Goal: Task Accomplishment & Management: Manage account settings

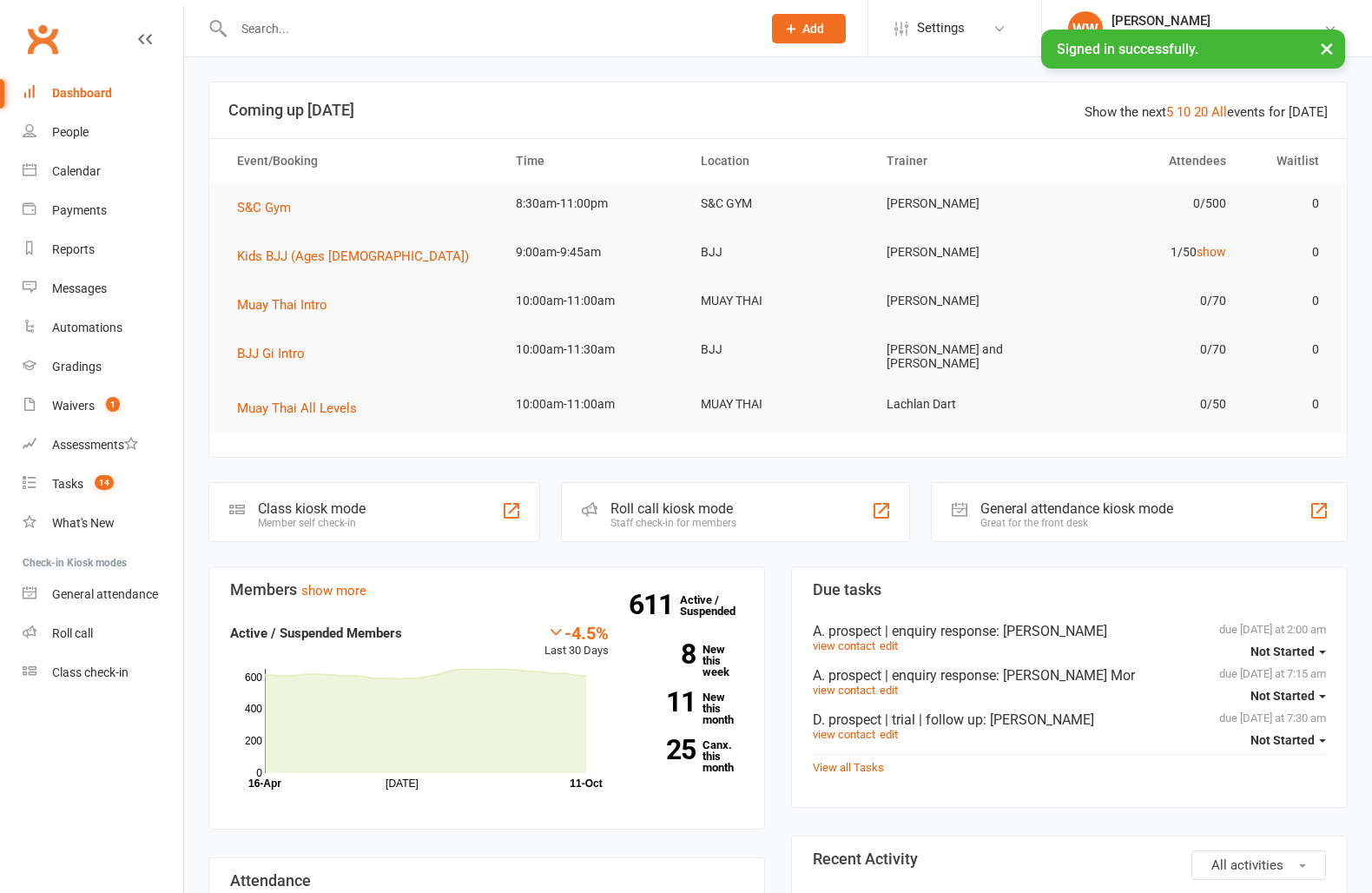
click at [298, 25] on input "text" at bounding box center [489, 28] width 521 height 24
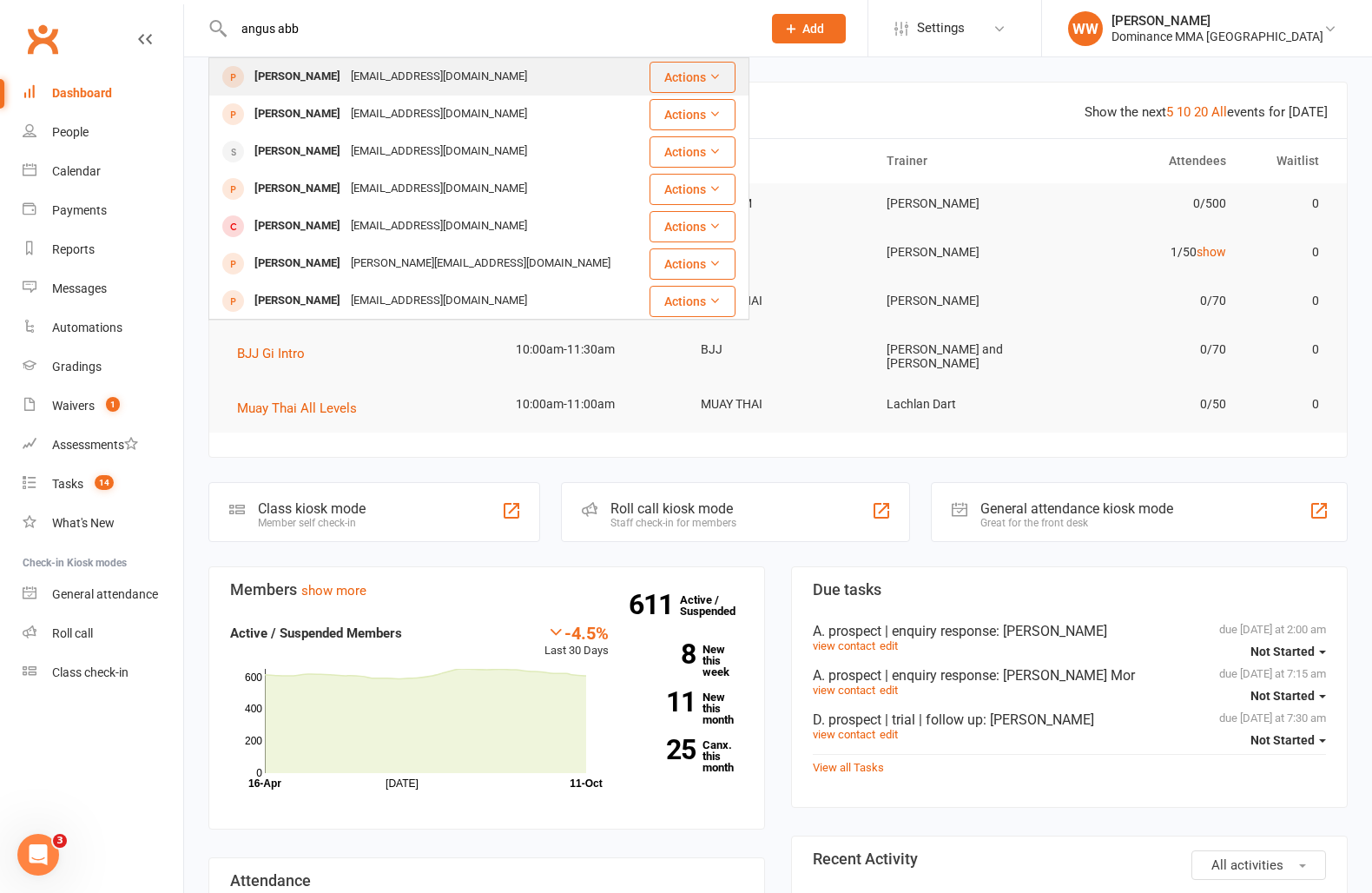
type input "angus abb"
click at [346, 72] on div "Angus.abbottdow@outlook.com" at bounding box center [439, 77] width 187 height 25
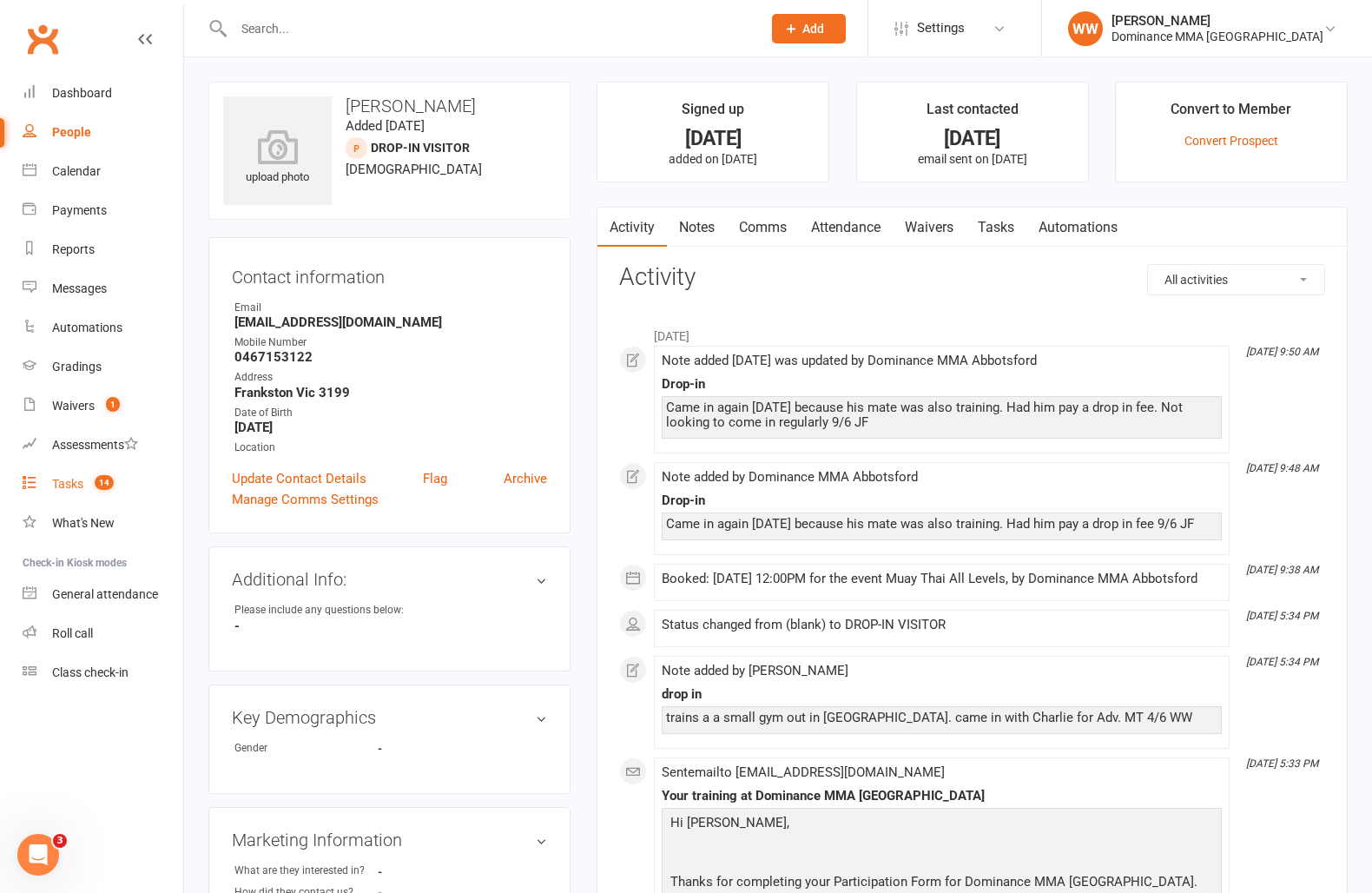
click at [81, 485] on div "Tasks" at bounding box center [67, 484] width 31 height 14
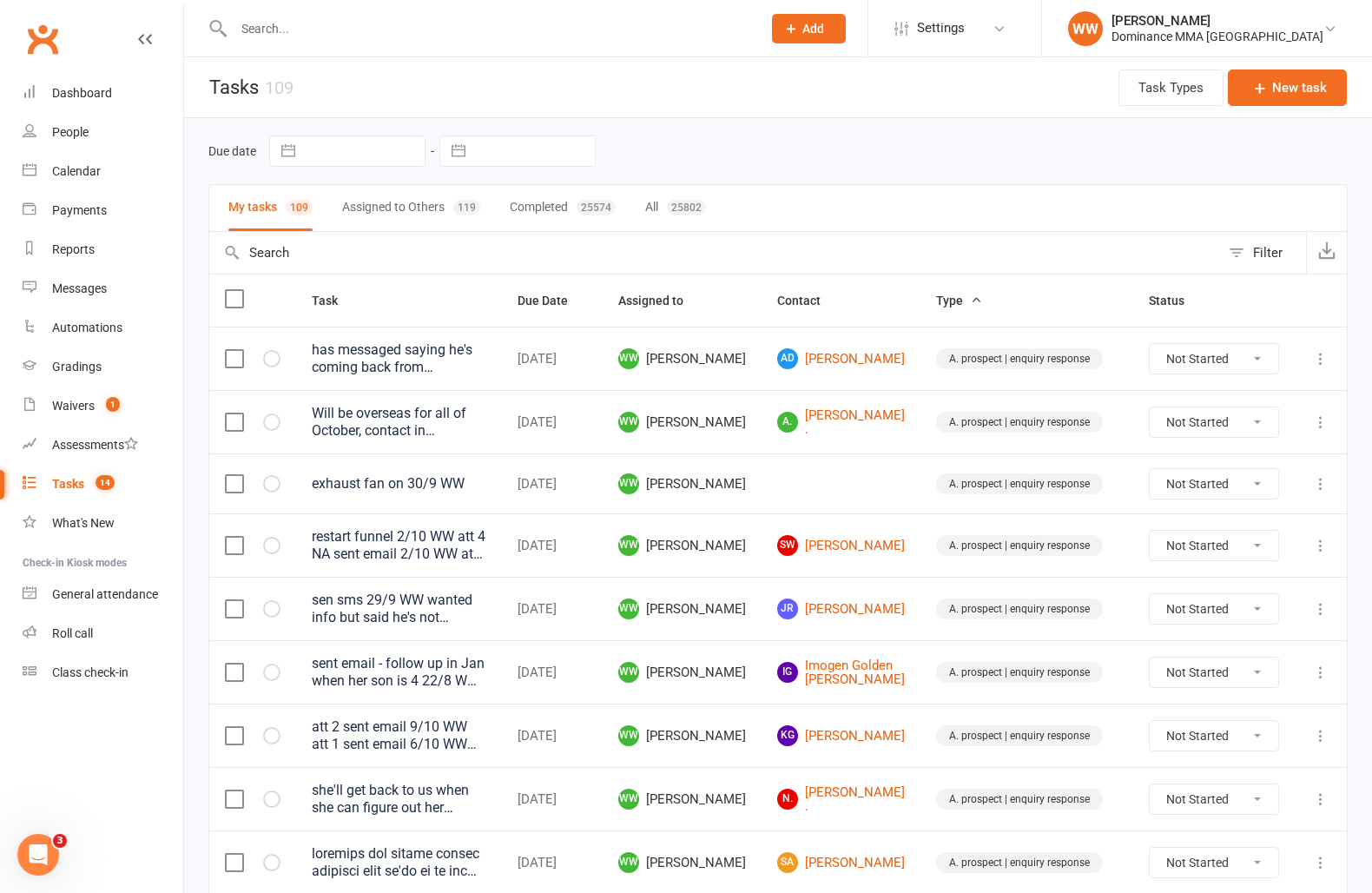
scroll to position [4, 0]
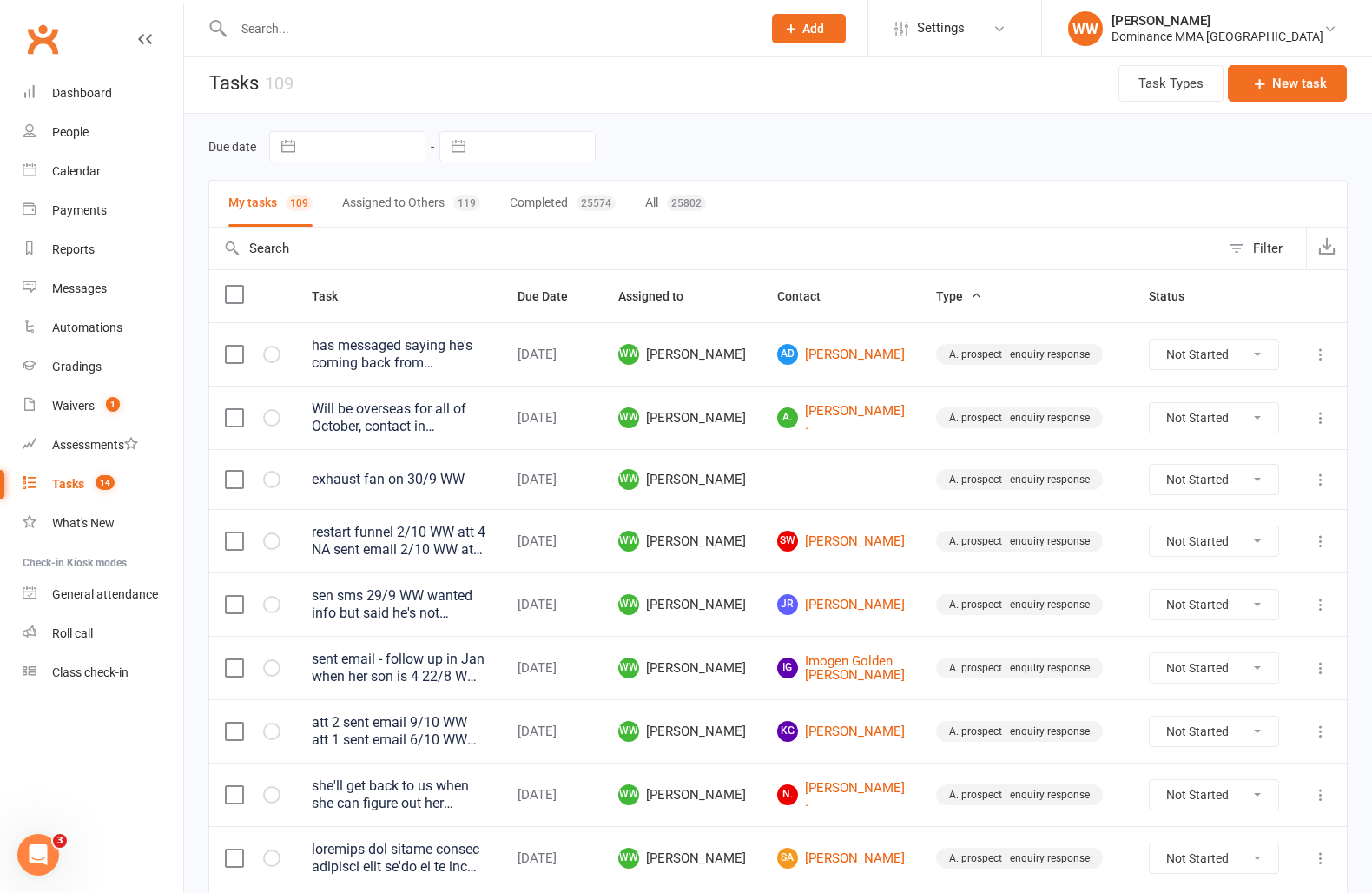
click at [502, 157] on input "text" at bounding box center [535, 146] width 121 height 30
select select "8"
select select "2025"
select select "9"
select select "2025"
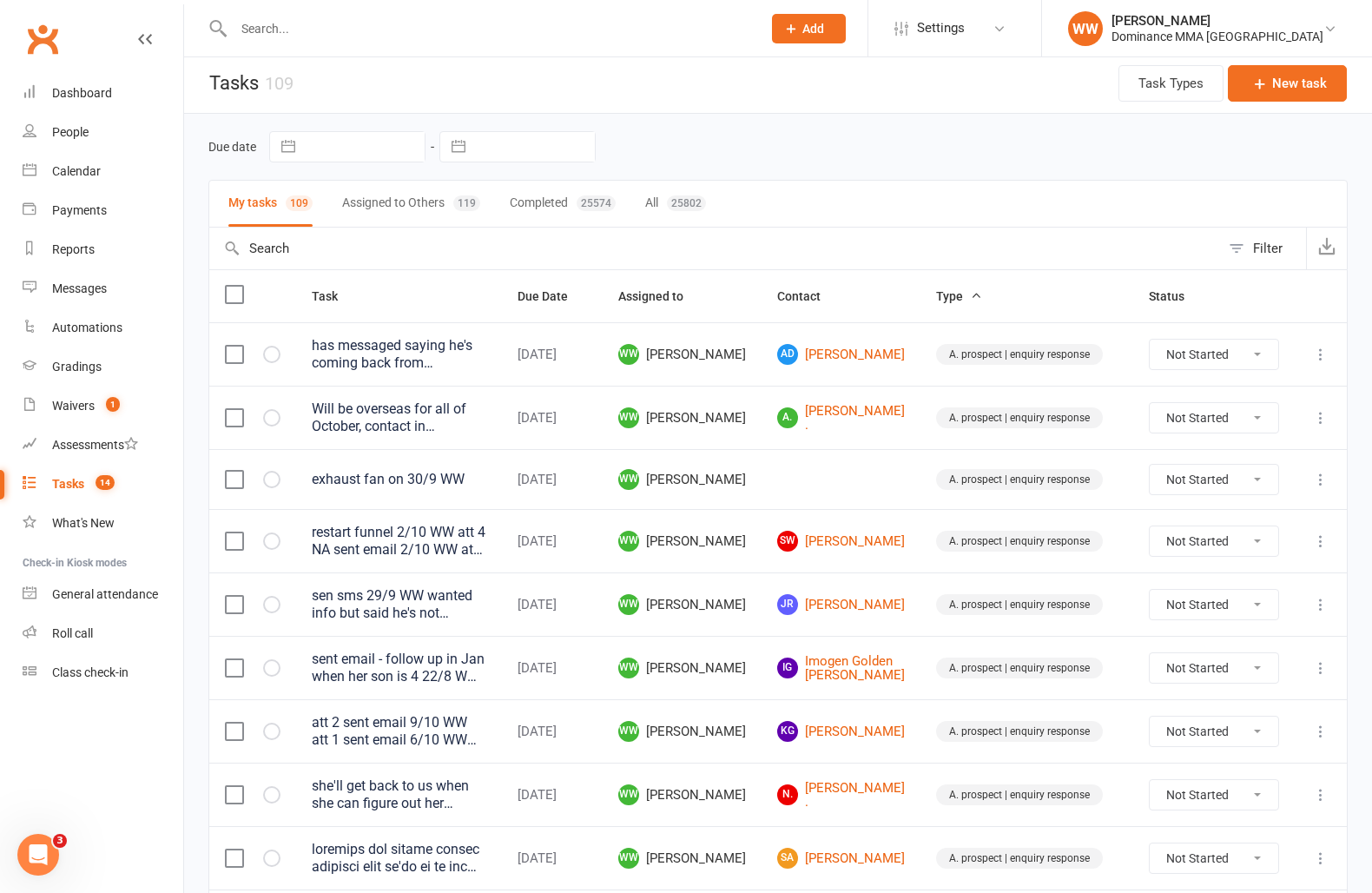
select select "10"
select select "2025"
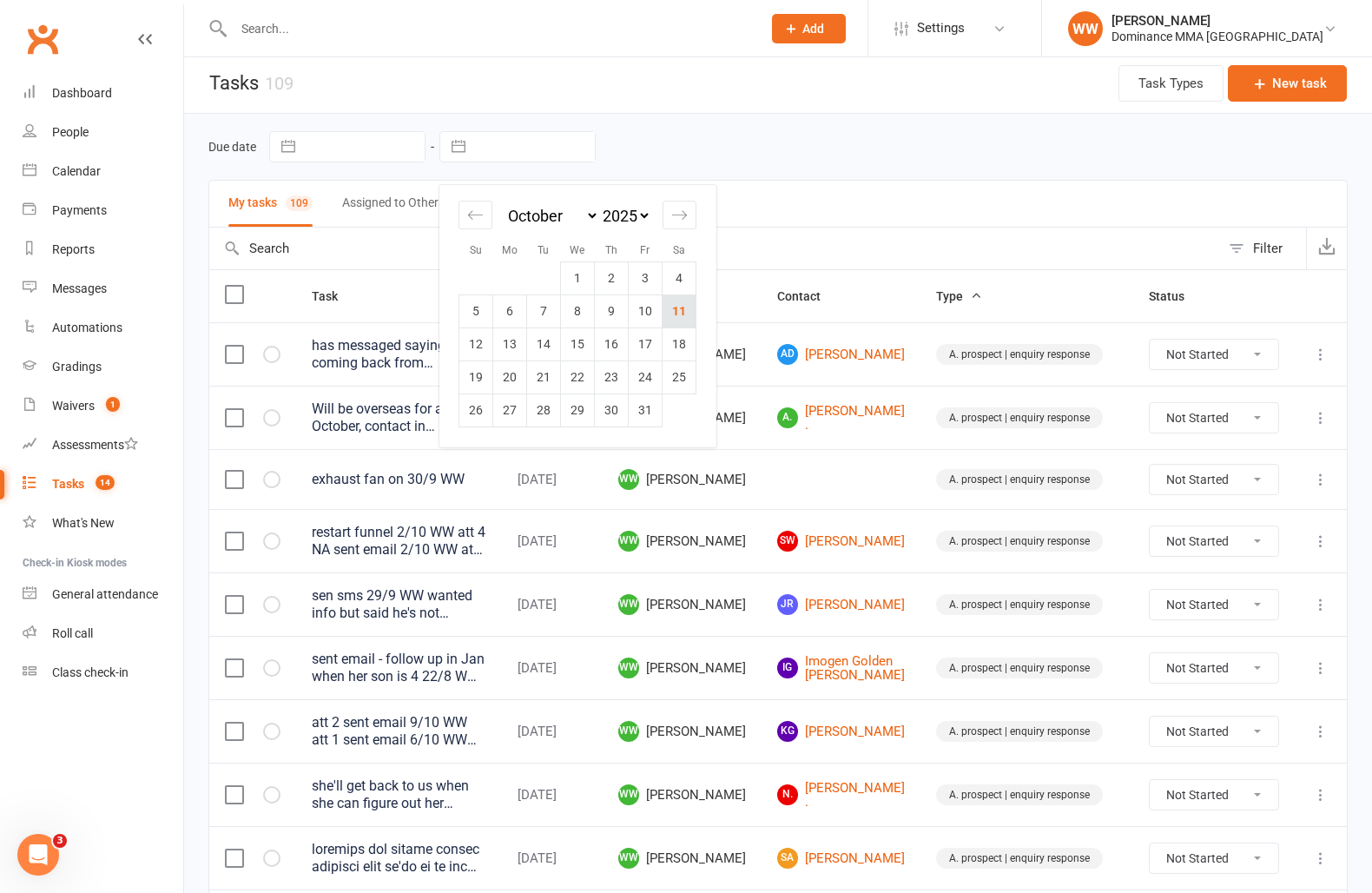
click at [687, 313] on td "11" at bounding box center [680, 311] width 34 height 33
type input "11 Oct 2025"
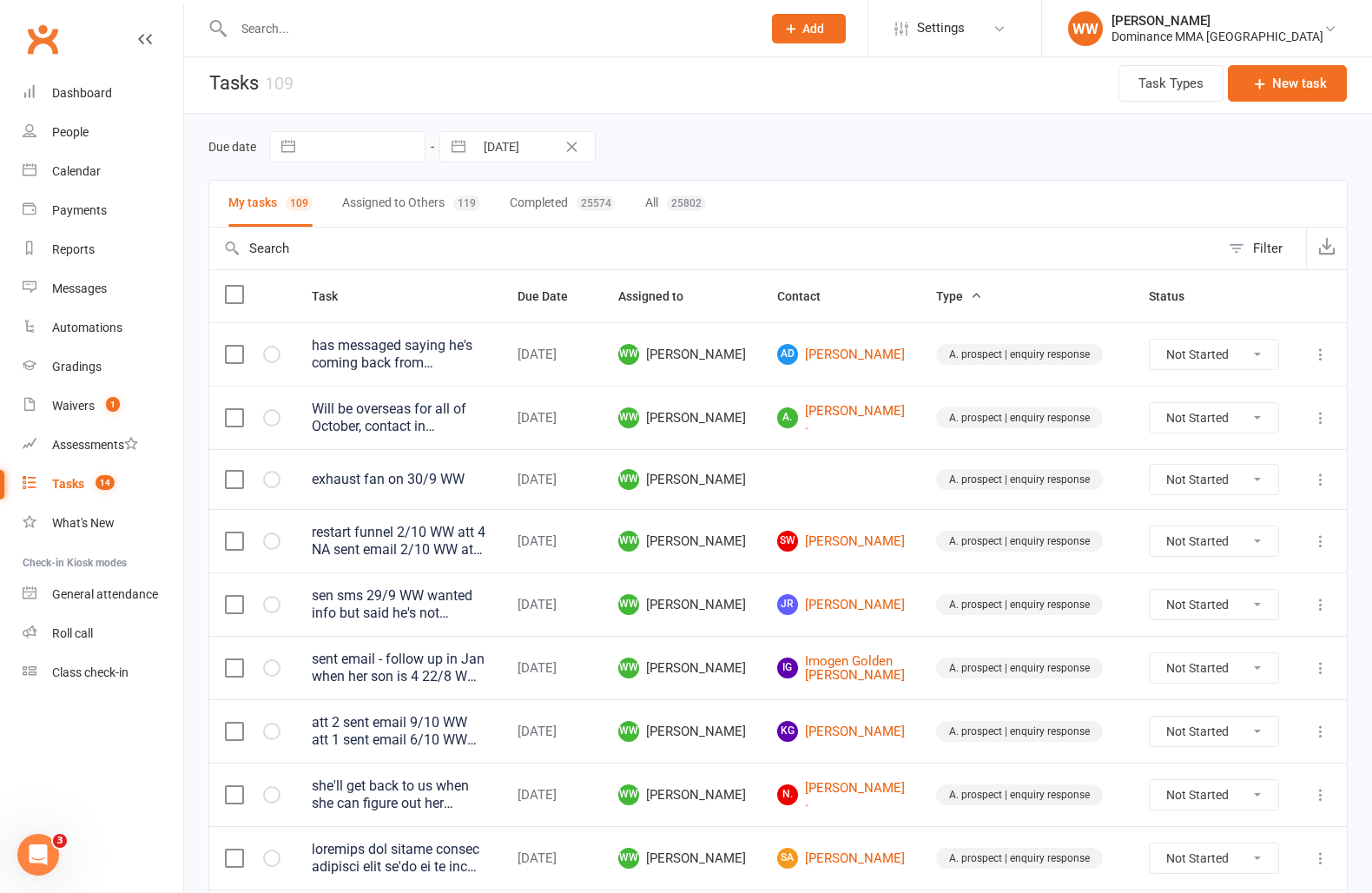
scroll to position [0, 0]
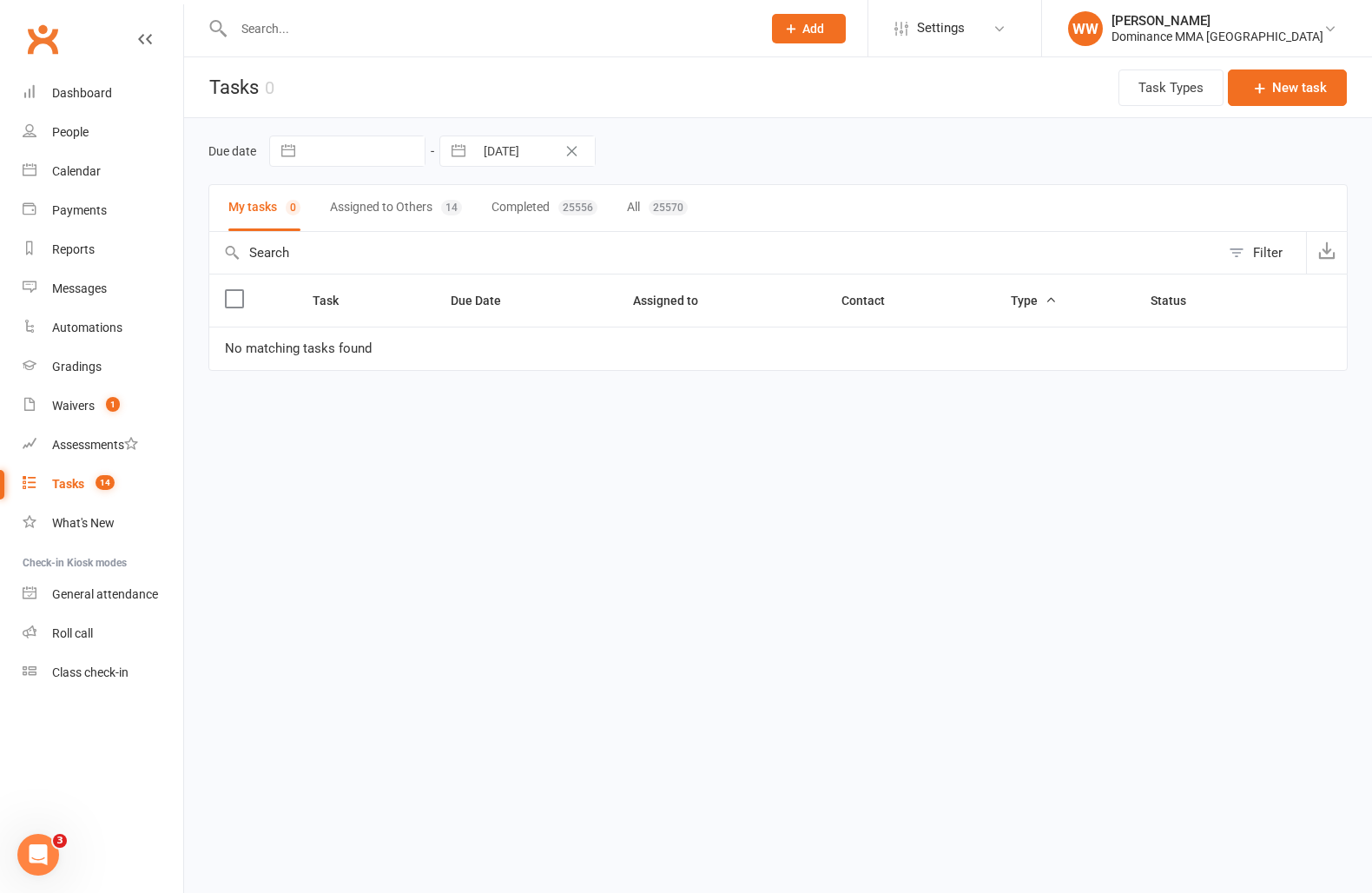
click at [389, 211] on button "Assigned to Others 14" at bounding box center [396, 208] width 132 height 46
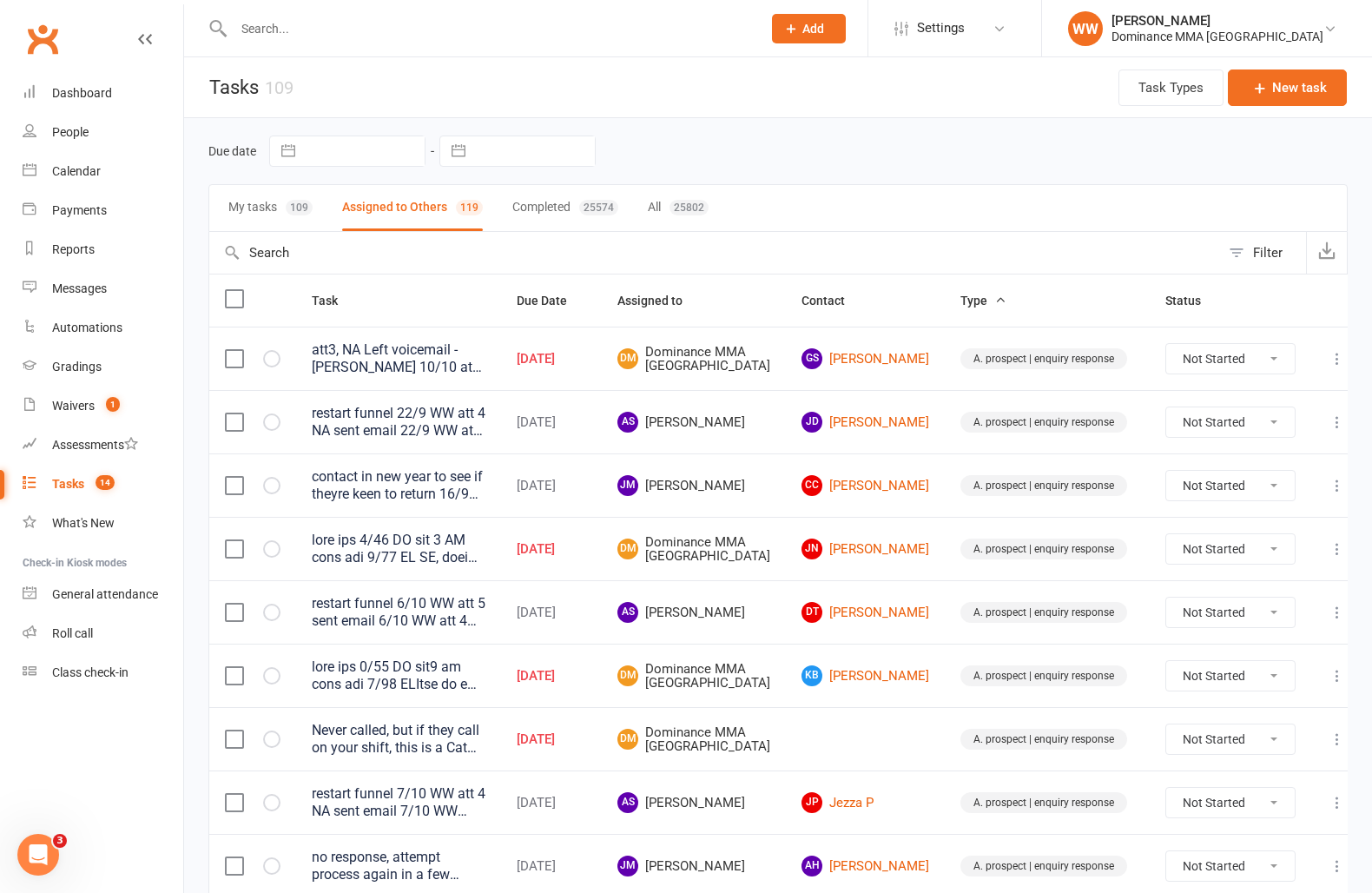
click at [510, 155] on input "text" at bounding box center [535, 150] width 121 height 30
select select "8"
select select "2025"
select select "9"
select select "2025"
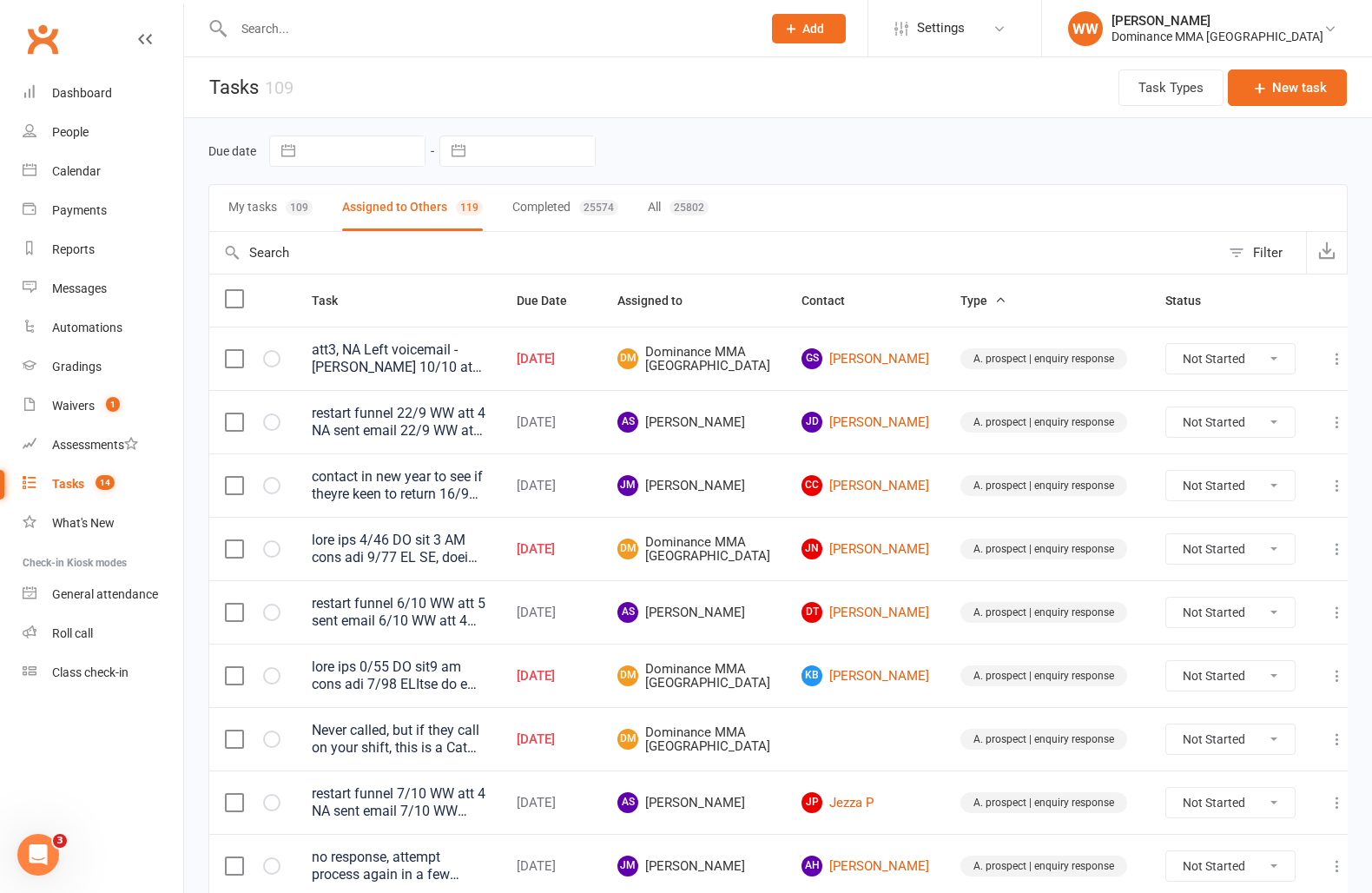
select select "10"
select select "2025"
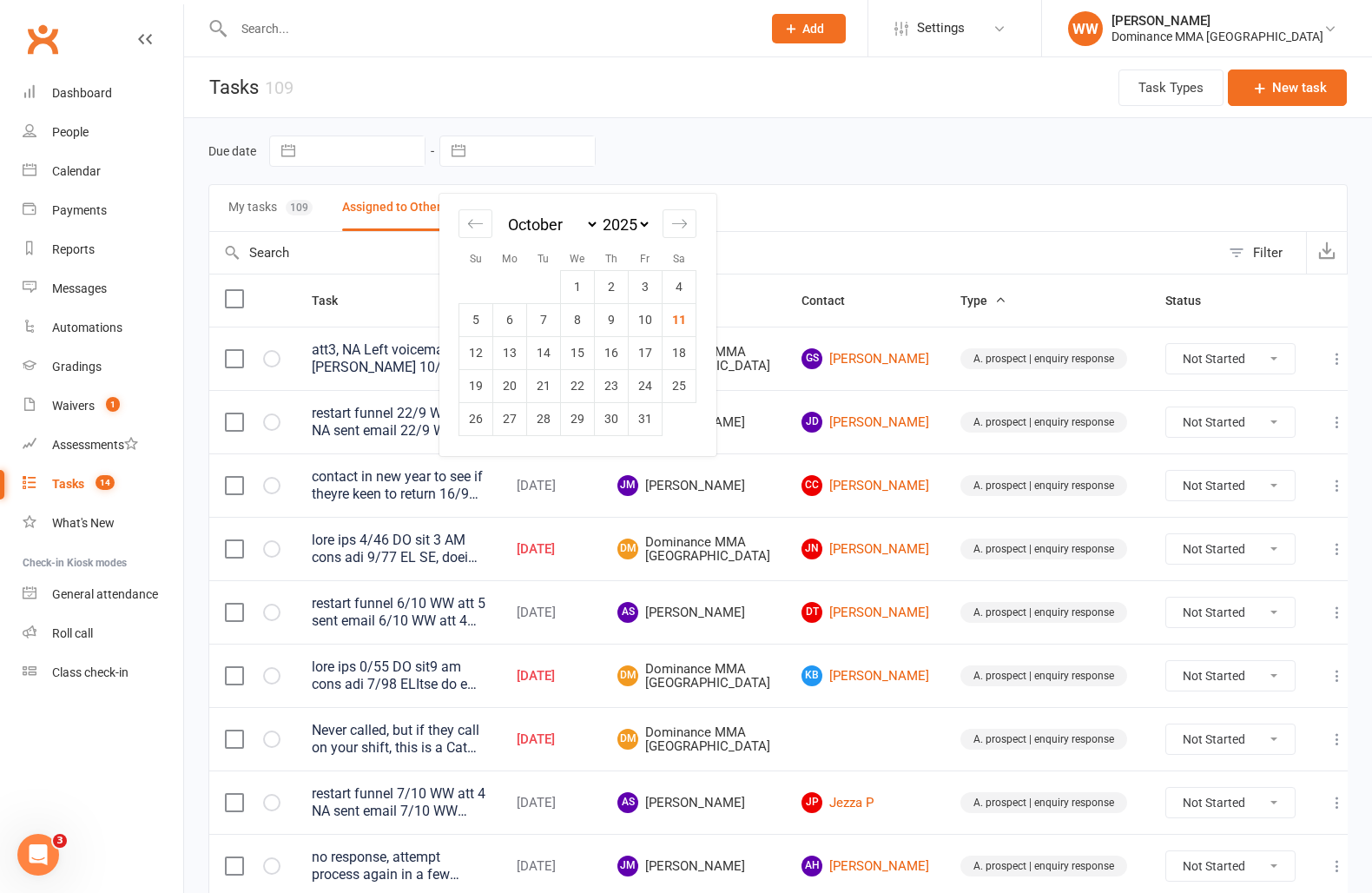
click at [681, 329] on td "11" at bounding box center [680, 319] width 34 height 33
type input "[DATE]"
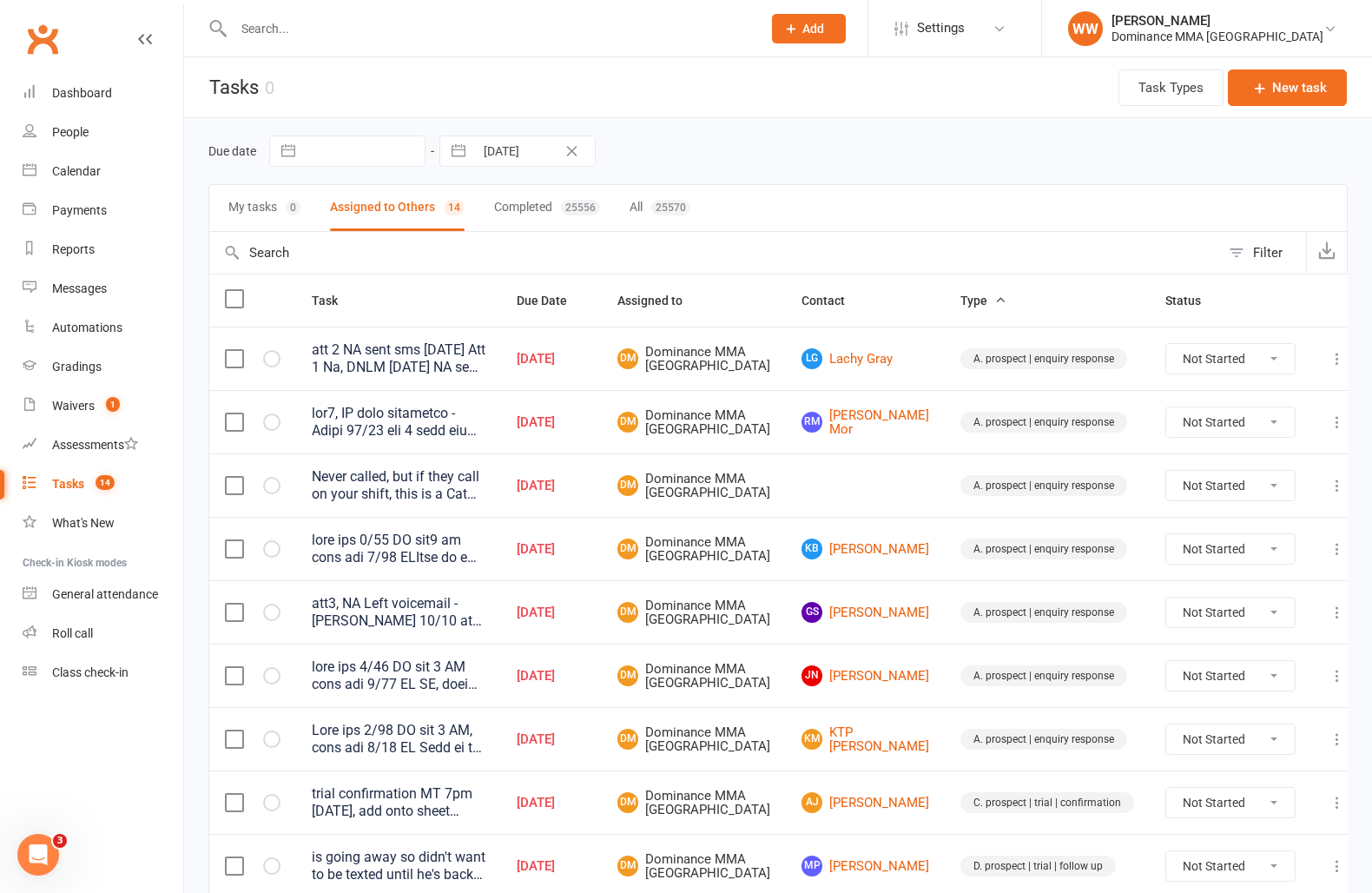
click at [410, 30] on input "text" at bounding box center [489, 28] width 521 height 24
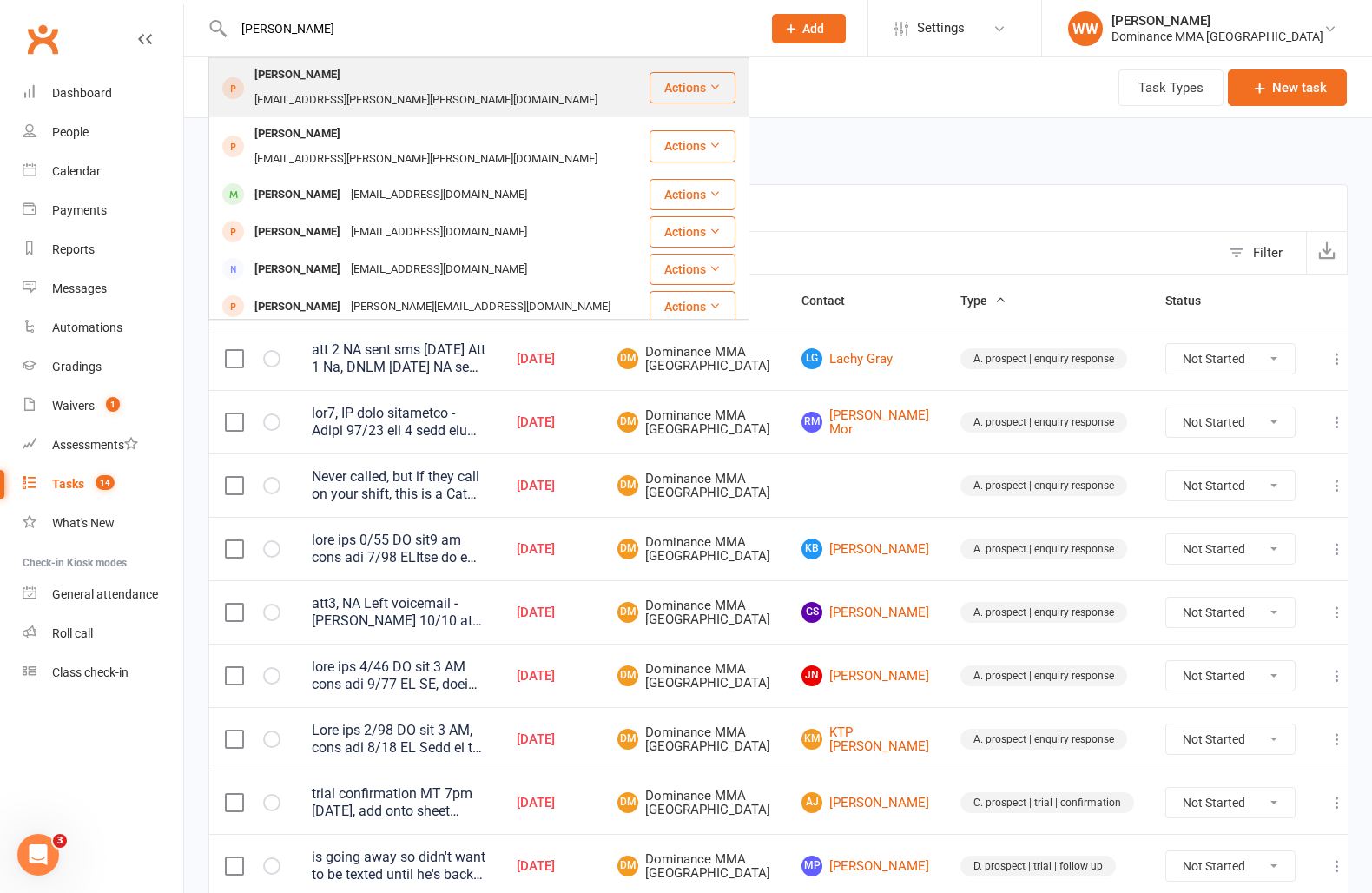
type input "lisa rud"
click at [439, 88] on div "Mrs.lisa.rudolph@gmail.com" at bounding box center [425, 100] width 354 height 25
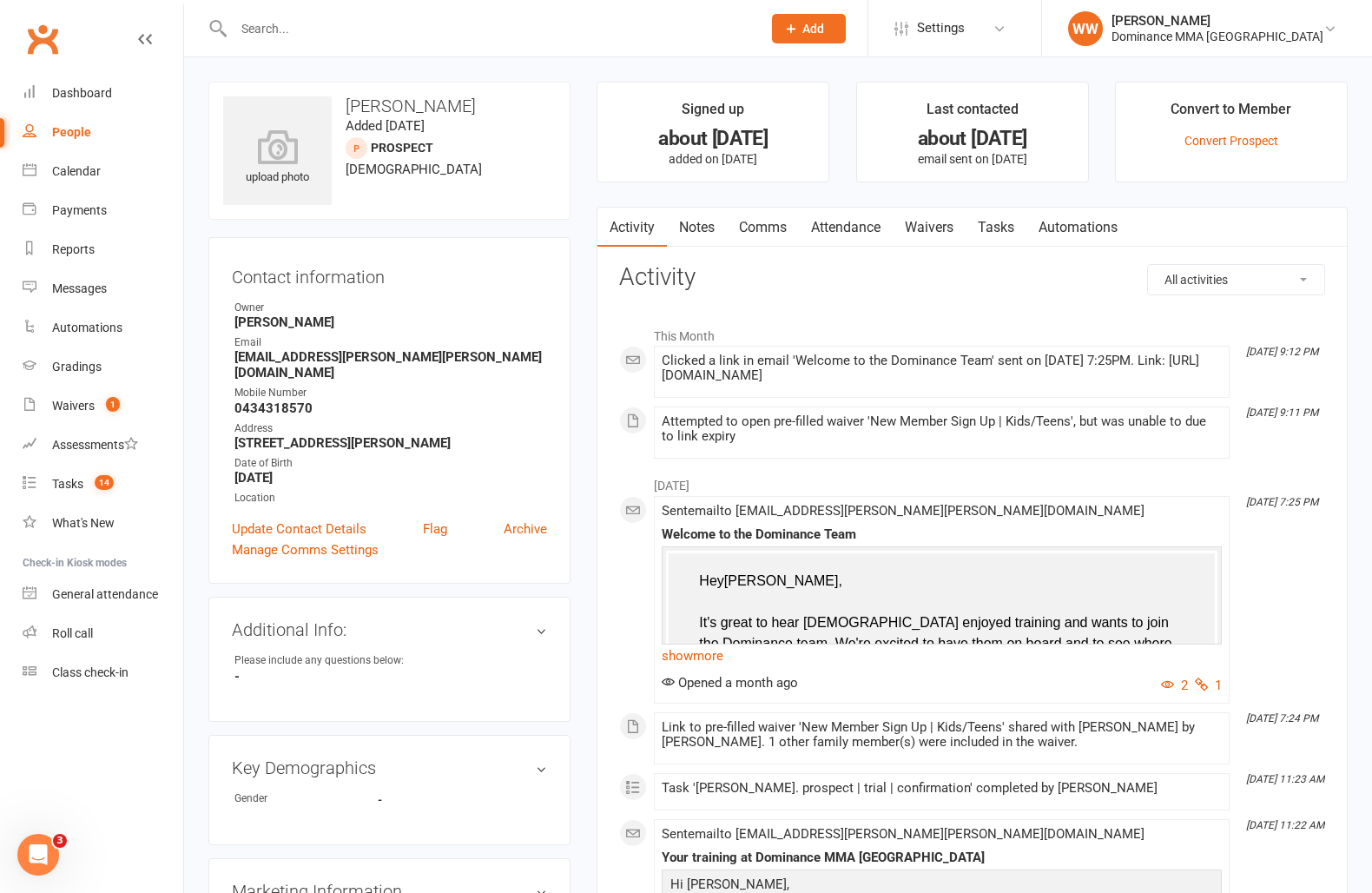
click at [937, 226] on link "Waivers" at bounding box center [929, 228] width 73 height 40
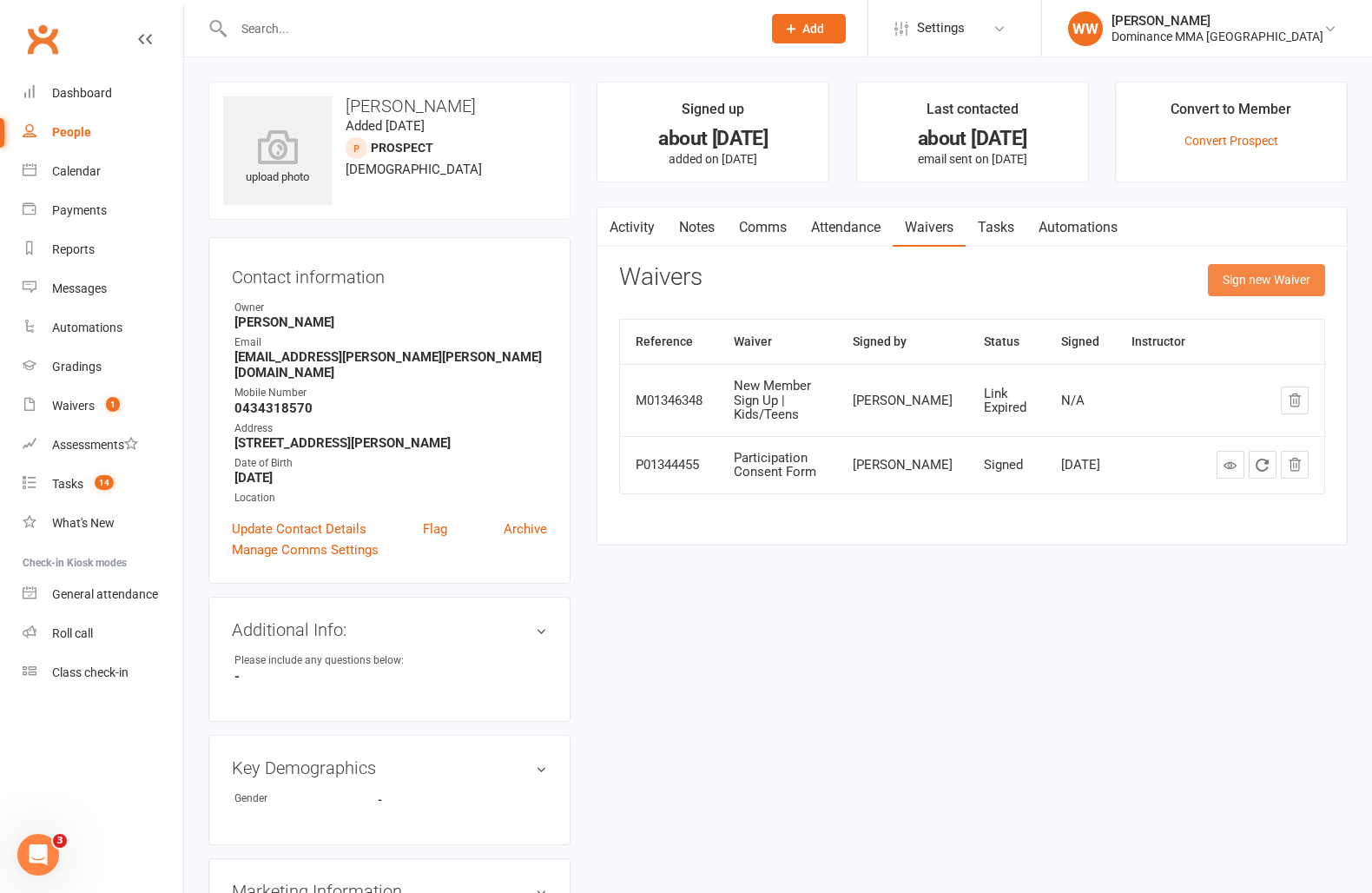
click at [1220, 279] on button "Sign new Waiver" at bounding box center [1266, 279] width 117 height 31
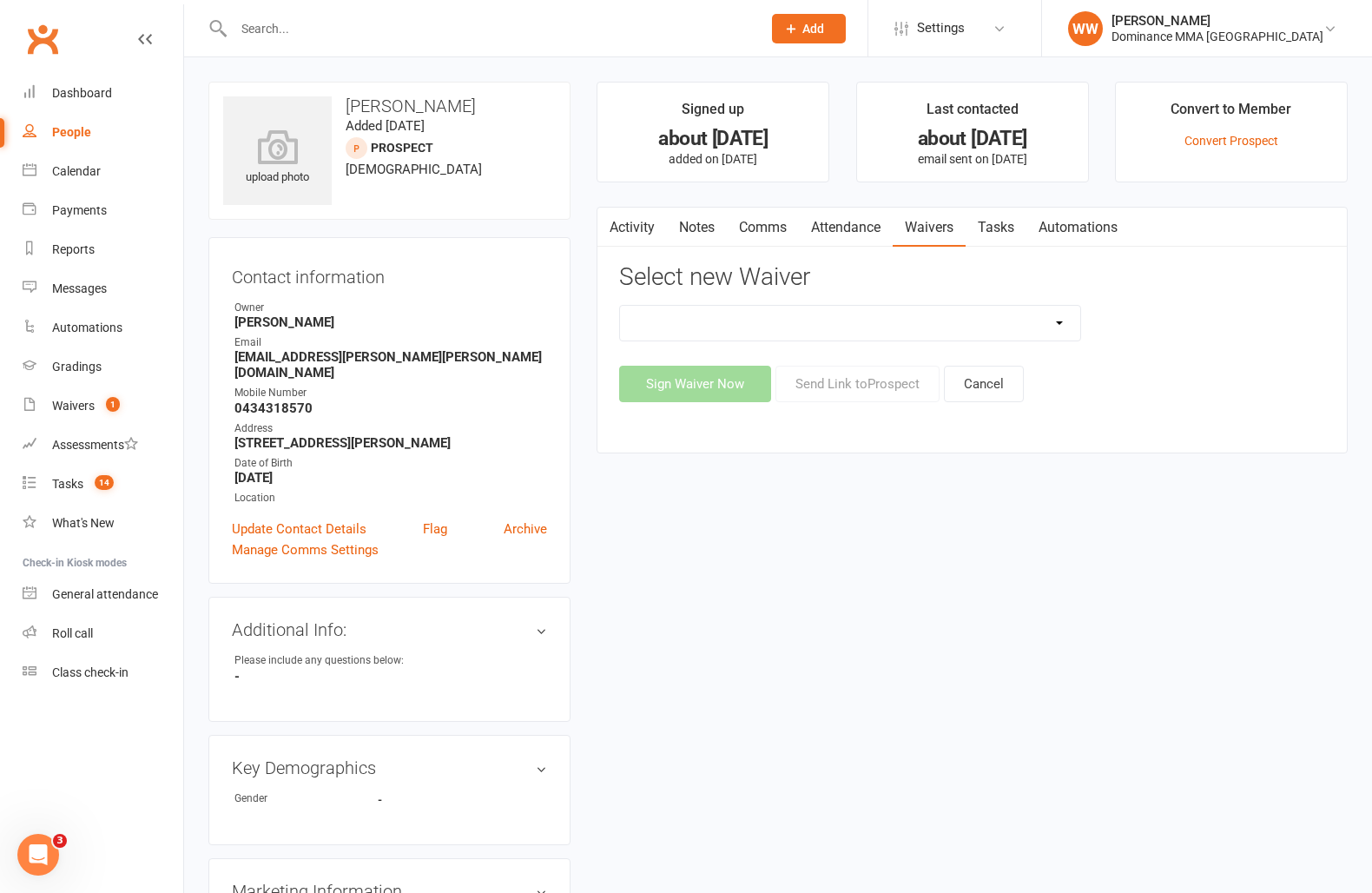
click at [1046, 322] on select "Member | Cancellation | Adults Member | Injury Report Form (FOH staff use only)…" at bounding box center [850, 322] width 460 height 35
select select "135"
click at [620, 305] on select "Member | Cancellation | Adults Member | Injury Report Form (FOH staff use only)…" at bounding box center [850, 322] width 460 height 35
click at [860, 391] on button "Send Link to Prospect" at bounding box center [857, 383] width 164 height 37
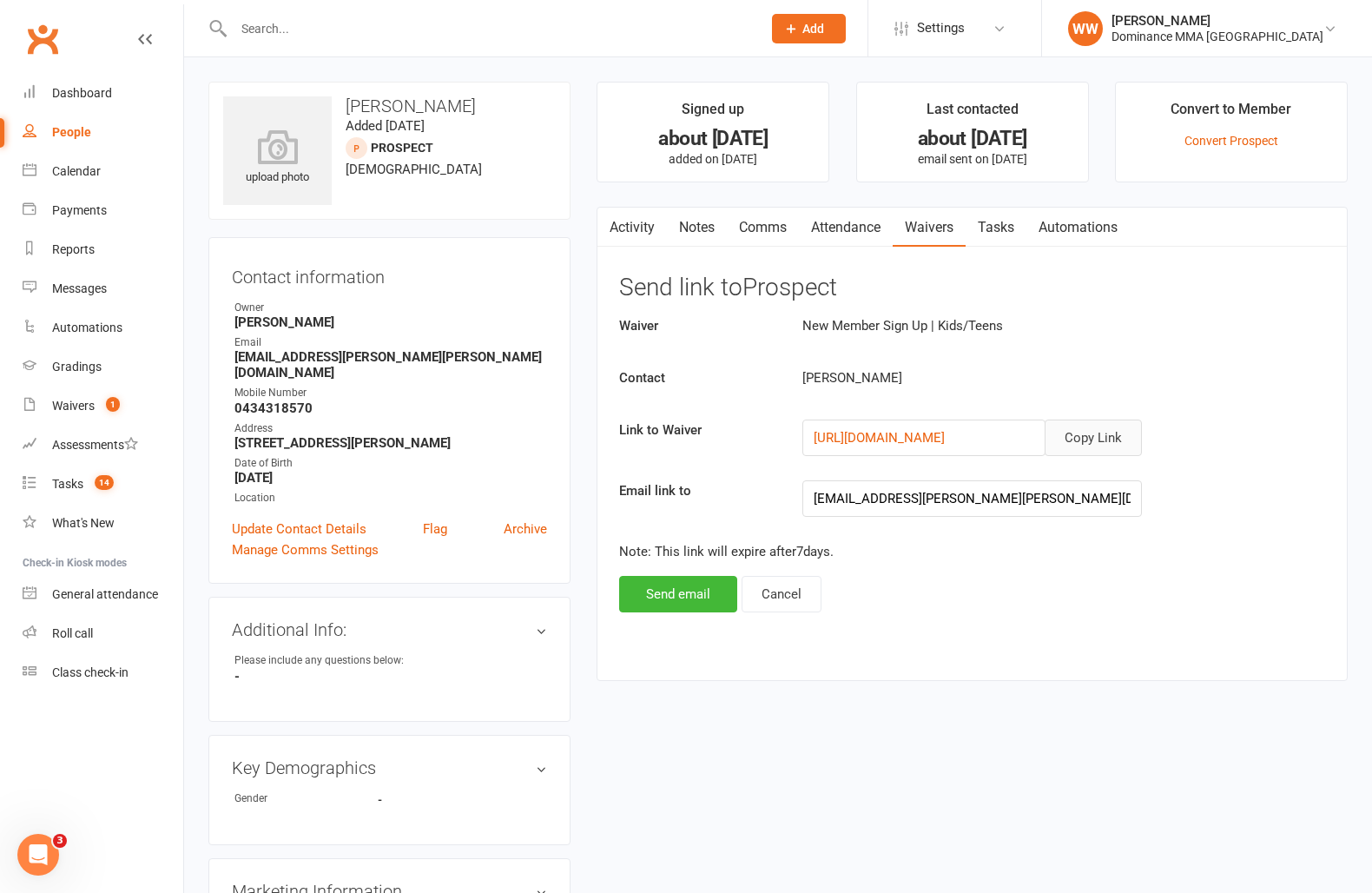
click at [1109, 434] on button "Copy Link" at bounding box center [1093, 437] width 98 height 37
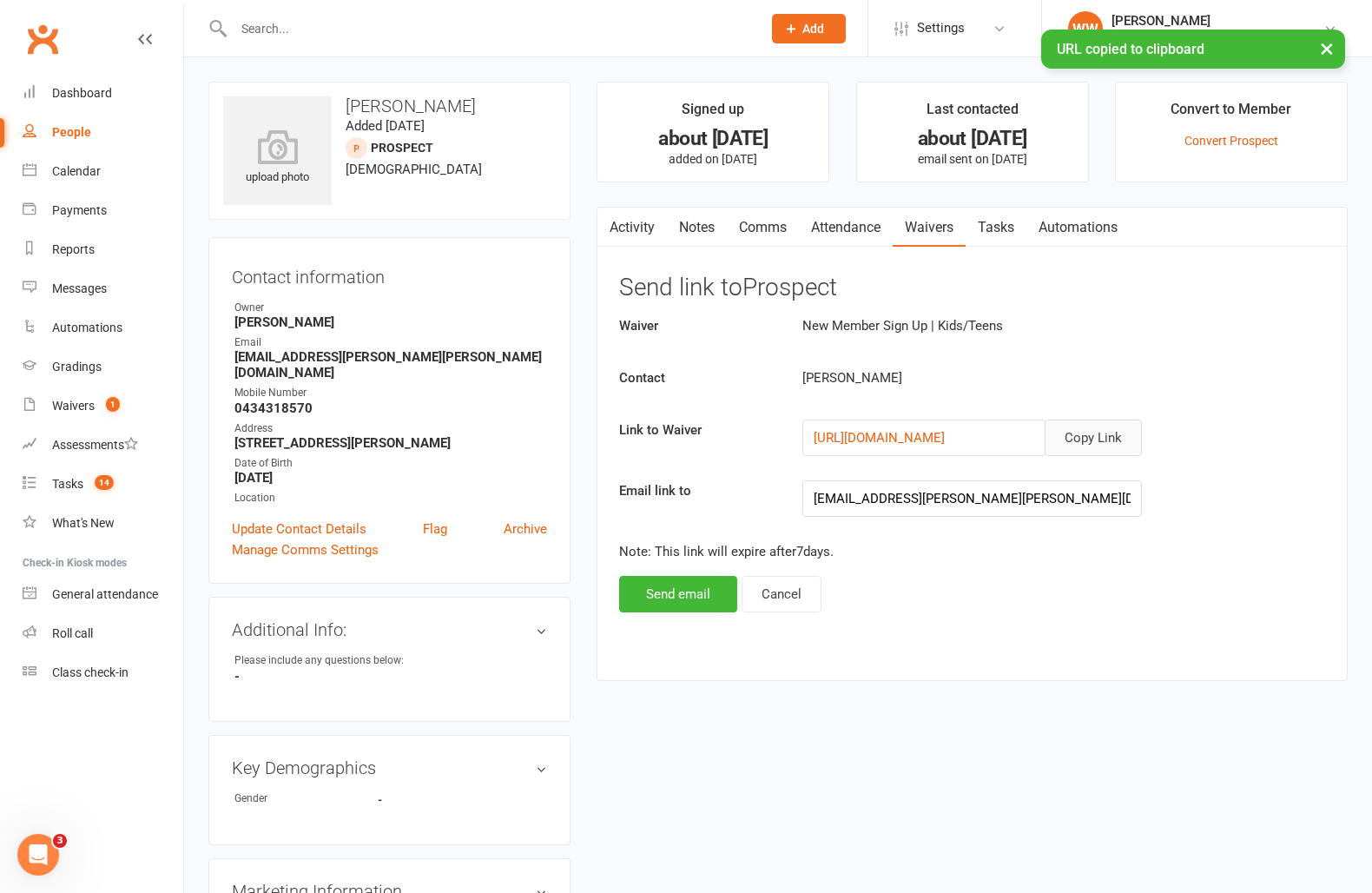
click at [764, 226] on link "Comms" at bounding box center [763, 228] width 72 height 40
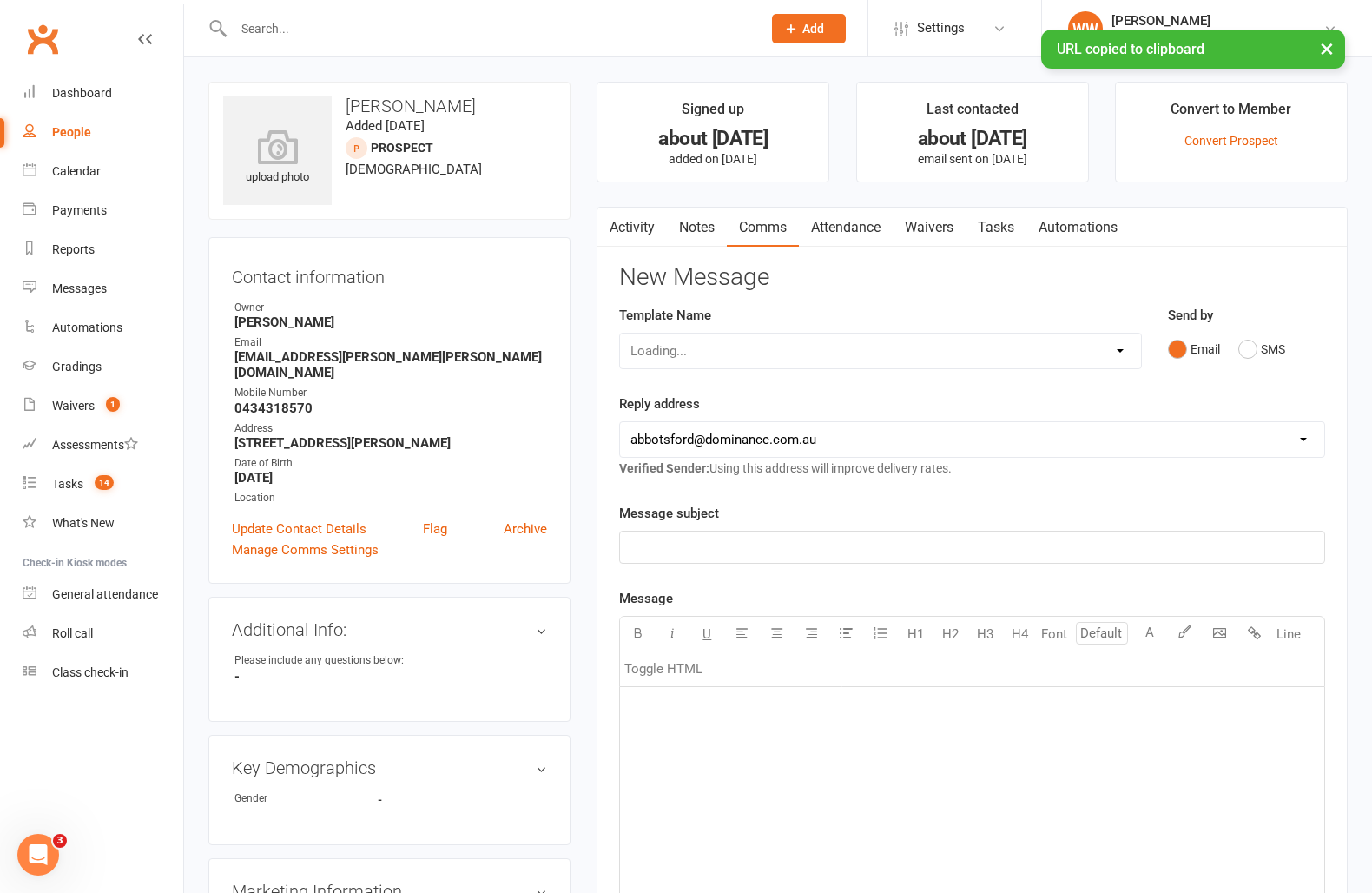
click at [835, 350] on div "Loading..." at bounding box center [880, 350] width 523 height 37
click at [921, 350] on select "Select Template [Email] MARKETING | $100 FIRST 4 WEEKS SPECIAL | CANCELLED MEMB…" at bounding box center [880, 350] width 521 height 35
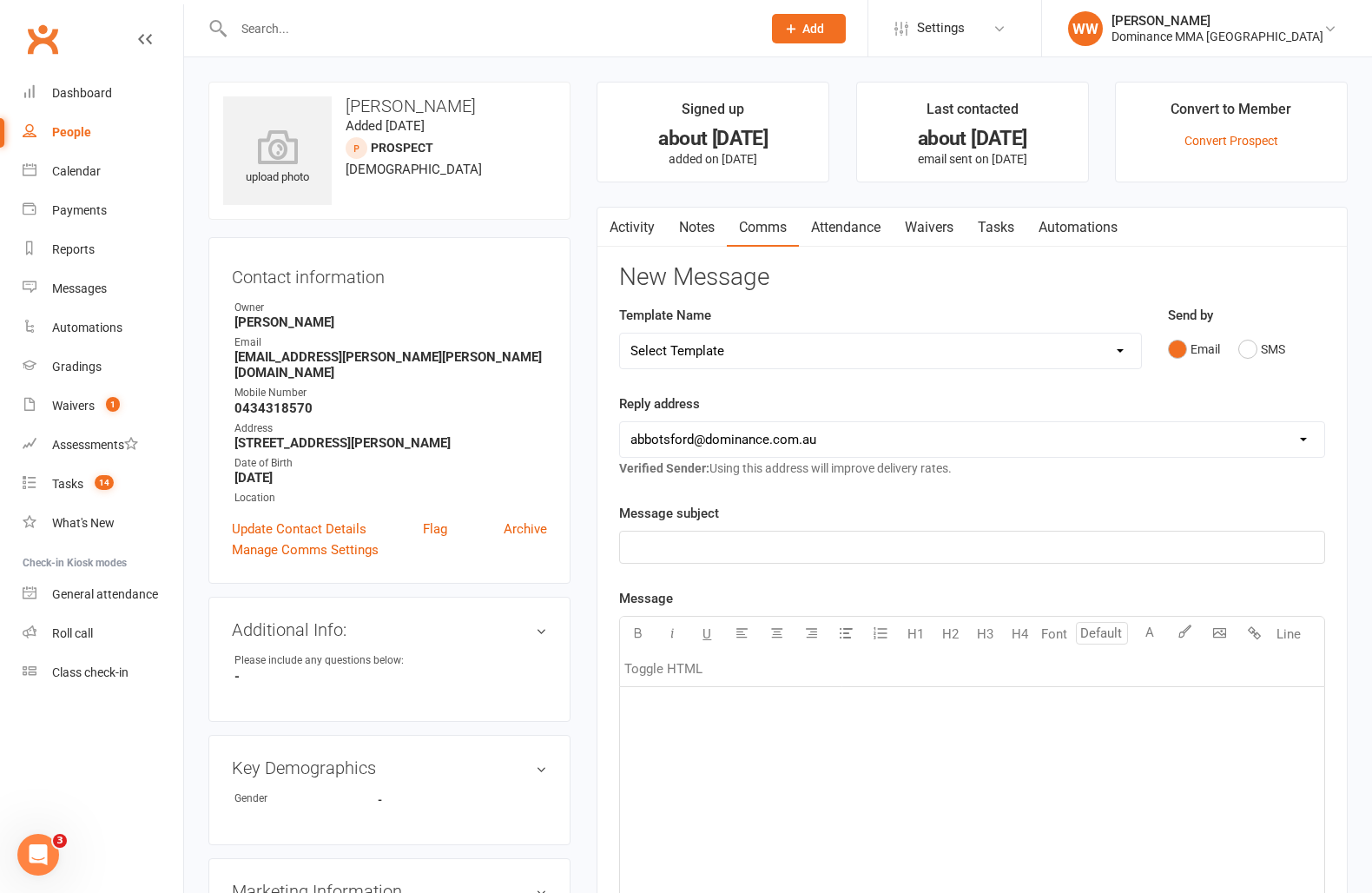
select select "13"
click at [620, 333] on select "Select Template [Email] MARKETING | $100 FIRST 4 WEEKS SPECIAL | CANCELLED MEMB…" at bounding box center [880, 350] width 521 height 35
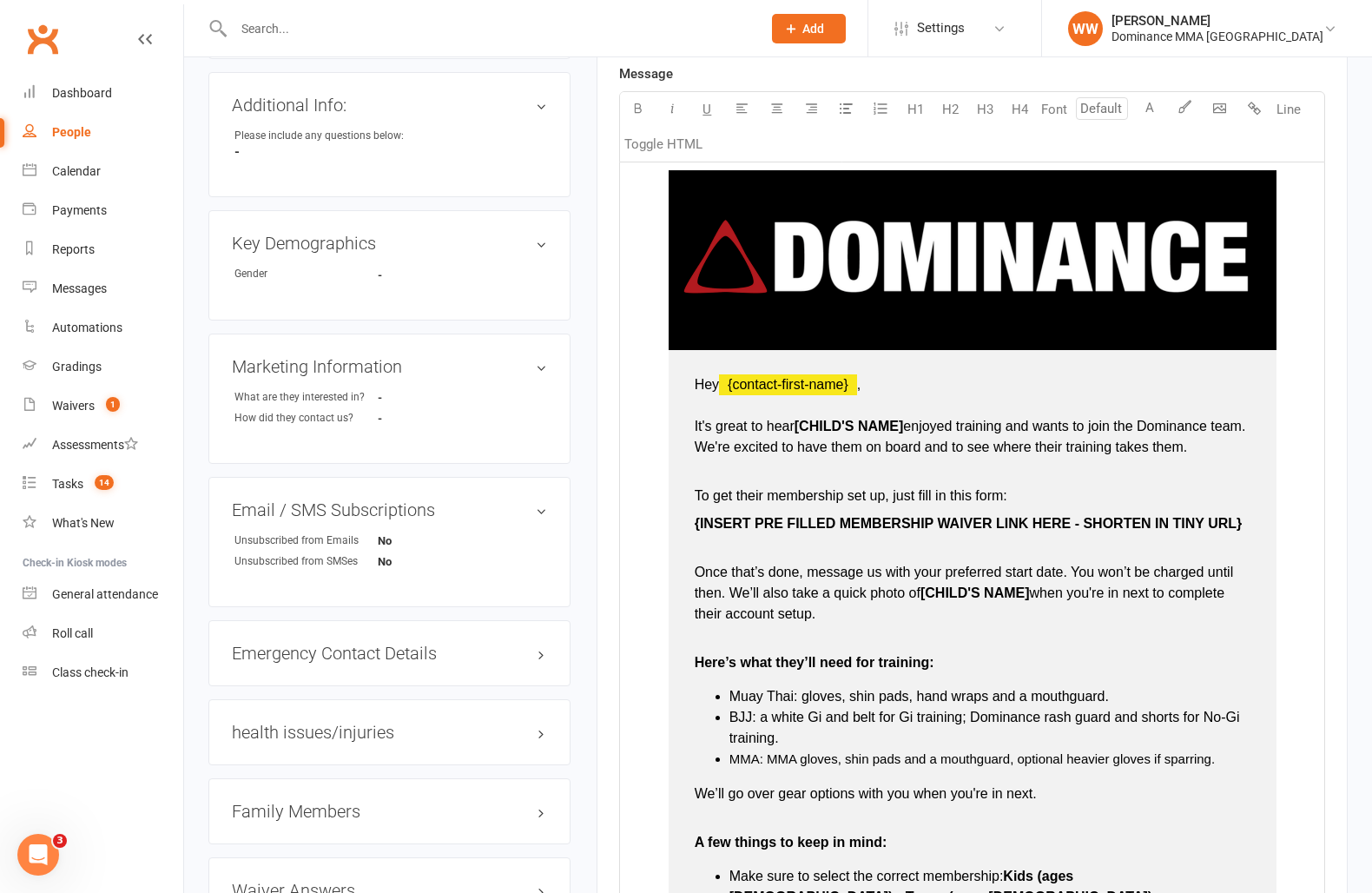
scroll to position [529, 0]
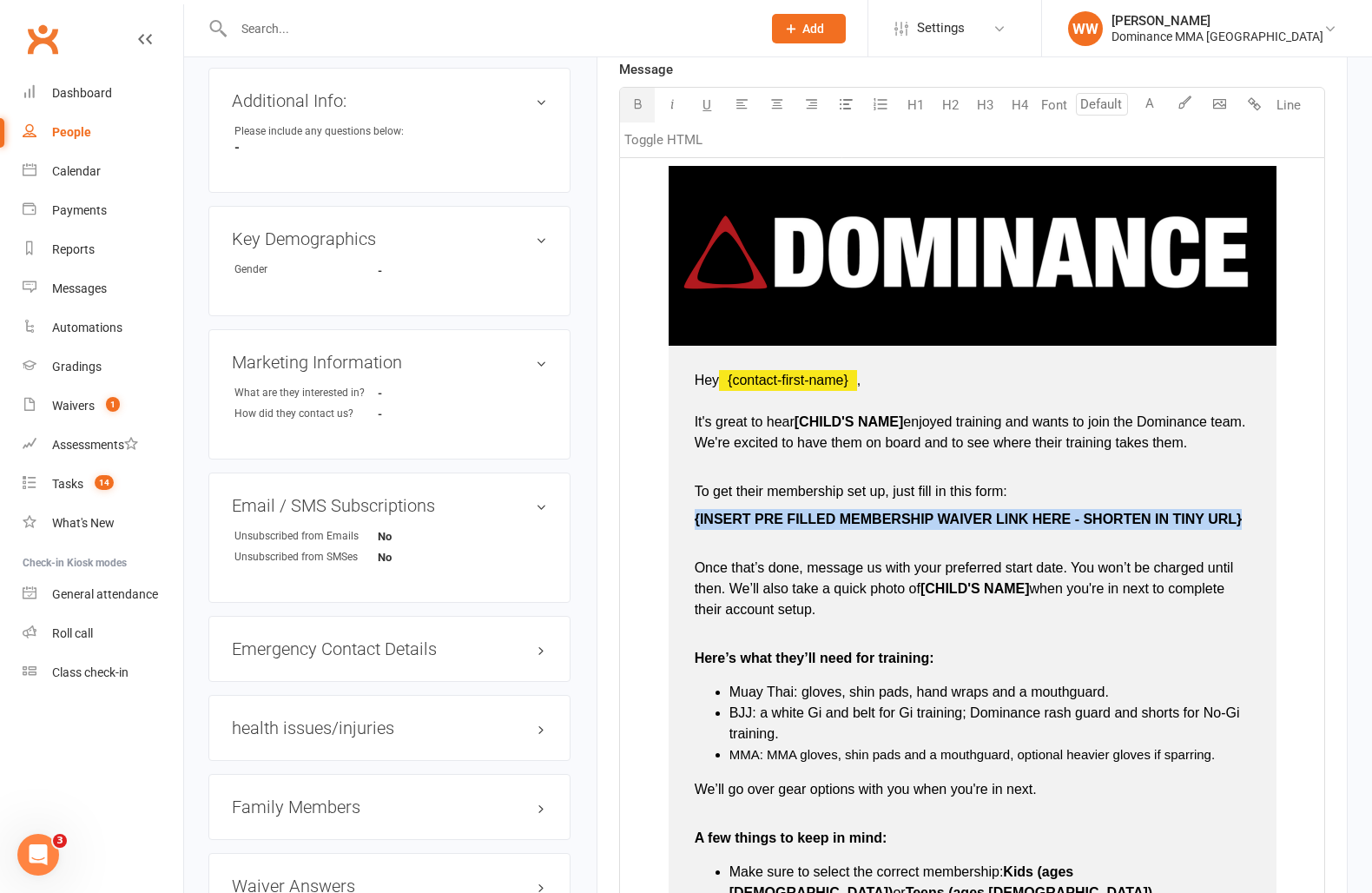
drag, startPoint x: 1243, startPoint y: 520, endPoint x: 680, endPoint y: 518, distance: 563.0
click at [681, 518] on td "Hey ﻿ {contact-first-name} , It's great to hear [CHILD'S NAME] enjoyed training…" at bounding box center [973, 755] width 608 height 819
click at [688, 419] on td "Hey ﻿ {contact-first-name} , It's great to hear [CHILD'S NAME] enjoyed training…" at bounding box center [973, 755] width 608 height 819
type input "16"
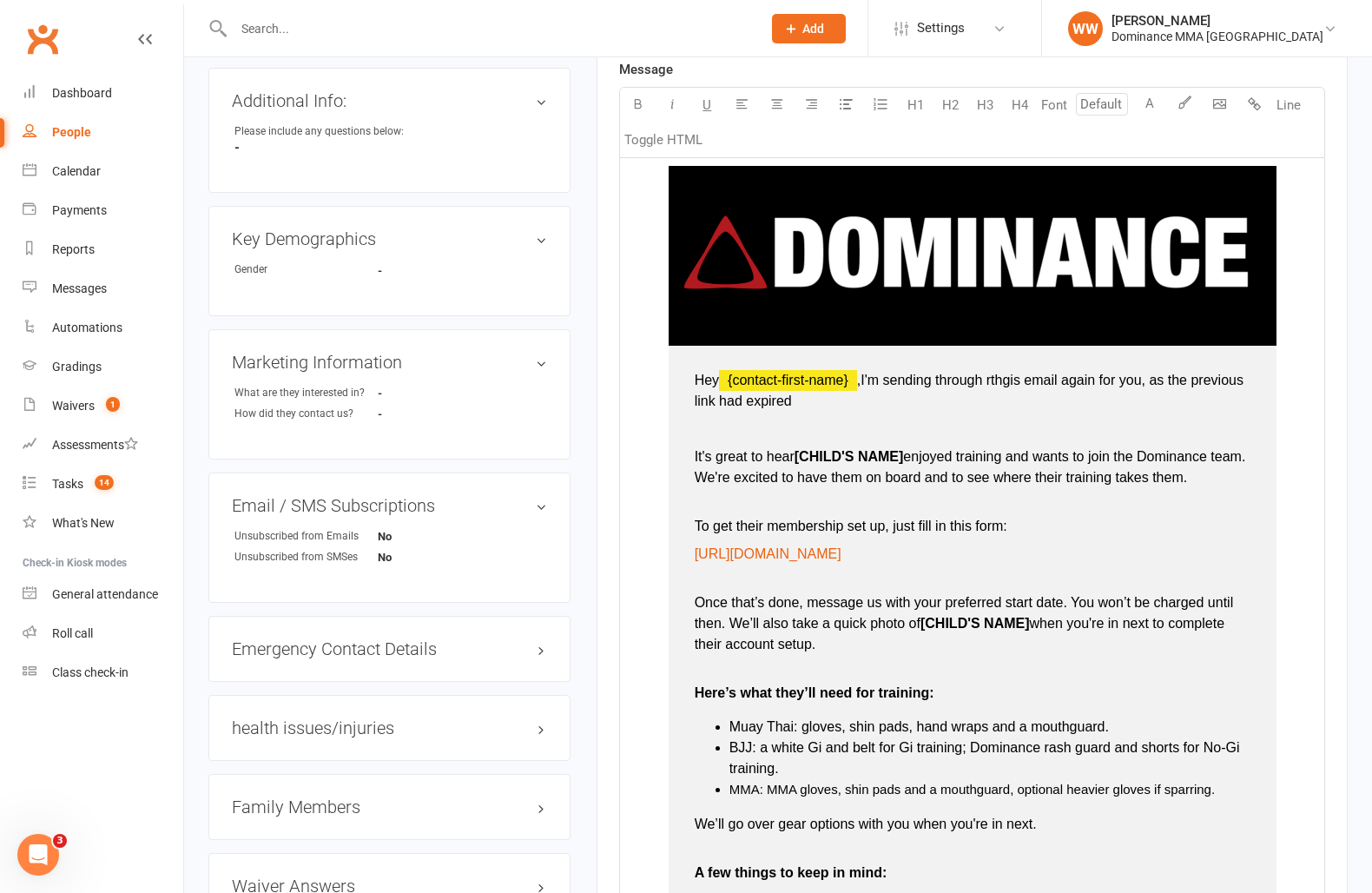
click at [835, 408] on span "I'm sending through rthgis email again for you, as the previous link had expired" at bounding box center [972, 391] width 553 height 36
click at [840, 408] on span "I'm sending through rthgis email again for you, as the previous link had expired" at bounding box center [972, 391] width 553 height 36
click at [1175, 412] on p "Hey ﻿ {contact-first-name} , I'm sending through this email again for you, as t…" at bounding box center [973, 391] width 556 height 42
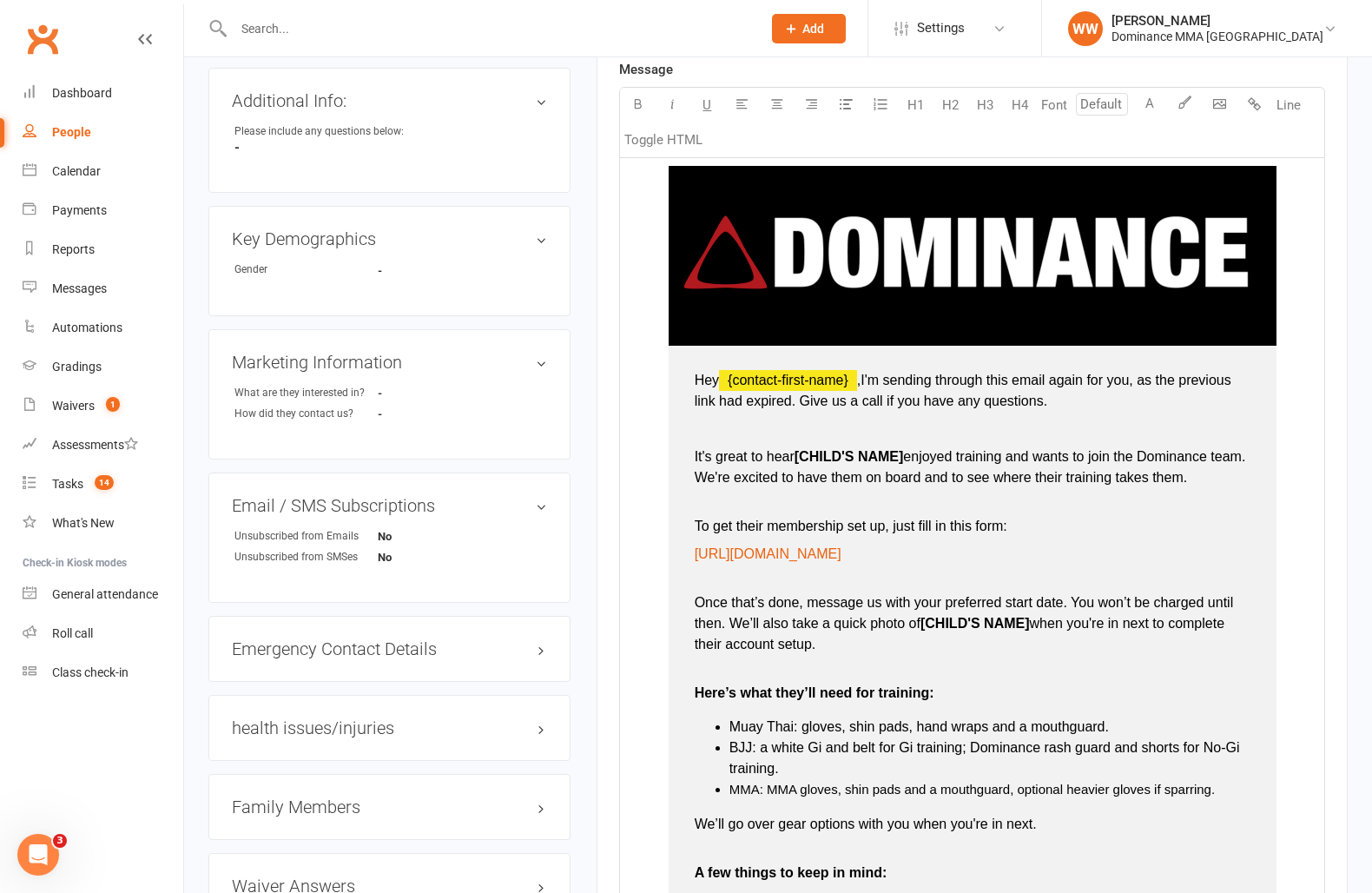
click at [389, 797] on h3 "Family Members" at bounding box center [390, 806] width 315 height 19
type input "16"
drag, startPoint x: 907, startPoint y: 500, endPoint x: 794, endPoint y: 502, distance: 113.0
click at [794, 464] on span "[CHILD'S NAME]" at bounding box center [849, 456] width 109 height 14
click at [796, 464] on span "[CHILD'S NAME]" at bounding box center [849, 456] width 109 height 14
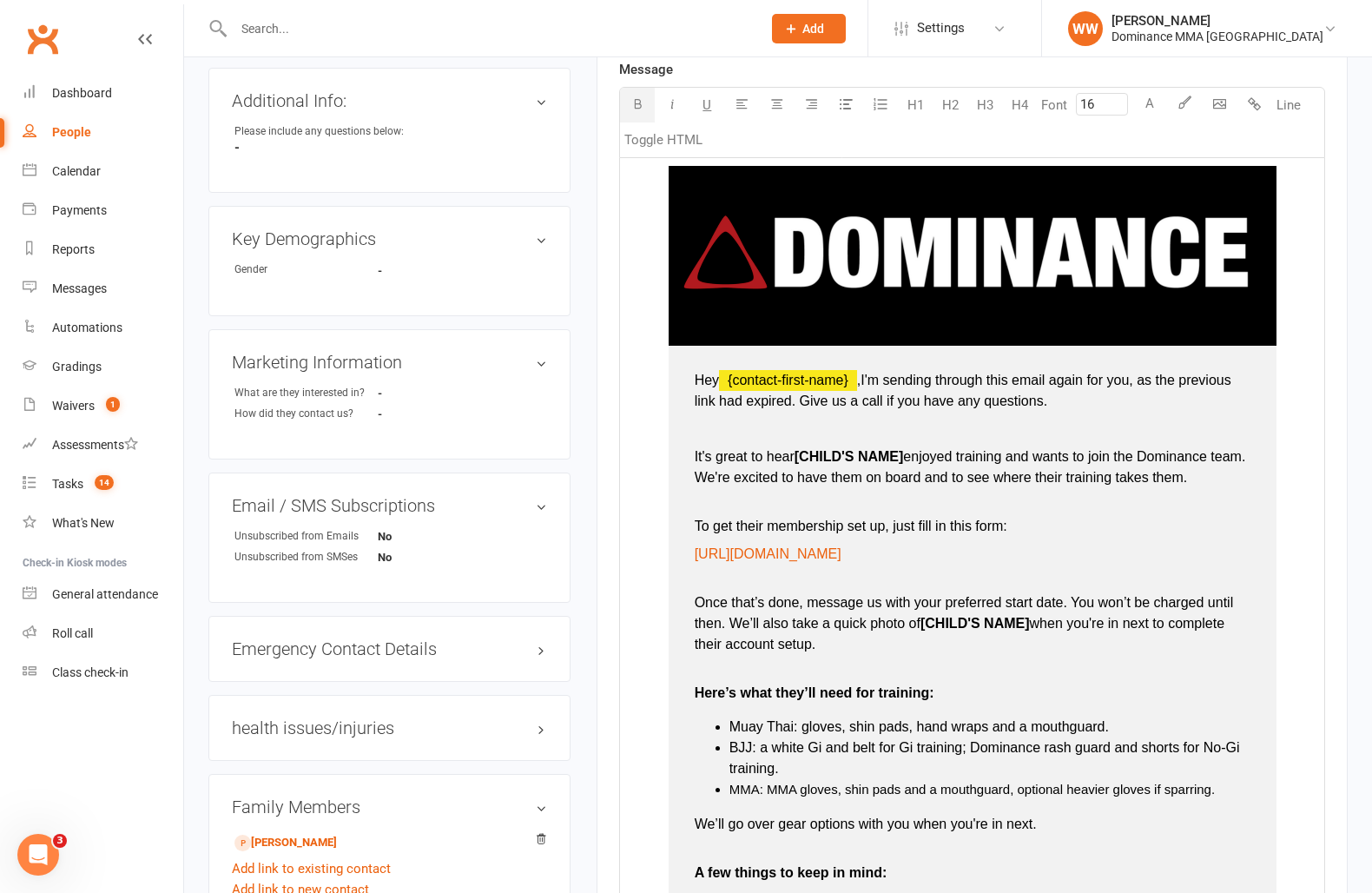
drag, startPoint x: 910, startPoint y: 497, endPoint x: 796, endPoint y: 507, distance: 114.4
click at [796, 488] on p "It's great to hear [CHILD'S NAME] enjoyed training and wants to join the Domina…" at bounding box center [973, 467] width 556 height 42
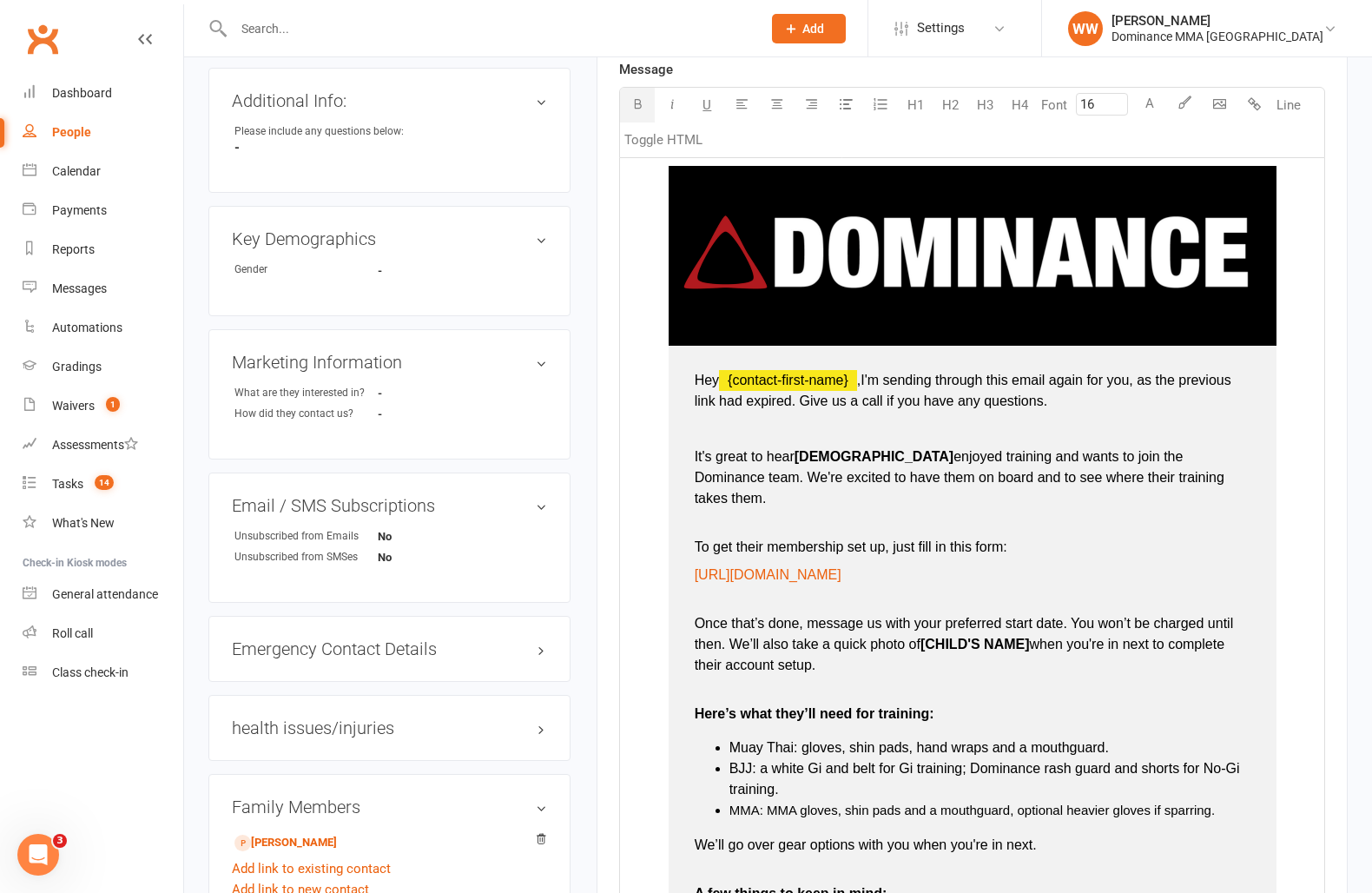
click at [815, 464] on span "Bodhi" at bounding box center [873, 456] width 159 height 14
drag, startPoint x: 1034, startPoint y: 683, endPoint x: 923, endPoint y: 694, distance: 111.5
click at [923, 676] on p "Once that’s done, message us with your preferred start date. You won’t be charg…" at bounding box center [973, 633] width 556 height 83
click at [948, 676] on p "Once that’s done, message us with your preferred start date. You won’t be charg…" at bounding box center [973, 633] width 556 height 83
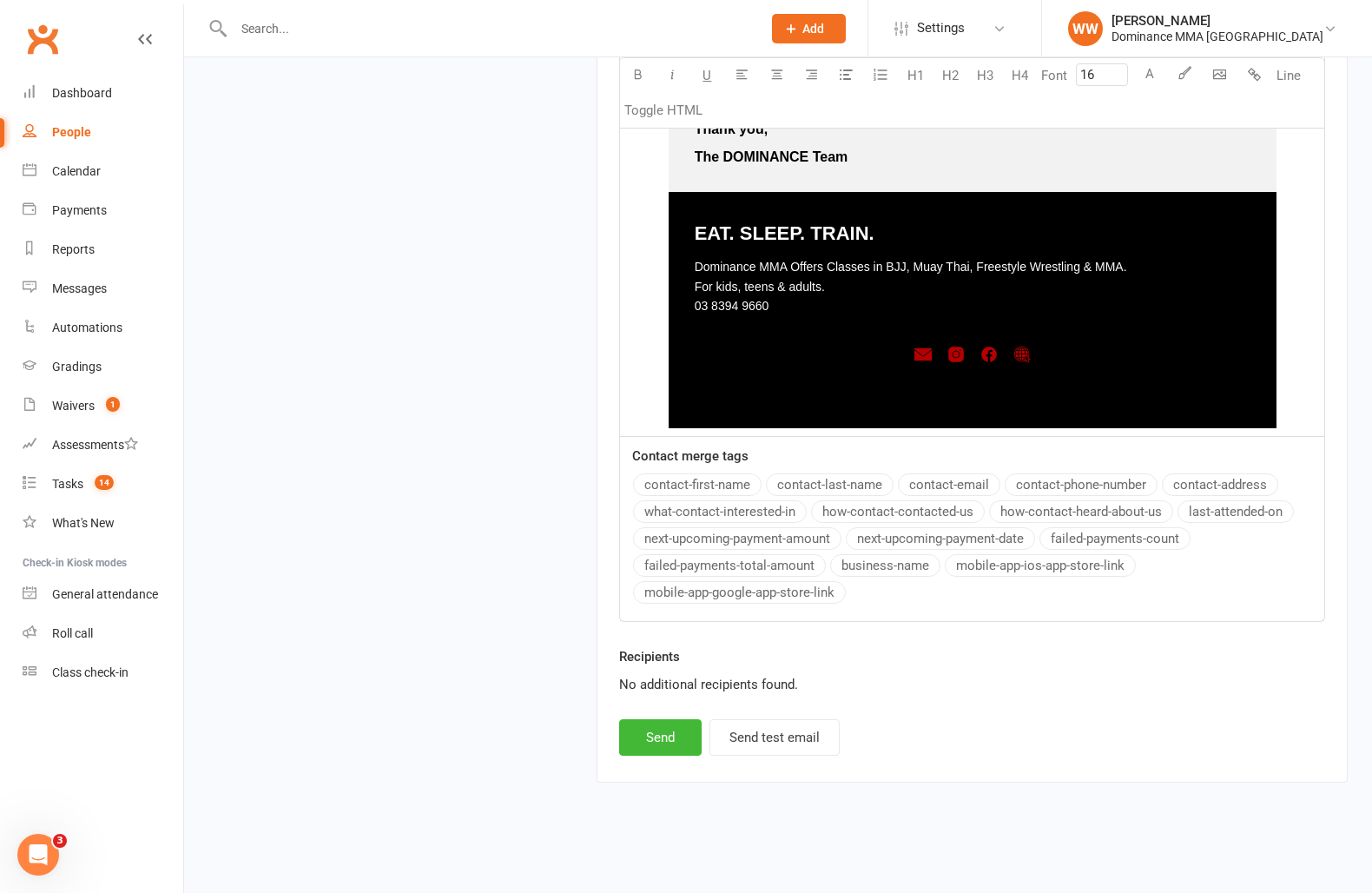
scroll to position [1598, 0]
click at [665, 729] on button "Send" at bounding box center [660, 737] width 82 height 37
select select
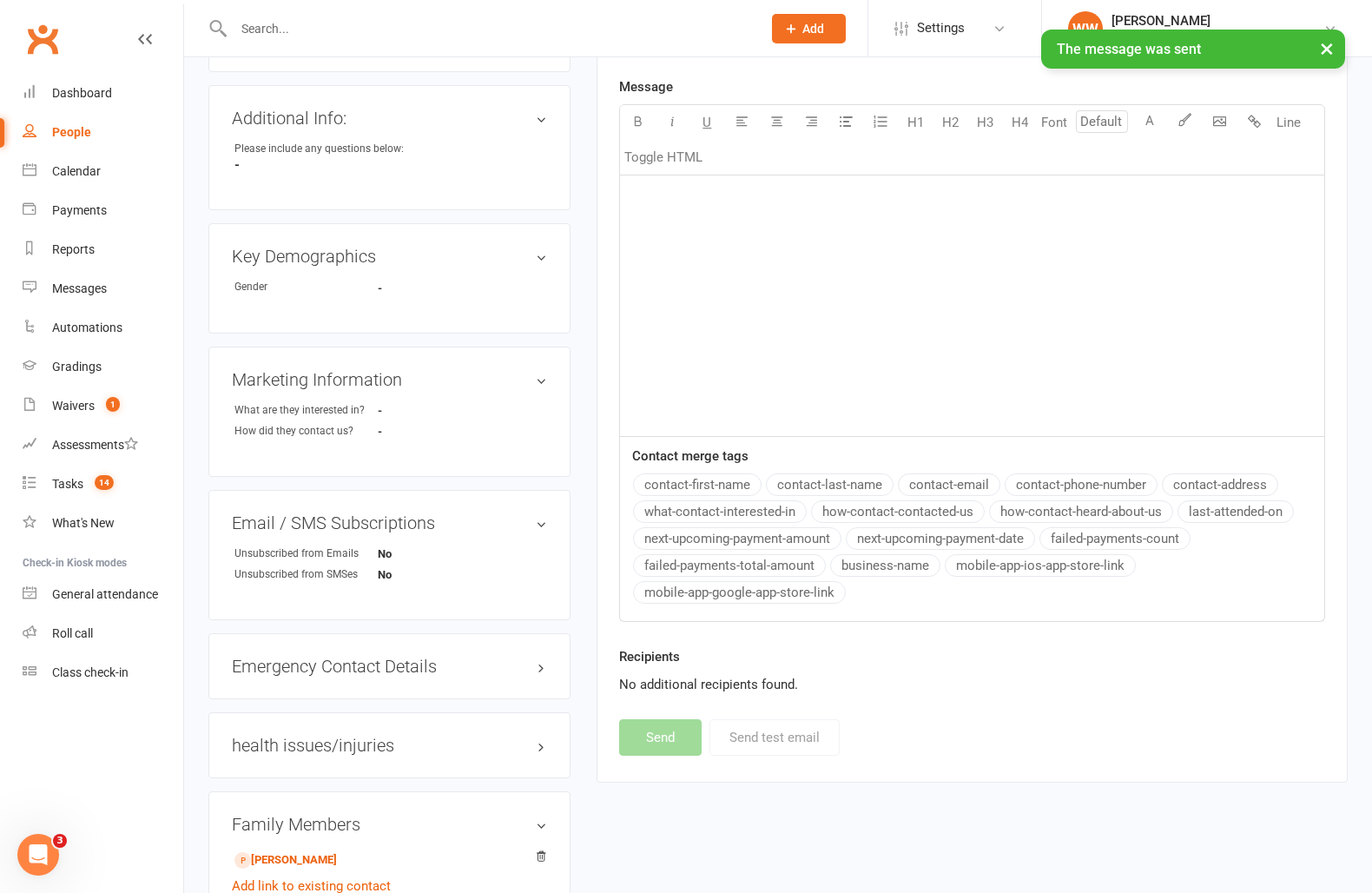
scroll to position [0, 0]
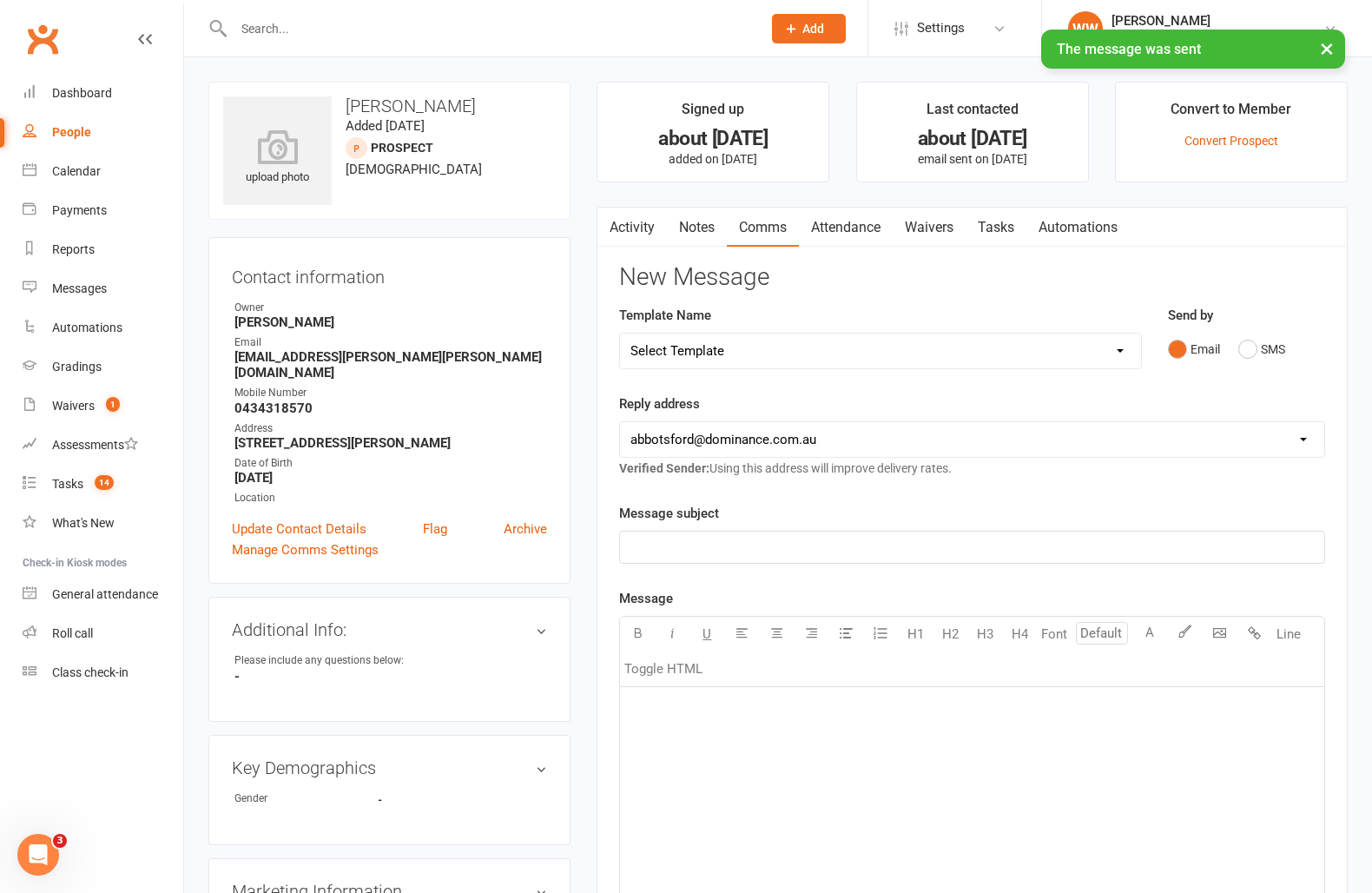
click at [1000, 245] on link "Tasks" at bounding box center [996, 228] width 61 height 40
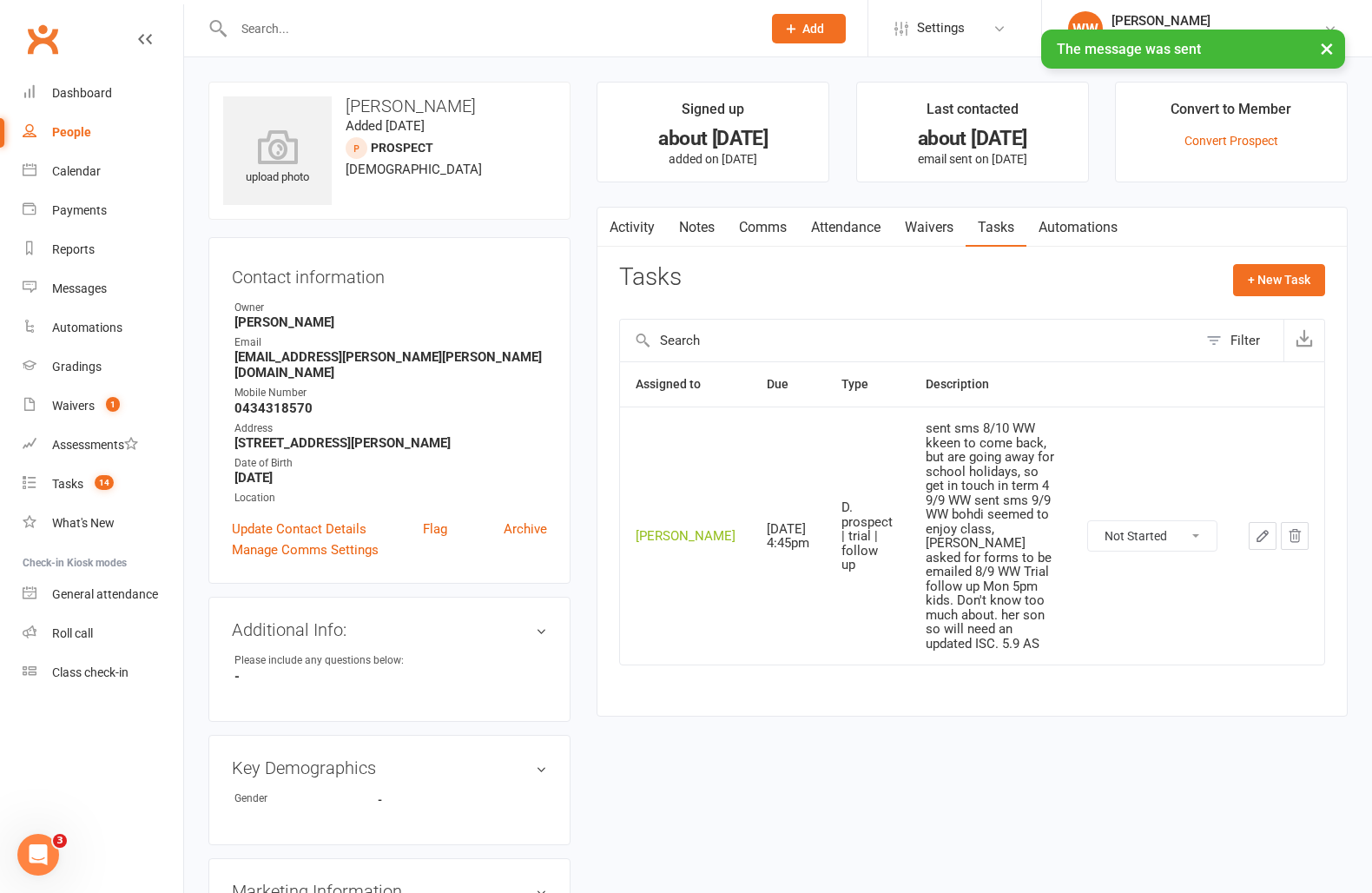
click at [1260, 531] on icon "button" at bounding box center [1263, 537] width 11 height 11
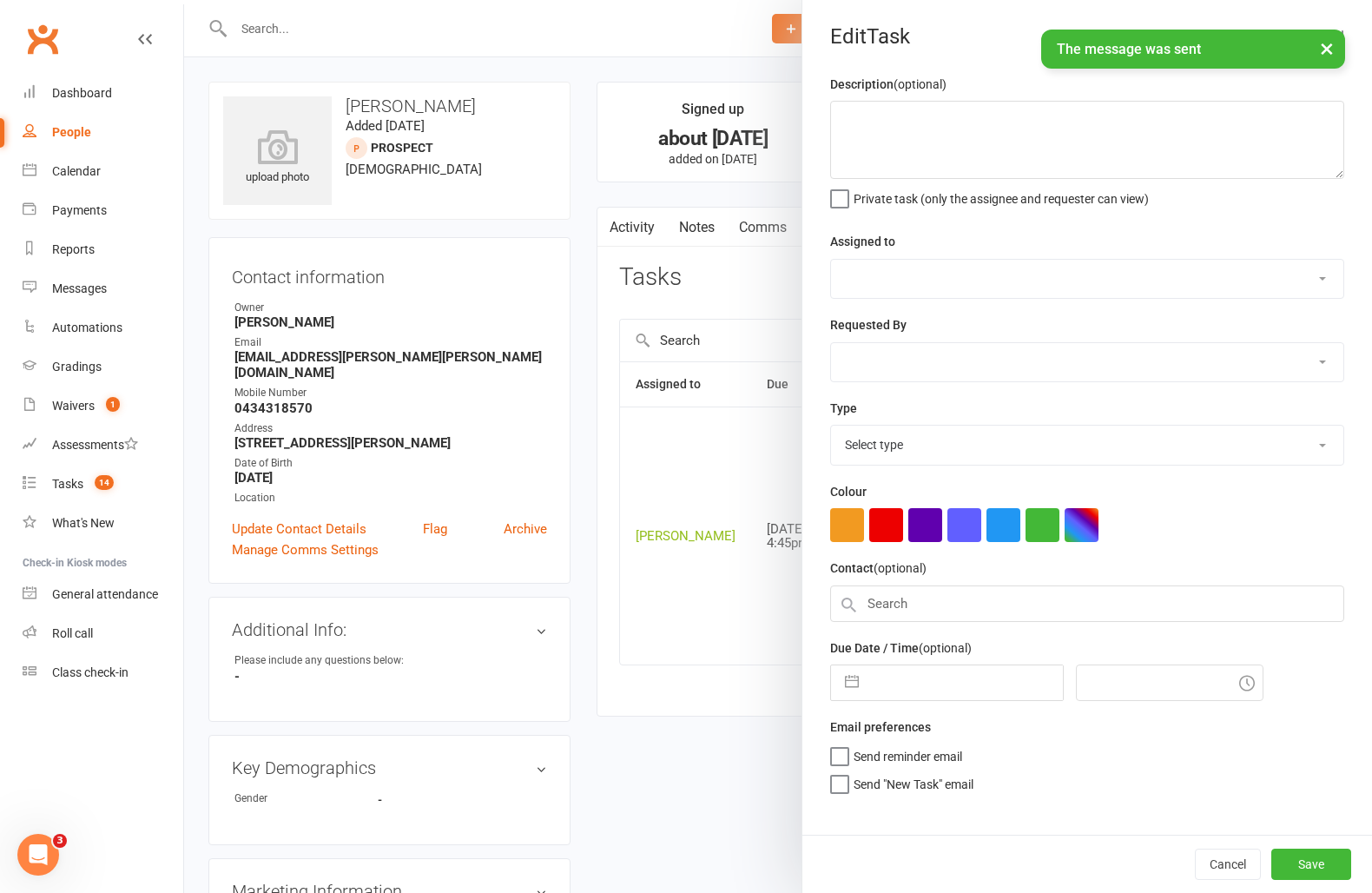
type textarea "sent sms 8/10 WW kkeen to come back, but are going away for school holidays, so…"
select select "49757"
select select "50862"
type input "[DATE]"
type input "4:45pm"
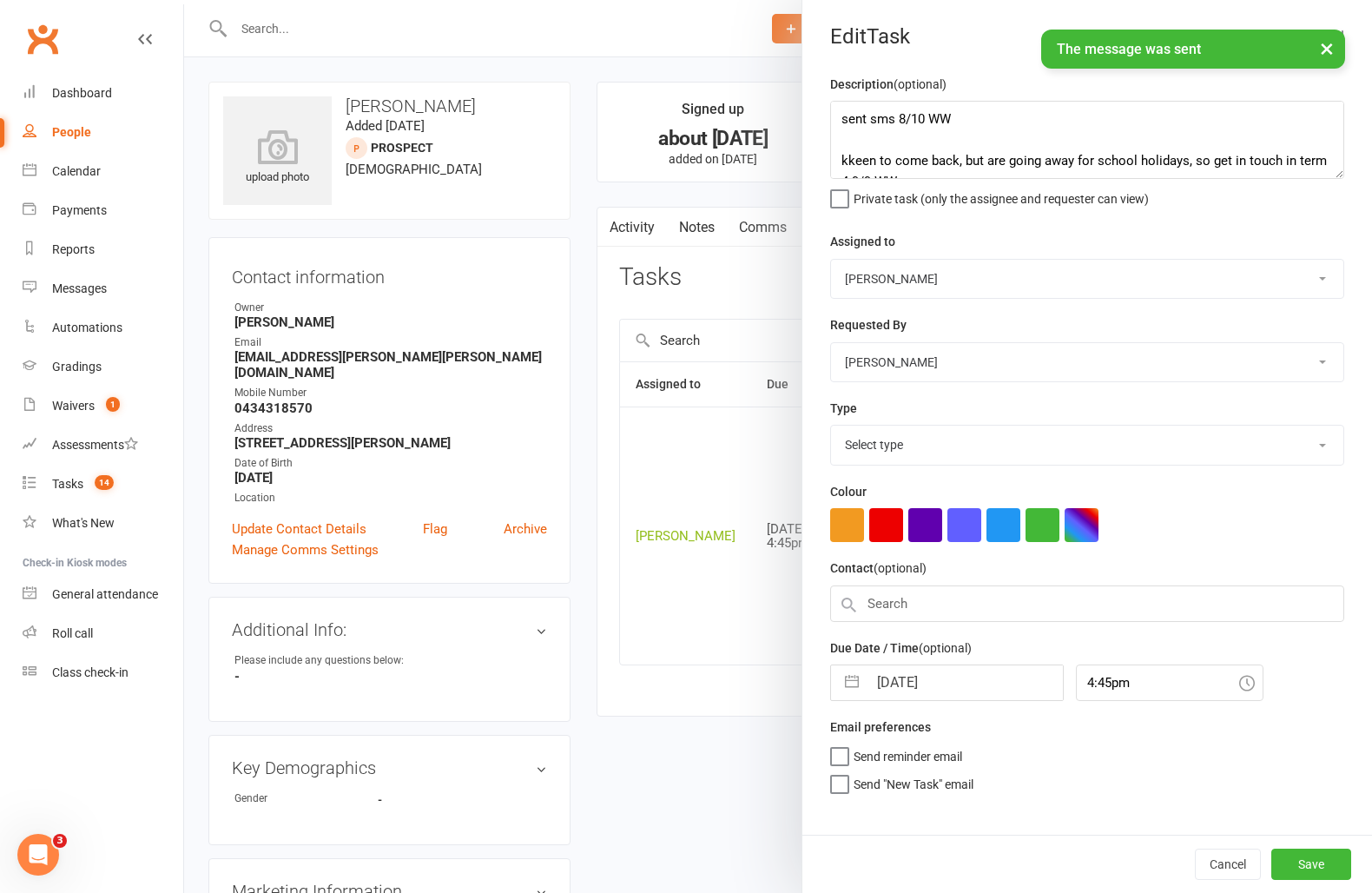
select select "3863"
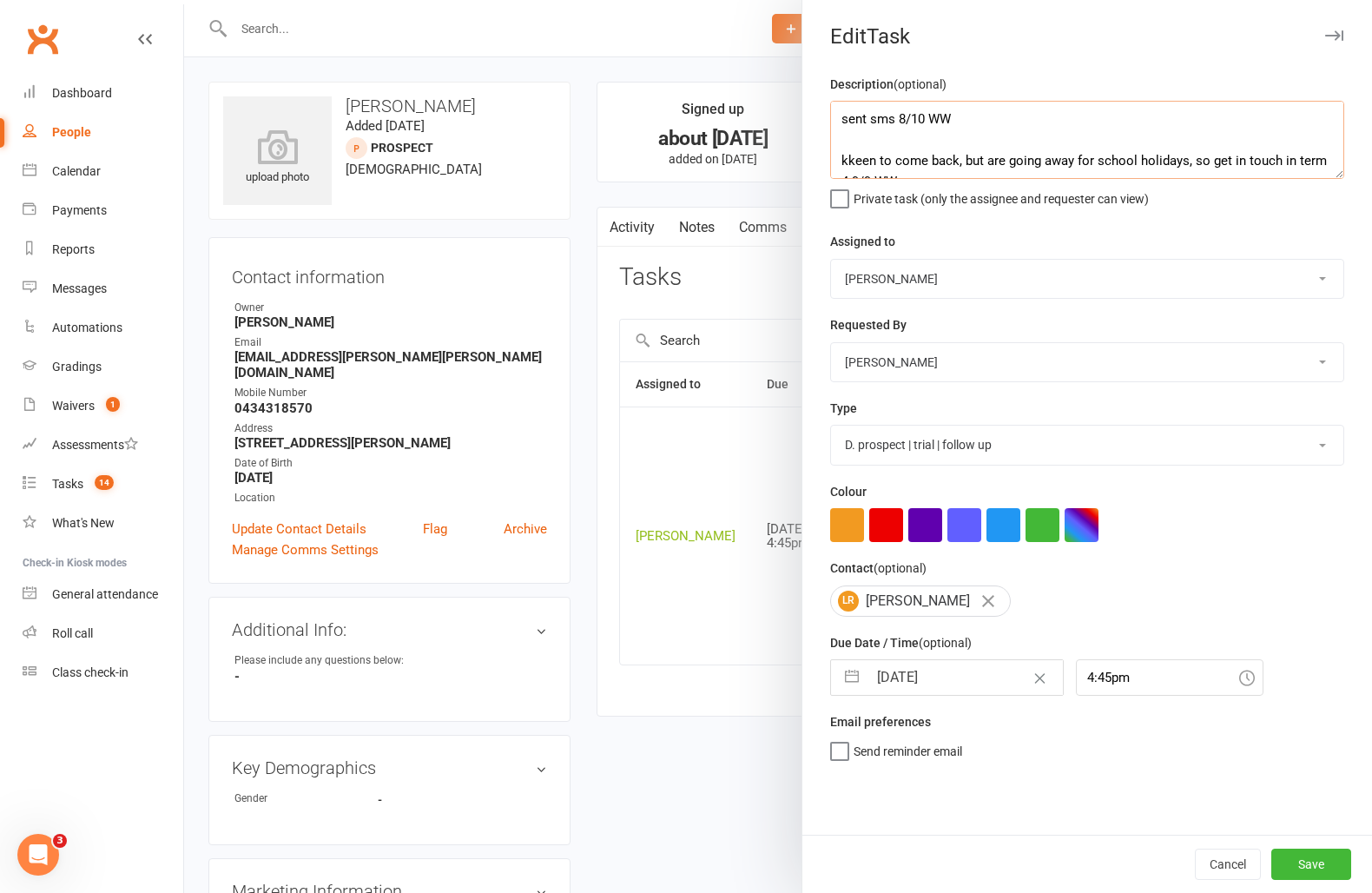
click at [833, 119] on textarea "sent sms 8/10 WW kkeen to come back, but are going away for school holidays, so…" at bounding box center [1087, 139] width 514 height 78
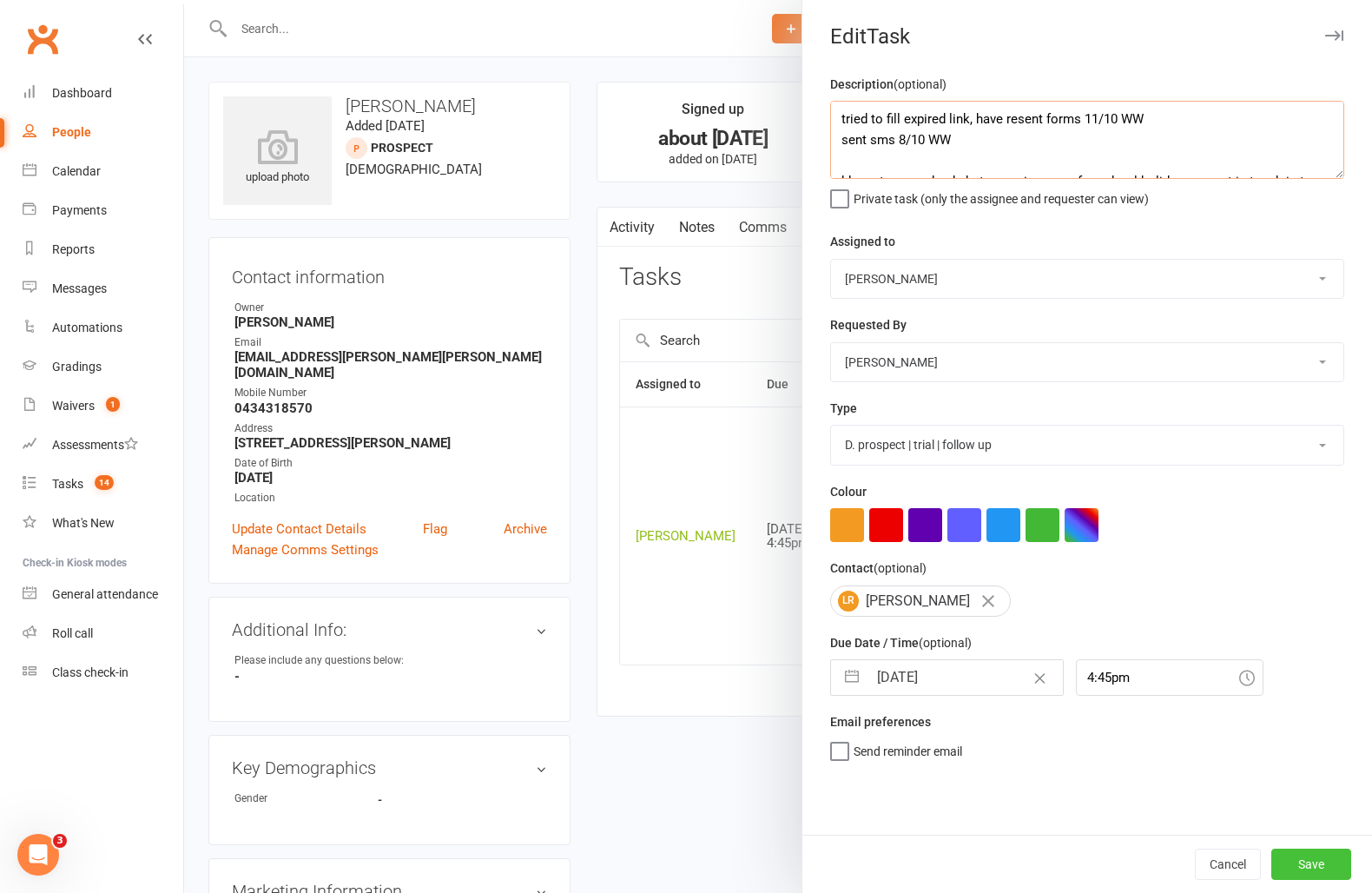
type textarea "tried to fill expired link, have resent forms 11/10 WW sent sms 8/10 WW kkeen t…"
click at [1298, 852] on button "Save" at bounding box center [1311, 864] width 80 height 31
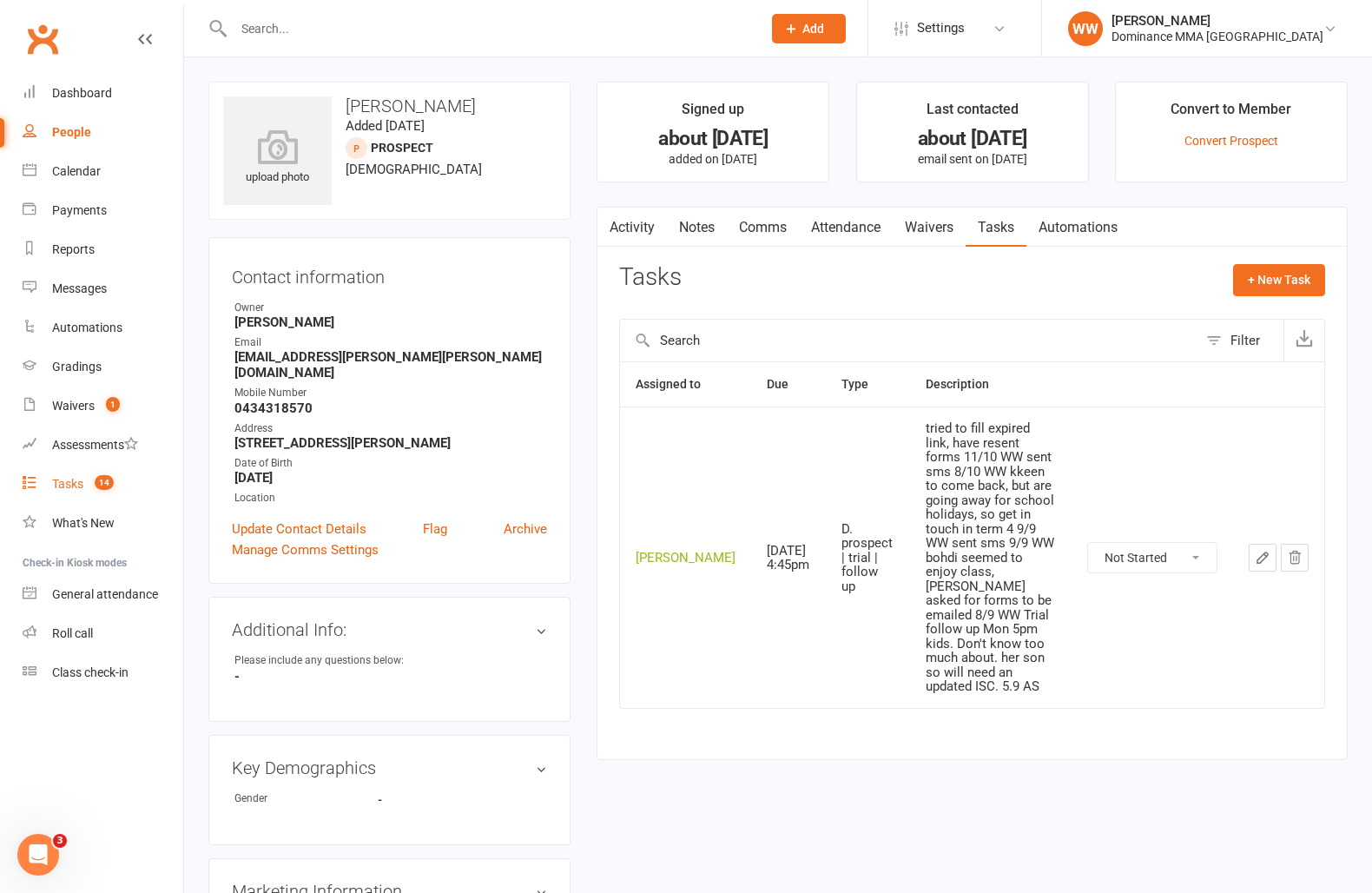
click at [94, 493] on link "Tasks 14" at bounding box center [102, 485] width 160 height 39
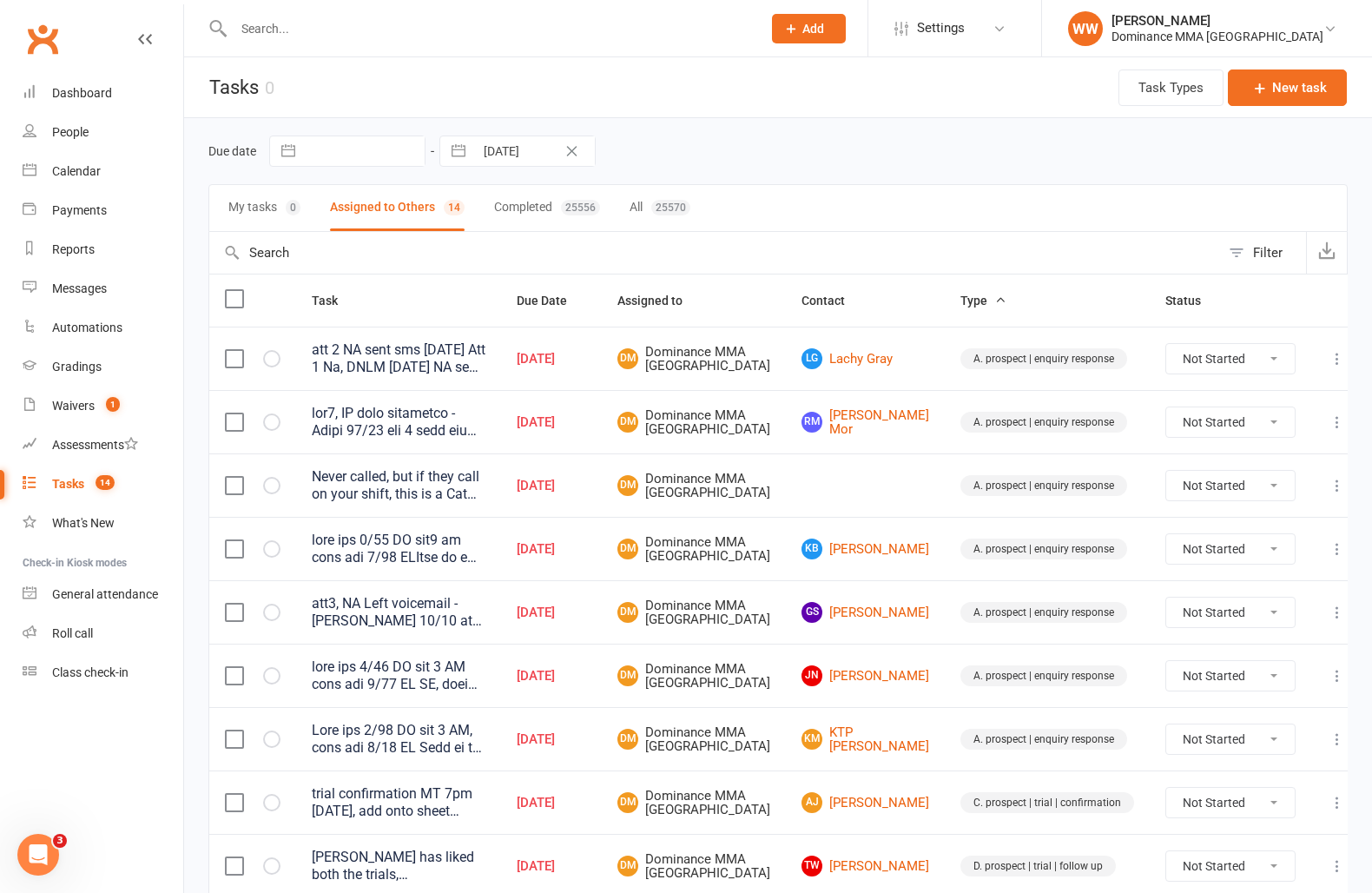
click at [602, 453] on td "Oct 11, 2025" at bounding box center [552, 421] width 100 height 64
click at [587, 494] on div "Oct 11, 2025" at bounding box center [552, 485] width 70 height 14
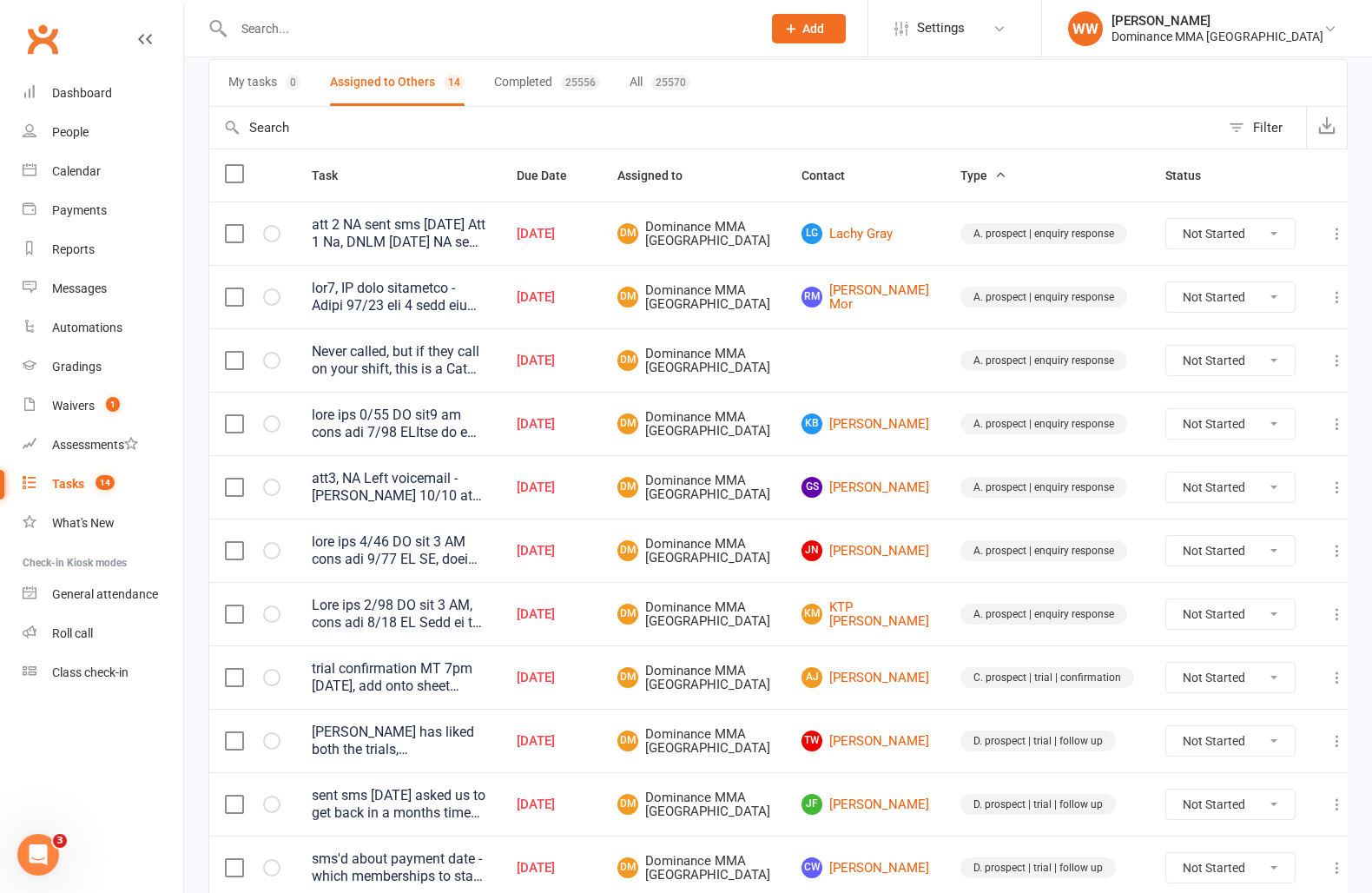
scroll to position [130, 0]
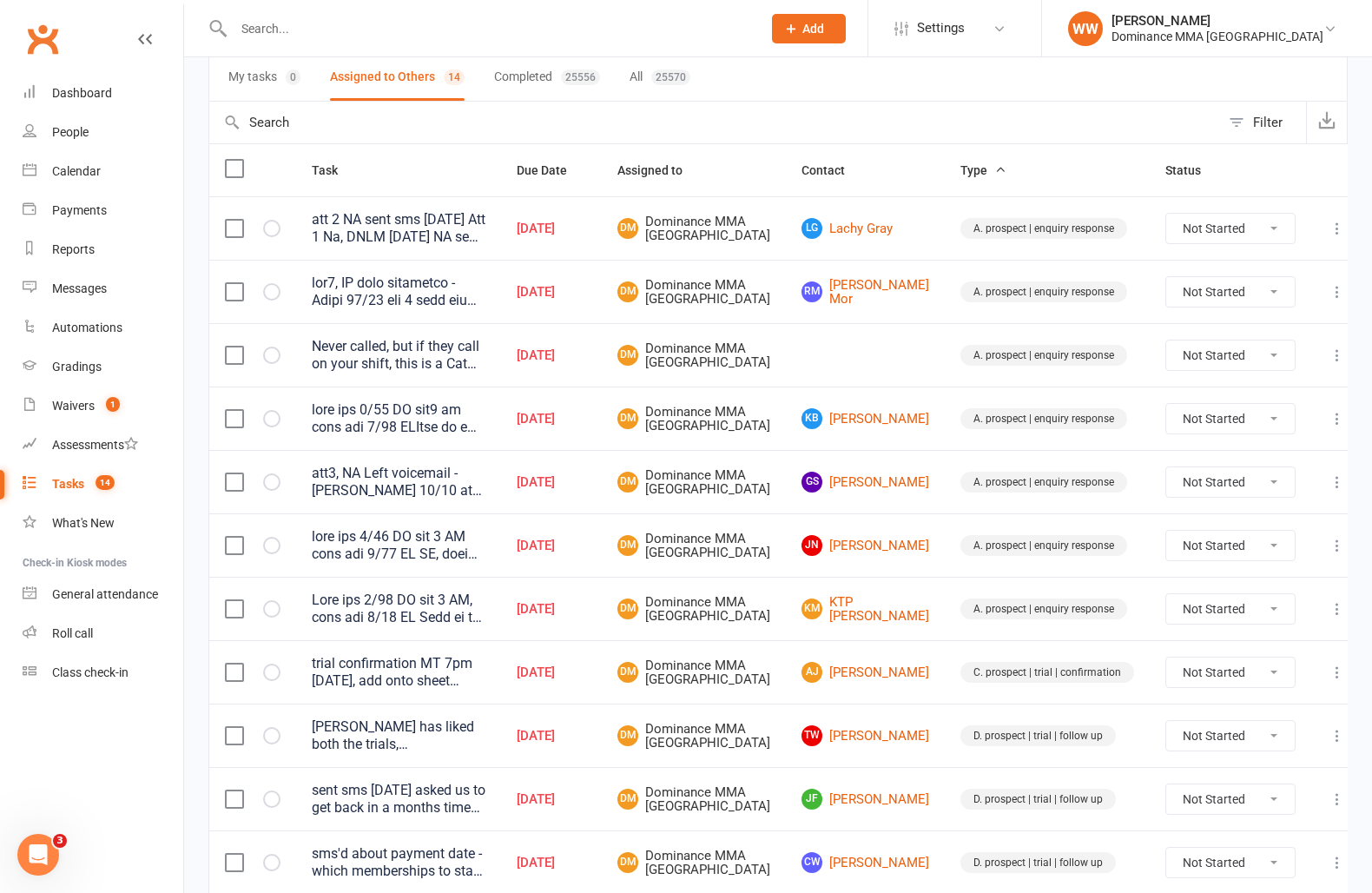
click at [929, 387] on td at bounding box center [865, 355] width 159 height 64
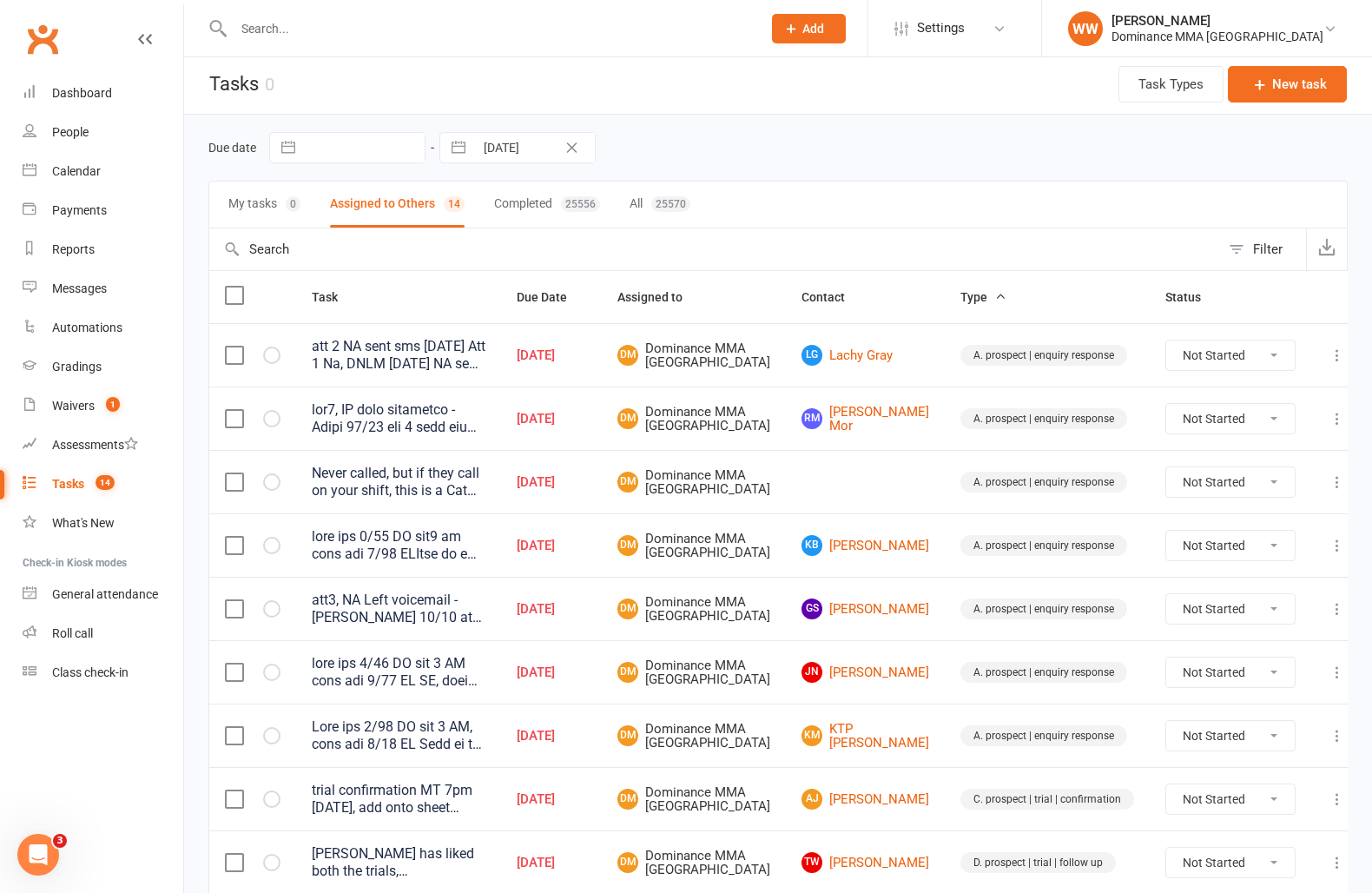
scroll to position [0, 0]
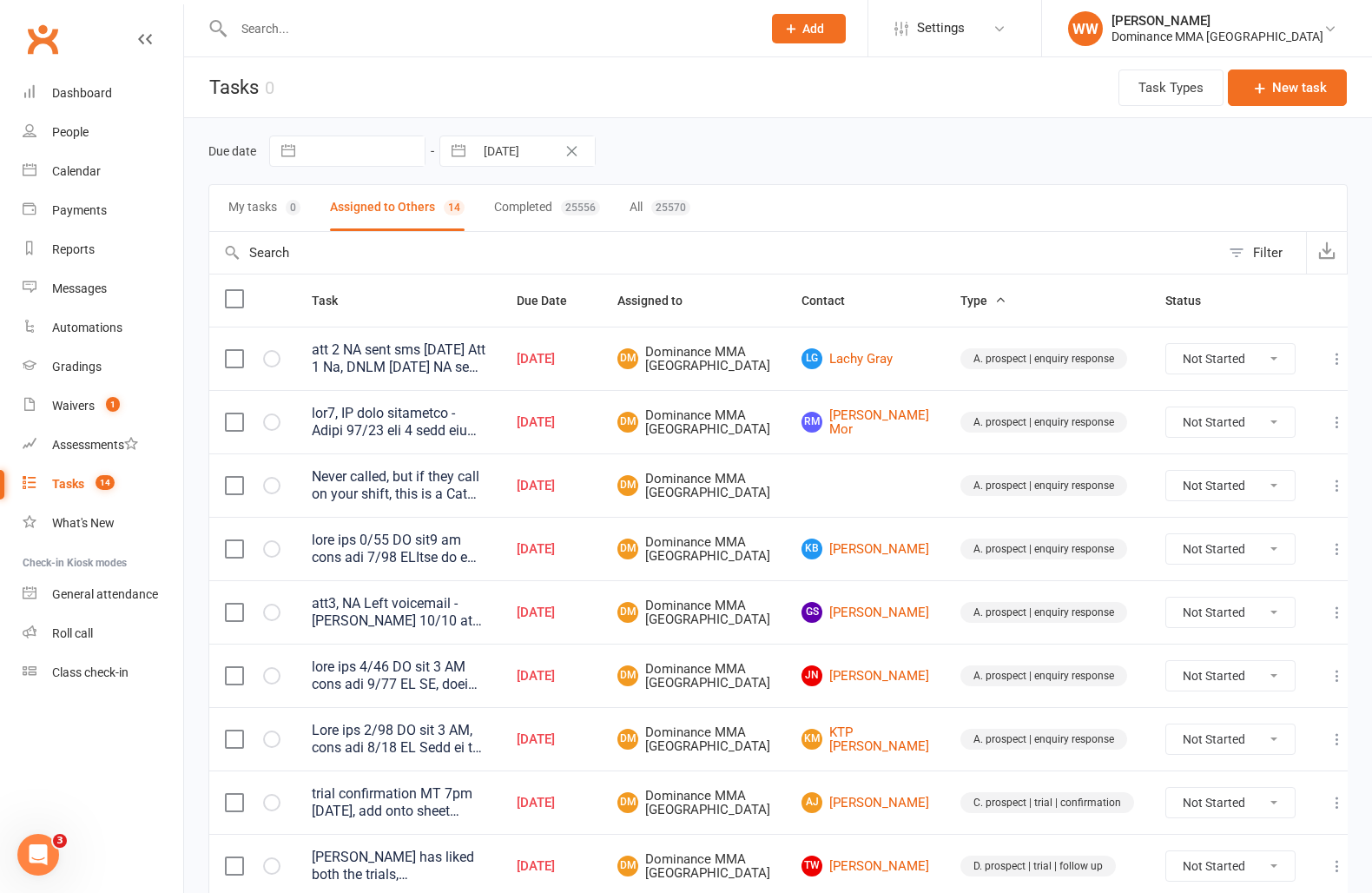
click at [808, 504] on td at bounding box center [865, 485] width 159 height 64
click at [810, 502] on td at bounding box center [865, 485] width 159 height 64
click at [786, 517] on td "DM Dominance MMA Abbotsford" at bounding box center [694, 485] width 184 height 64
click at [786, 545] on td "DM Dominance MMA Abbotsford" at bounding box center [694, 548] width 184 height 64
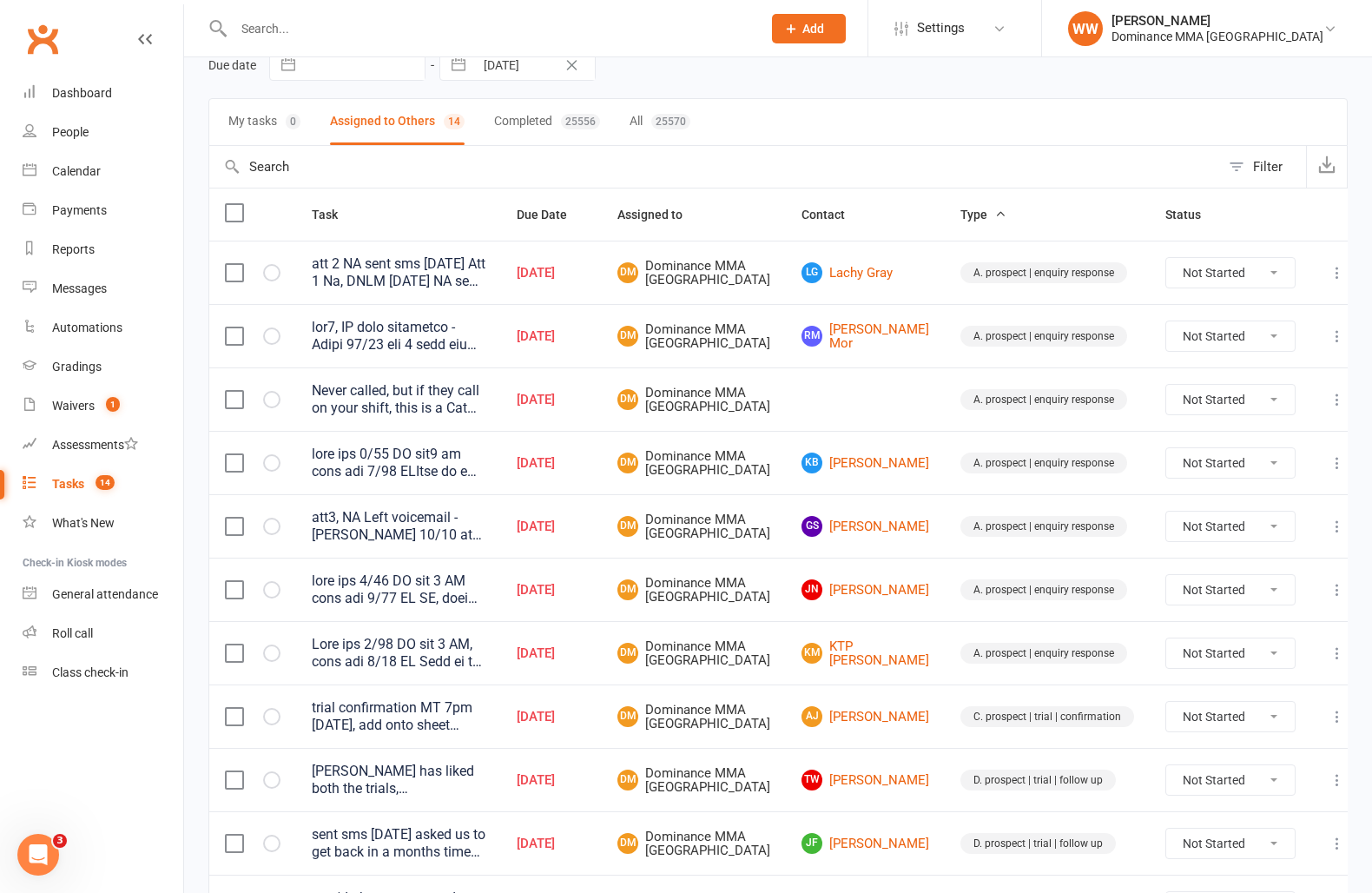
scroll to position [89, 0]
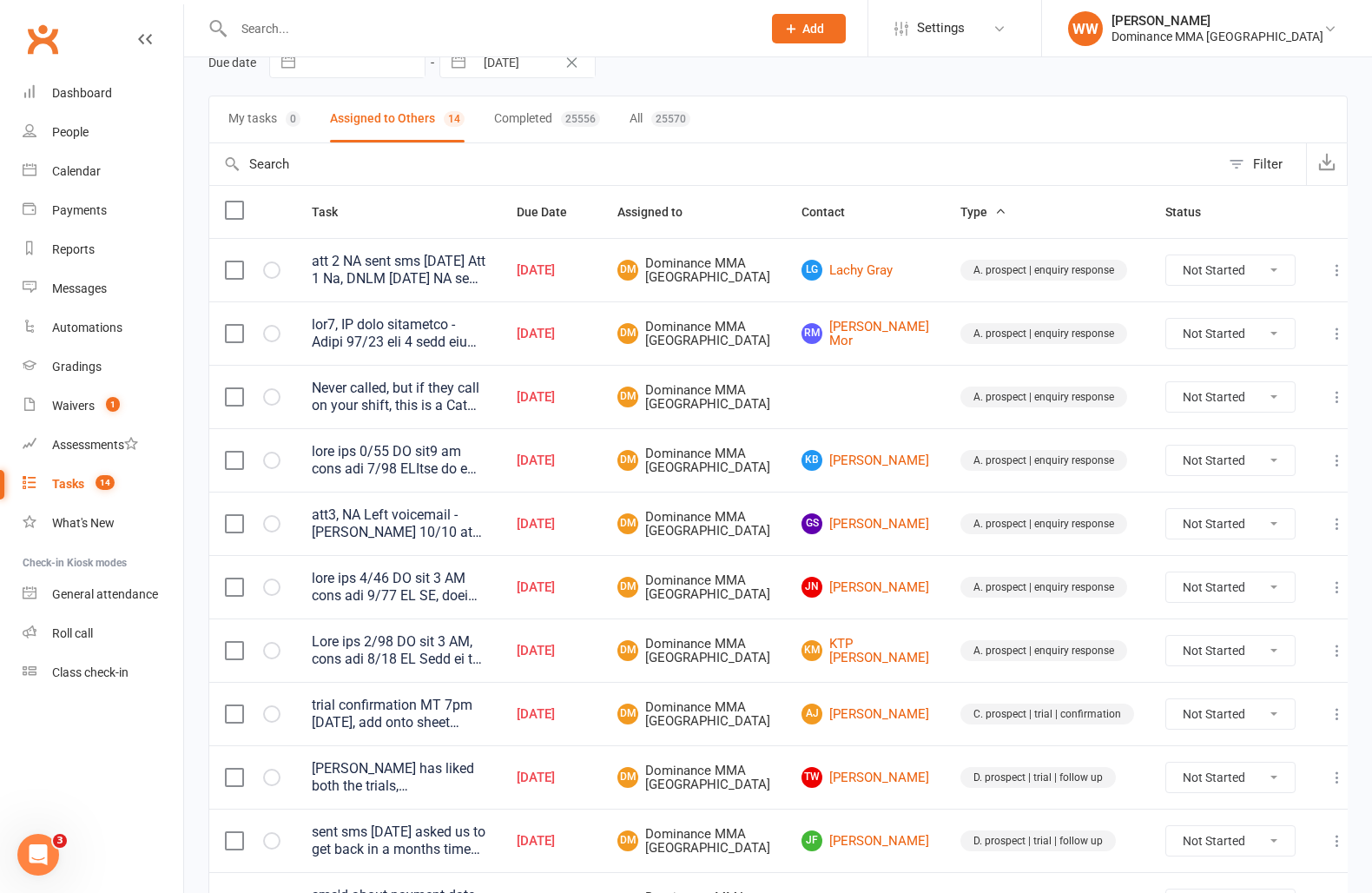
click at [269, 29] on input "text" at bounding box center [489, 28] width 521 height 24
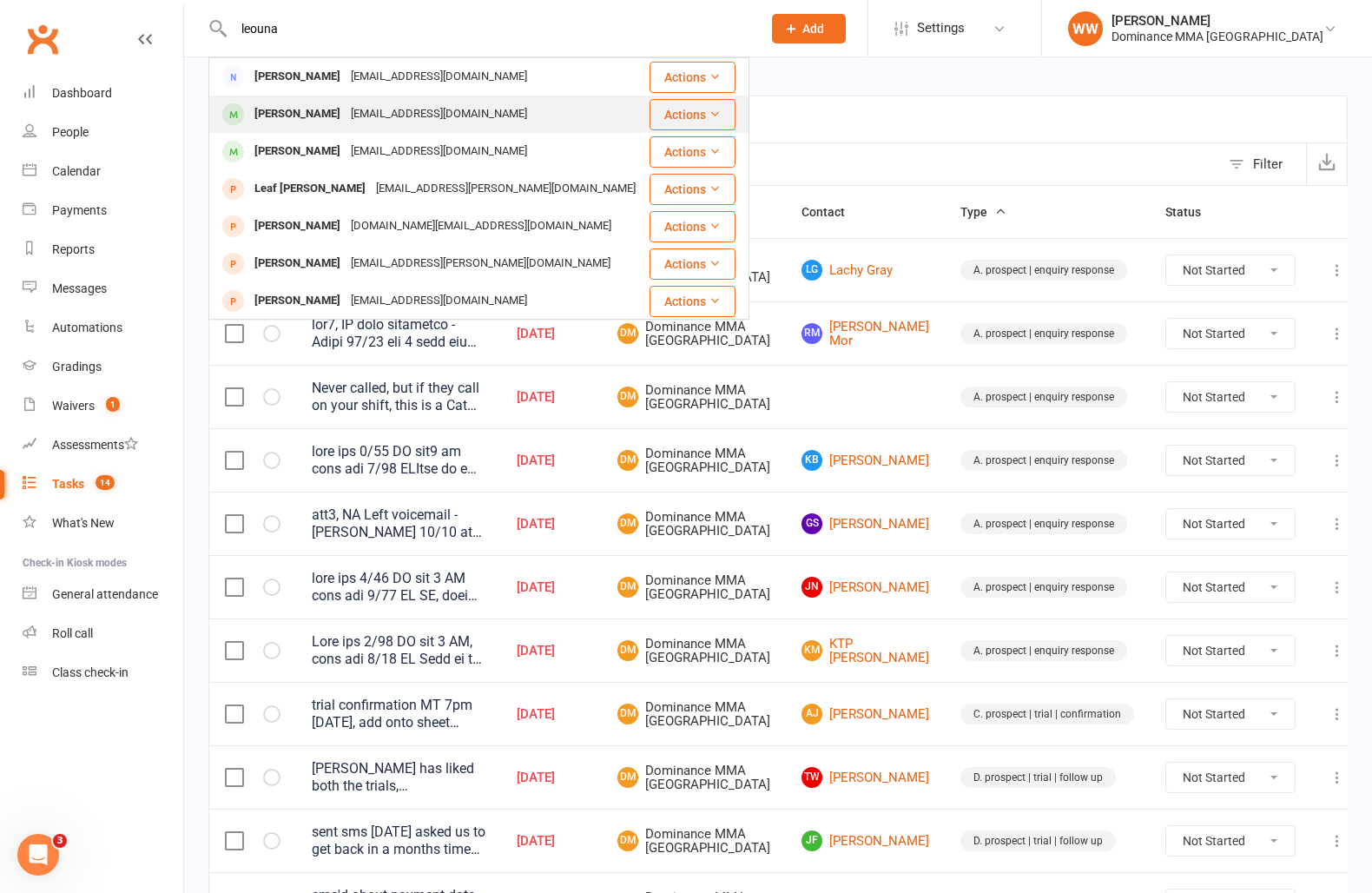
type input "leouna"
click at [333, 118] on div "Penny Leounakis" at bounding box center [297, 114] width 97 height 25
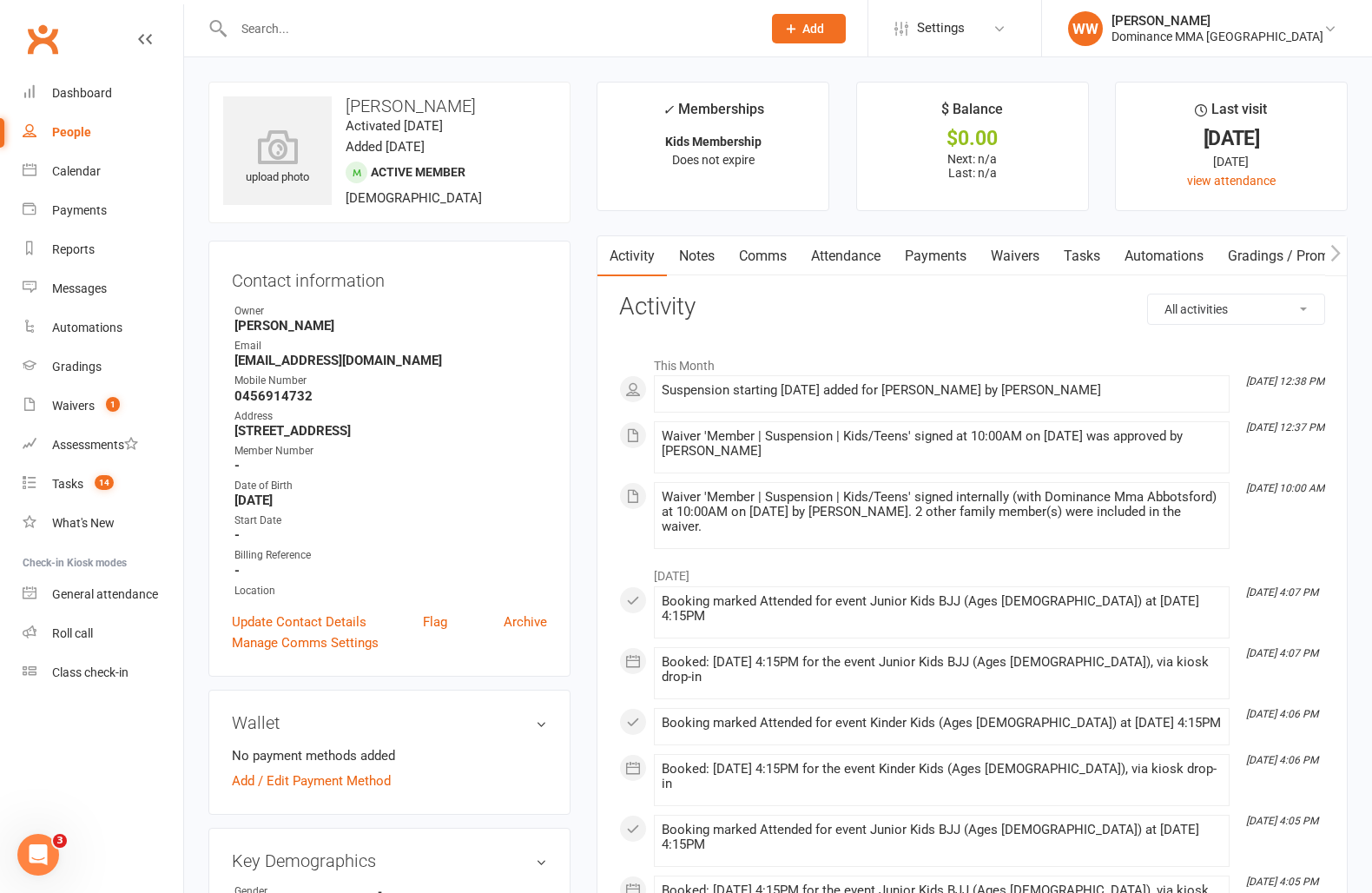
click at [92, 502] on link "Tasks 14" at bounding box center [102, 485] width 160 height 39
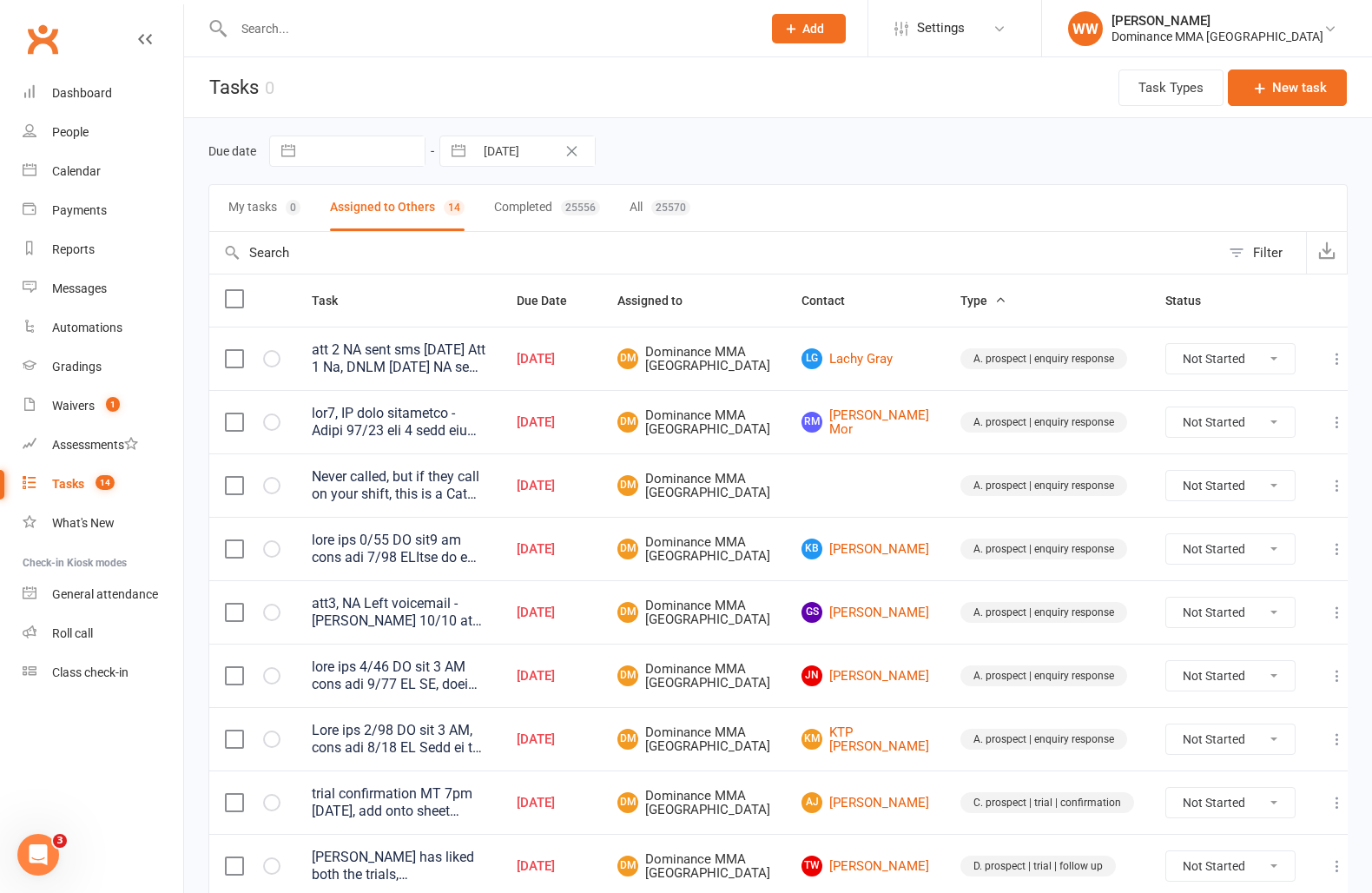
click at [823, 169] on div "Due date Navigate forward to interact with the calendar and select a date. Pres…" at bounding box center [778, 151] width 1139 height 66
click at [833, 154] on div "Due date Navigate forward to interact with the calendar and select a date. Pres…" at bounding box center [778, 150] width 1139 height 31
click at [811, 500] on td at bounding box center [865, 485] width 159 height 64
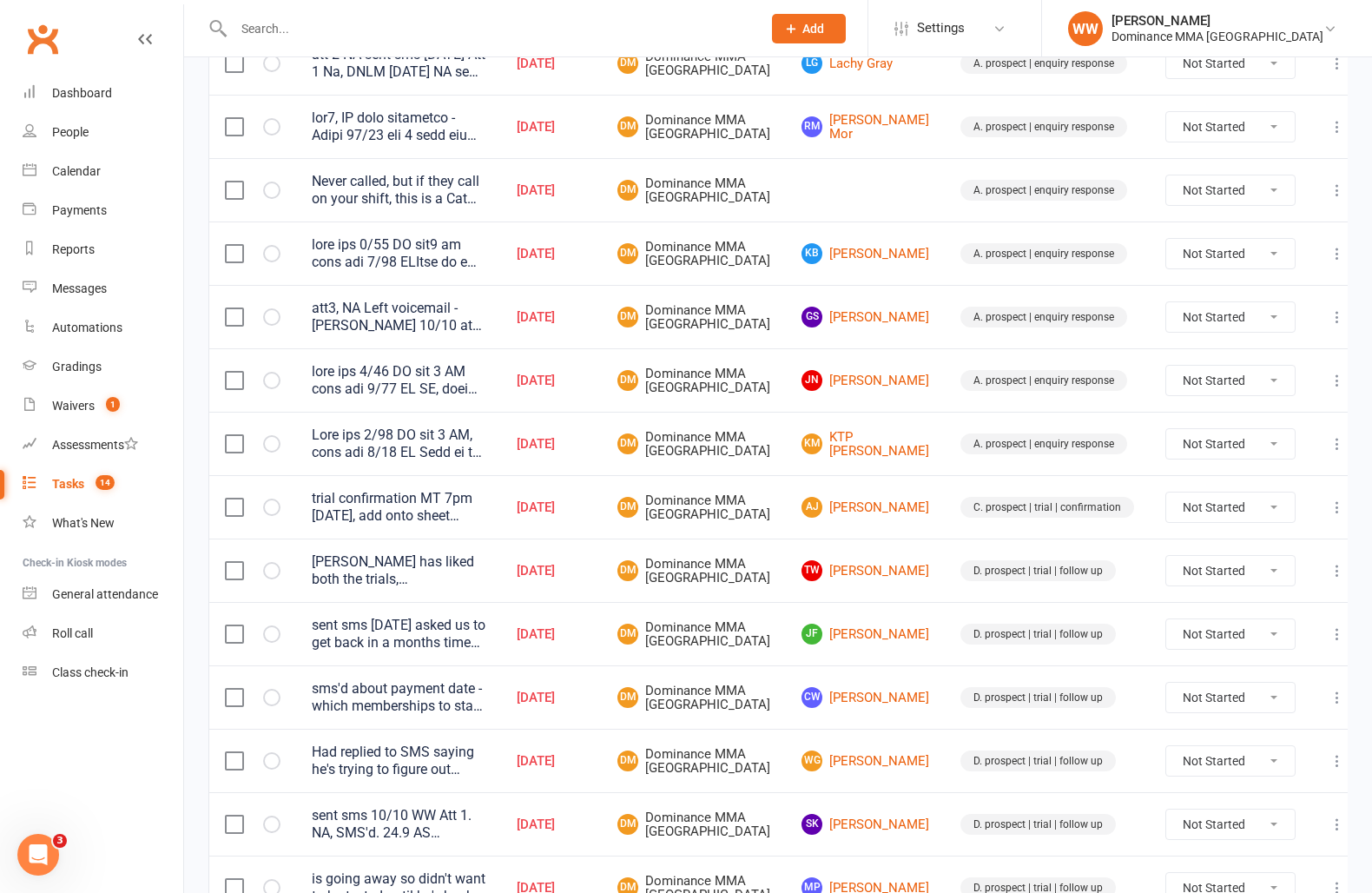
scroll to position [302, 0]
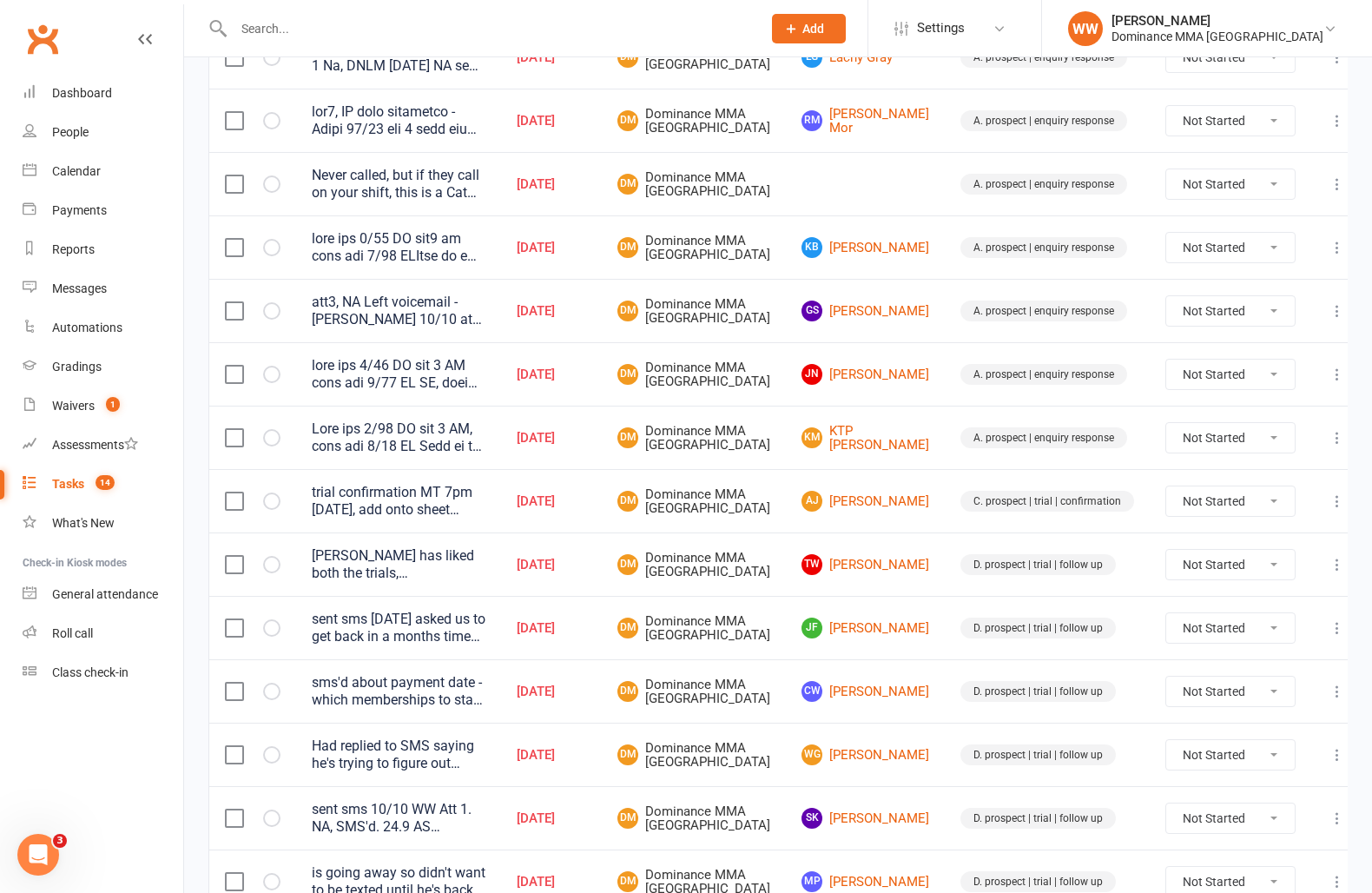
click at [807, 596] on td "TW Thomas Wright" at bounding box center [865, 563] width 159 height 64
click at [803, 596] on td "TW Thomas Wright" at bounding box center [865, 563] width 159 height 64
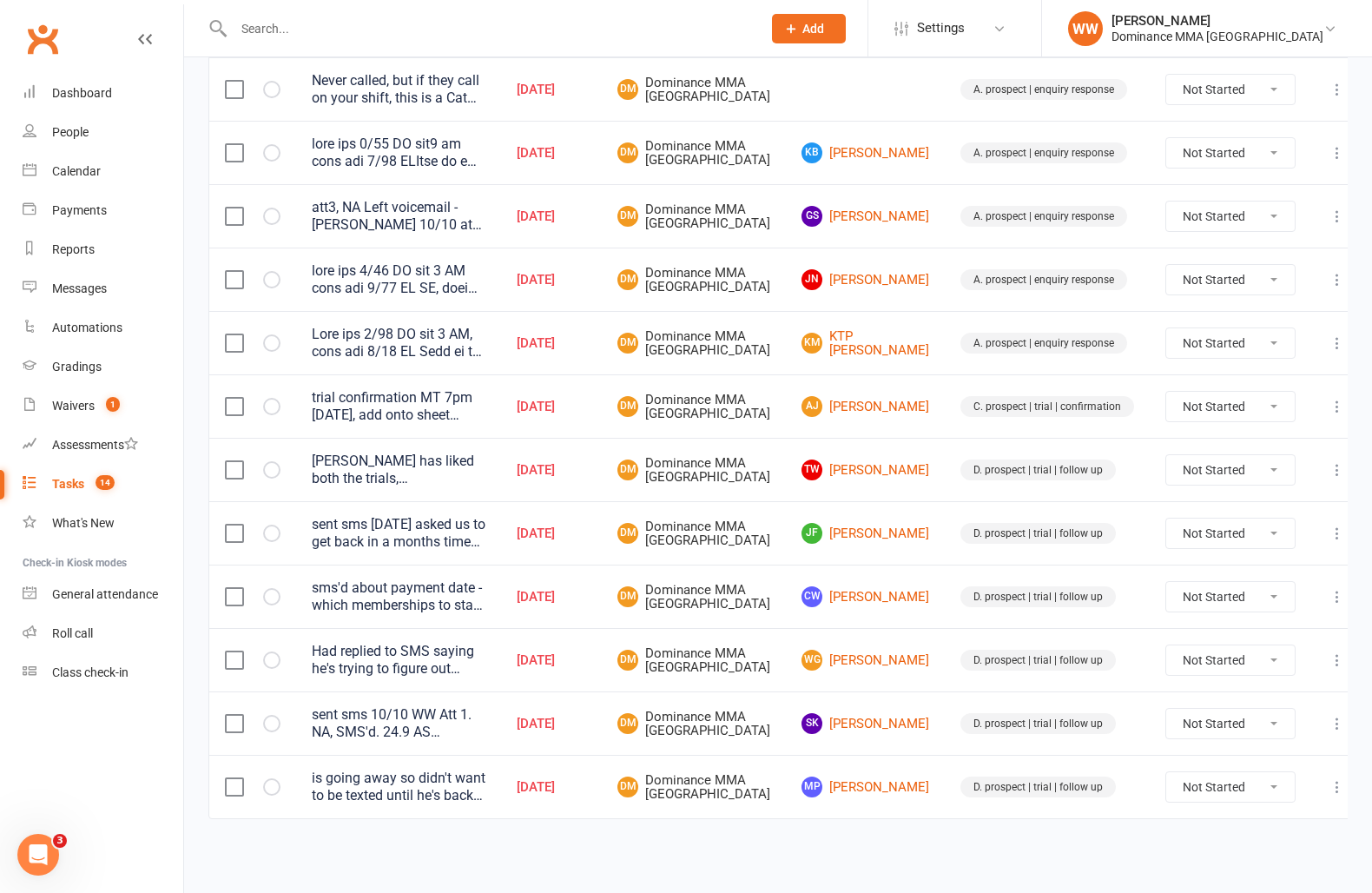
scroll to position [511, 0]
click at [805, 655] on td "WG Woody Greene" at bounding box center [865, 659] width 159 height 64
click at [804, 657] on td "WG Woody Greene" at bounding box center [865, 659] width 159 height 64
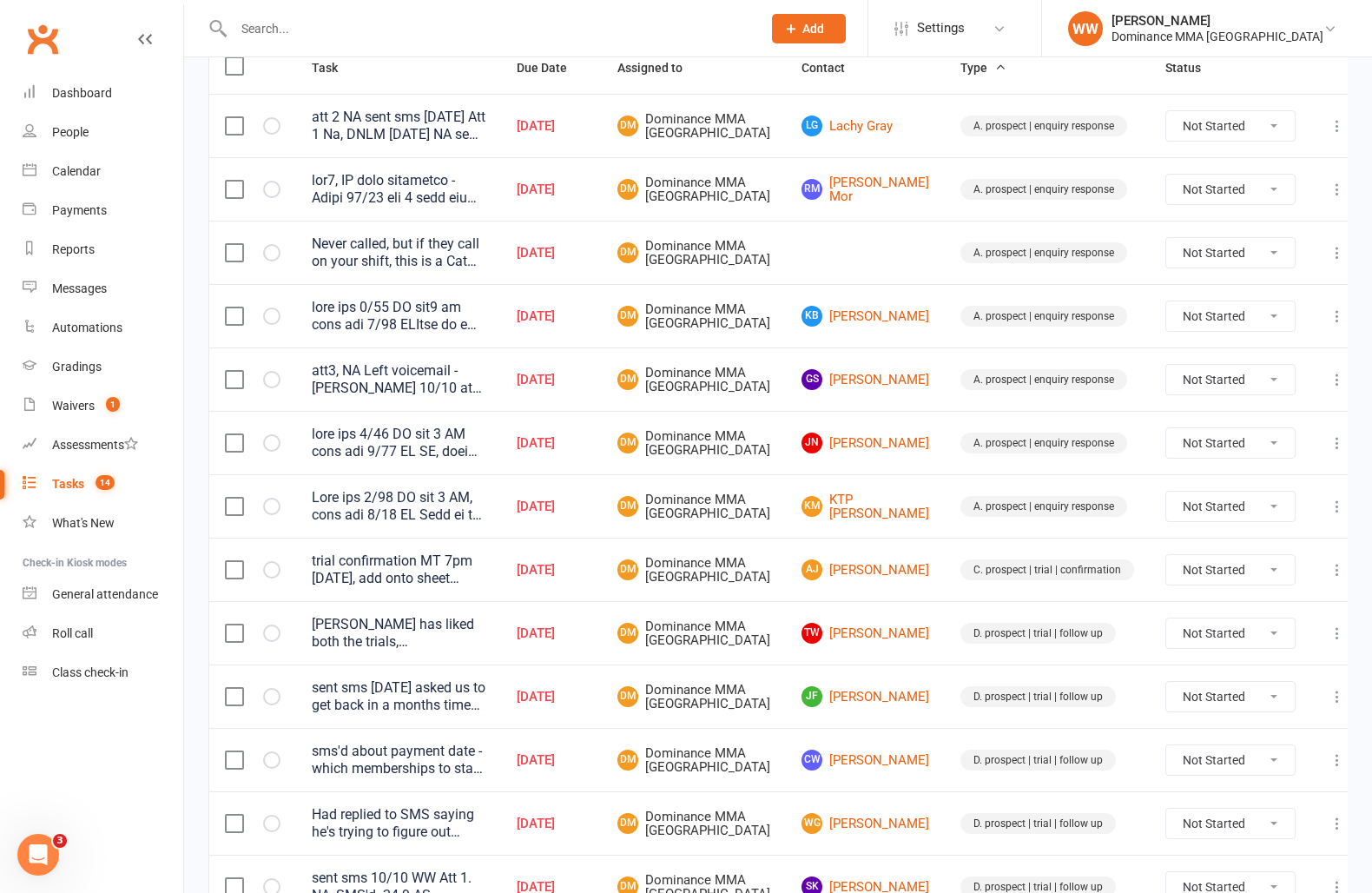
scroll to position [0, 0]
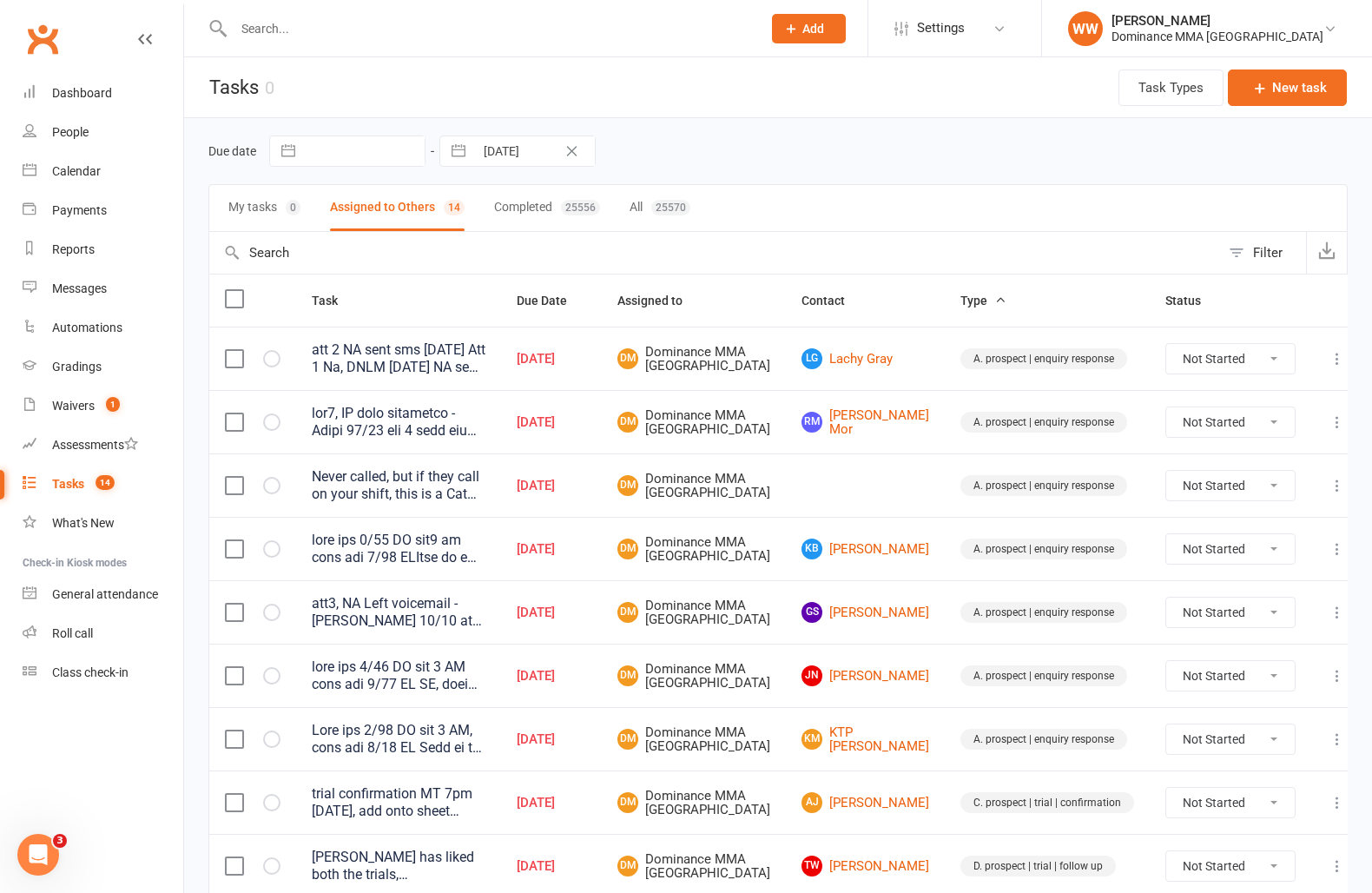
click at [485, 503] on div "Never called, but if they call on your shift, this is a Cat (or maybe Dave) iss…" at bounding box center [399, 485] width 174 height 35
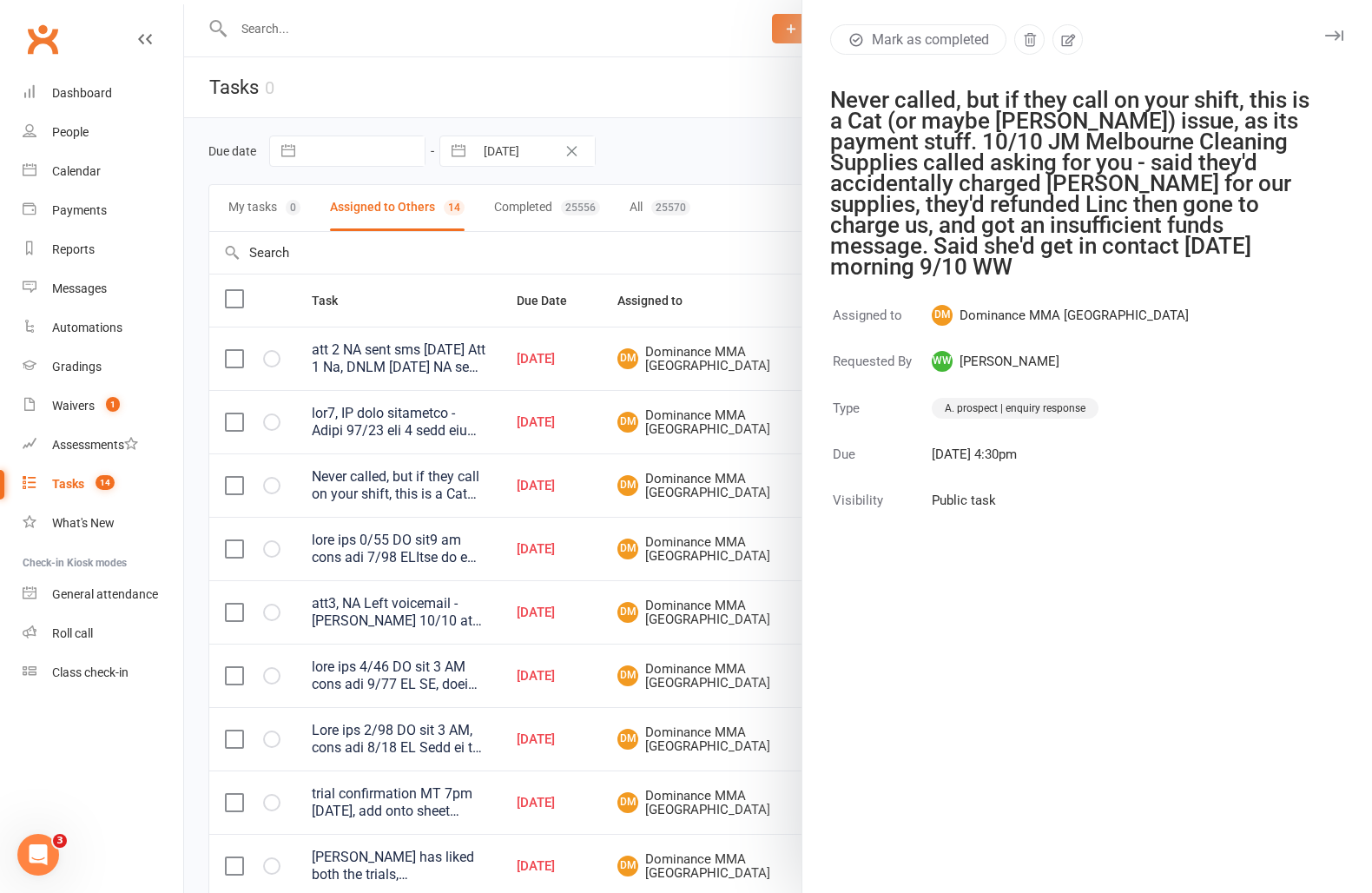
click at [1328, 31] on icon "button" at bounding box center [1334, 36] width 18 height 11
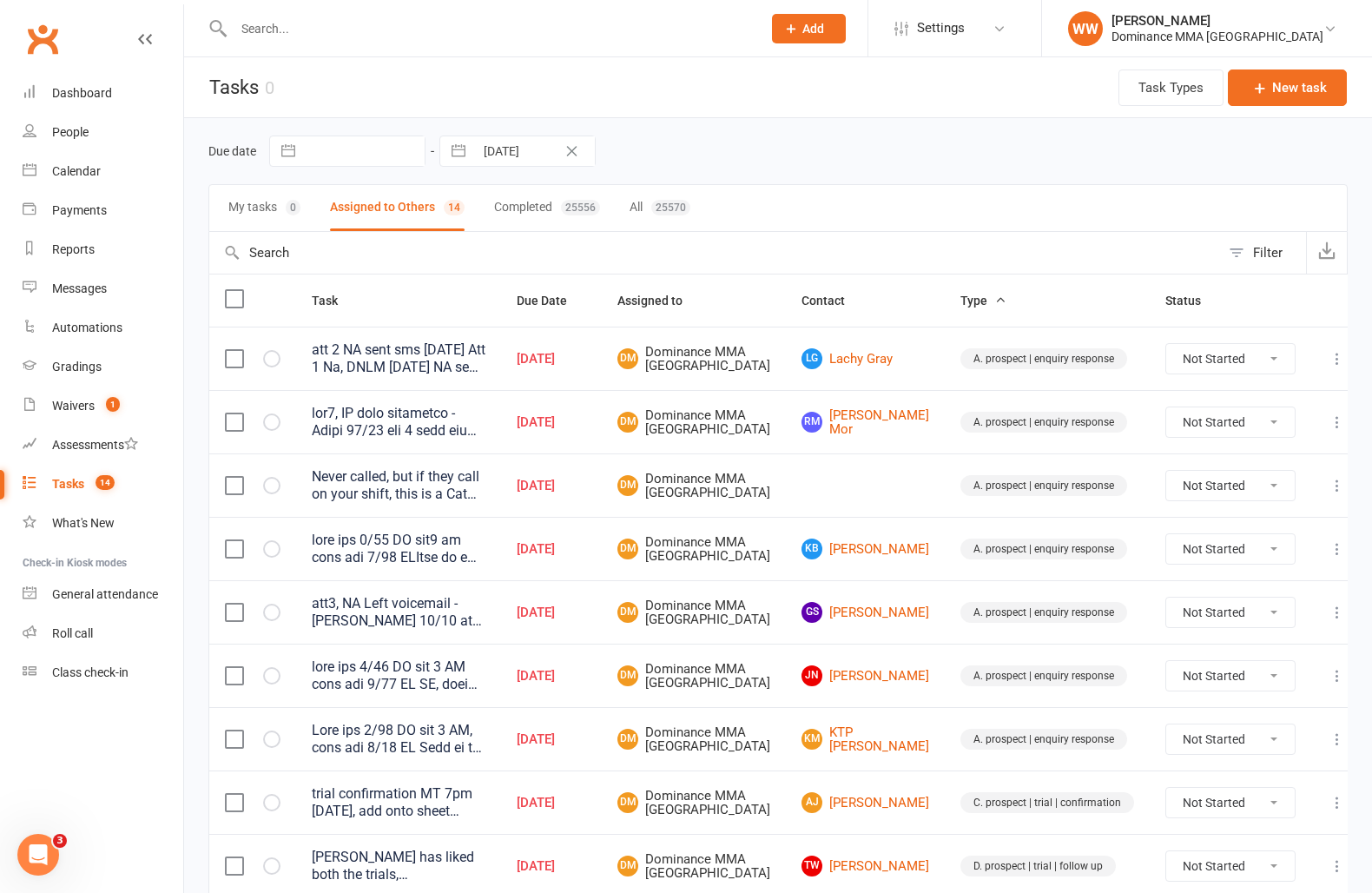
click at [1329, 494] on icon at bounding box center [1337, 485] width 17 height 17
click at [1205, 571] on link "Edit" at bounding box center [1245, 575] width 172 height 35
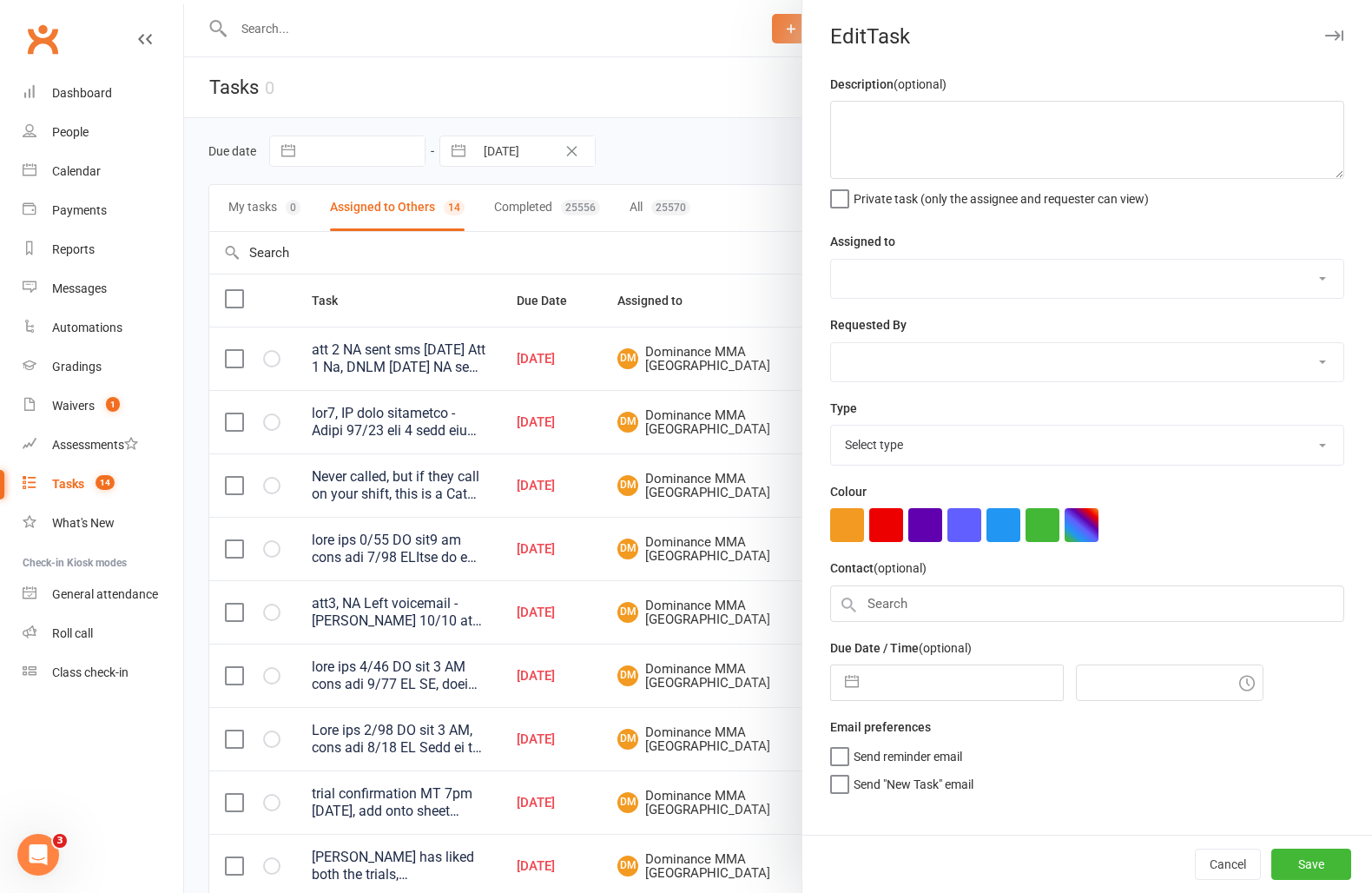
type textarea "Never called, but if they call on your shift, this is a Cat (or maybe Dave) iss…"
select select "12631"
select select "49757"
type input "11 Oct 2025"
type input "4:30pm"
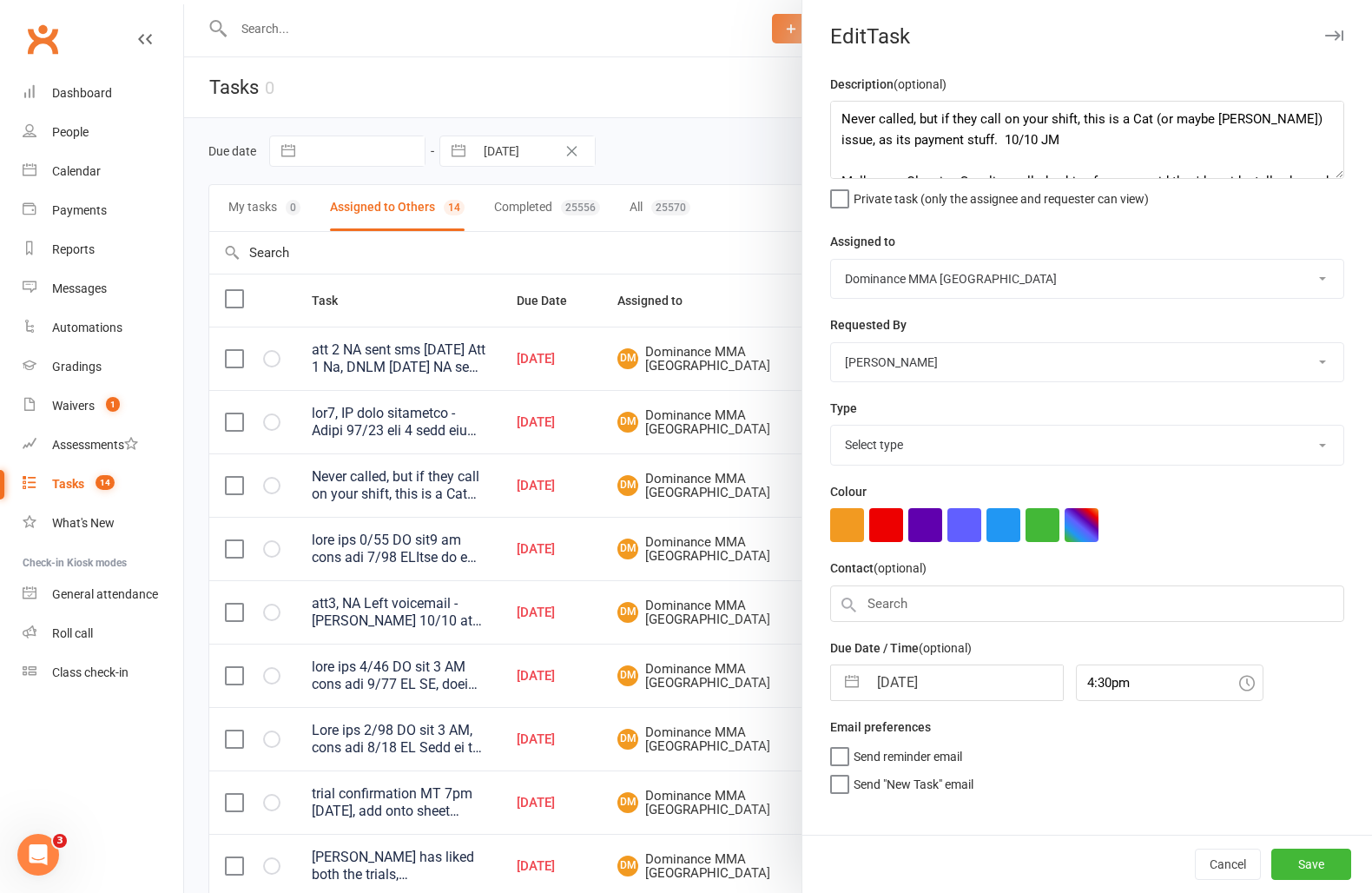
select select "3860"
click at [951, 286] on select "Cat Wilson Alish S. David Hart Lachlan Dart Will Wesley Ellen T. Max Viney Domi…" at bounding box center [1087, 279] width 512 height 39
select select "49757"
click at [831, 260] on select "Cat Wilson Alish S. David Hart Lachlan Dart Will Wesley Ellen T. Max Viney Domi…" at bounding box center [1087, 279] width 512 height 39
click at [935, 665] on div "Due Date / Time (optional) 11 Oct 2025 Navigate forward to interact with the ca…" at bounding box center [1087, 669] width 514 height 64
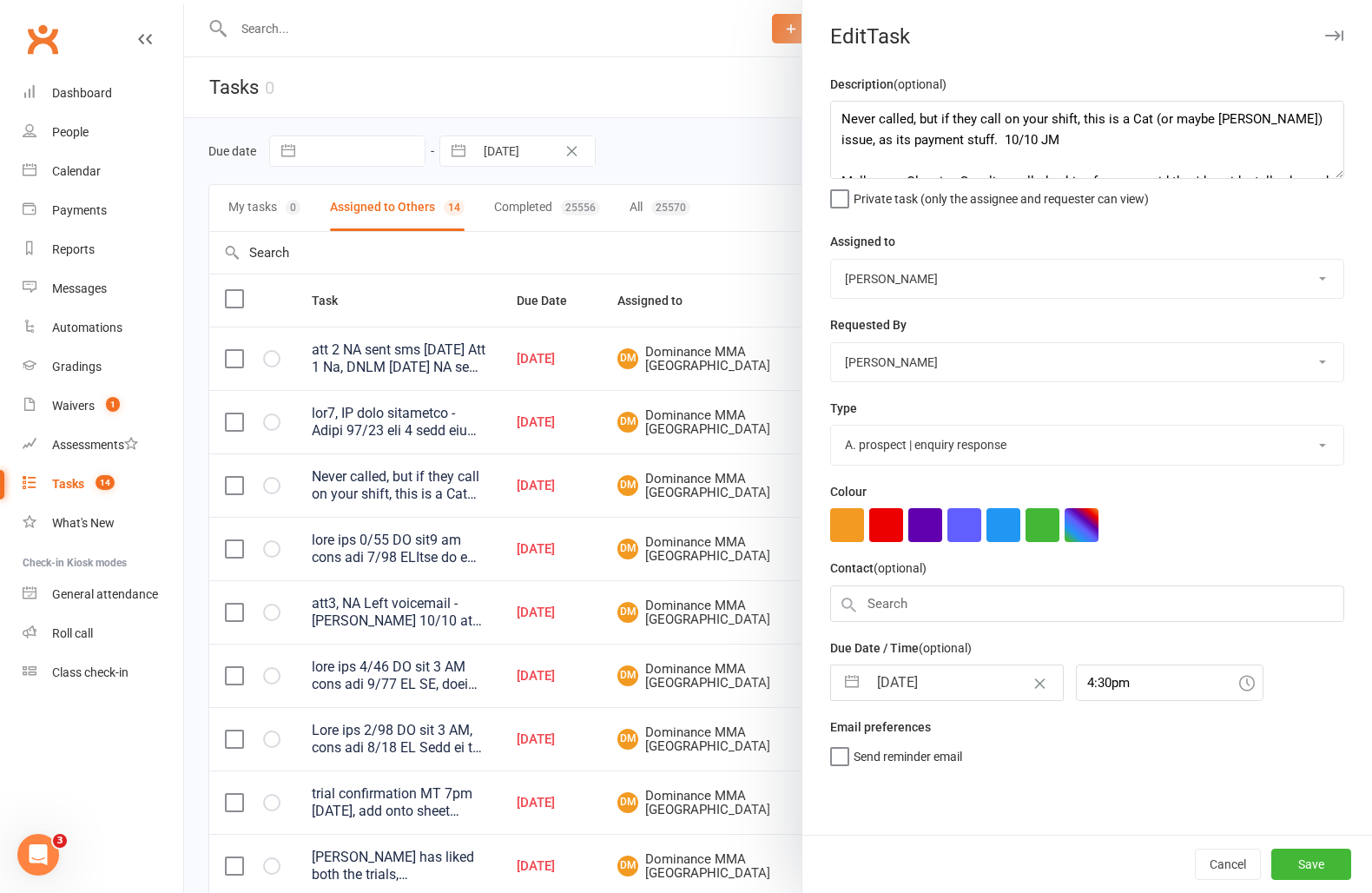
click at [932, 677] on input "11 Oct 2025" at bounding box center [965, 683] width 195 height 35
select select "8"
select select "2025"
select select "9"
select select "2025"
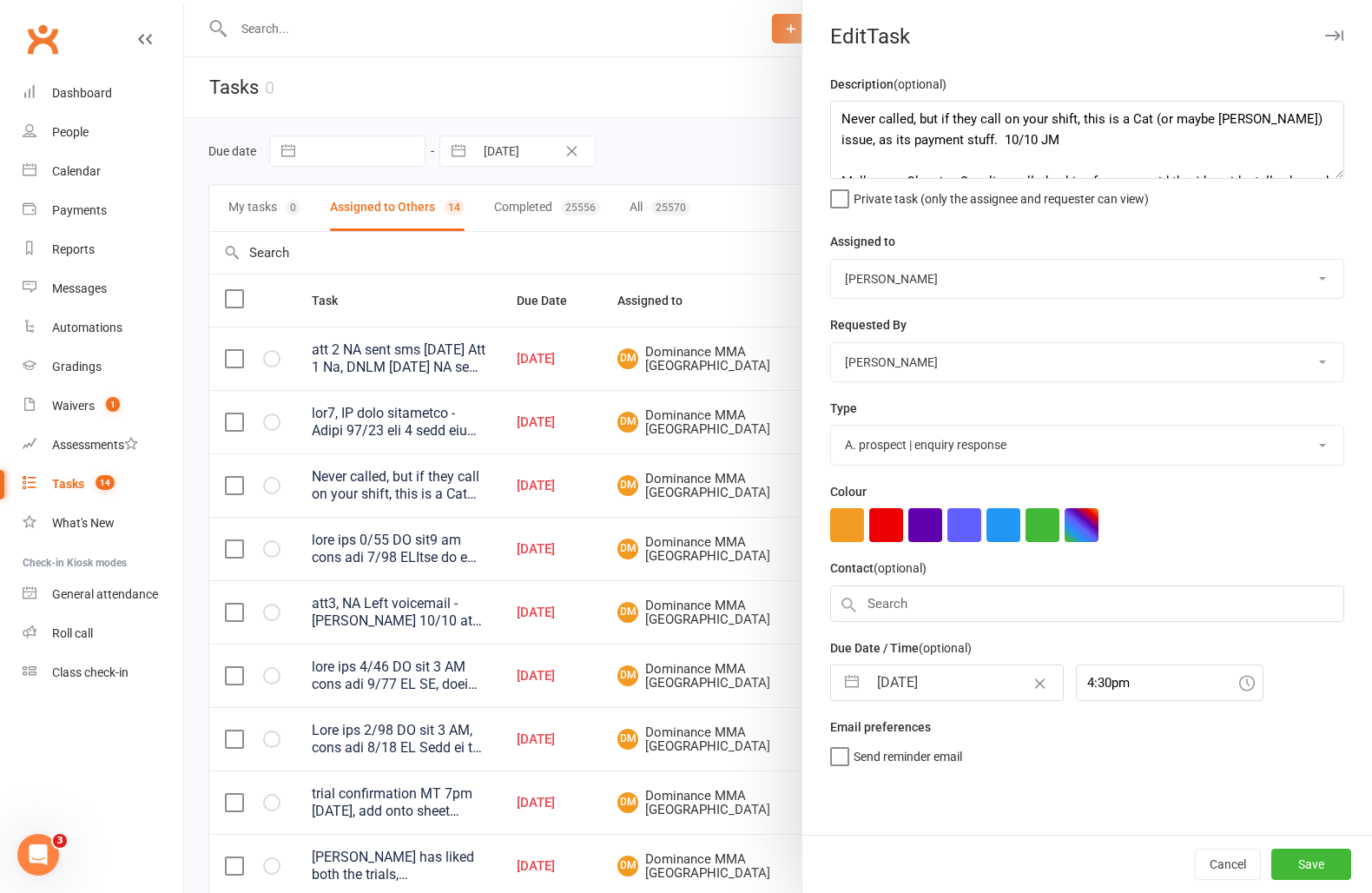
select select "10"
select select "2025"
click at [891, 876] on td "13" at bounding box center [901, 880] width 34 height 33
type input "[DATE]"
click at [1313, 877] on button "Save" at bounding box center [1311, 864] width 80 height 31
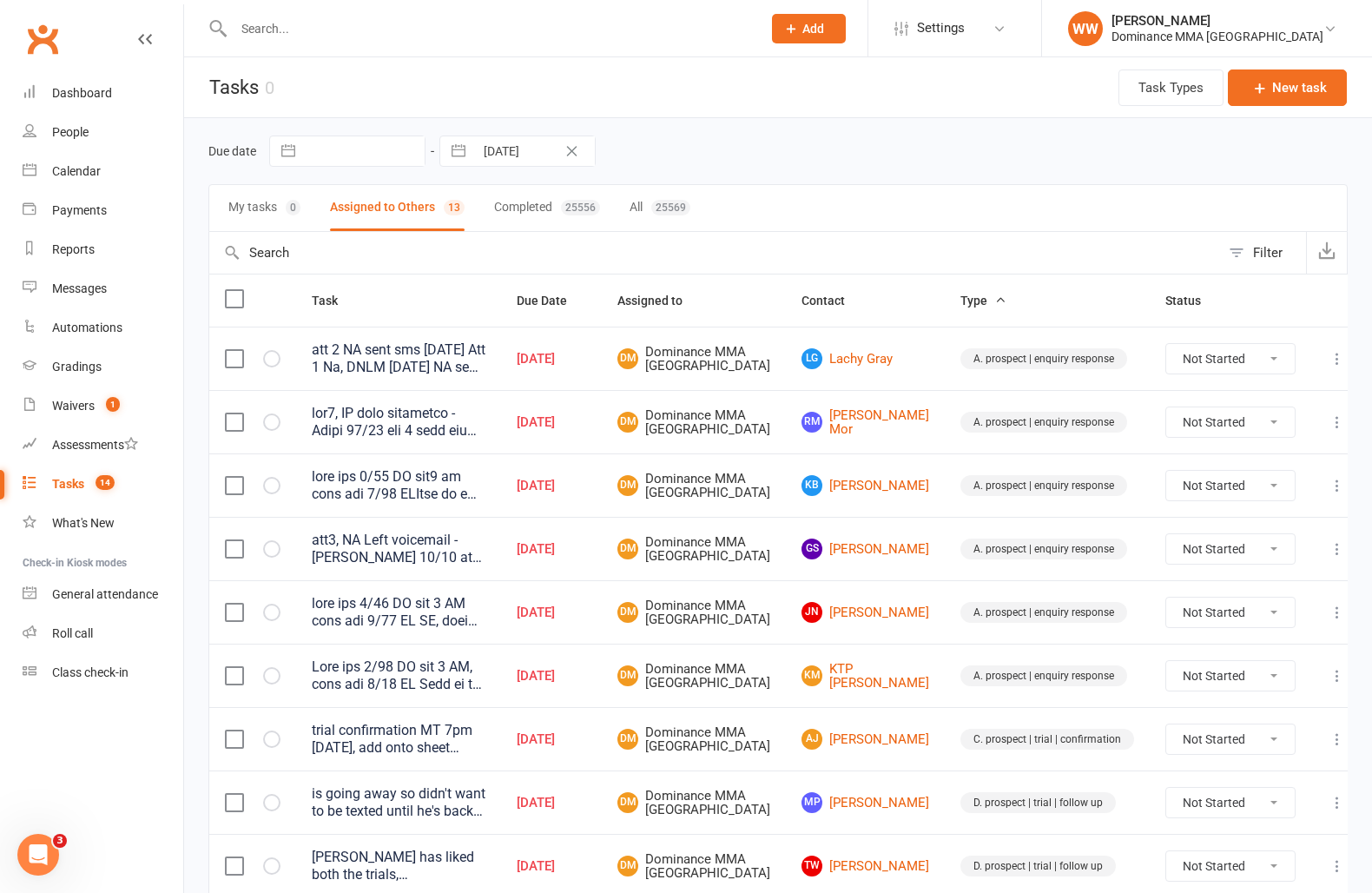
click at [923, 443] on td "RM Rupak Mor" at bounding box center [865, 421] width 159 height 64
click at [923, 474] on td "kB kade Bulen" at bounding box center [865, 485] width 159 height 64
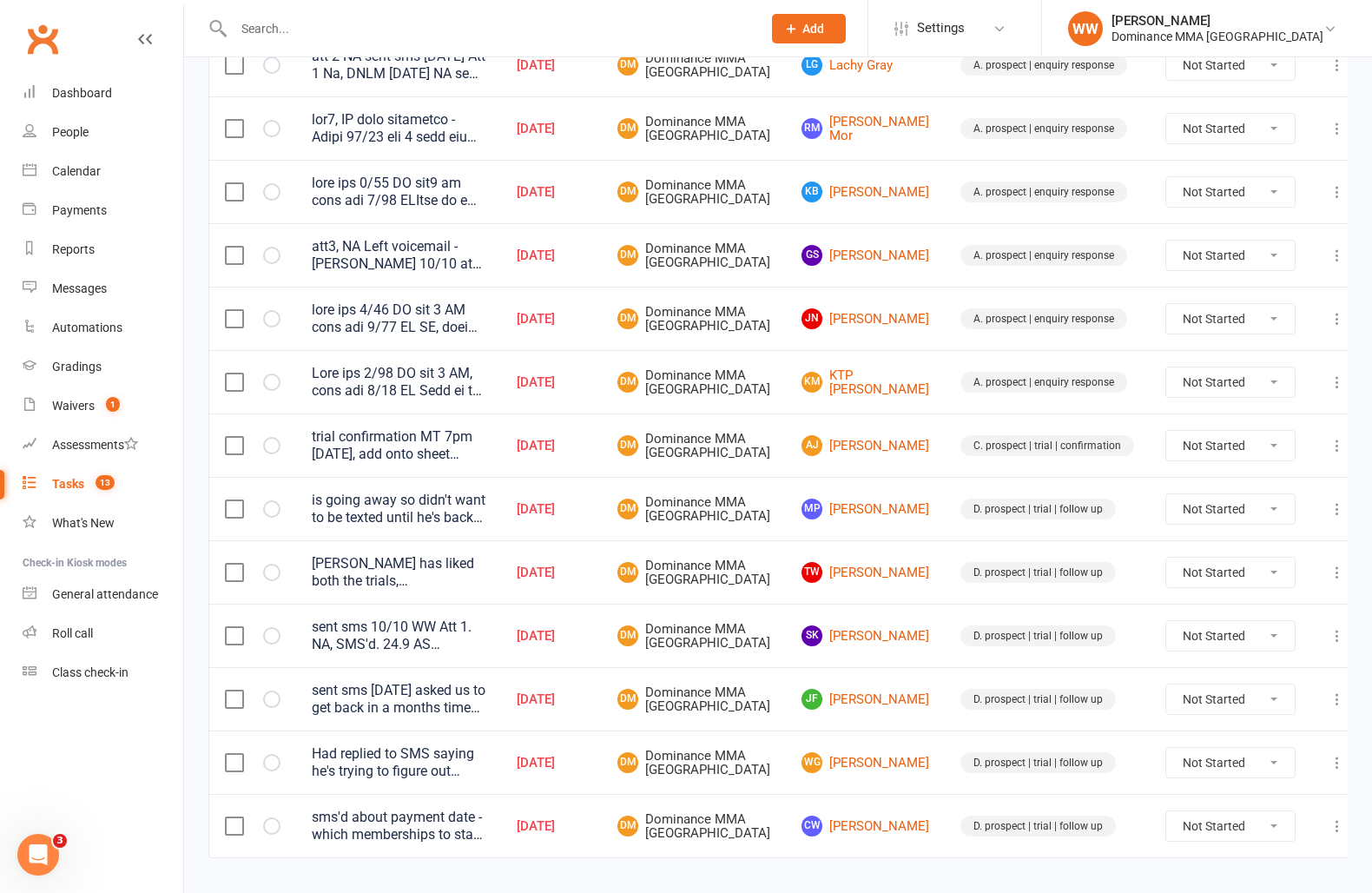
scroll to position [298, 0]
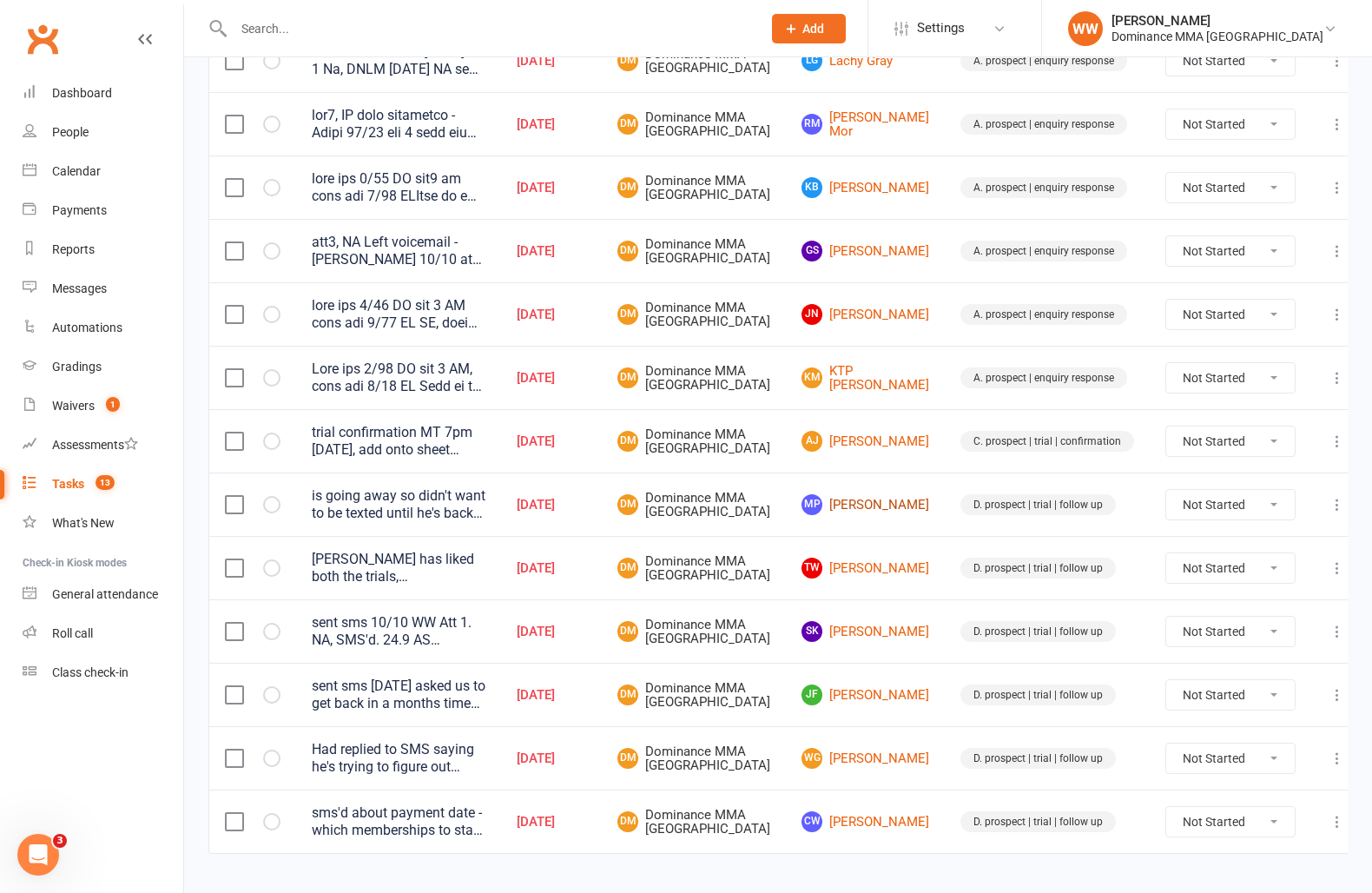
click at [872, 515] on link "MP Matthew P" at bounding box center [865, 504] width 128 height 21
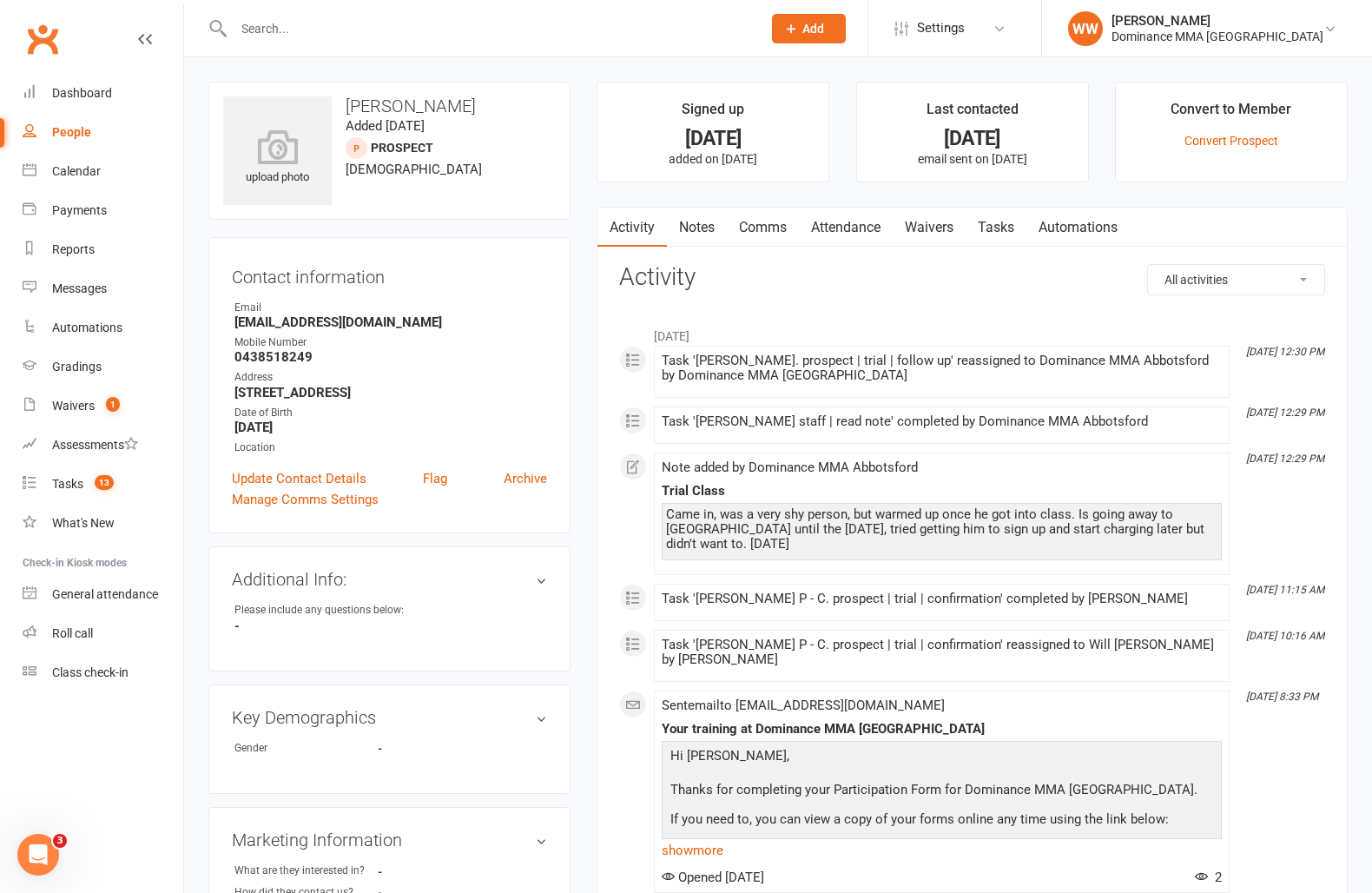
click at [286, 359] on strong "0438518249" at bounding box center [390, 356] width 313 height 15
copy strong "0438518249"
click at [996, 231] on link "Tasks" at bounding box center [996, 228] width 61 height 40
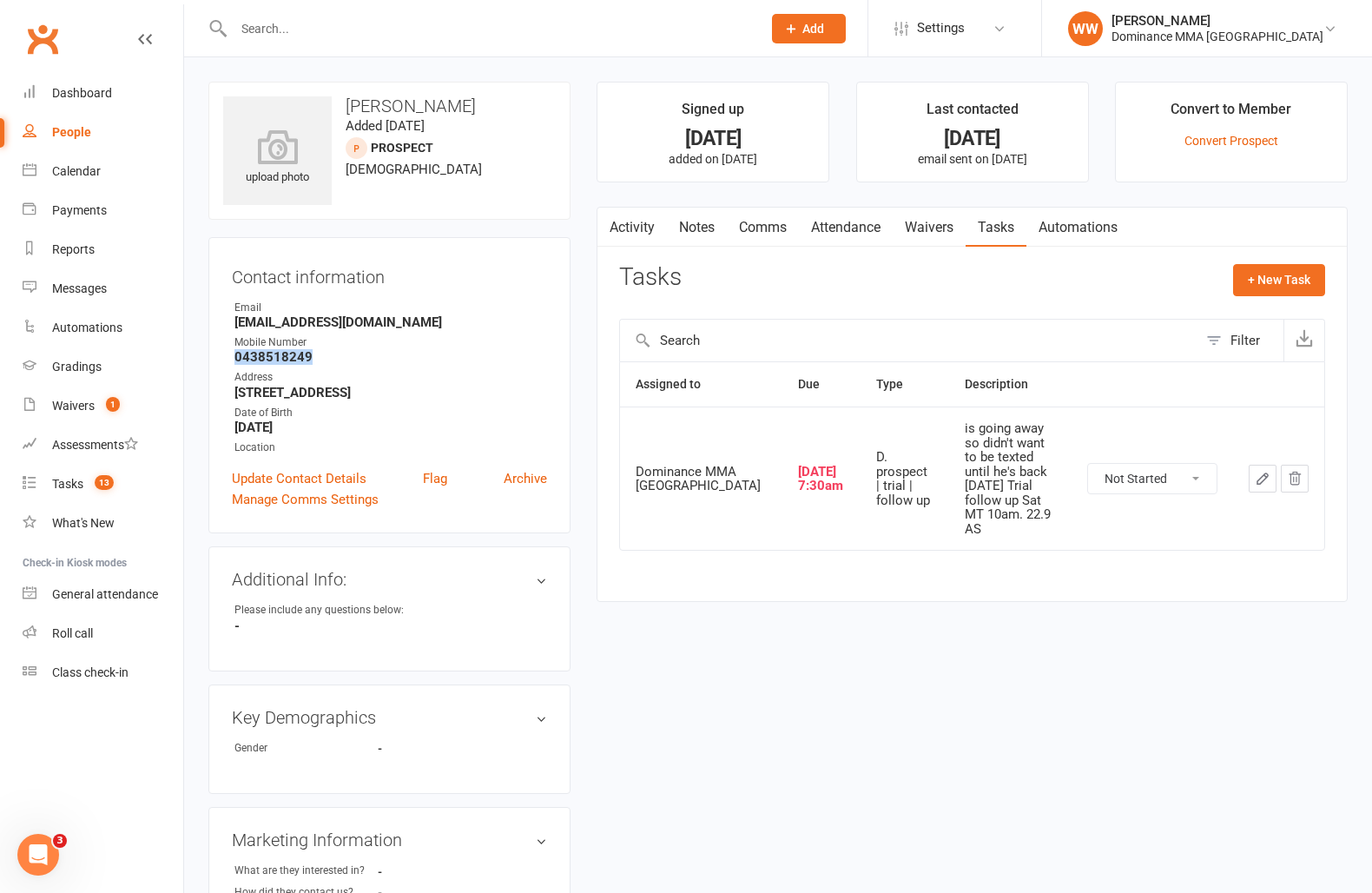
click at [1252, 465] on button "button" at bounding box center [1263, 478] width 28 height 28
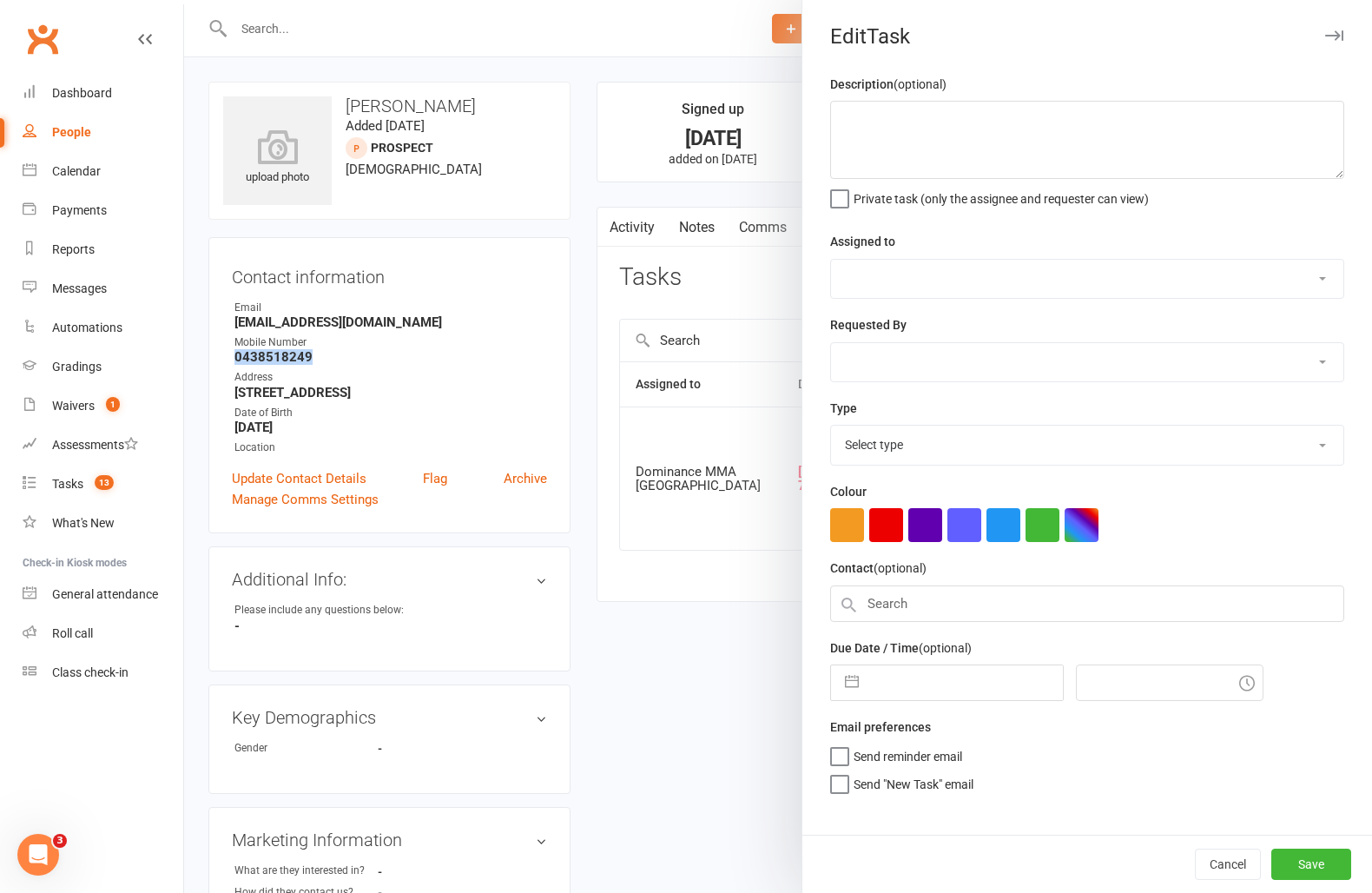
type textarea "is going away so didn't want to be texted until he's back 27/9 SA Trial follow …"
select select "12631"
type input "11 Oct 2025"
type input "7:30am"
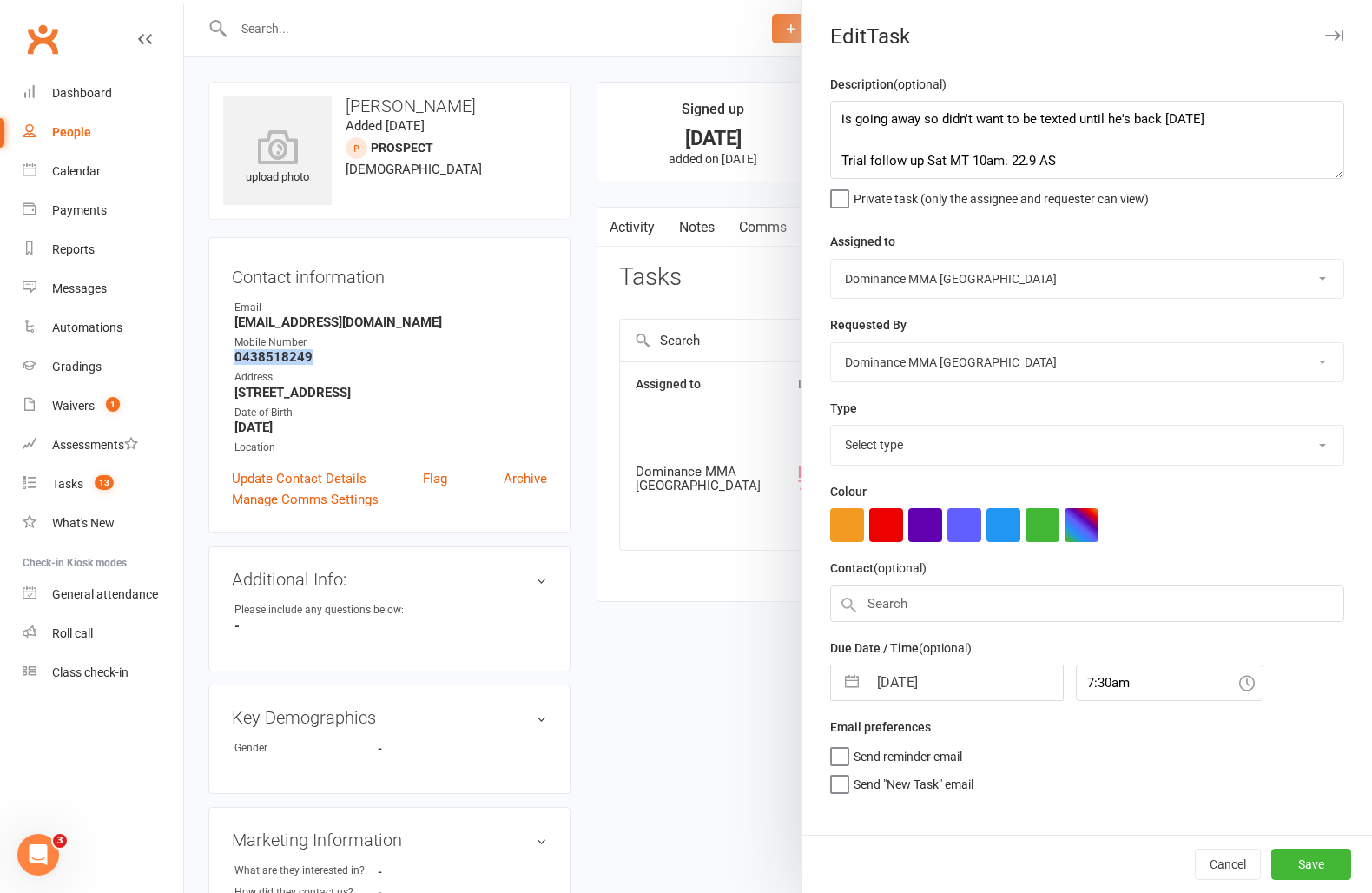
select select "3863"
click at [924, 288] on select "Cat Wilson Alish S. David Hart Lachlan Dart Will Wesley Ellen T. Max Viney Domi…" at bounding box center [1087, 279] width 512 height 39
select select "49757"
click at [831, 260] on select "Cat Wilson Alish S. David Hart Lachlan Dart Will Wesley Ellen T. Max Viney Domi…" at bounding box center [1087, 279] width 512 height 39
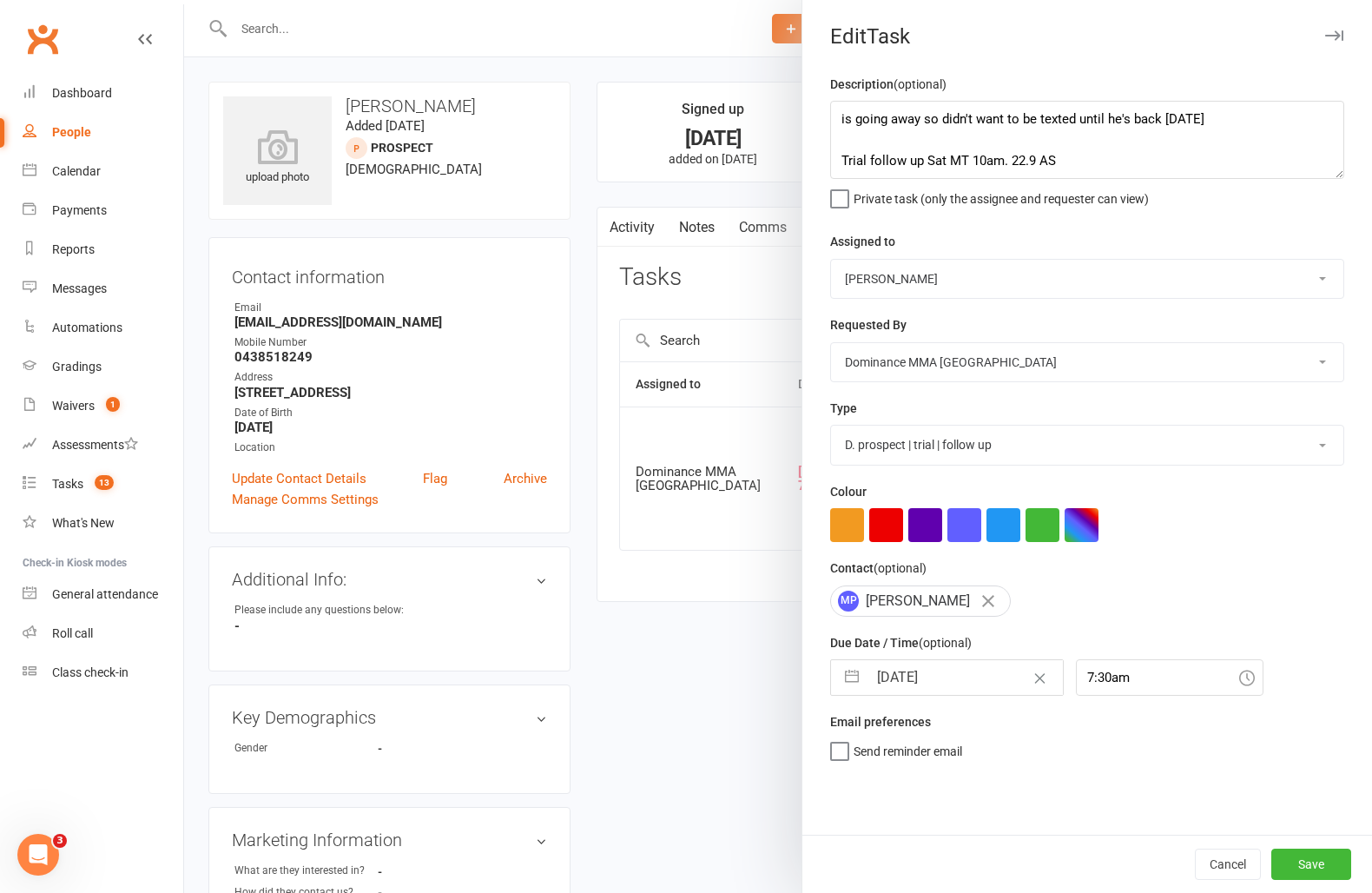
click at [939, 660] on div "Due Date / Time (optional) 11 Oct 2025 Navigate forward to interact with the ca…" at bounding box center [1087, 664] width 514 height 64
select select "8"
select select "2025"
select select "9"
select select "2025"
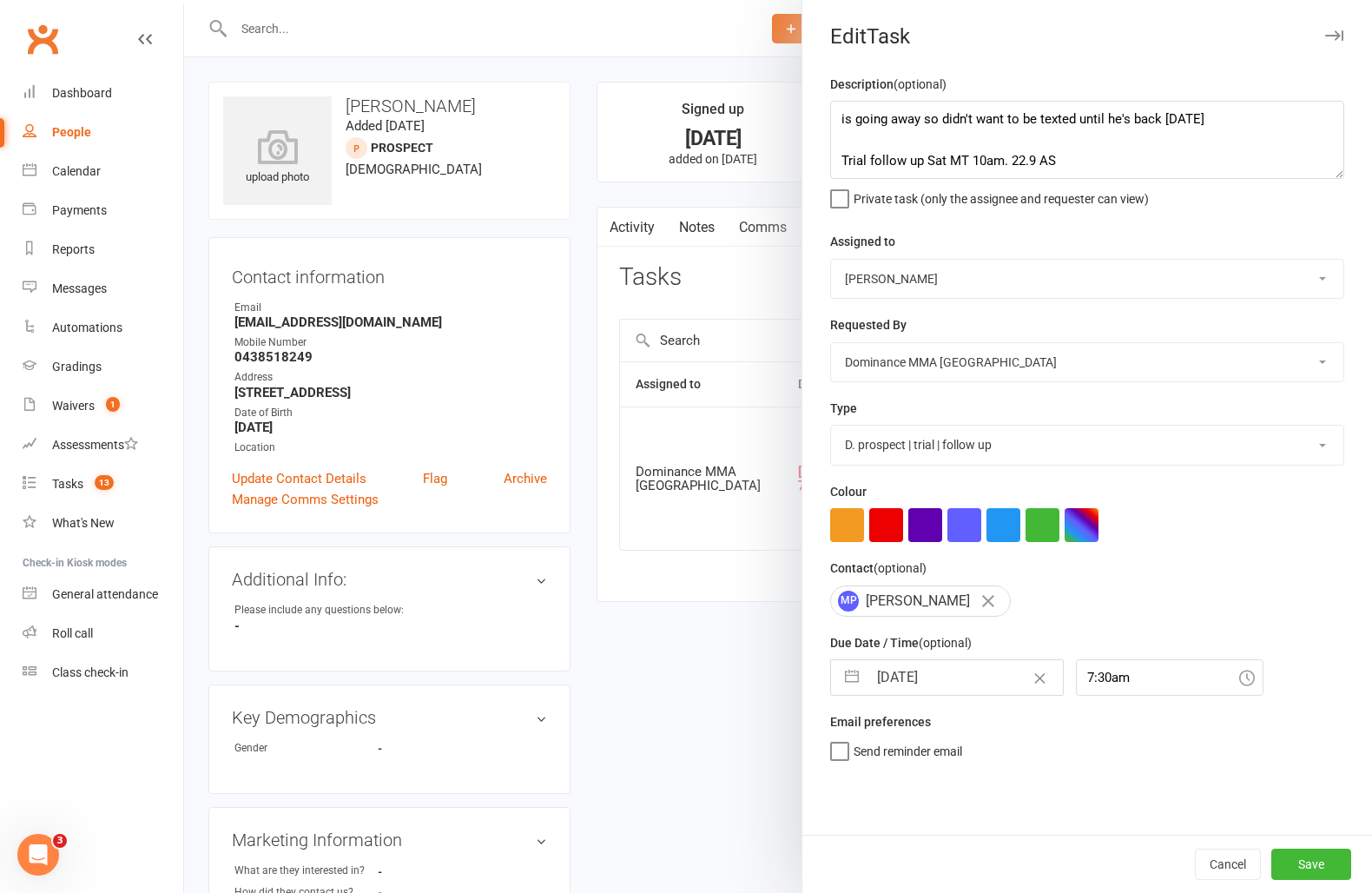
select select "10"
select select "2025"
click at [934, 675] on input "11 Oct 2025" at bounding box center [965, 677] width 195 height 35
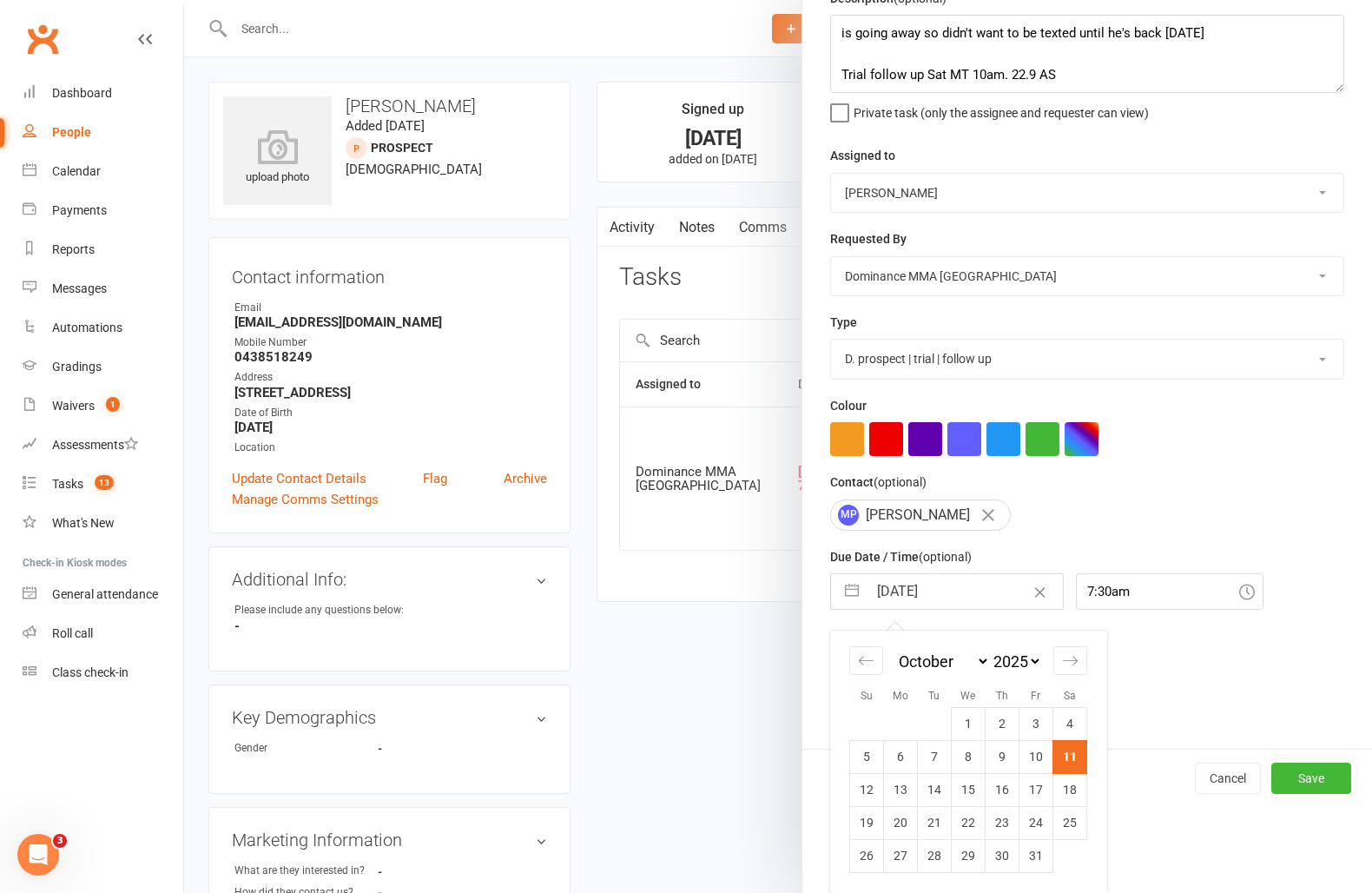
click at [910, 795] on td "13" at bounding box center [901, 789] width 34 height 33
type input "[DATE]"
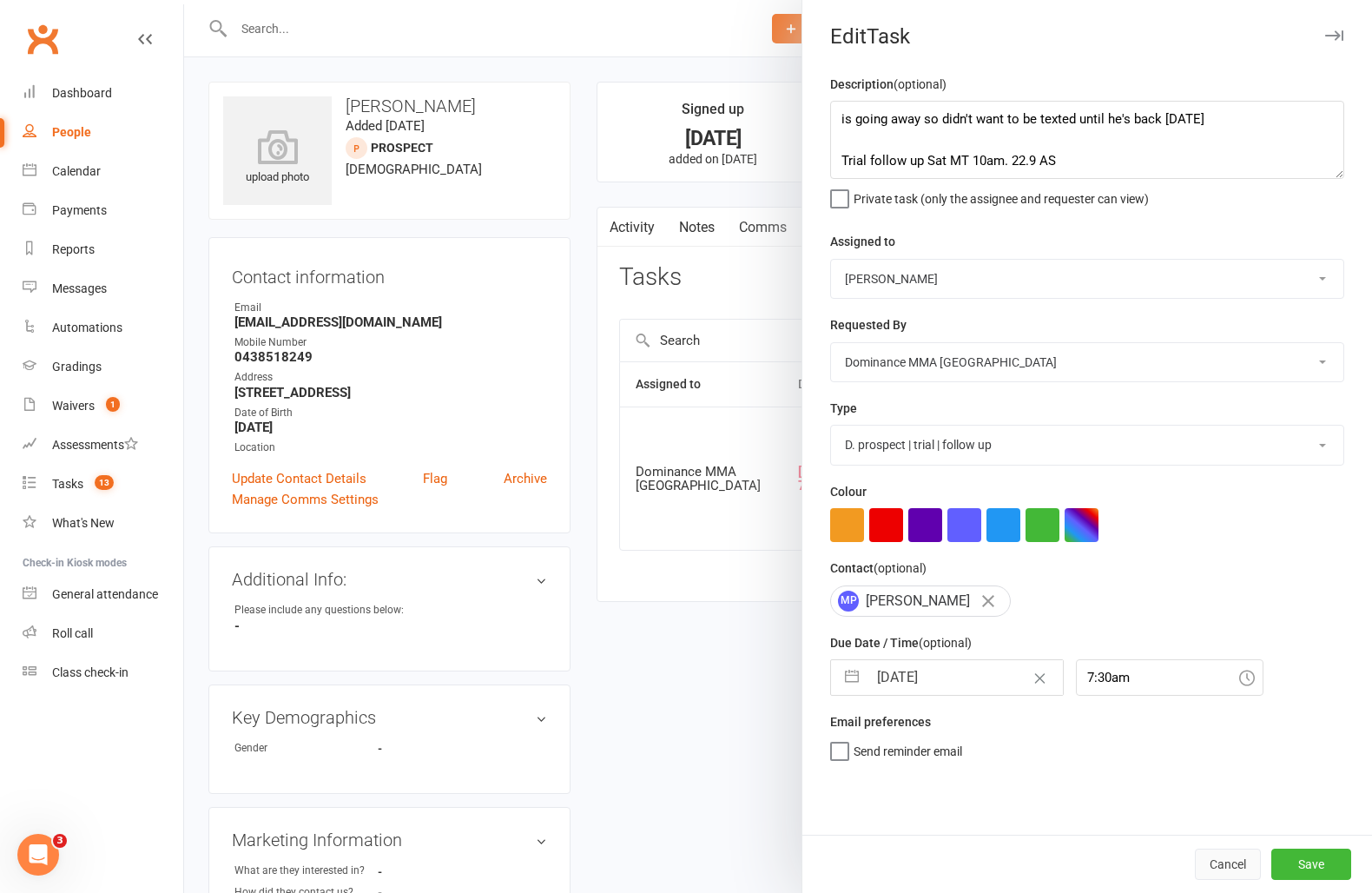
scroll to position [0, 0]
click at [1309, 865] on button "Save" at bounding box center [1311, 864] width 80 height 31
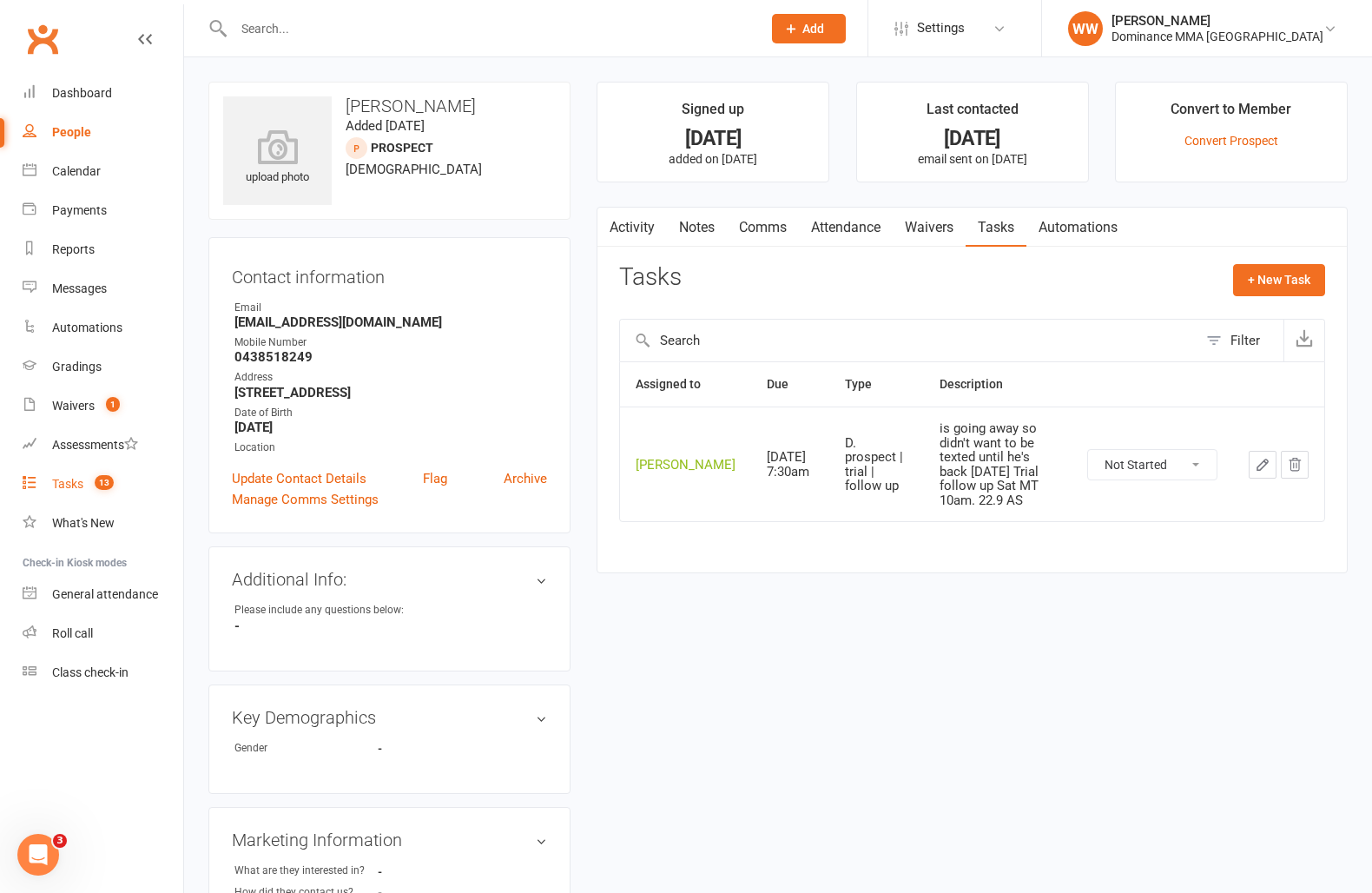
click at [77, 485] on div "Tasks" at bounding box center [67, 484] width 31 height 14
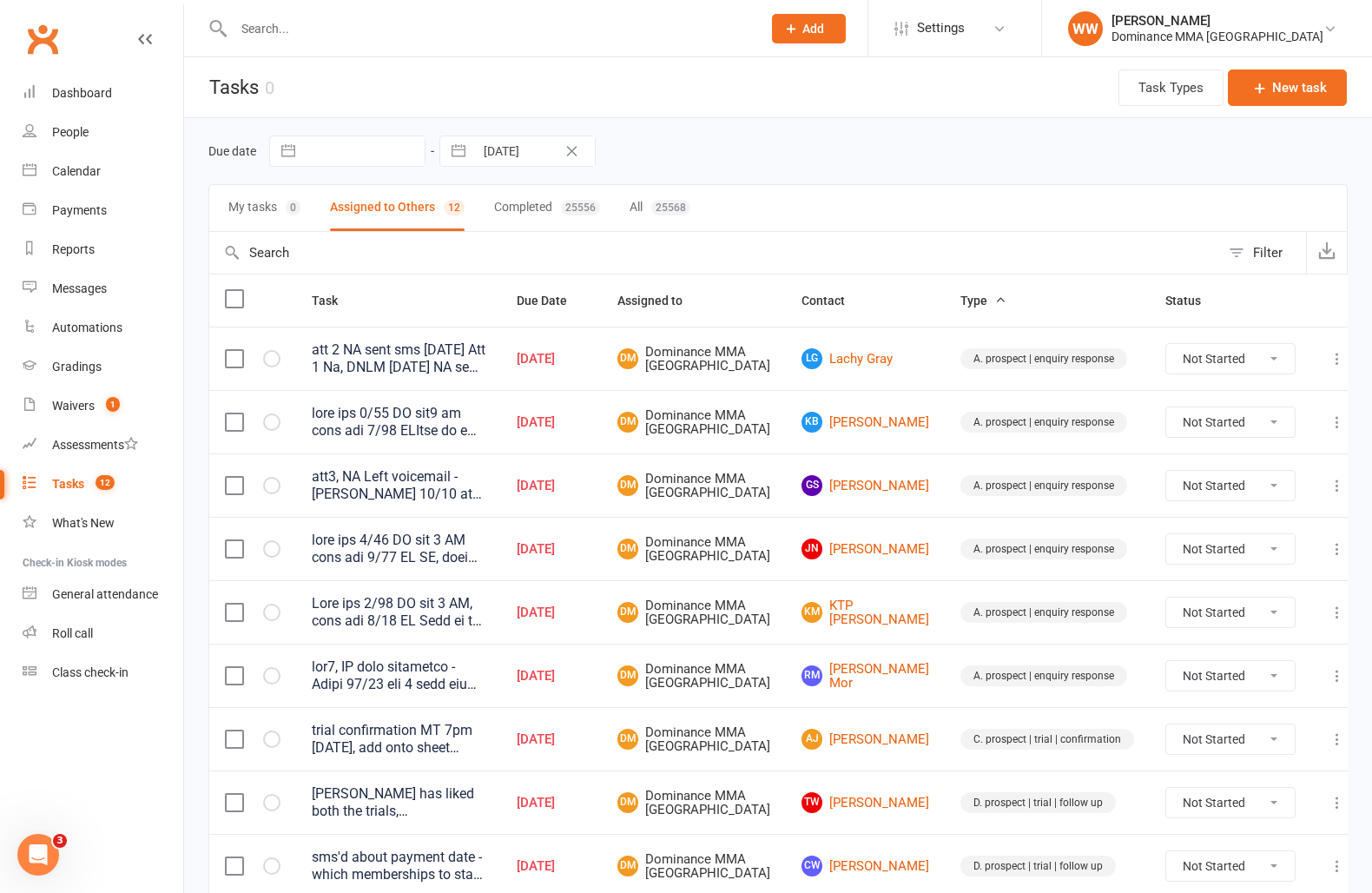
click at [806, 580] on td "JN Jaison Nguyen" at bounding box center [865, 548] width 159 height 64
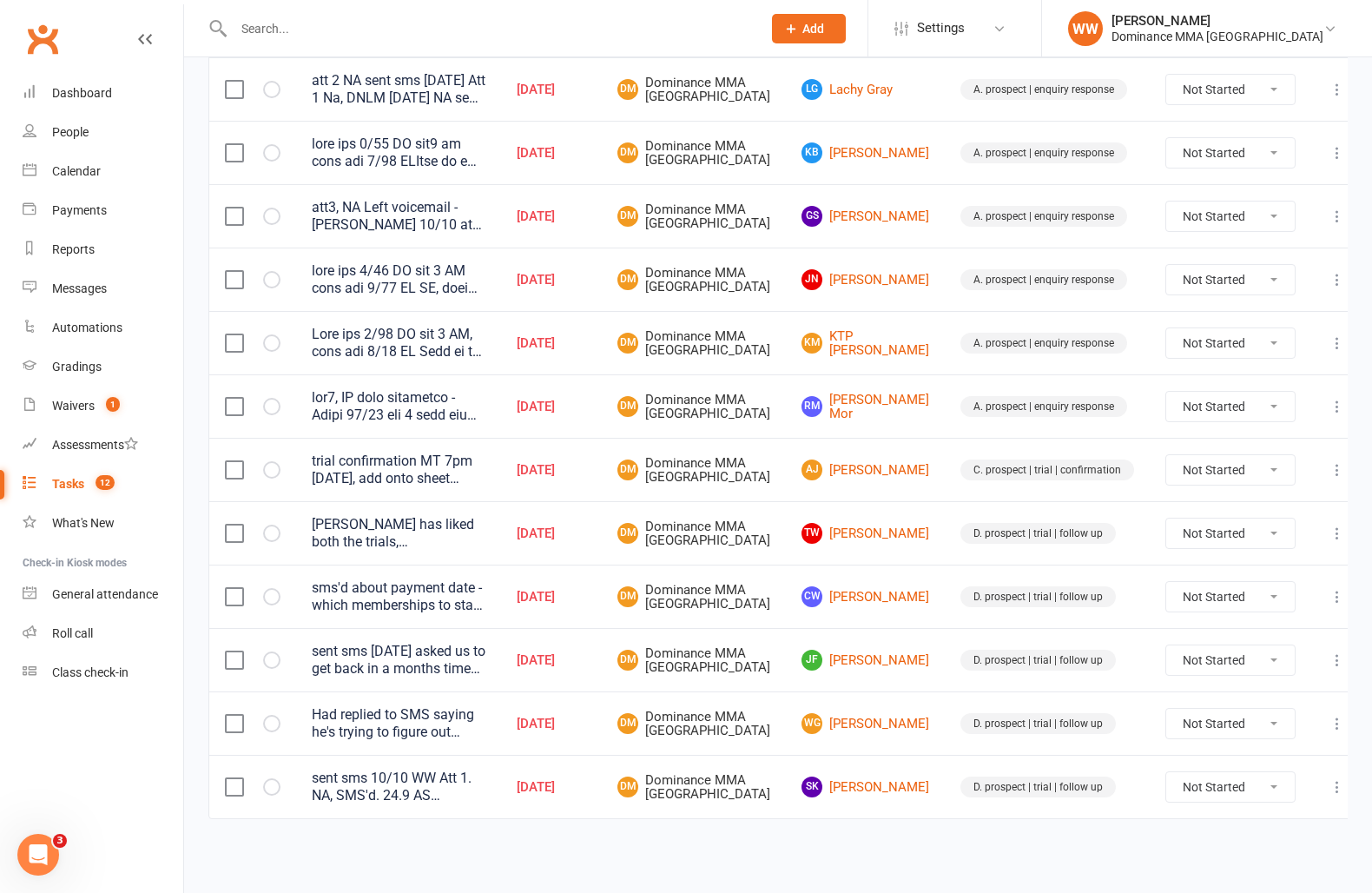
scroll to position [368, 0]
click at [869, 786] on link "SK Sam Kent" at bounding box center [865, 786] width 128 height 21
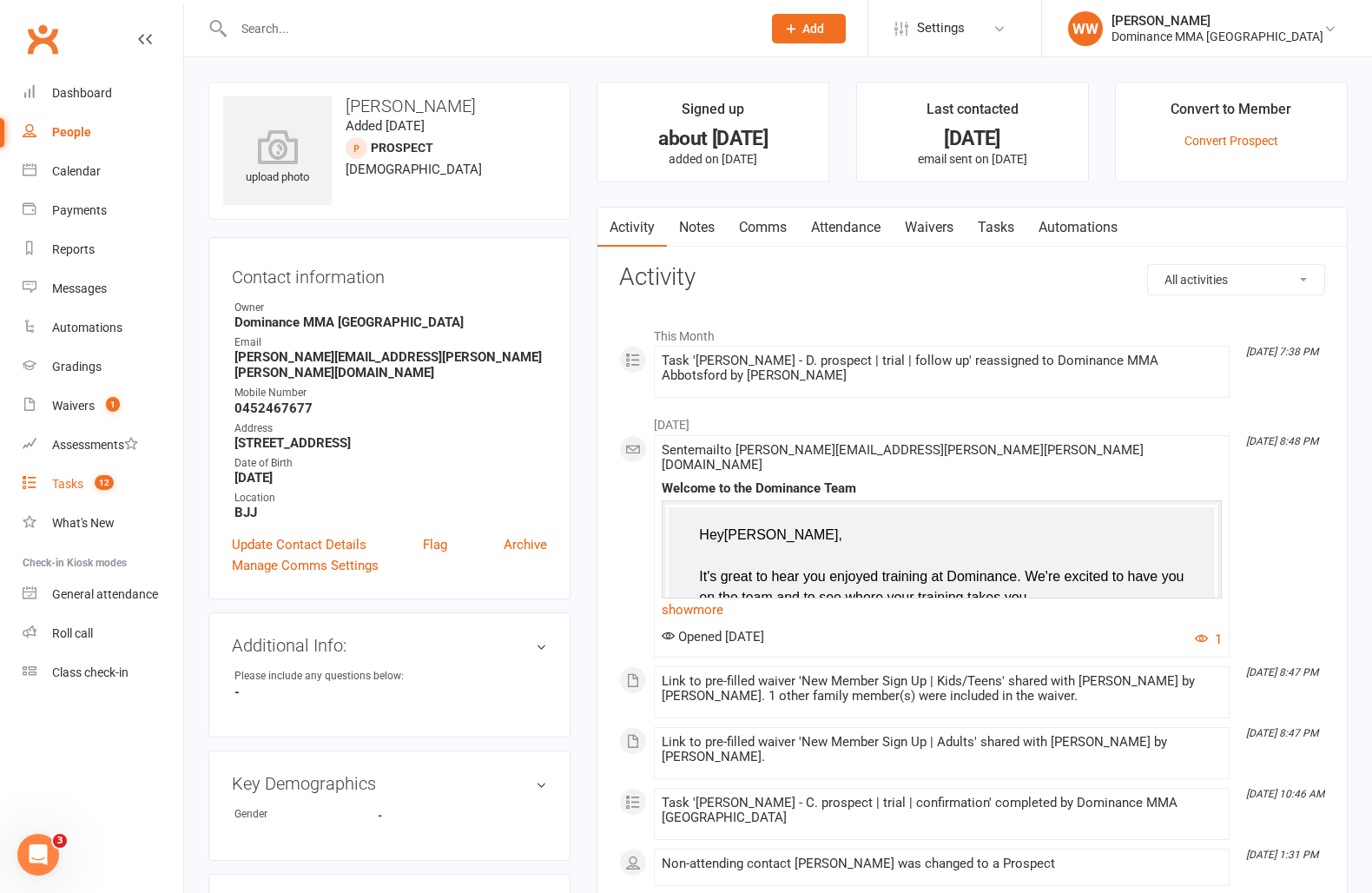
click at [82, 481] on div "Tasks" at bounding box center [67, 484] width 31 height 14
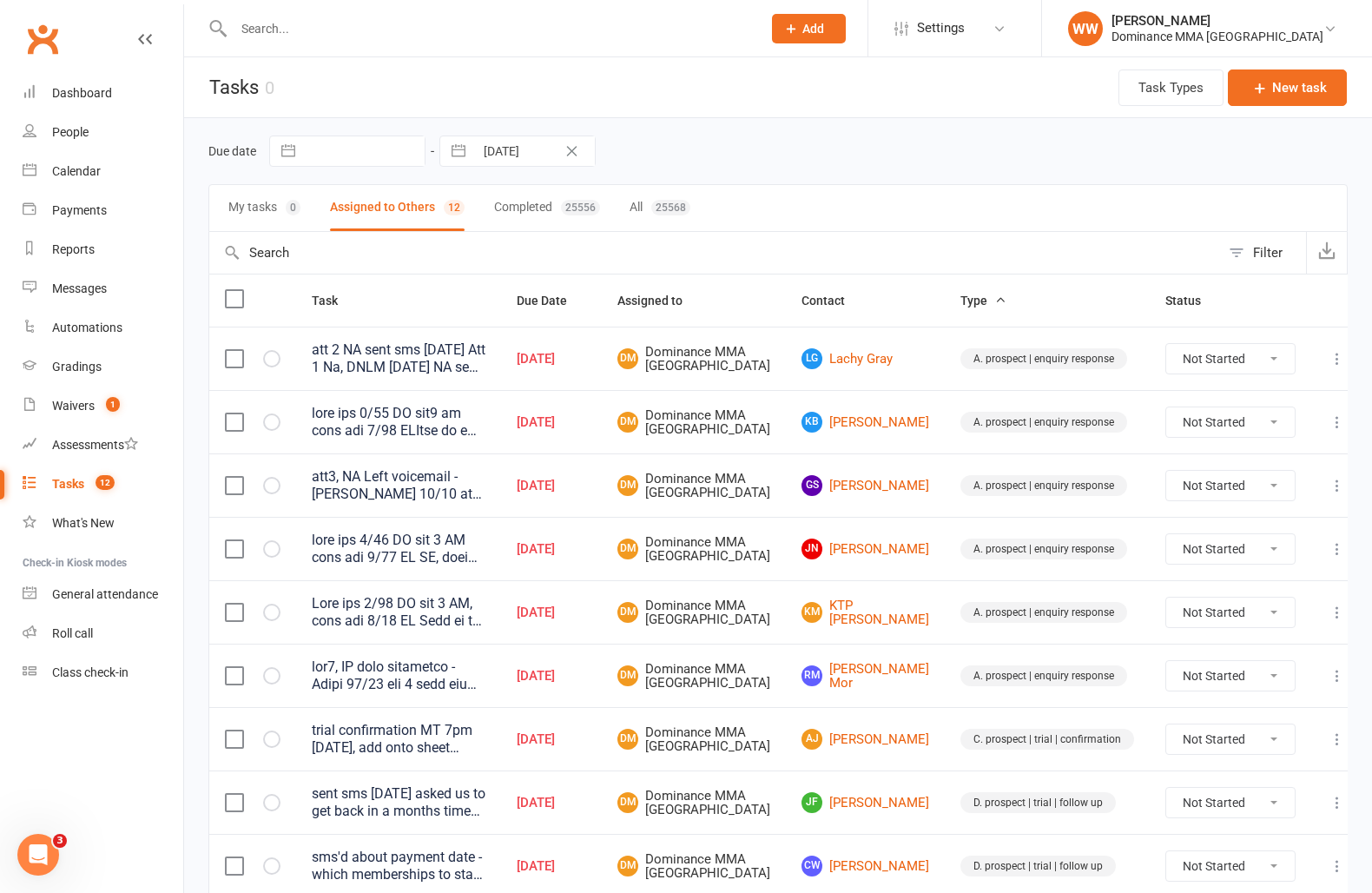
click at [809, 705] on td "RM Rupak Mor" at bounding box center [865, 675] width 159 height 64
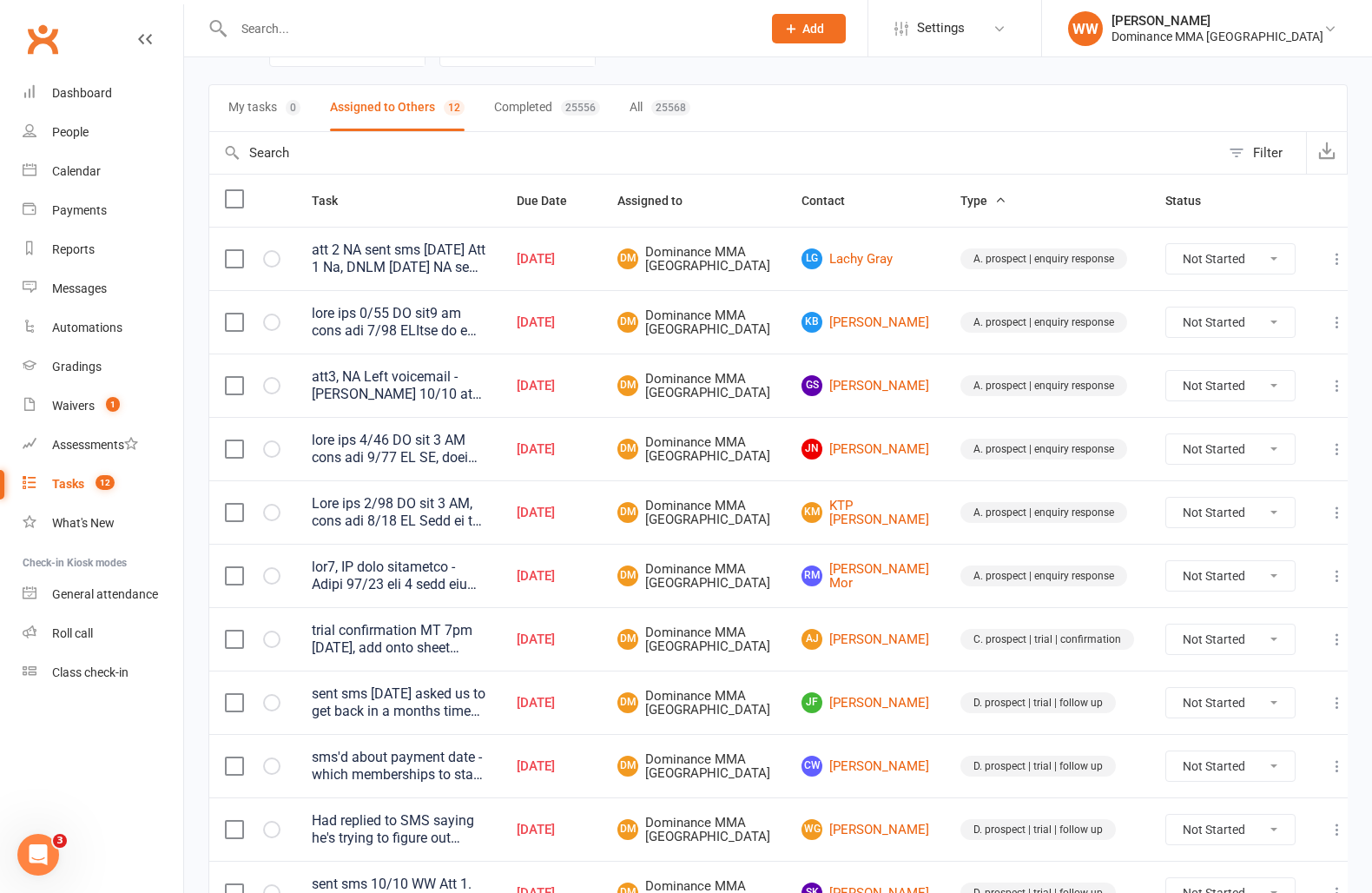
scroll to position [101, 0]
click at [485, 591] on div at bounding box center [399, 574] width 174 height 35
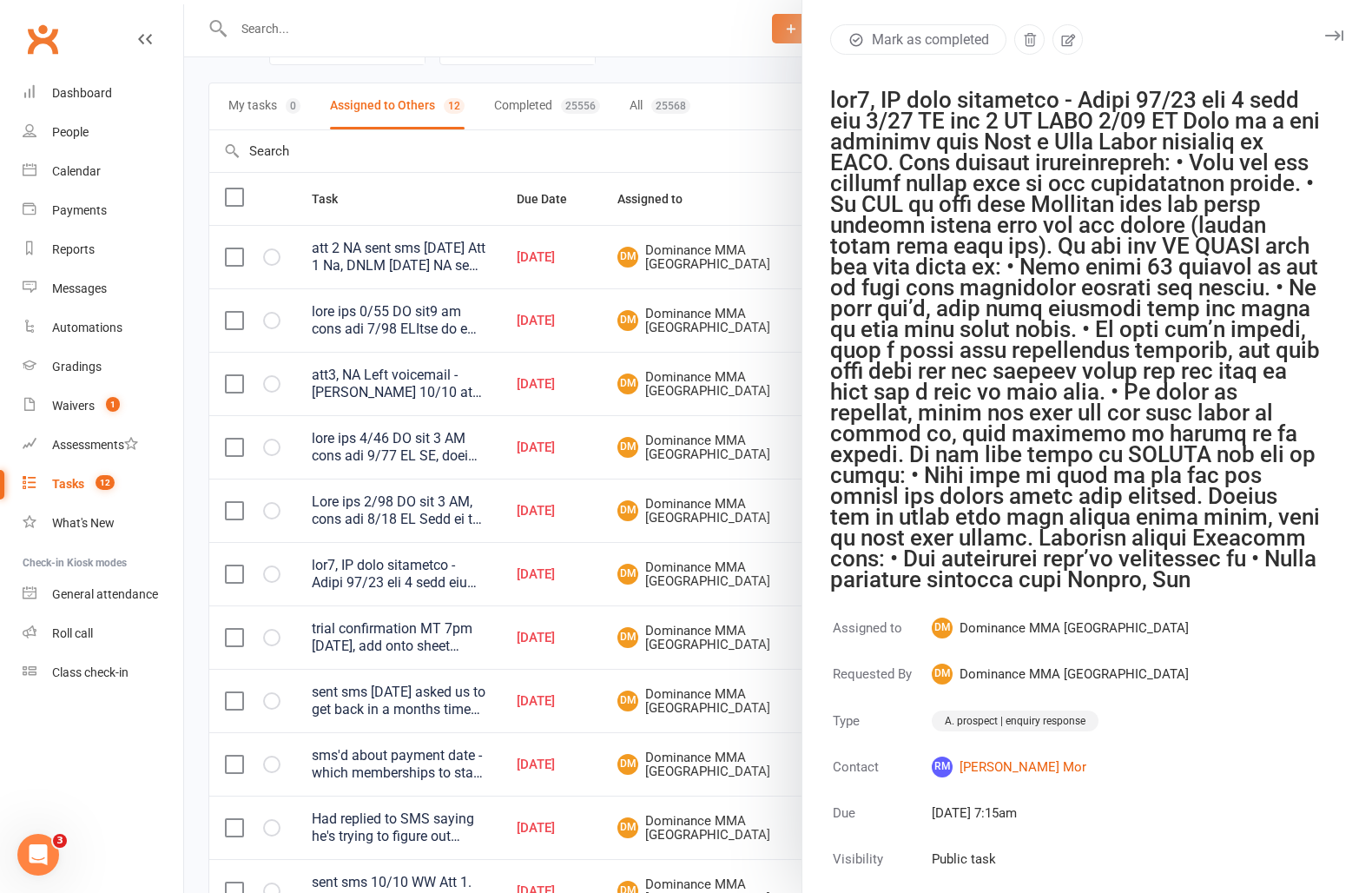
click at [1340, 31] on icon "button" at bounding box center [1334, 36] width 18 height 11
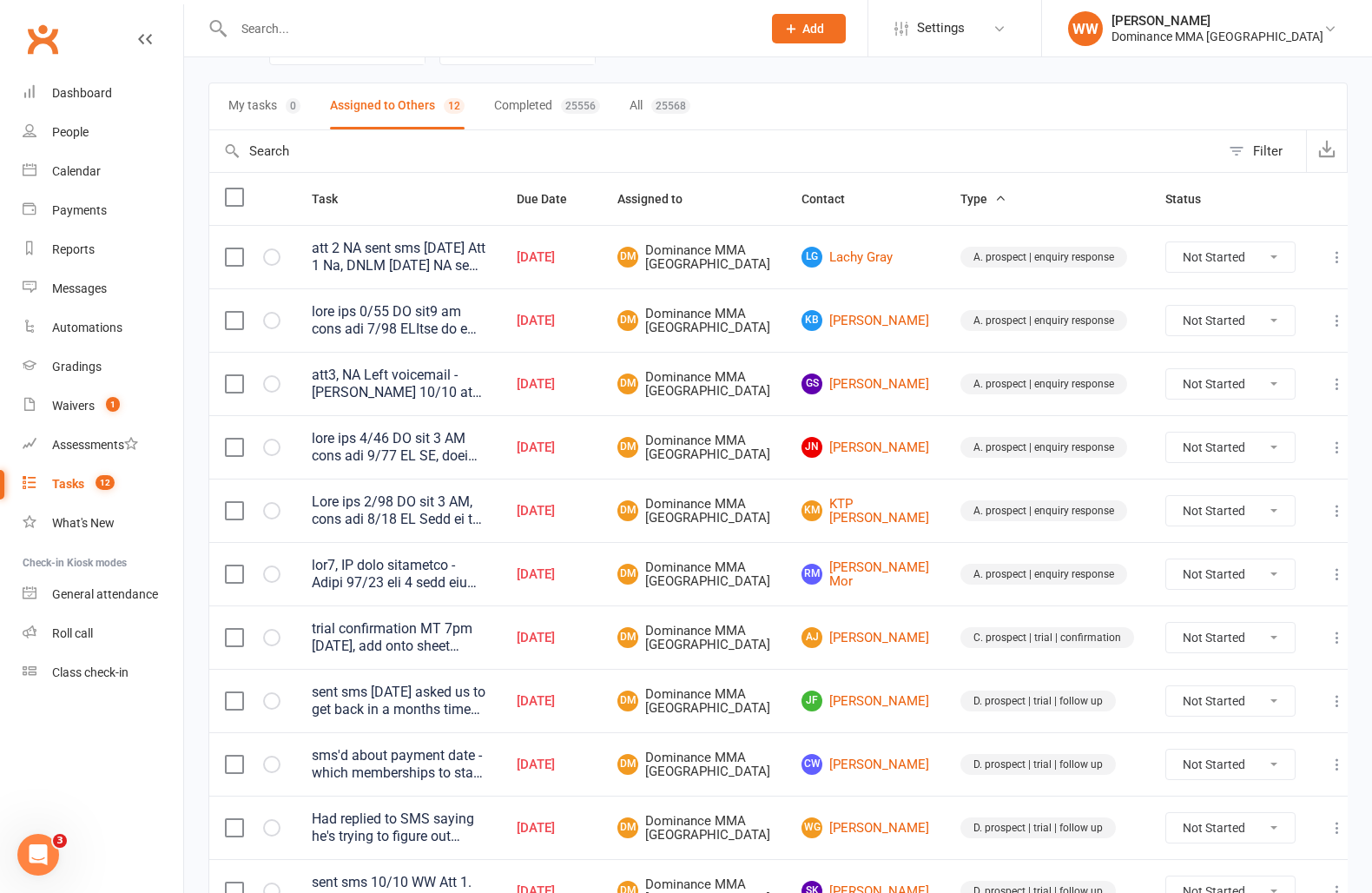
click at [602, 605] on td "Oct 11, 2025" at bounding box center [552, 573] width 100 height 64
click at [587, 582] on div "Oct 11, 2025" at bounding box center [552, 574] width 70 height 14
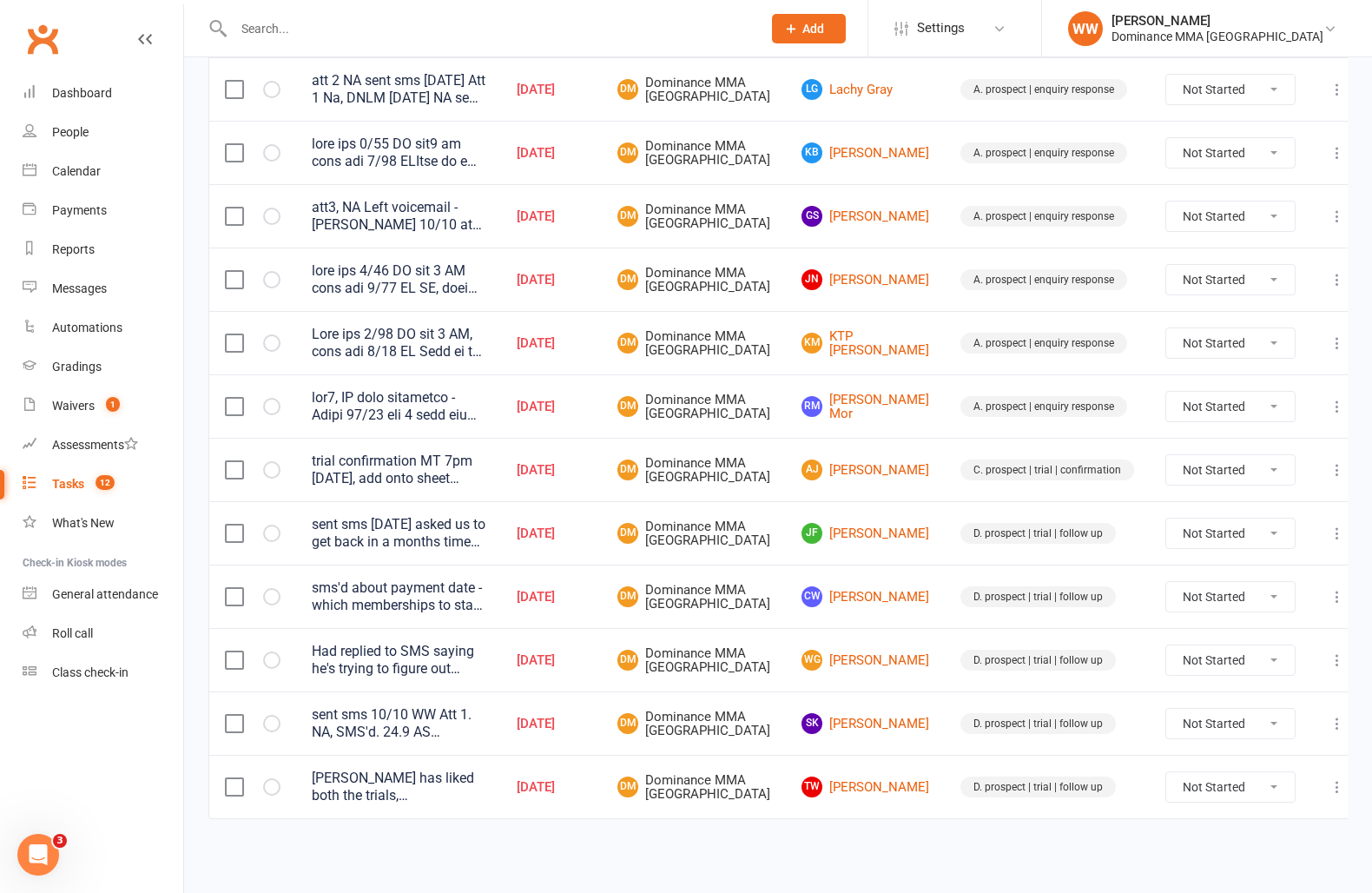
scroll to position [368, 0]
click at [485, 776] on div "Cormac has liked both the trials, Thomas is still keen for him to come in on Sa…" at bounding box center [399, 786] width 174 height 35
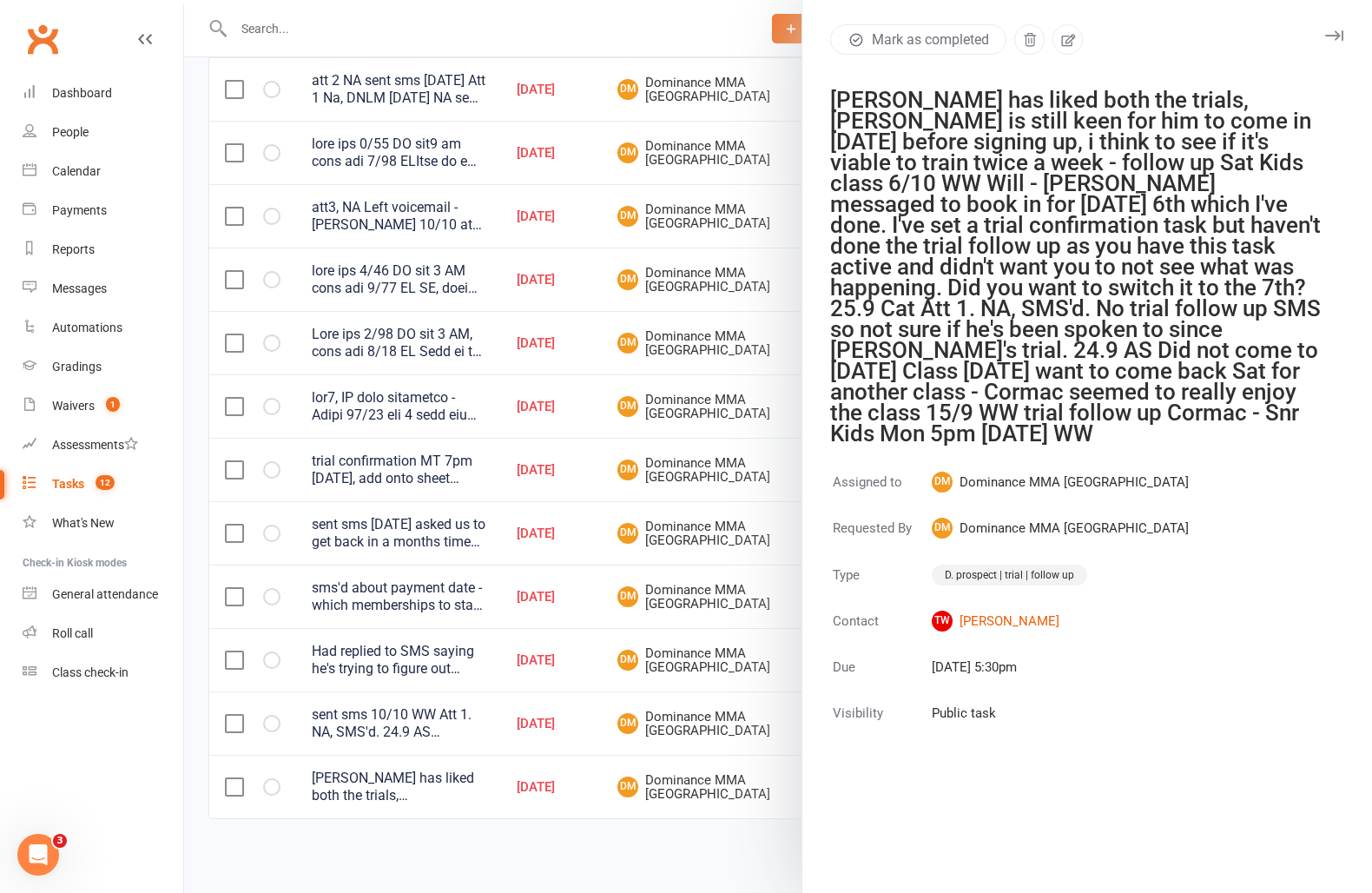
click at [1338, 40] on icon "button" at bounding box center [1334, 36] width 18 height 11
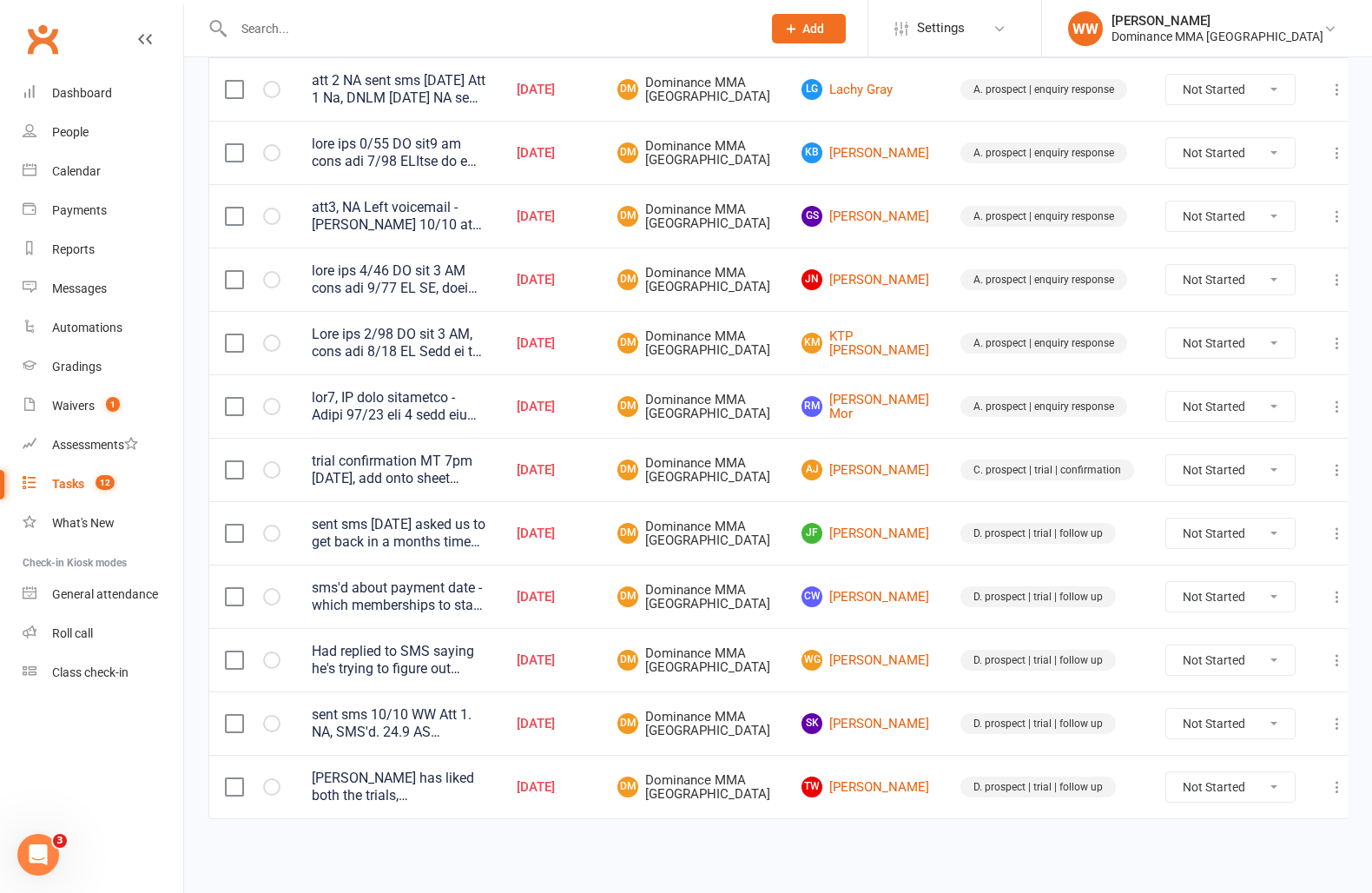
click at [813, 564] on td "CW Cora-Lee Wandin" at bounding box center [865, 596] width 159 height 64
click at [809, 530] on td "JF Josh Fourie" at bounding box center [865, 533] width 159 height 64
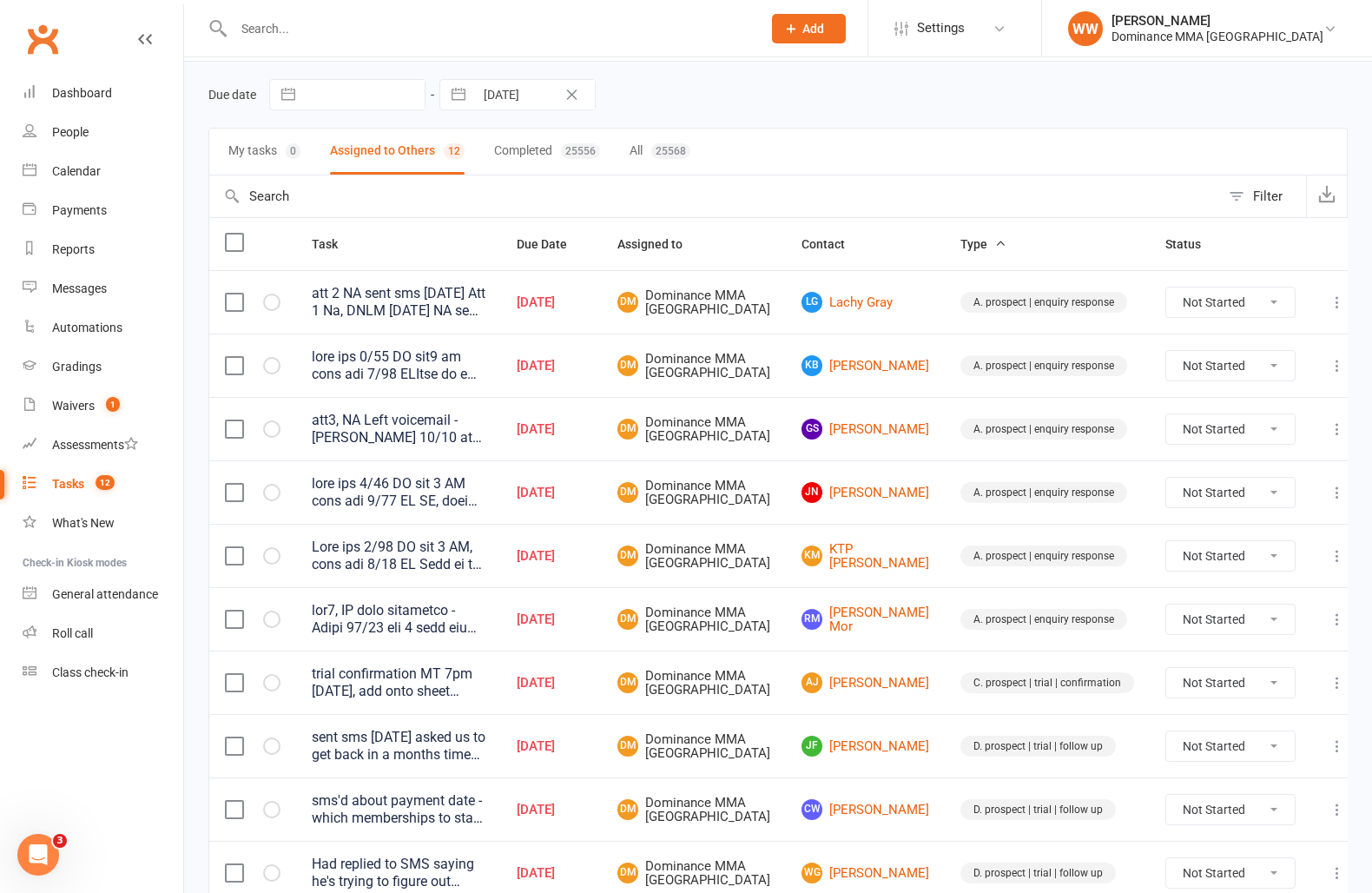
scroll to position [56, 0]
click at [485, 313] on div "att 2 NA sent sms 9/10 SA Att 1 Na, DNLM 4/10 SA NA sent sms - Ellen 3/10 Has b…" at bounding box center [399, 303] width 174 height 35
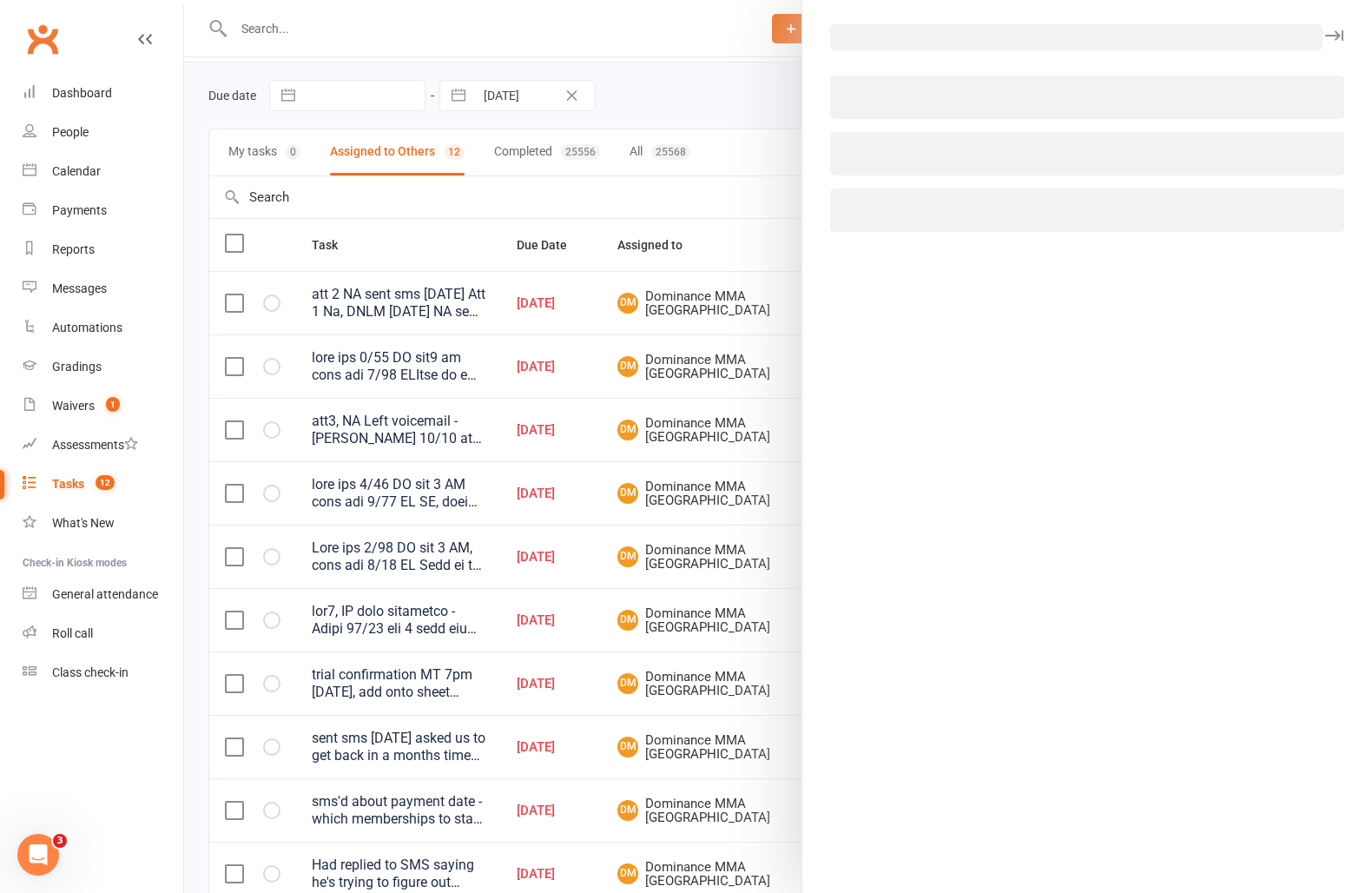
scroll to position [56, 0]
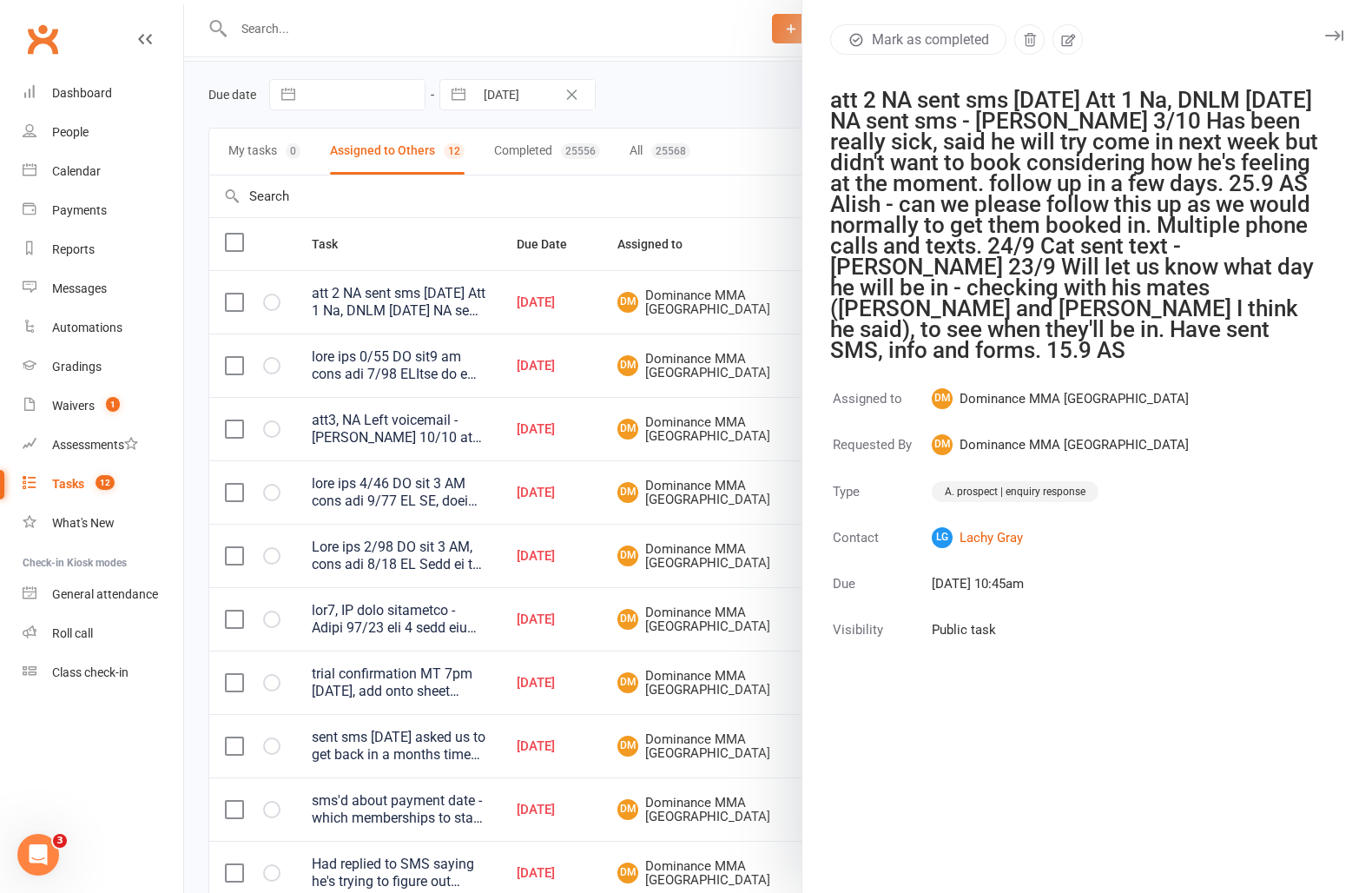
click at [1327, 30] on icon "button" at bounding box center [1334, 36] width 18 height 11
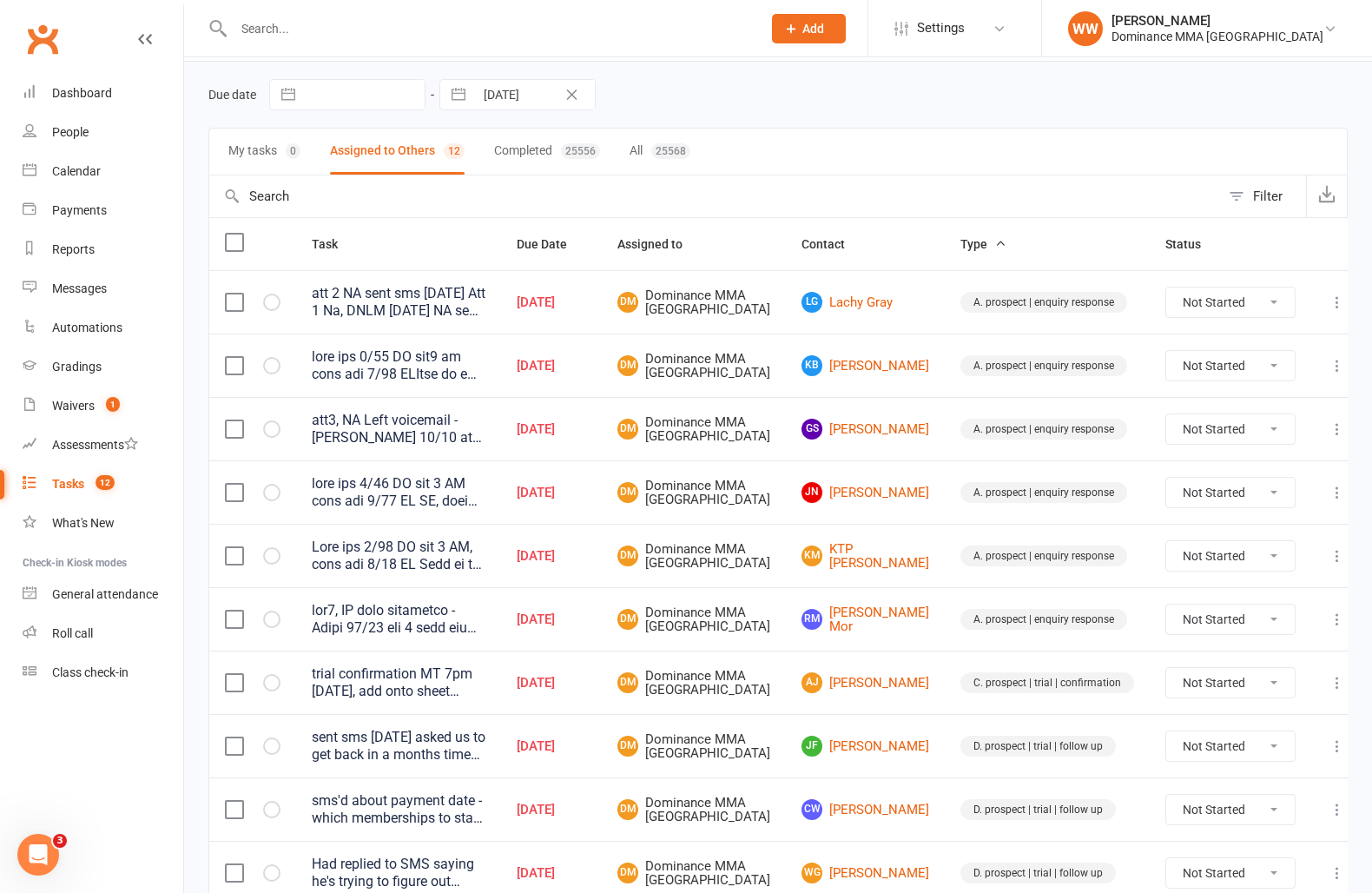
click at [810, 395] on td "kB kade Bulen" at bounding box center [865, 365] width 159 height 64
click at [805, 397] on td "kB kade Bulen" at bounding box center [865, 365] width 159 height 64
click at [485, 446] on div "att3, NA Left voicemail - Ellen 10/10 att 2 NA DNLM - try different time of day…" at bounding box center [399, 429] width 174 height 35
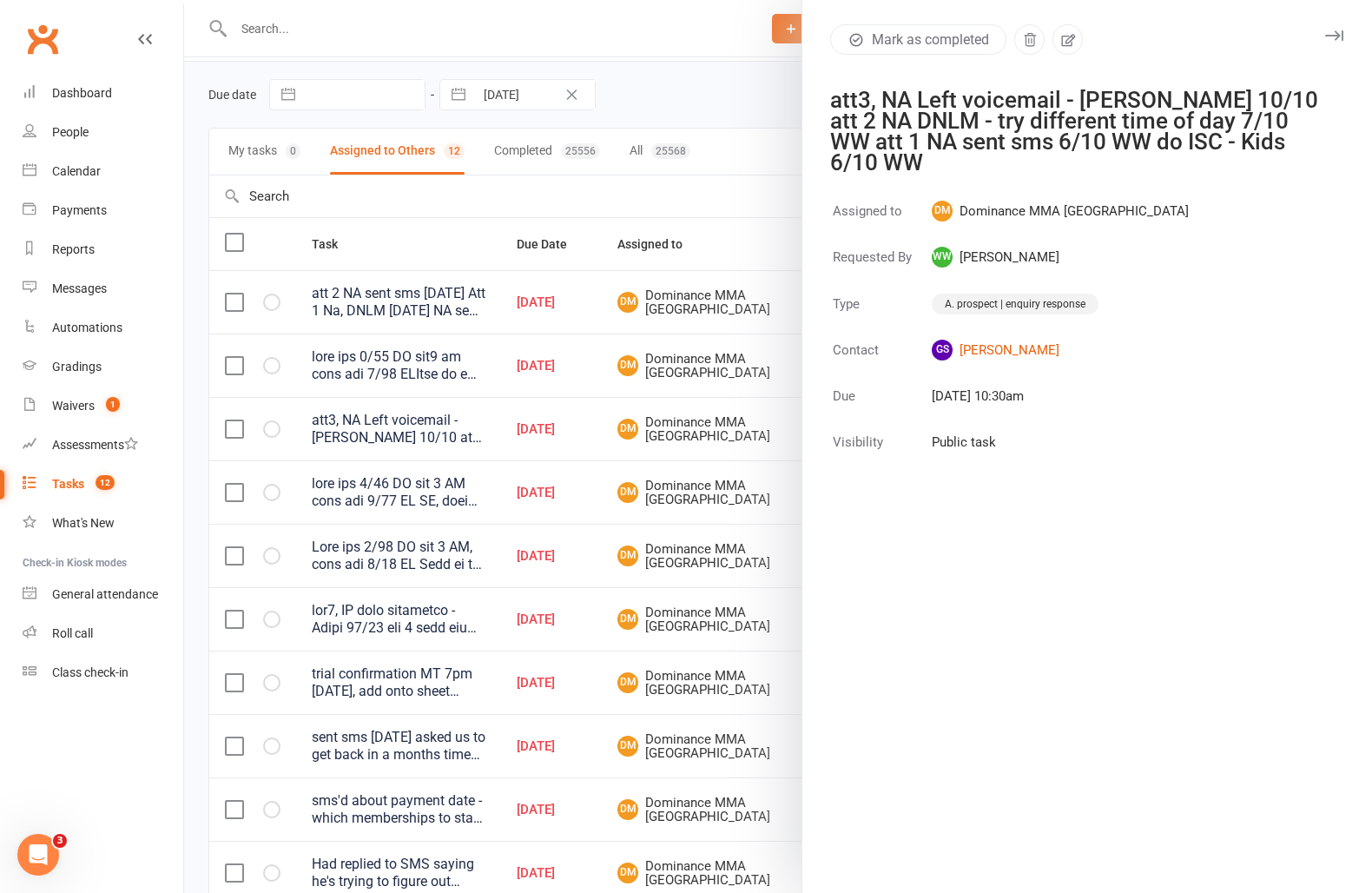
click at [1333, 39] on icon "button" at bounding box center [1334, 36] width 18 height 11
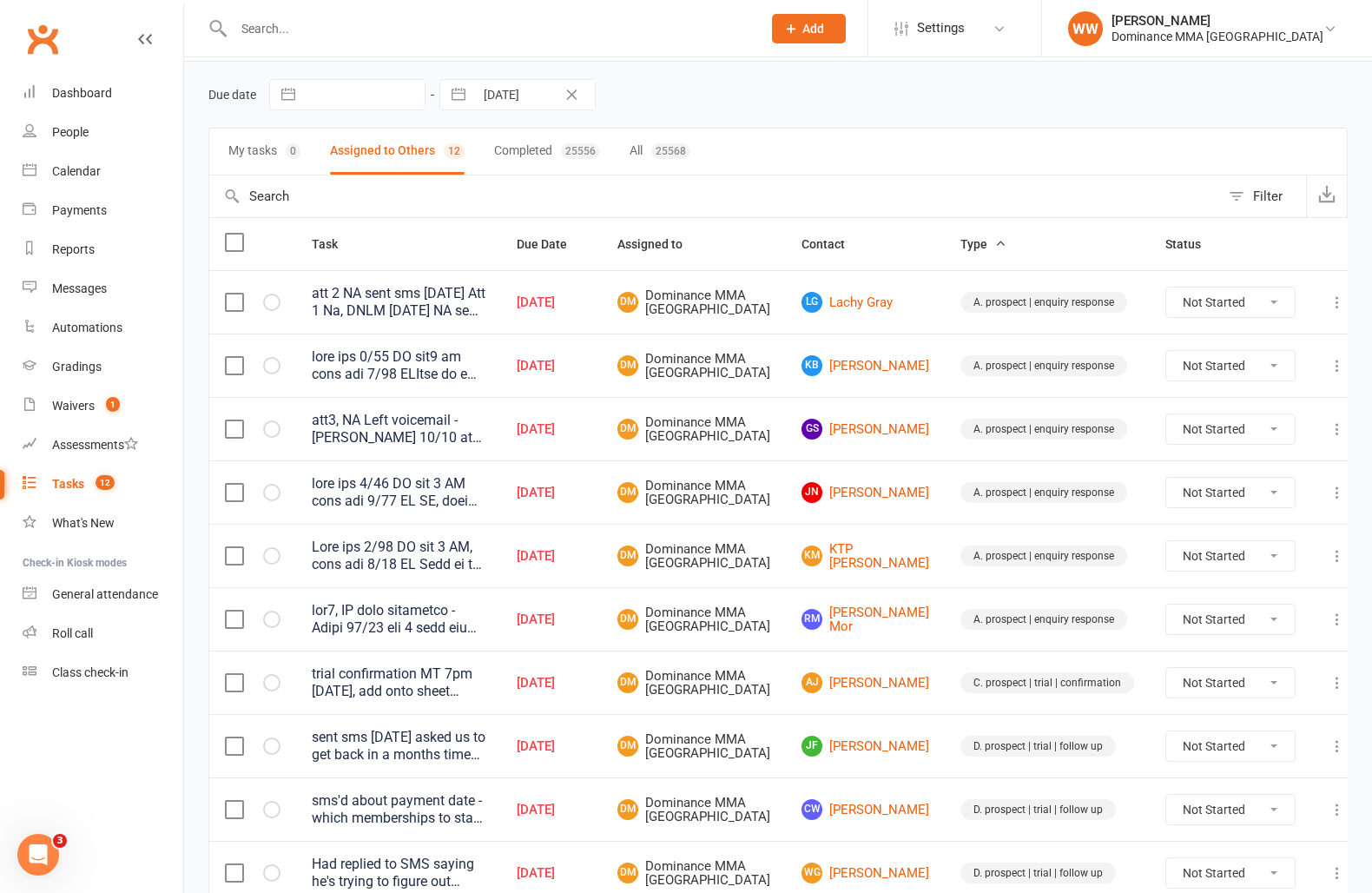
click at [807, 495] on td "JN Jaison Nguyen" at bounding box center [865, 492] width 159 height 64
click at [803, 502] on td "JN Jaison Nguyen" at bounding box center [865, 492] width 159 height 64
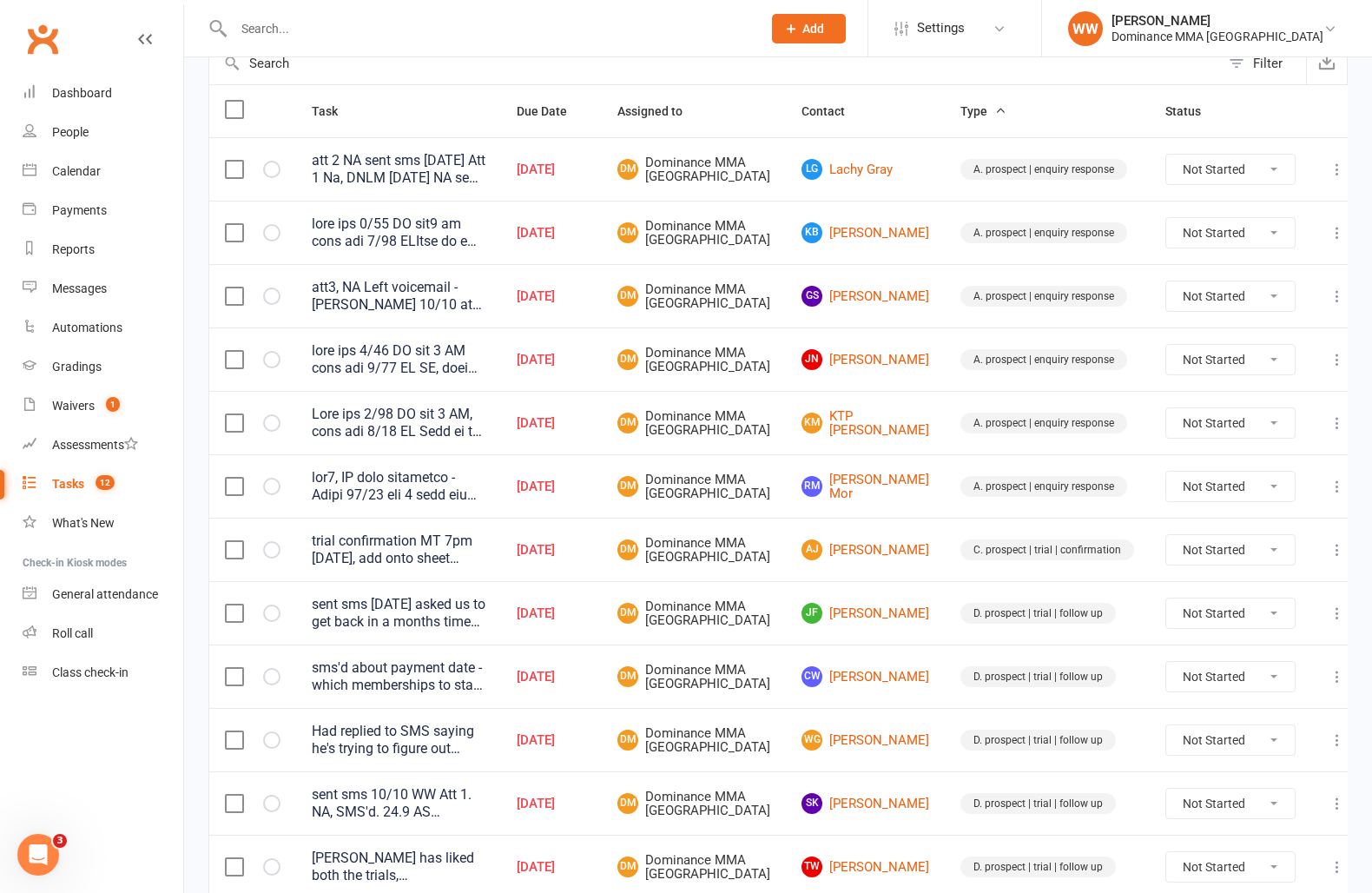
scroll to position [194, 0]
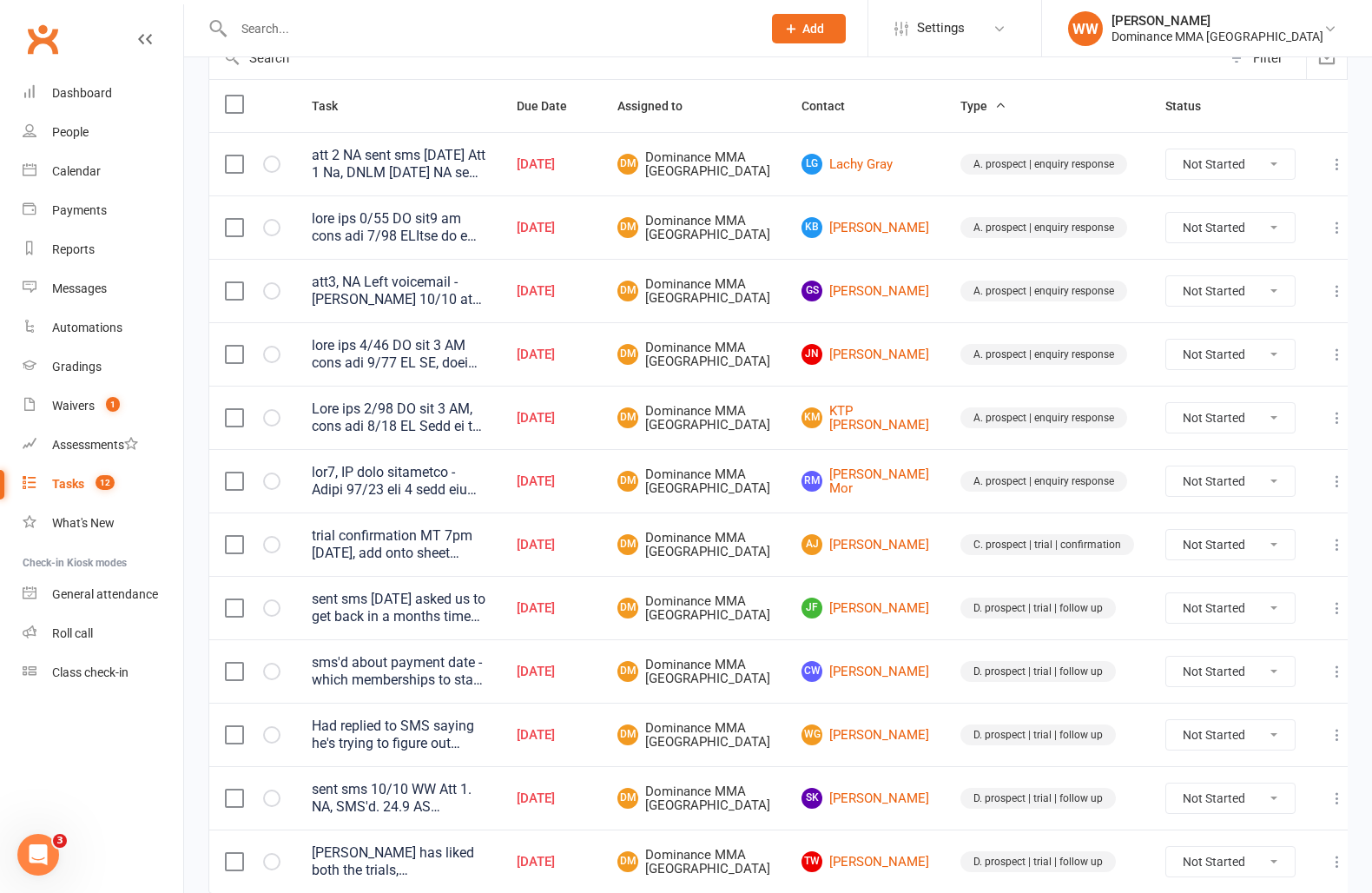
click at [602, 449] on td "Oct 11, 2025" at bounding box center [552, 417] width 100 height 64
click at [476, 308] on div "att3, NA Left voicemail - Ellen 10/10 att 2 NA DNLM - try different time of day…" at bounding box center [399, 290] width 174 height 35
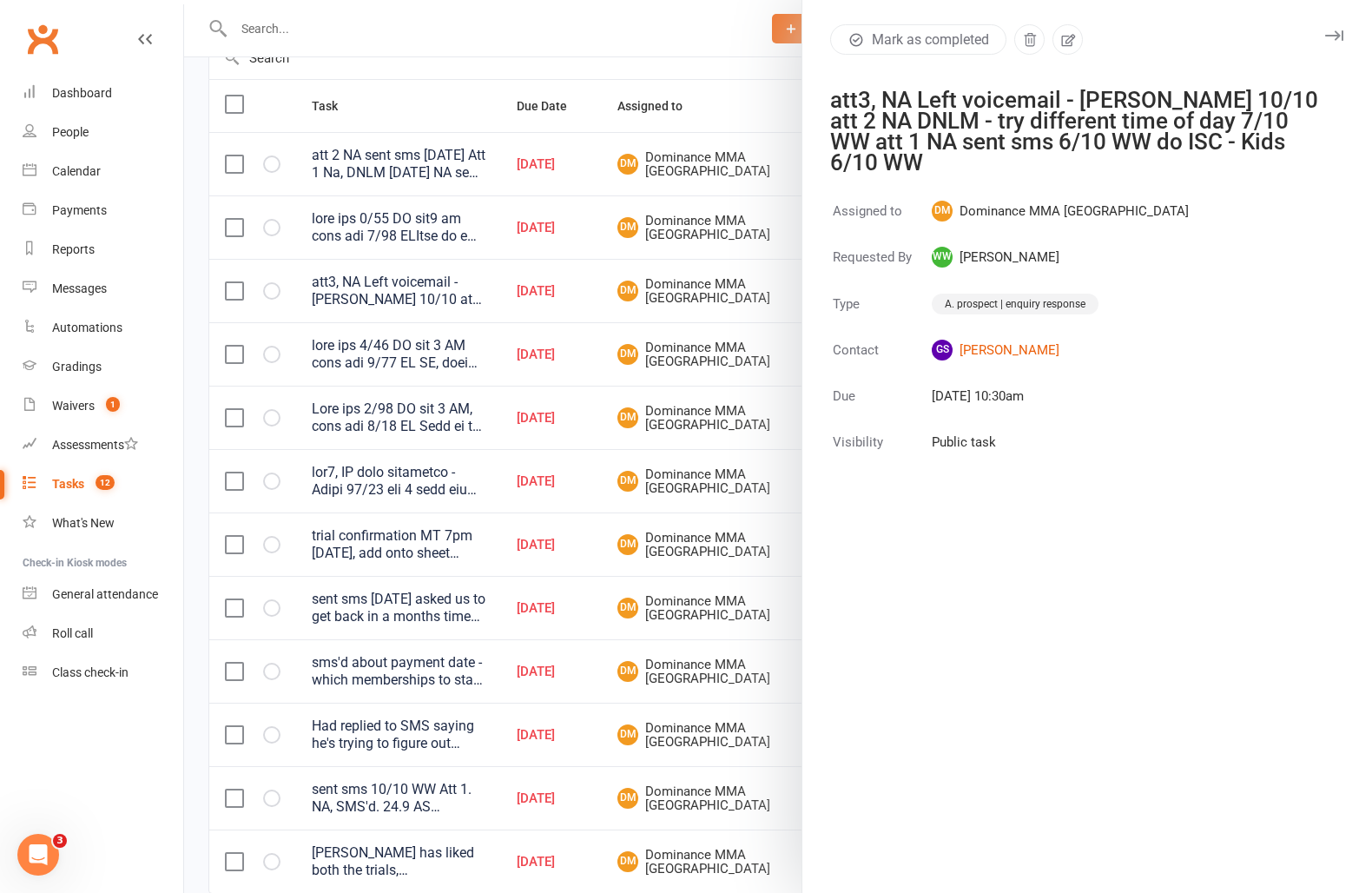
click at [1331, 25] on button "button" at bounding box center [1333, 35] width 21 height 21
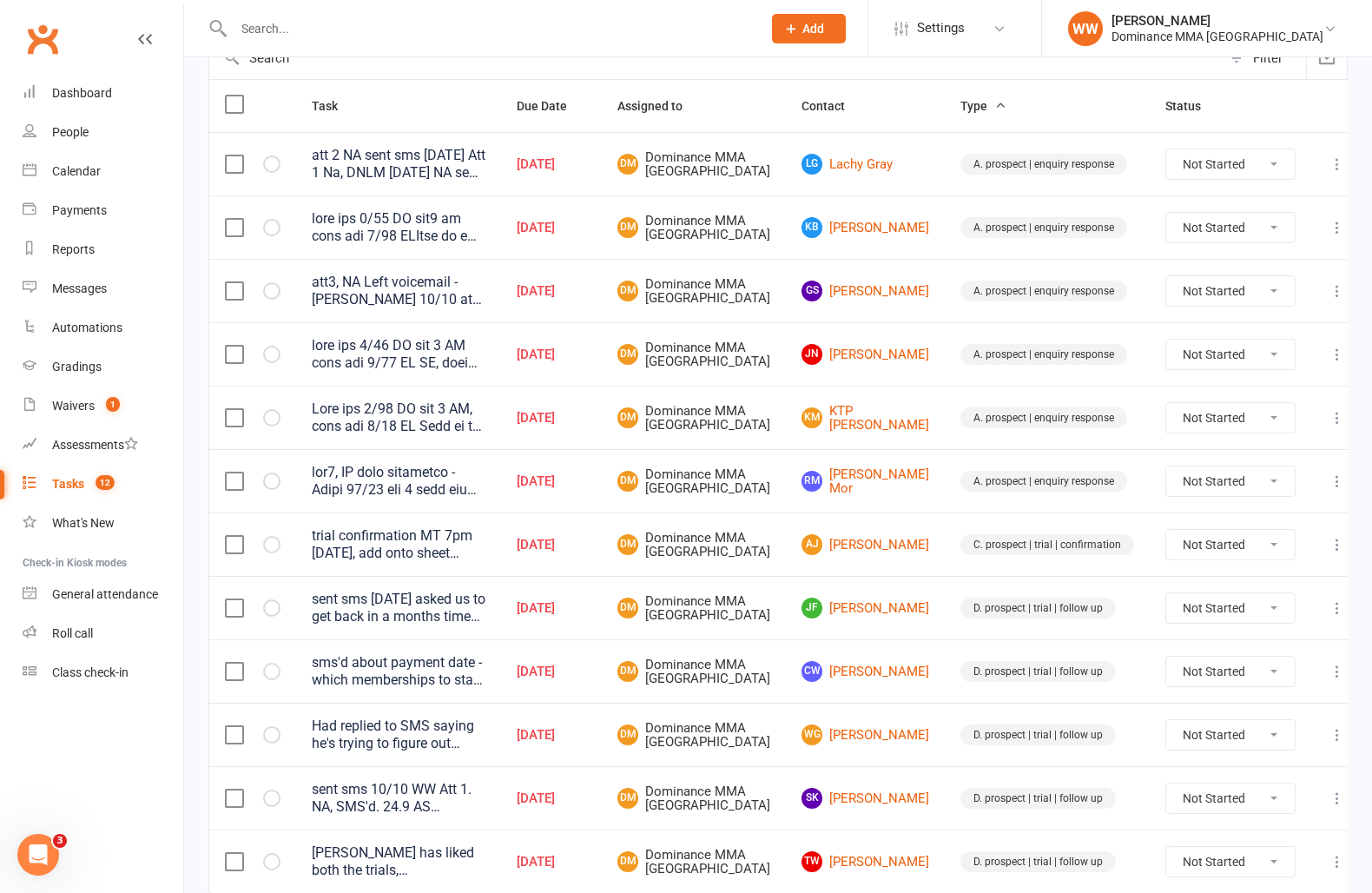
click at [902, 322] on td "GS George Symonds" at bounding box center [865, 290] width 159 height 64
click at [910, 322] on td "GS George Symonds" at bounding box center [865, 290] width 159 height 64
click at [875, 302] on link "GS George Symonds" at bounding box center [865, 290] width 128 height 21
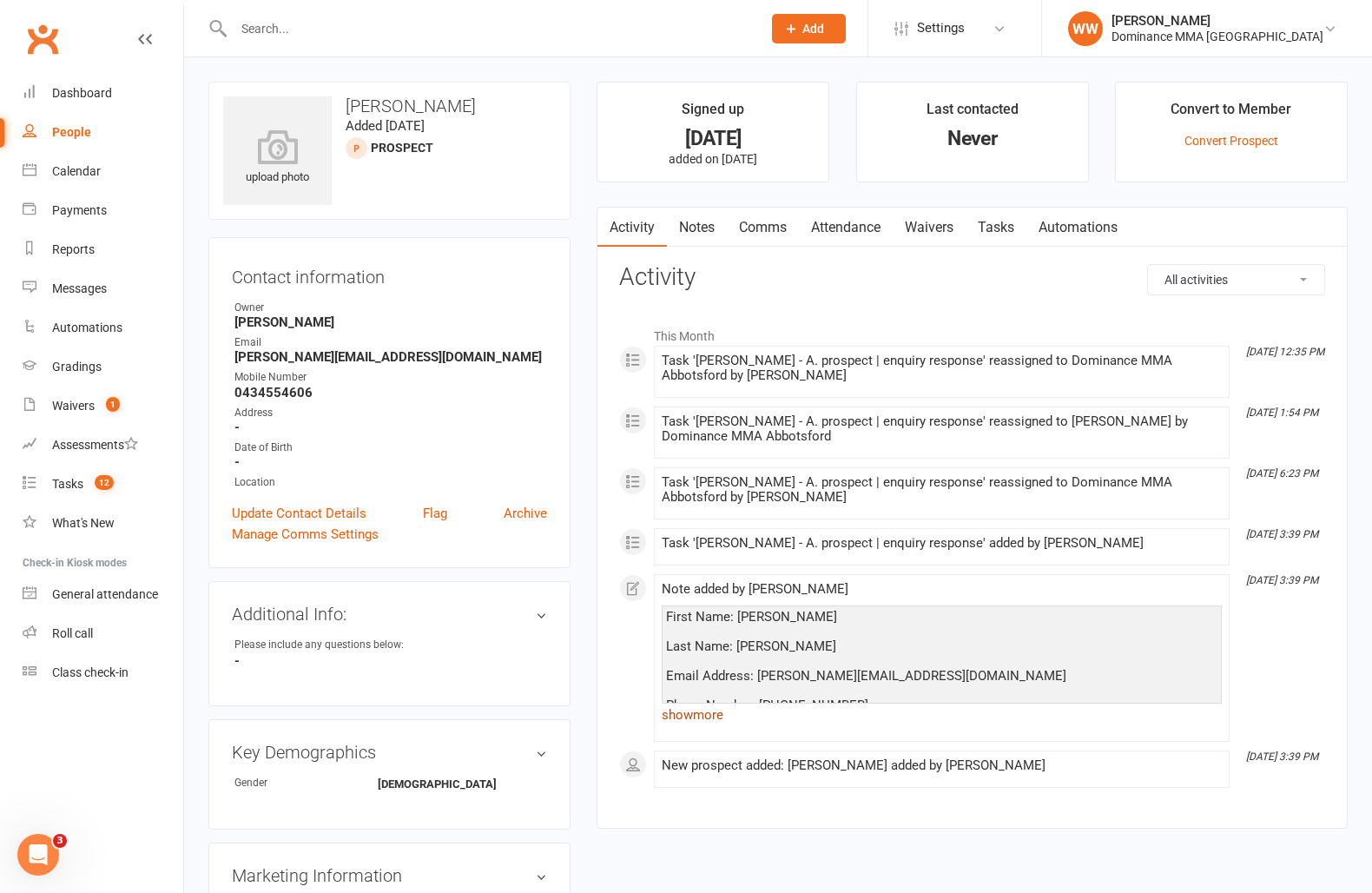
click at [695, 713] on link "show more" at bounding box center [942, 715] width 561 height 24
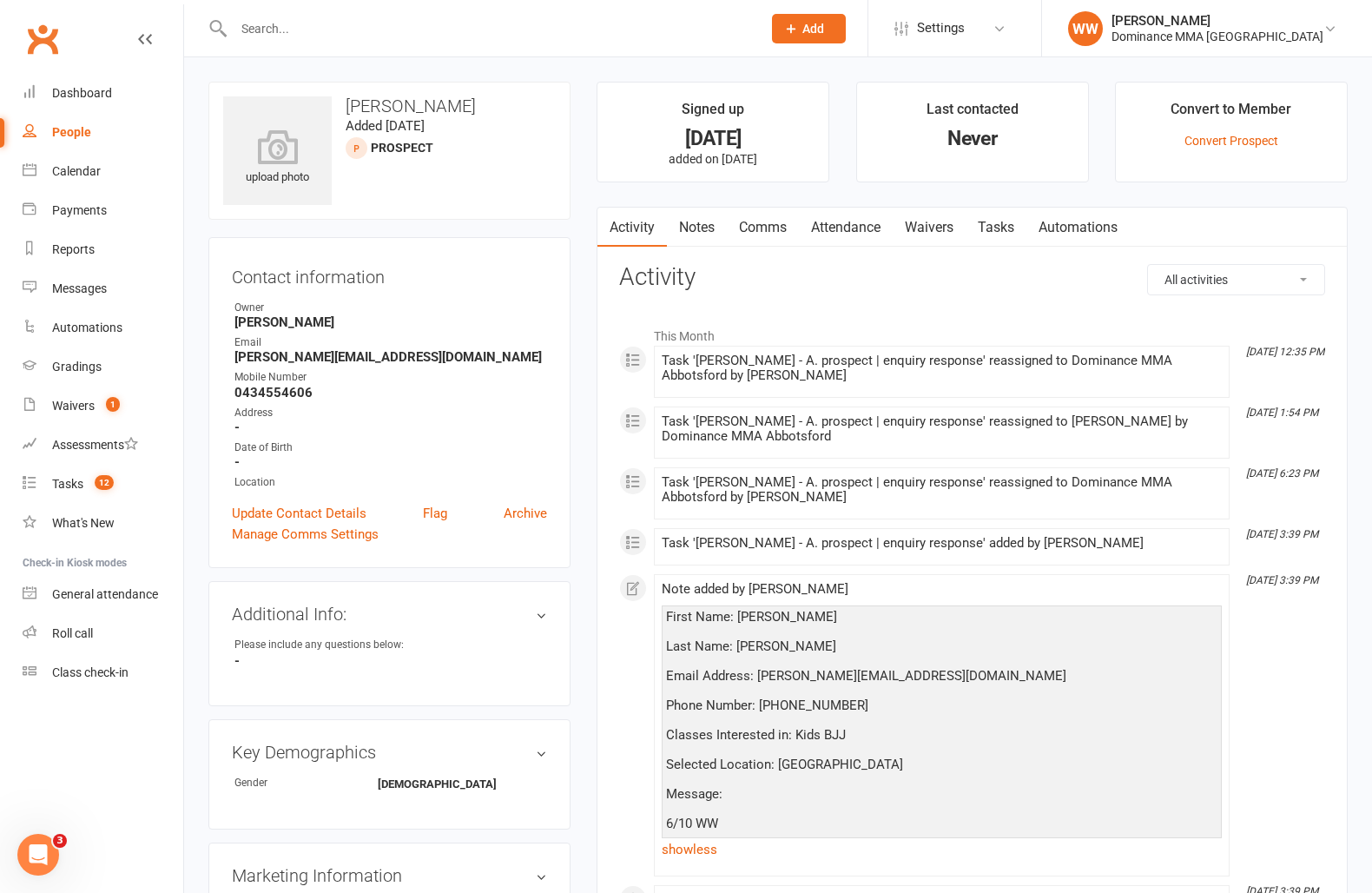
click at [618, 646] on div "Activity Notes Comms Attendance Waivers Tasks Automations All activities Bookin…" at bounding box center [972, 586] width 751 height 758
click at [994, 236] on link "Tasks" at bounding box center [996, 228] width 61 height 40
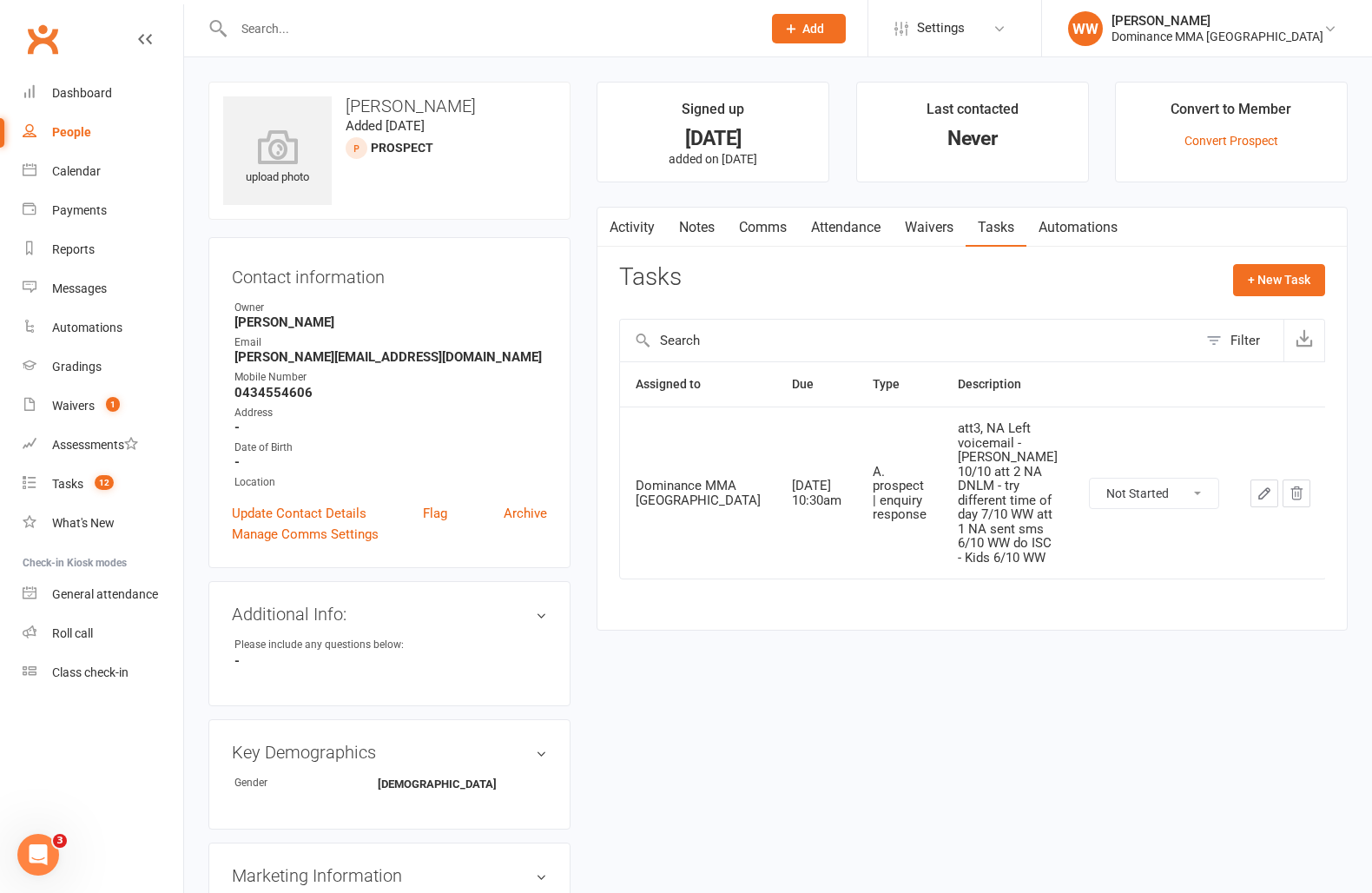
click at [1258, 485] on icon "button" at bounding box center [1264, 493] width 15 height 15
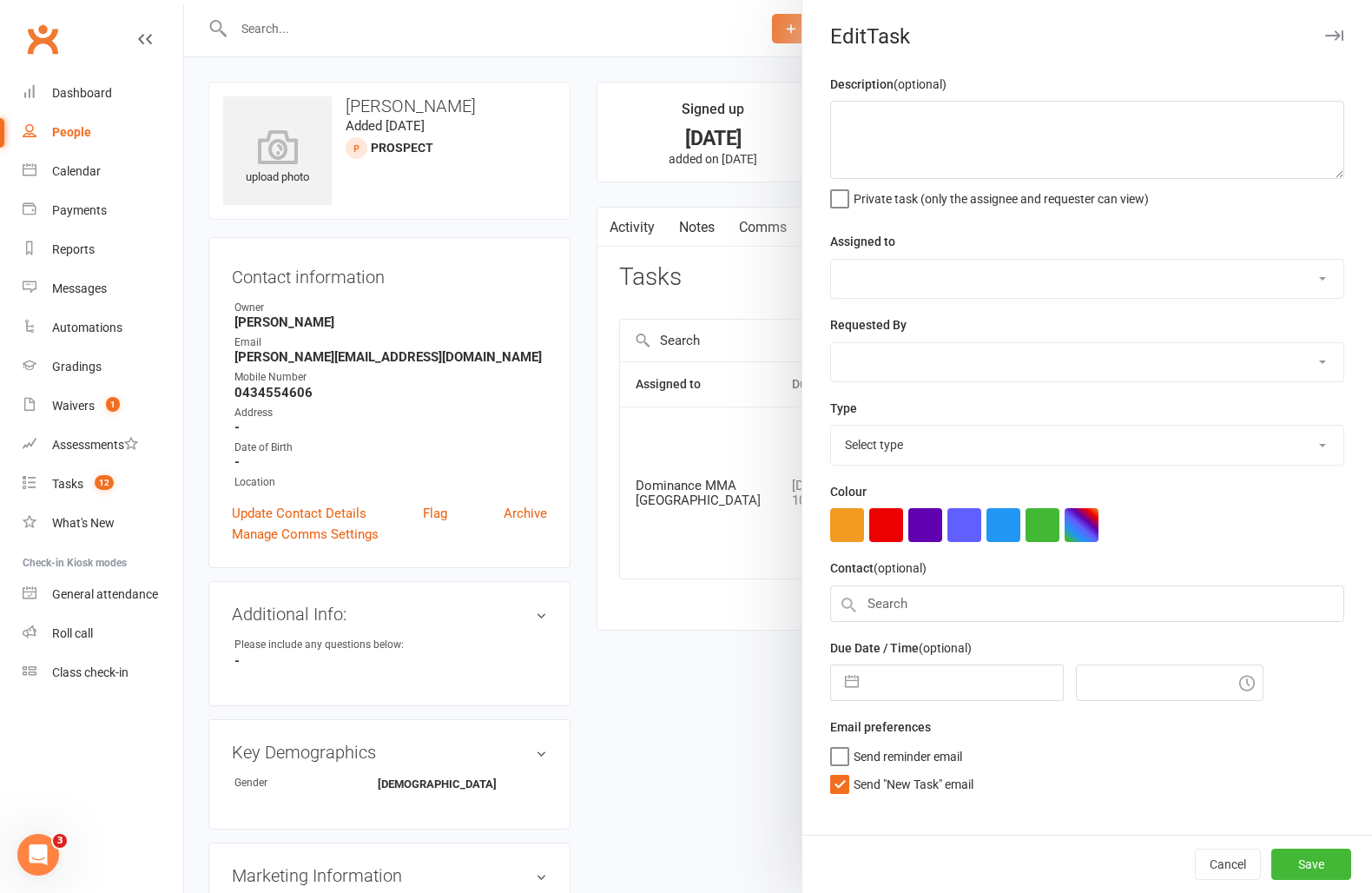
type textarea "att3, NA Left voicemail - Ellen 10/10 att 2 NA DNLM - try different time of day…"
select select "12631"
select select "49757"
type input "11 Oct 2025"
type input "10:30am"
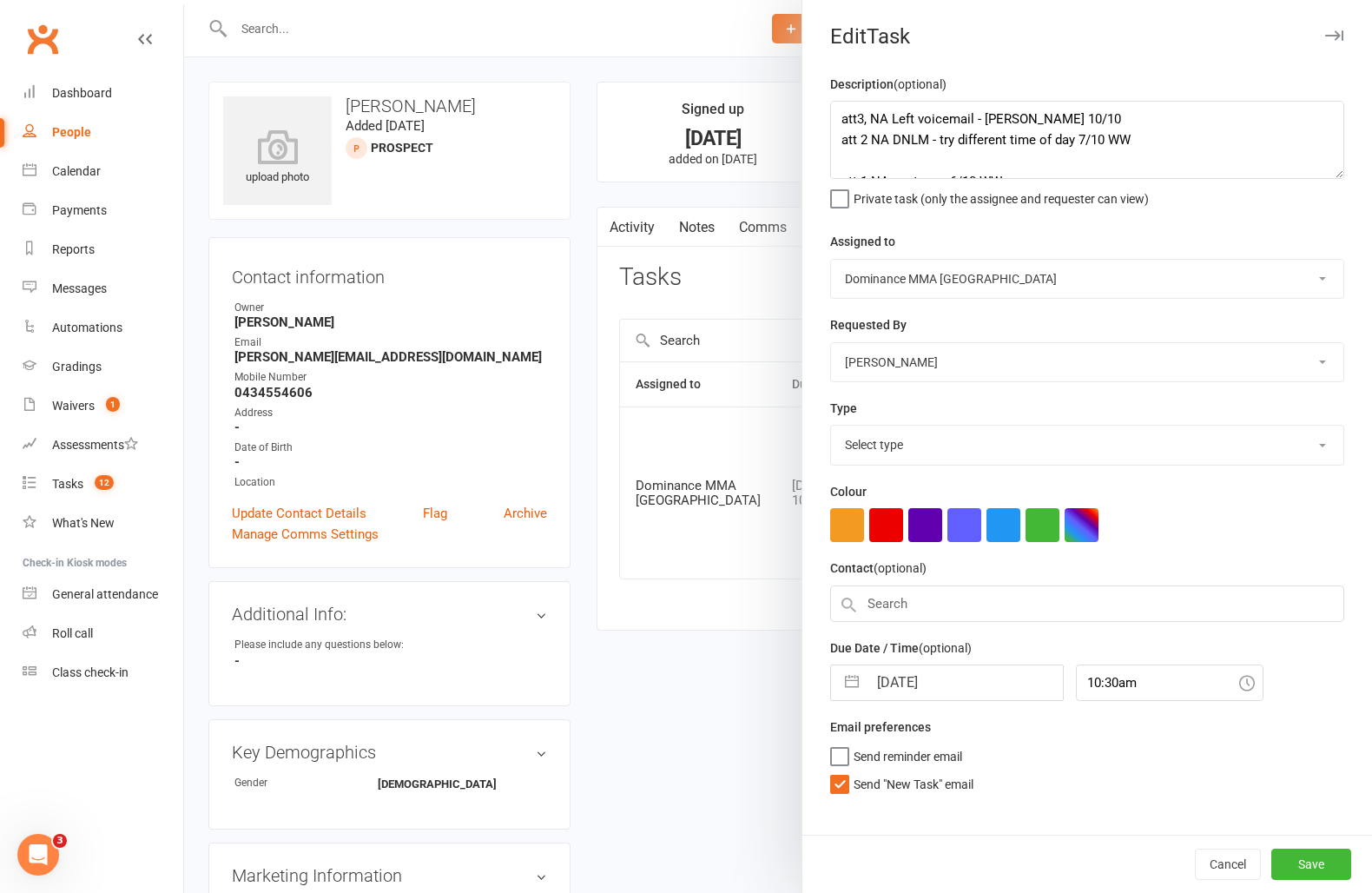
select select "3860"
click at [840, 122] on textarea "att3, NA Left voicemail - Ellen 10/10 att 2 NA DNLM - try different time of day…" at bounding box center [1087, 139] width 514 height 78
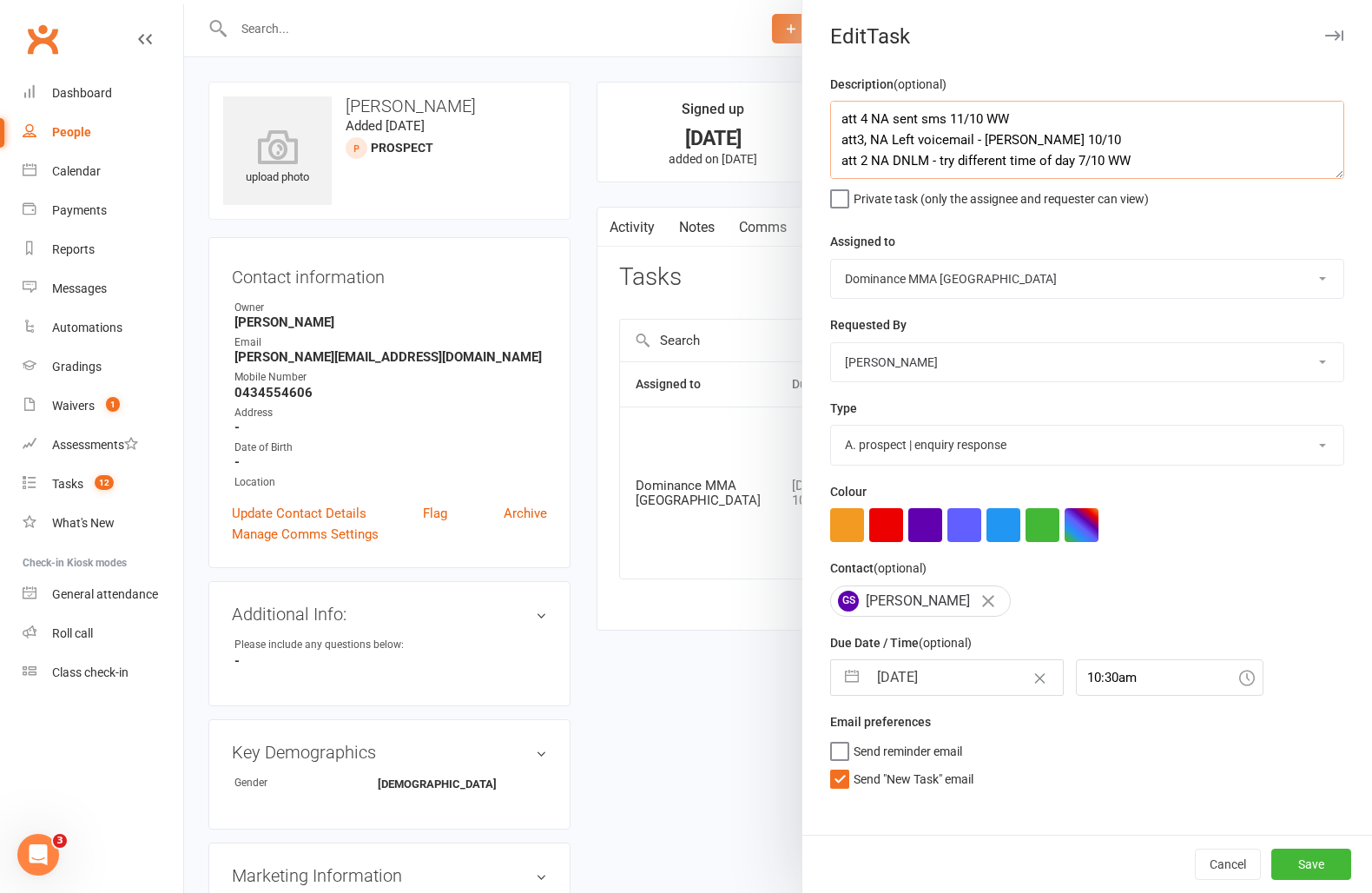
type textarea "att 4 NA sent sms 11/10 WW att3, NA Left voicemail - Ellen 10/10 att 2 NA DNLM …"
click at [931, 291] on select "Cat Wilson Alish S. David Hart Lachlan Dart Will Wesley Ellen T. Max Viney Domi…" at bounding box center [1087, 279] width 512 height 39
select select "49757"
click at [831, 260] on select "Cat Wilson Alish S. David Hart Lachlan Dart Will Wesley Ellen T. Max Viney Domi…" at bounding box center [1087, 279] width 512 height 39
select select "8"
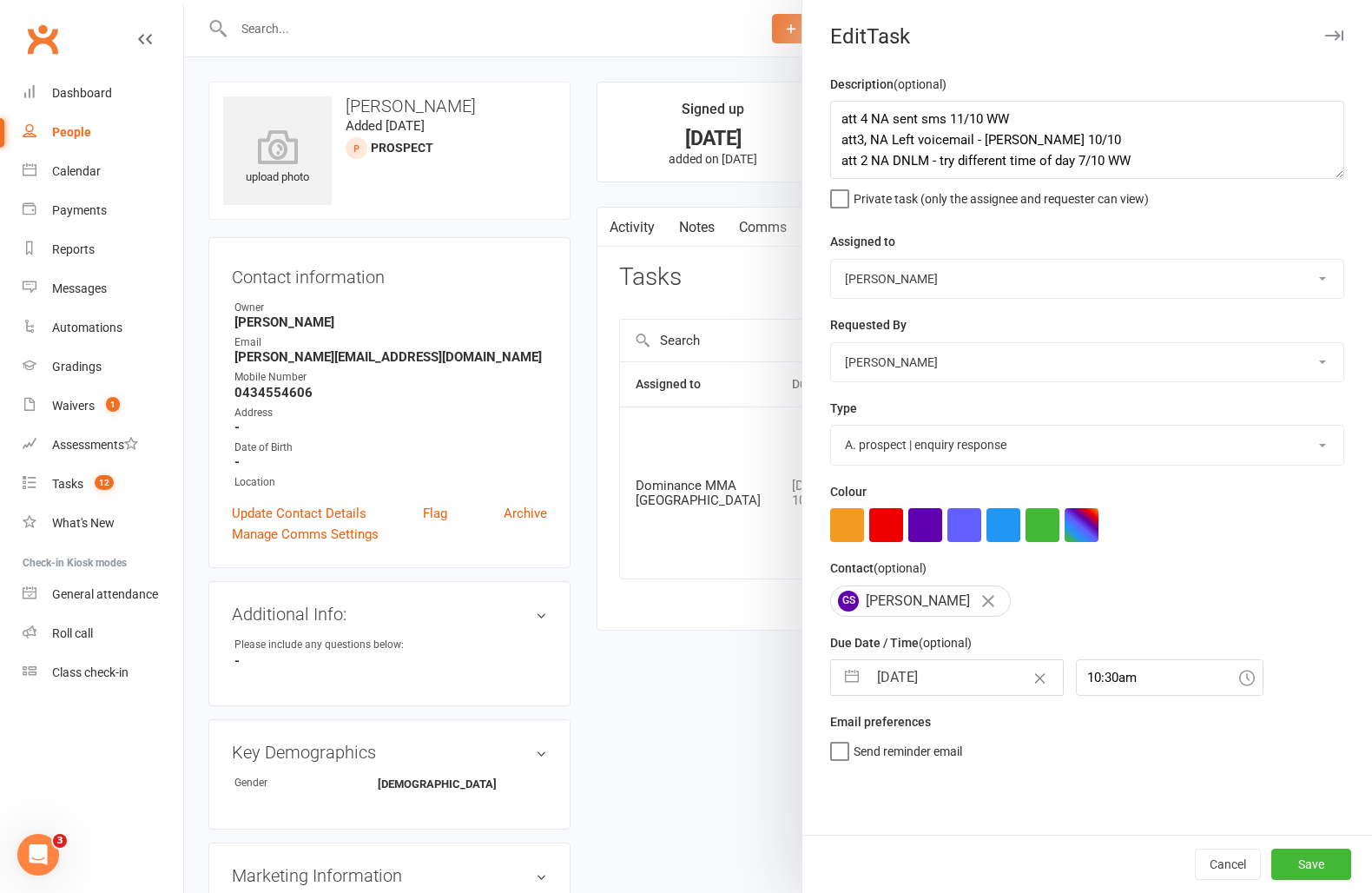
select select "2025"
select select "9"
select select "2025"
select select "10"
select select "2025"
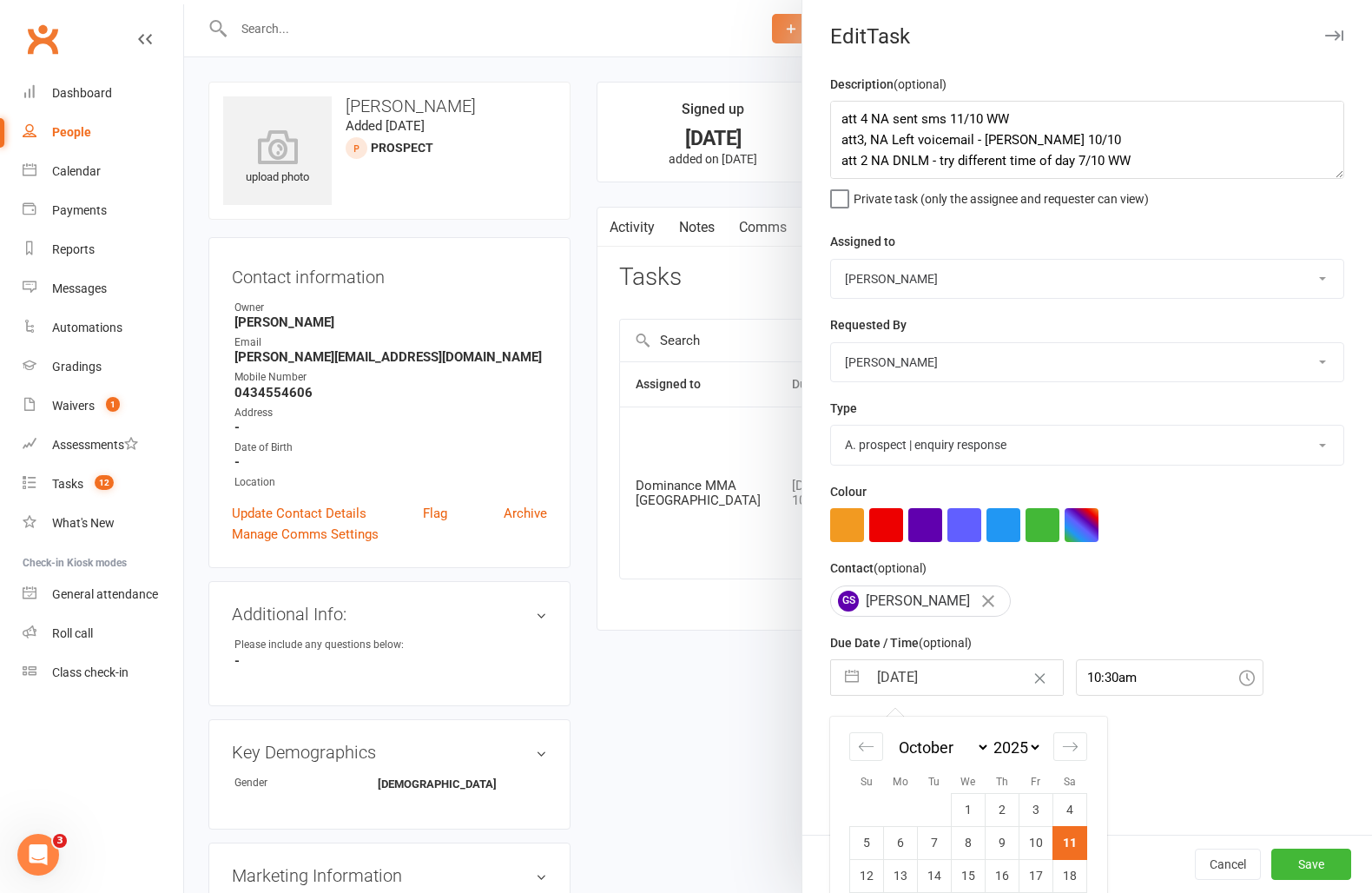
click at [913, 682] on input "11 Oct 2025" at bounding box center [965, 677] width 195 height 35
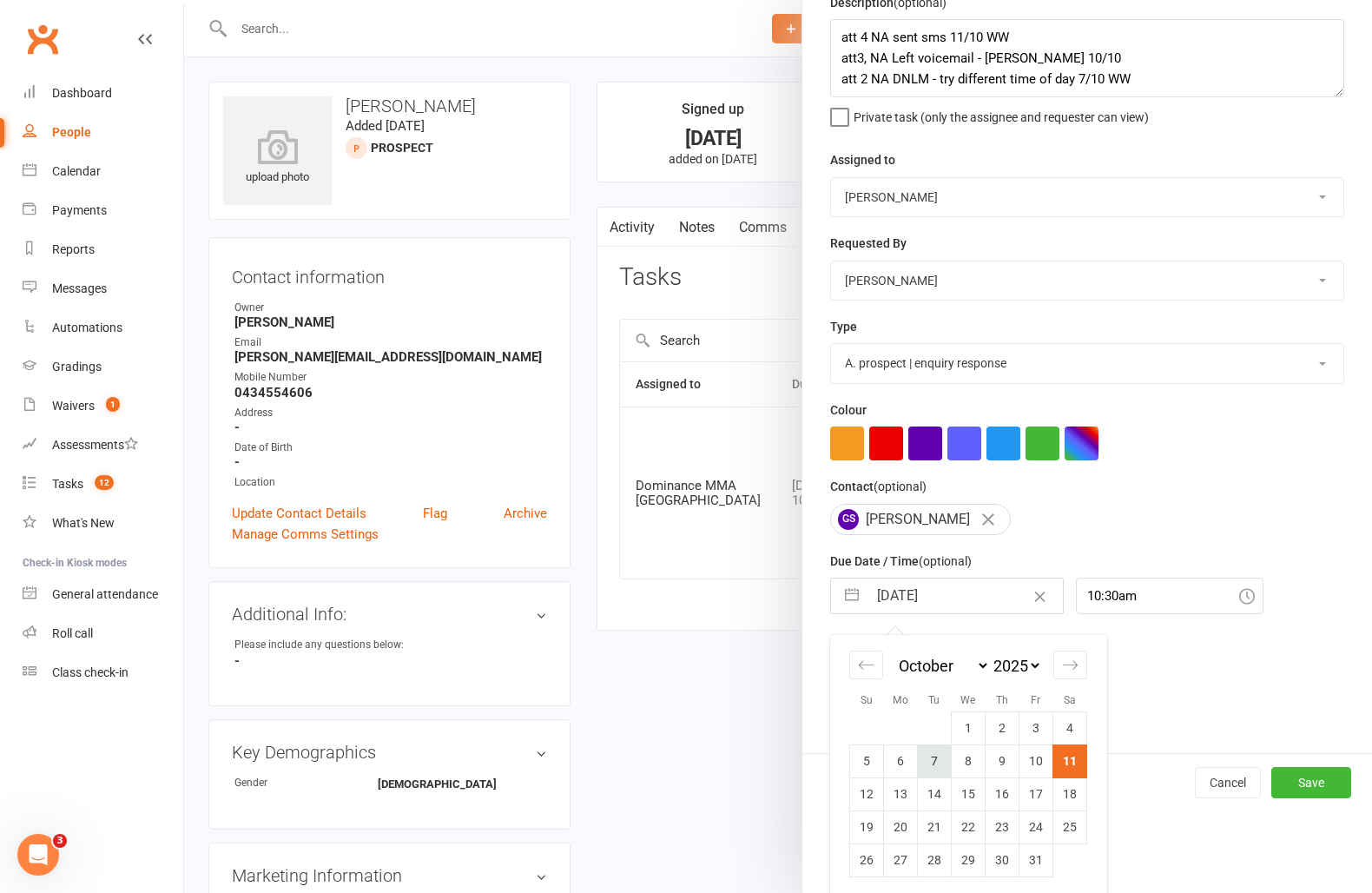
scroll to position [89, 0]
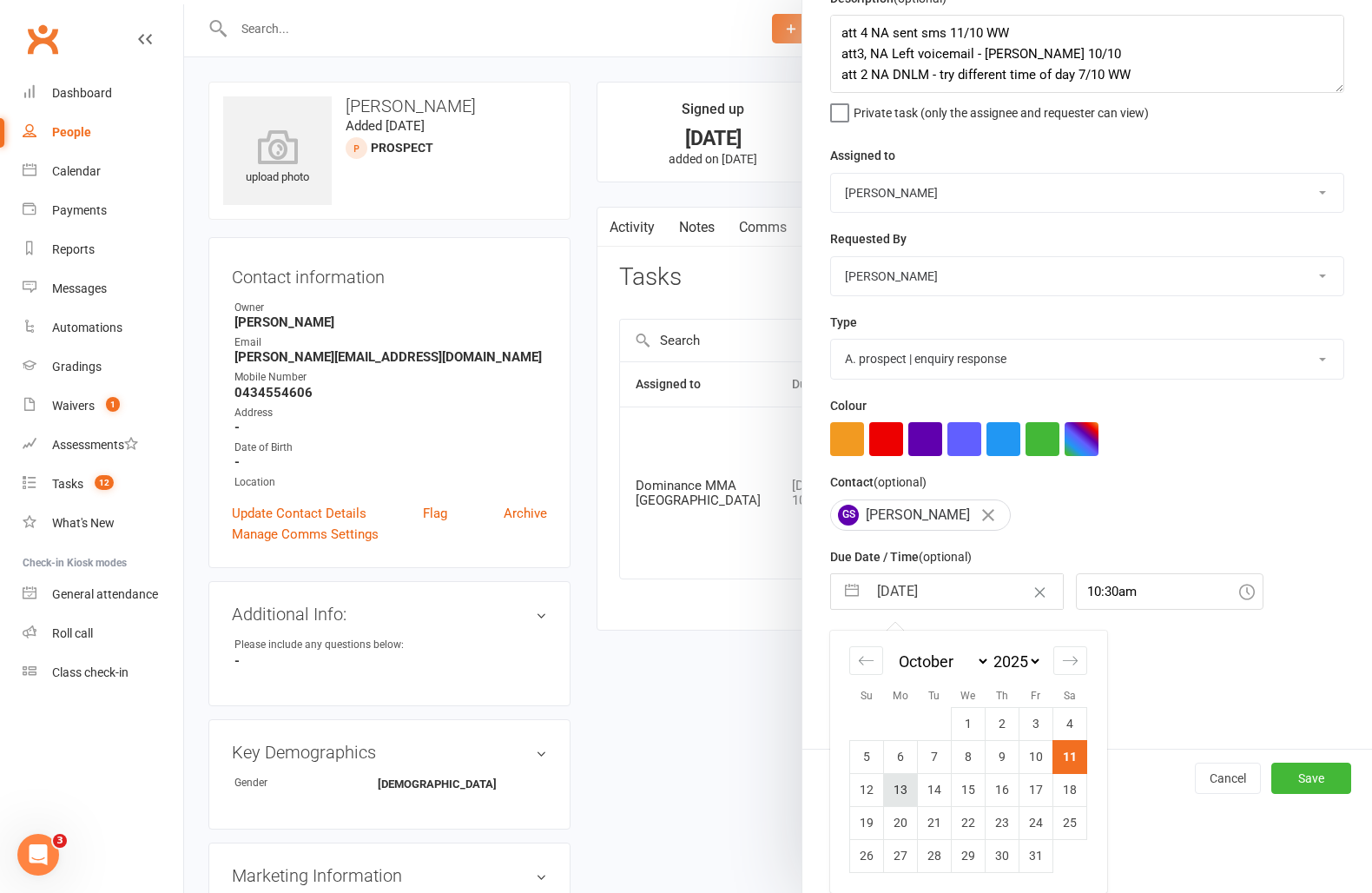
click at [905, 797] on td "13" at bounding box center [901, 789] width 34 height 33
type input "[DATE]"
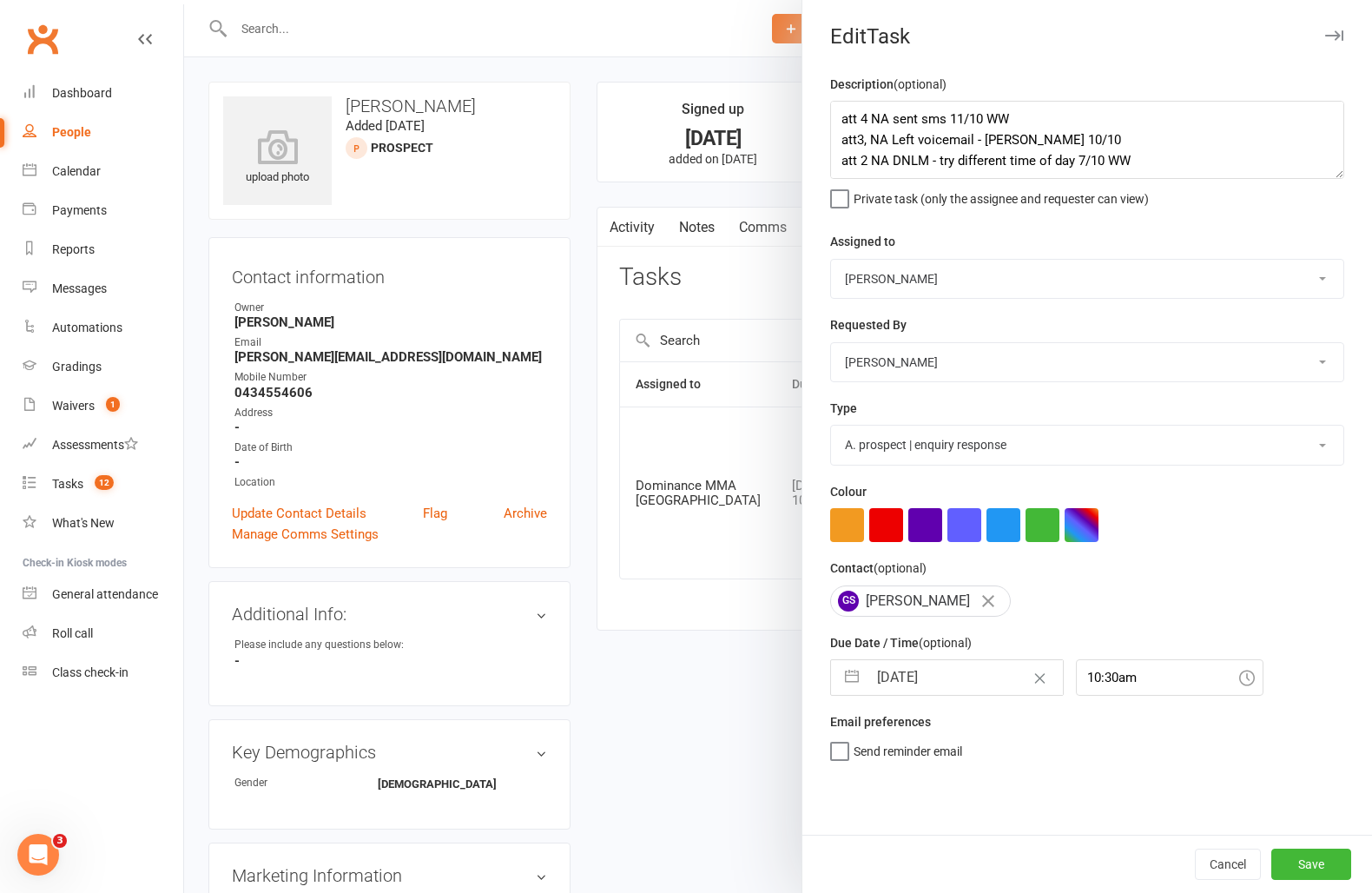
scroll to position [0, 0]
click at [1299, 857] on button "Save" at bounding box center [1311, 864] width 80 height 31
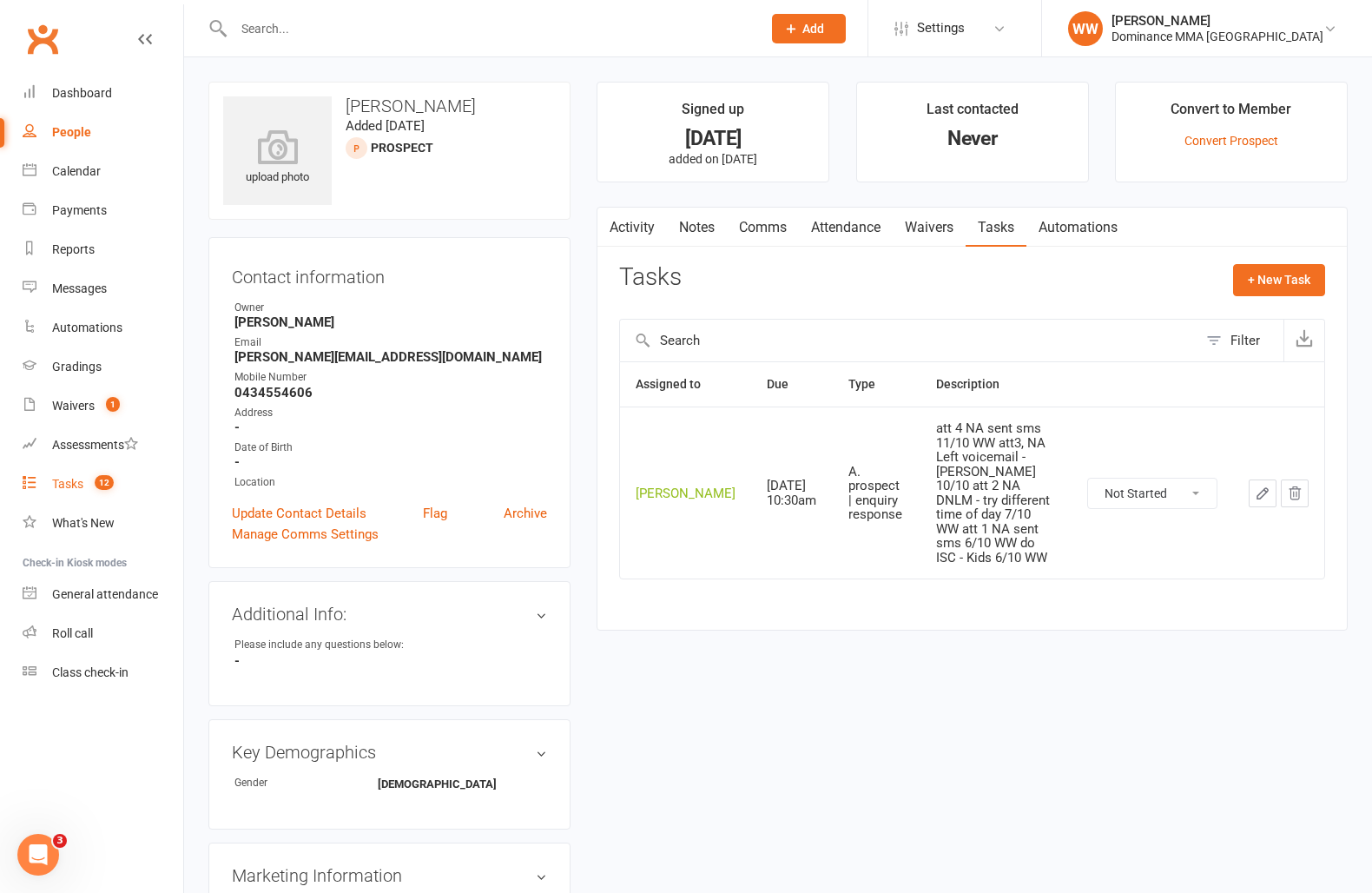
click at [98, 493] on link "Tasks 12" at bounding box center [102, 485] width 160 height 39
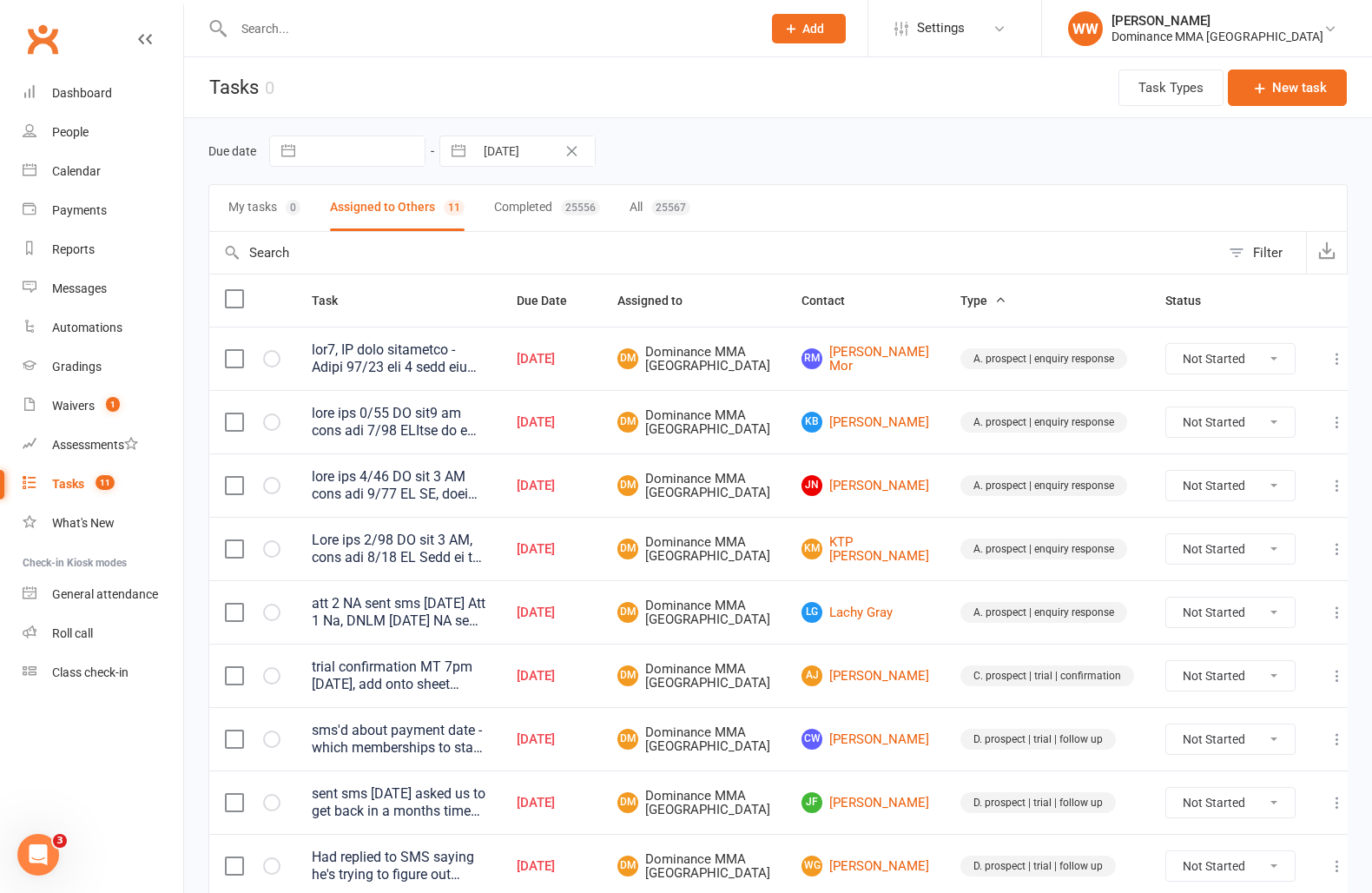
click at [801, 622] on td "LG Lachy Gray" at bounding box center [865, 612] width 159 height 64
click at [806, 623] on td "LG Lachy Gray" at bounding box center [865, 612] width 159 height 64
click at [804, 628] on td "LG Lachy Gray" at bounding box center [865, 612] width 159 height 64
click at [804, 634] on td "LG Lachy Gray" at bounding box center [865, 612] width 159 height 64
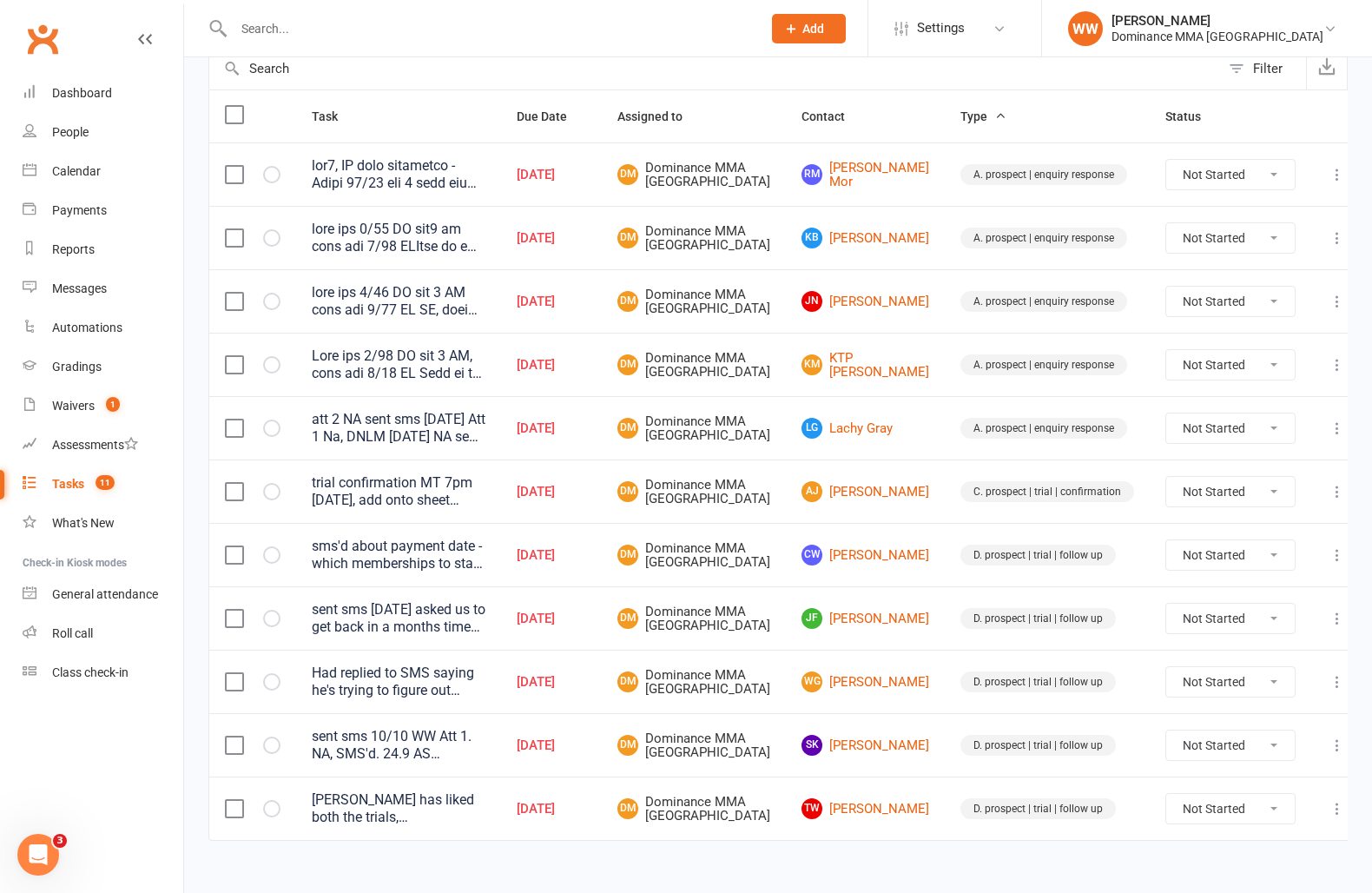
scroll to position [185, 0]
click at [805, 586] on td "CW Cora-Lee Wandin" at bounding box center [865, 554] width 159 height 64
click at [786, 646] on td "DM Dominance MMA Abbotsford" at bounding box center [694, 617] width 184 height 64
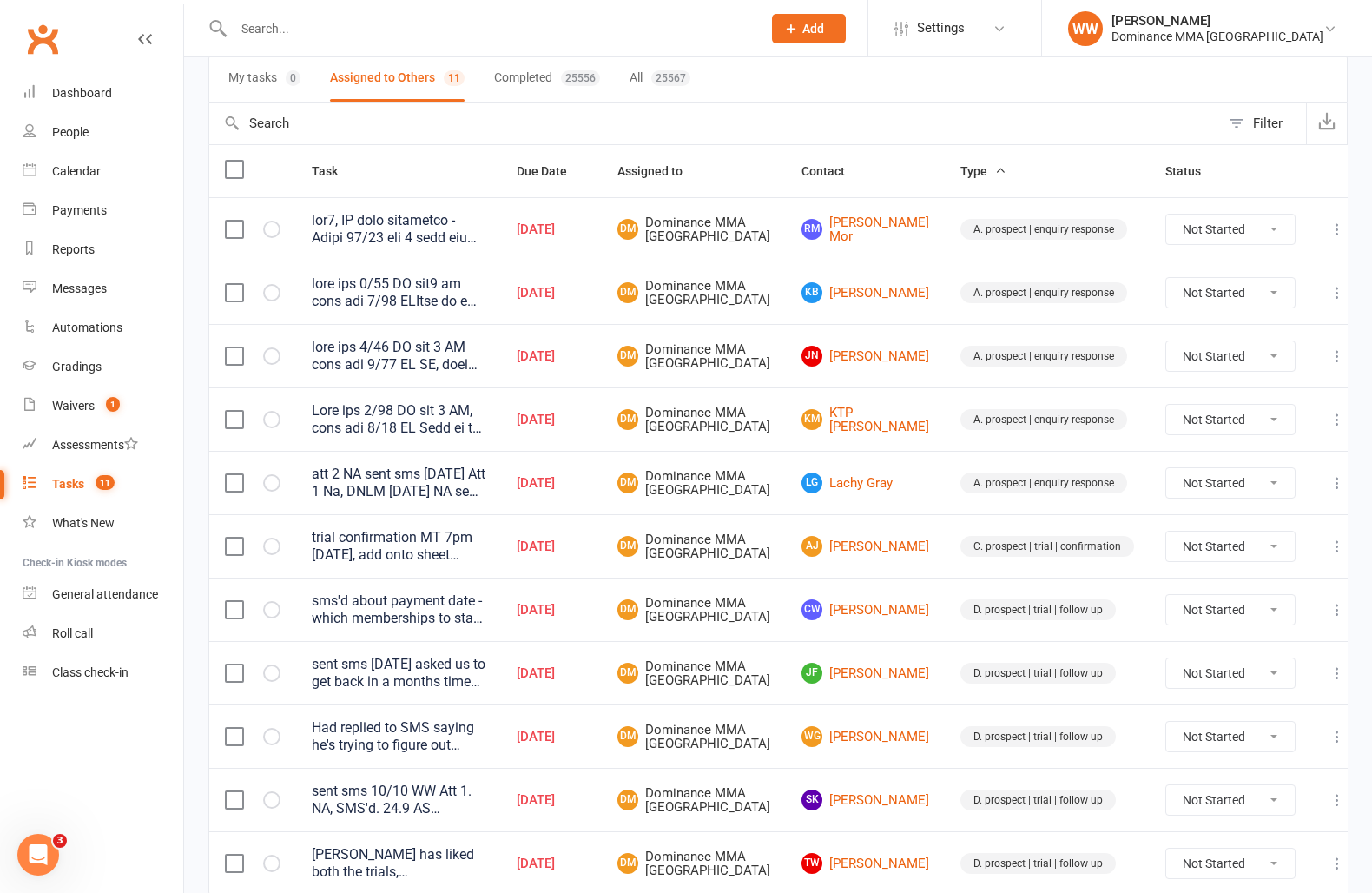
scroll to position [125, 0]
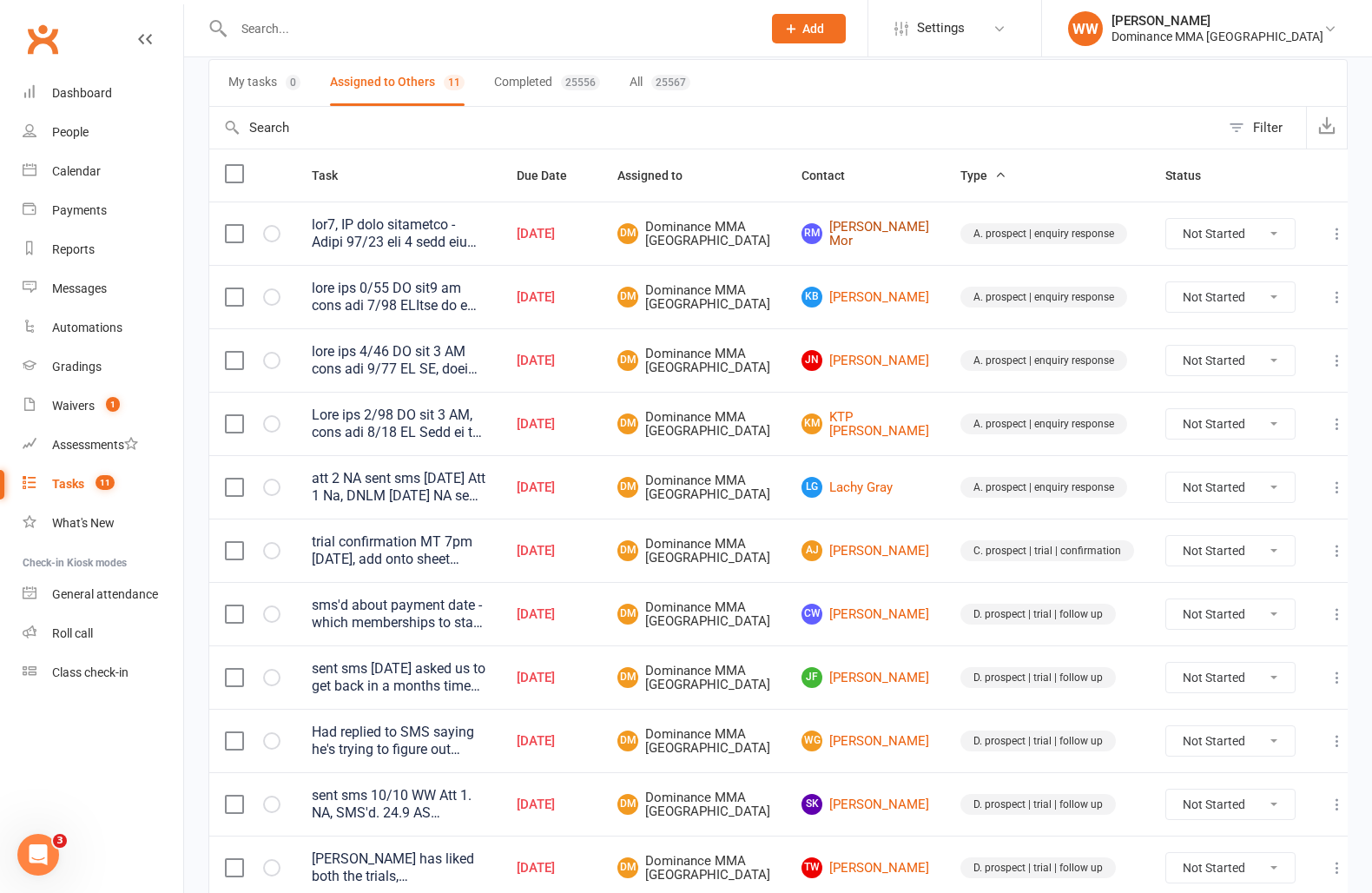
click at [870, 241] on link "RM Rupak Mor" at bounding box center [865, 234] width 128 height 29
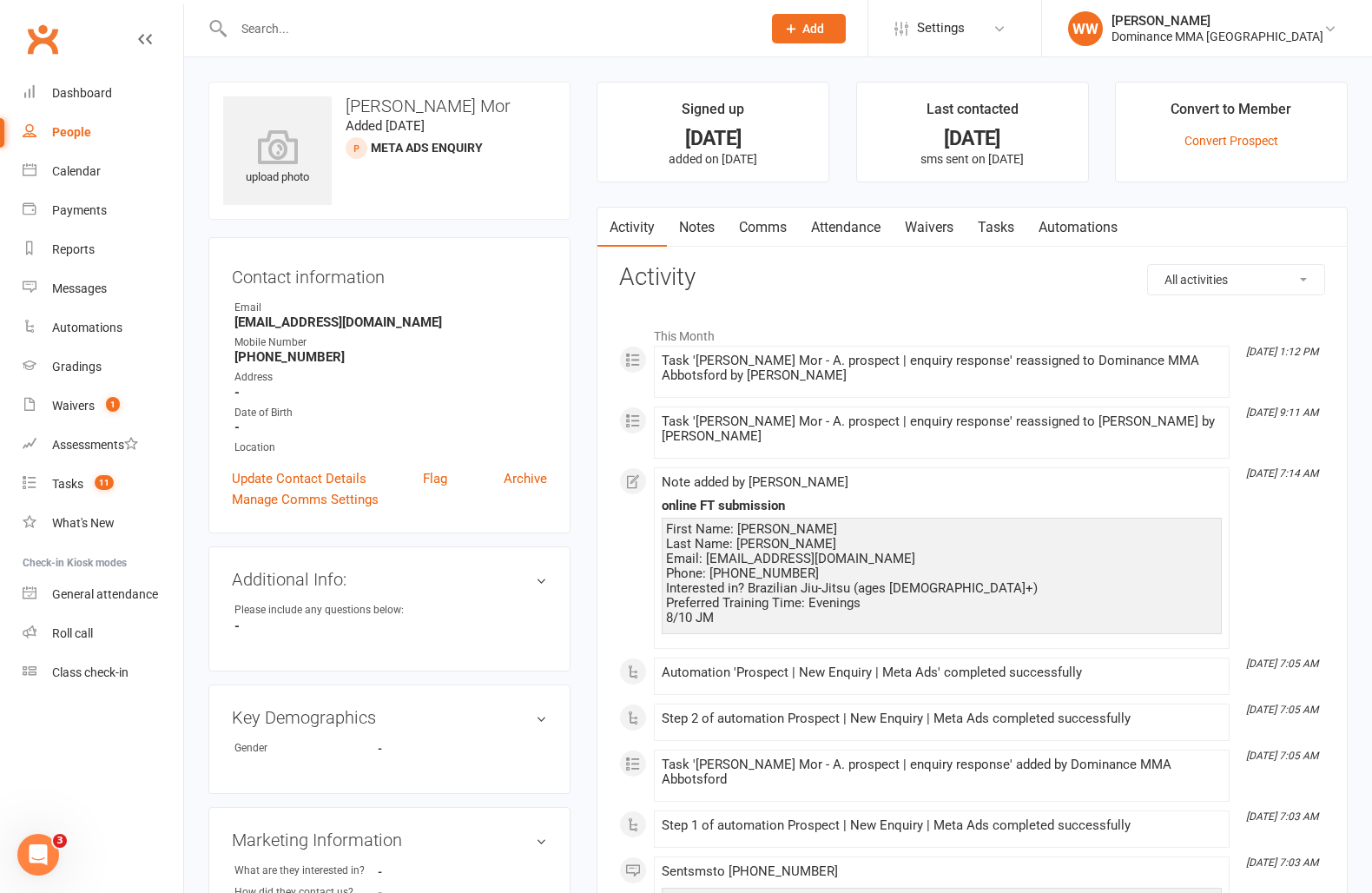
click at [619, 546] on div "This Month Oct 10, 1:12 PM Task 'Rupak Mor - A. prospect | enquiry response' re…" at bounding box center [972, 717] width 706 height 798
click at [601, 547] on div "Activity Notes Comms Attendance Waivers Tasks Automations All activities Bookin…" at bounding box center [972, 683] width 751 height 951
click at [1003, 234] on link "Tasks" at bounding box center [996, 228] width 61 height 40
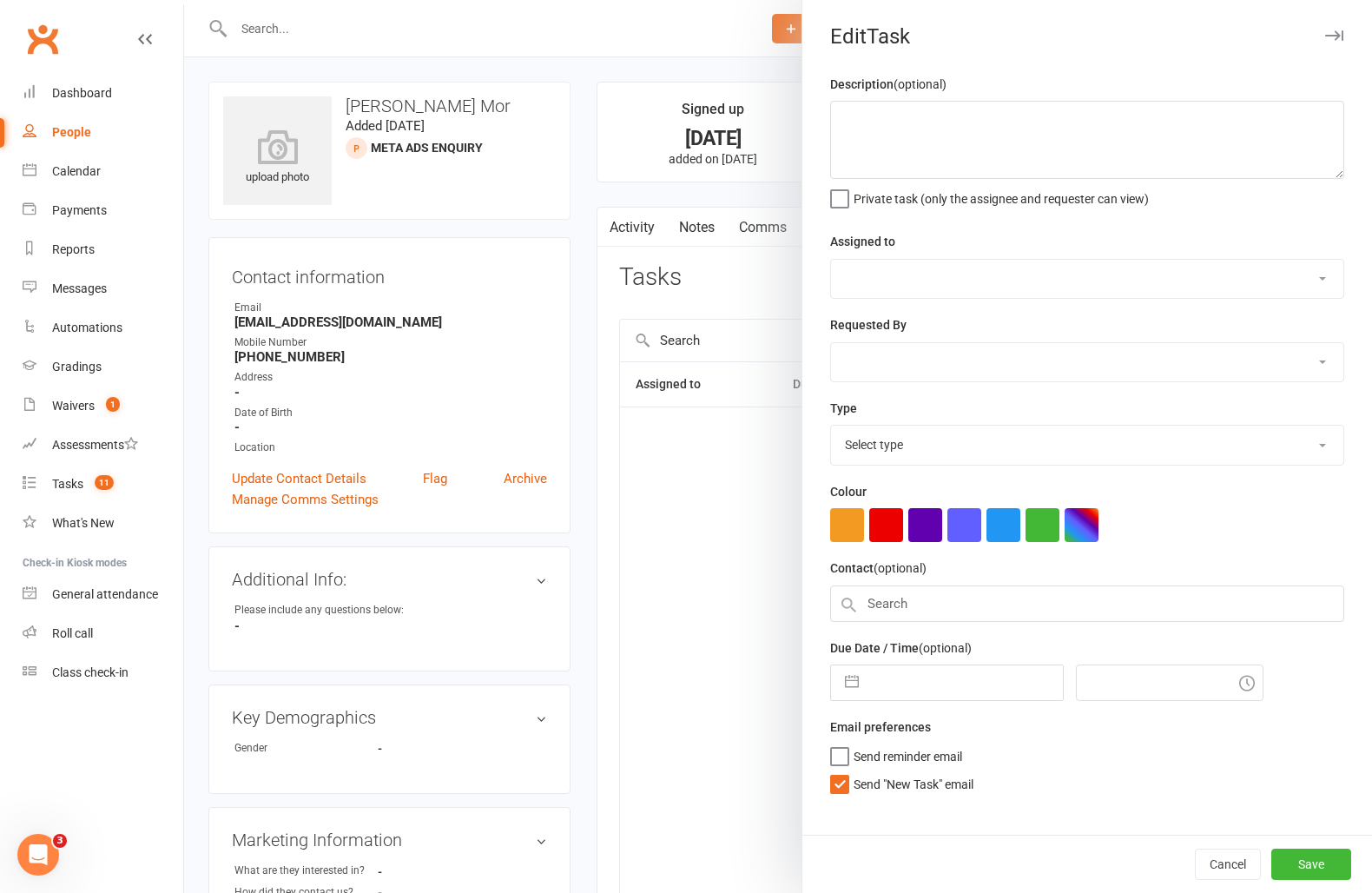
type textarea "att2, NA left voicemail - Ellen 10/10 att 1 sent sms 9/10 SA att 1 NA DNLM 8/10…"
select select "12631"
type input "11 Oct 2025"
type input "7:15am"
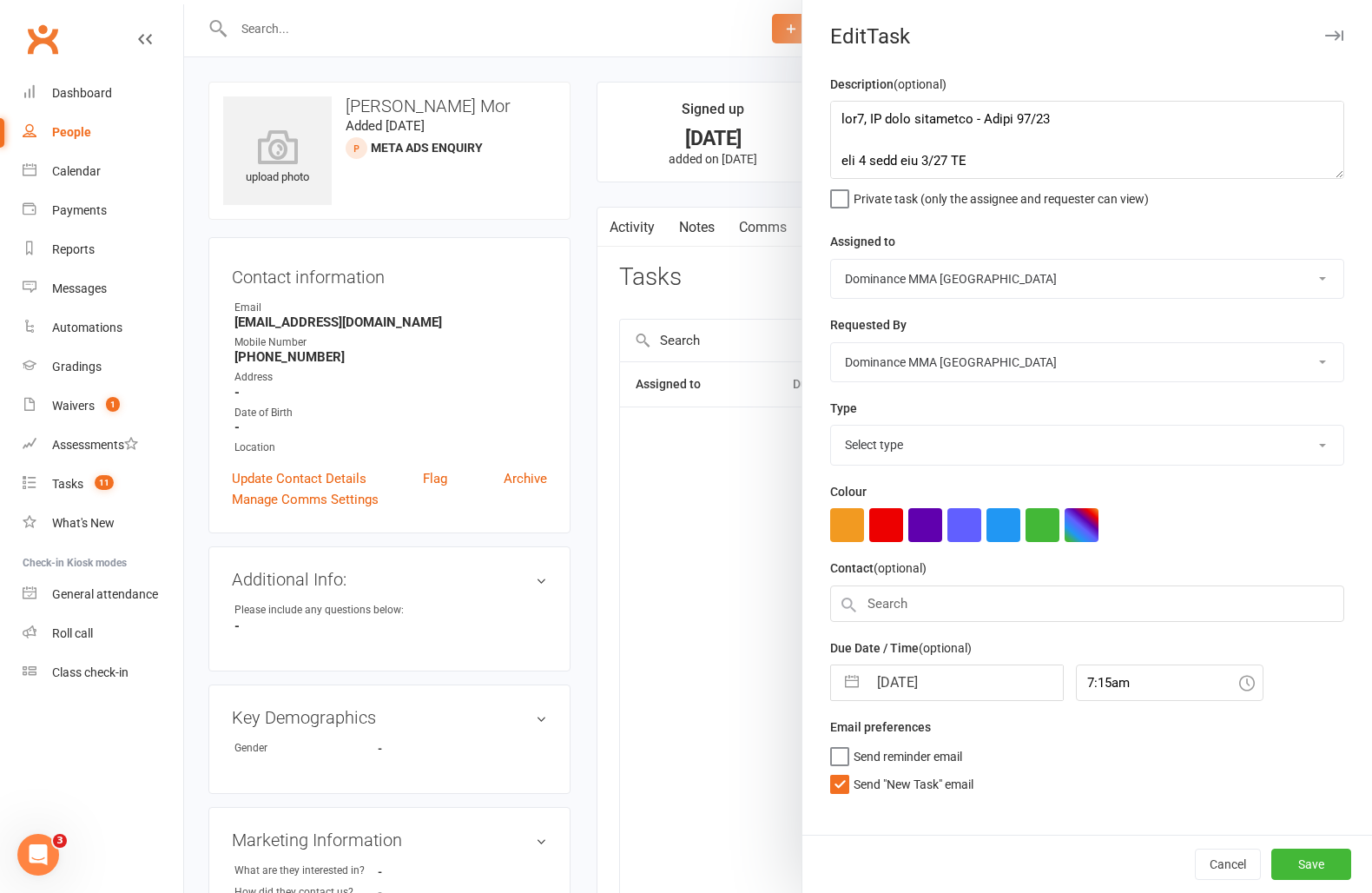
select select "3860"
click at [838, 127] on textarea at bounding box center [1087, 139] width 514 height 78
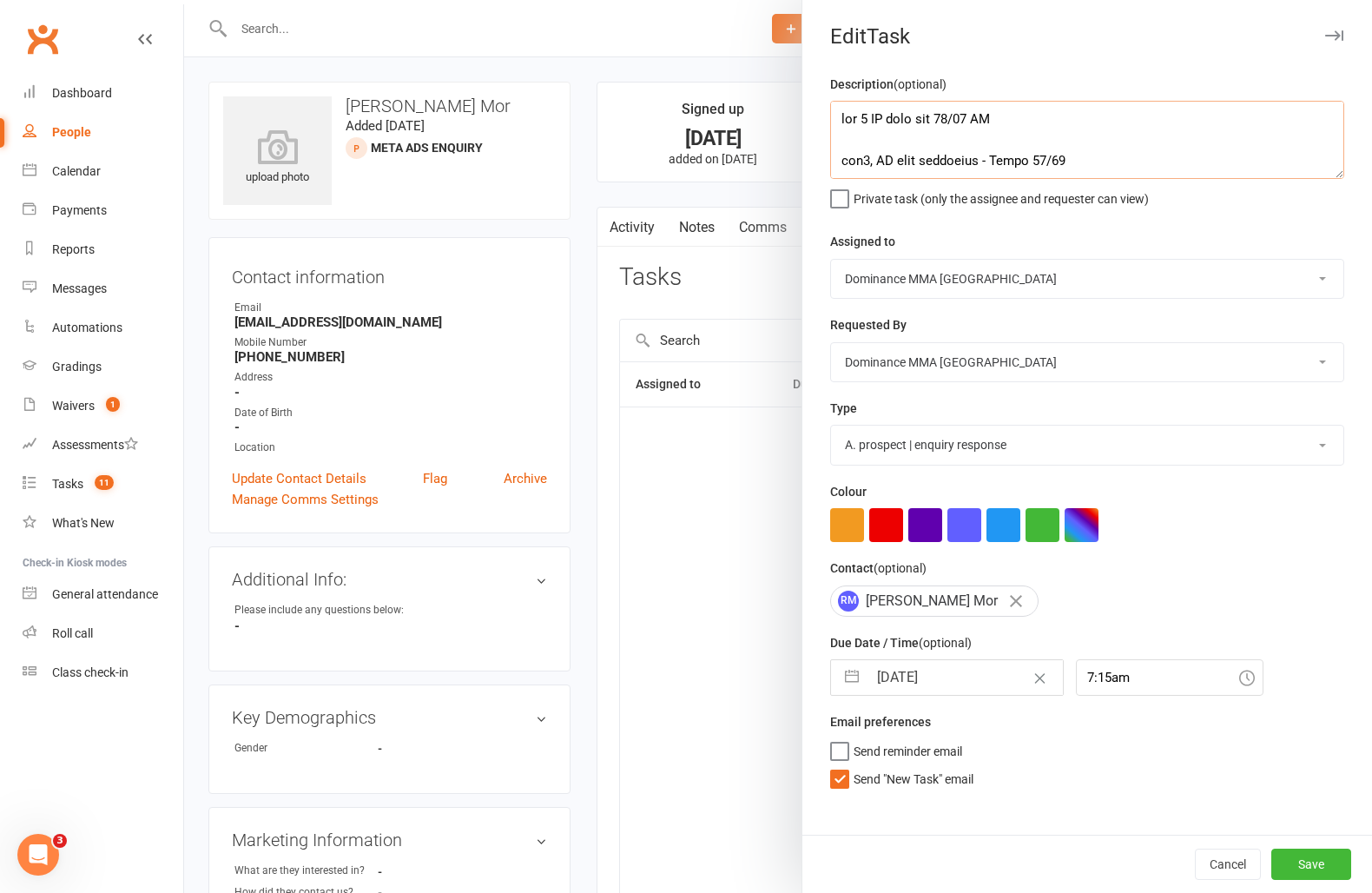
type textarea "att 4 NA sent sms 11/10 WW att2, NA left voicemail - Ellen 10/10 att 1 sent sms…"
click at [926, 673] on input "11 Oct 2025" at bounding box center [965, 677] width 195 height 35
select select "8"
select select "2025"
select select "9"
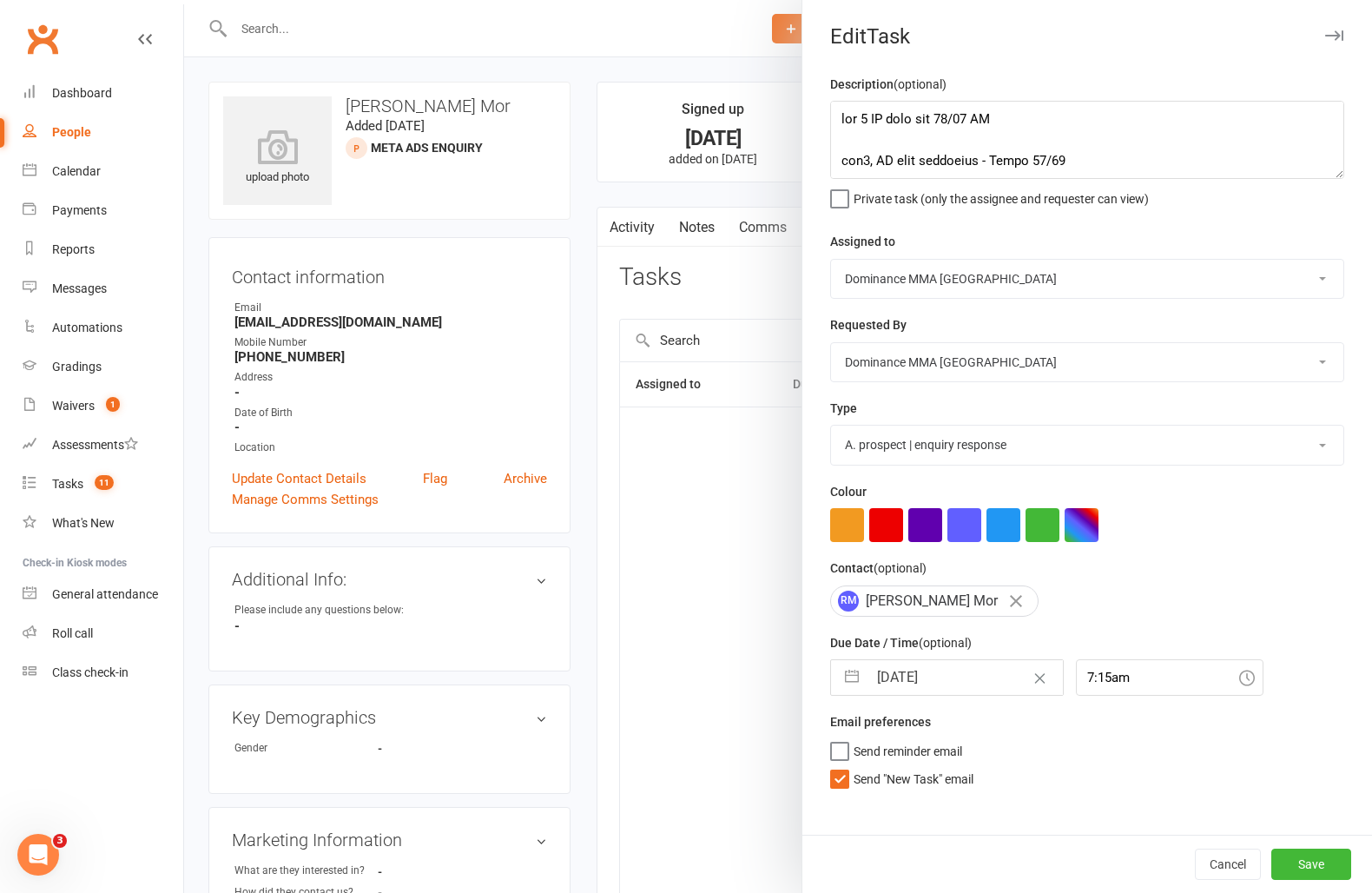
select select "2025"
select select "10"
select select "2025"
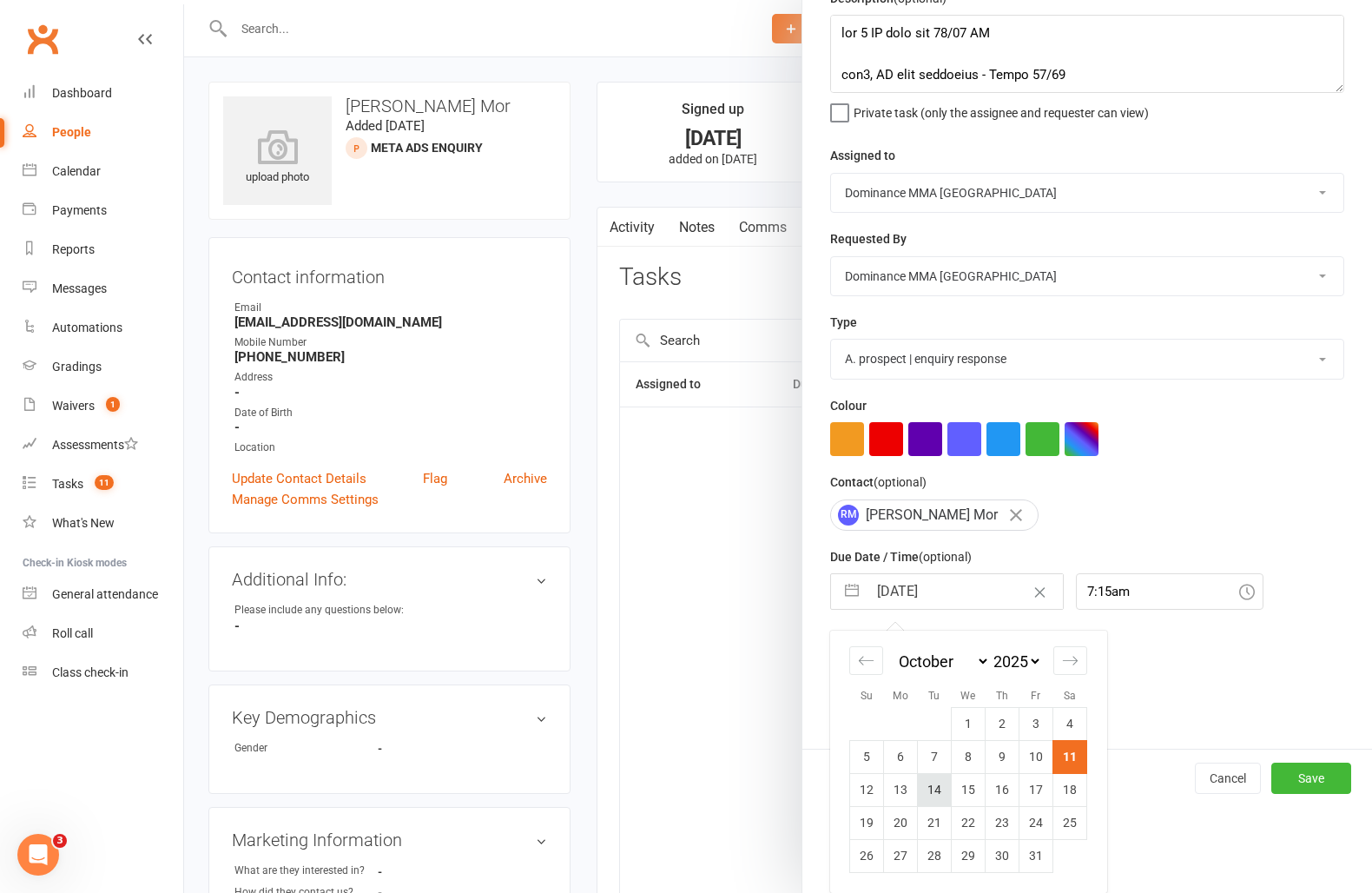
click at [925, 791] on td "14" at bounding box center [935, 789] width 34 height 33
type input "14 Oct 2025"
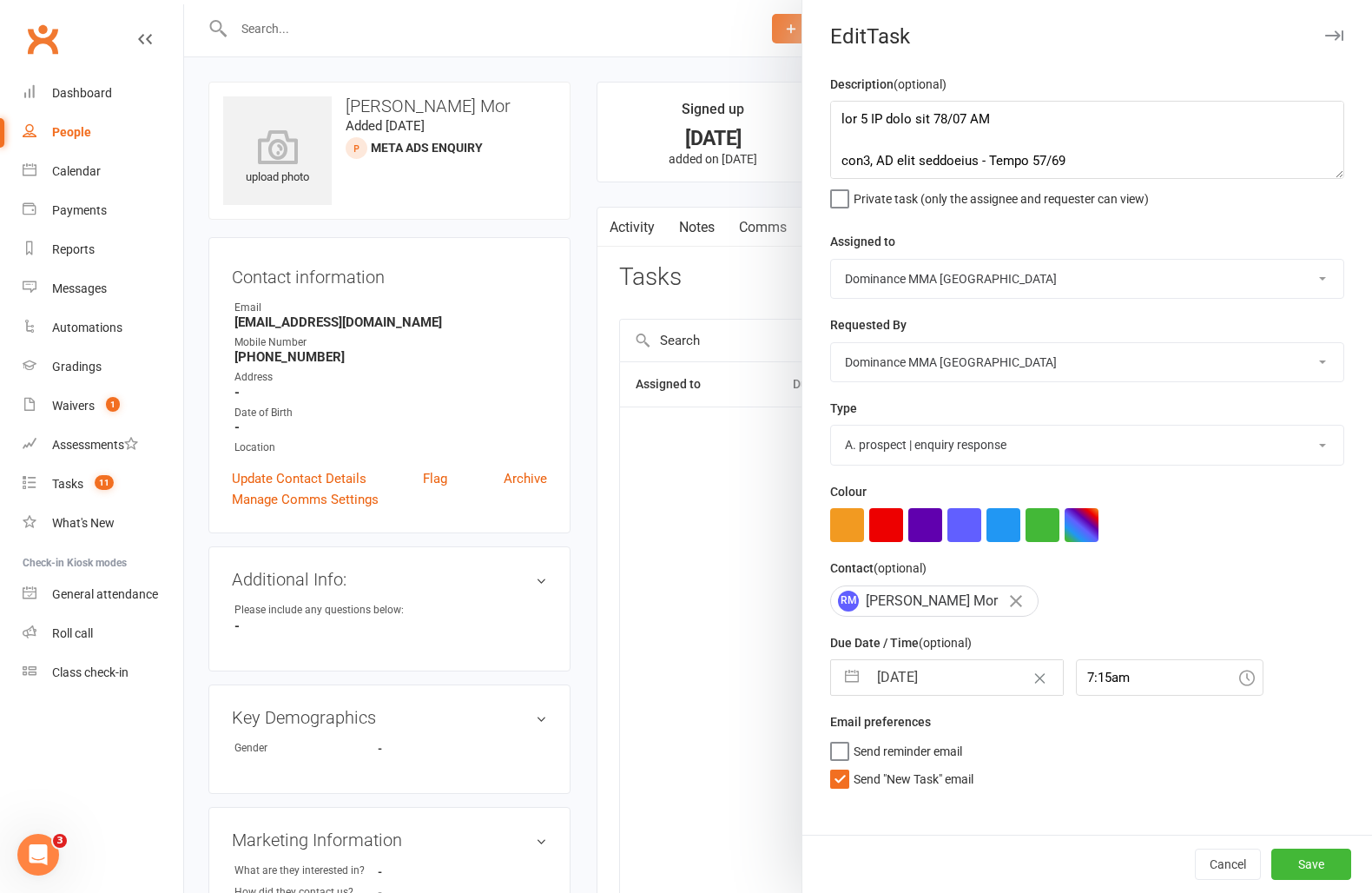
click at [914, 288] on select "Cat Wilson Alish S. David Hart Lachlan Dart Will Wesley Ellen T. Max Viney Domi…" at bounding box center [1087, 279] width 512 height 39
select select "49757"
click at [831, 260] on select "Cat Wilson Alish S. David Hart Lachlan Dart Will Wesley Ellen T. Max Viney Domi…" at bounding box center [1087, 279] width 512 height 39
click at [1309, 865] on button "Save" at bounding box center [1311, 864] width 80 height 31
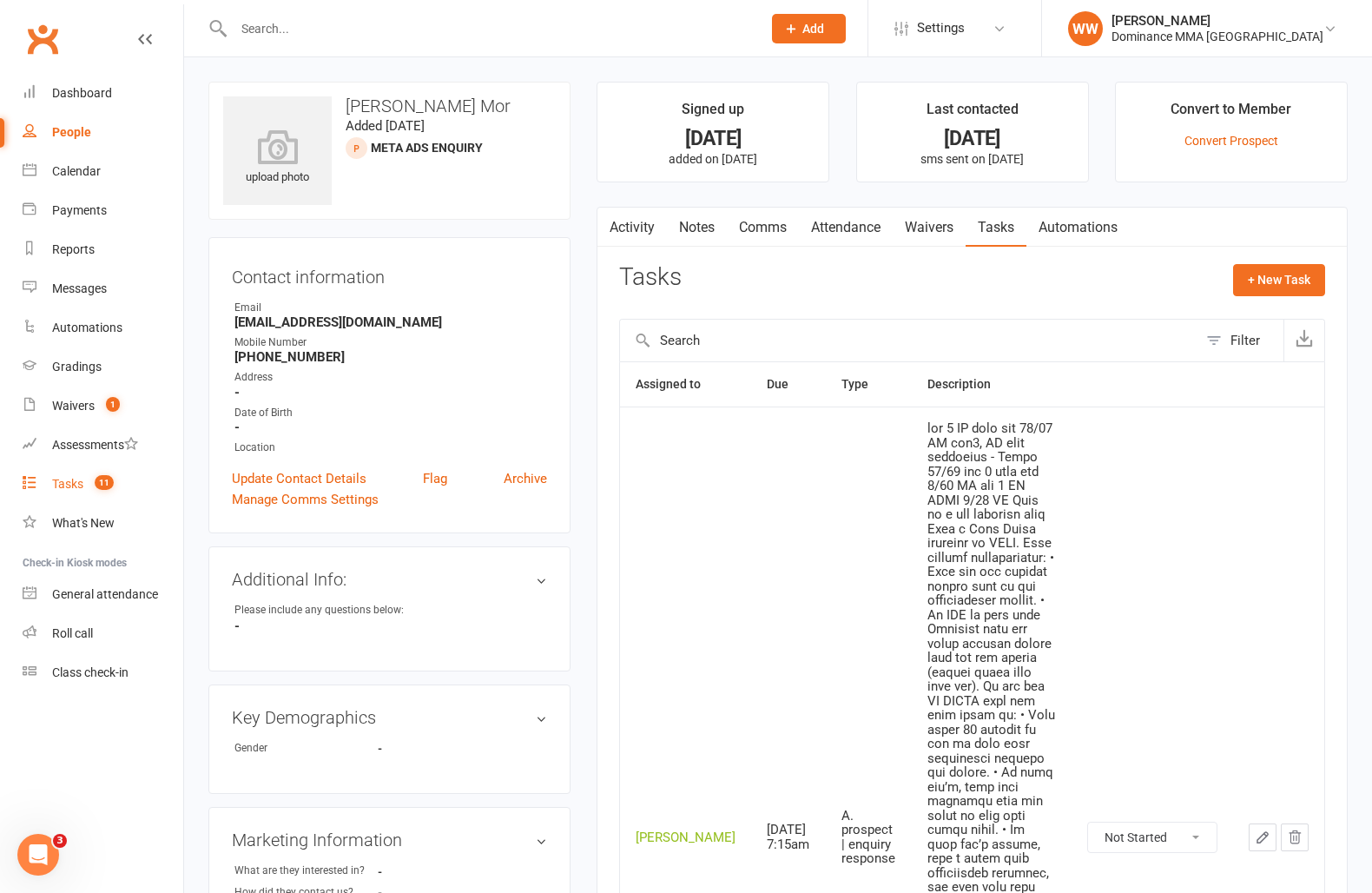
click at [81, 484] on div "Tasks" at bounding box center [67, 484] width 31 height 14
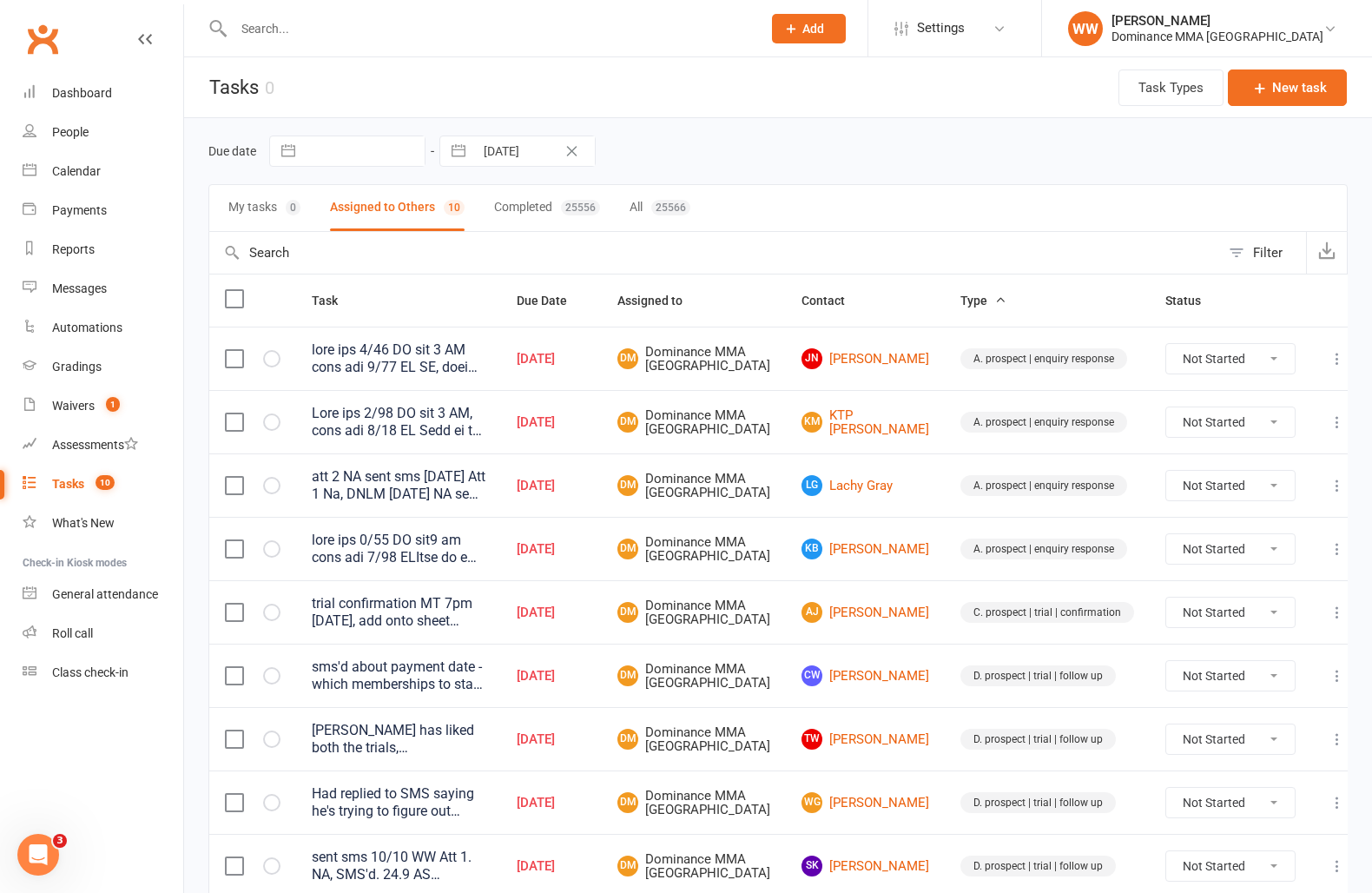
click at [786, 543] on td "DM Dominance MMA Abbotsford" at bounding box center [694, 548] width 184 height 64
click at [808, 545] on td "kB kade Bulen" at bounding box center [865, 548] width 159 height 64
click at [810, 542] on td "kB kade Bulen" at bounding box center [865, 548] width 159 height 64
click at [810, 543] on td "kB kade Bulen" at bounding box center [865, 548] width 159 height 64
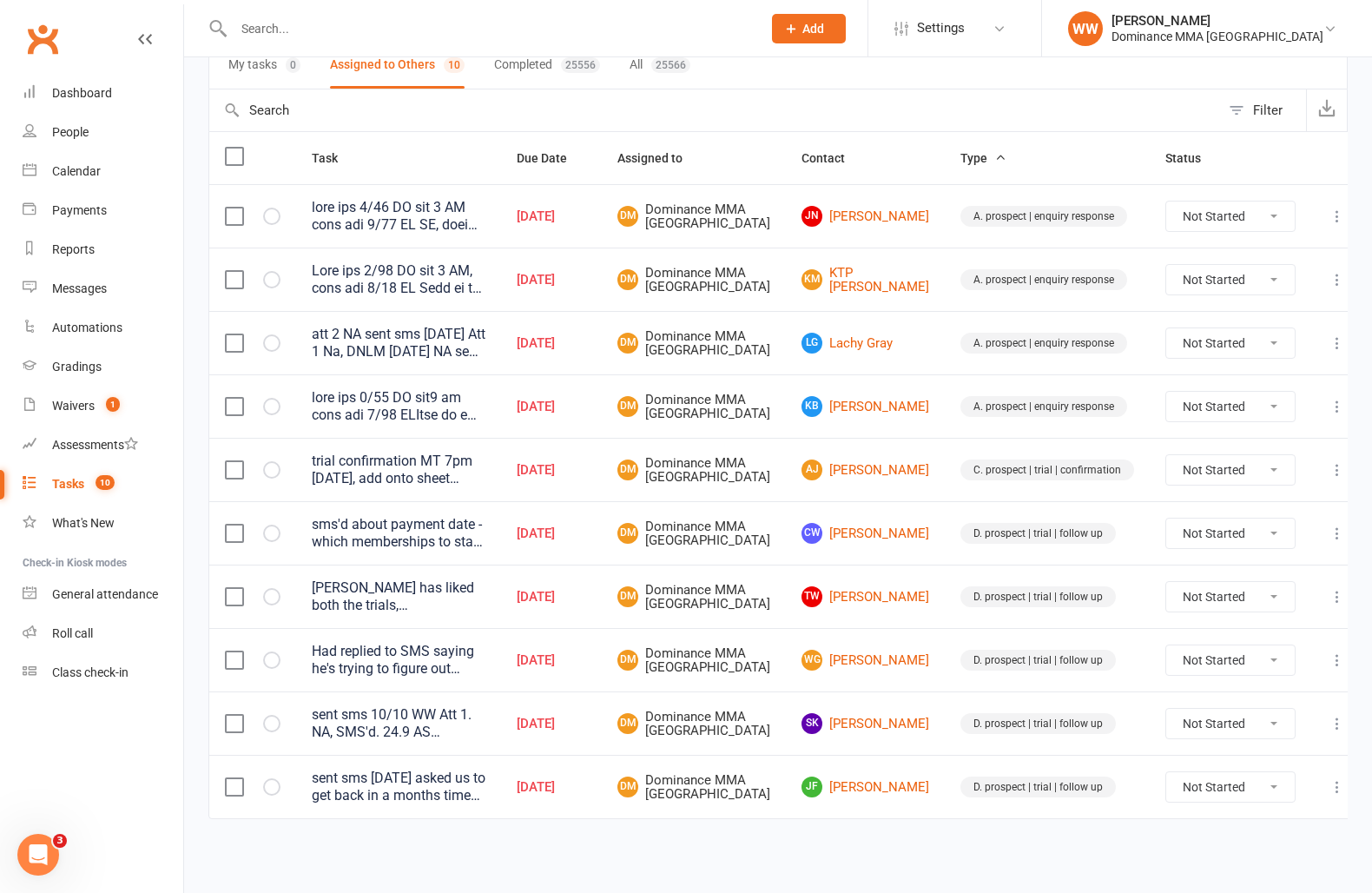
scroll to position [225, 0]
click at [810, 564] on td "TW Thomas Wright" at bounding box center [865, 596] width 159 height 64
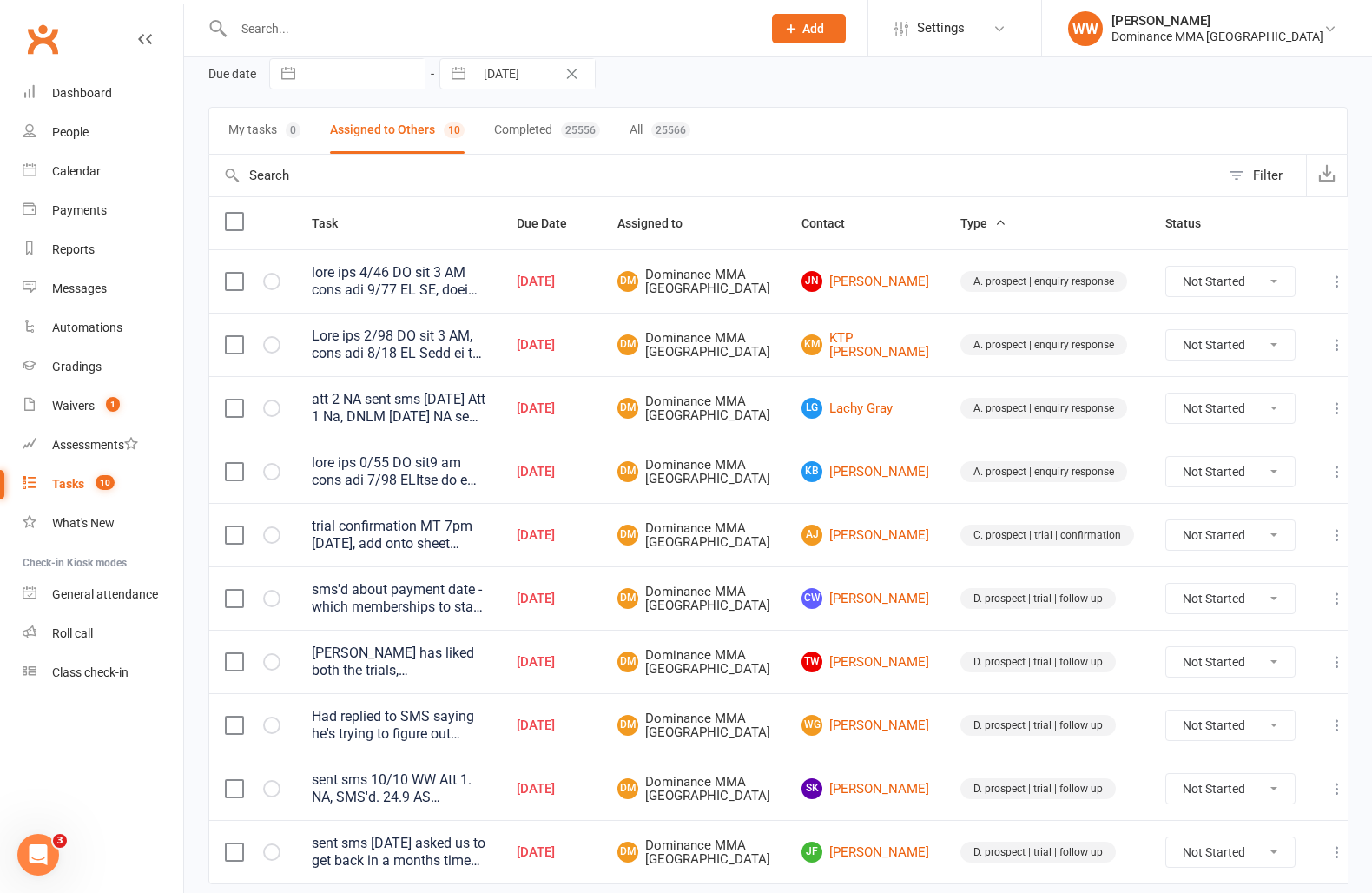
scroll to position [72, 0]
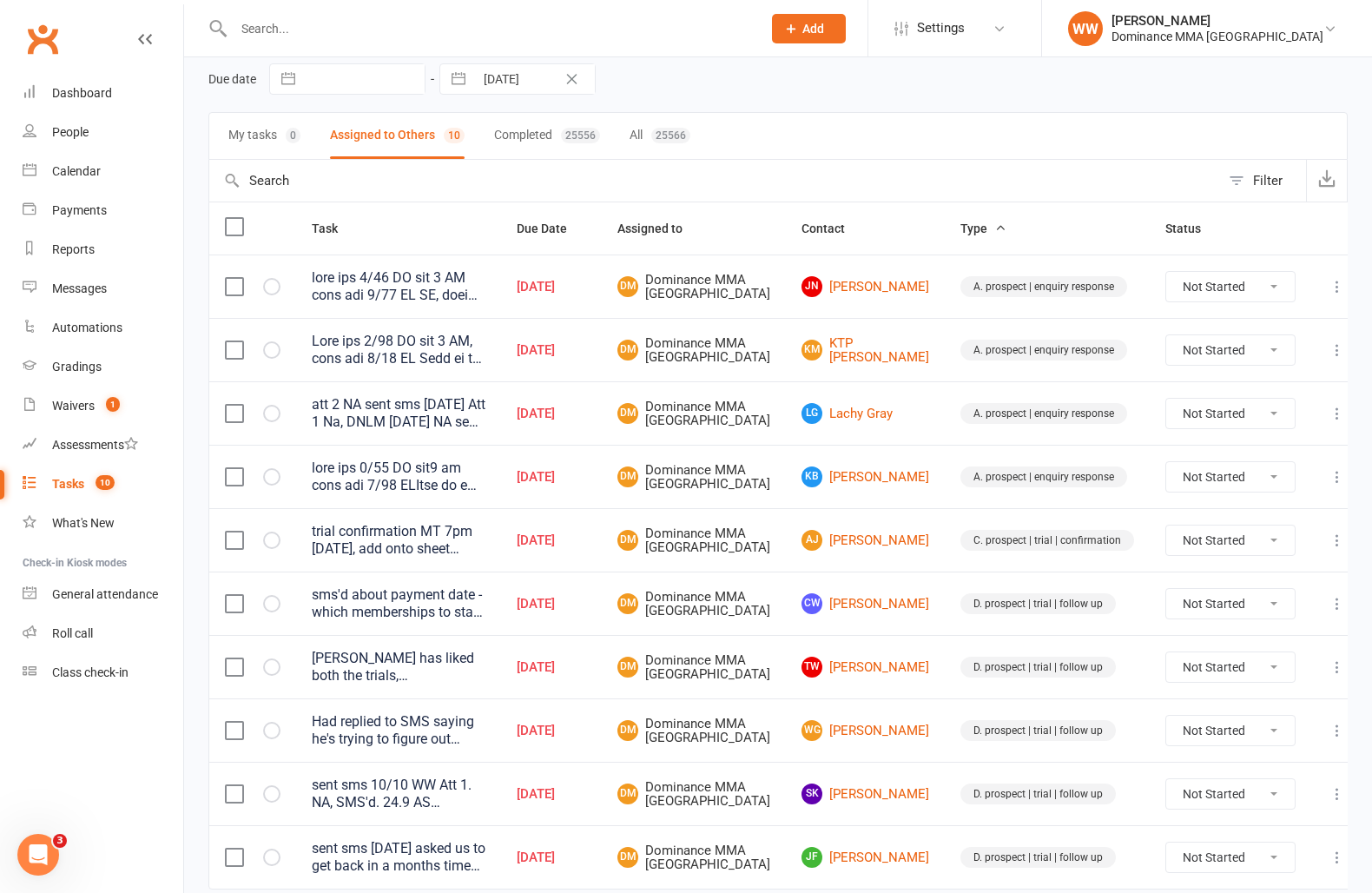
click at [802, 545] on td "AJ Aymen Jebril" at bounding box center [865, 539] width 159 height 64
click at [807, 544] on td "AJ Aymen Jebril" at bounding box center [865, 539] width 159 height 64
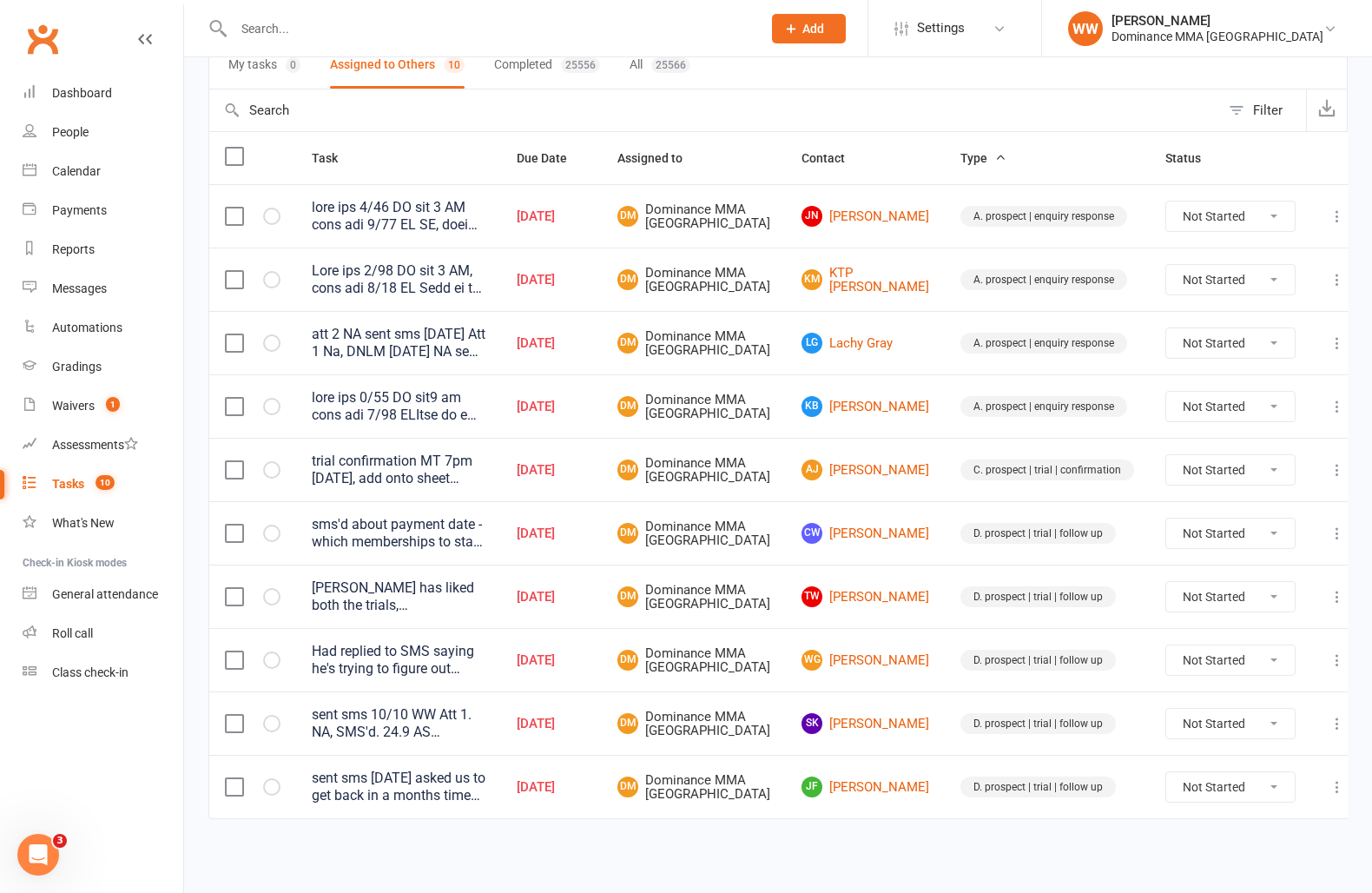
scroll to position [225, 0]
click at [1329, 651] on icon at bounding box center [1337, 659] width 17 height 17
click at [1203, 773] on link "Edit" at bounding box center [1245, 790] width 172 height 35
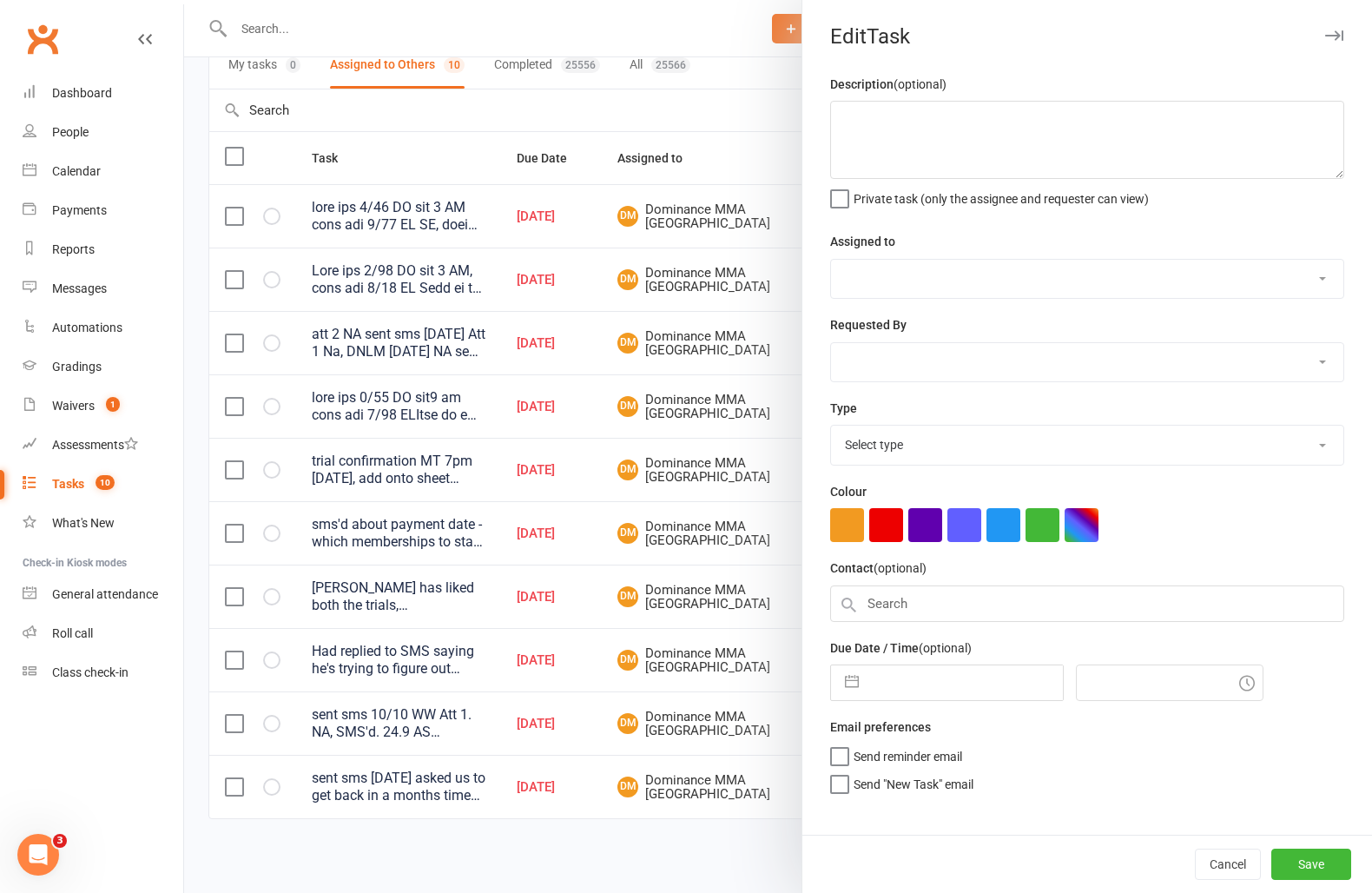
type textarea "Had replied to SMS saying he's trying to figure out when to start training due …"
select select "12631"
type input "11 Oct 2025"
type input "4:00pm"
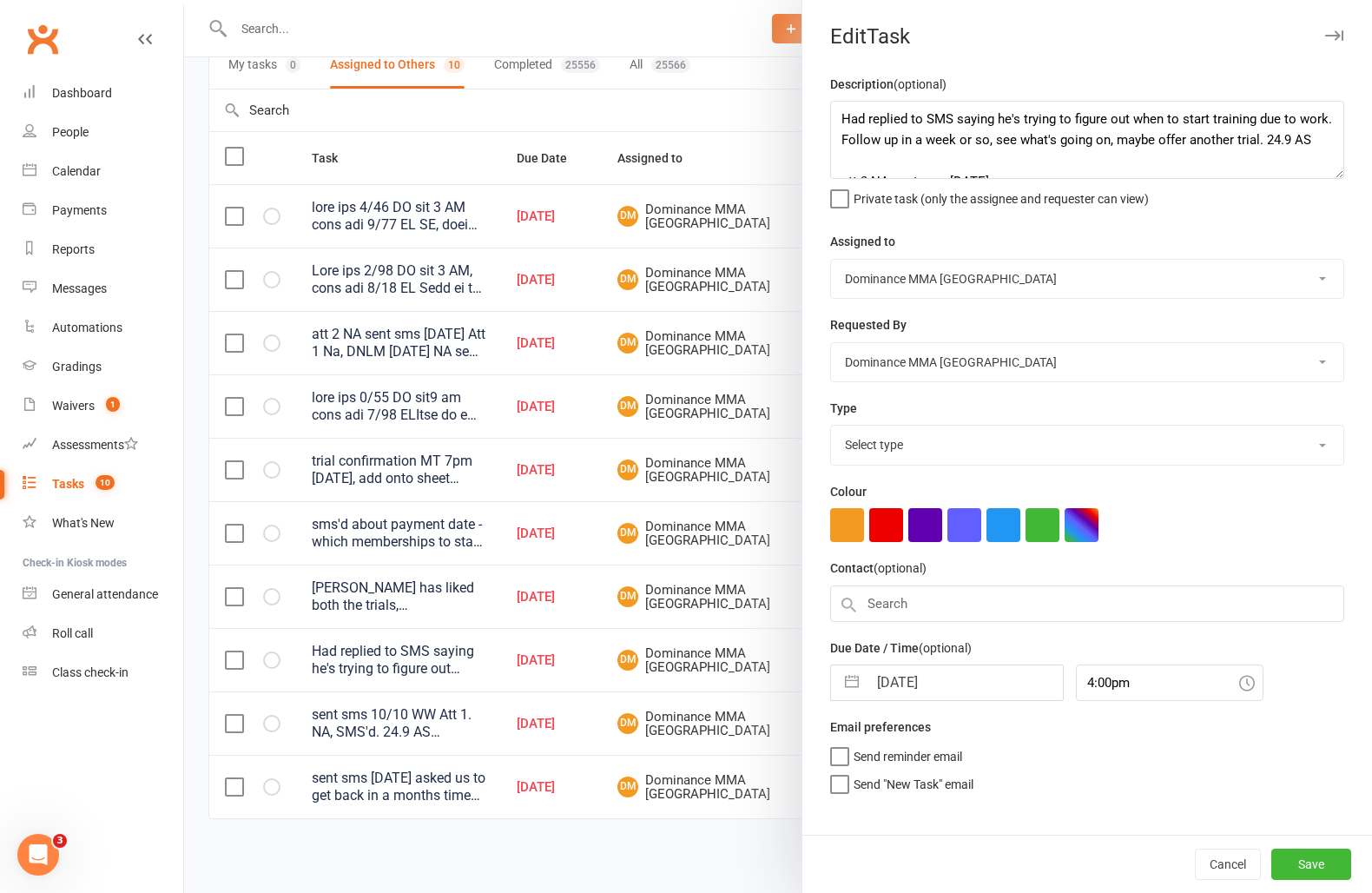
select select "3863"
select select "8"
select select "2025"
select select "9"
select select "2025"
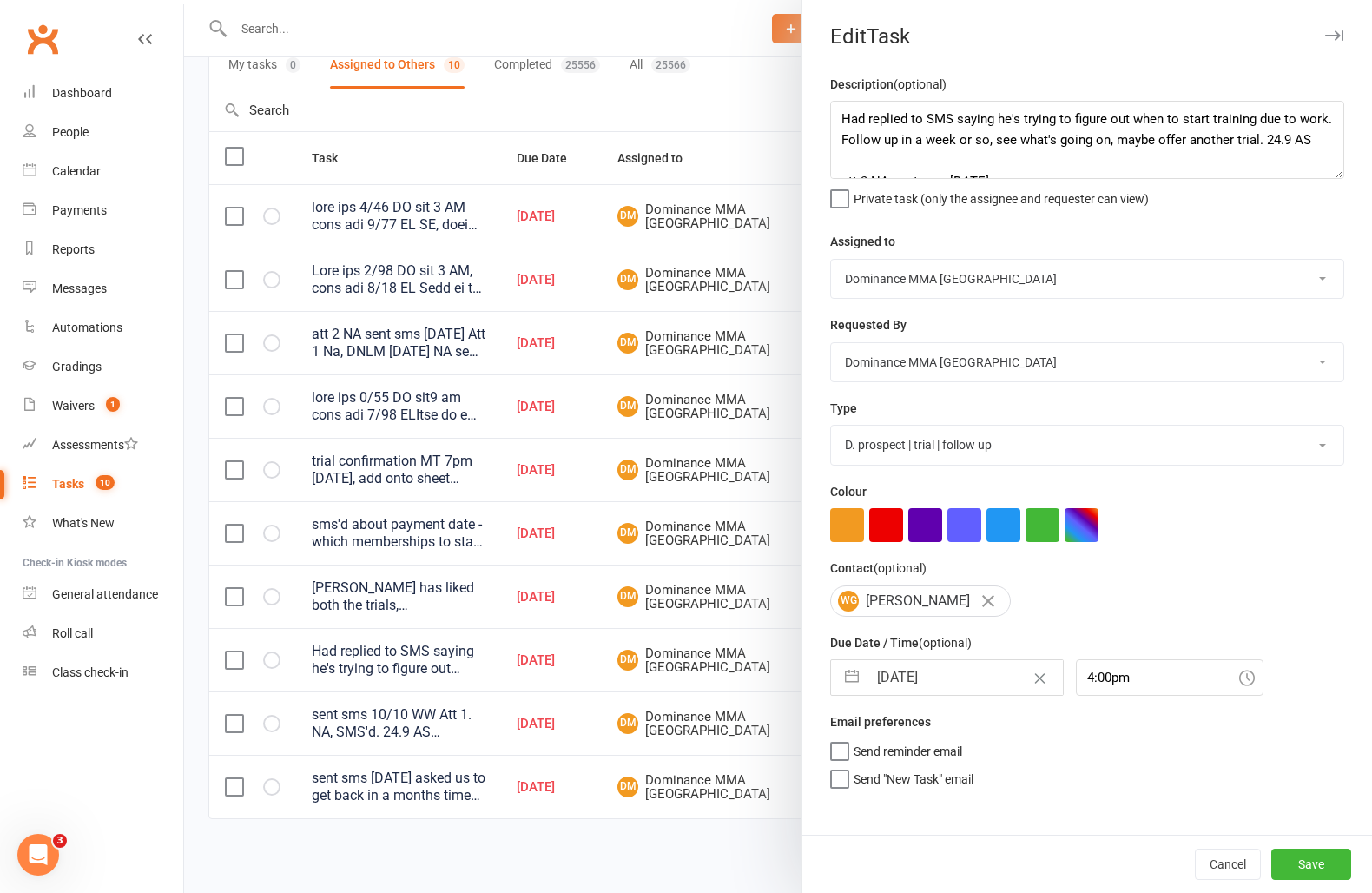
select select "10"
select select "2025"
click at [935, 673] on input "11 Oct 2025" at bounding box center [965, 677] width 195 height 35
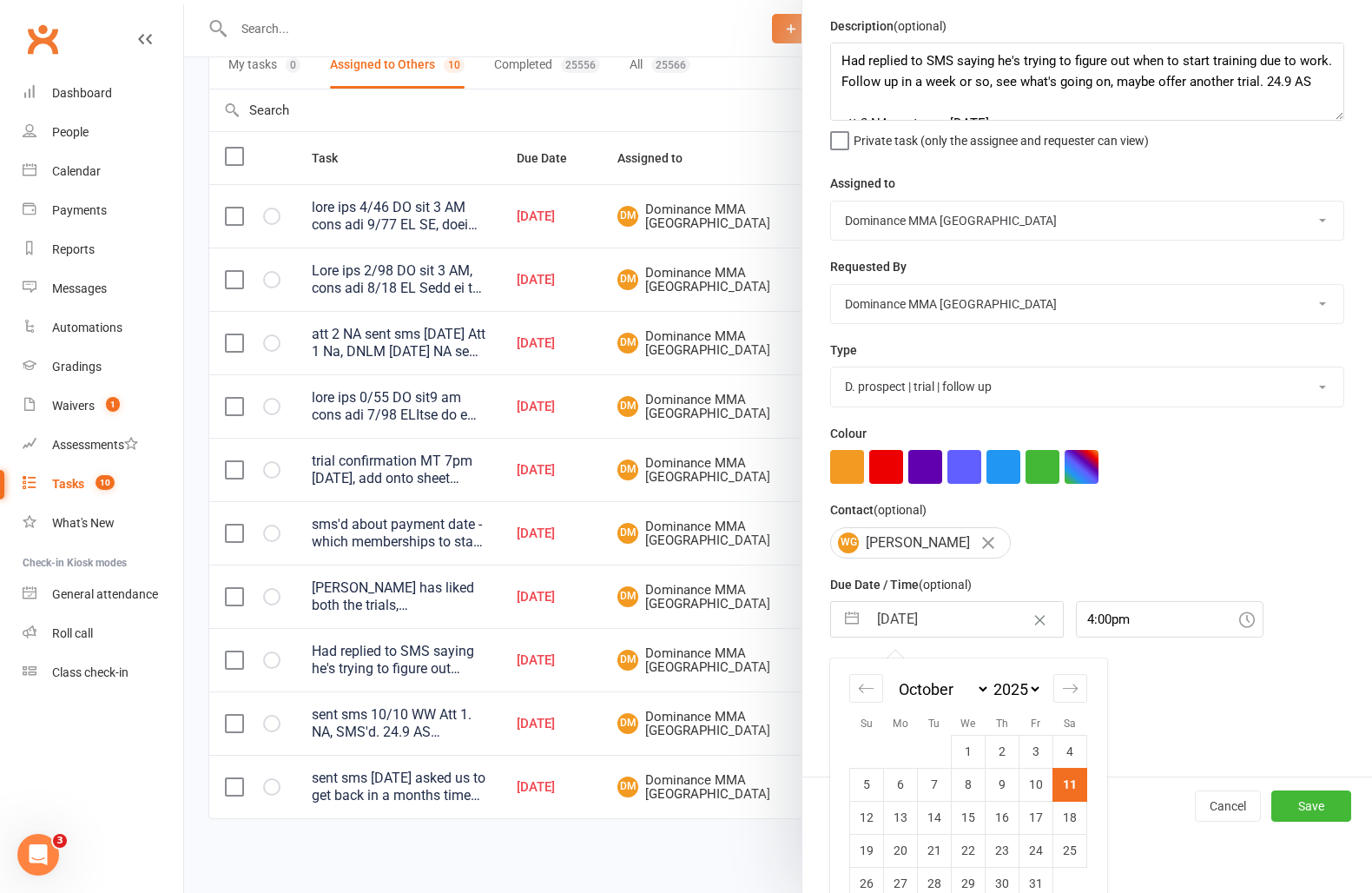
scroll to position [61, 0]
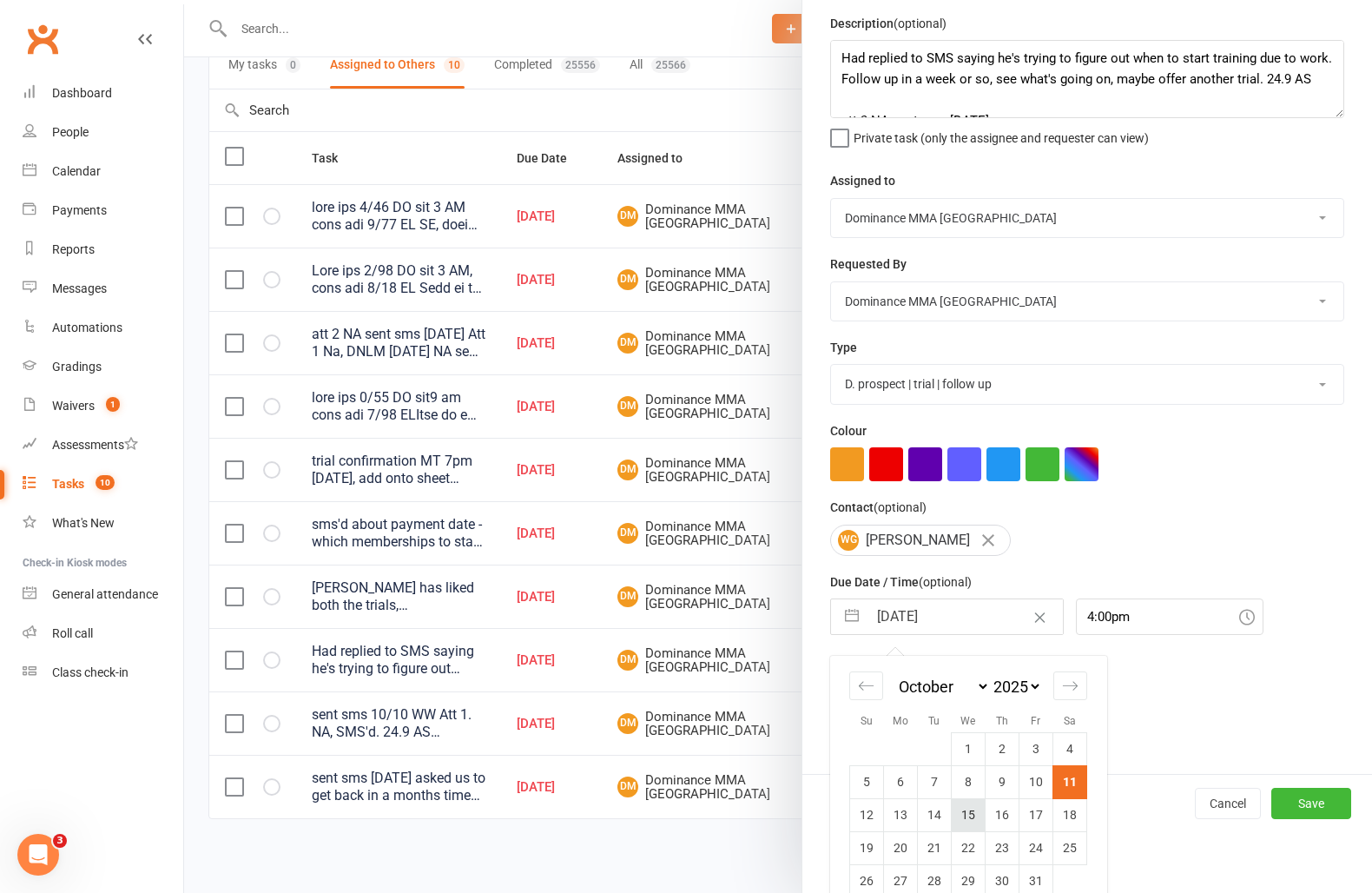
click at [953, 810] on td "15" at bounding box center [969, 814] width 34 height 33
type input "15 Oct 2025"
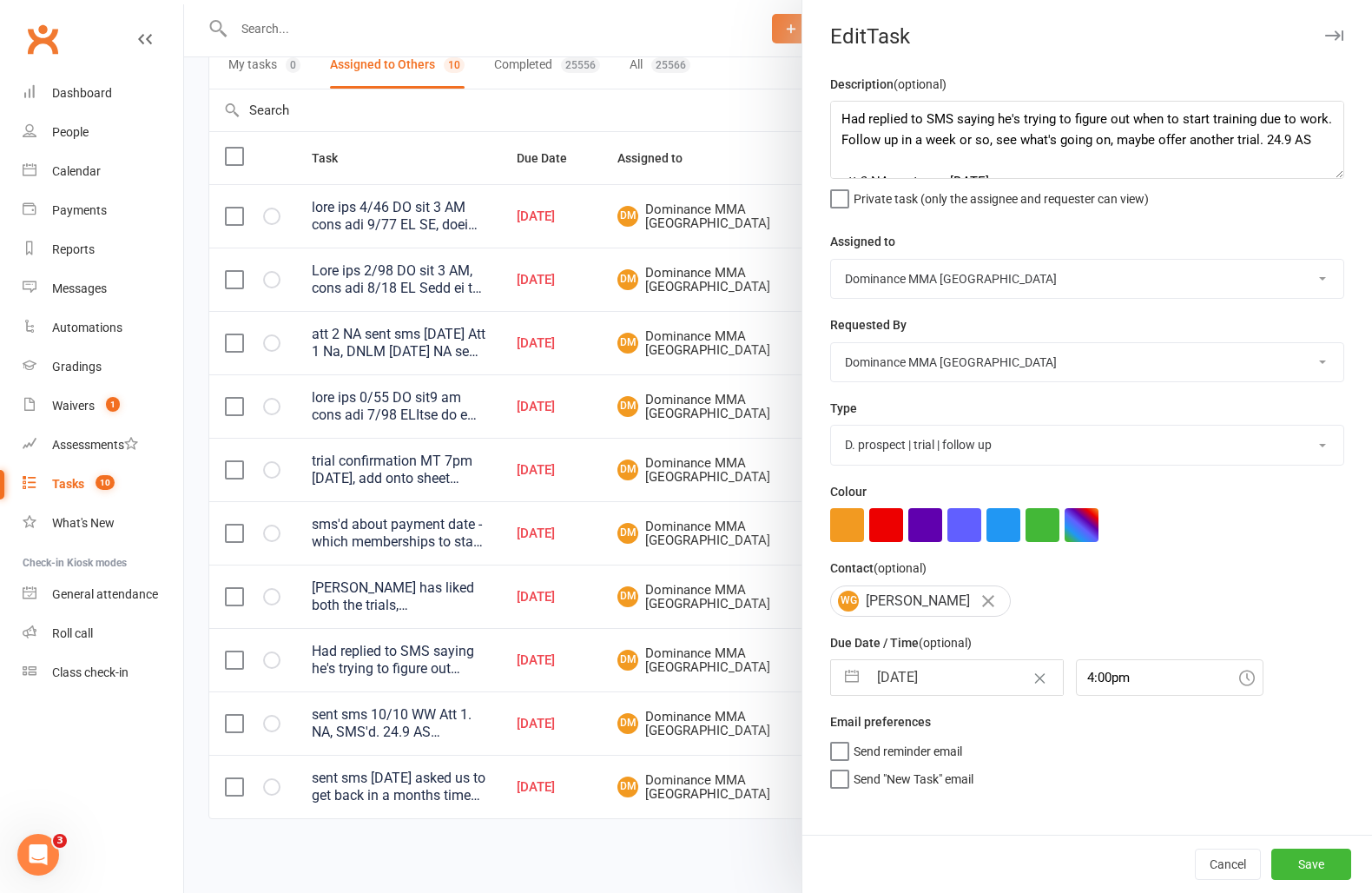
scroll to position [0, 0]
click at [1284, 862] on button "Save" at bounding box center [1311, 864] width 80 height 31
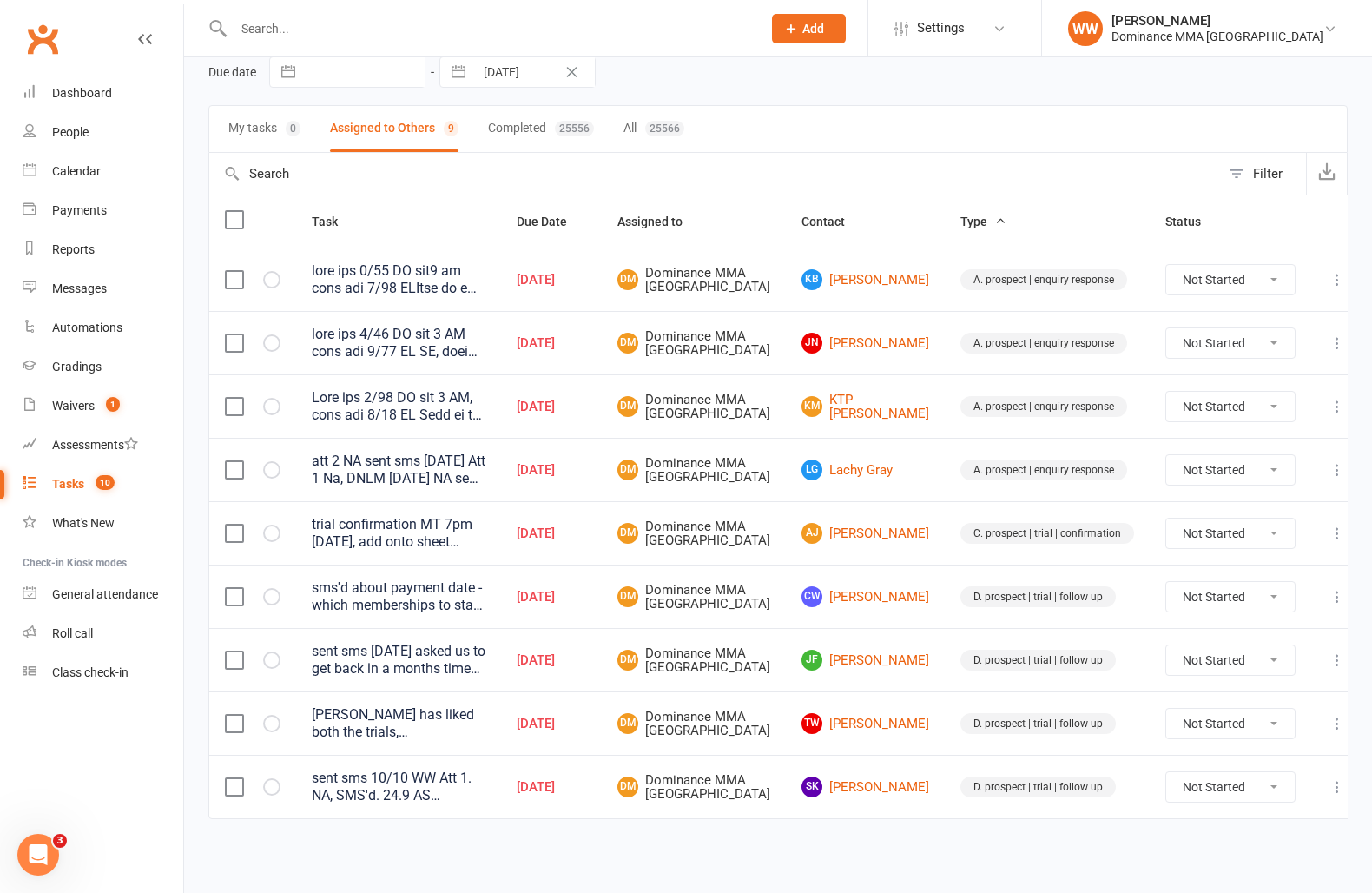
scroll to position [153, 0]
click at [945, 691] on td "D. prospect | trial | follow up" at bounding box center [1047, 723] width 205 height 64
click at [928, 662] on td "JF Josh Fourie" at bounding box center [865, 659] width 159 height 64
click at [805, 668] on td "JF Josh Fourie" at bounding box center [865, 659] width 159 height 64
click at [284, 32] on input "text" at bounding box center [489, 28] width 521 height 24
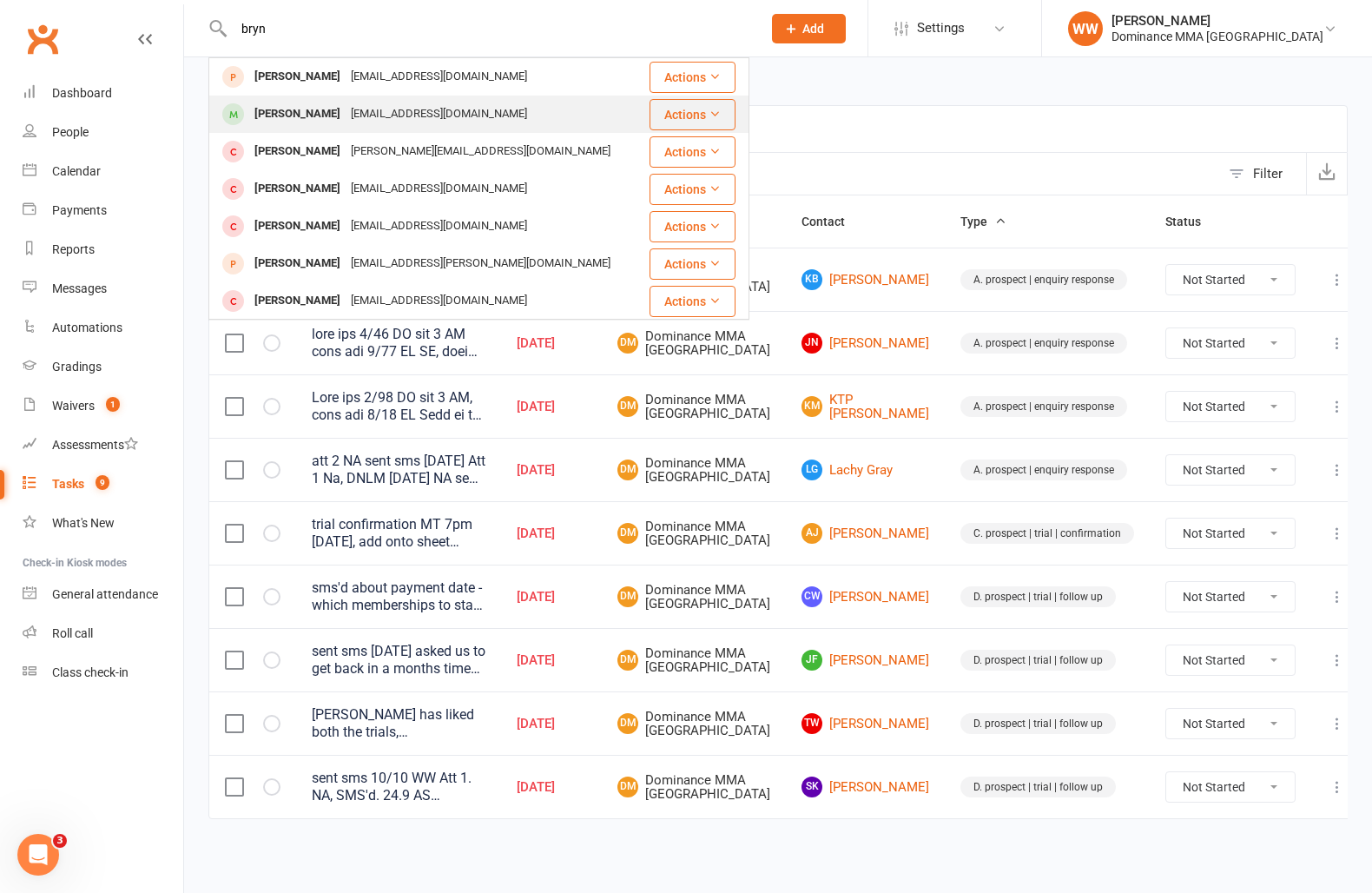
type input "bryn"
click at [346, 105] on div "brynealey@hotmail.com" at bounding box center [439, 114] width 187 height 25
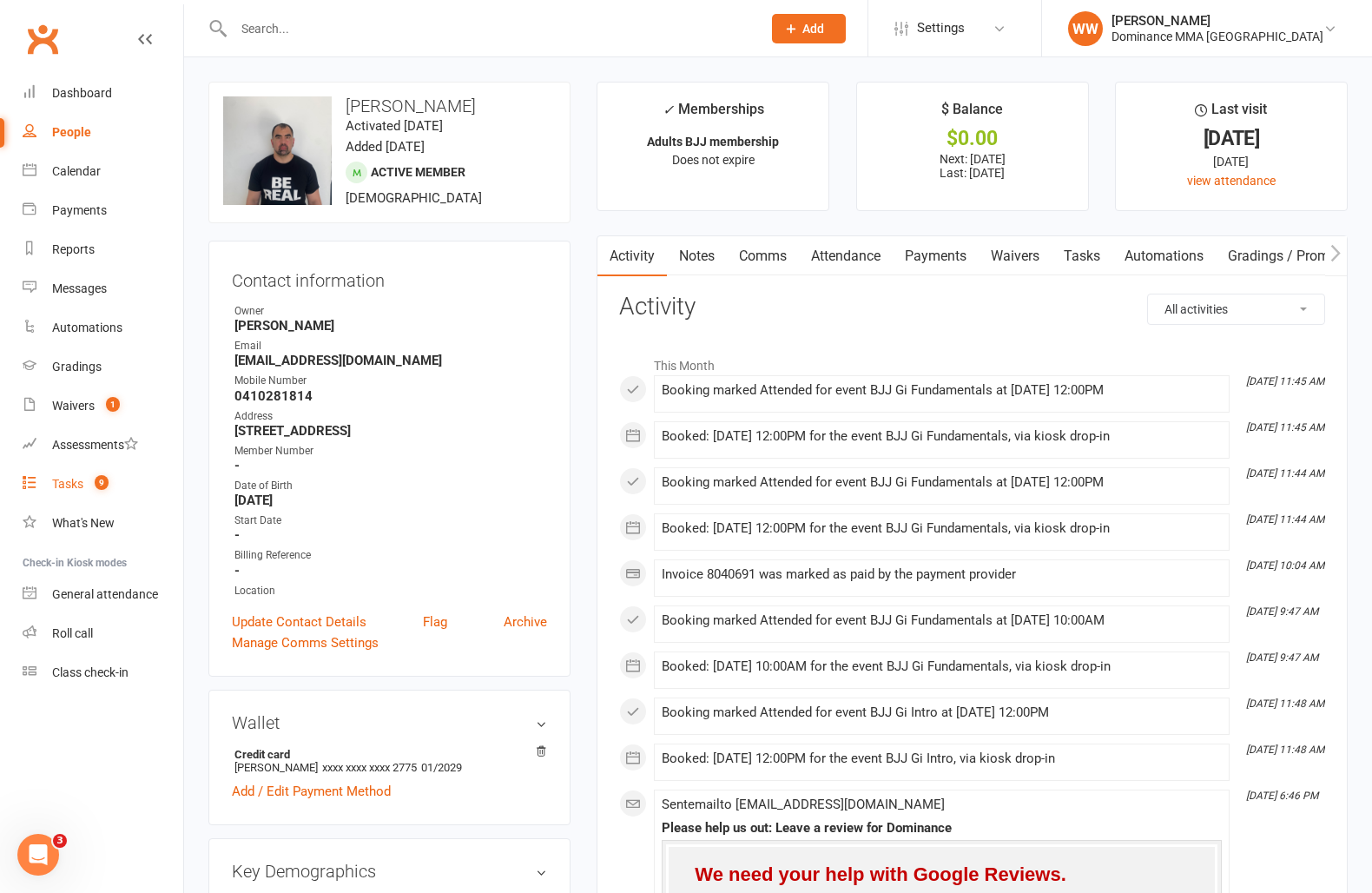
click at [72, 481] on div "Tasks" at bounding box center [67, 484] width 31 height 14
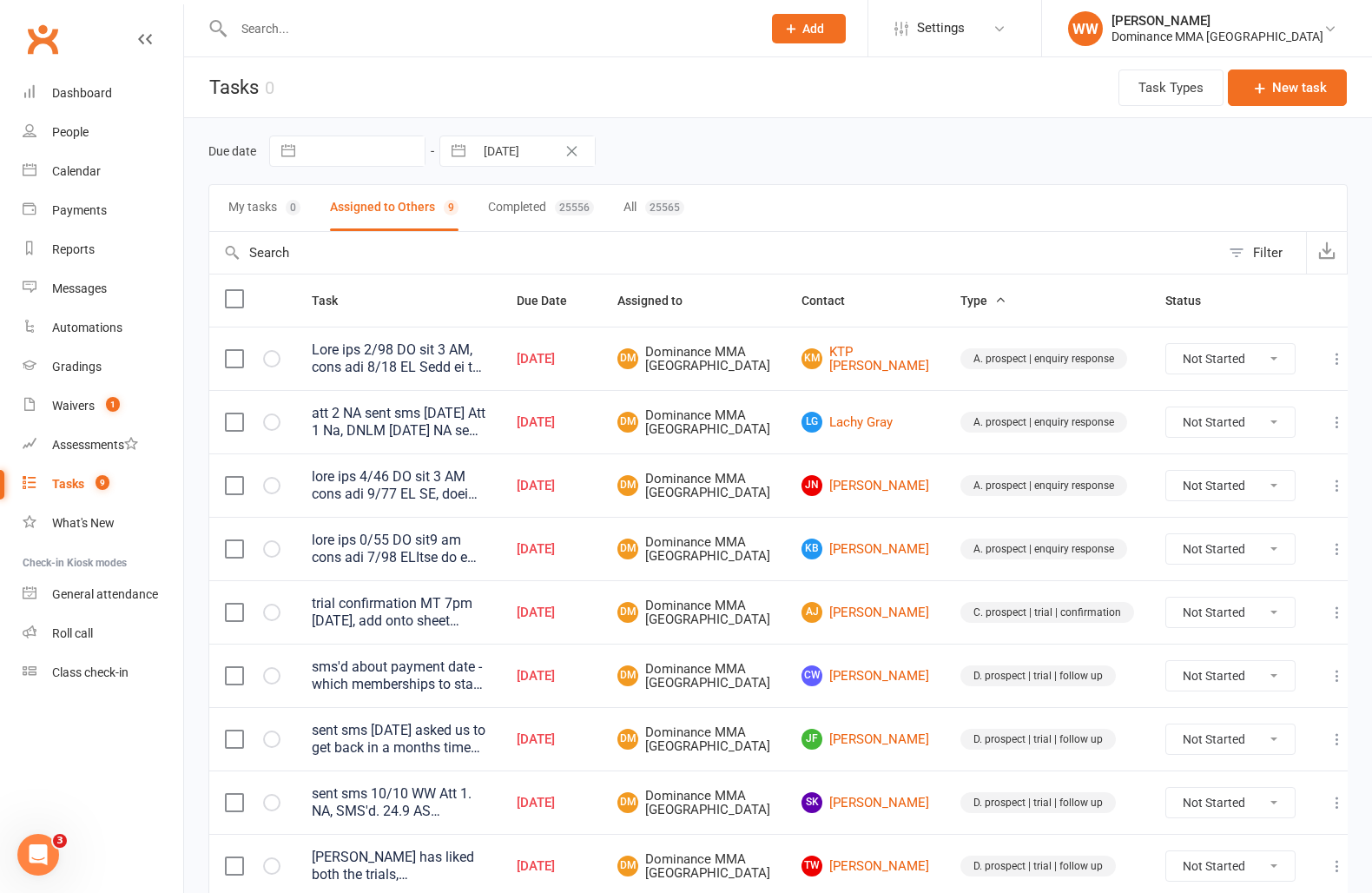
click at [730, 161] on div "Due date Navigate forward to interact with the calendar and select a date. Pres…" at bounding box center [778, 150] width 1139 height 31
click at [783, 151] on div "Due date Navigate forward to interact with the calendar and select a date. Pres…" at bounding box center [778, 150] width 1139 height 31
click at [804, 493] on td "JN Jaison Nguyen" at bounding box center [865, 485] width 159 height 64
click at [802, 506] on td "JN Jaison Nguyen" at bounding box center [865, 485] width 159 height 64
click at [109, 100] on link "Dashboard" at bounding box center [102, 93] width 160 height 39
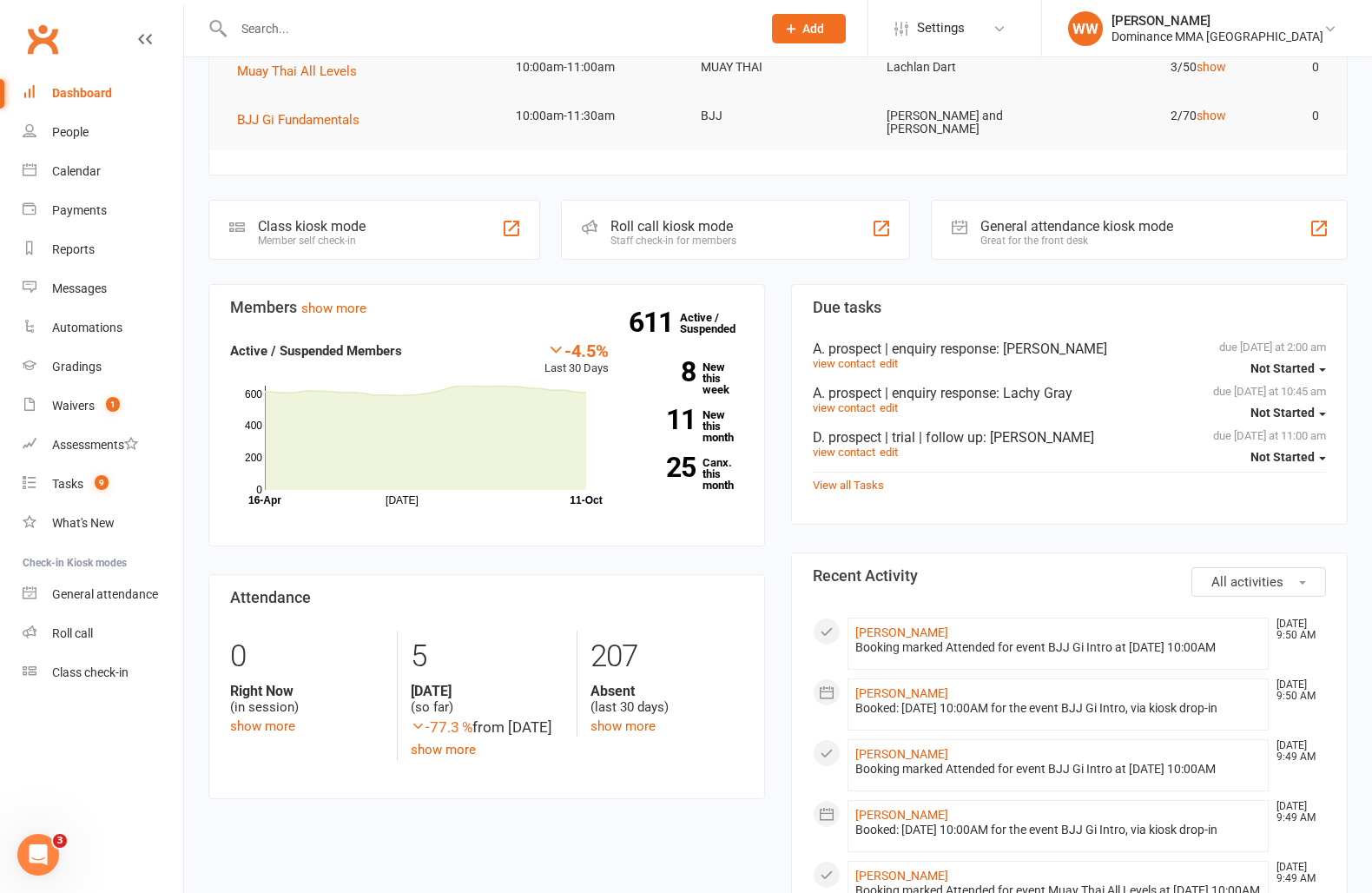
click at [776, 670] on div "Members show more -4.5% Last 30 Days Active / Suspended Members Jul Month 16-Ap…" at bounding box center [486, 555] width 583 height 544
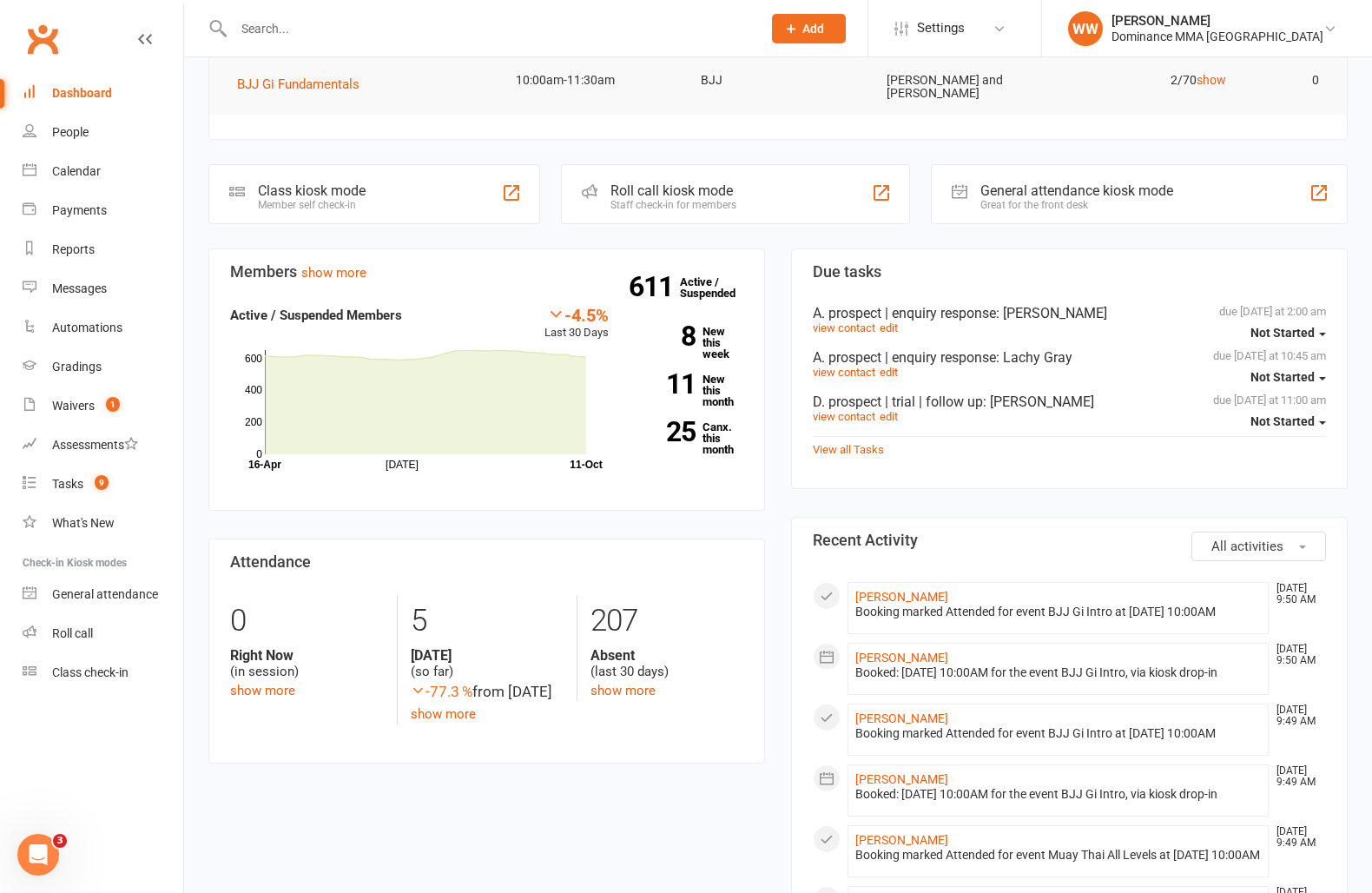
scroll to position [344, 0]
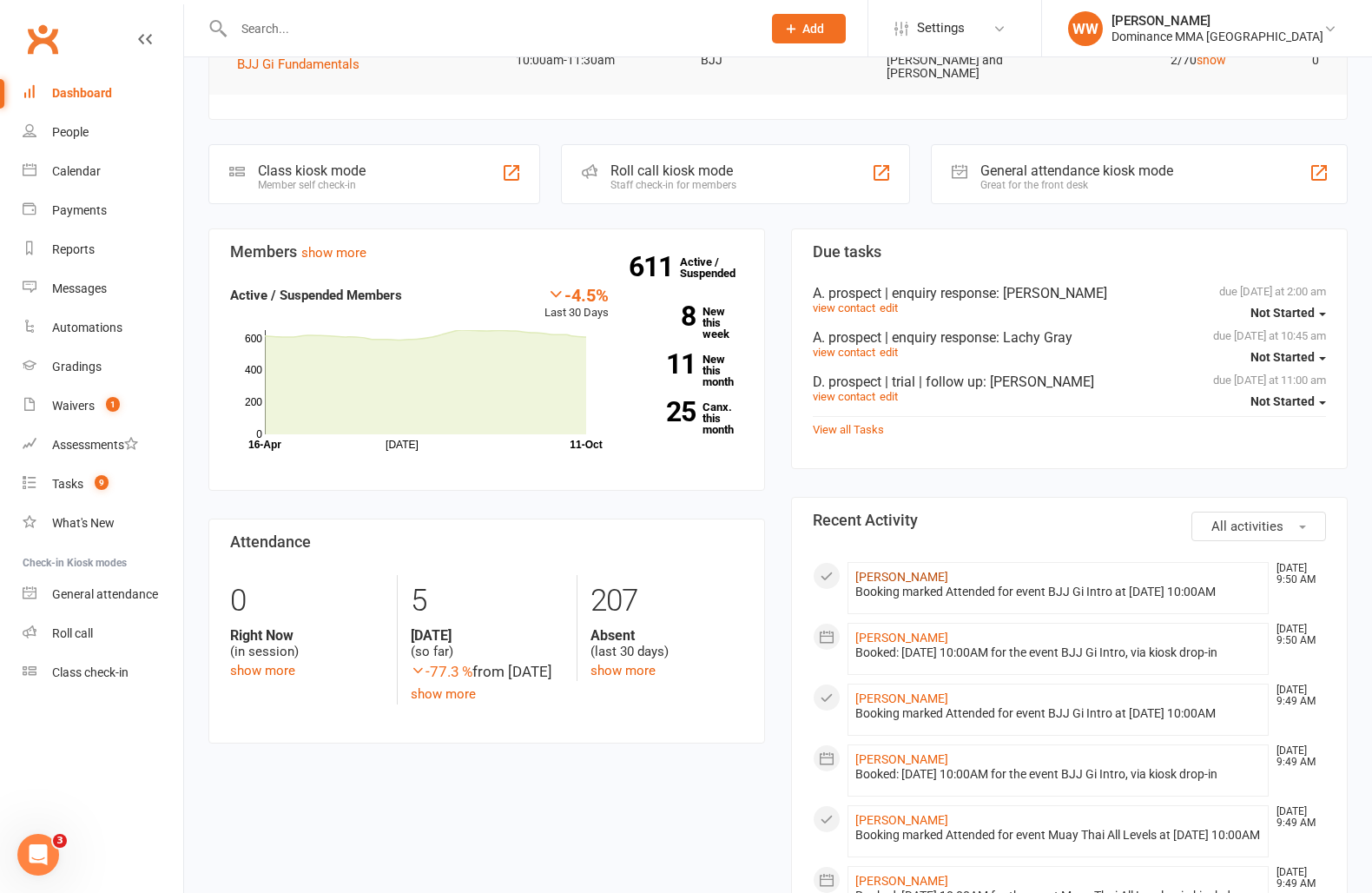
click at [913, 570] on link "Michael Occhiuzzi" at bounding box center [902, 577] width 93 height 14
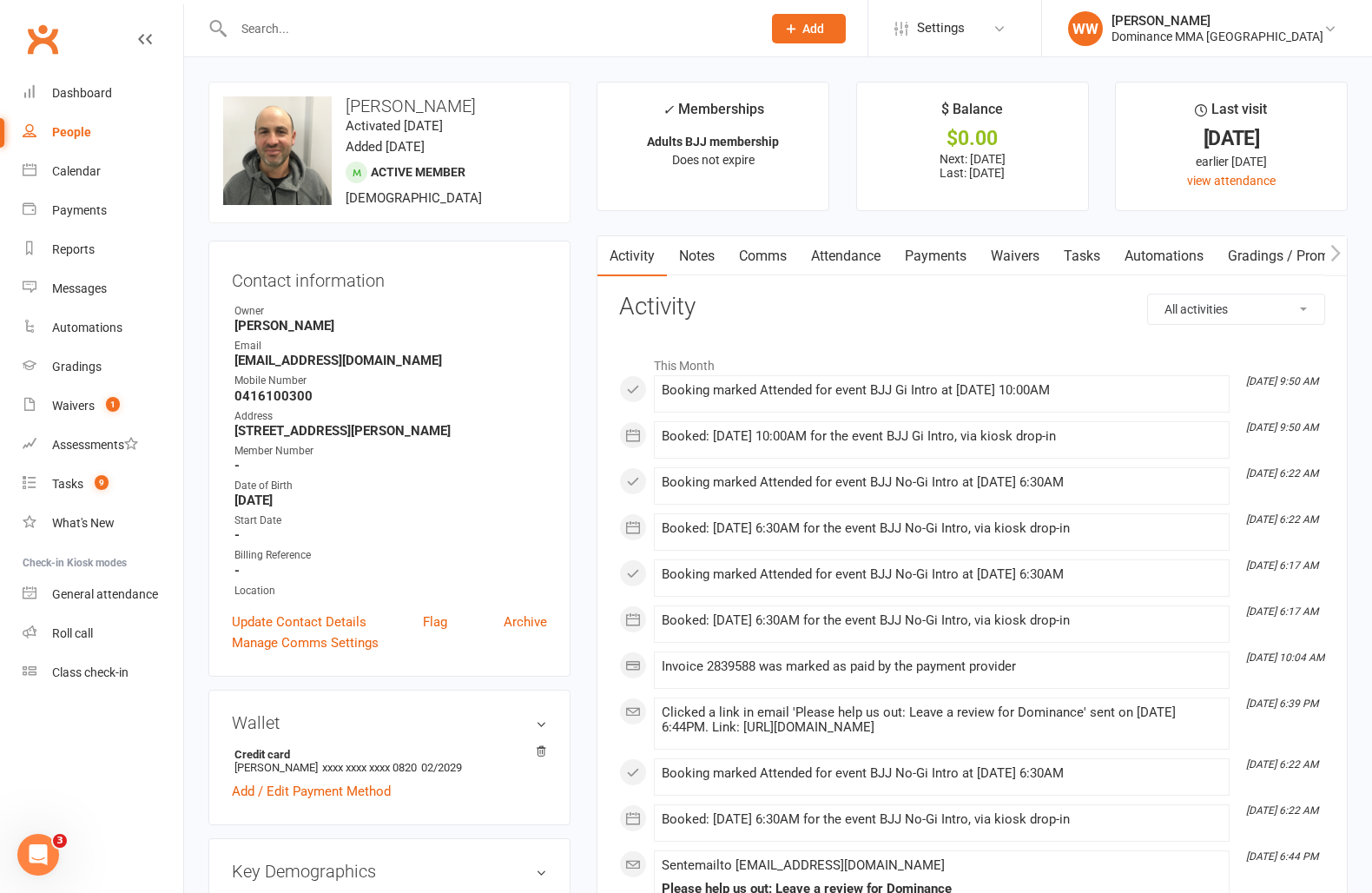
click at [569, 419] on div "Contact information Owner Jesse McIntyre Email mickocchi@icloud.com Mobile Numb…" at bounding box center [390, 459] width 362 height 436
click at [568, 418] on div "Contact information Owner Jesse McIntyre Email mickocchi@icloud.com Mobile Numb…" at bounding box center [390, 459] width 362 height 436
click at [697, 261] on link "Notes" at bounding box center [697, 256] width 60 height 40
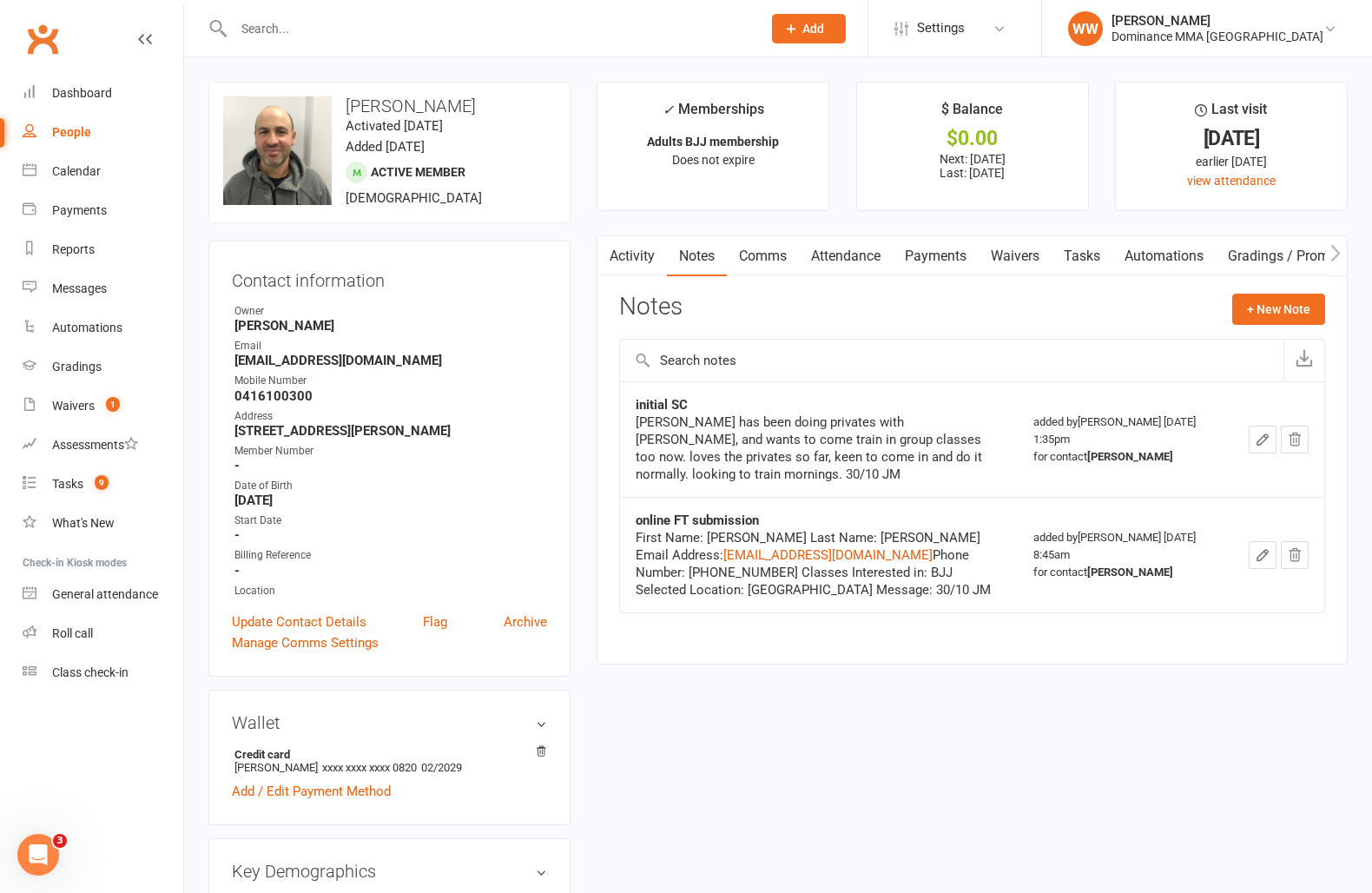
click at [838, 265] on link "Attendance" at bounding box center [845, 256] width 94 height 40
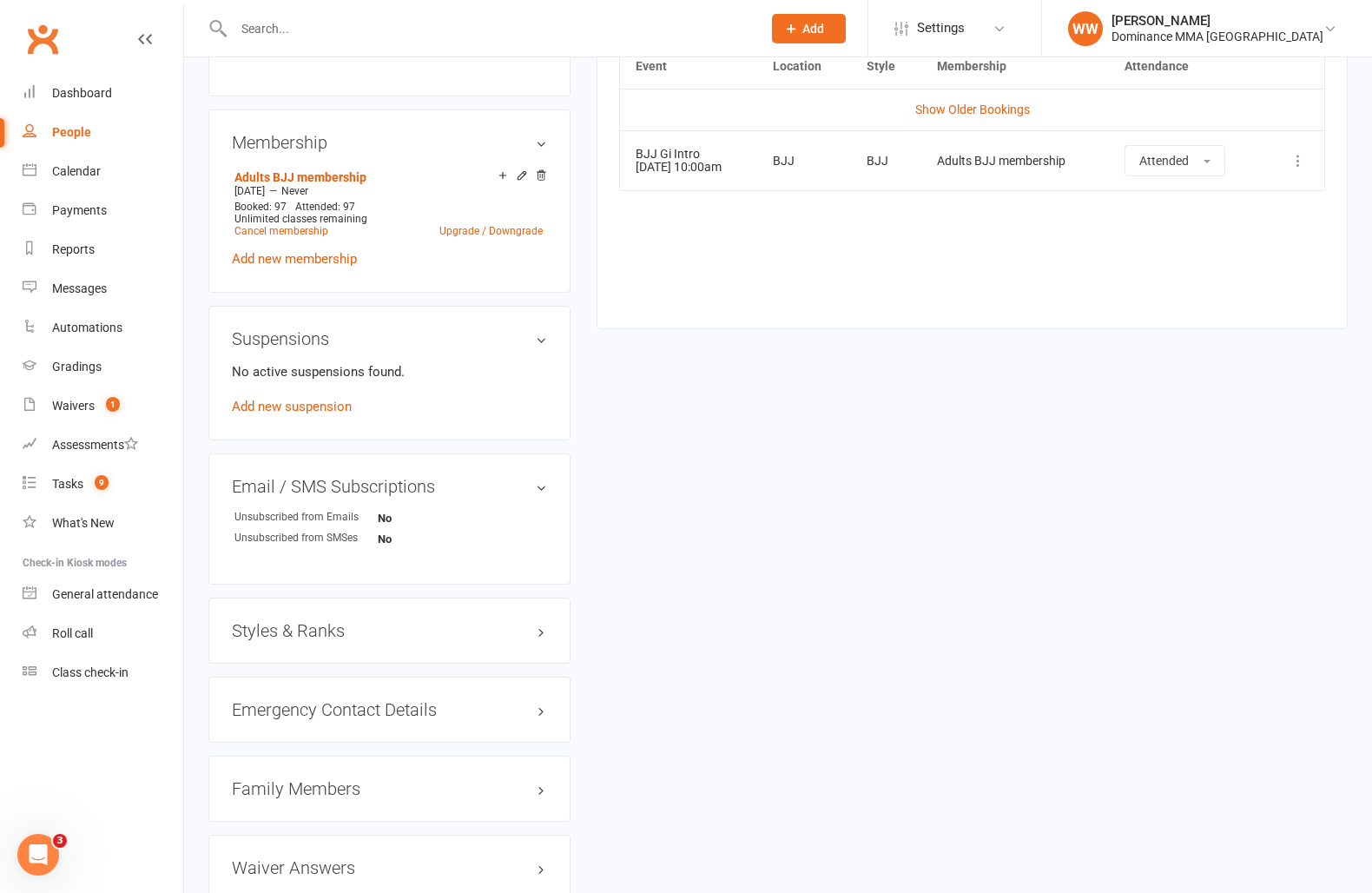
scroll to position [861, 0]
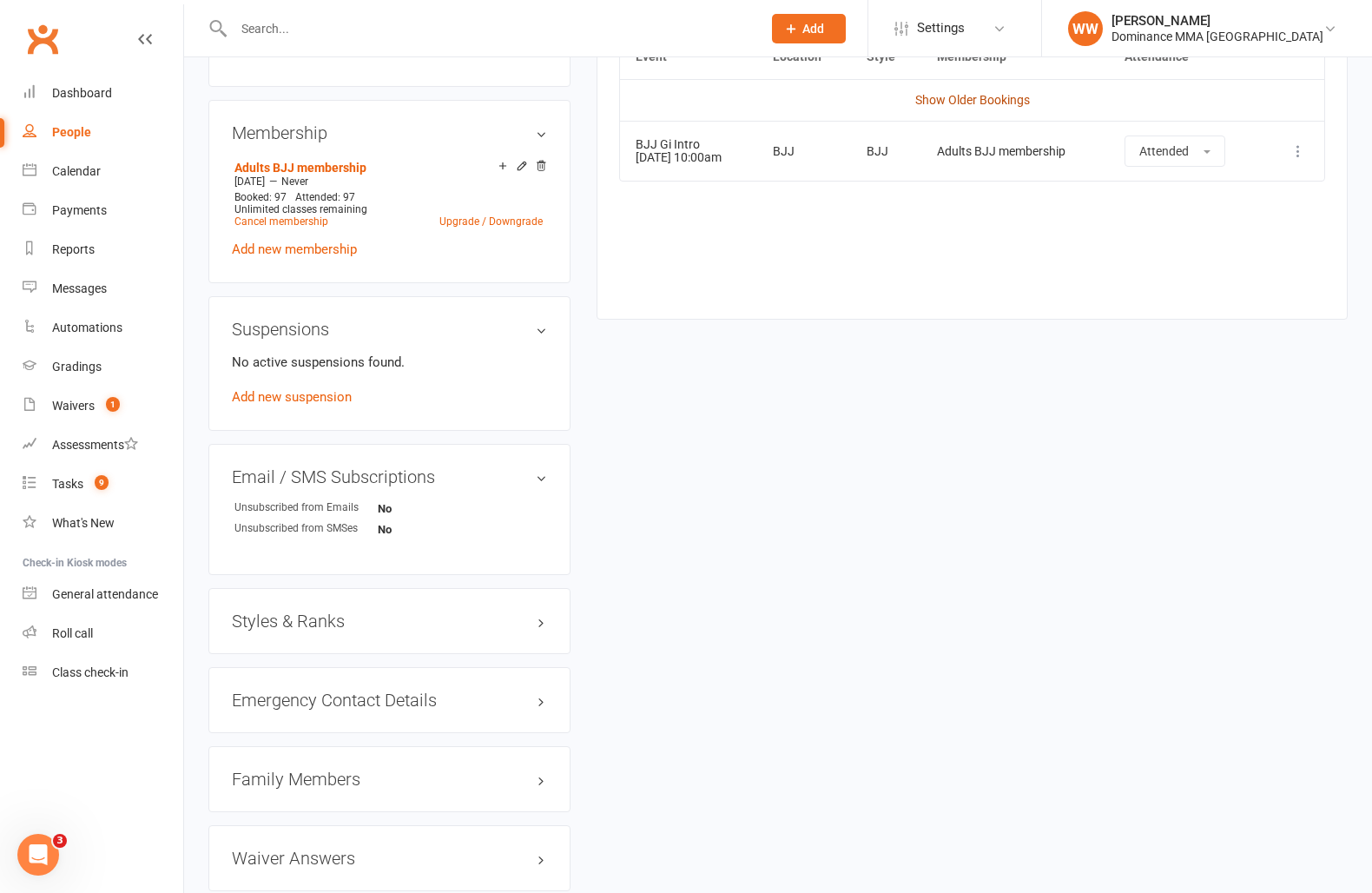
click at [968, 103] on link "Show Older Bookings" at bounding box center [973, 100] width 115 height 14
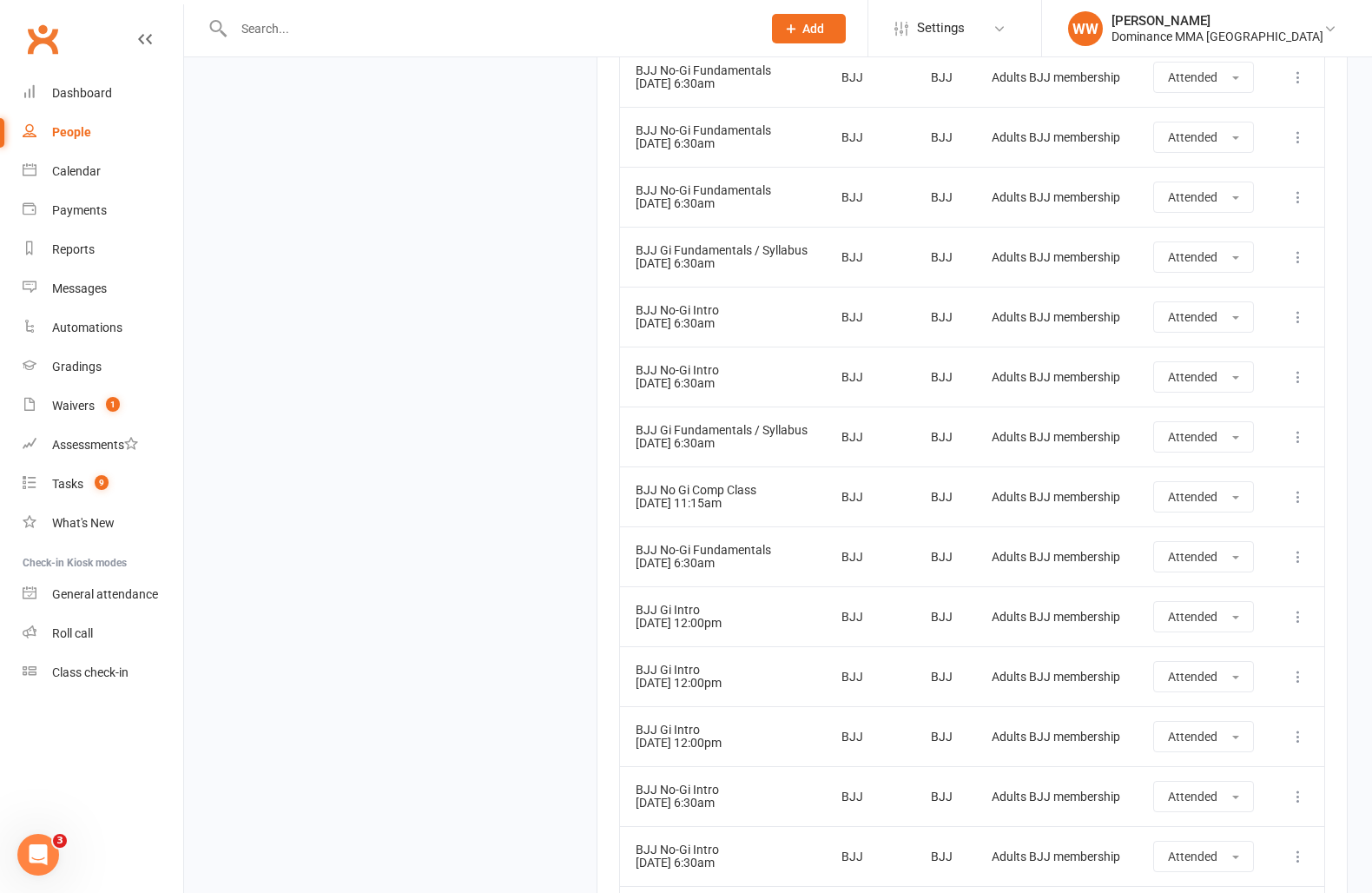
scroll to position [5485, 0]
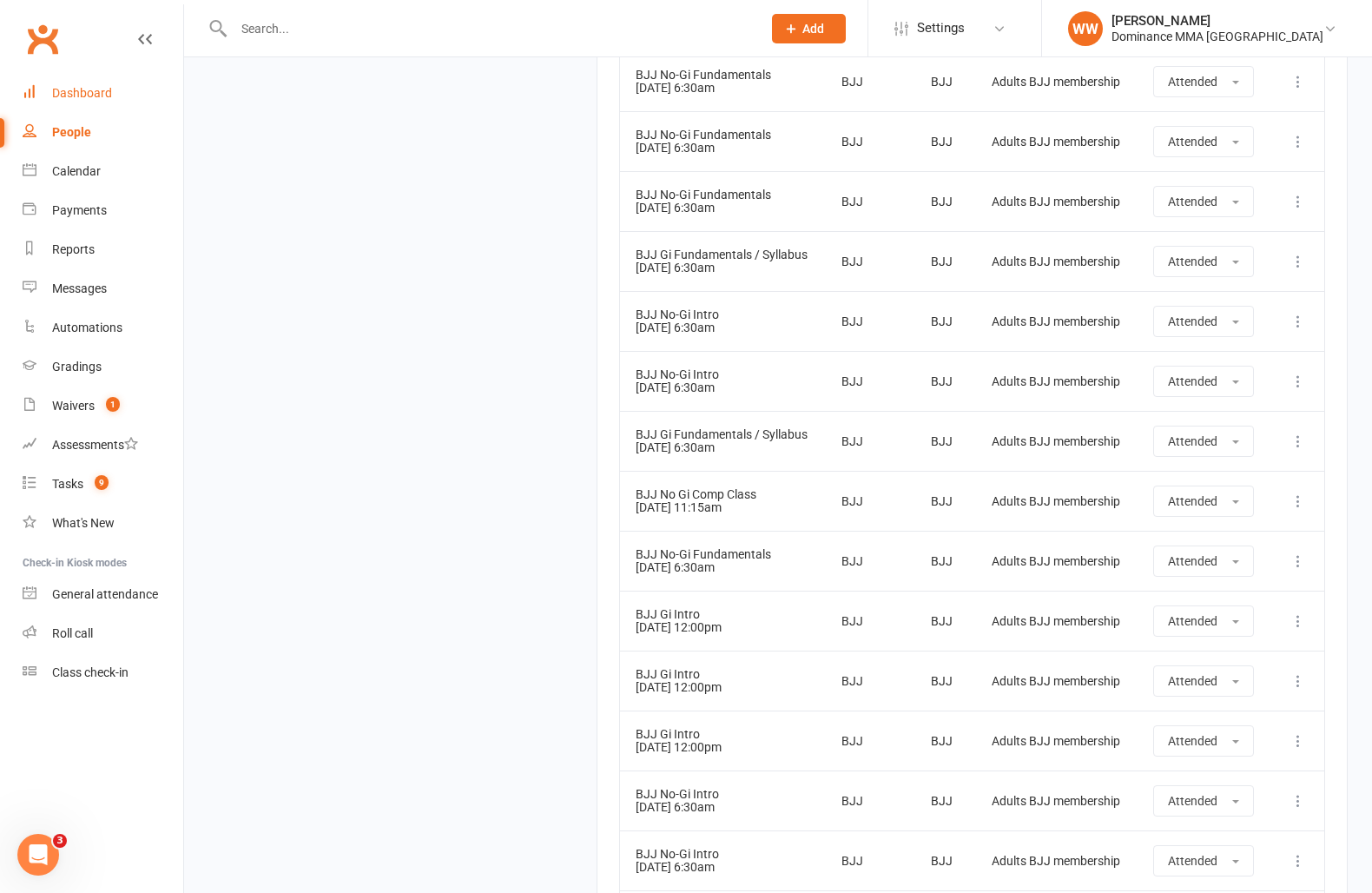
click at [99, 94] on div "Dashboard" at bounding box center [81, 93] width 60 height 14
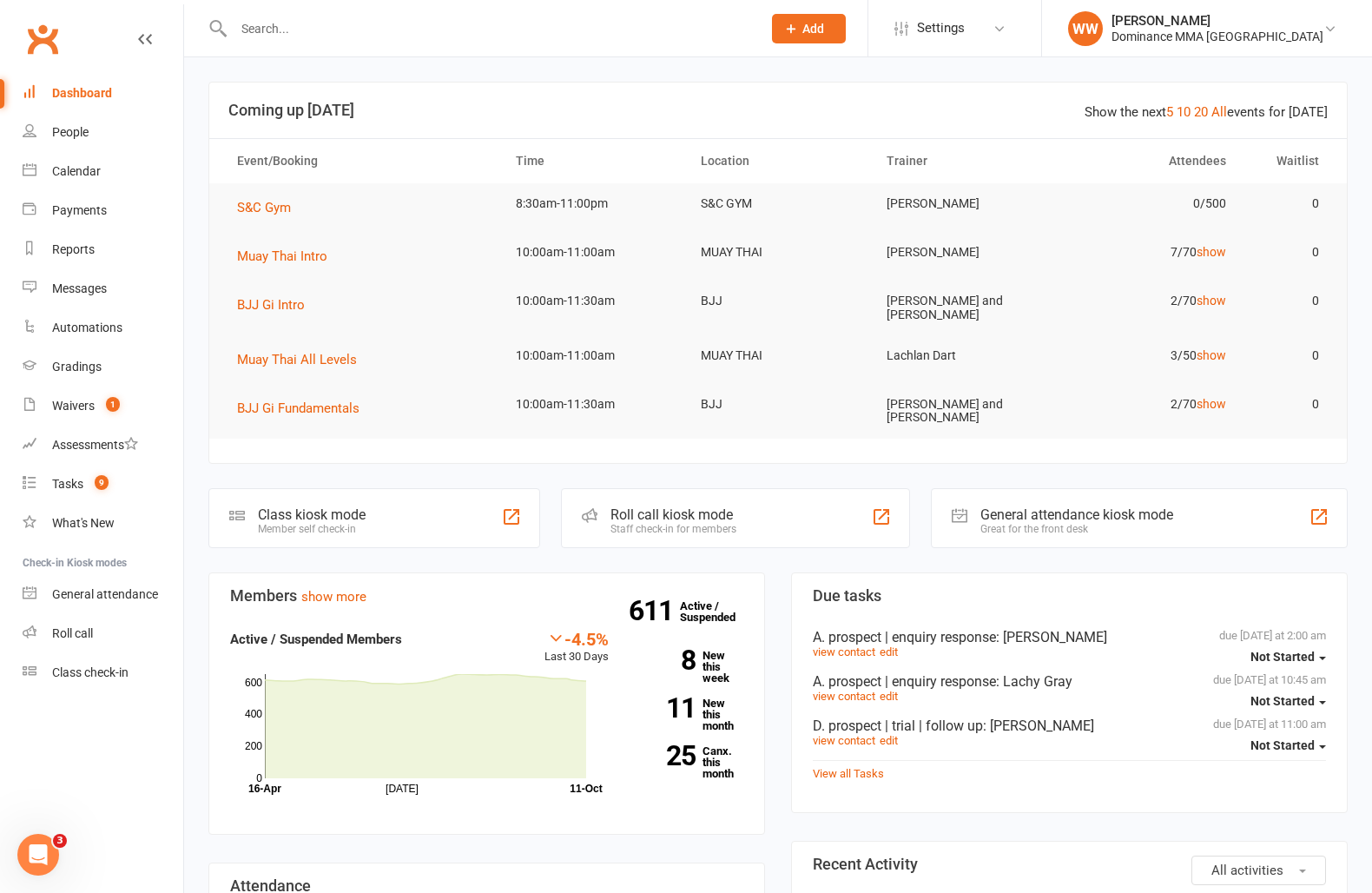
click at [102, 98] on div "Dashboard" at bounding box center [81, 93] width 60 height 14
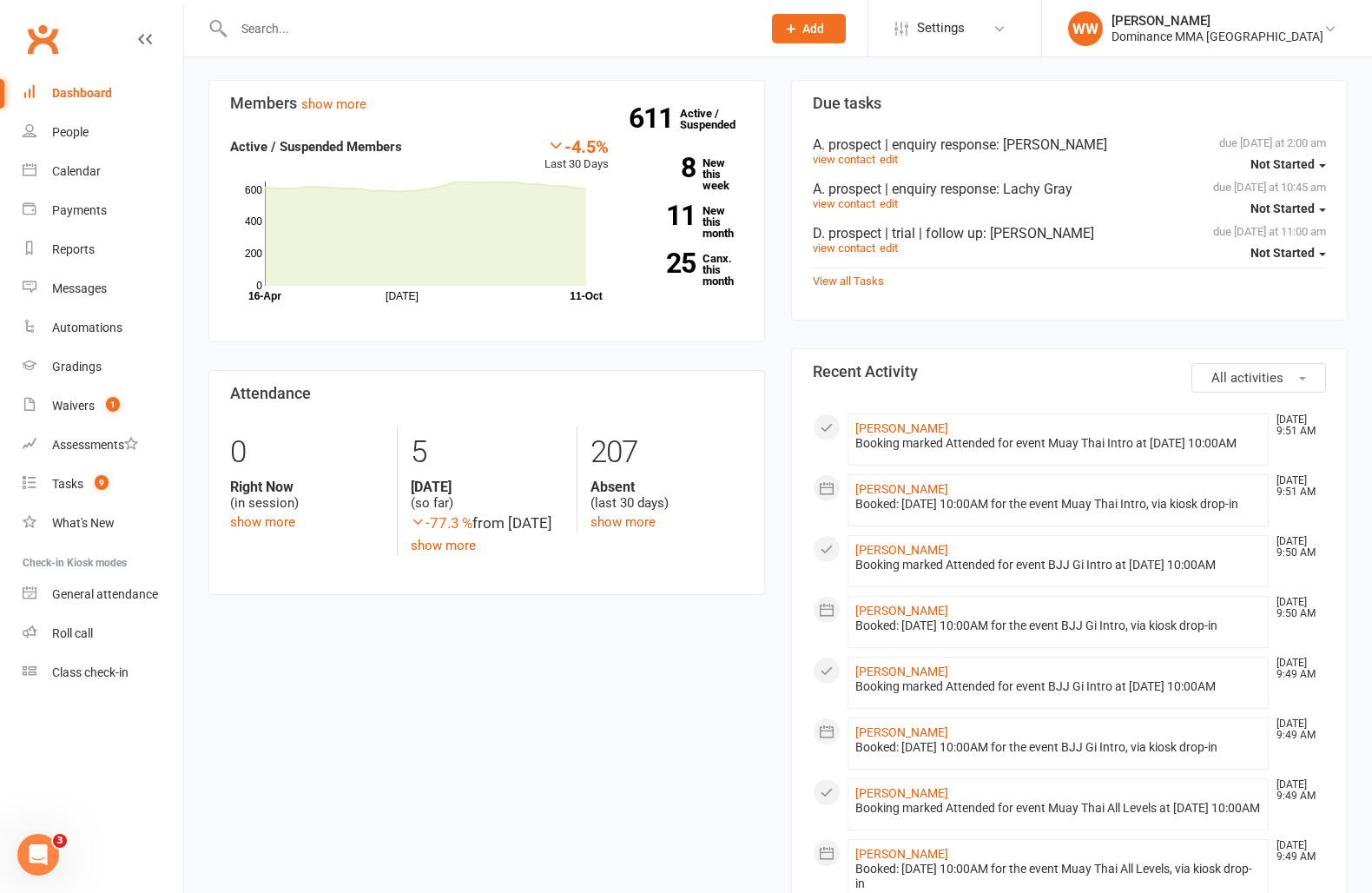
scroll to position [494, 0]
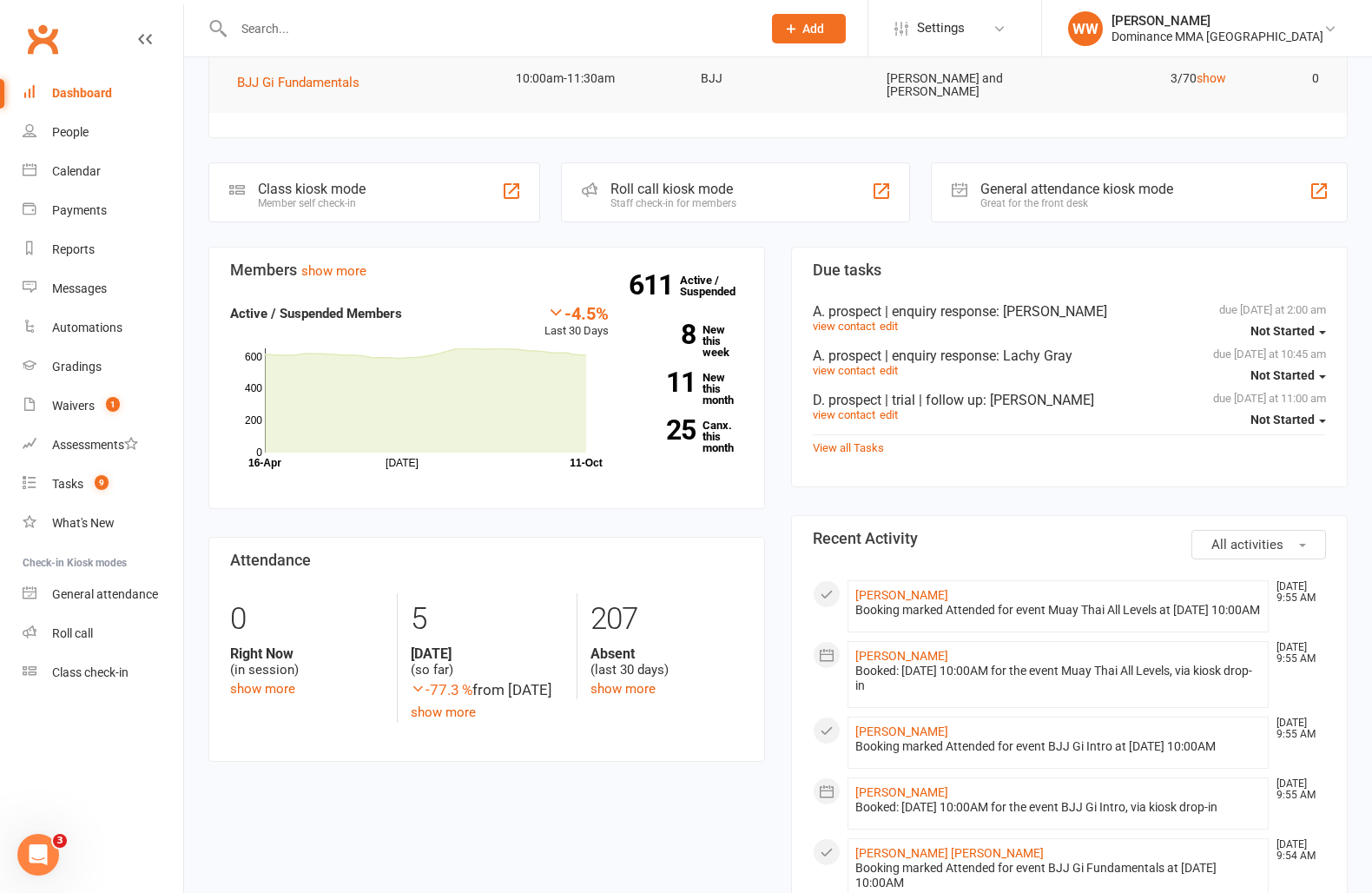
scroll to position [339, 0]
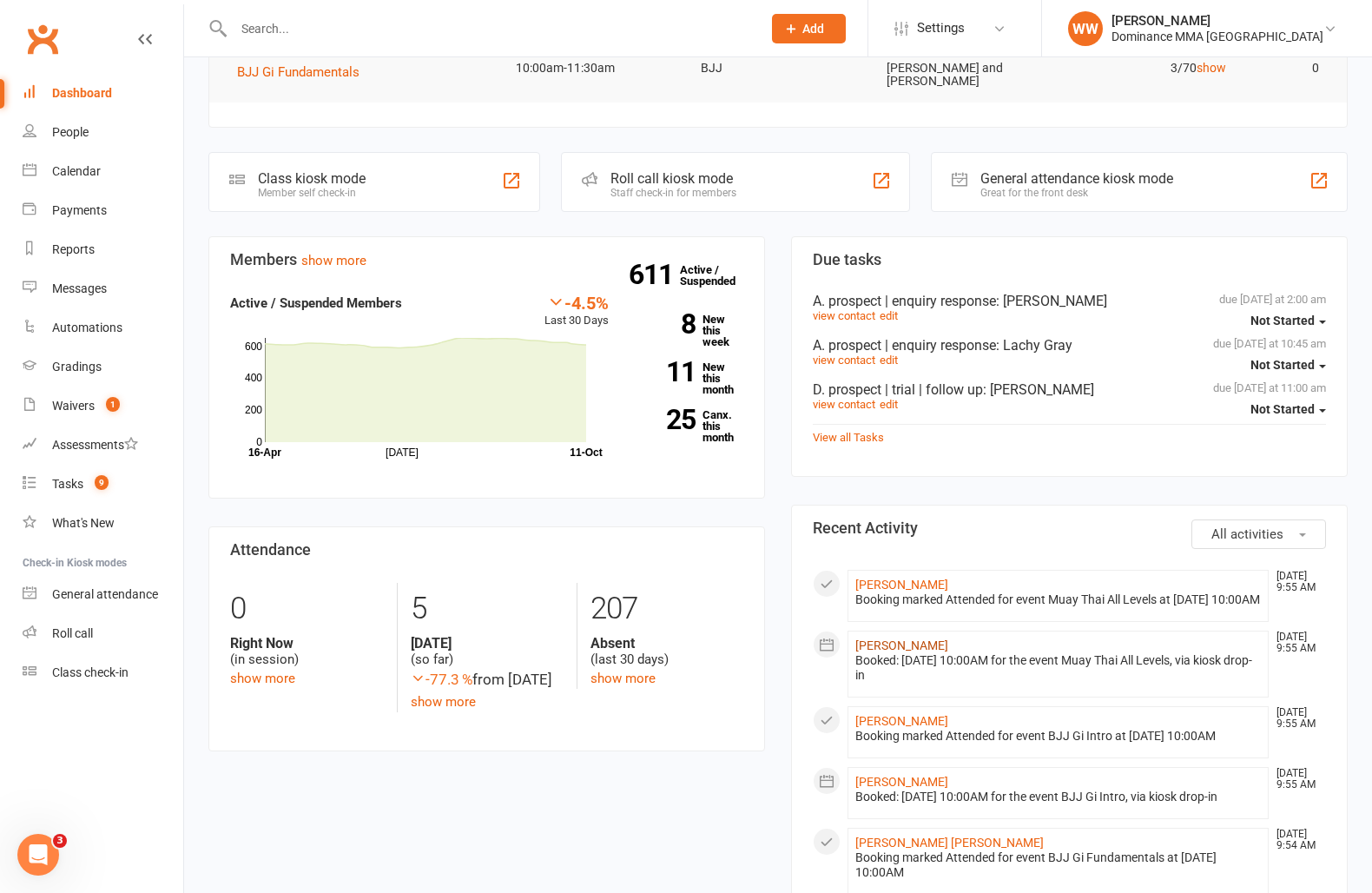
click at [906, 648] on link "Christian Stott" at bounding box center [902, 646] width 93 height 14
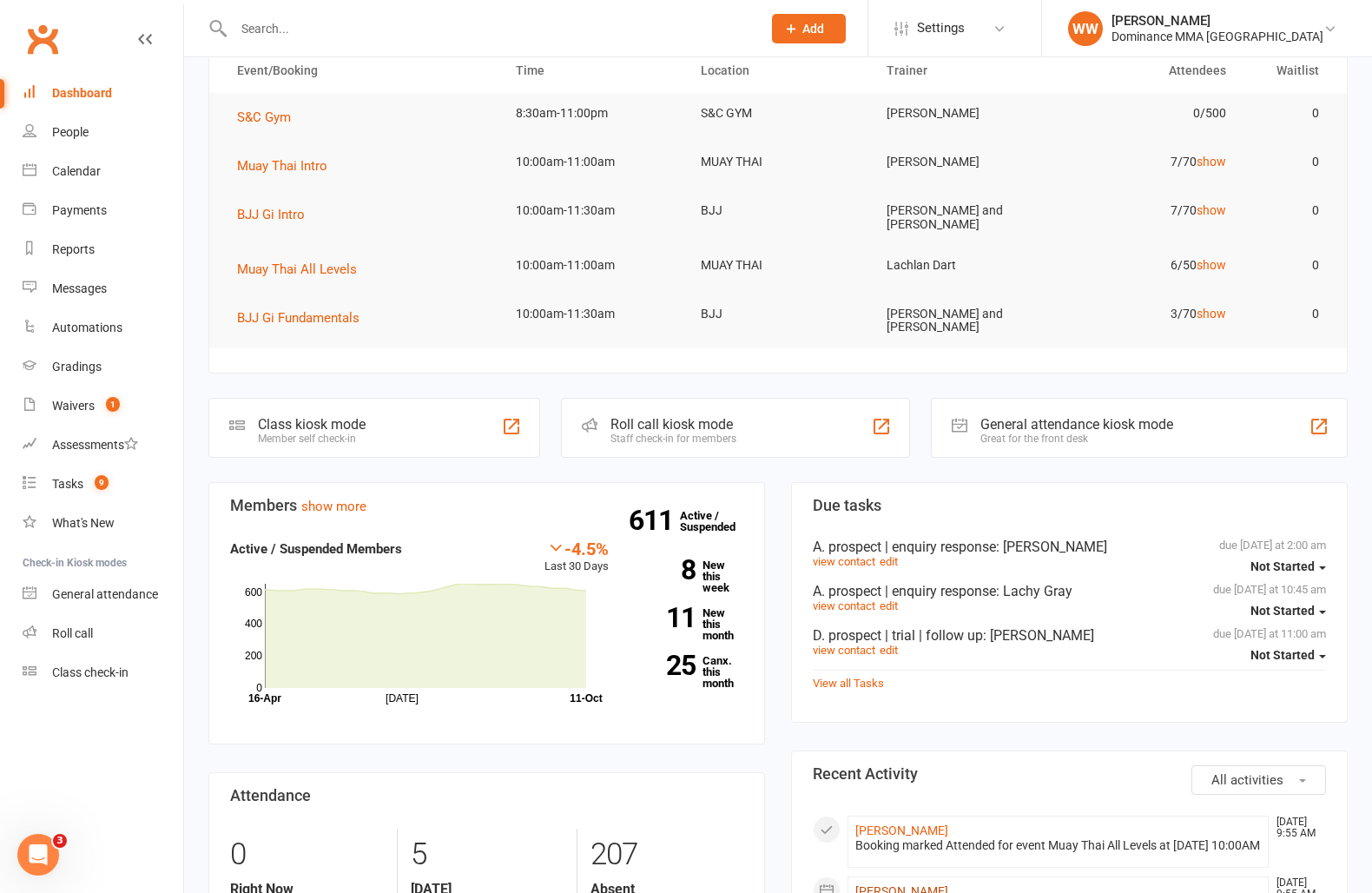
scroll to position [0, 0]
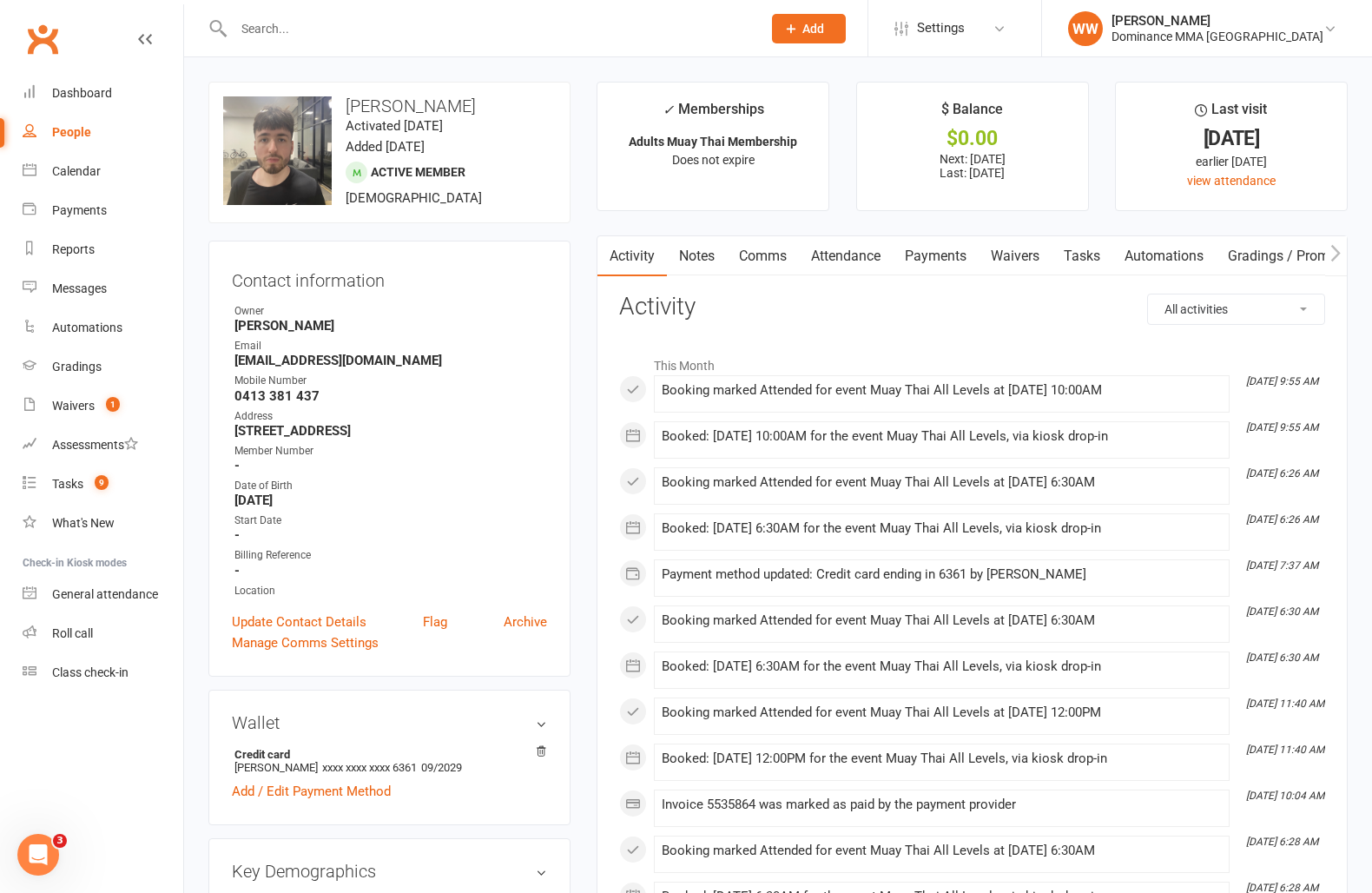
click at [702, 260] on link "Notes" at bounding box center [697, 256] width 60 height 40
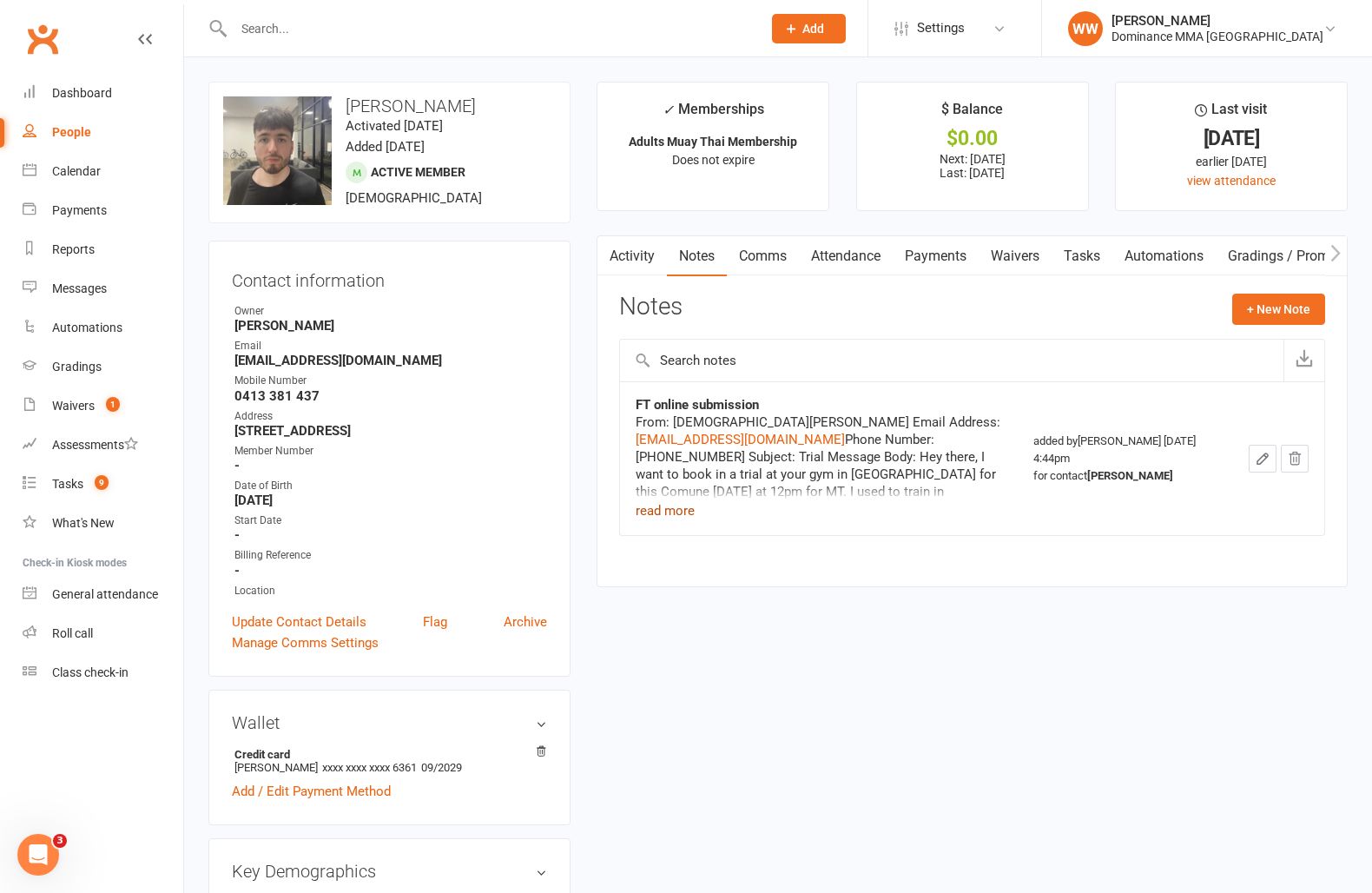
click at [677, 508] on button "read more" at bounding box center [665, 511] width 59 height 21
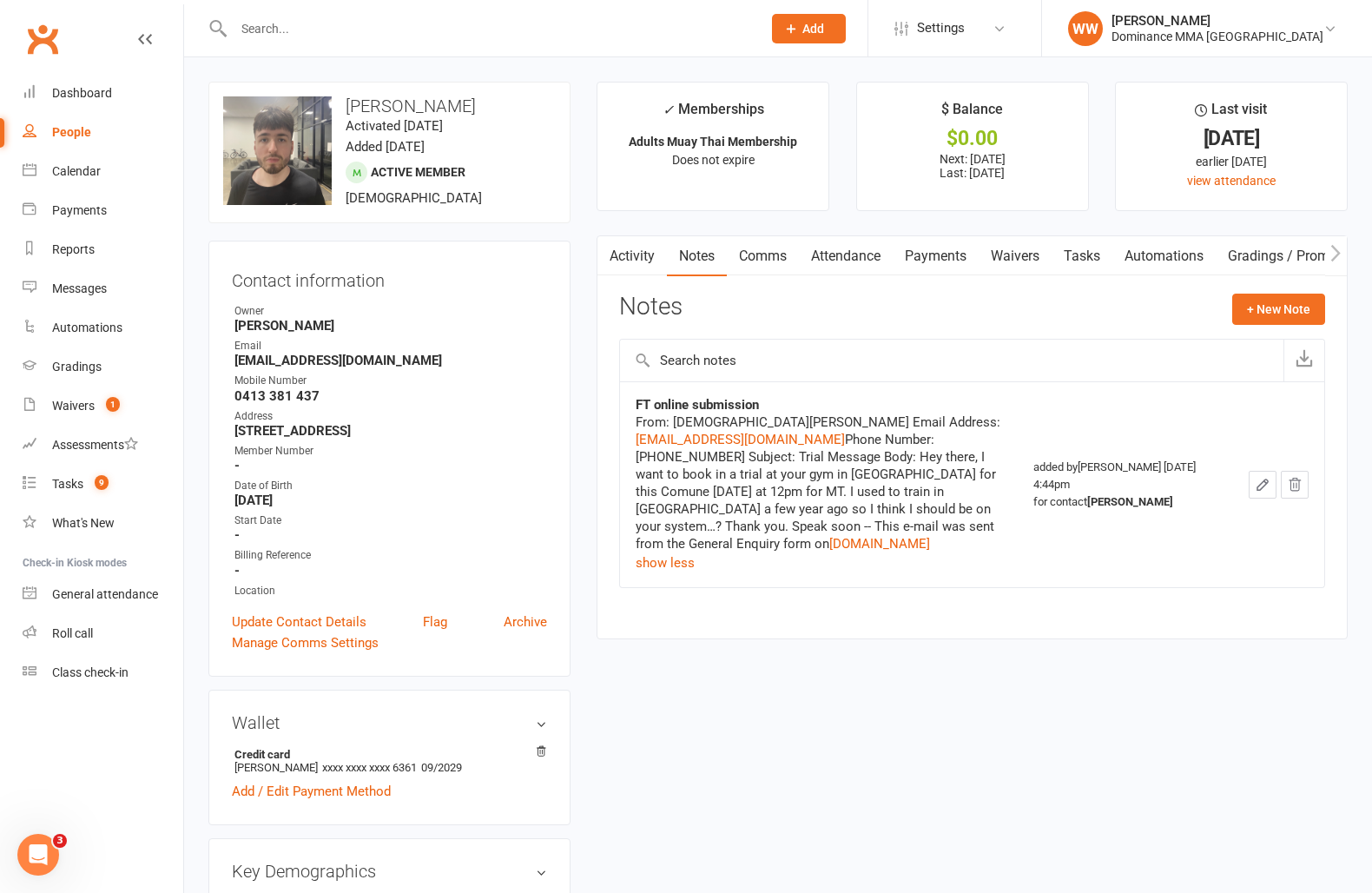
click at [600, 474] on div "Activity Notes Comms Attendance Payments Waivers Tasks Automations Gradings / P…" at bounding box center [972, 437] width 751 height 404
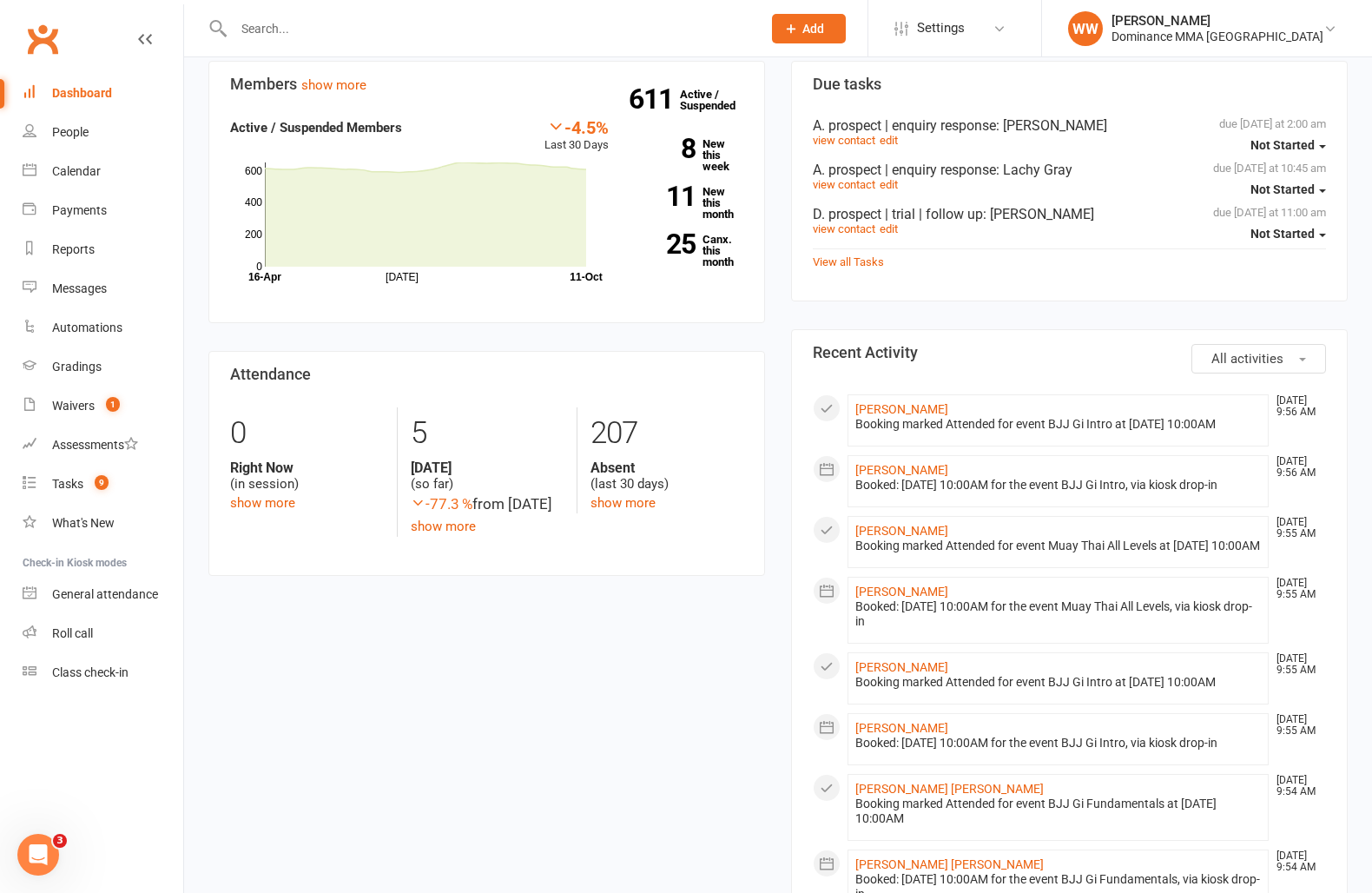
scroll to position [528, 0]
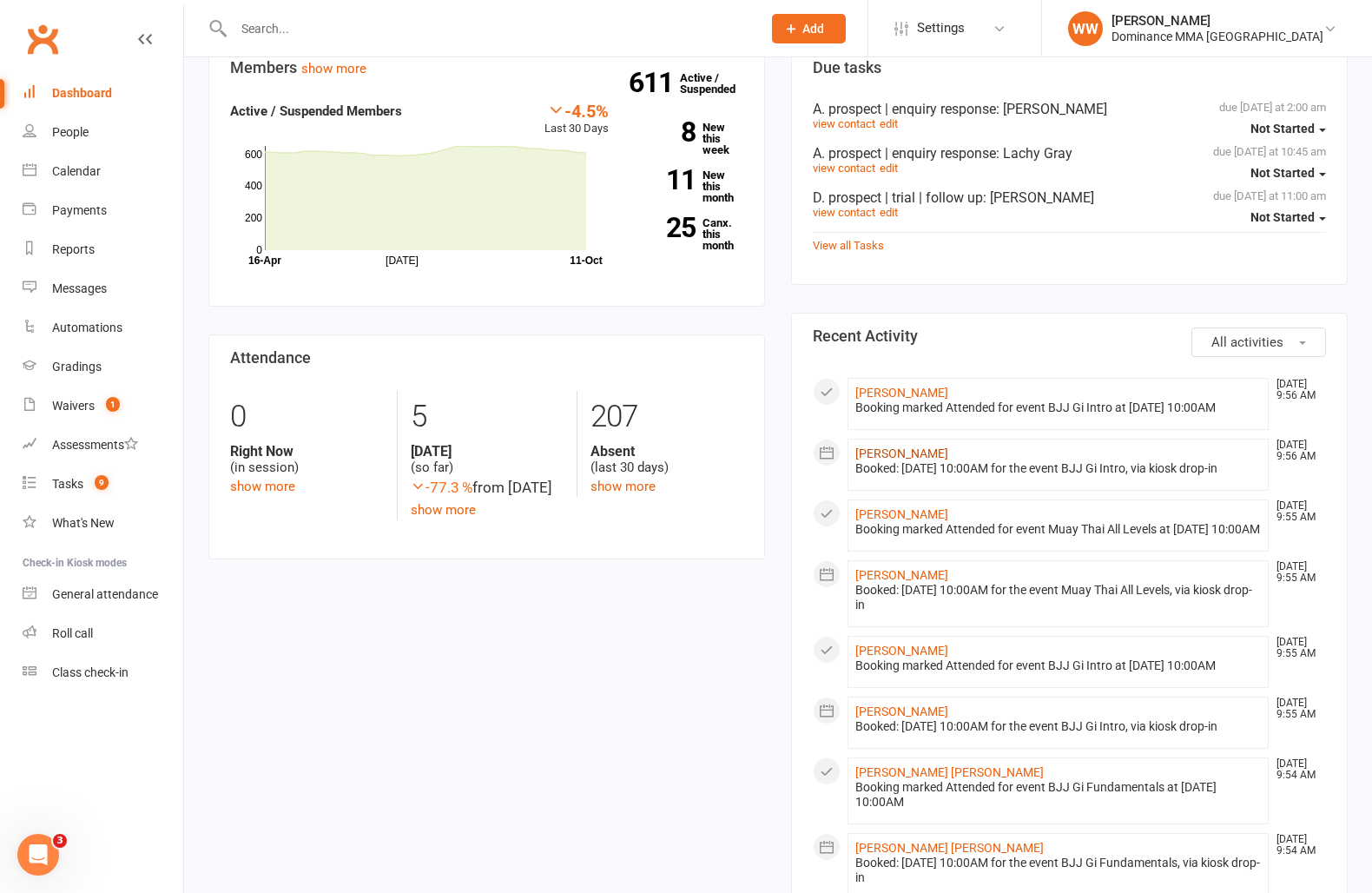
click at [875, 446] on link "Michael Little" at bounding box center [902, 453] width 93 height 14
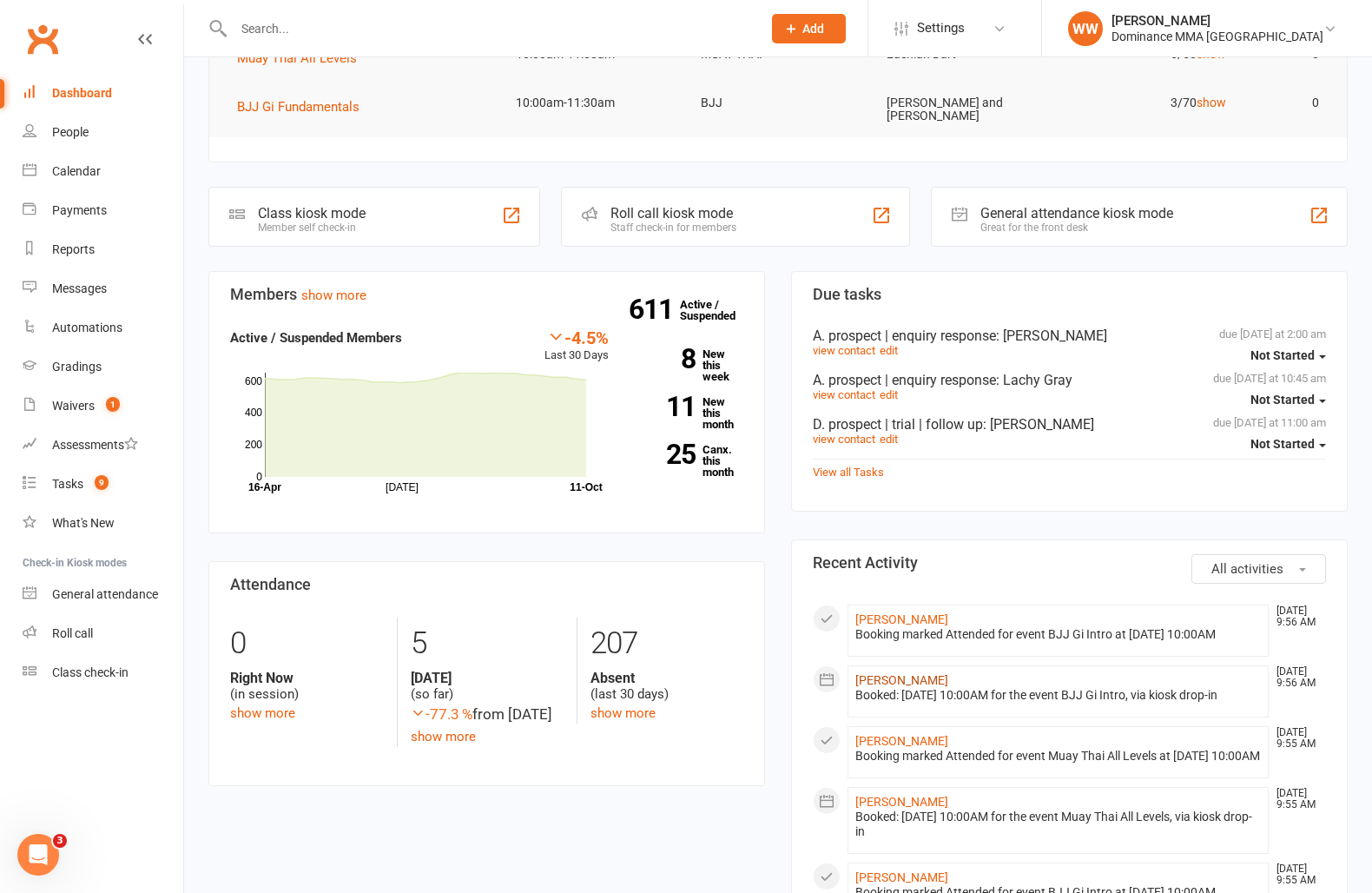
scroll to position [0, 0]
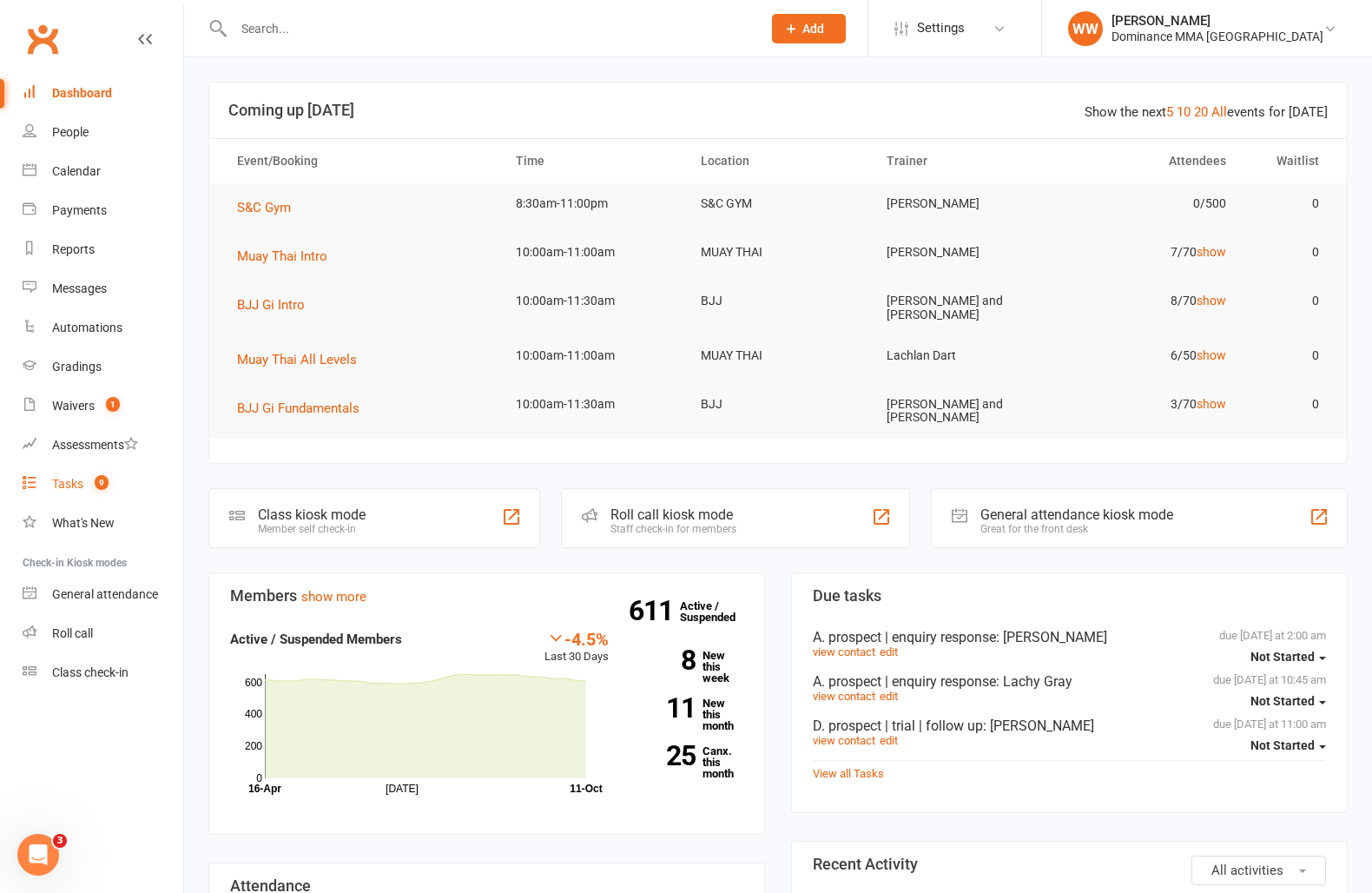
click at [91, 491] on link "Tasks 9" at bounding box center [102, 485] width 160 height 39
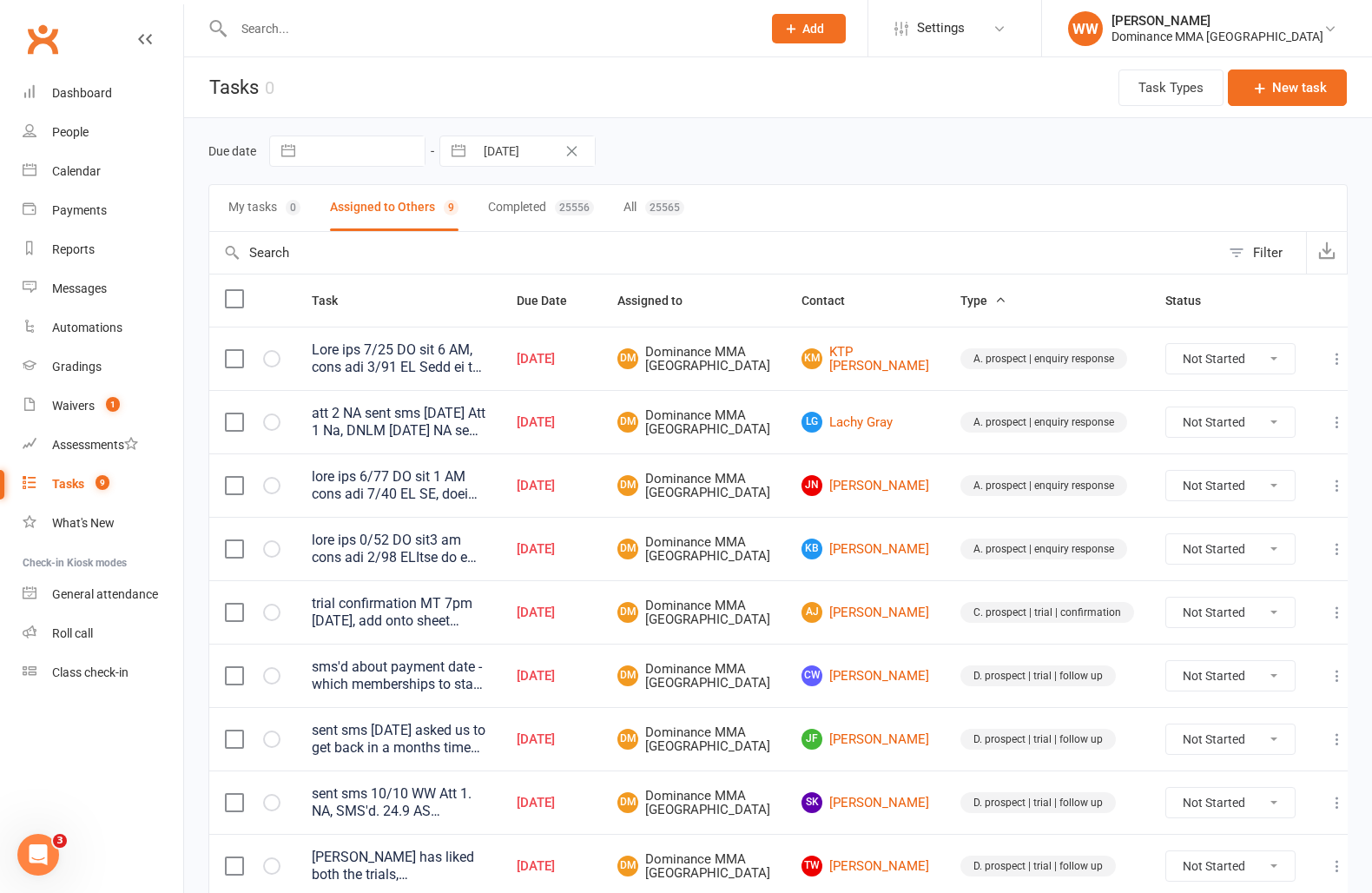
drag, startPoint x: 804, startPoint y: 532, endPoint x: 810, endPoint y: 541, distance: 10.8
click at [804, 517] on td "JN Jaison Nguyen" at bounding box center [865, 485] width 159 height 64
click at [810, 541] on td "kB kade Bulen" at bounding box center [865, 548] width 159 height 64
click at [803, 517] on td "JN Jaison Nguyen" at bounding box center [865, 485] width 159 height 64
click at [786, 517] on td "DM Dominance MMA Abbotsford" at bounding box center [694, 485] width 184 height 64
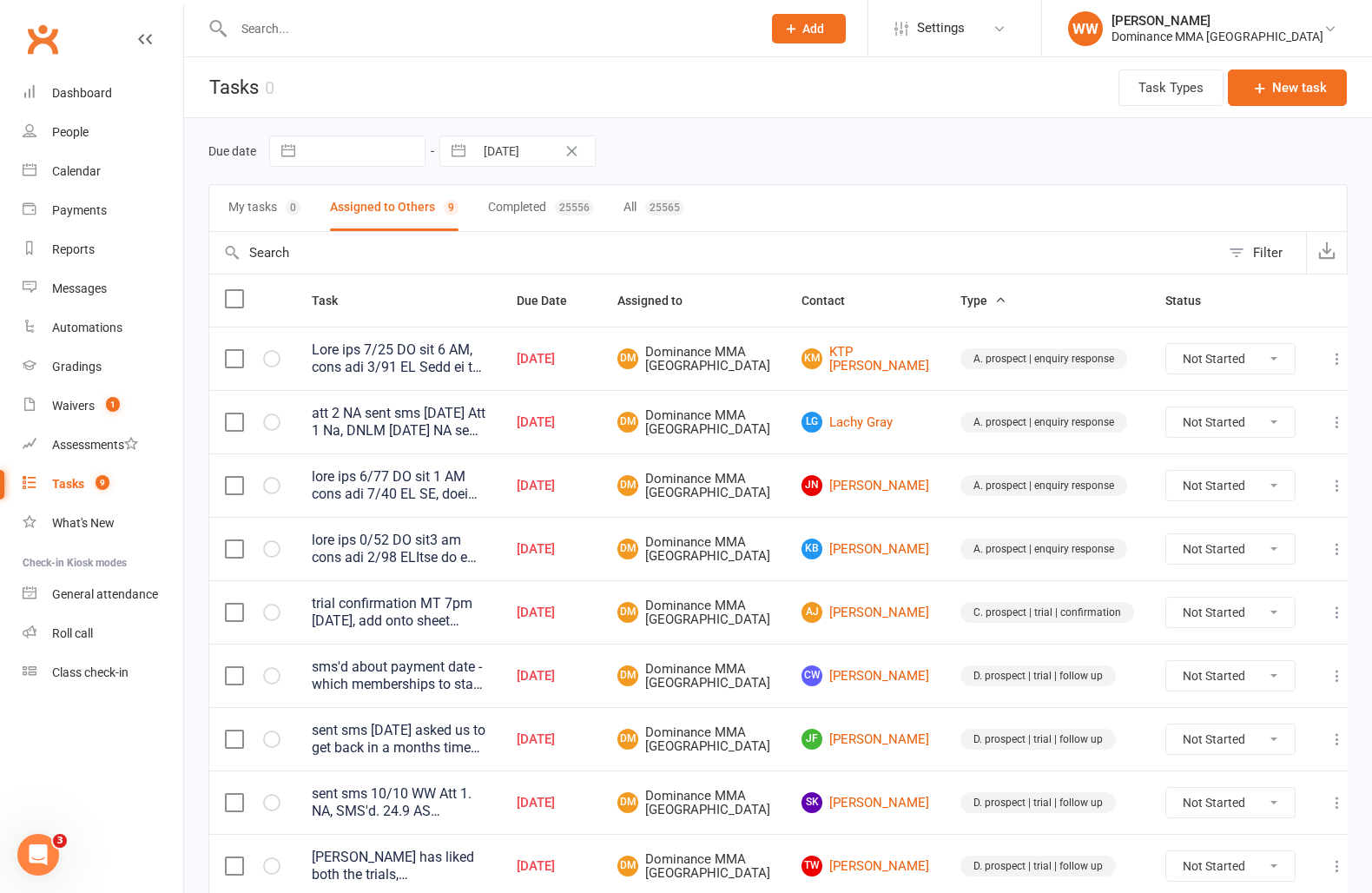
click at [416, 25] on input "text" at bounding box center [489, 28] width 521 height 24
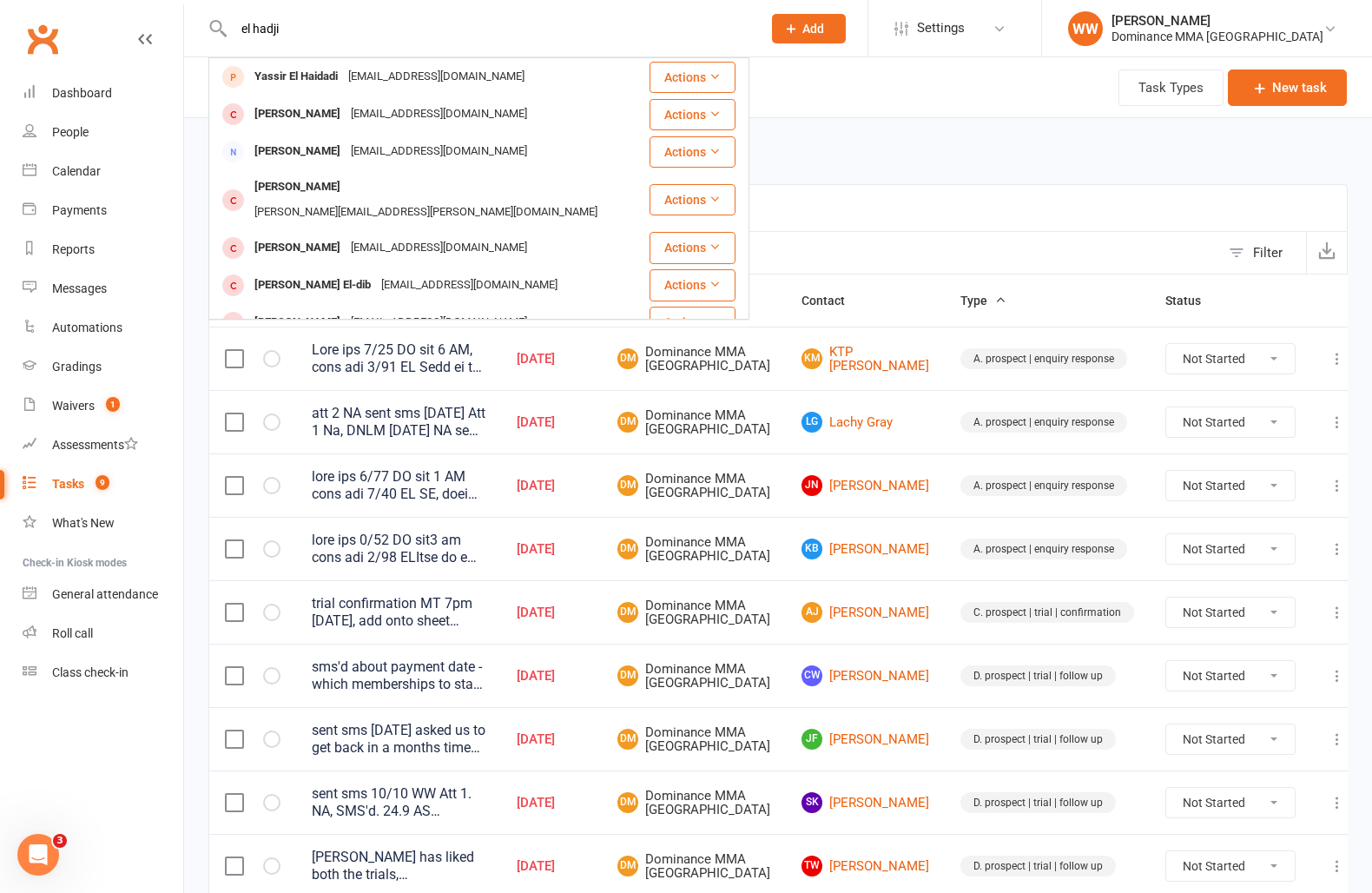
drag, startPoint x: 340, startPoint y: 23, endPoint x: 222, endPoint y: 25, distance: 118.0
click at [222, 25] on div "el hadji Yassir El Haidadi yelhaidadi@gmail.com Actions Emiel Hampel emielhampe…" at bounding box center [479, 28] width 541 height 56
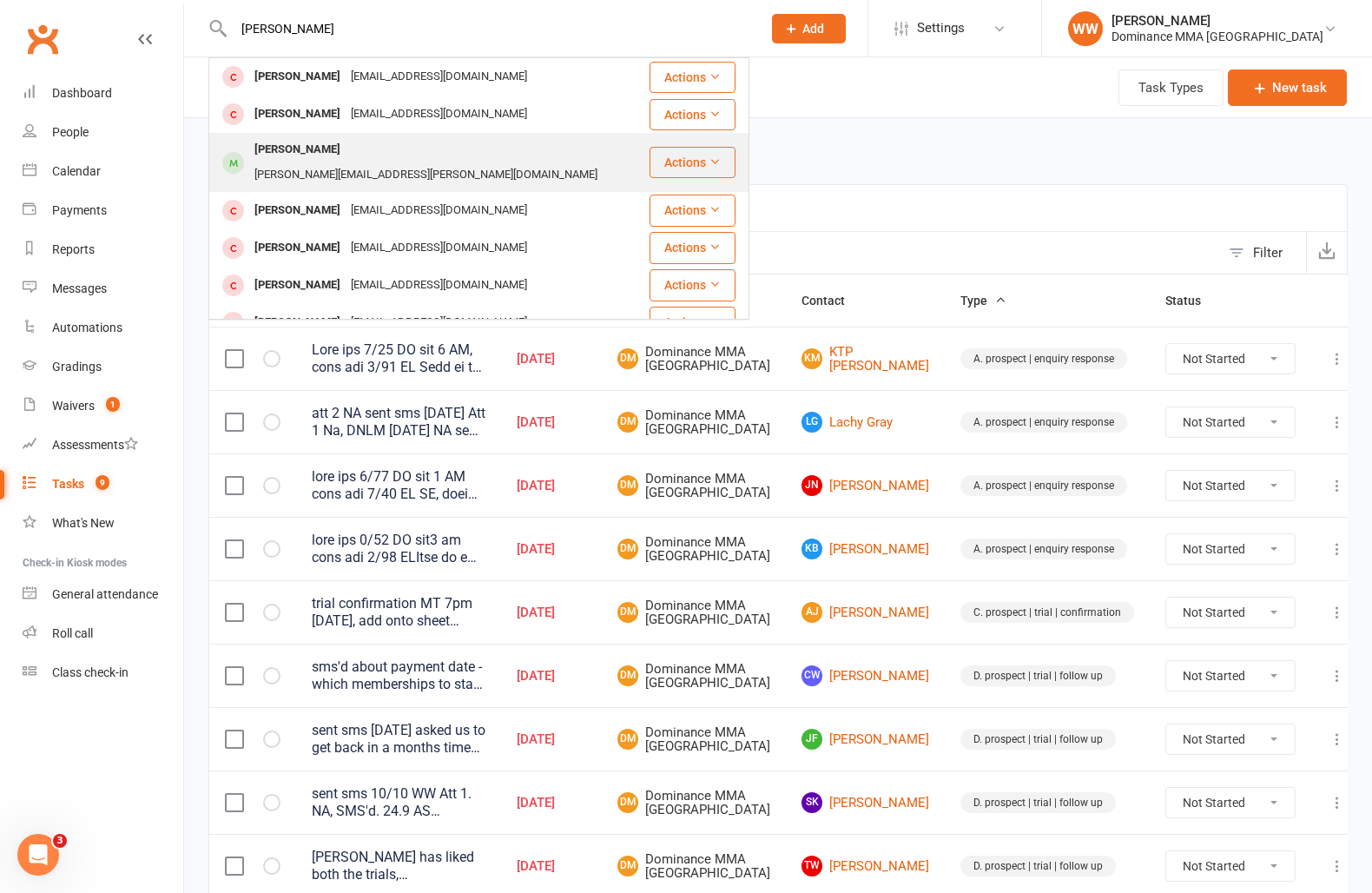
type input "britt"
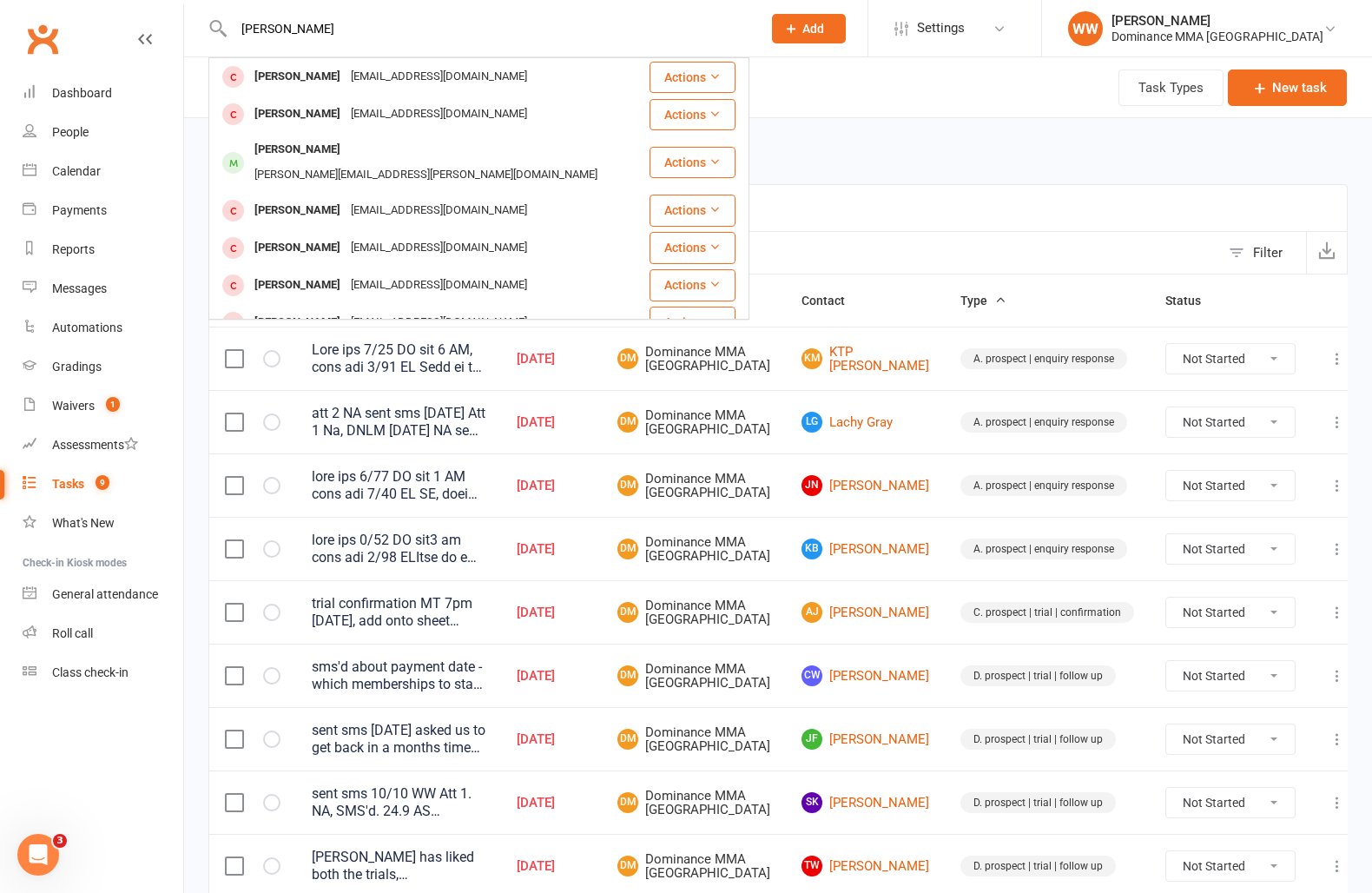
click at [367, 162] on div "Brittany.langner@gmail.com" at bounding box center [425, 175] width 354 height 25
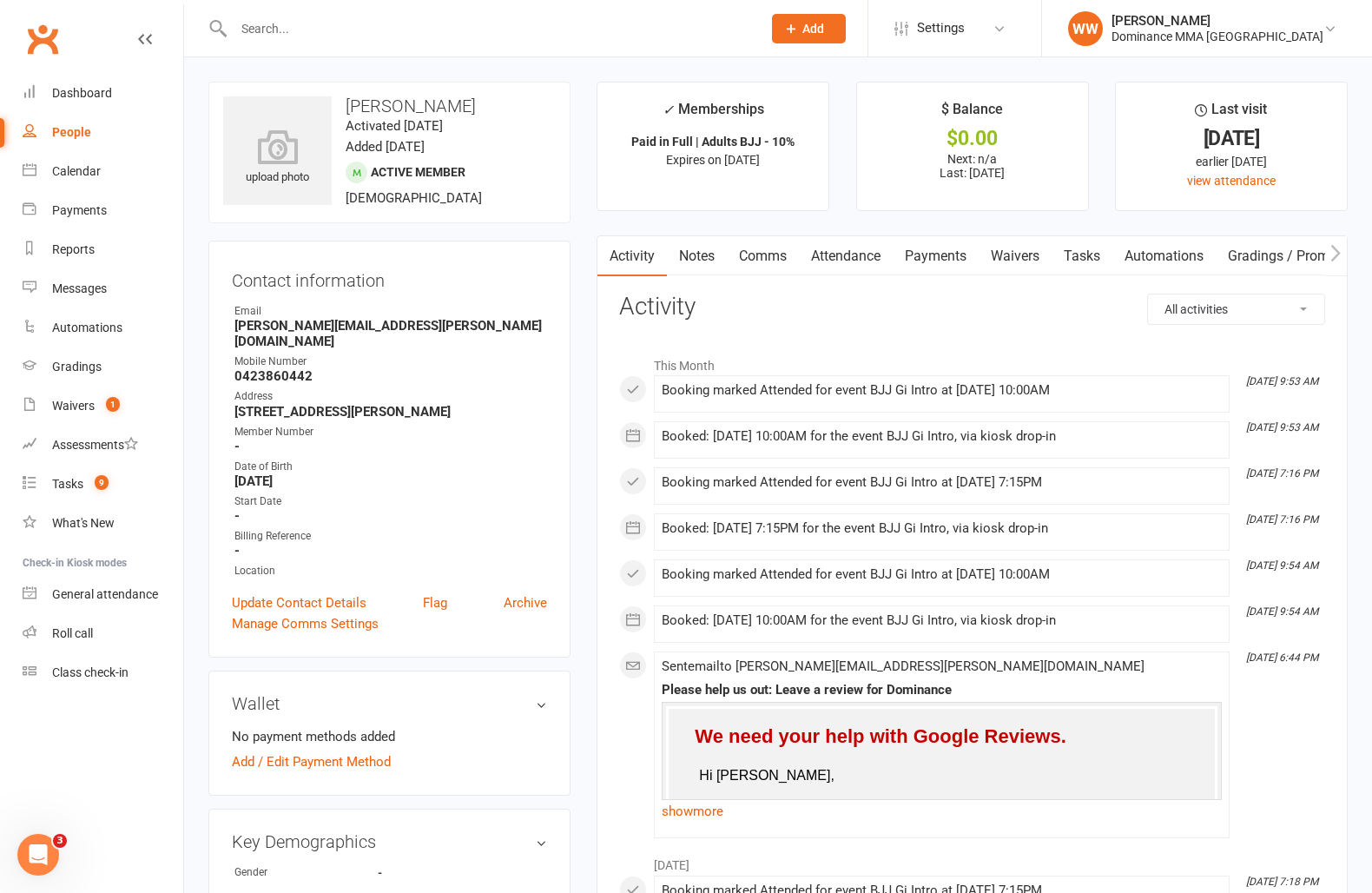
click at [848, 261] on link "Attendance" at bounding box center [845, 256] width 94 height 40
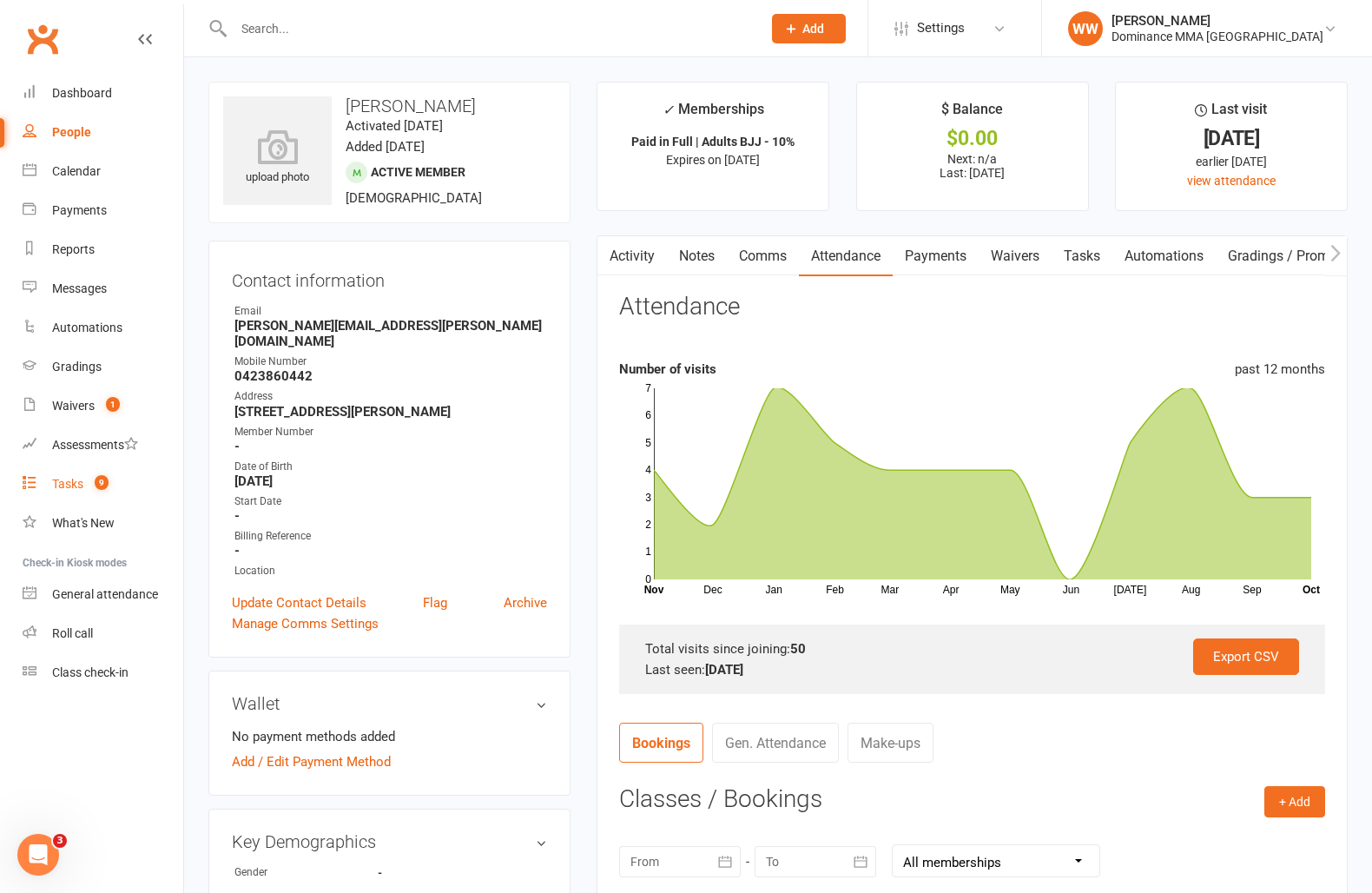
click at [77, 484] on div "Tasks" at bounding box center [67, 484] width 31 height 14
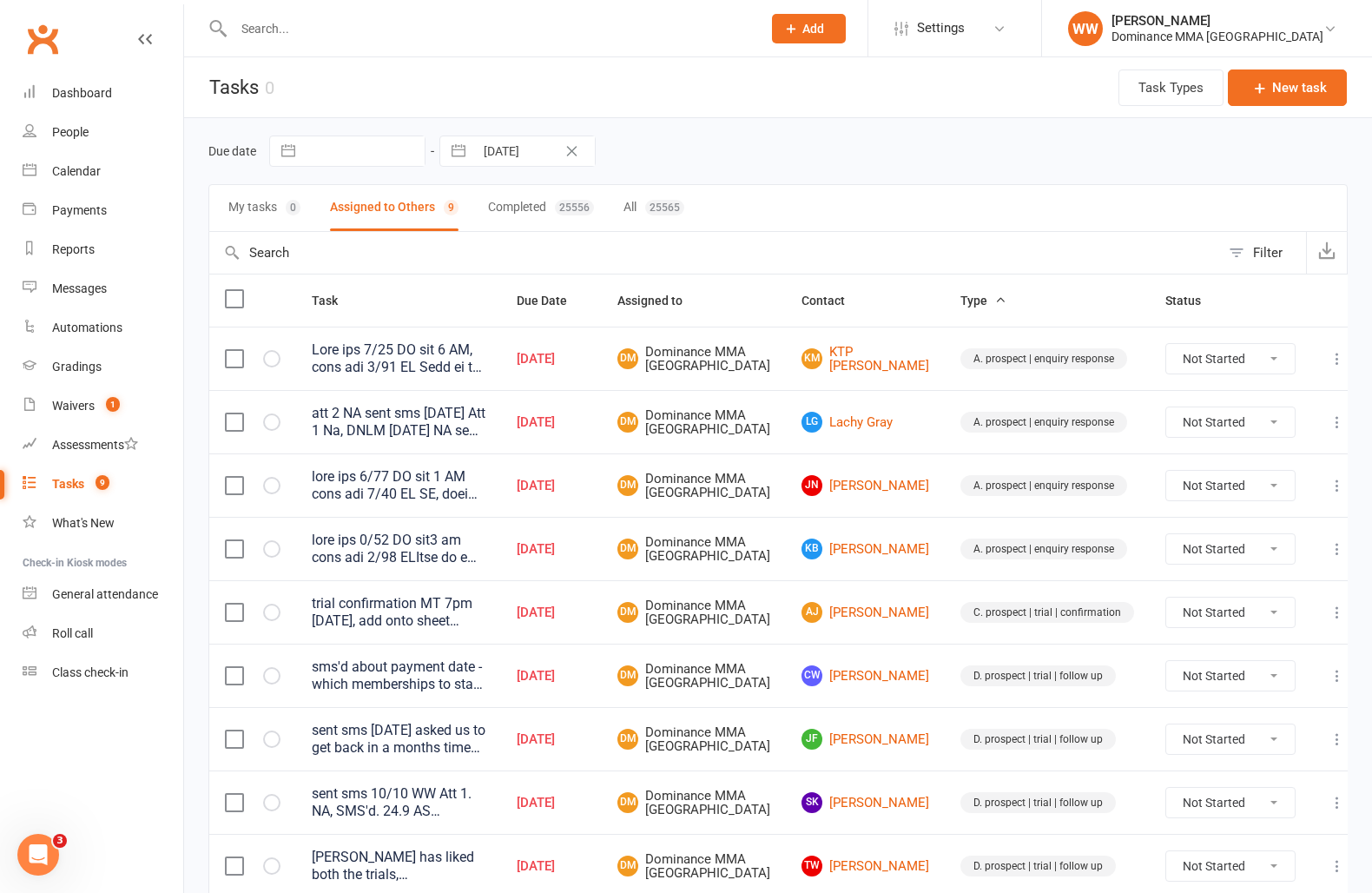
click at [815, 619] on td "AJ Aymen Jebril" at bounding box center [865, 612] width 159 height 64
click at [809, 615] on td "[PERSON_NAME] [PERSON_NAME]" at bounding box center [865, 612] width 159 height 64
click at [807, 629] on td "[PERSON_NAME] [PERSON_NAME]" at bounding box center [865, 612] width 159 height 64
click at [803, 629] on td "AJ Aymen Jebril" at bounding box center [865, 612] width 159 height 64
click at [786, 630] on td "DM Dominance MMA Abbotsford" at bounding box center [694, 612] width 184 height 64
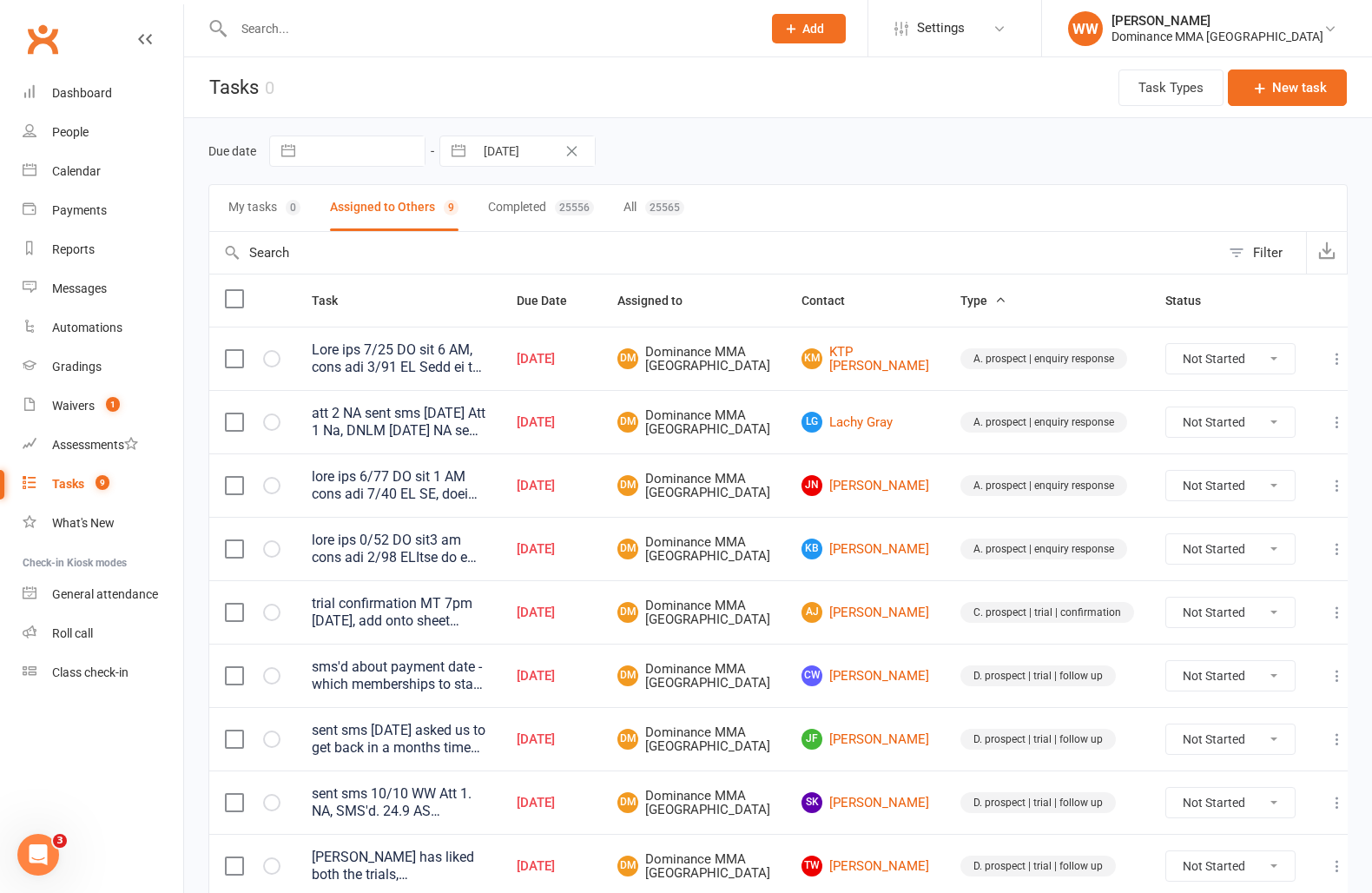
click at [786, 631] on td "DM Dominance MMA Abbotsford" at bounding box center [694, 612] width 184 height 64
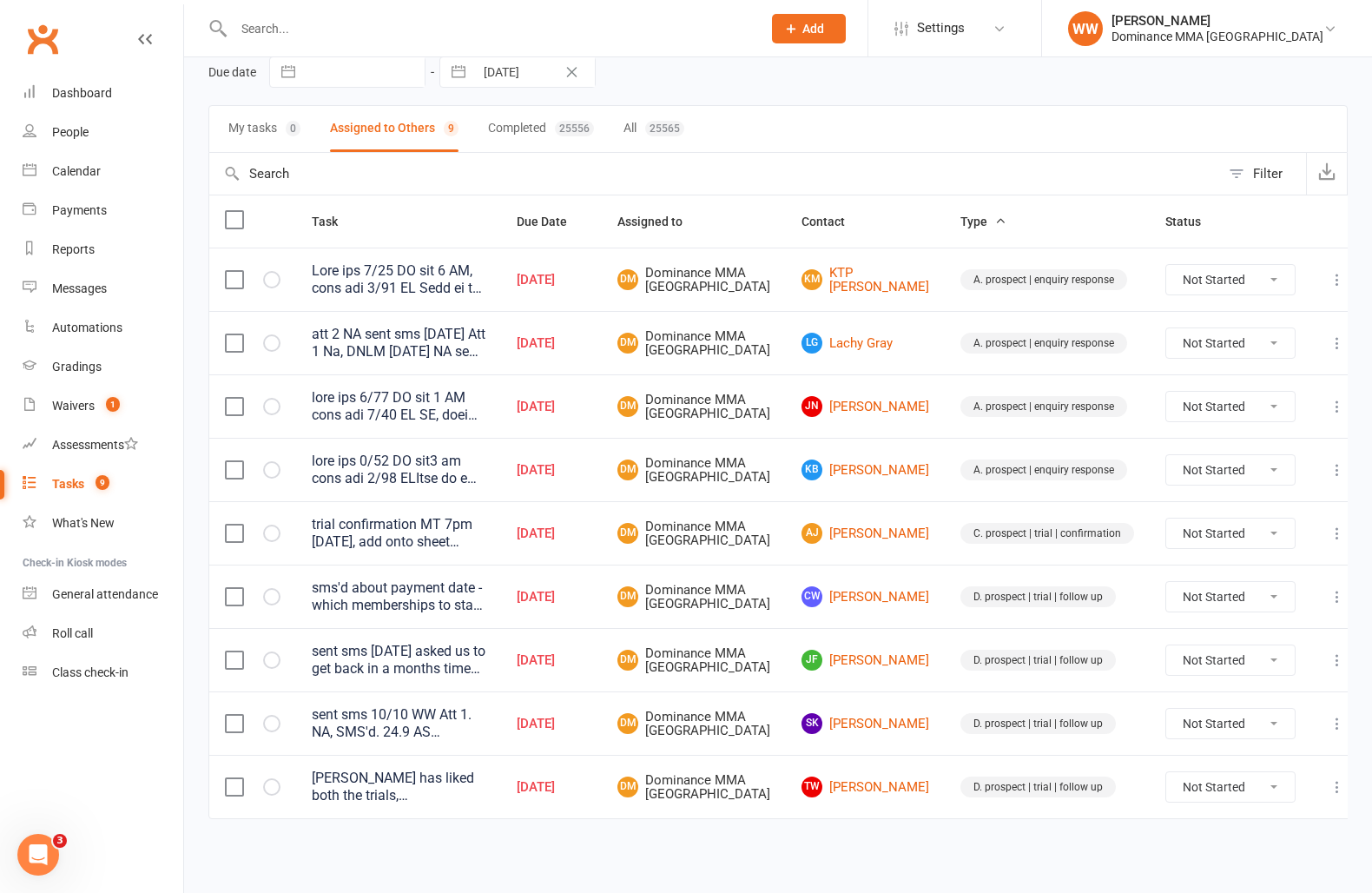
scroll to position [153, 0]
click at [802, 601] on td "CW Cora-Lee Wandin" at bounding box center [865, 596] width 159 height 64
click at [803, 597] on td "CW Cora-Lee Wandin" at bounding box center [865, 596] width 159 height 64
click at [319, 29] on input "text" at bounding box center [489, 28] width 521 height 24
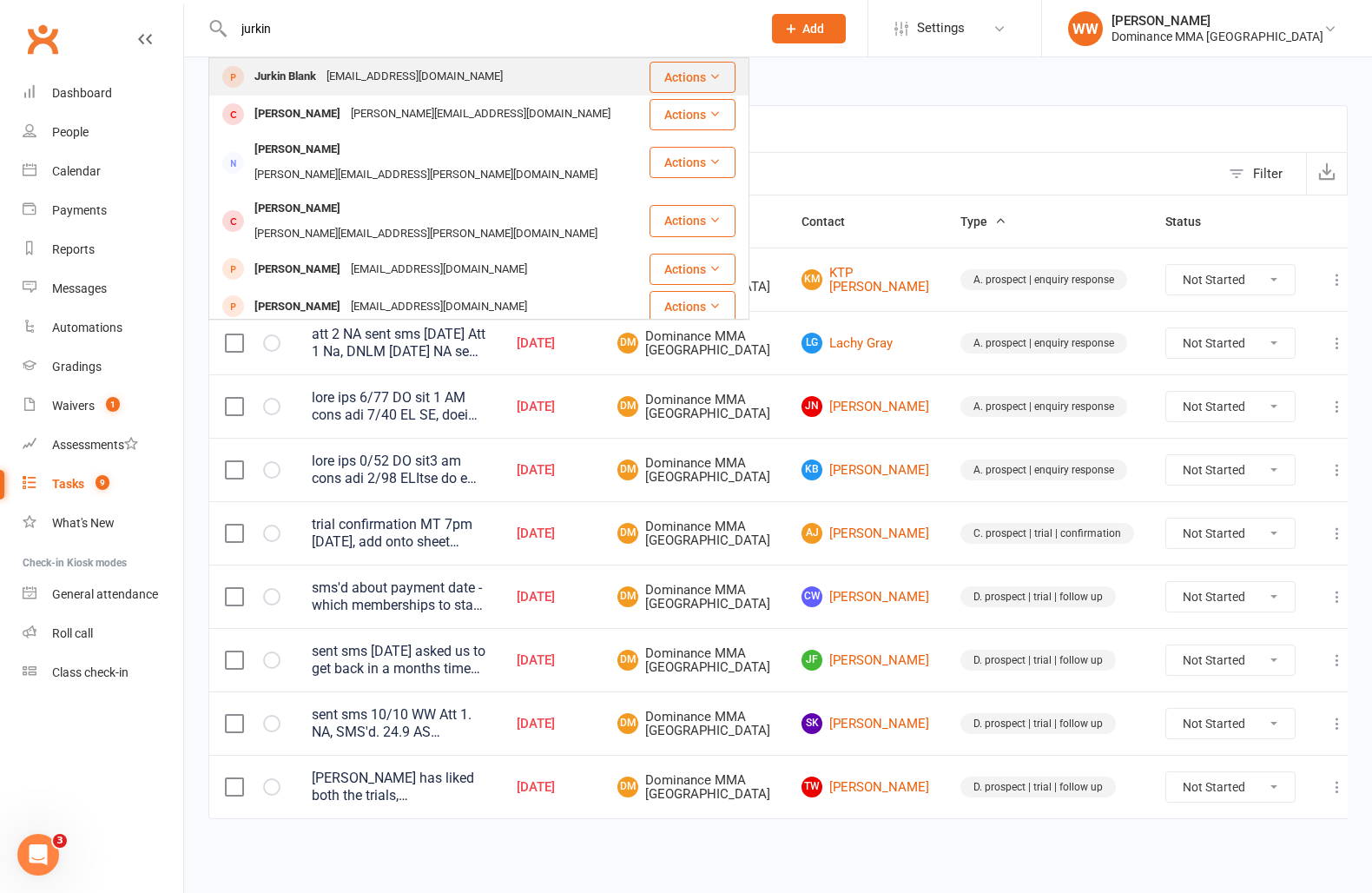
type input "jurkin"
click at [364, 82] on div "KEDIA90@gmail.com" at bounding box center [415, 77] width 187 height 25
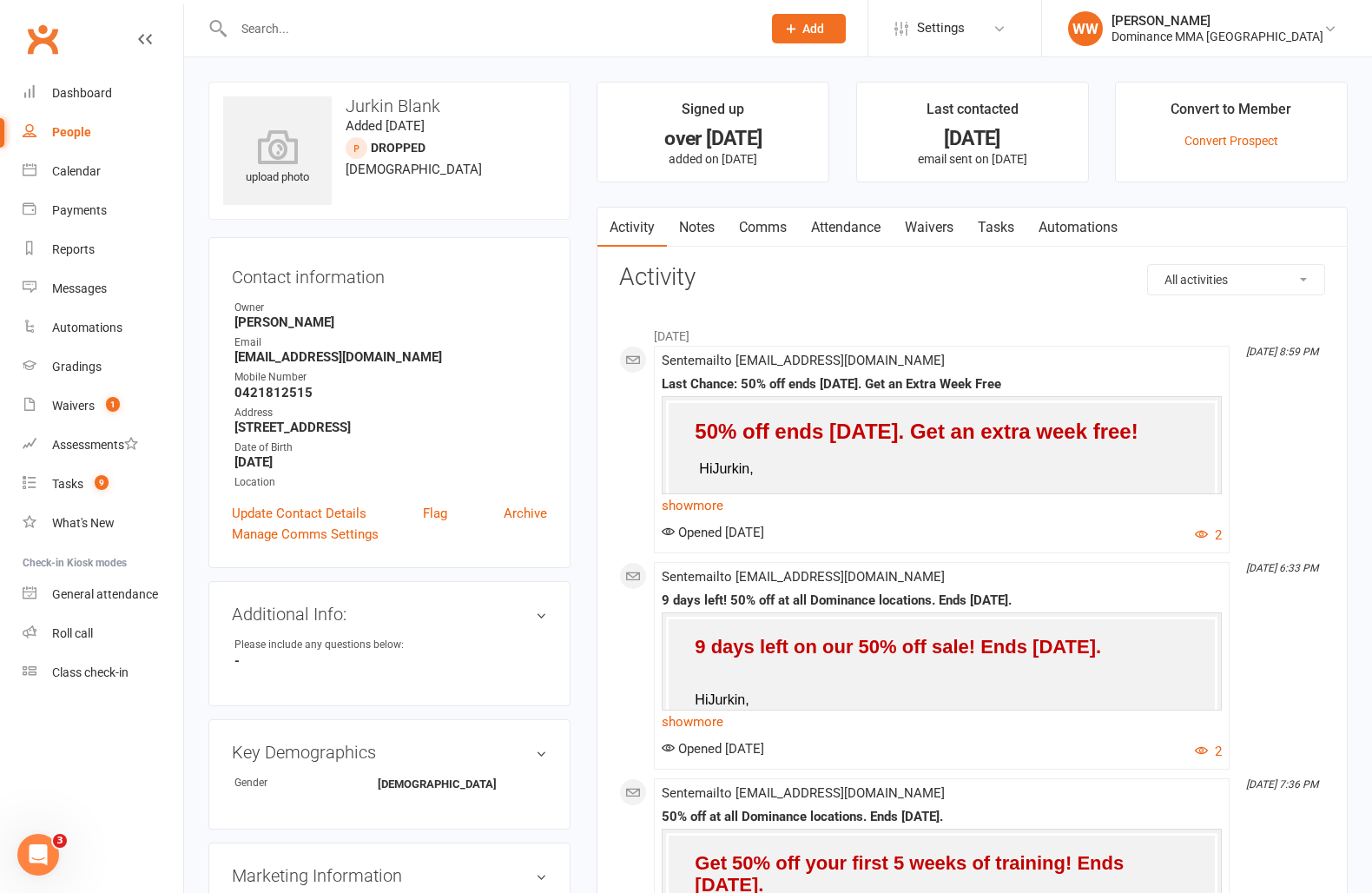
click at [579, 259] on div "upload photo Jurkin Blank Added 26 April, 2018 DROPPED prospect 35 years old Co…" at bounding box center [390, 784] width 389 height 1405
click at [353, 26] on input "text" at bounding box center [489, 28] width 521 height 24
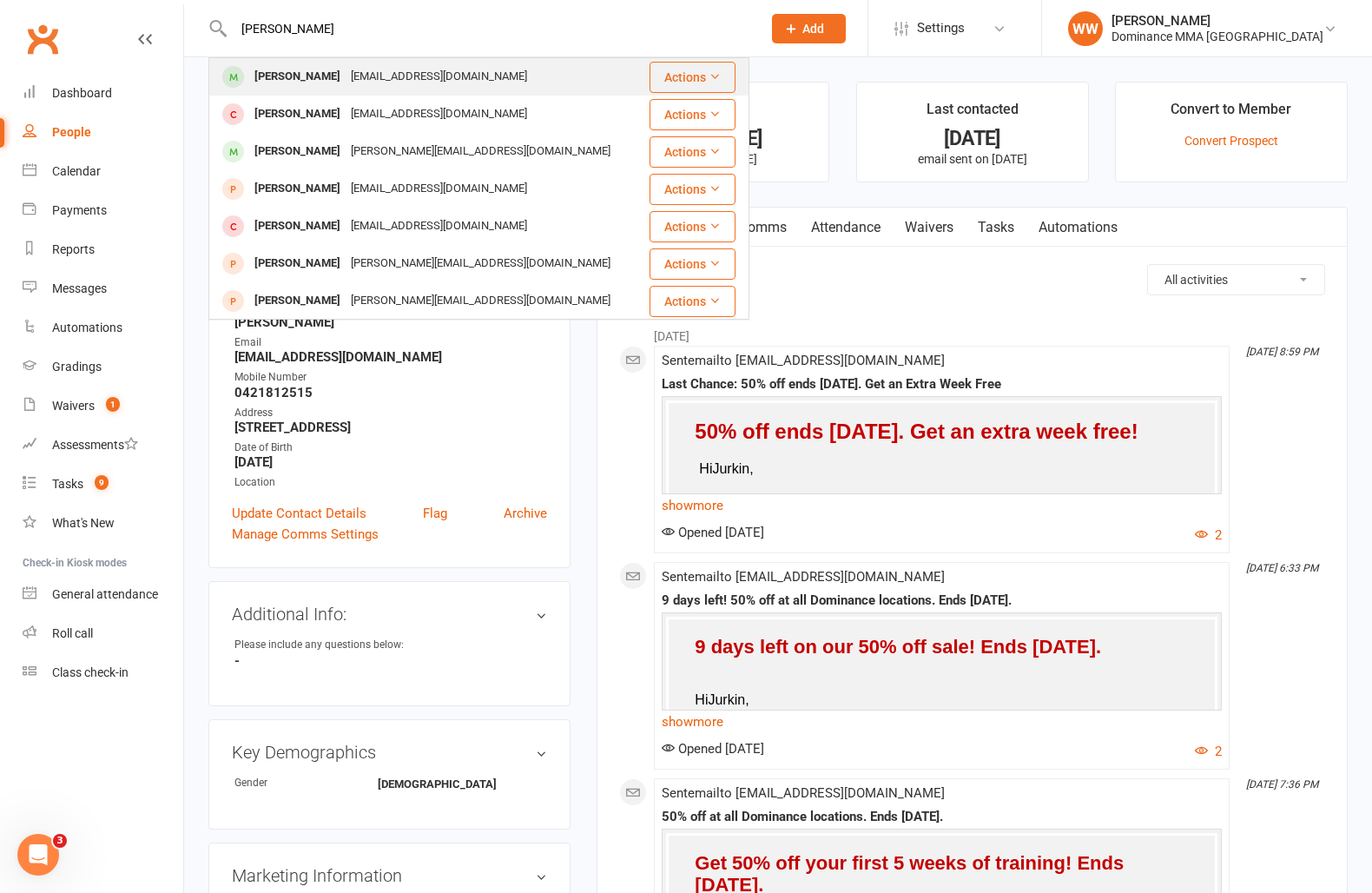
type input "thomas gan"
click at [362, 84] on div "Gt98820@gmail.com" at bounding box center [439, 77] width 187 height 25
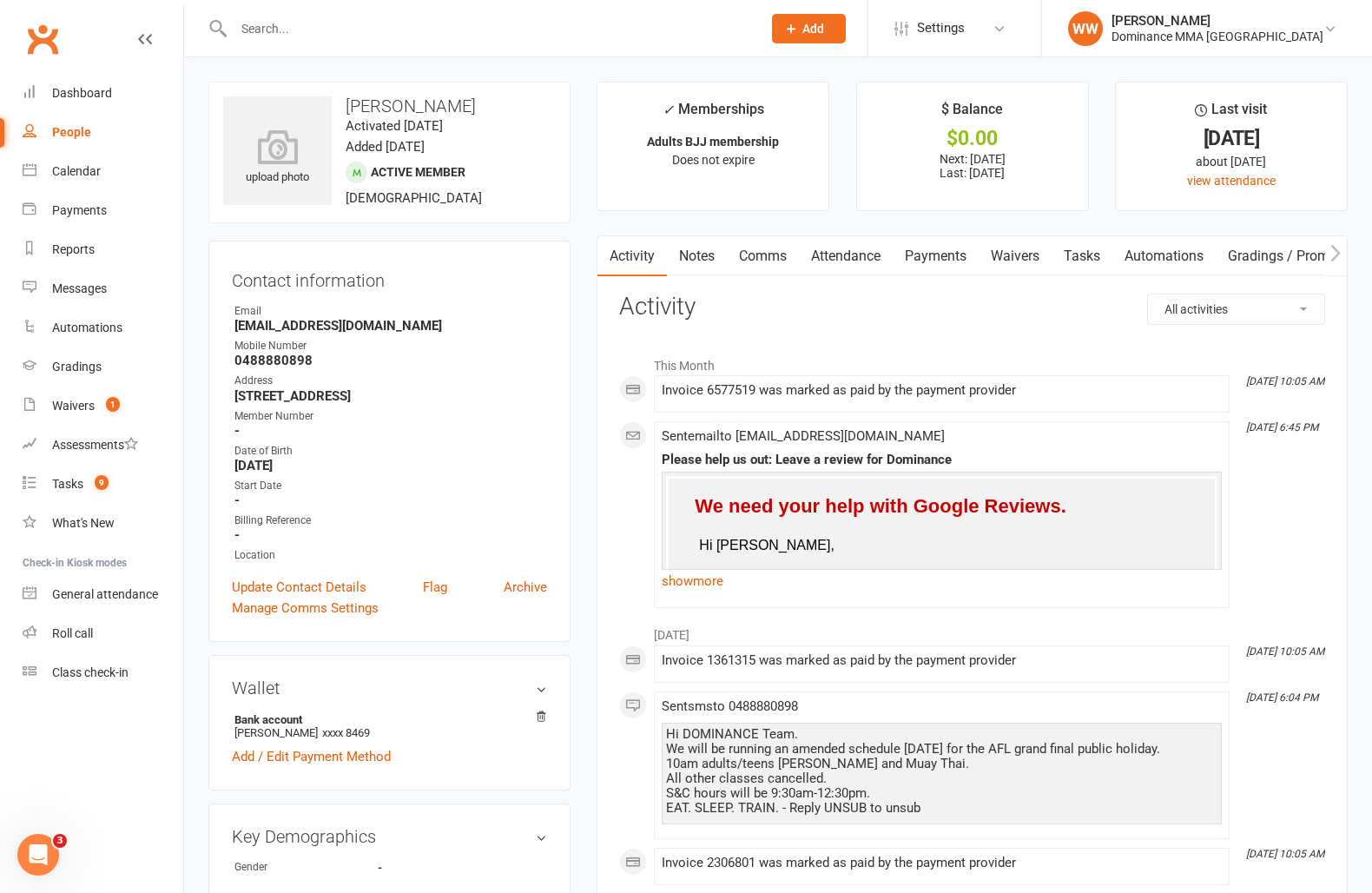
click at [1028, 262] on link "Waivers" at bounding box center [1015, 256] width 73 height 40
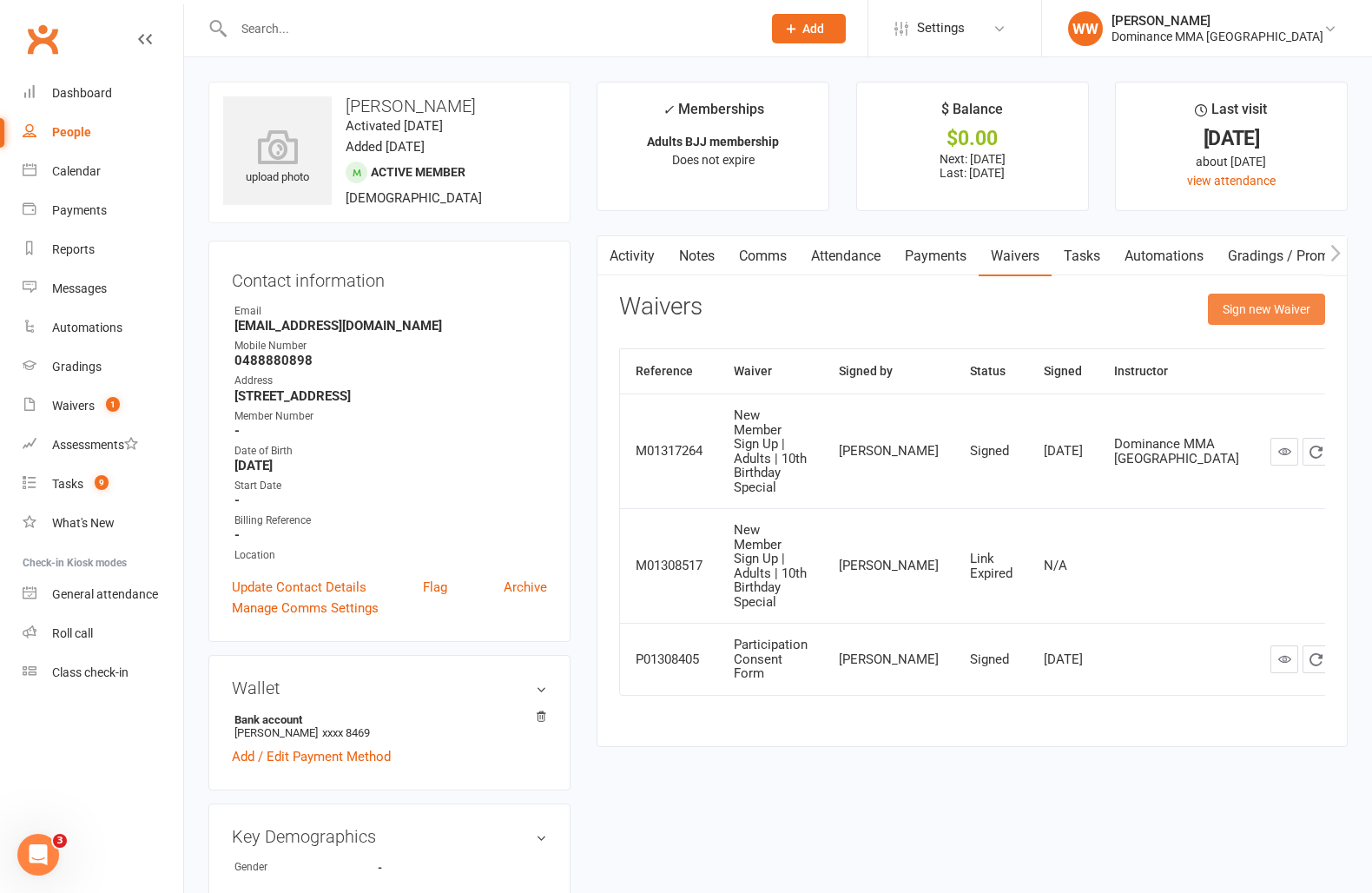
click at [1262, 313] on button "Sign new Waiver" at bounding box center [1266, 309] width 117 height 31
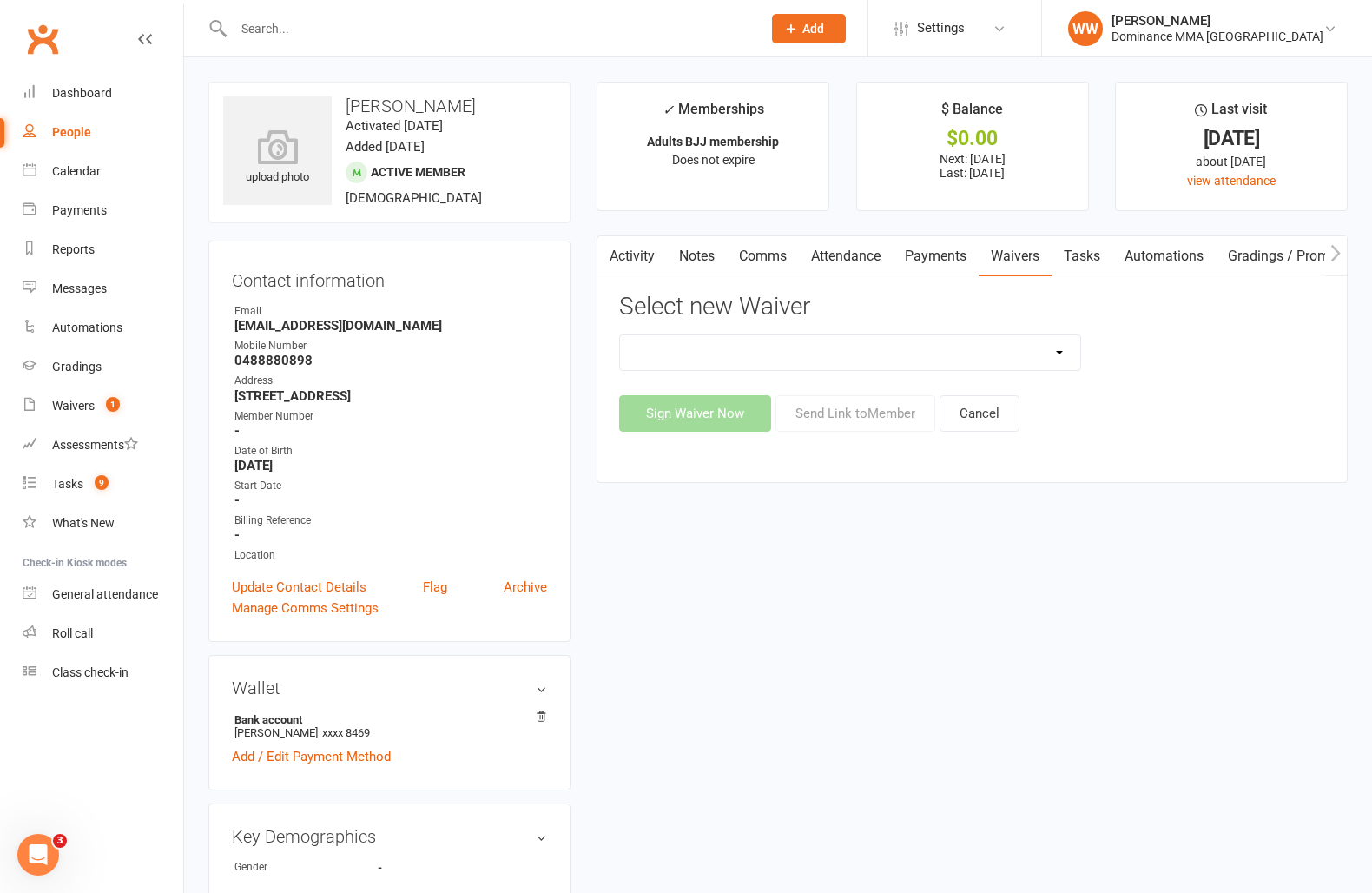
click at [1076, 356] on select "Member | Cancellation | Adults Member | Injury Report Form (FOH staff use only)…" at bounding box center [850, 352] width 460 height 35
select select "7288"
click at [620, 335] on select "Member | Cancellation | Adults Member | Injury Report Form (FOH staff use only)…" at bounding box center [850, 352] width 460 height 35
click at [843, 408] on button "Send Link to Member" at bounding box center [855, 413] width 159 height 37
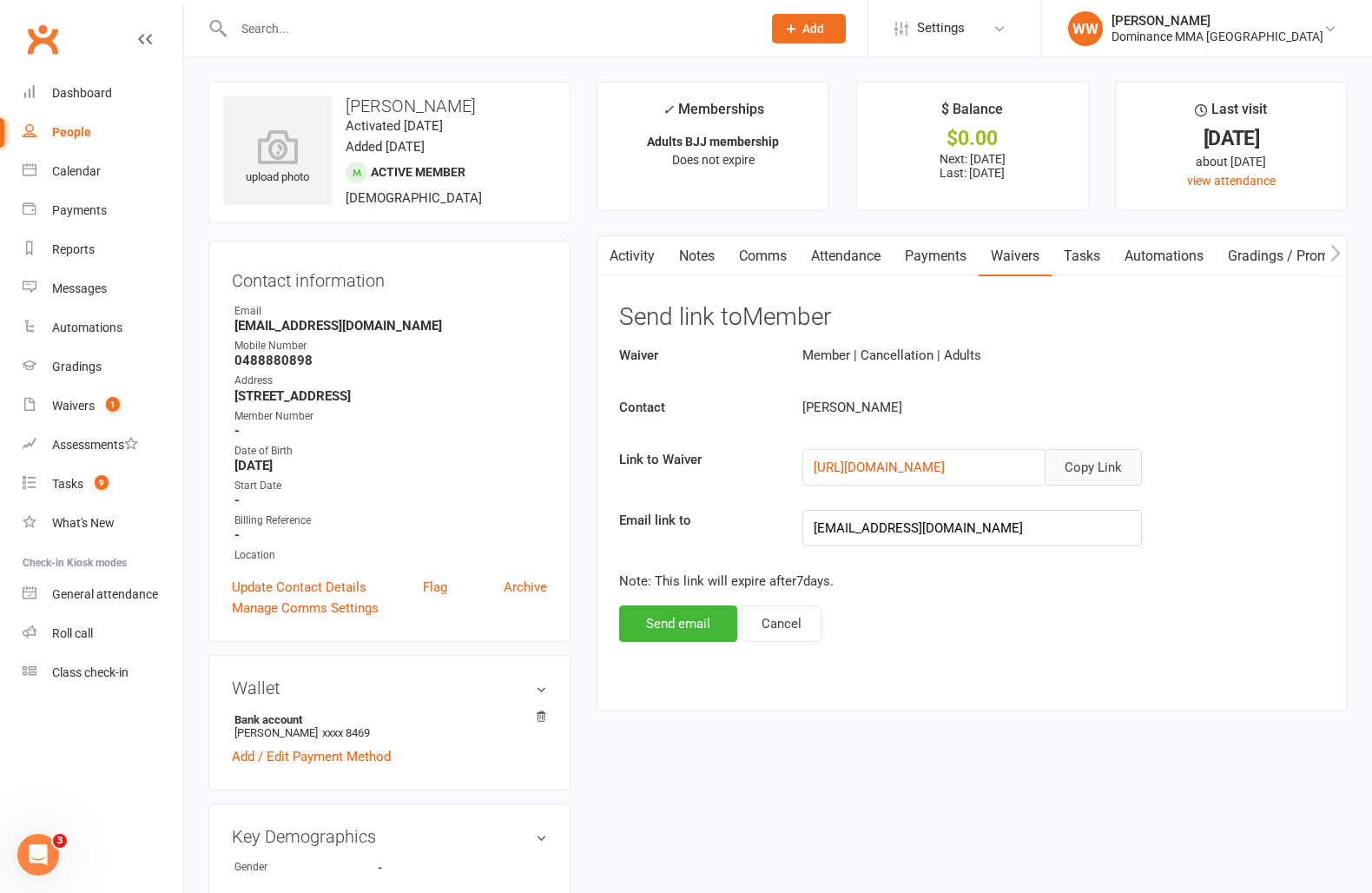
click at [1076, 478] on button "Copy Link" at bounding box center [1093, 467] width 98 height 37
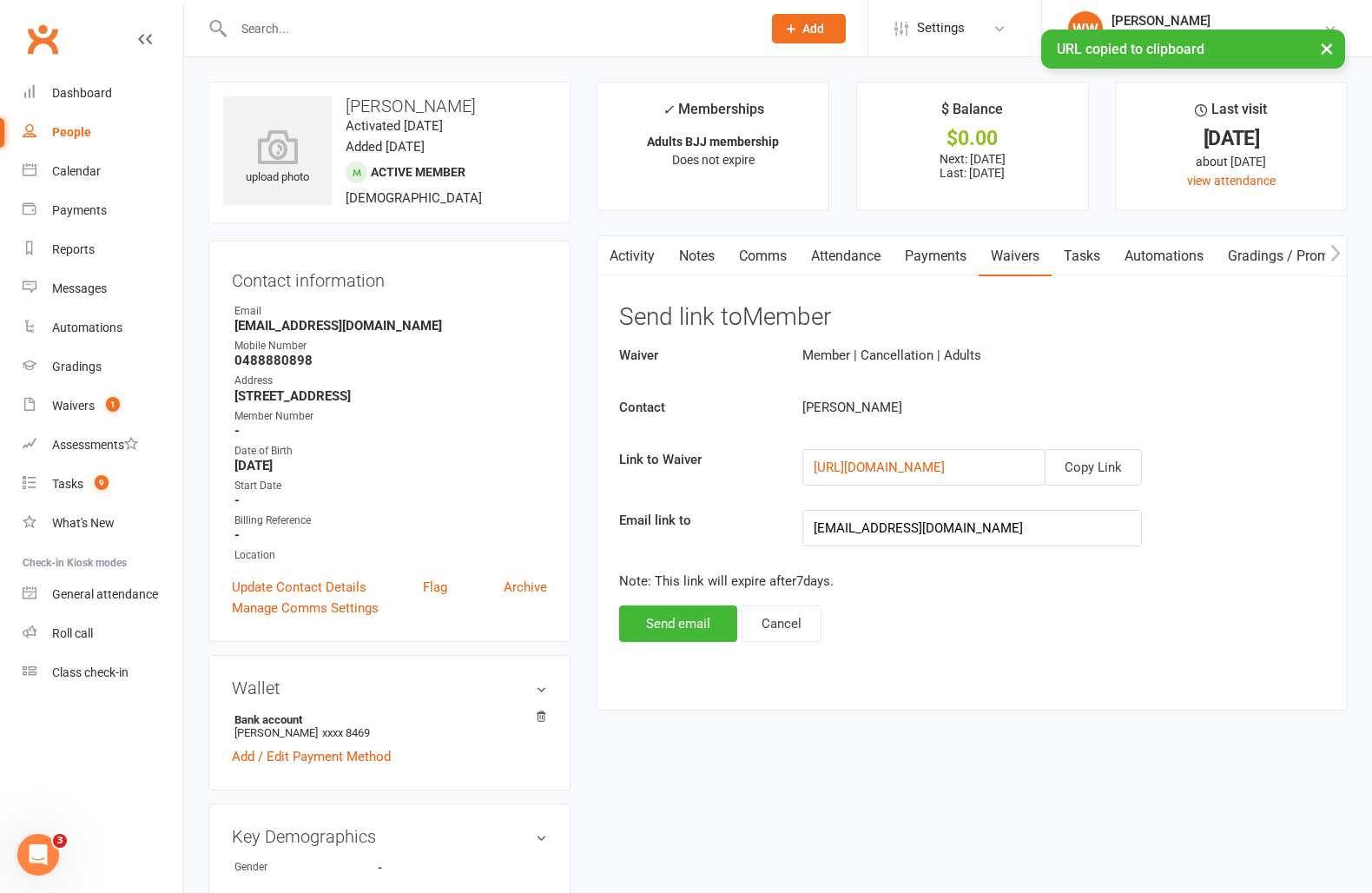
click at [1061, 339] on section "Send link to Member Waiver Member | Cancellation | Adults Contact Thomas Gan Li…" at bounding box center [972, 472] width 706 height 338
click at [775, 255] on link "Comms" at bounding box center [763, 256] width 72 height 40
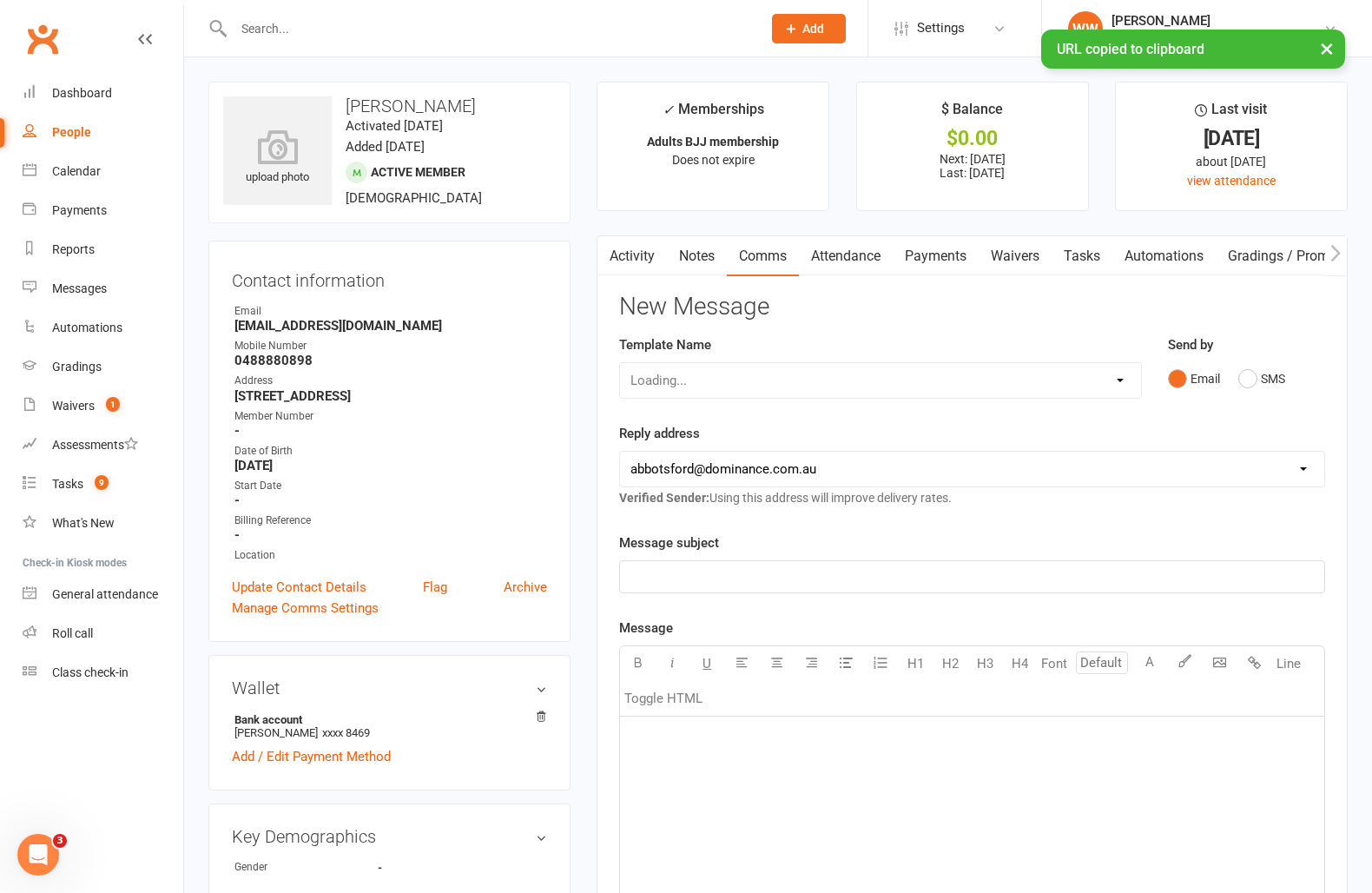
click at [904, 376] on div "Loading..." at bounding box center [880, 380] width 523 height 37
click at [901, 387] on select "Select Template [Email] MARKETING | $100 FIRST 4 WEEKS SPECIAL | CANCELLED MEMB…" at bounding box center [880, 380] width 521 height 35
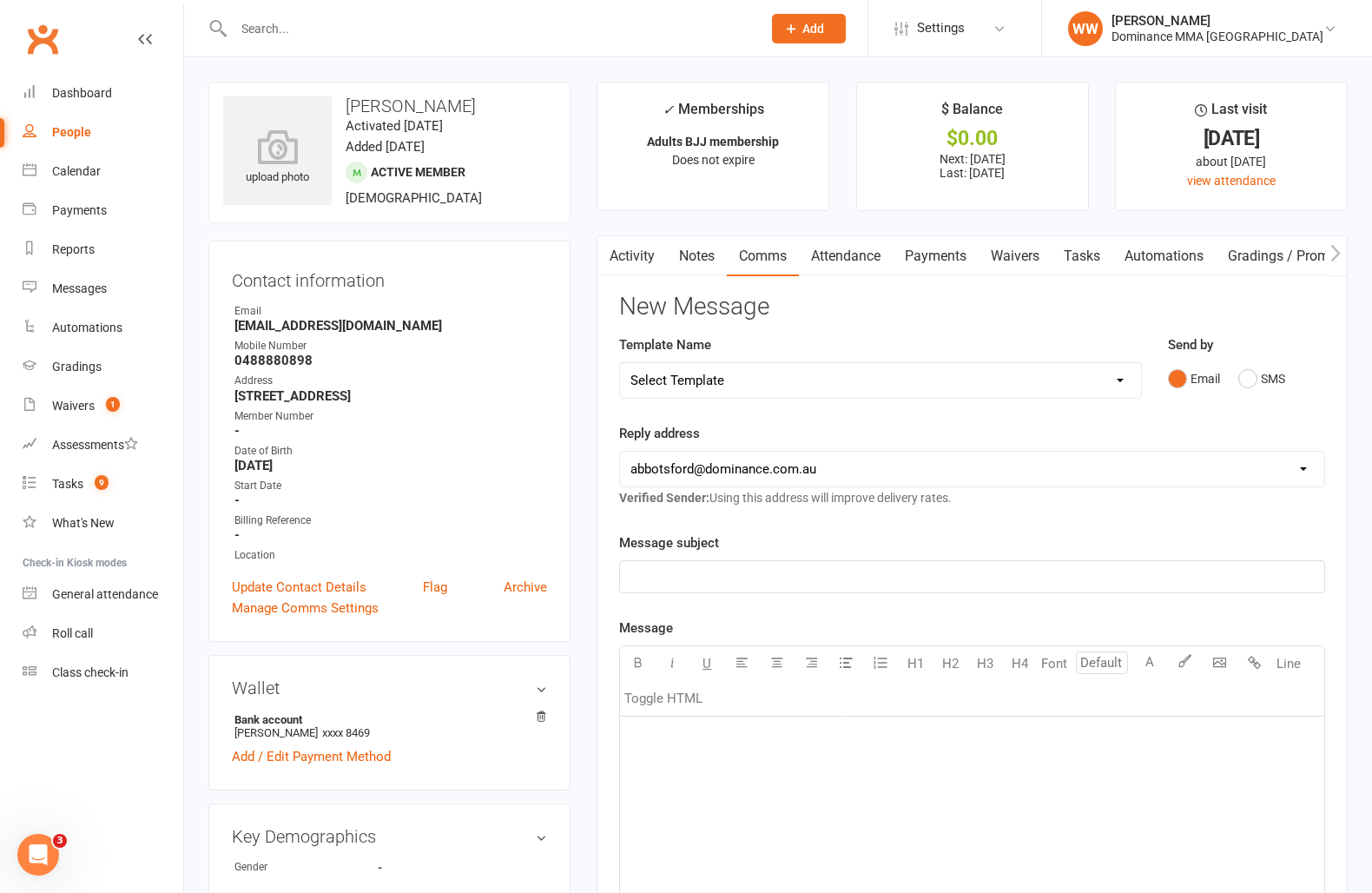
select select "8"
click at [620, 363] on select "Select Template [Email] MARKETING | $100 FIRST 4 WEEKS SPECIAL | CANCELLED MEMB…" at bounding box center [880, 380] width 521 height 35
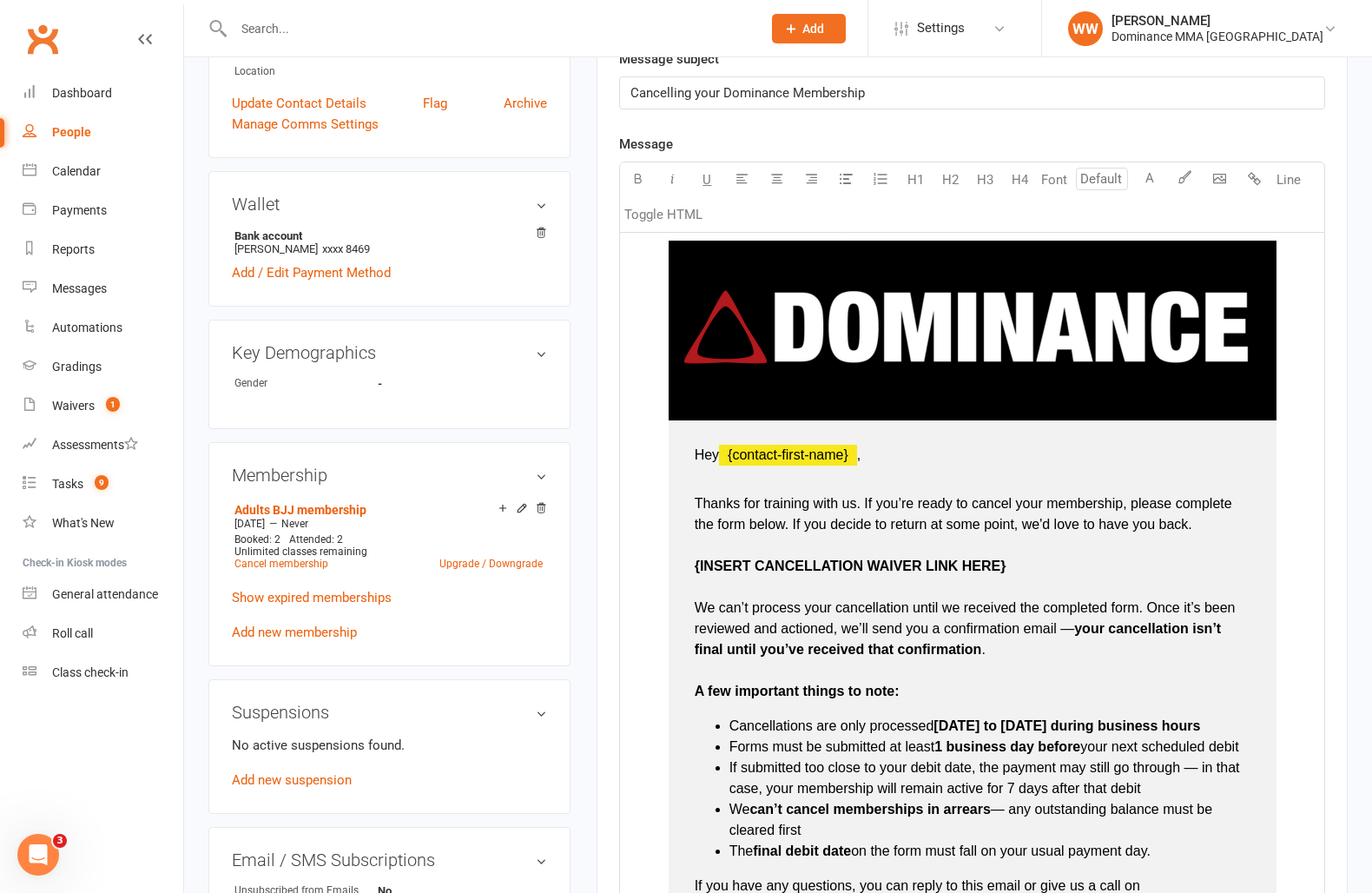
scroll to position [502, 0]
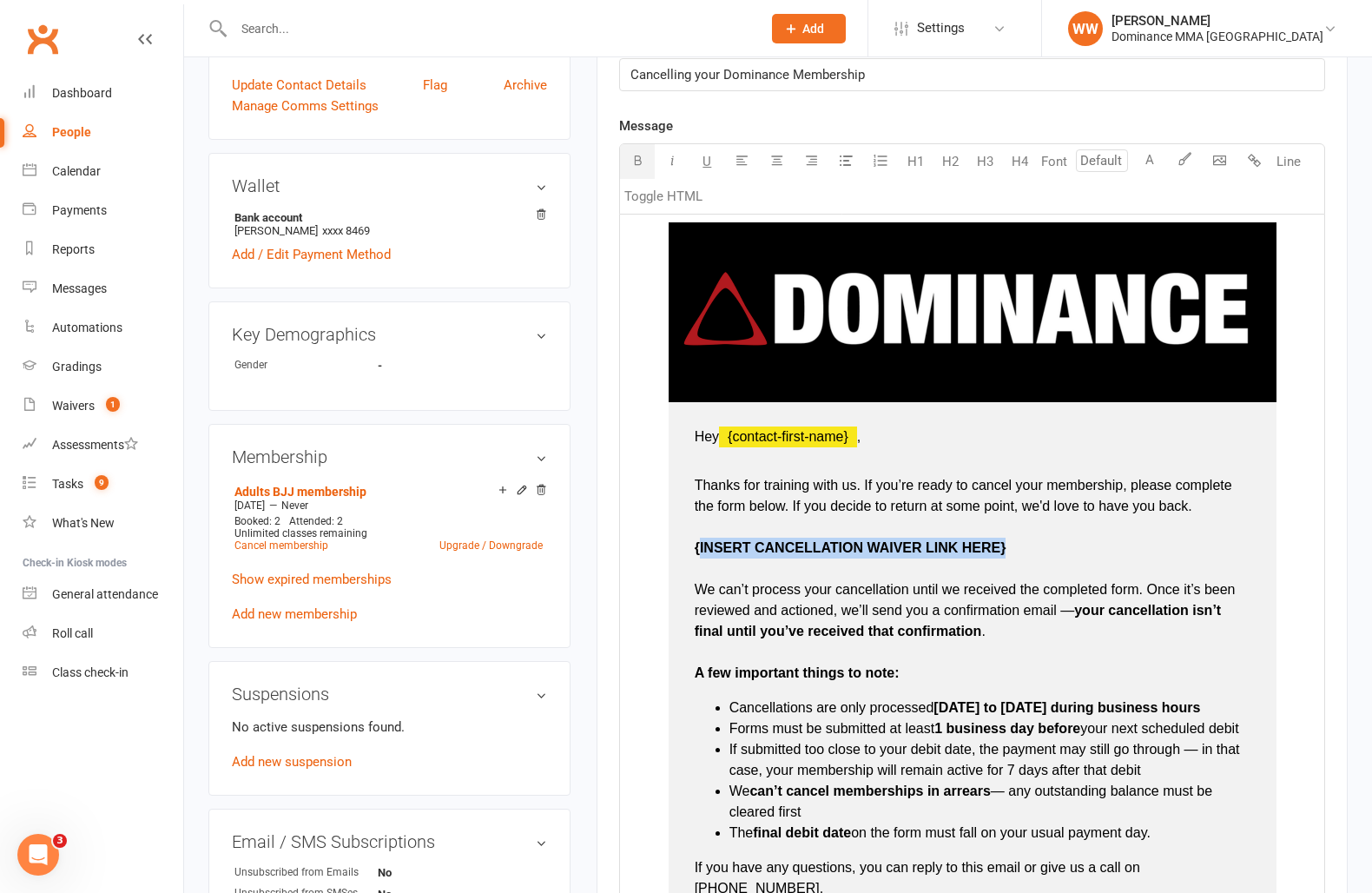
drag, startPoint x: 1015, startPoint y: 549, endPoint x: 699, endPoint y: 542, distance: 316.1
click at [699, 542] on p "Thanks for training with us. If you’re ready to cancel your membership, please …" at bounding box center [973, 569] width 556 height 229
click at [1070, 670] on p "Thanks for training with us. If you’re ready to cancel your membership, please …" at bounding box center [973, 569] width 556 height 229
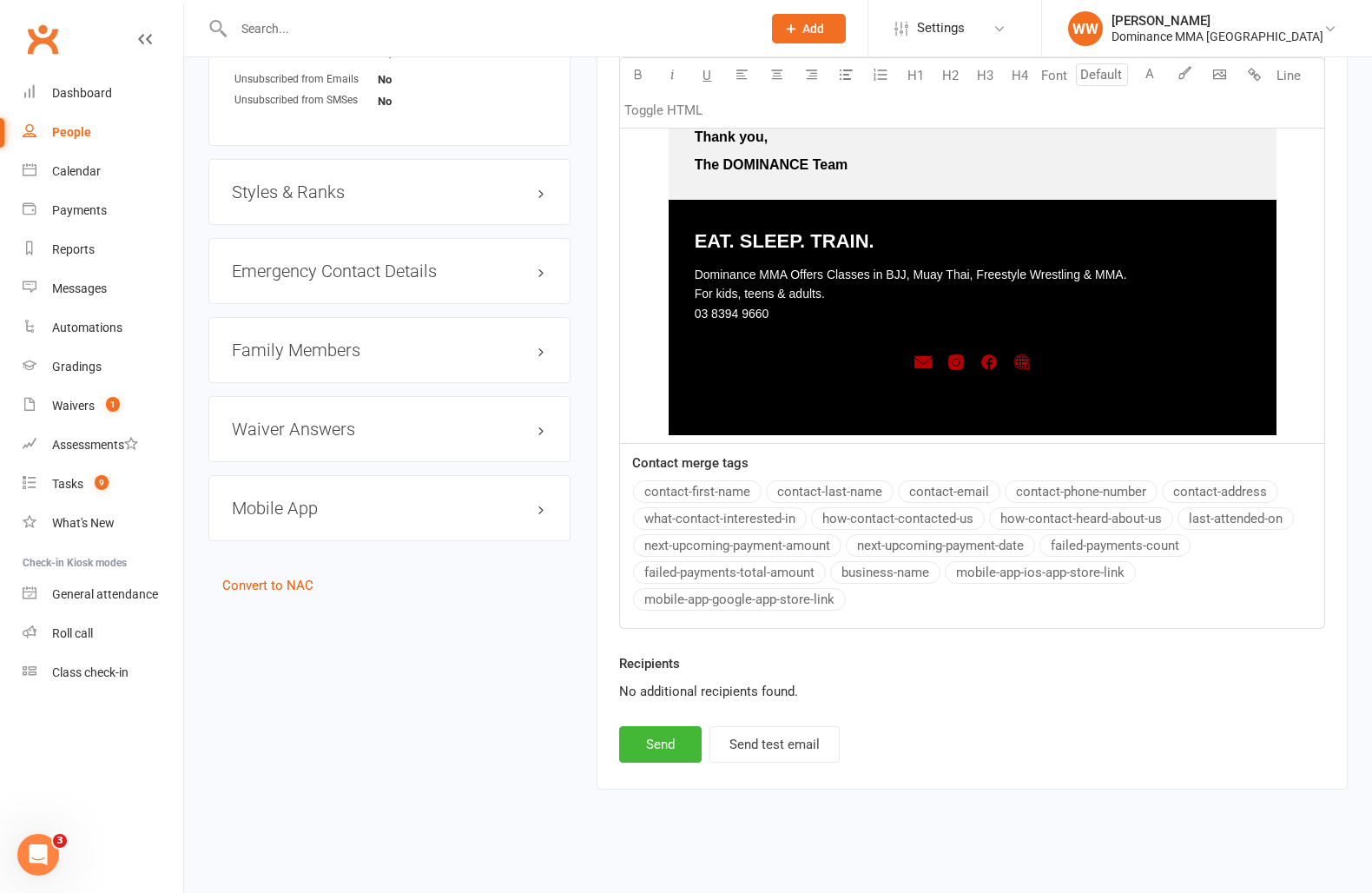
scroll to position [1303, 0]
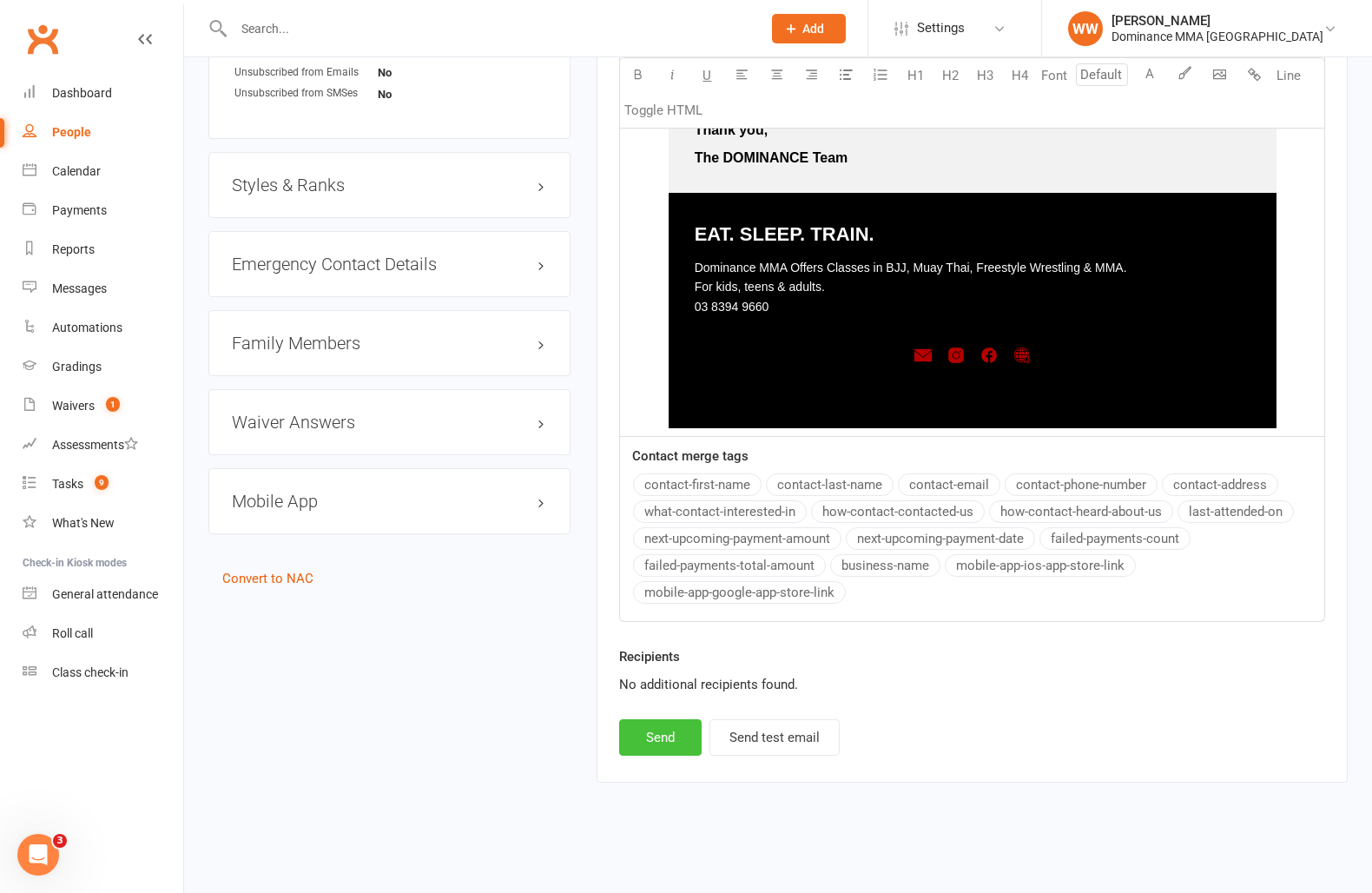
click at [677, 734] on button "Send" at bounding box center [660, 737] width 82 height 37
select select
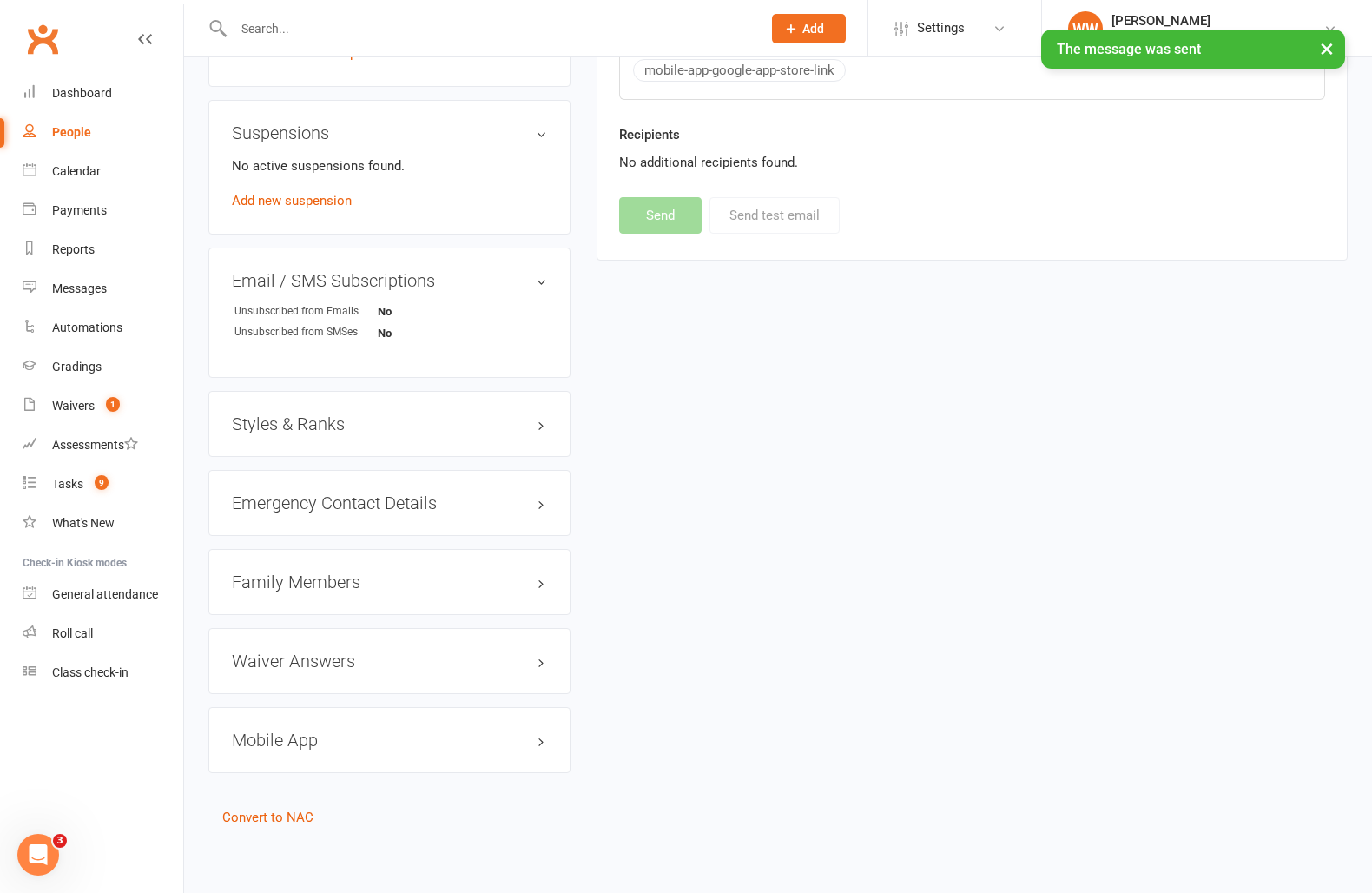
scroll to position [0, 0]
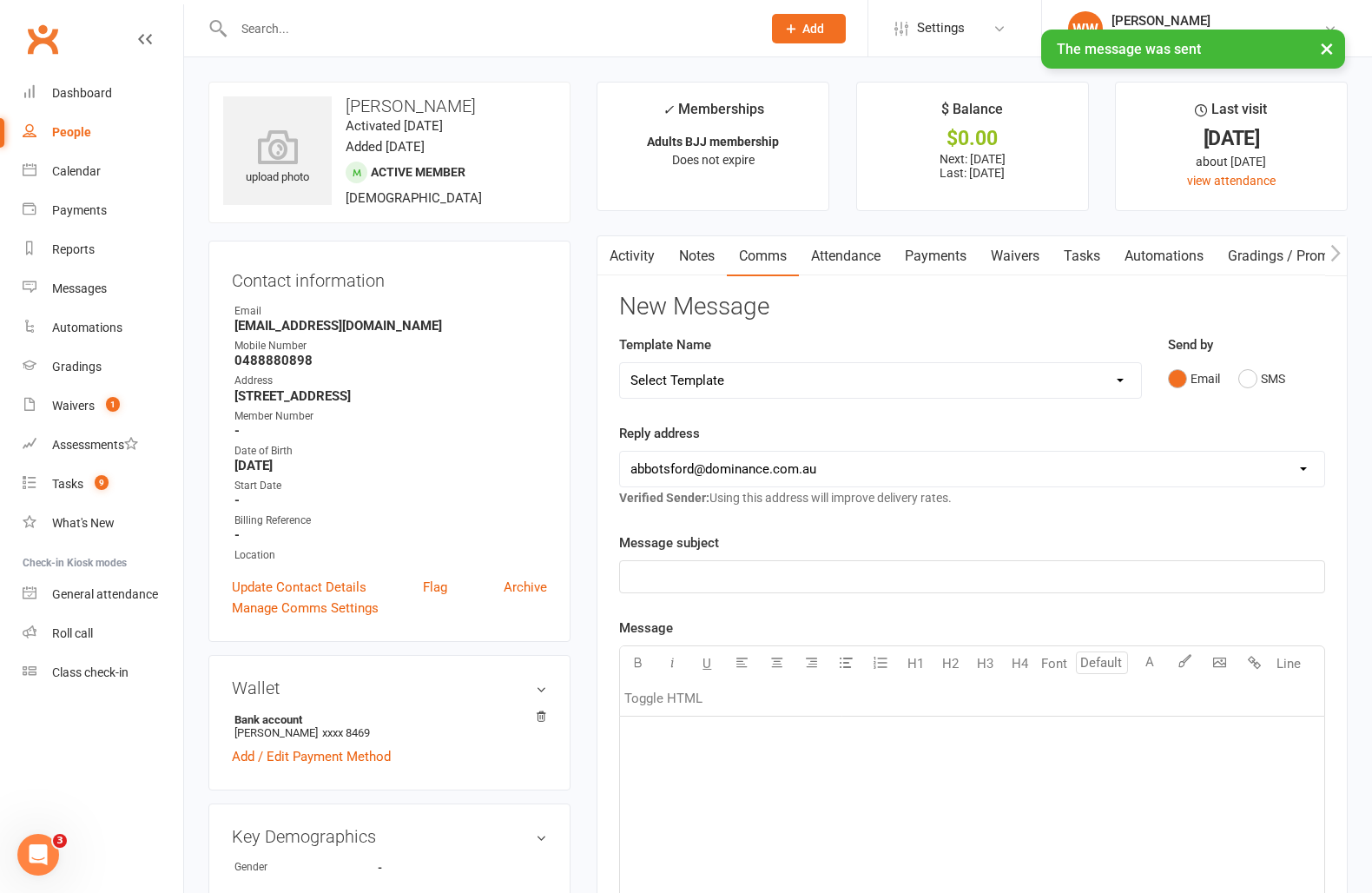
click at [999, 315] on h3 "New Message" at bounding box center [972, 307] width 706 height 27
click at [1004, 317] on h3 "New Message" at bounding box center [972, 307] width 706 height 27
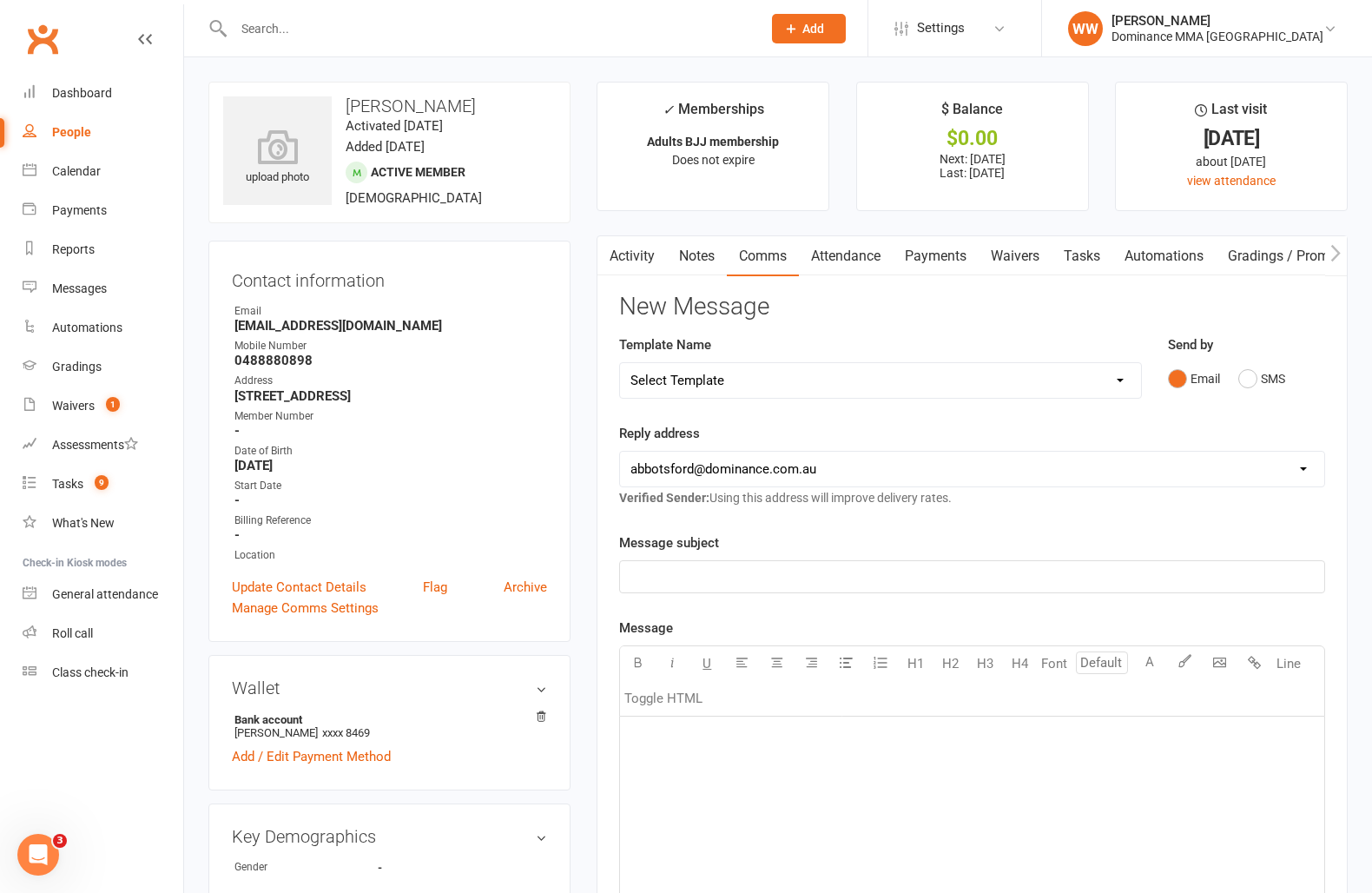
click at [1083, 265] on link "Tasks" at bounding box center [1082, 256] width 61 height 40
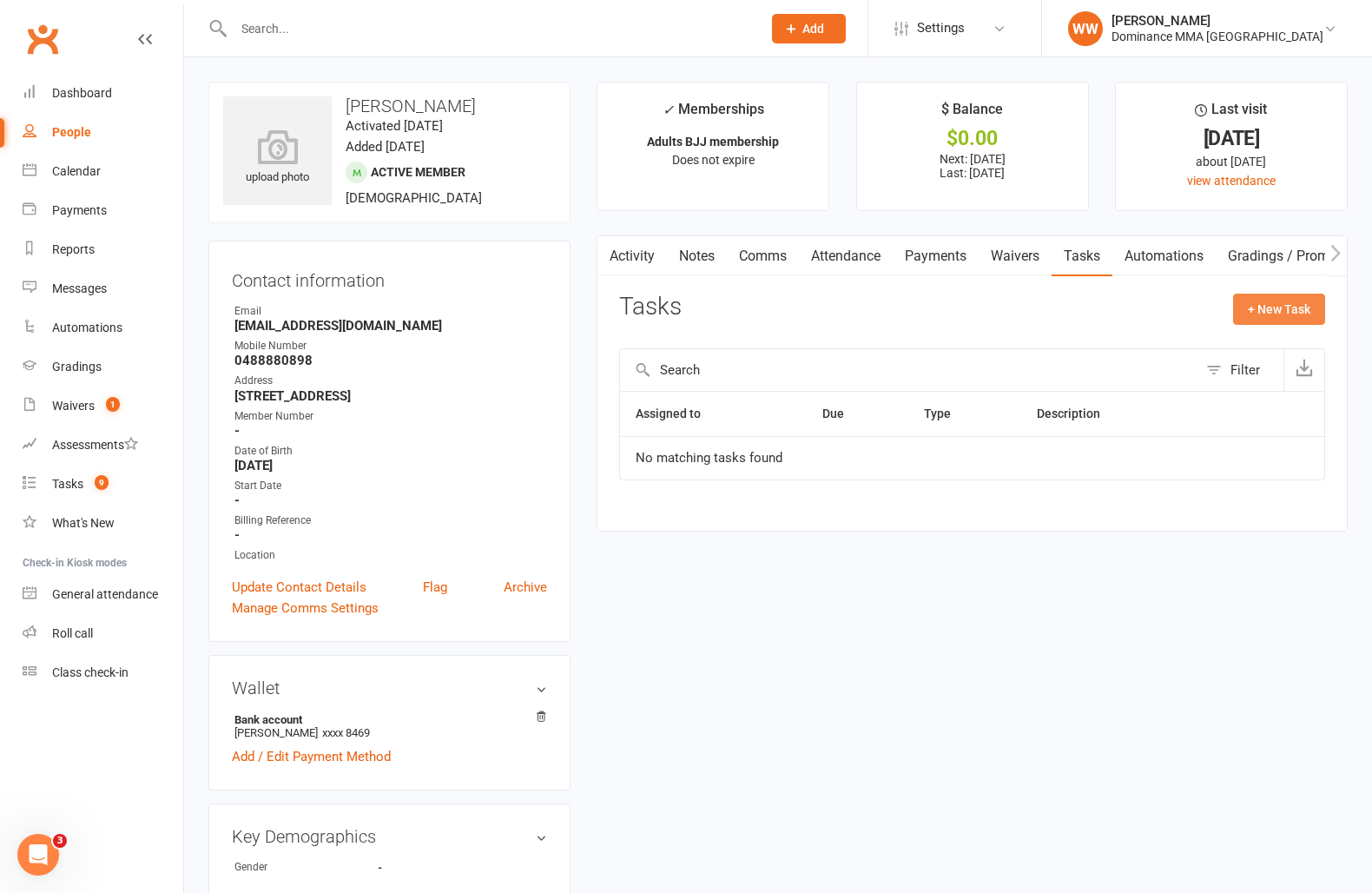
click at [1273, 310] on button "+ New Task" at bounding box center [1279, 309] width 92 height 31
select select "49757"
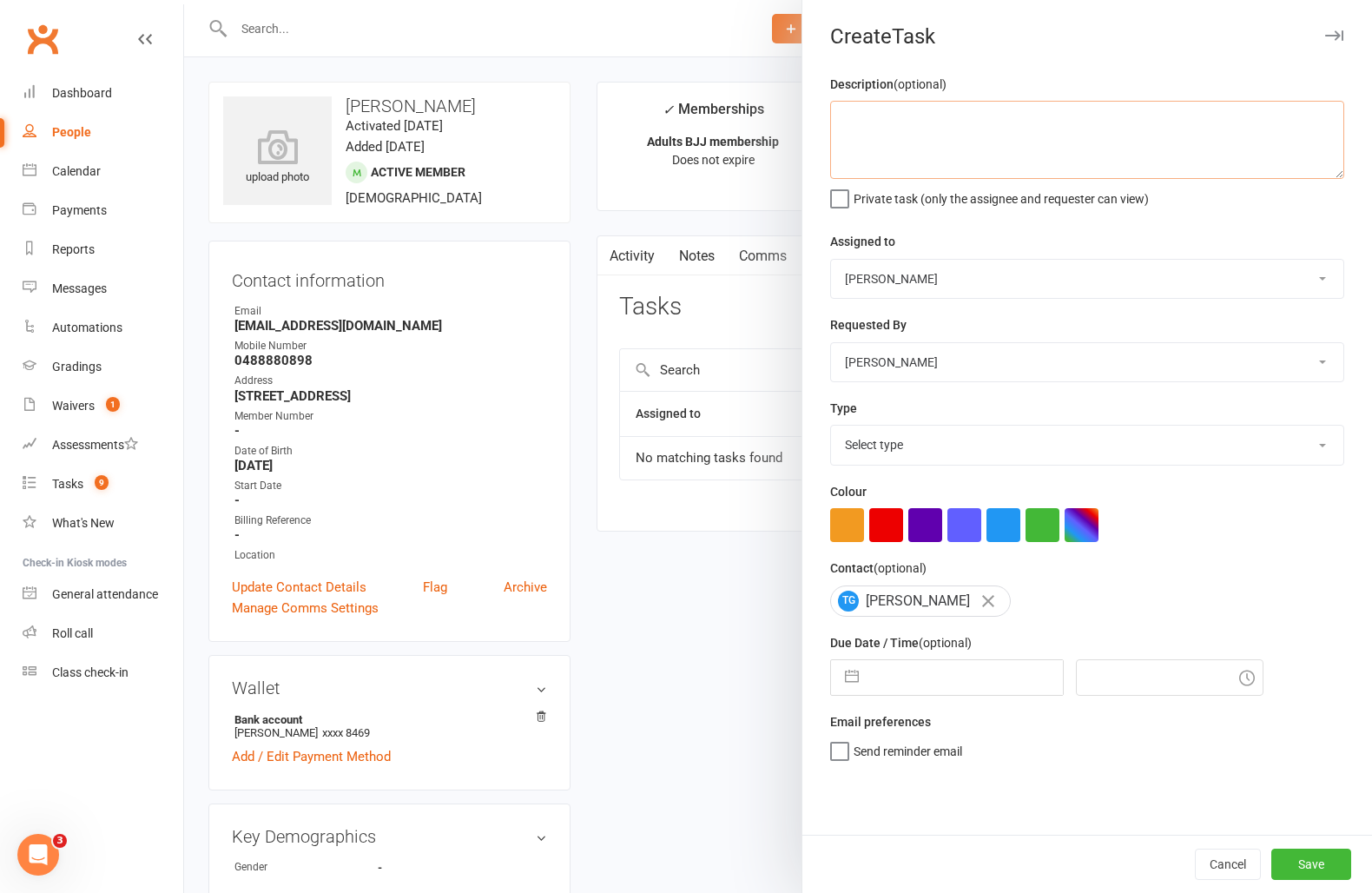
click at [942, 139] on textarea at bounding box center [1087, 139] width 514 height 78
type textarea "torn rotator cuff, didn't want to suspend. check in to see how he's going 11/10…"
click at [925, 456] on select "Select type A. prospect | enquiry response B. prospect | trial | not yet booked…" at bounding box center [1087, 444] width 512 height 39
select select "3868"
click at [831, 427] on select "Select type A. prospect | enquiry response B. prospect | trial | not yet booked…" at bounding box center [1087, 444] width 512 height 39
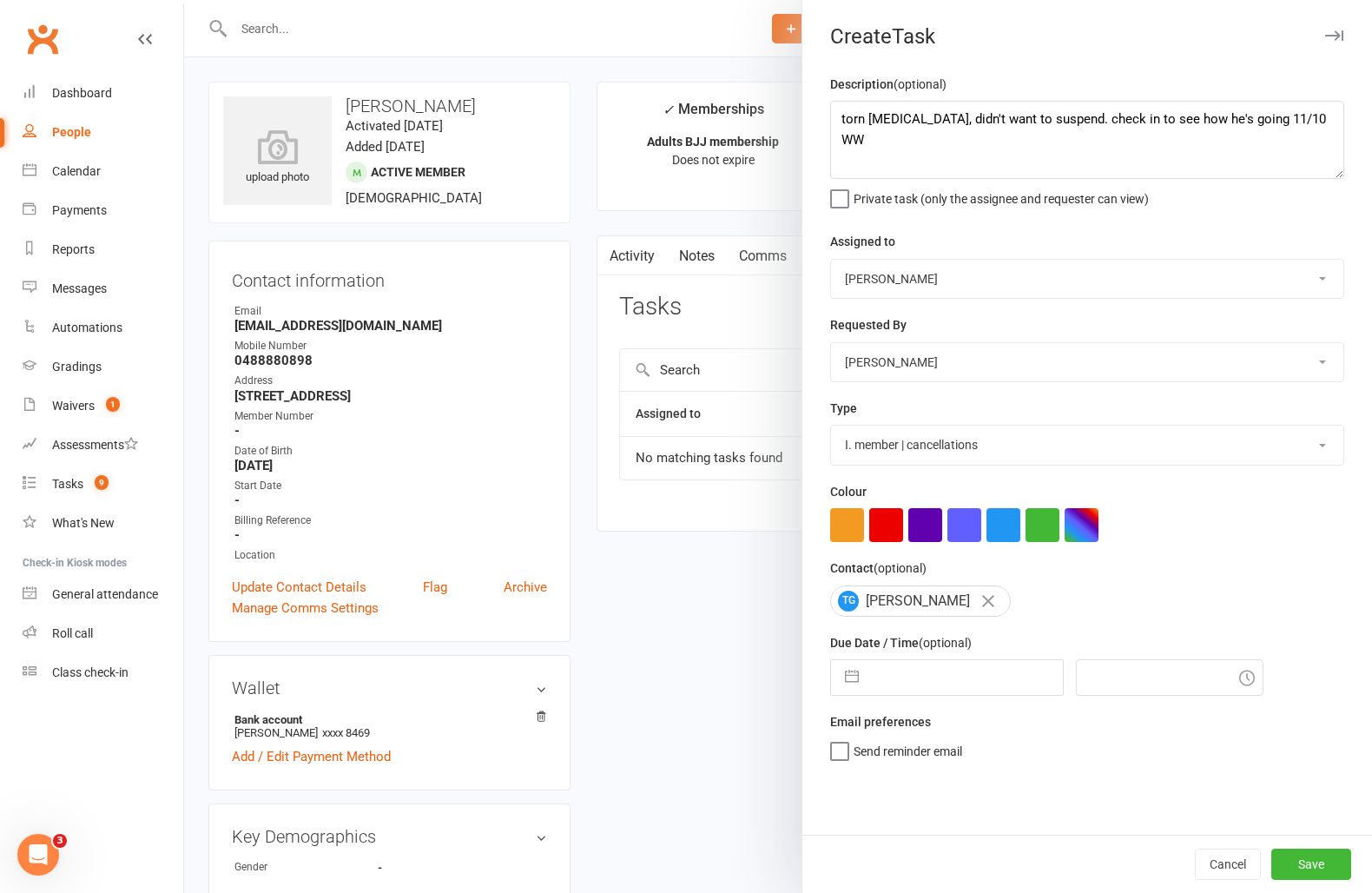
select select "8"
select select "2025"
select select "9"
select select "2025"
select select "10"
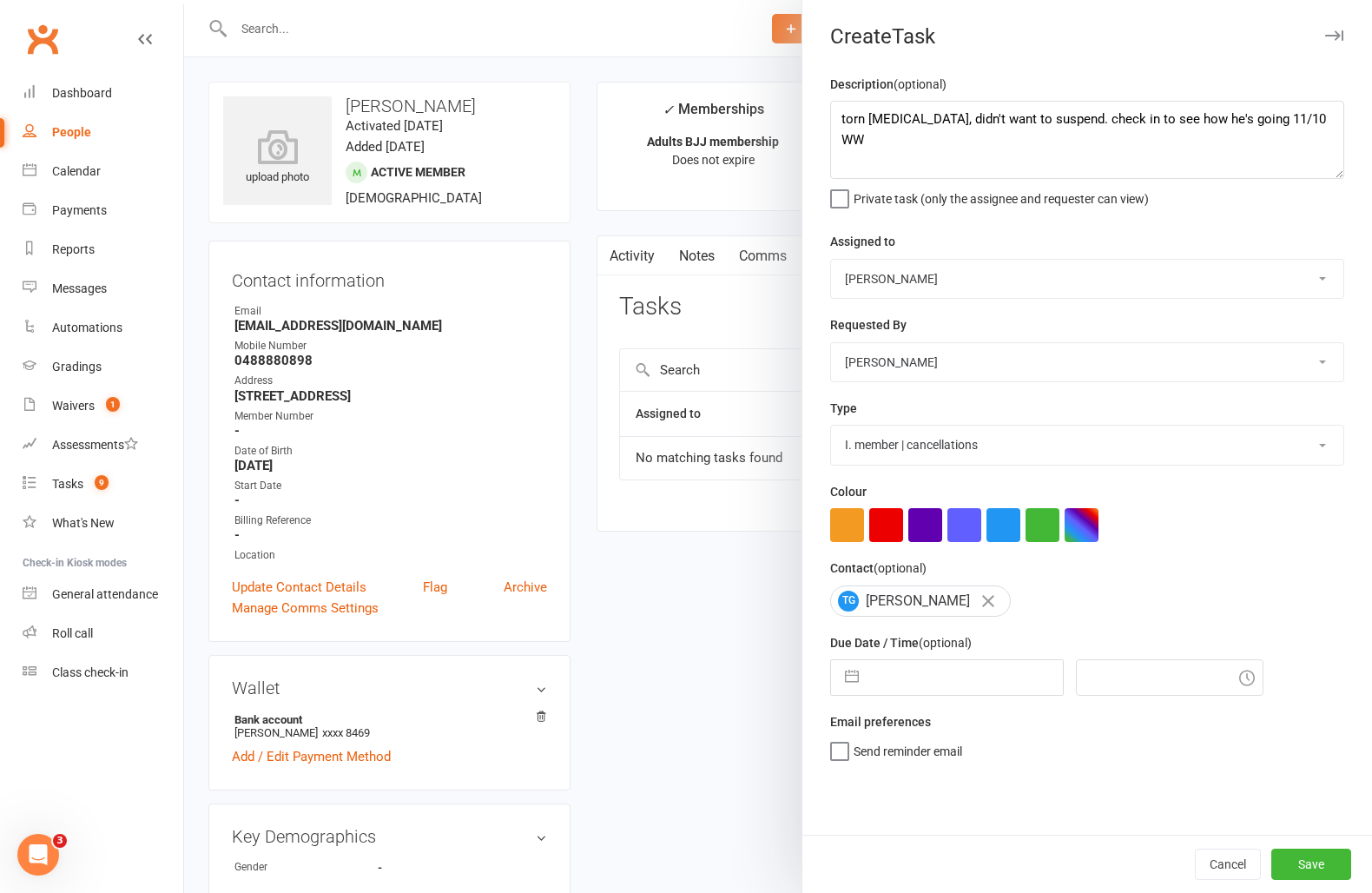
select select "2025"
click at [915, 678] on input "text" at bounding box center [965, 677] width 195 height 35
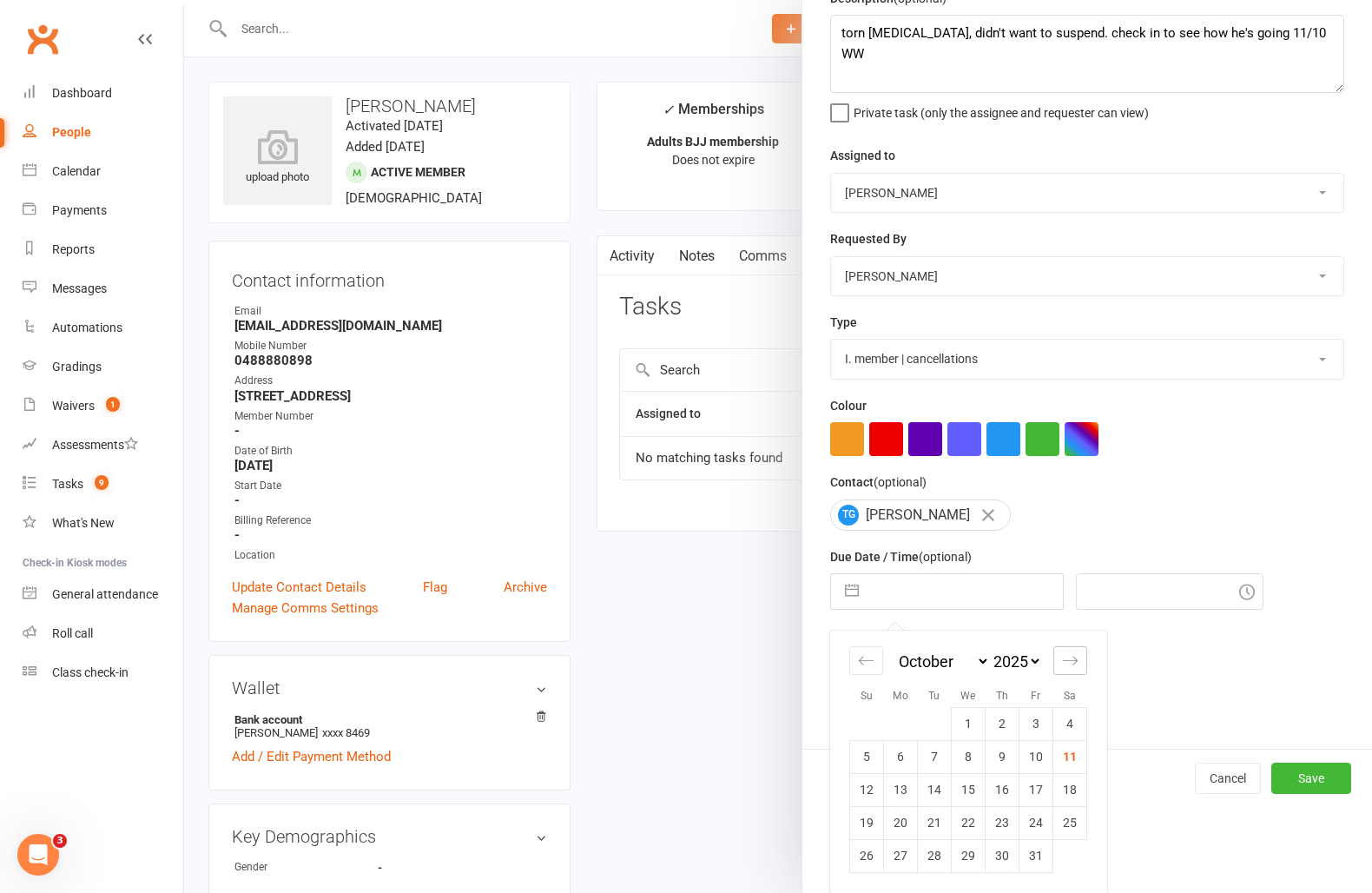
click at [1071, 665] on icon "Move forward to switch to the next month." at bounding box center [1070, 660] width 16 height 16
select select "11"
select select "2025"
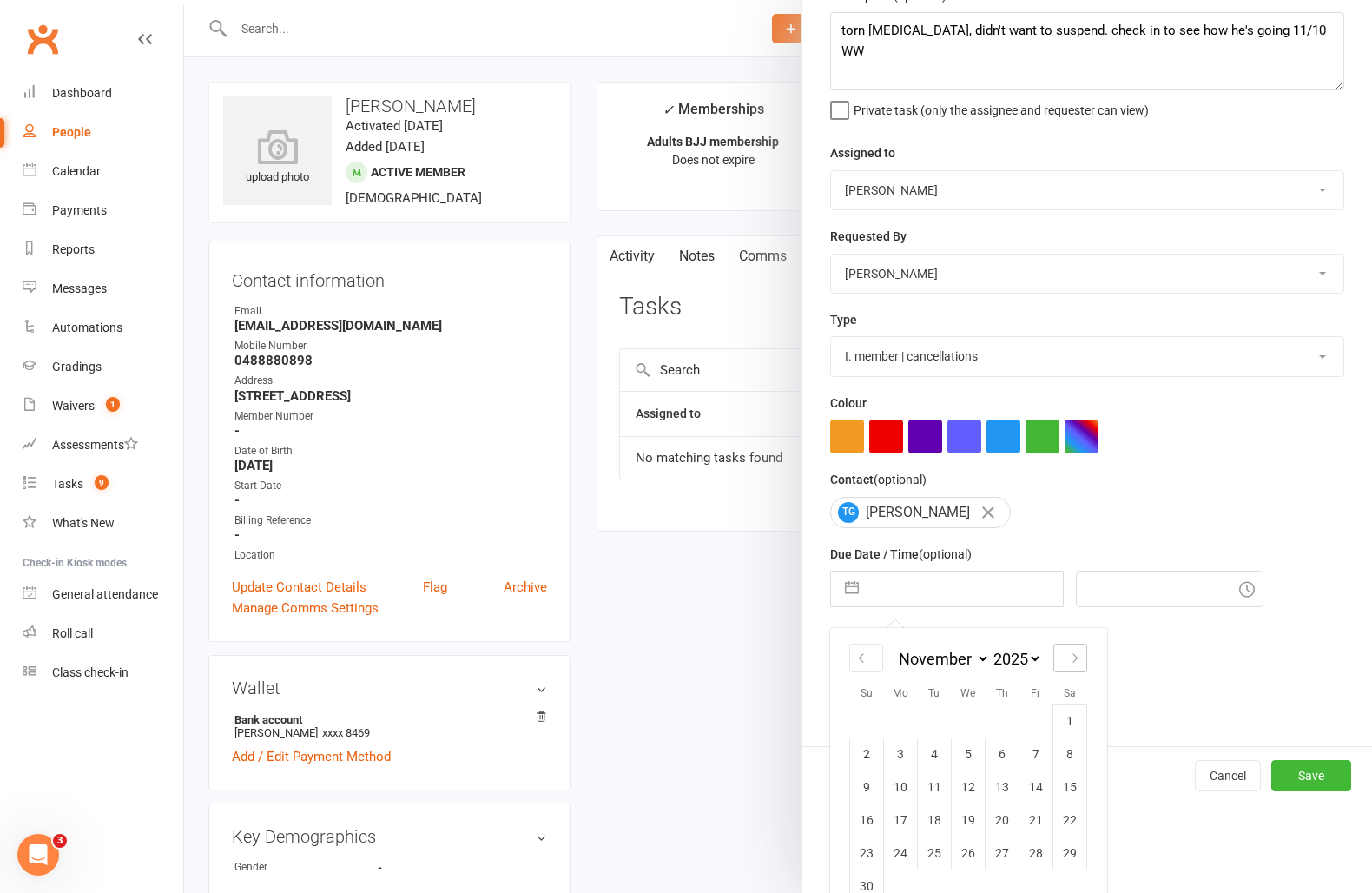
click at [1071, 665] on icon "Move forward to switch to the next month." at bounding box center [1070, 657] width 16 height 16
select select "2026"
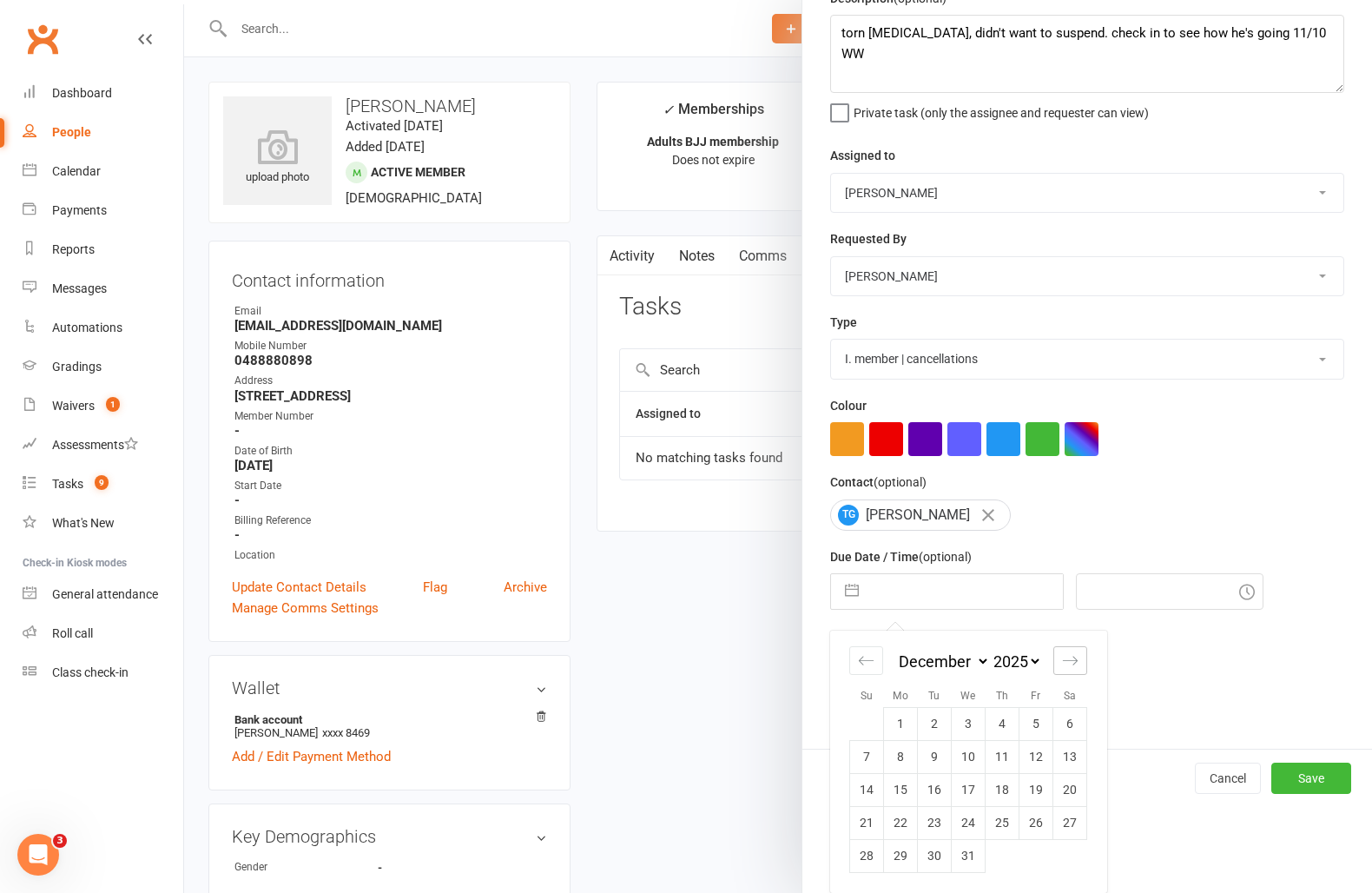
click at [1071, 665] on icon "Move forward to switch to the next month." at bounding box center [1070, 660] width 16 height 16
select select "1"
select select "2026"
drag, startPoint x: 936, startPoint y: 823, endPoint x: 1195, endPoint y: 829, distance: 259.1
click at [939, 822] on td "20" at bounding box center [935, 822] width 34 height 33
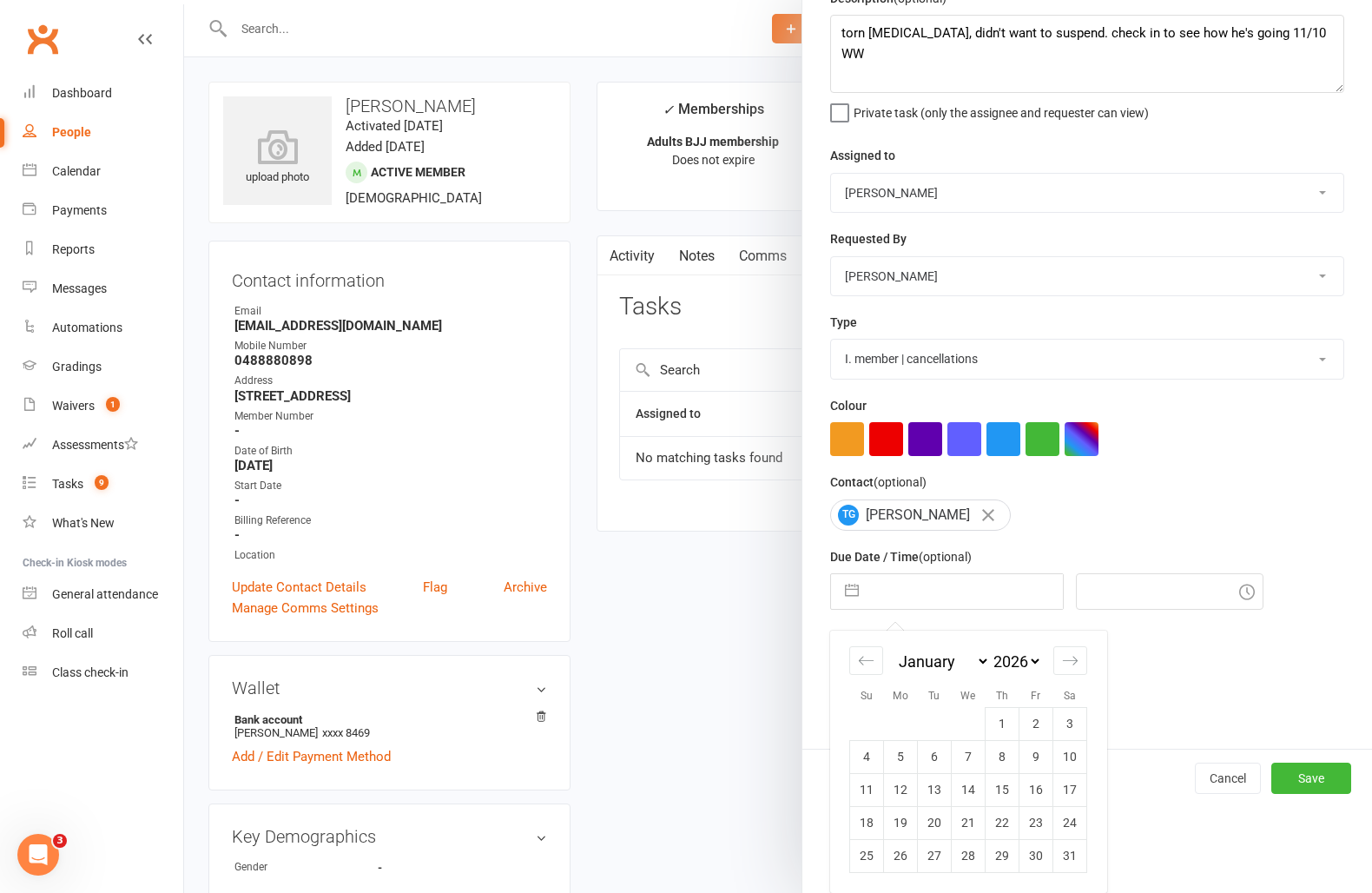
type input "20 Jan 2026"
type input "10:30am"
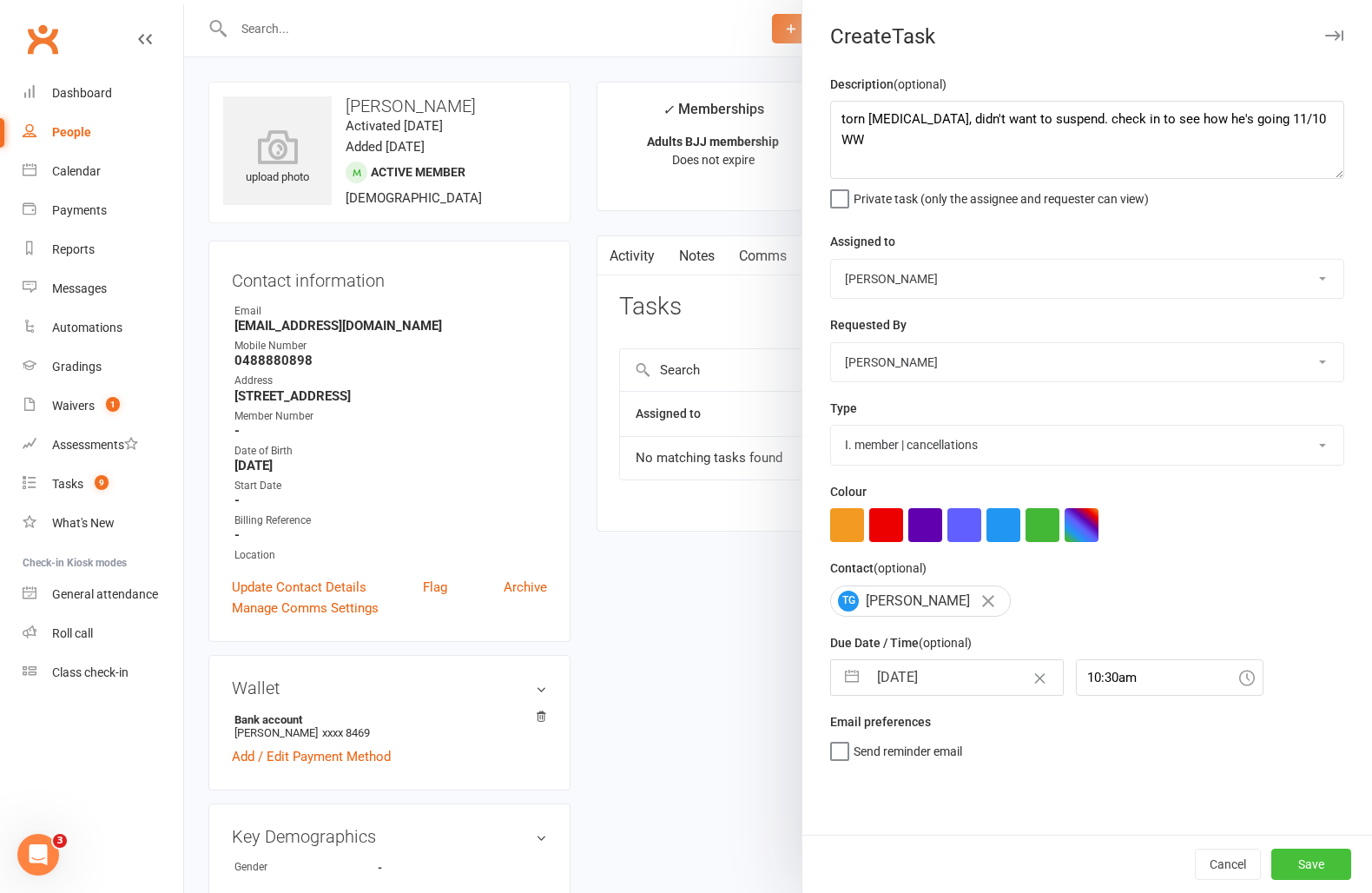
click at [1299, 860] on button "Save" at bounding box center [1311, 864] width 80 height 31
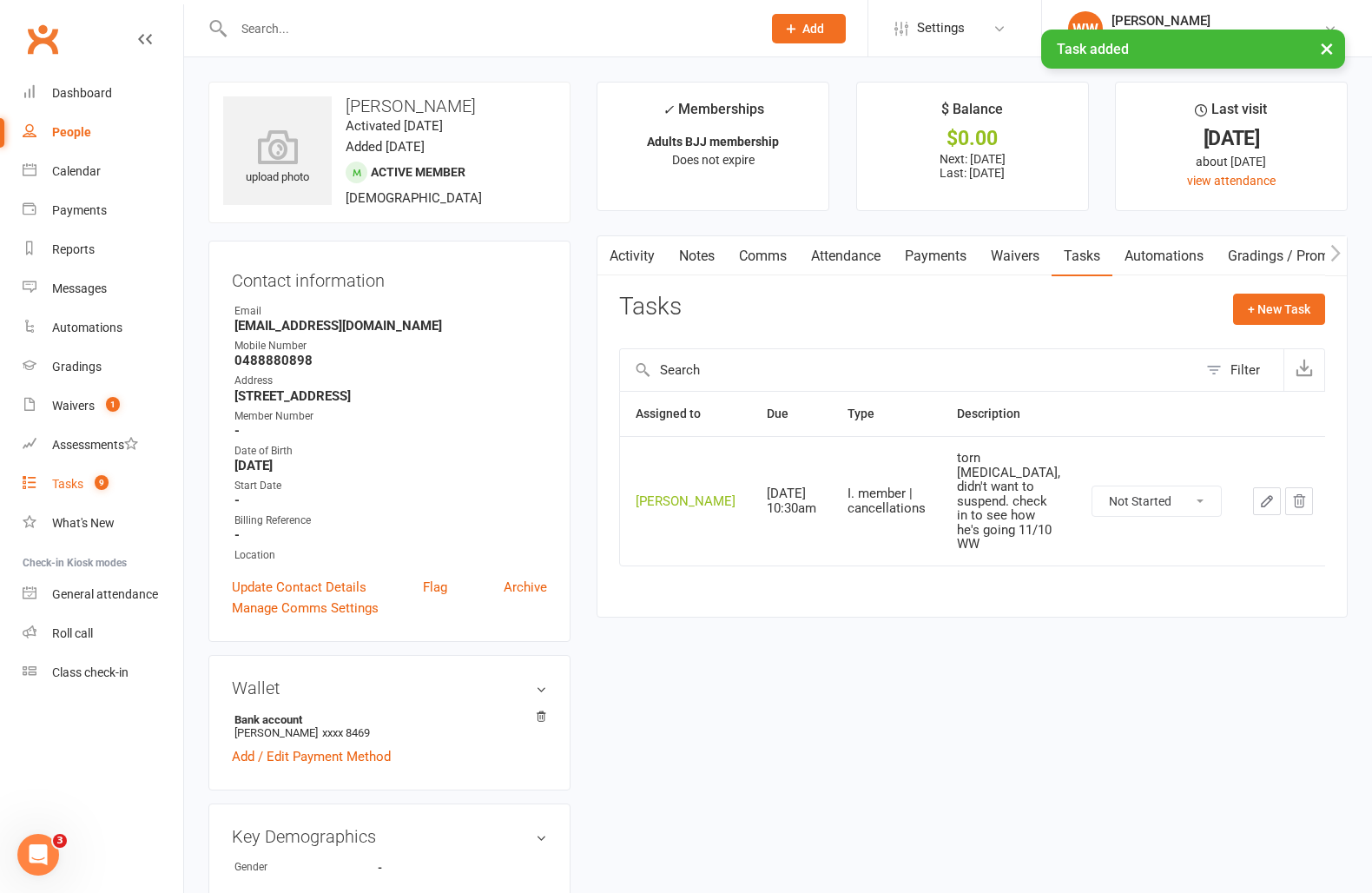
click at [68, 498] on link "Tasks 9" at bounding box center [102, 485] width 160 height 39
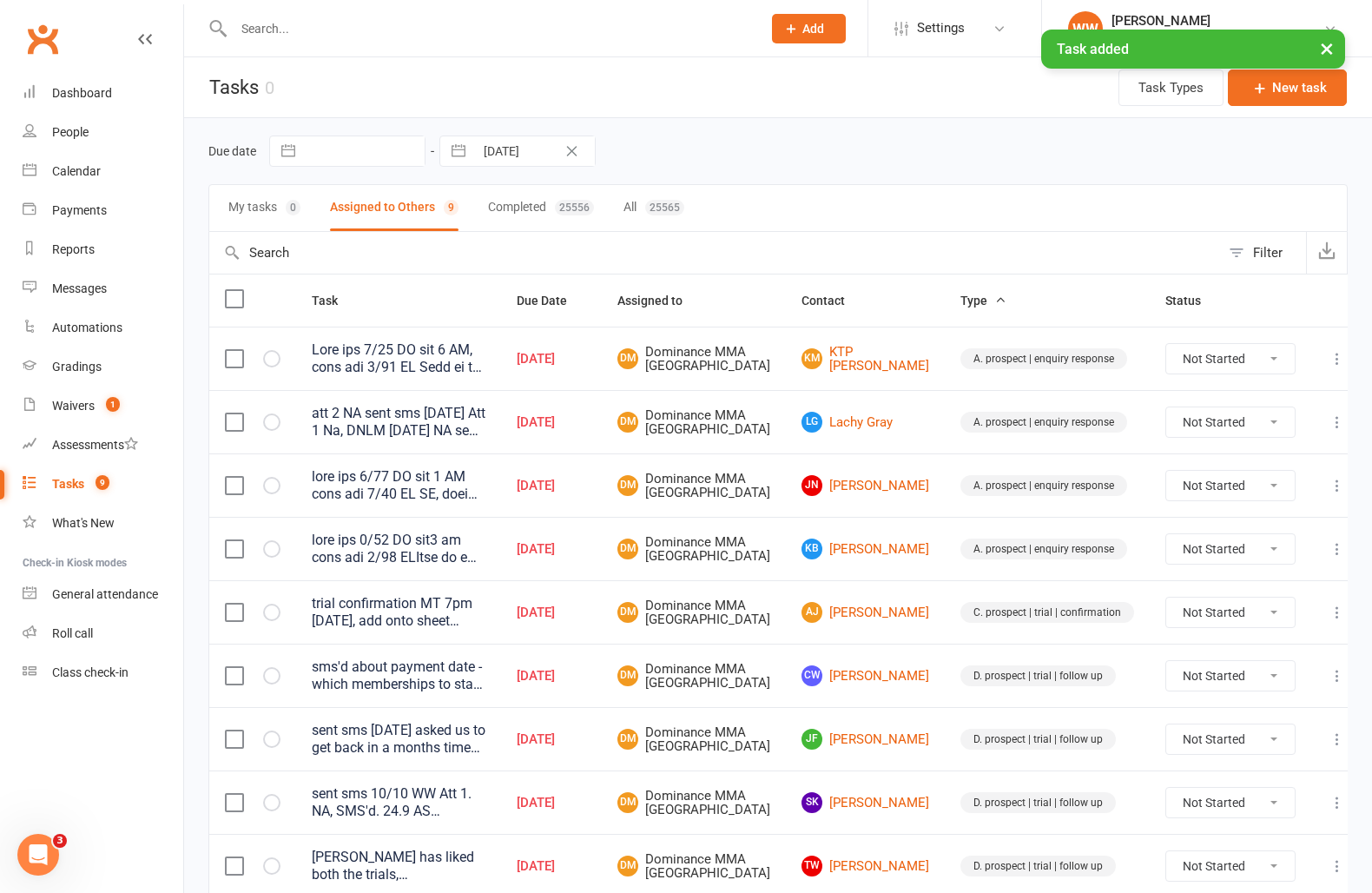
drag, startPoint x: 654, startPoint y: 592, endPoint x: 667, endPoint y: 600, distance: 15.3
click at [602, 580] on td "Oct 11, 2025" at bounding box center [552, 548] width 100 height 64
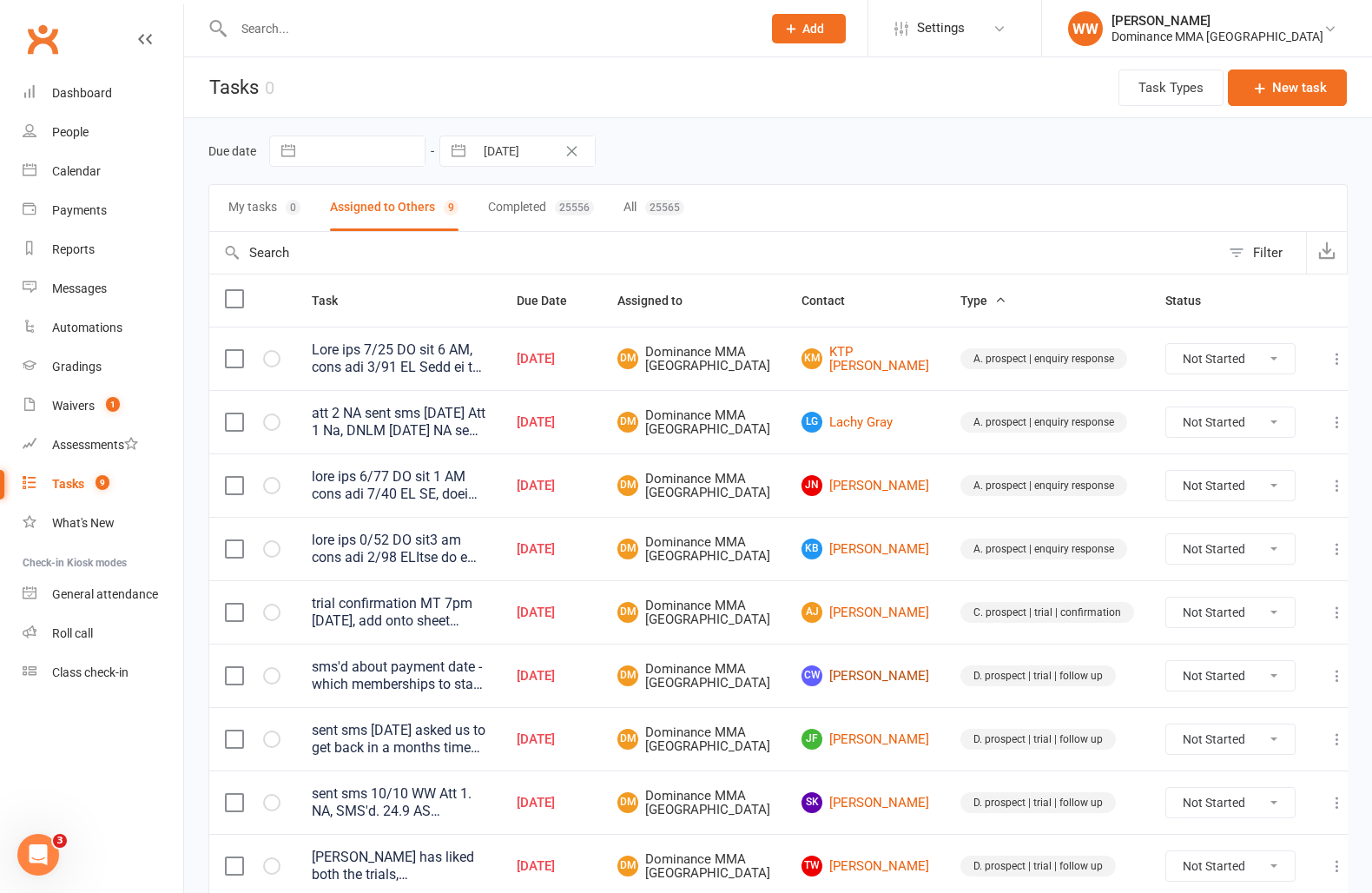
click at [865, 686] on link "CW Cora-Lee Wandin" at bounding box center [865, 675] width 128 height 21
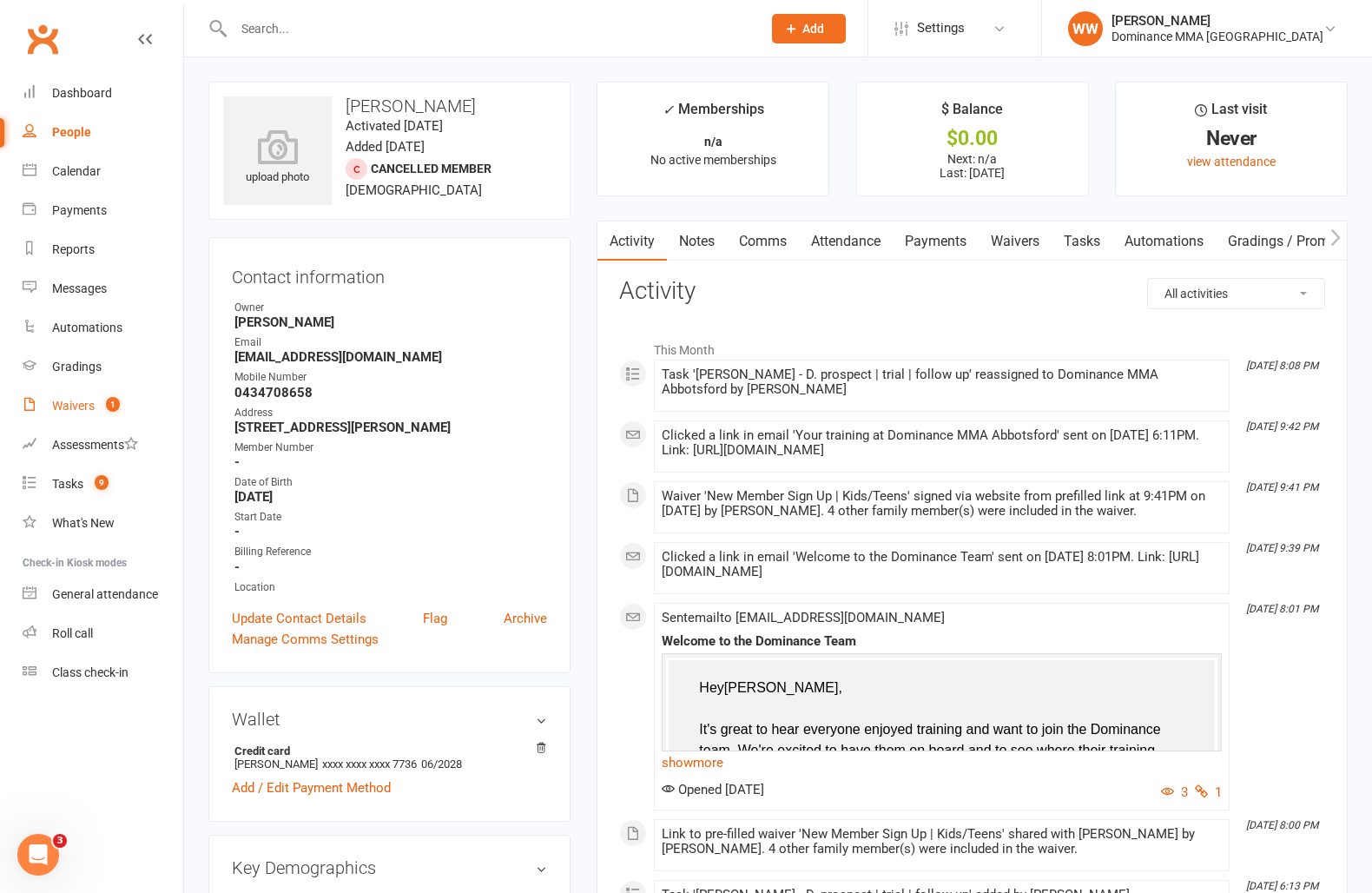
click at [79, 402] on div "Waivers" at bounding box center [73, 406] width 43 height 14
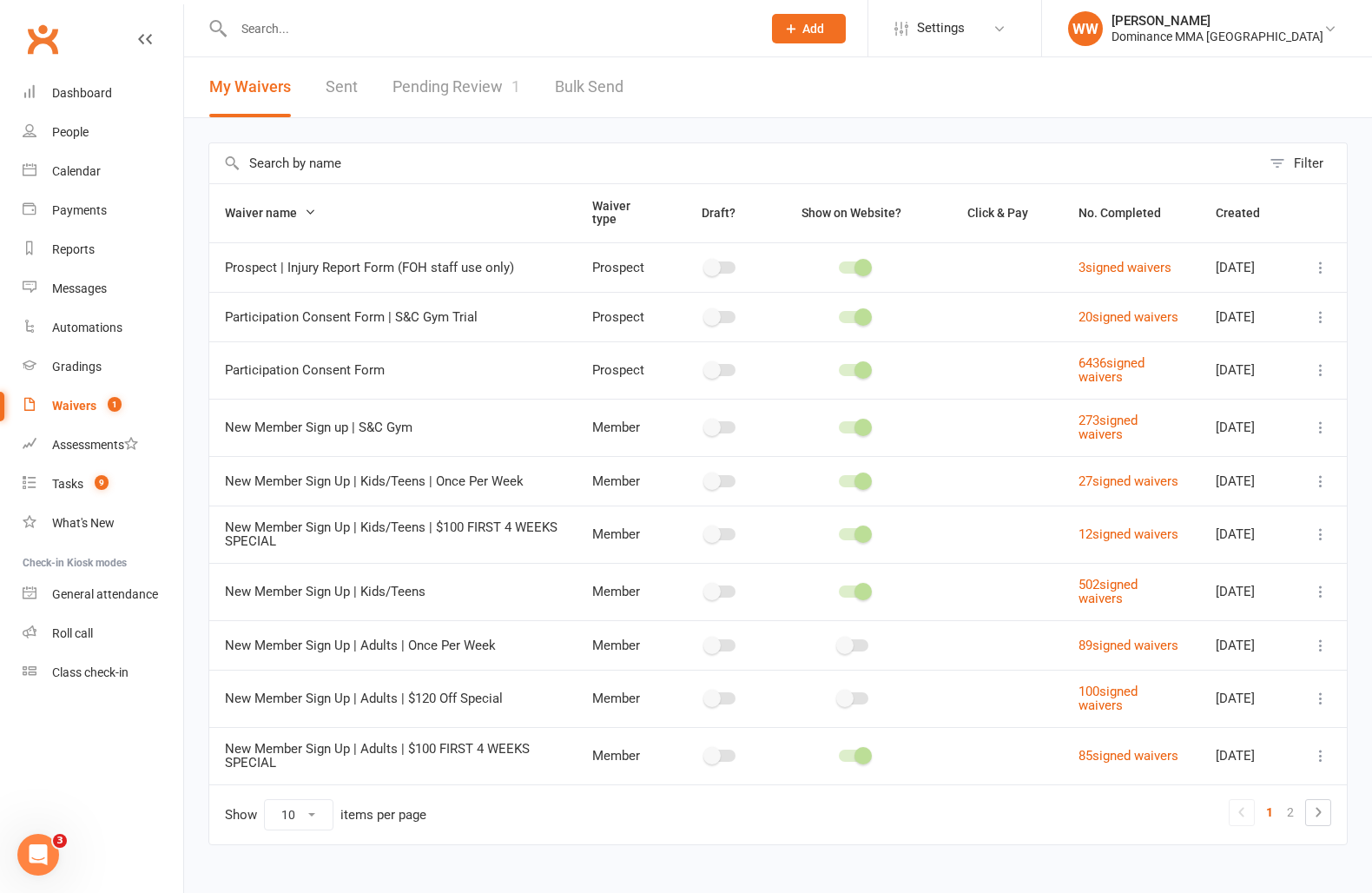
click at [459, 95] on link "Pending Review 1" at bounding box center [456, 87] width 128 height 60
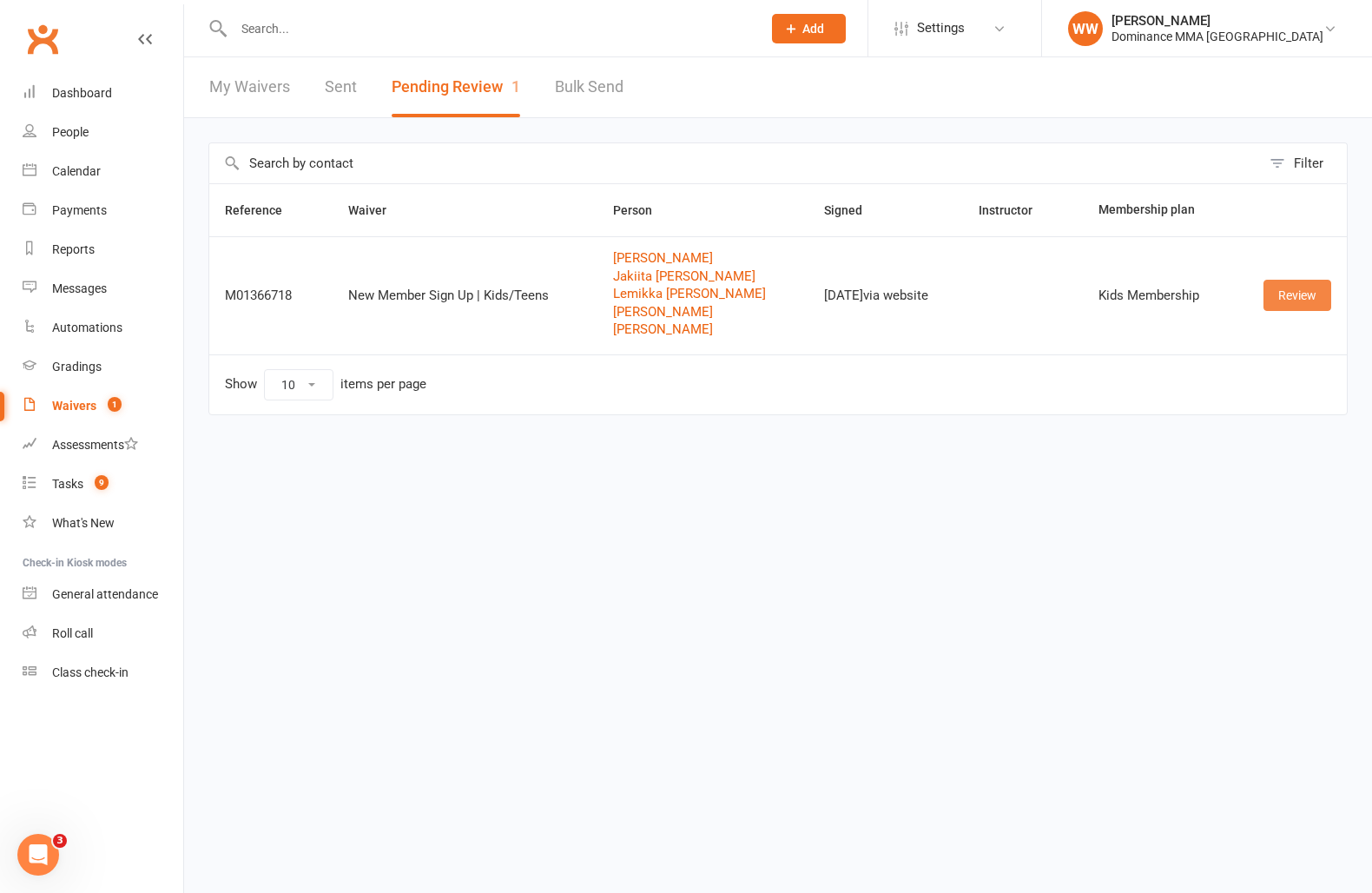
click at [1291, 302] on link "Review" at bounding box center [1298, 295] width 68 height 31
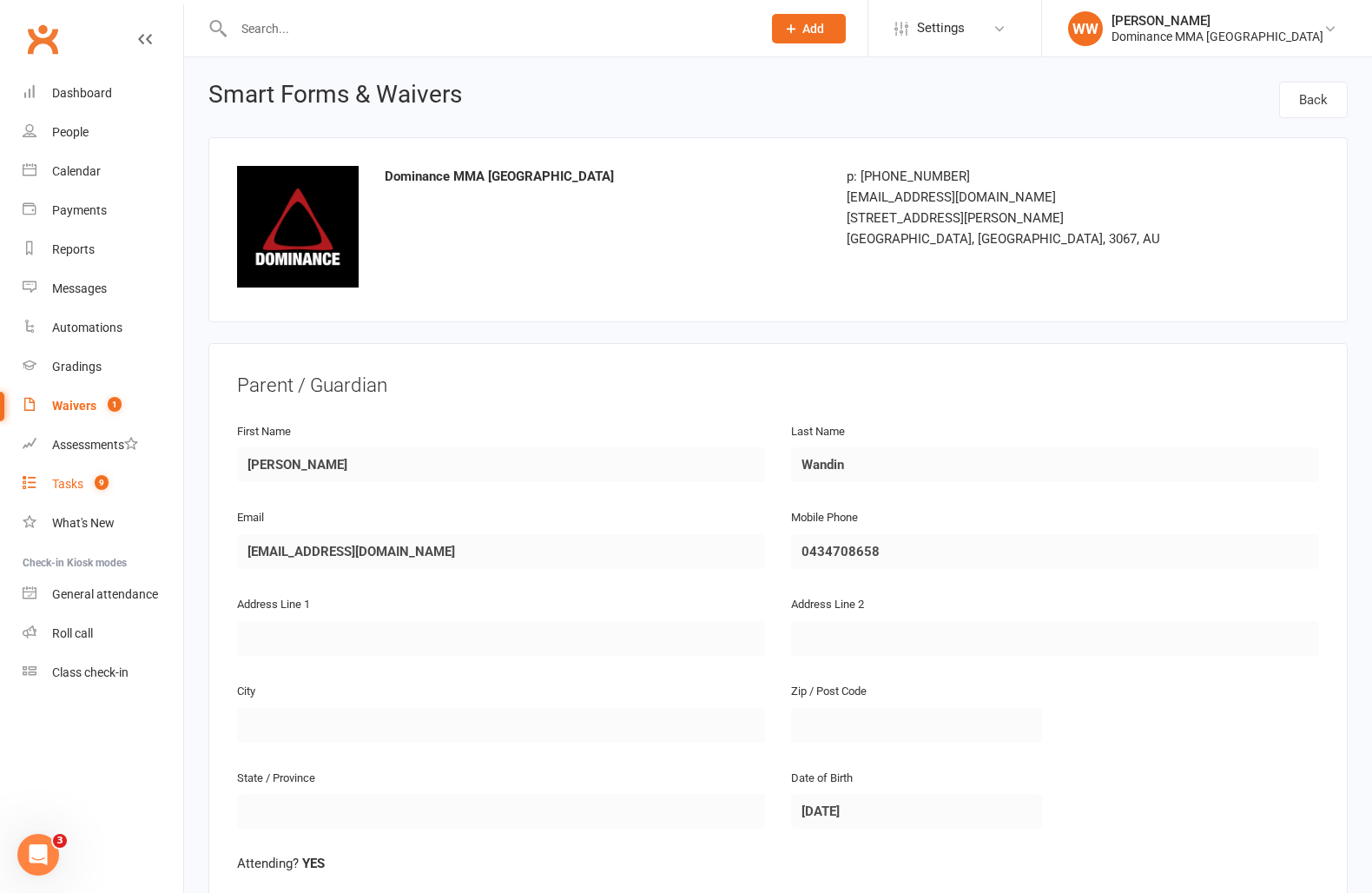
click at [69, 481] on div "Tasks" at bounding box center [67, 484] width 31 height 14
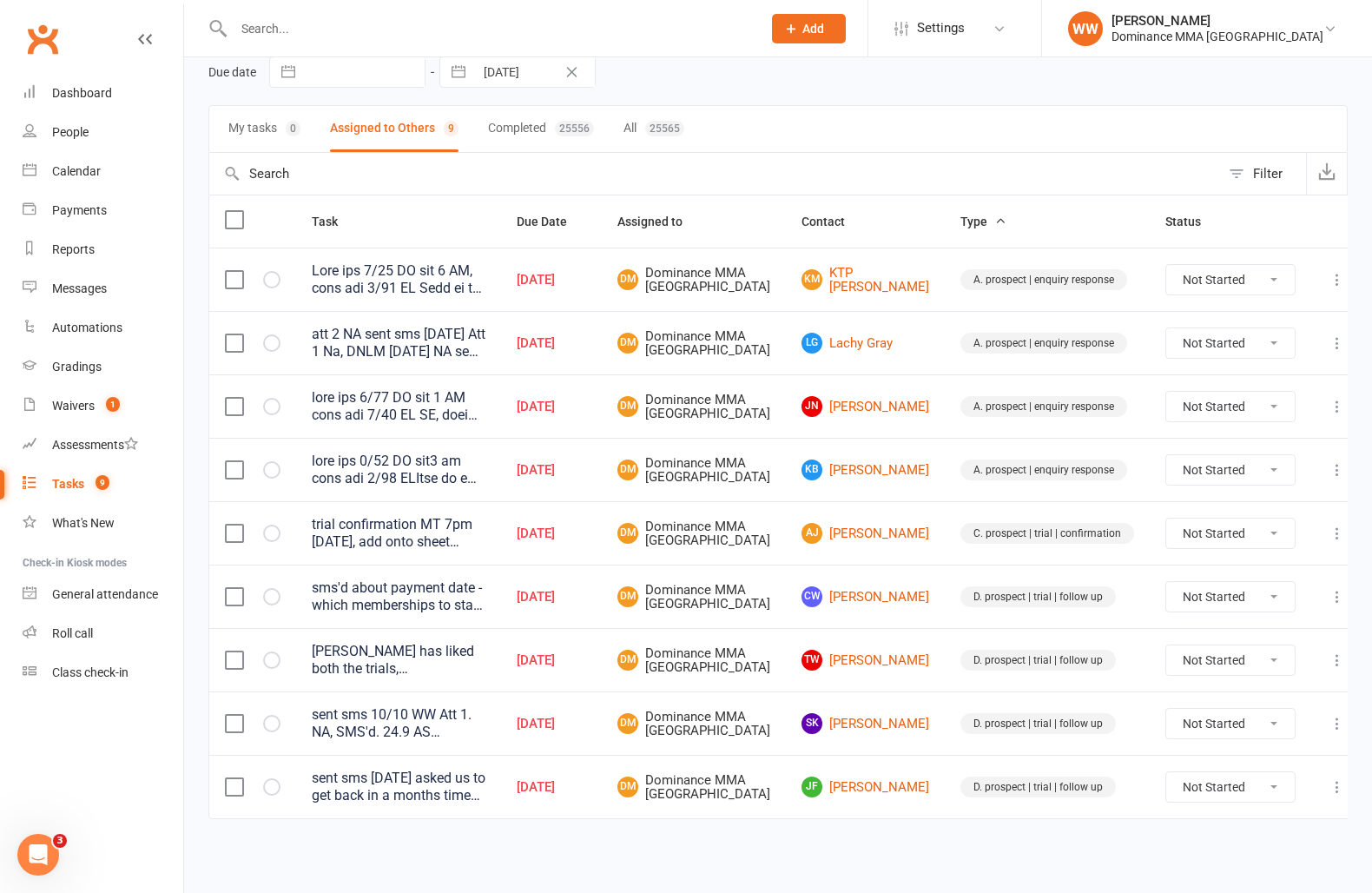
scroll to position [124, 0]
click at [867, 593] on link "CW Cora-Lee Wandin" at bounding box center [865, 597] width 128 height 21
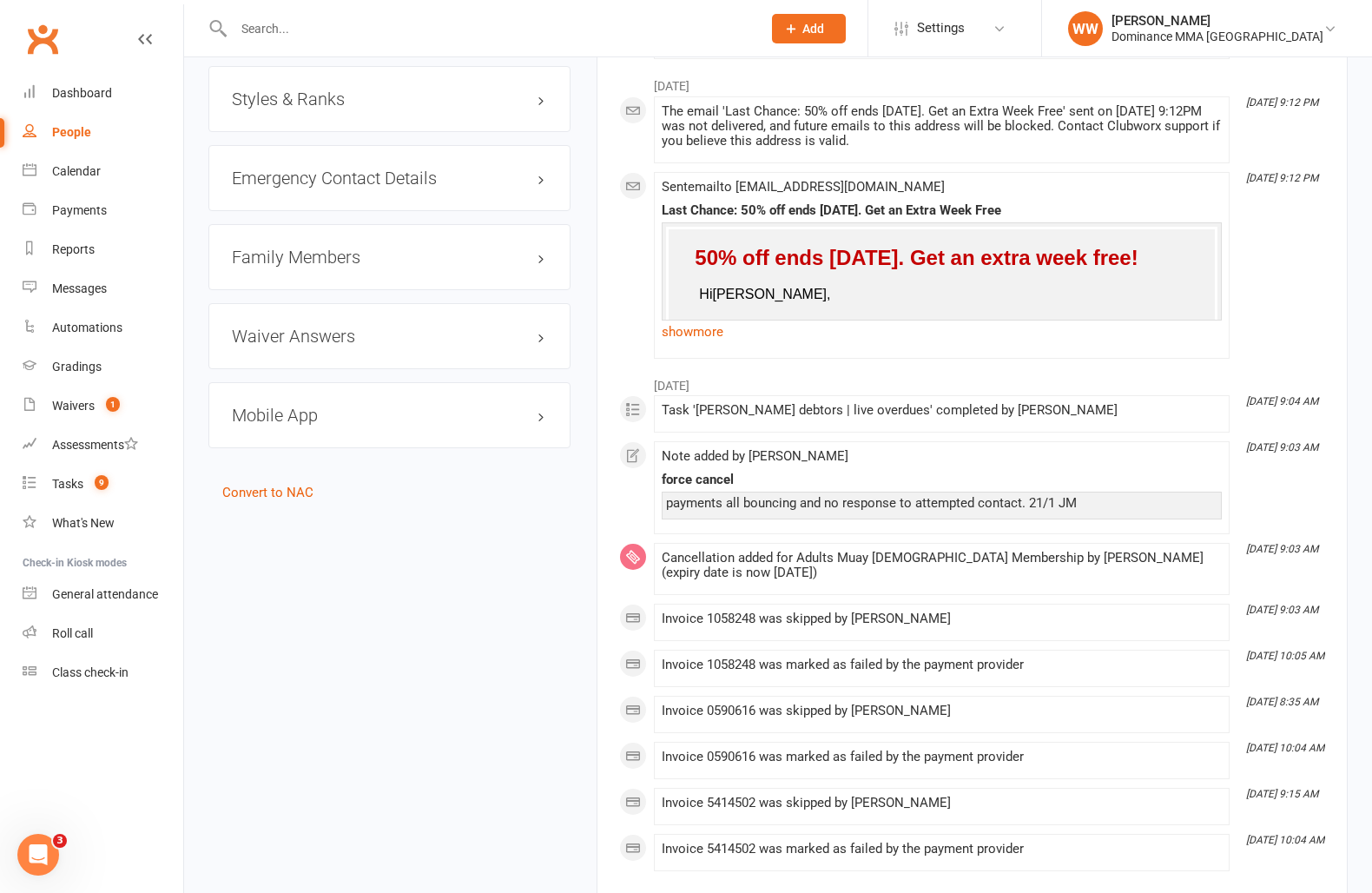
scroll to position [1360, 0]
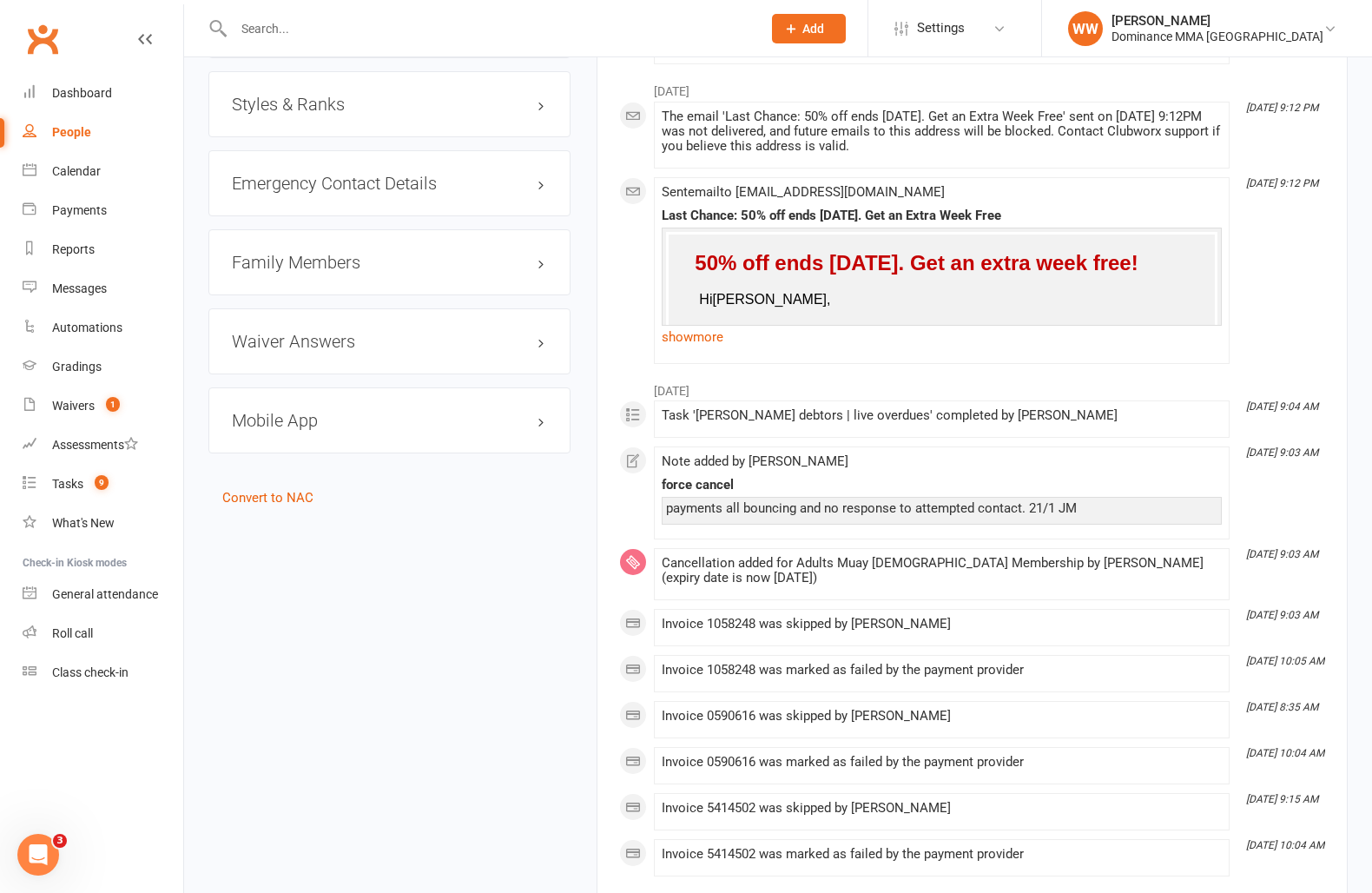
click at [292, 494] on link "Convert to NAC" at bounding box center [268, 497] width 91 height 15
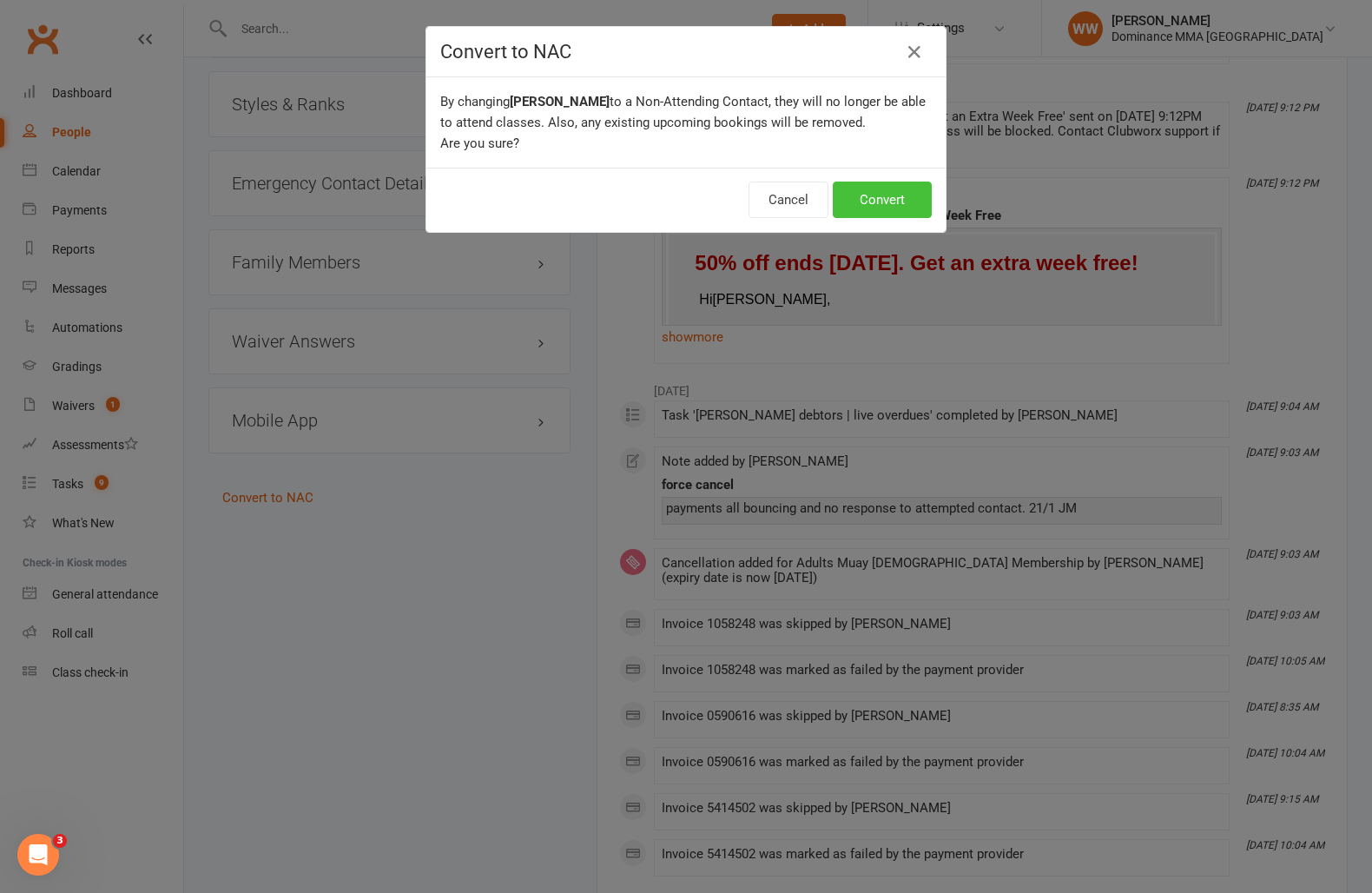
click at [904, 203] on button "Convert" at bounding box center [882, 200] width 99 height 37
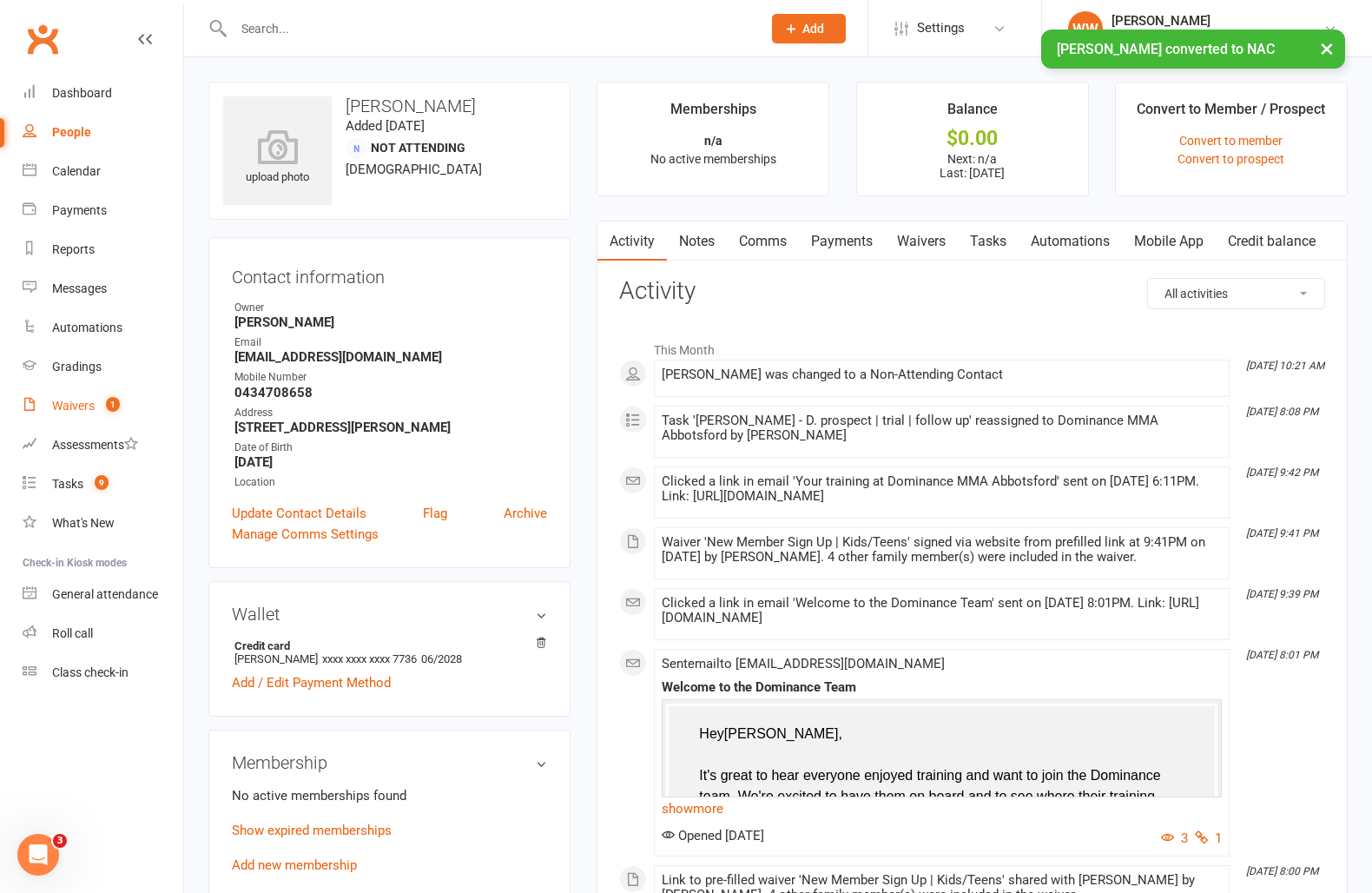
click at [77, 408] on div "Waivers" at bounding box center [73, 406] width 43 height 14
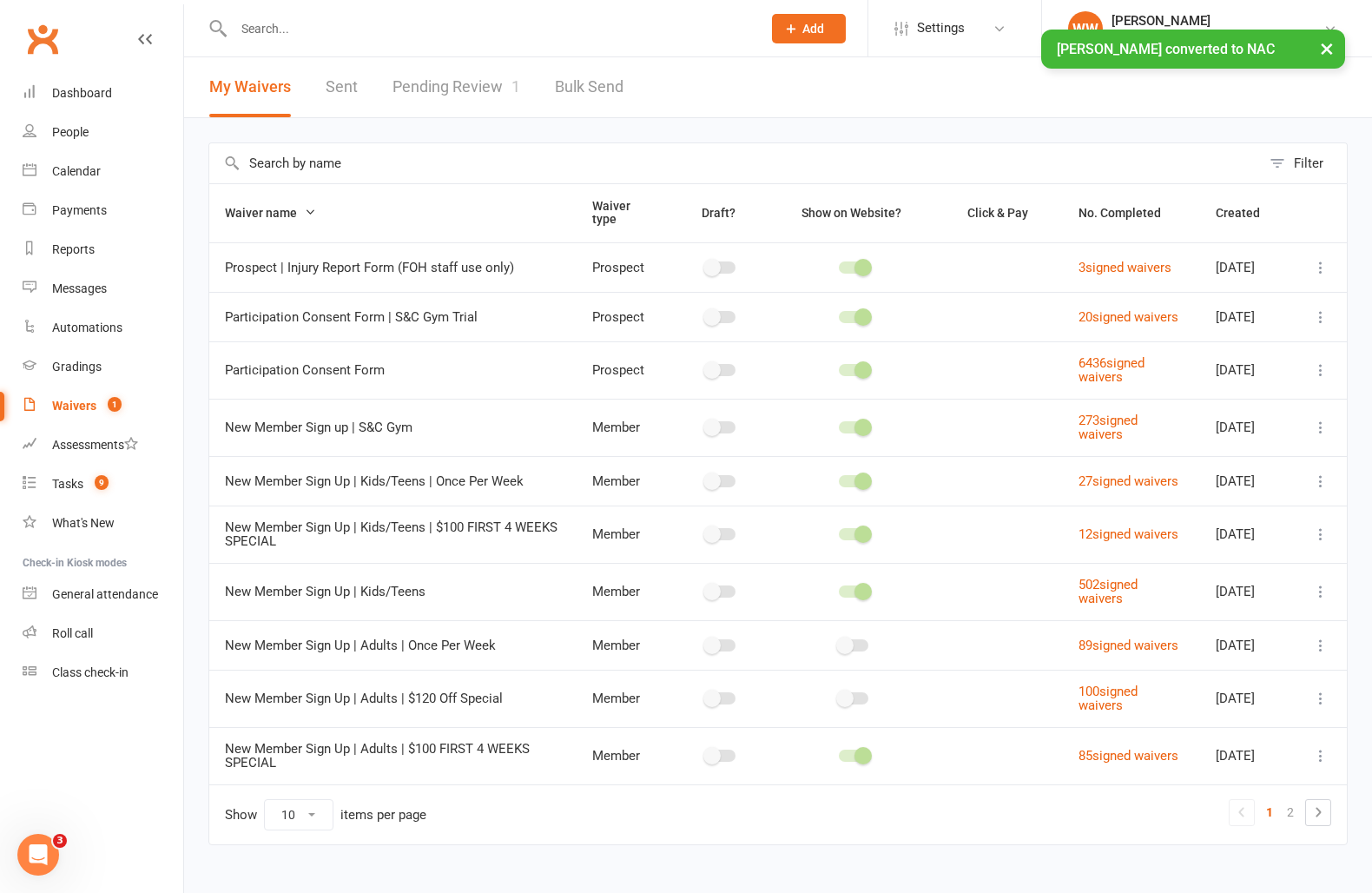
click at [475, 88] on link "Pending Review 1" at bounding box center [456, 87] width 128 height 60
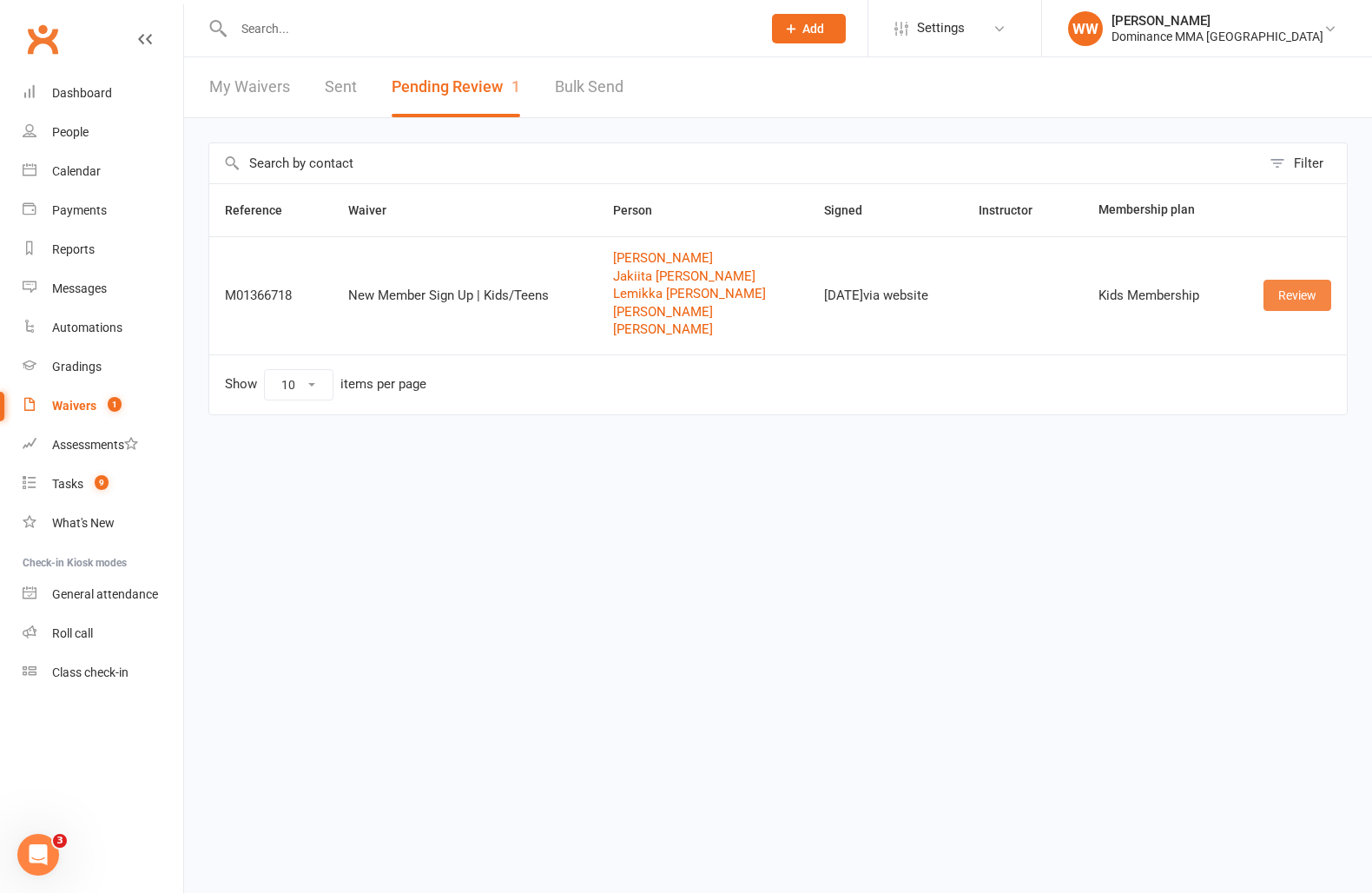
click at [1297, 302] on link "Review" at bounding box center [1298, 295] width 68 height 31
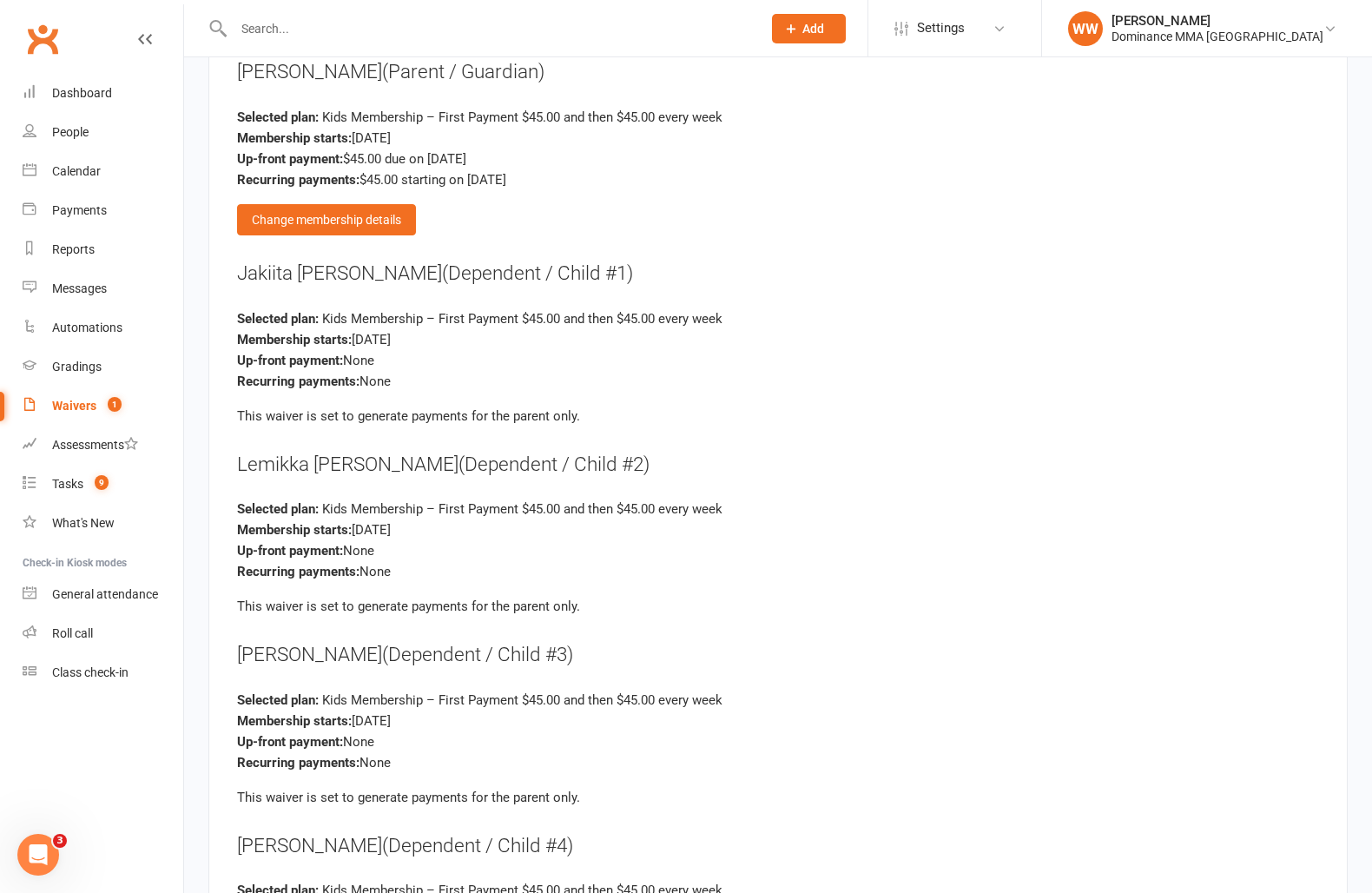
scroll to position [3213, 0]
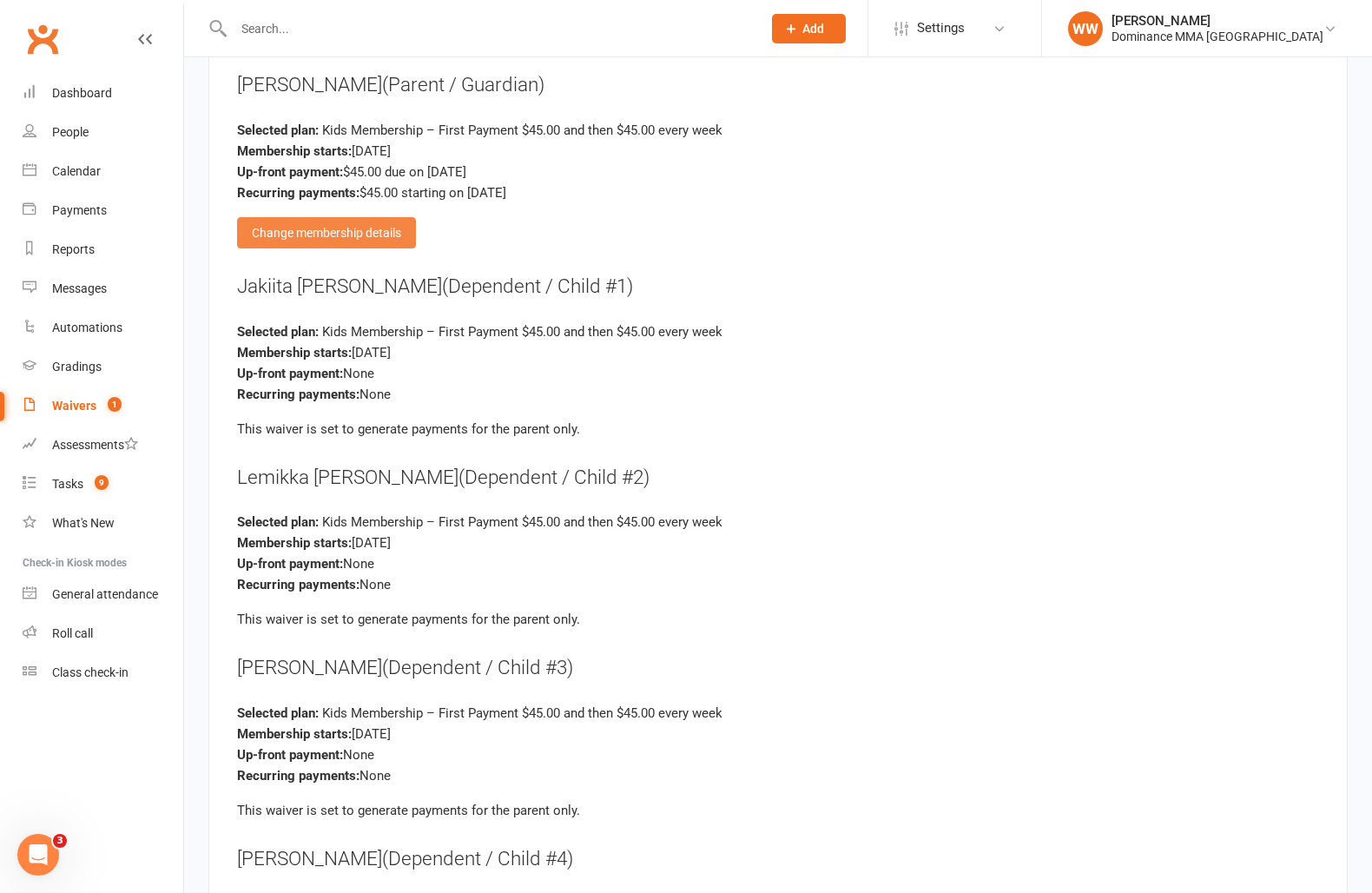
click at [344, 222] on div "Change membership details" at bounding box center [327, 232] width 179 height 31
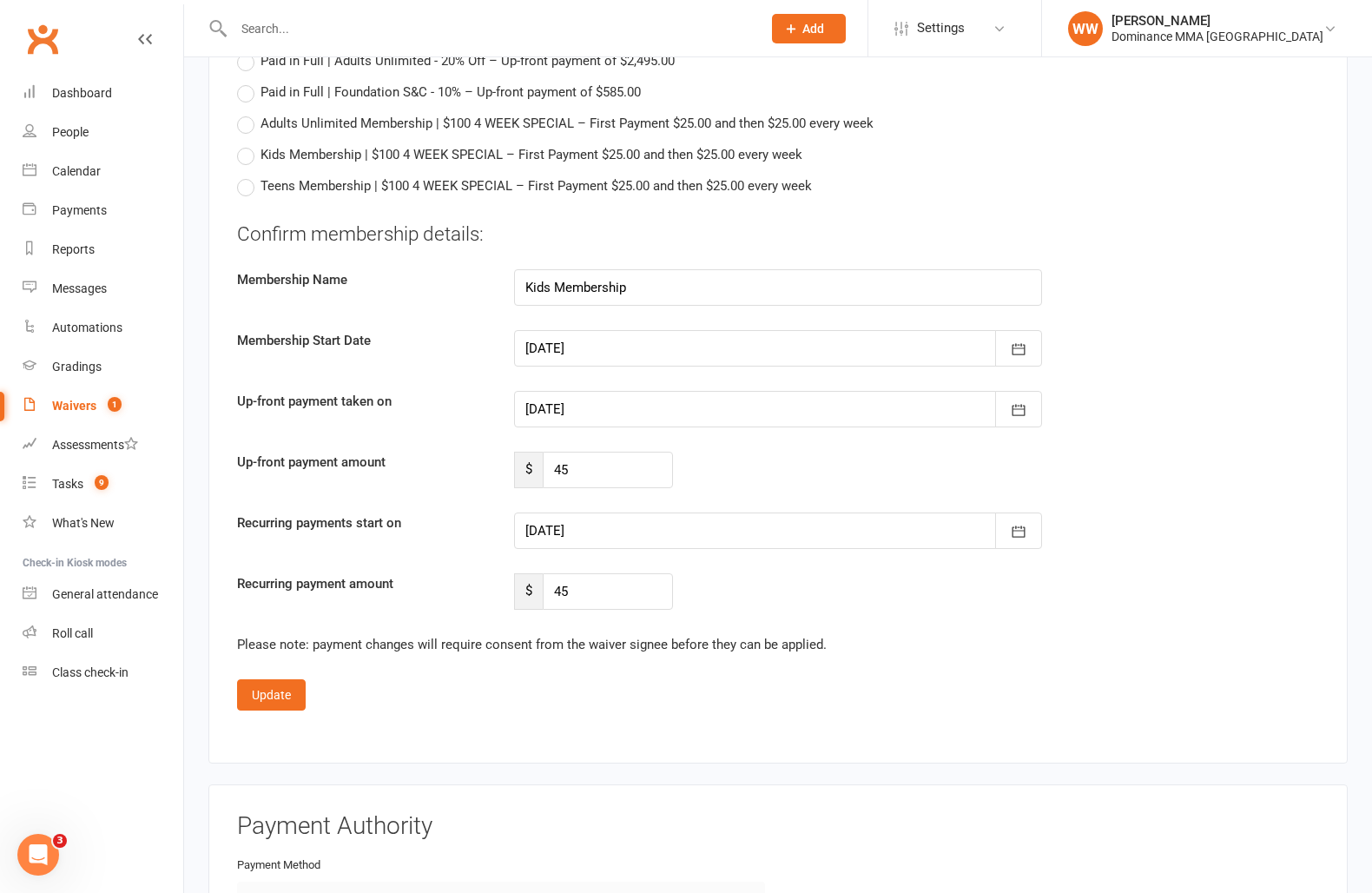
scroll to position [4018, 0]
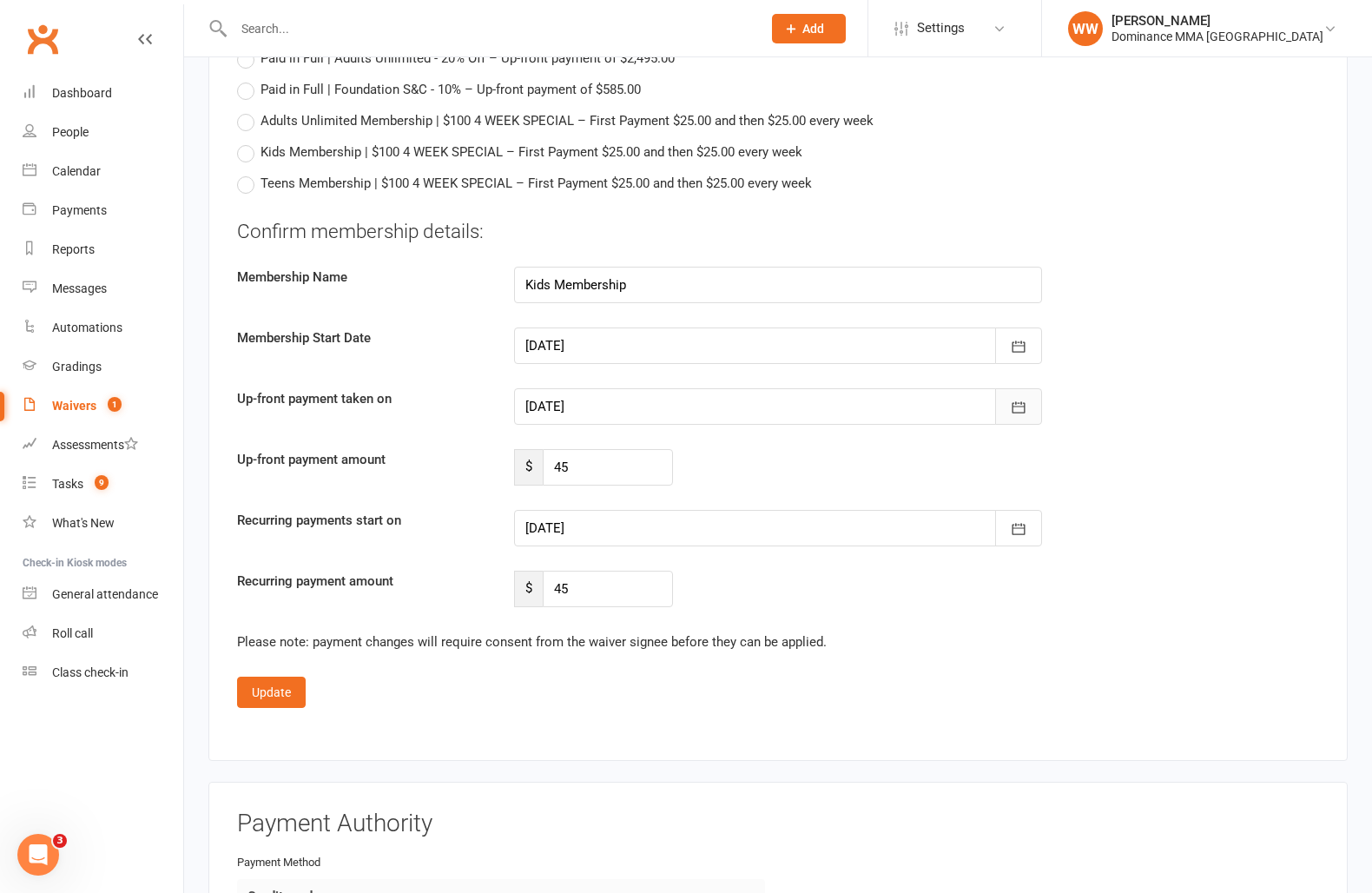
click at [1021, 399] on icon "button" at bounding box center [1018, 407] width 17 height 17
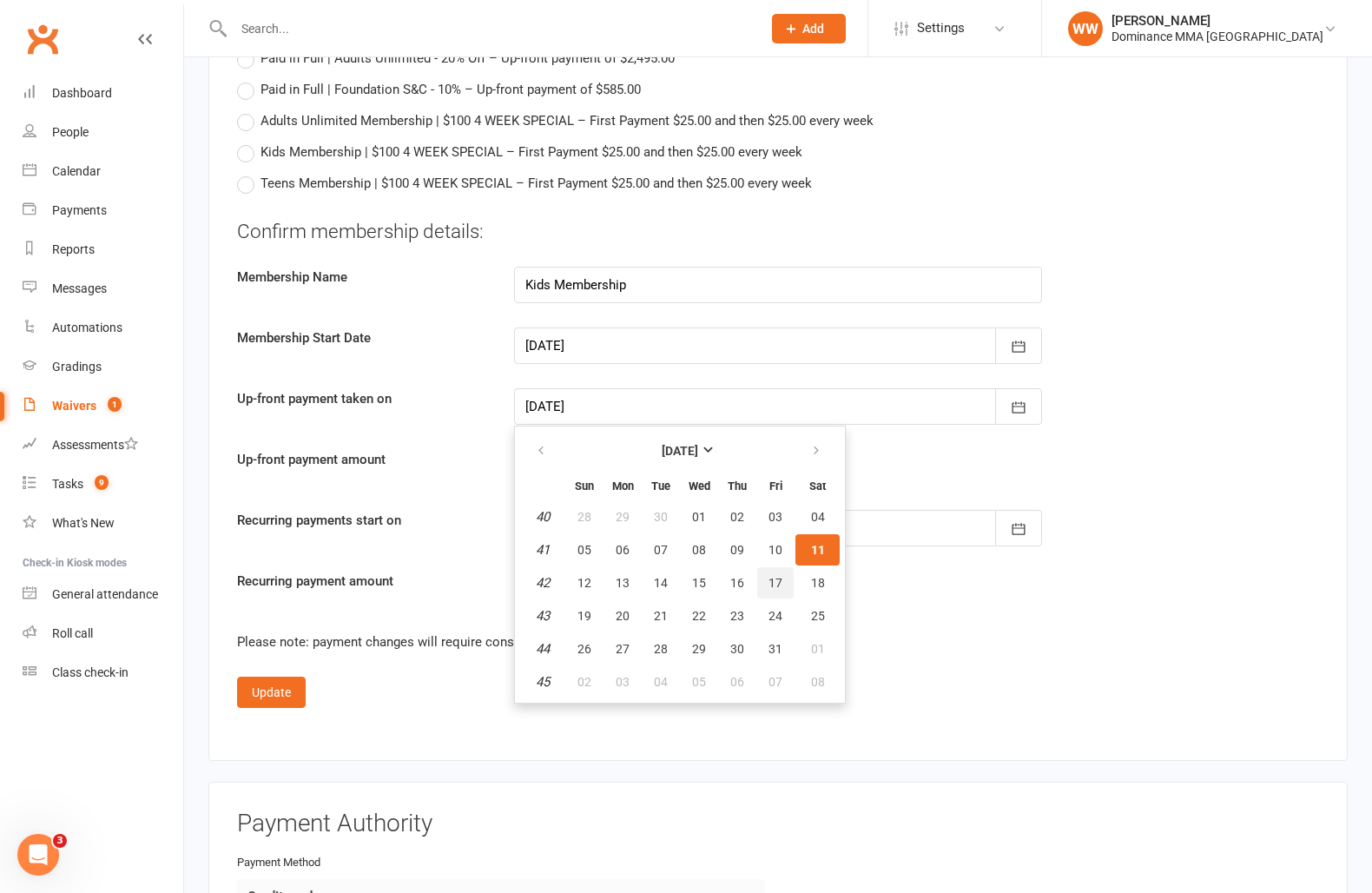
click at [775, 576] on span "17" at bounding box center [776, 583] width 14 height 14
type input "17 Oct 2025"
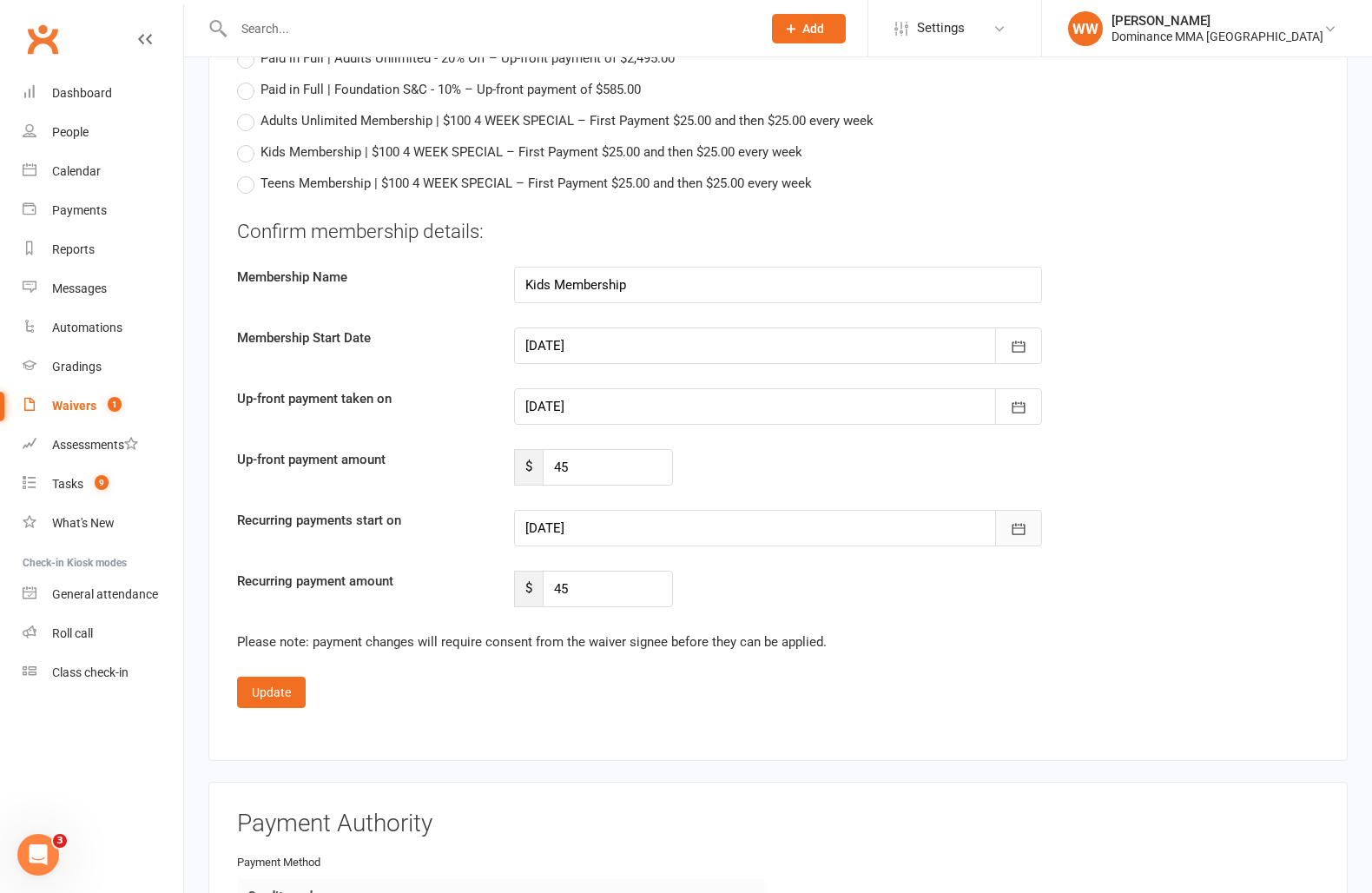
click at [1025, 522] on icon "button" at bounding box center [1018, 528] width 17 height 17
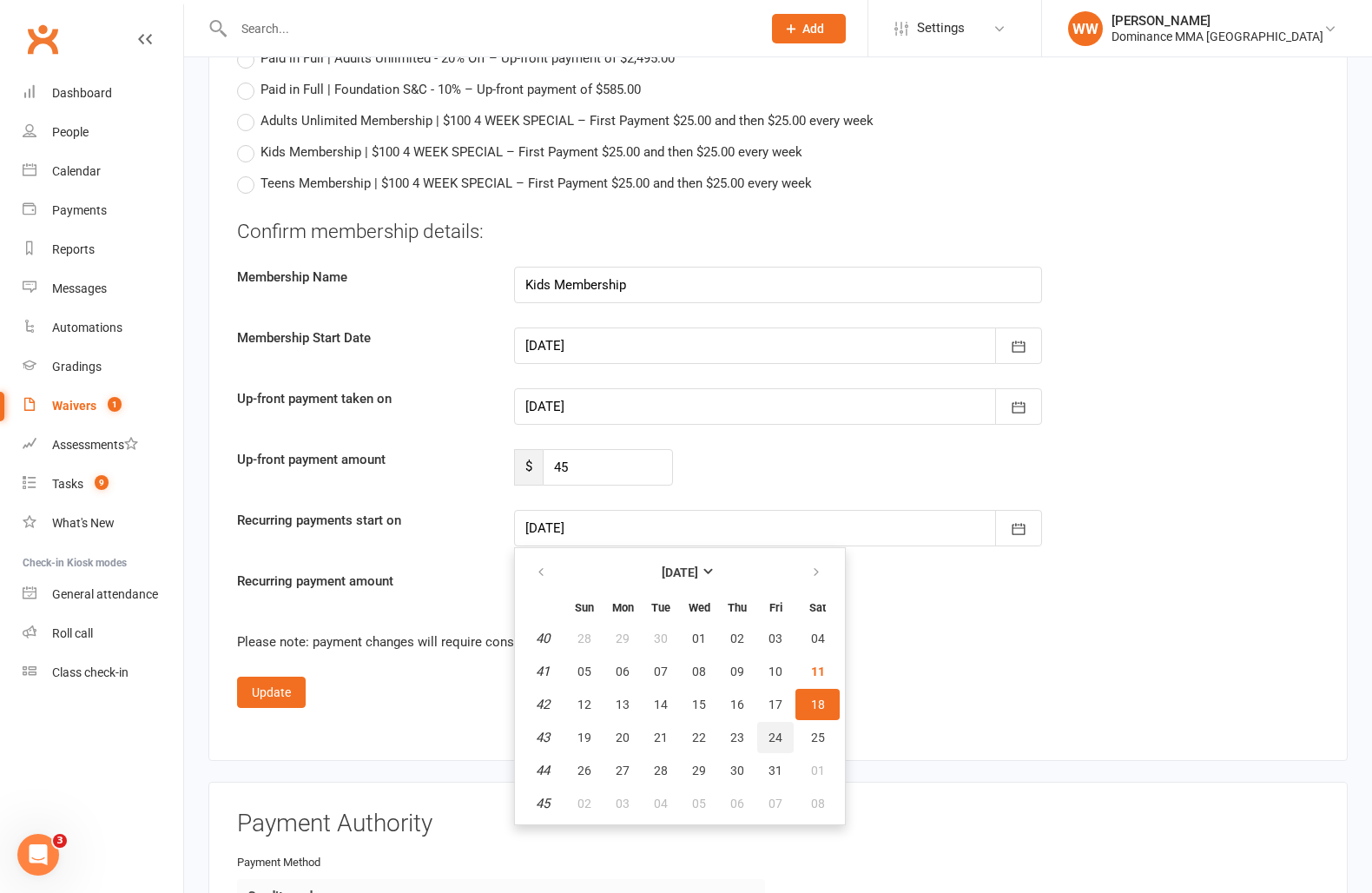
click at [774, 731] on span "24" at bounding box center [776, 738] width 14 height 14
type input "24 Oct 2025"
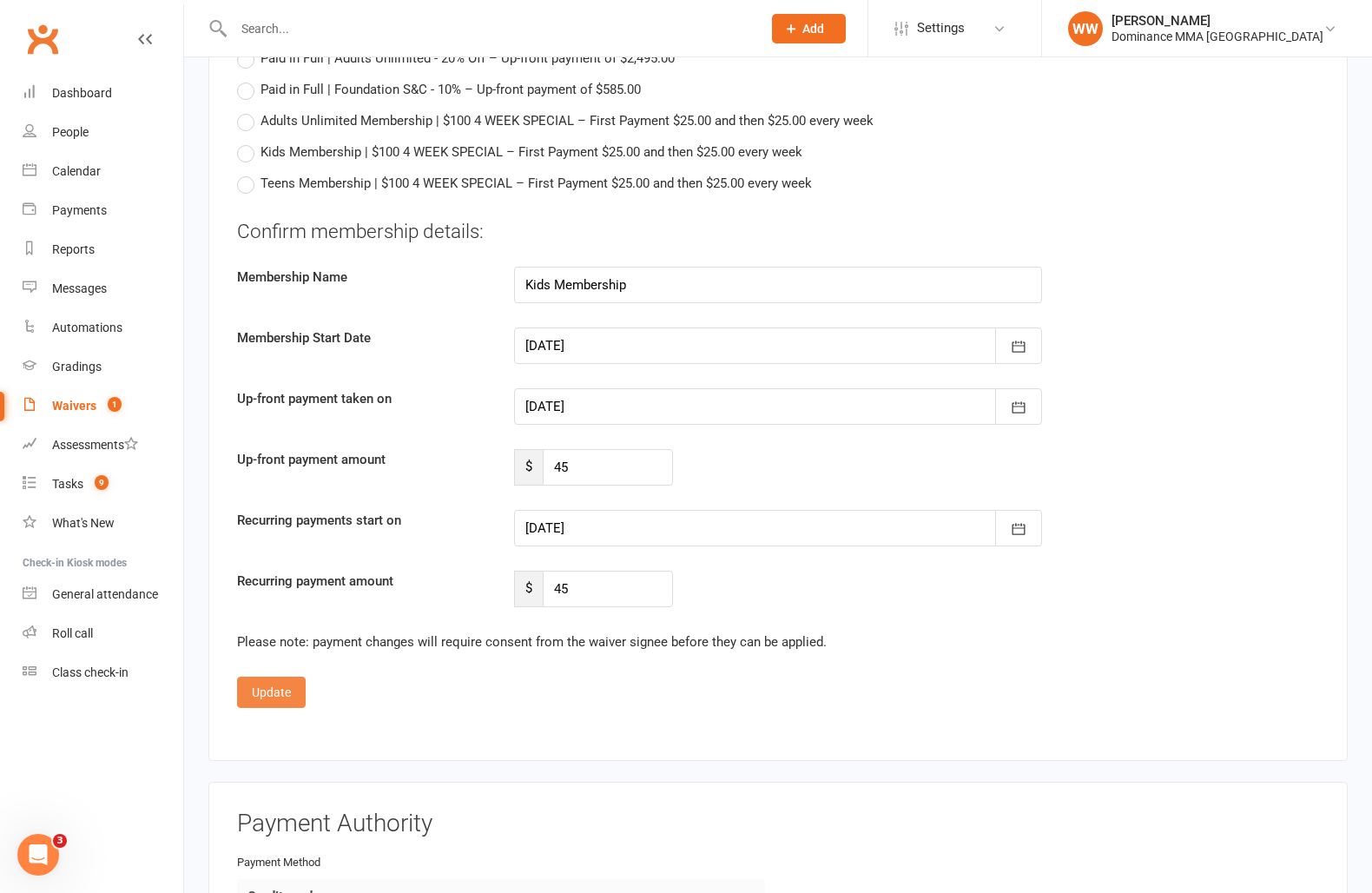
click at [279, 680] on button "Update" at bounding box center [271, 691] width 69 height 31
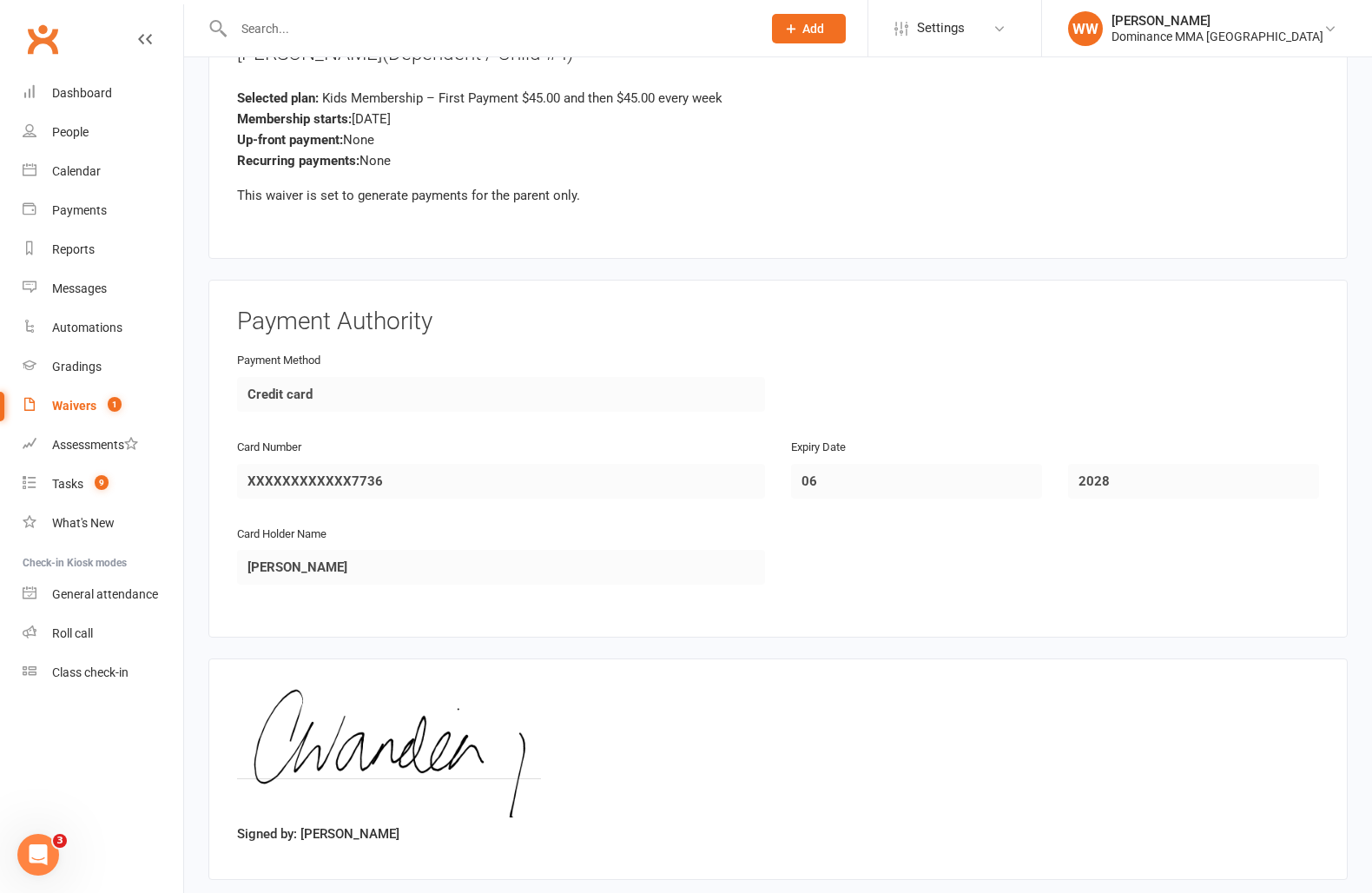
scroll to position [4100, 0]
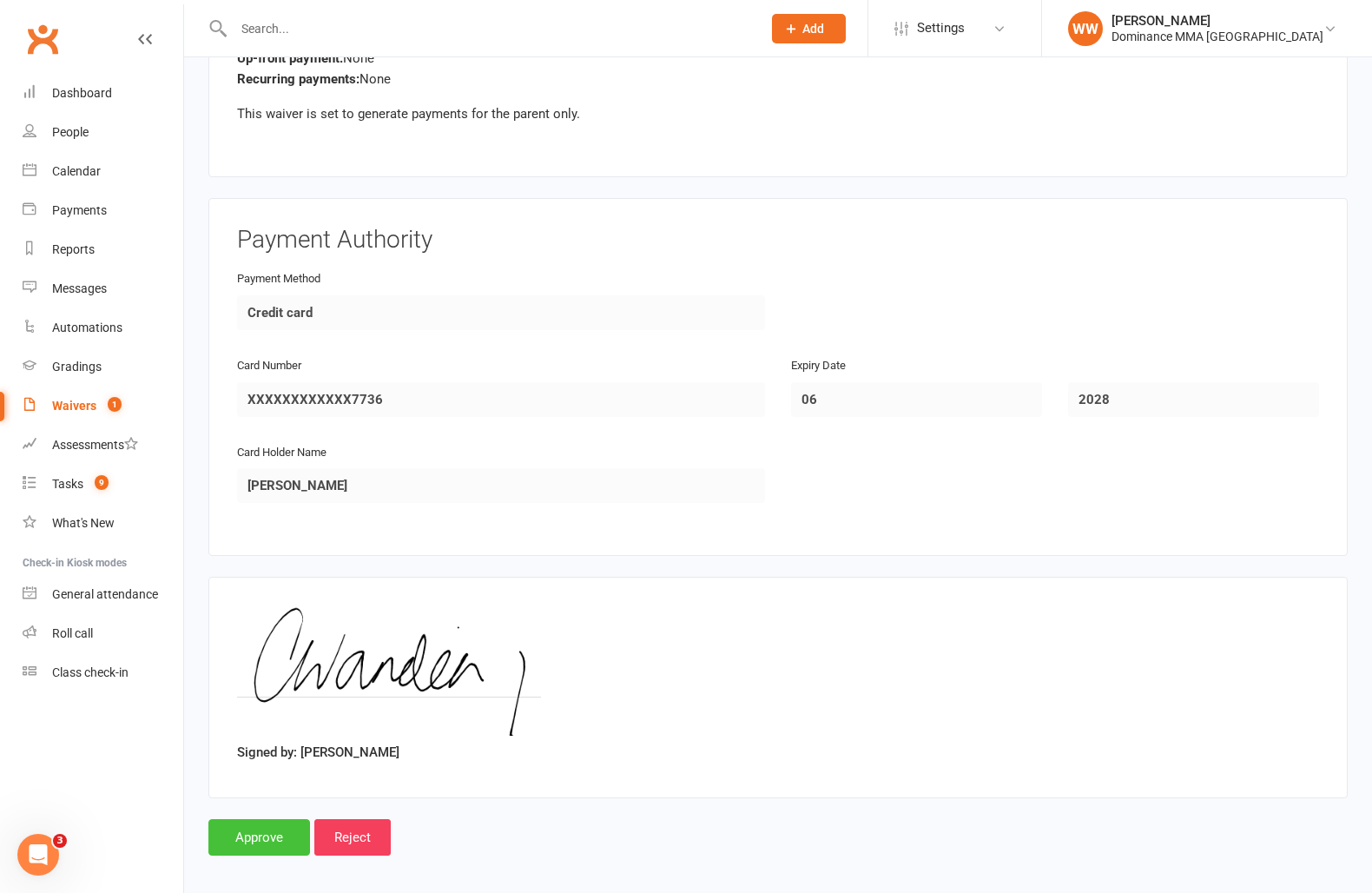
click at [275, 826] on input "Approve" at bounding box center [259, 837] width 101 height 37
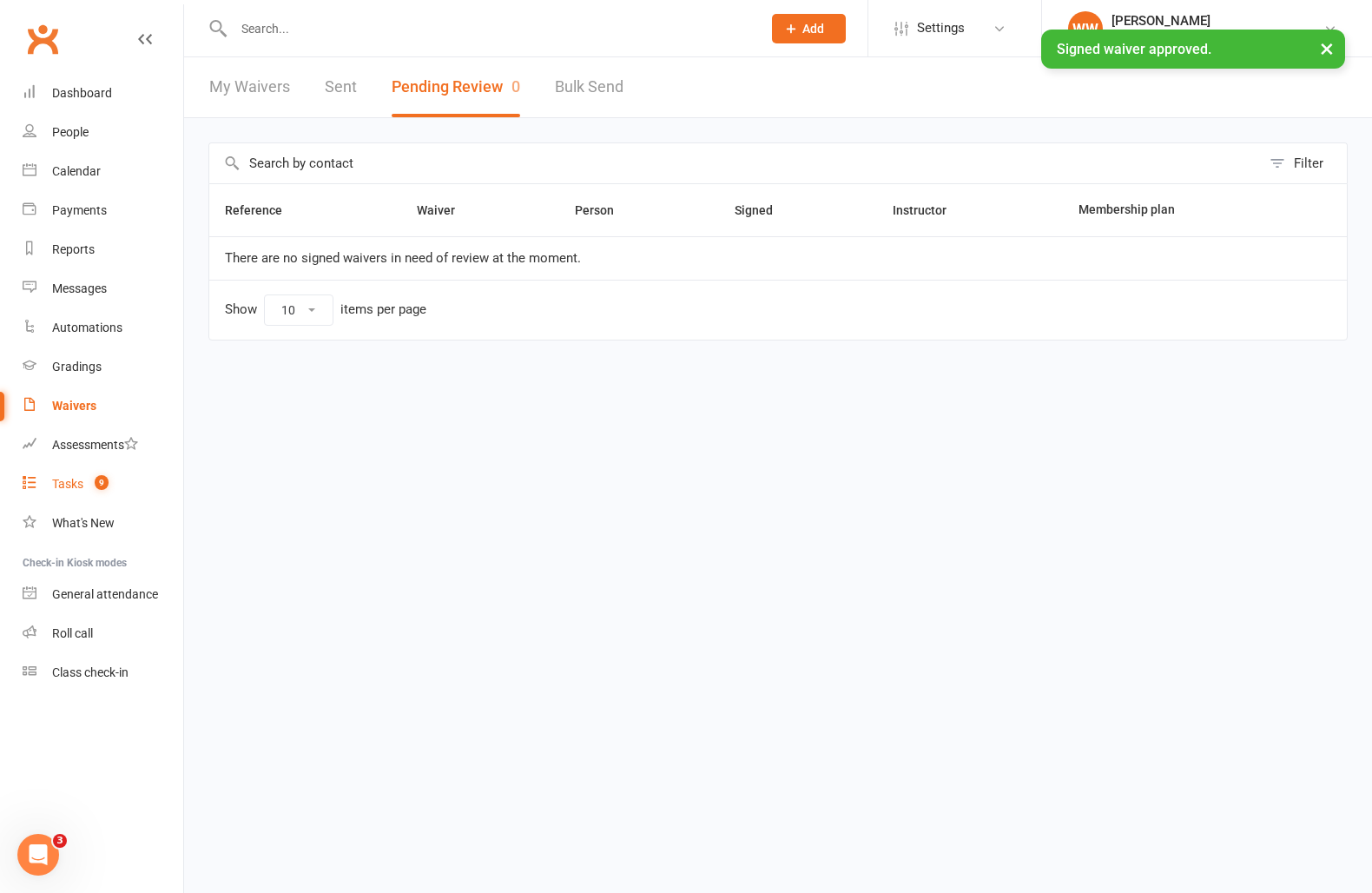
click at [63, 481] on div "Tasks" at bounding box center [67, 484] width 31 height 14
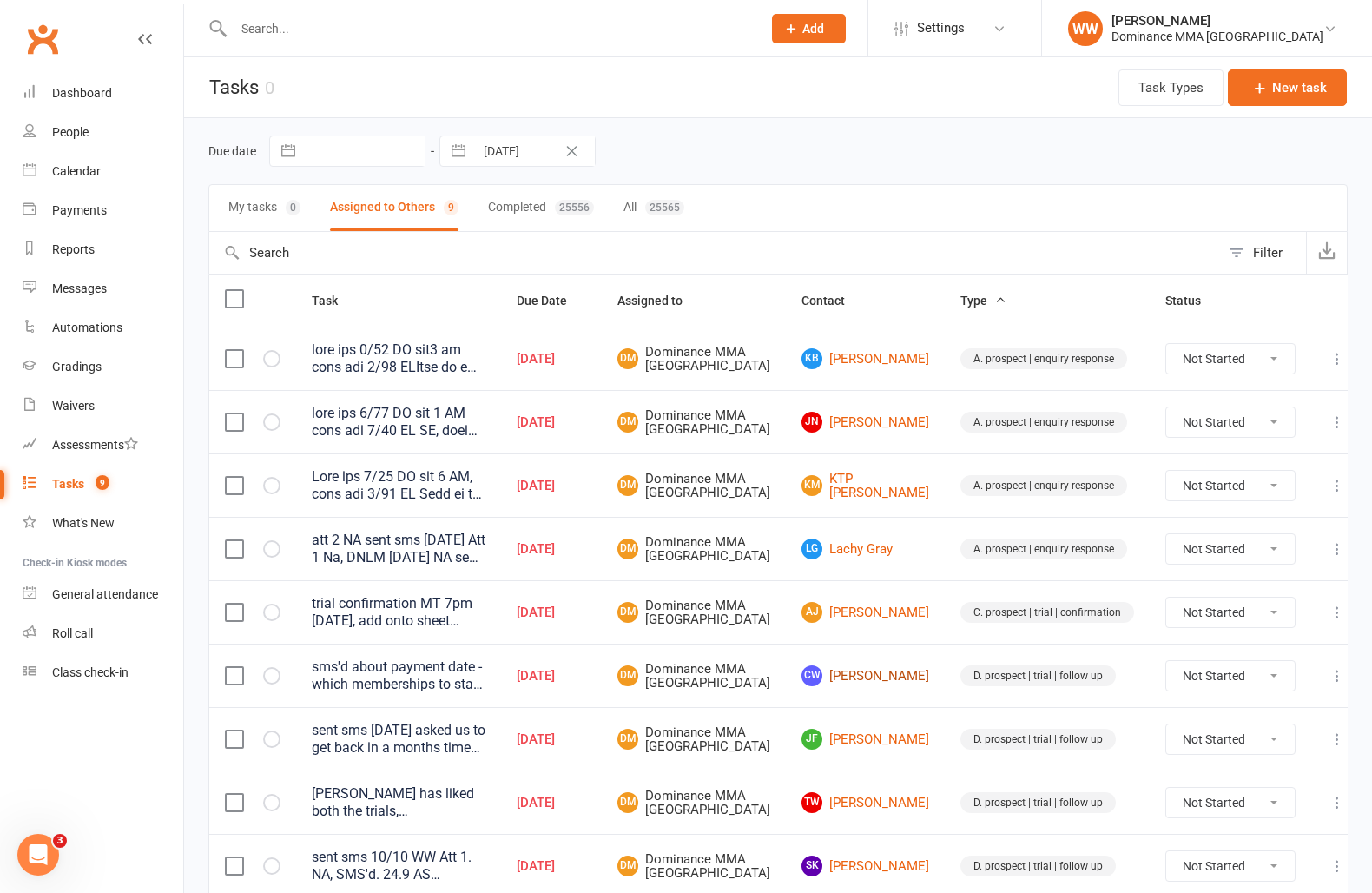
click at [865, 686] on link "CW Cora-Lee Wandin" at bounding box center [865, 675] width 128 height 21
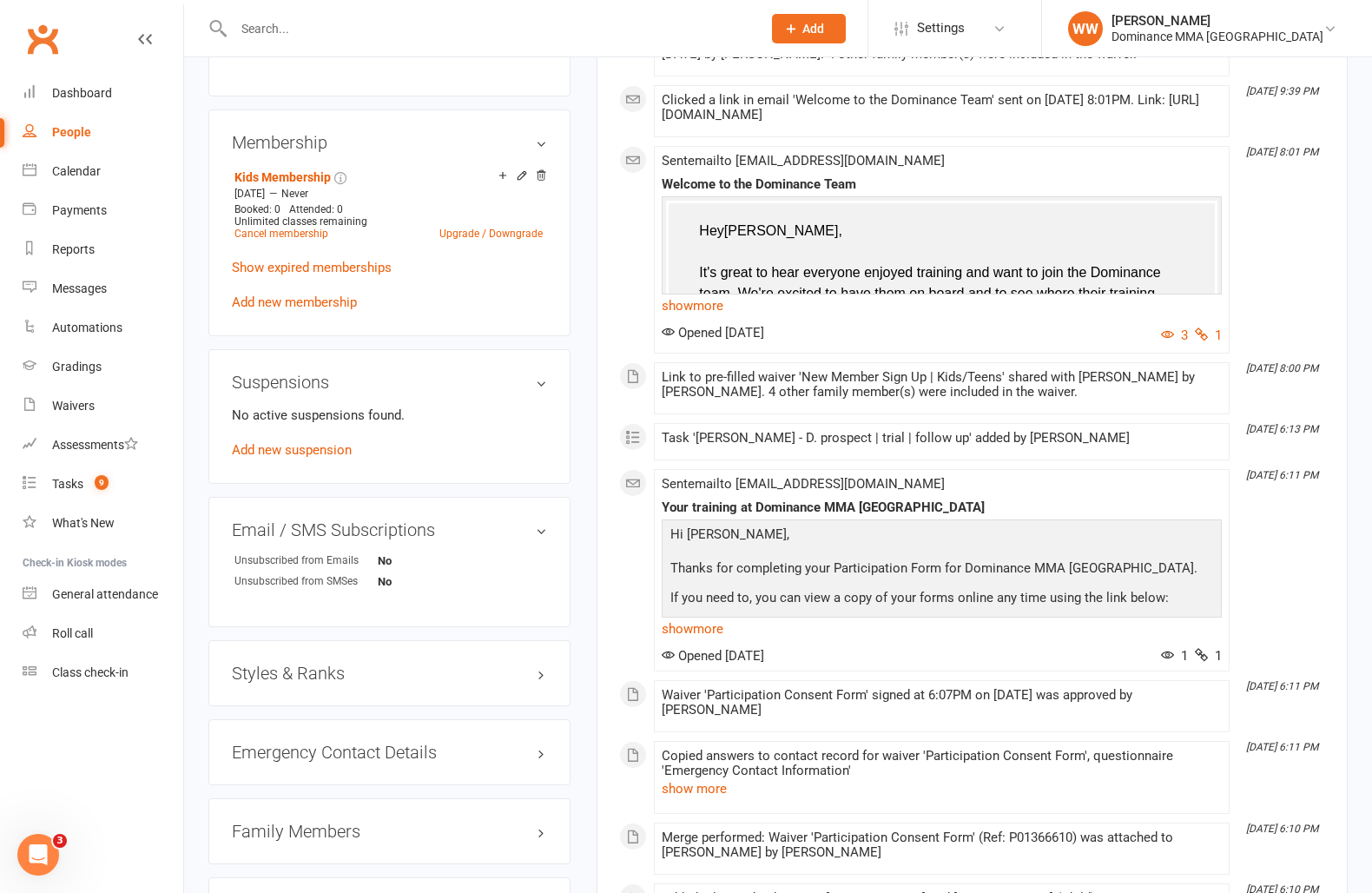
scroll to position [859, 0]
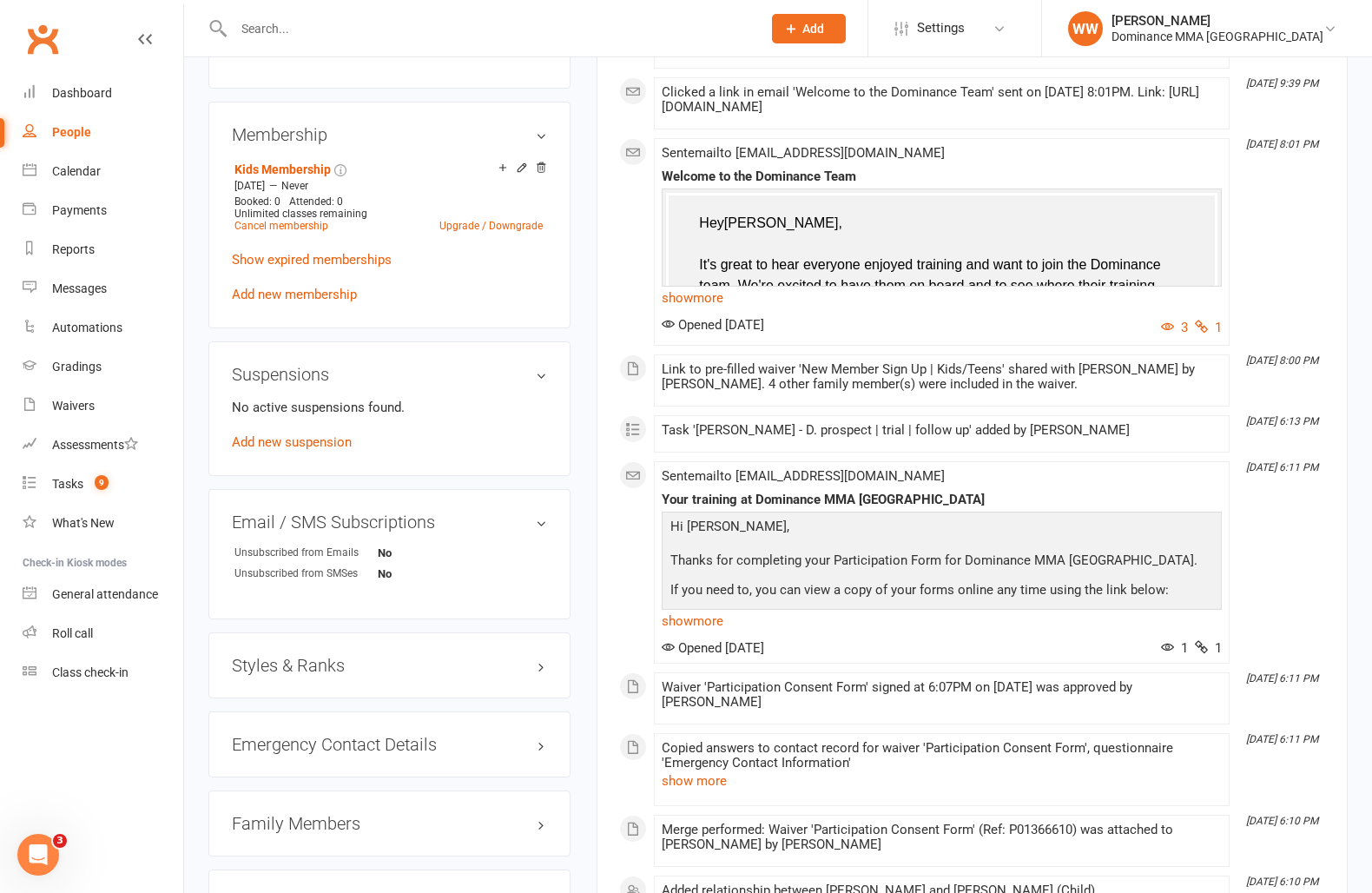
click at [304, 826] on h3 "Family Members" at bounding box center [390, 823] width 315 height 19
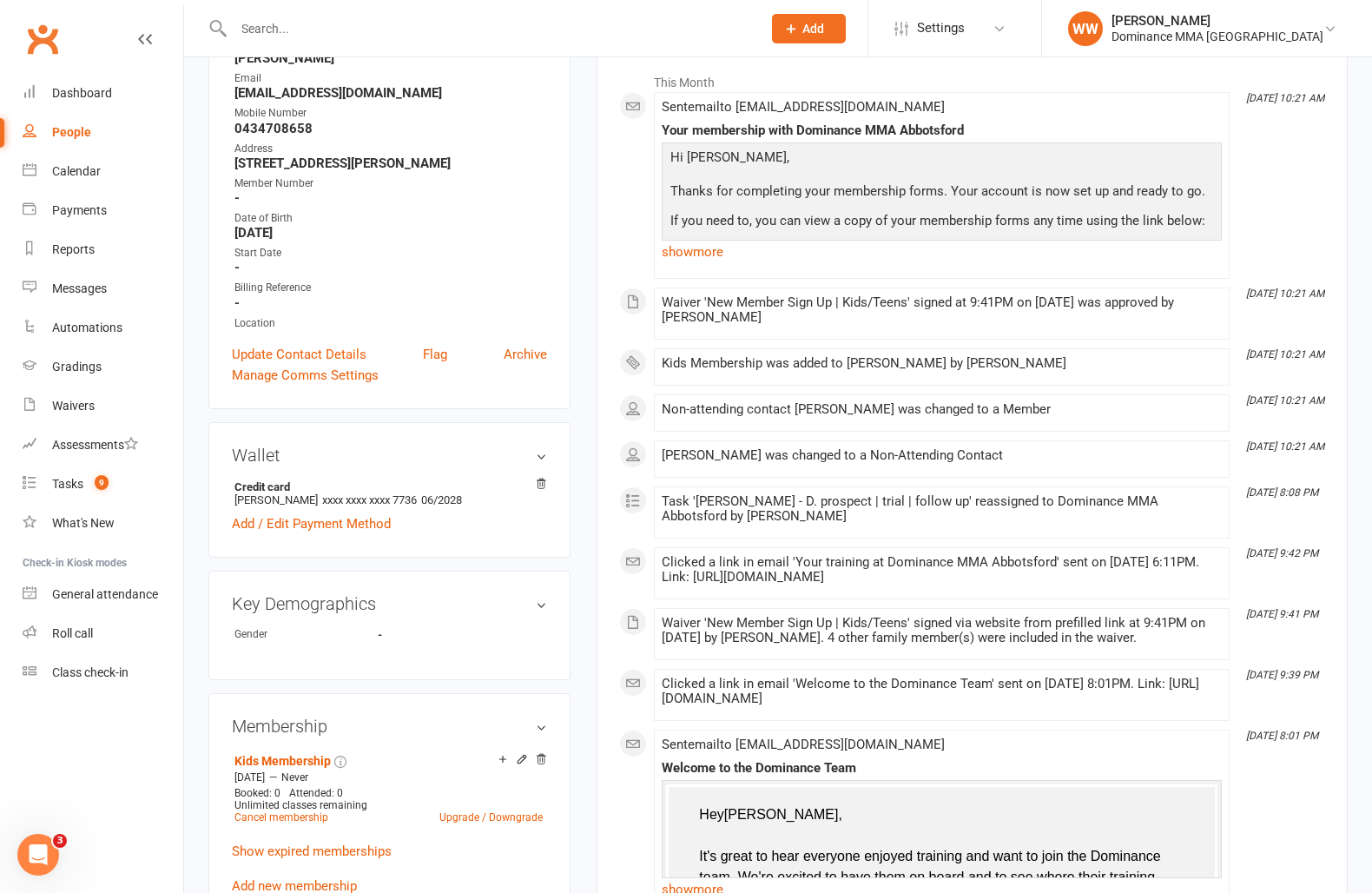
scroll to position [0, 0]
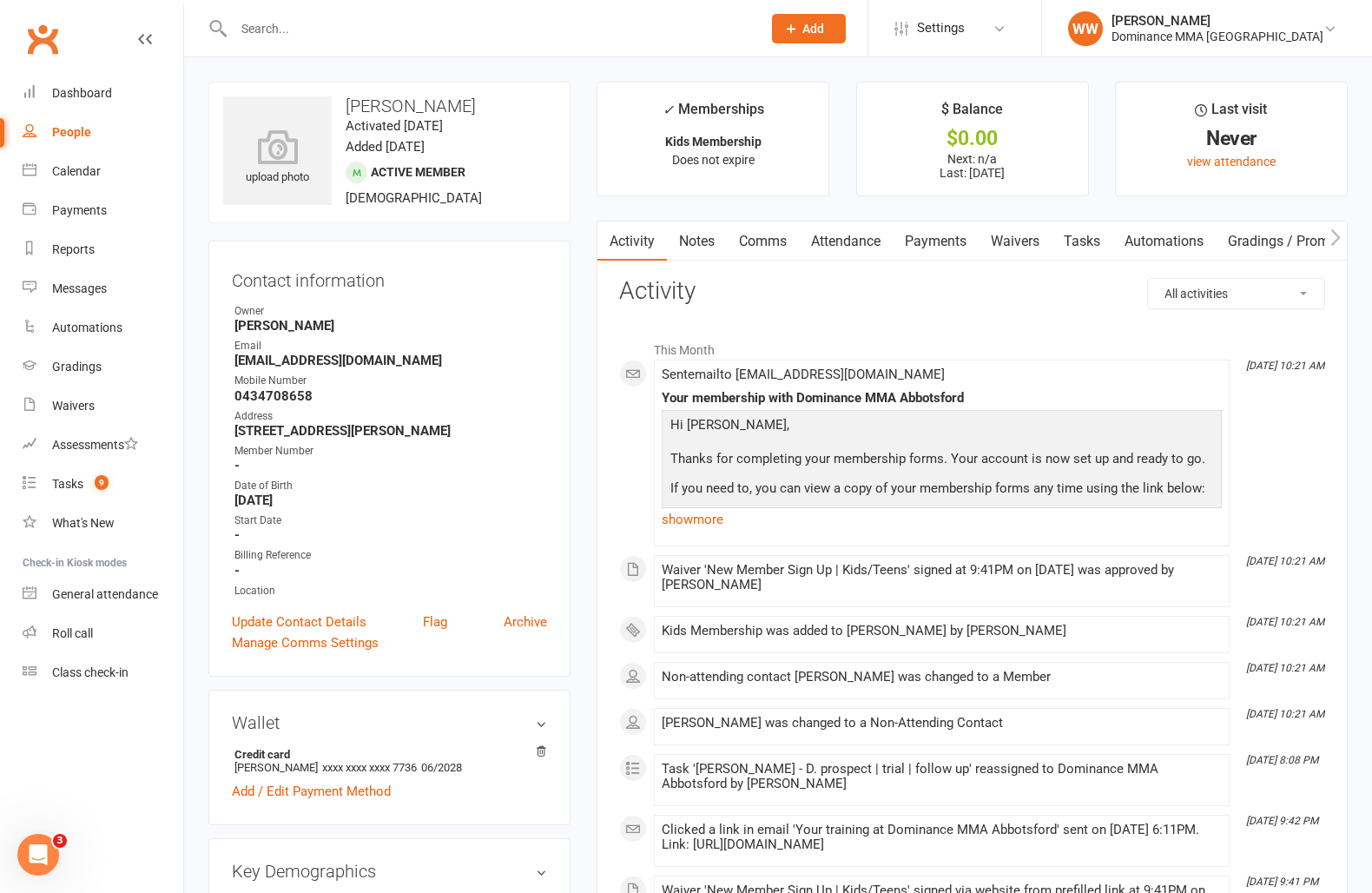
click at [699, 252] on link "Notes" at bounding box center [697, 241] width 60 height 40
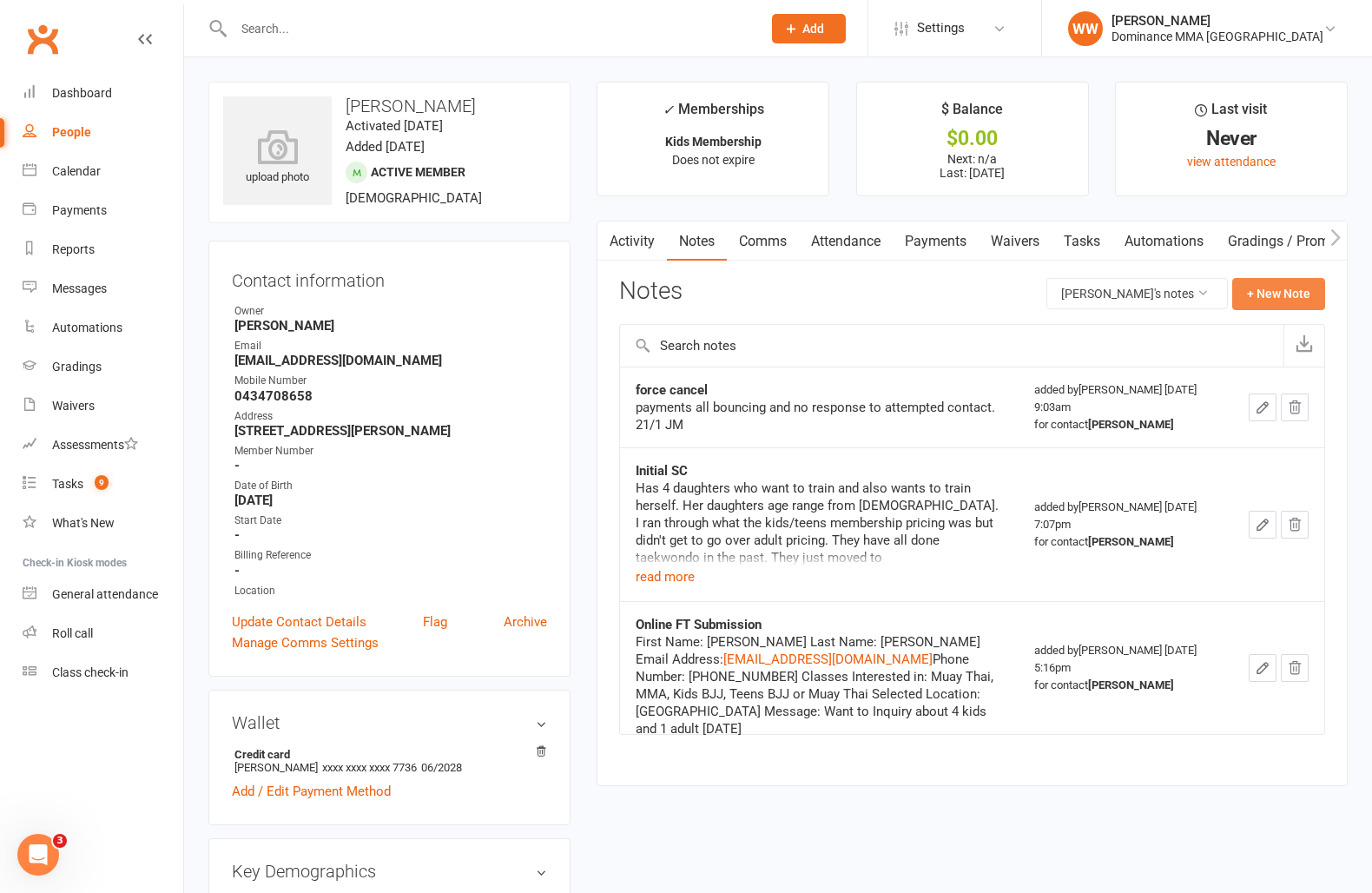
click at [1286, 291] on button "+ New Note" at bounding box center [1279, 293] width 93 height 31
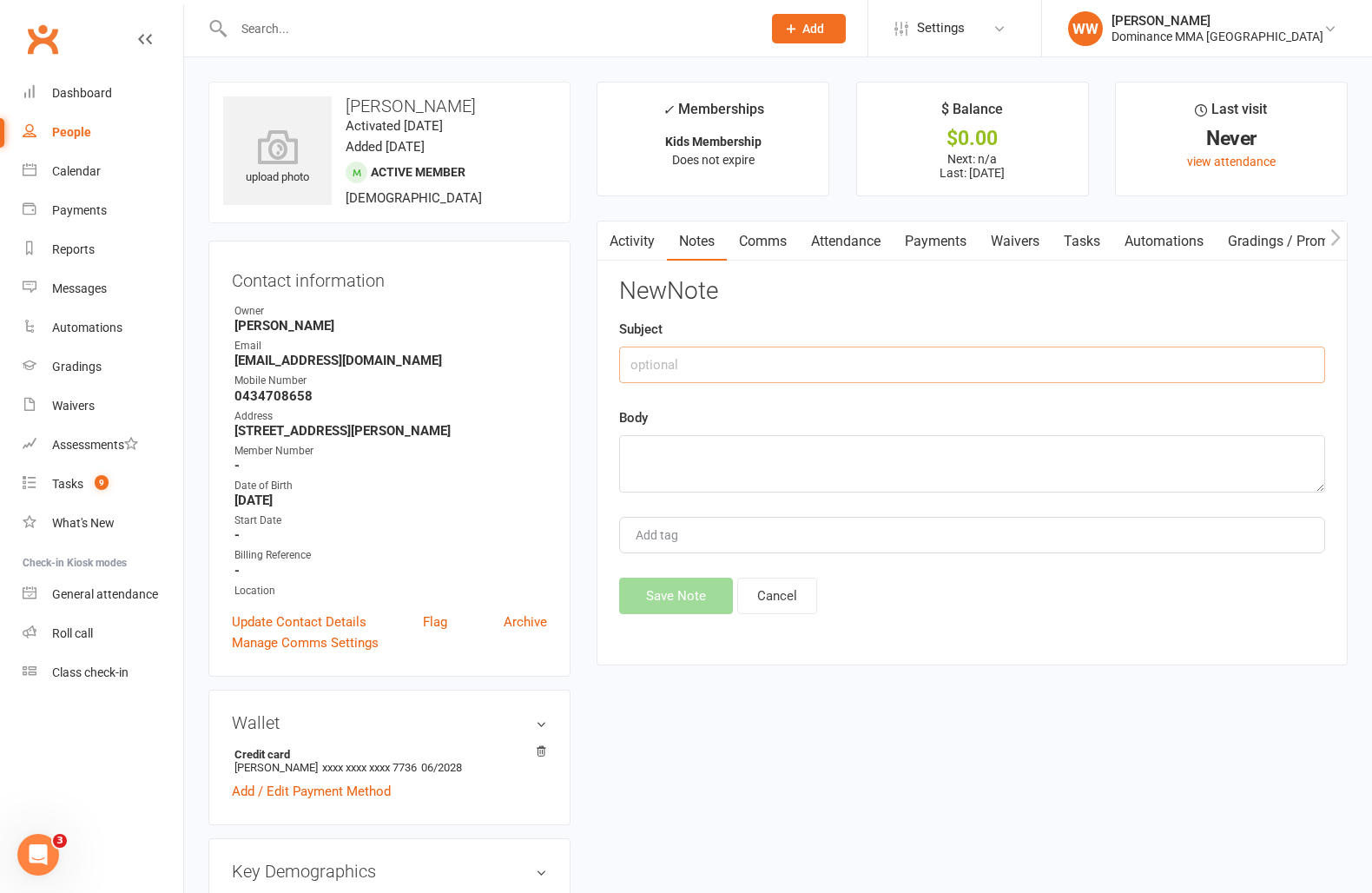
click at [831, 359] on input "text" at bounding box center [972, 365] width 706 height 37
type input "signed up again"
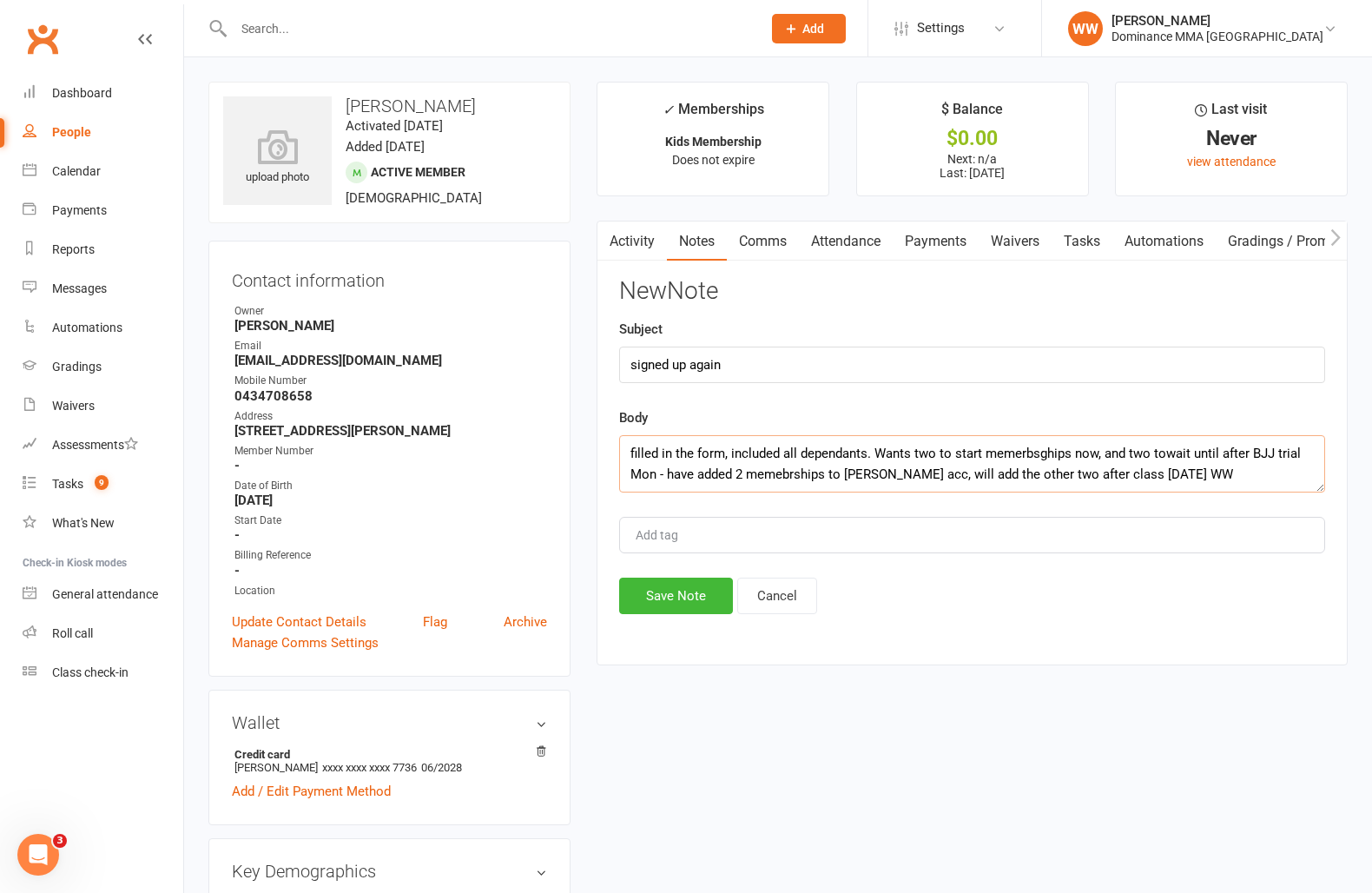
click at [1165, 455] on textarea "filled in the form, included all dependants. Wants two to start memerbsghips no…" at bounding box center [972, 464] width 706 height 57
click at [1051, 458] on textarea "filled in the form, included all dependants. Wants two to start memerbsghips no…" at bounding box center [972, 464] width 706 height 57
click at [1031, 451] on textarea "filled in the form, included all dependants. Wants two to start memerbsghips no…" at bounding box center [972, 464] width 706 height 57
click at [1048, 457] on textarea "filled in the form, included all dependants. Wants two to start memerbsghips no…" at bounding box center [972, 464] width 706 height 57
click at [1026, 454] on textarea "filled in the form, included all dependants. Wants two to start memerbships now…" at bounding box center [972, 464] width 706 height 57
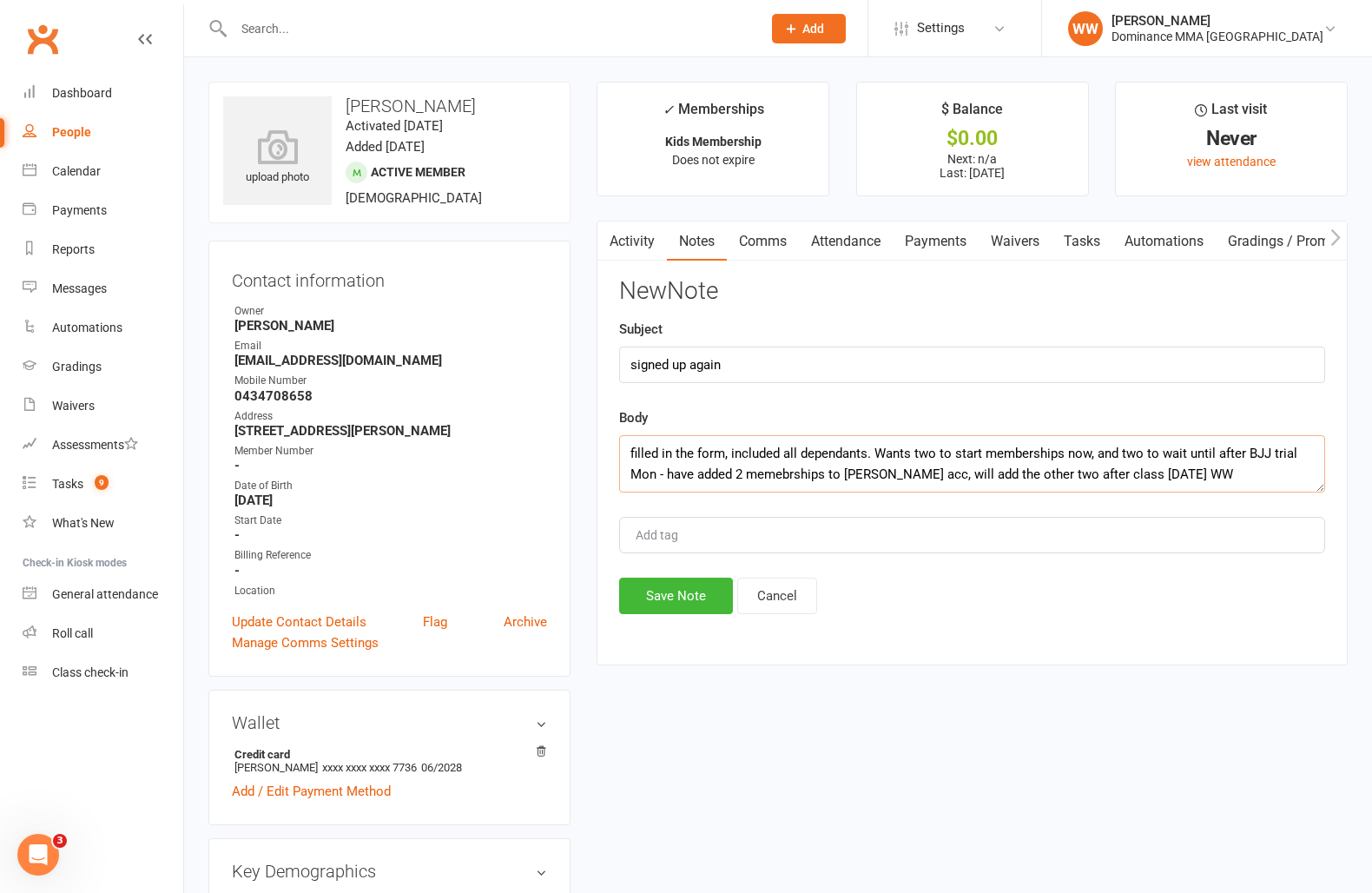
click at [791, 475] on textarea "filled in the form, included all dependants. Wants two to start memberships now…" at bounding box center [972, 464] width 706 height 57
type textarea "filled in the form, included all dependants. Wants two to start memberships now…"
click at [702, 592] on button "Save Note" at bounding box center [675, 596] width 114 height 37
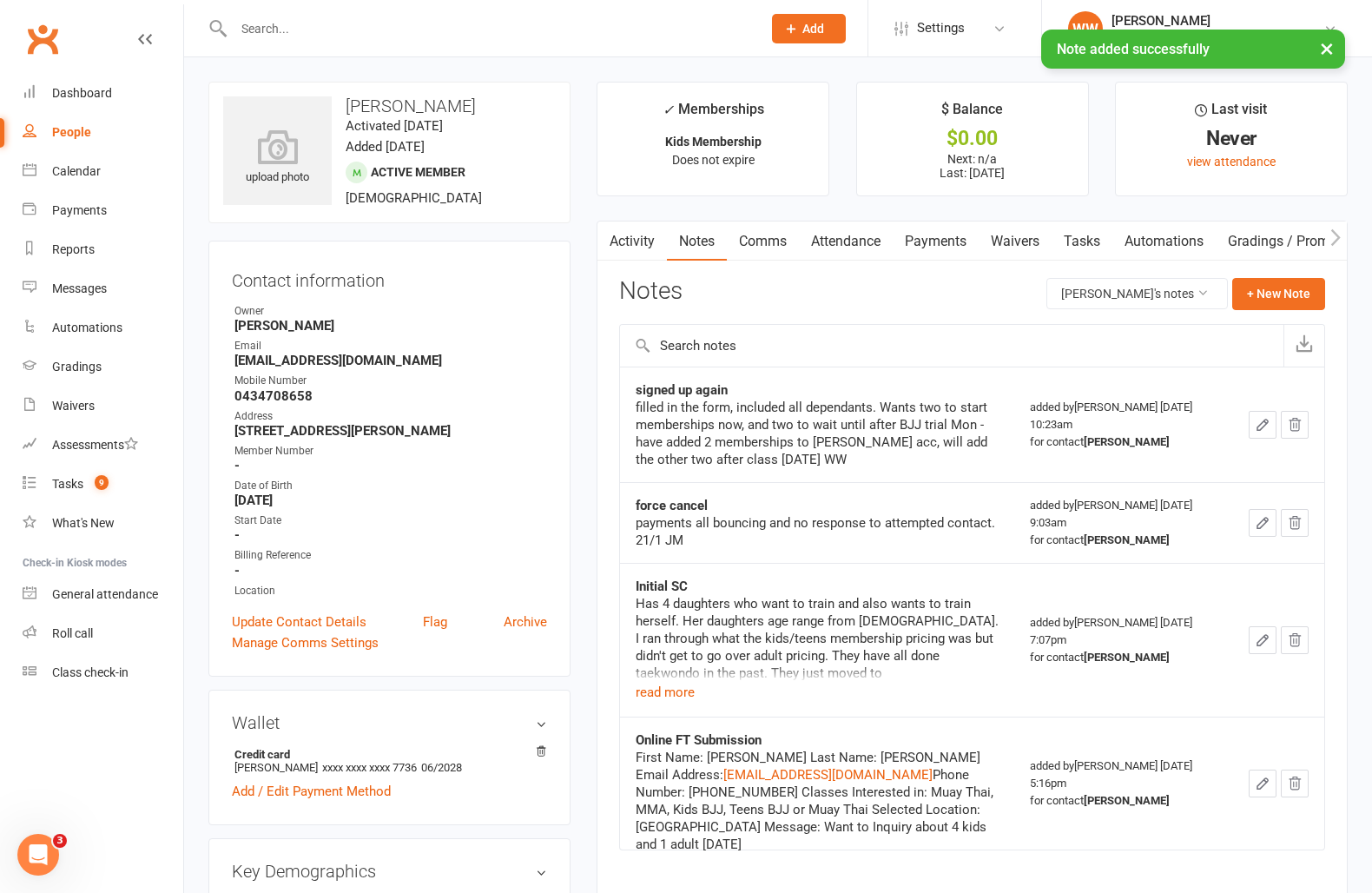
click at [591, 574] on main "✓ Memberships Kids Membership Does not expire $ Balance $0.00 Next: n/a Last: 1…" at bounding box center [973, 500] width 777 height 837
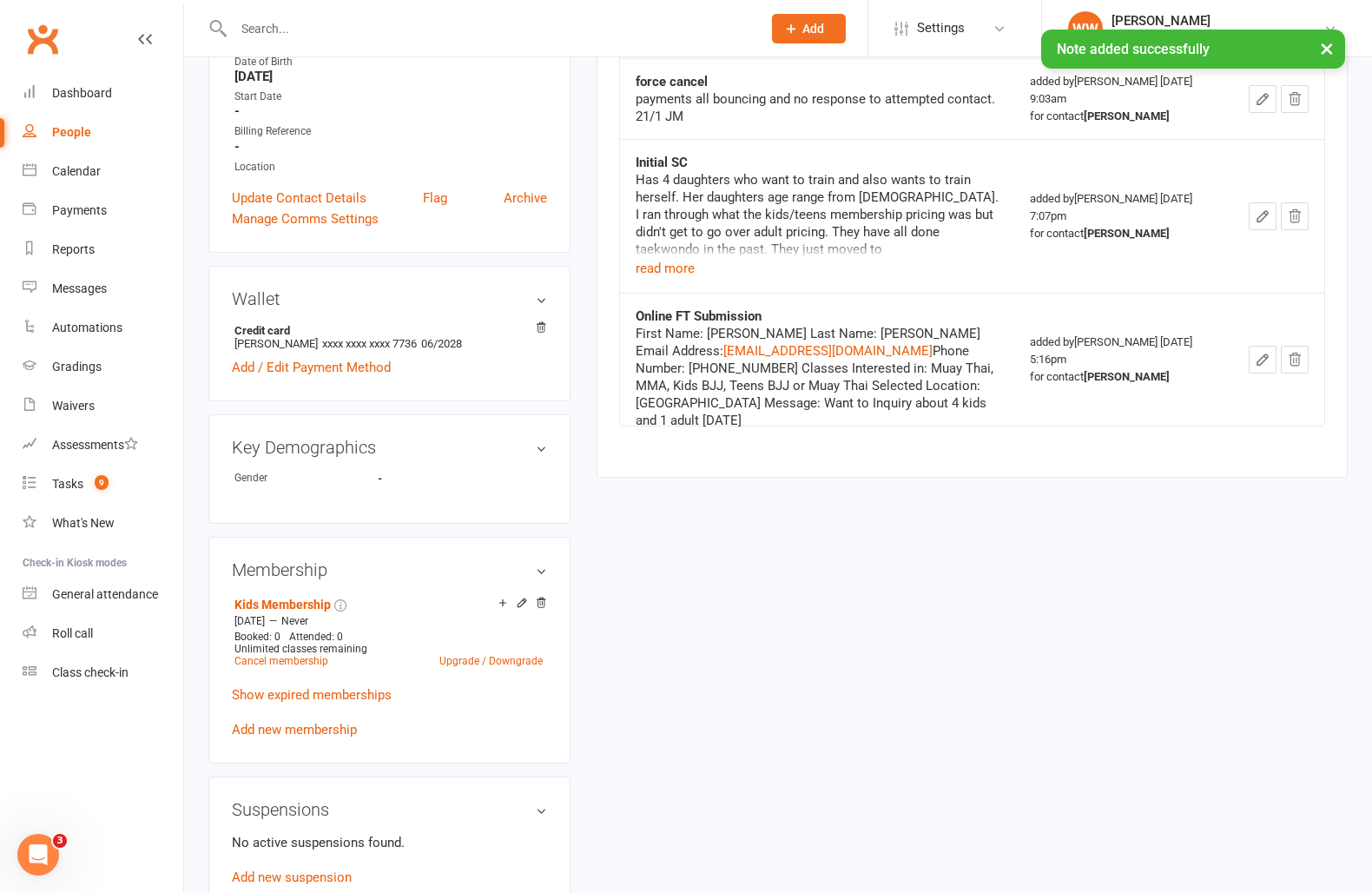
scroll to position [450, 0]
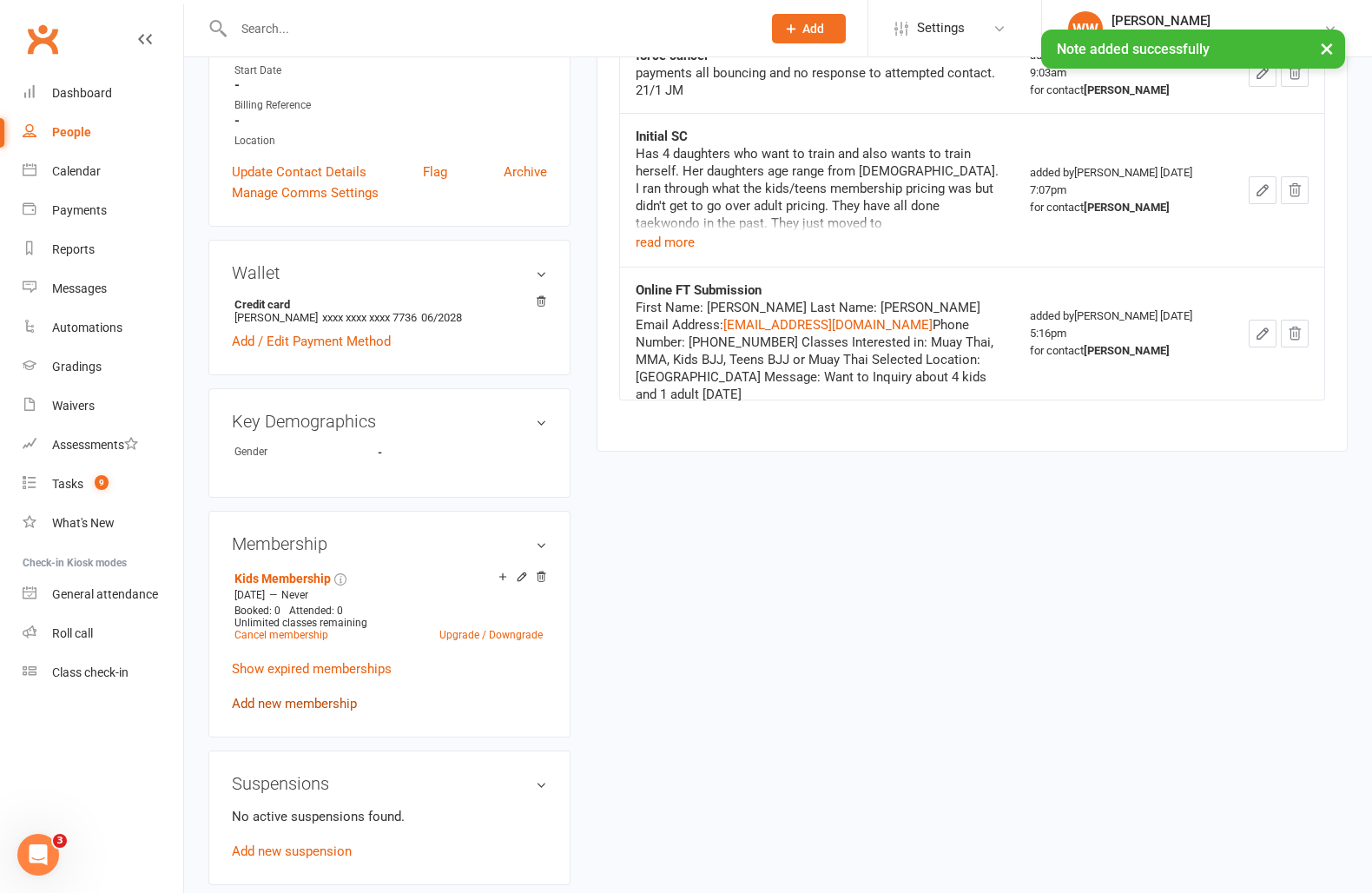
click at [301, 698] on link "Add new membership" at bounding box center [295, 703] width 125 height 15
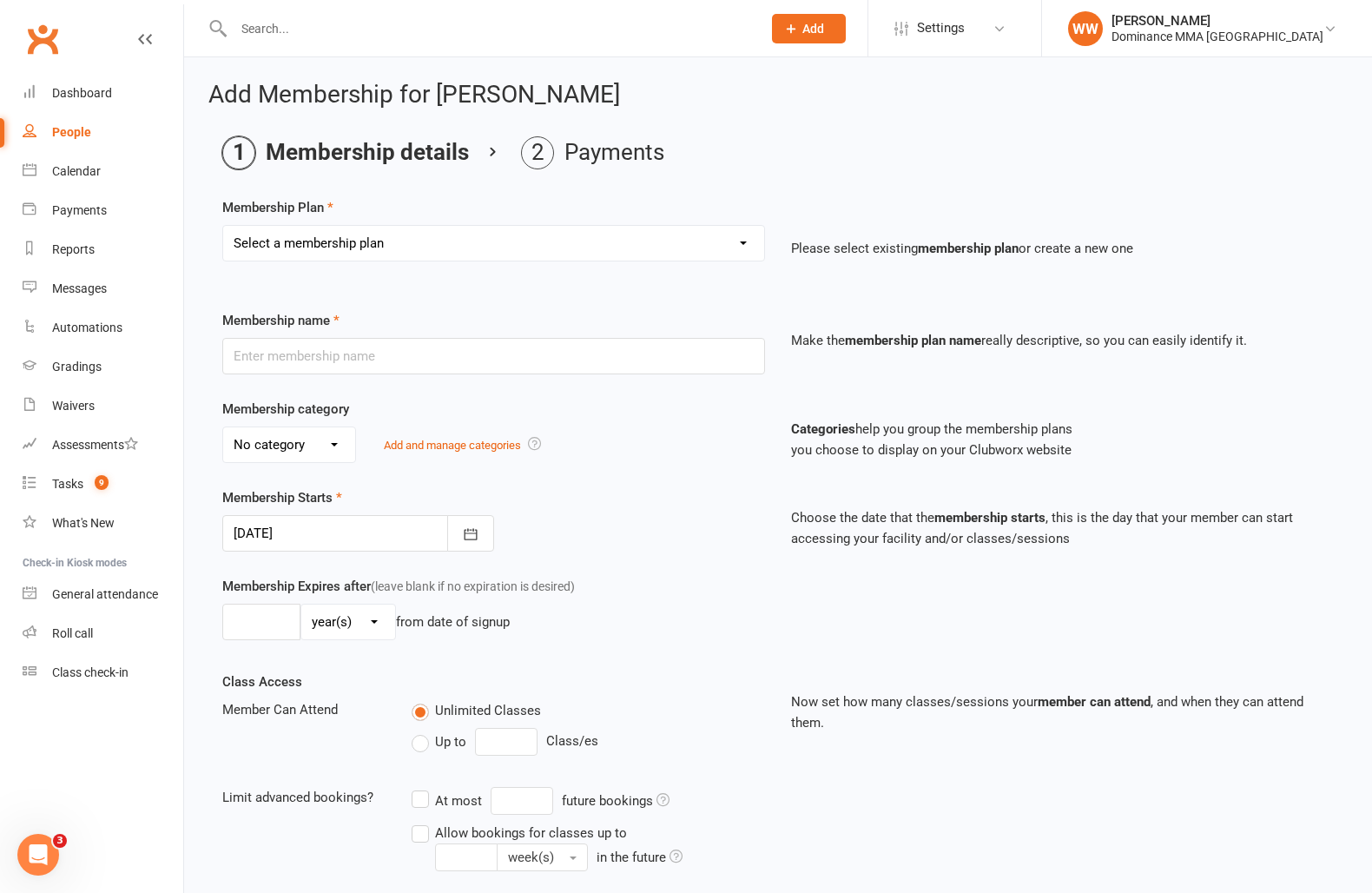
click at [357, 243] on select "Select a membership plan Sponsored MT or BJJ gear payment plan Paid in Full | A…" at bounding box center [493, 243] width 541 height 35
select select "14"
click at [223, 226] on select "Select a membership plan Sponsored MT or BJJ gear payment plan Paid in Full | A…" at bounding box center [493, 243] width 541 height 35
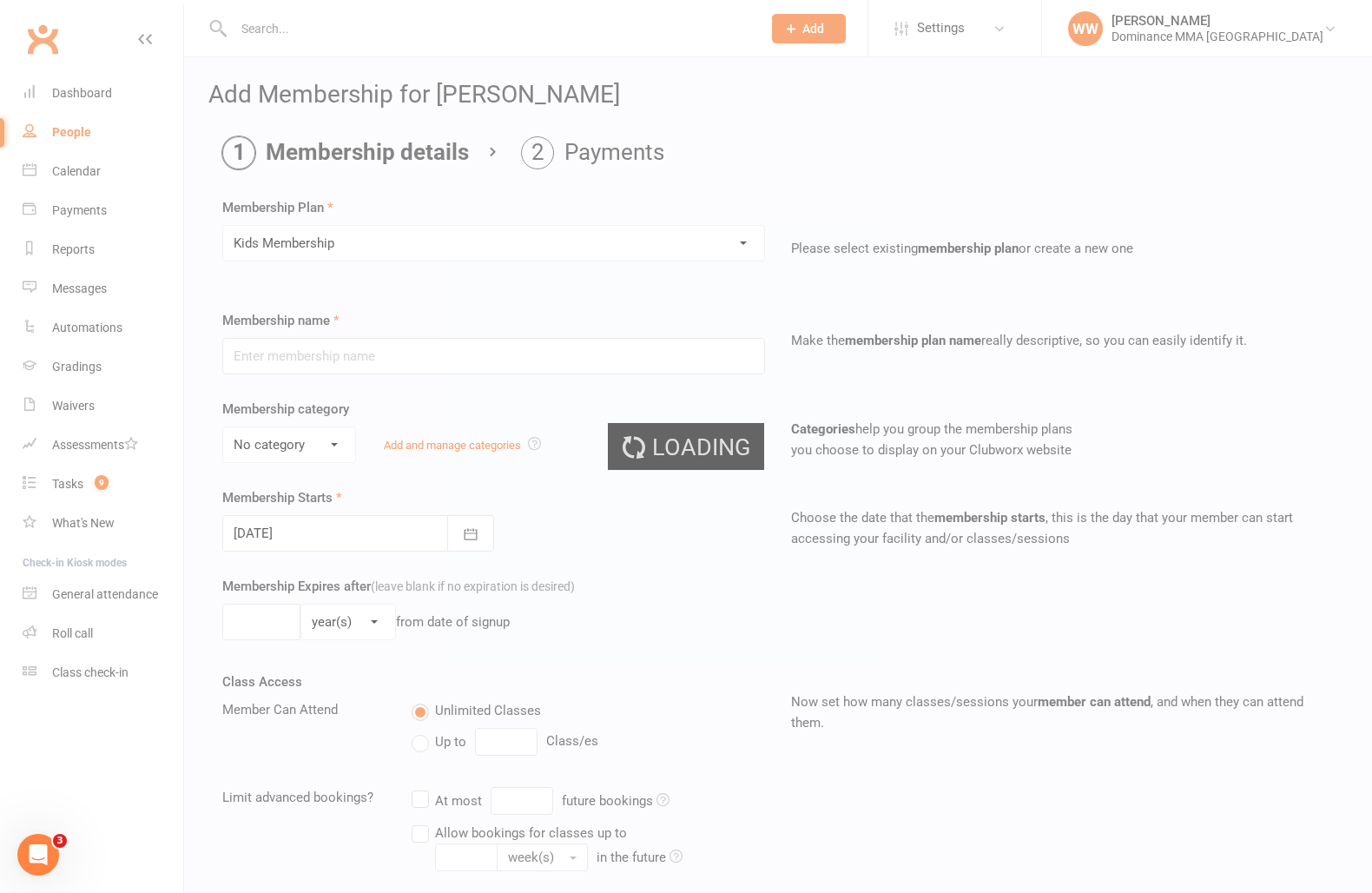
type input "Kids Membership"
select select "3"
type input "0"
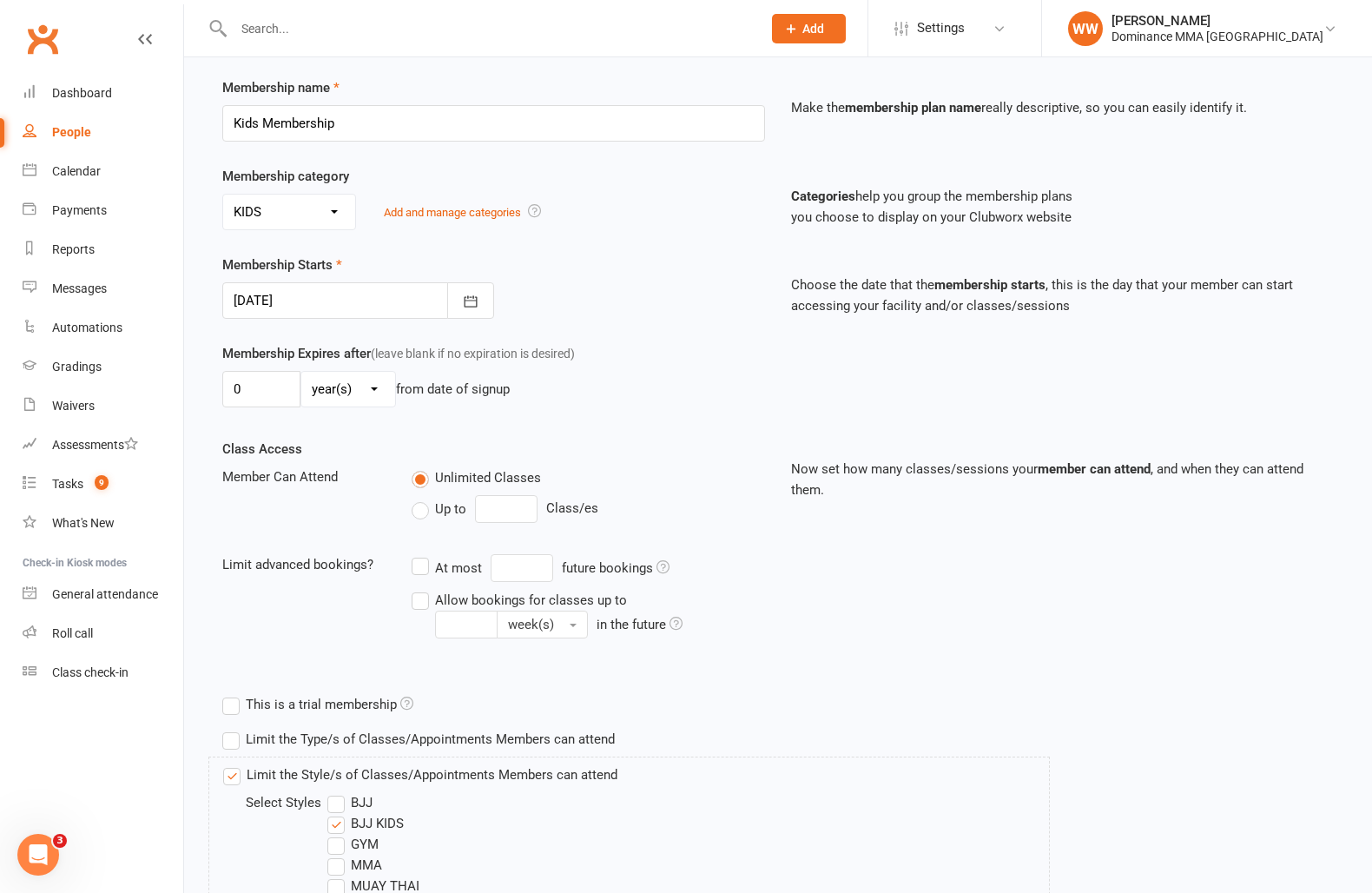
scroll to position [392, 0]
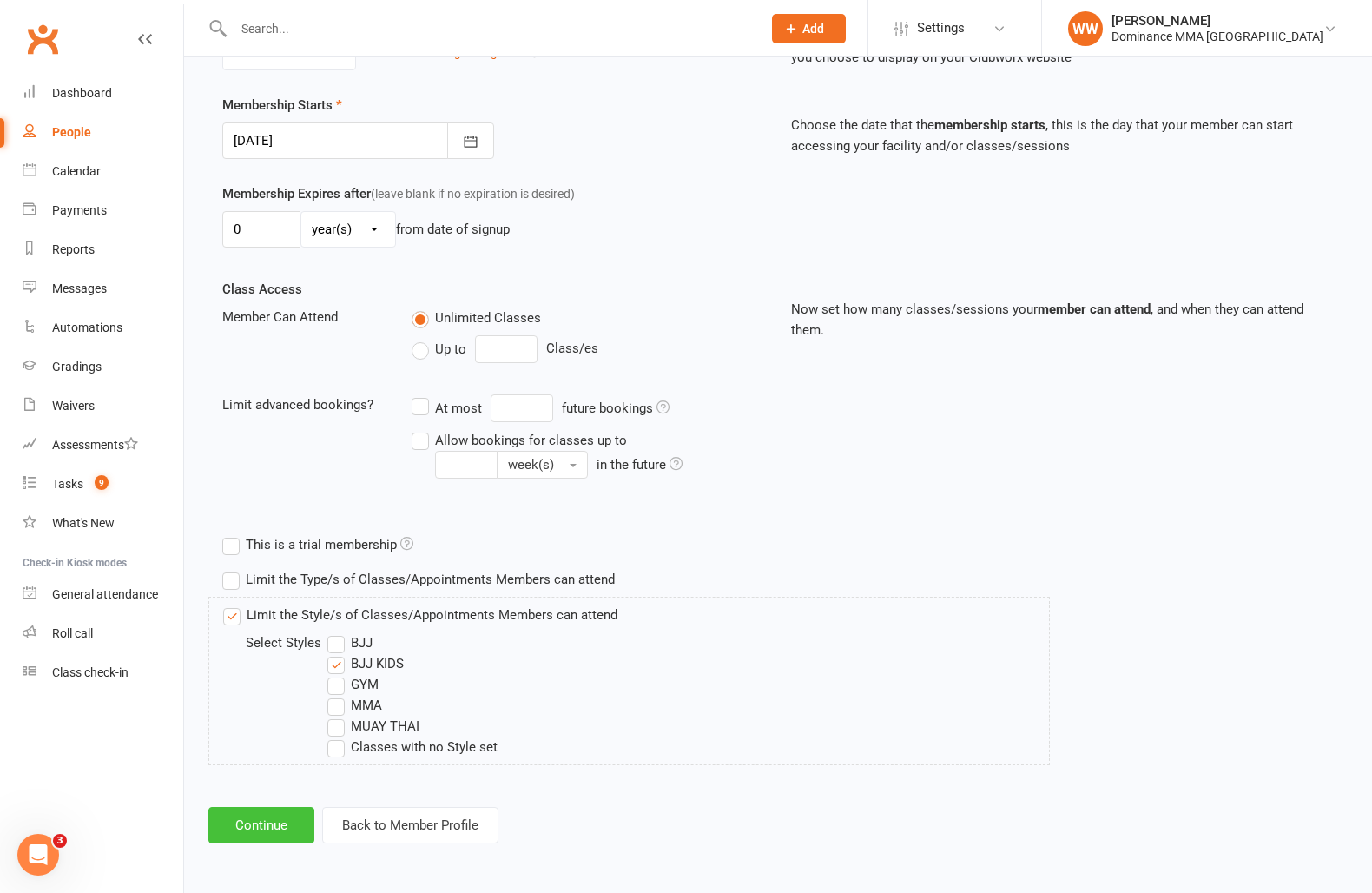
click at [275, 823] on button "Continue" at bounding box center [262, 825] width 106 height 37
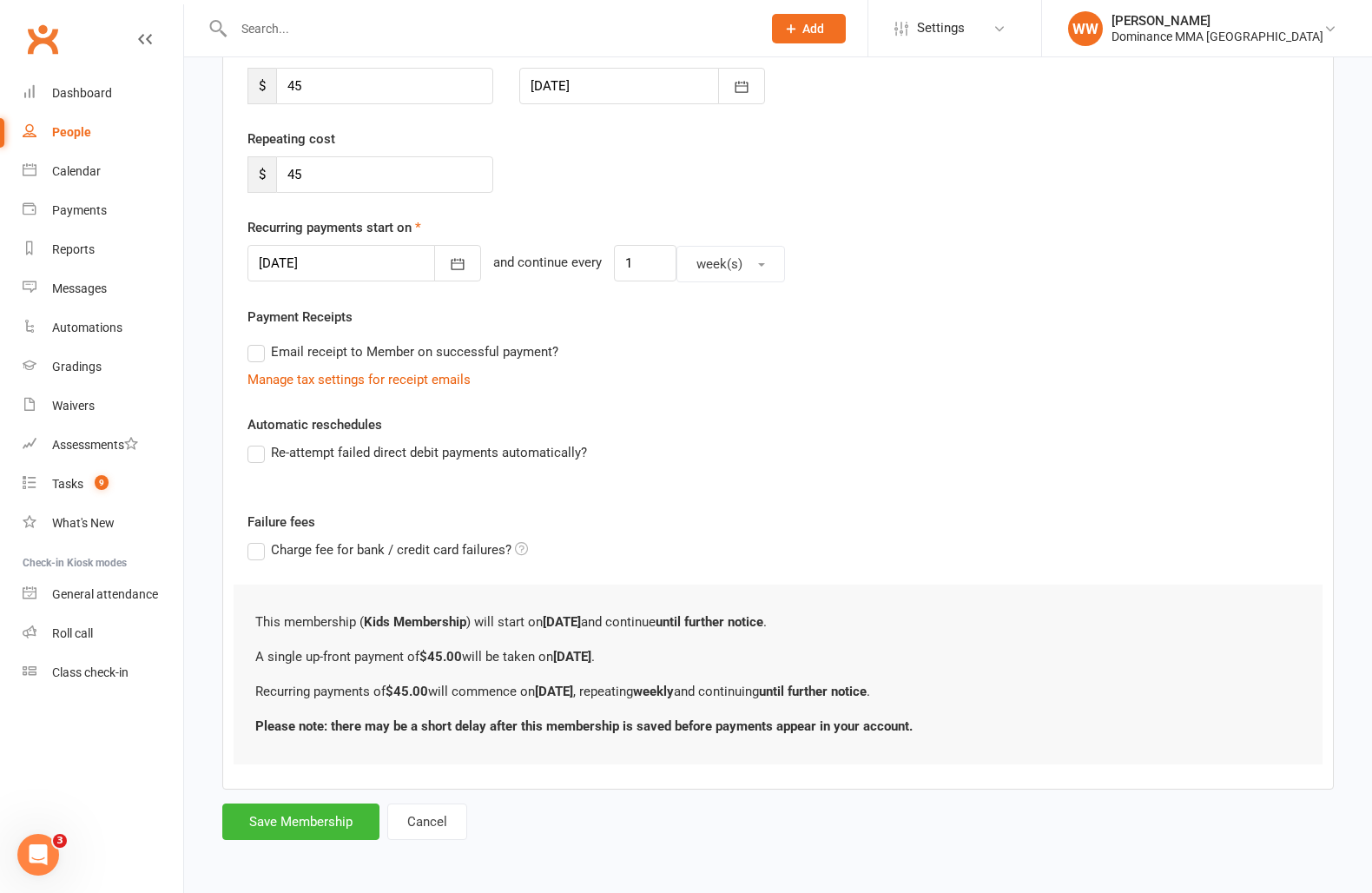
scroll to position [0, 0]
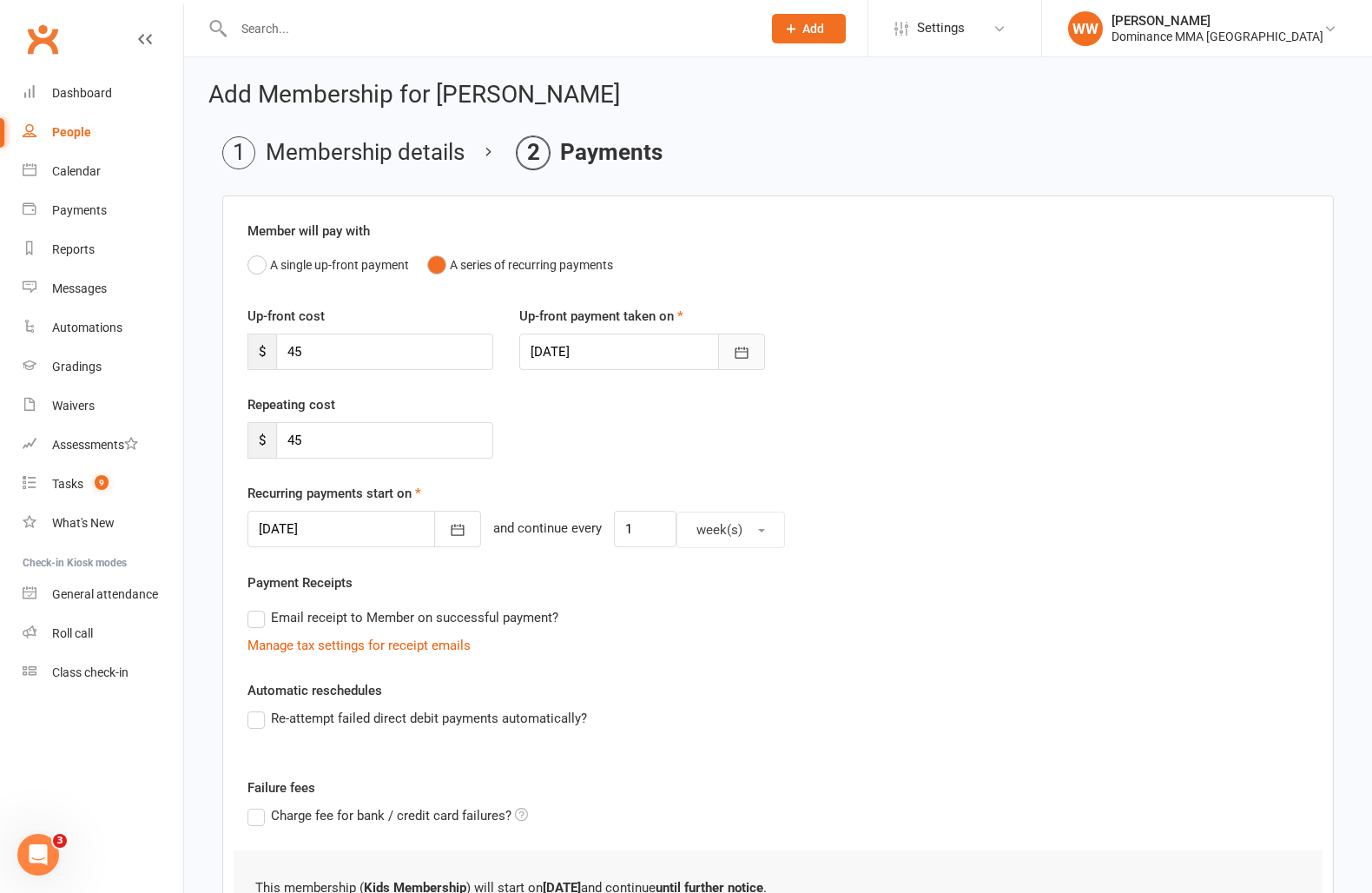
click at [743, 360] on icon "button" at bounding box center [742, 352] width 17 height 17
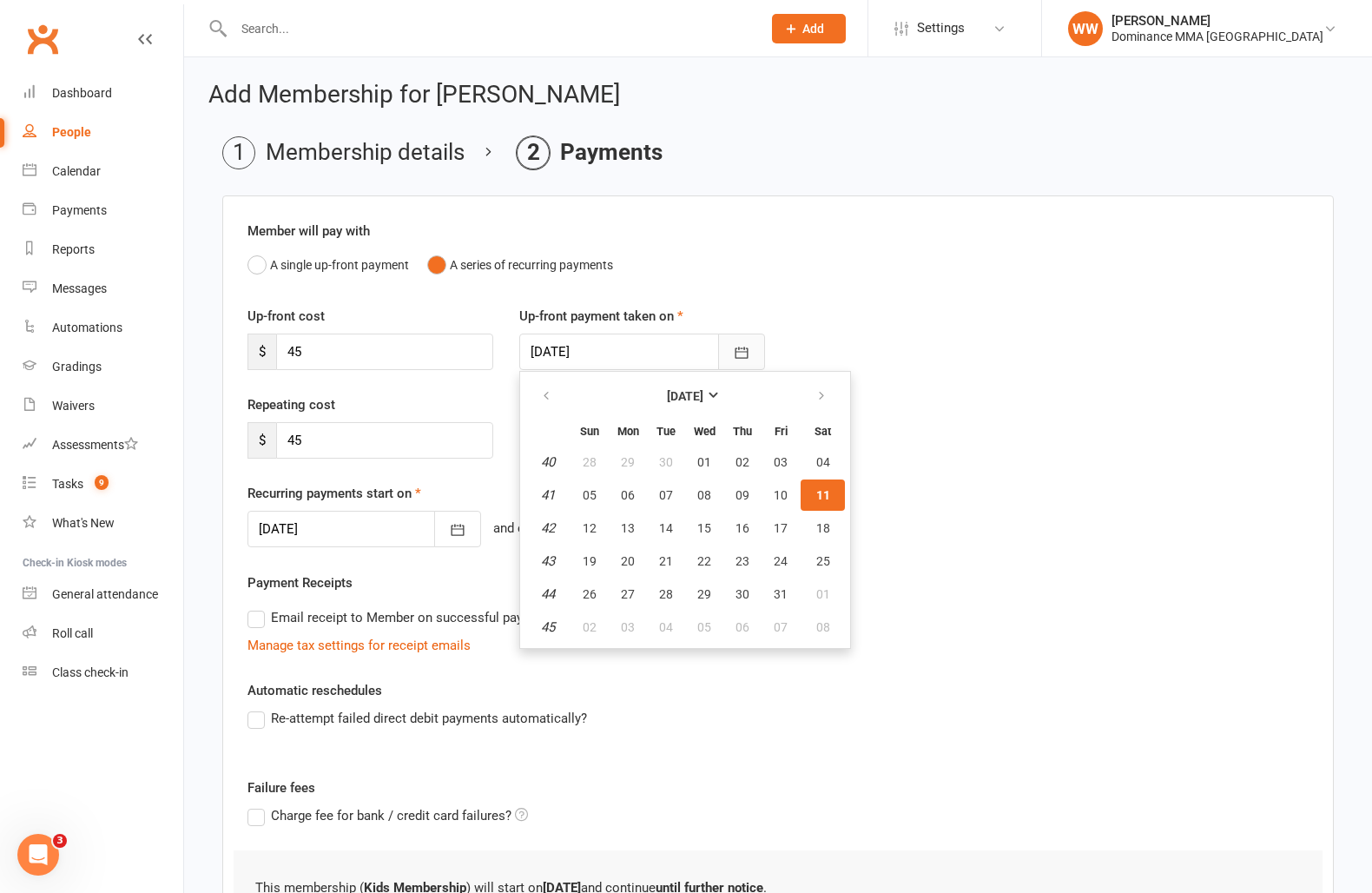
scroll to position [1, 0]
click at [782, 520] on span "17" at bounding box center [781, 528] width 14 height 14
type input "17 Oct 2025"
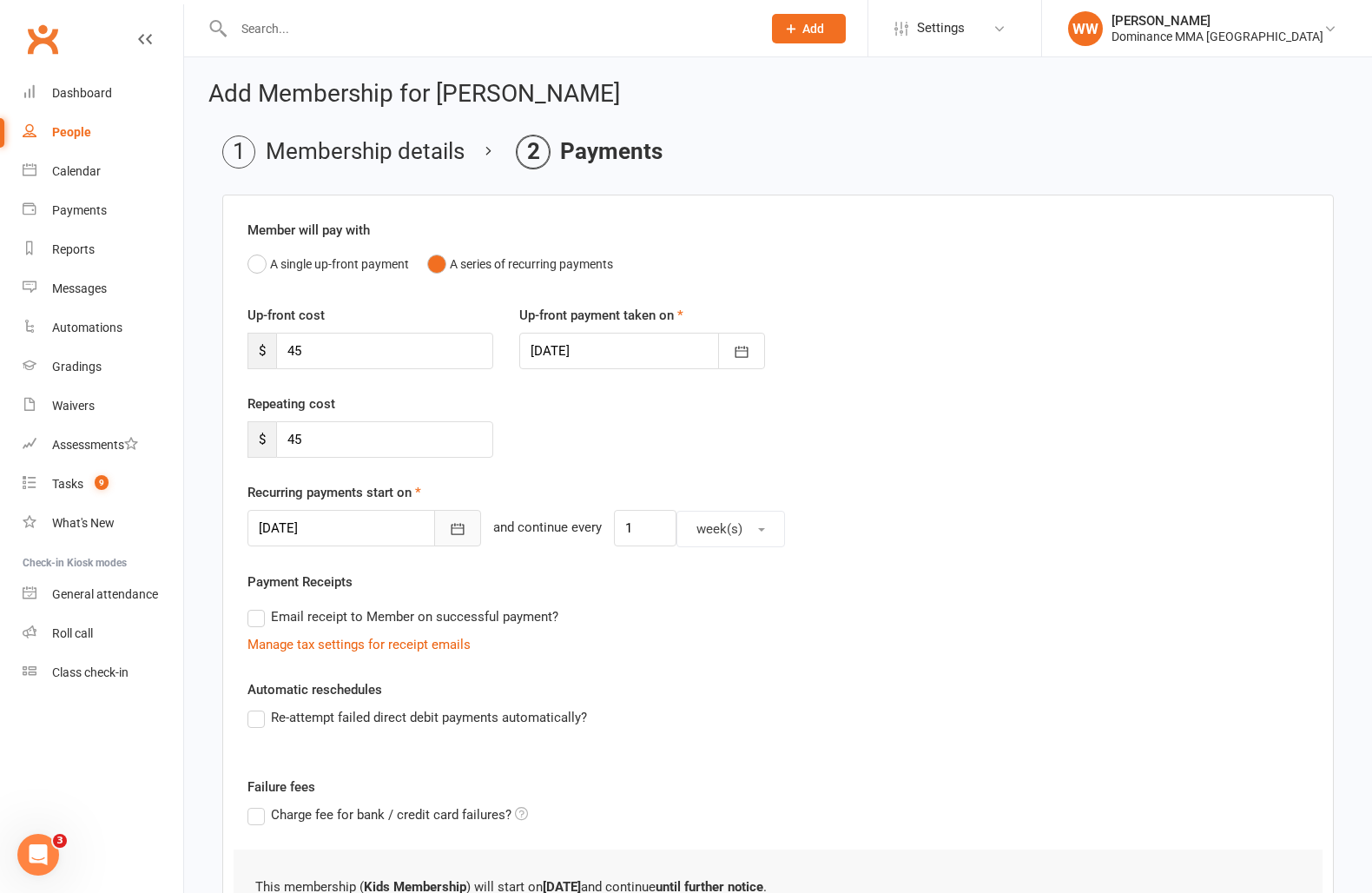
click at [449, 525] on icon "button" at bounding box center [457, 528] width 17 height 17
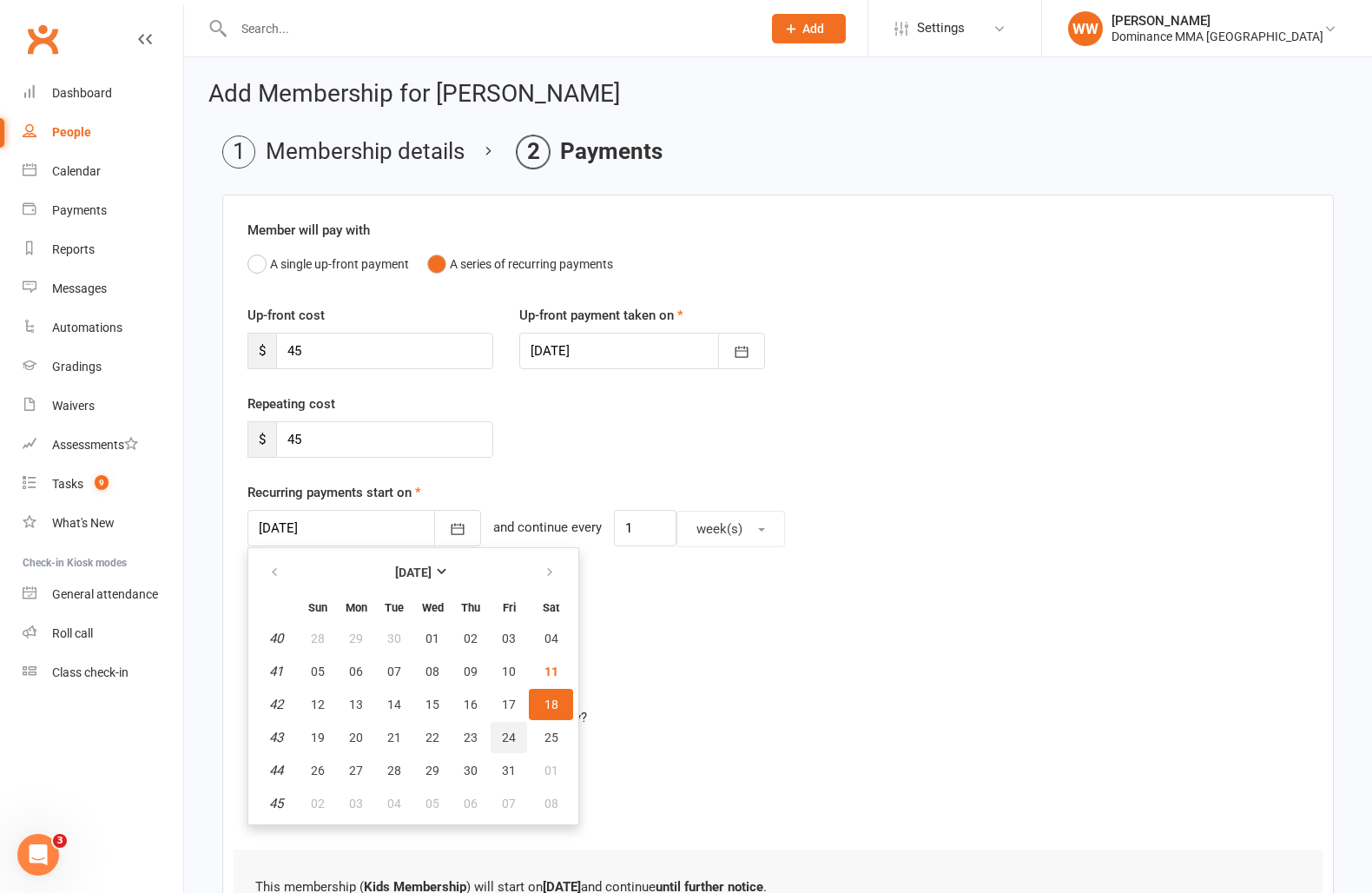
click at [499, 724] on button "24" at bounding box center [509, 737] width 37 height 31
type input "24 Oct 2025"
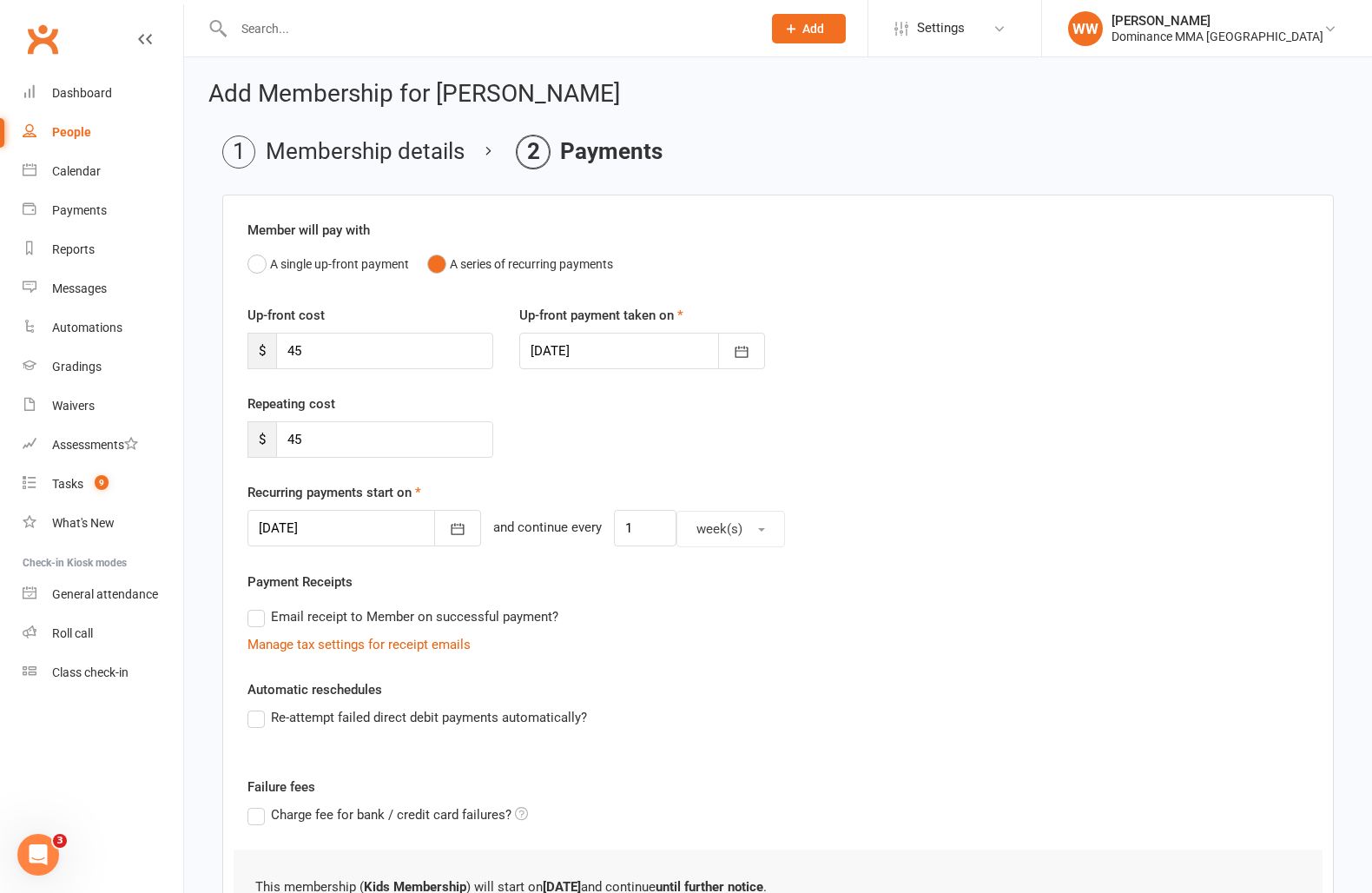
click at [695, 684] on div "Automatic reschedules Re-attempt failed direct debit payments automatically?" at bounding box center [777, 715] width 1061 height 73
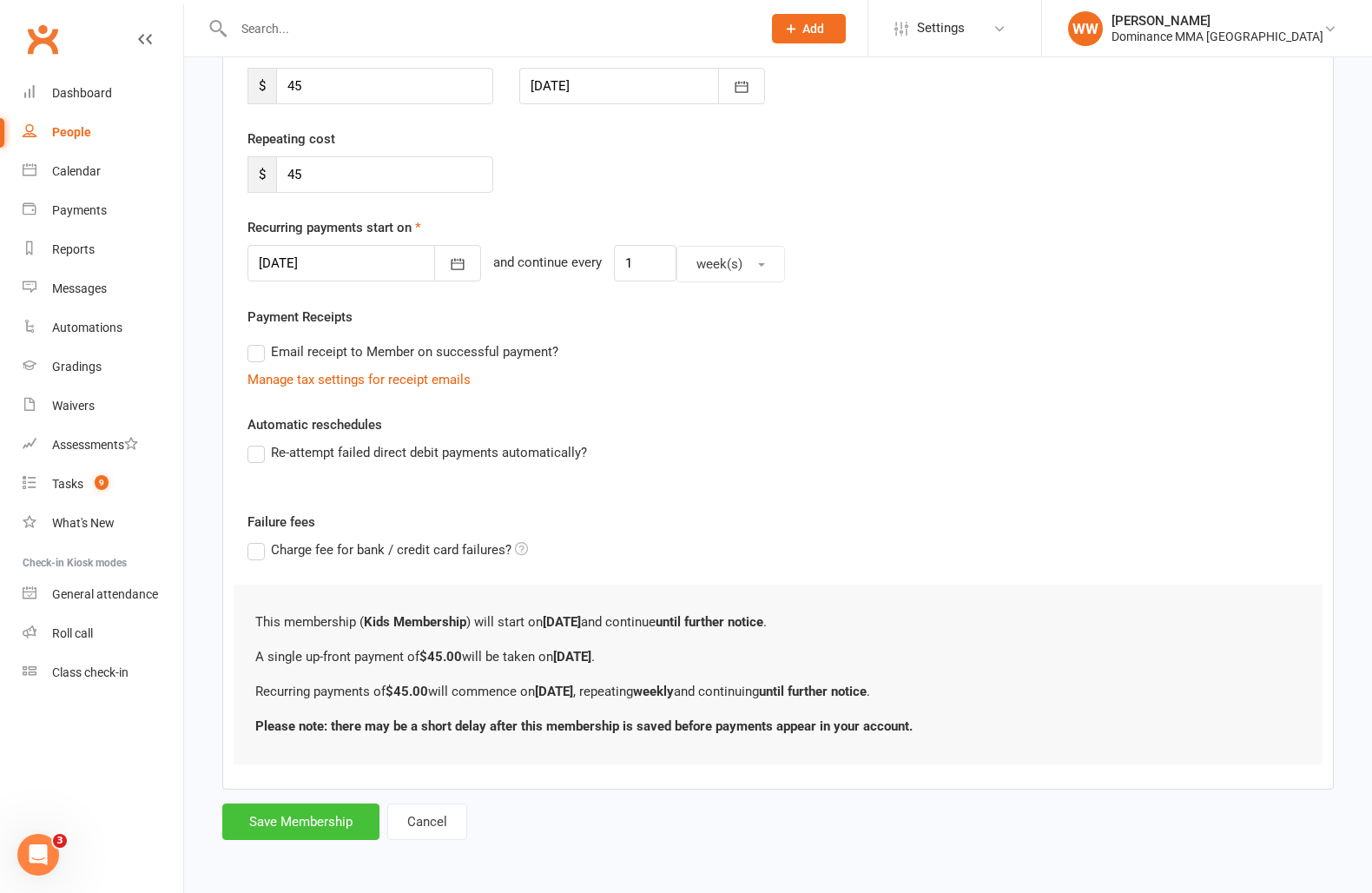
click at [294, 828] on button "Save Membership" at bounding box center [301, 821] width 158 height 37
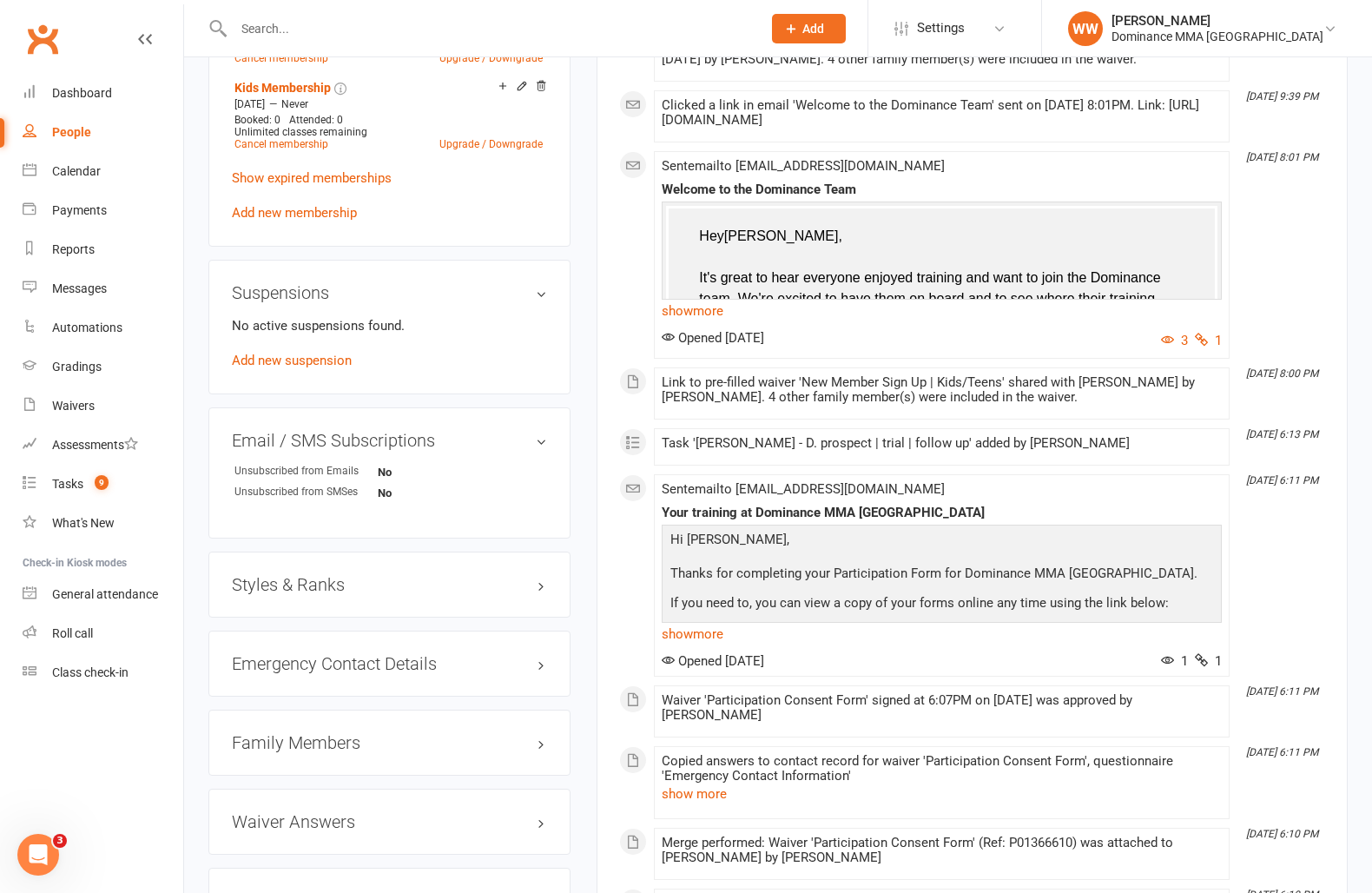
scroll to position [1021, 0]
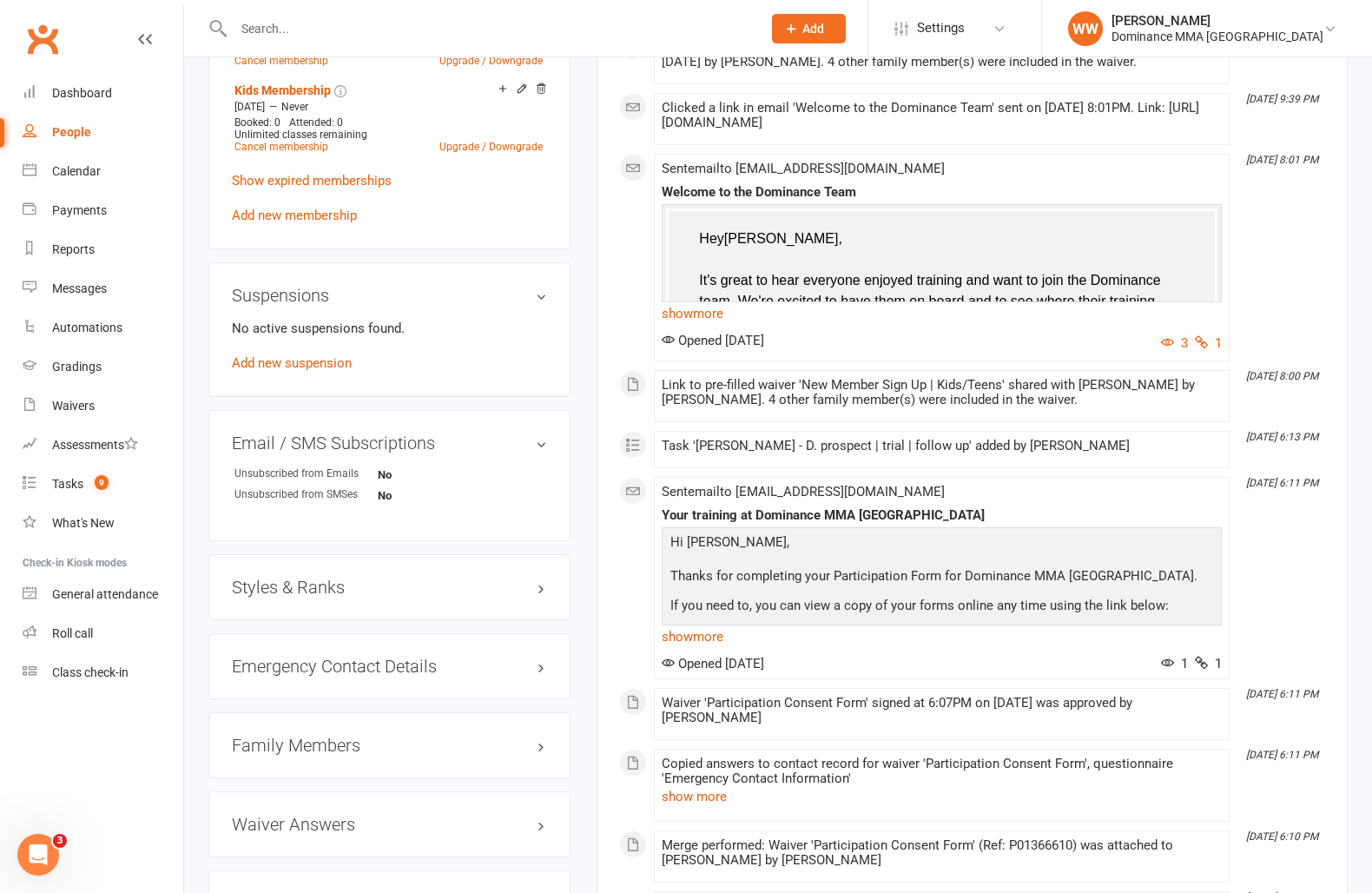
click at [325, 746] on h3 "Family Members" at bounding box center [390, 744] width 315 height 19
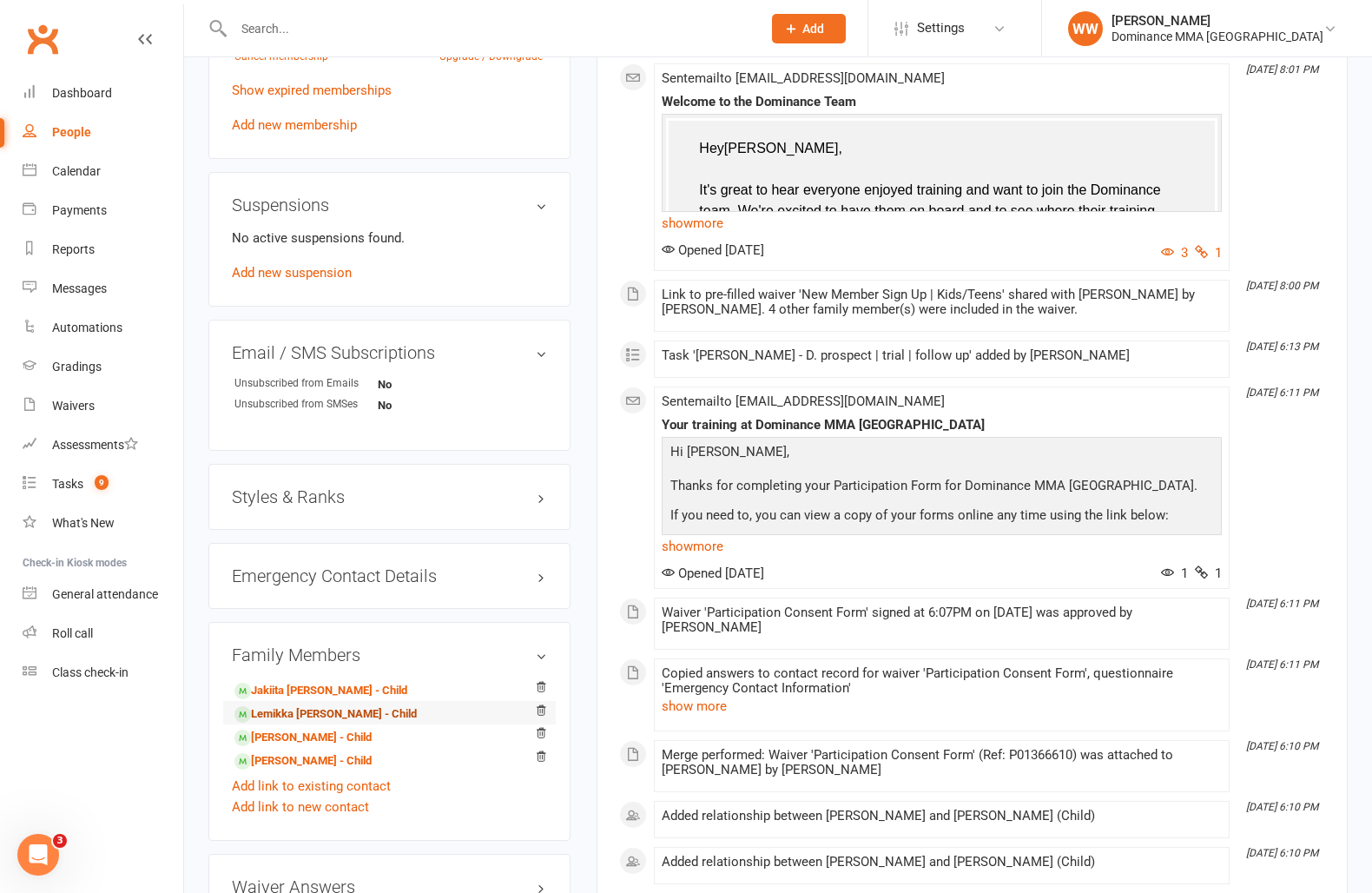
scroll to position [1113, 0]
click at [314, 683] on link "Jakiita Hood-Dow - Child" at bounding box center [321, 689] width 173 height 18
click at [319, 713] on link "Lemikka Hood-Dow - Child" at bounding box center [326, 713] width 183 height 18
click at [319, 731] on link "Niyoka Hood-dow - Child" at bounding box center [303, 736] width 137 height 18
click at [589, 537] on main "✓ Memberships Kids Membership Does not expire + 1 other memberships $ Balance $…" at bounding box center [973, 222] width 777 height 2509
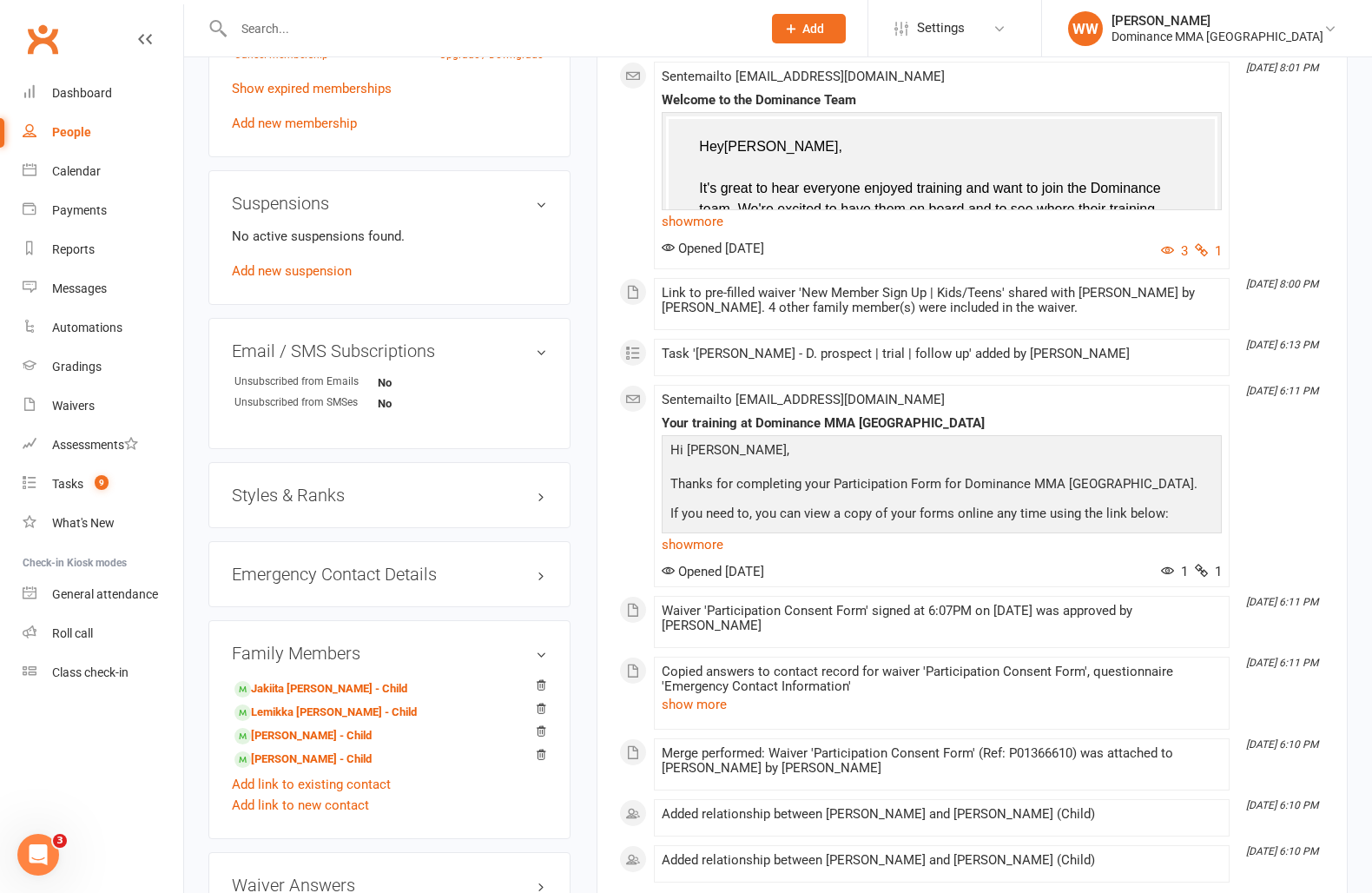
scroll to position [0, 0]
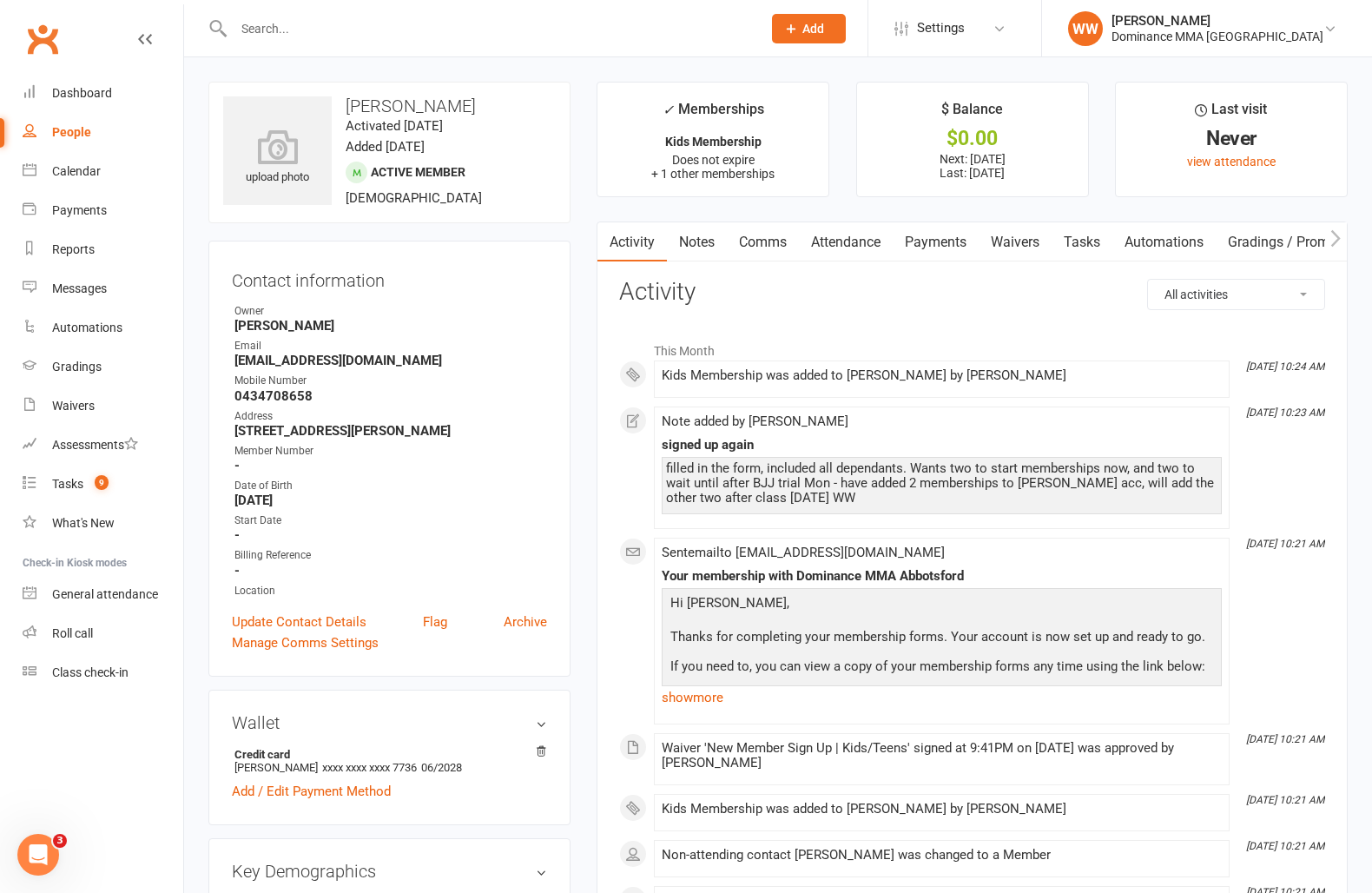
click at [709, 241] on link "Notes" at bounding box center [697, 242] width 60 height 40
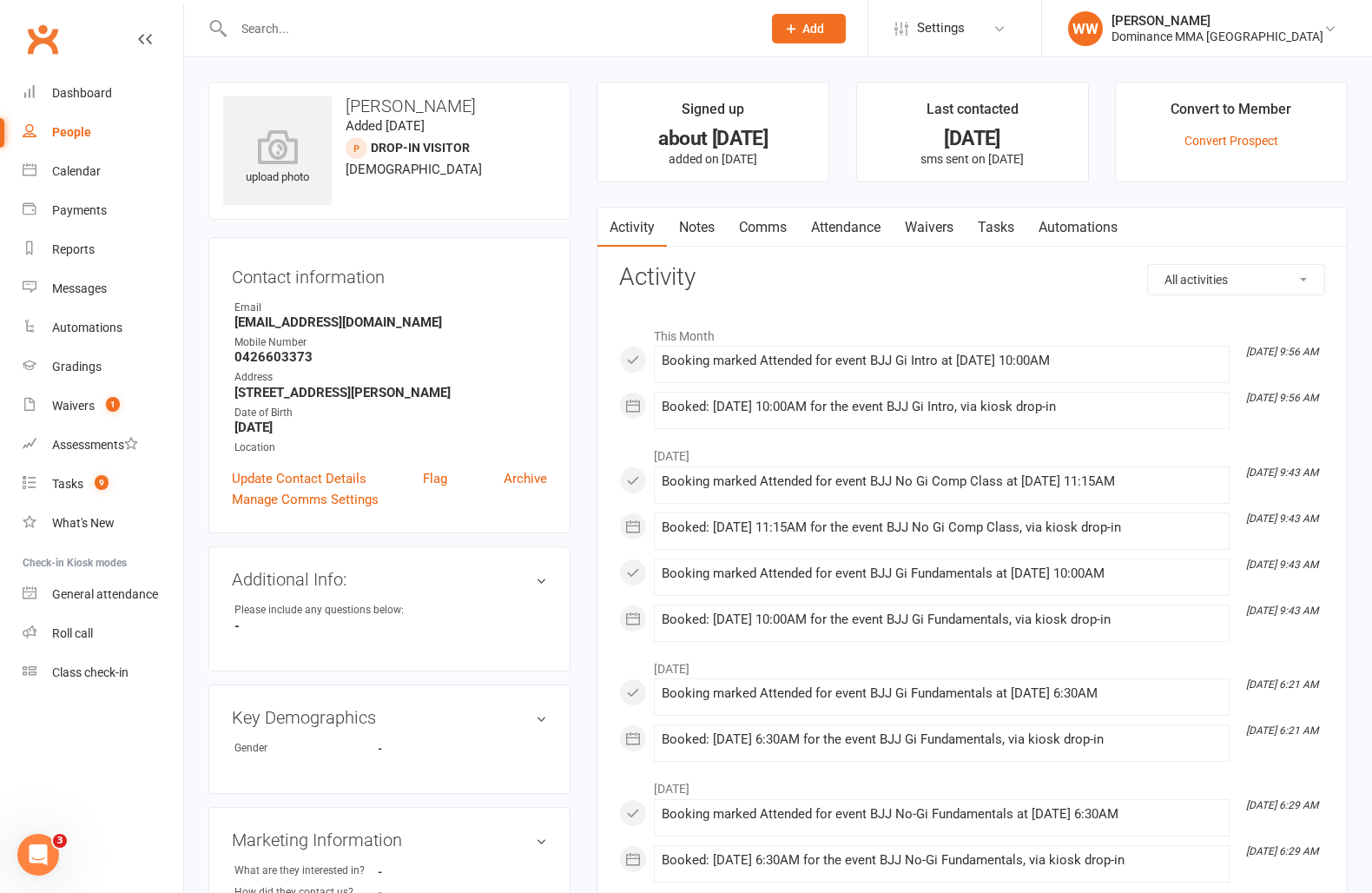
click at [724, 221] on link "Notes" at bounding box center [697, 228] width 60 height 40
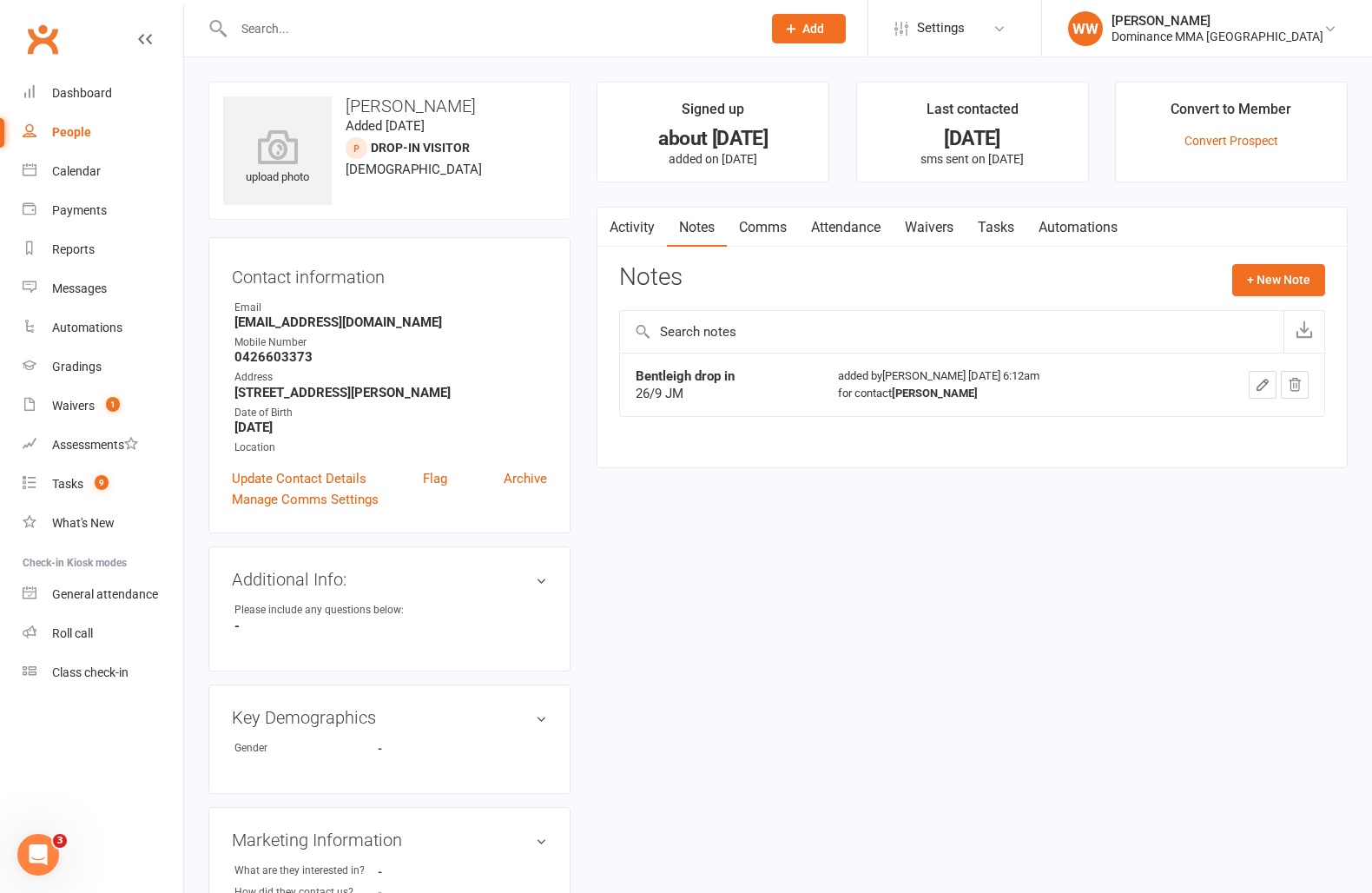
click at [775, 282] on div "Notes + New Note" at bounding box center [972, 287] width 706 height 45
click at [792, 280] on div "Notes + New Note" at bounding box center [972, 287] width 706 height 45
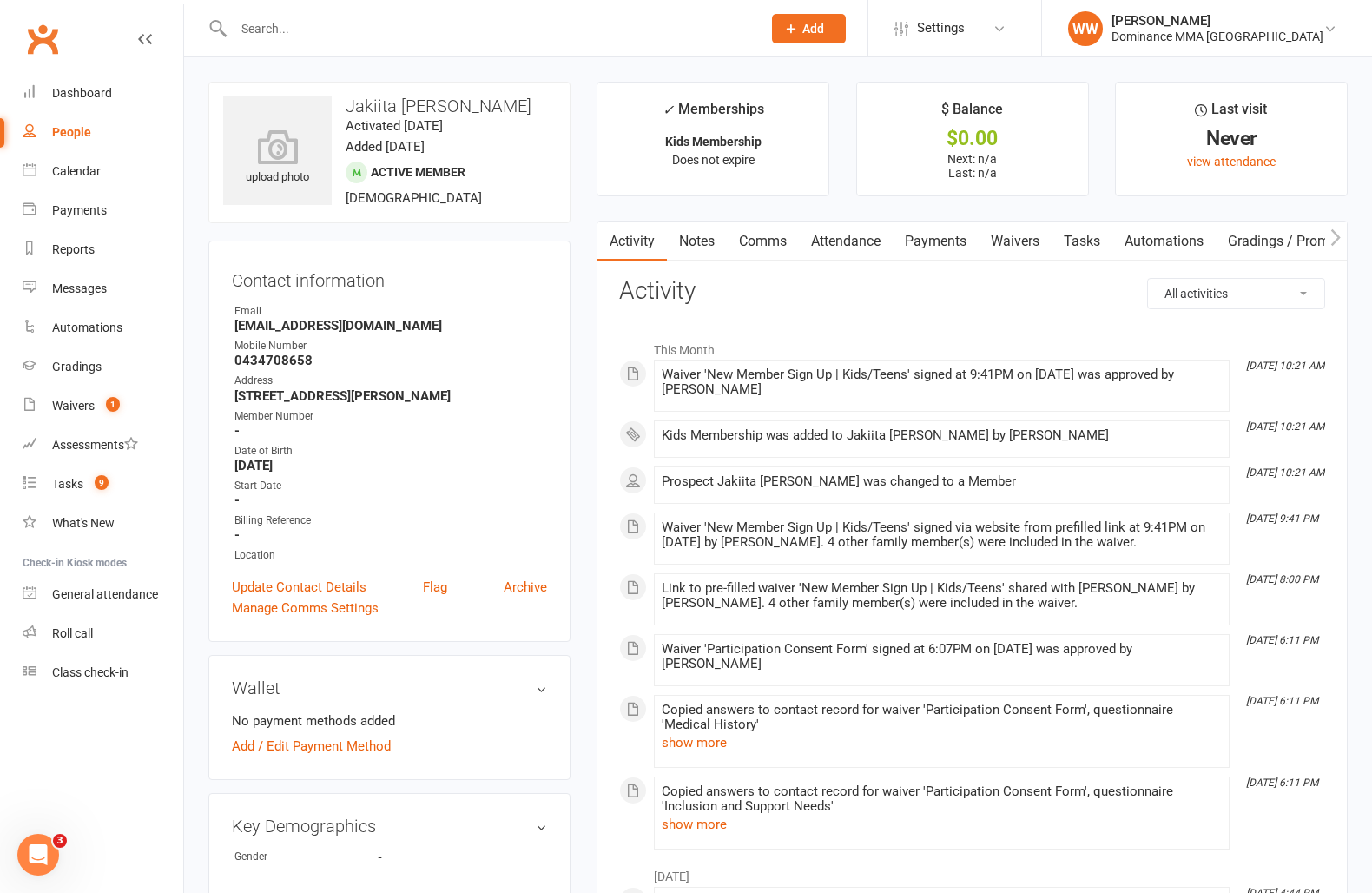
click at [585, 331] on main "✓ Memberships Kids Membership Does not expire $ Balance $0.00 Next: n/a Last: n…" at bounding box center [973, 853] width 777 height 1543
click at [589, 355] on main "✓ Memberships Kids Membership Does not expire $ Balance $0.00 Next: n/a Last: n…" at bounding box center [973, 853] width 777 height 1543
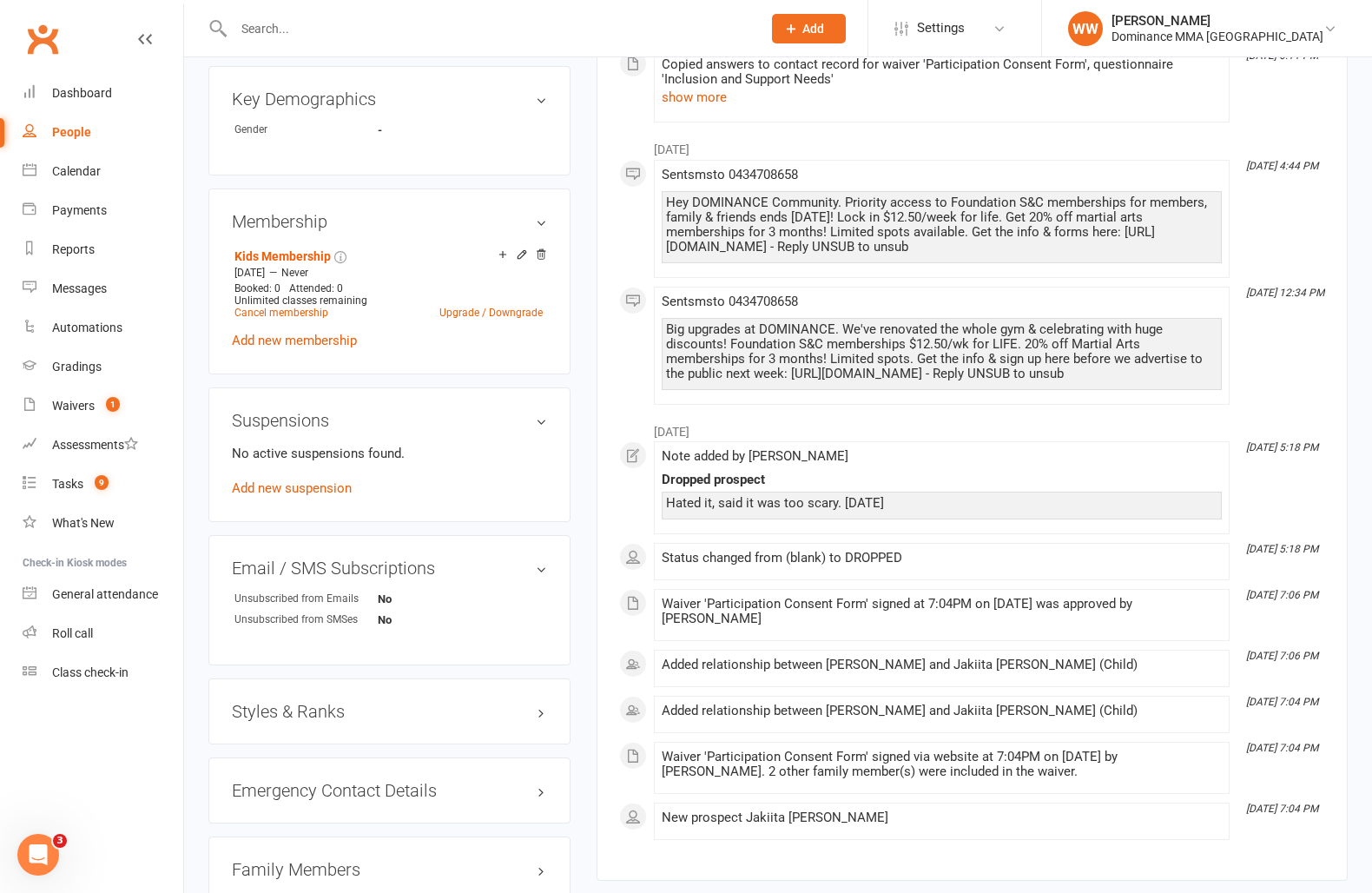
scroll to position [728, 0]
click at [520, 252] on icon at bounding box center [522, 253] width 13 height 13
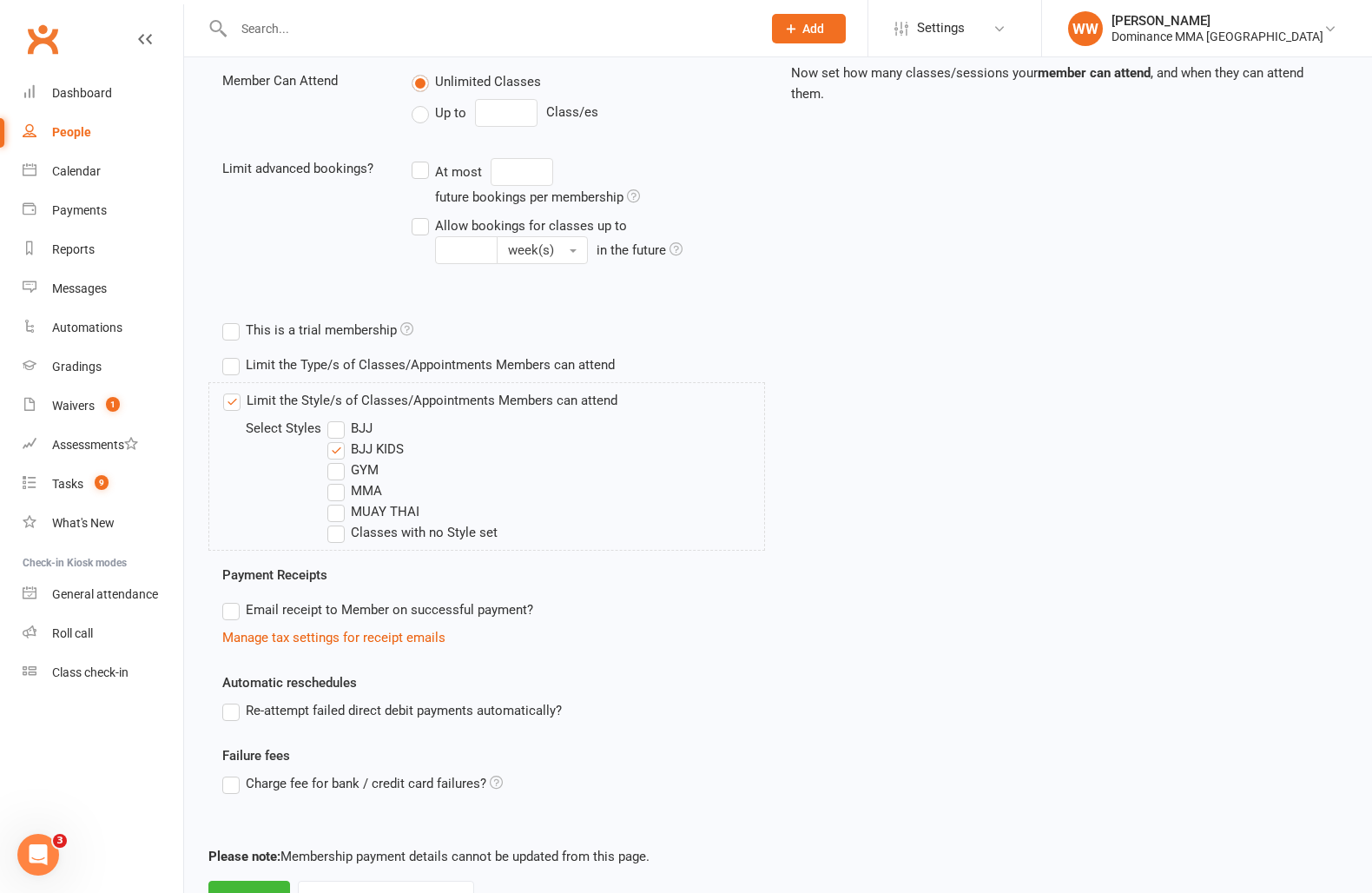
scroll to position [491, 0]
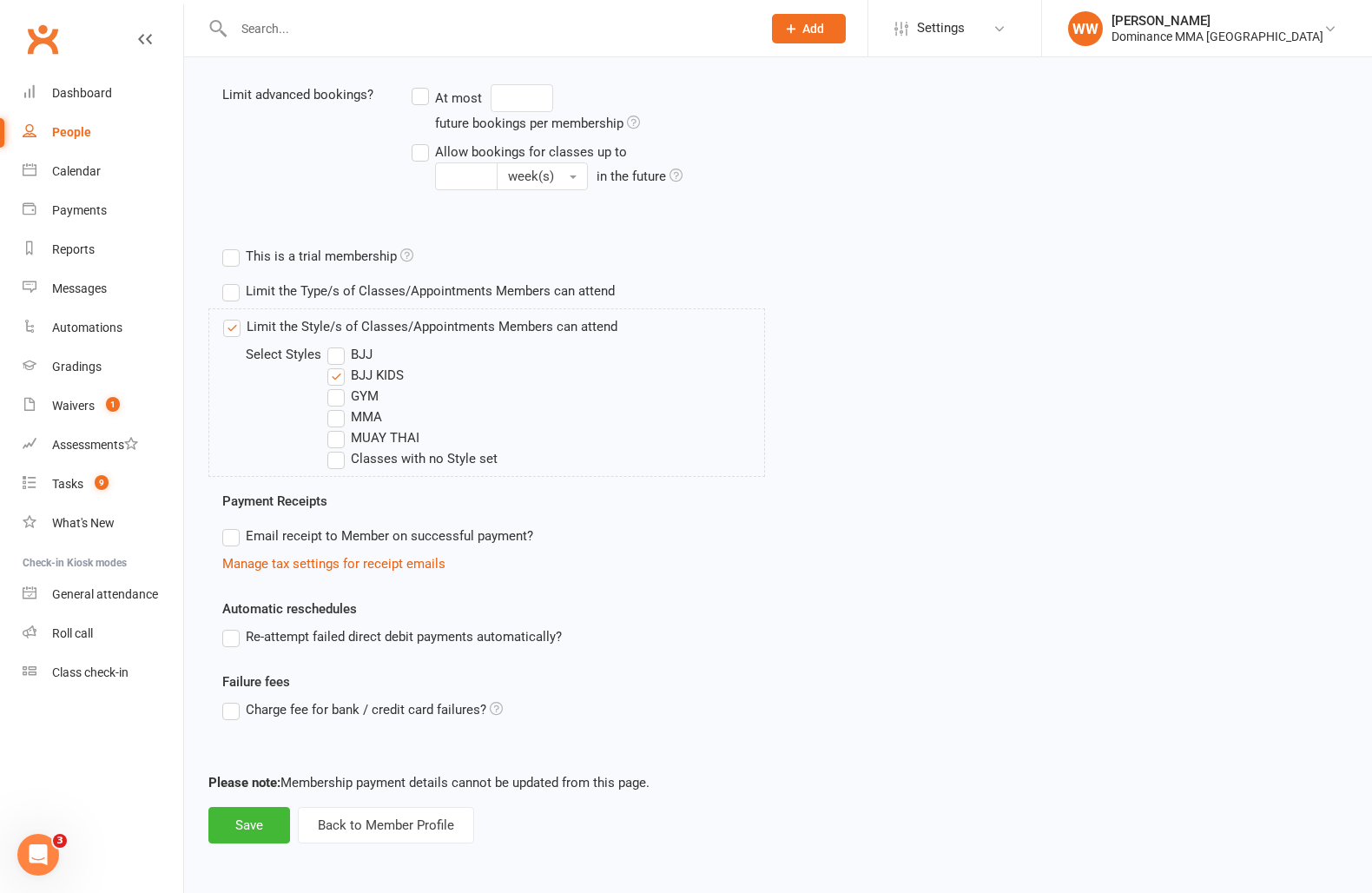
click at [369, 441] on label "MUAY THAI" at bounding box center [373, 437] width 92 height 21
click at [339, 427] on input "MUAY THAI" at bounding box center [333, 427] width 12 height 0
click at [360, 358] on label "BJJ" at bounding box center [350, 354] width 45 height 21
click at [339, 344] on input "BJJ" at bounding box center [333, 344] width 12 height 0
click at [238, 838] on button "Save" at bounding box center [249, 825] width 81 height 37
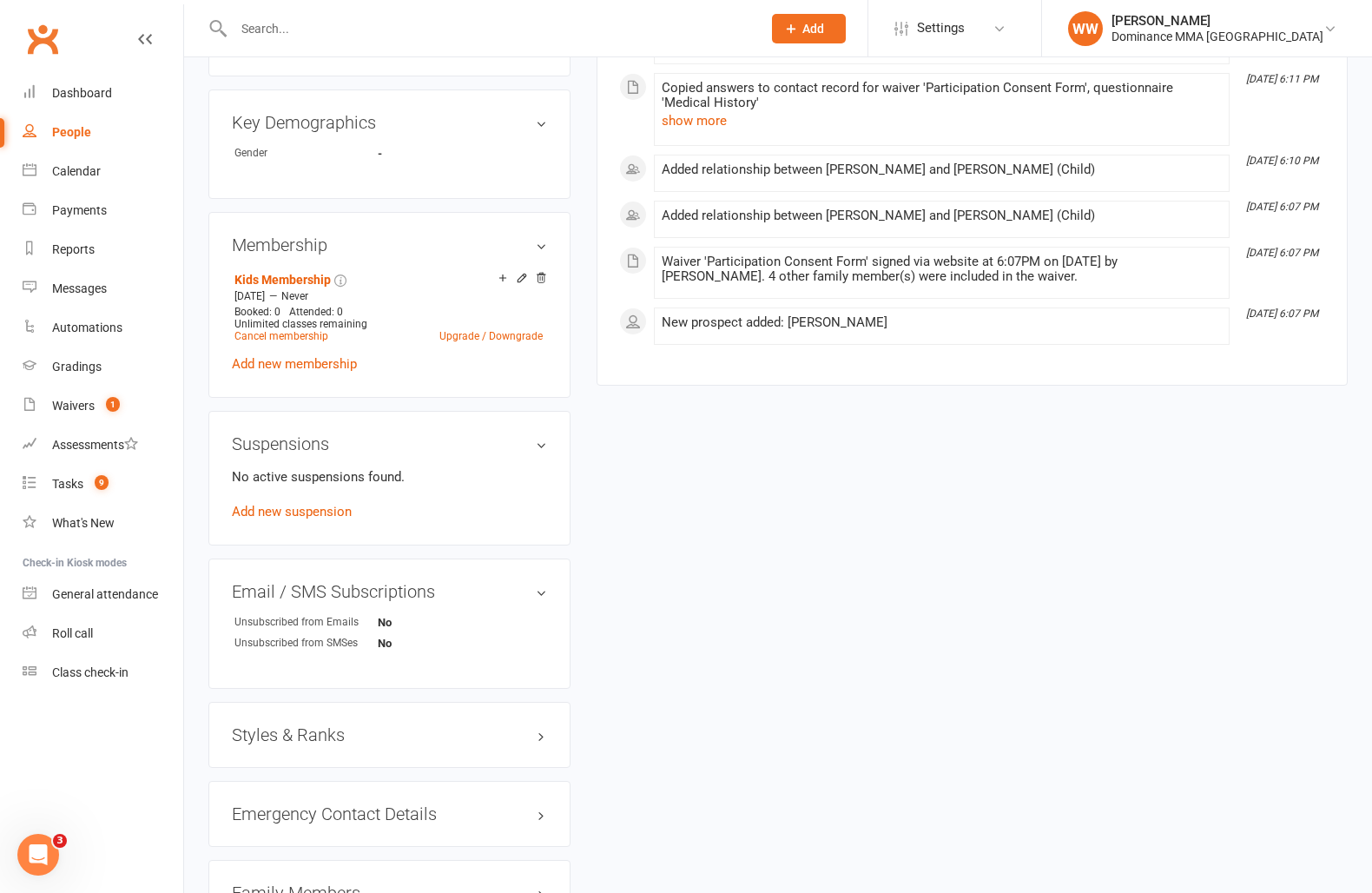
scroll to position [711, 0]
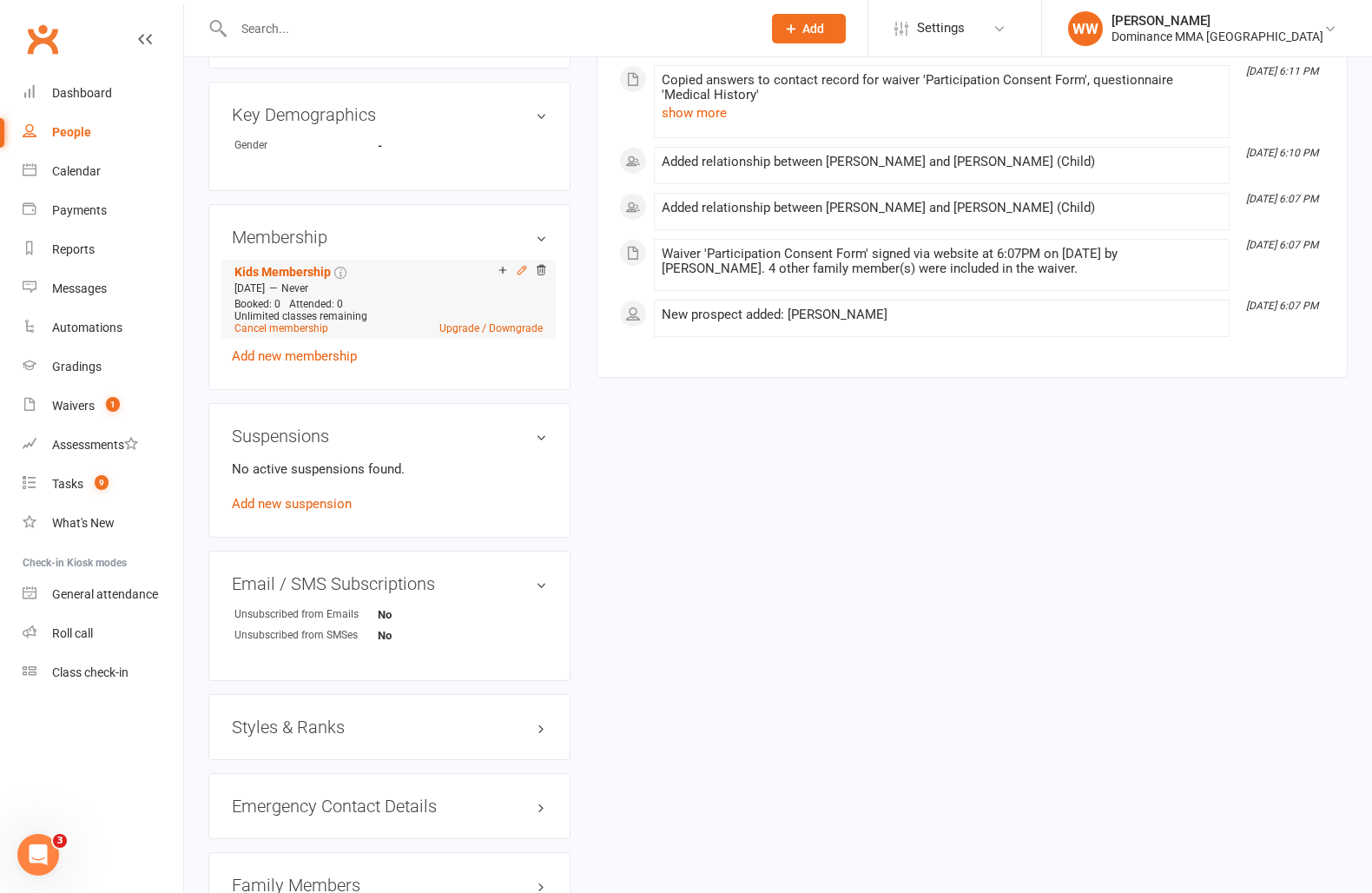
click at [519, 268] on icon at bounding box center [522, 270] width 13 height 13
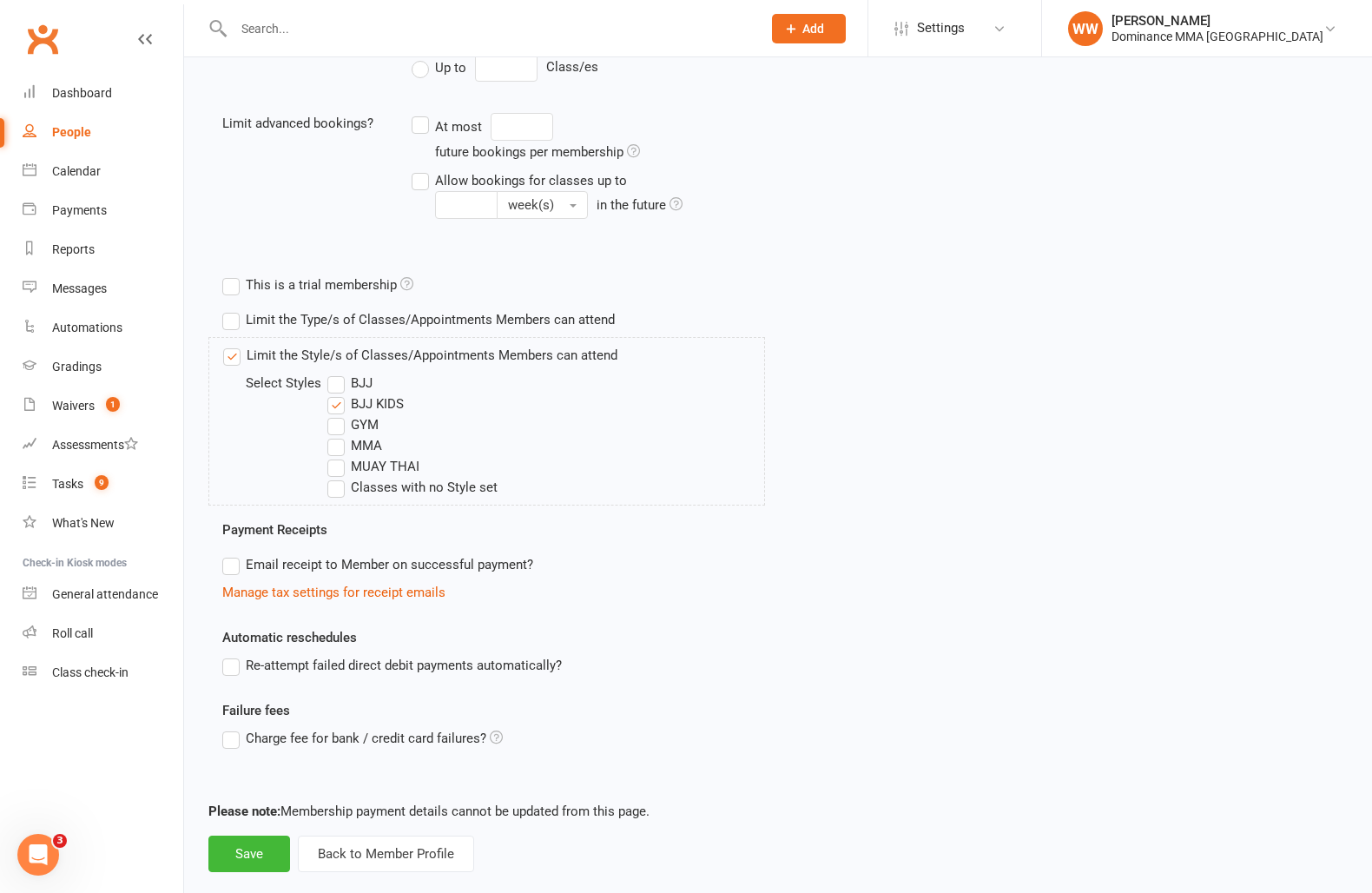
scroll to position [475, 0]
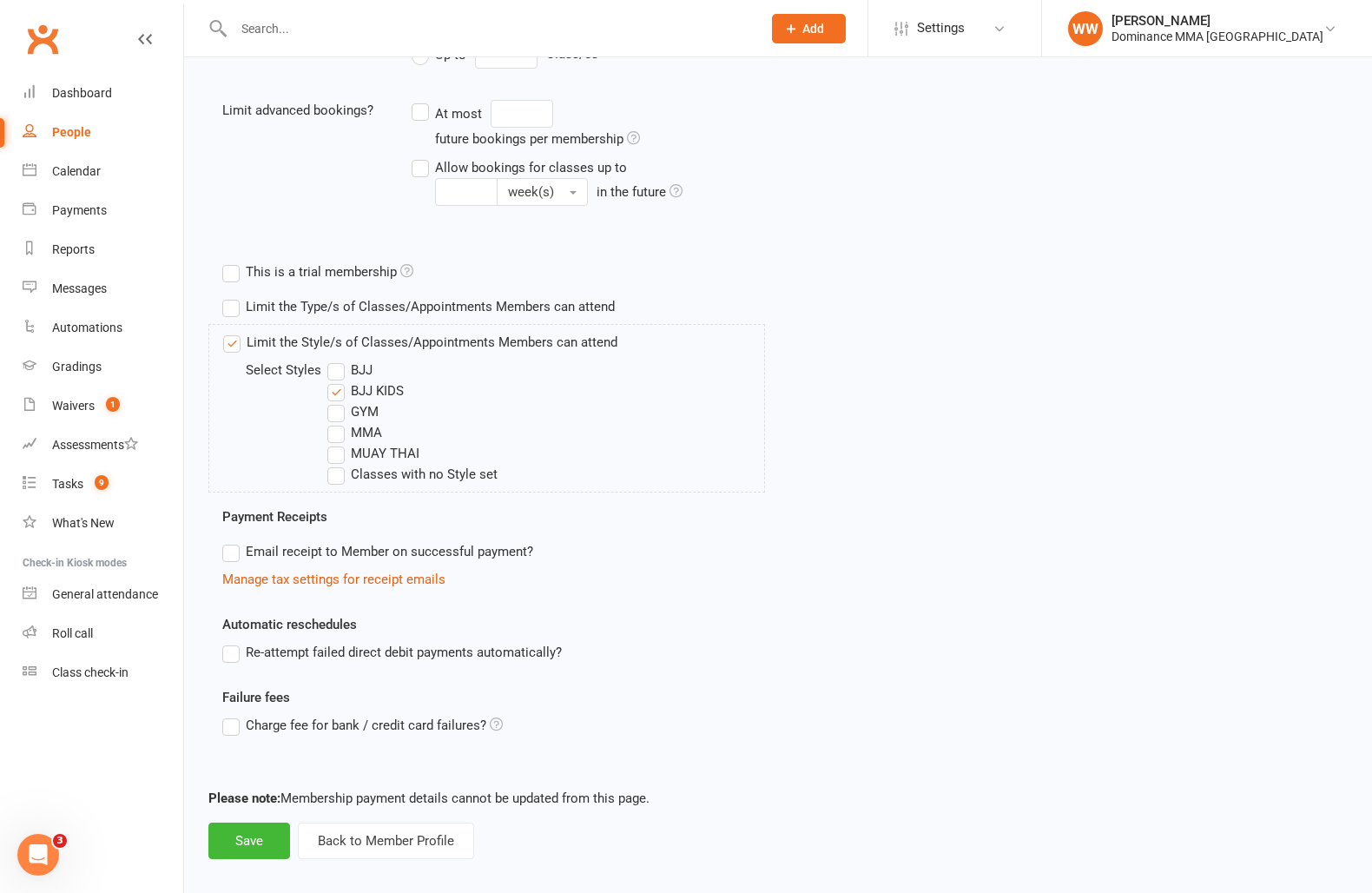
click at [344, 365] on label "BJJ" at bounding box center [350, 370] width 45 height 21
click at [339, 360] on input "BJJ" at bounding box center [333, 360] width 12 height 0
drag, startPoint x: 357, startPoint y: 446, endPoint x: 294, endPoint y: 591, distance: 158.1
click at [357, 446] on label "MUAY THAI" at bounding box center [373, 453] width 92 height 21
click at [339, 443] on input "MUAY THAI" at bounding box center [333, 443] width 12 height 0
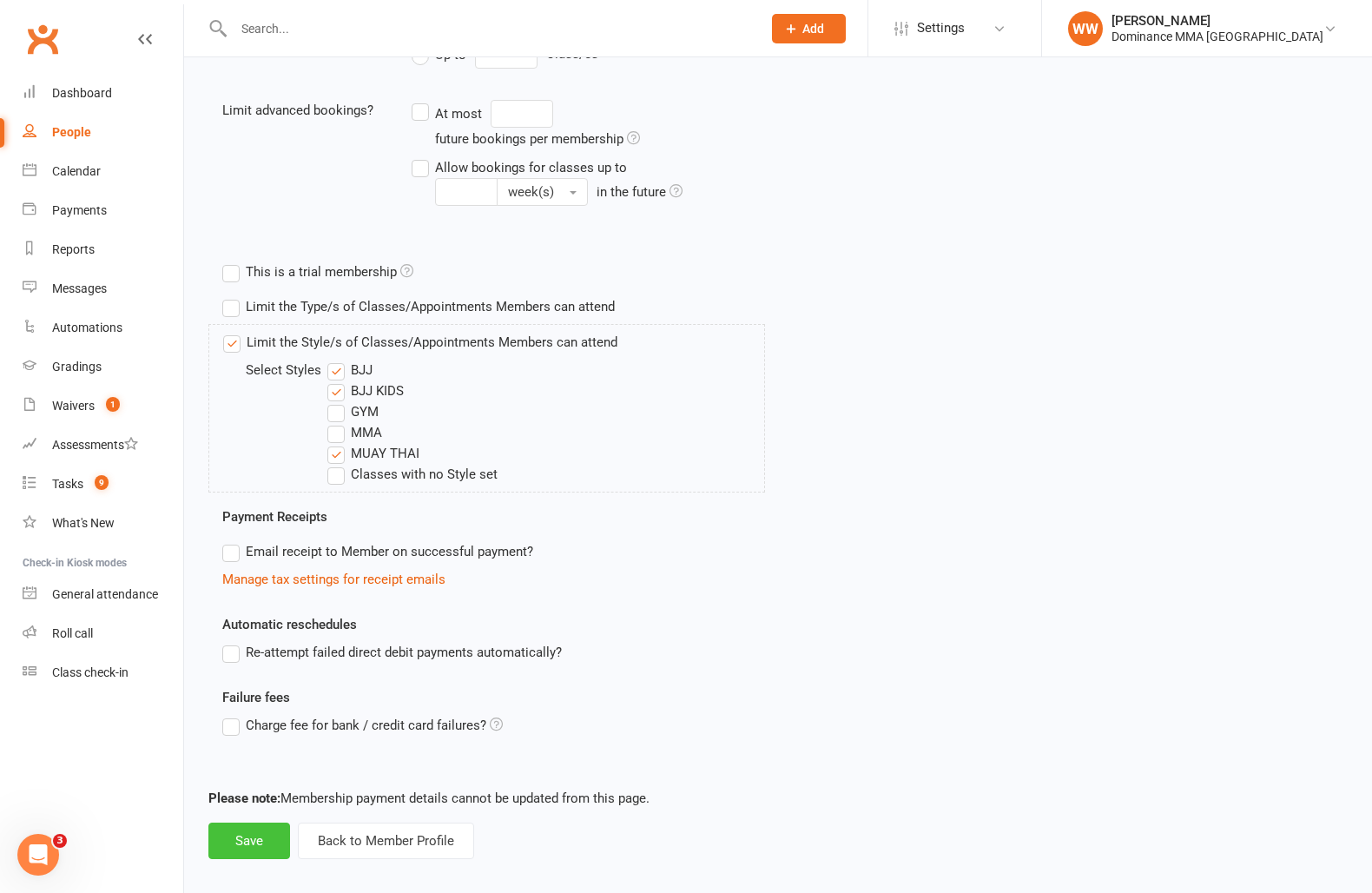
click at [270, 839] on button "Save" at bounding box center [249, 840] width 81 height 37
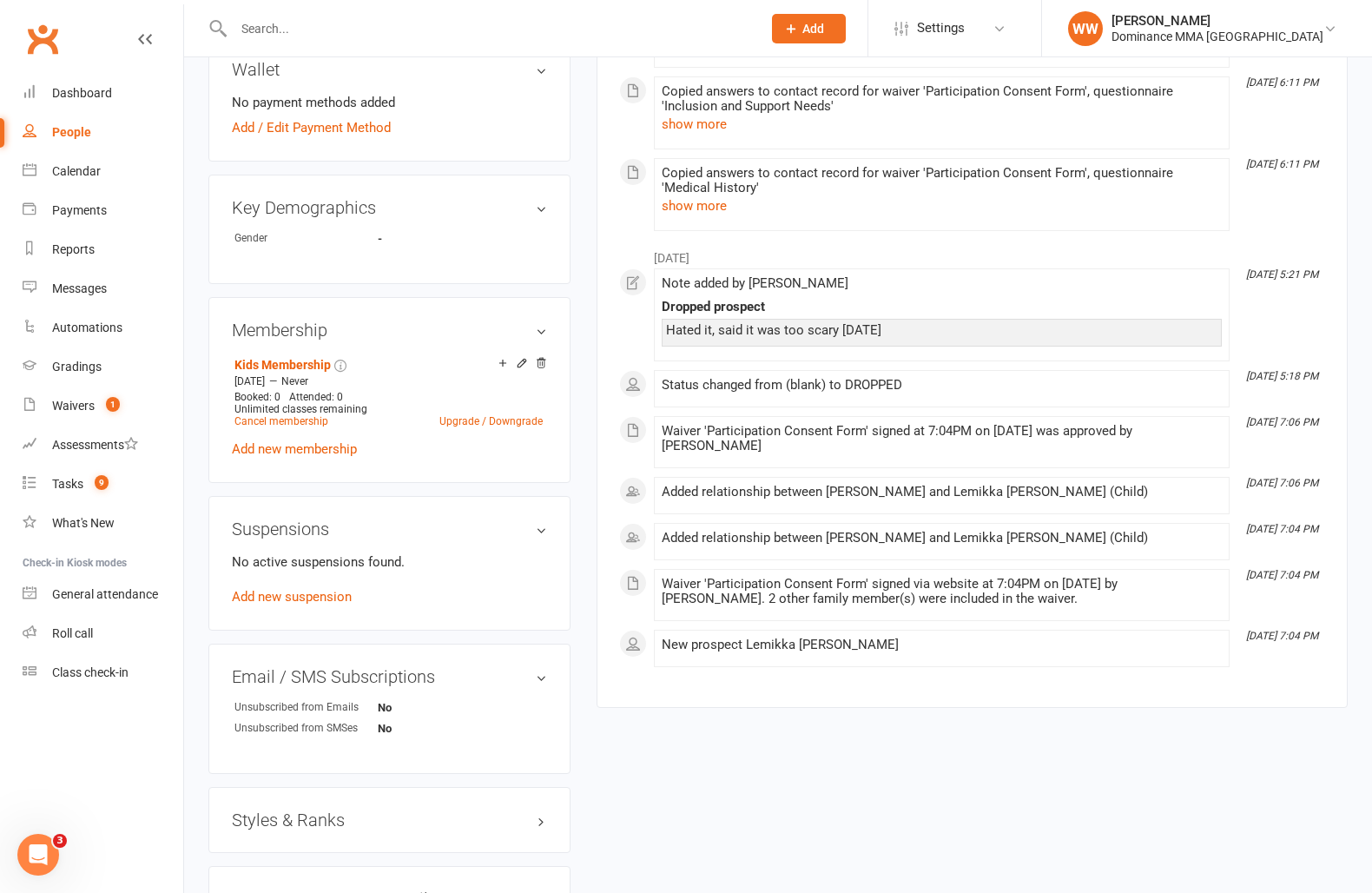
scroll to position [672, 0]
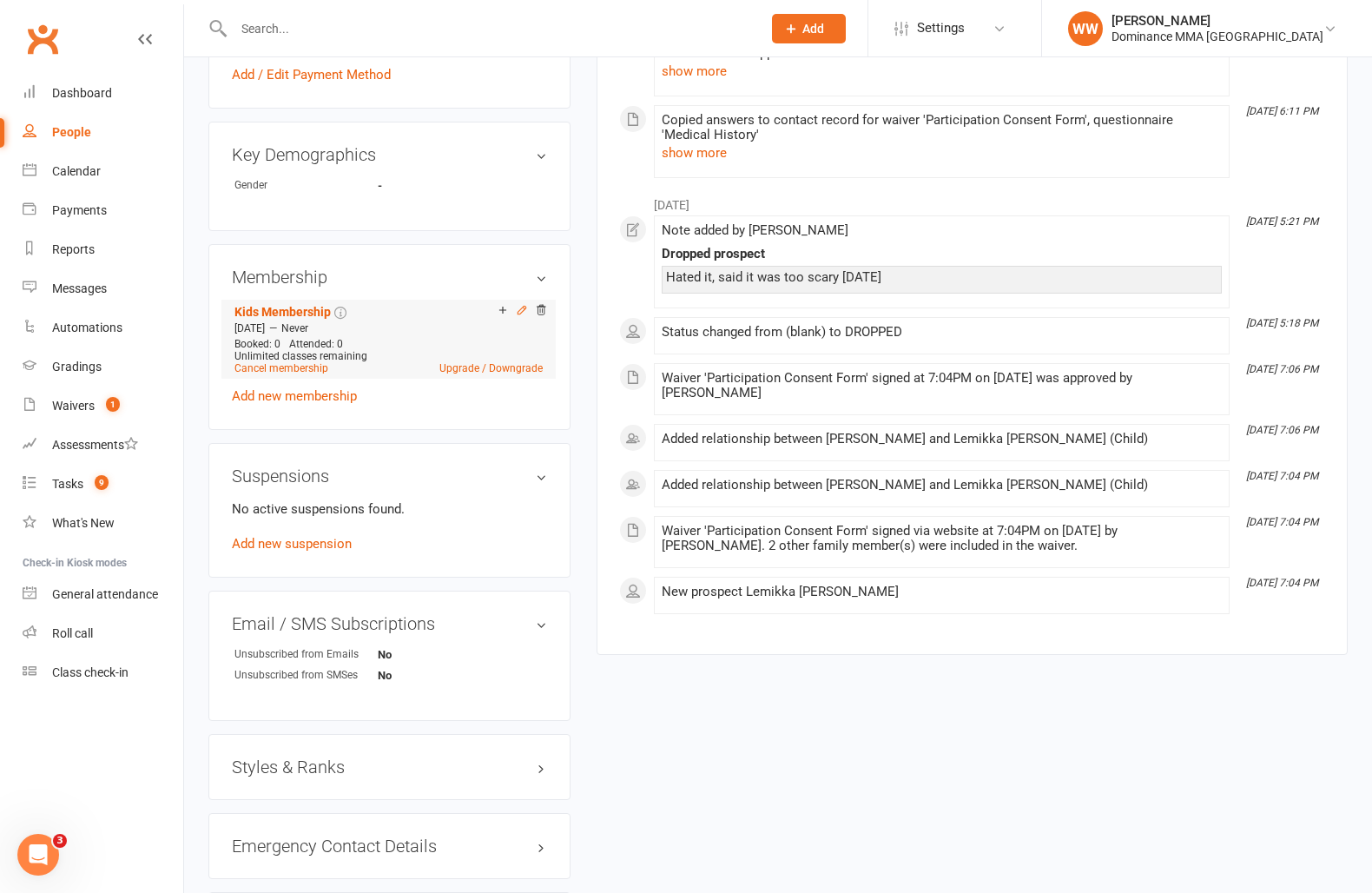
click at [518, 305] on icon at bounding box center [522, 310] width 13 height 13
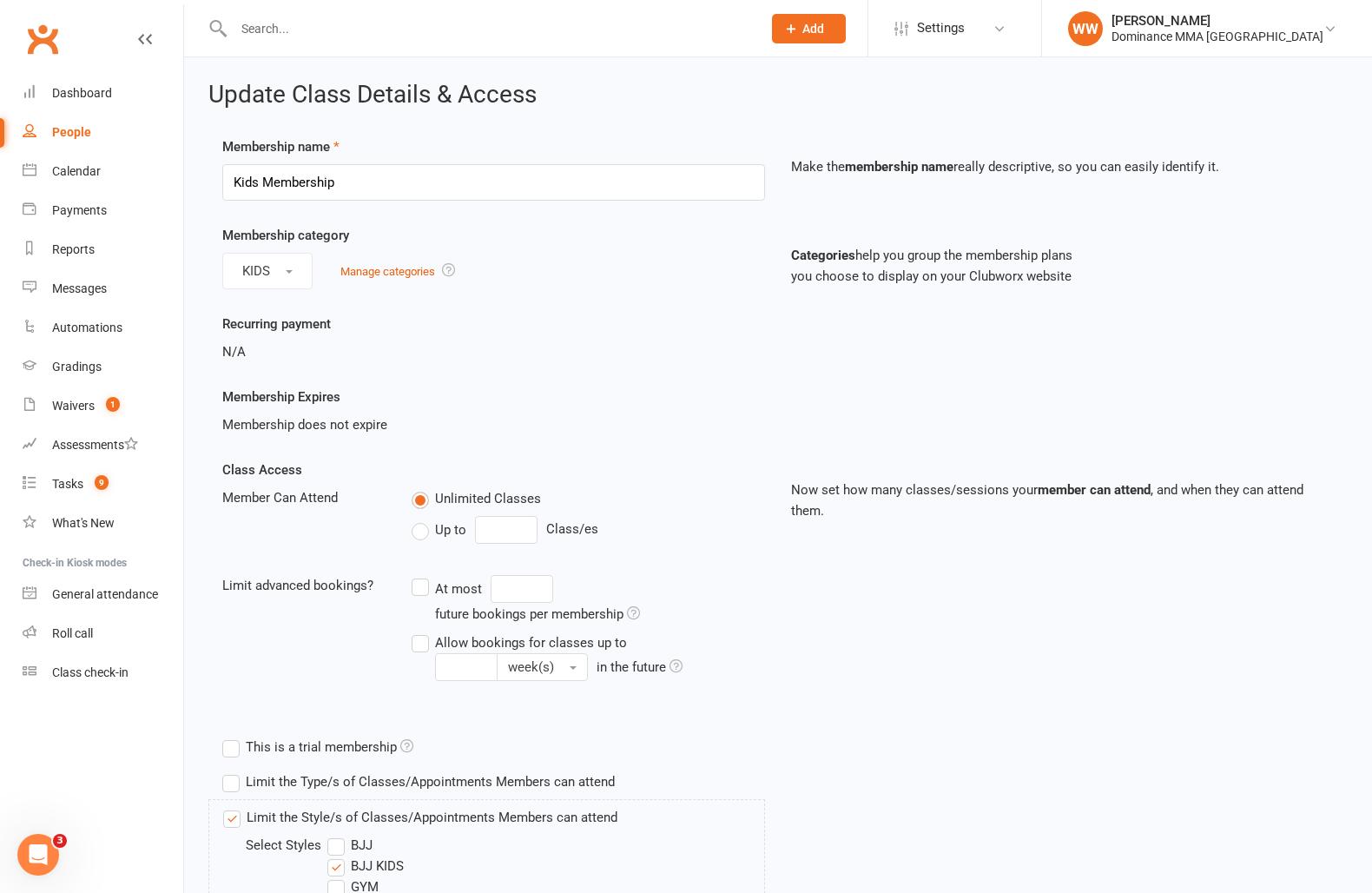
scroll to position [491, 0]
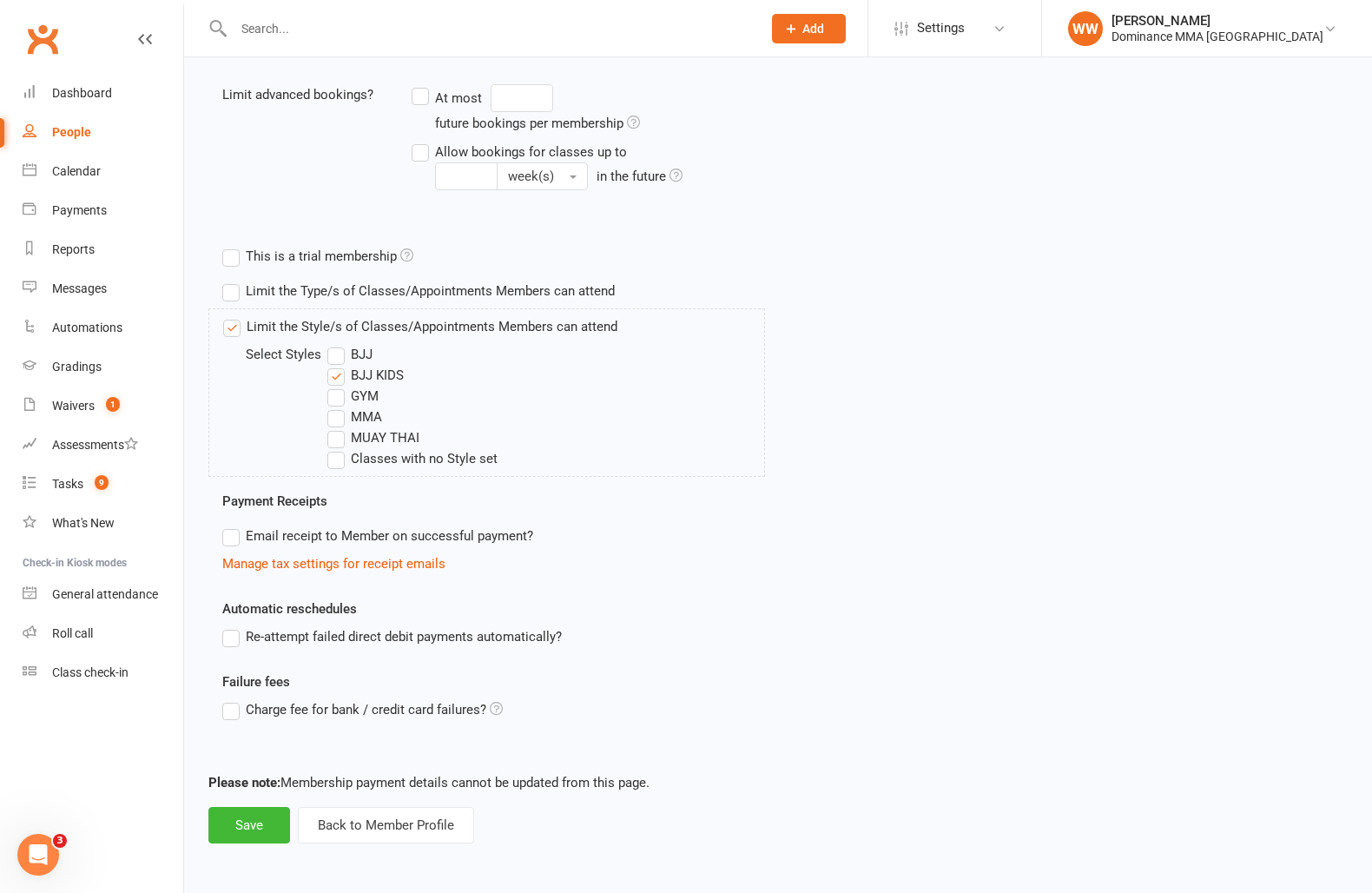
click at [353, 357] on label "BJJ" at bounding box center [350, 354] width 45 height 21
click at [339, 344] on input "BJJ" at bounding box center [333, 344] width 12 height 0
click at [366, 439] on label "MUAY THAI" at bounding box center [373, 437] width 92 height 21
click at [339, 427] on input "MUAY THAI" at bounding box center [333, 427] width 12 height 0
click at [263, 815] on button "Save" at bounding box center [249, 825] width 81 height 37
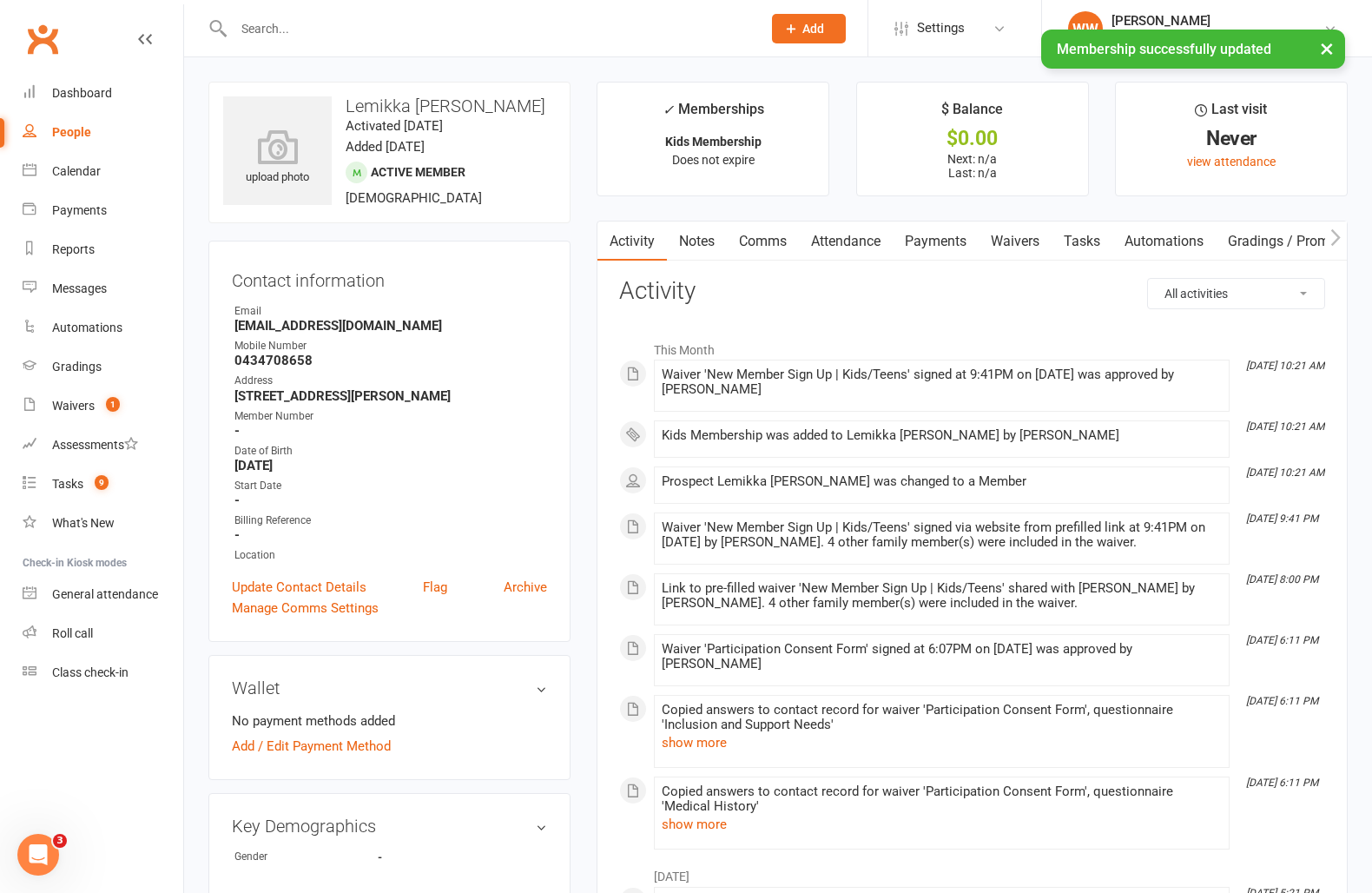
click at [710, 249] on link "Notes" at bounding box center [697, 241] width 60 height 40
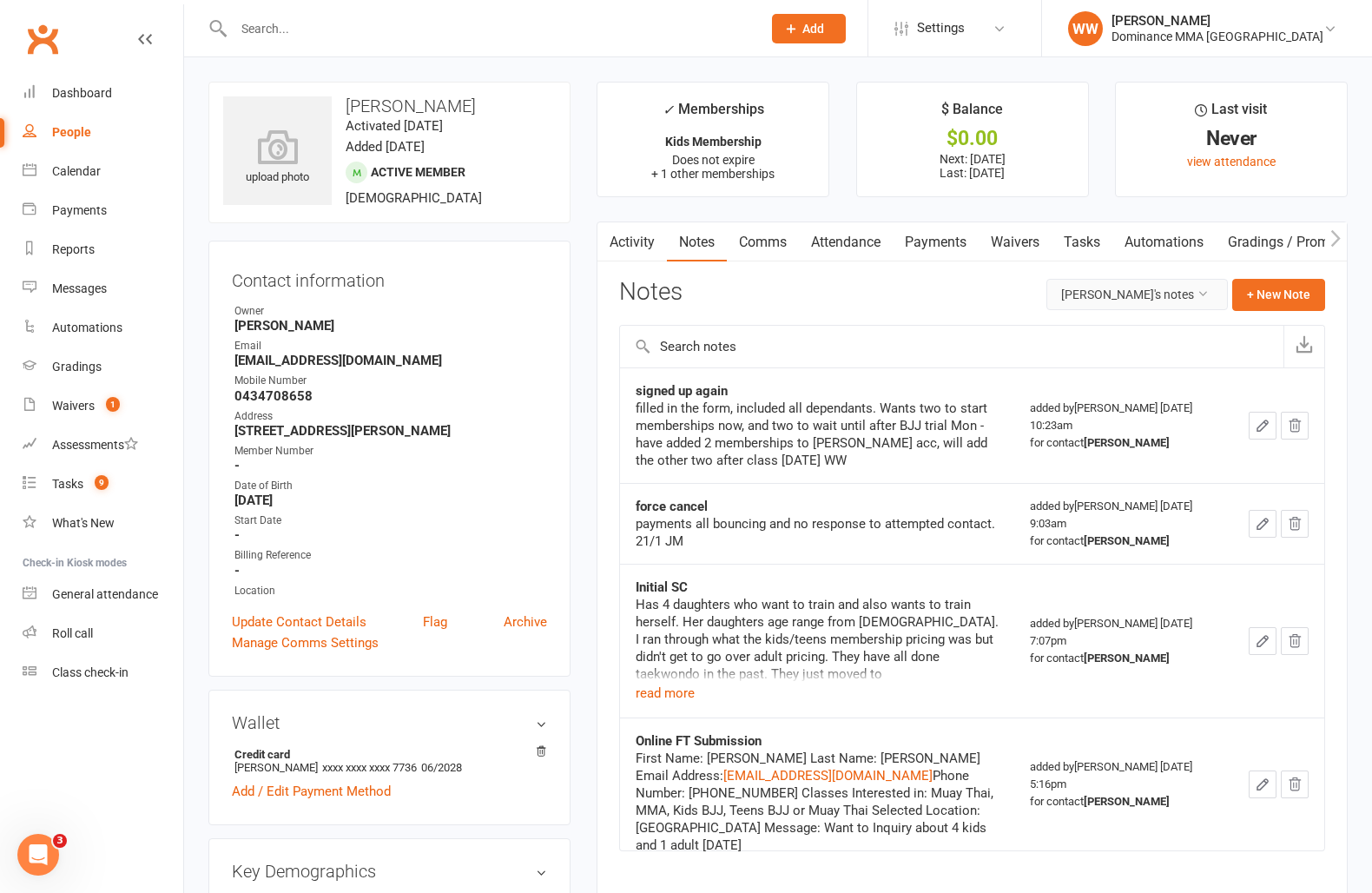
click at [1130, 302] on button "[PERSON_NAME]'s notes" at bounding box center [1137, 294] width 182 height 31
click at [1135, 368] on link "All family notes" at bounding box center [1140, 368] width 173 height 35
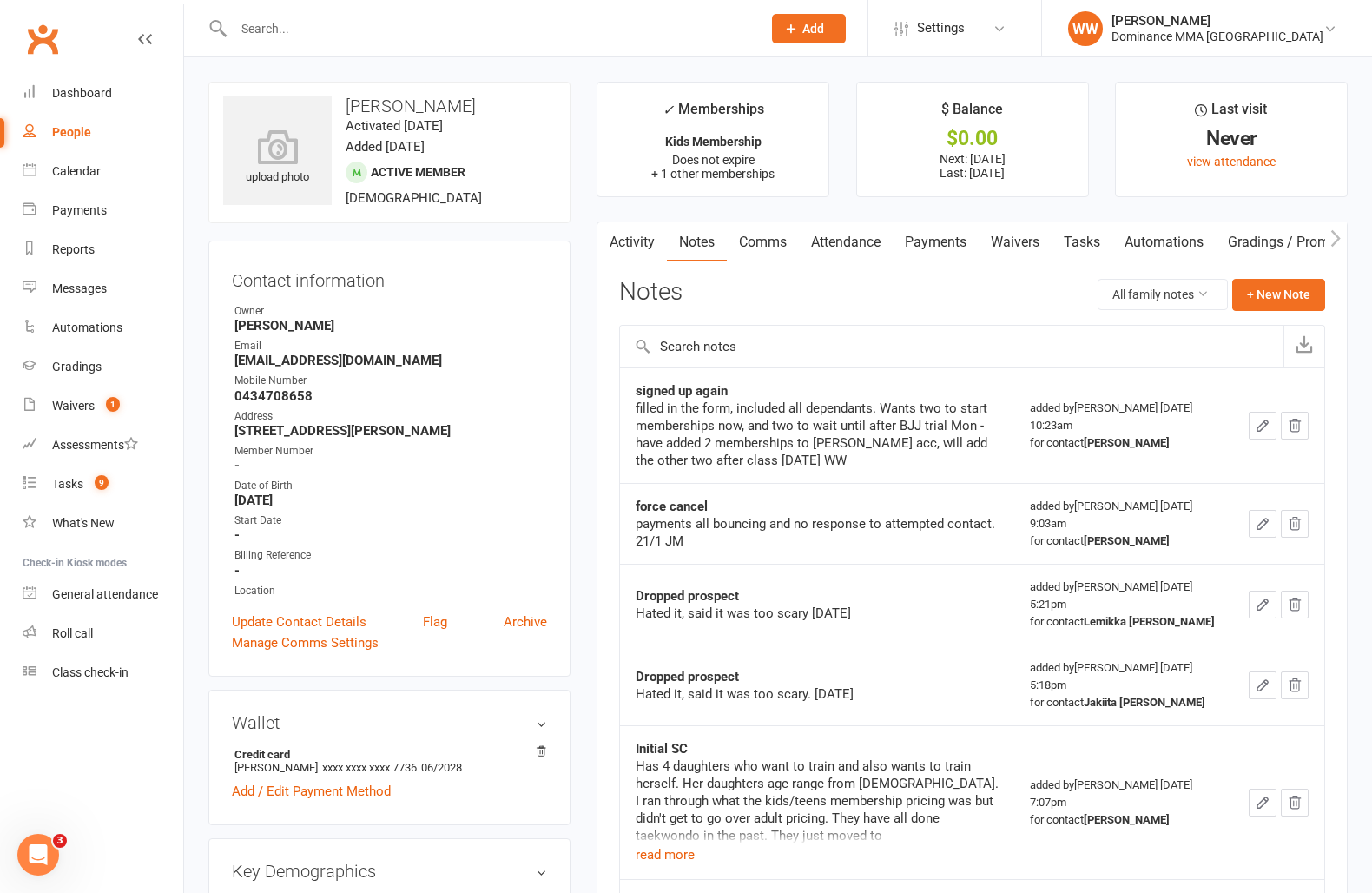
click at [605, 475] on div "Activity Notes Comms Attendance Payments Waivers Tasks Automations Gradings / P…" at bounding box center [972, 642] width 751 height 843
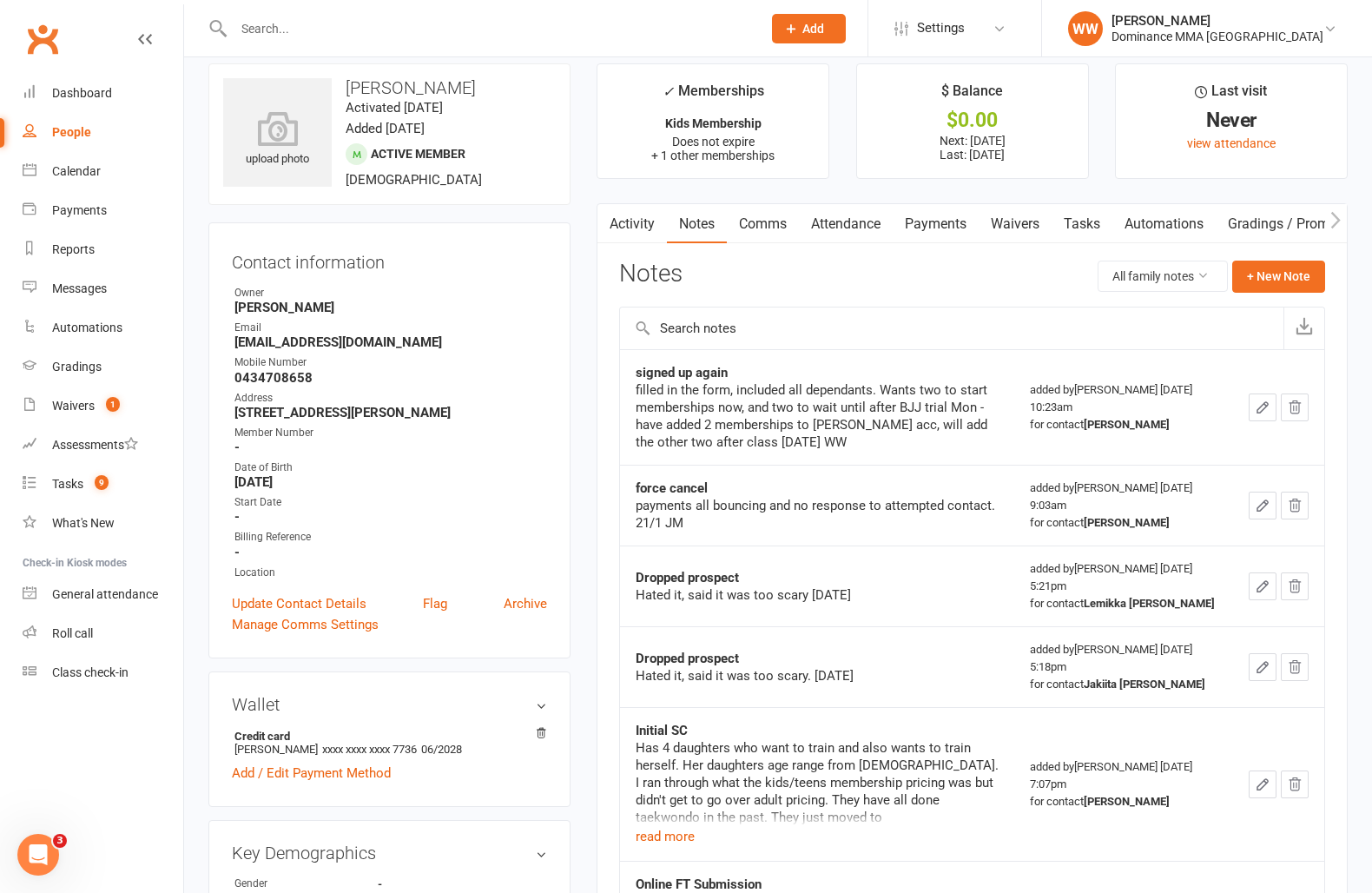
click at [596, 501] on main "✓ Memberships Kids Membership Does not expire + 1 other memberships $ Balance $…" at bounding box center [973, 563] width 777 height 1000
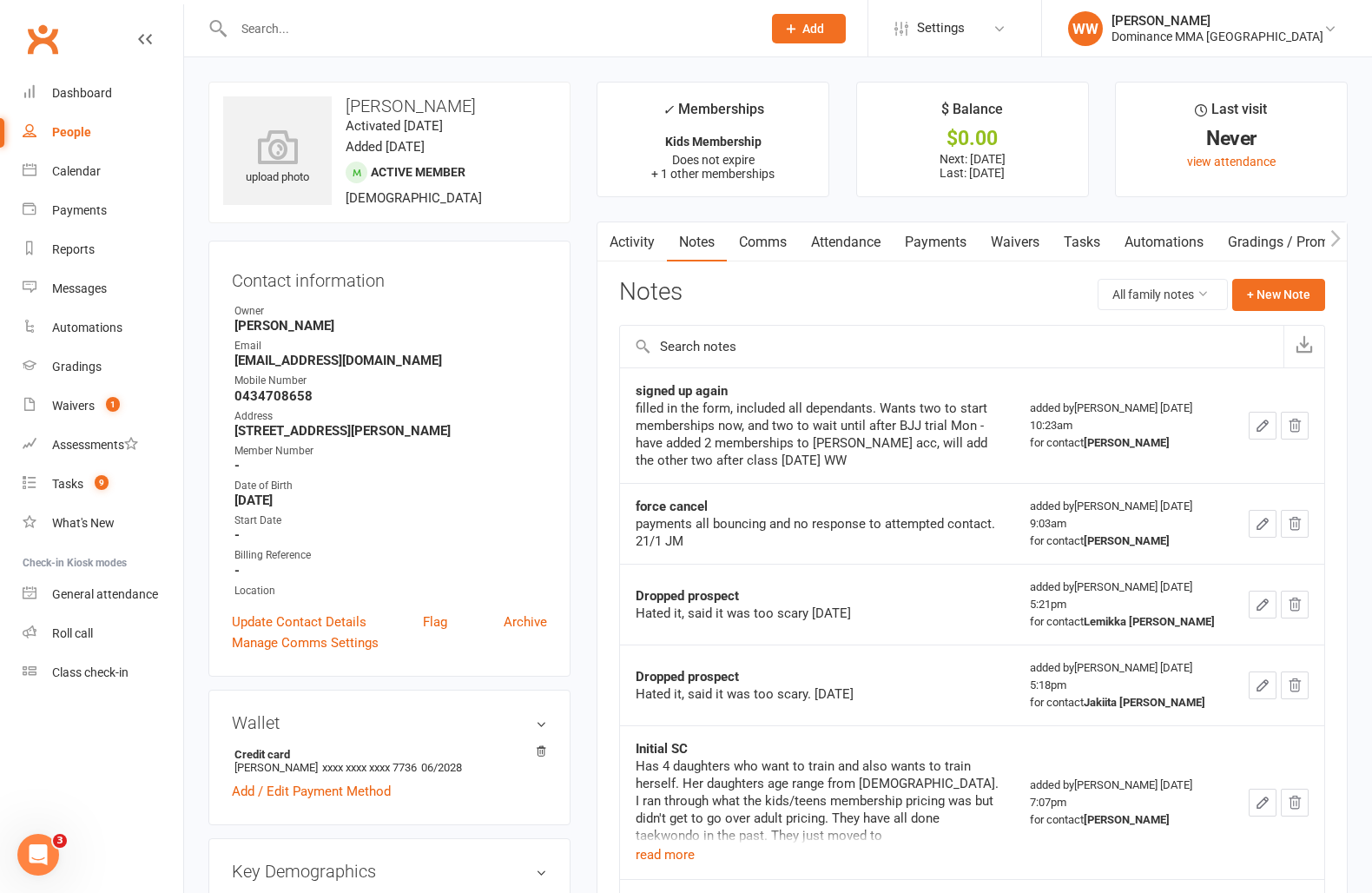
click at [932, 238] on link "Payments" at bounding box center [936, 242] width 86 height 40
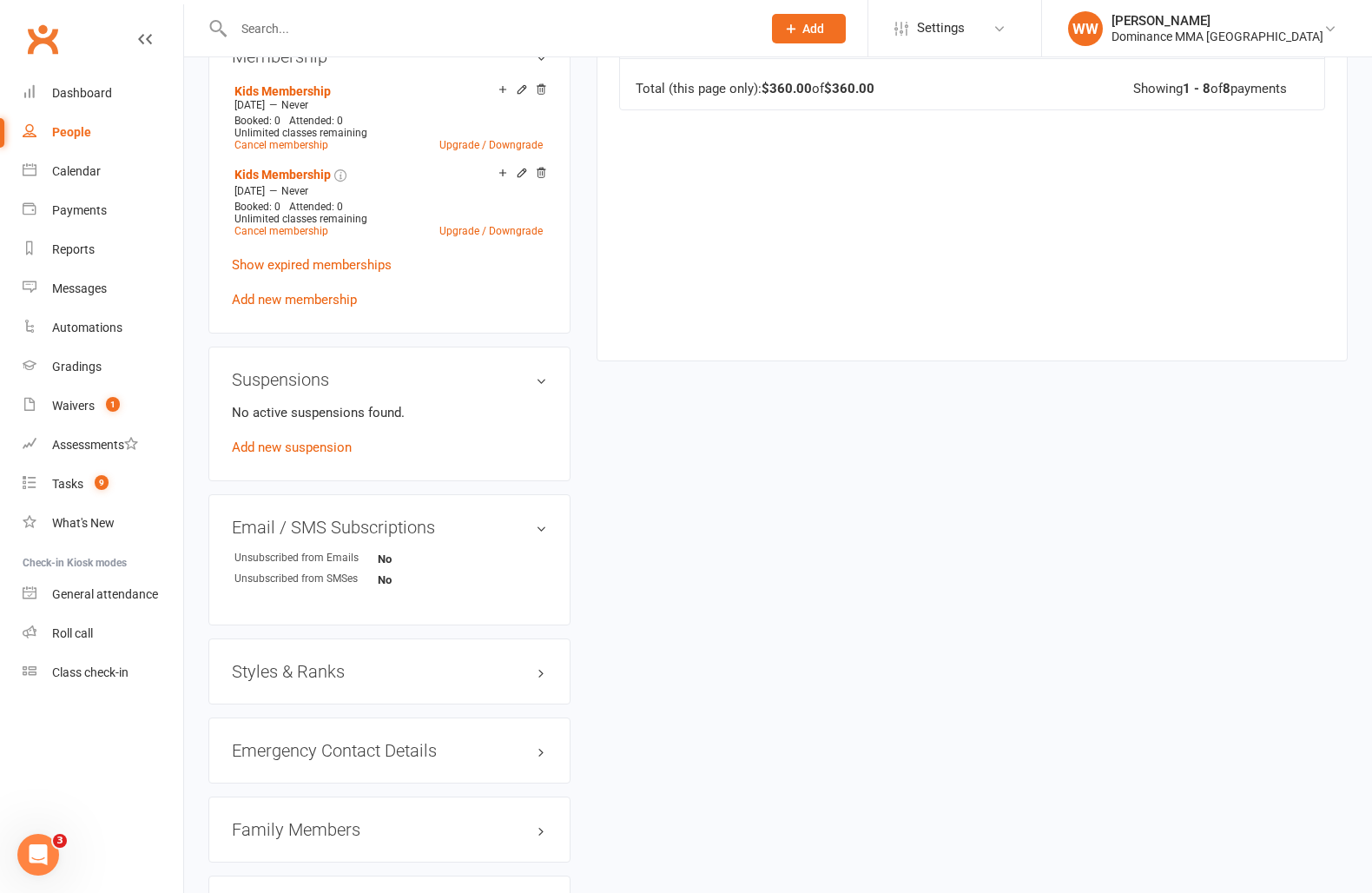
scroll to position [1184, 0]
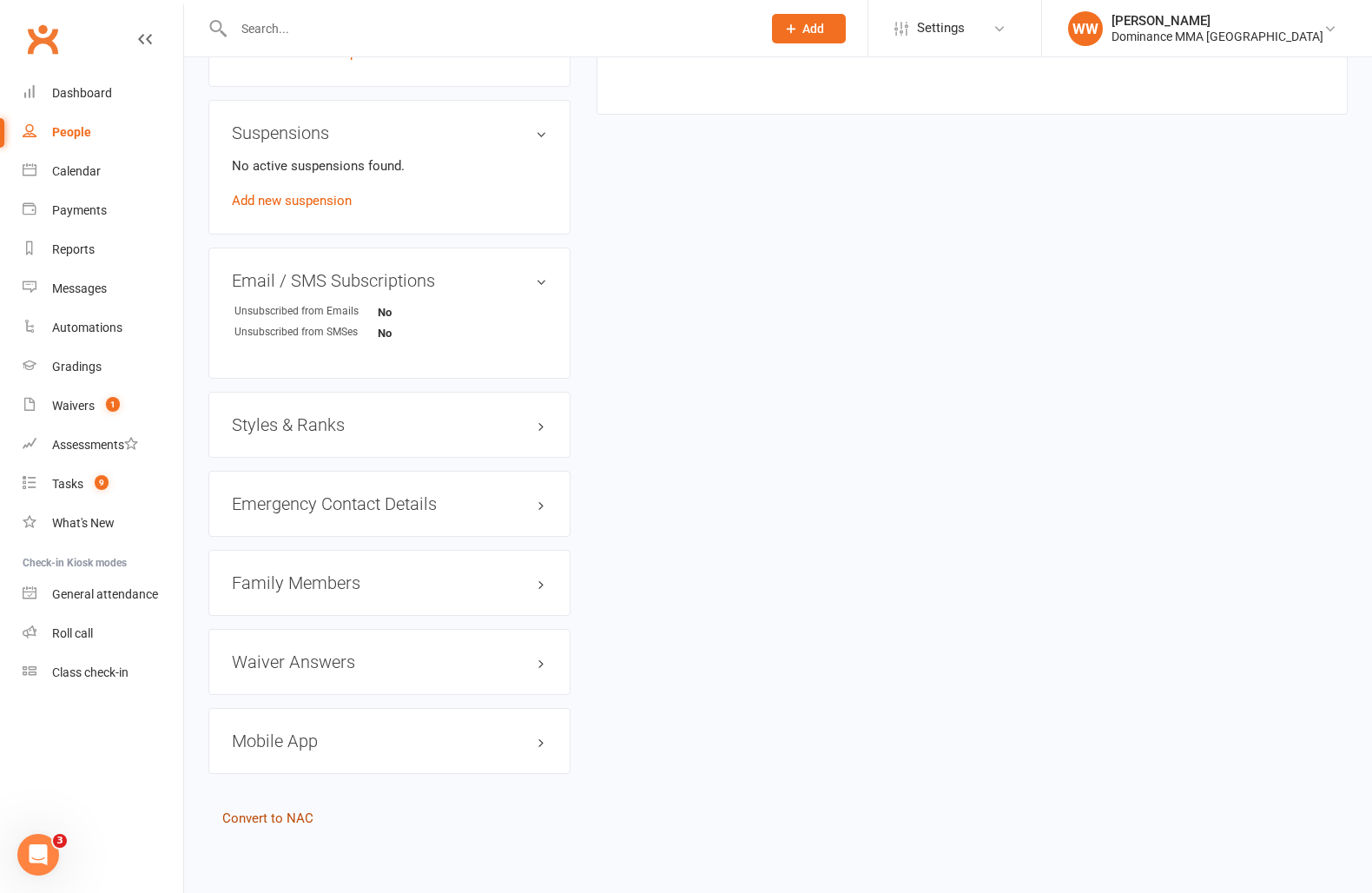
click at [294, 818] on link "Convert to NAC" at bounding box center [268, 818] width 91 height 15
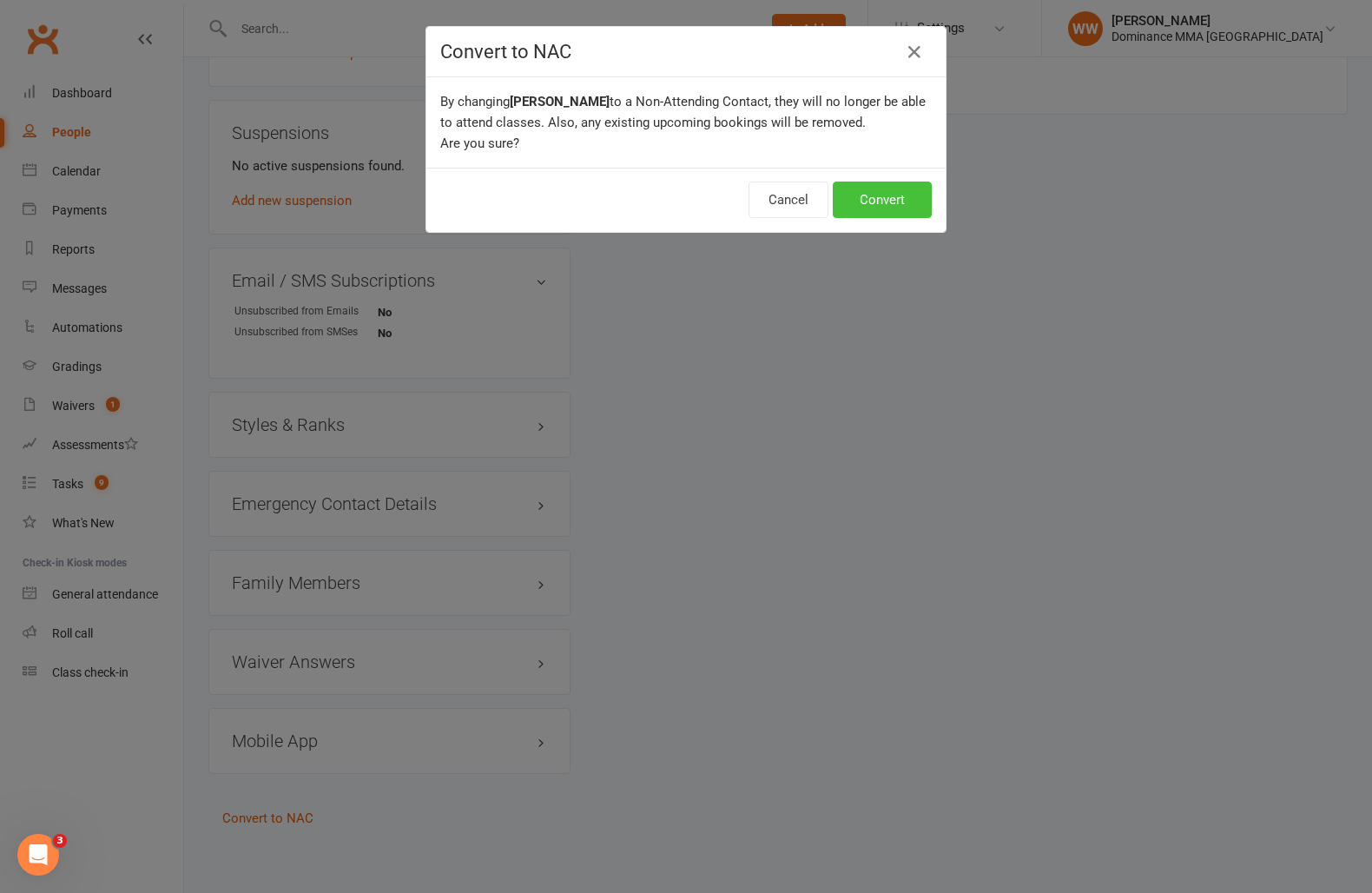
drag, startPoint x: 890, startPoint y: 194, endPoint x: 792, endPoint y: 290, distance: 137.2
click at [890, 194] on button "Convert" at bounding box center [882, 200] width 99 height 37
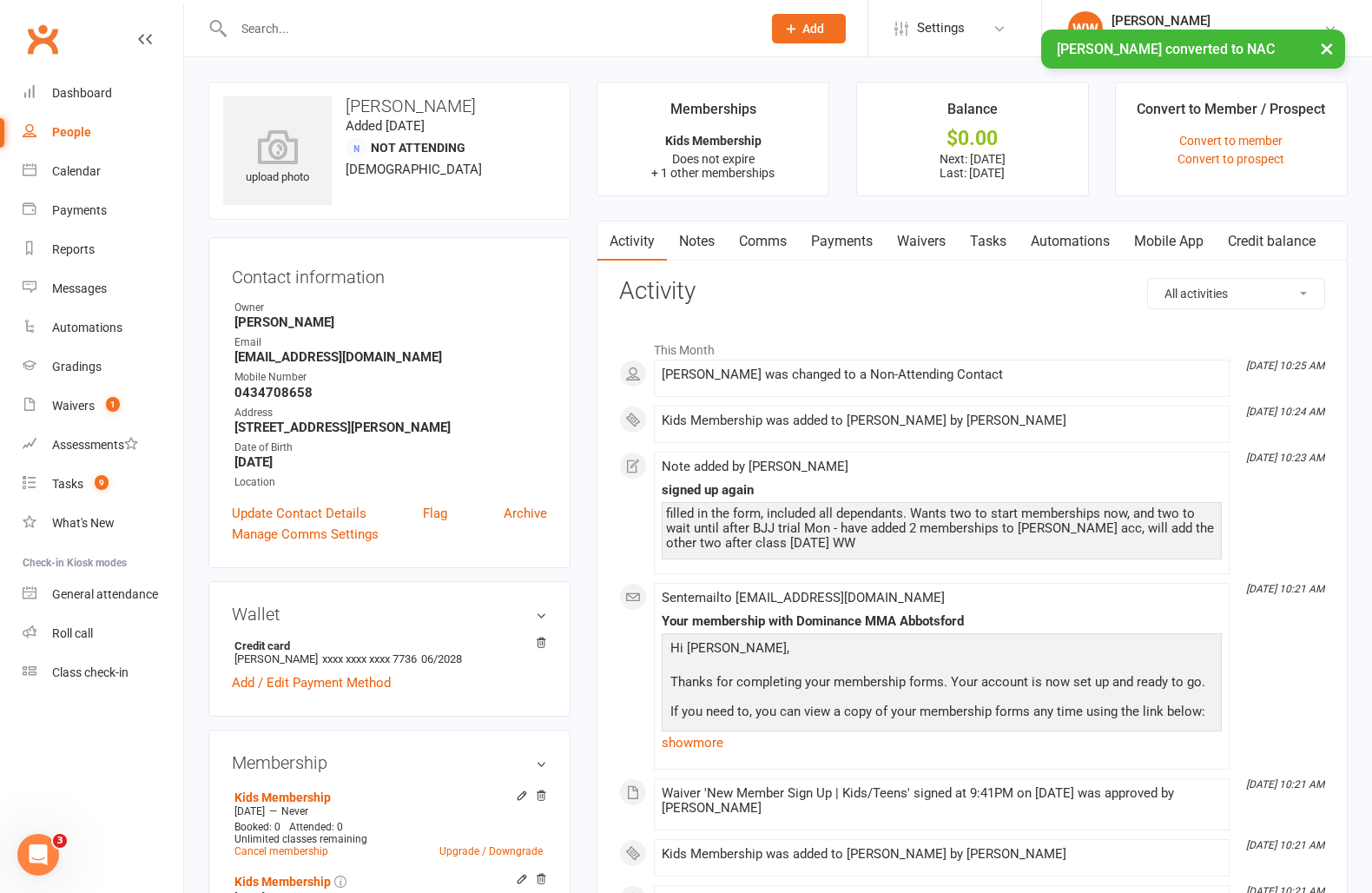
click at [824, 249] on link "Payments" at bounding box center [842, 241] width 86 height 40
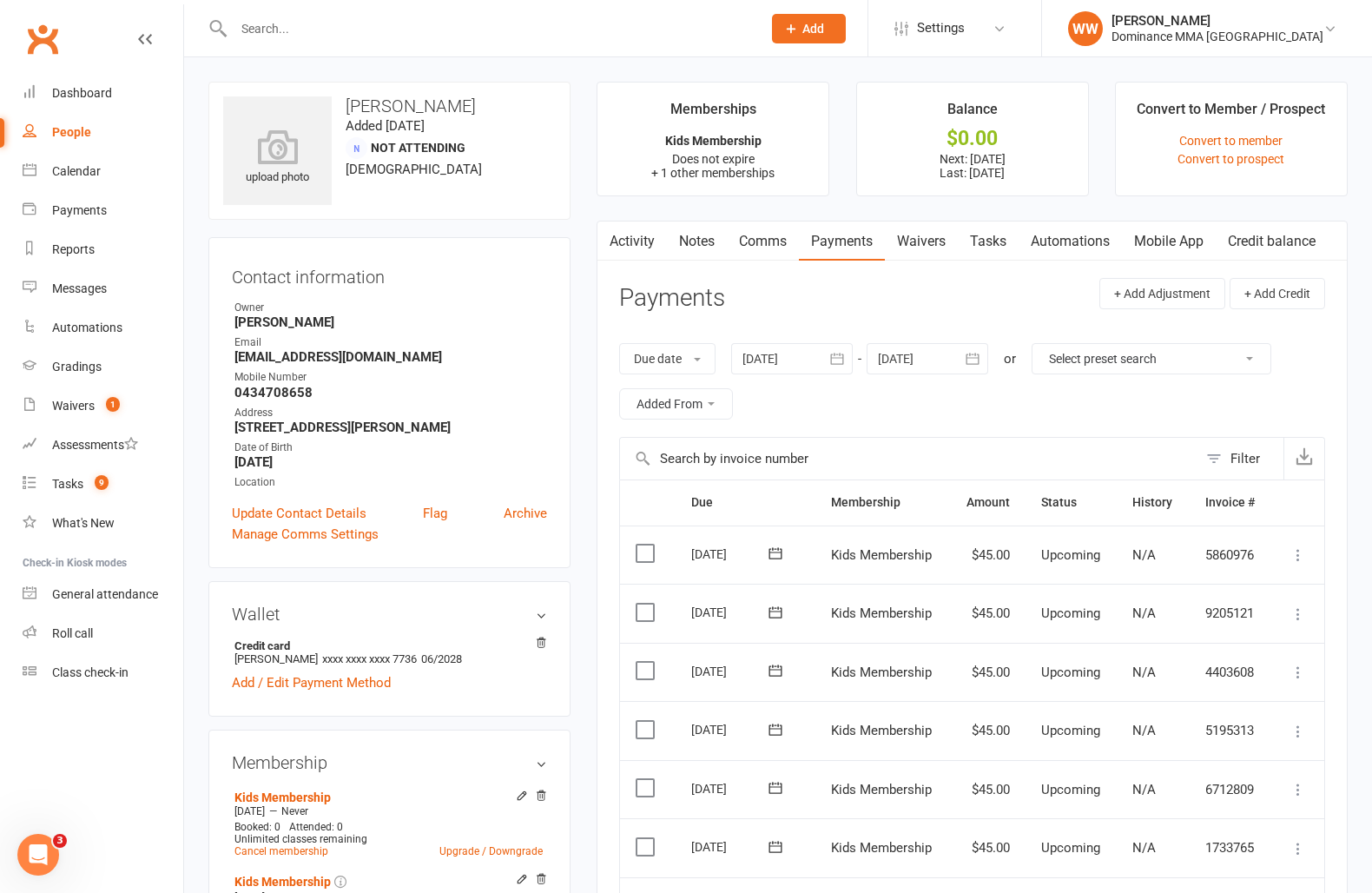
click at [710, 245] on link "Notes" at bounding box center [697, 241] width 60 height 40
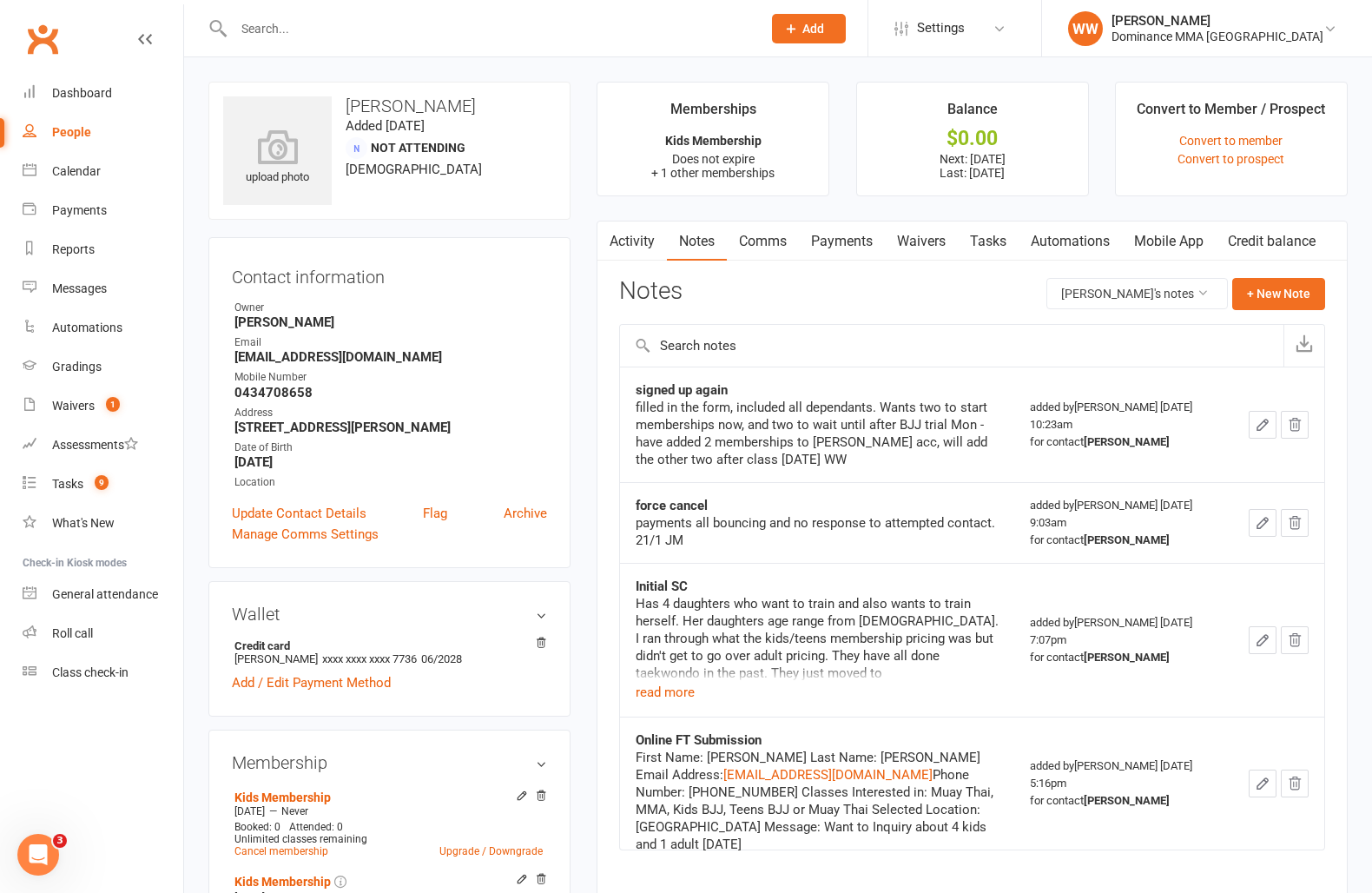
click at [1258, 428] on icon "button" at bounding box center [1262, 425] width 15 height 15
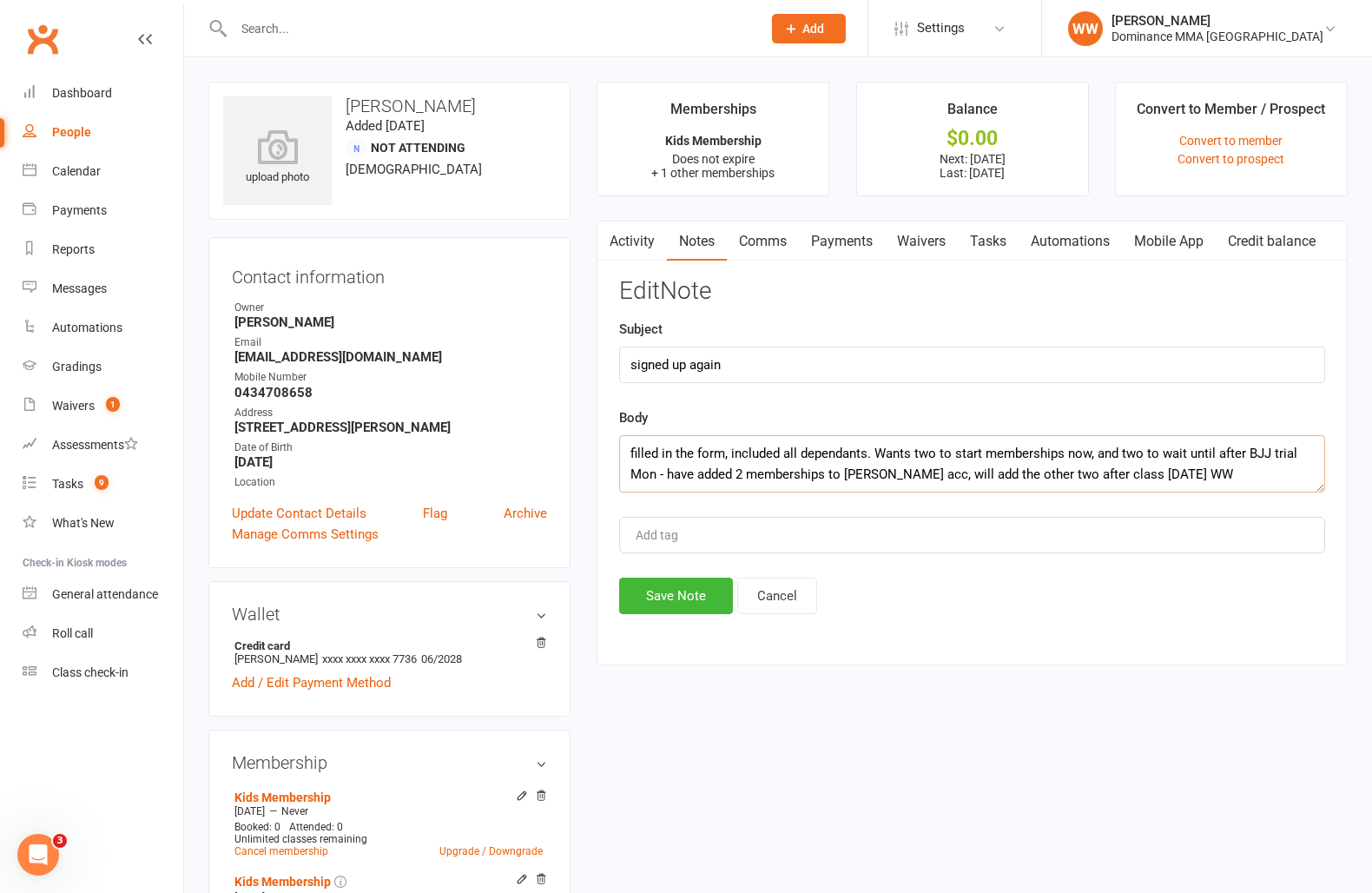
click at [623, 454] on textarea "filled in the form, included all dependants. Wants two to start memberships now…" at bounding box center [972, 464] width 706 height 57
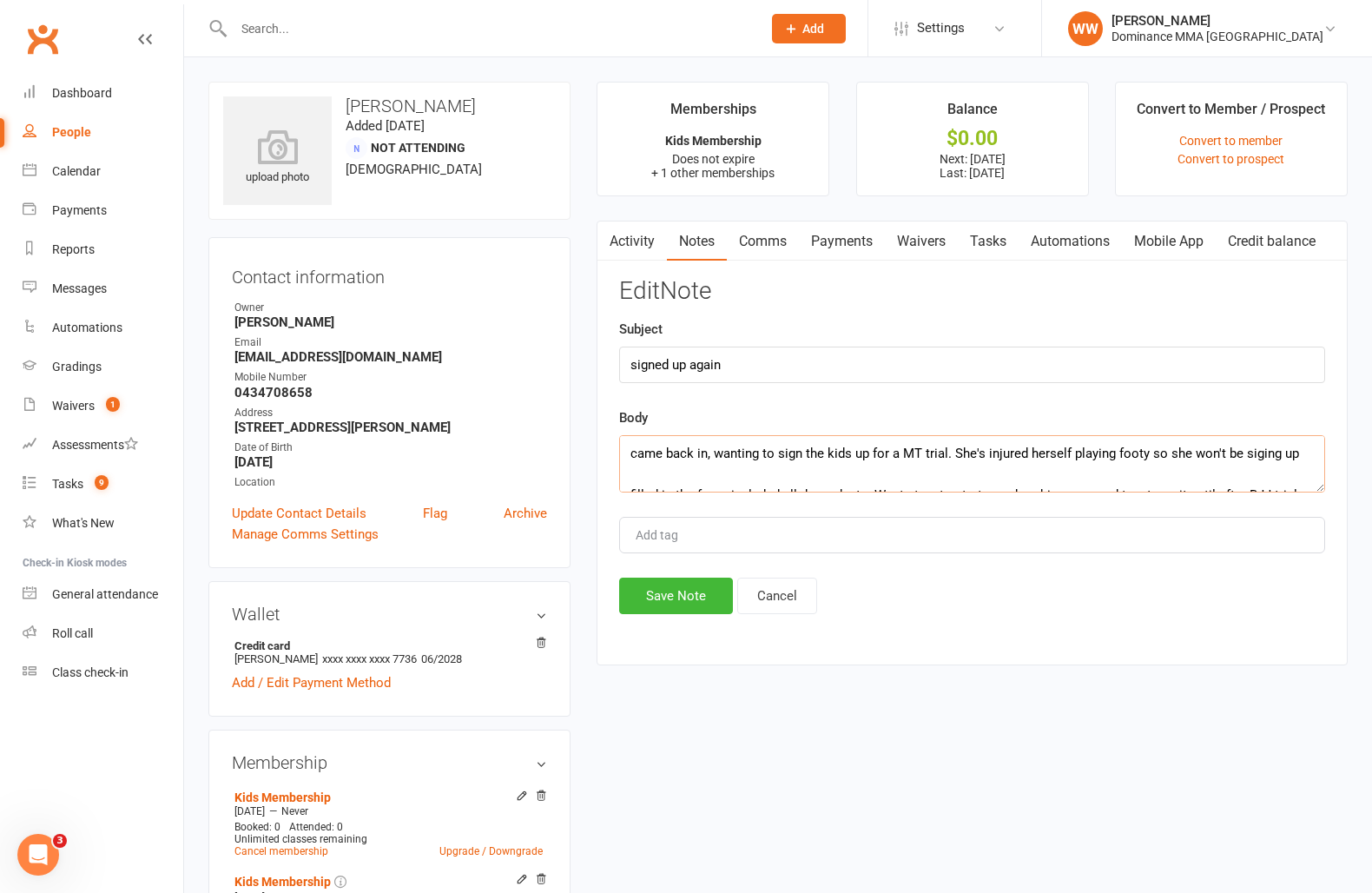
click at [1258, 458] on textarea "came back in, wanting to sign the kids up for a MT trial. She's injured herself…" at bounding box center [972, 464] width 706 height 57
click at [1308, 456] on textarea "came back in, wanting to sign the kids up for a MT trial. She's injured herself…" at bounding box center [972, 464] width 706 height 57
type textarea "came back in, wanting to sign the kids up for a MT trial. She's injured herself…"
click at [696, 591] on button "Save Note" at bounding box center [675, 596] width 114 height 37
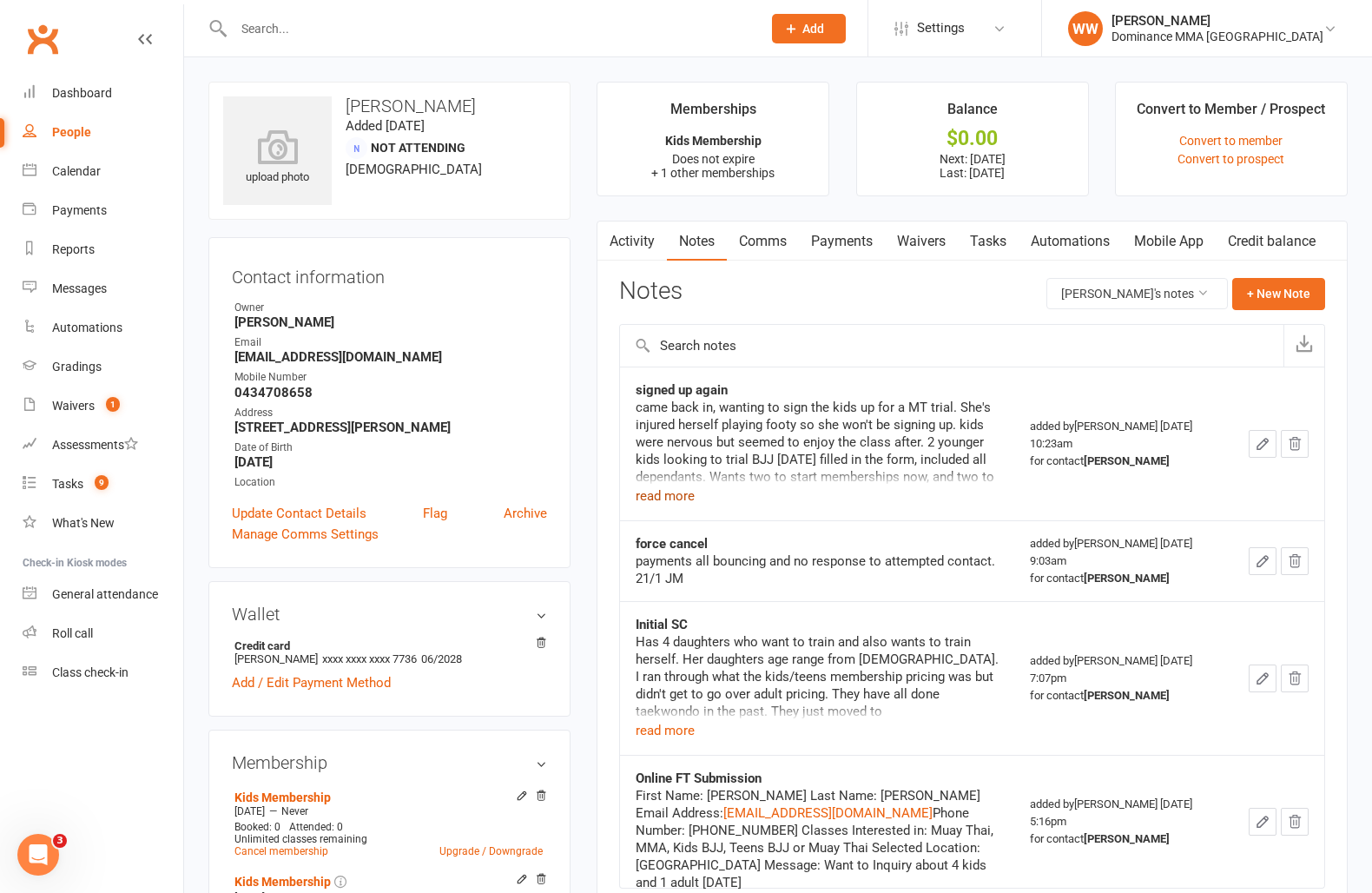
click at [647, 494] on button "read more" at bounding box center [665, 495] width 59 height 21
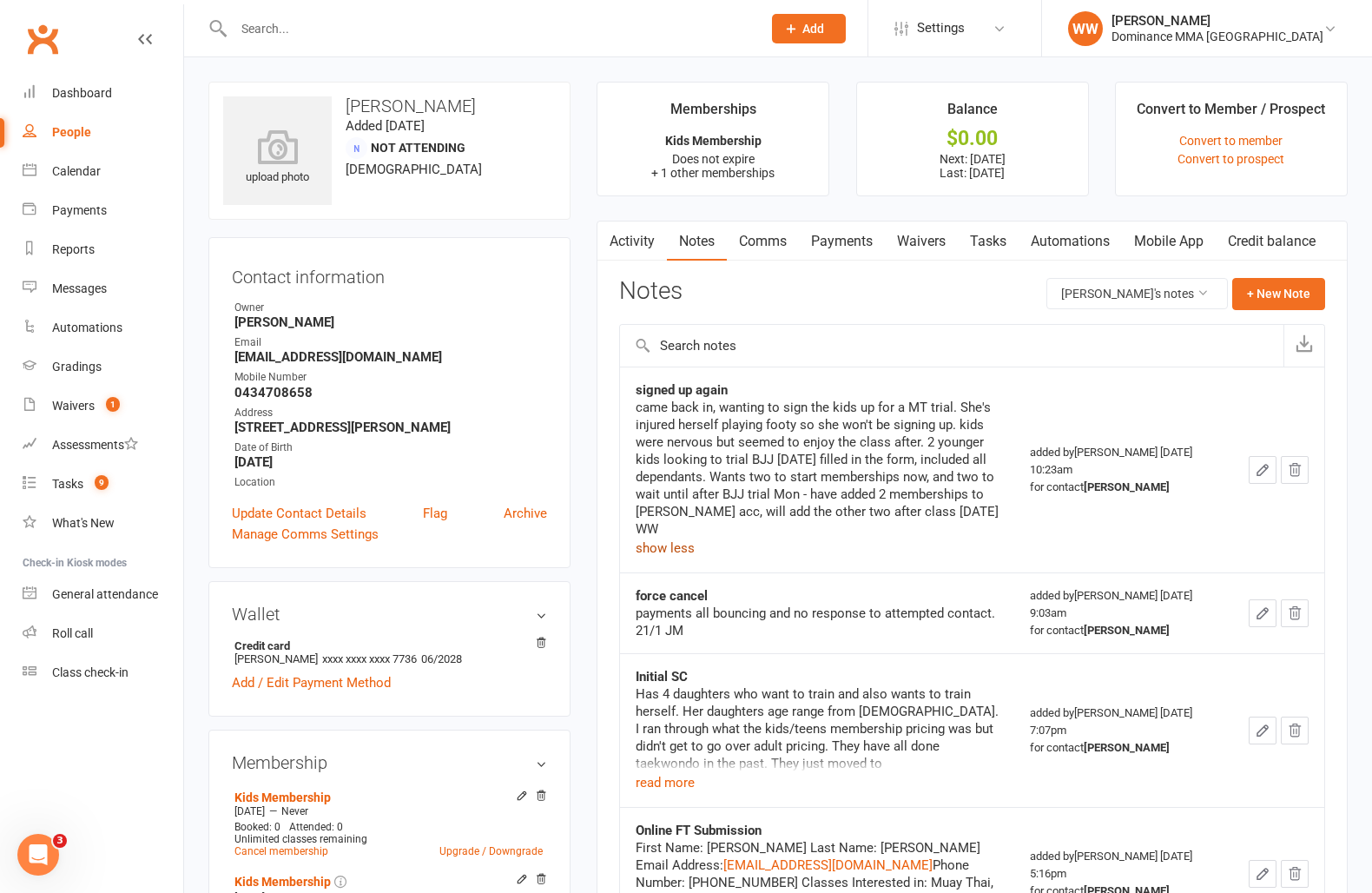
click at [992, 248] on link "Tasks" at bounding box center [989, 241] width 61 height 40
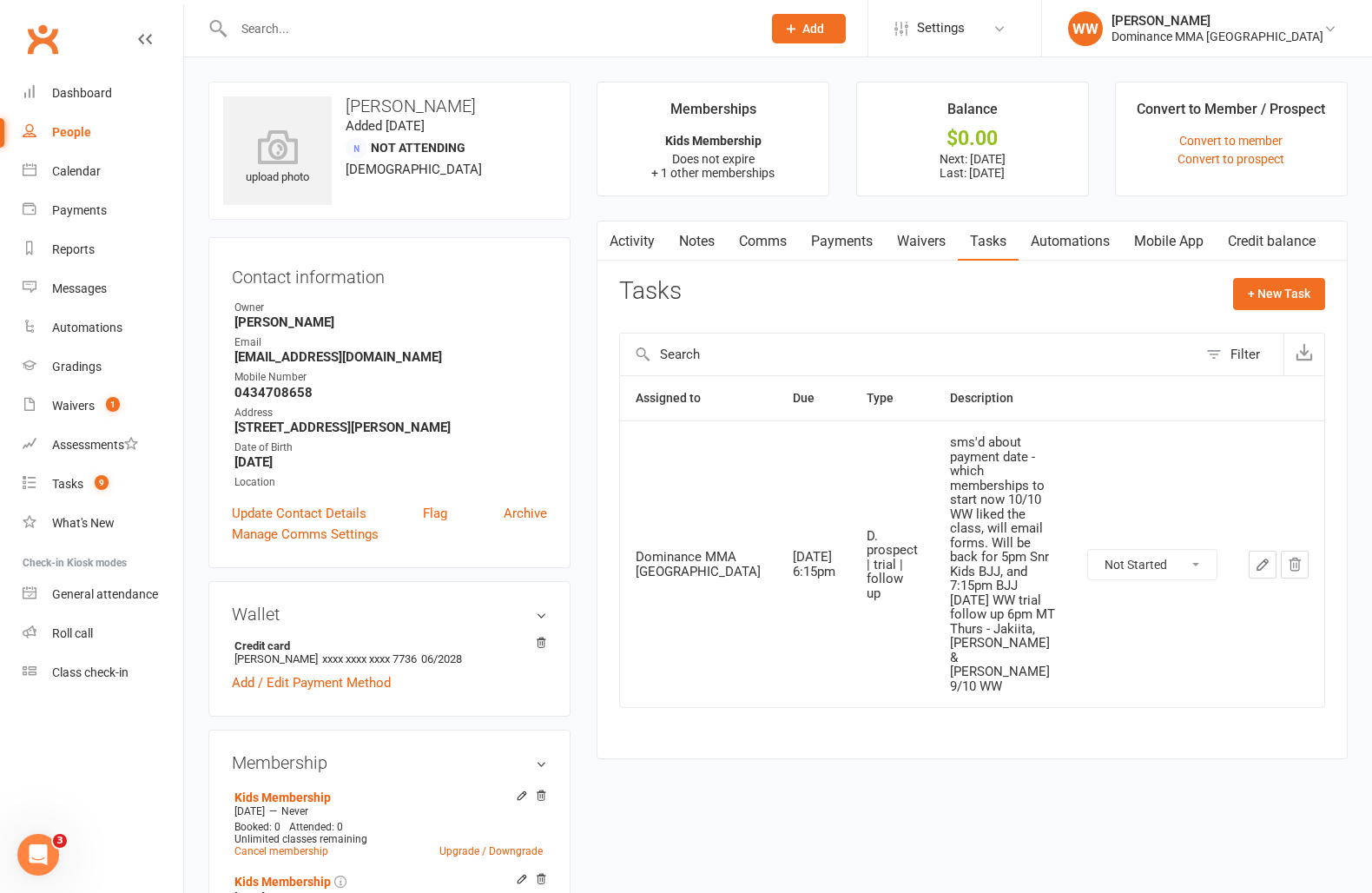
click at [1266, 557] on icon "button" at bounding box center [1262, 564] width 15 height 15
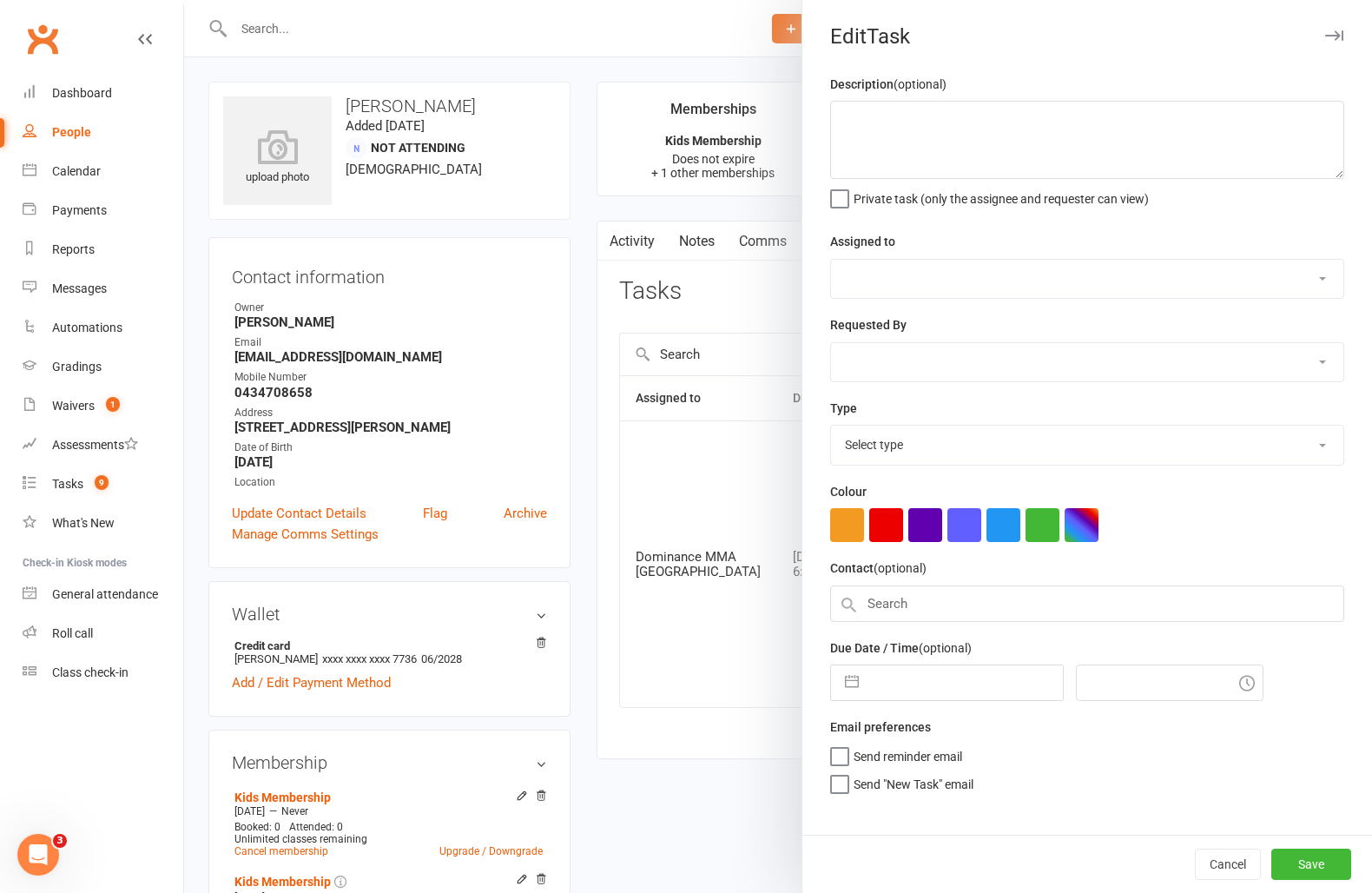
type textarea "sms'd about payment date - which memberships to start now 10/10 WW liked the cl…"
select select "12631"
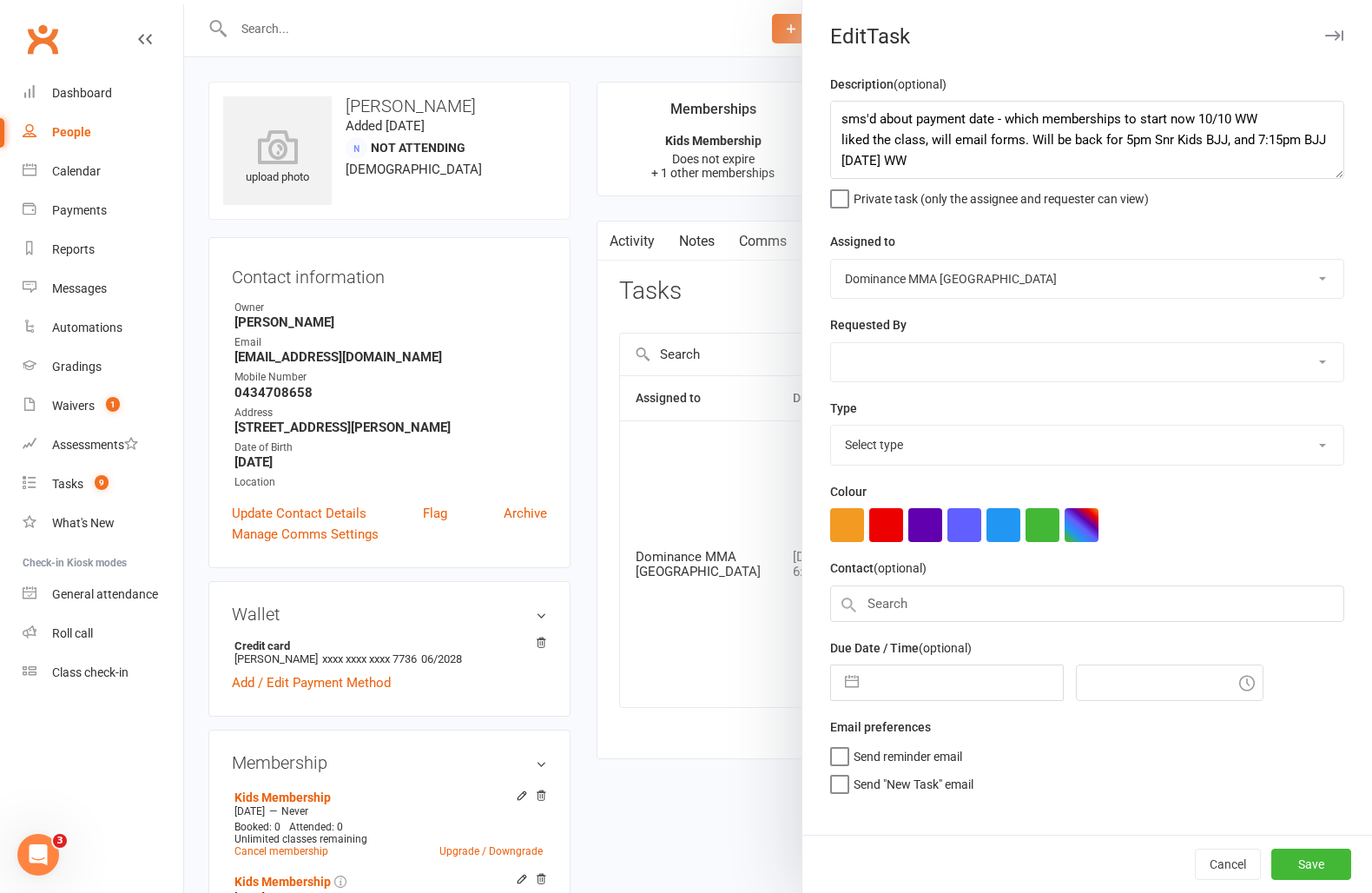
select select "49757"
type input "11 Oct 2025"
type input "6:15pm"
select select "3863"
click at [832, 119] on textarea "sms'd about payment date - which memberships to start now 10/10 WW liked the cl…" at bounding box center [1087, 139] width 514 height 78
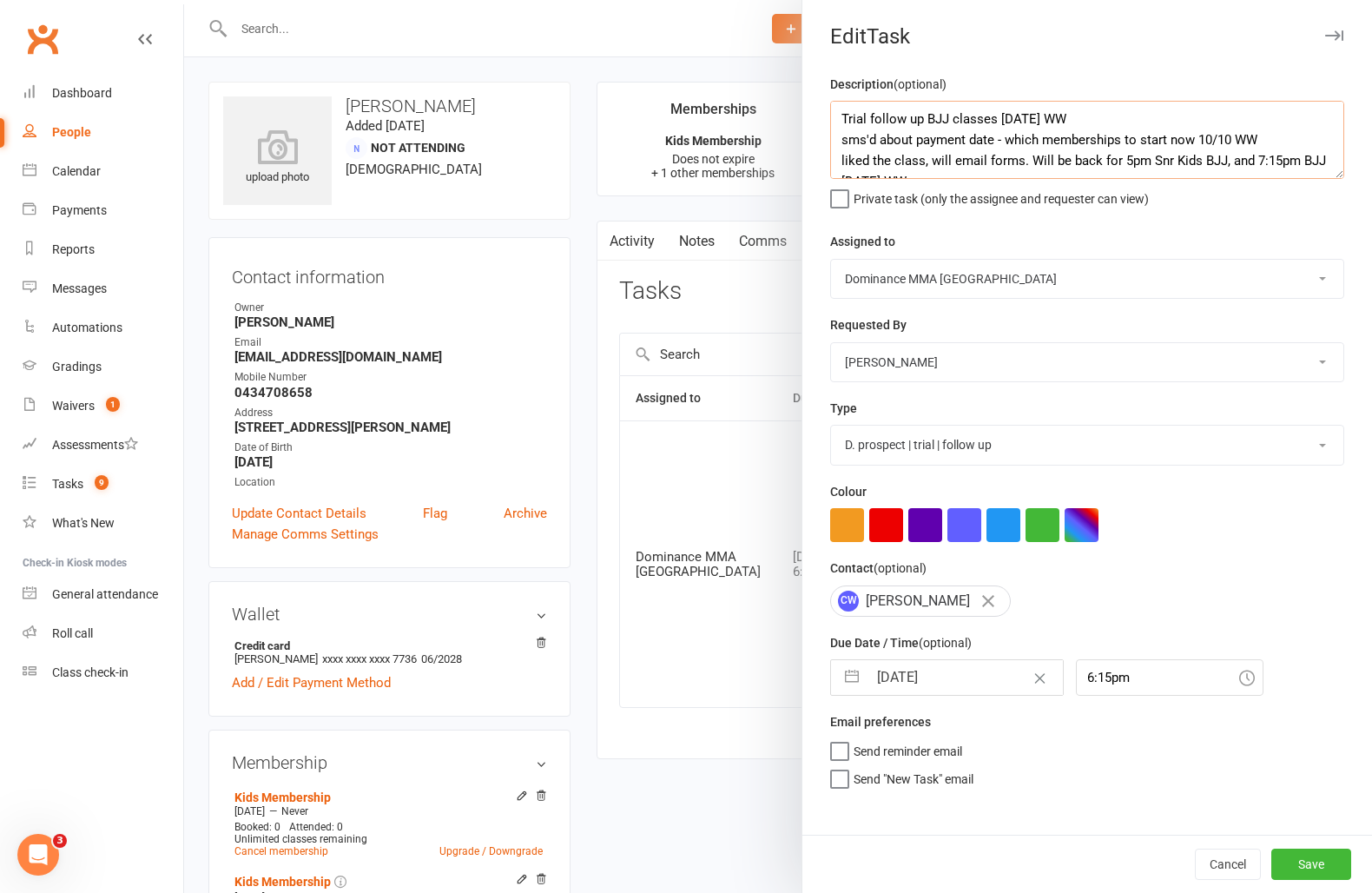
type textarea "Trial follow up BJJ classes Monday 11/10 WW sms'd about payment date - which me…"
click at [1018, 288] on select "Cat Wilson Alish S. David Hart Lachlan Dart Will Wesley Ellen T. Max Viney Domi…" at bounding box center [1087, 279] width 512 height 39
select select "49757"
click at [831, 260] on select "Cat Wilson Alish S. David Hart Lachlan Dart Will Wesley Ellen T. Max Viney Domi…" at bounding box center [1087, 279] width 512 height 39
click at [913, 681] on input "11 Oct 2025" at bounding box center [965, 677] width 195 height 35
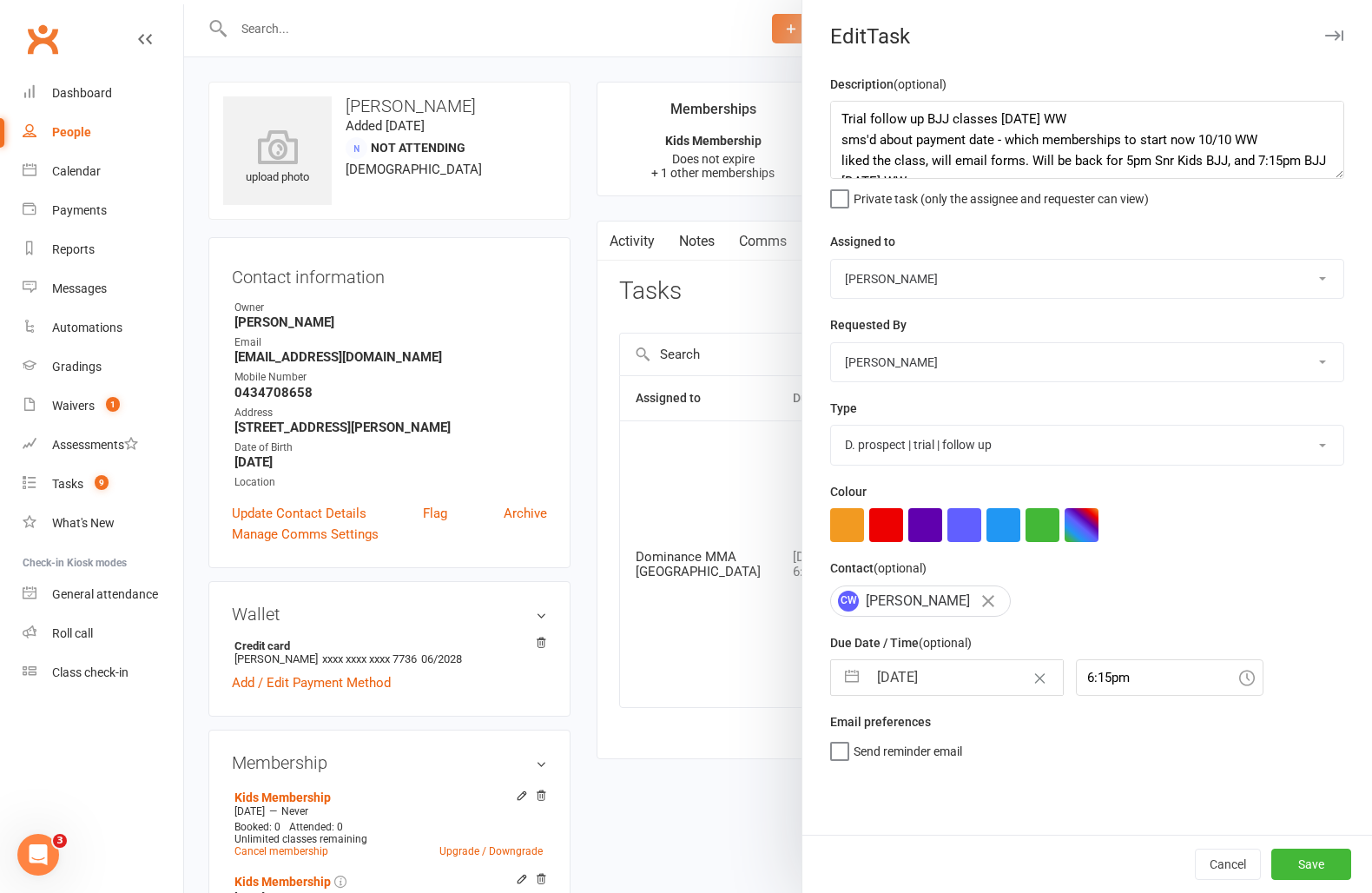
select select "8"
select select "2025"
select select "9"
select select "2025"
select select "10"
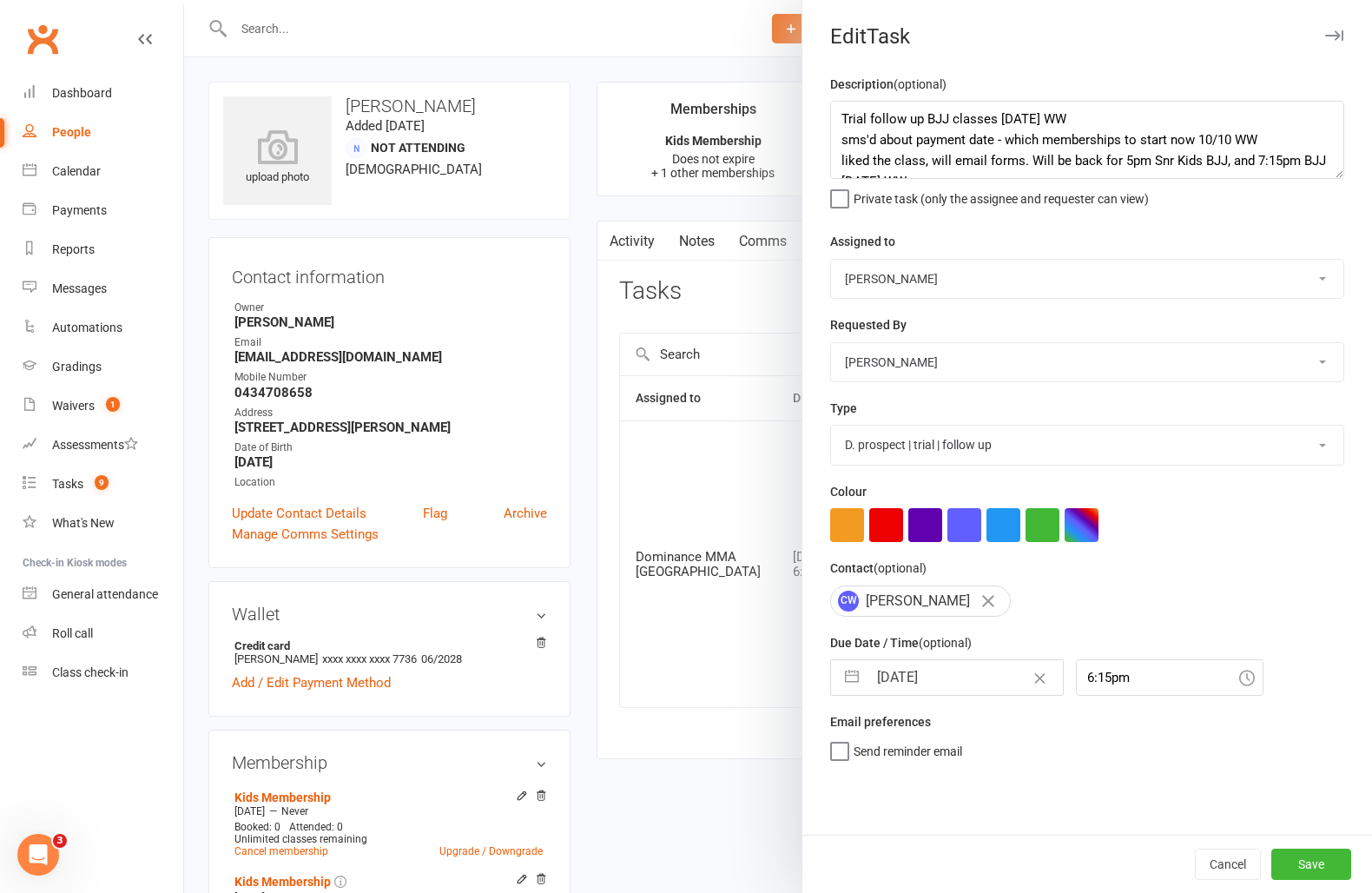
select select "2025"
click at [894, 870] on td "13" at bounding box center [901, 875] width 34 height 33
type input "13 Oct 2025"
click at [1293, 872] on button "Save" at bounding box center [1311, 864] width 80 height 31
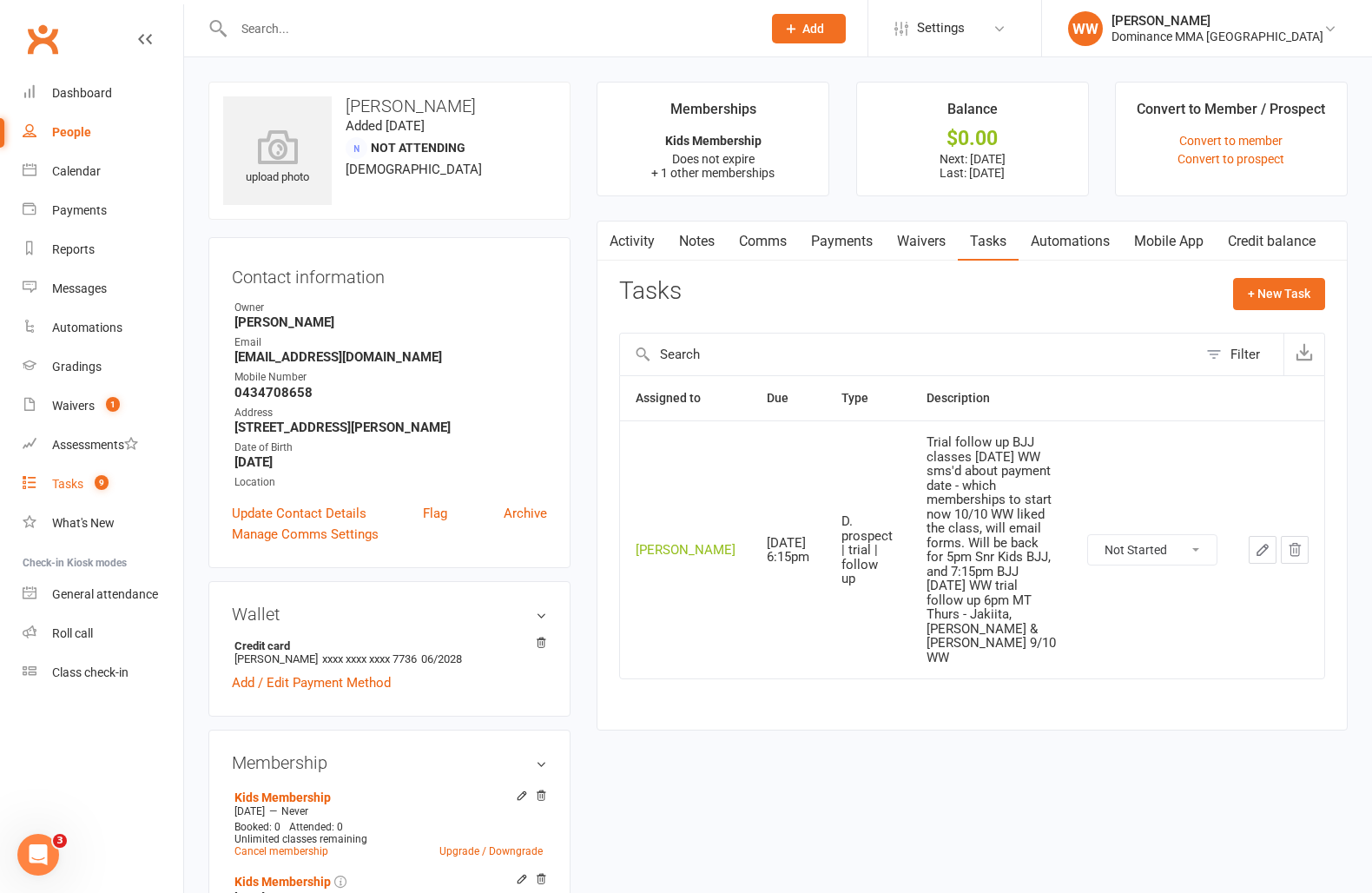
click at [73, 493] on link "Tasks 9" at bounding box center [102, 485] width 160 height 39
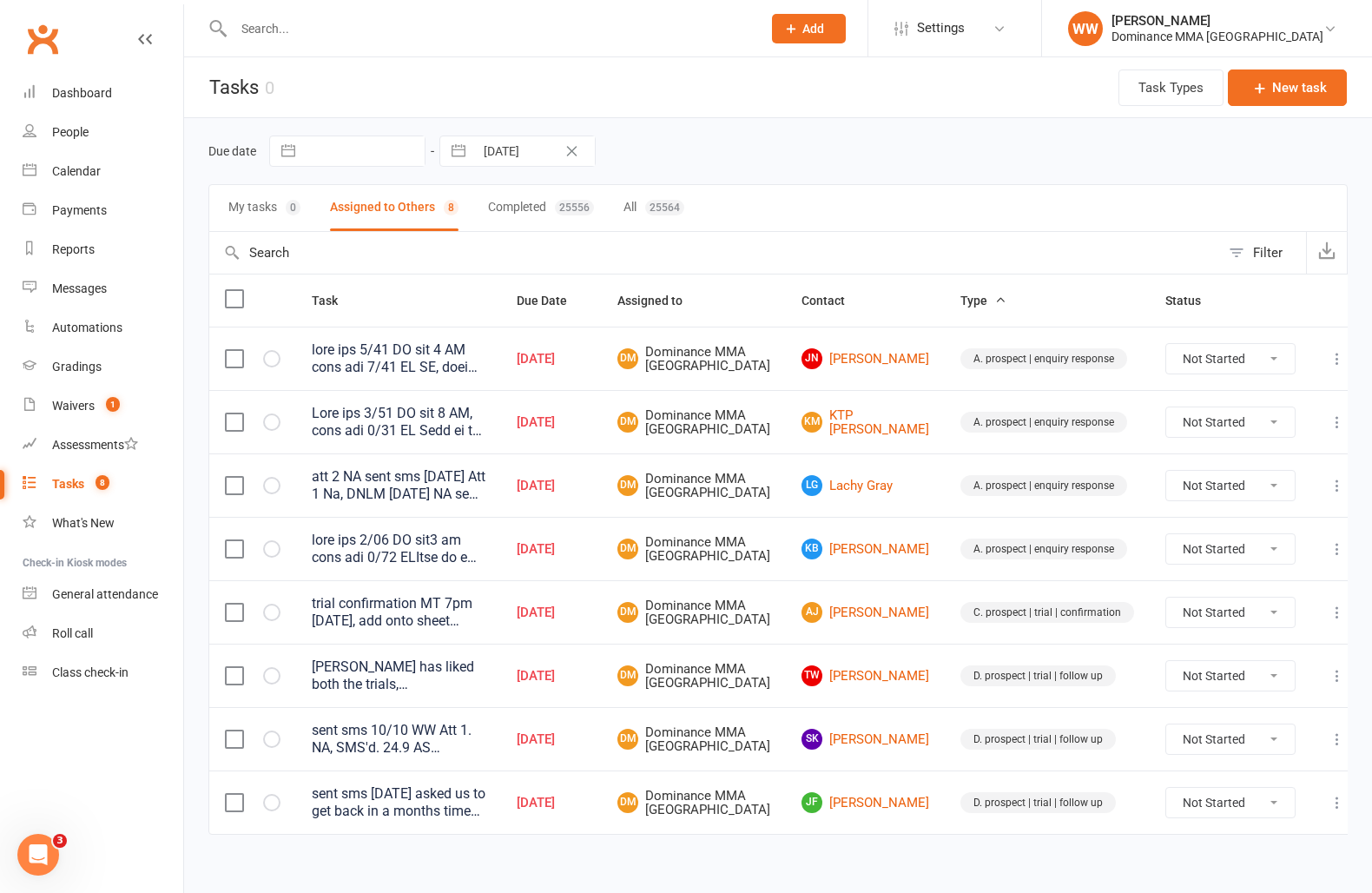
click at [802, 149] on div "Due date Navigate forward to interact with the calendar and select a date. Pres…" at bounding box center [778, 150] width 1139 height 31
click at [799, 165] on div "Due date Navigate forward to interact with the calendar and select a date. Pres…" at bounding box center [778, 150] width 1139 height 31
click at [262, 28] on input "text" at bounding box center [489, 28] width 521 height 24
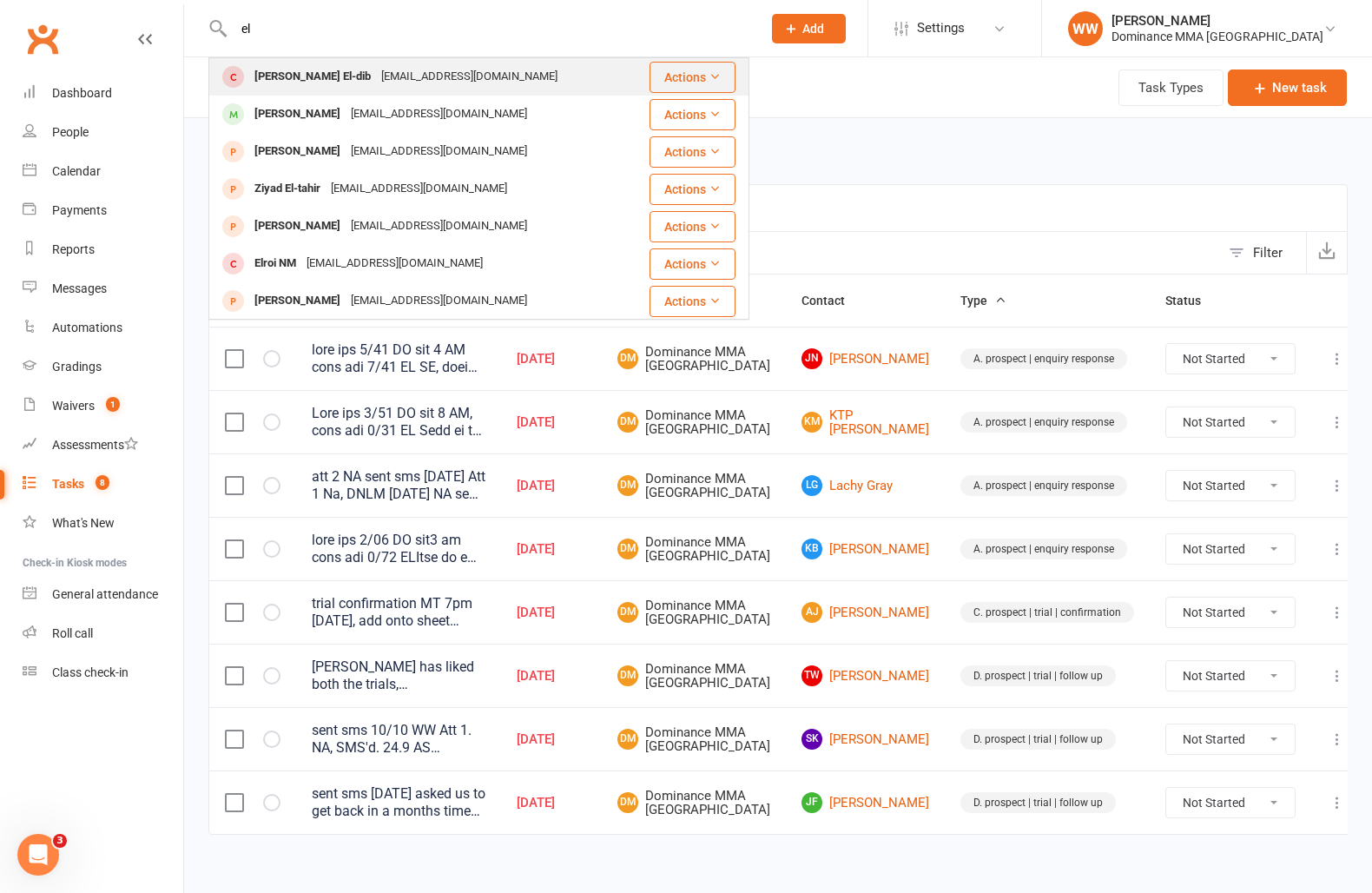
type input "el"
click at [376, 84] on div "f_eldib@hotmail.com" at bounding box center [469, 77] width 187 height 25
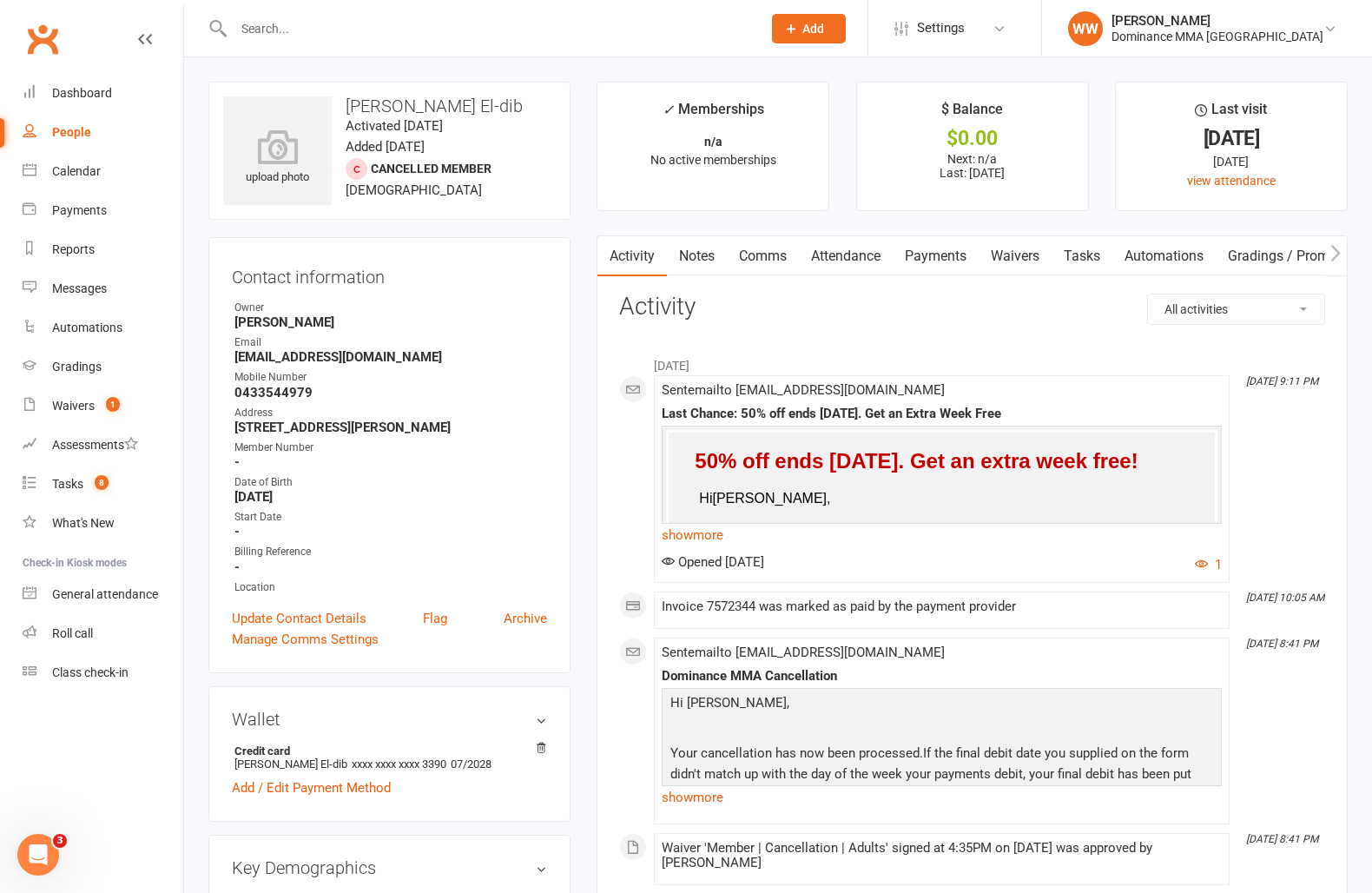
click at [695, 263] on link "Notes" at bounding box center [697, 256] width 60 height 40
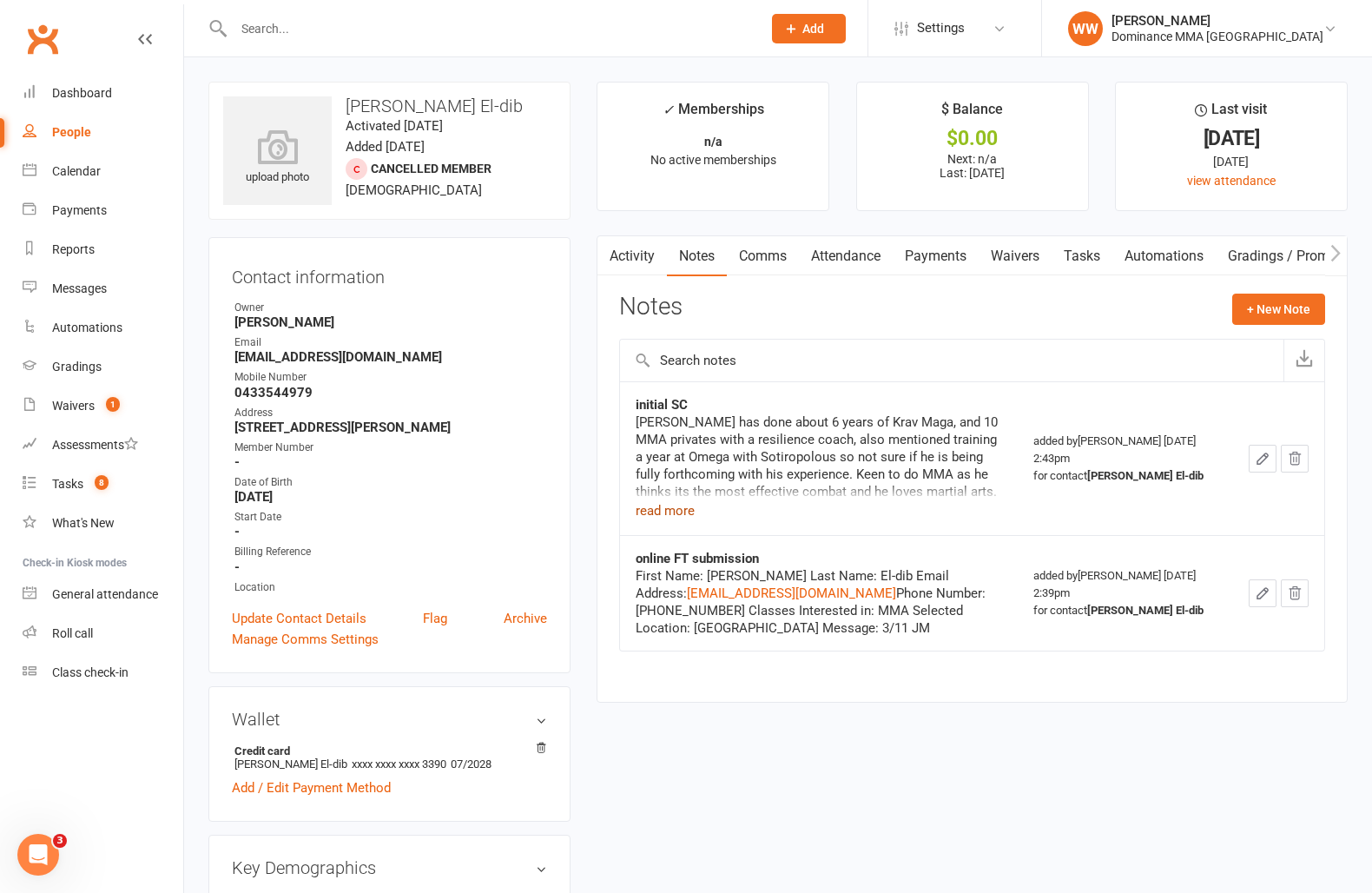
click at [673, 504] on button "read more" at bounding box center [665, 511] width 59 height 21
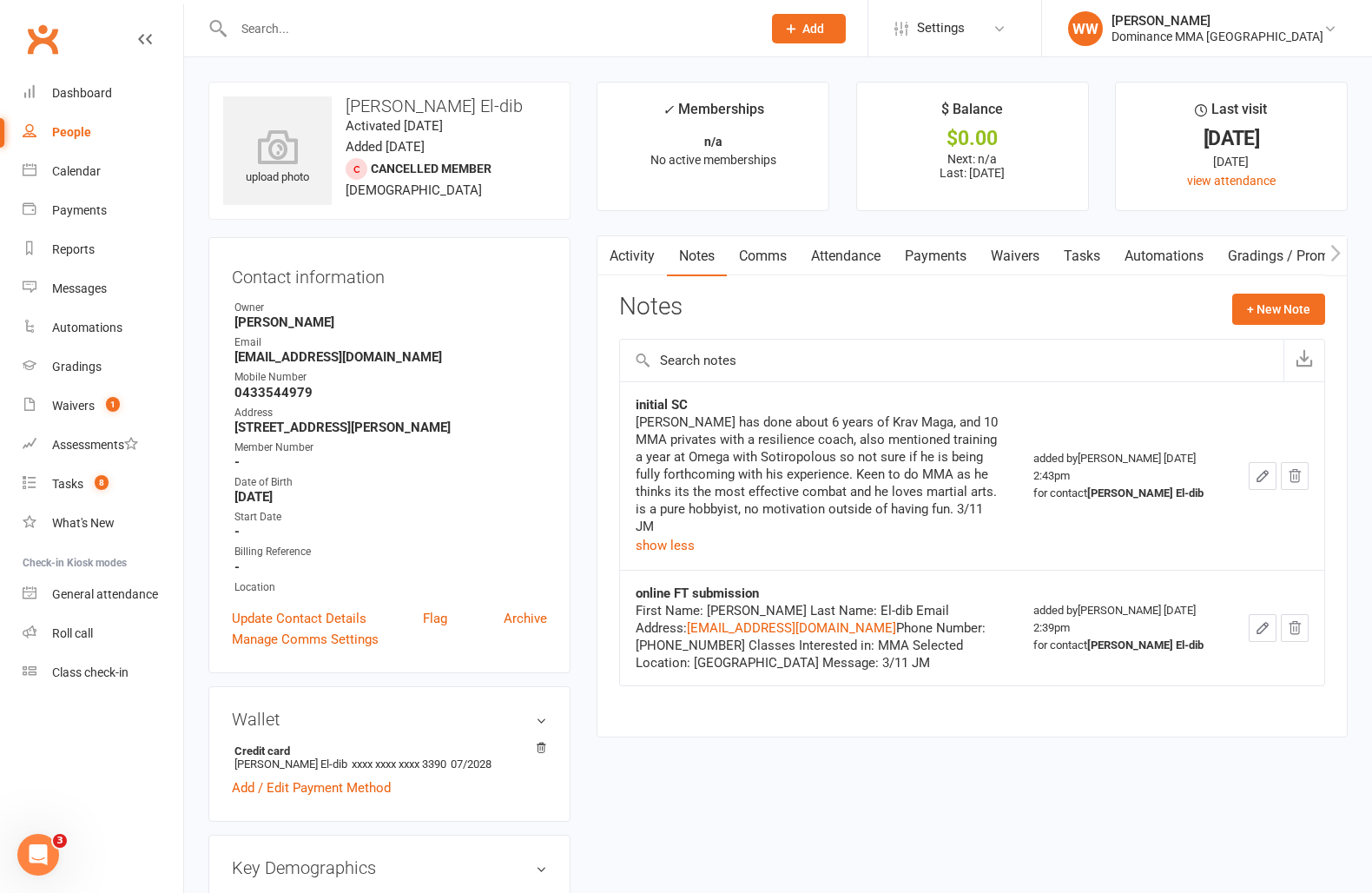
click at [602, 467] on div "Activity Notes Comms Attendance Payments Waivers Tasks Automations Gradings / P…" at bounding box center [972, 486] width 751 height 502
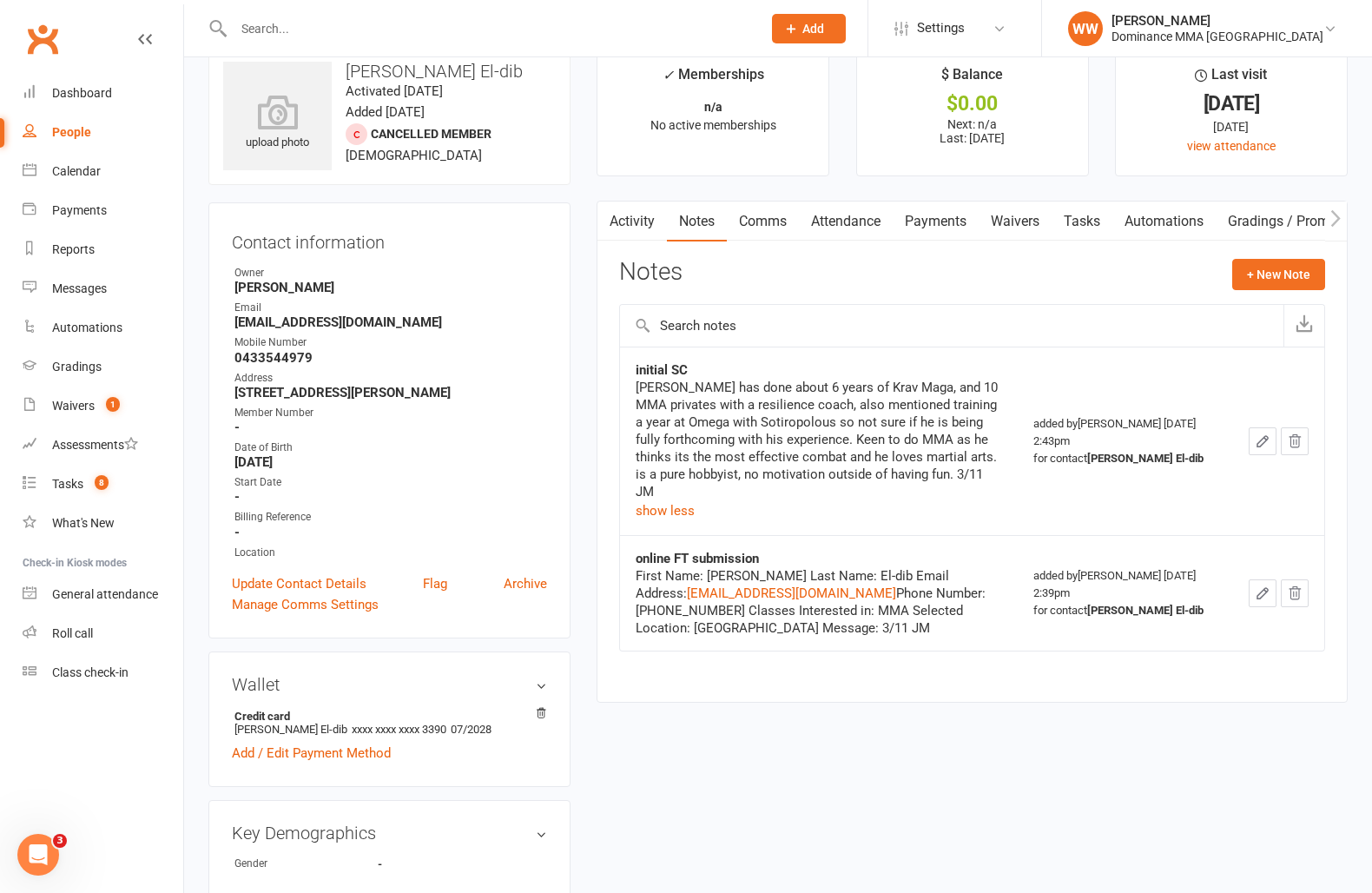
scroll to position [38, 0]
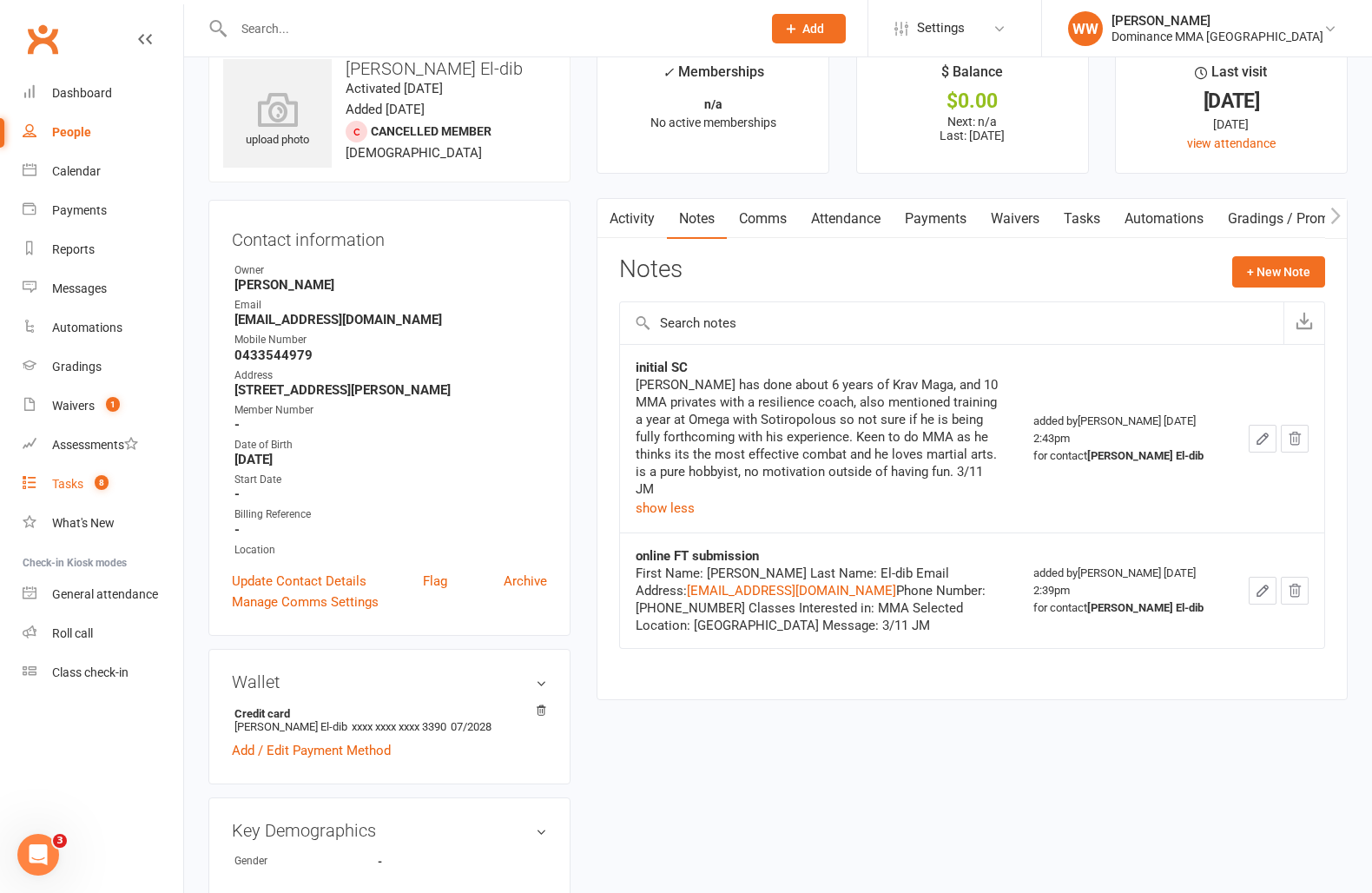
click at [62, 477] on div "Tasks" at bounding box center [67, 484] width 31 height 14
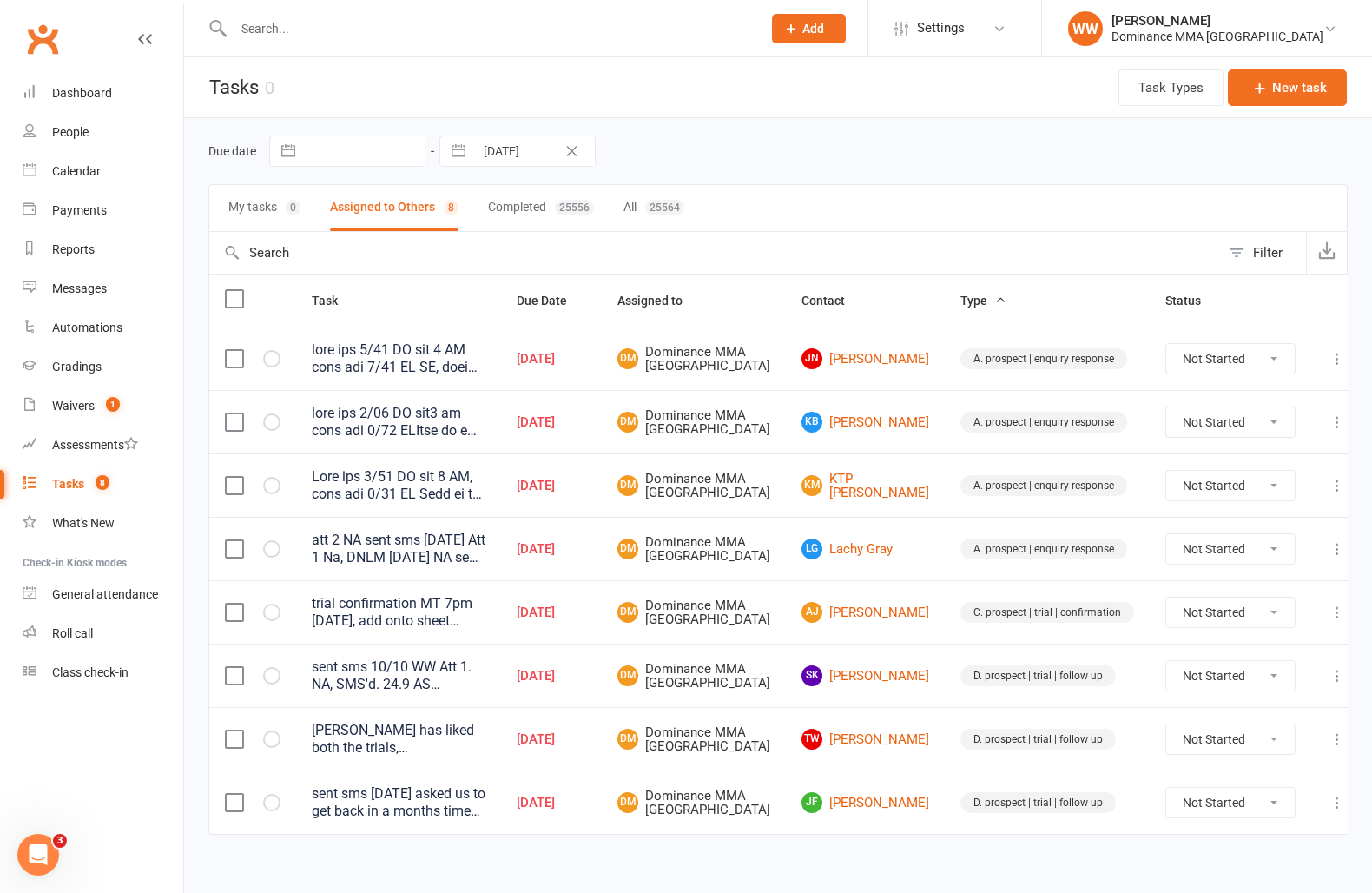
click at [297, 39] on input "text" at bounding box center [489, 28] width 521 height 24
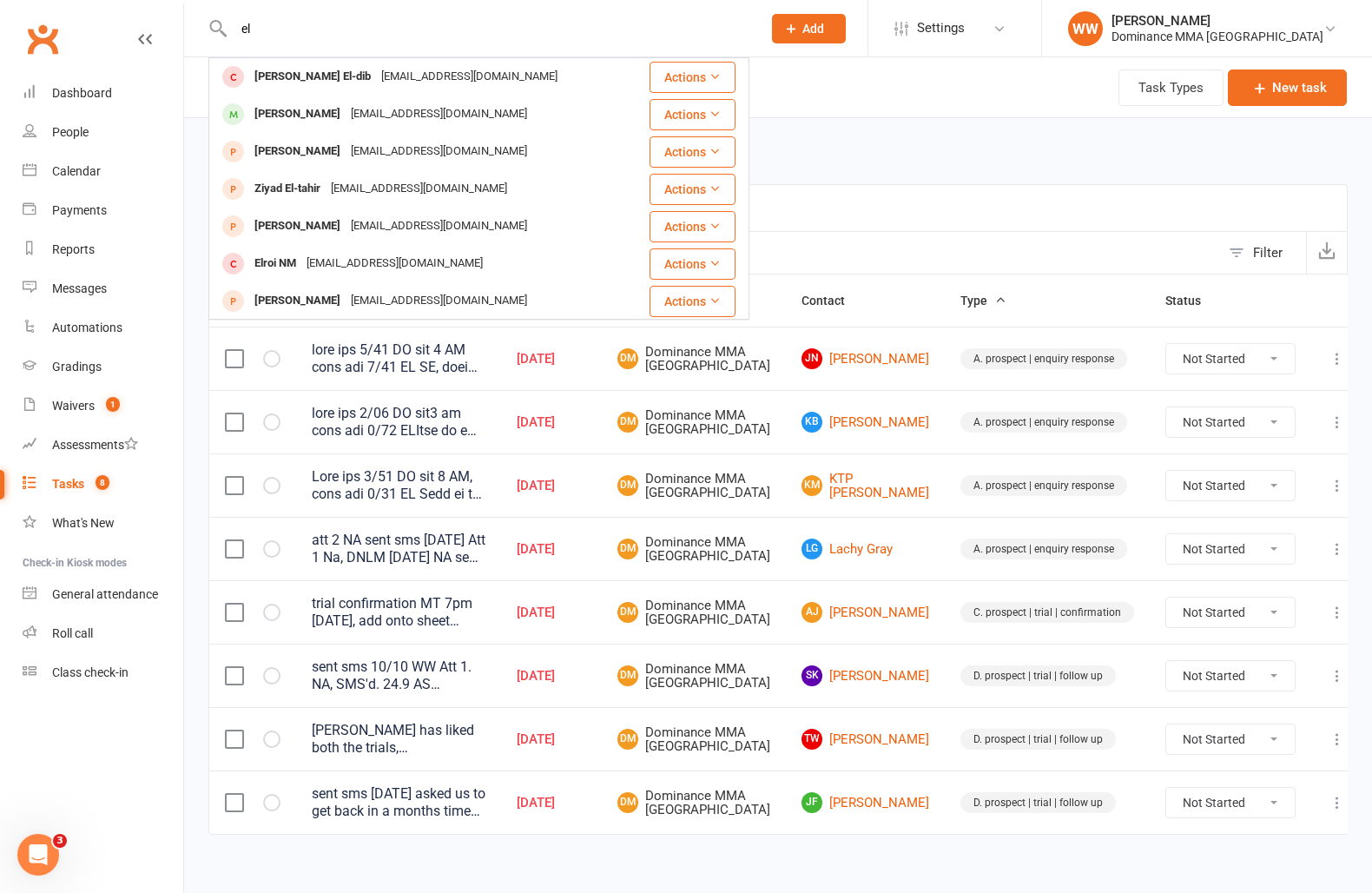
type input "e"
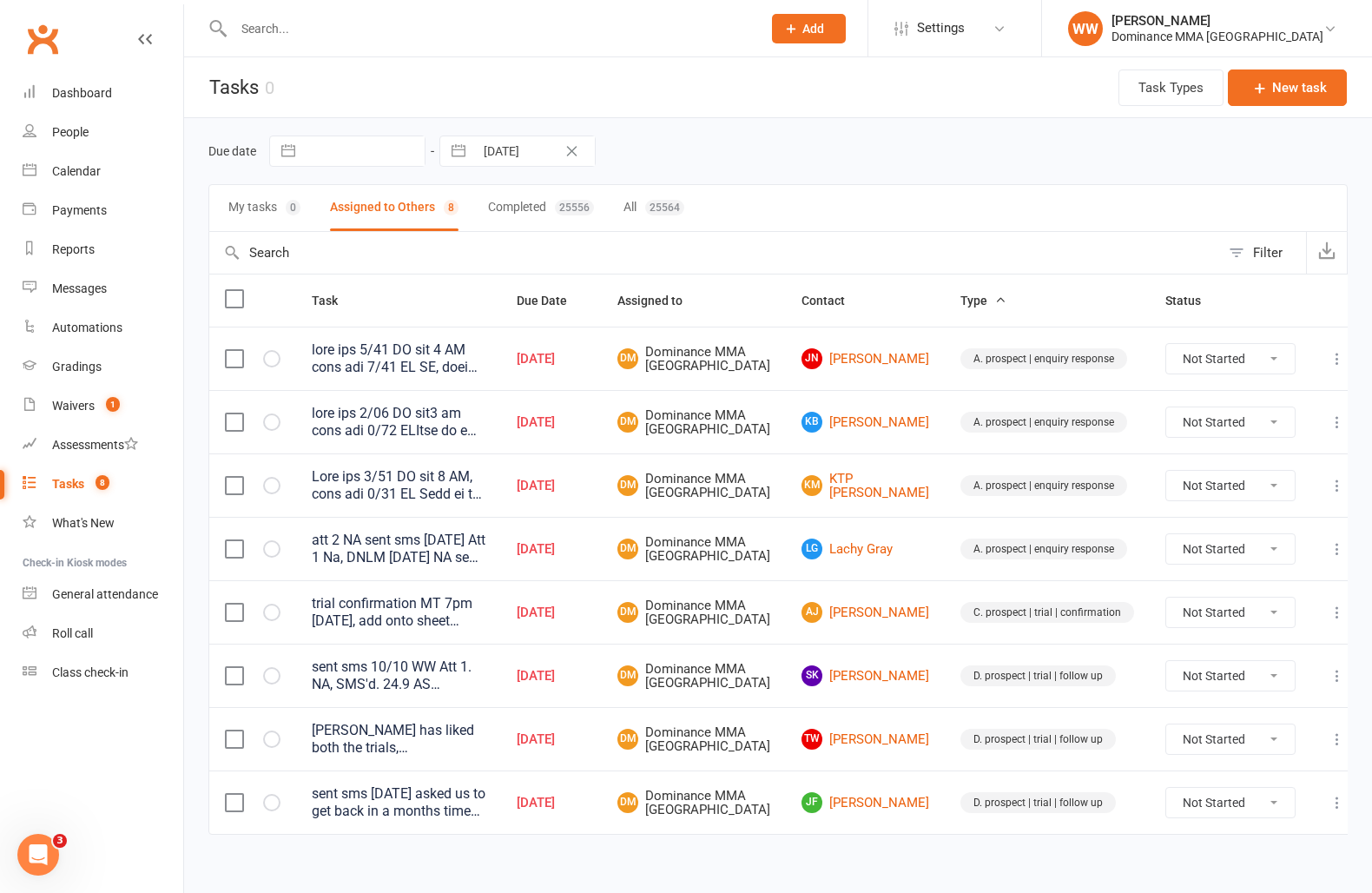
click at [848, 196] on div "My tasks 0 Assigned to Others 8 Completed 25556 All 25564" at bounding box center [778, 208] width 1139 height 47
select select "8"
select select "2025"
select select "9"
select select "2025"
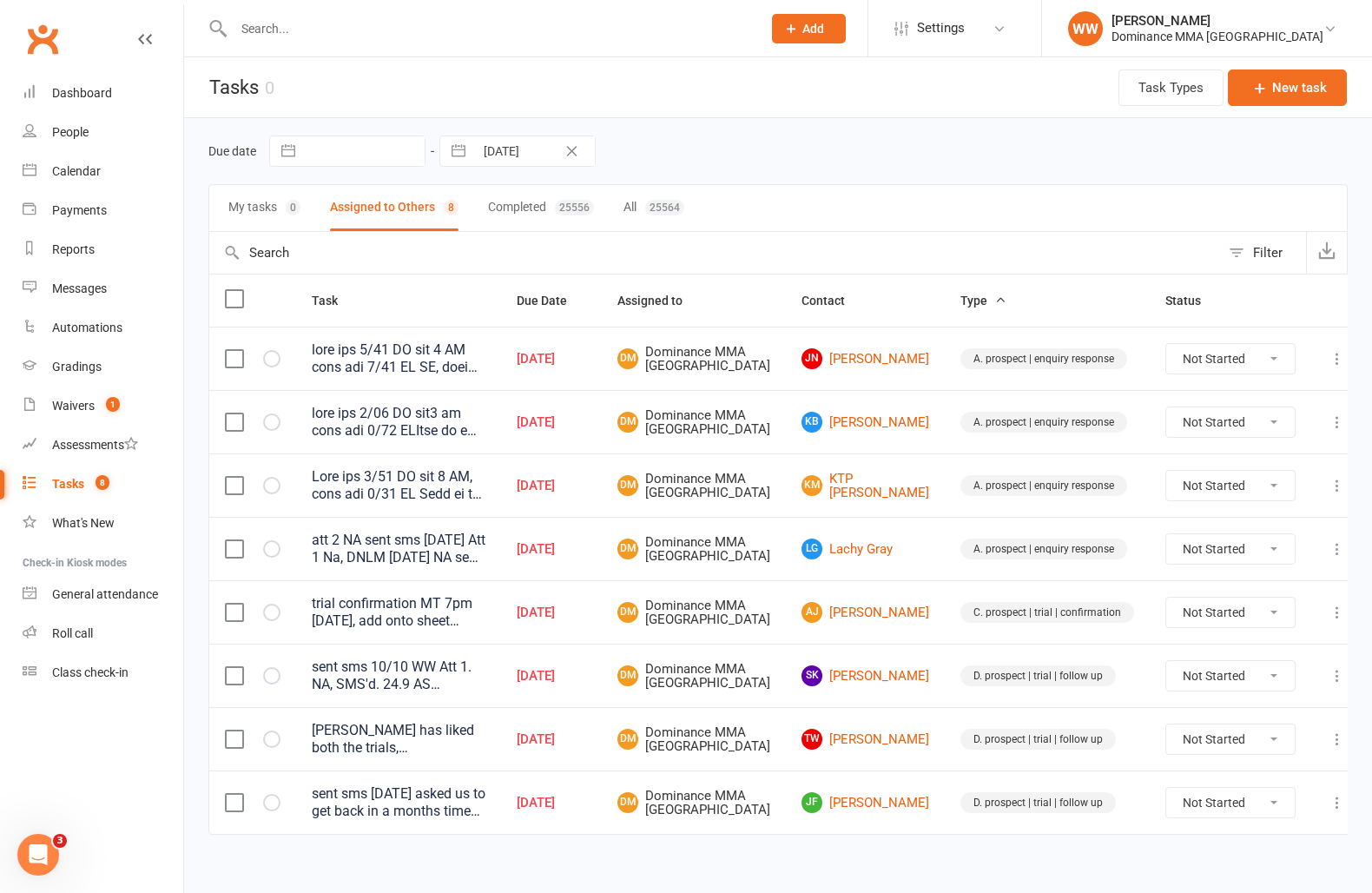
select select "10"
select select "2025"
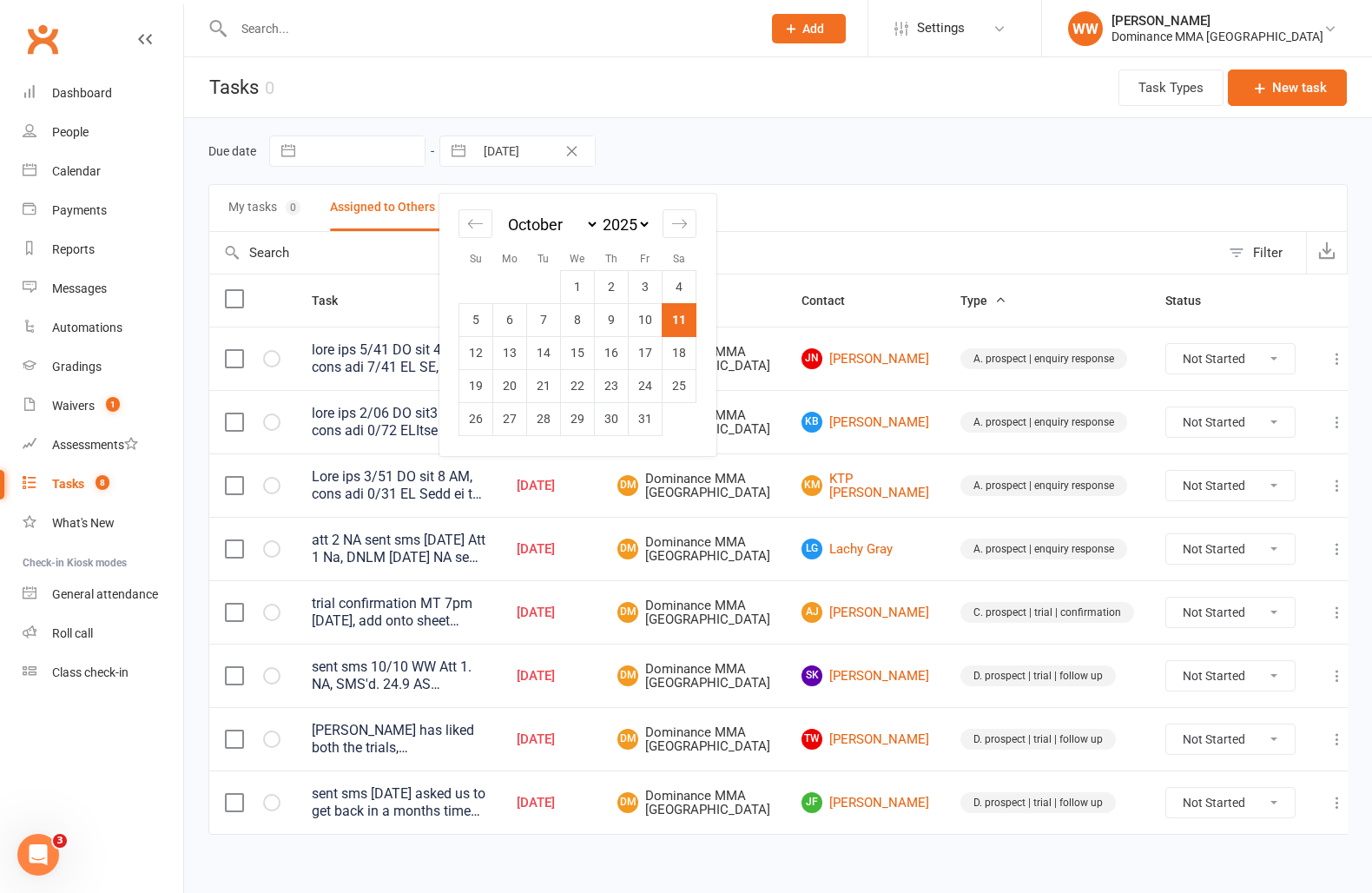
click at [528, 158] on input "11 Oct 2025" at bounding box center [535, 150] width 121 height 30
click at [540, 362] on td "14" at bounding box center [545, 352] width 34 height 33
type input "14 Oct 2025"
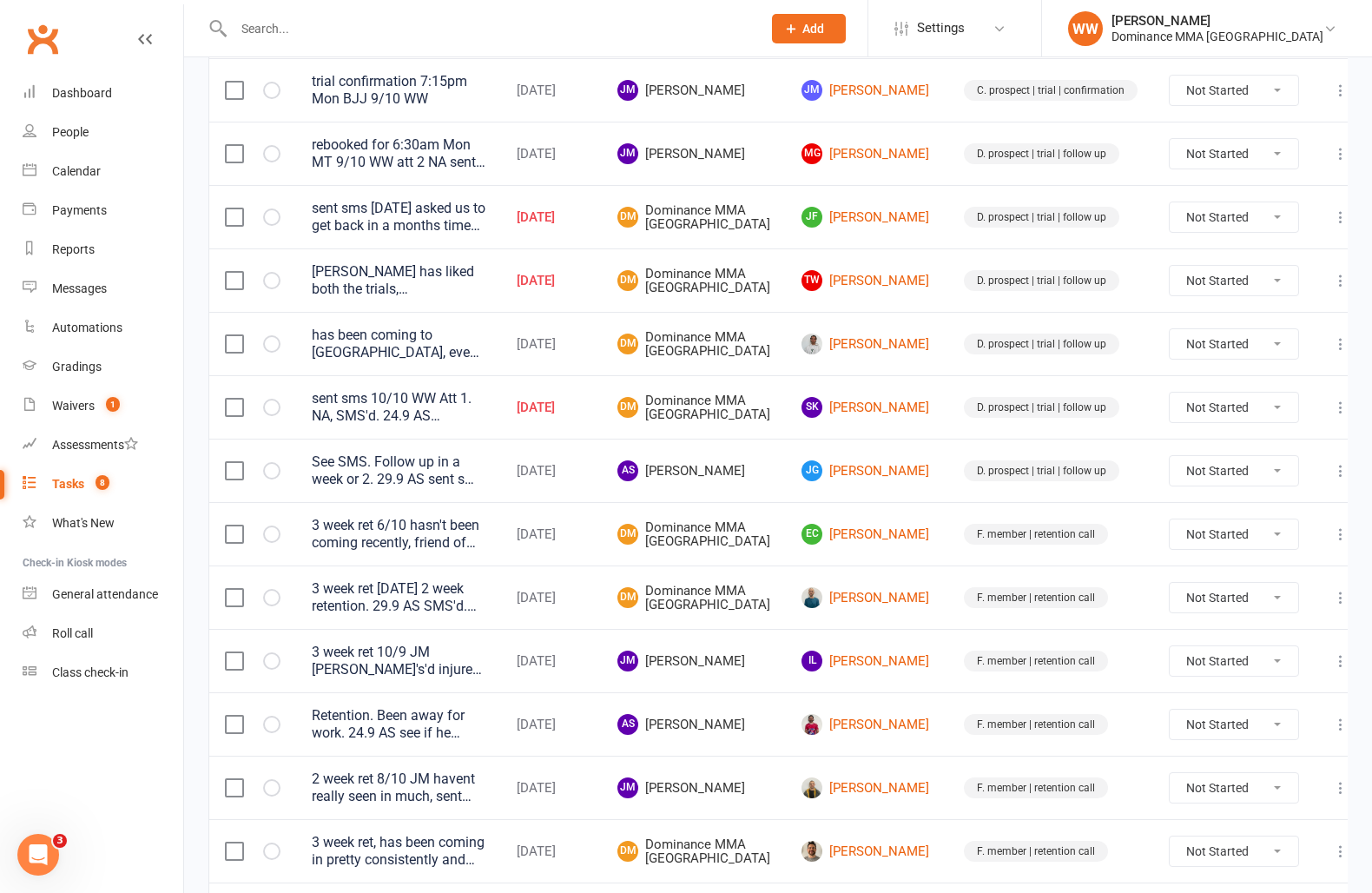
scroll to position [846, 0]
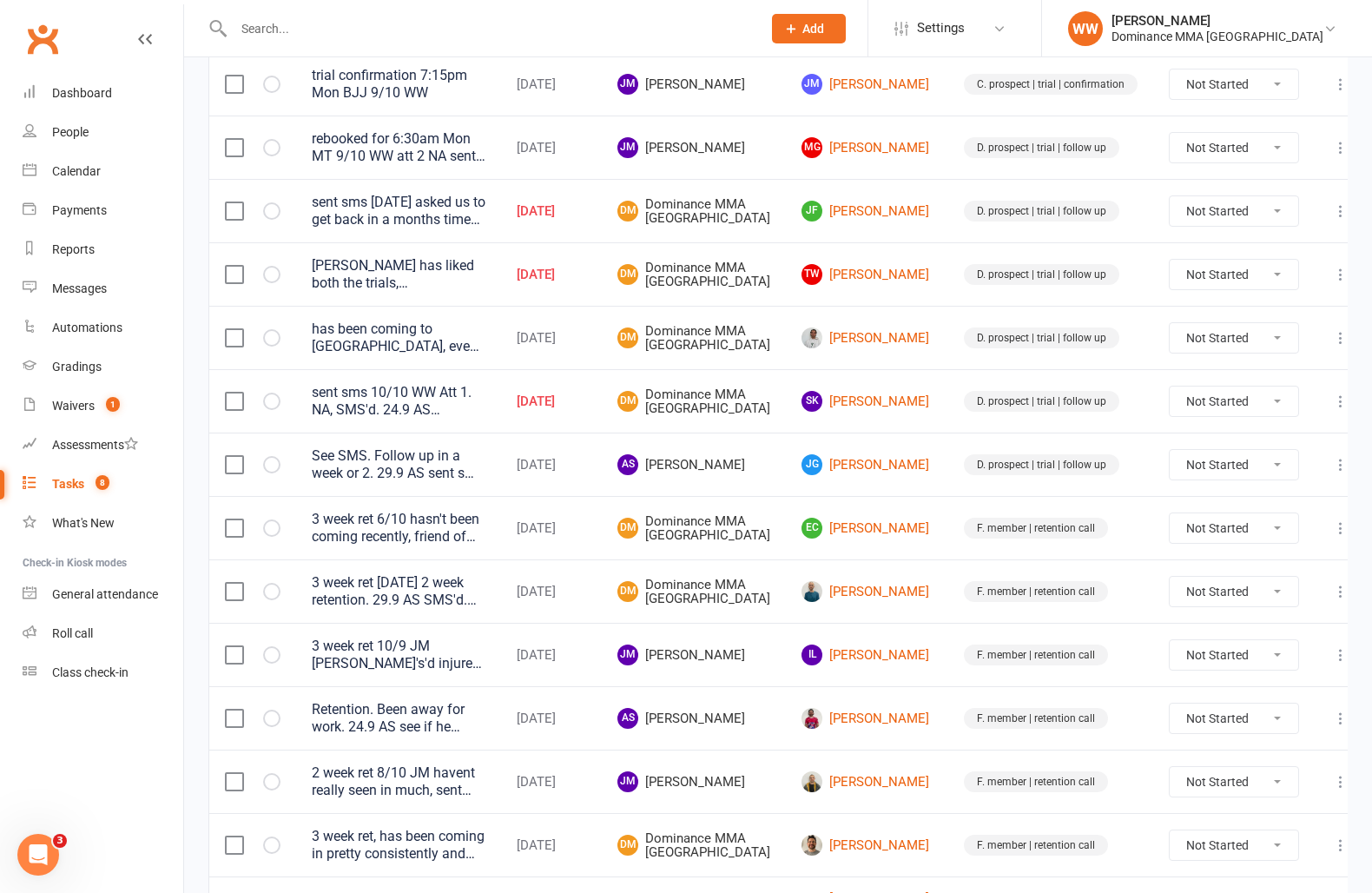
click at [422, 545] on div "3 week ret 6/10 hasn't been coming recently, friend of Elliot Burnes 2 week ret…" at bounding box center [399, 528] width 174 height 35
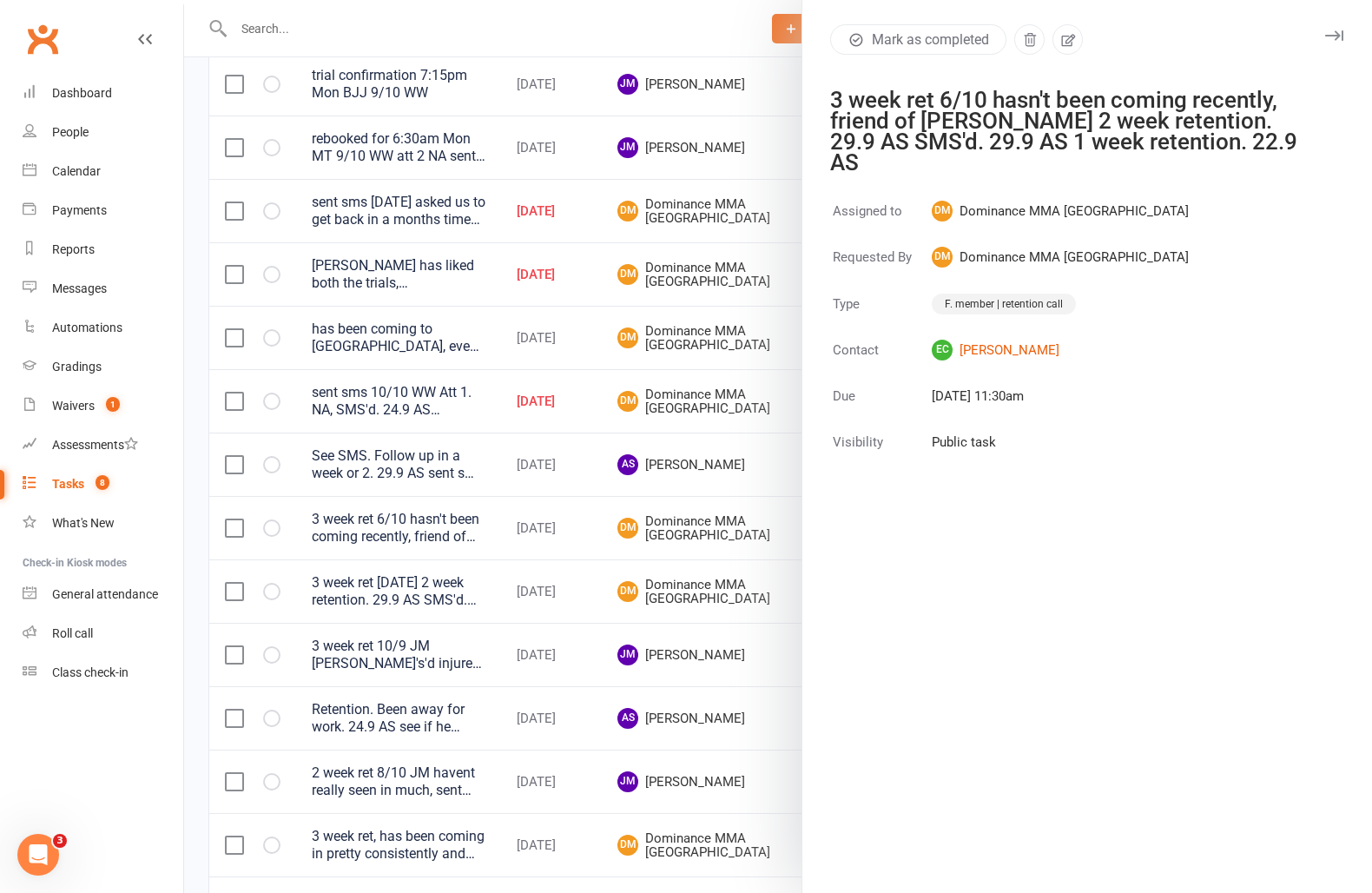
click at [1049, 339] on td "EC Edward Cornwallis" at bounding box center [1060, 360] width 259 height 44
click at [1047, 339] on link "EC Edward Cornwallis" at bounding box center [1060, 349] width 257 height 21
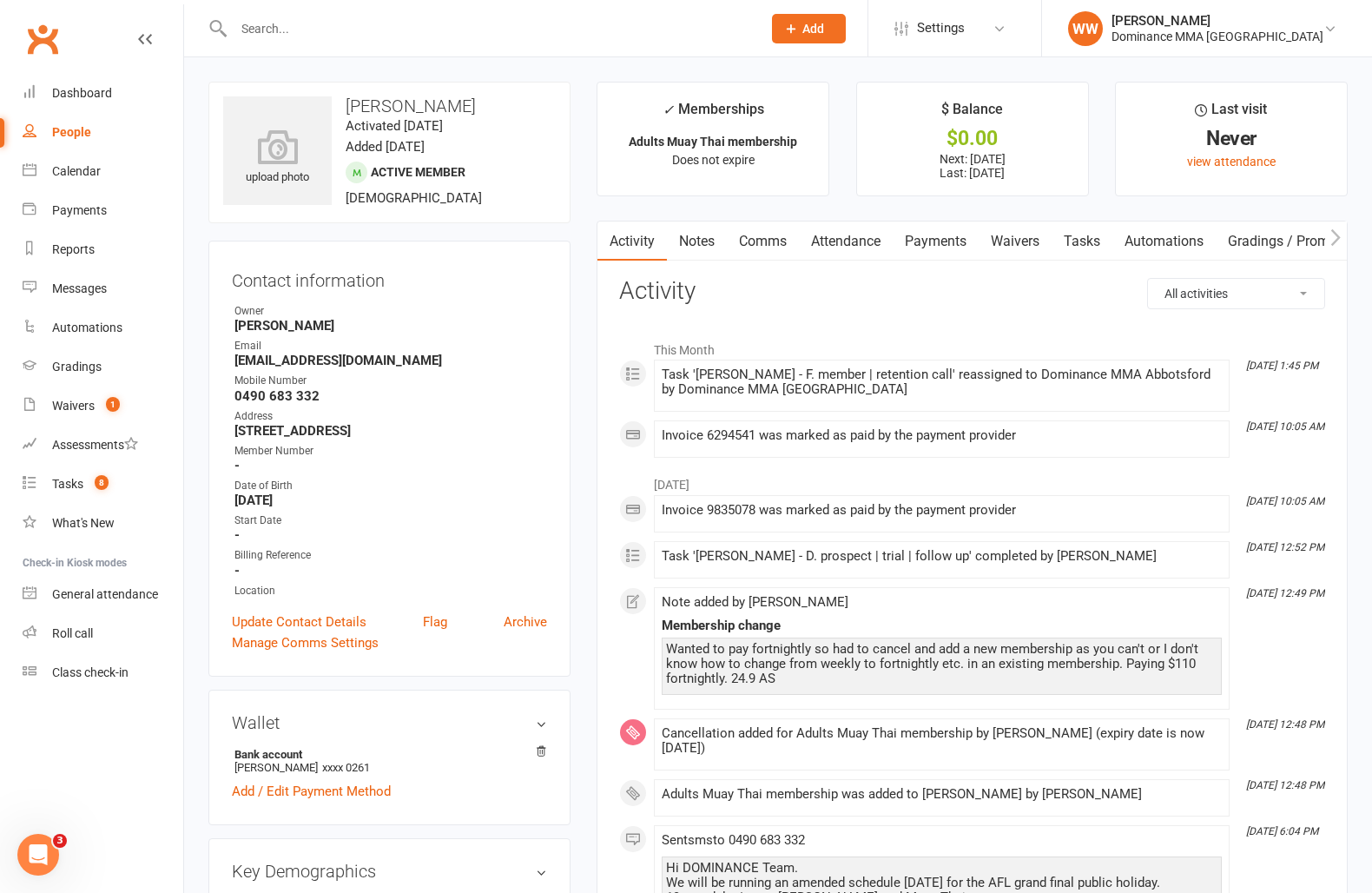
click at [944, 248] on link "Payments" at bounding box center [936, 241] width 86 height 40
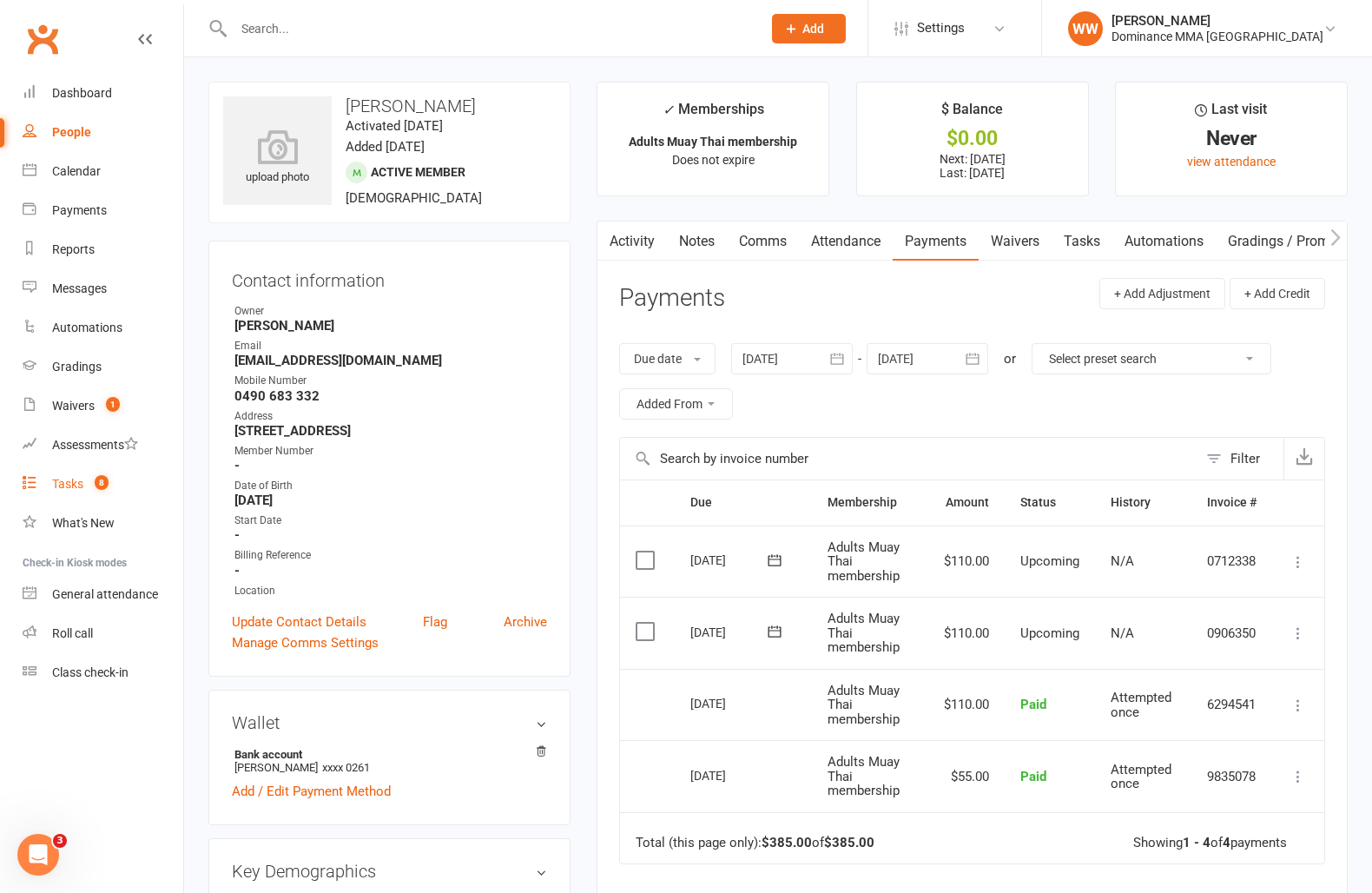
click at [66, 492] on link "Tasks 8" at bounding box center [102, 485] width 160 height 39
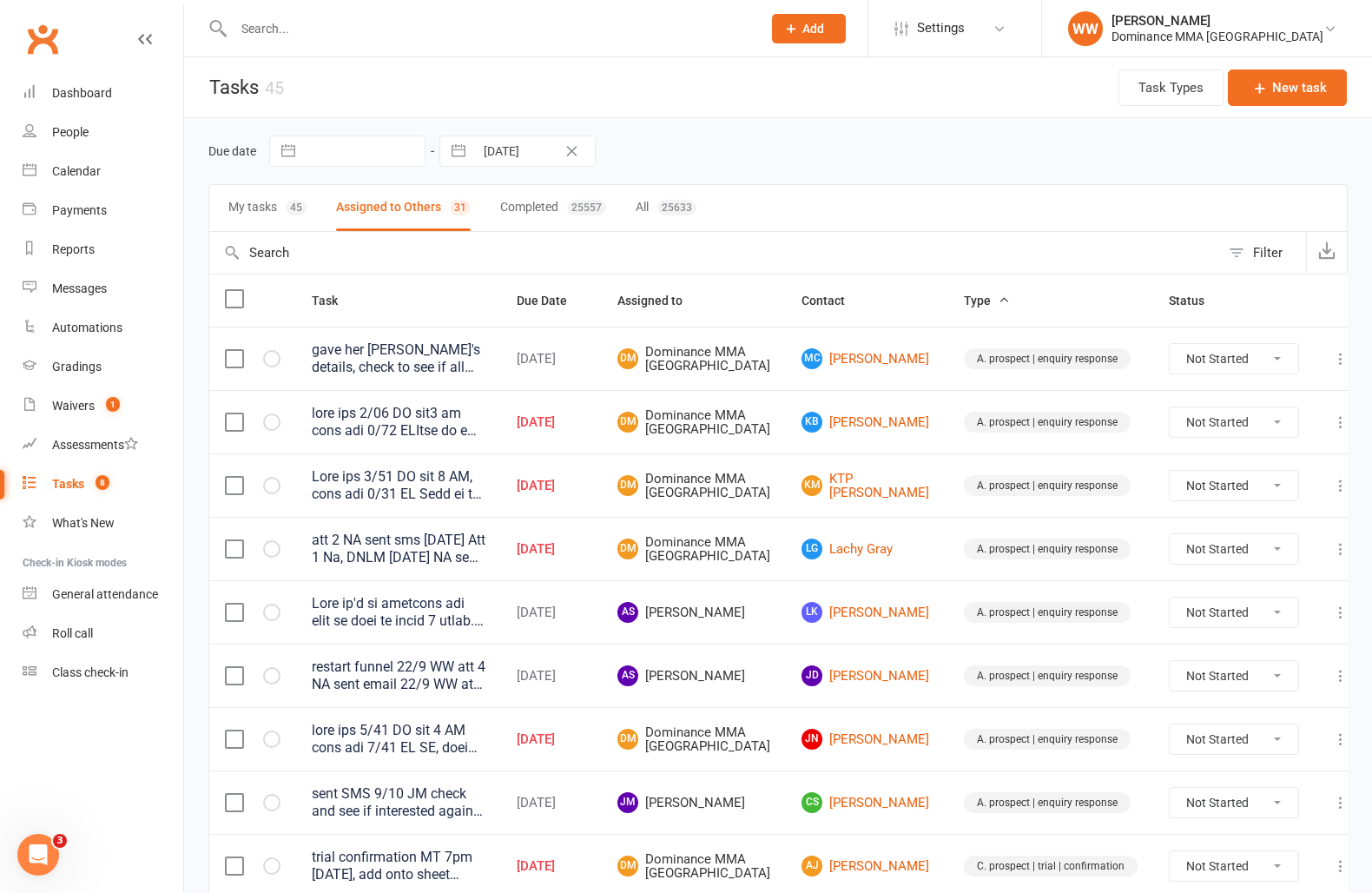
click at [786, 562] on td "DM Dominance MMA Abbotsford" at bounding box center [694, 548] width 184 height 64
click at [542, 154] on input "14 Oct 2025" at bounding box center [535, 150] width 121 height 30
select select "8"
select select "2025"
select select "9"
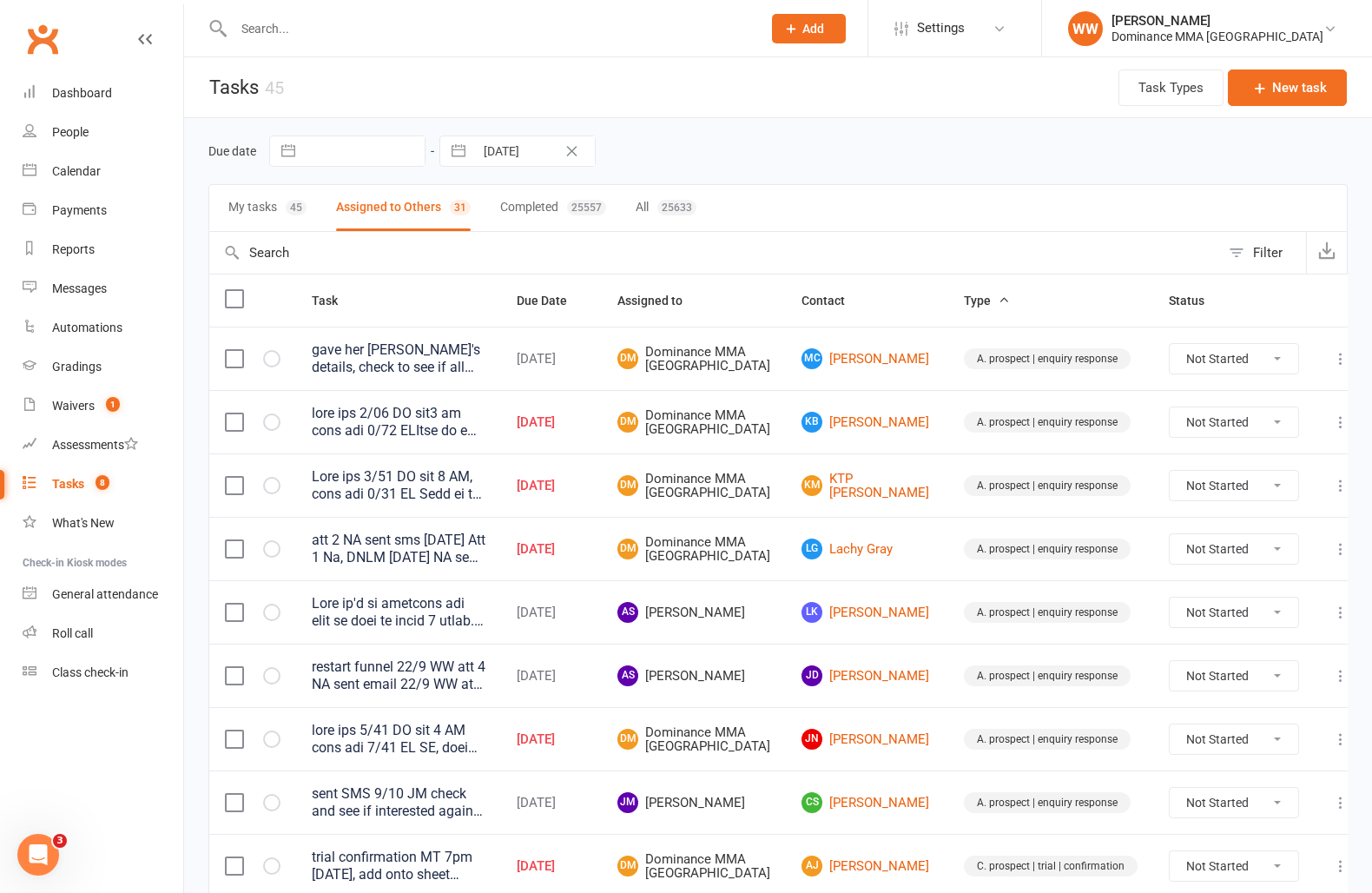
select select "2025"
select select "10"
select select "2025"
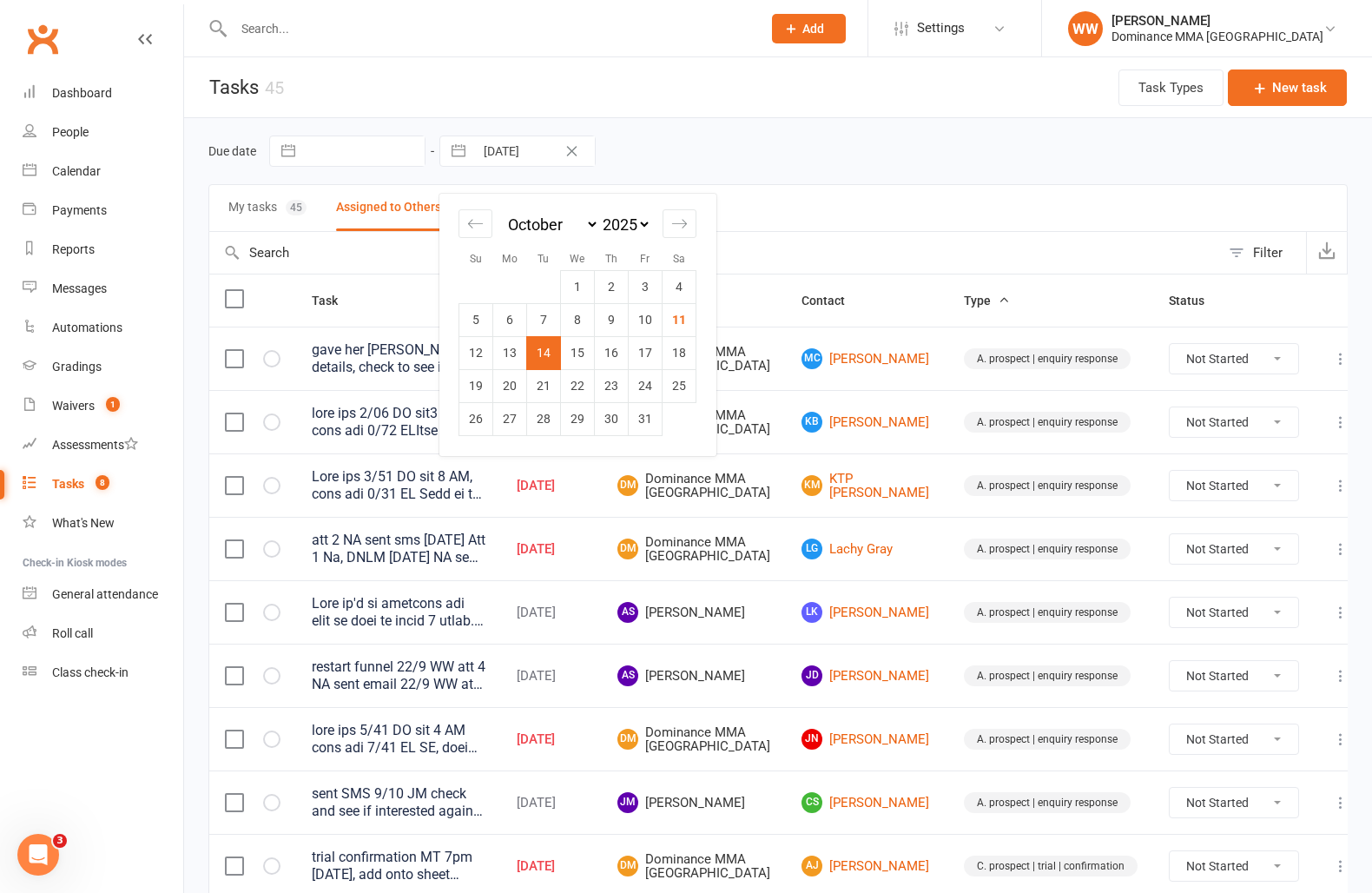
drag, startPoint x: 647, startPoint y: 356, endPoint x: 655, endPoint y: 374, distance: 19.7
click at [647, 356] on td "17" at bounding box center [646, 352] width 34 height 33
type input "17 Oct 2025"
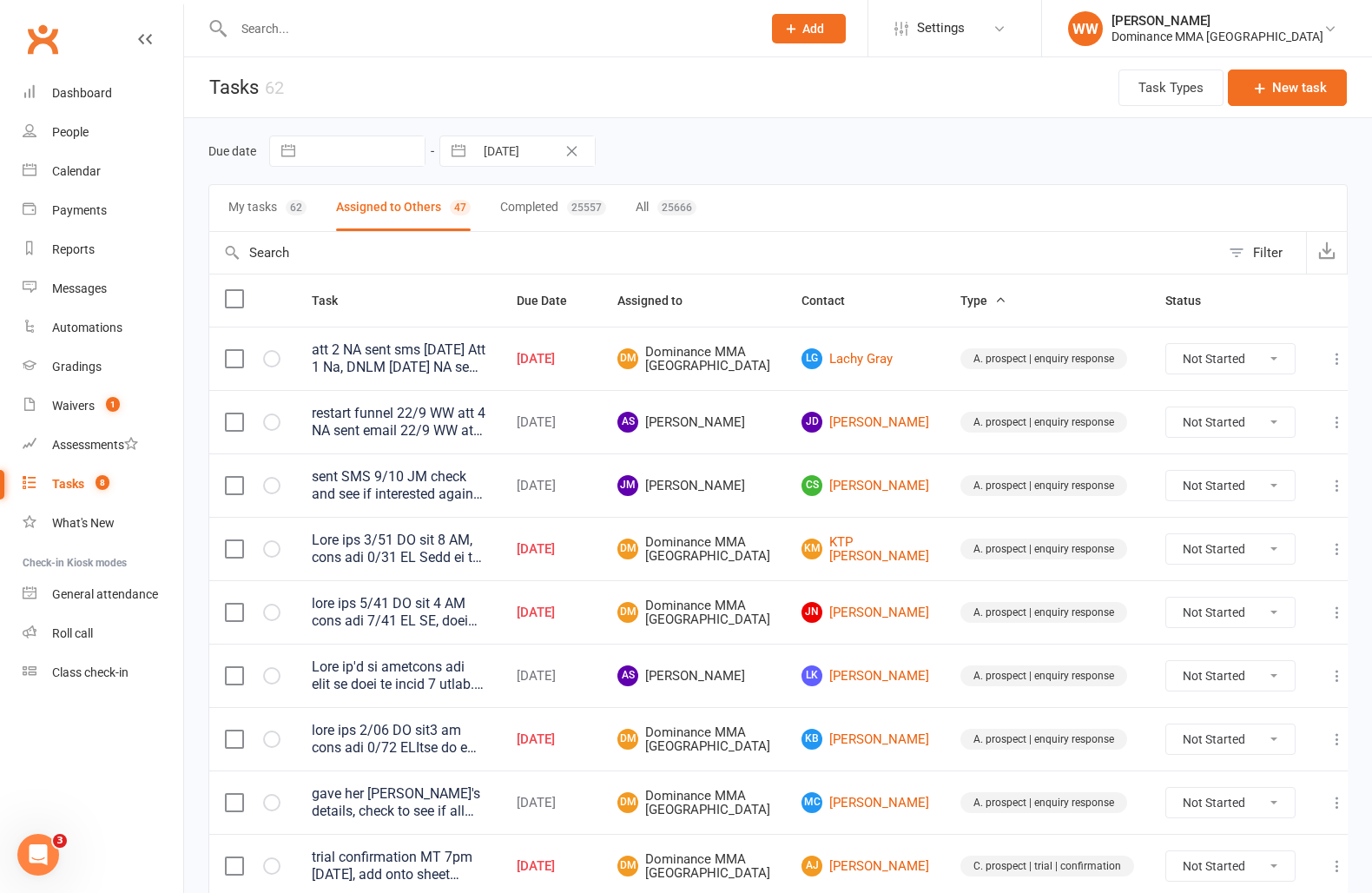
click at [802, 610] on td "JN Jaison Nguyen" at bounding box center [865, 612] width 159 height 64
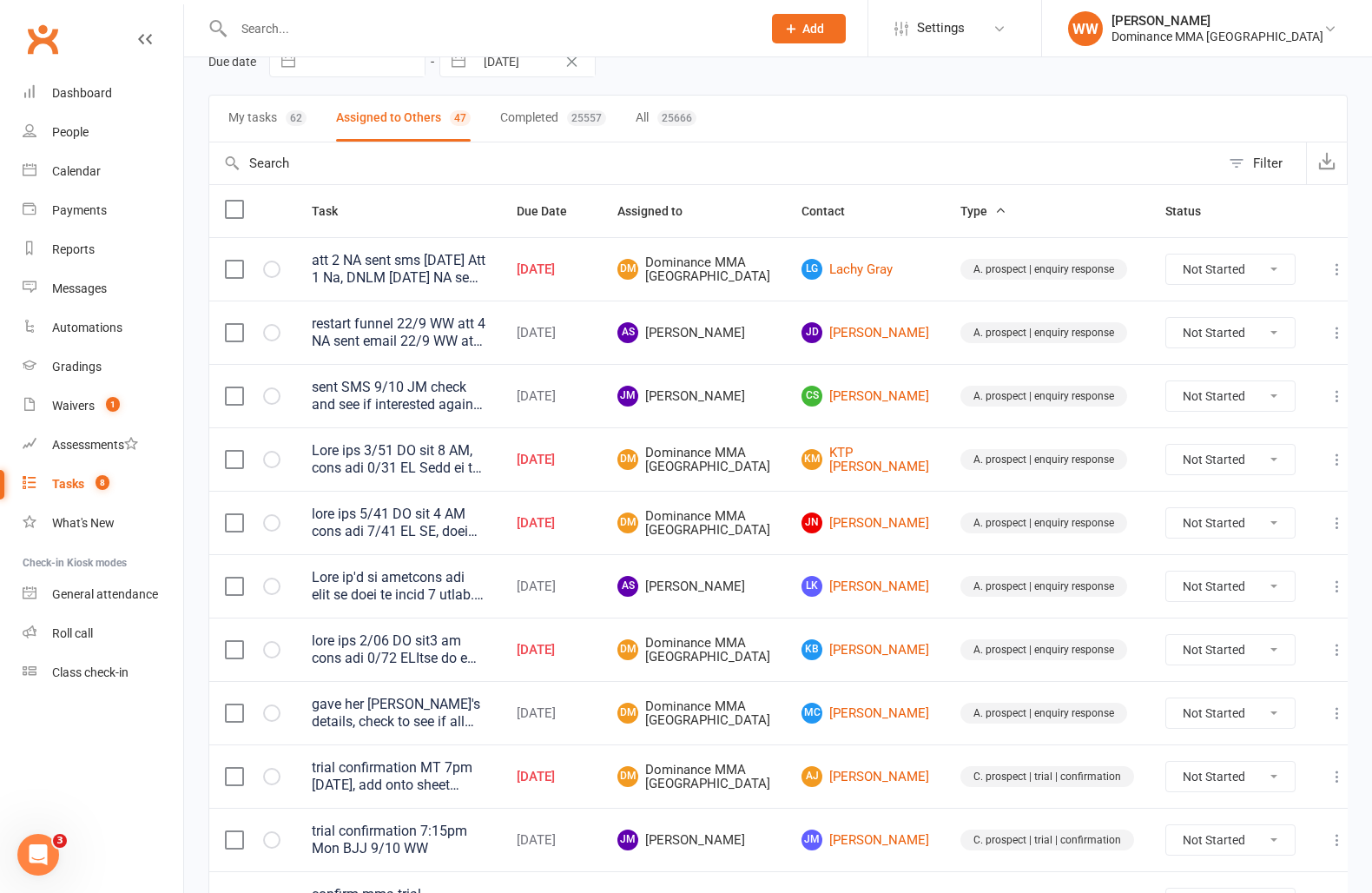
click at [802, 618] on td "LK Lee Kelly" at bounding box center [865, 586] width 159 height 64
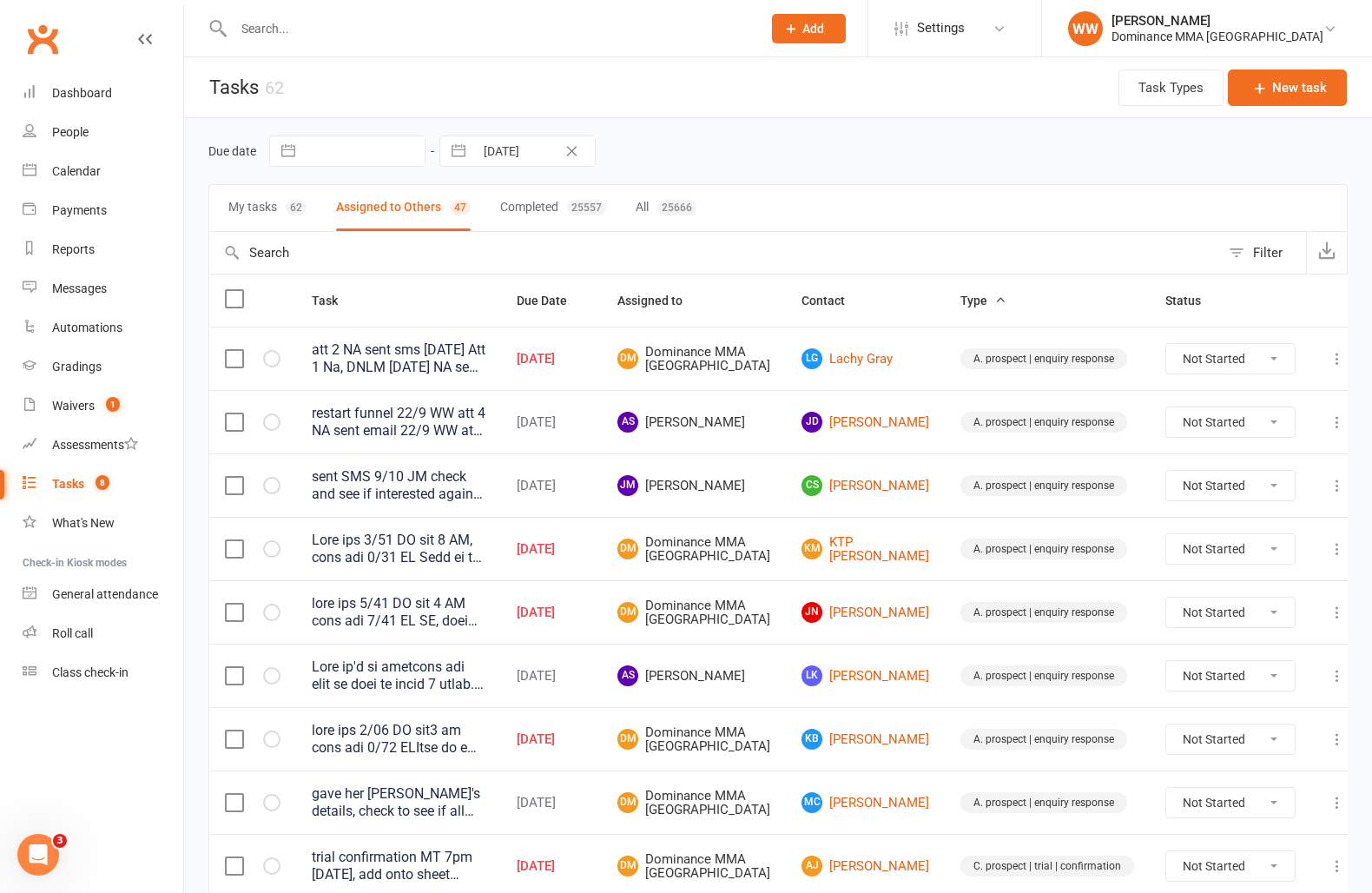
click at [509, 148] on input "17 Oct 2025" at bounding box center [535, 150] width 121 height 30
select select "8"
select select "2025"
select select "9"
select select "2025"
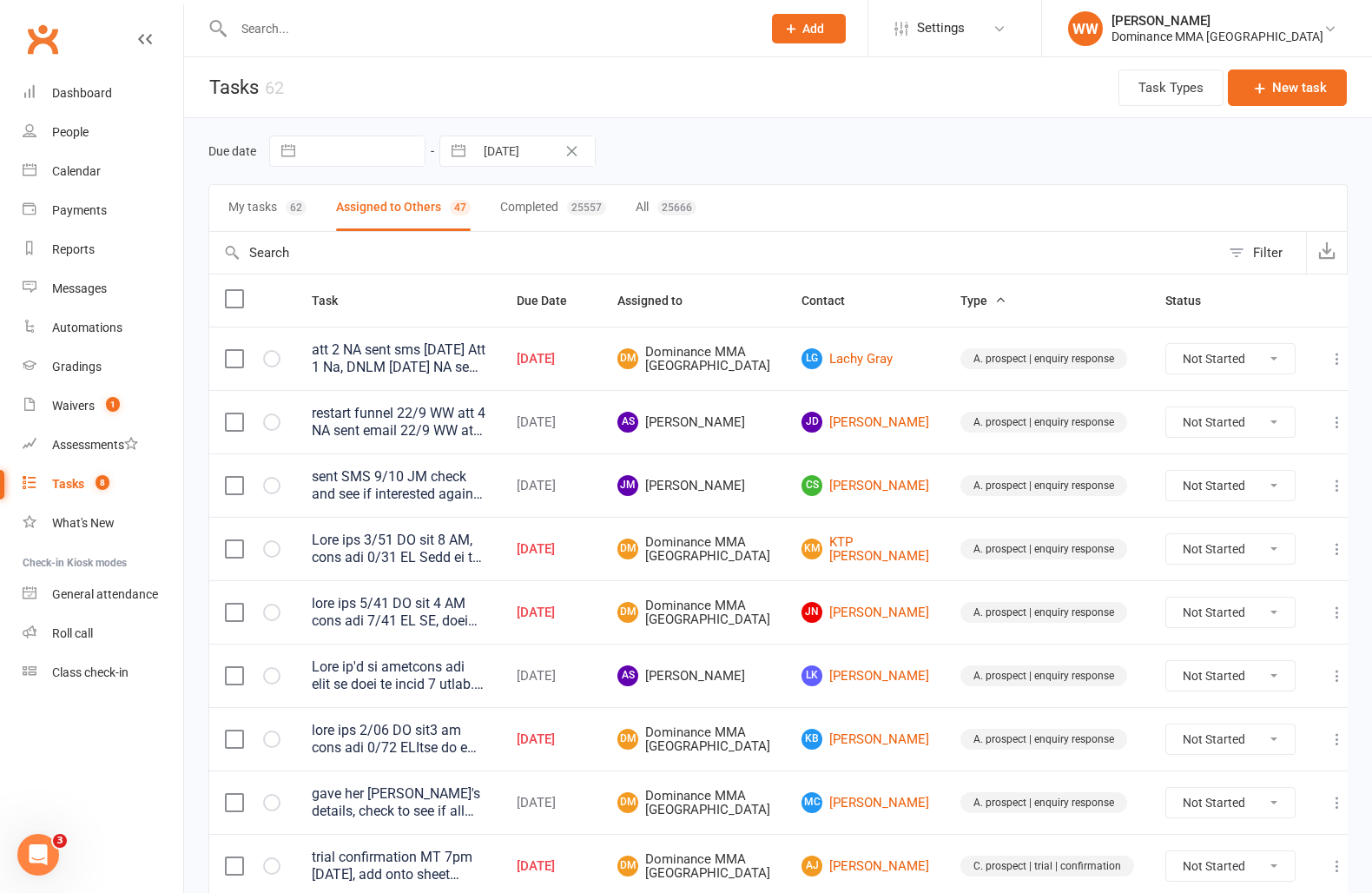
select select "10"
select select "2025"
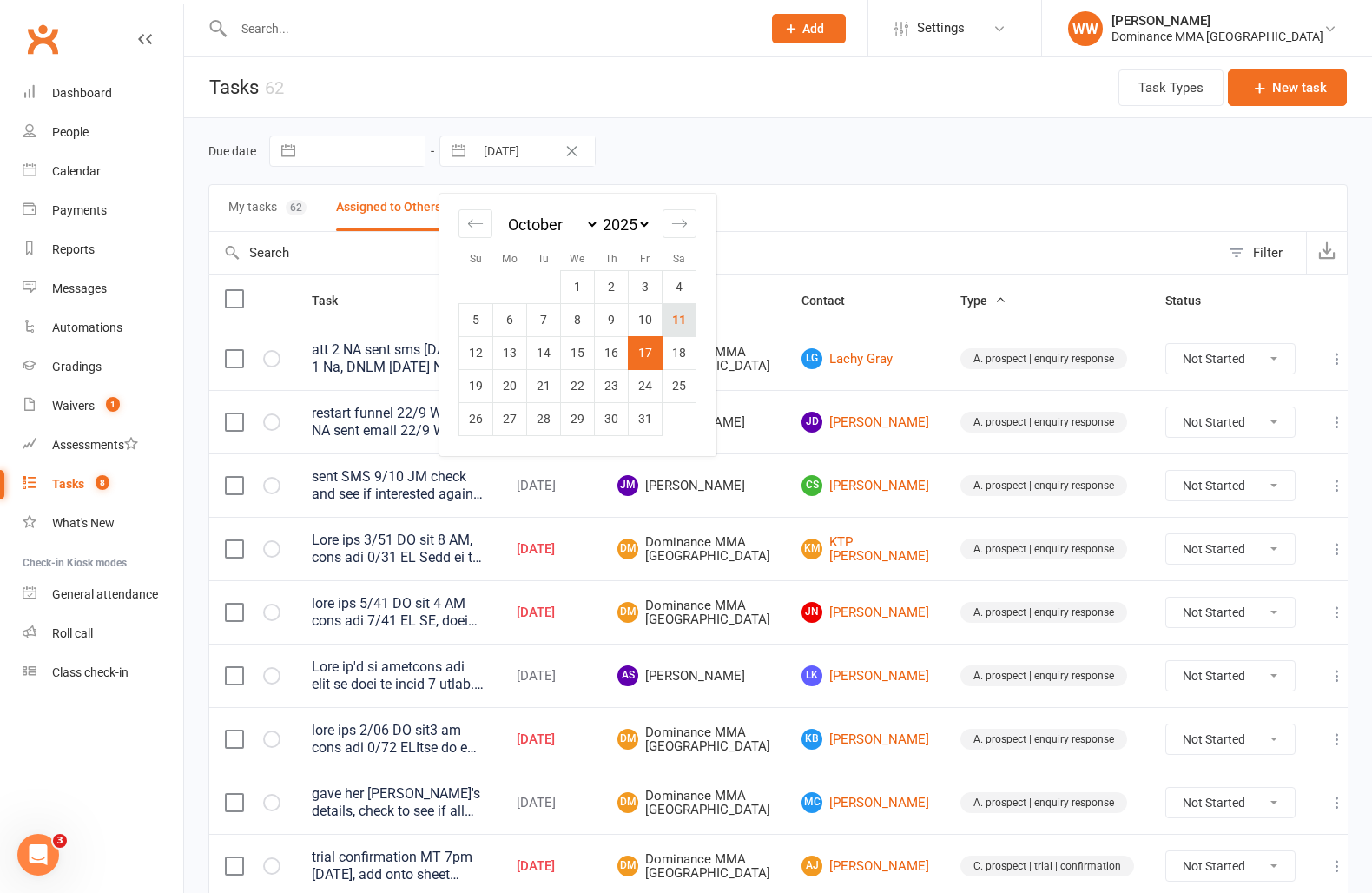
click at [673, 325] on td "11" at bounding box center [680, 319] width 34 height 33
type input "11 Oct 2025"
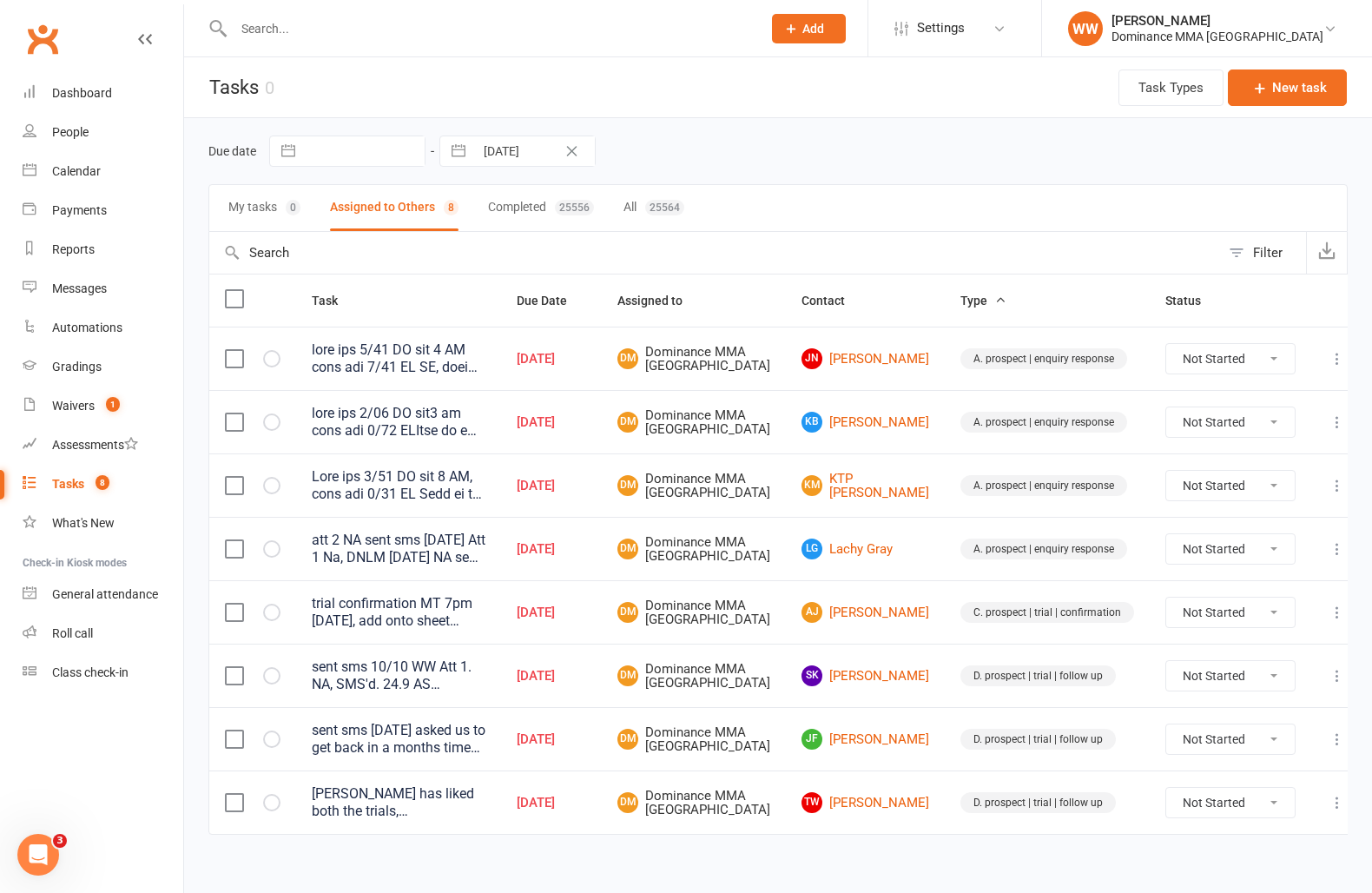
click at [786, 576] on td "DM Dominance MMA Abbotsford" at bounding box center [694, 548] width 184 height 64
click at [786, 580] on td "DM Dominance MMA Abbotsford" at bounding box center [694, 548] width 184 height 64
click at [805, 580] on td "LG Lachy Gray" at bounding box center [865, 548] width 159 height 64
click at [803, 616] on td "AJ Aymen Jebril" at bounding box center [865, 612] width 159 height 64
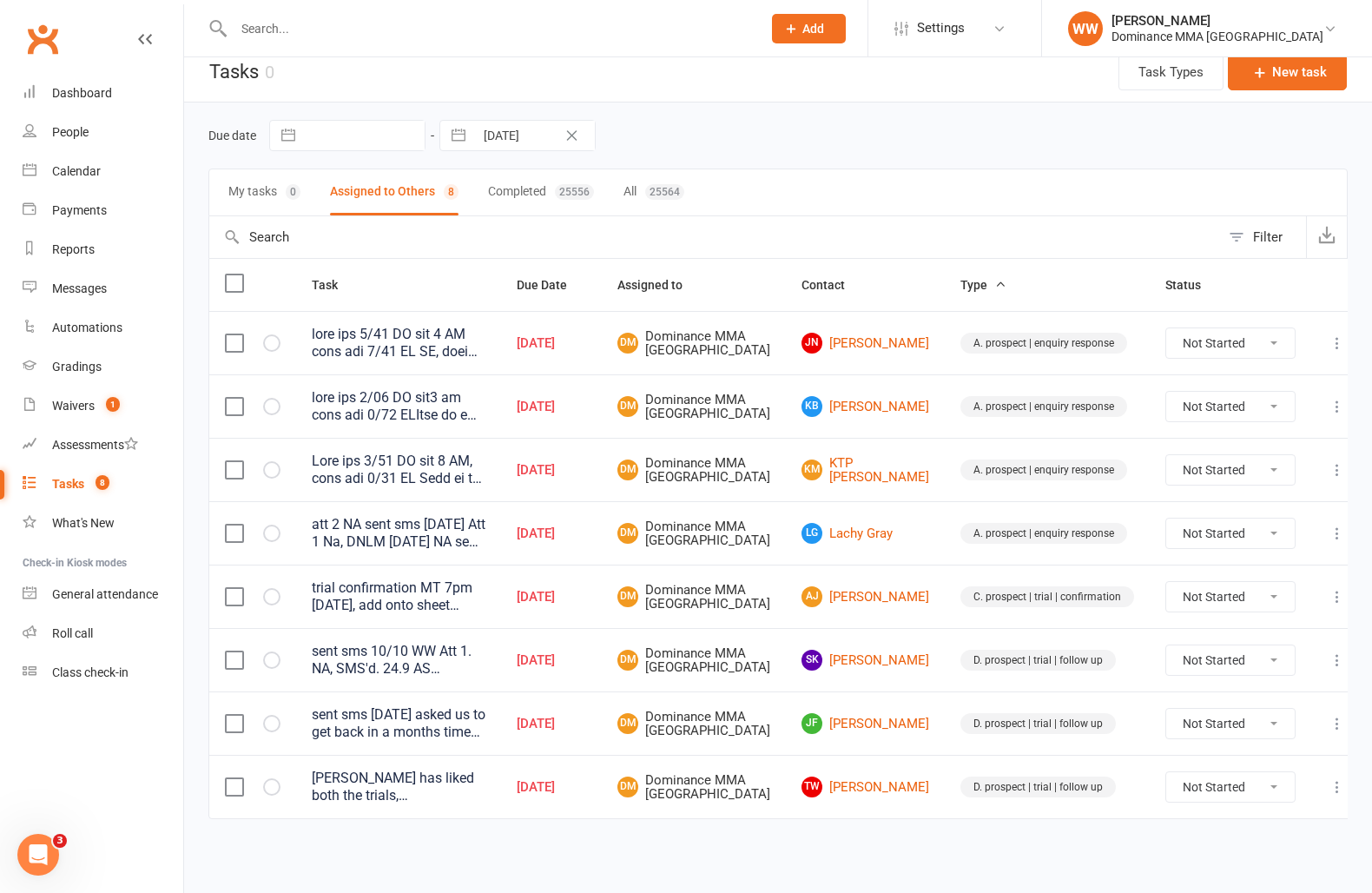
scroll to position [82, 0]
click at [1329, 715] on icon at bounding box center [1337, 723] width 17 height 17
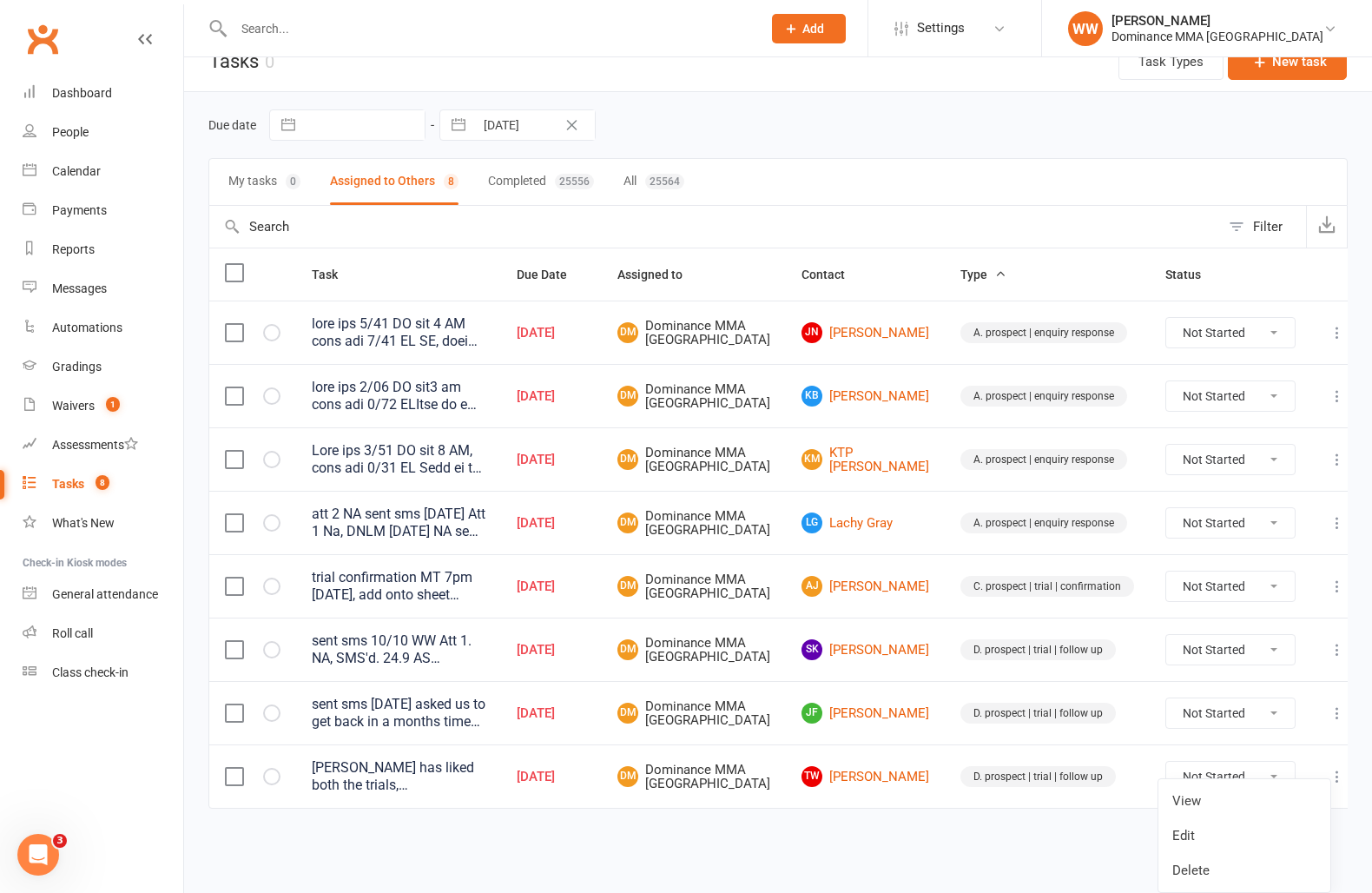
click at [1226, 819] on link "Edit" at bounding box center [1245, 836] width 172 height 35
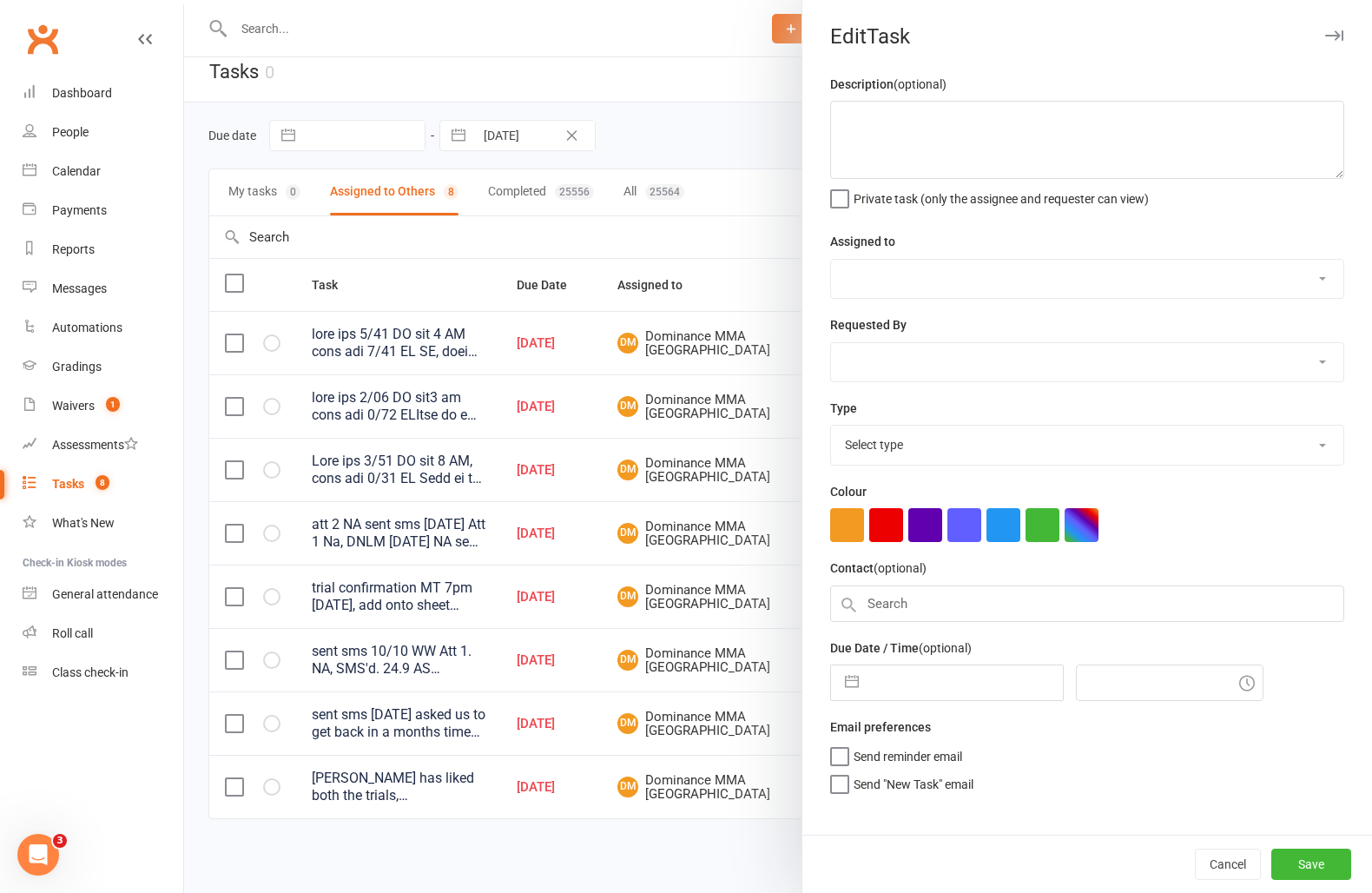
type textarea "sent sms 8/10 SA asked us to get back in a months time 4/9 JM sent sms 2/9 SA A…"
select select "12631"
type input "11 Oct 2025"
type input "11:00am"
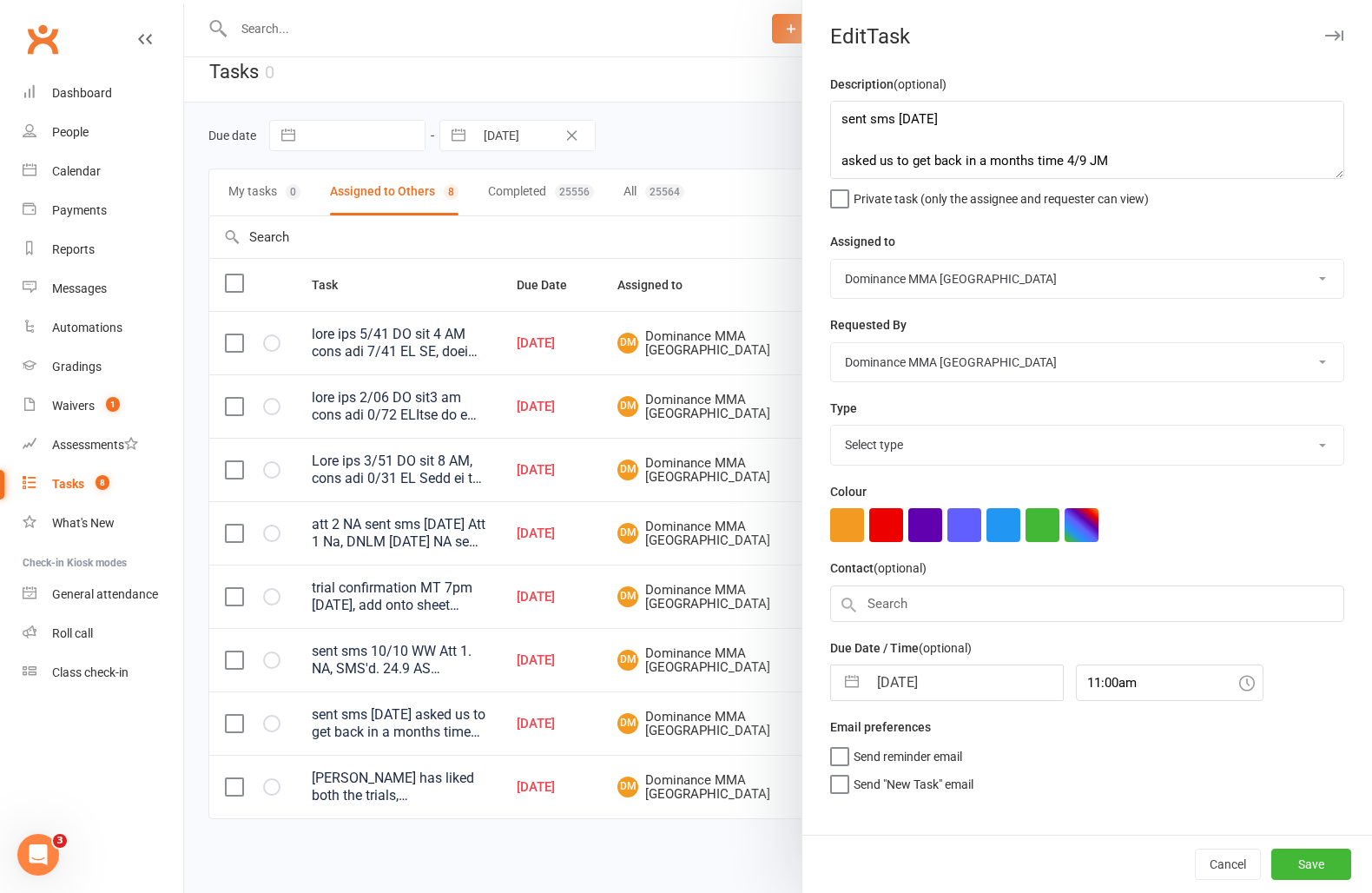
select select "3863"
drag, startPoint x: 912, startPoint y: 680, endPoint x: 917, endPoint y: 697, distance: 17.7
click at [912, 680] on input "11 Oct 2025" at bounding box center [965, 677] width 195 height 35
select select "8"
select select "2025"
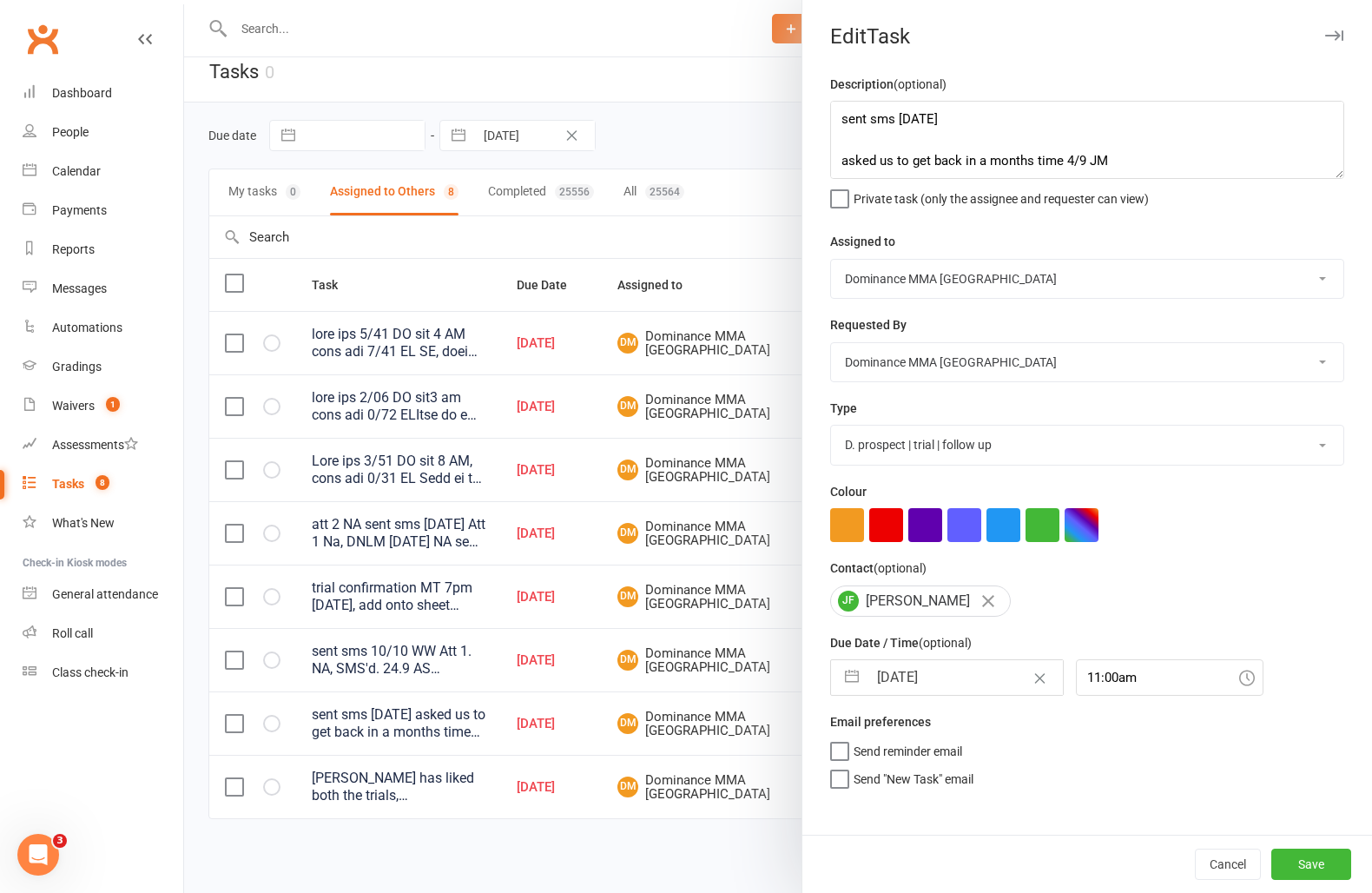
select select "9"
select select "2025"
select select "10"
select select "2025"
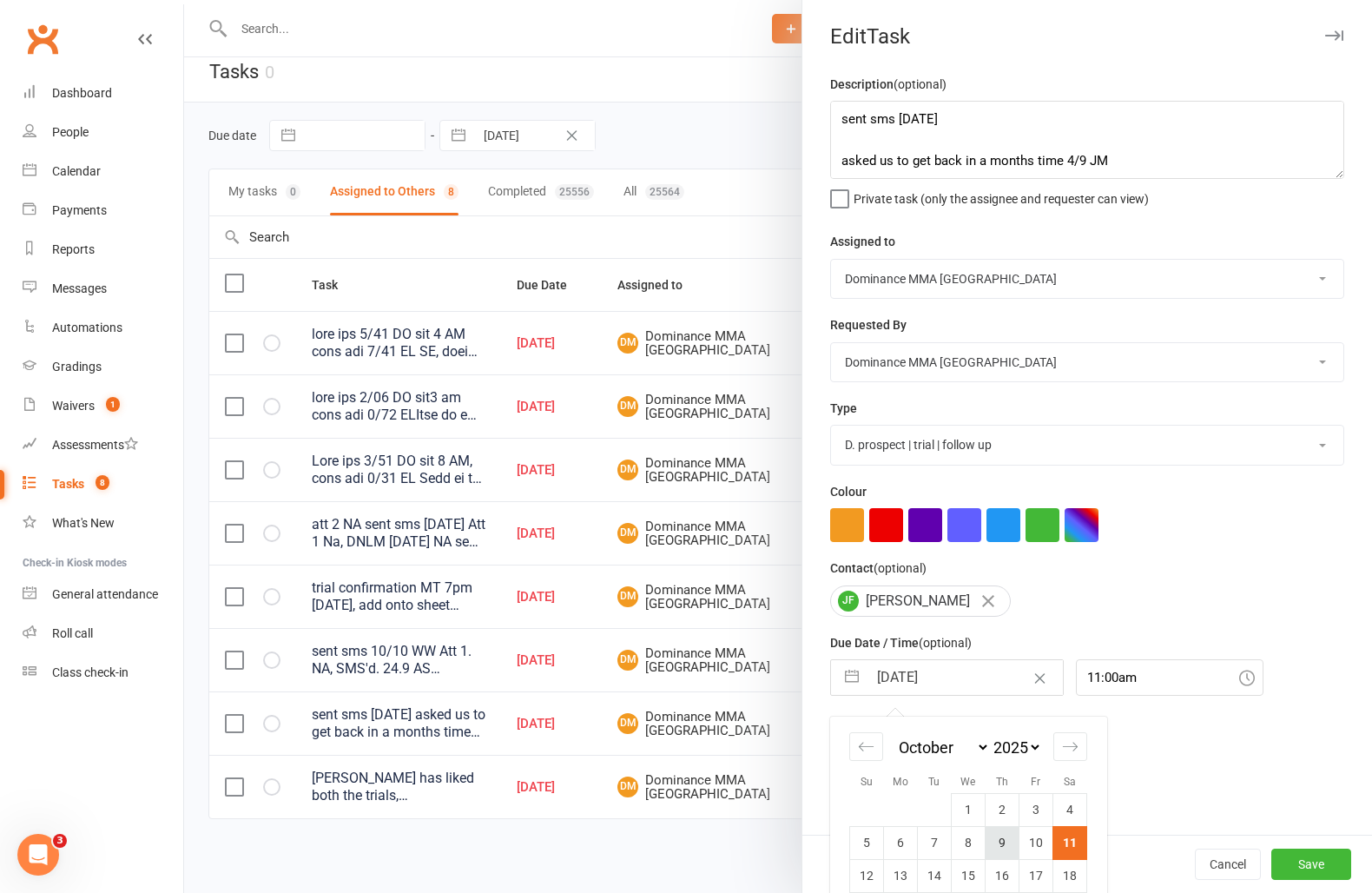
scroll to position [89, 0]
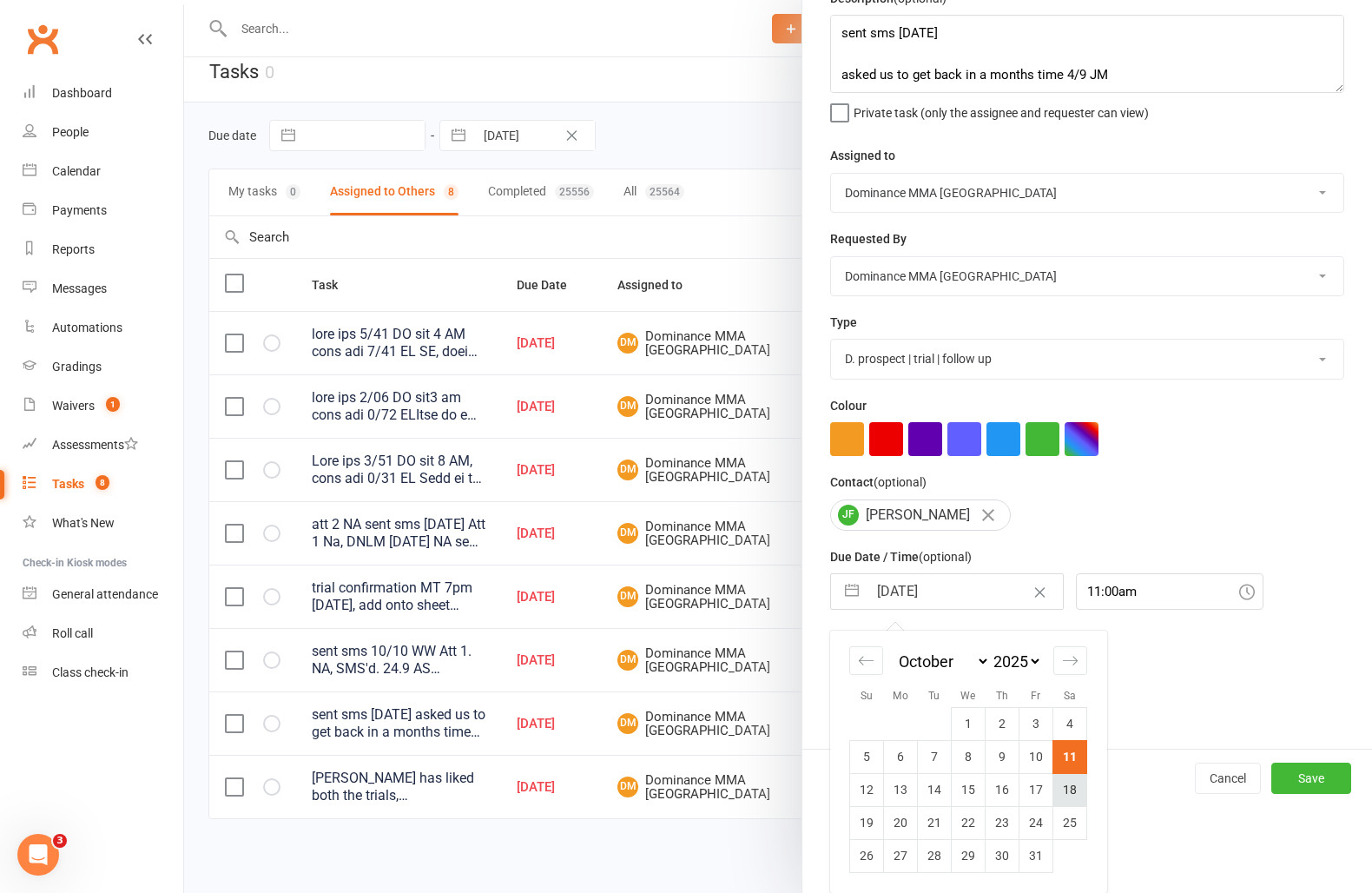
click at [1075, 788] on td "18" at bounding box center [1070, 789] width 34 height 33
type input "18 Oct 2025"
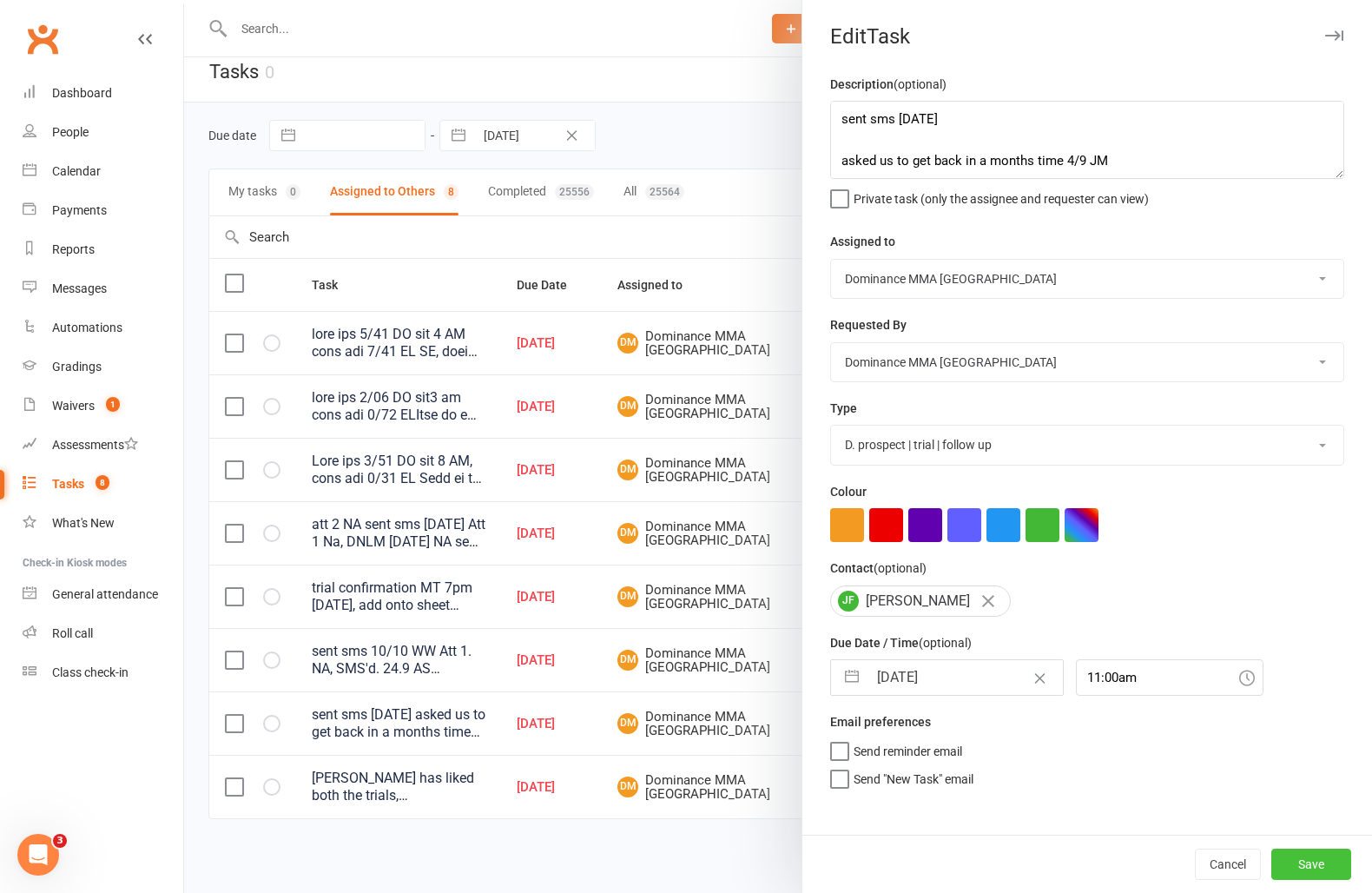
click at [1297, 849] on button "Save" at bounding box center [1311, 864] width 80 height 31
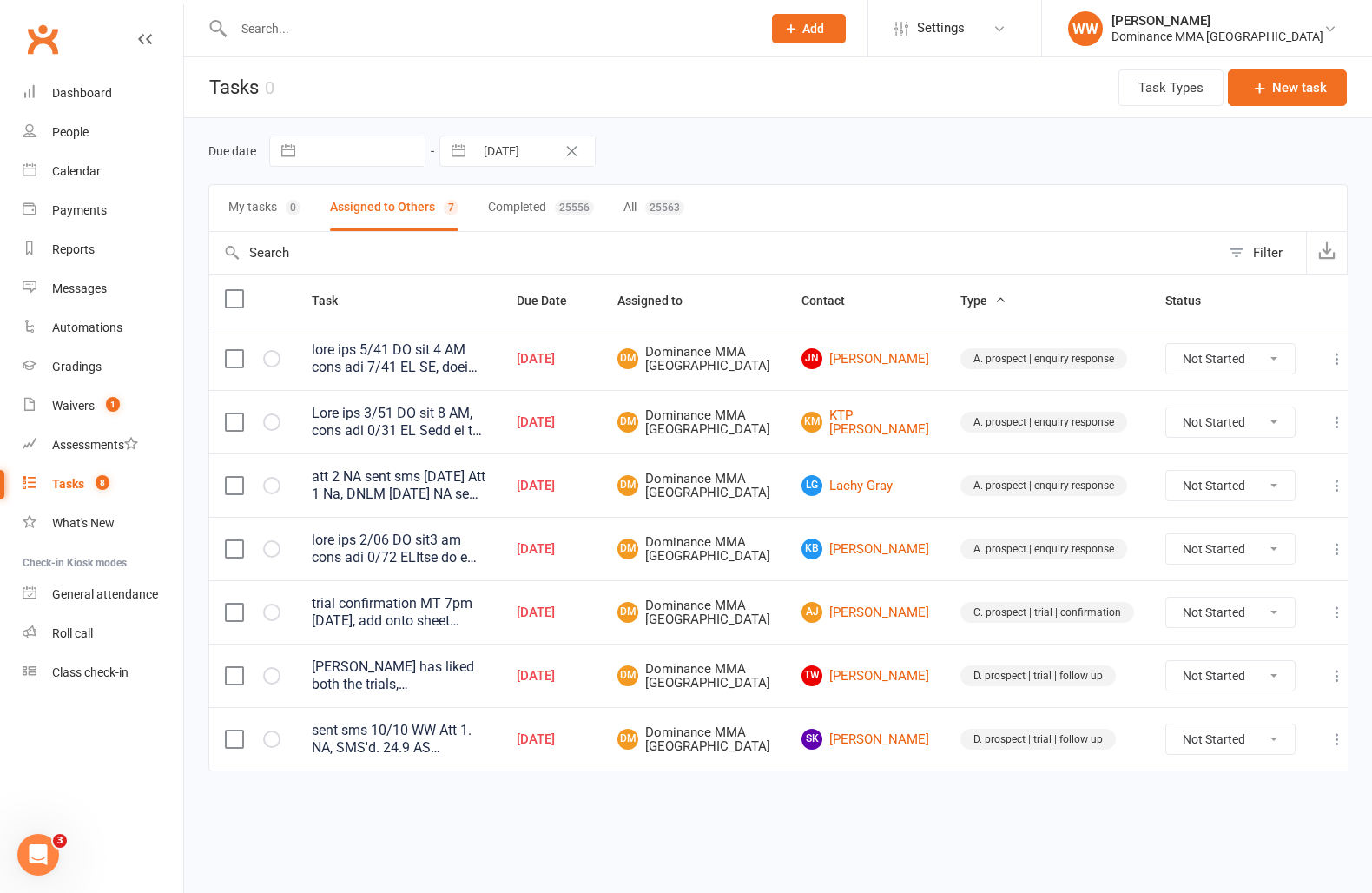
scroll to position [10, 0]
click at [945, 644] on td "C. prospect | trial | confirmation" at bounding box center [1047, 612] width 205 height 64
click at [930, 644] on td "AJ Aymen Jebril" at bounding box center [865, 612] width 159 height 64
click at [122, 104] on link "Dashboard" at bounding box center [102, 93] width 160 height 39
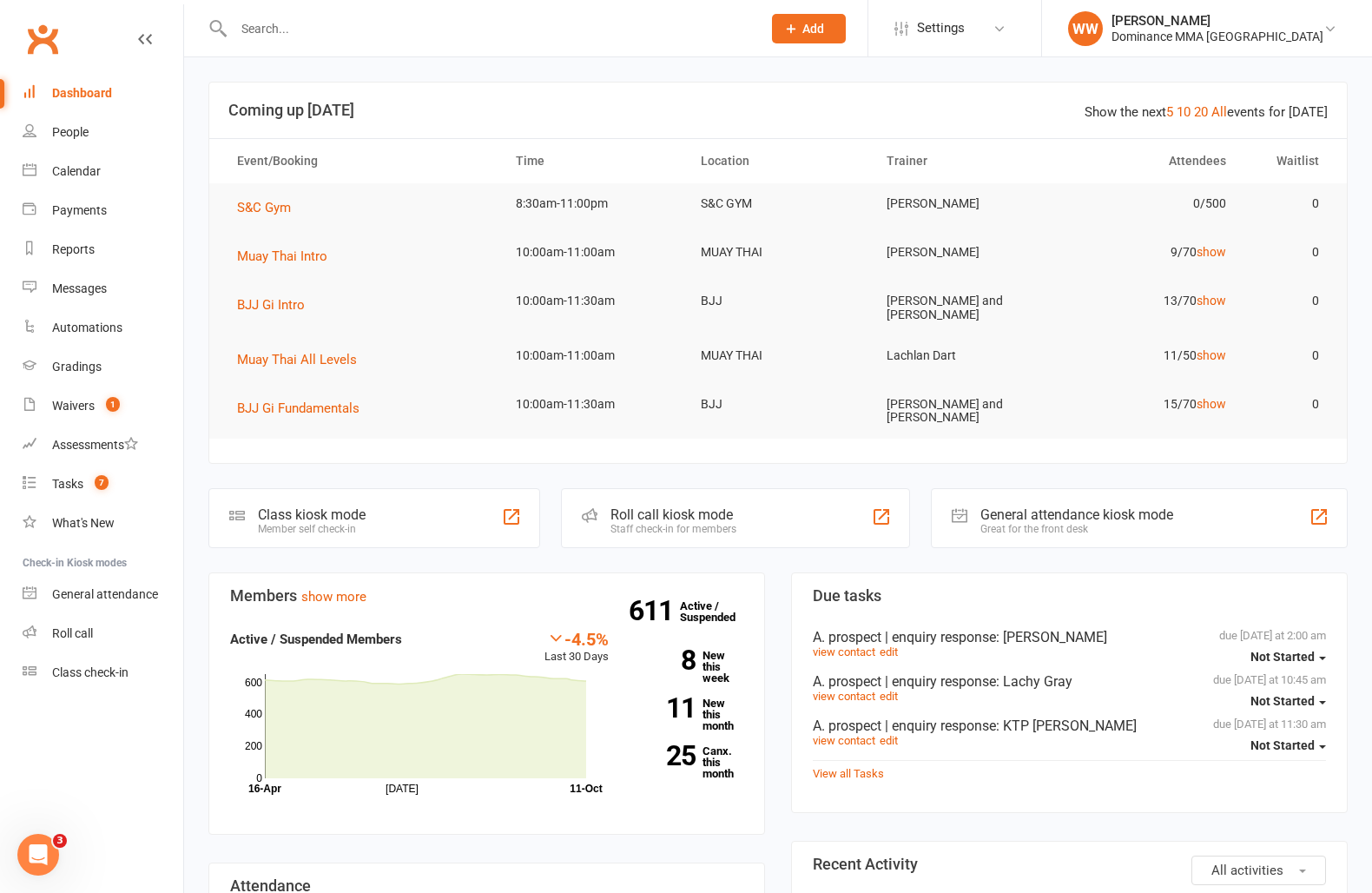
click at [767, 648] on div "Members show more -4.5% Last 30 Days Active / Suspended Members Jul Month 16-Ap…" at bounding box center [486, 844] width 583 height 544
click at [73, 172] on div "Calendar" at bounding box center [76, 171] width 48 height 14
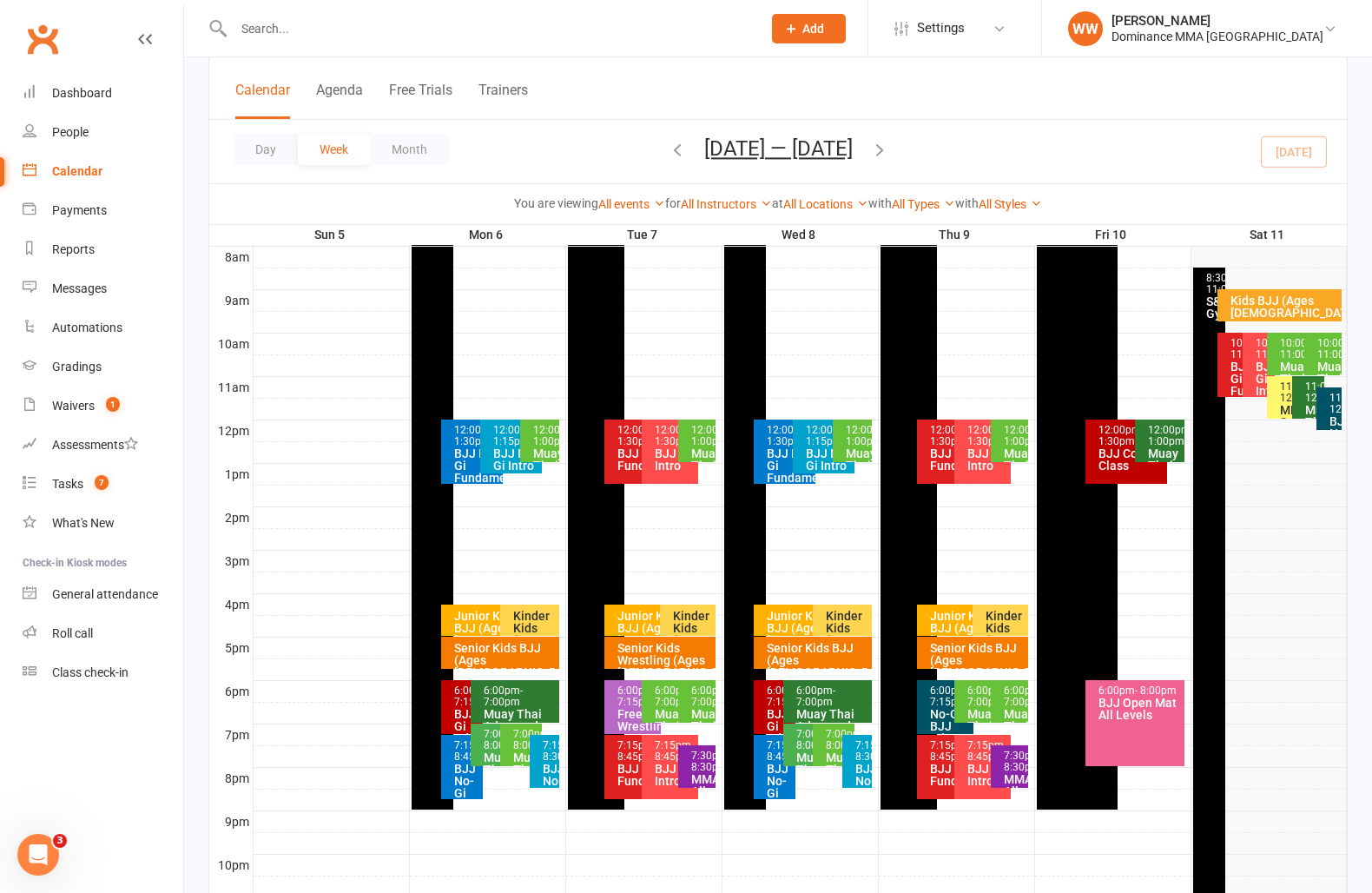
scroll to position [455, 0]
click at [1237, 360] on span "- 11:30am" at bounding box center [1253, 348] width 45 height 23
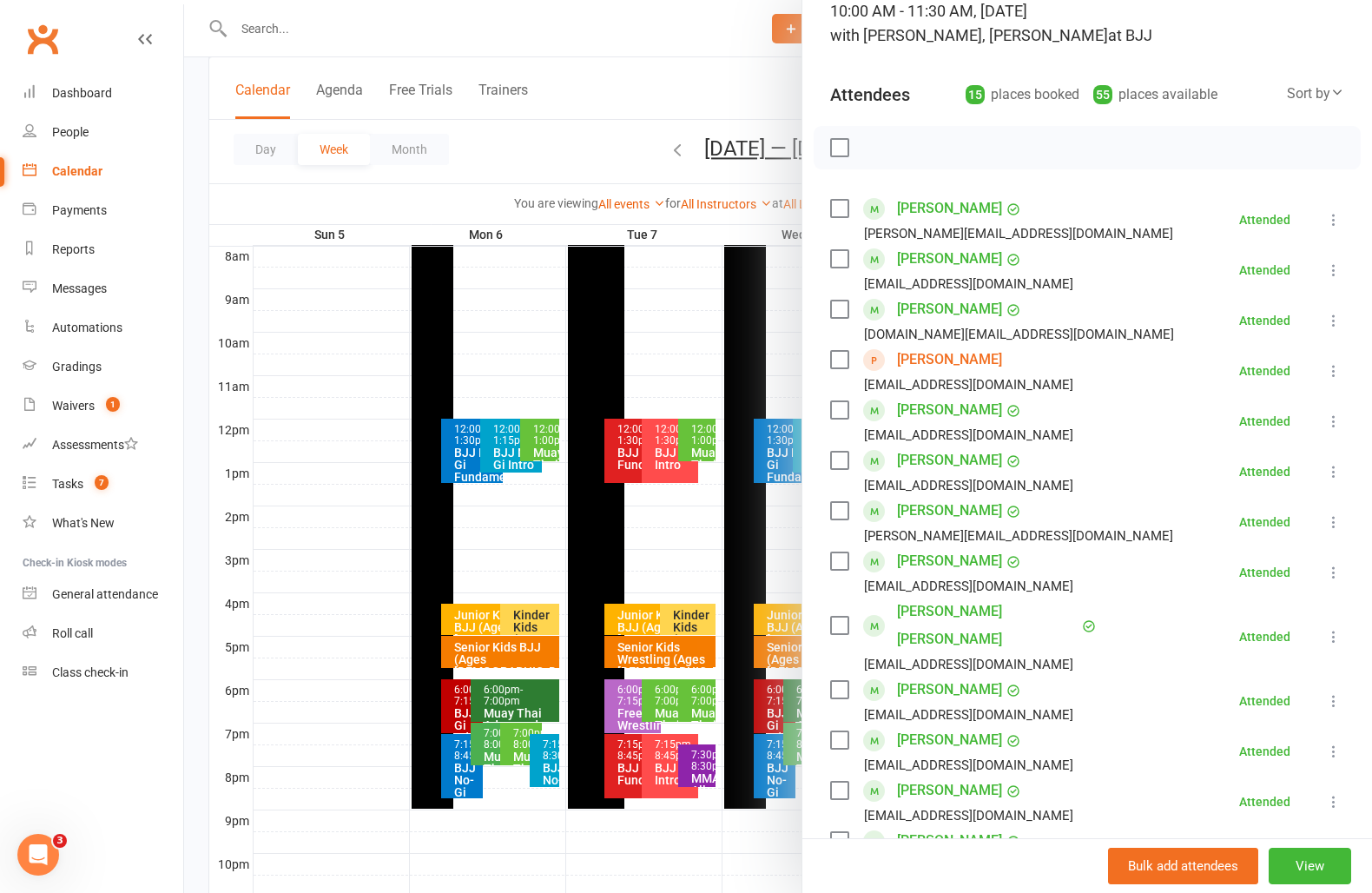
scroll to position [0, 0]
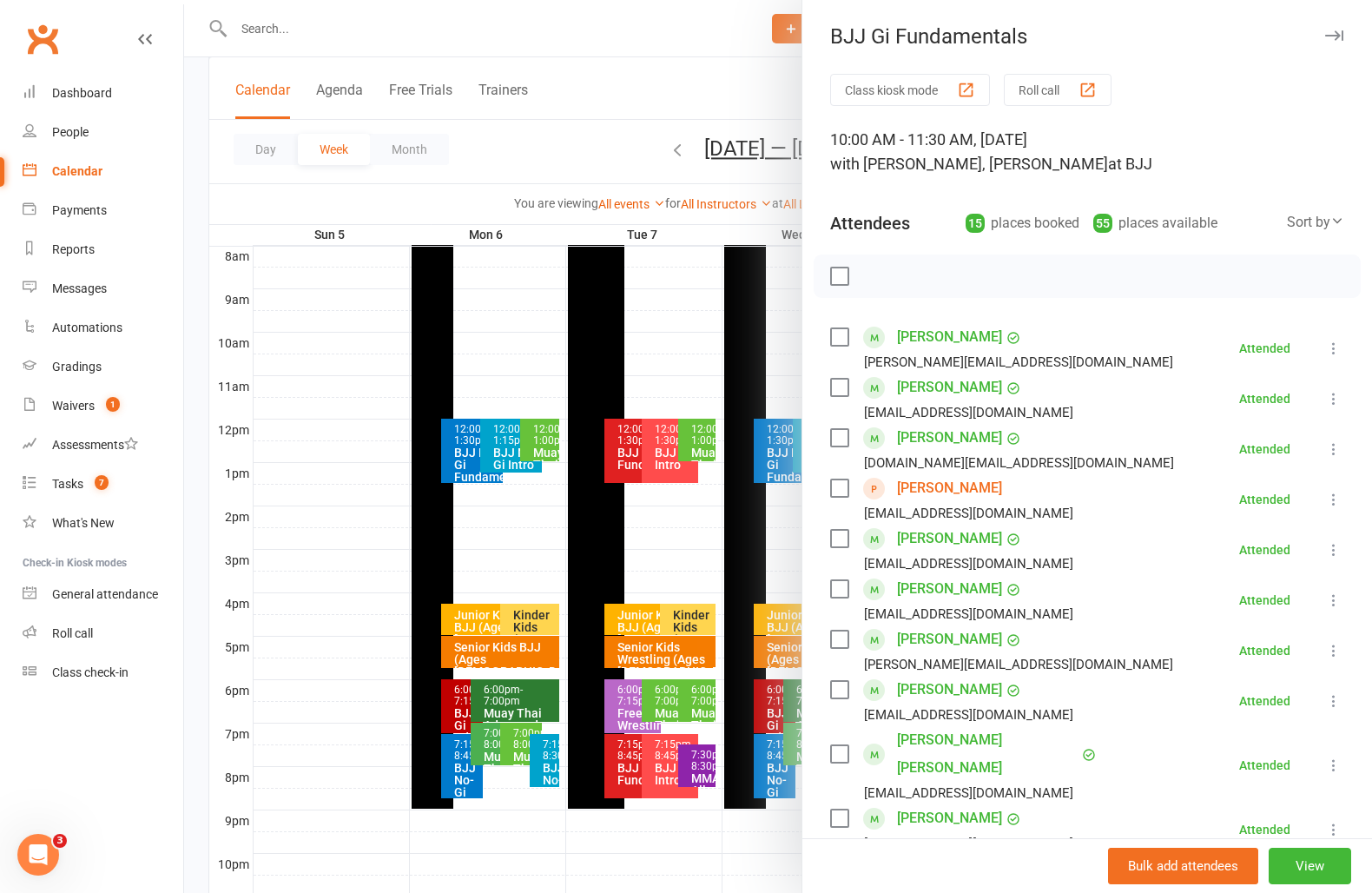
click at [1325, 39] on icon "button" at bounding box center [1334, 36] width 18 height 11
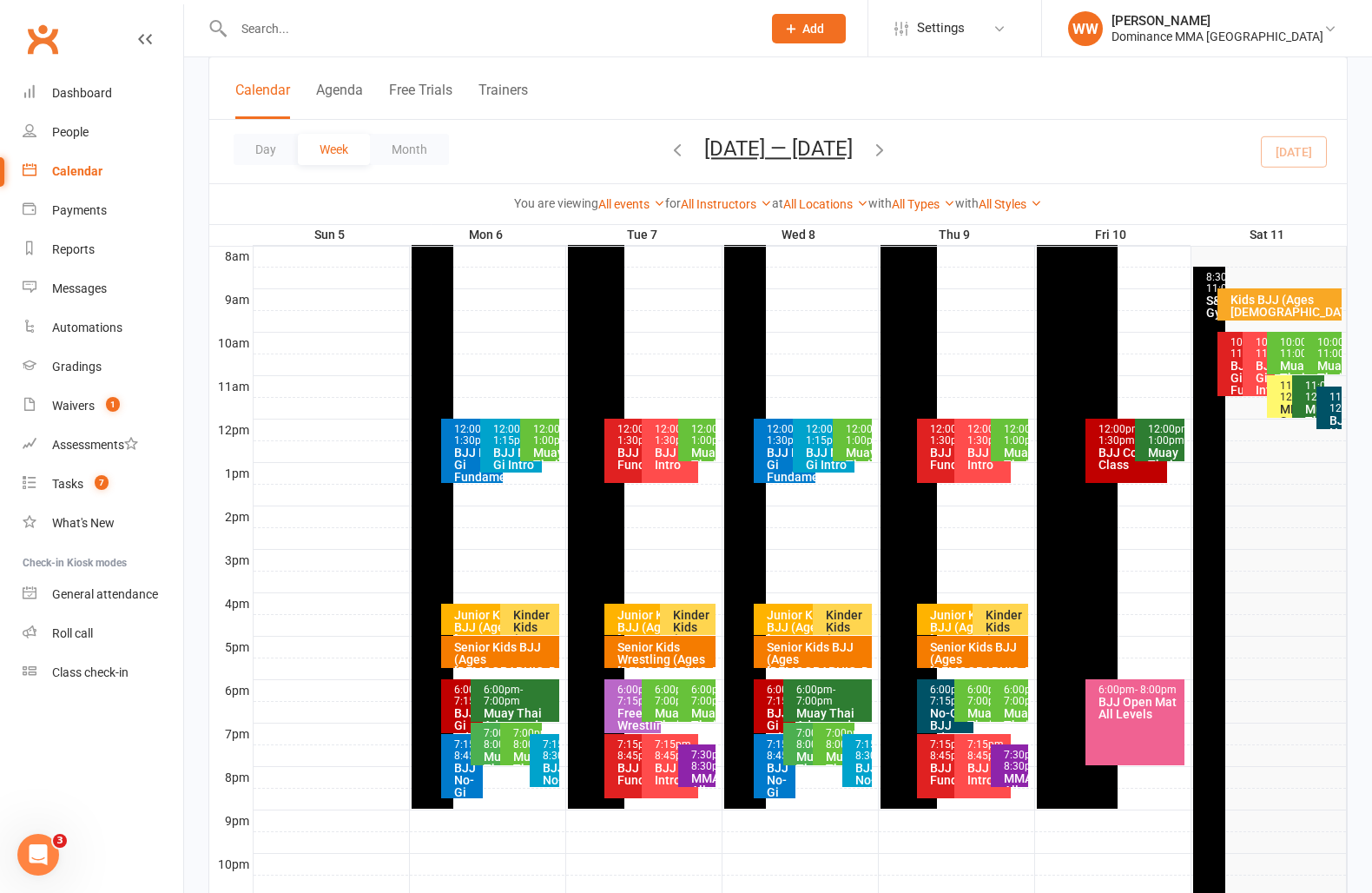
click at [1253, 356] on div "10:00am - 11:30am BJJ Gi Intro" at bounding box center [1259, 364] width 32 height 64
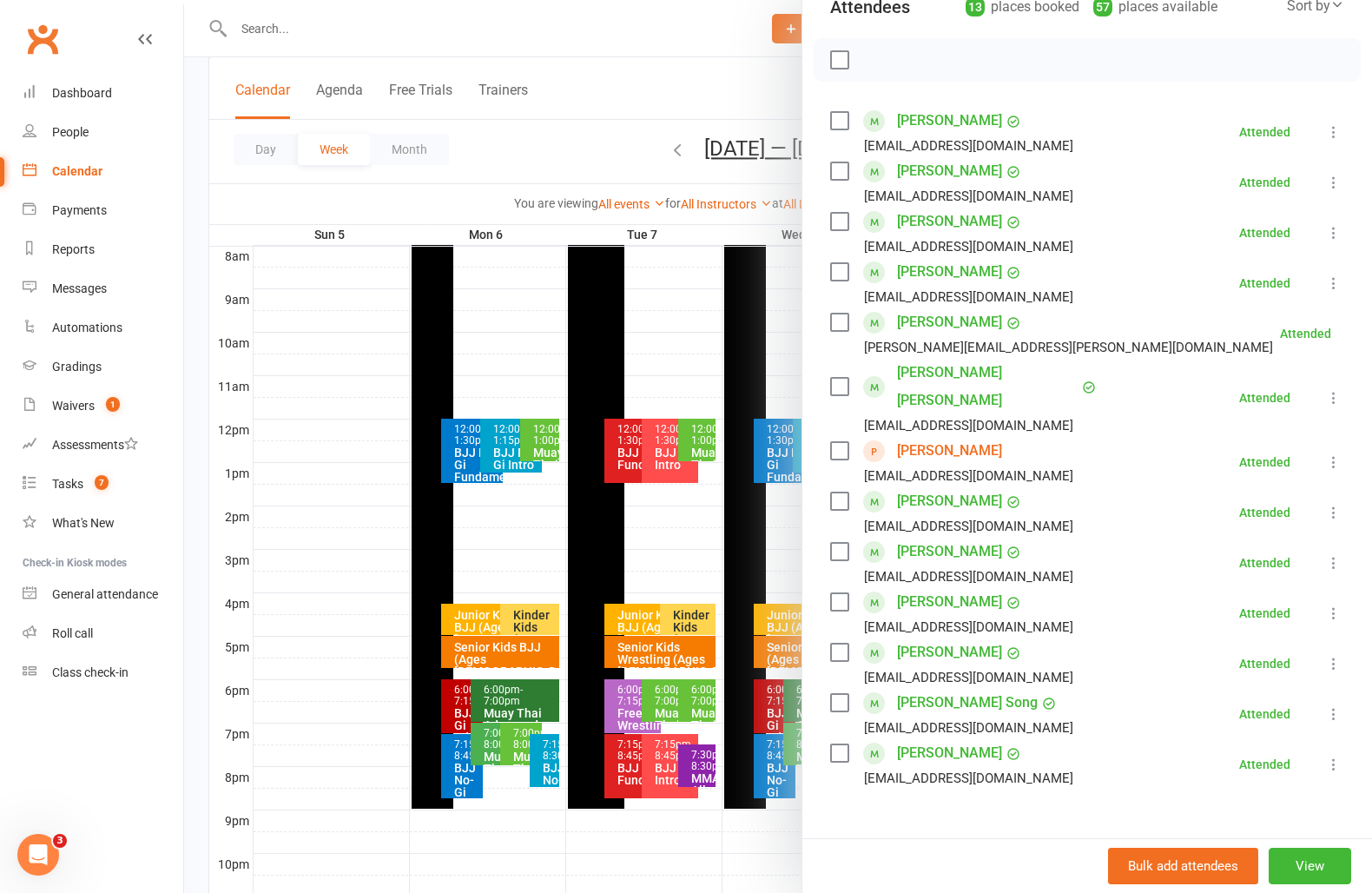
scroll to position [209, 0]
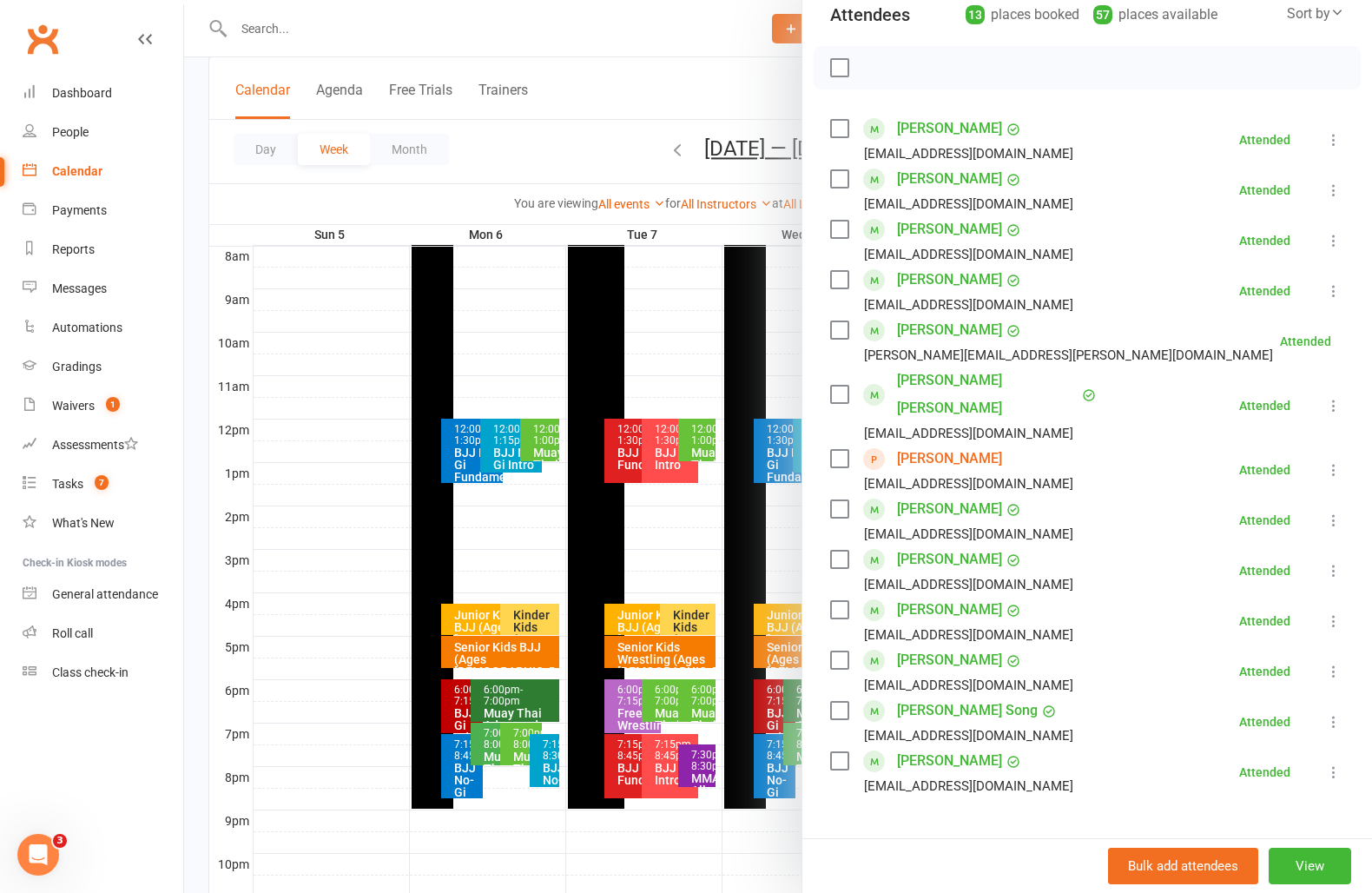
click at [951, 445] on link "Michael Little" at bounding box center [949, 459] width 105 height 28
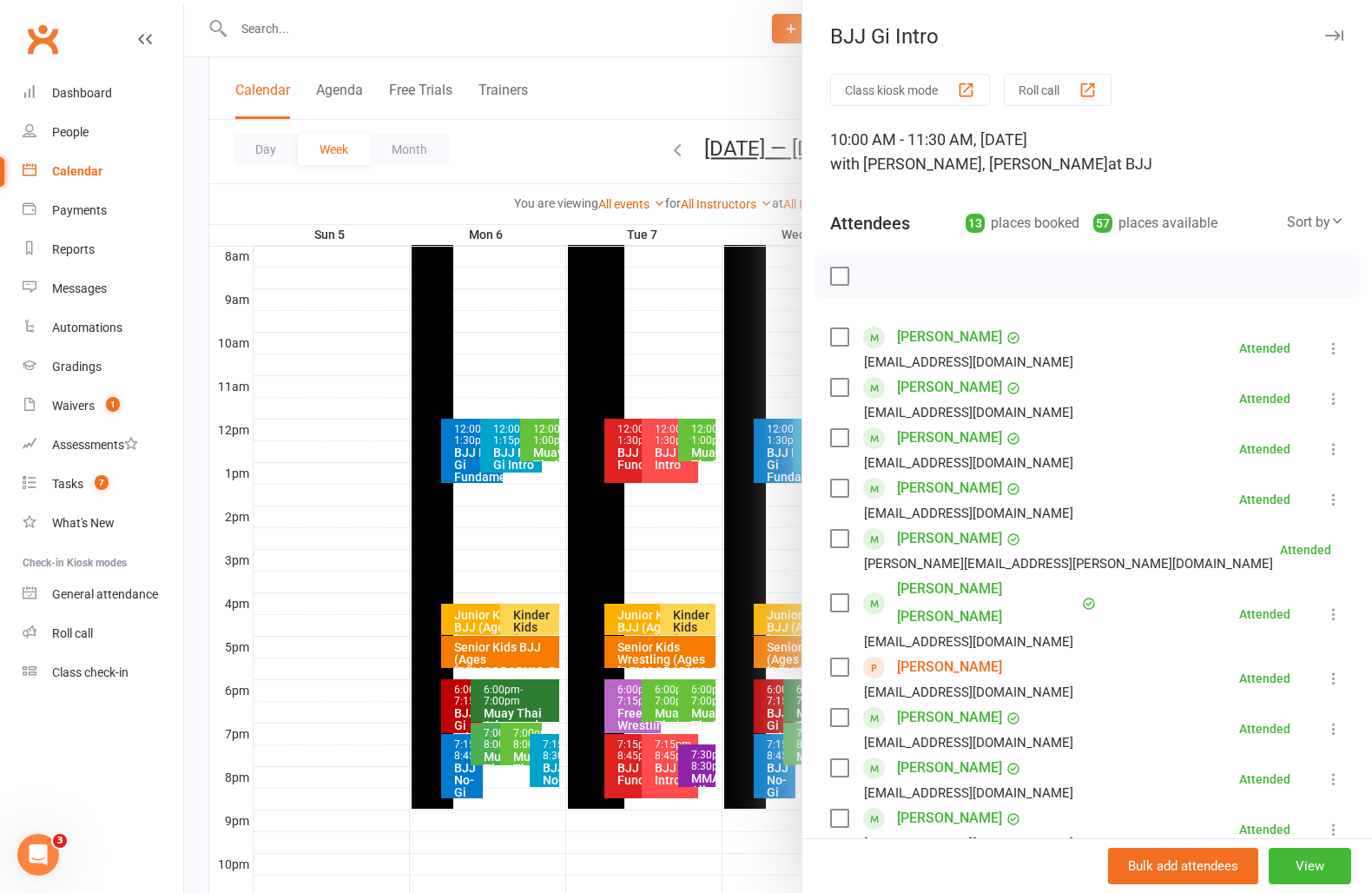
click at [1338, 36] on icon "button" at bounding box center [1334, 36] width 18 height 11
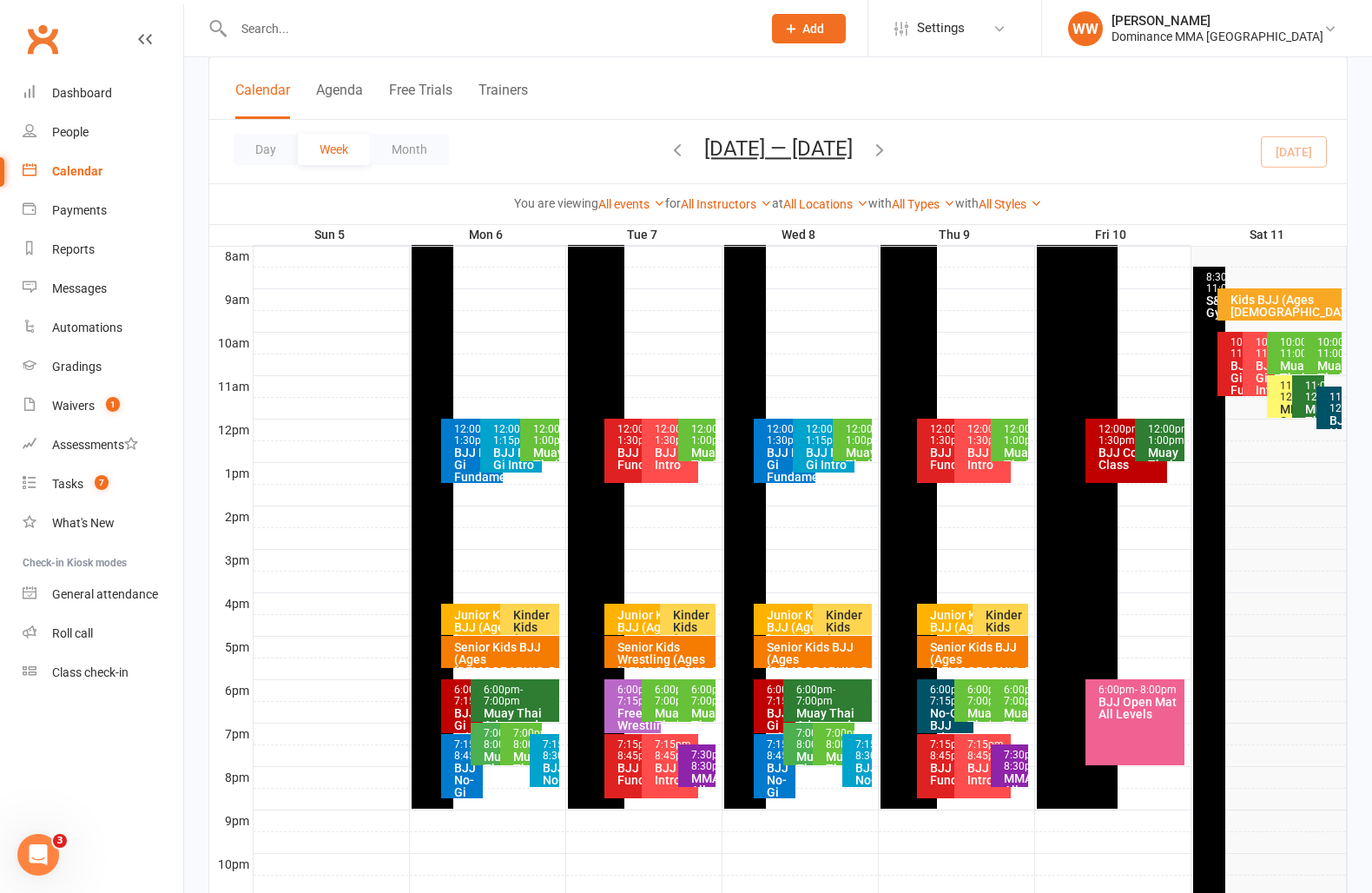
click at [410, 35] on input "text" at bounding box center [489, 28] width 521 height 24
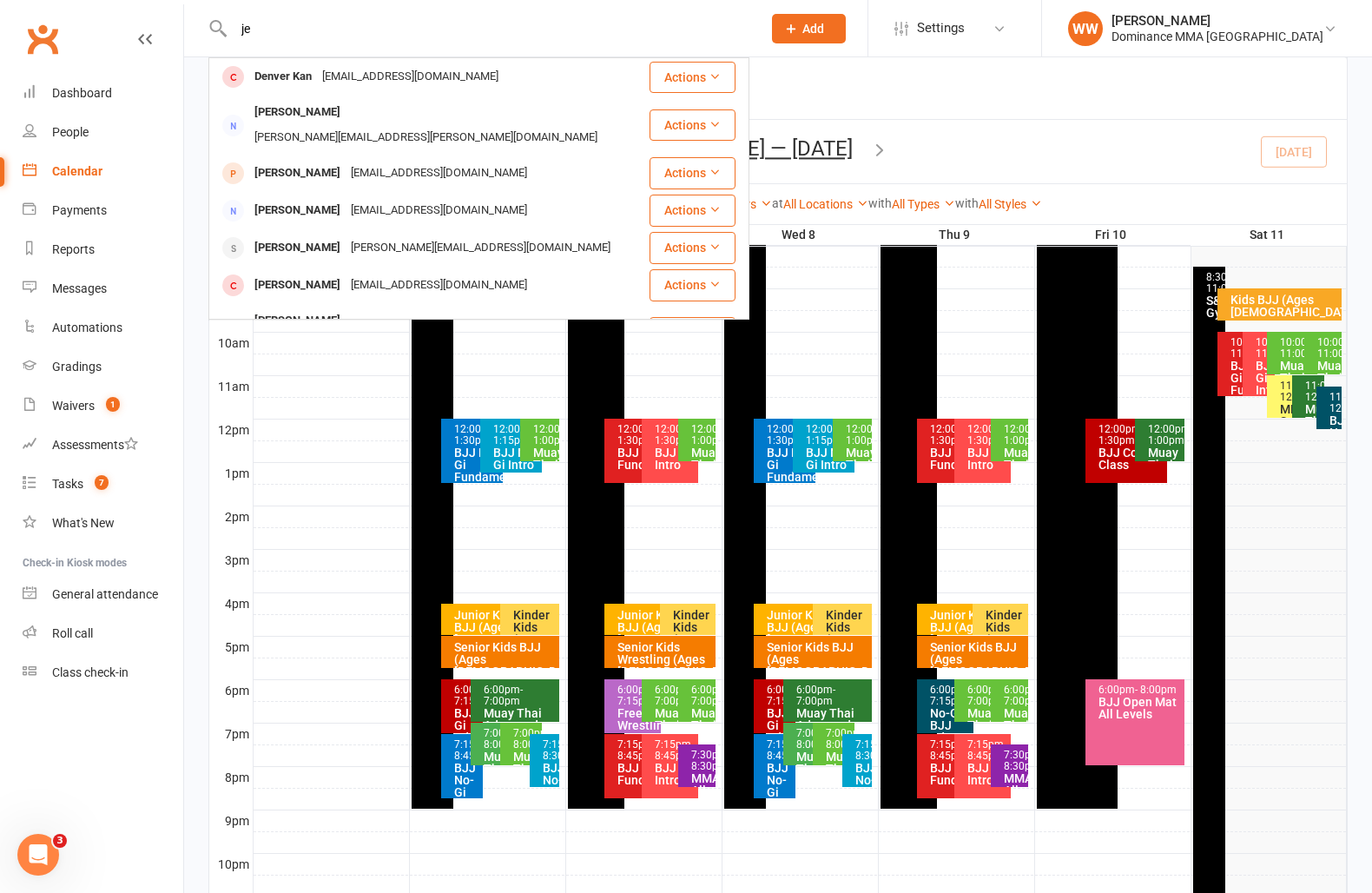
type input "j"
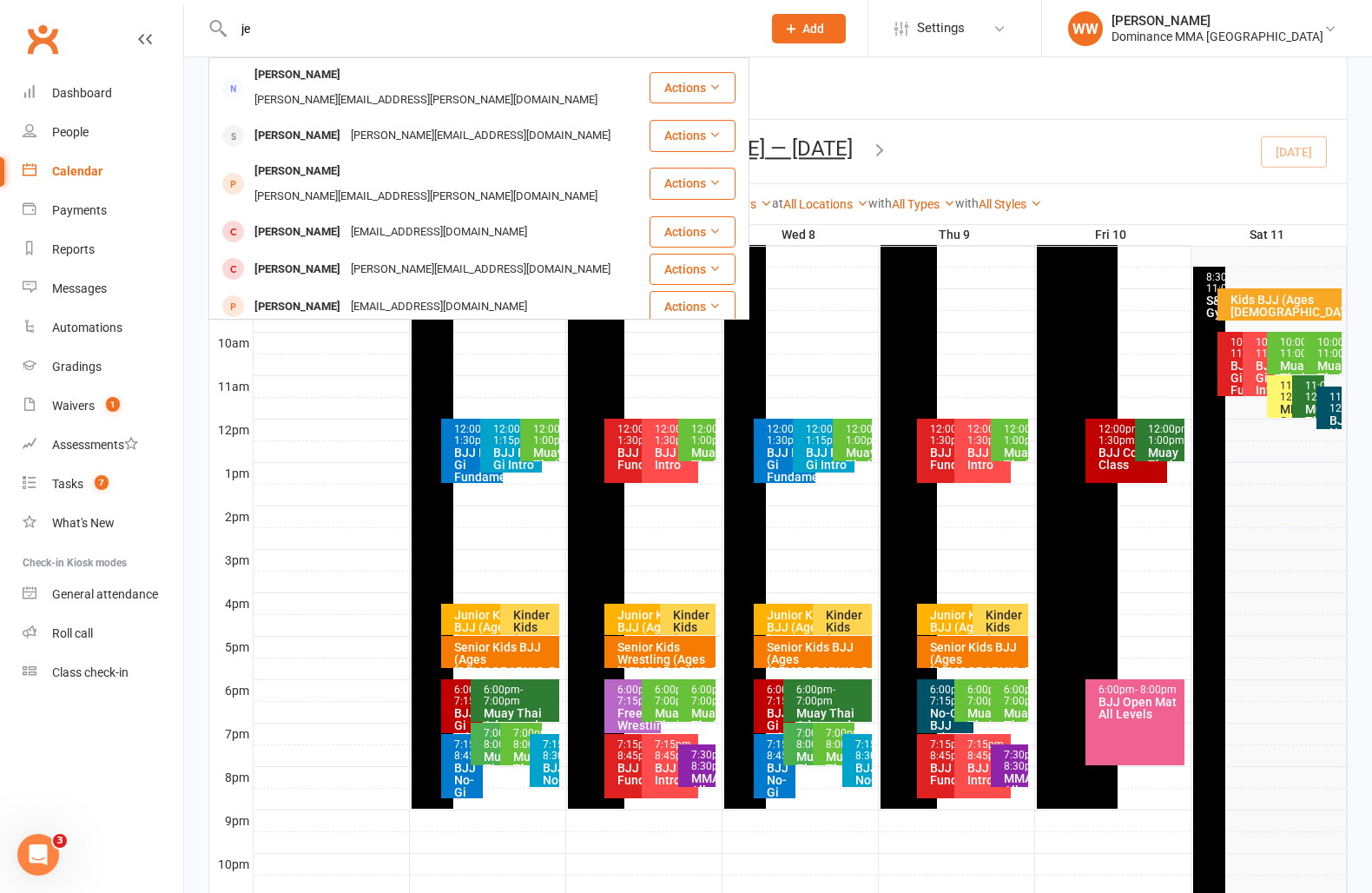
type input "j"
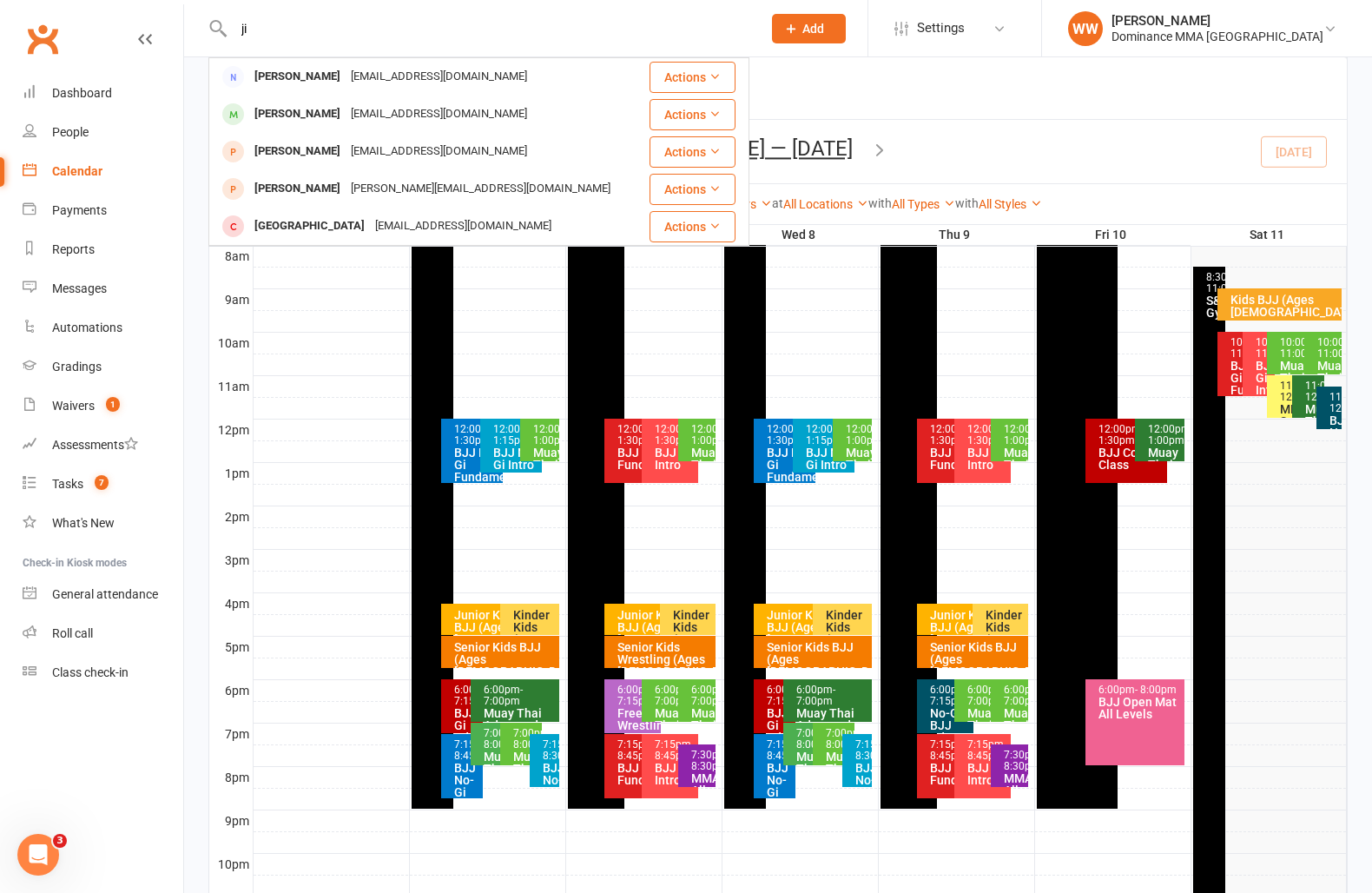
type input "j"
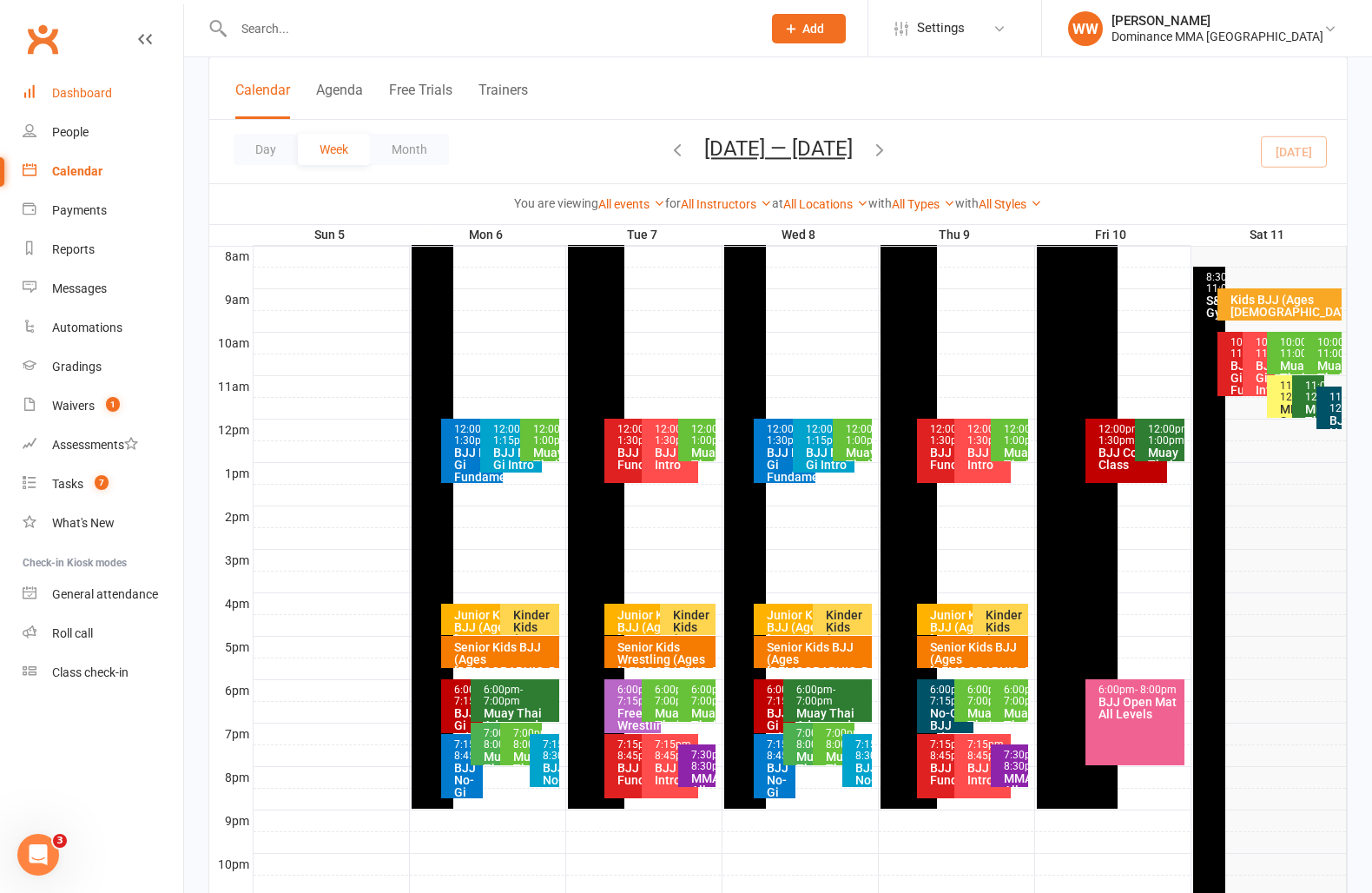
click at [71, 92] on div "Dashboard" at bounding box center [81, 93] width 60 height 14
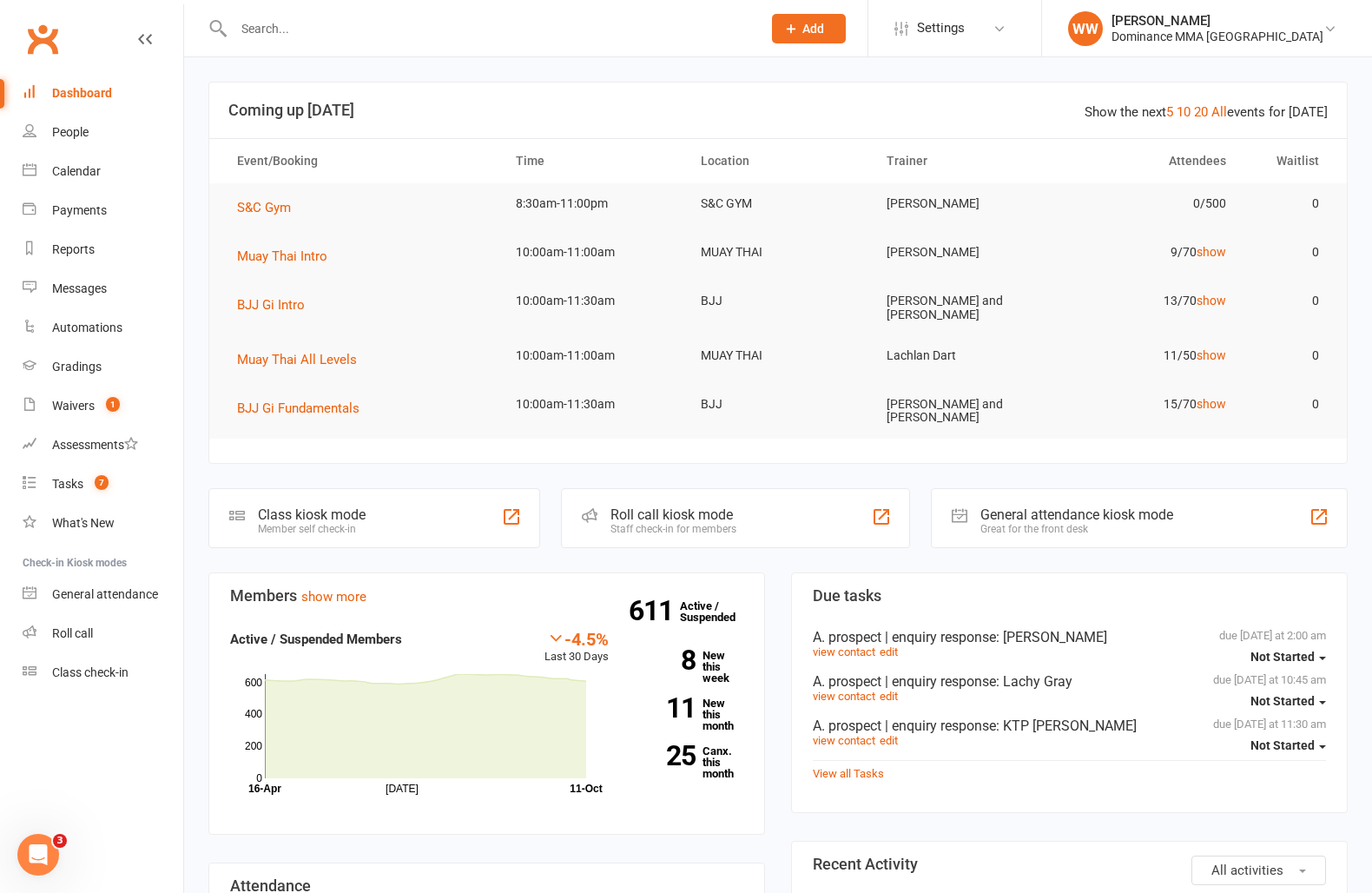
click at [304, 31] on input "text" at bounding box center [489, 28] width 521 height 24
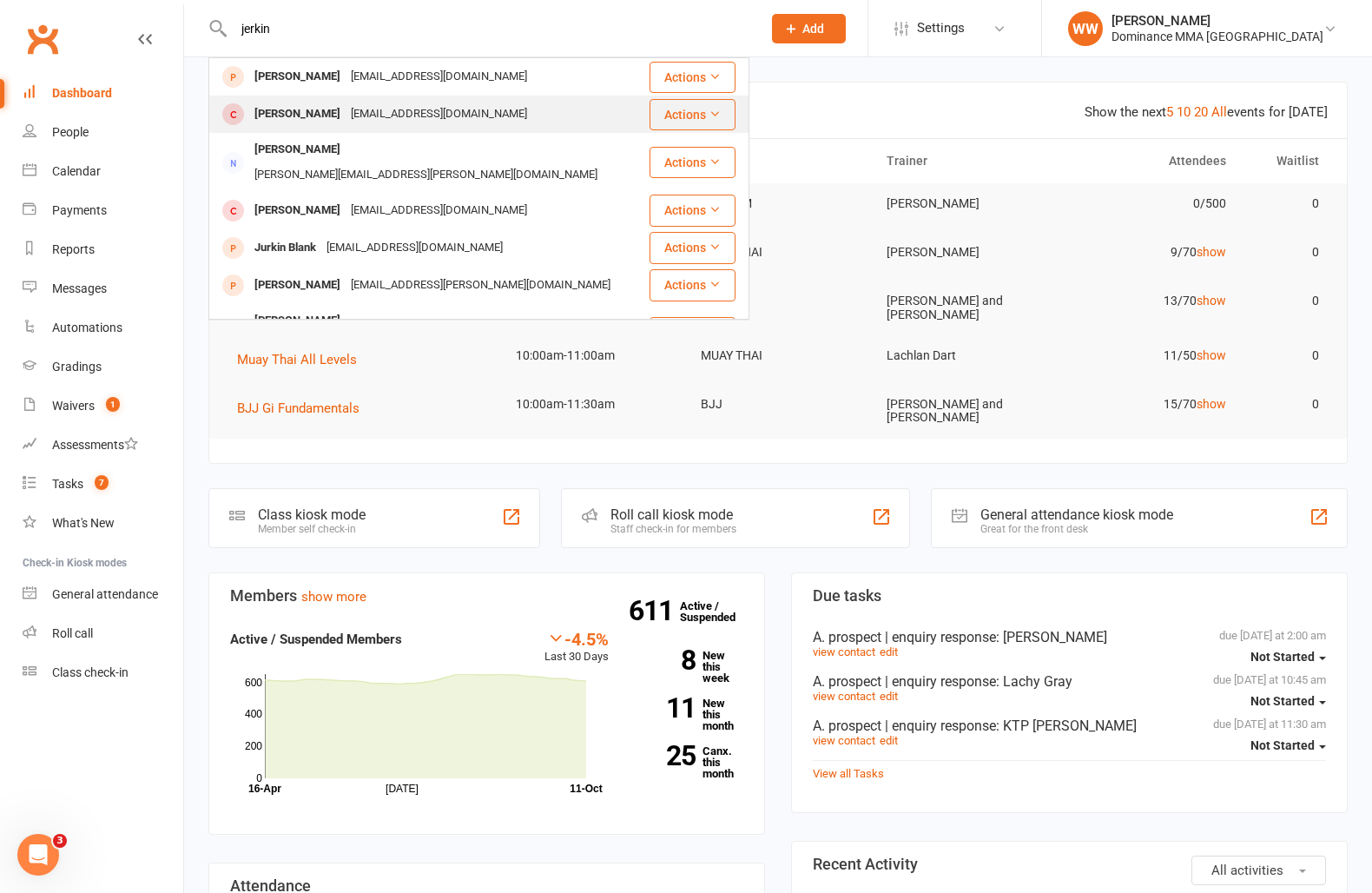
type input "jerkin"
click at [399, 122] on div "jervinmabanag@gmail.com" at bounding box center [439, 114] width 187 height 25
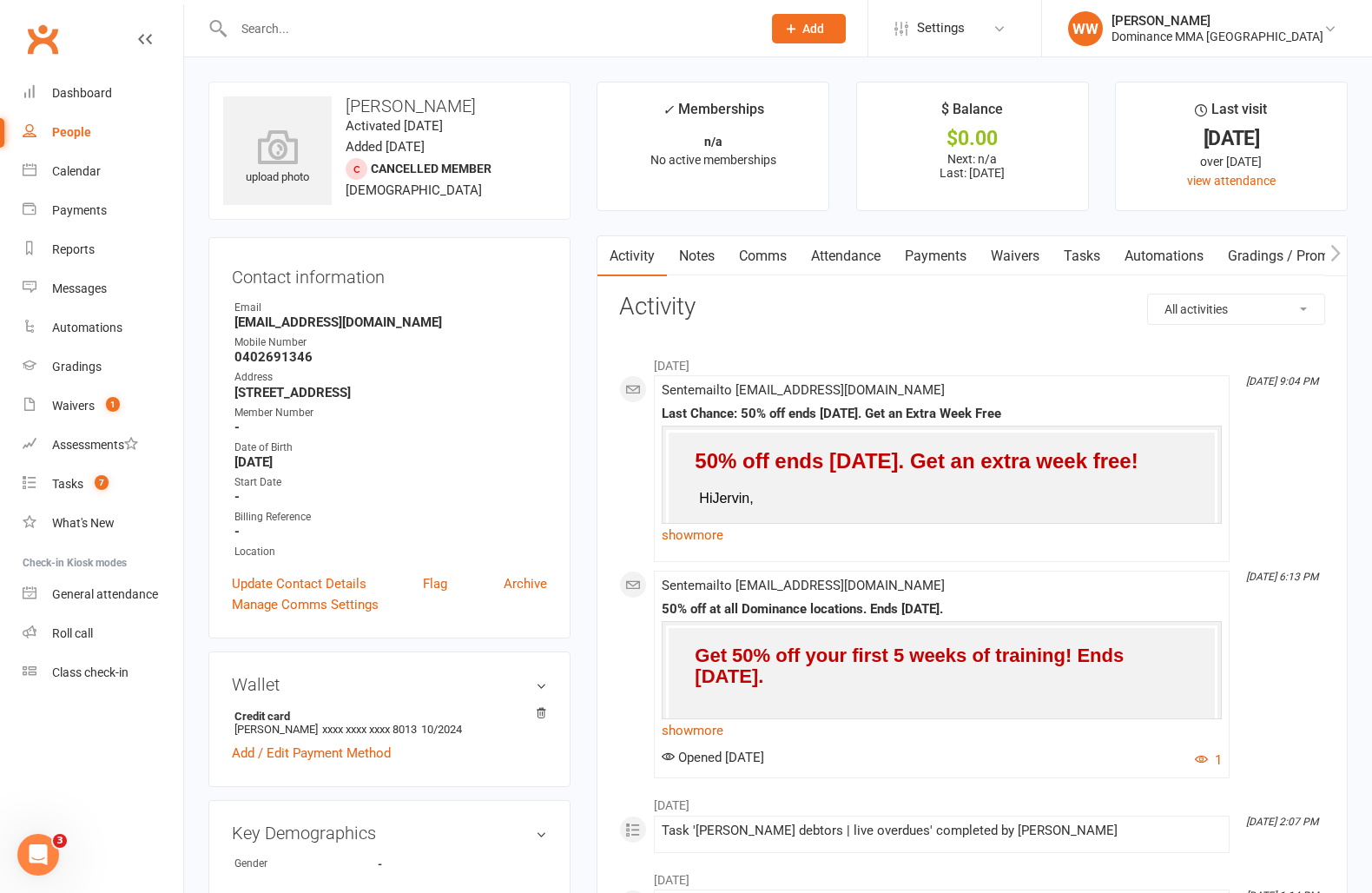
click at [291, 30] on input "text" at bounding box center [489, 28] width 521 height 24
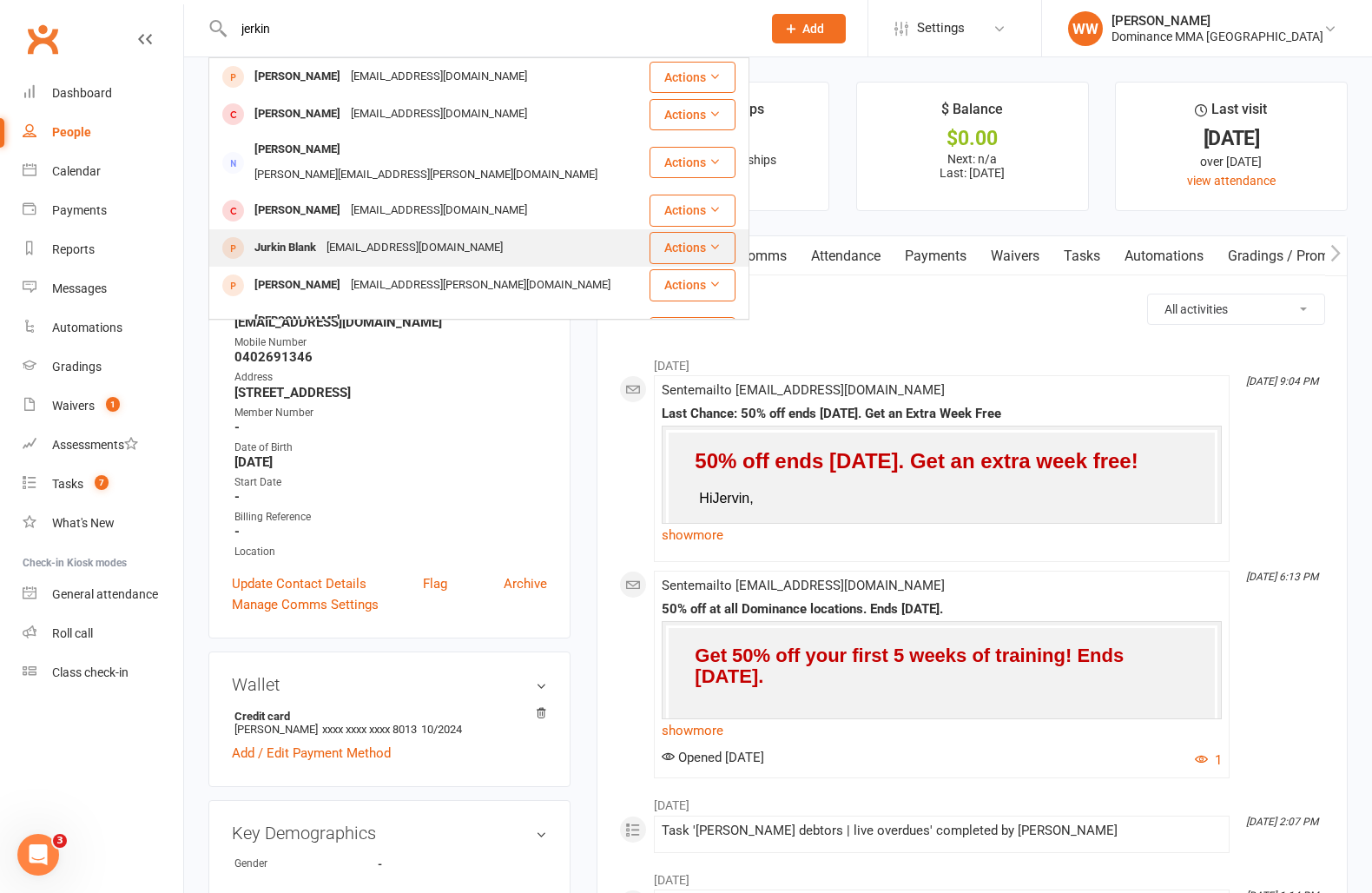
type input "jerkin"
click at [389, 236] on div "KEDIA90@gmail.com" at bounding box center [415, 248] width 187 height 25
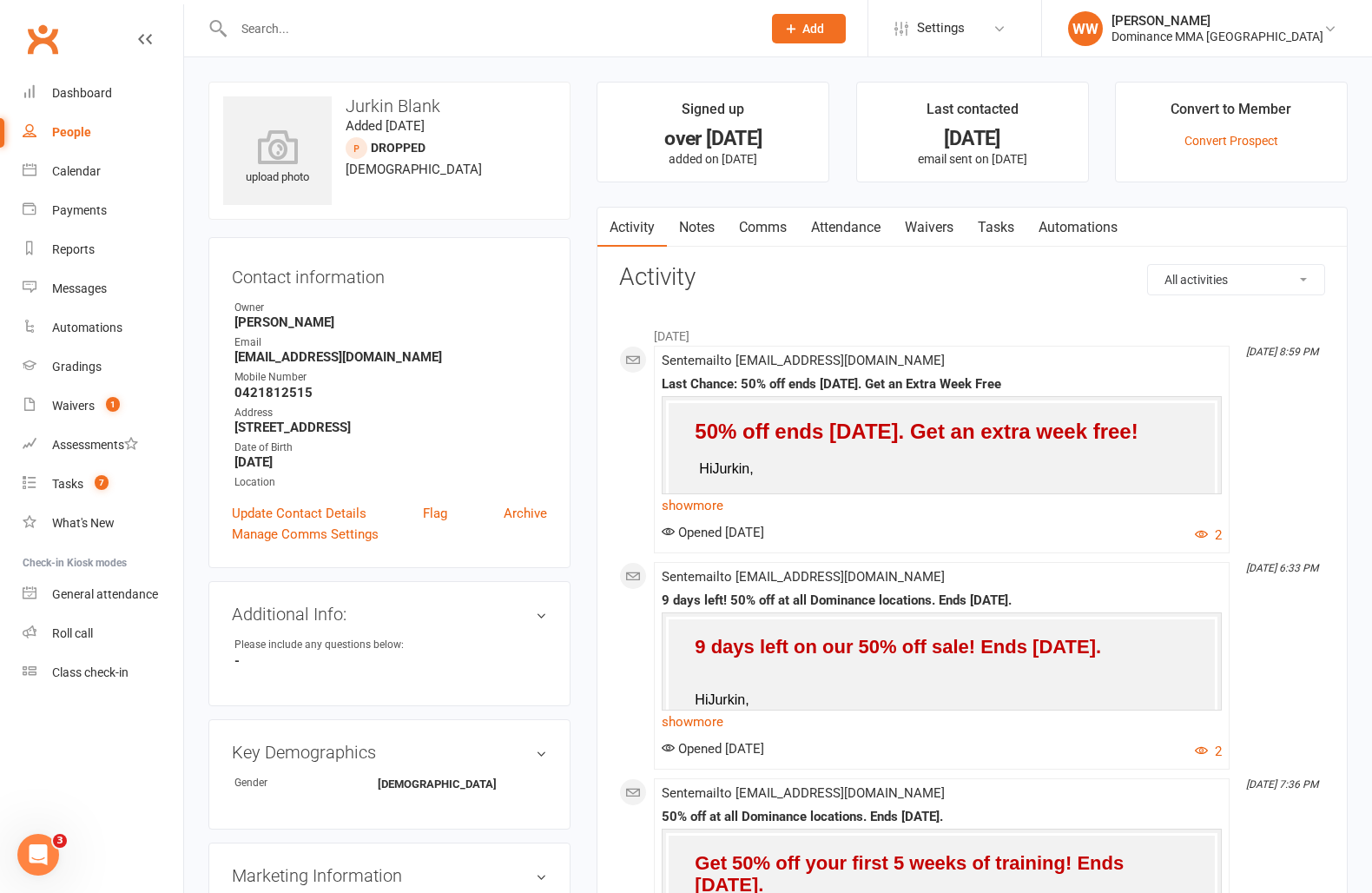
click at [696, 226] on link "Notes" at bounding box center [697, 228] width 60 height 40
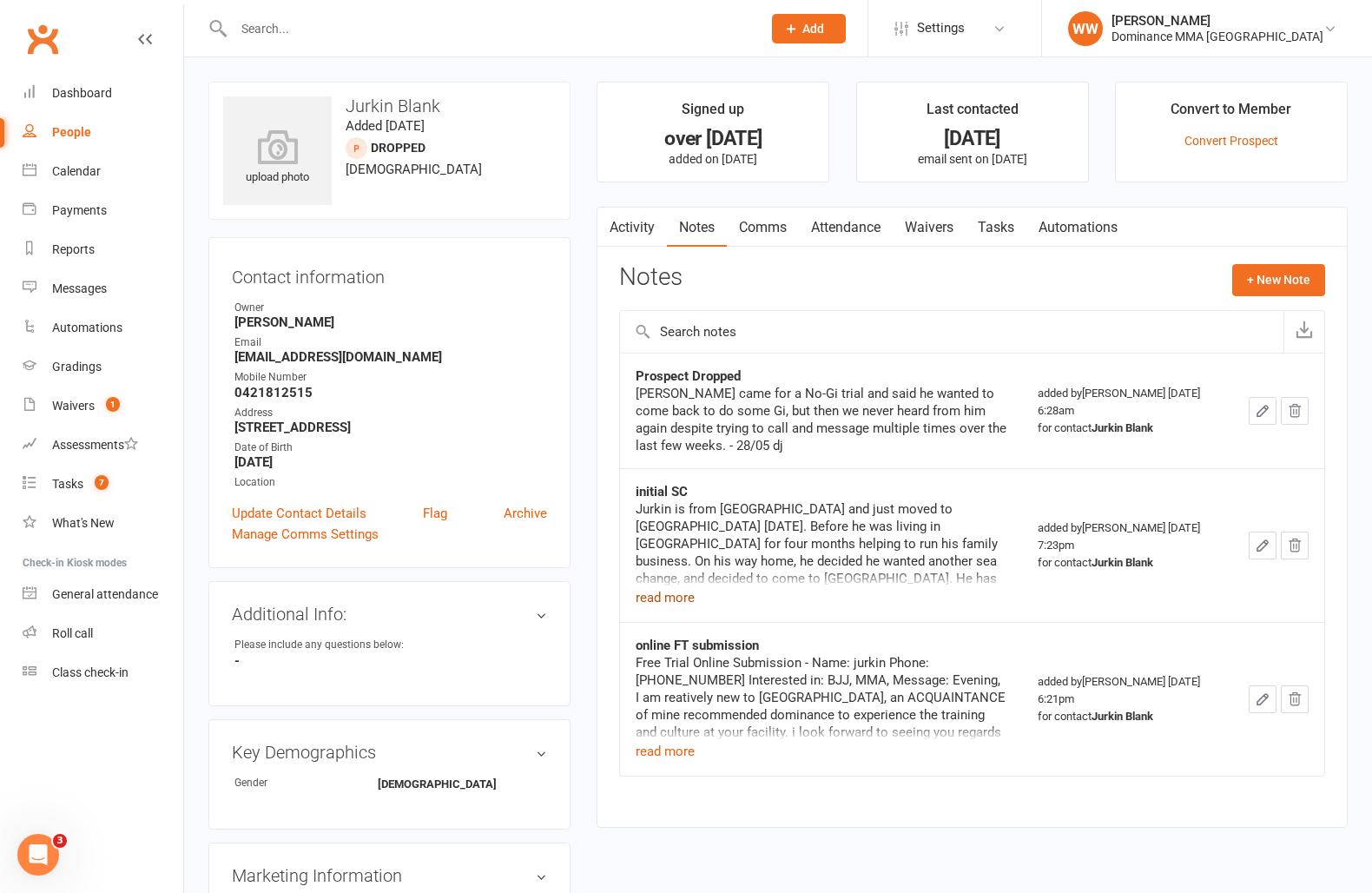
click at [675, 592] on button "read more" at bounding box center [665, 597] width 59 height 21
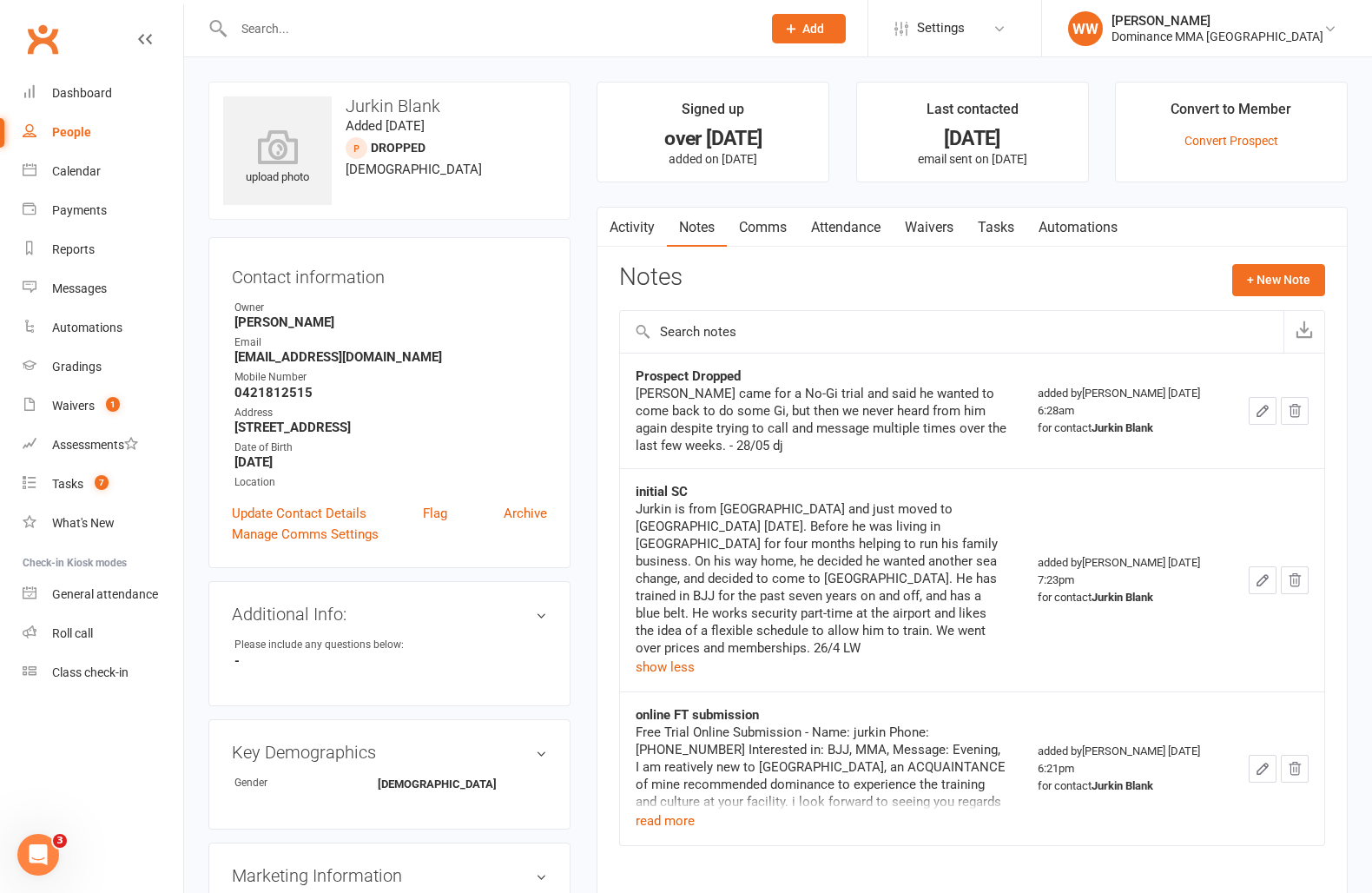
click at [619, 583] on div "Activity Notes Comms Attendance Waivers Tasks Automations Notes + New Note Pros…" at bounding box center [972, 552] width 751 height 691
click at [665, 820] on button "read more" at bounding box center [665, 820] width 59 height 21
click at [593, 780] on main "Signed up over 7 years ago added on 26 Apr 2018 Last contacted 2 months ago ema…" at bounding box center [973, 506] width 777 height 850
click at [993, 236] on link "Tasks" at bounding box center [996, 228] width 61 height 40
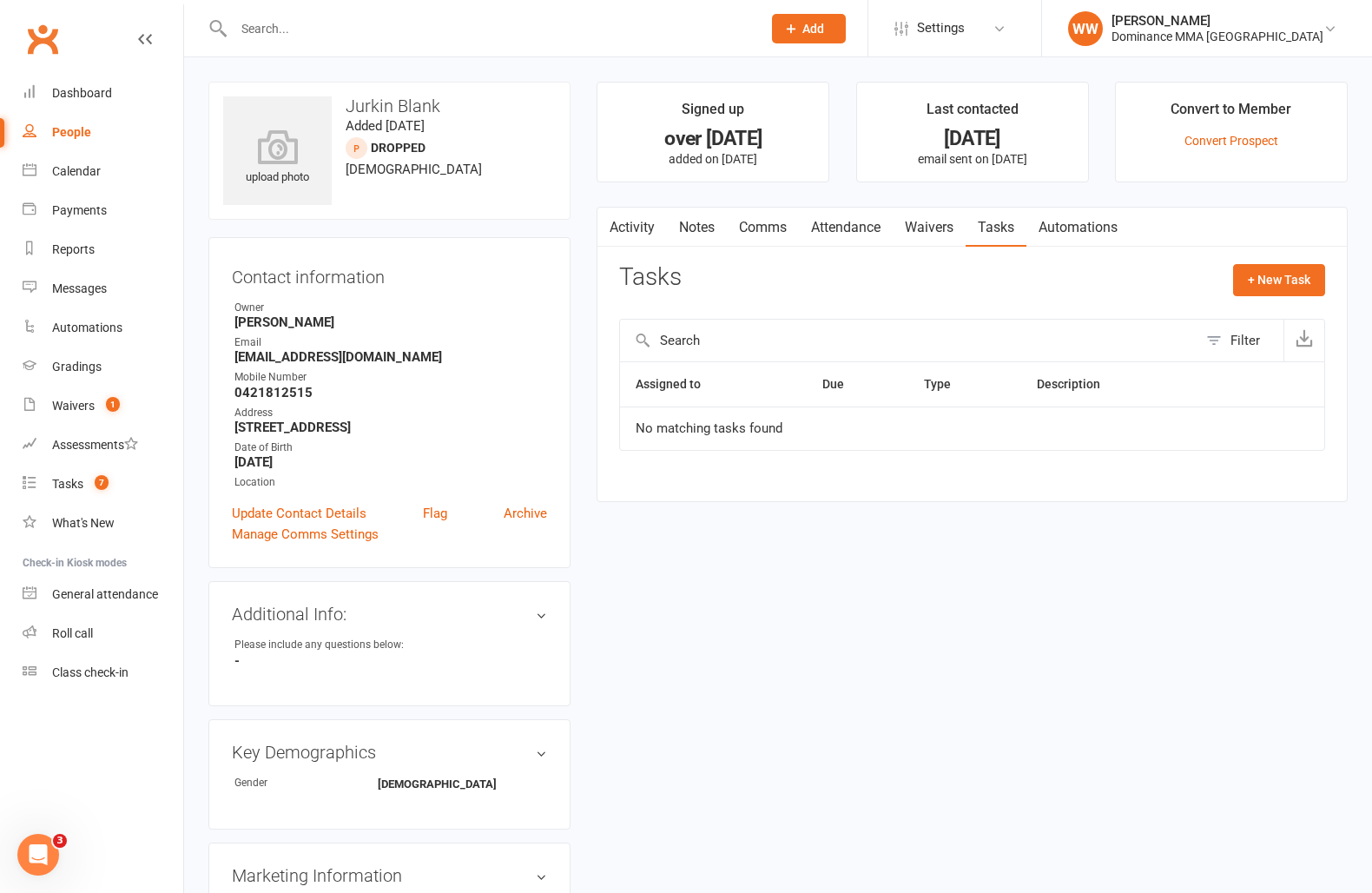
click at [1021, 271] on div "Tasks + New Task" at bounding box center [972, 285] width 706 height 41
click at [643, 229] on link "Activity" at bounding box center [632, 228] width 70 height 40
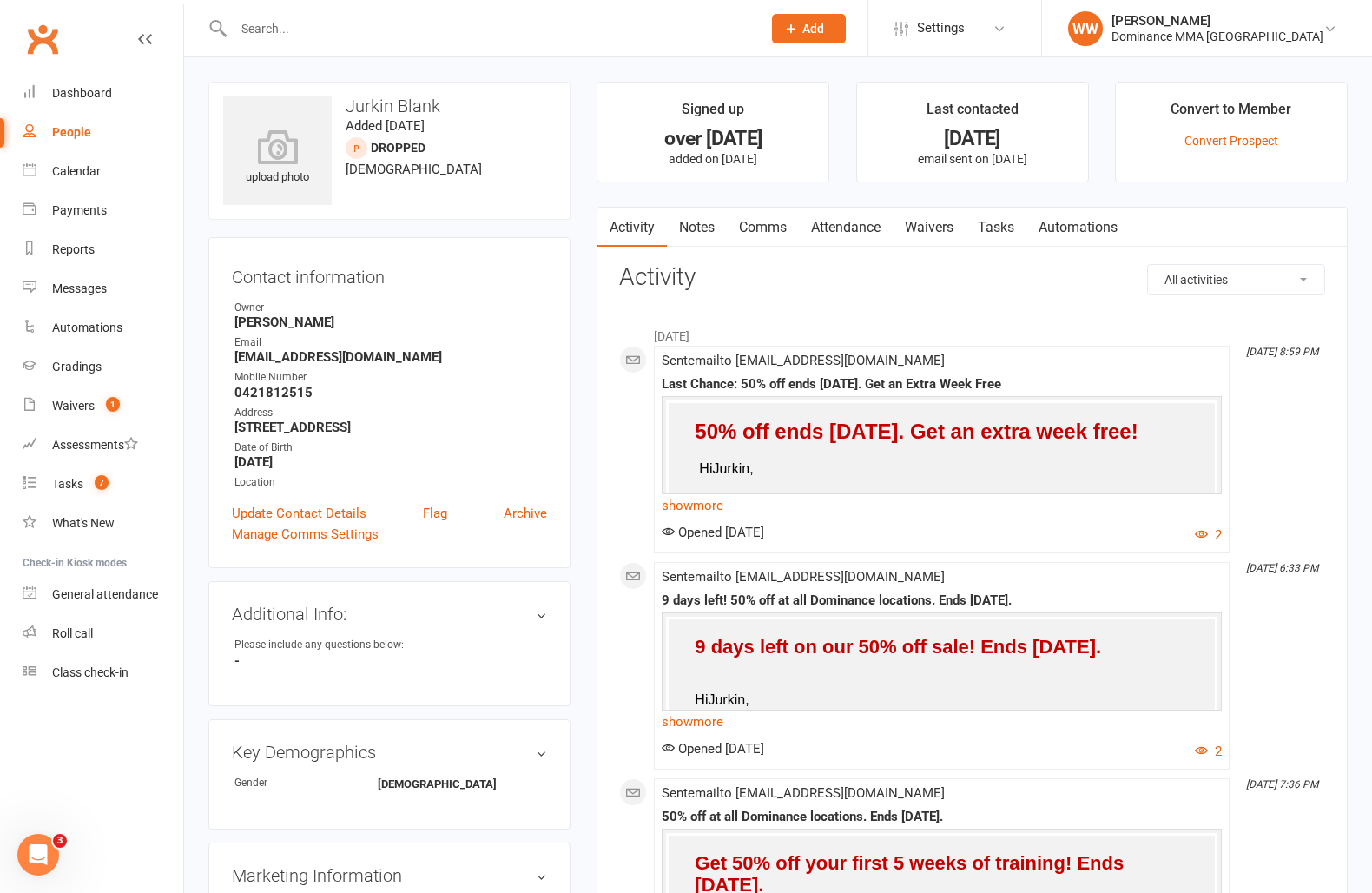
click at [705, 232] on link "Notes" at bounding box center [697, 228] width 60 height 40
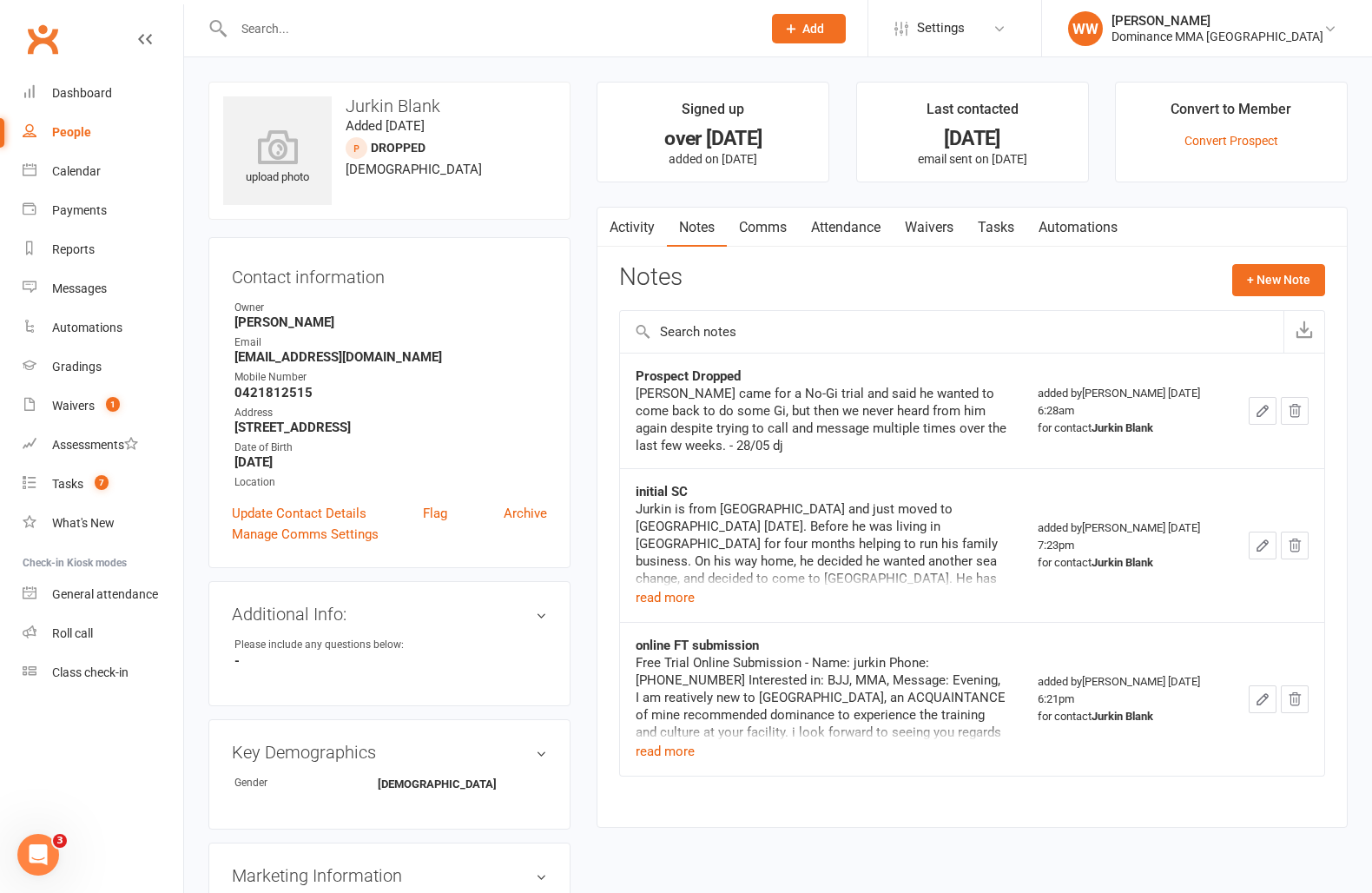
click at [593, 325] on main "Signed up over 7 years ago added on 26 Apr 2018 Last contacted 2 months ago ema…" at bounding box center [973, 463] width 777 height 763
click at [87, 477] on count-badge "7" at bounding box center [97, 484] width 22 height 14
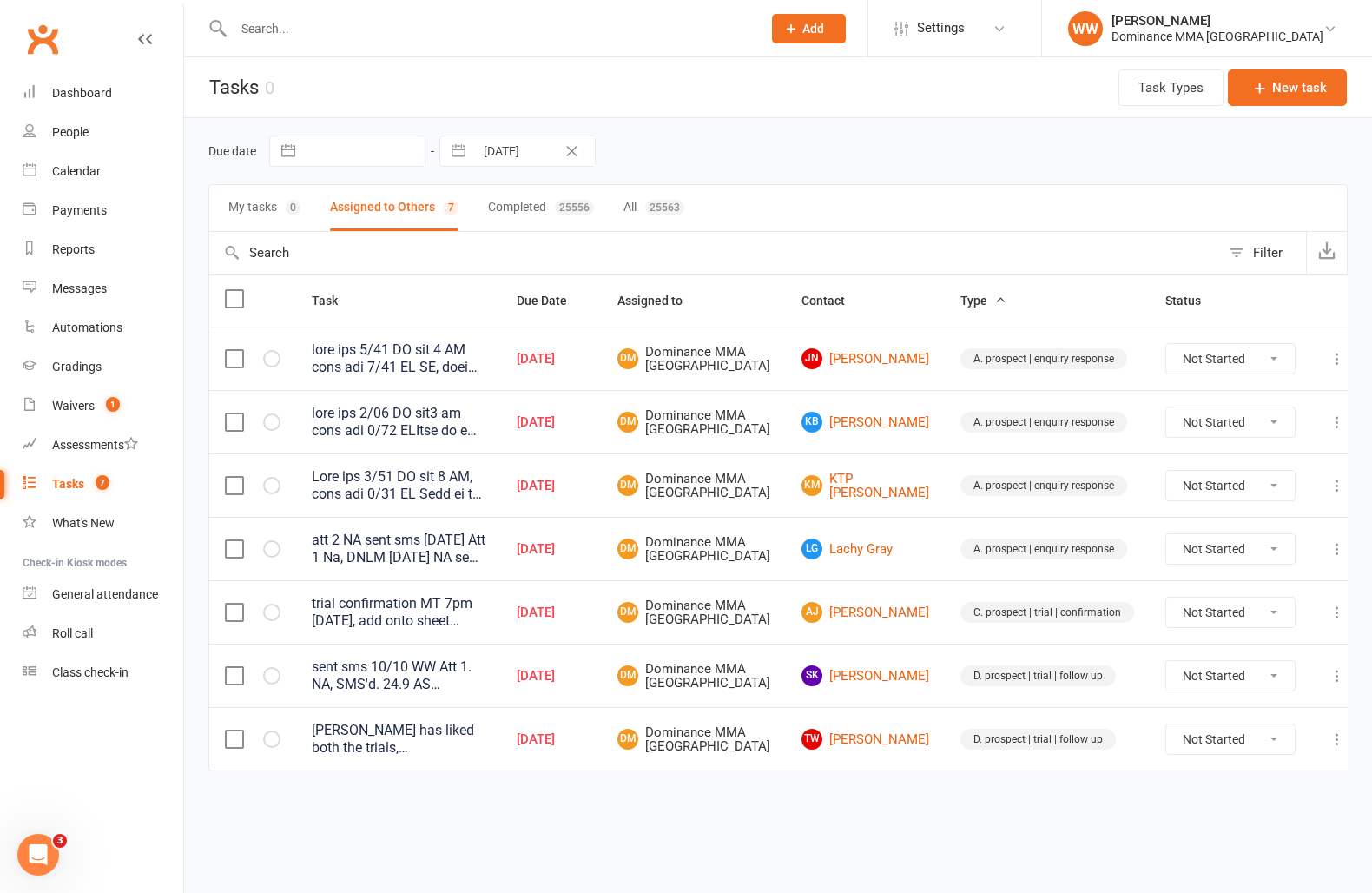
click at [915, 188] on div "My tasks 0 Assigned to Others 7 Completed 25556 All 25563" at bounding box center [778, 208] width 1139 height 47
click at [413, 17] on input "text" at bounding box center [489, 28] width 521 height 24
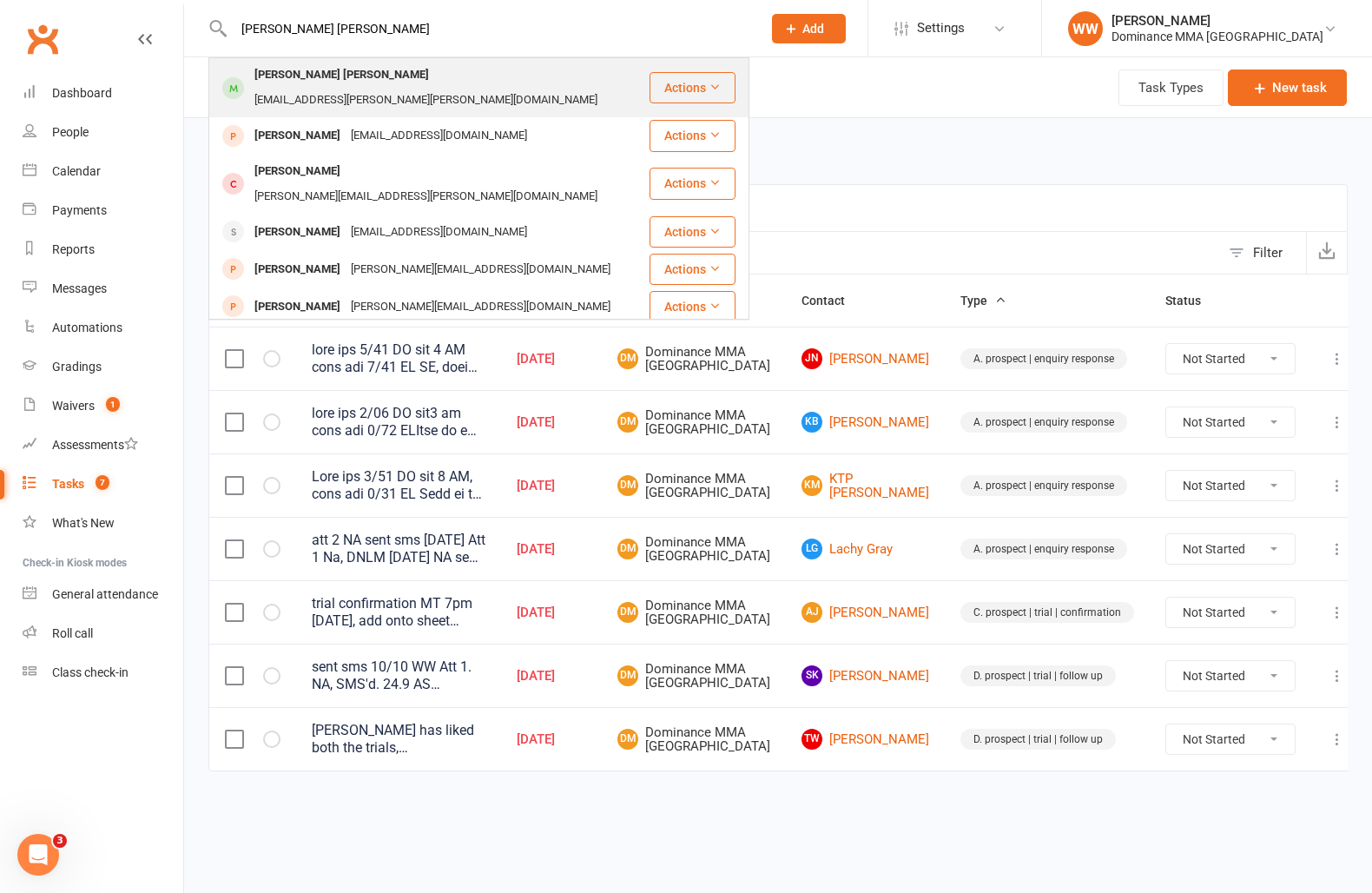
type input "alexander mills"
click at [408, 88] on div "alexander.william.mills@gmail.com" at bounding box center [425, 100] width 354 height 25
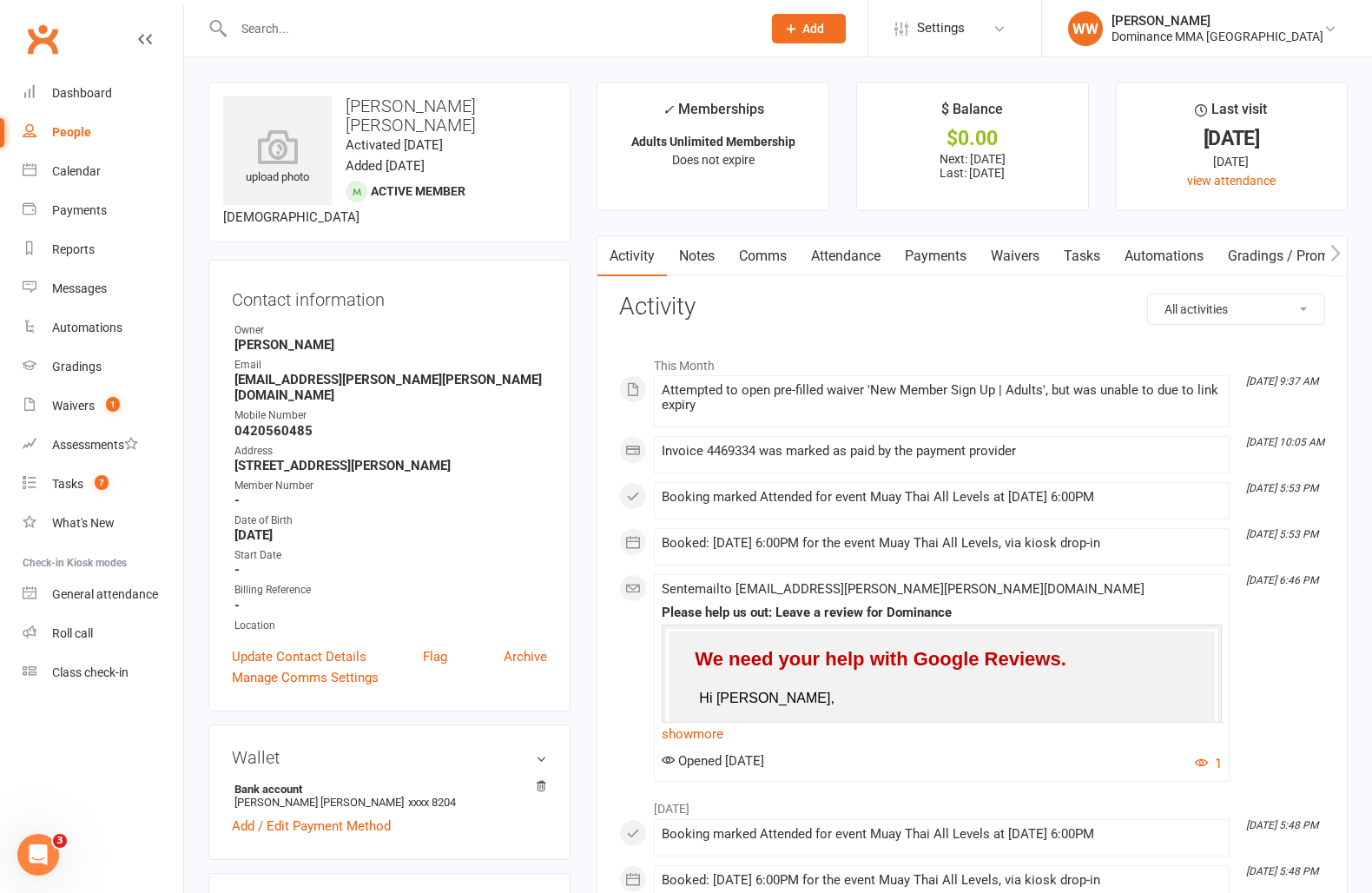
click at [939, 267] on link "Payments" at bounding box center [936, 256] width 86 height 40
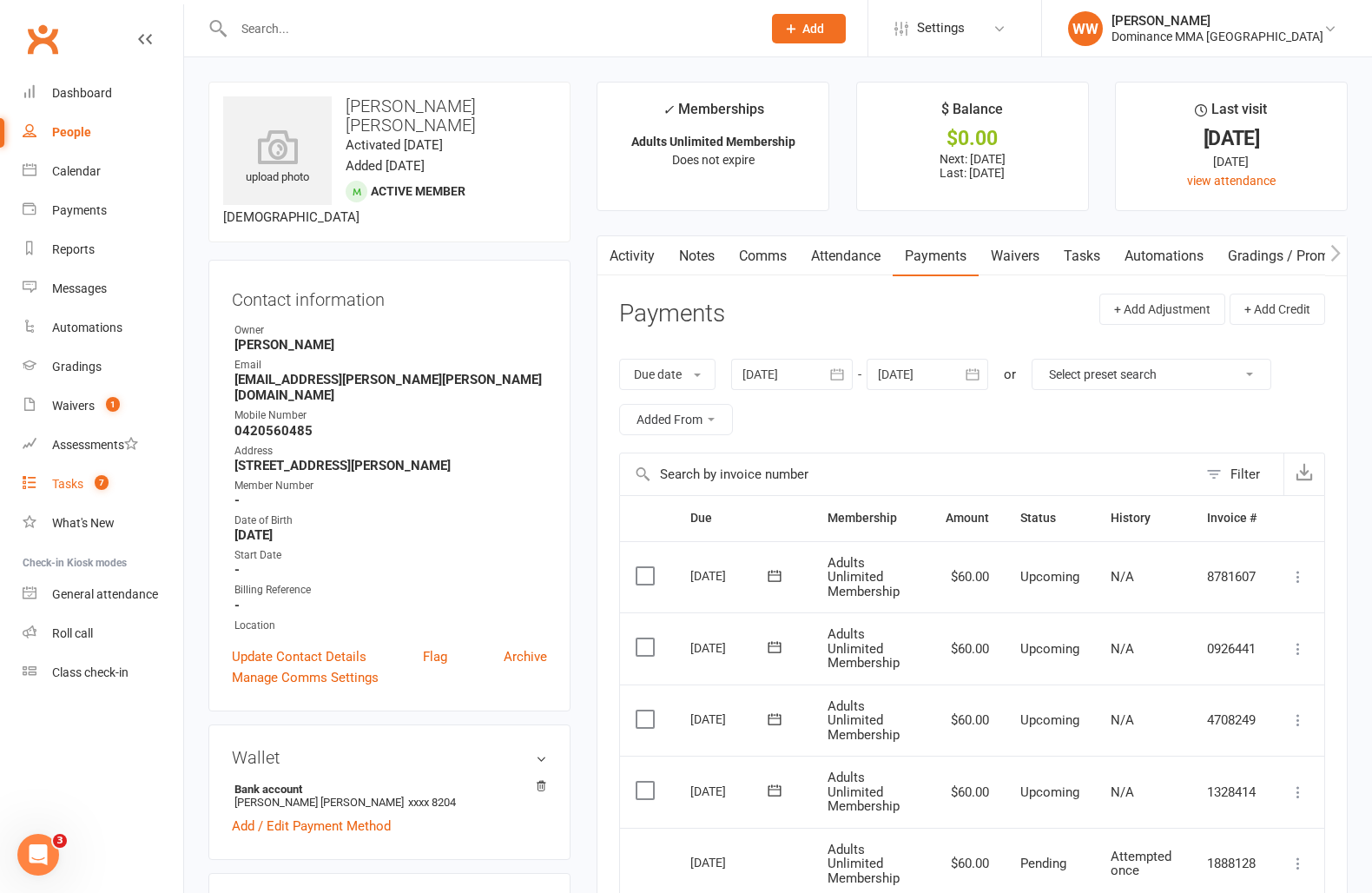
click at [84, 486] on link "Tasks 7" at bounding box center [102, 485] width 160 height 39
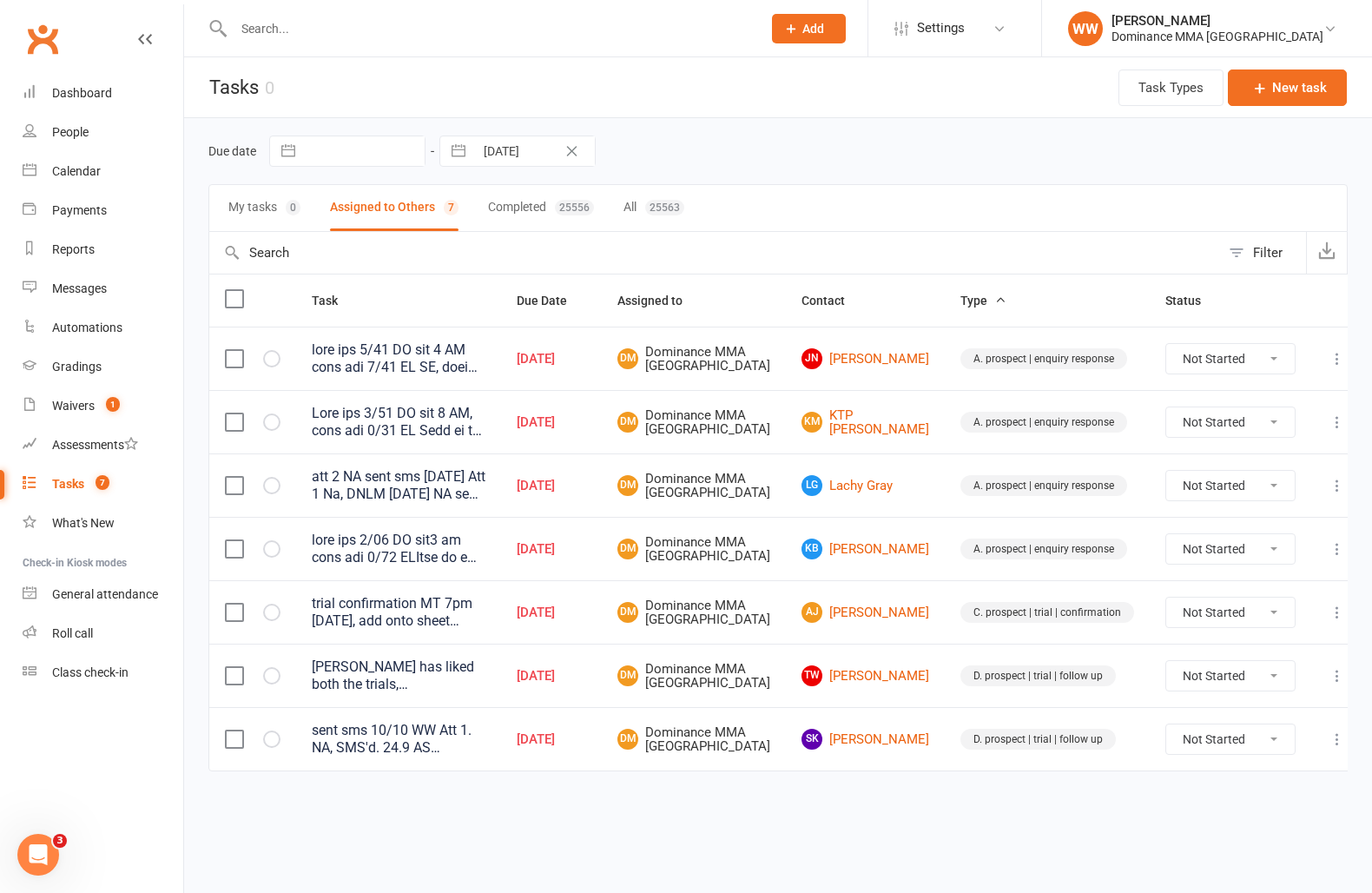
click at [867, 156] on div "Due date Navigate forward to interact with the calendar and select a date. Pres…" at bounding box center [778, 150] width 1139 height 31
click at [786, 644] on td "DM Dominance MMA Abbotsford" at bounding box center [694, 612] width 184 height 64
click at [805, 644] on td "AJ Aymen Jebril" at bounding box center [865, 612] width 159 height 64
click at [311, 28] on input "text" at bounding box center [489, 28] width 521 height 24
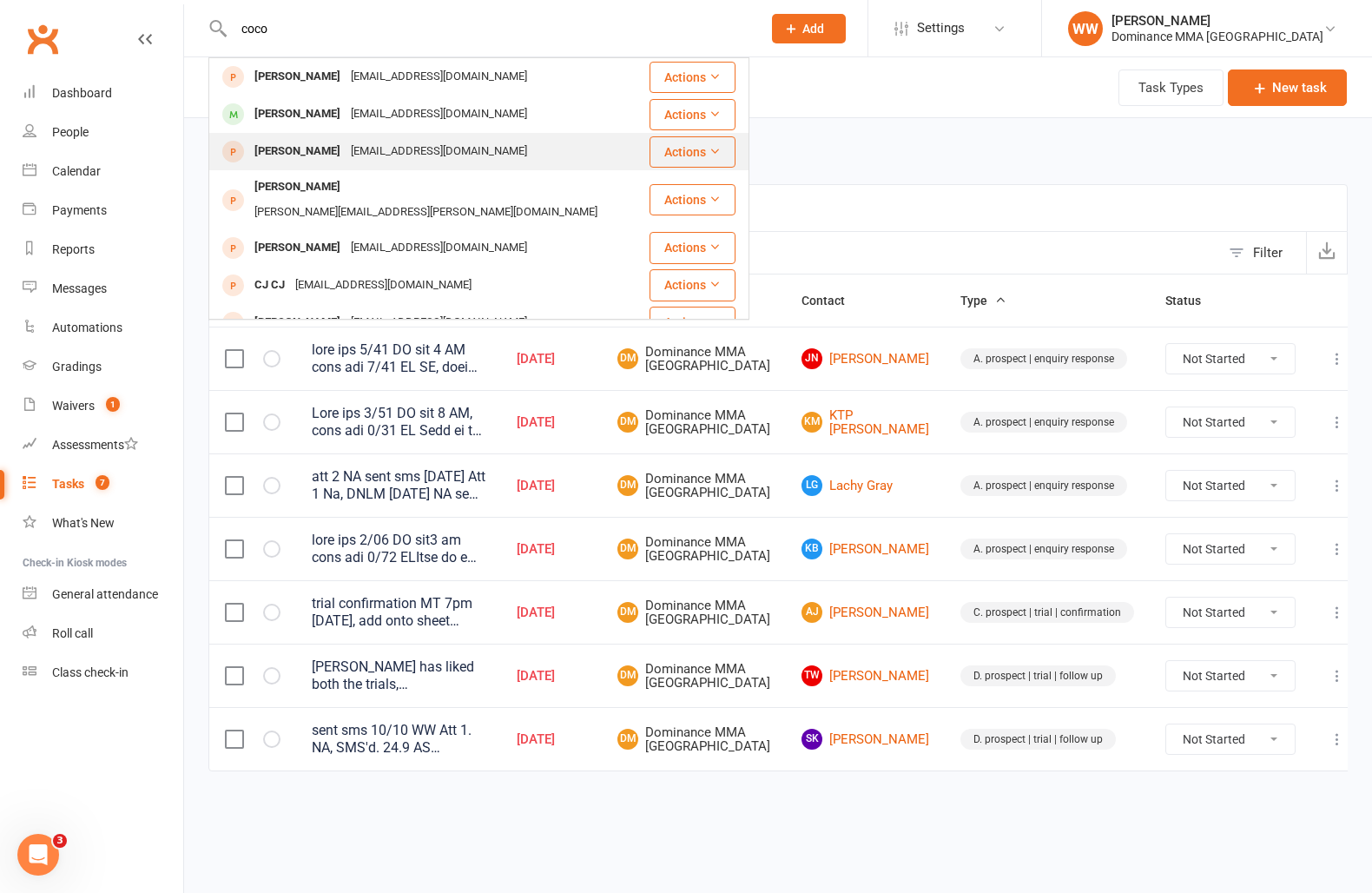
type input "coco"
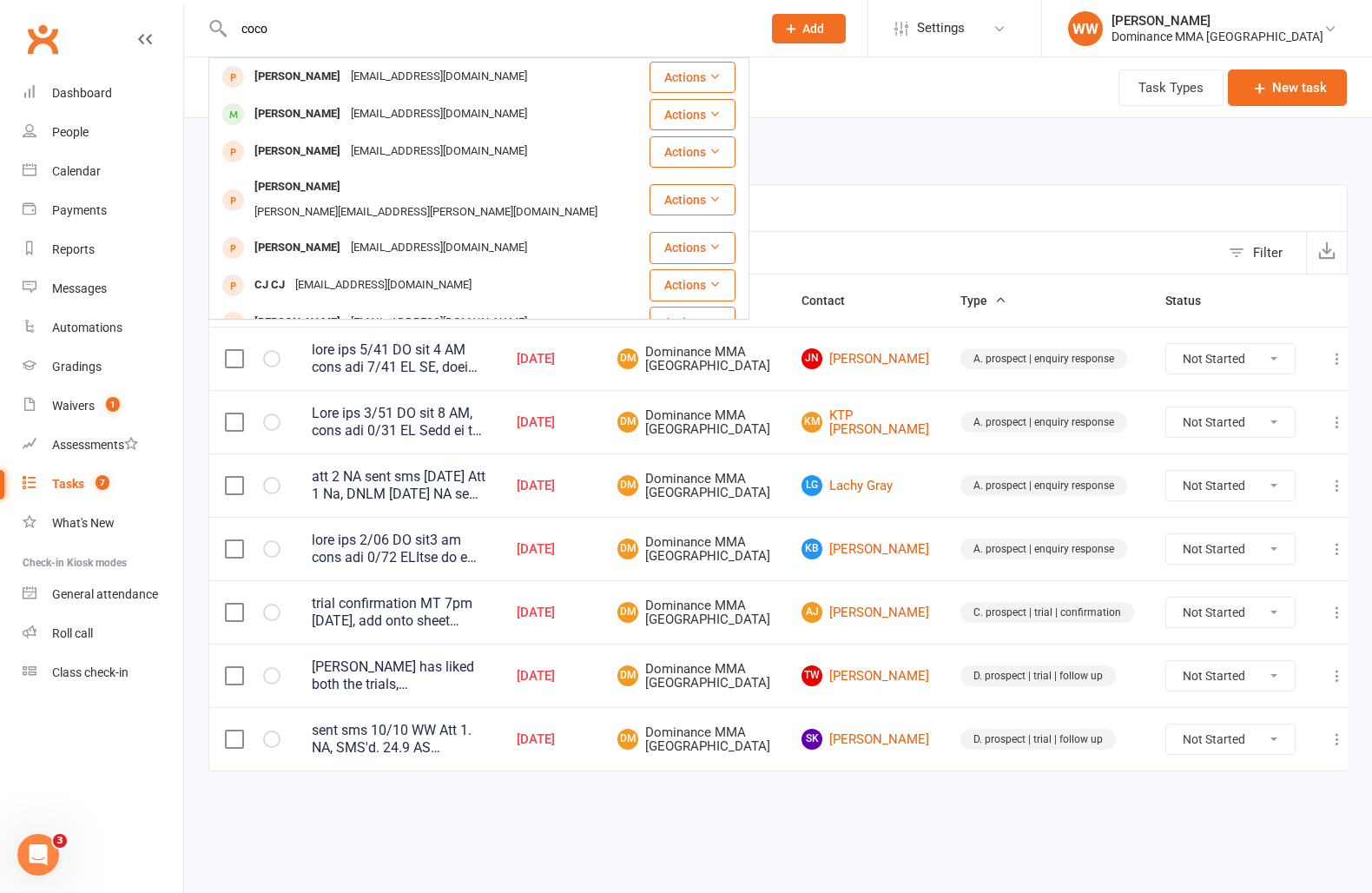
click at [377, 150] on div "Exel1@live.com" at bounding box center [439, 151] width 187 height 25
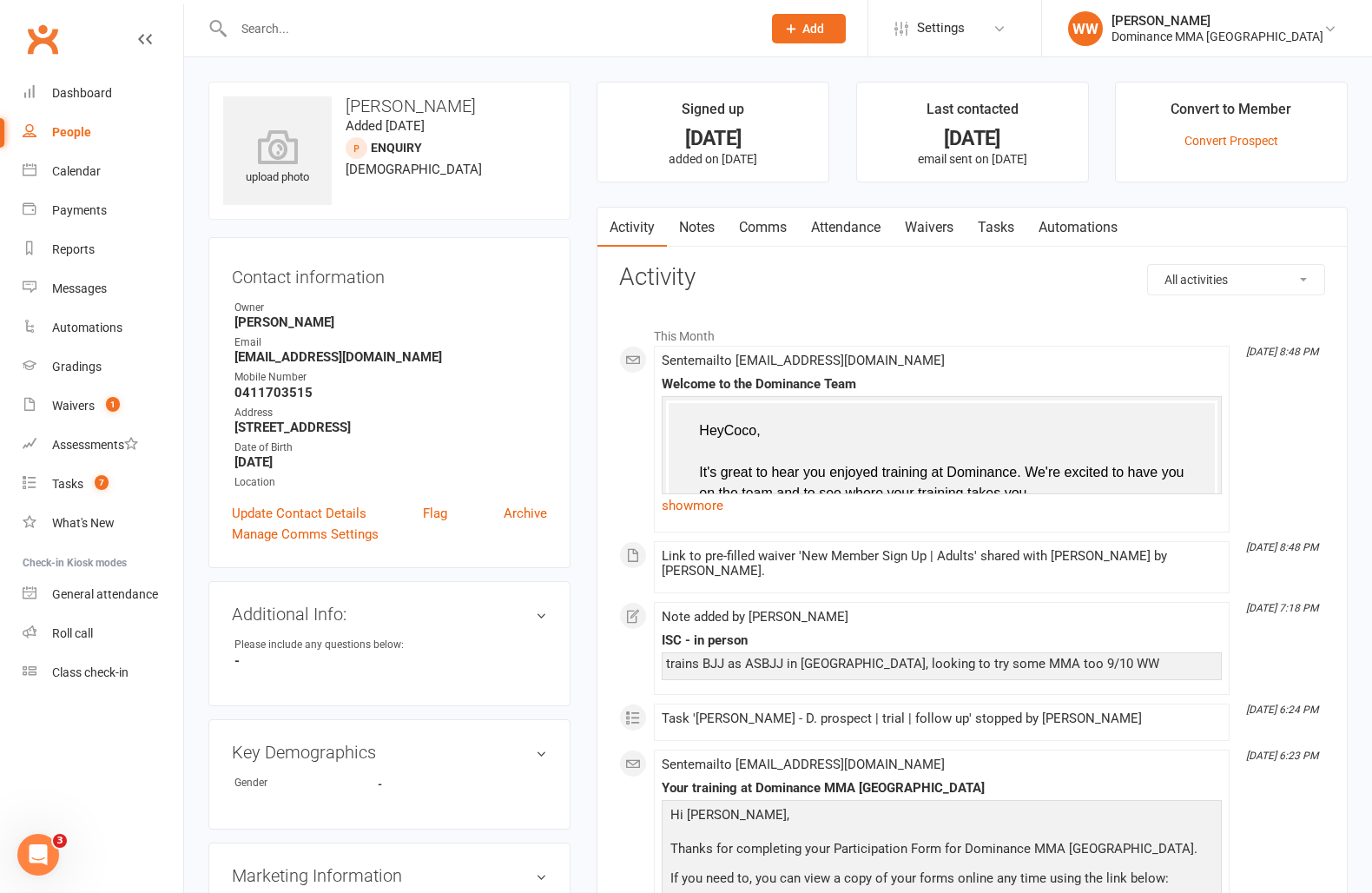
click at [935, 229] on link "Waivers" at bounding box center [929, 228] width 73 height 40
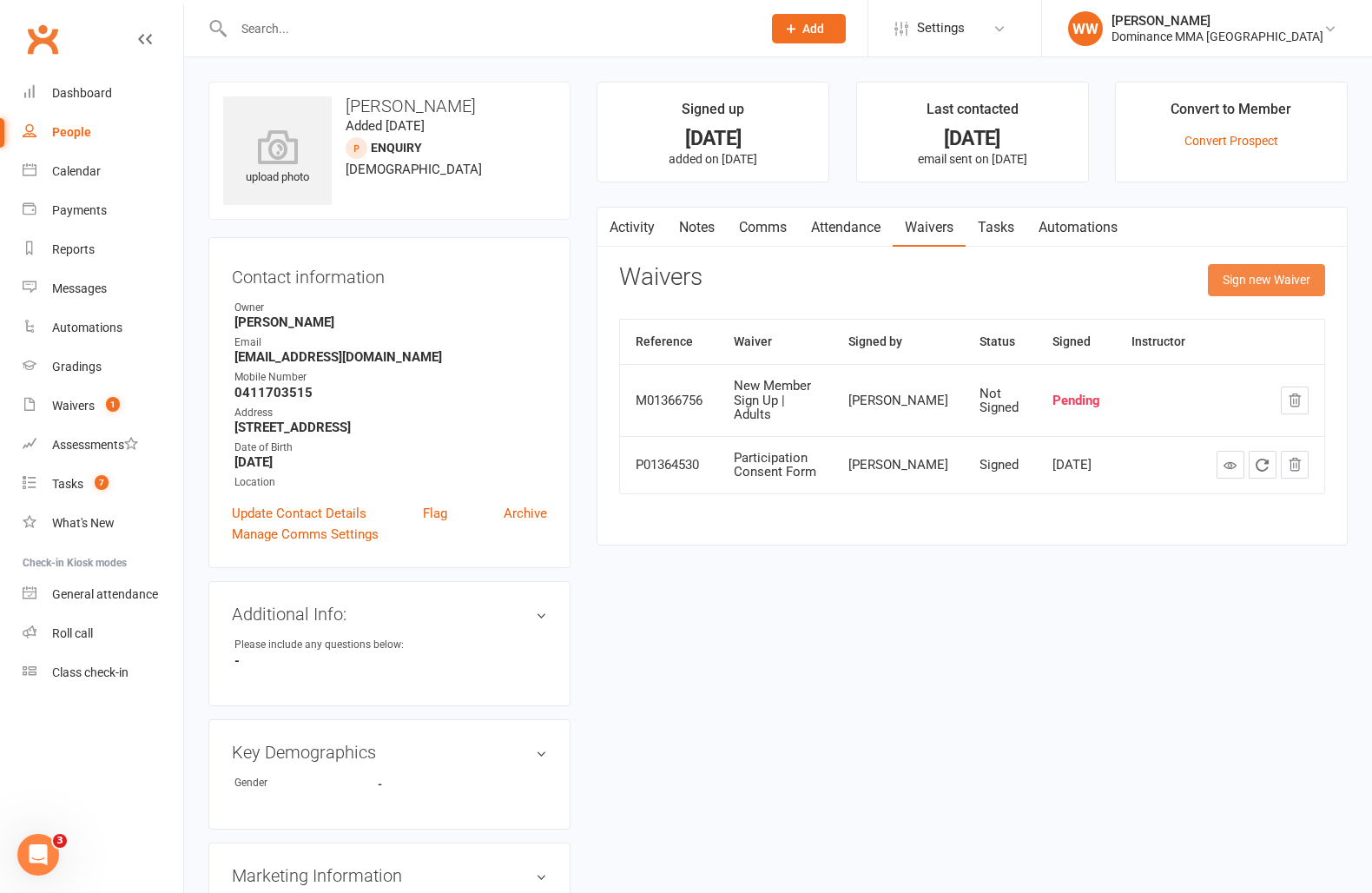
click at [1244, 279] on button "Sign new Waiver" at bounding box center [1266, 279] width 117 height 31
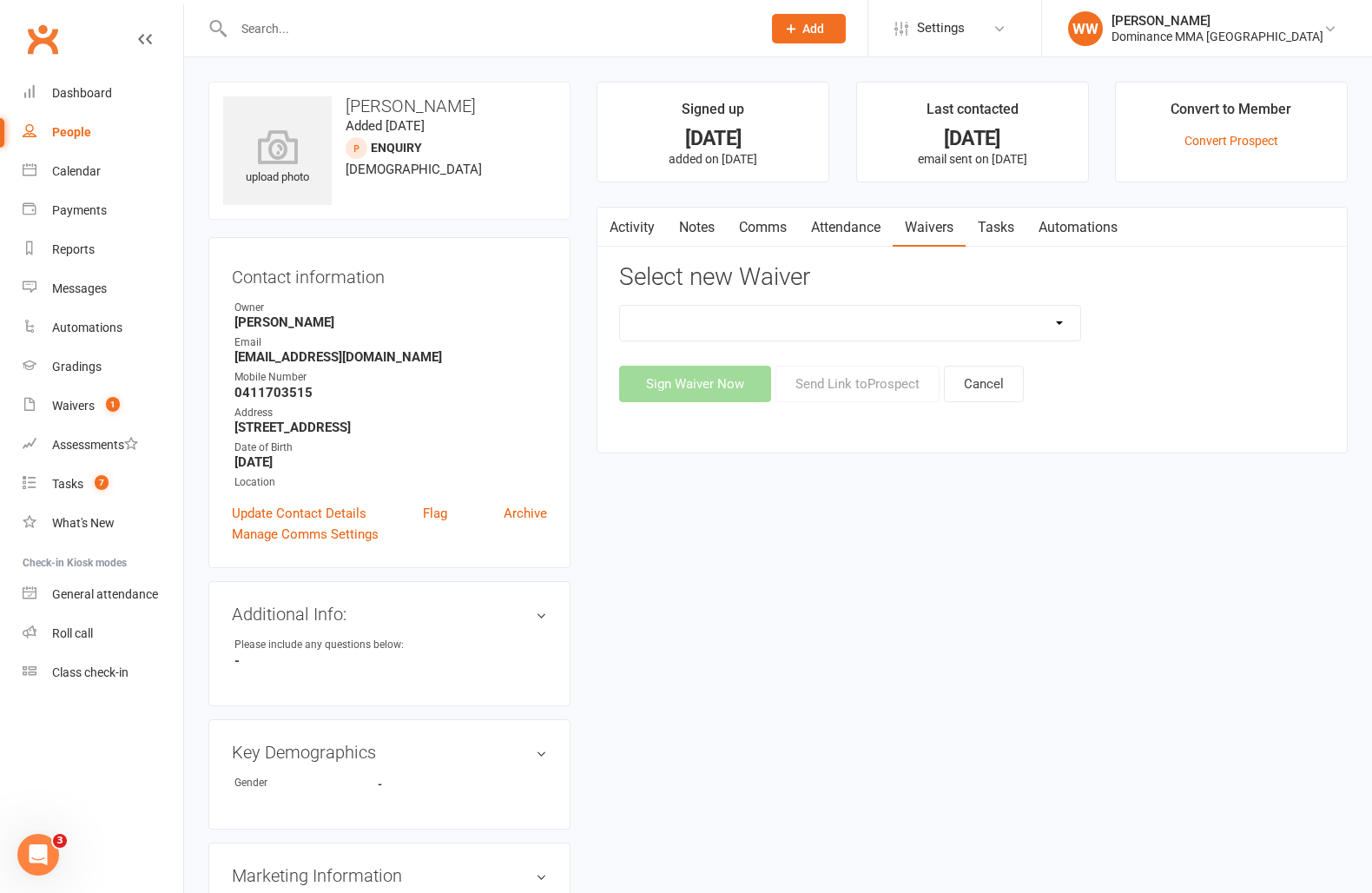
click at [1013, 331] on select "Member | Cancellation | Adults Member | Injury Report Form (FOH staff use only)…" at bounding box center [850, 322] width 460 height 35
select select "603"
click at [620, 305] on select "Member | Cancellation | Adults Member | Injury Report Form (FOH staff use only)…" at bounding box center [850, 322] width 460 height 35
click at [857, 376] on button "Send Link to Prospect" at bounding box center [857, 383] width 164 height 37
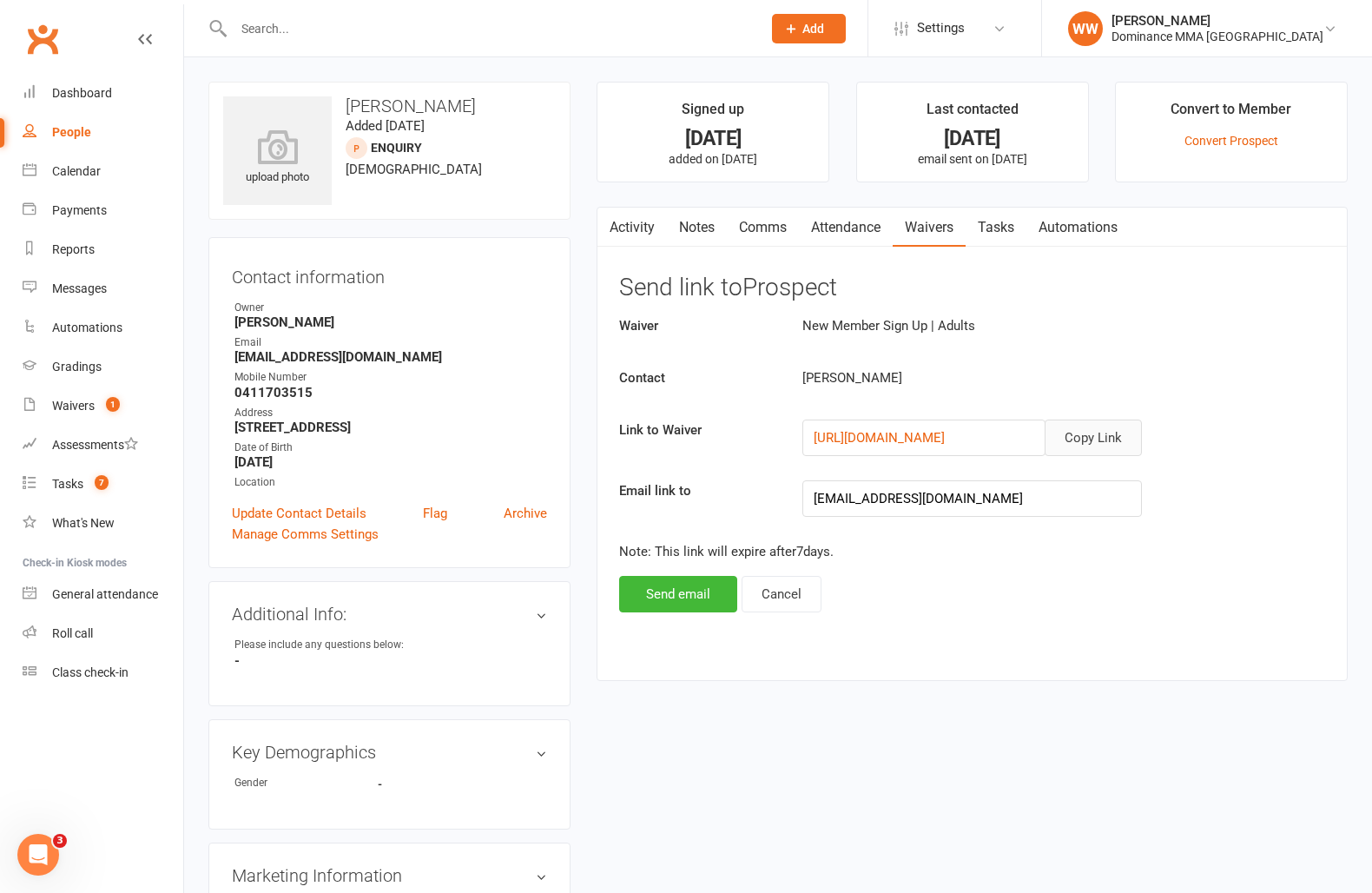
click at [1080, 442] on button "Copy Link" at bounding box center [1093, 437] width 98 height 37
click at [1101, 443] on button "Copy Link" at bounding box center [1093, 437] width 98 height 37
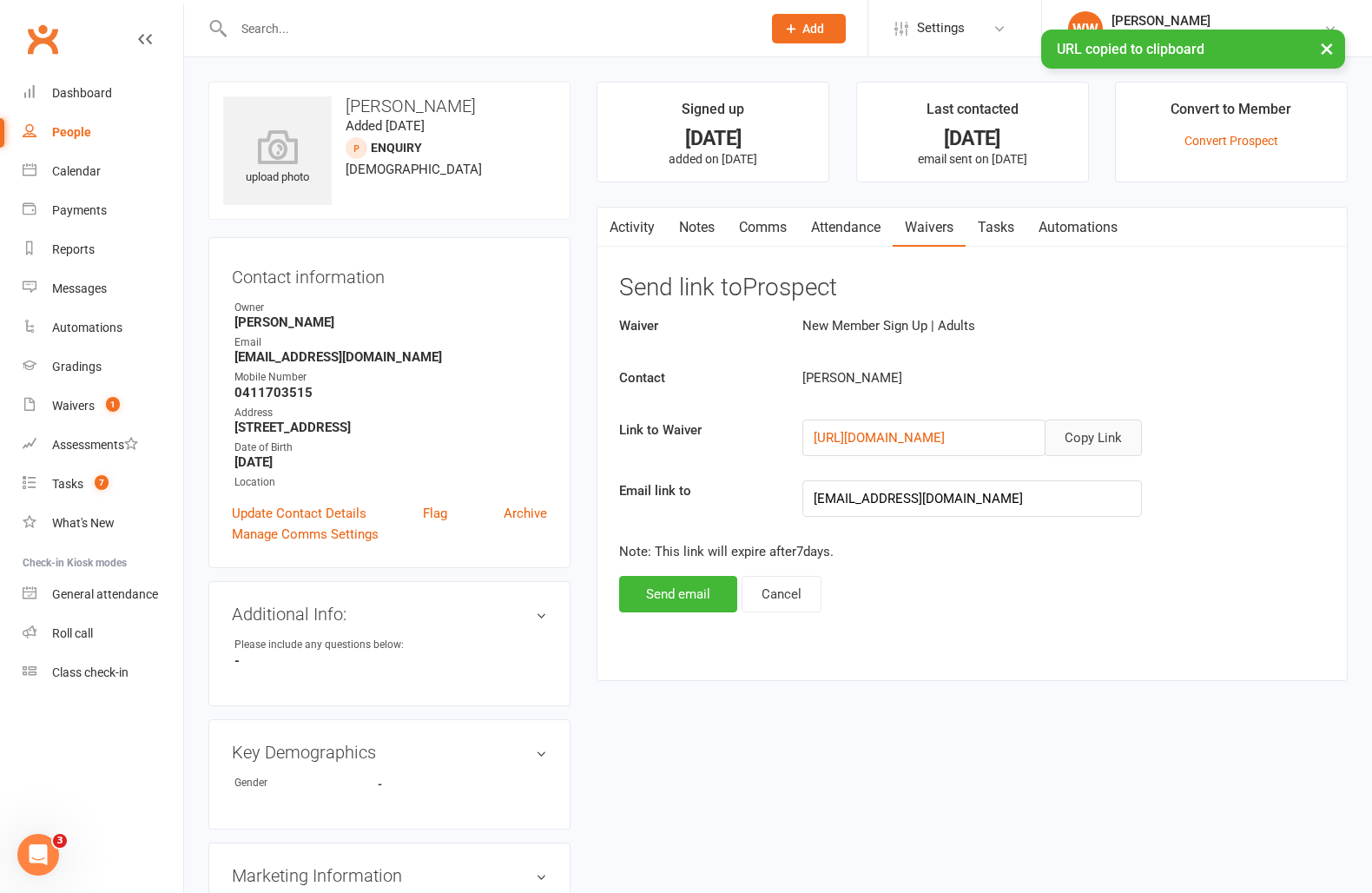
click at [762, 222] on link "Comms" at bounding box center [763, 228] width 72 height 40
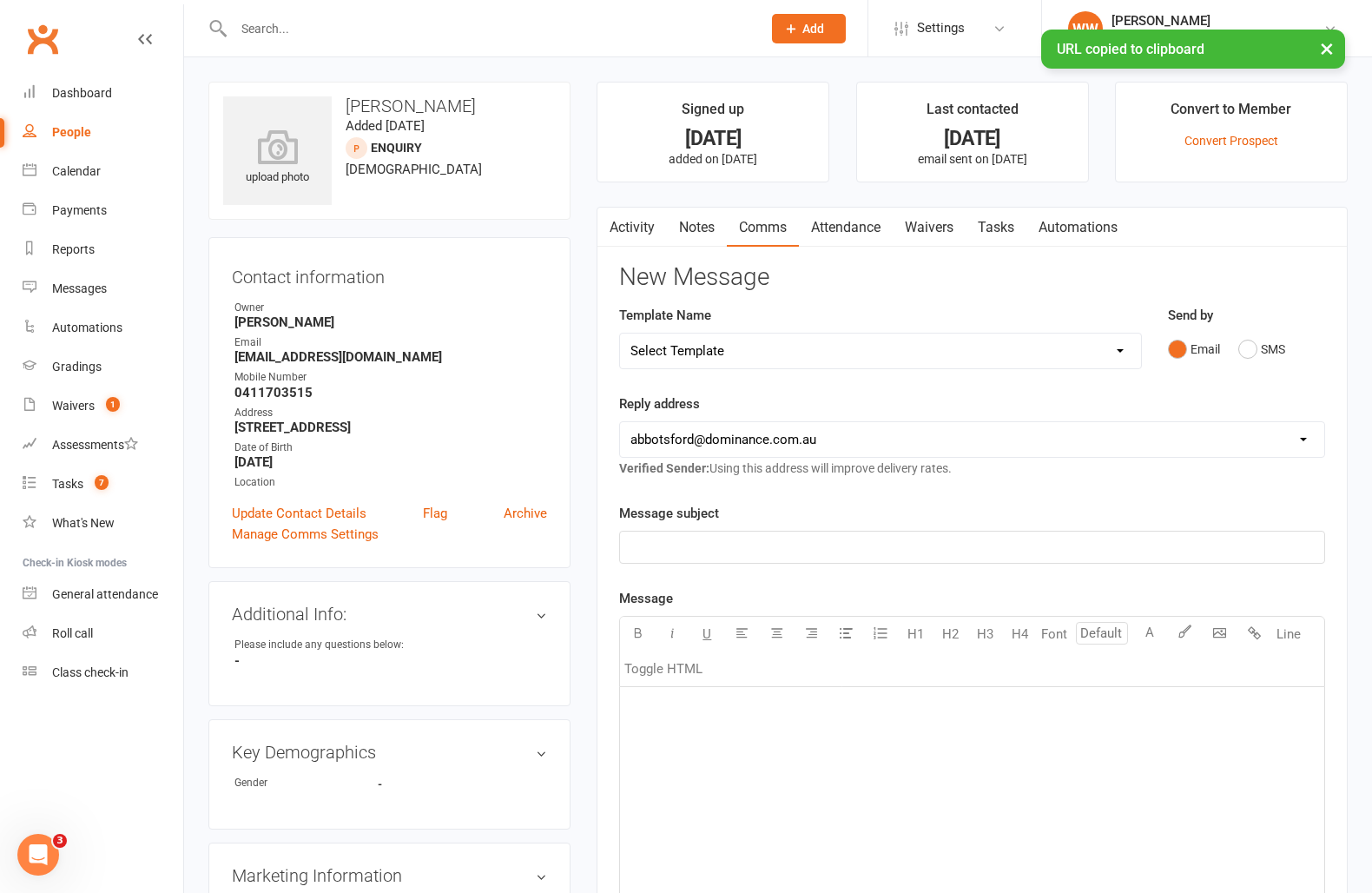
click at [893, 357] on select "Select Template [Email] MARKETING | $100 FIRST 4 WEEKS SPECIAL | CANCELLED MEMB…" at bounding box center [880, 350] width 521 height 35
select select "12"
click at [620, 333] on select "Select Template [Email] MARKETING | $100 FIRST 4 WEEKS SPECIAL | CANCELLED MEMB…" at bounding box center [880, 350] width 521 height 35
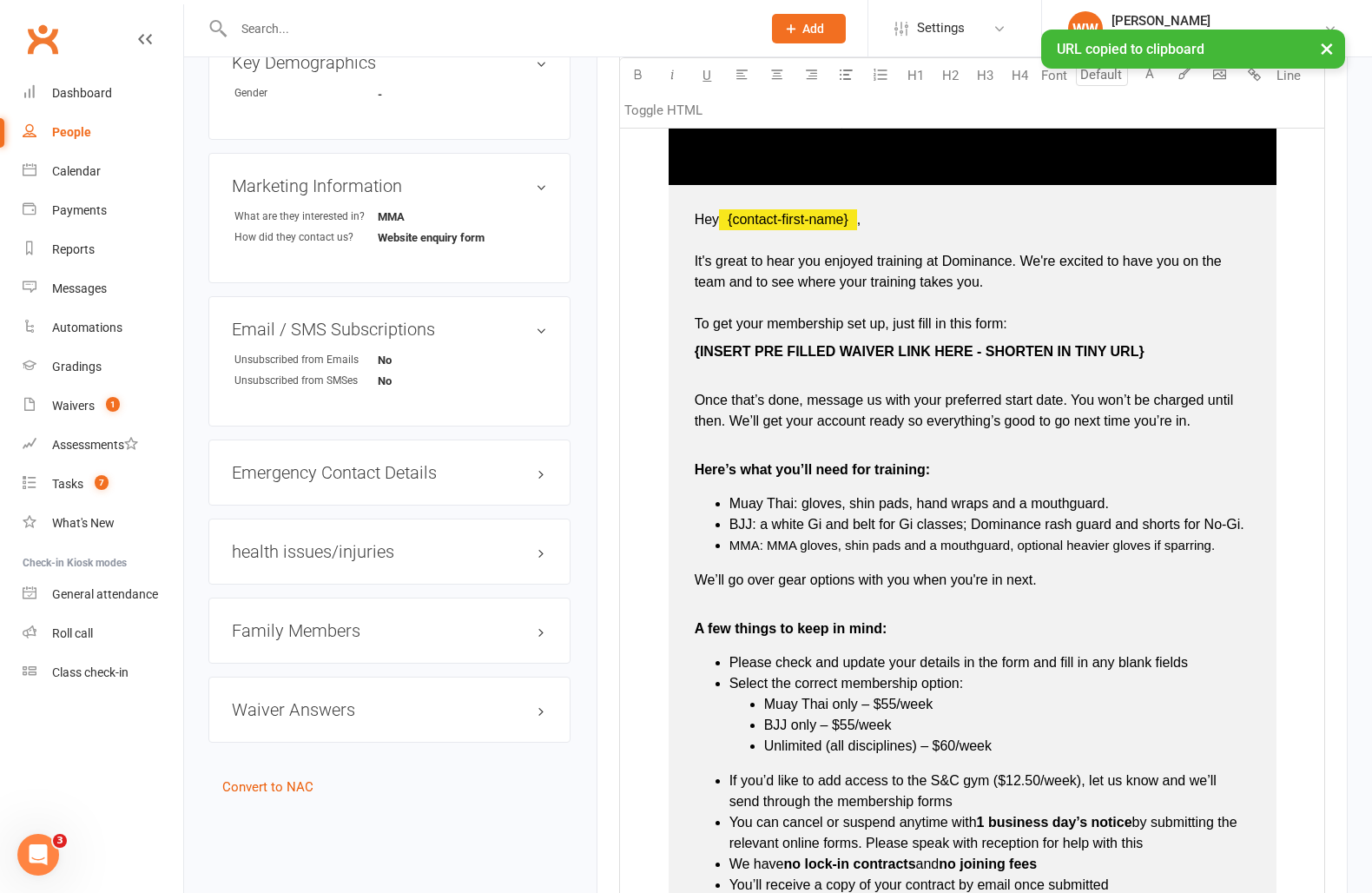
scroll to position [706, 0]
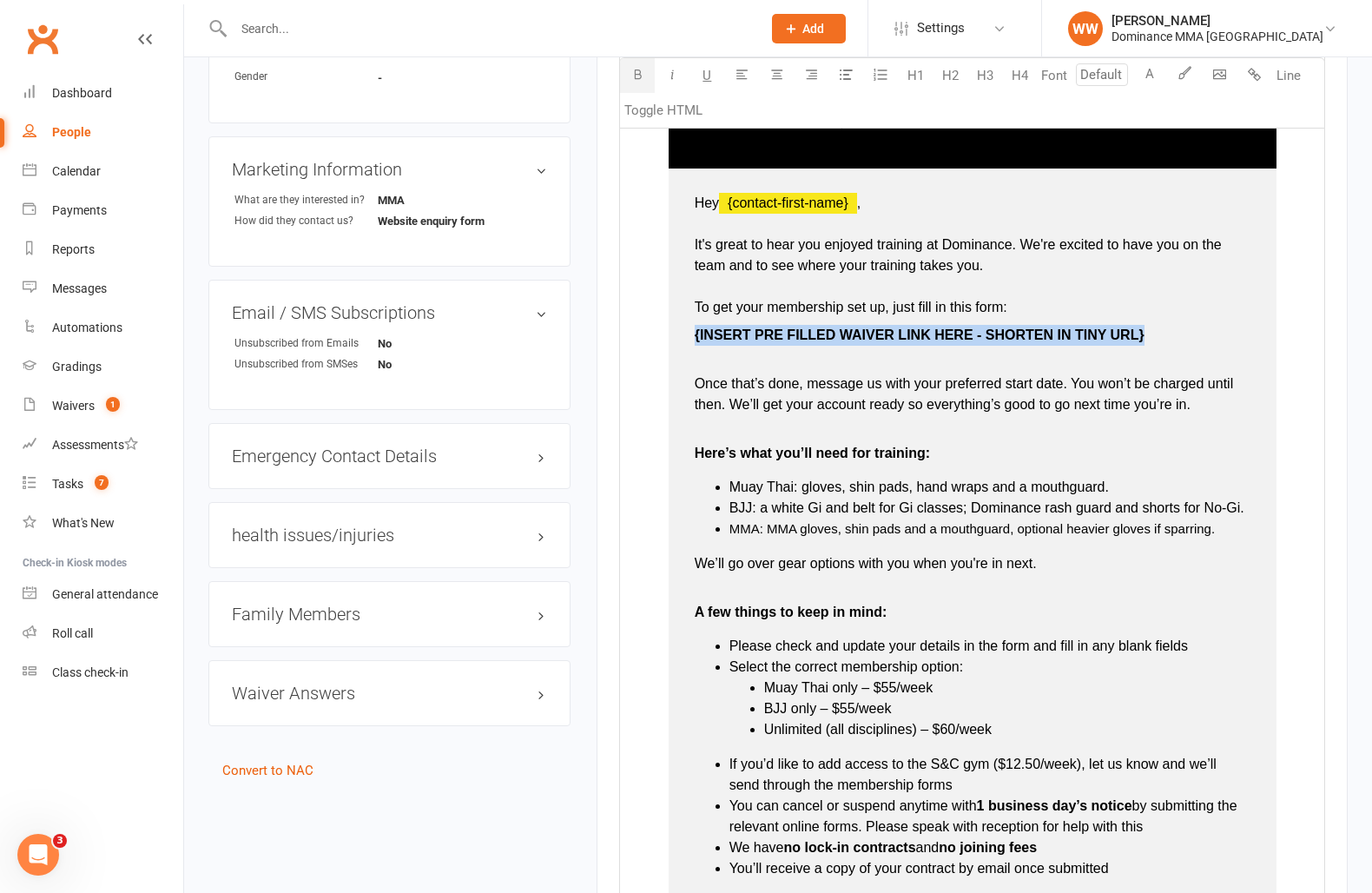
drag, startPoint x: 1146, startPoint y: 334, endPoint x: 692, endPoint y: 338, distance: 454.0
click at [692, 338] on td "Hey ﻿ {contact-first-name} , It's great to hear you enjoyed training at Dominan…" at bounding box center [973, 612] width 608 height 888
drag, startPoint x: 956, startPoint y: 476, endPoint x: 956, endPoint y: 489, distance: 13.0
click at [956, 464] on p "Here’s what you’ll need for training:" at bounding box center [973, 442] width 556 height 42
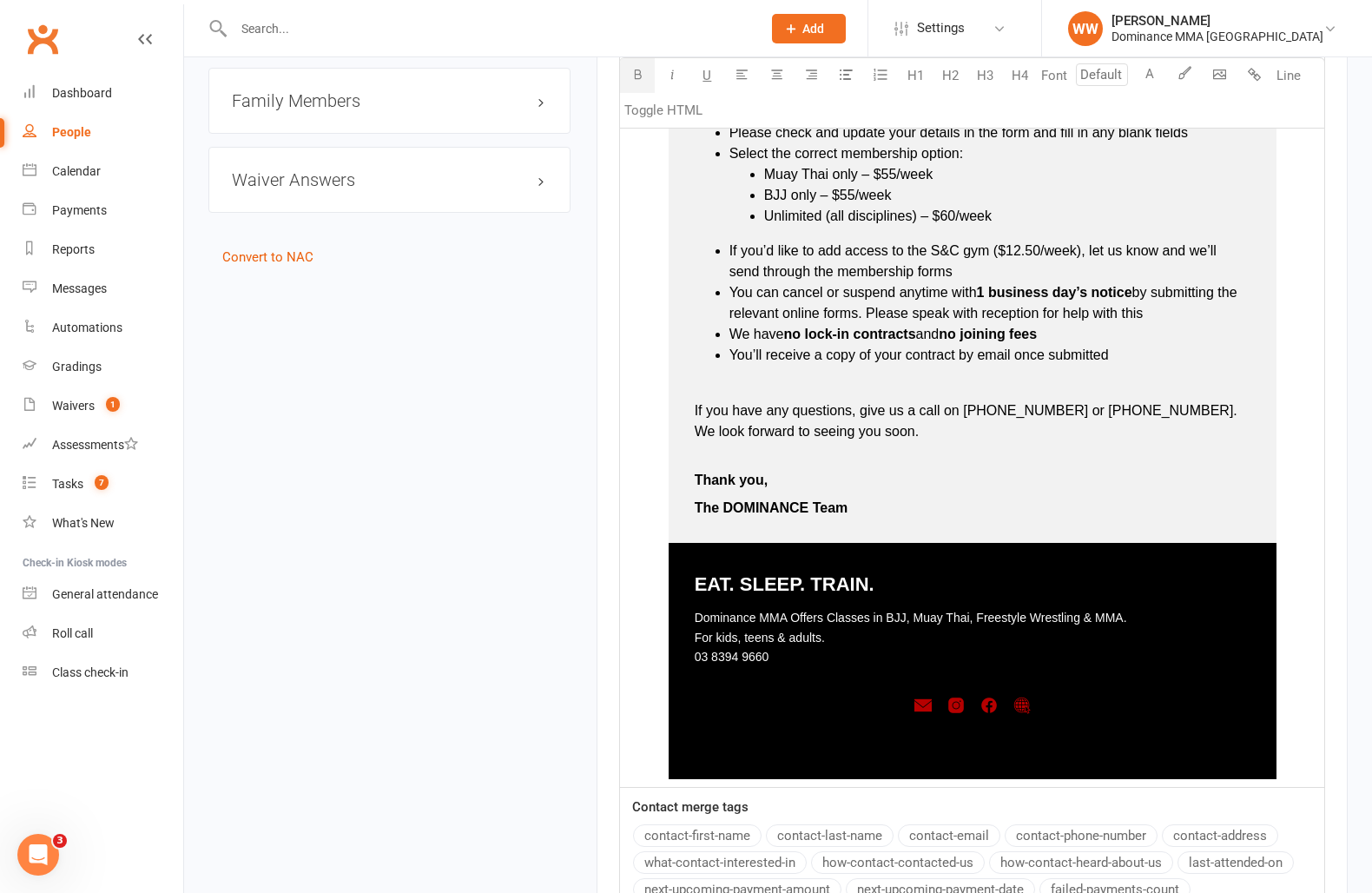
scroll to position [1592, 0]
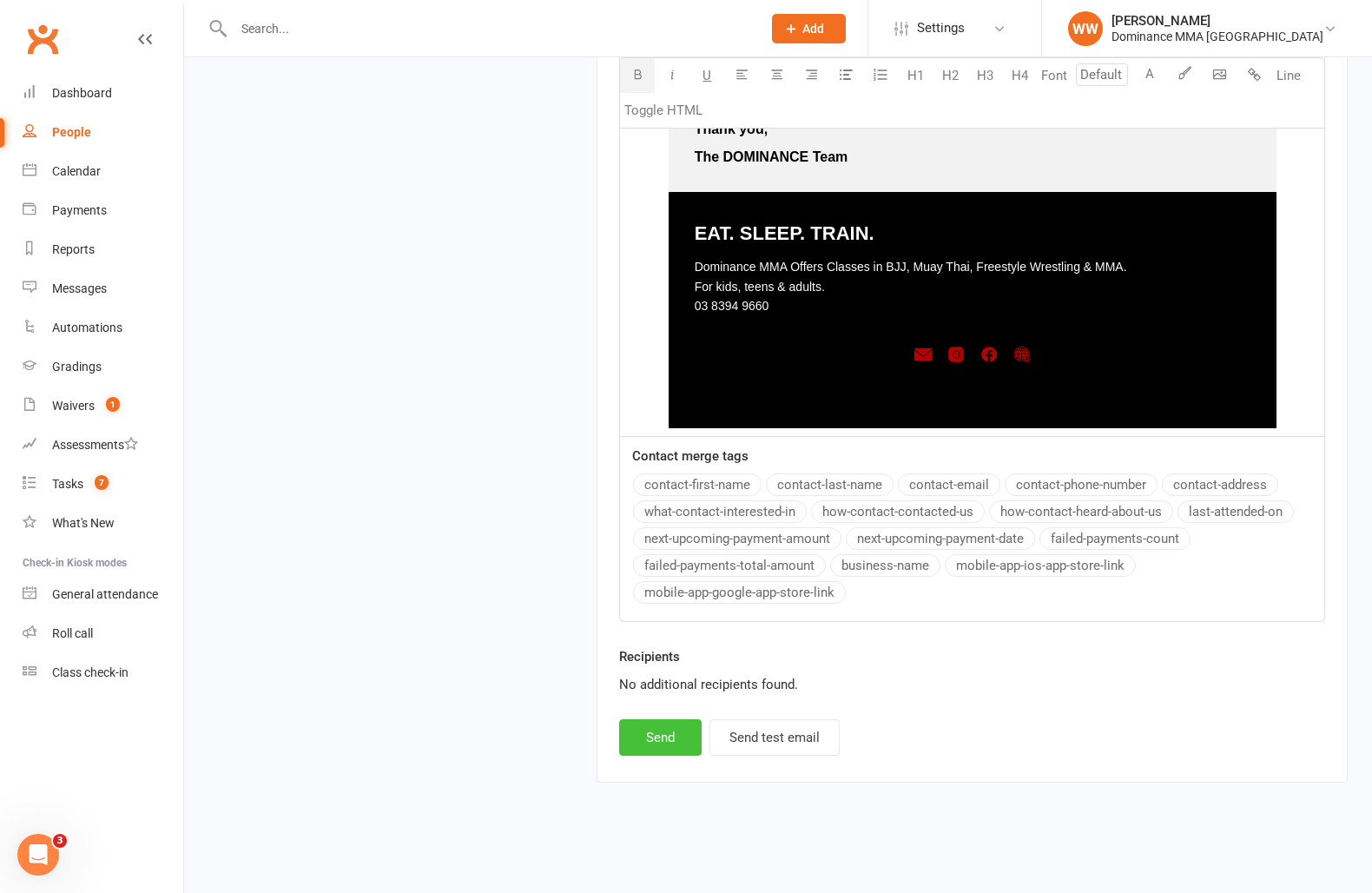
click at [666, 750] on button "Send" at bounding box center [660, 737] width 82 height 37
select select
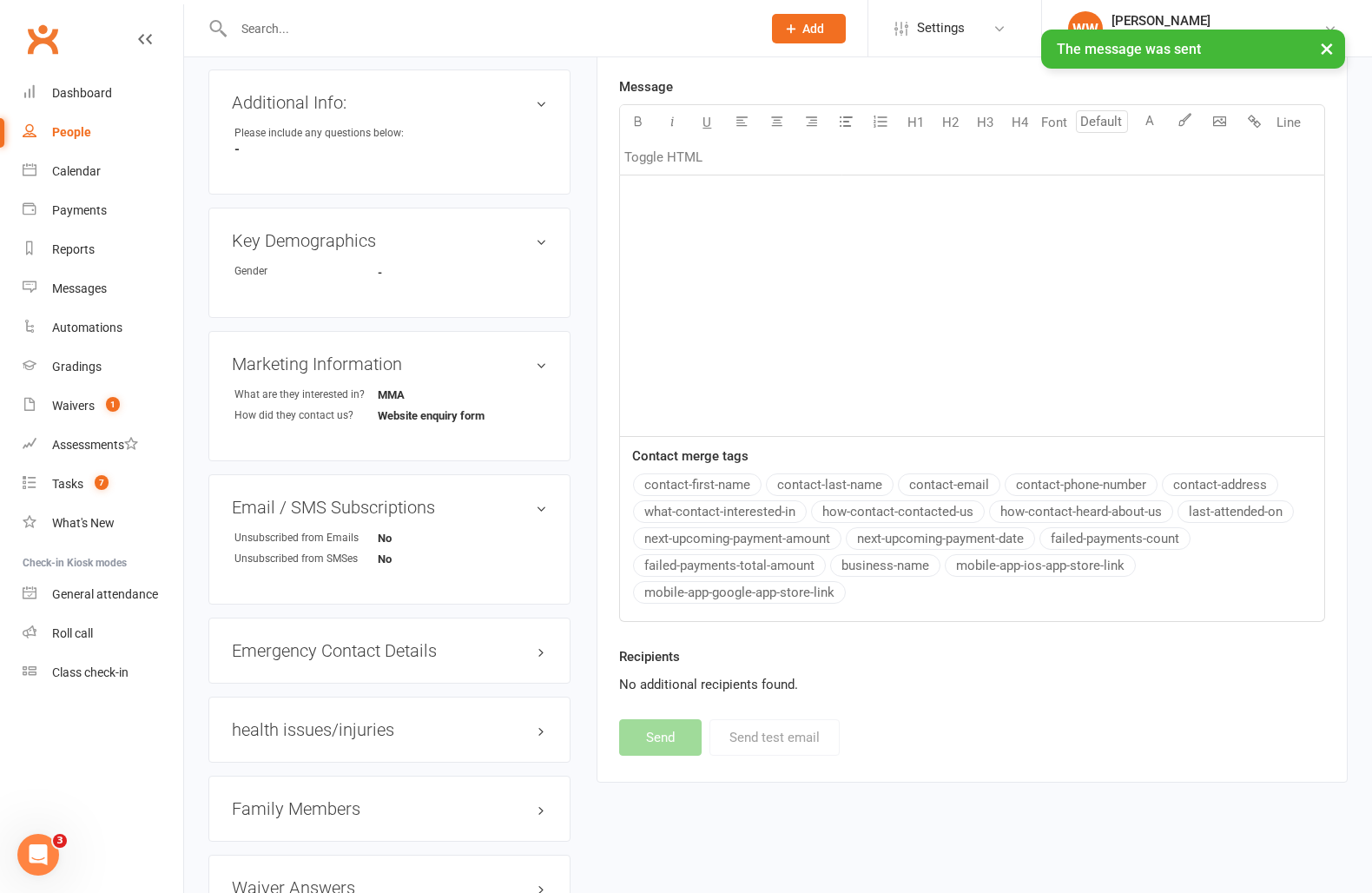
scroll to position [0, 0]
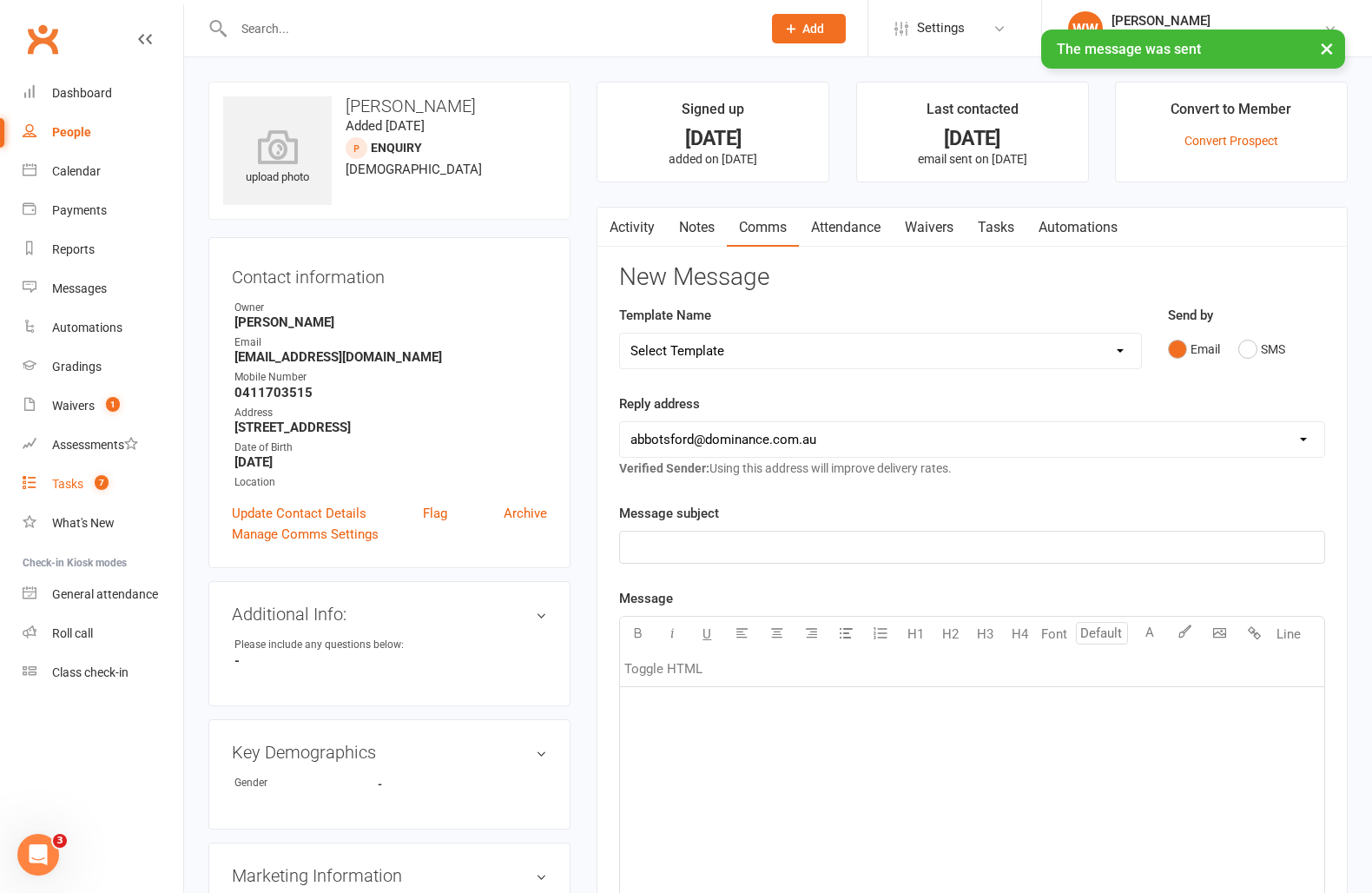
drag, startPoint x: 69, startPoint y: 490, endPoint x: 34, endPoint y: 485, distance: 35.4
click at [69, 490] on div "Tasks" at bounding box center [67, 484] width 31 height 14
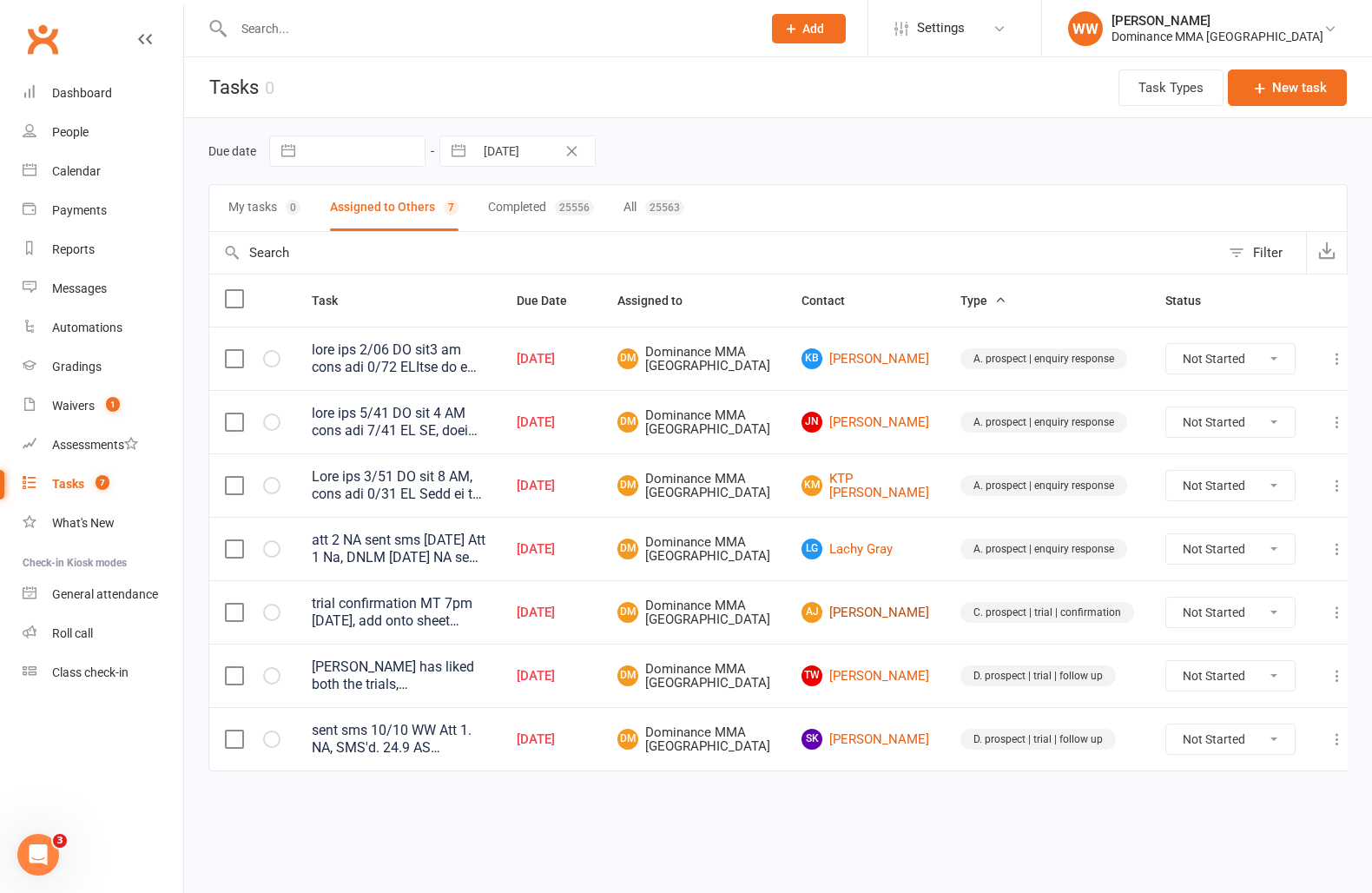
click at [858, 623] on link "AJ Aymen Jebril" at bounding box center [865, 612] width 128 height 21
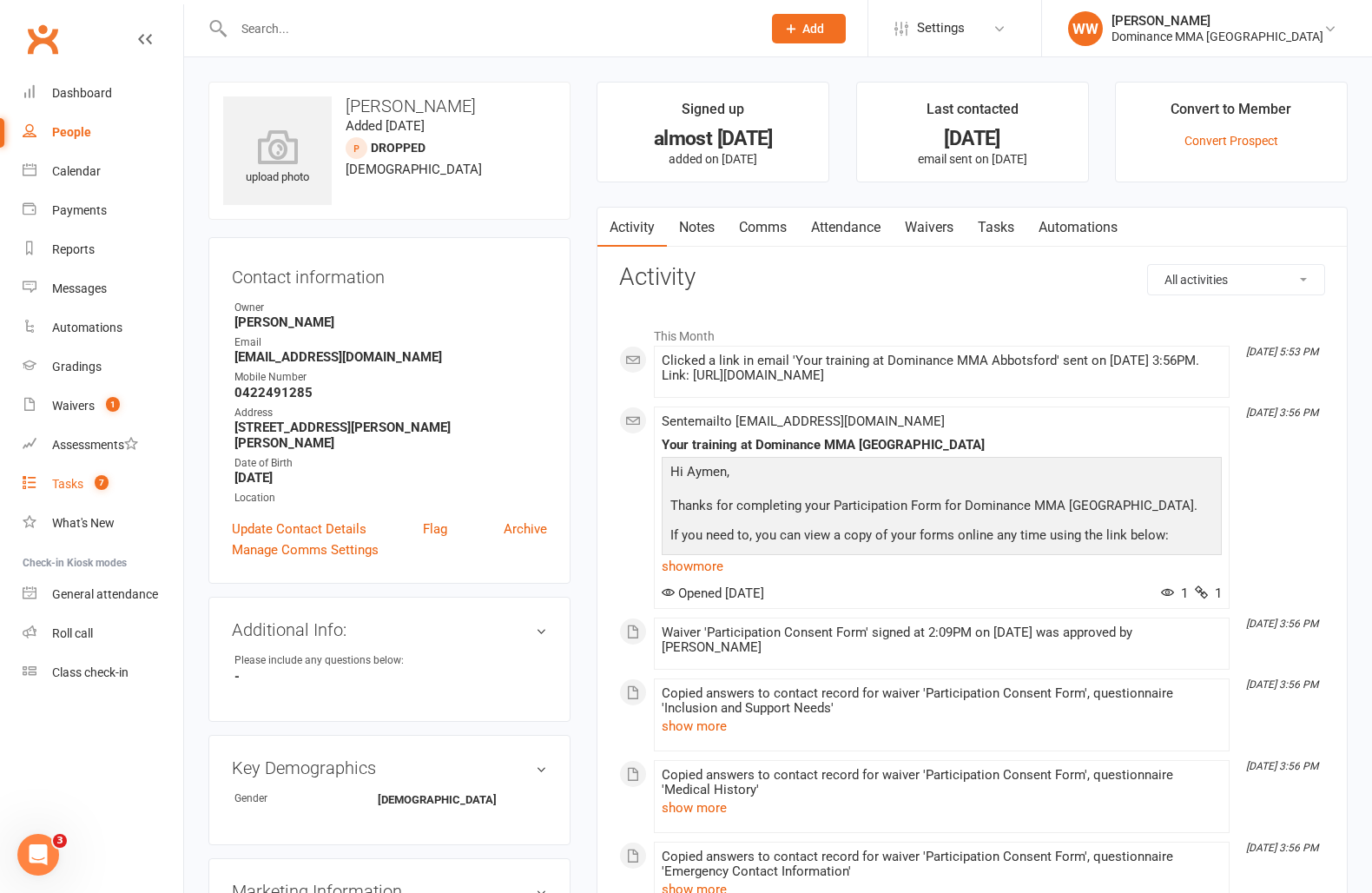
click at [83, 481] on div "Tasks" at bounding box center [67, 484] width 31 height 14
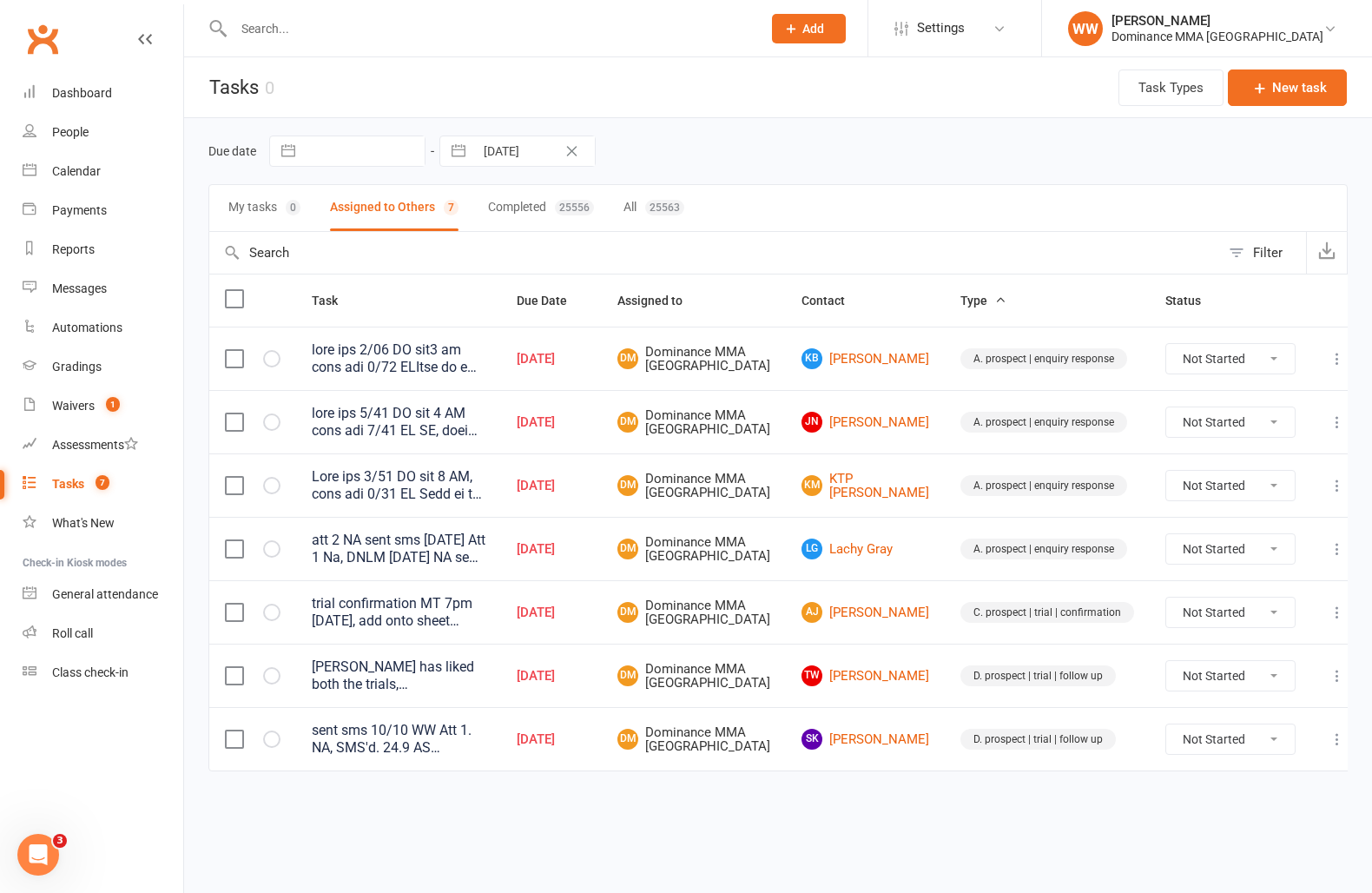
click at [810, 580] on td "LG Lachy Gray" at bounding box center [865, 548] width 159 height 64
click at [786, 580] on td "DM Dominance MMA Abbotsford" at bounding box center [694, 548] width 184 height 64
click at [878, 750] on link "SK Sam Kent" at bounding box center [865, 739] width 128 height 21
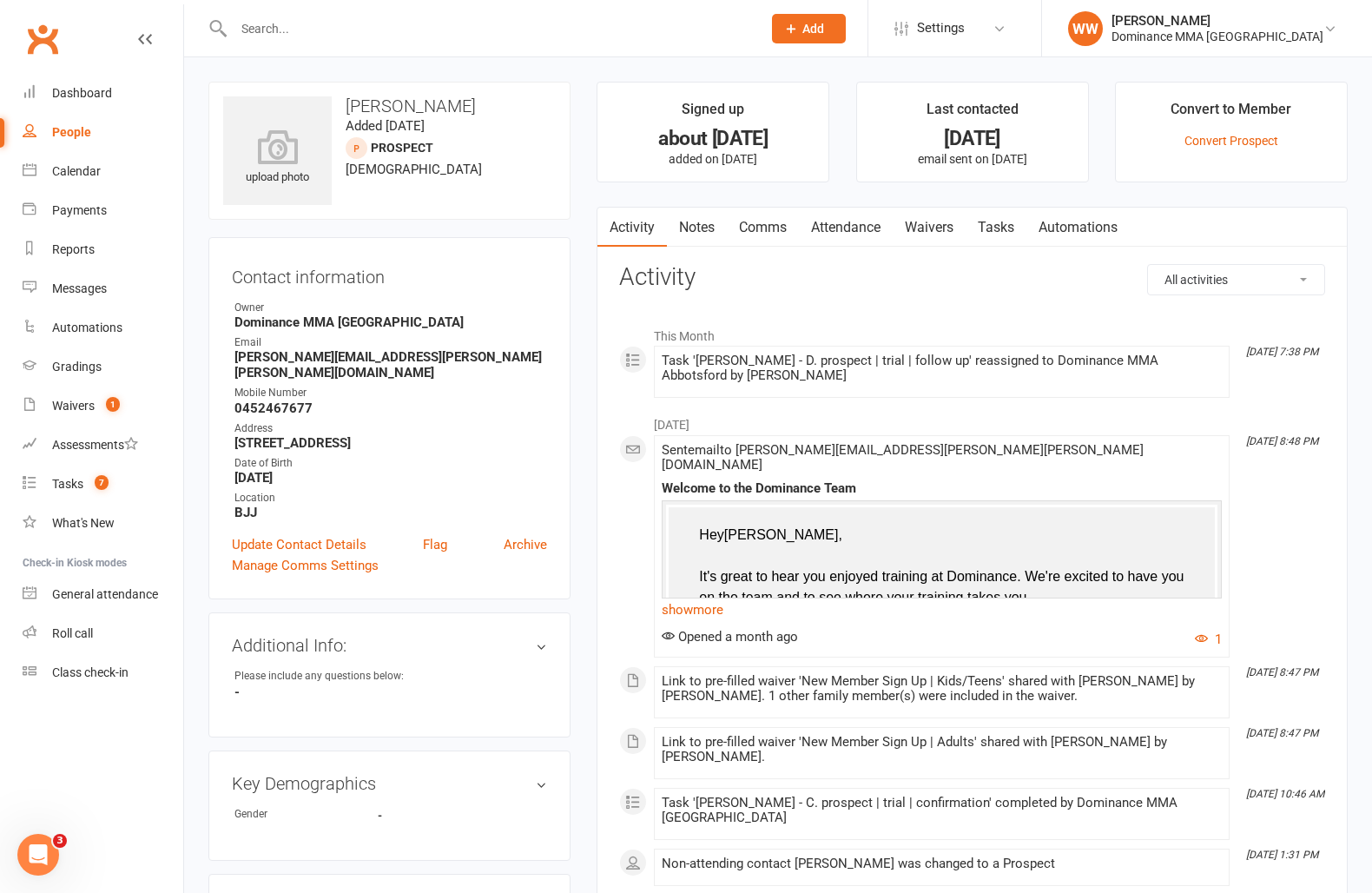
click at [1008, 226] on link "Tasks" at bounding box center [996, 228] width 61 height 40
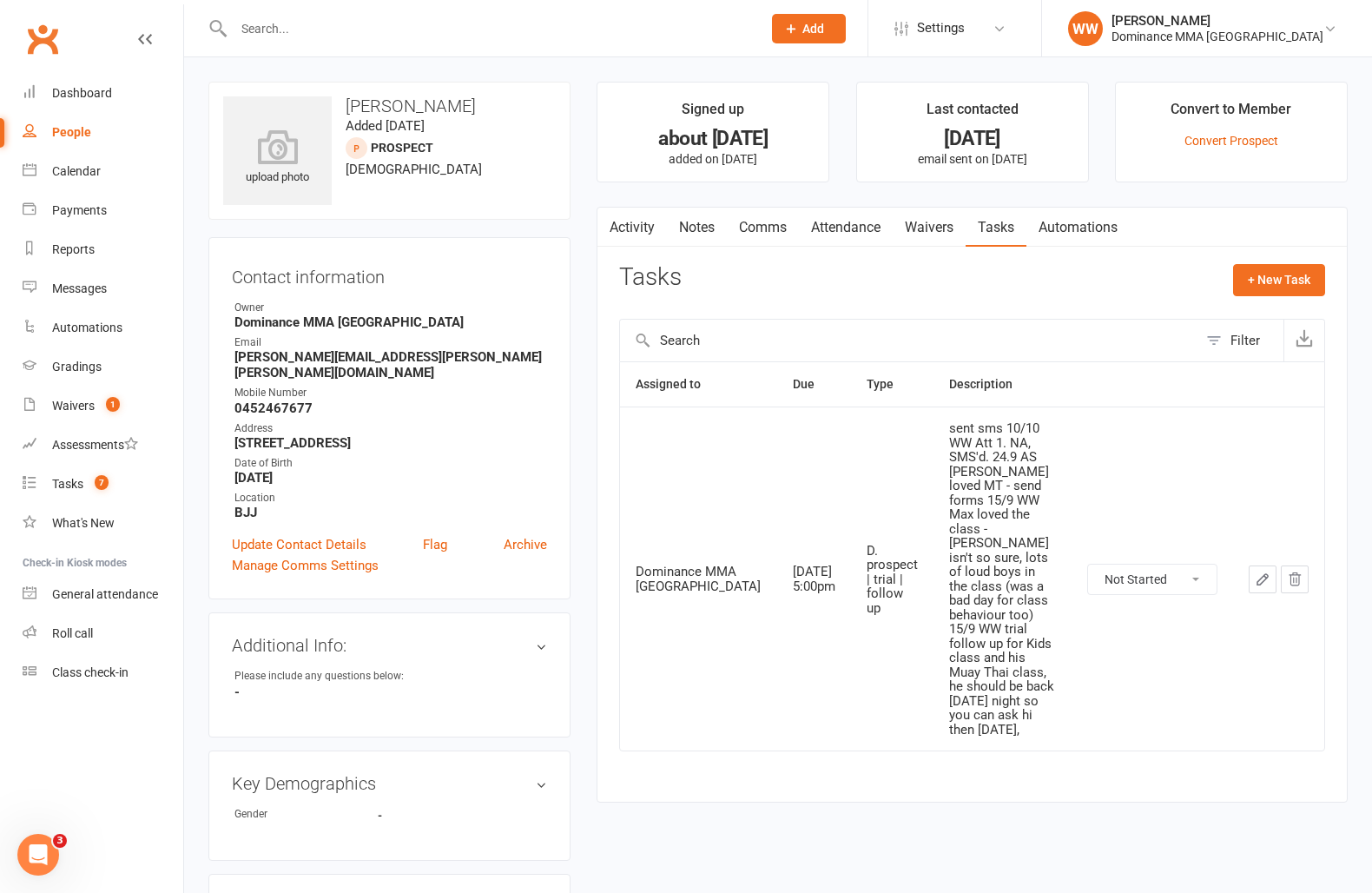
click at [1264, 571] on icon "button" at bounding box center [1262, 579] width 15 height 15
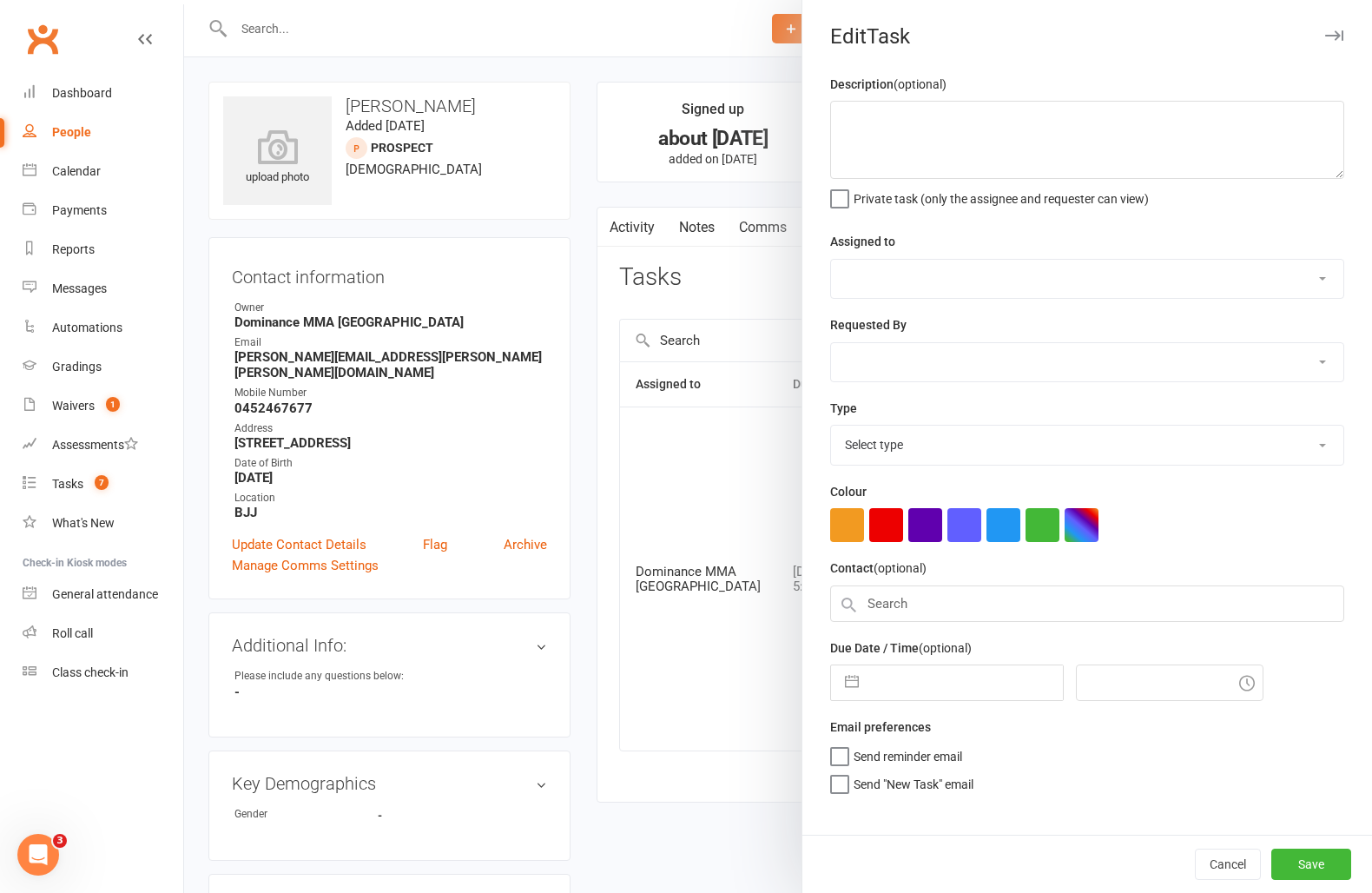
type textarea "sent sms 10/10 WW Att 1. NA, SMS'd. 24.9 AS Sam loved MT - send forms 15/9 WW M…"
select select "12631"
type input "11 Oct 2025"
type input "5:00pm"
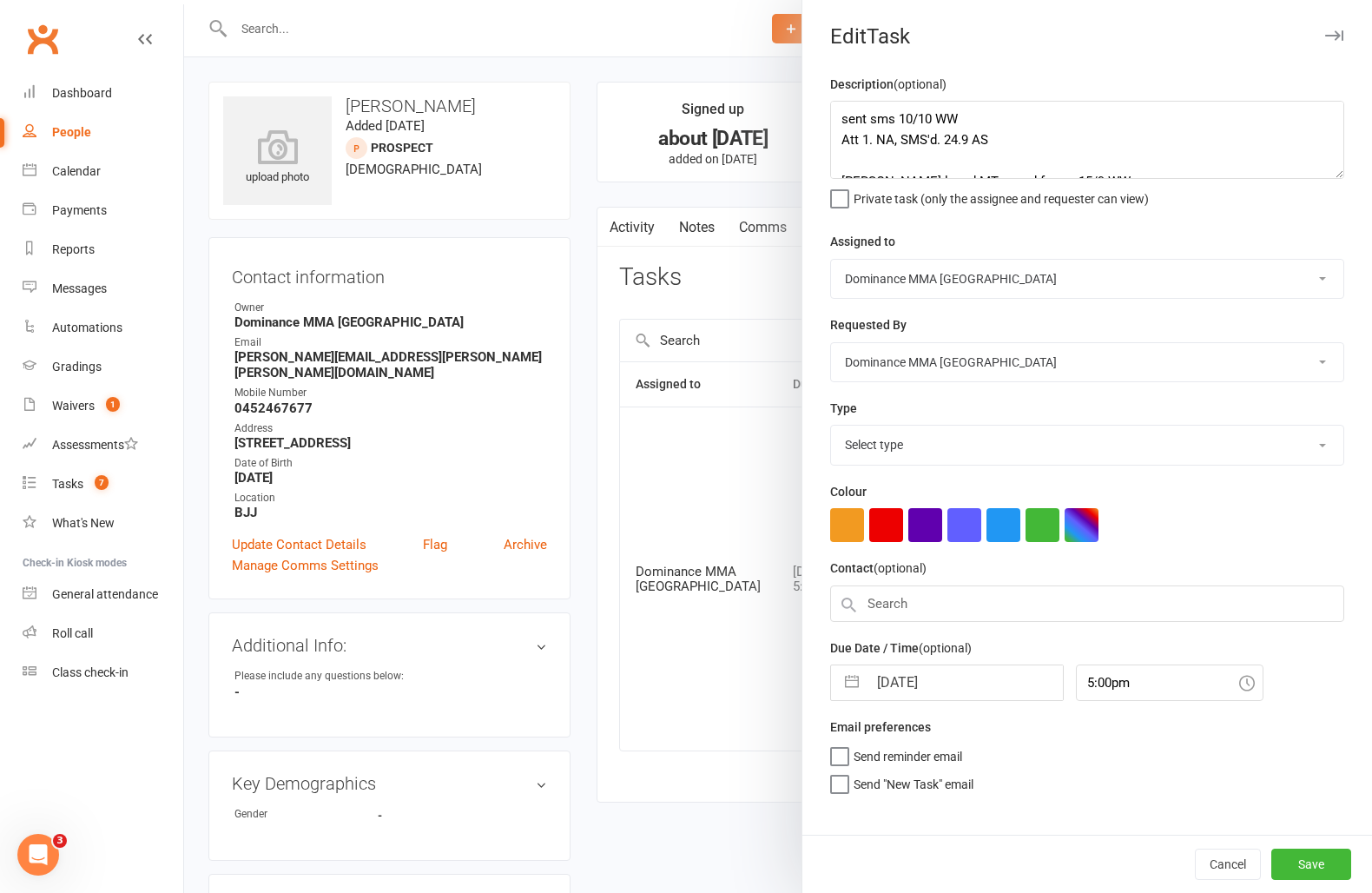
select select "3863"
click at [936, 676] on input "11 Oct 2025" at bounding box center [965, 677] width 195 height 35
select select "8"
select select "2025"
select select "9"
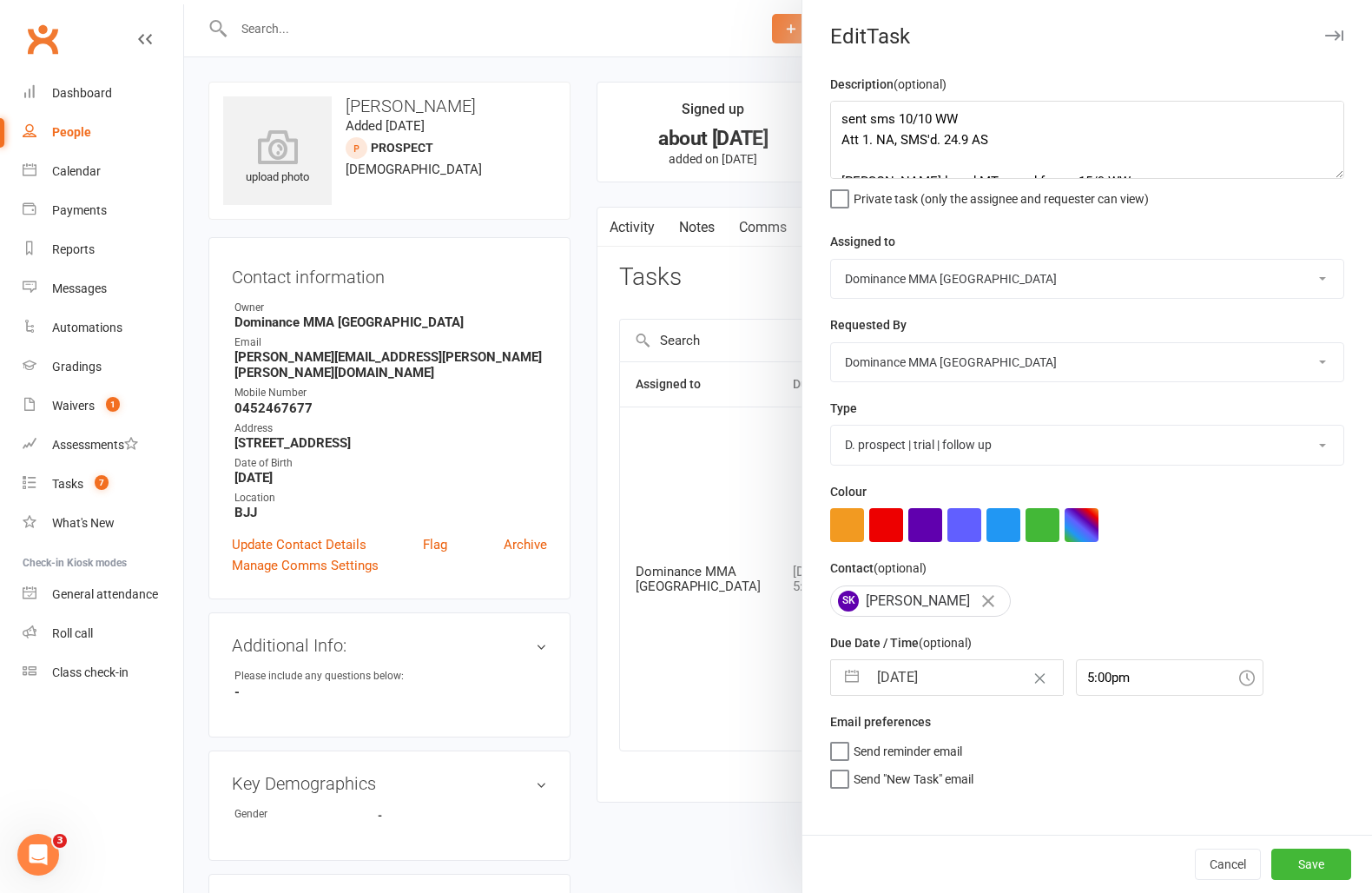
select select "2025"
select select "10"
select select "2025"
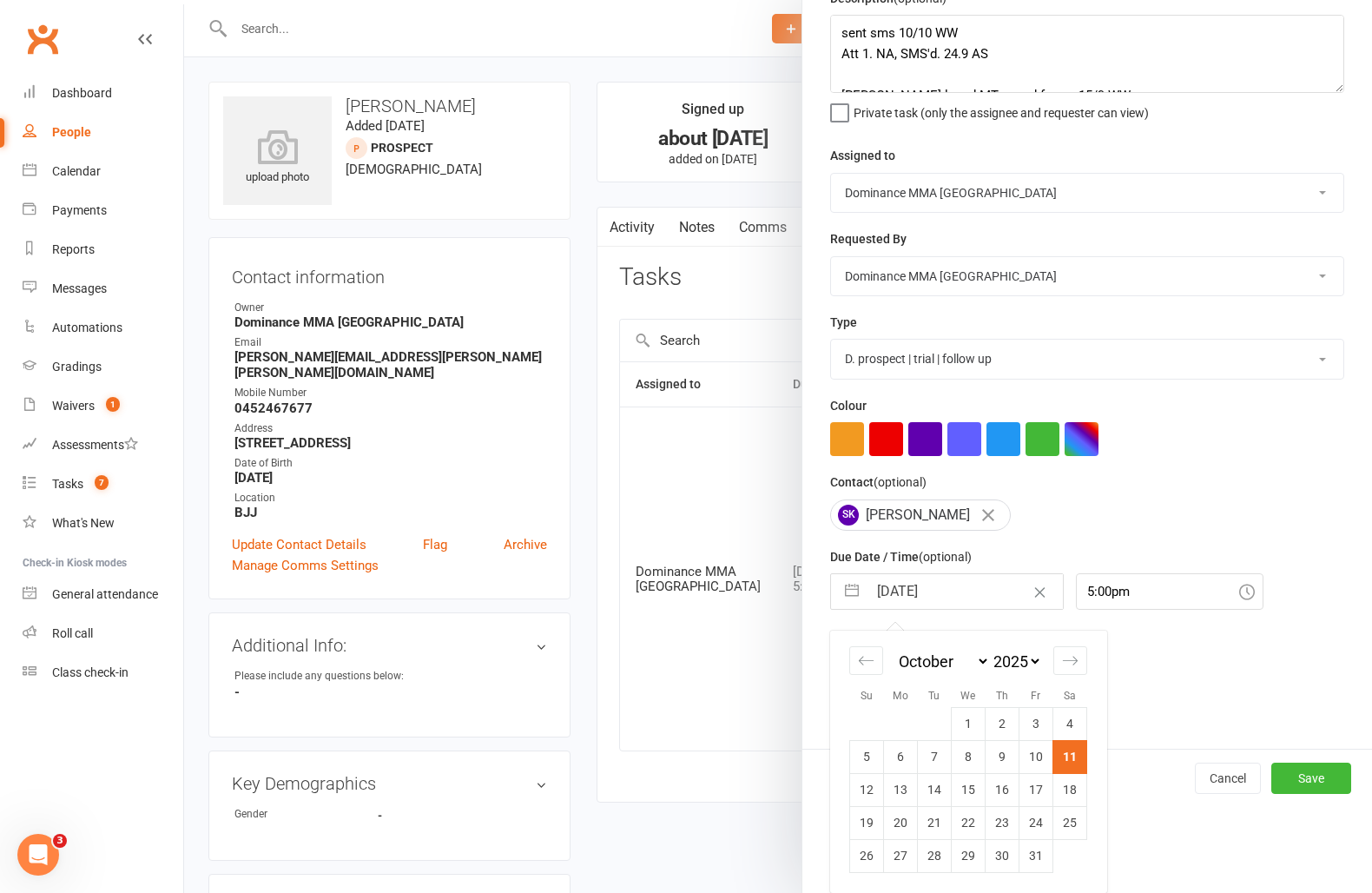
drag, startPoint x: 939, startPoint y: 791, endPoint x: 997, endPoint y: 796, distance: 58.2
click at [939, 791] on td "14" at bounding box center [935, 789] width 34 height 33
type input "14 Oct 2025"
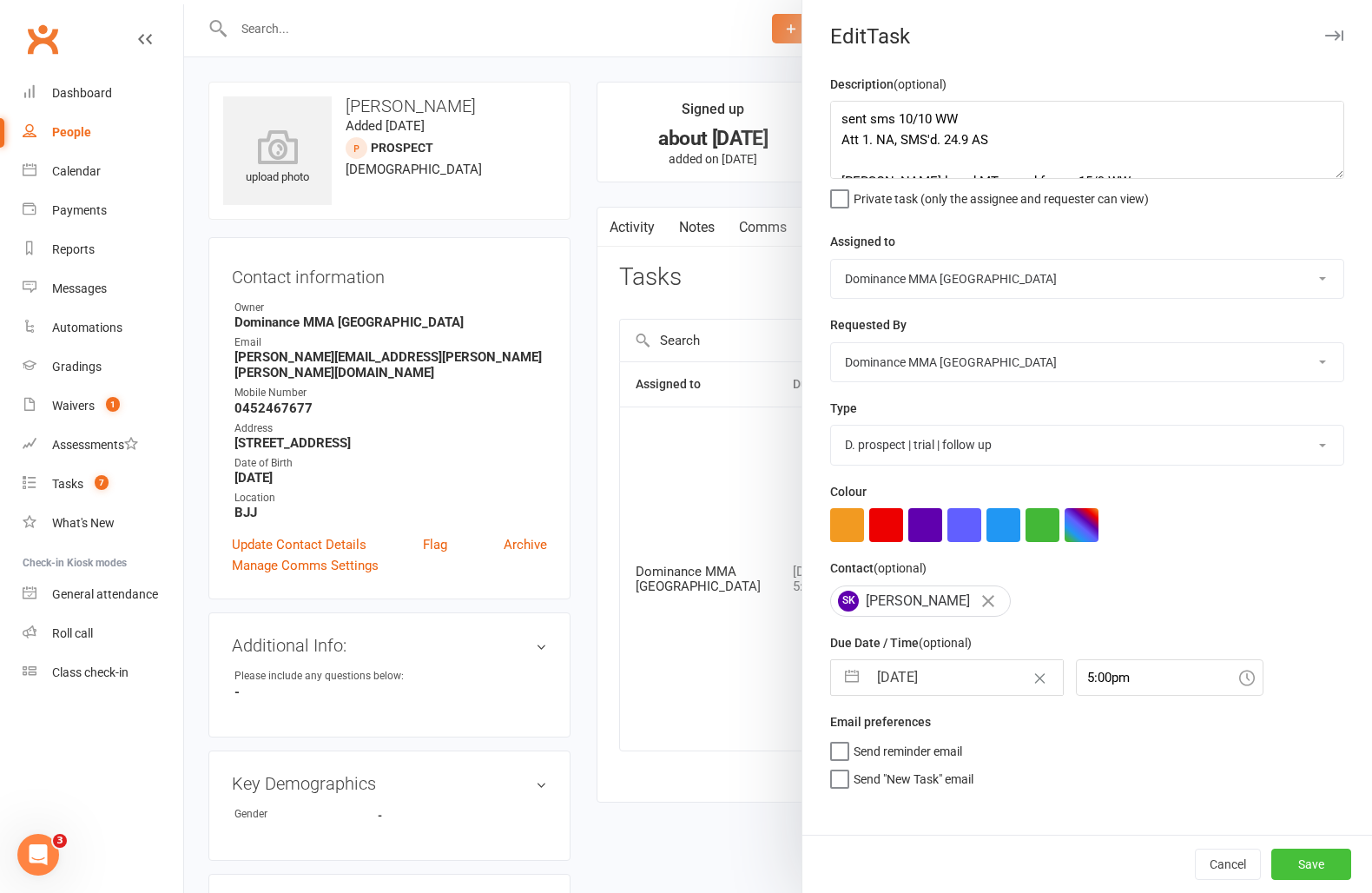
click at [1303, 861] on button "Save" at bounding box center [1311, 864] width 80 height 31
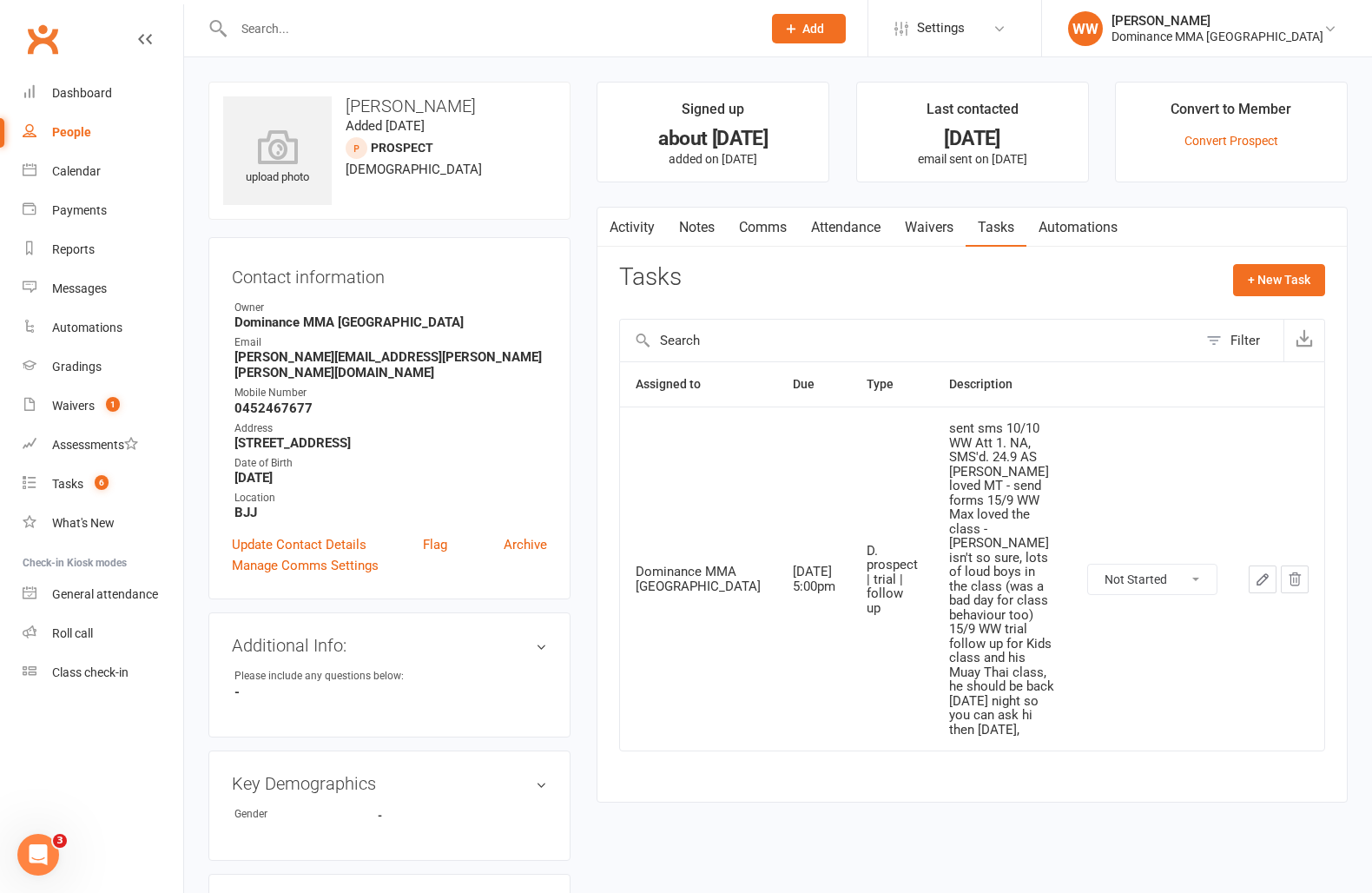
click at [1260, 571] on icon "button" at bounding box center [1262, 579] width 15 height 15
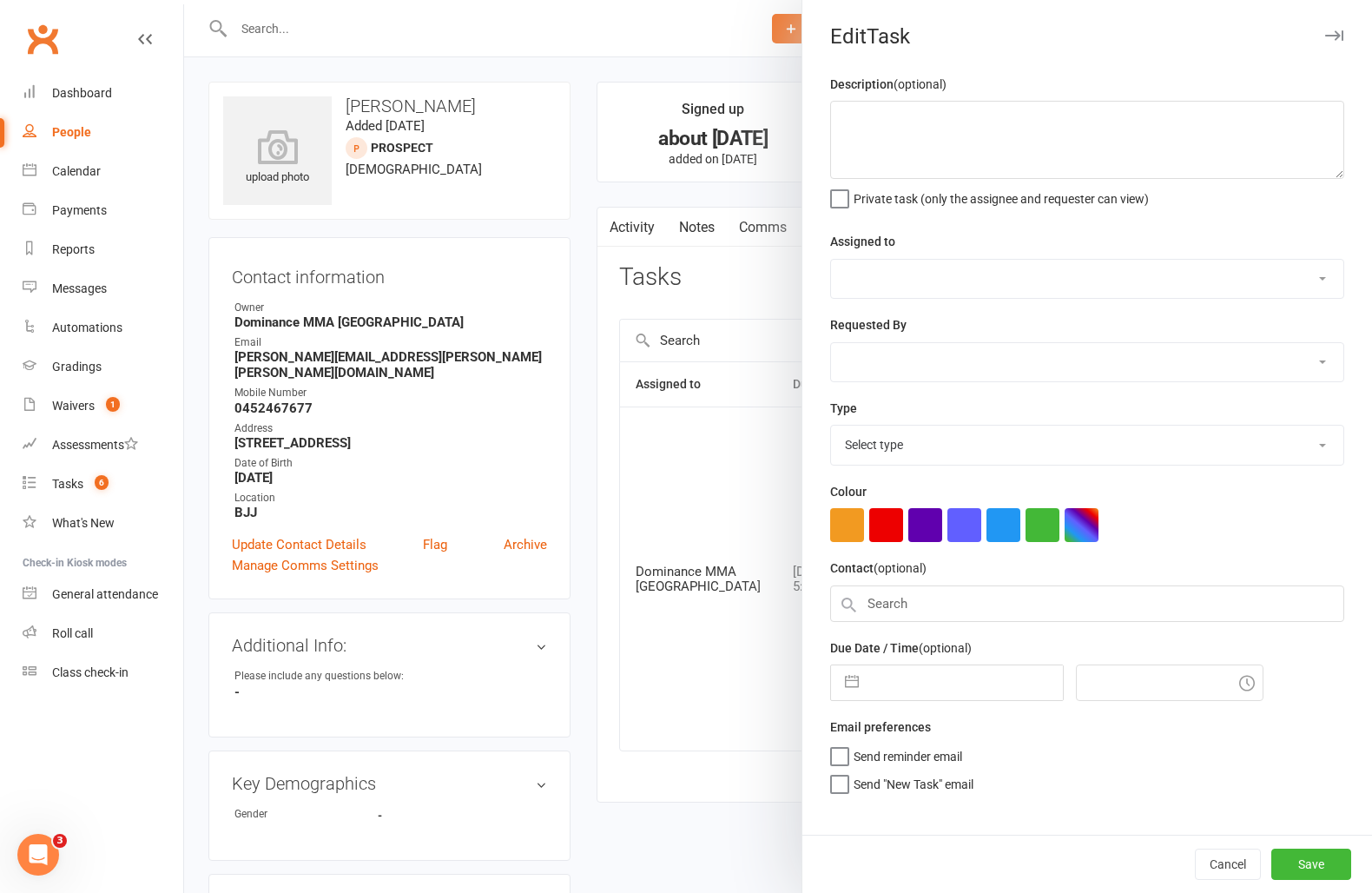
type textarea "sent sms 10/10 WW Att 1. NA, SMS'd. 24.9 AS Sam loved MT - send forms 15/9 WW M…"
select select "12631"
type input "14 Oct 2025"
type input "5:00pm"
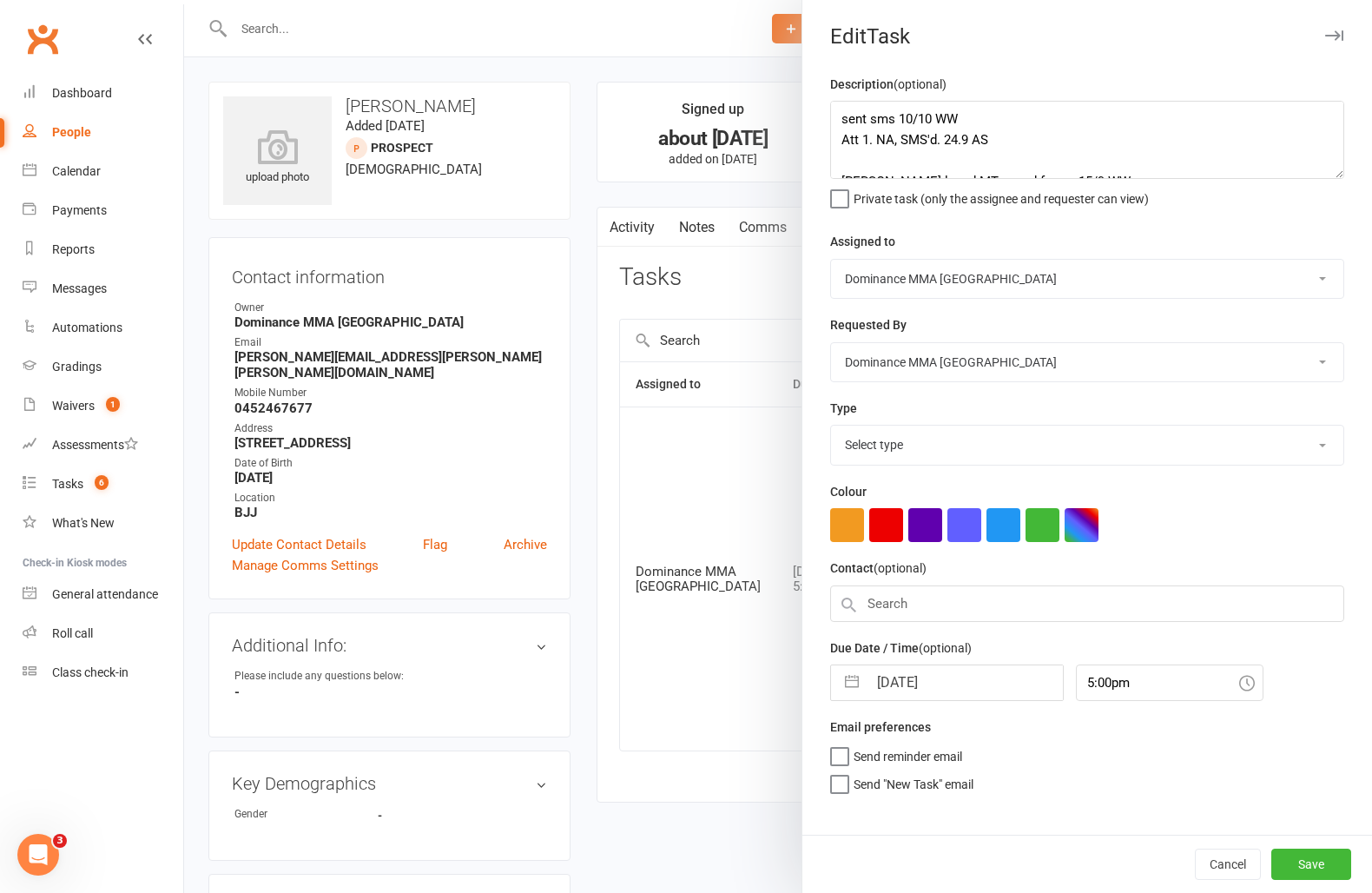
select select "3863"
click at [900, 279] on select "Cat Wilson Alish S. David Hart Lachlan Dart Will Wesley Ellen T. Max Viney Domi…" at bounding box center [1087, 279] width 512 height 39
select select "49757"
click at [831, 260] on select "Cat Wilson Alish S. David Hart Lachlan Dart Will Wesley Ellen T. Max Viney Domi…" at bounding box center [1087, 279] width 512 height 39
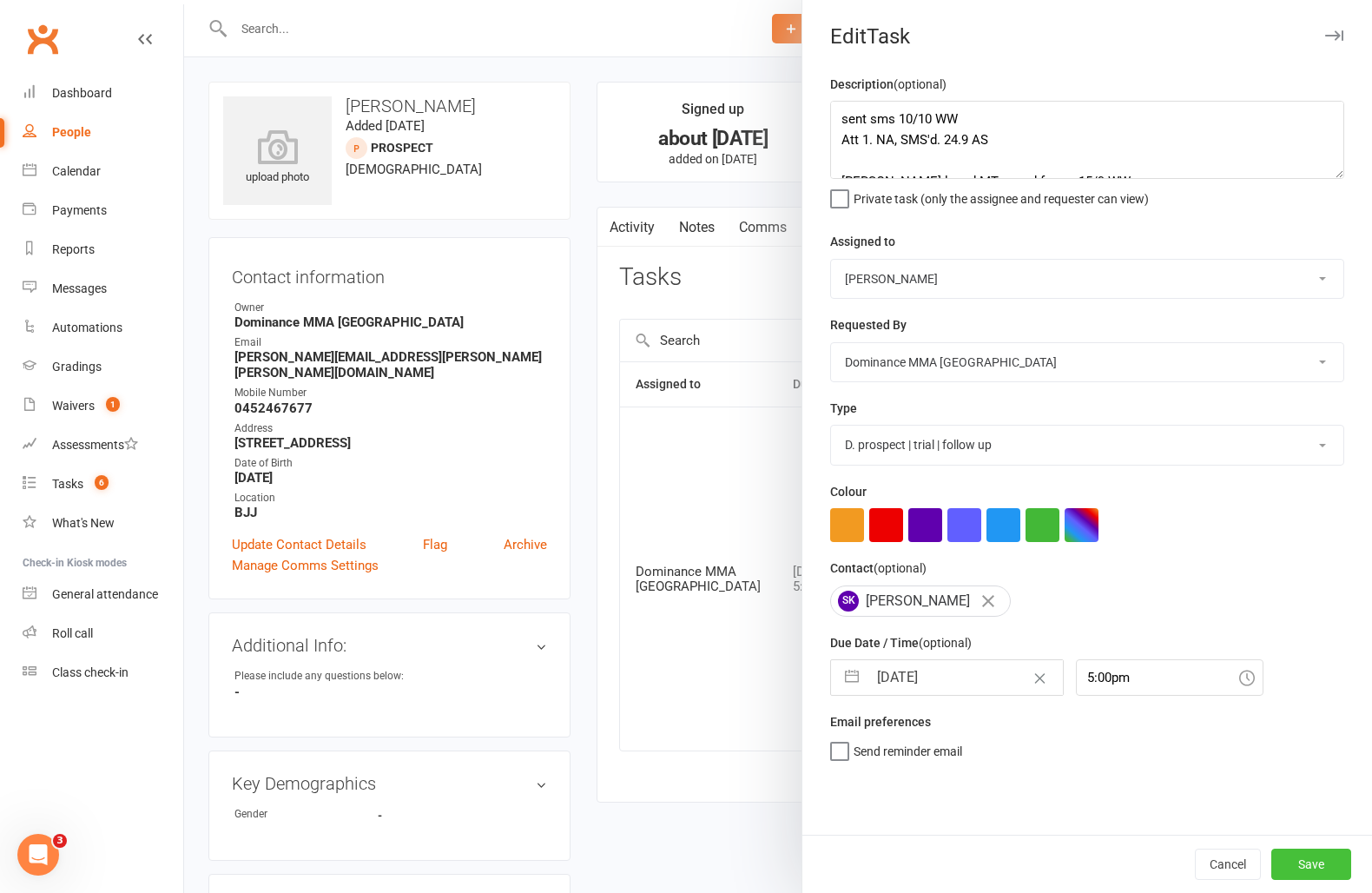
click at [1292, 860] on button "Save" at bounding box center [1311, 864] width 80 height 31
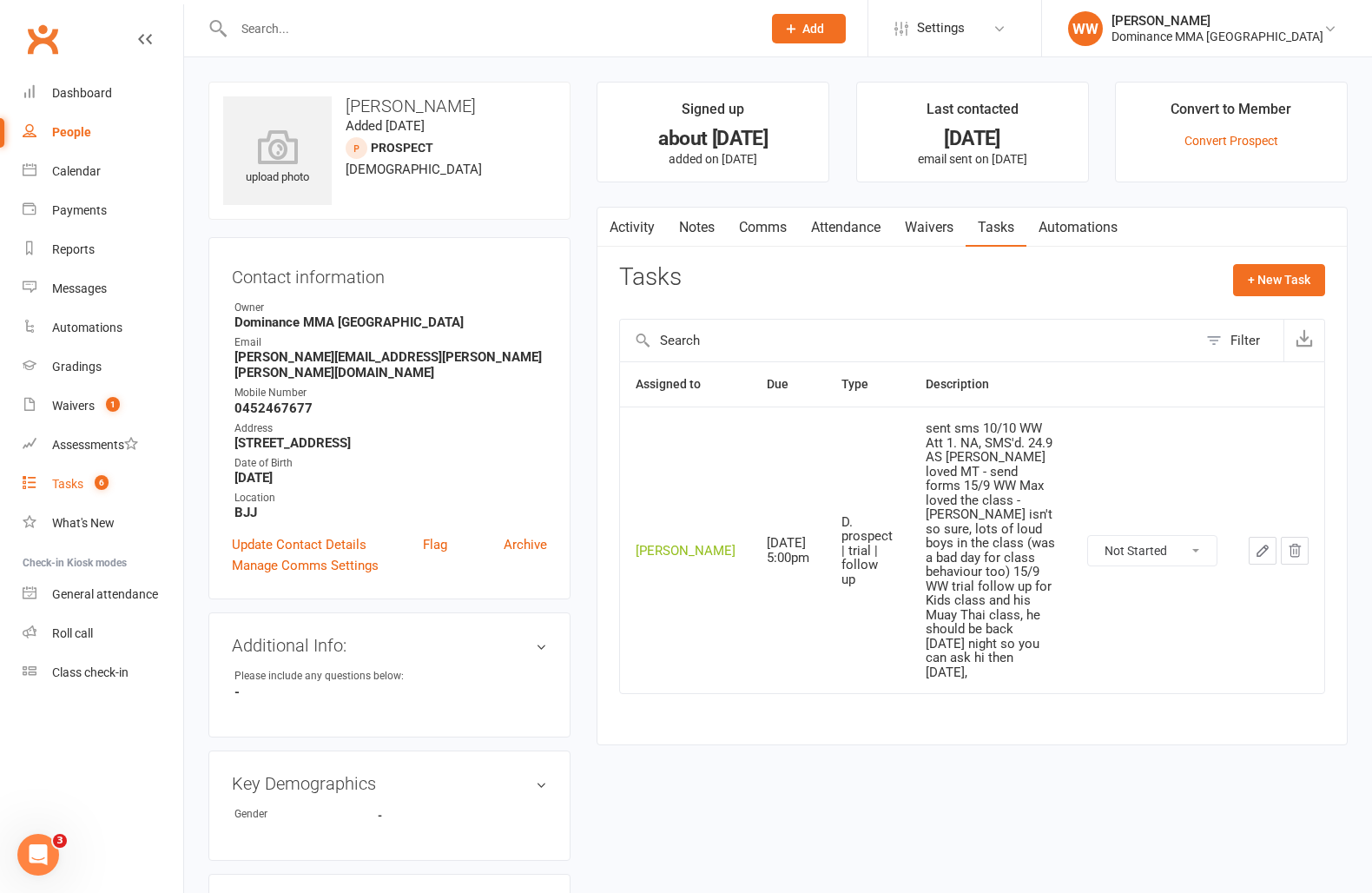
click at [79, 490] on div "Tasks" at bounding box center [67, 484] width 31 height 14
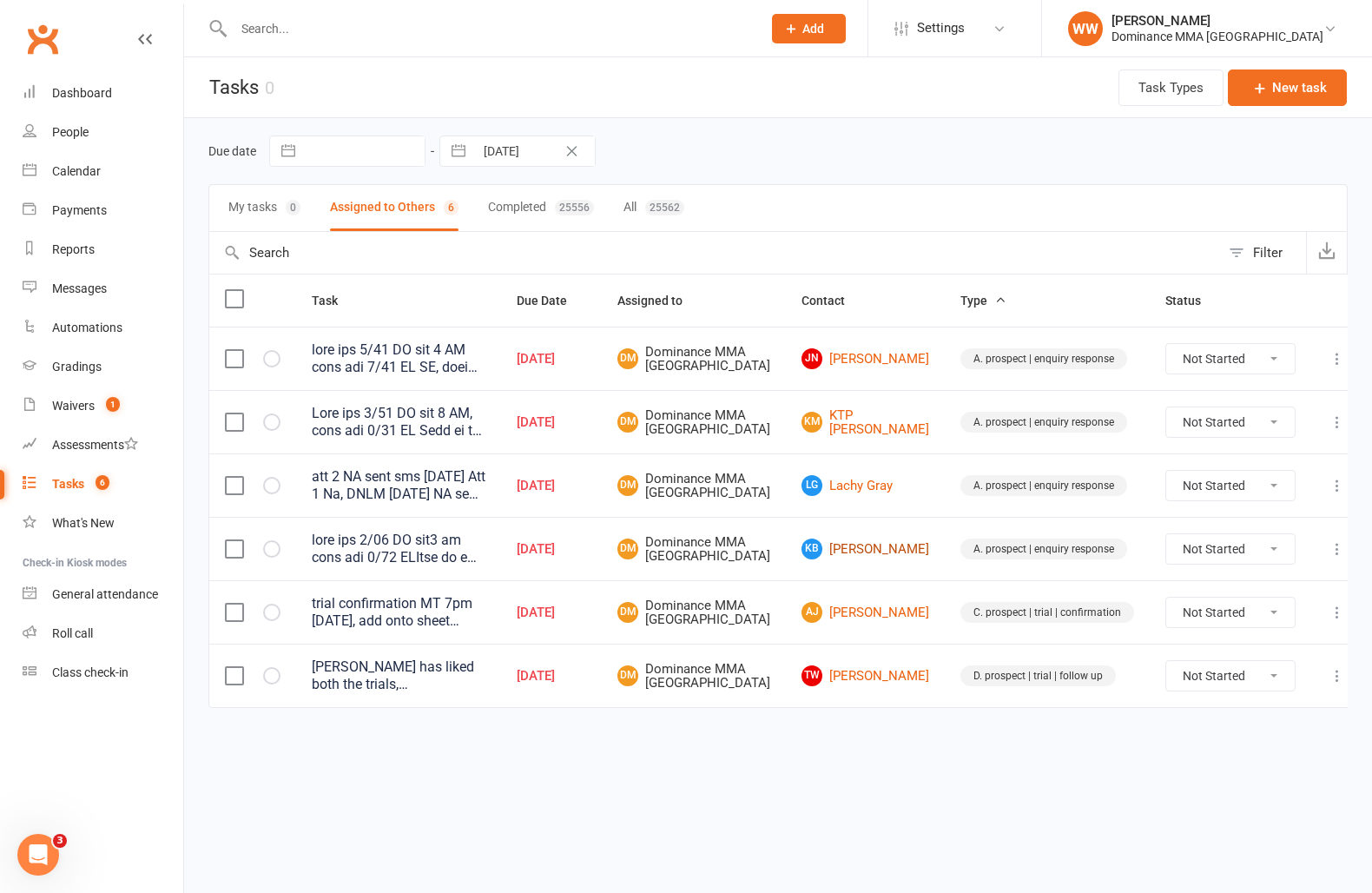
click at [877, 560] on link "kB kade Bulen" at bounding box center [865, 548] width 128 height 21
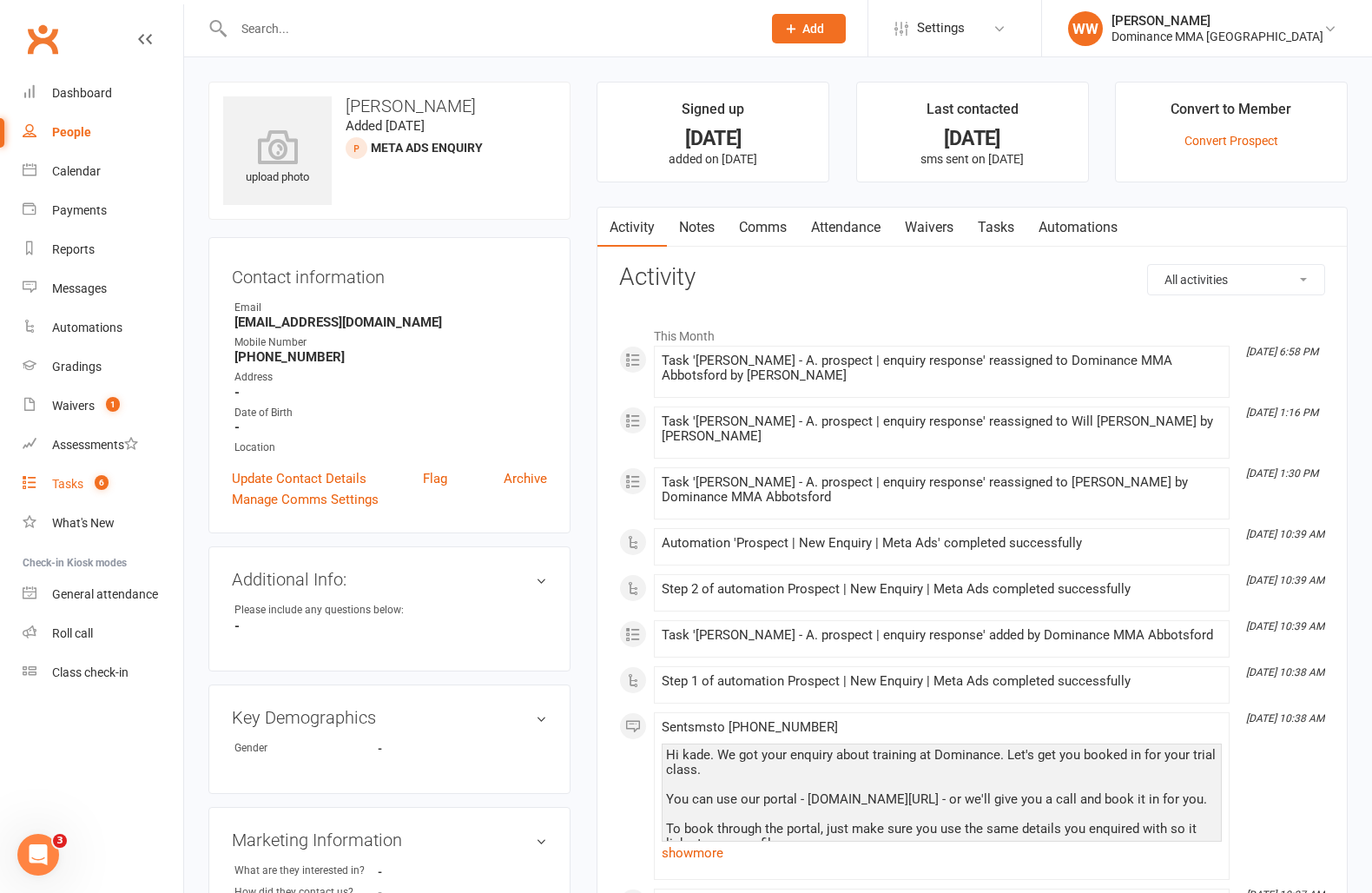
click at [67, 496] on link "Tasks 6" at bounding box center [102, 485] width 160 height 39
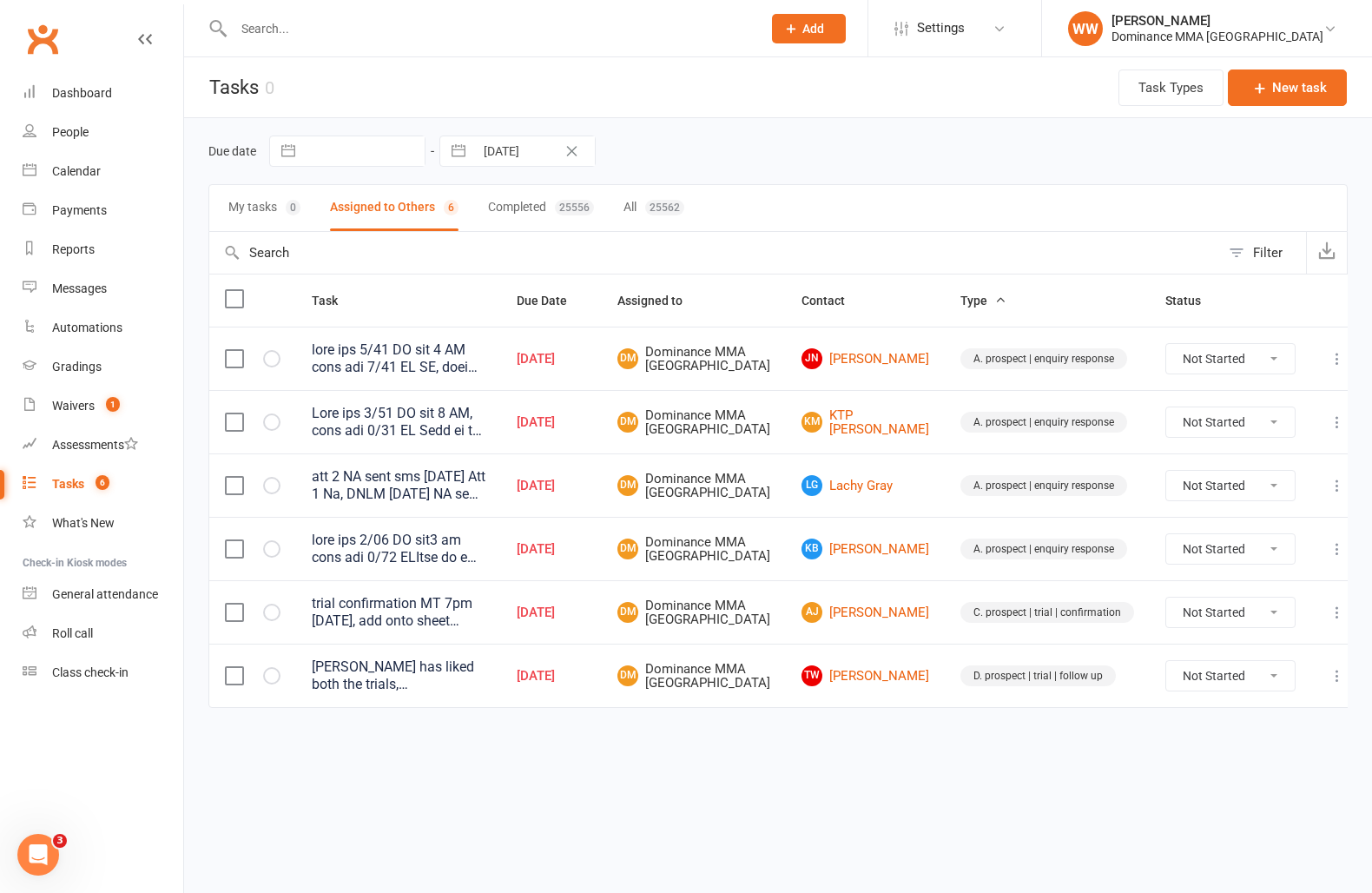
click at [602, 580] on td "Oct 11, 2025" at bounding box center [552, 548] width 100 height 64
click at [683, 561] on td "DM Dominance MMA Abbotsford" at bounding box center [694, 548] width 184 height 64
click at [602, 552] on td "Oct 11, 2025" at bounding box center [552, 548] width 100 height 64
click at [602, 554] on td "Oct 11, 2025" at bounding box center [552, 548] width 100 height 64
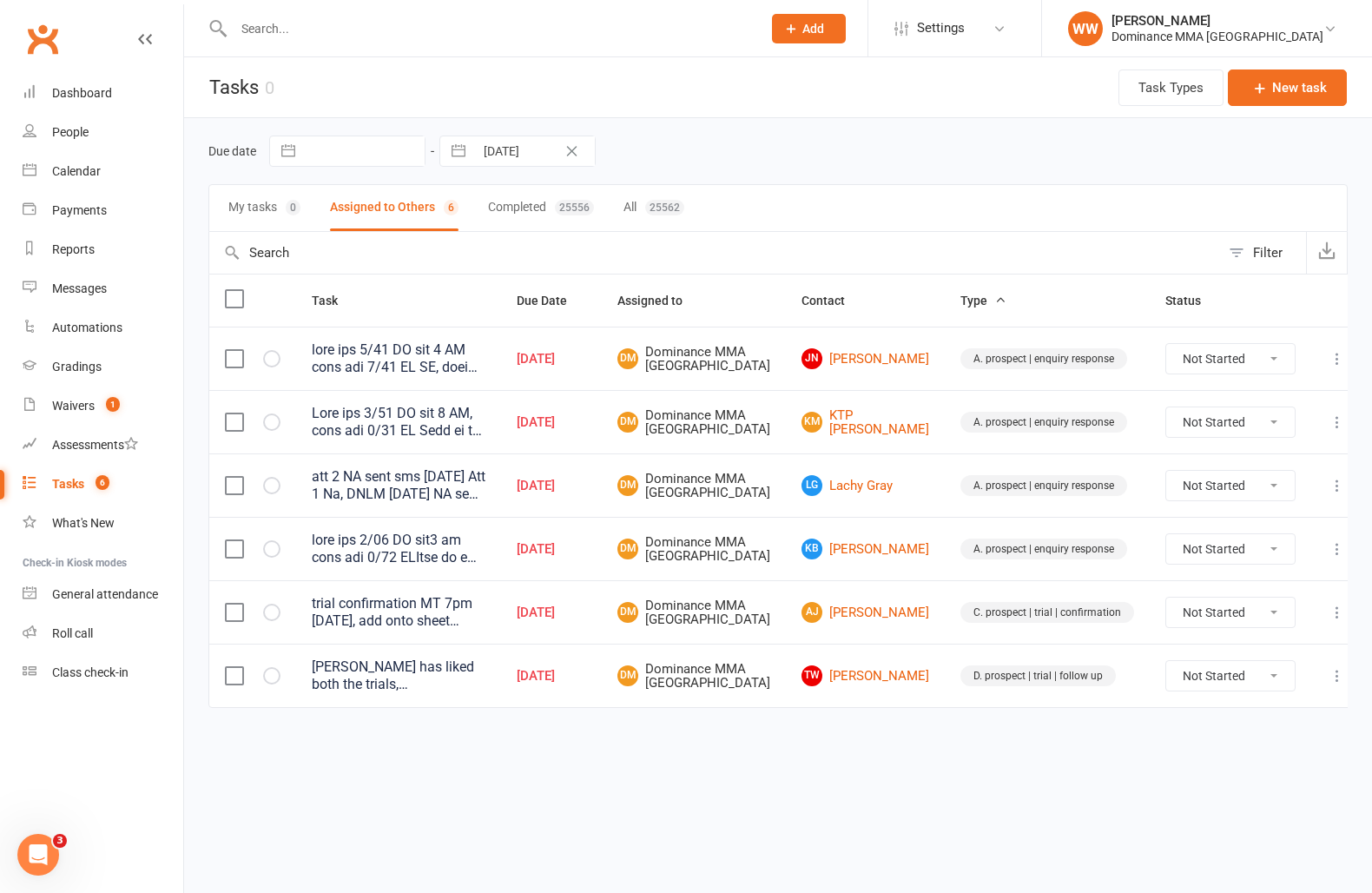
click at [801, 552] on td "kB kade Bulen" at bounding box center [865, 548] width 159 height 64
click at [807, 551] on td "kB kade Bulen" at bounding box center [865, 548] width 159 height 64
click at [410, 32] on input "text" at bounding box center [489, 28] width 521 height 24
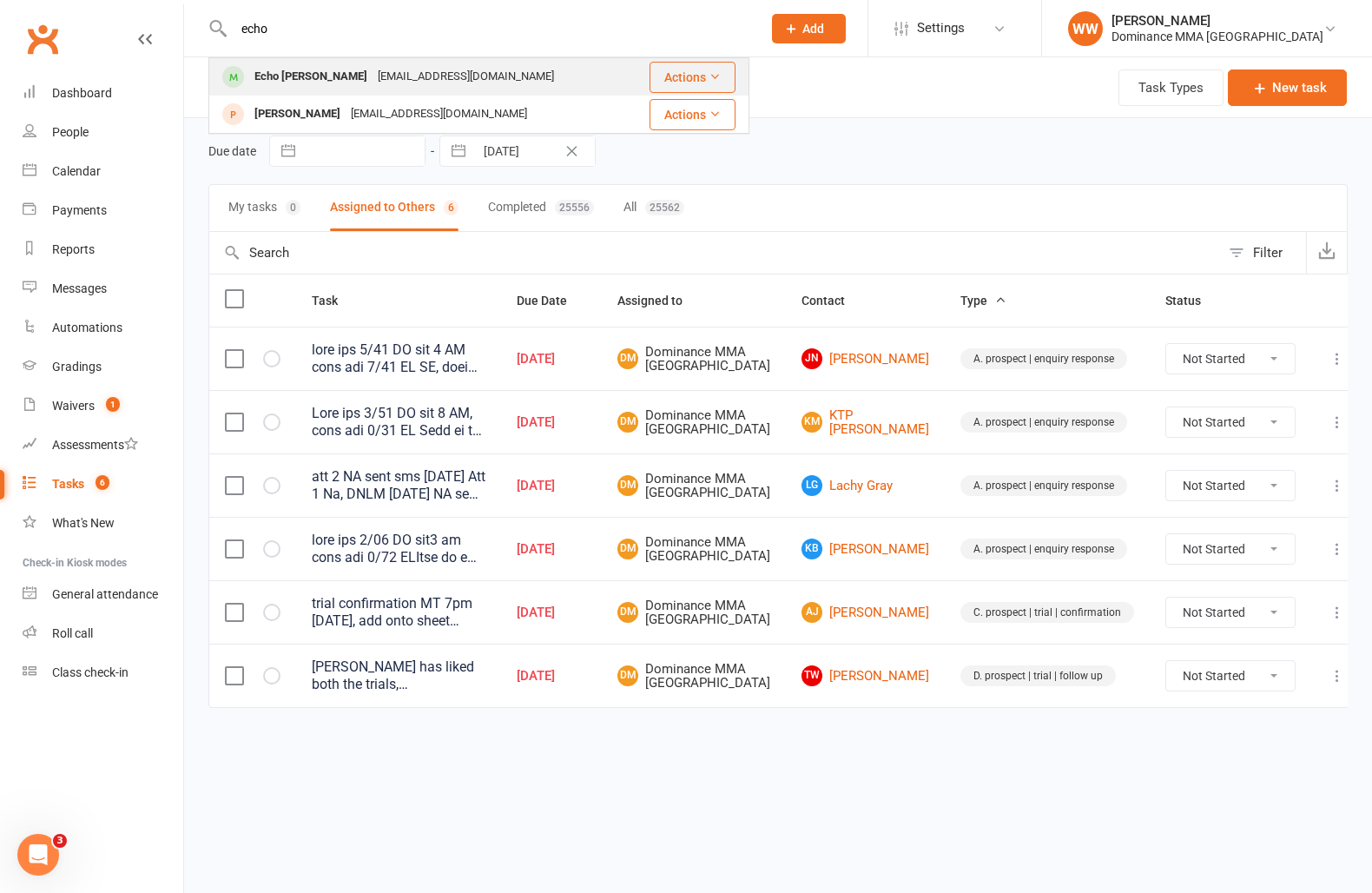
type input "echo"
click at [418, 67] on div "imecho0823@gmail.com" at bounding box center [466, 77] width 187 height 25
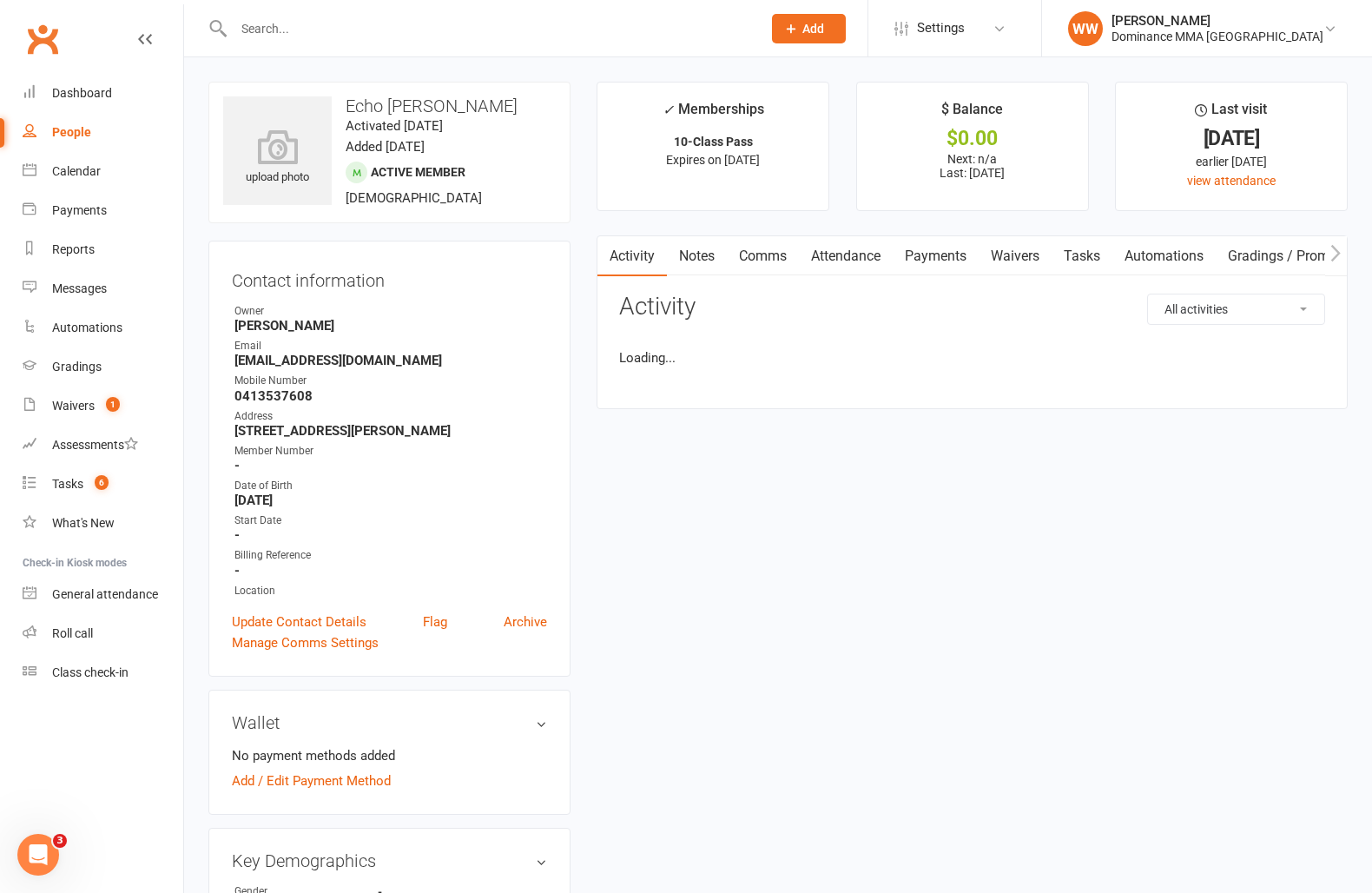
click at [570, 478] on div "Contact information Owner Will Wesley Email imecho0823@gmail.com Mobile Number …" at bounding box center [390, 459] width 362 height 436
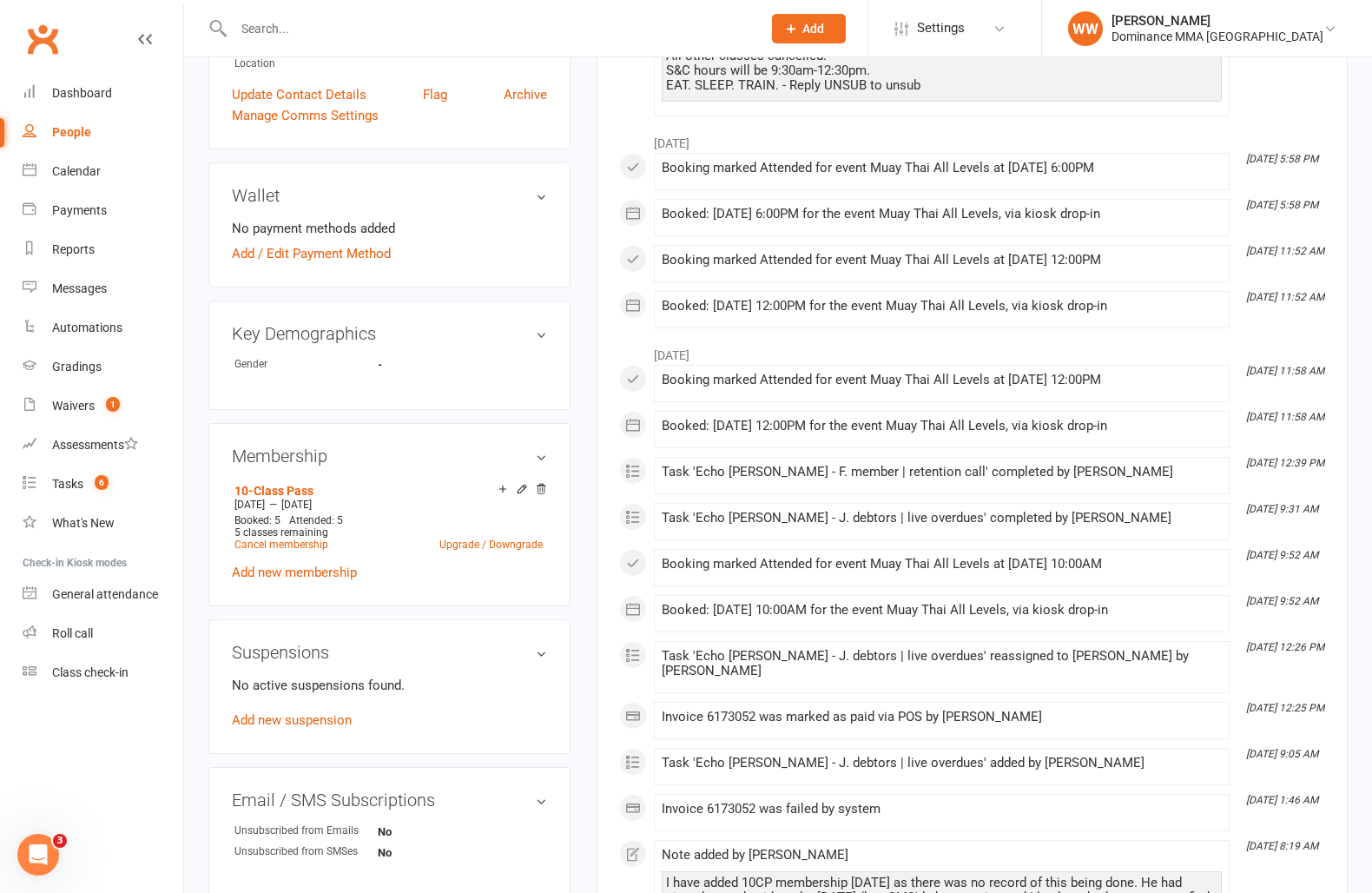
scroll to position [528, 0]
click at [589, 496] on main "✓ Memberships 10-Class Pass Expires on 11th November, 2025 $ Balance $0.00 Next…" at bounding box center [973, 474] width 777 height 1840
click at [587, 496] on main "✓ Memberships 10-Class Pass Expires on 11th November, 2025 $ Balance $0.00 Next…" at bounding box center [973, 474] width 777 height 1840
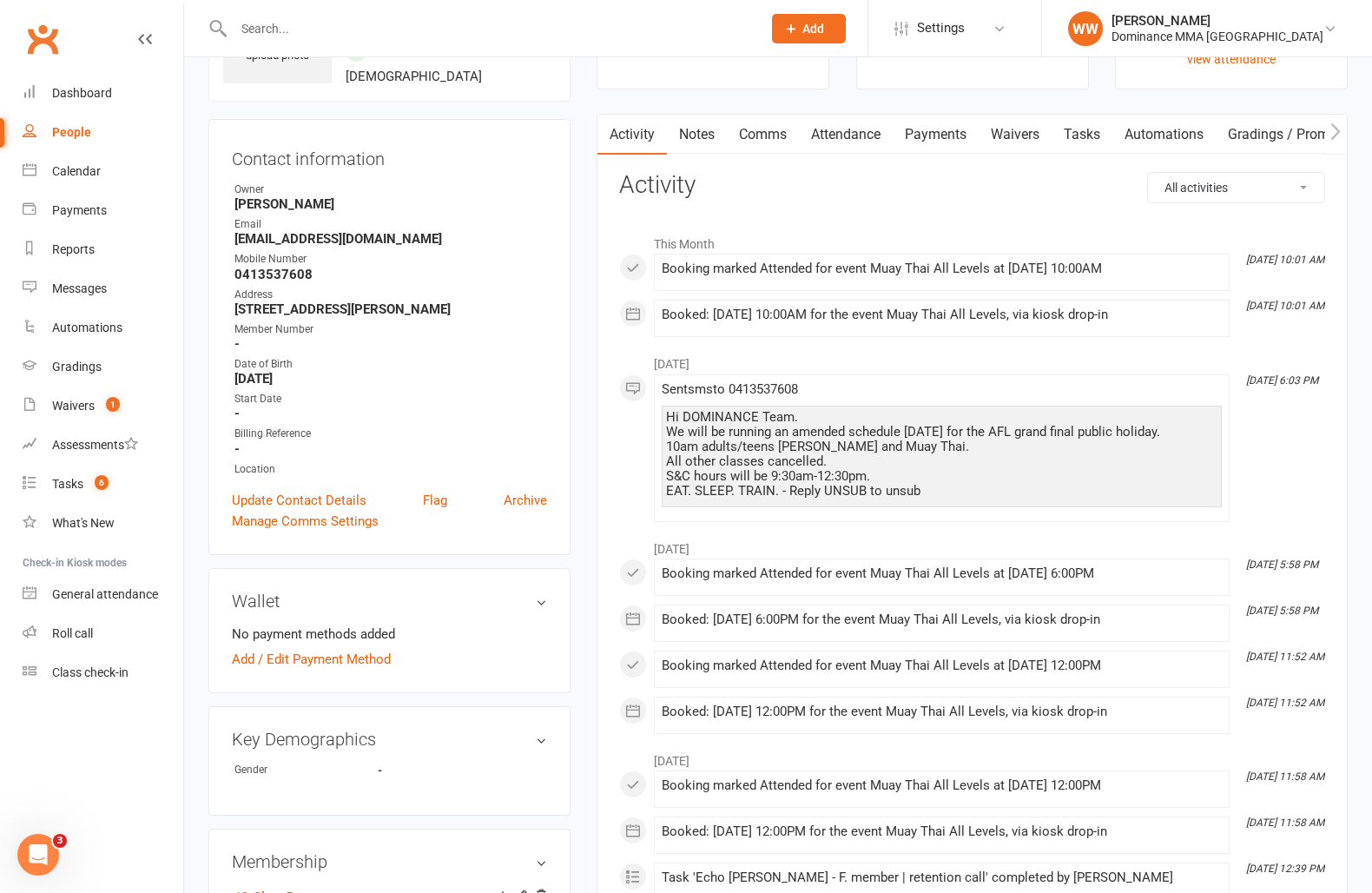
scroll to position [0, 0]
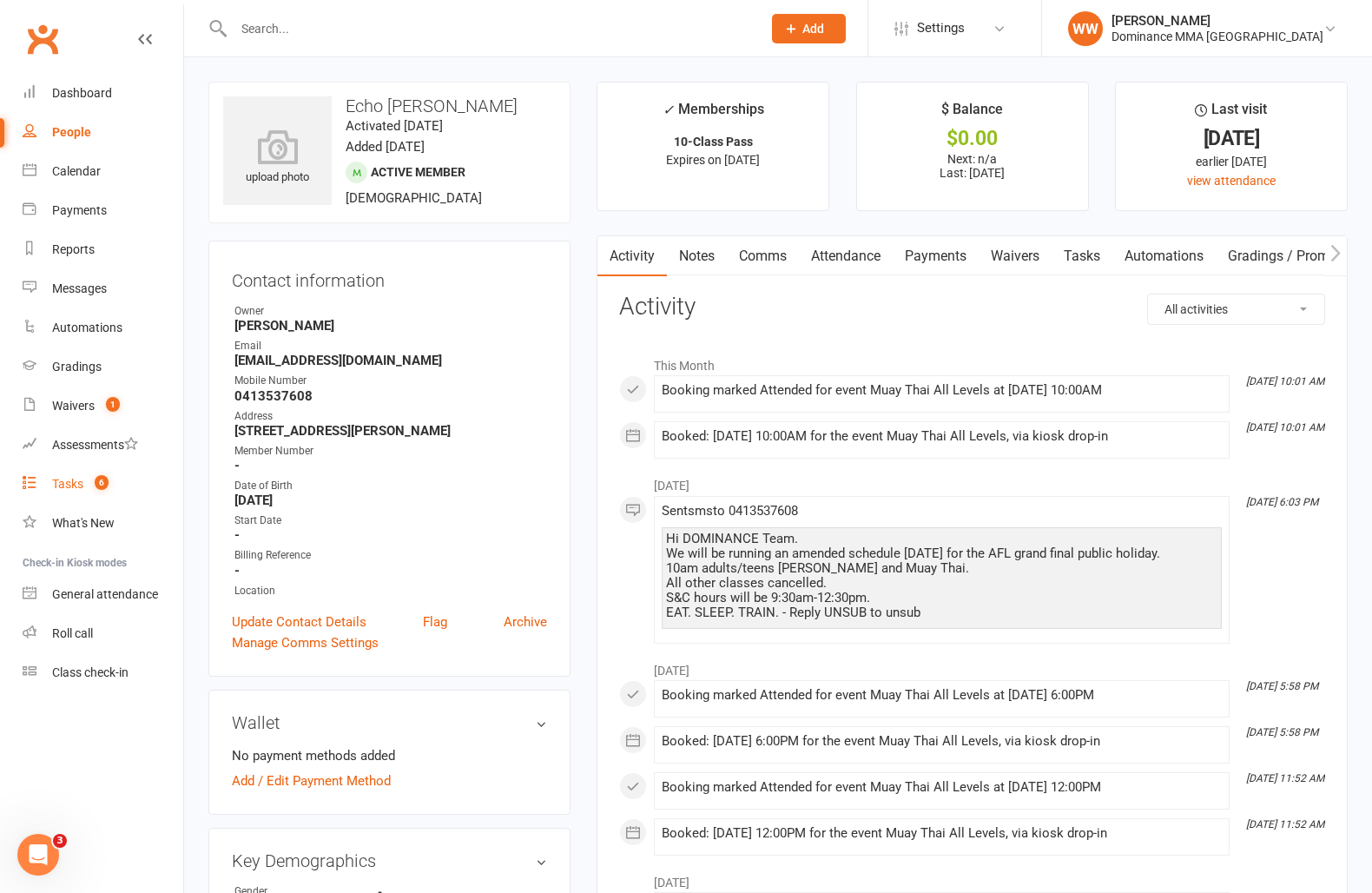
click at [76, 475] on link "Tasks 6" at bounding box center [102, 485] width 160 height 39
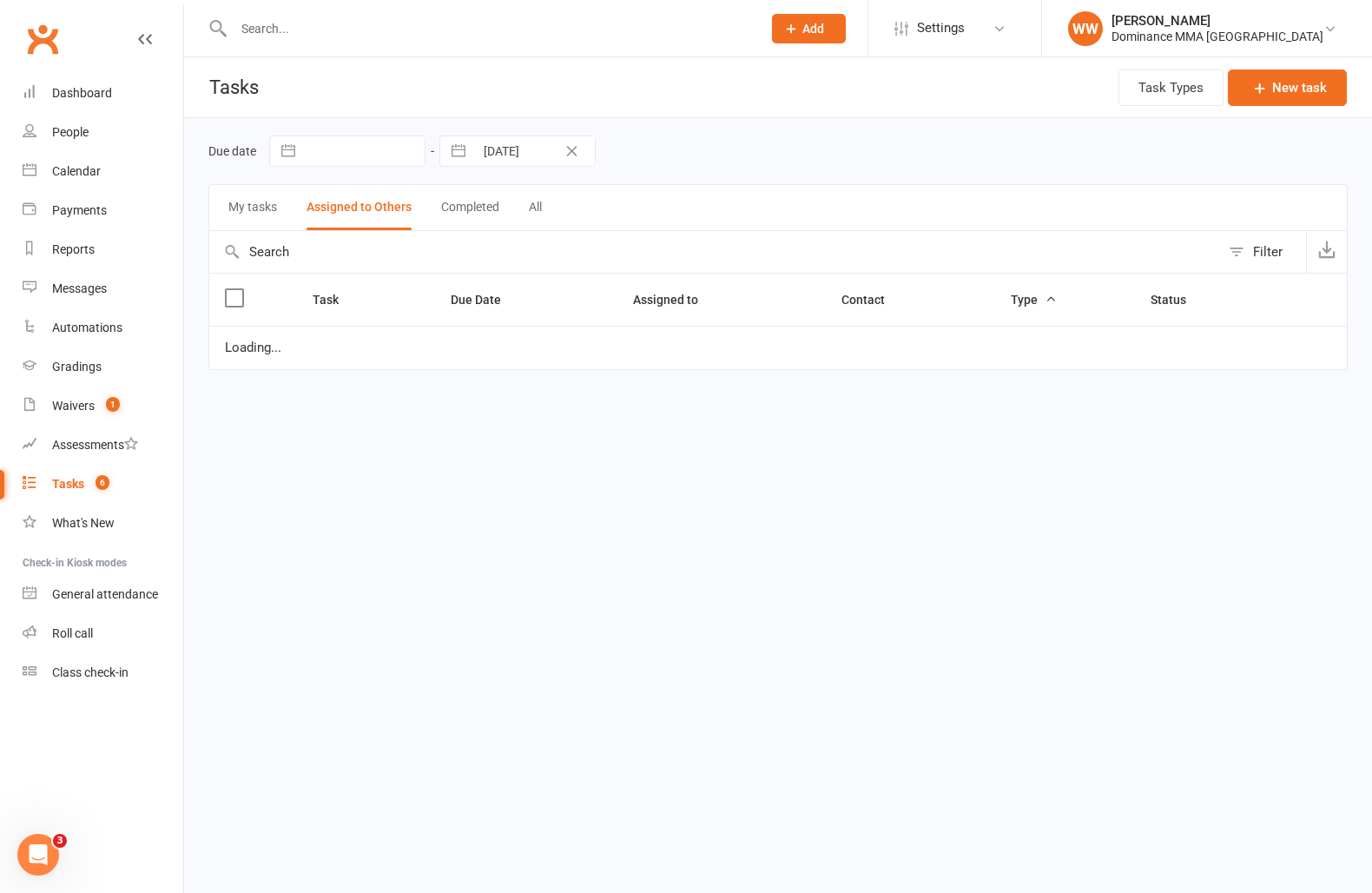
click at [774, 137] on div "Due date Navigate forward to interact with the calendar and select a date. Pres…" at bounding box center [778, 150] width 1139 height 31
click at [794, 142] on div "Due date Navigate forward to interact with the calendar and select a date. Pres…" at bounding box center [778, 150] width 1139 height 31
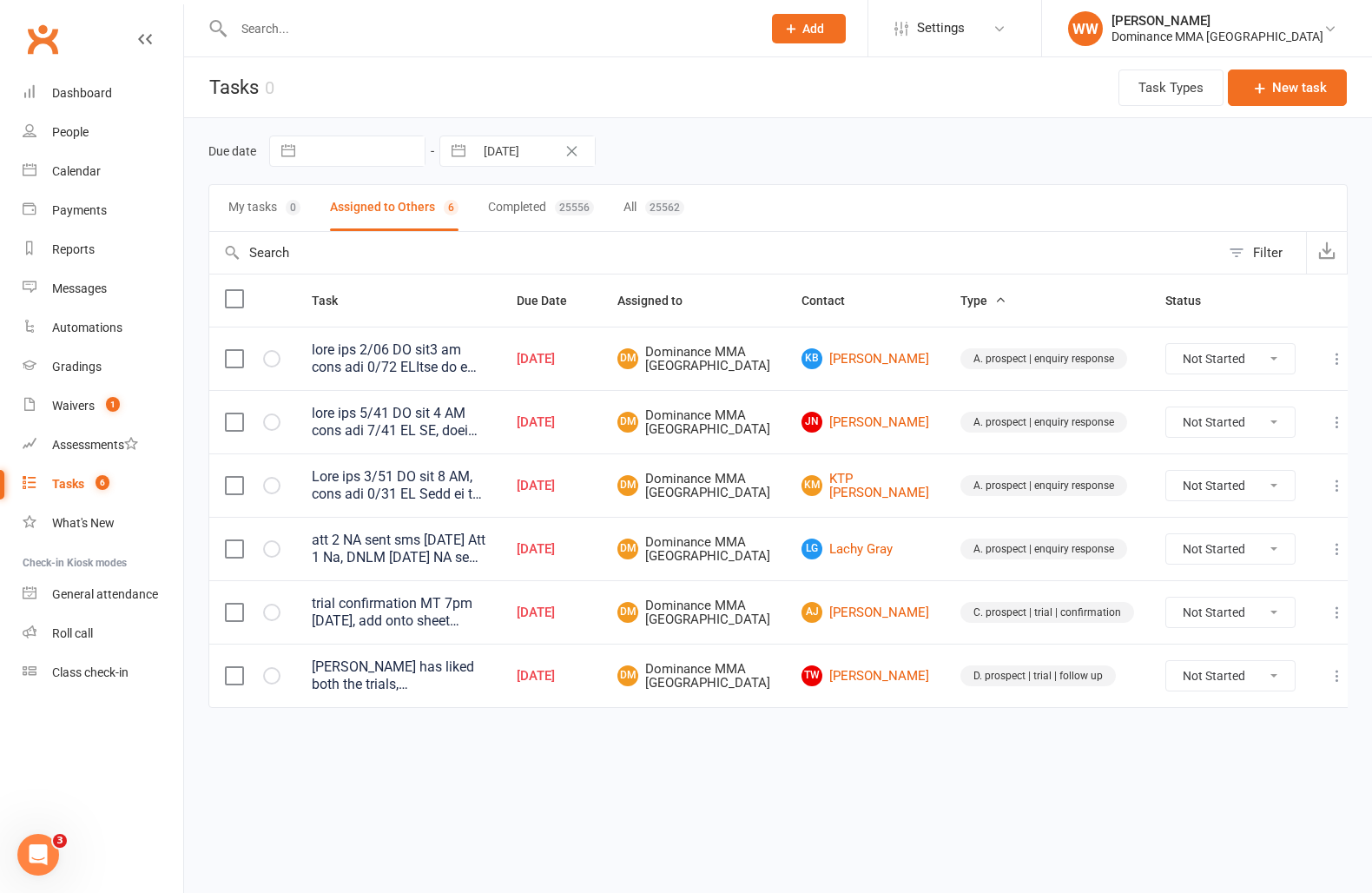
click at [786, 445] on td "DM Dominance MMA Abbotsford" at bounding box center [694, 421] width 184 height 64
click at [786, 453] on td "DM Dominance MMA Abbotsford" at bounding box center [694, 421] width 184 height 64
click at [56, 95] on div "Dashboard" at bounding box center [81, 93] width 60 height 14
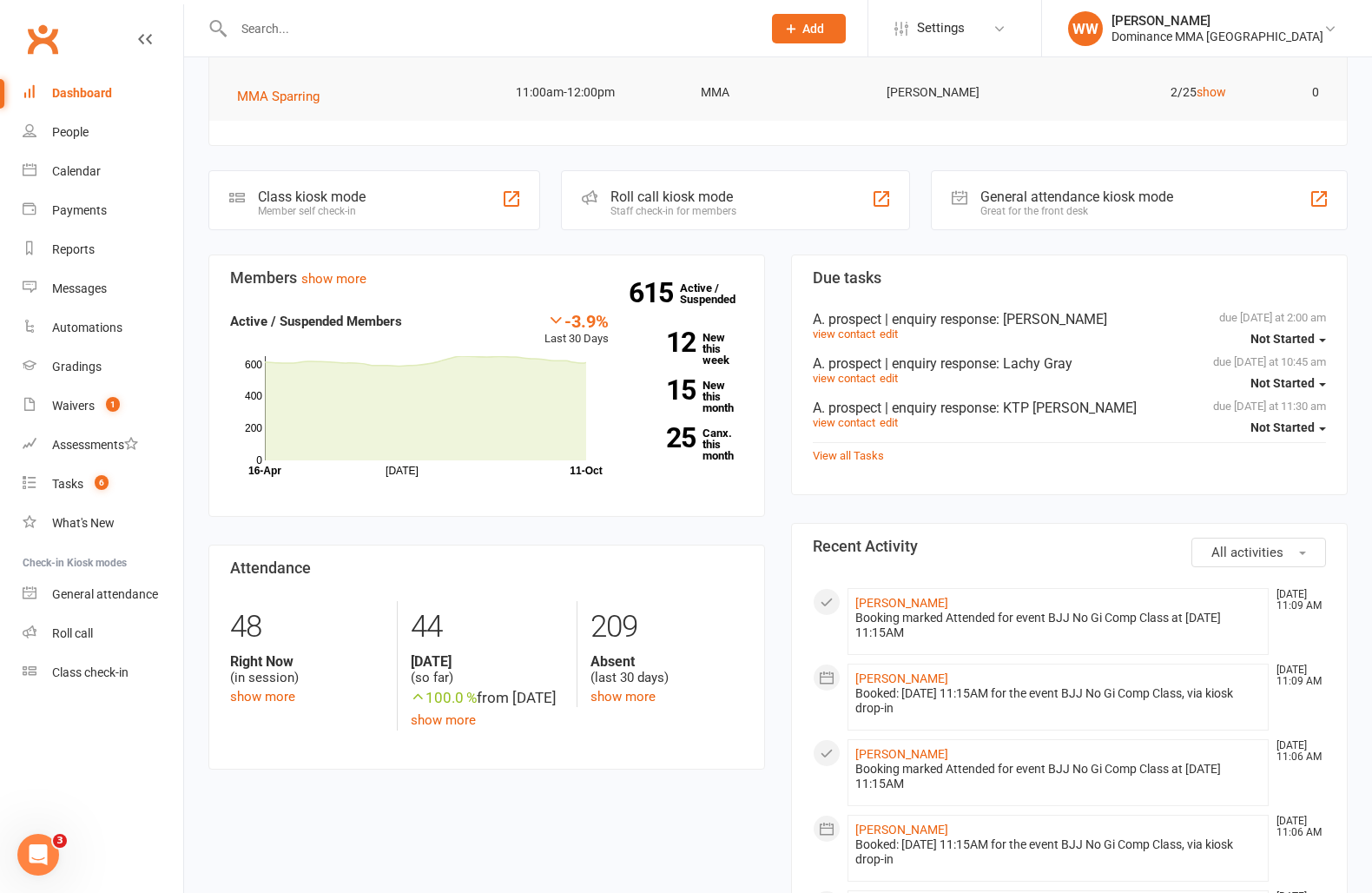
scroll to position [324, 0]
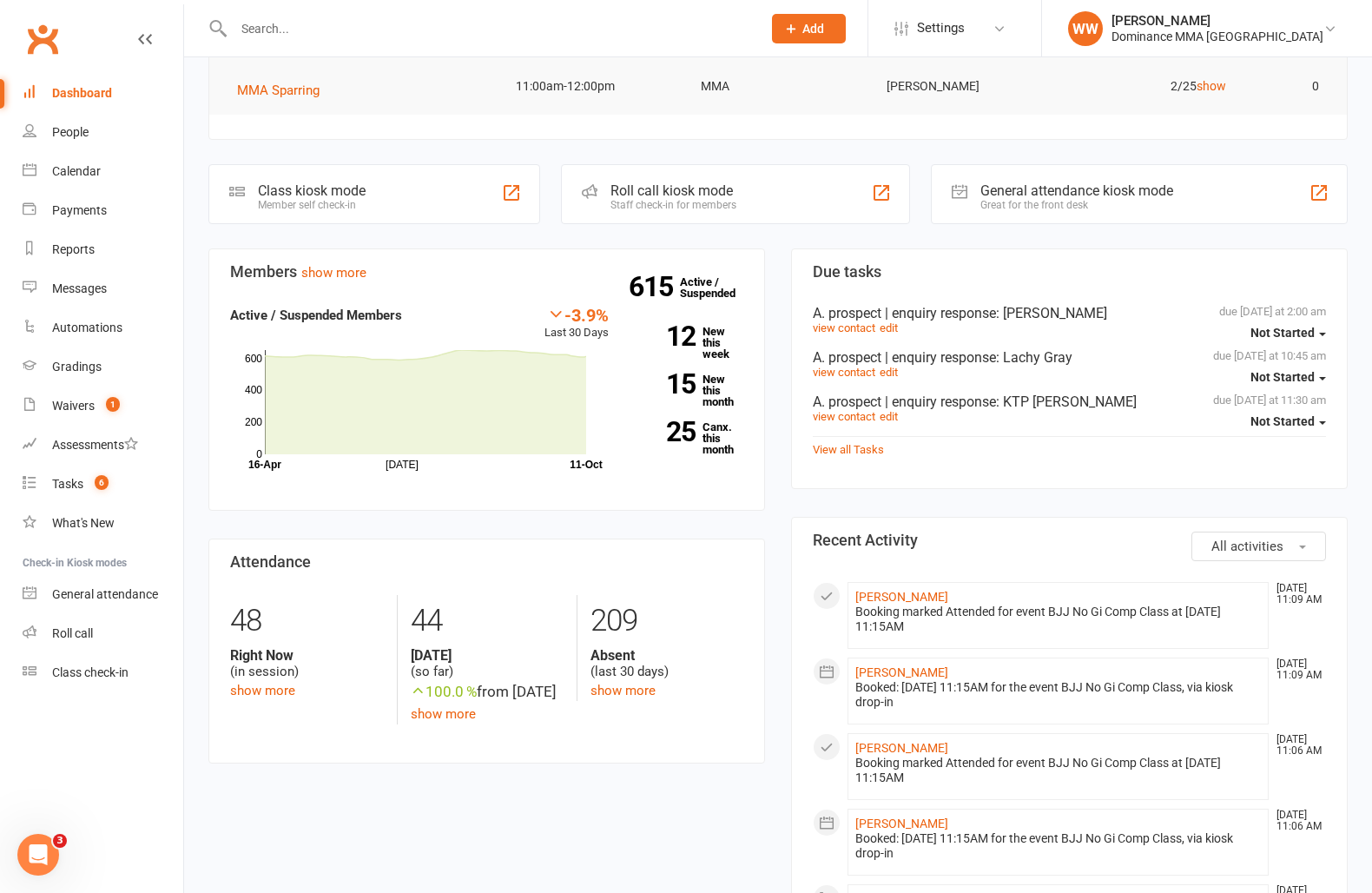
click at [77, 416] on link "Waivers 1" at bounding box center [102, 407] width 160 height 39
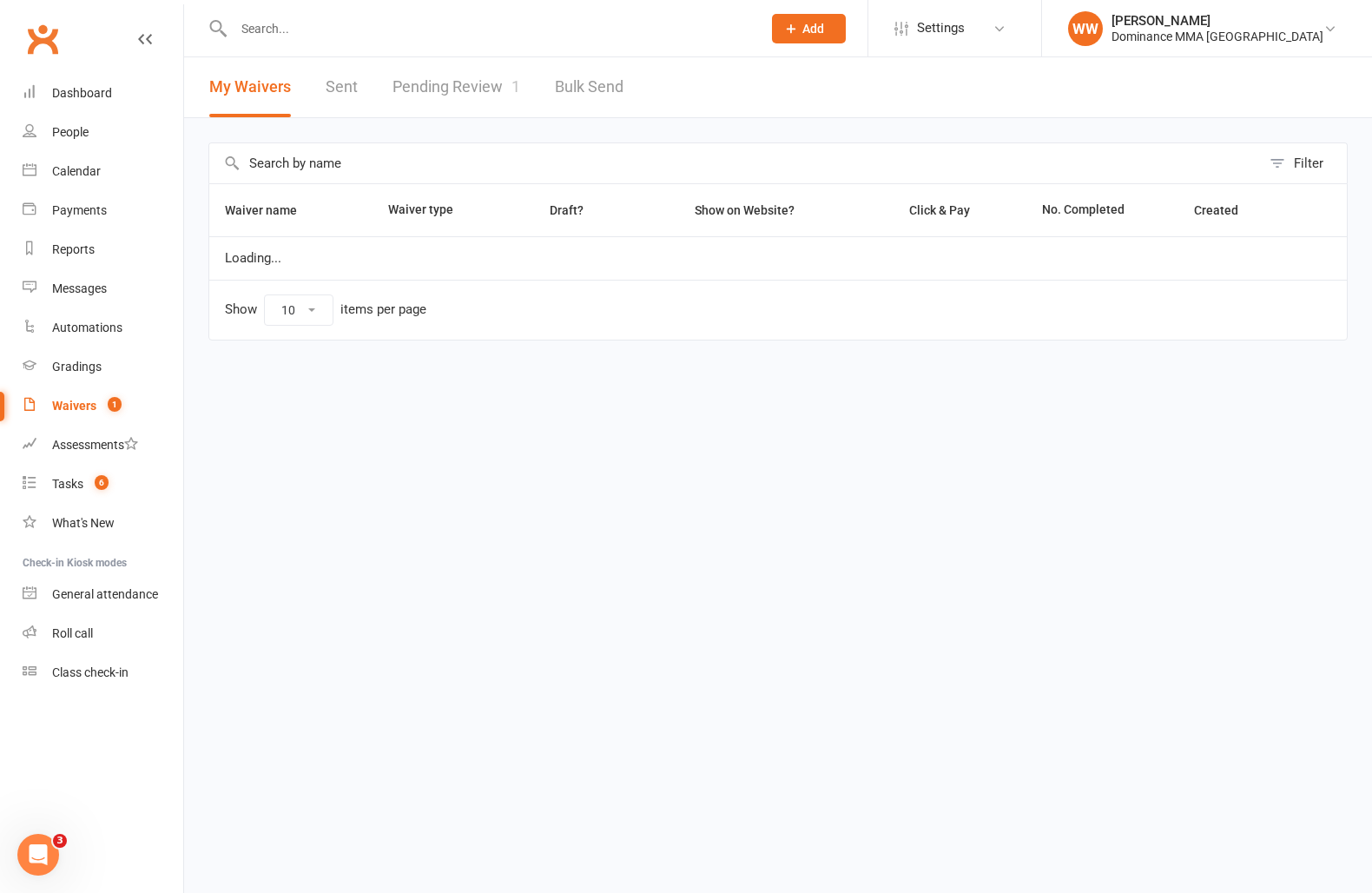
click at [471, 90] on link "Pending Review 1" at bounding box center [456, 87] width 128 height 60
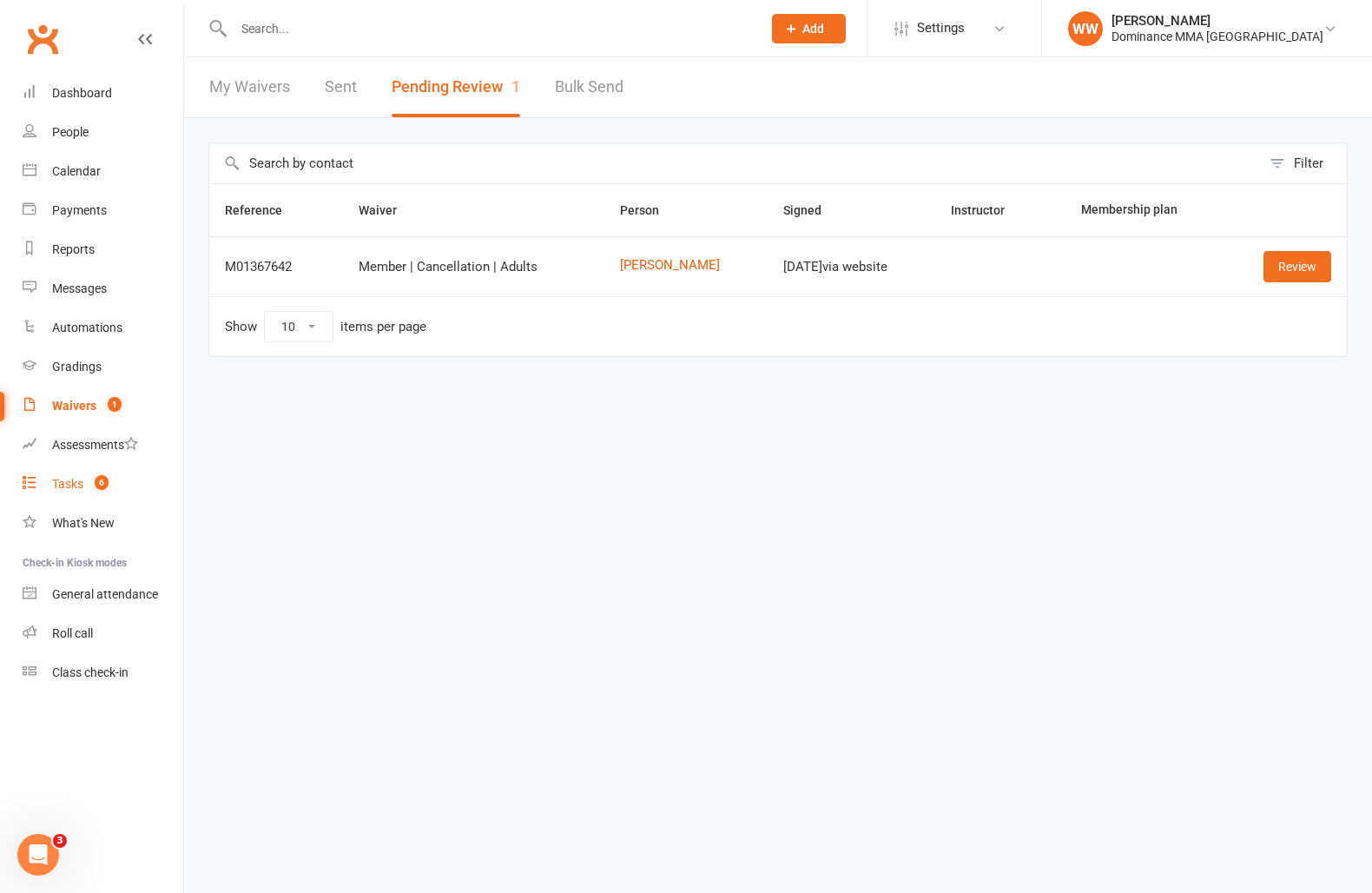
click at [64, 497] on link "Tasks 6" at bounding box center [102, 485] width 160 height 39
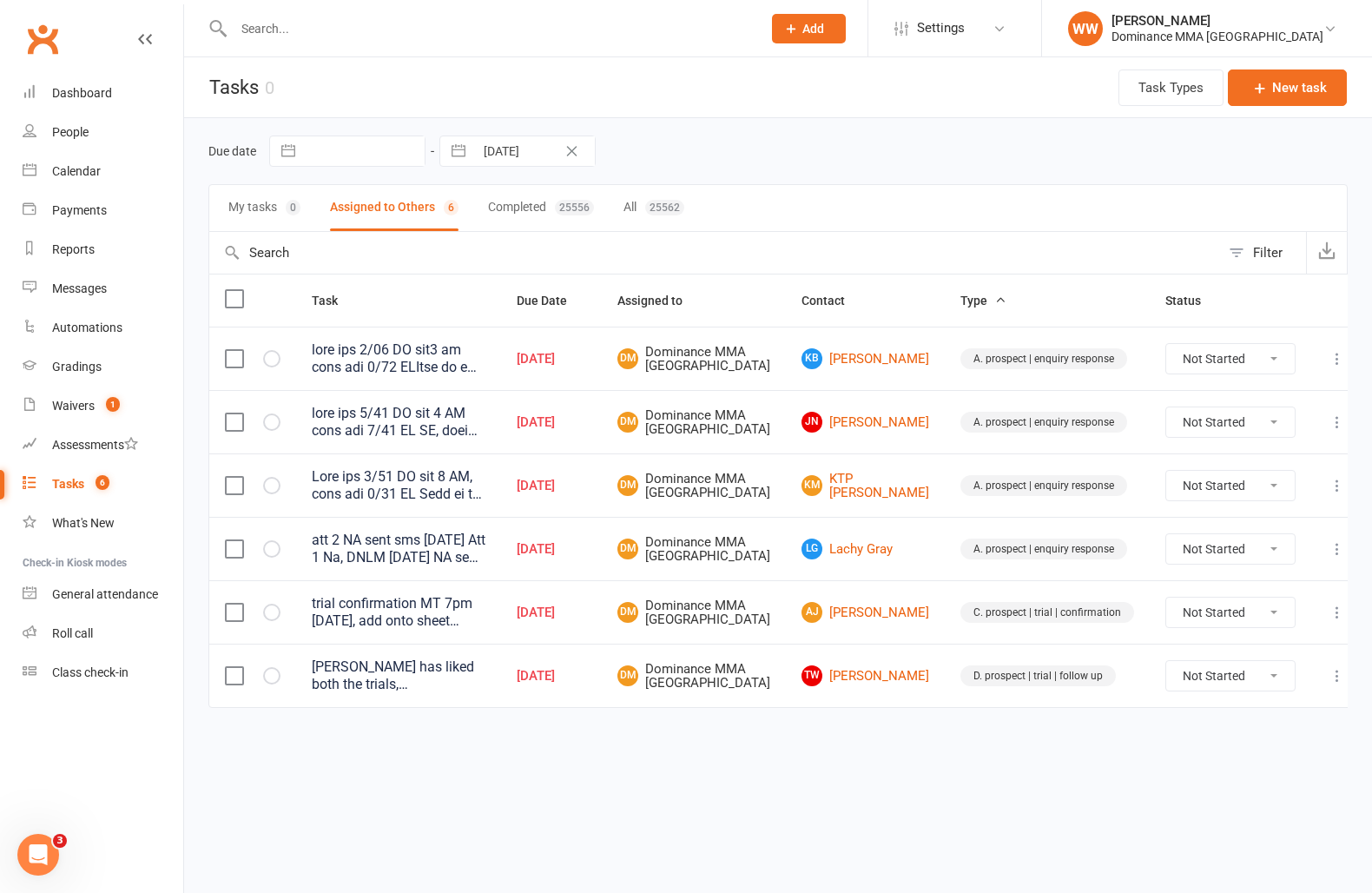
click at [602, 451] on td "Oct 11, 2025" at bounding box center [552, 421] width 100 height 64
click at [602, 473] on td "Oct 11, 2025" at bounding box center [552, 485] width 100 height 64
click at [602, 483] on td "Oct 11, 2025" at bounding box center [552, 485] width 100 height 64
click at [602, 496] on td "Oct 11, 2025" at bounding box center [552, 485] width 100 height 64
click at [587, 494] on div "Oct 11, 2025" at bounding box center [552, 485] width 70 height 14
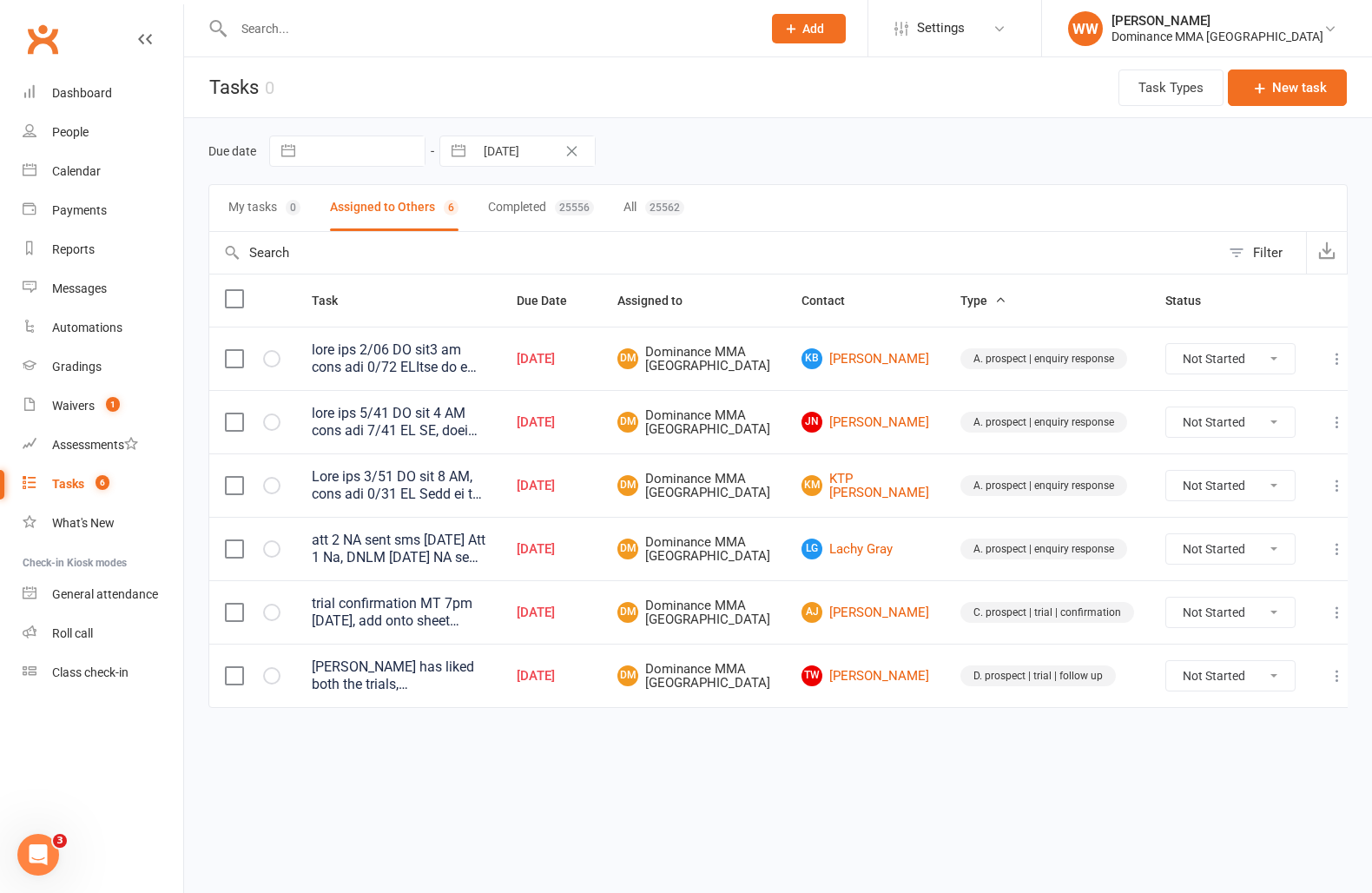
click at [602, 505] on td "Oct 11, 2025" at bounding box center [552, 485] width 100 height 64
click at [358, 30] on input "text" at bounding box center [489, 28] width 521 height 24
click at [735, 172] on div "Due date Navigate forward to interact with the calendar and select a date. Pres…" at bounding box center [778, 151] width 1139 height 66
click at [870, 161] on div "Due date Navigate forward to interact with the calendar and select a date. Pres…" at bounding box center [778, 150] width 1139 height 31
click at [345, 37] on input "text" at bounding box center [489, 28] width 521 height 24
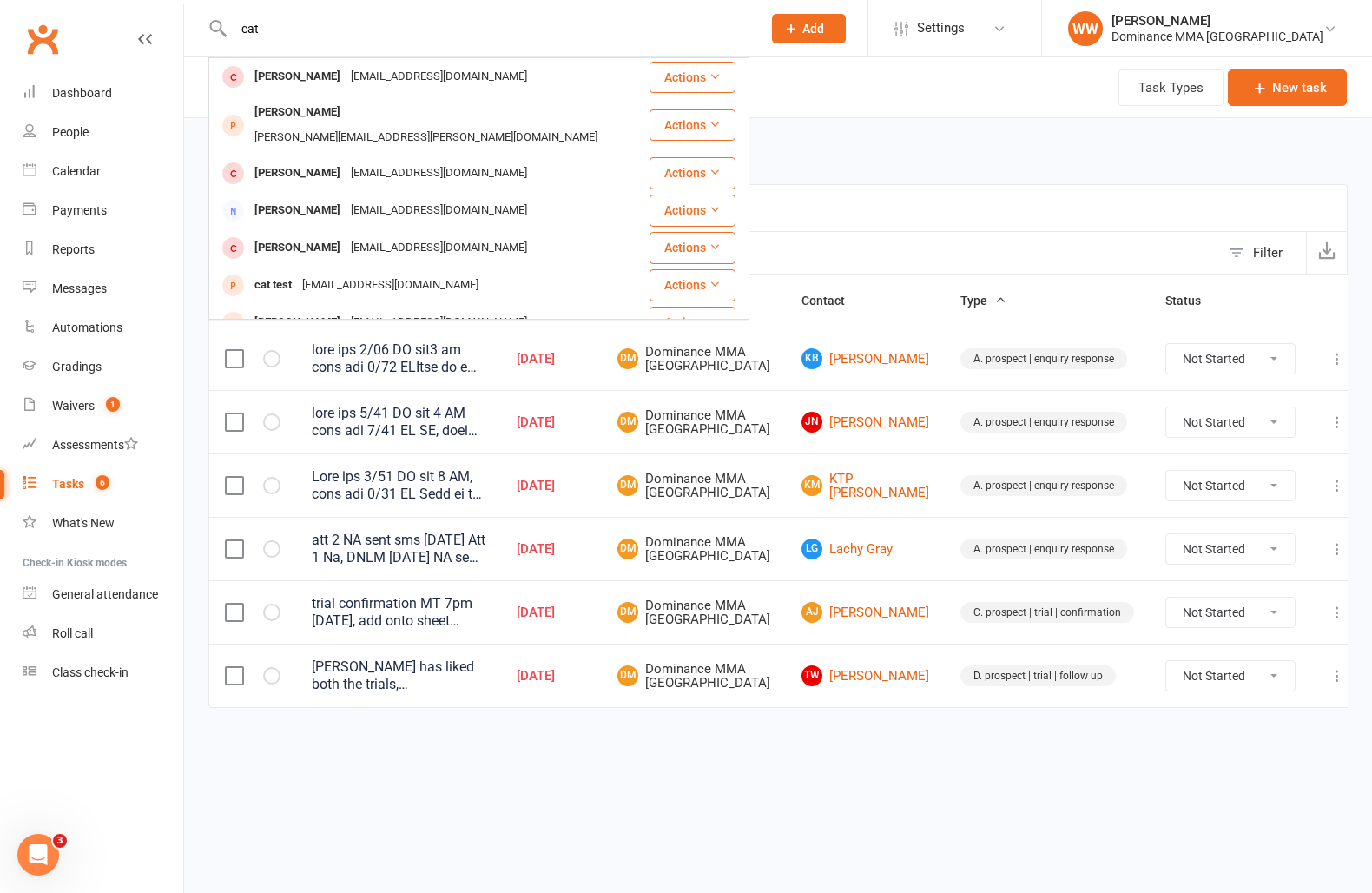
type input "cat"
click at [359, 86] on div "cat@dominance.com.au" at bounding box center [439, 77] width 187 height 25
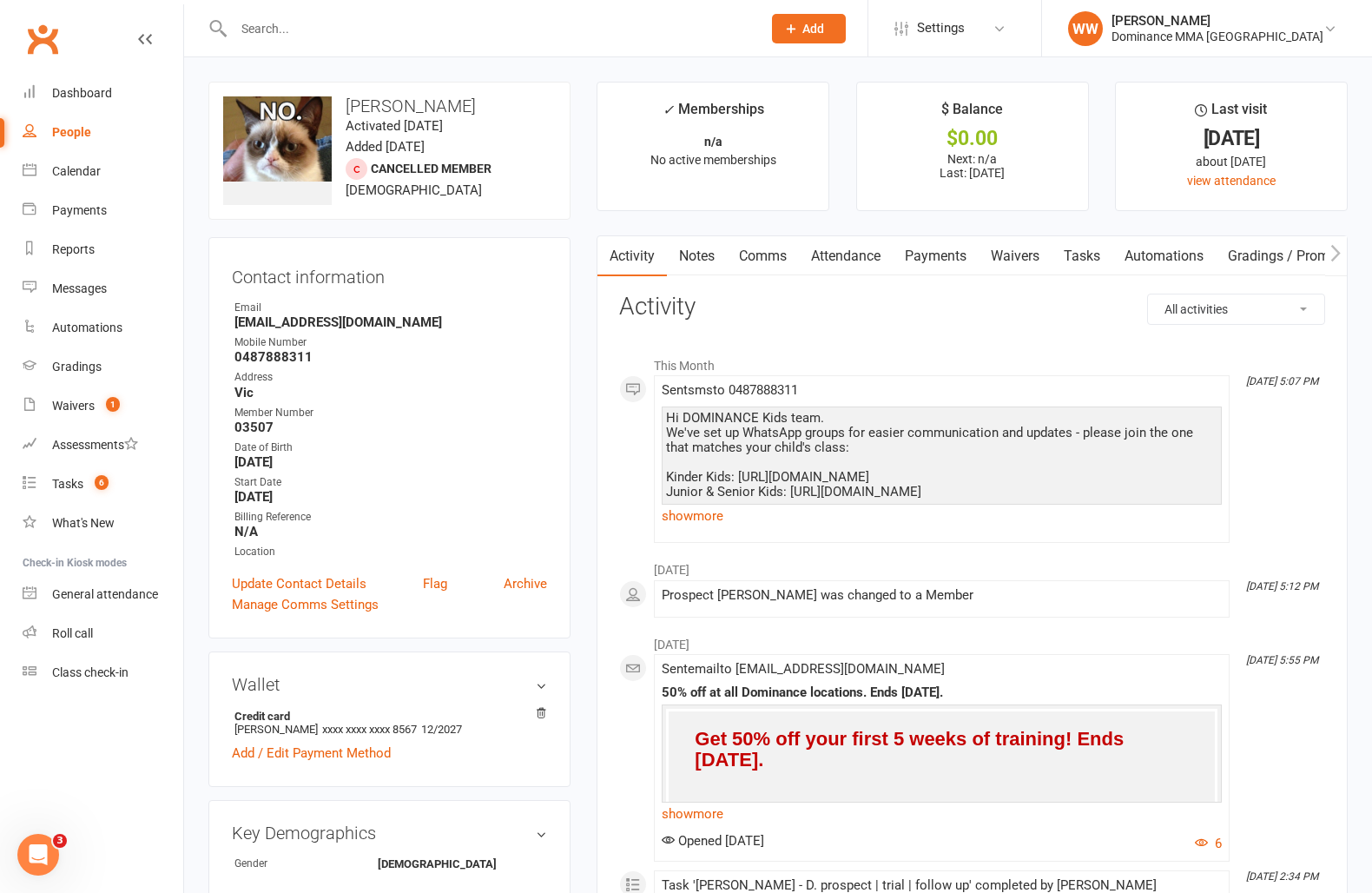
click at [570, 326] on div "Contact information Owner Email cat@dominance.com.au Mobile Number 0487888311 A…" at bounding box center [390, 438] width 362 height 401
click at [705, 261] on link "Notes" at bounding box center [697, 256] width 60 height 40
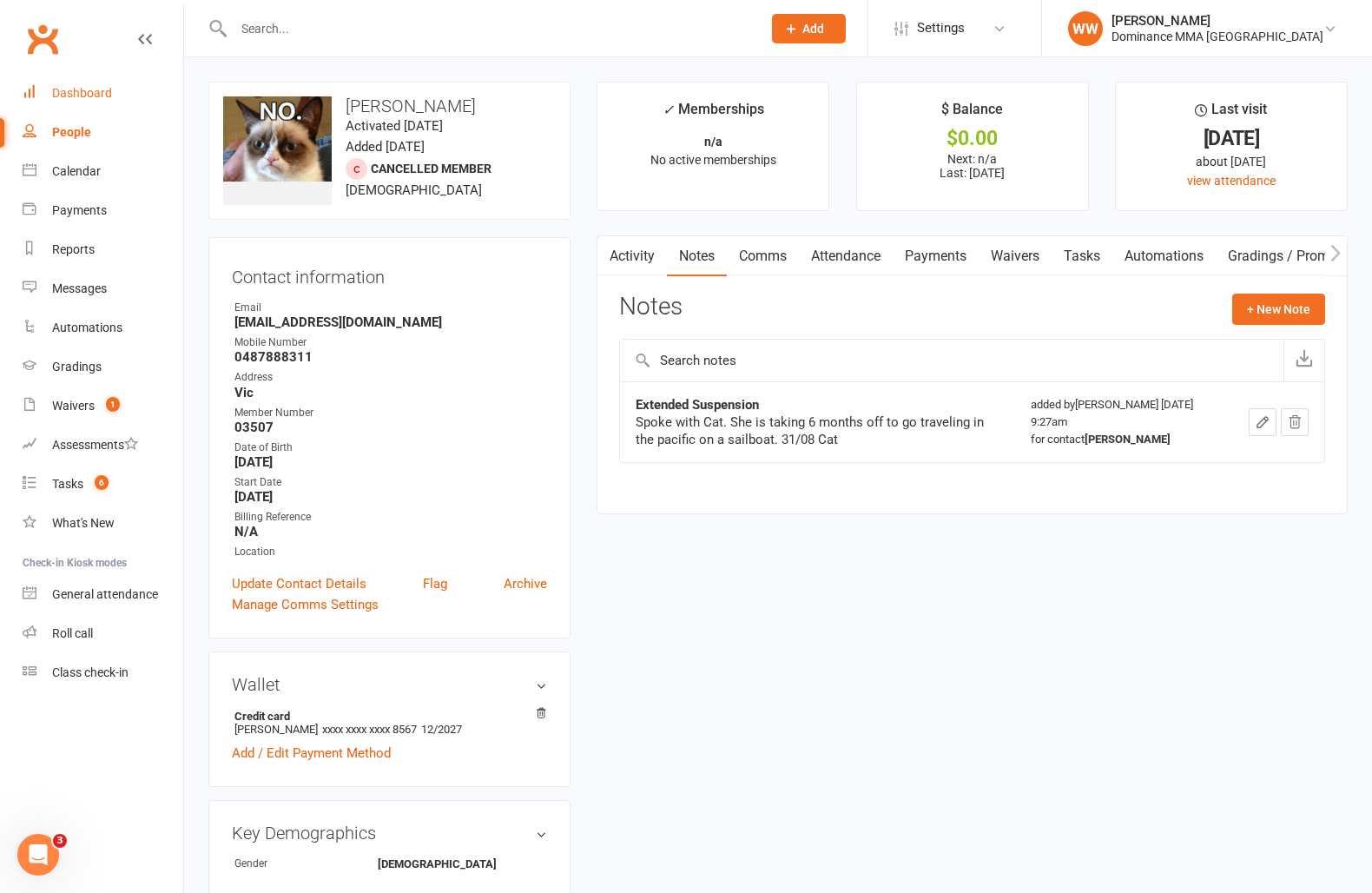
click at [131, 92] on link "Dashboard" at bounding box center [102, 93] width 160 height 39
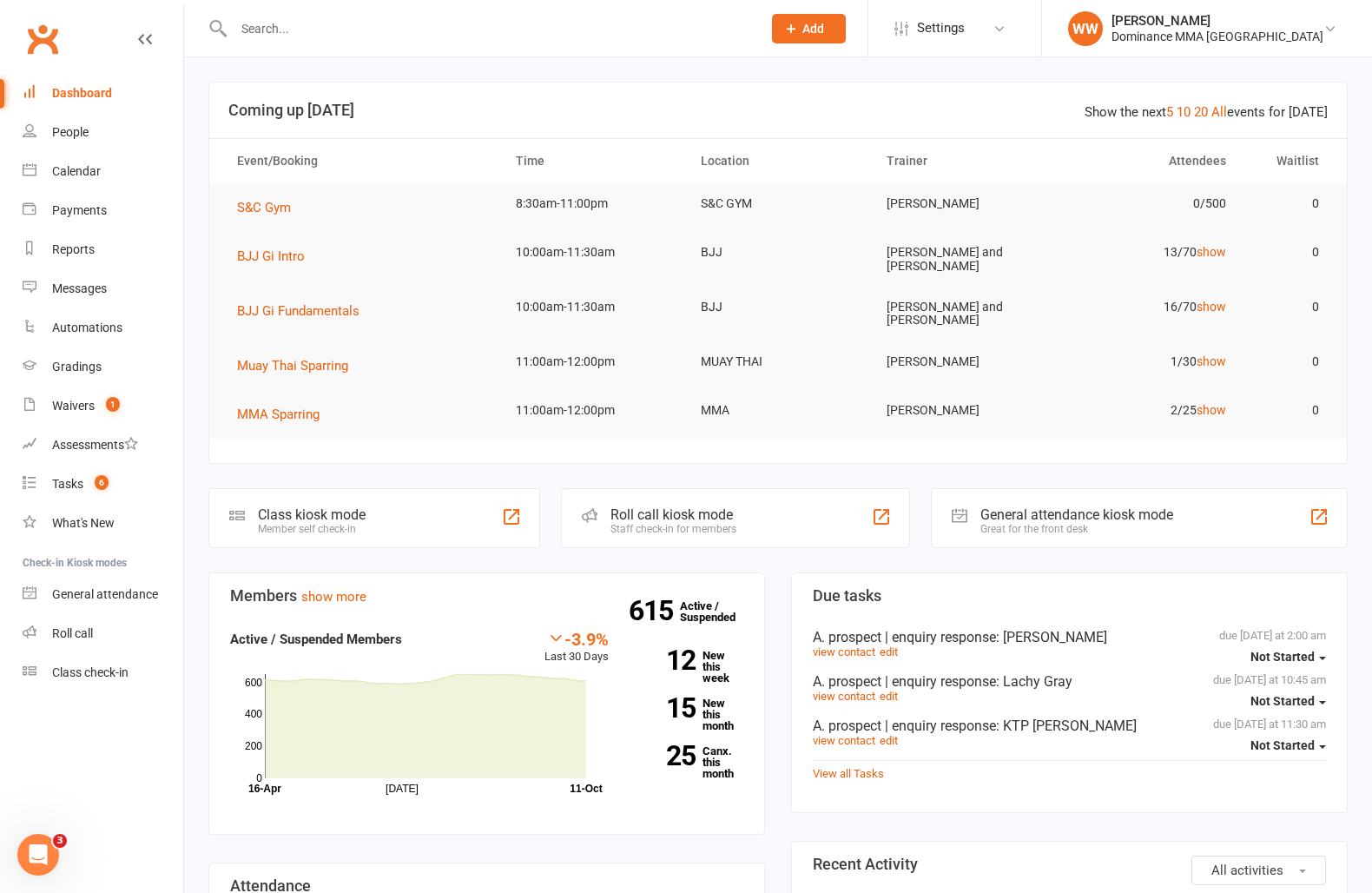
click at [268, 26] on input "text" at bounding box center [489, 28] width 521 height 24
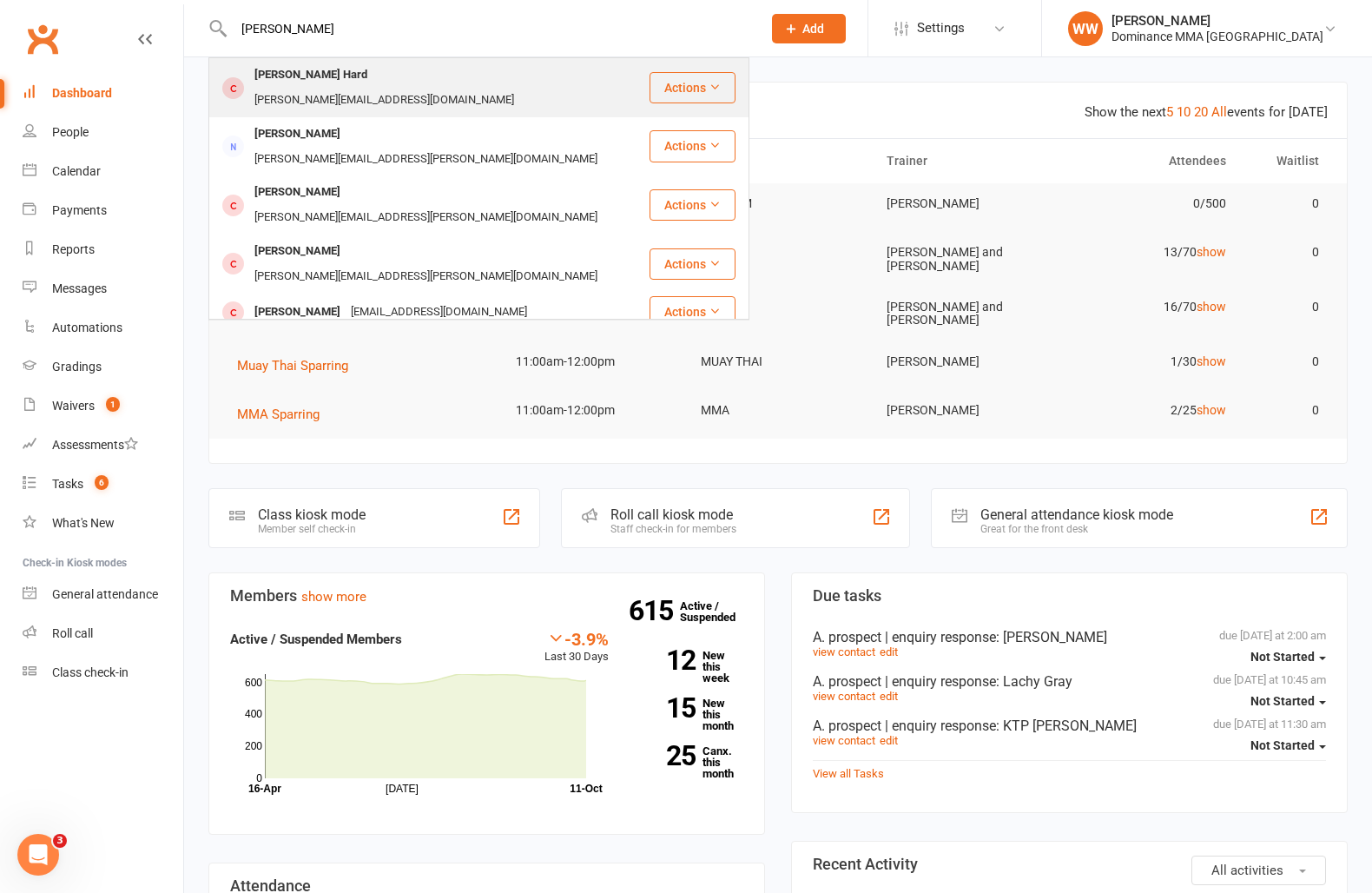
type input "dave hart"
click at [395, 88] on div "dave@dominance.com.au" at bounding box center [384, 100] width 270 height 25
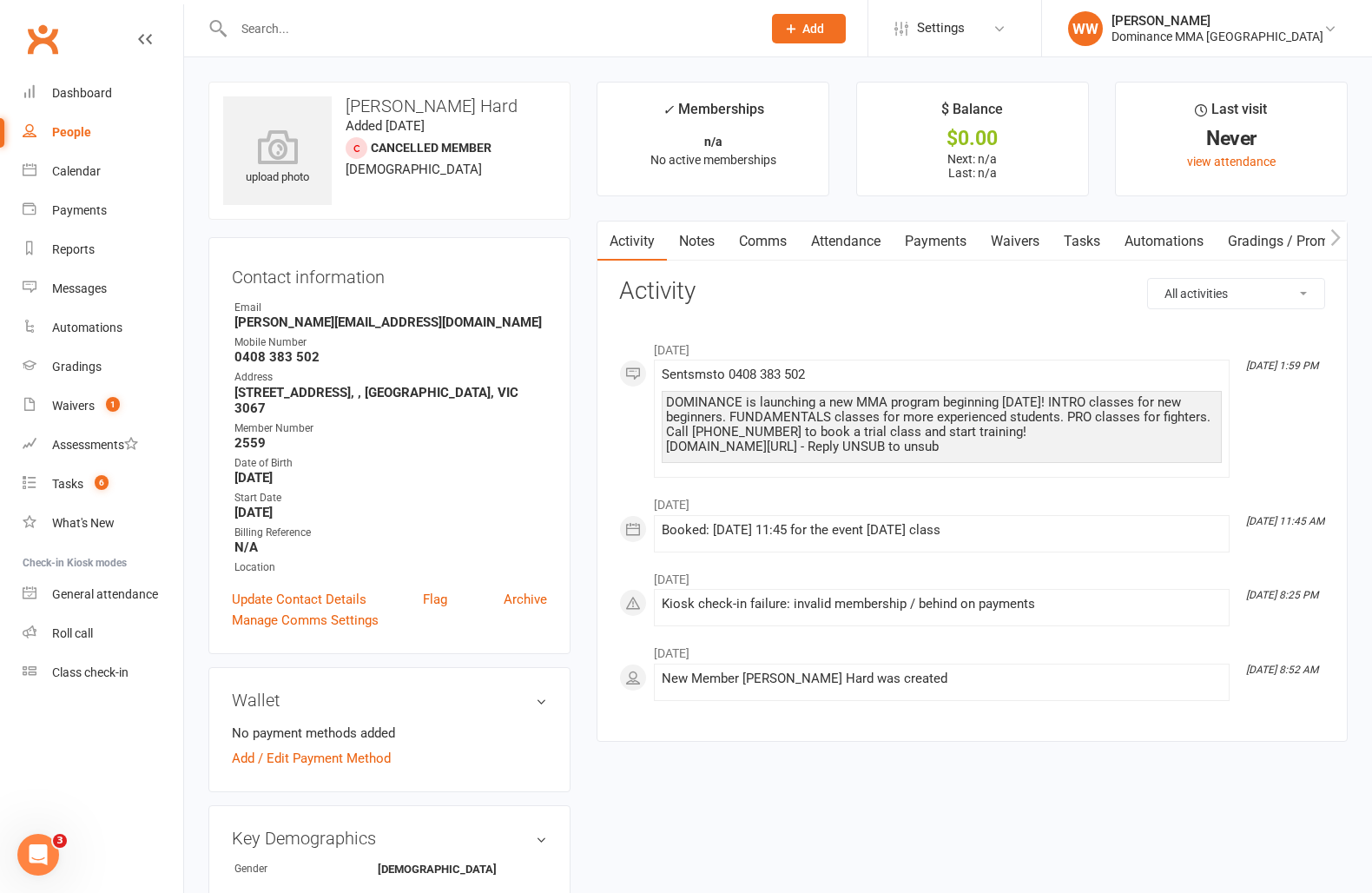
click at [588, 238] on main "✓ Memberships n/a No active memberships $ Balance $0.00 Next: n/a Last: n/a Las…" at bounding box center [973, 420] width 777 height 677
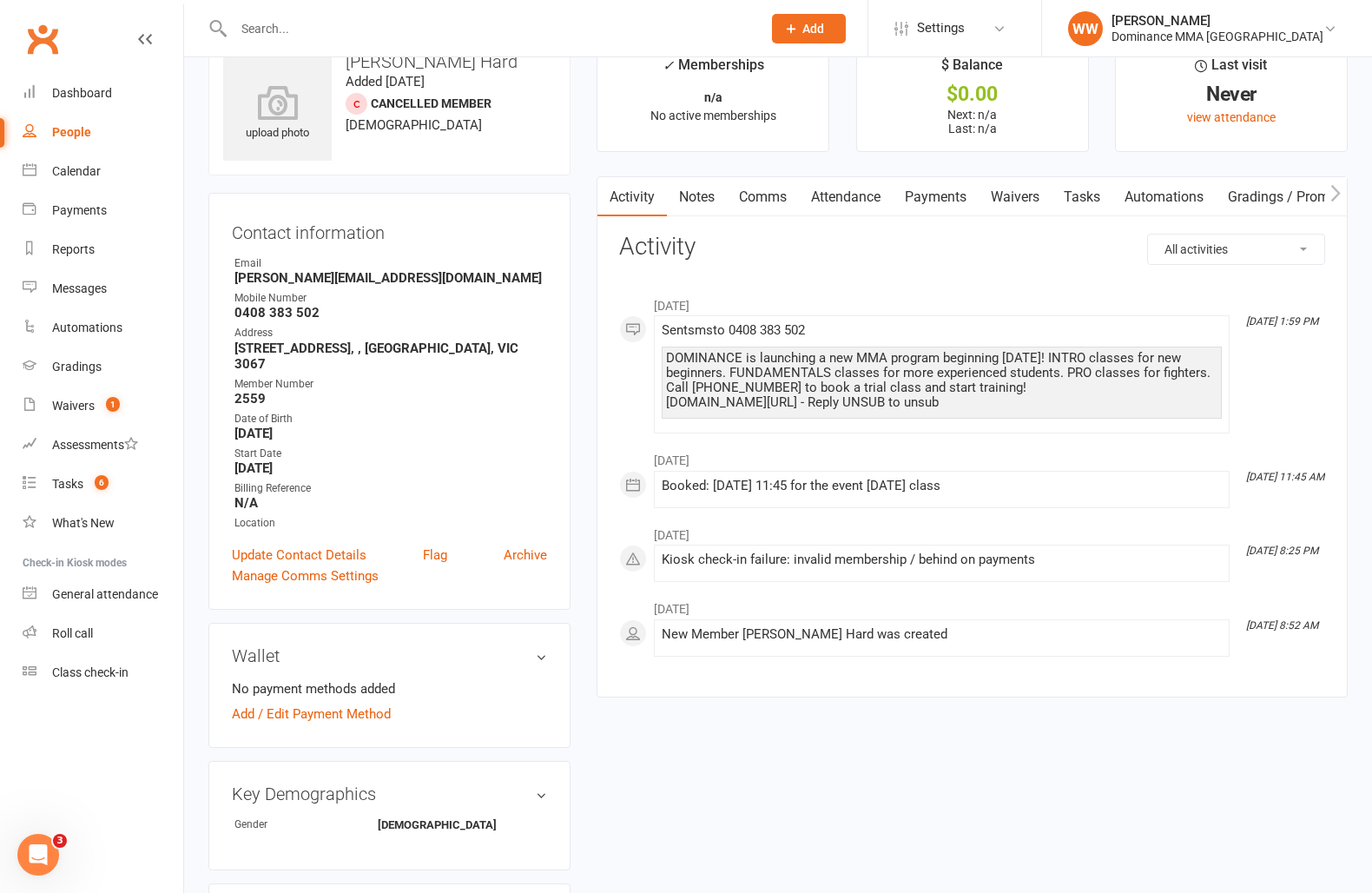
scroll to position [47, 0]
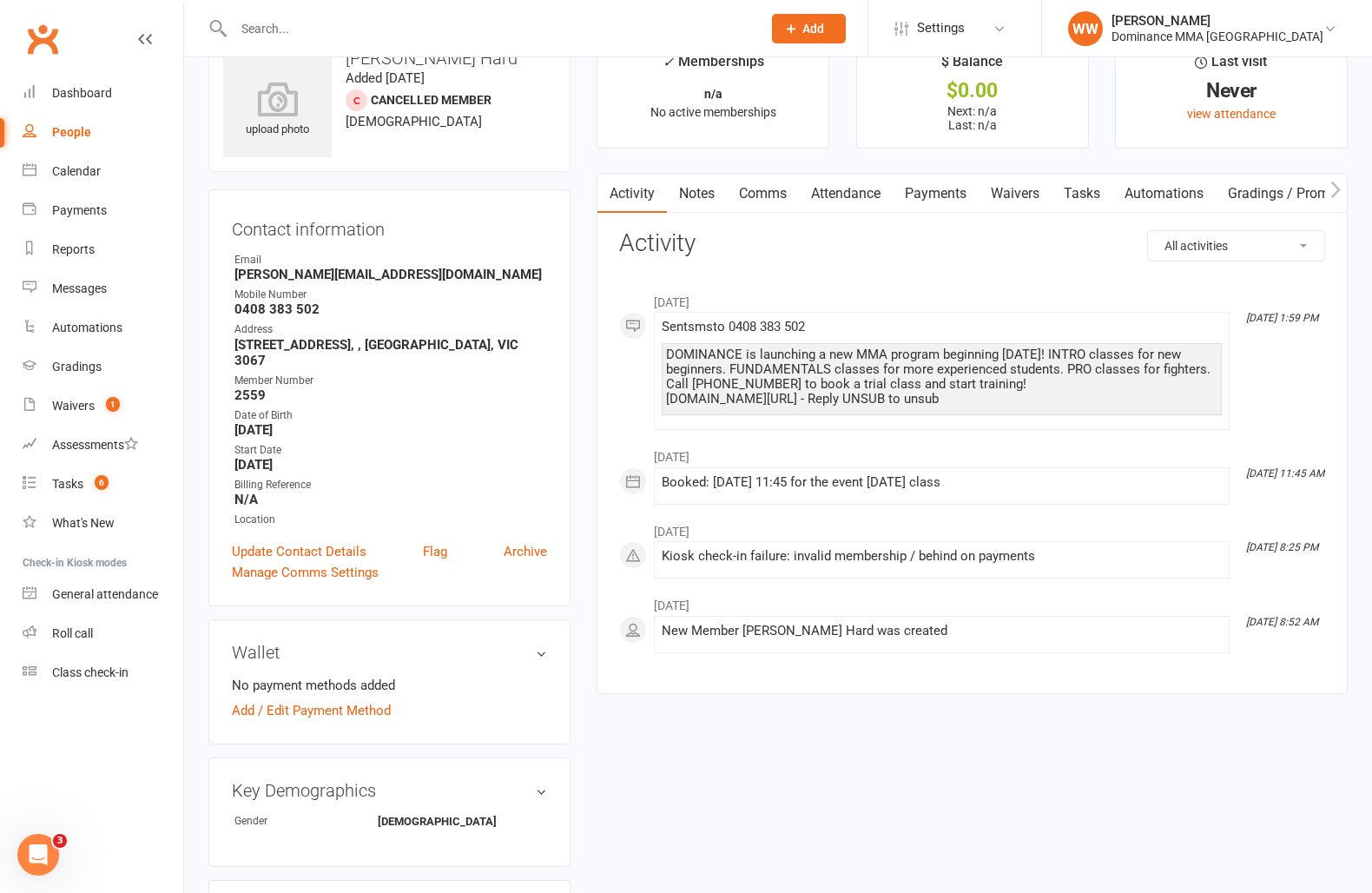
click at [708, 203] on link "Notes" at bounding box center [697, 193] width 60 height 40
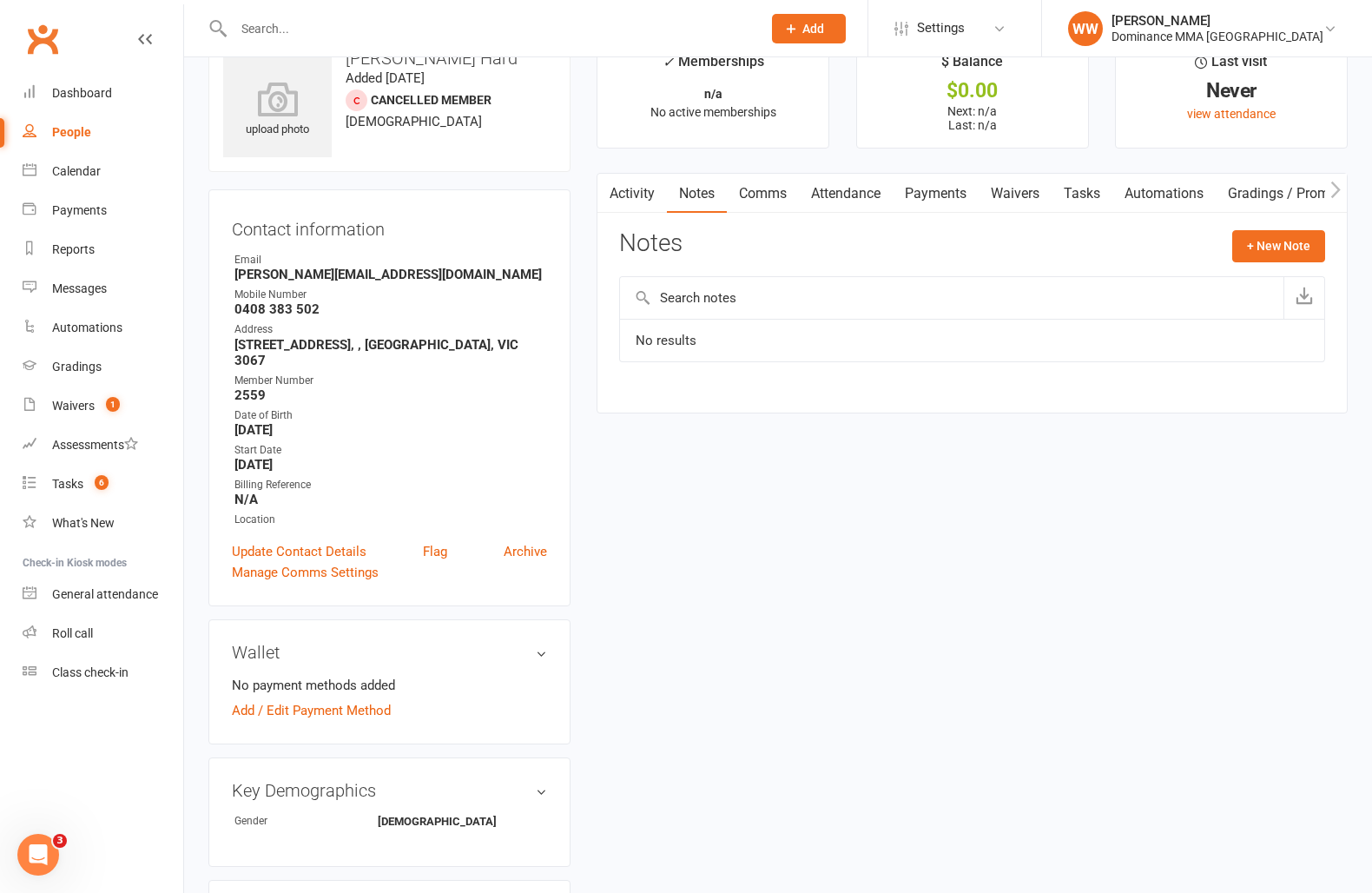
click at [589, 250] on main "✓ Memberships n/a No active memberships $ Balance $0.00 Next: n/a Last: n/a Las…" at bounding box center [973, 232] width 777 height 397
click at [594, 250] on main "✓ Memberships n/a No active memberships $ Balance $0.00 Next: n/a Last: n/a Las…" at bounding box center [973, 232] width 777 height 397
click at [80, 477] on div "Tasks" at bounding box center [67, 484] width 31 height 14
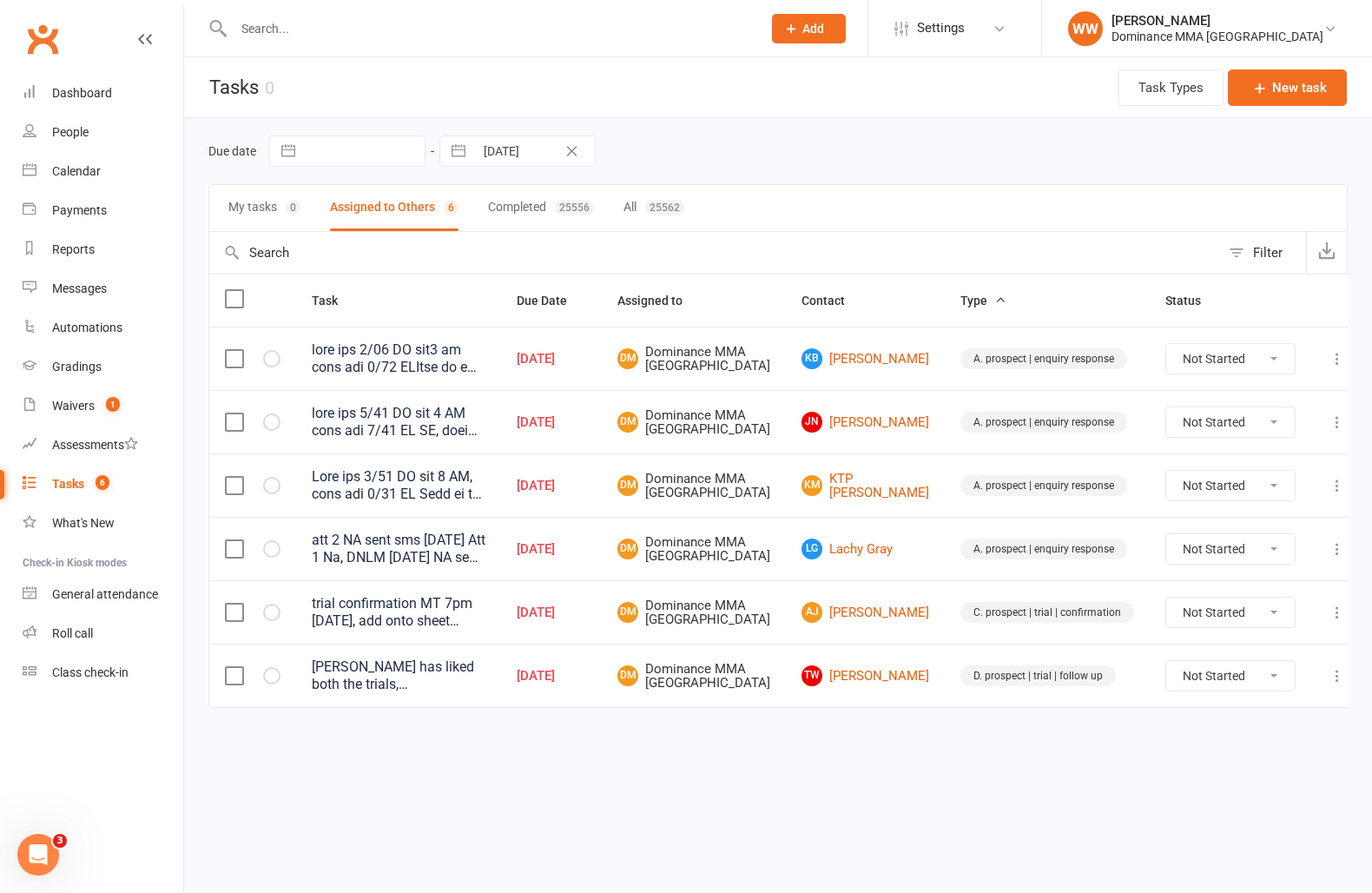
click at [602, 484] on td "Oct 11, 2025" at bounding box center [552, 485] width 100 height 64
click at [602, 483] on td "Oct 11, 2025" at bounding box center [552, 485] width 100 height 64
click at [306, 37] on input "text" at bounding box center [489, 28] width 521 height 24
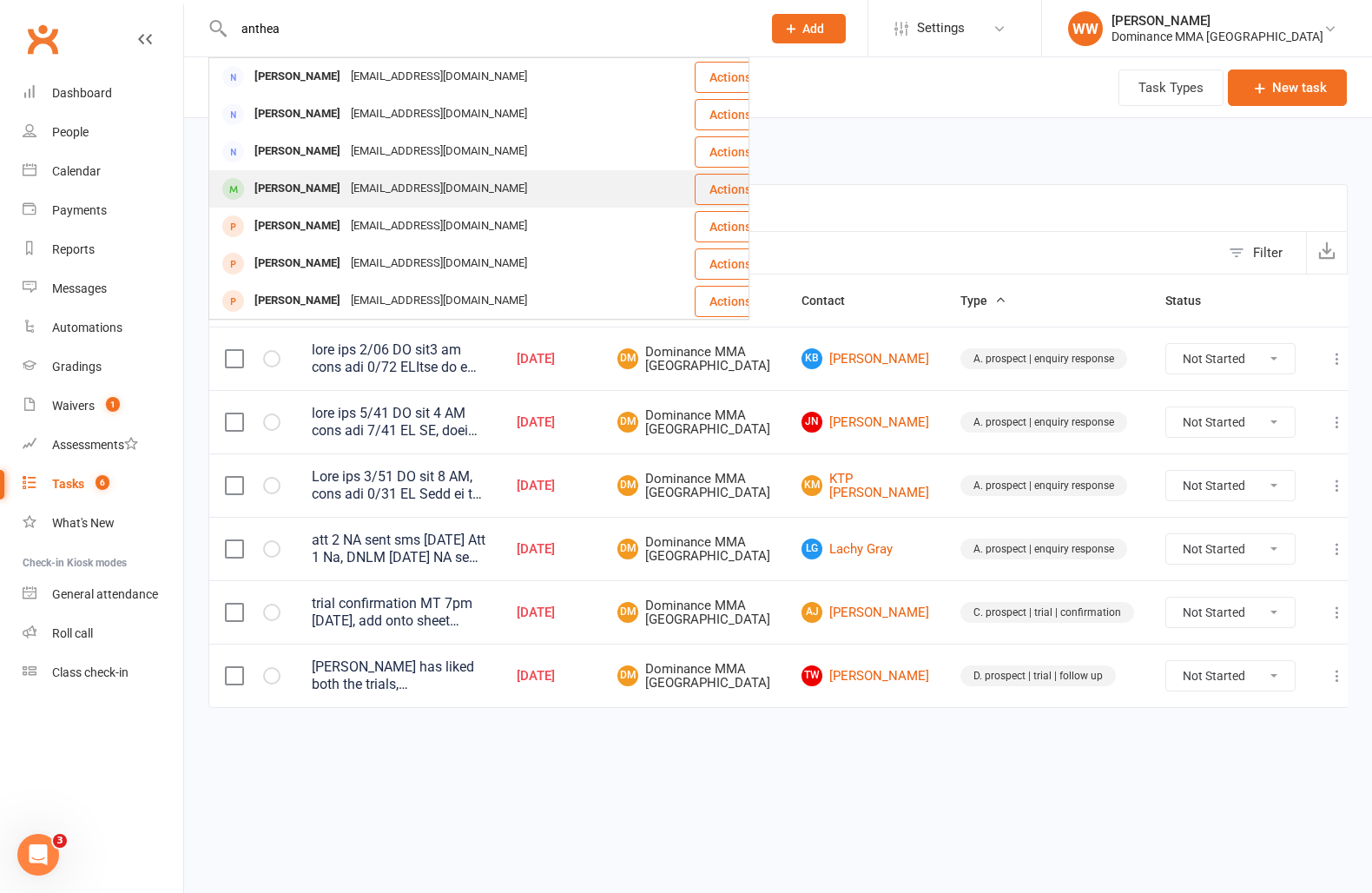
type input "anthea"
click at [407, 184] on div "antheayang1003@gmail.com" at bounding box center [439, 189] width 187 height 25
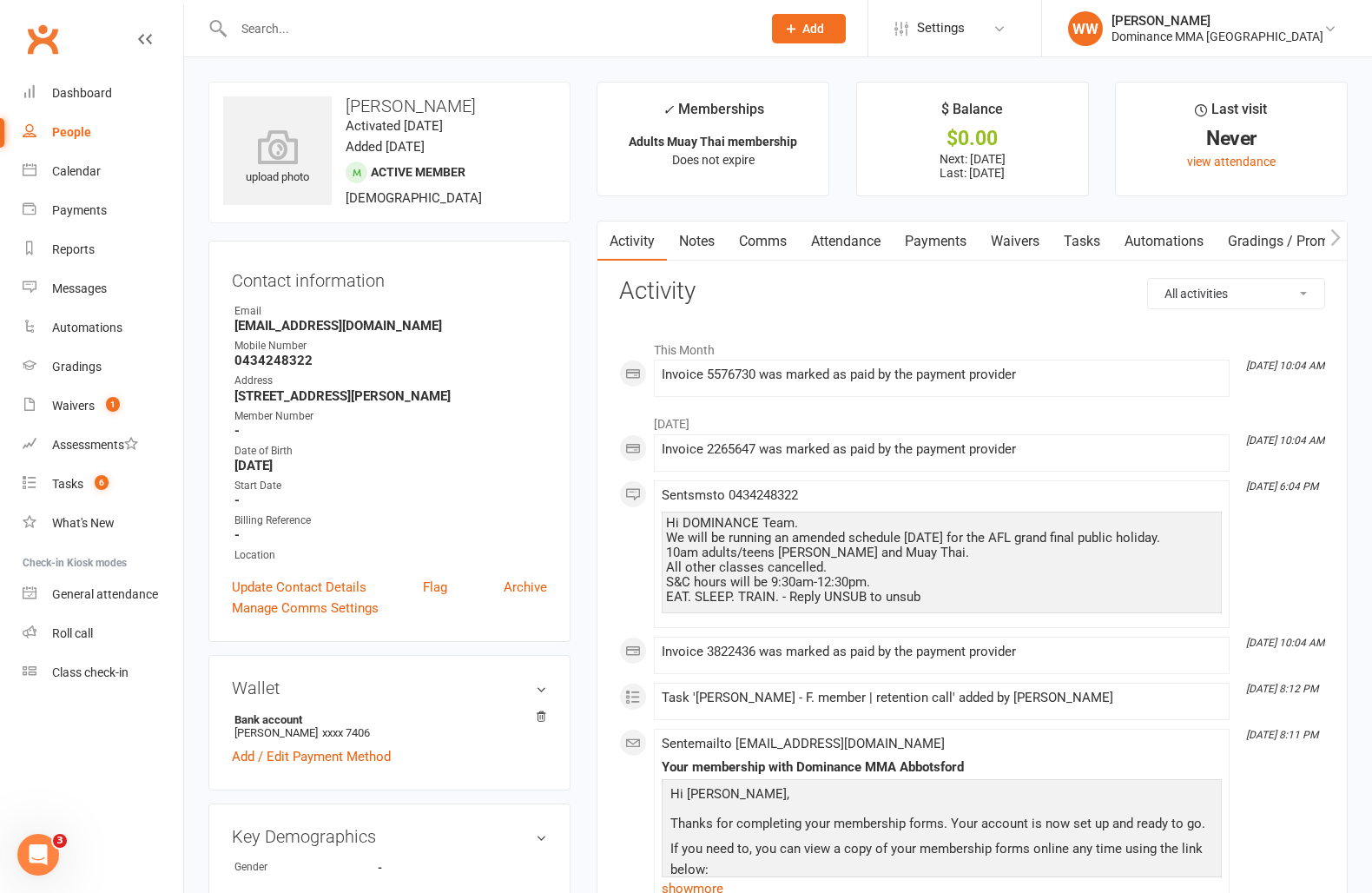
click at [687, 259] on link "Notes" at bounding box center [697, 241] width 60 height 40
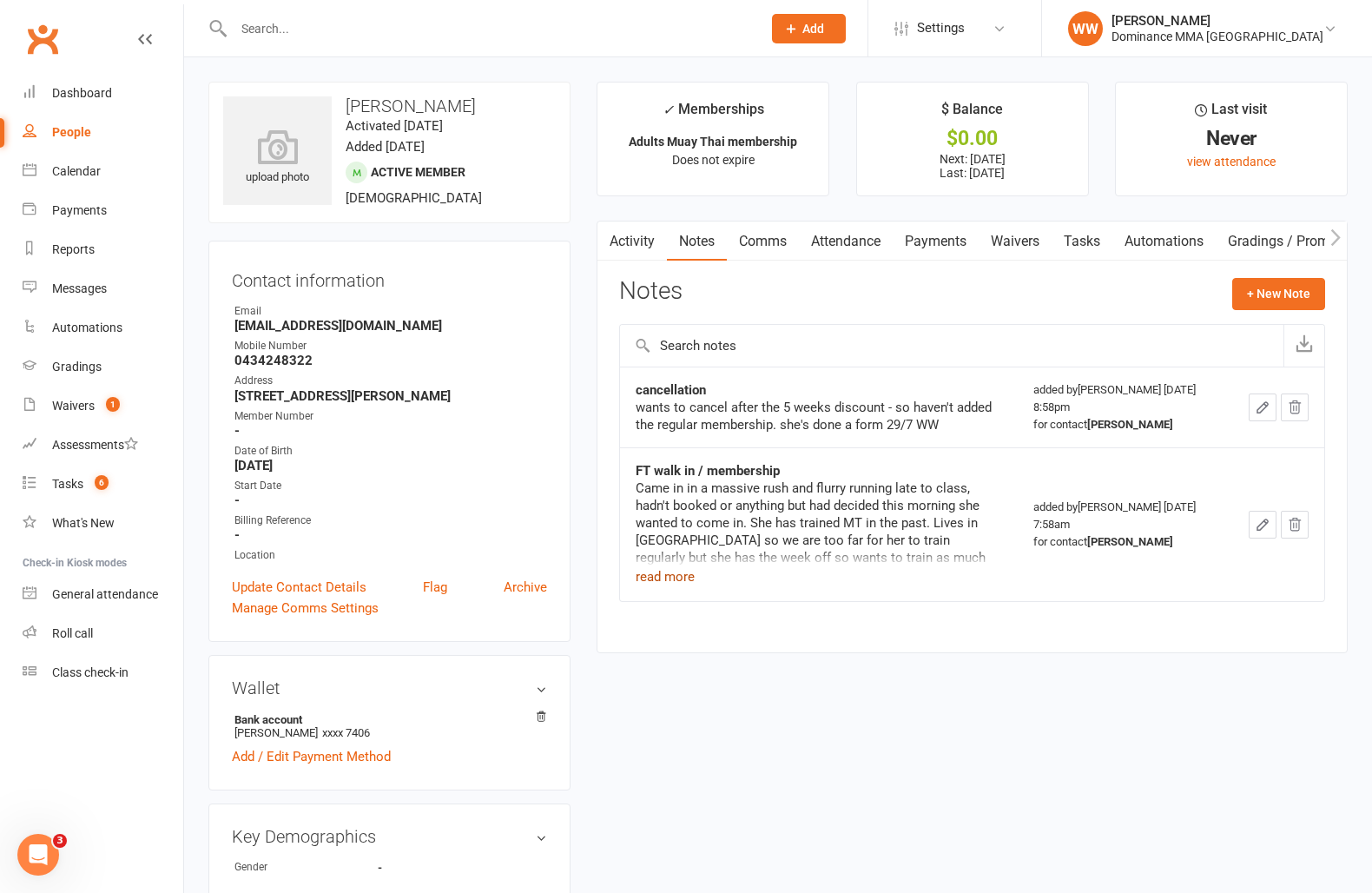
click at [662, 574] on button "read more" at bounding box center [665, 576] width 59 height 21
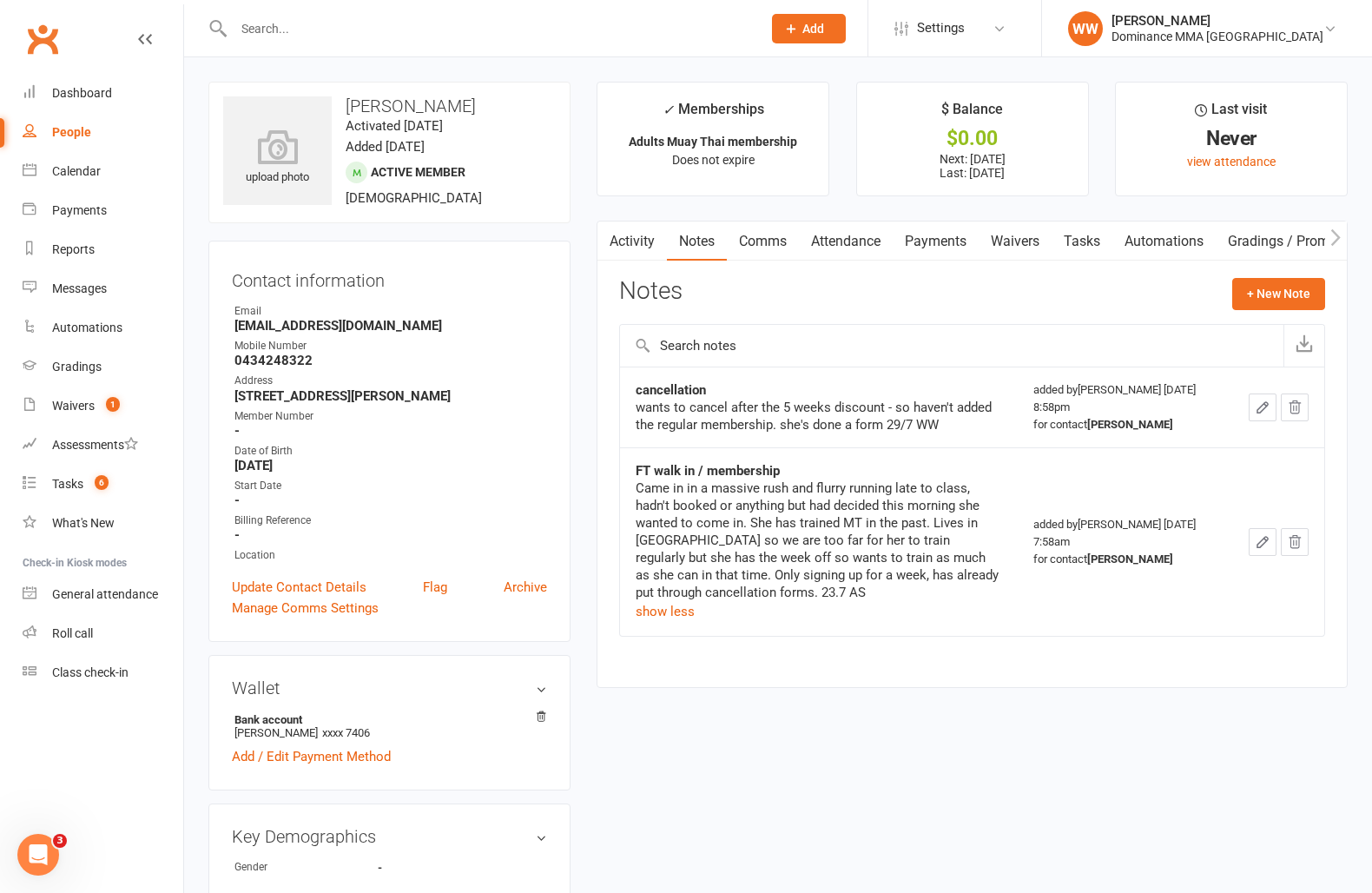
click at [66, 483] on div "Tasks" at bounding box center [67, 484] width 31 height 14
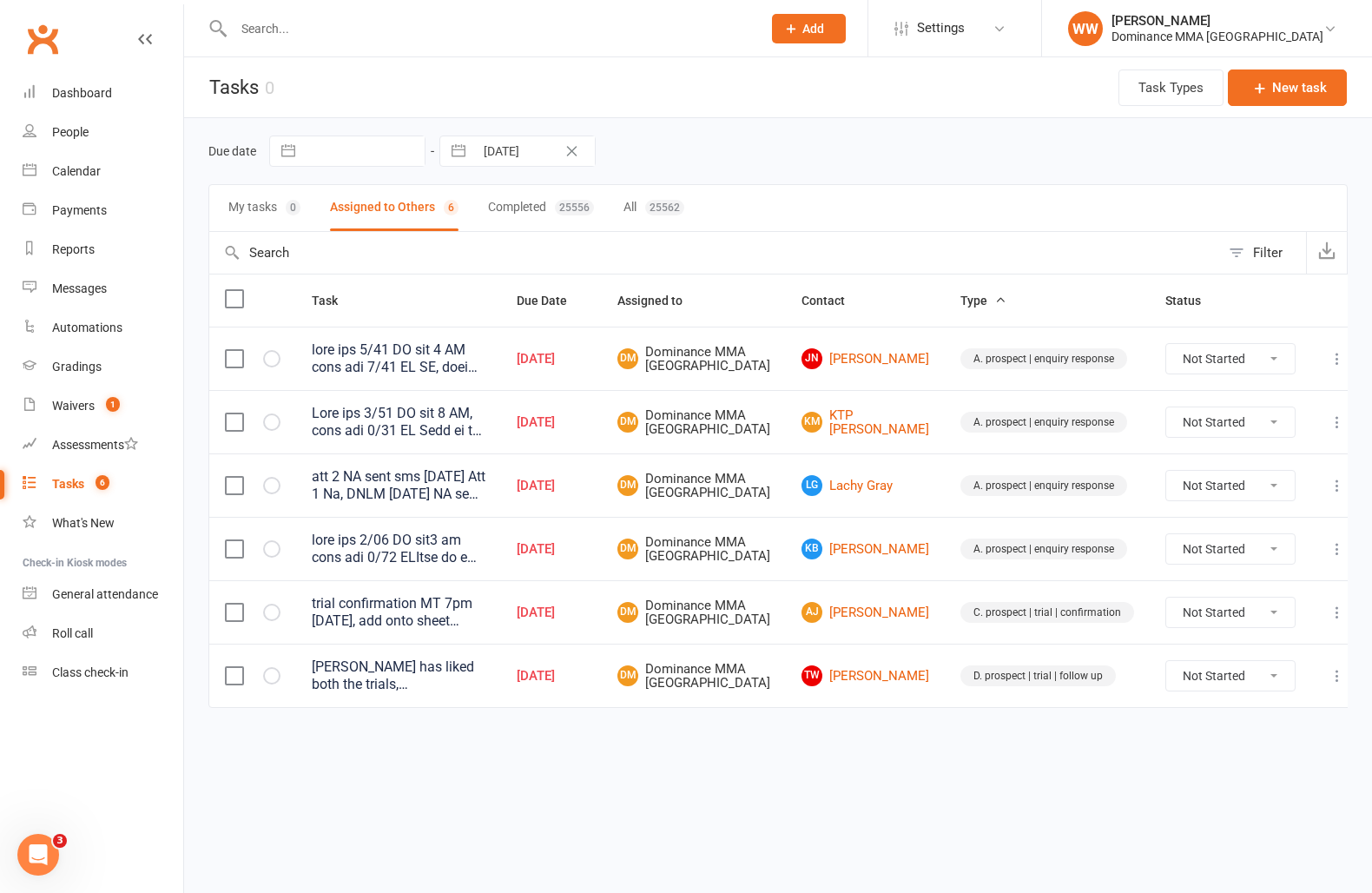
click at [807, 543] on td "kB kade Bulen" at bounding box center [865, 548] width 159 height 64
click at [807, 548] on td "kB kade Bulen" at bounding box center [865, 548] width 159 height 64
click at [810, 555] on td "kB kade Bulen" at bounding box center [865, 548] width 159 height 64
click at [810, 555] on td "kB kade Bulen" at bounding box center [865, 548] width 159 height 64
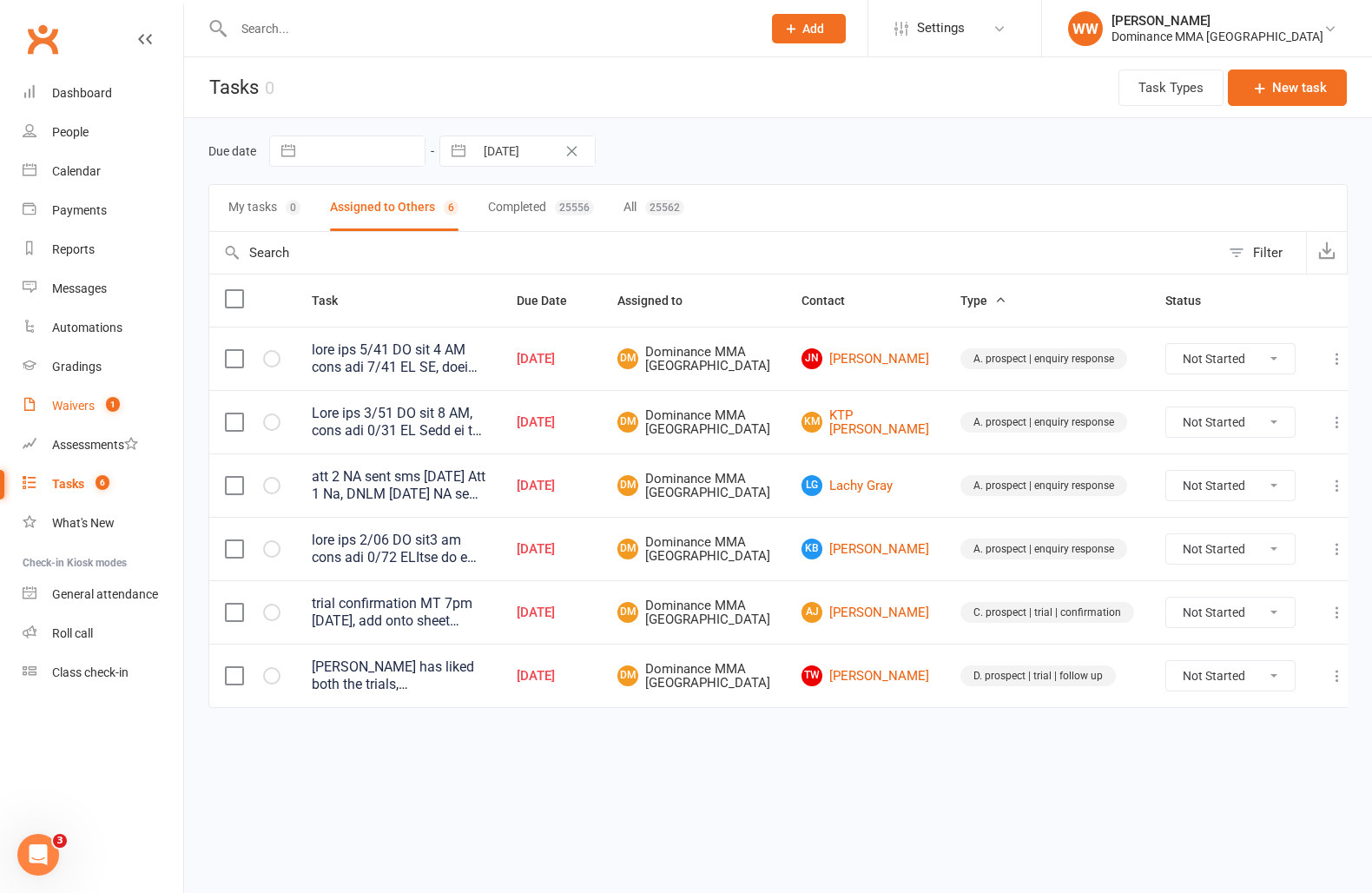
click at [64, 420] on link "Waivers 1" at bounding box center [102, 407] width 160 height 39
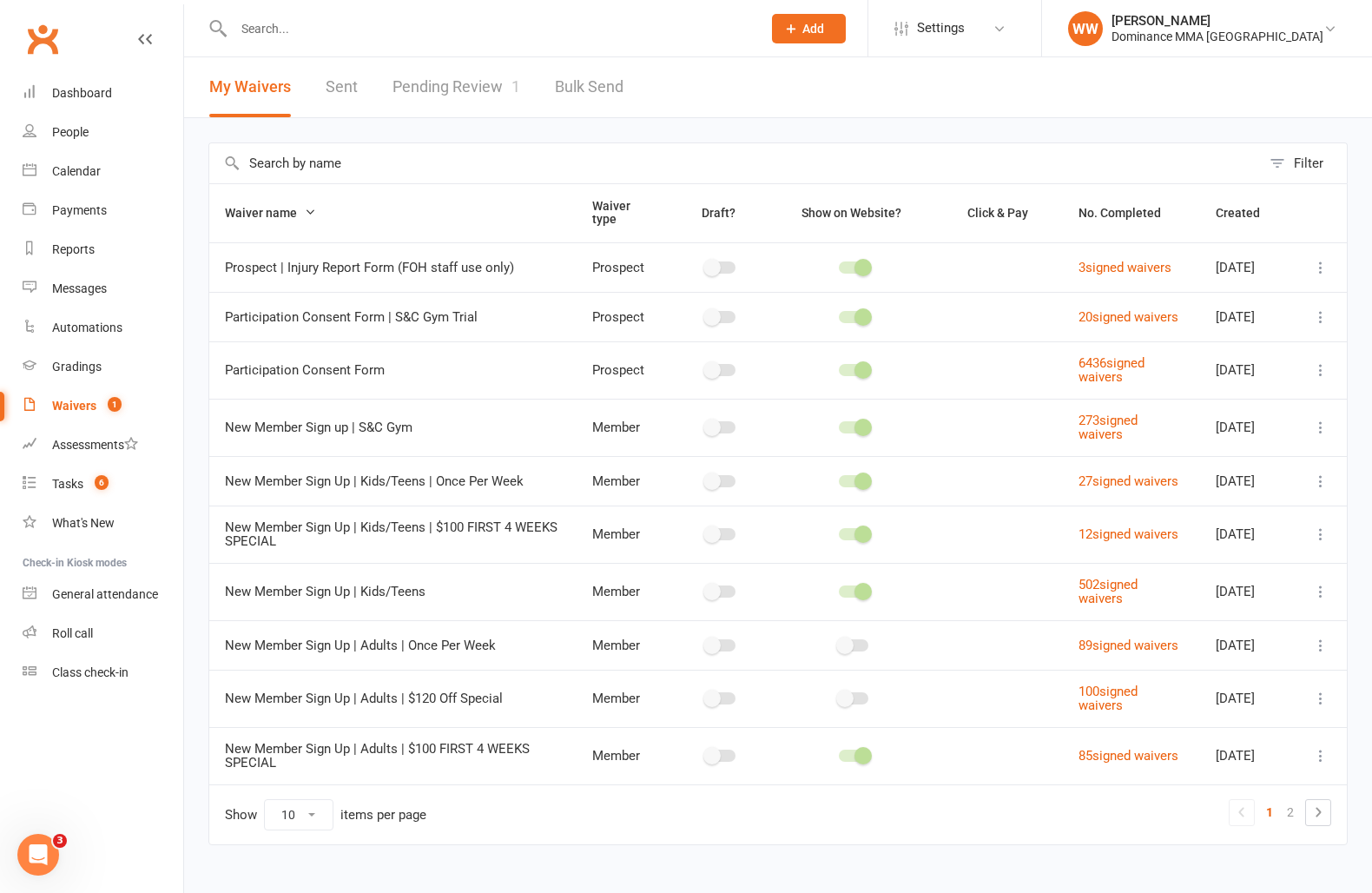
click at [460, 100] on link "Pending Review 1" at bounding box center [456, 87] width 128 height 60
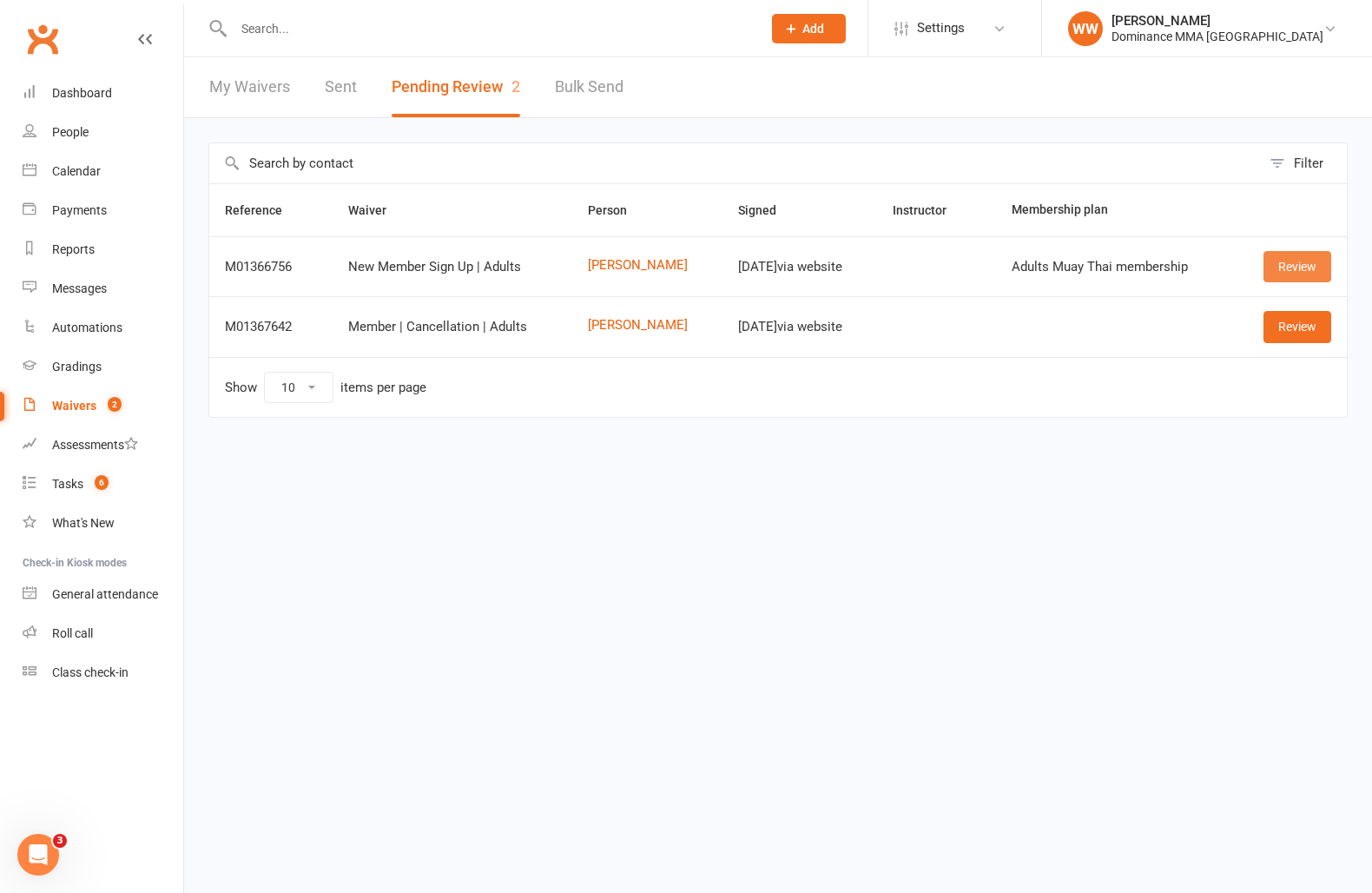
click at [1282, 269] on link "Review" at bounding box center [1298, 266] width 68 height 31
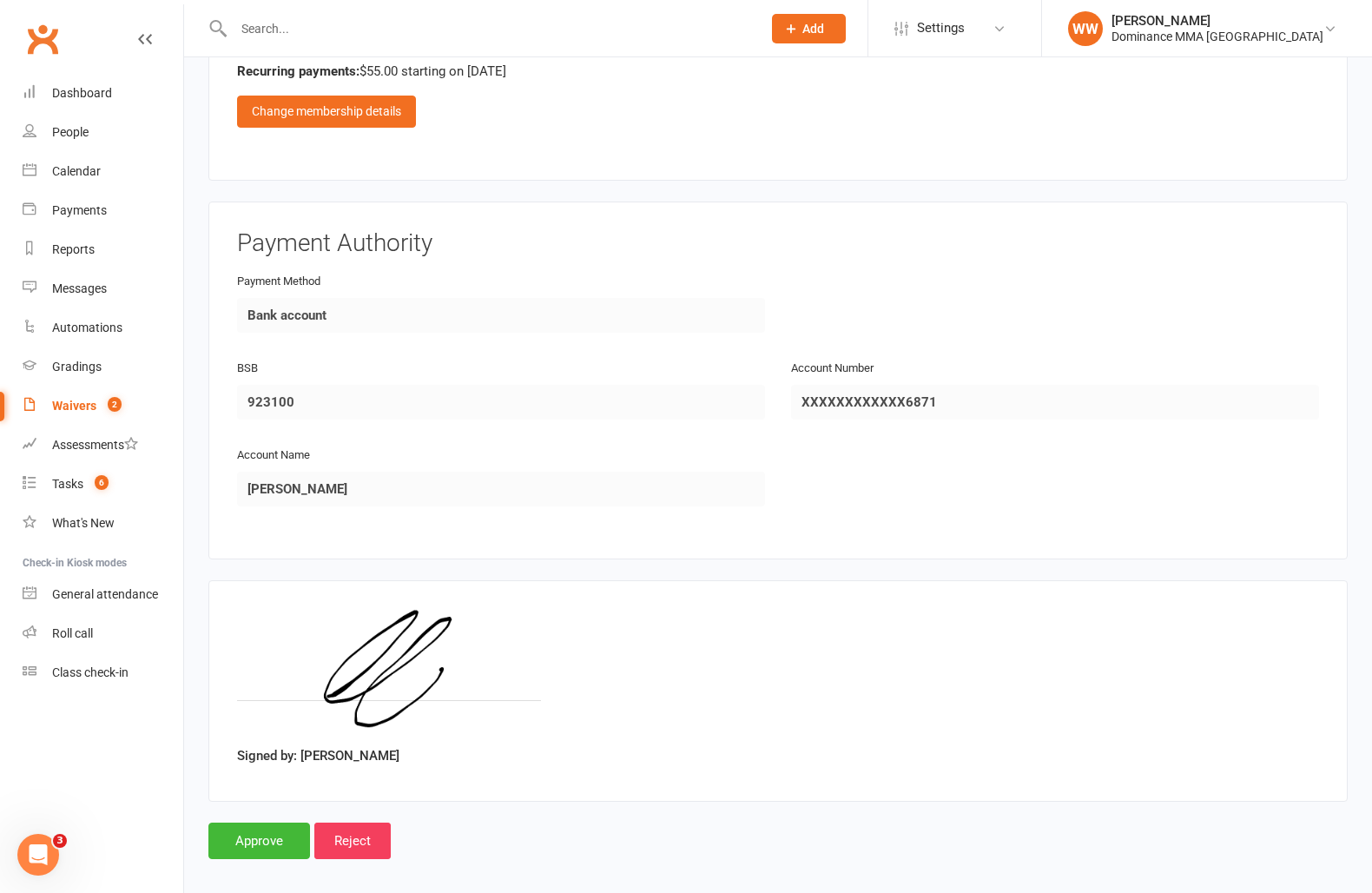
scroll to position [986, 0]
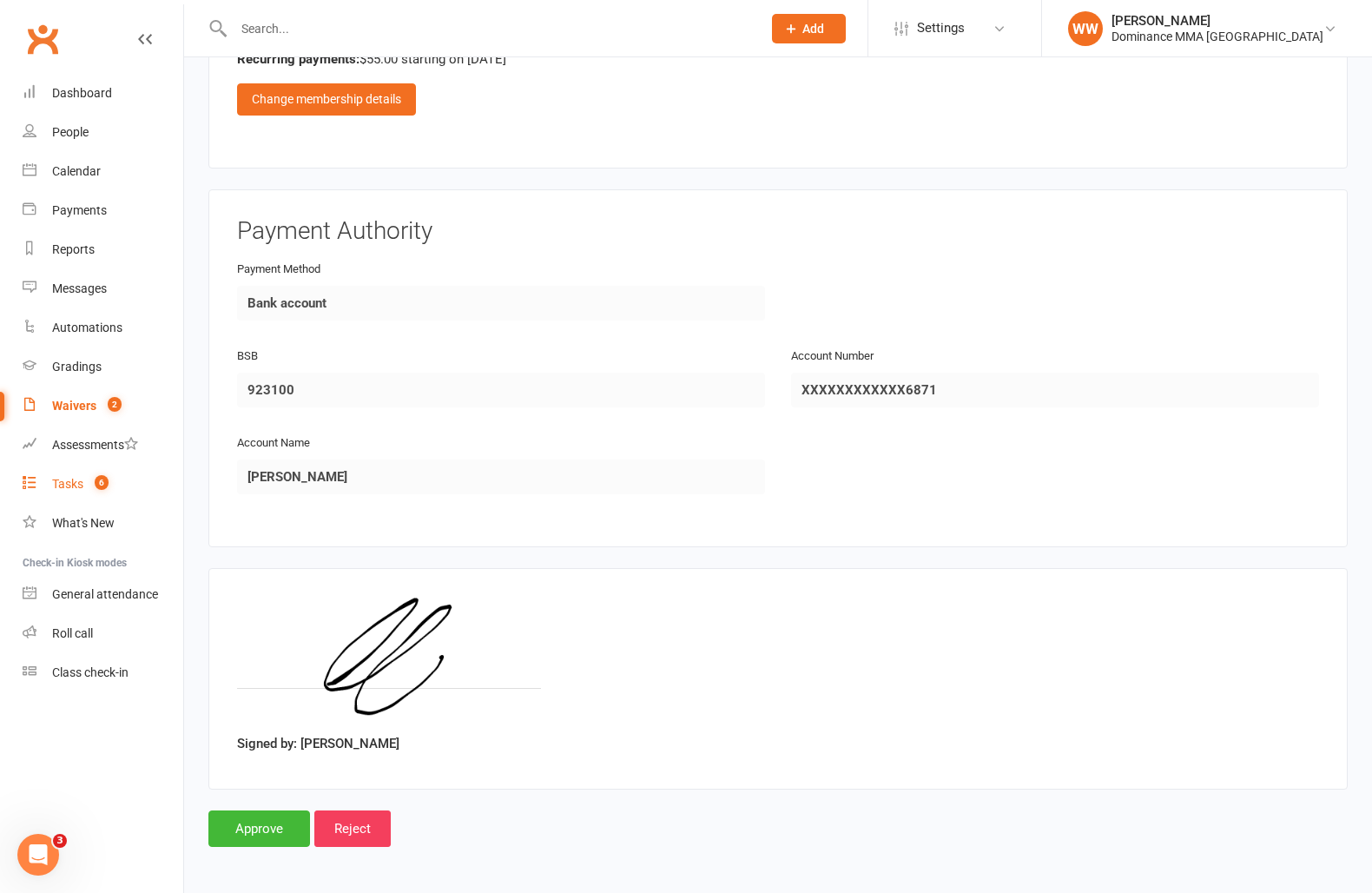
click at [77, 490] on div "Tasks" at bounding box center [67, 484] width 31 height 14
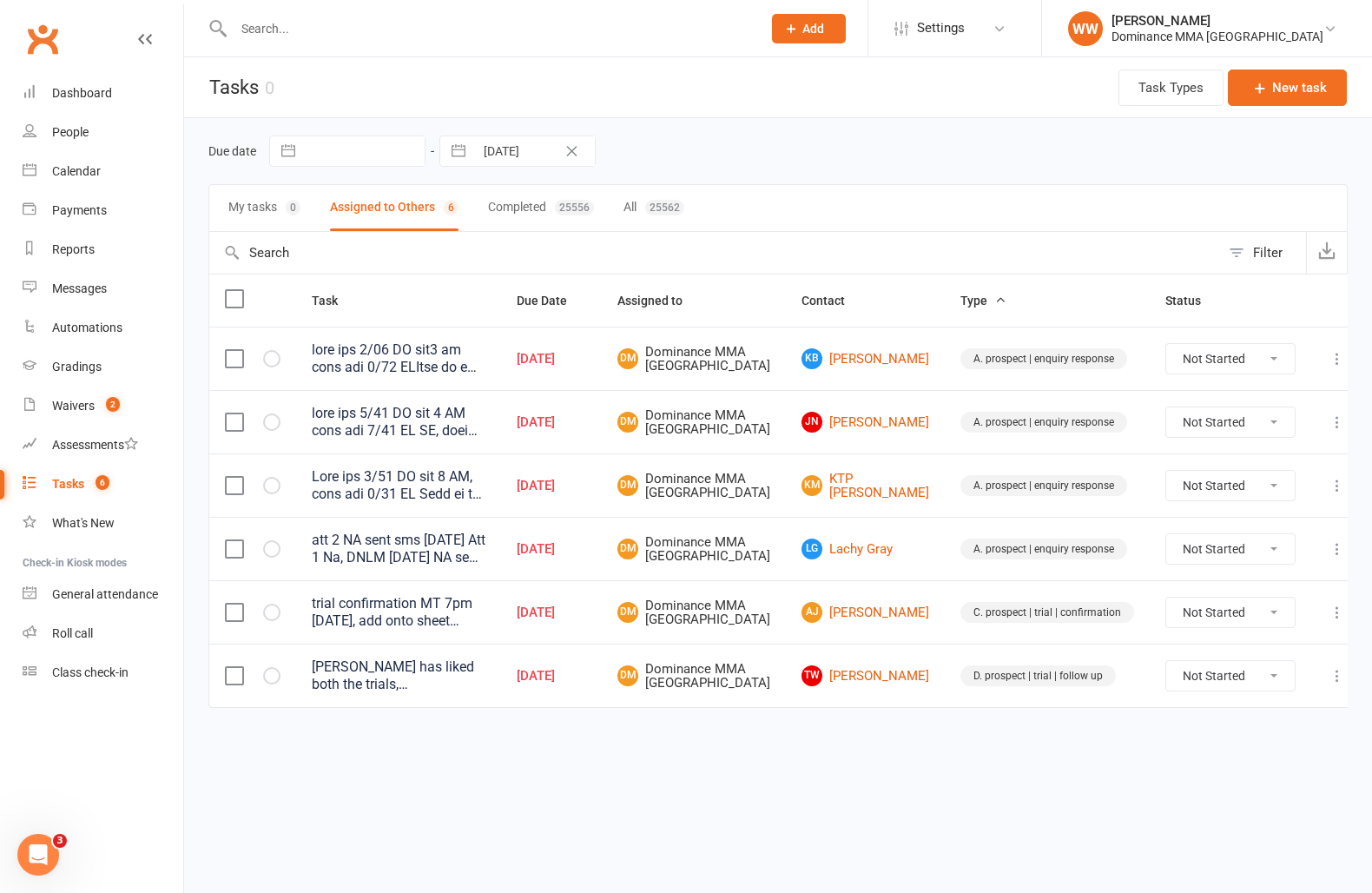
click at [602, 517] on td "Oct 11, 2025" at bounding box center [552, 485] width 100 height 64
click at [602, 513] on td "Oct 11, 2025" at bounding box center [552, 485] width 100 height 64
click at [602, 504] on td "Oct 11, 2025" at bounding box center [552, 485] width 100 height 64
click at [320, 36] on input "text" at bounding box center [489, 28] width 521 height 24
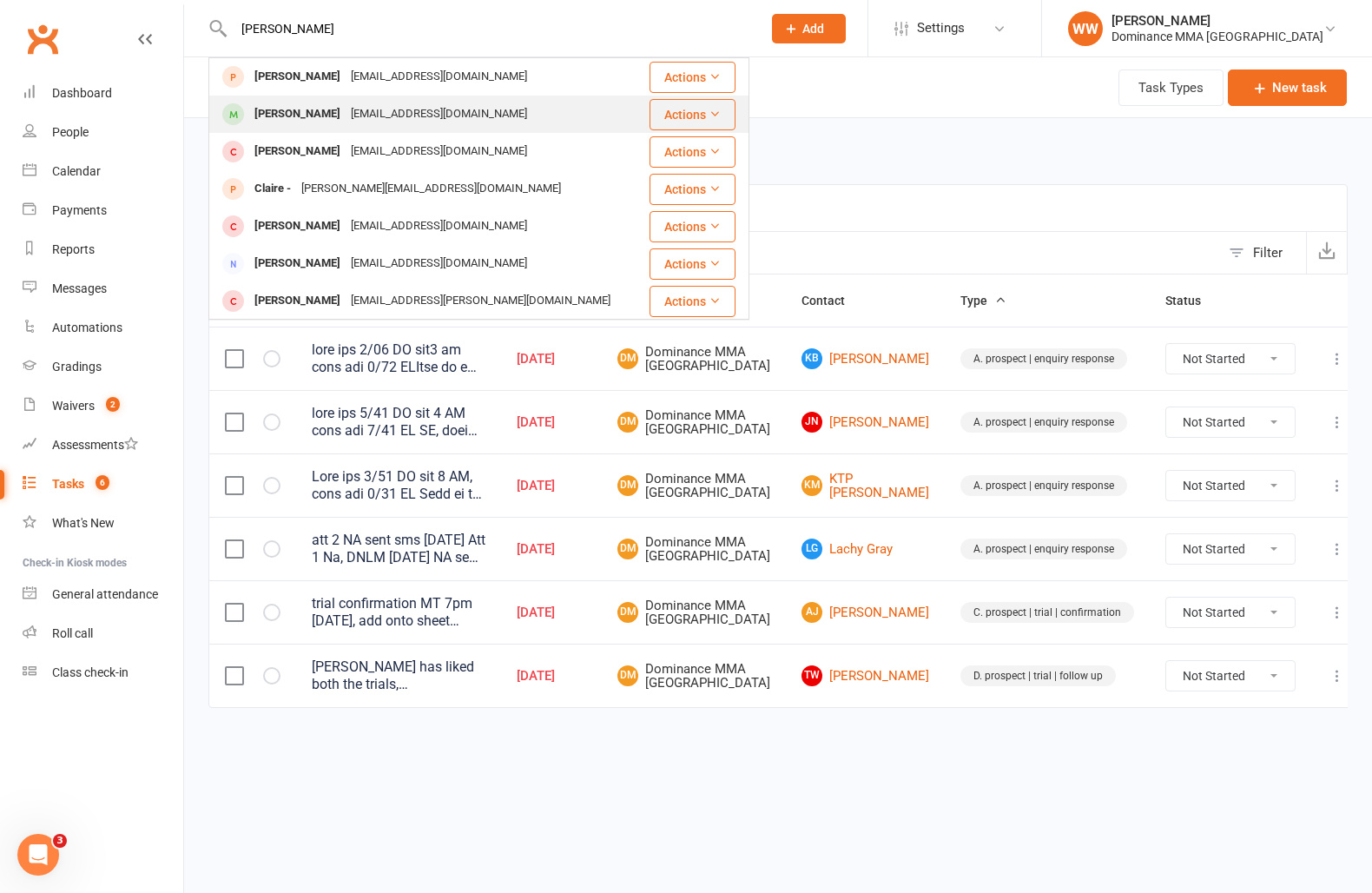
type input "claire song"
click at [369, 116] on div "yulingsong97@gmail.com" at bounding box center [439, 114] width 187 height 25
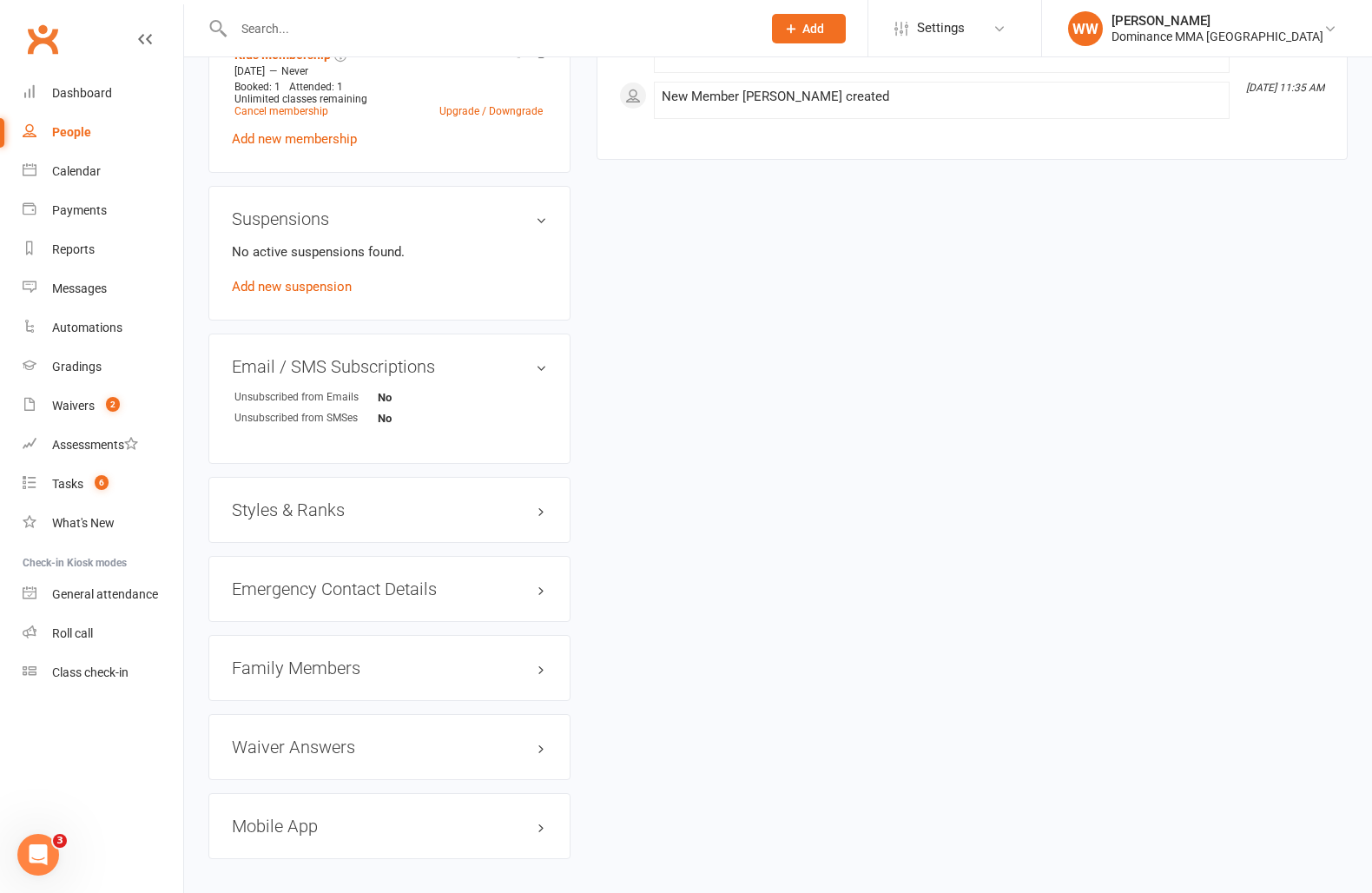
scroll to position [960, 0]
click at [322, 657] on div "Family Members" at bounding box center [390, 672] width 362 height 66
click at [322, 665] on h3 "Family Members" at bounding box center [390, 671] width 315 height 19
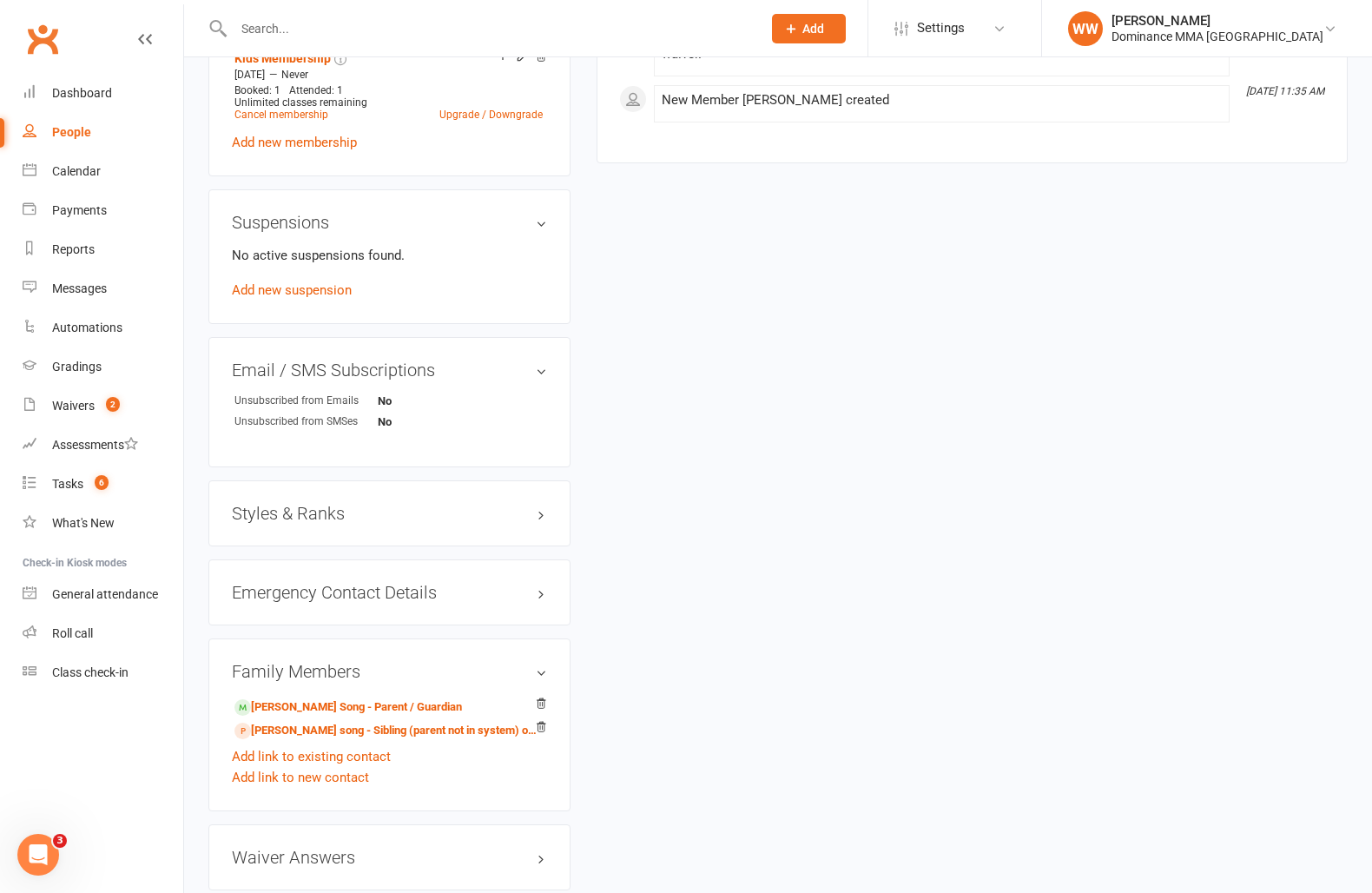
click at [585, 538] on div "upload photo Claire Song Activated 30 August, 2025 Added 30 August, 2025 Active…" at bounding box center [777, 73] width 1165 height 1902
click at [586, 519] on div "upload photo Claire Song Activated 30 August, 2025 Added 30 August, 2025 Active…" at bounding box center [777, 73] width 1165 height 1902
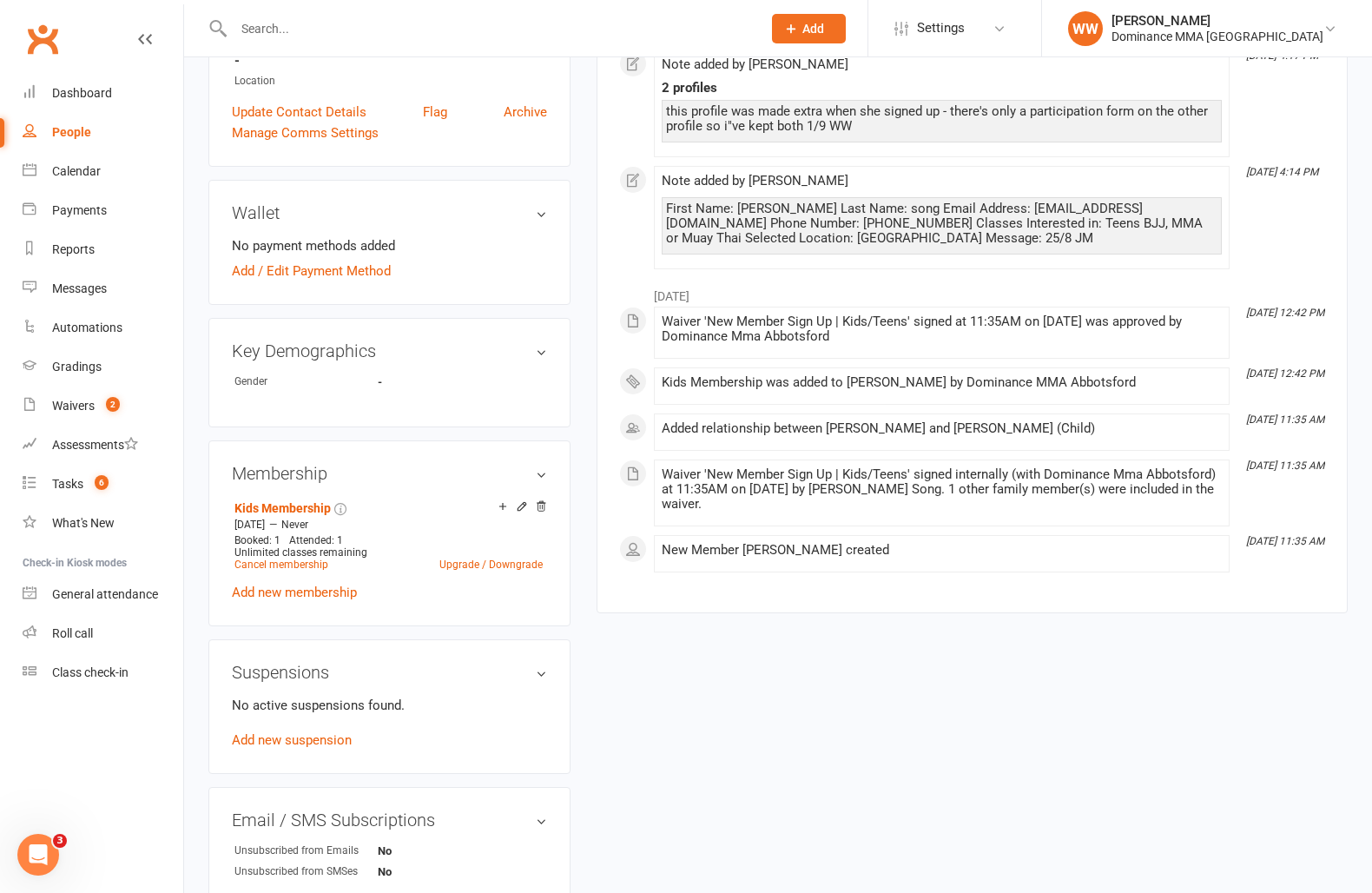
scroll to position [0, 0]
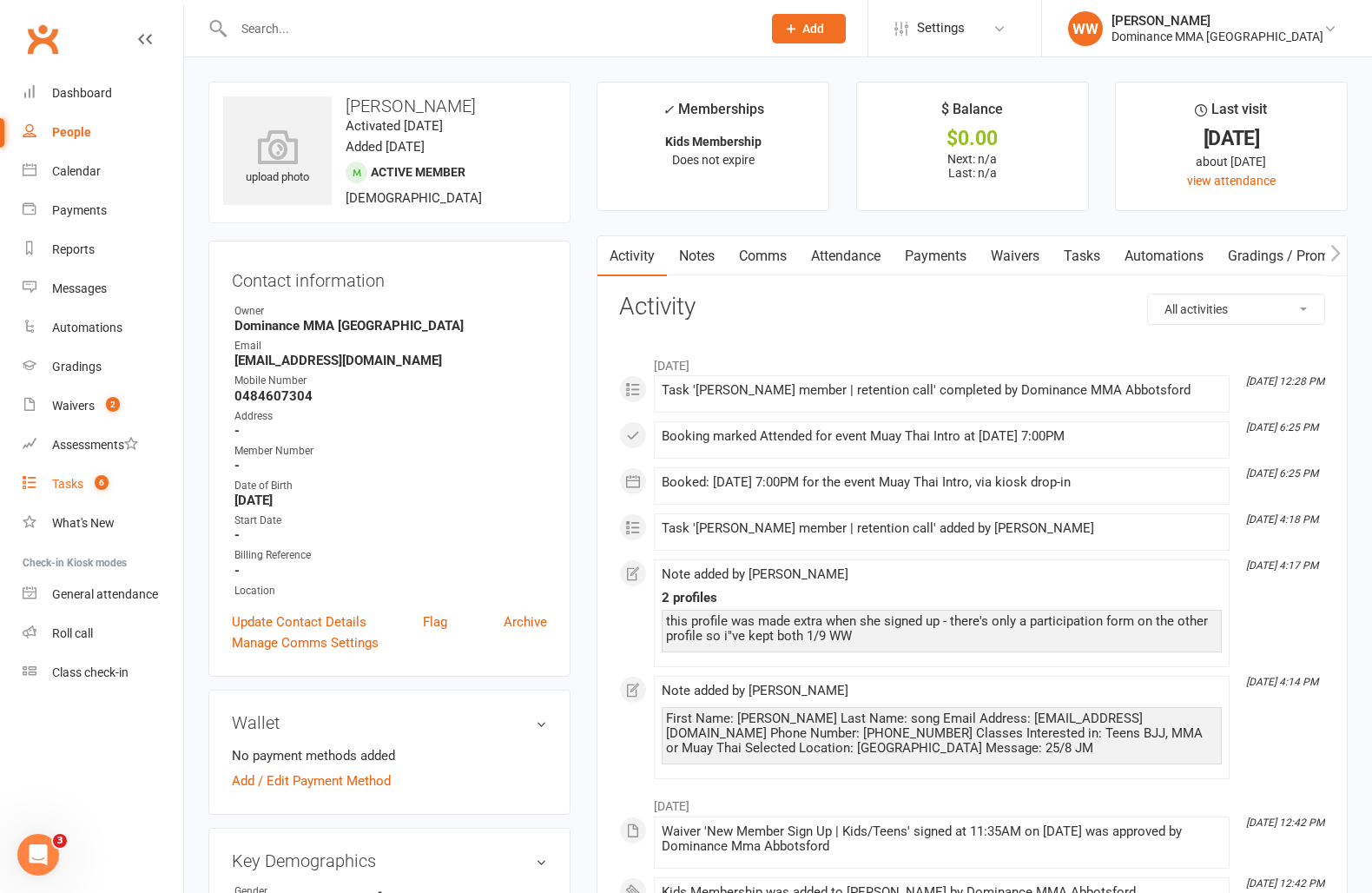
click at [63, 482] on div "Tasks" at bounding box center [67, 484] width 31 height 14
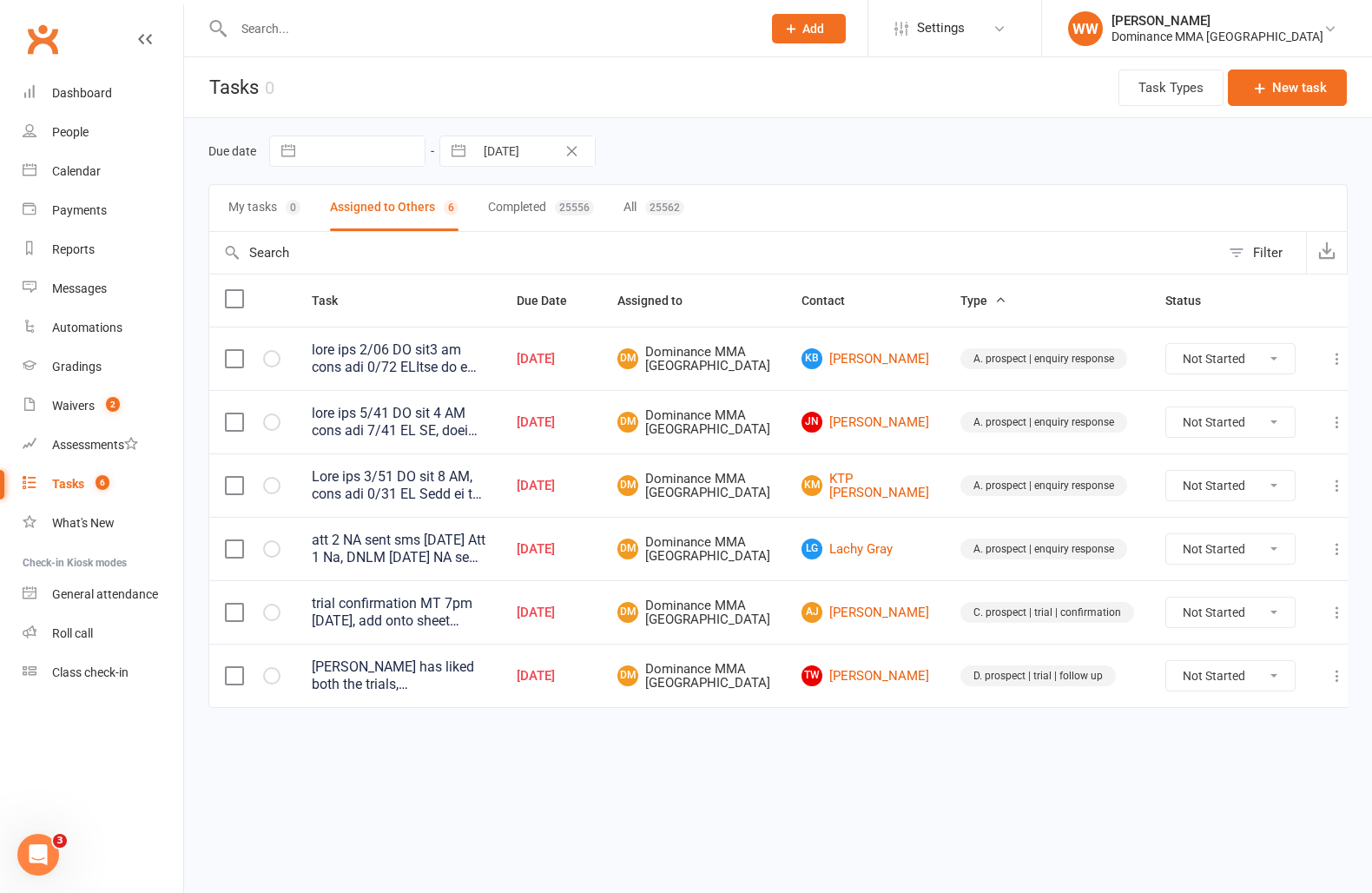
click at [687, 517] on td "DM Dominance MMA Abbotsford" at bounding box center [694, 485] width 184 height 64
click at [921, 164] on div "Due date Navigate forward to interact with the calendar and select a date. Pres…" at bounding box center [778, 150] width 1139 height 31
click at [891, 177] on div "Due date Navigate forward to interact with the calendar and select a date. Pres…" at bounding box center [778, 151] width 1139 height 66
click at [899, 177] on div "Due date Navigate forward to interact with the calendar and select a date. Pres…" at bounding box center [778, 151] width 1139 height 66
click at [802, 428] on td "JN Jaison Nguyen" at bounding box center [865, 421] width 159 height 64
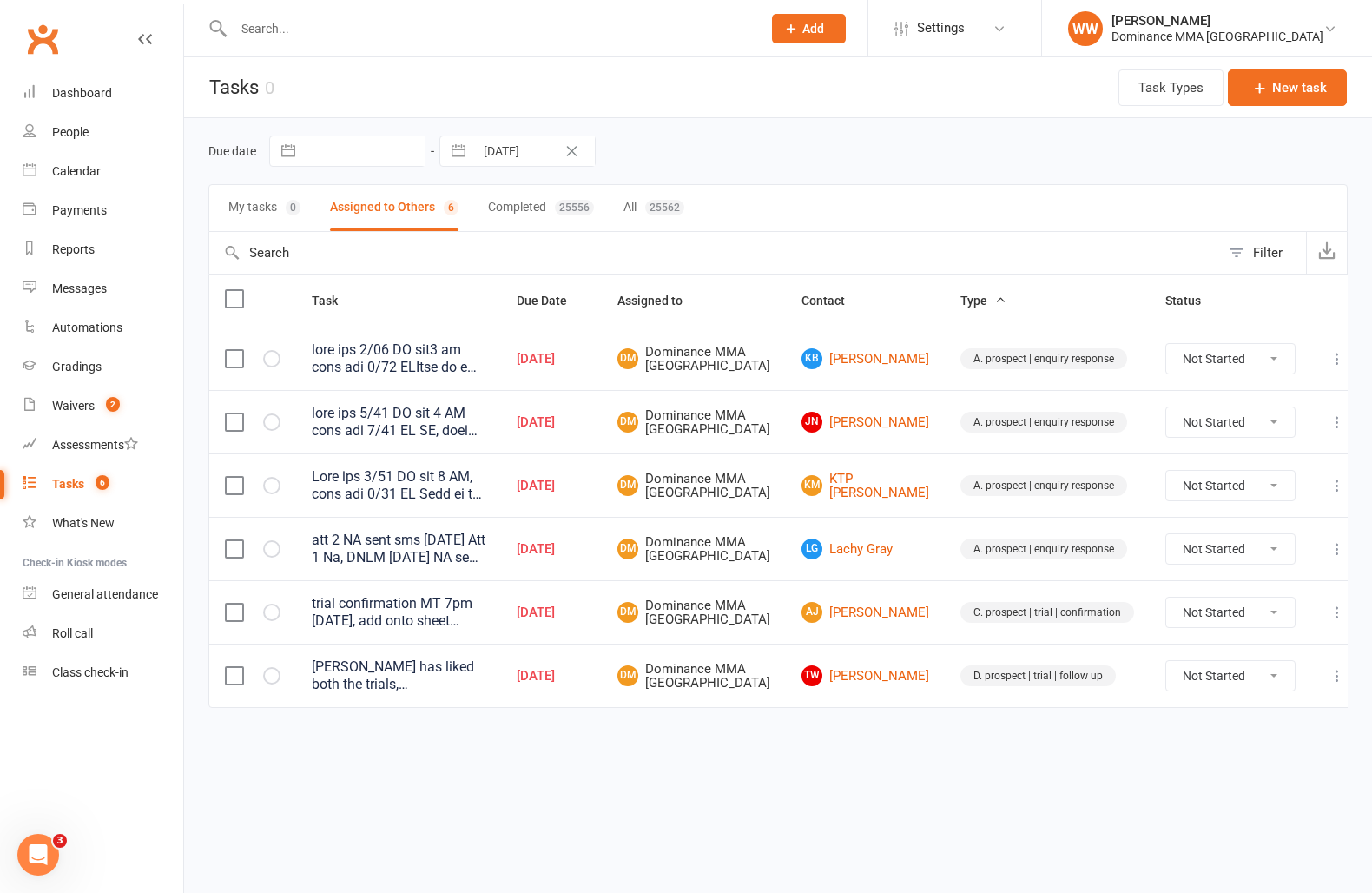
click at [804, 453] on td "JN Jaison Nguyen" at bounding box center [865, 421] width 159 height 64
click at [786, 504] on td "DM Dominance MMA Abbotsford" at bounding box center [694, 485] width 184 height 64
click at [802, 517] on td "KM KTP Mohammed" at bounding box center [865, 485] width 159 height 64
click at [802, 541] on td "LG Lachy Gray" at bounding box center [865, 548] width 159 height 64
click at [802, 545] on td "LG Lachy Gray" at bounding box center [865, 548] width 159 height 64
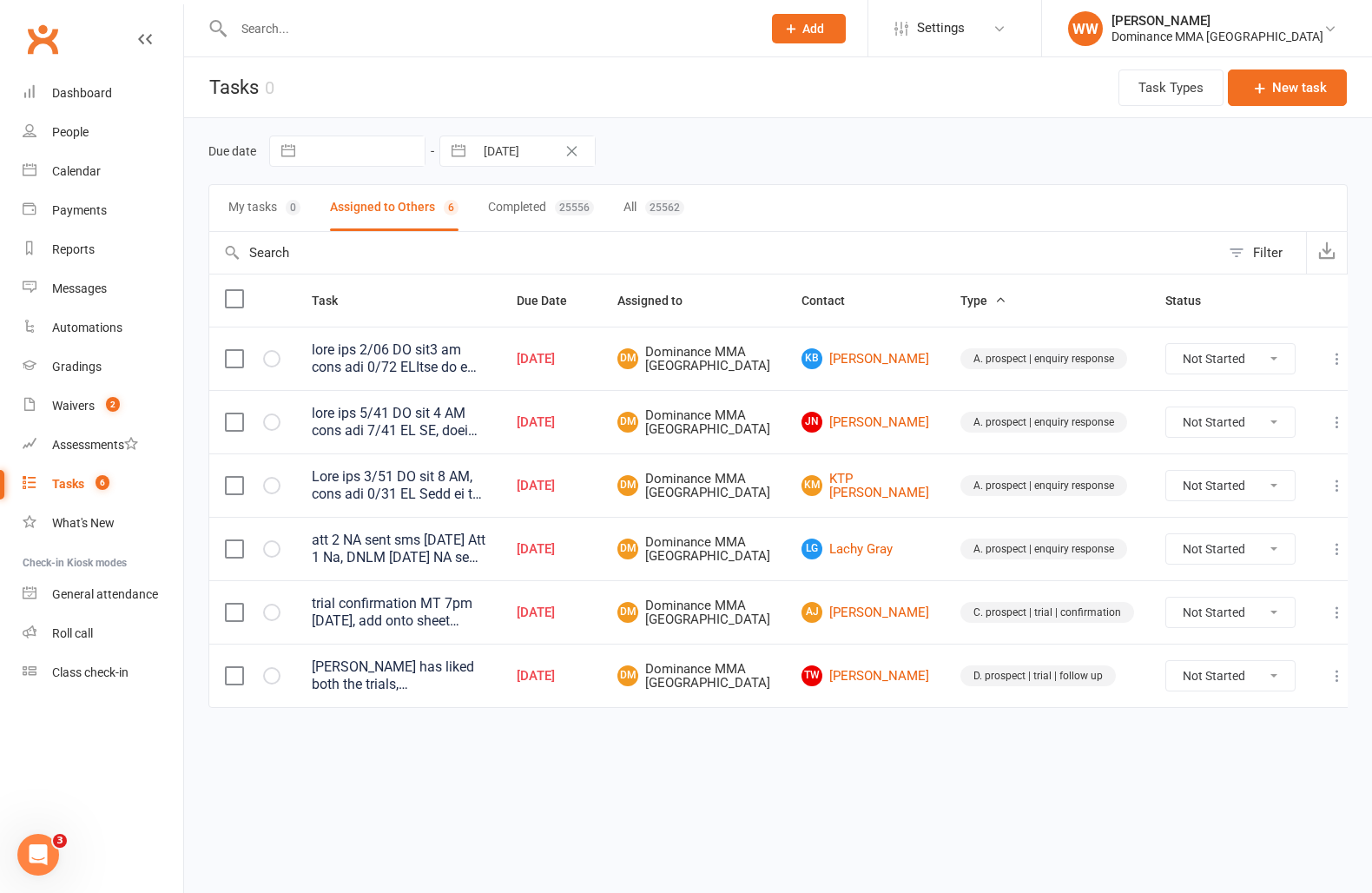
click at [1000, 166] on div "Due date Navigate forward to interact with the calendar and select a date. Pres…" at bounding box center [778, 150] width 1139 height 31
click at [786, 389] on td "DM Dominance MMA Abbotsford" at bounding box center [694, 358] width 184 height 64
click at [802, 421] on td "JN Jaison Nguyen" at bounding box center [865, 421] width 159 height 64
click at [786, 444] on td "DM Dominance MMA Abbotsford" at bounding box center [694, 421] width 184 height 64
click at [786, 451] on td "DM Dominance MMA Abbotsford" at bounding box center [694, 421] width 184 height 64
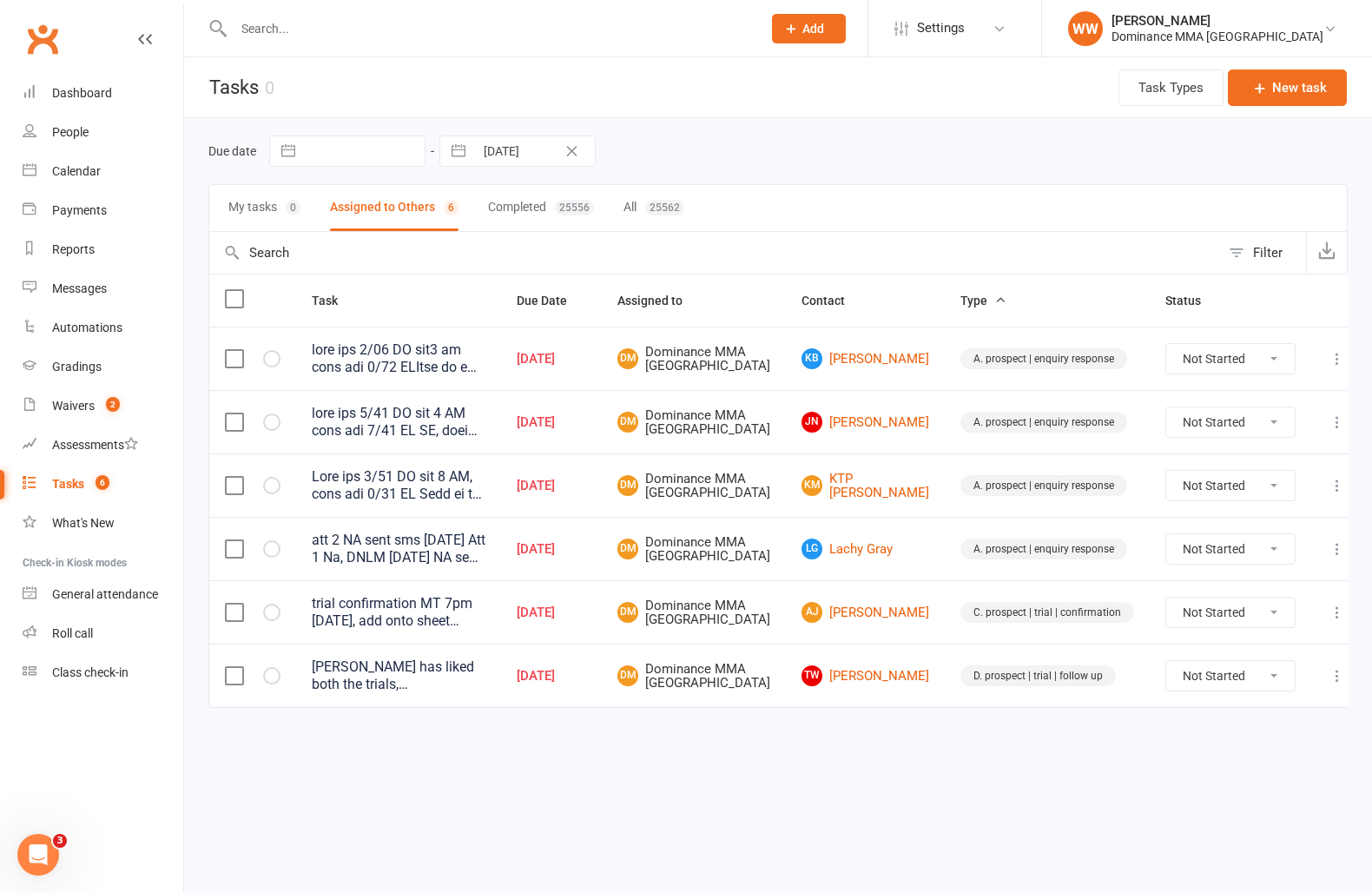
click at [206, 519] on div "Due date Navigate forward to interact with the calendar and select a date. Pres…" at bounding box center [778, 437] width 1188 height 639
click at [898, 189] on div "My tasks 0 Assigned to Others 6 Completed 25556 All 25562" at bounding box center [778, 208] width 1139 height 47
click at [919, 180] on div "Due date Navigate forward to interact with the calendar and select a date. Pres…" at bounding box center [778, 151] width 1139 height 66
click at [47, 404] on link "Waivers 2" at bounding box center [102, 407] width 160 height 39
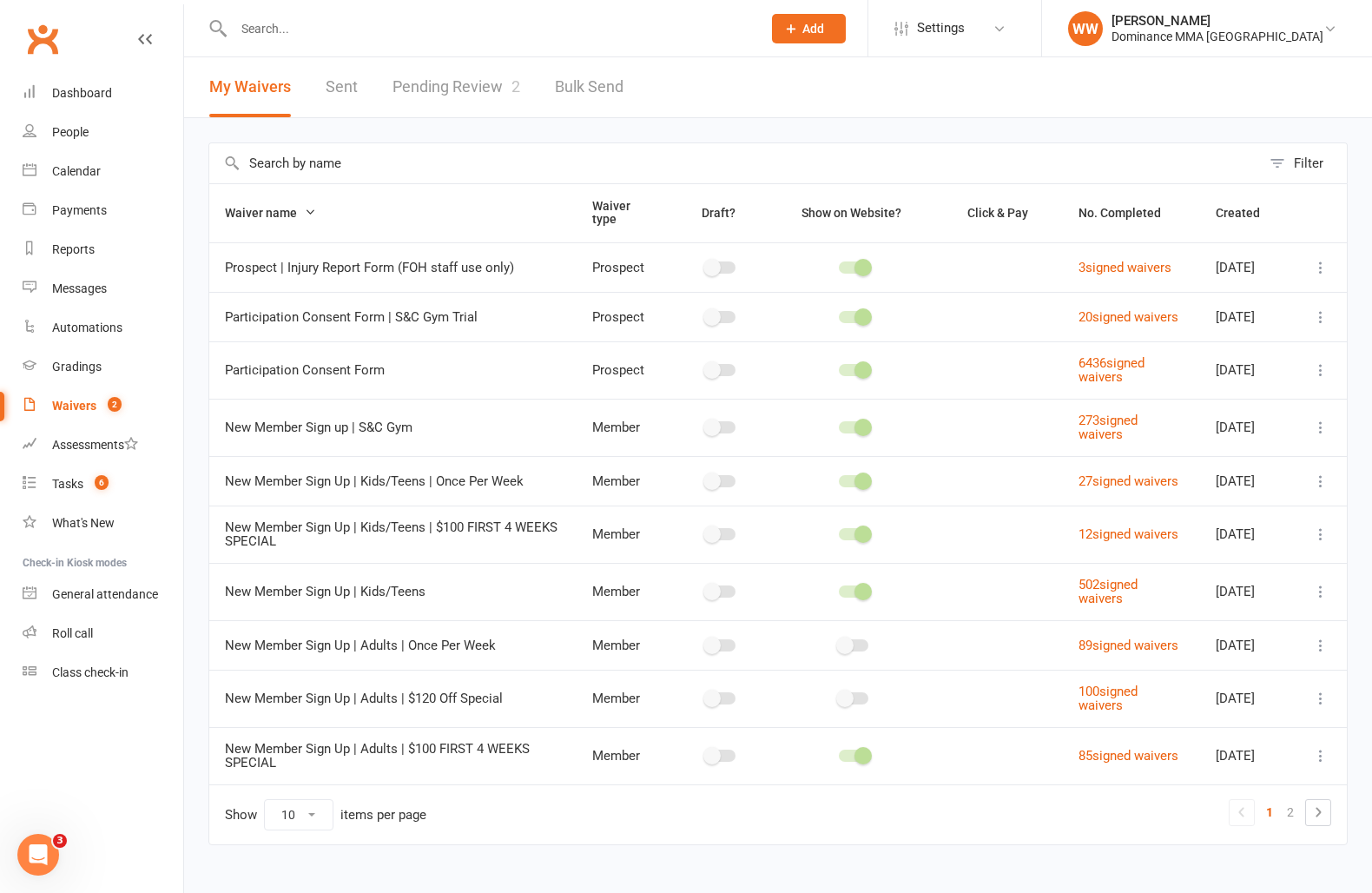
click at [487, 72] on link "Pending Review 2" at bounding box center [456, 87] width 128 height 60
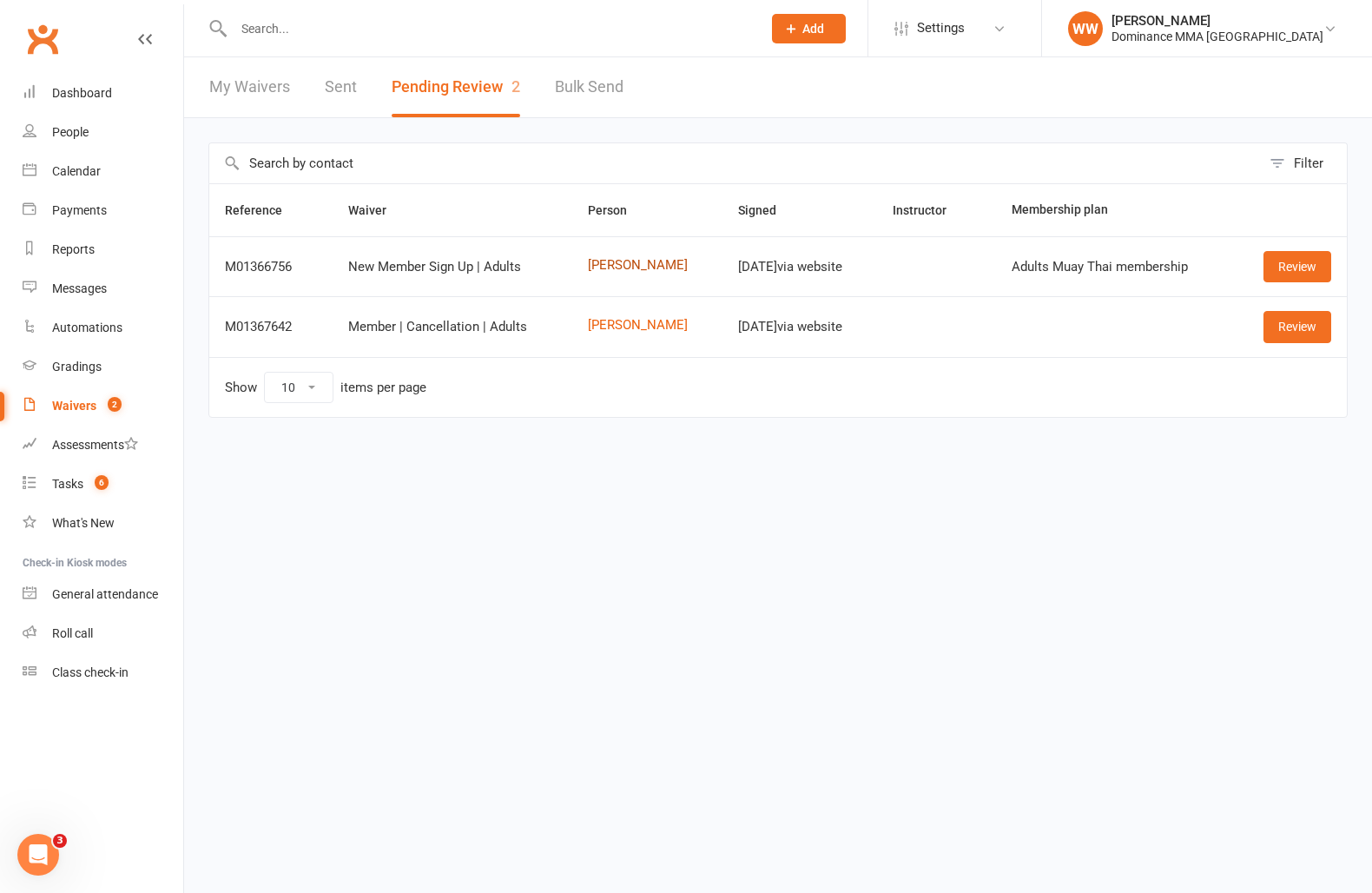
click at [627, 268] on link "Coco Nkrumah" at bounding box center [647, 265] width 119 height 14
click at [1301, 270] on link "Review" at bounding box center [1298, 266] width 68 height 31
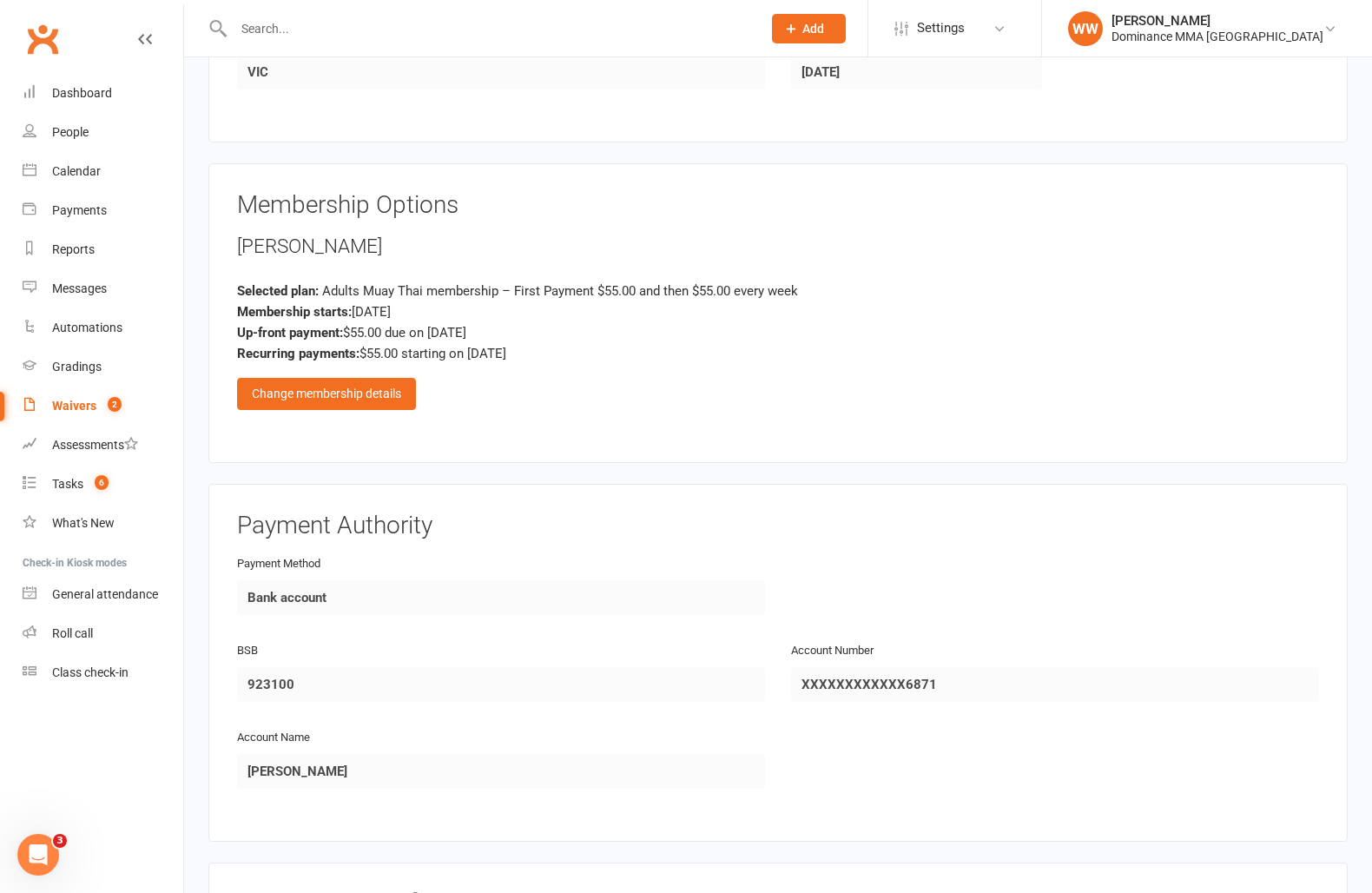
scroll to position [694, 0]
click at [344, 391] on div "Change membership details" at bounding box center [327, 391] width 179 height 31
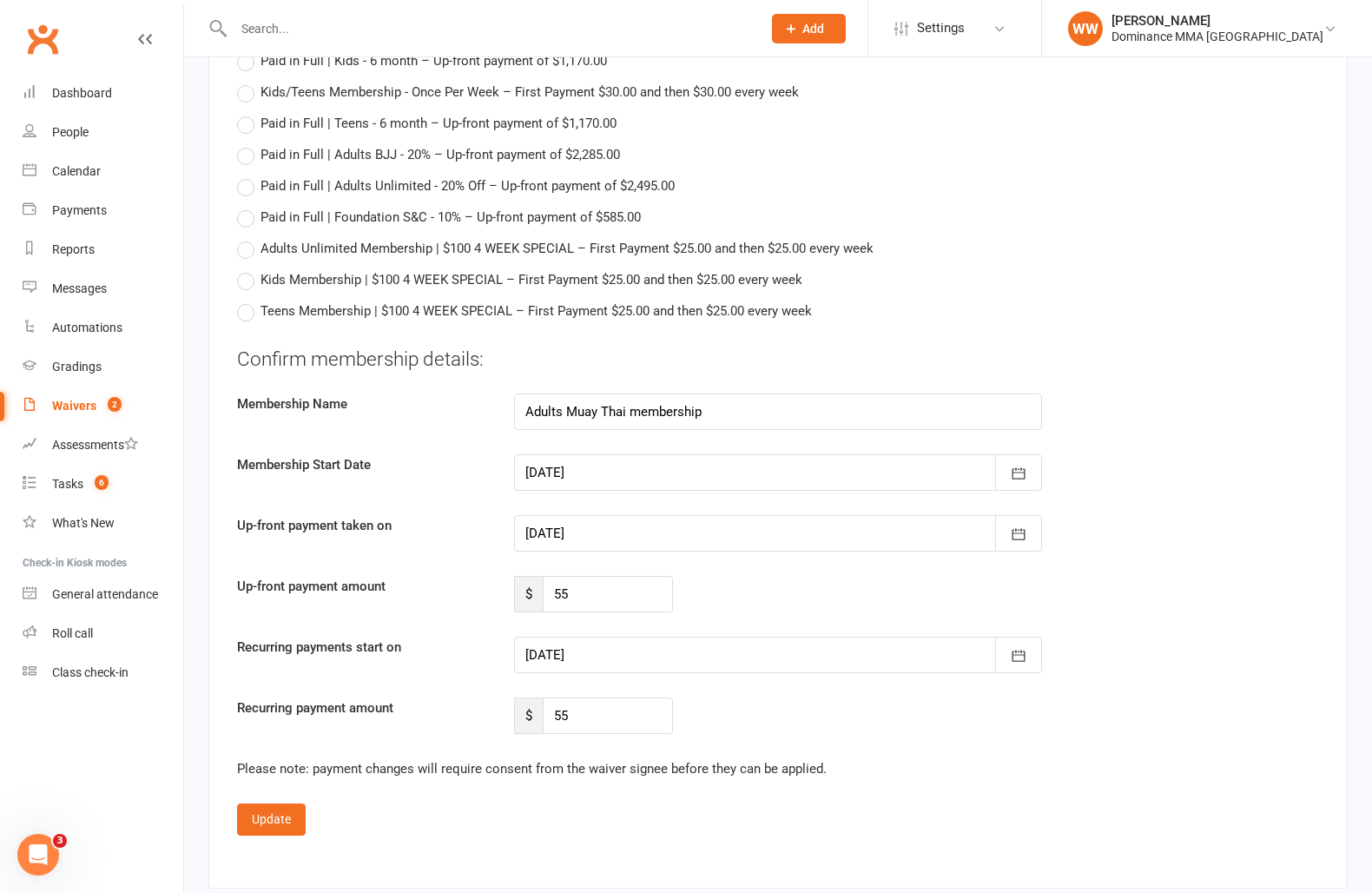
scroll to position [1536, 0]
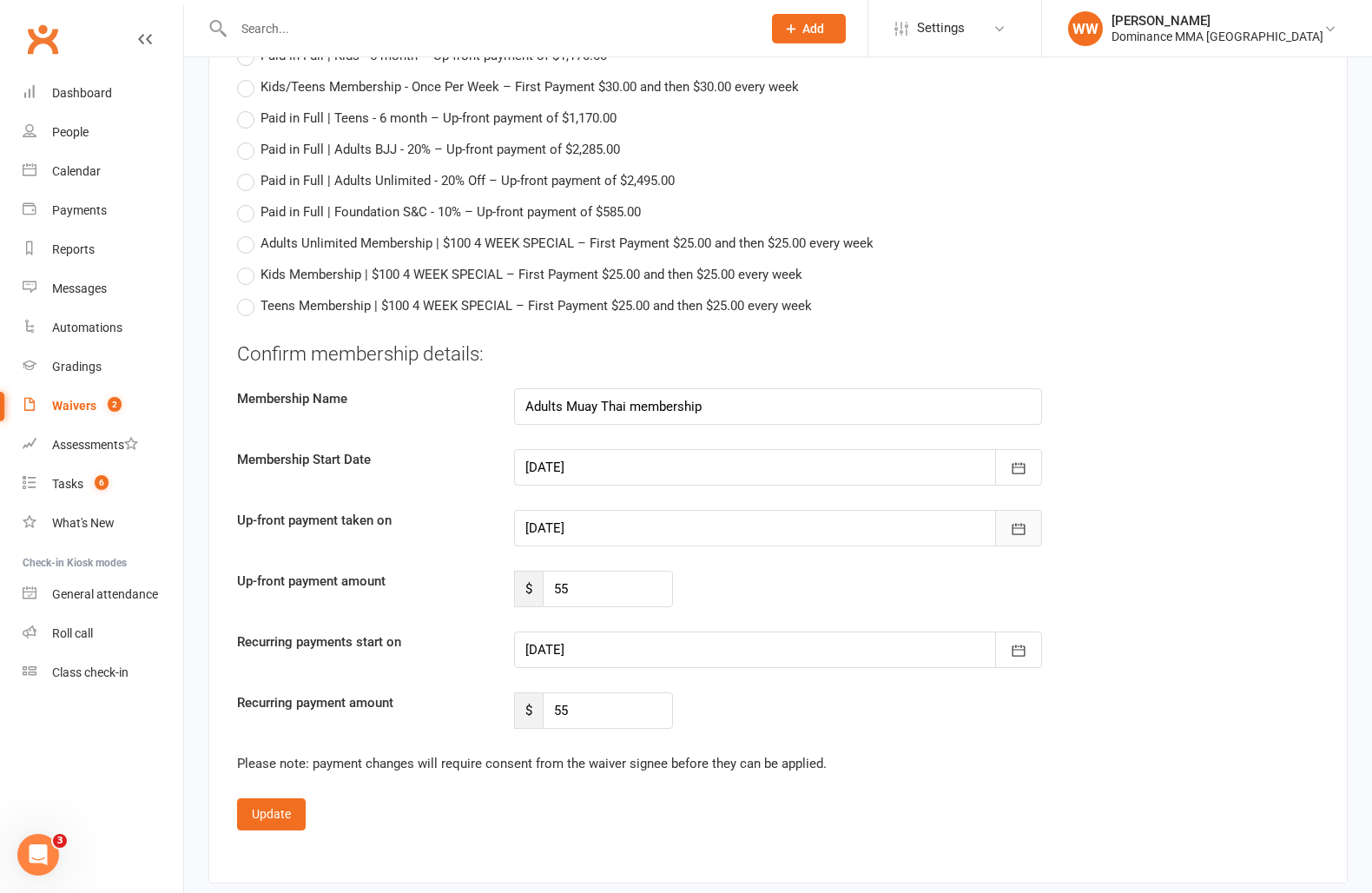
click at [1016, 531] on icon "button" at bounding box center [1018, 528] width 17 height 17
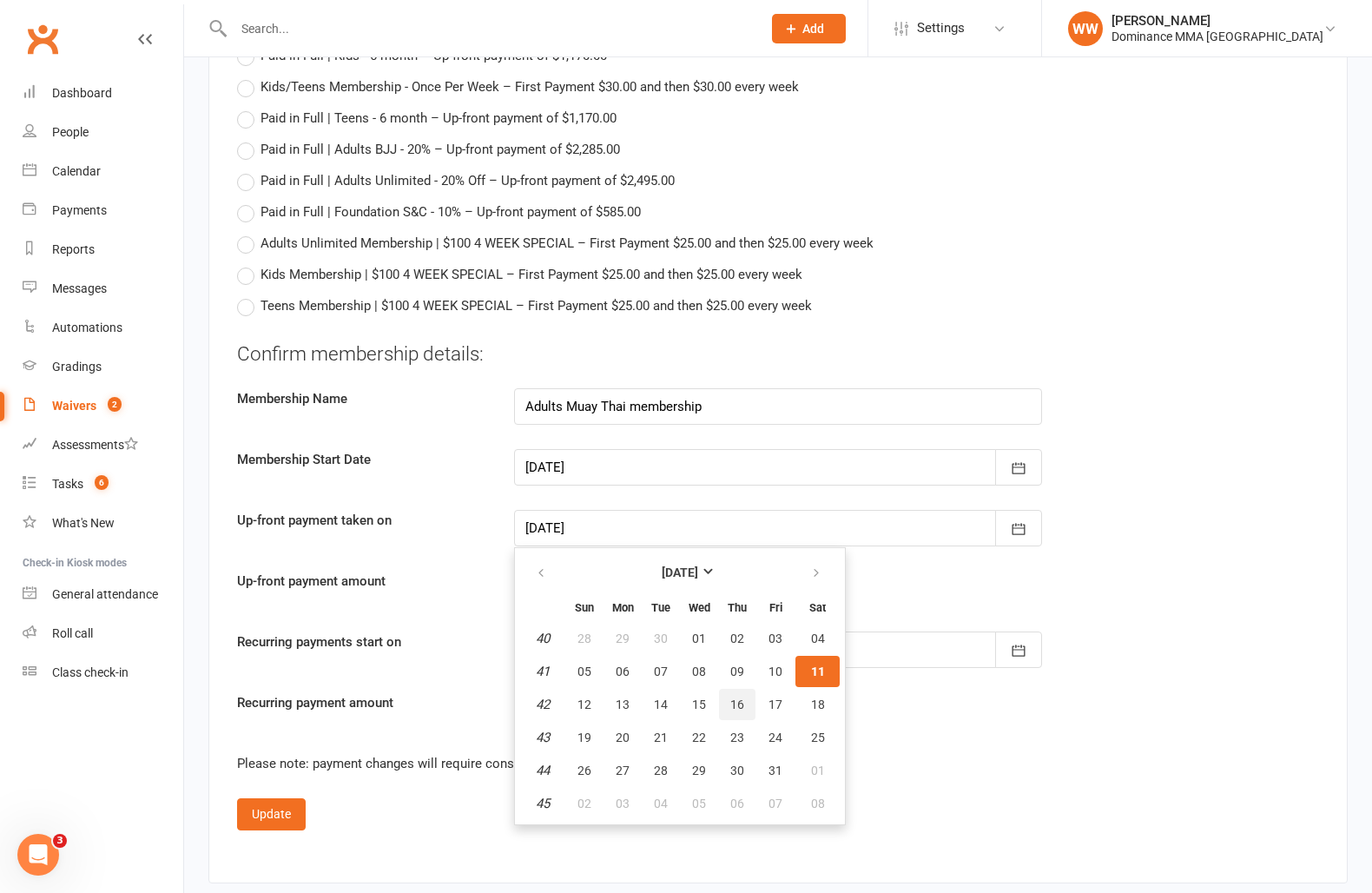
click at [735, 698] on span "16" at bounding box center [738, 705] width 14 height 14
type input "16 Oct 2025"
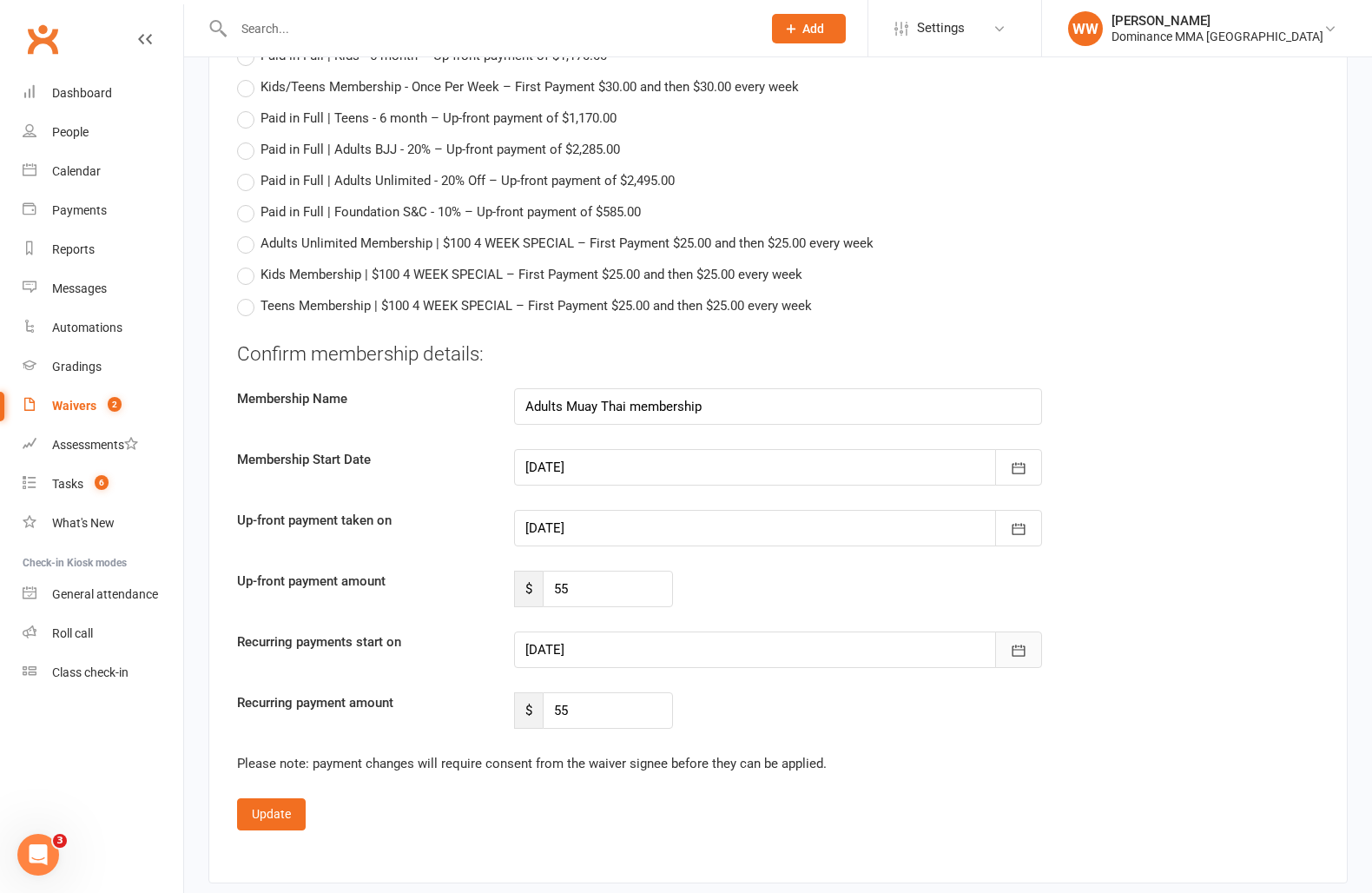
click at [1016, 655] on icon "button" at bounding box center [1018, 650] width 17 height 17
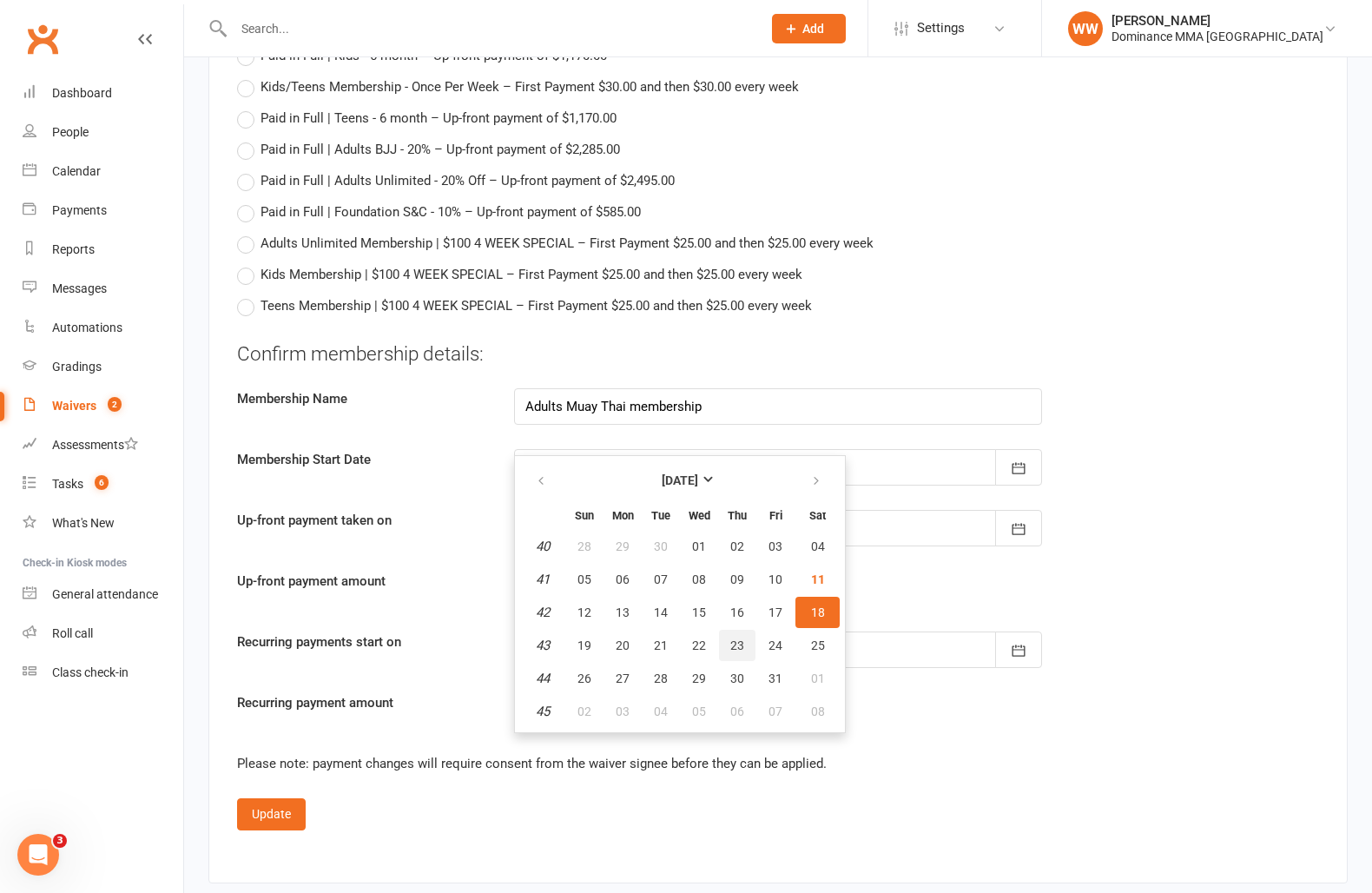
click at [734, 642] on span "23" at bounding box center [738, 646] width 14 height 14
type input "23 Oct 2025"
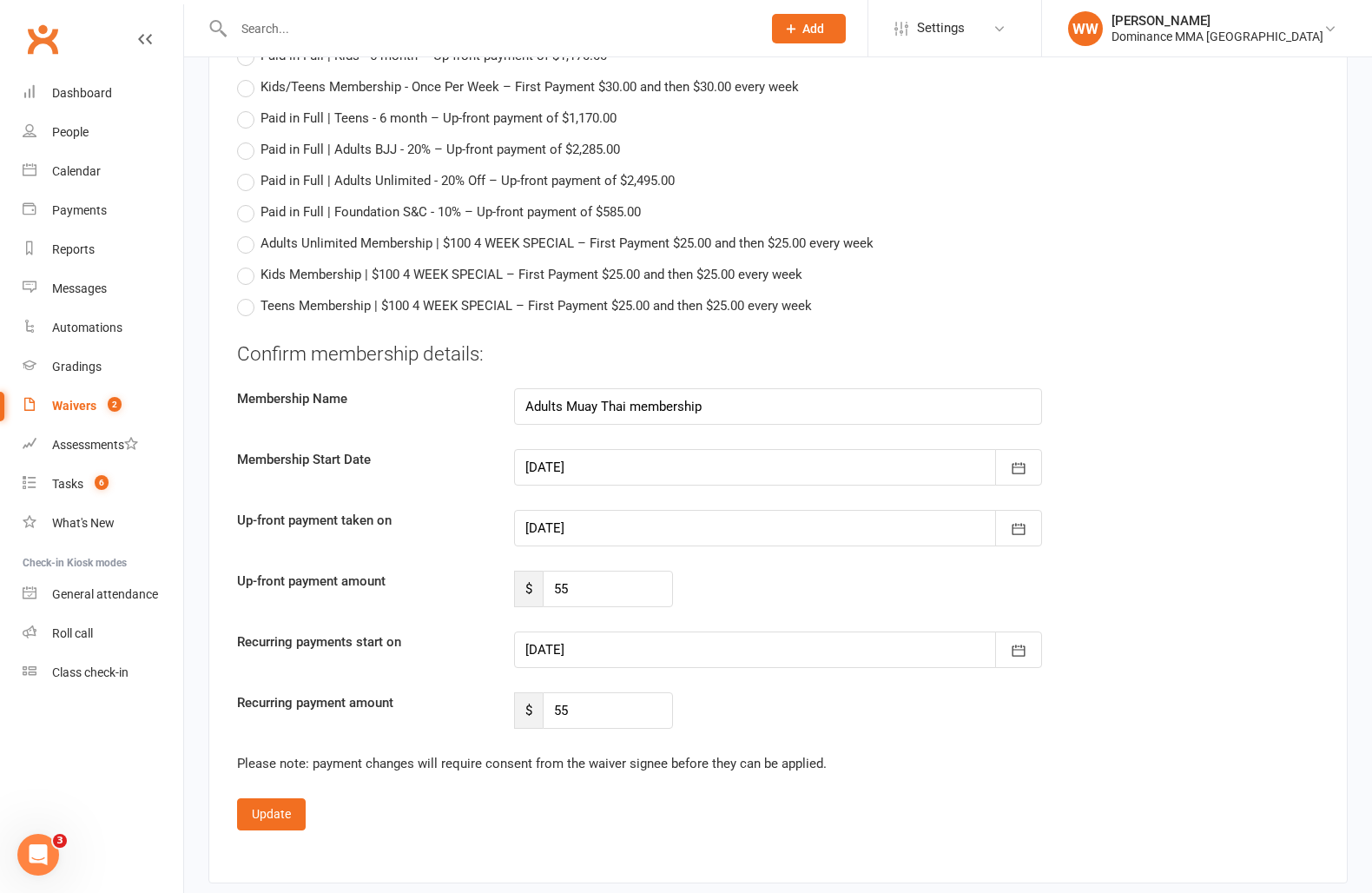
click at [447, 692] on label "Recurring payment amount" at bounding box center [362, 702] width 277 height 21
click at [274, 811] on button "Update" at bounding box center [271, 813] width 69 height 31
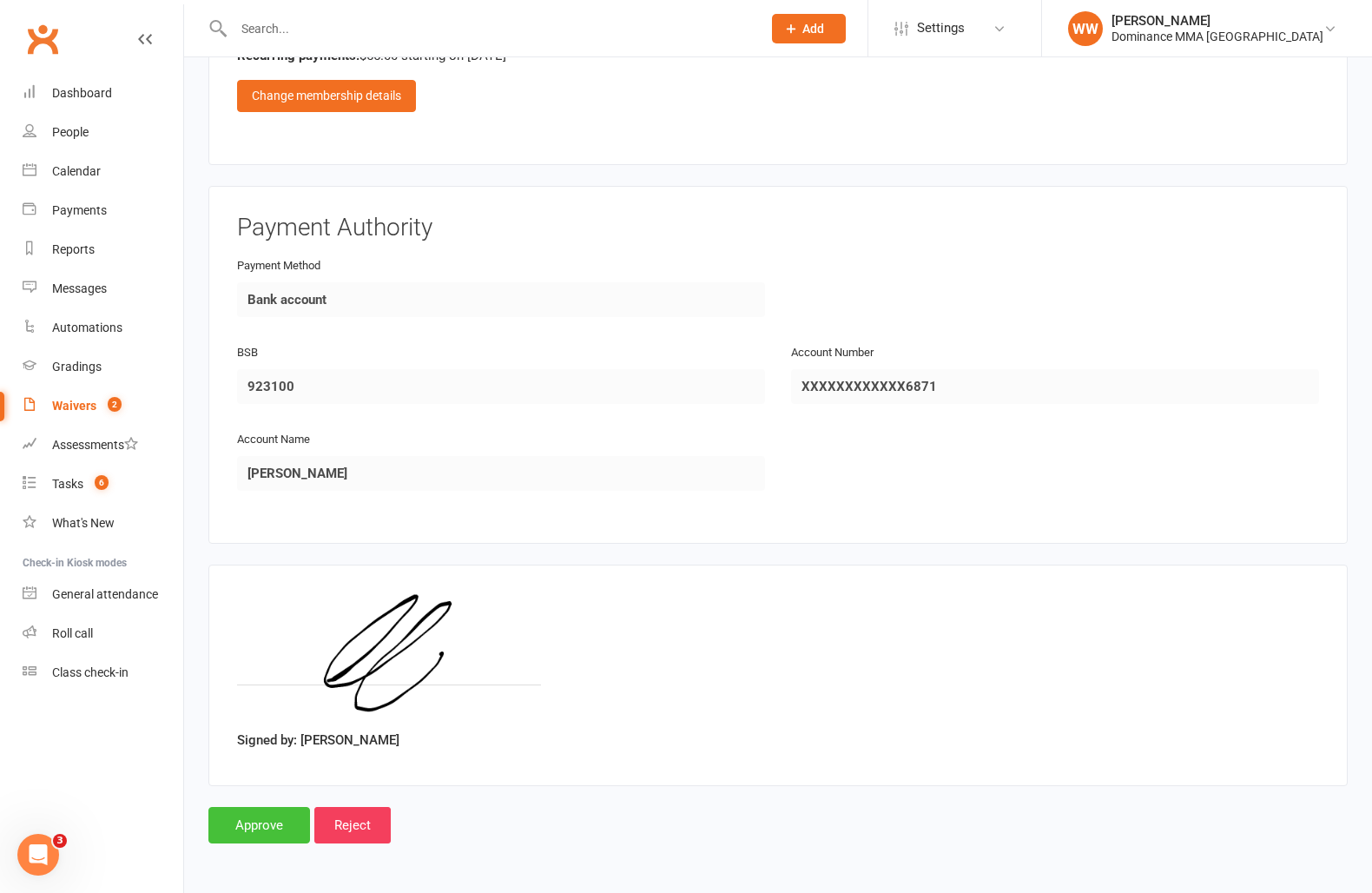
scroll to position [986, 0]
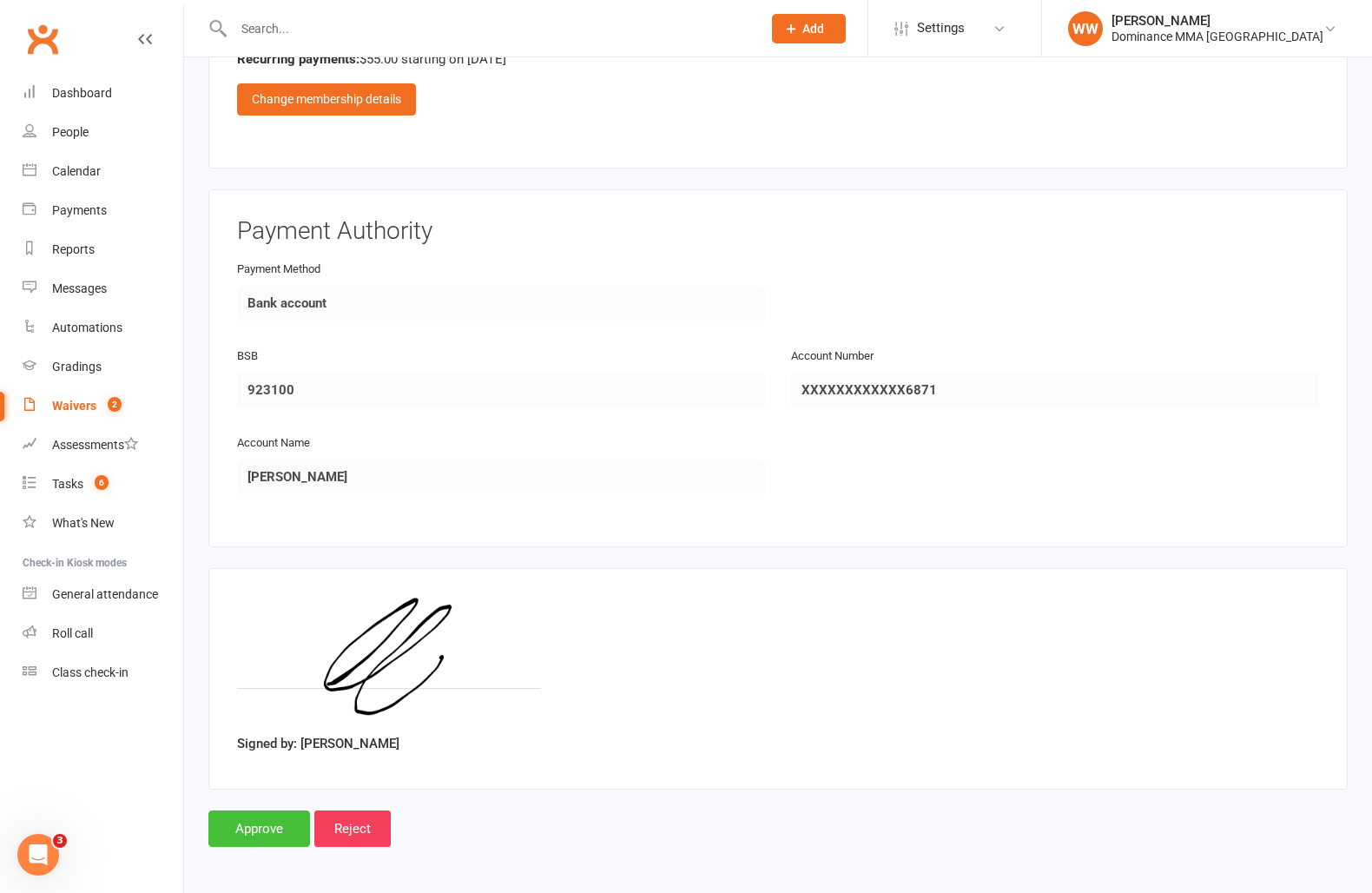
click at [240, 816] on input "Approve" at bounding box center [259, 829] width 101 height 37
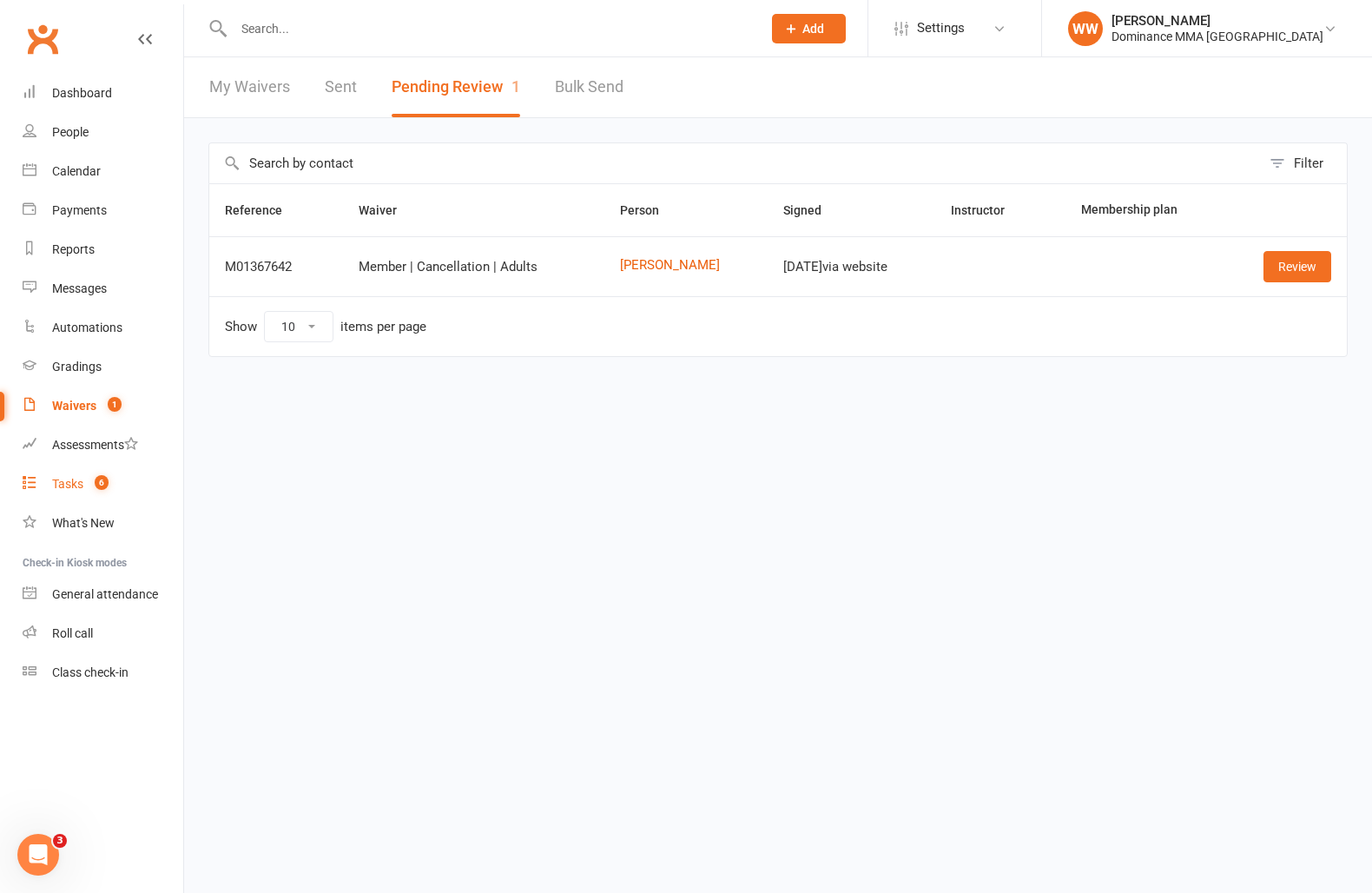
click at [56, 486] on div "Tasks" at bounding box center [67, 484] width 31 height 14
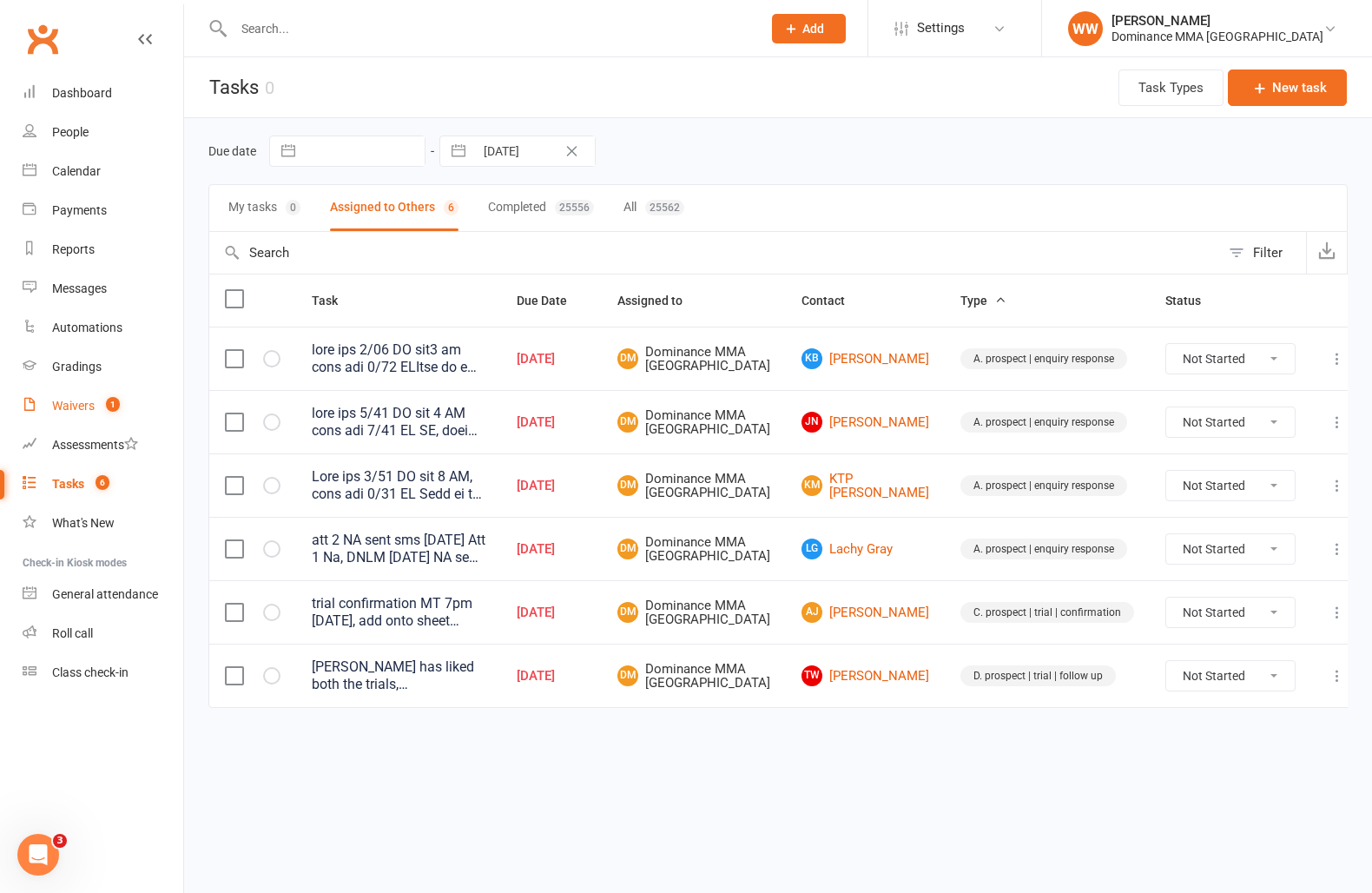
click at [83, 409] on div "Waivers" at bounding box center [73, 406] width 43 height 14
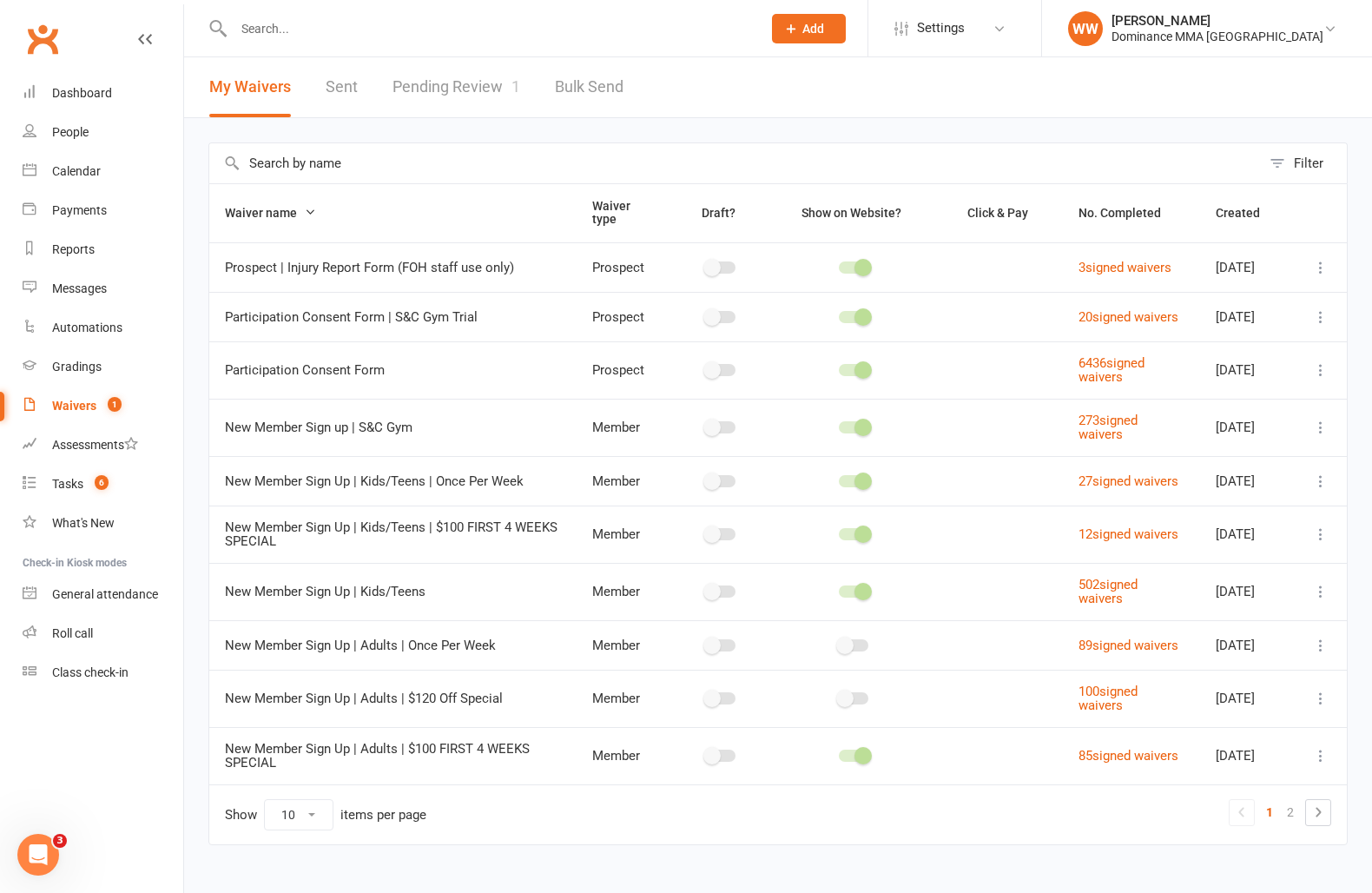
click at [467, 111] on link "Pending Review 1" at bounding box center [456, 87] width 128 height 60
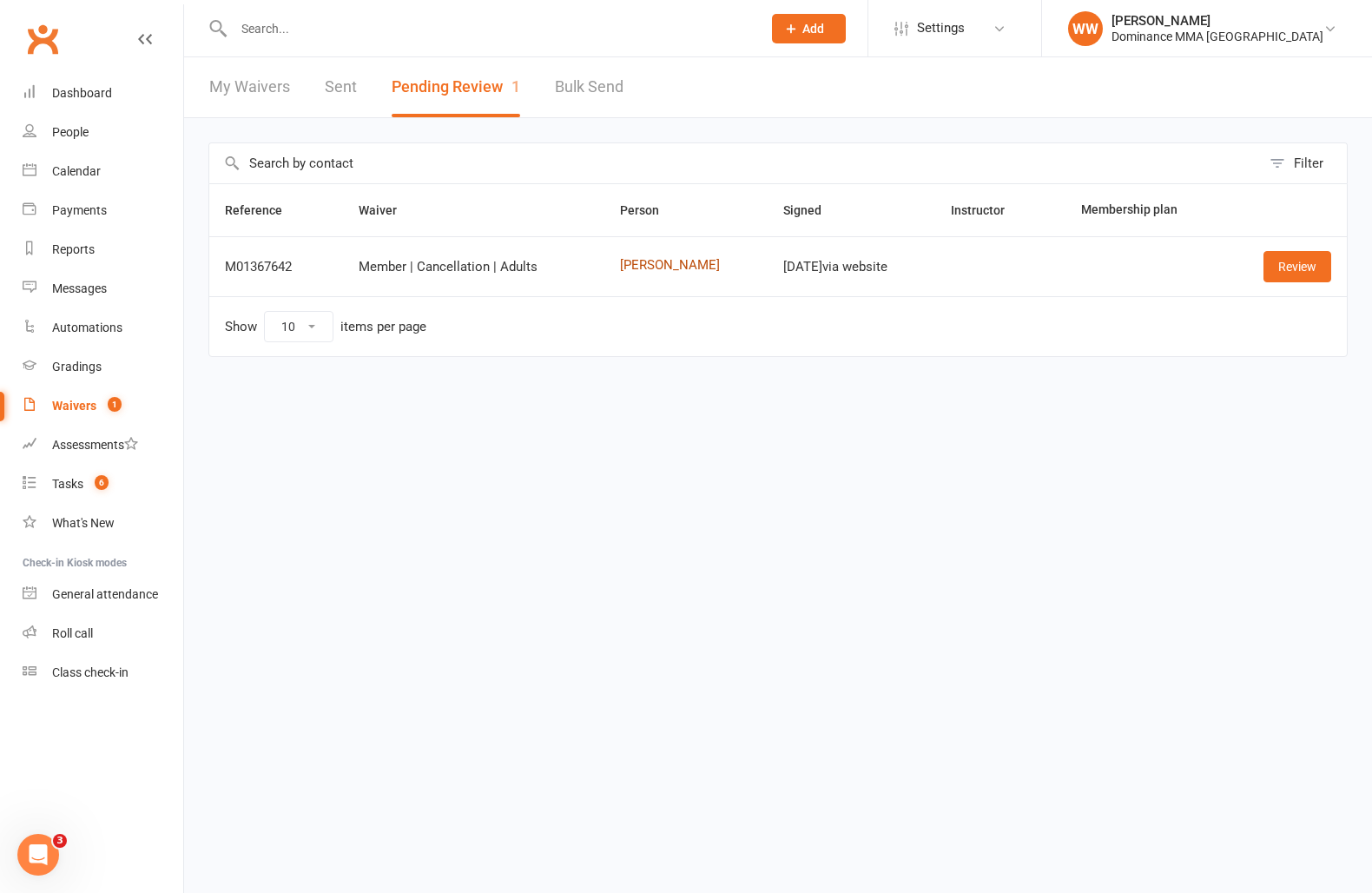
click at [671, 267] on link "[PERSON_NAME]" at bounding box center [685, 265] width 132 height 14
click at [1275, 276] on link "Review" at bounding box center [1298, 266] width 68 height 31
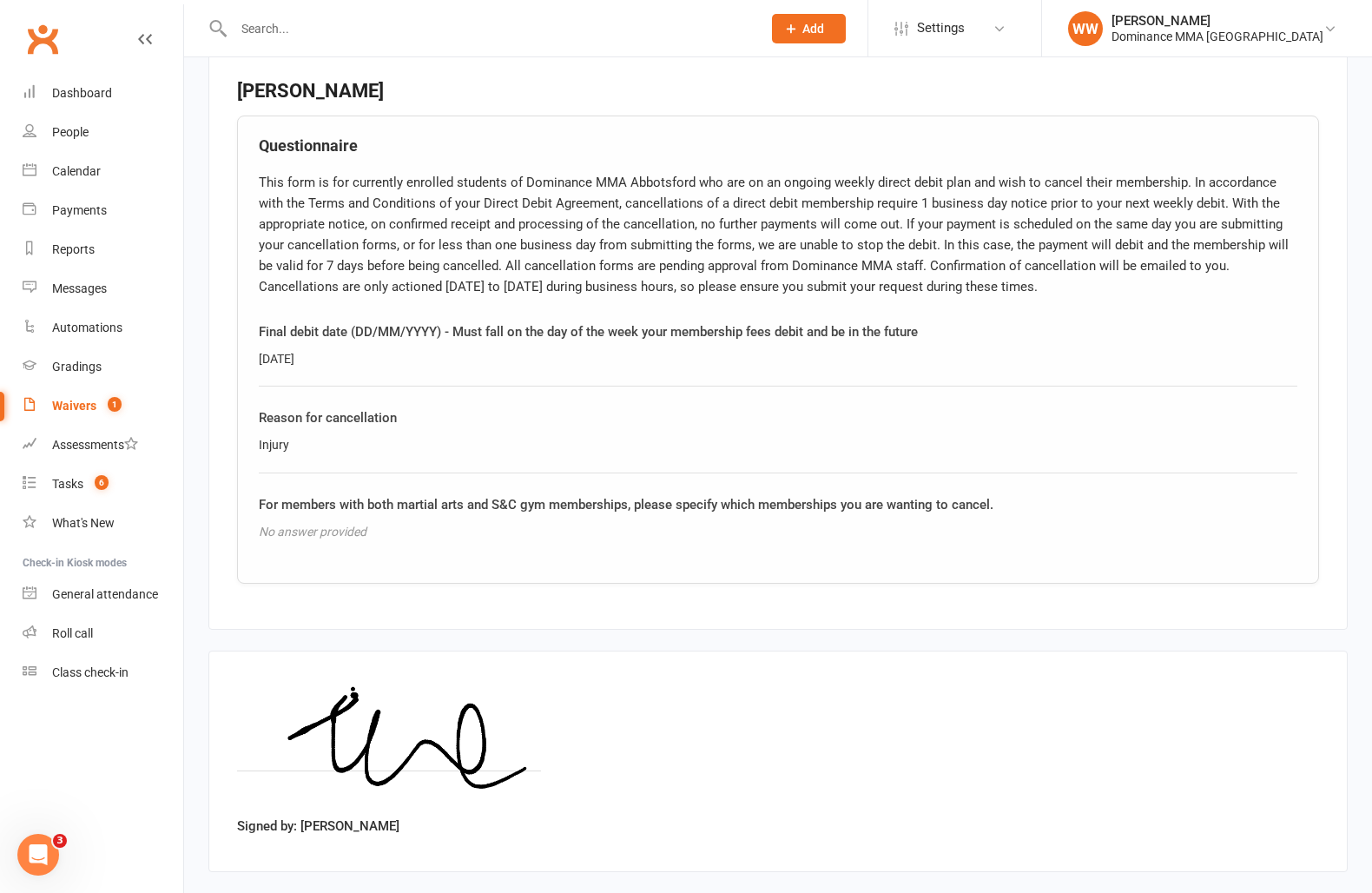
scroll to position [886, 0]
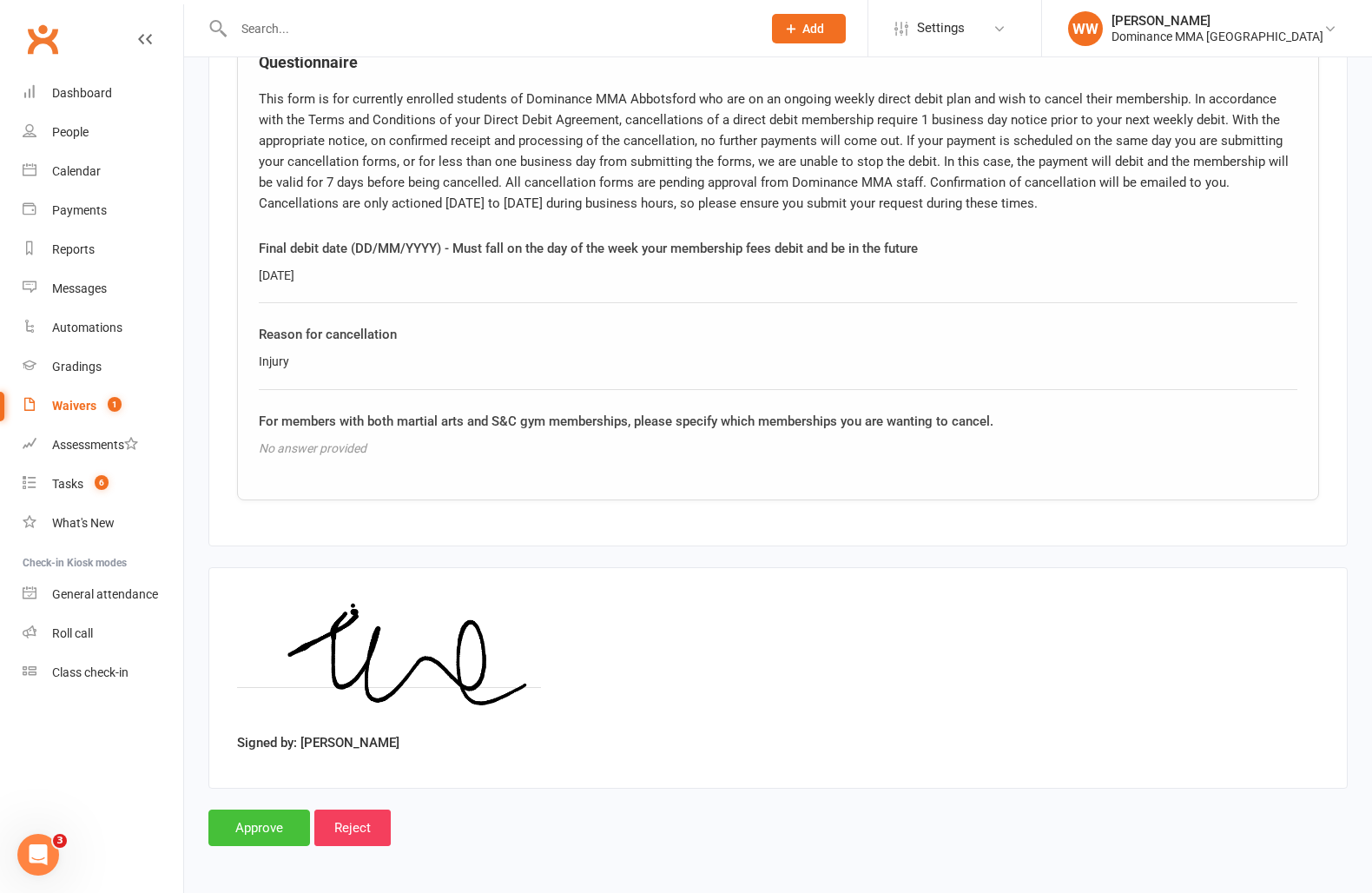
click at [267, 825] on input "Approve" at bounding box center [259, 828] width 101 height 37
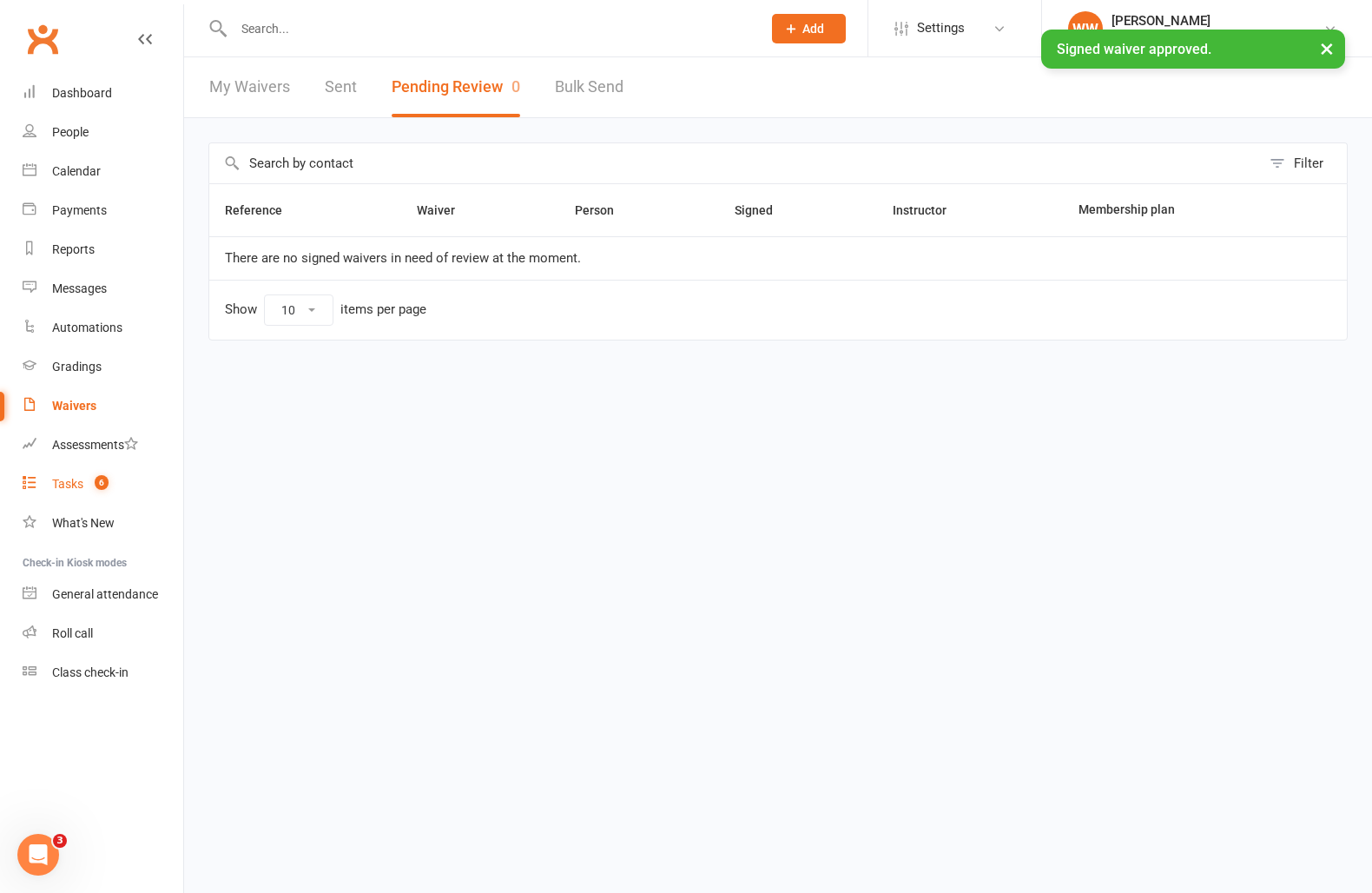
click at [72, 498] on link "Tasks 6" at bounding box center [102, 485] width 160 height 39
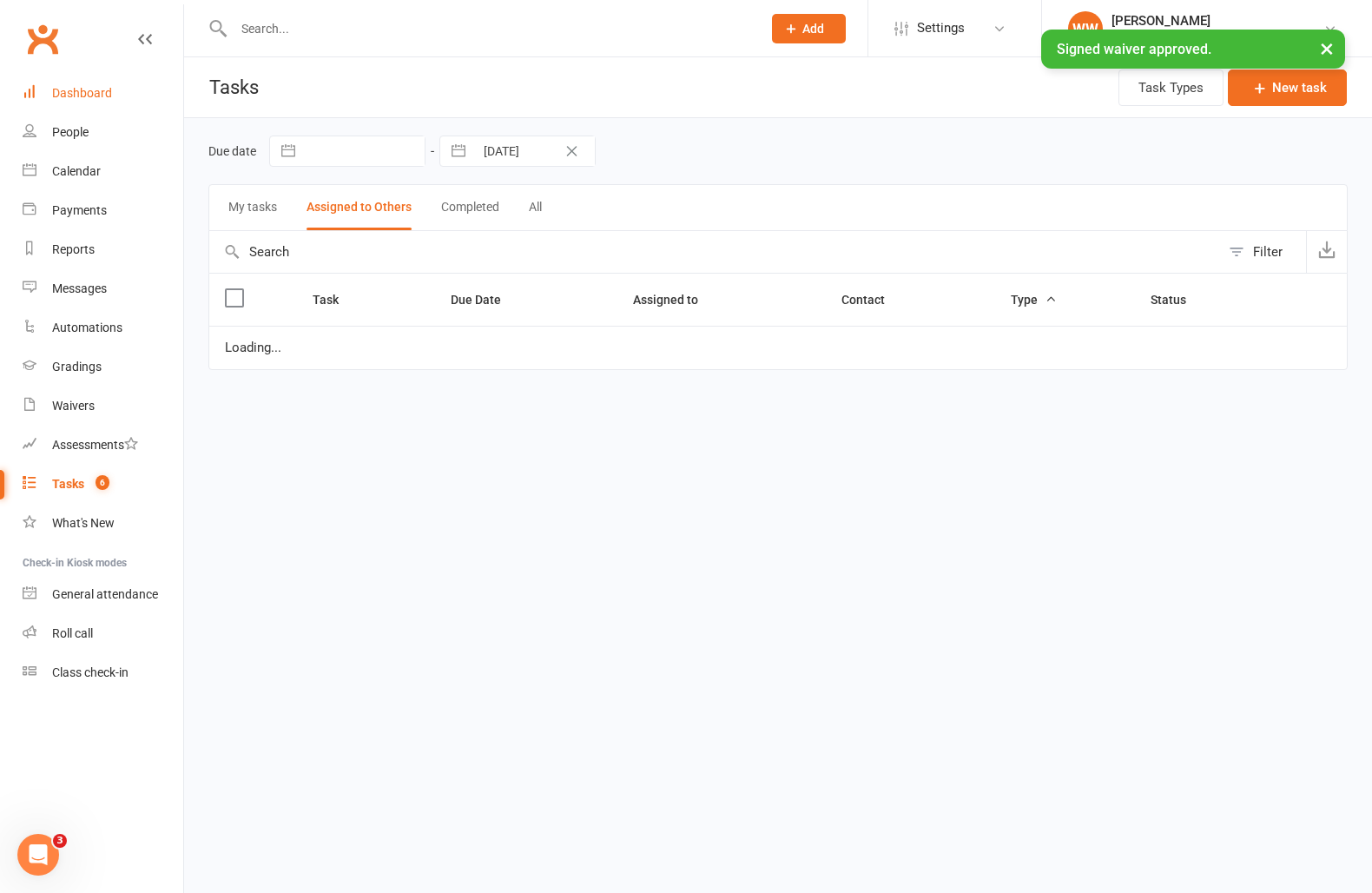
click at [96, 99] on div "Dashboard" at bounding box center [81, 93] width 60 height 14
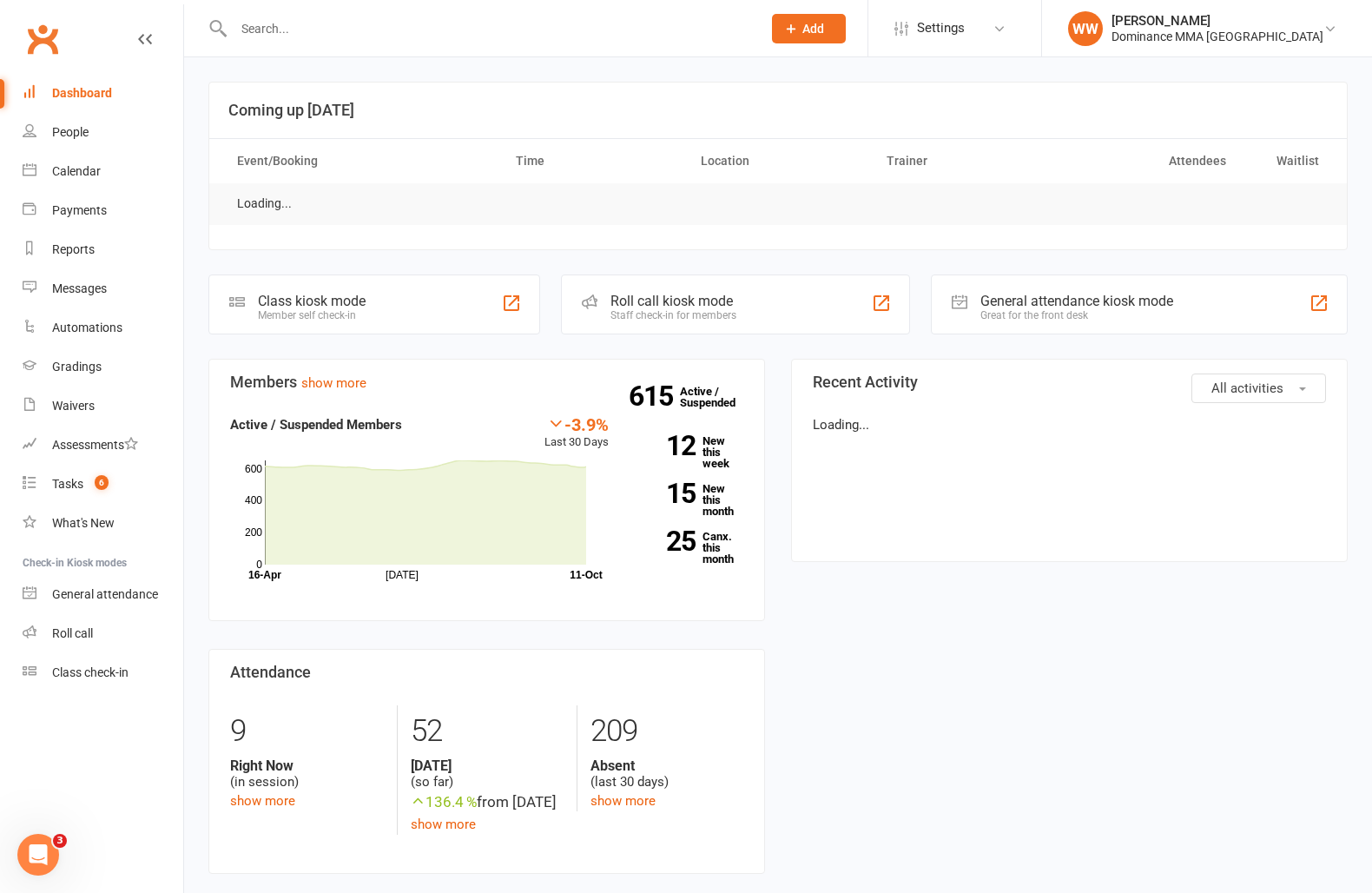
click at [753, 522] on div "615 Active / Suspended 12 New this week 15 New this month 25 Canx. this month" at bounding box center [689, 496] width 134 height 164
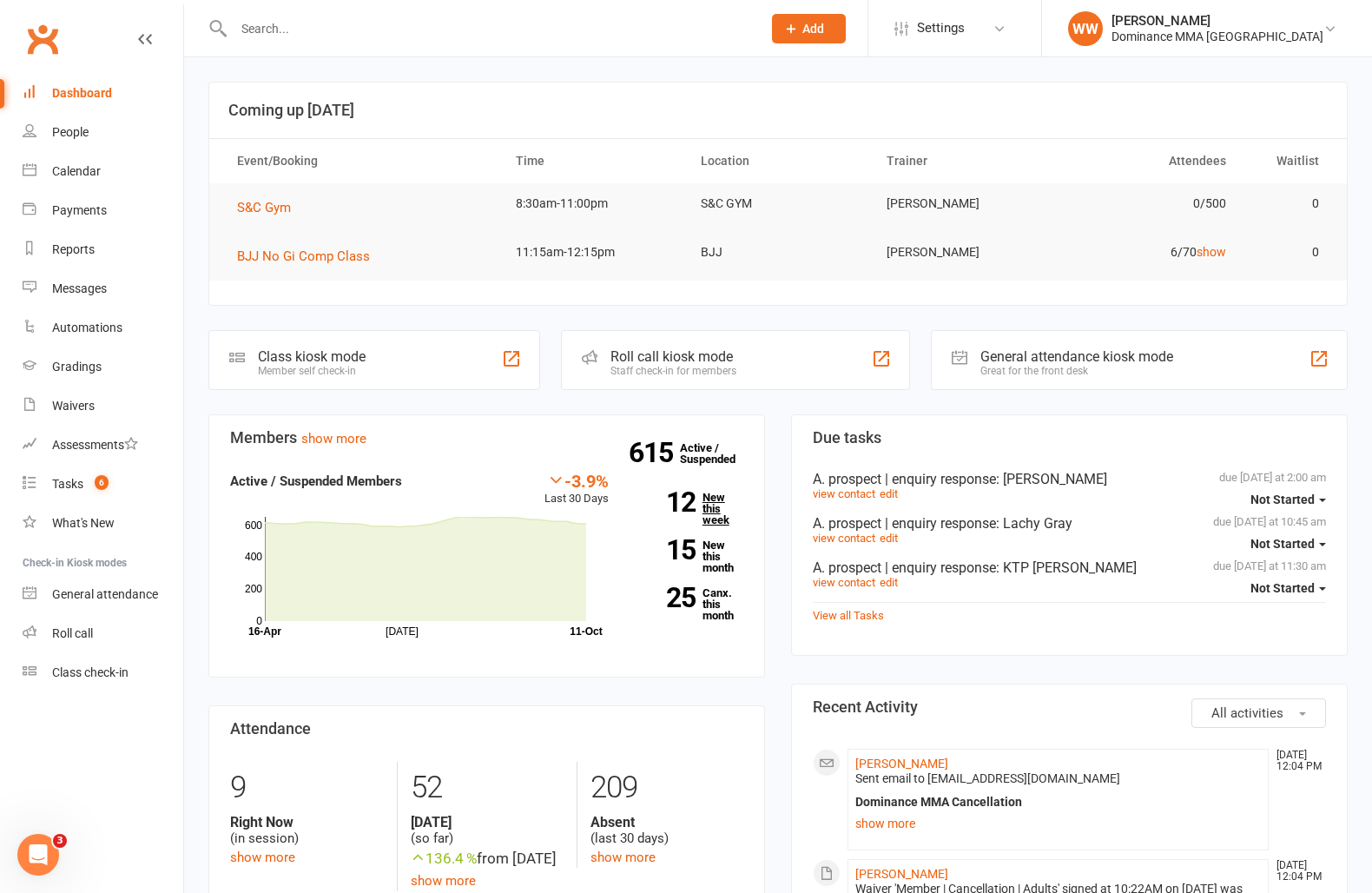
click at [704, 508] on link "12 New this week" at bounding box center [689, 509] width 108 height 34
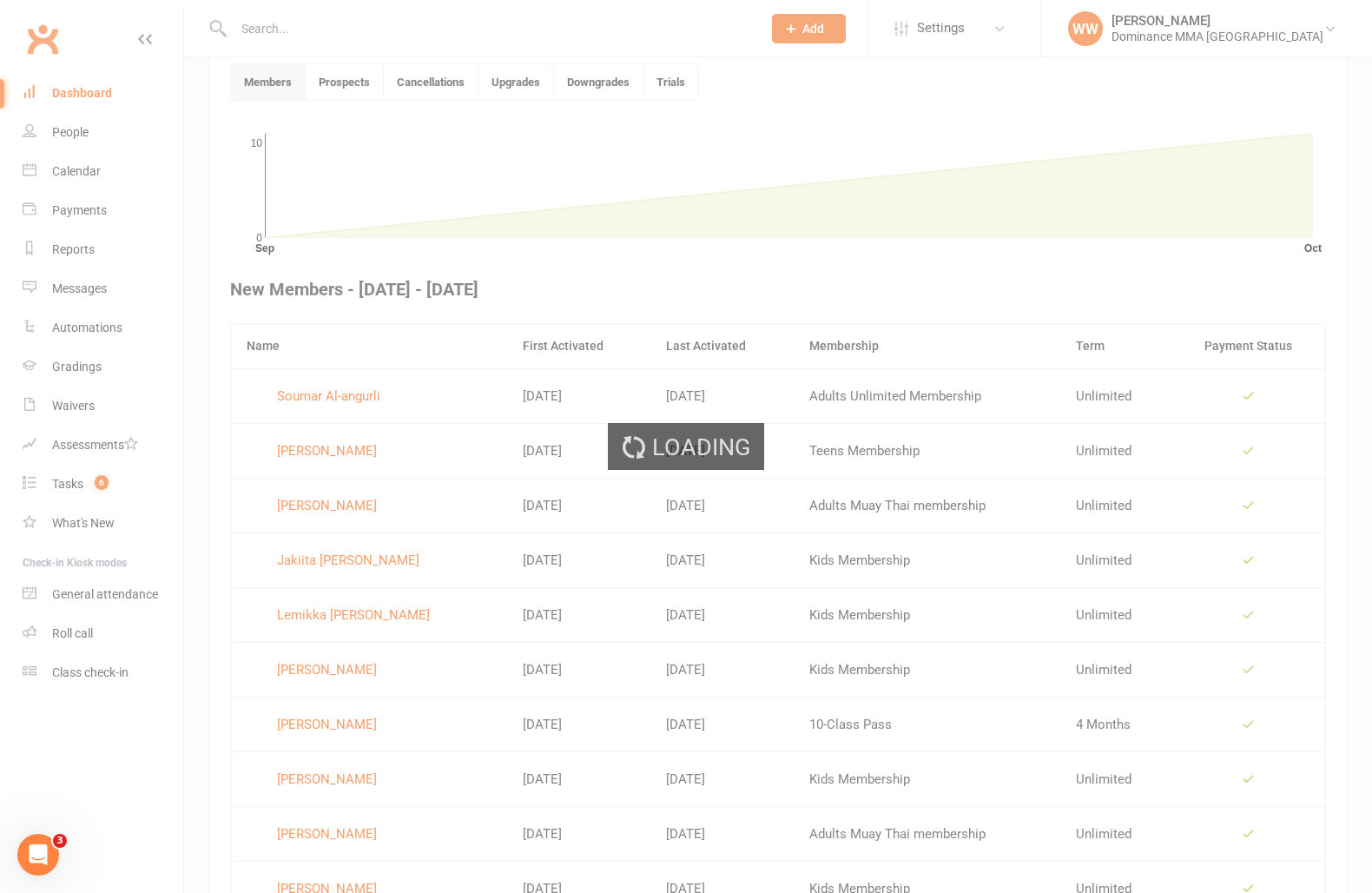
scroll to position [475, 0]
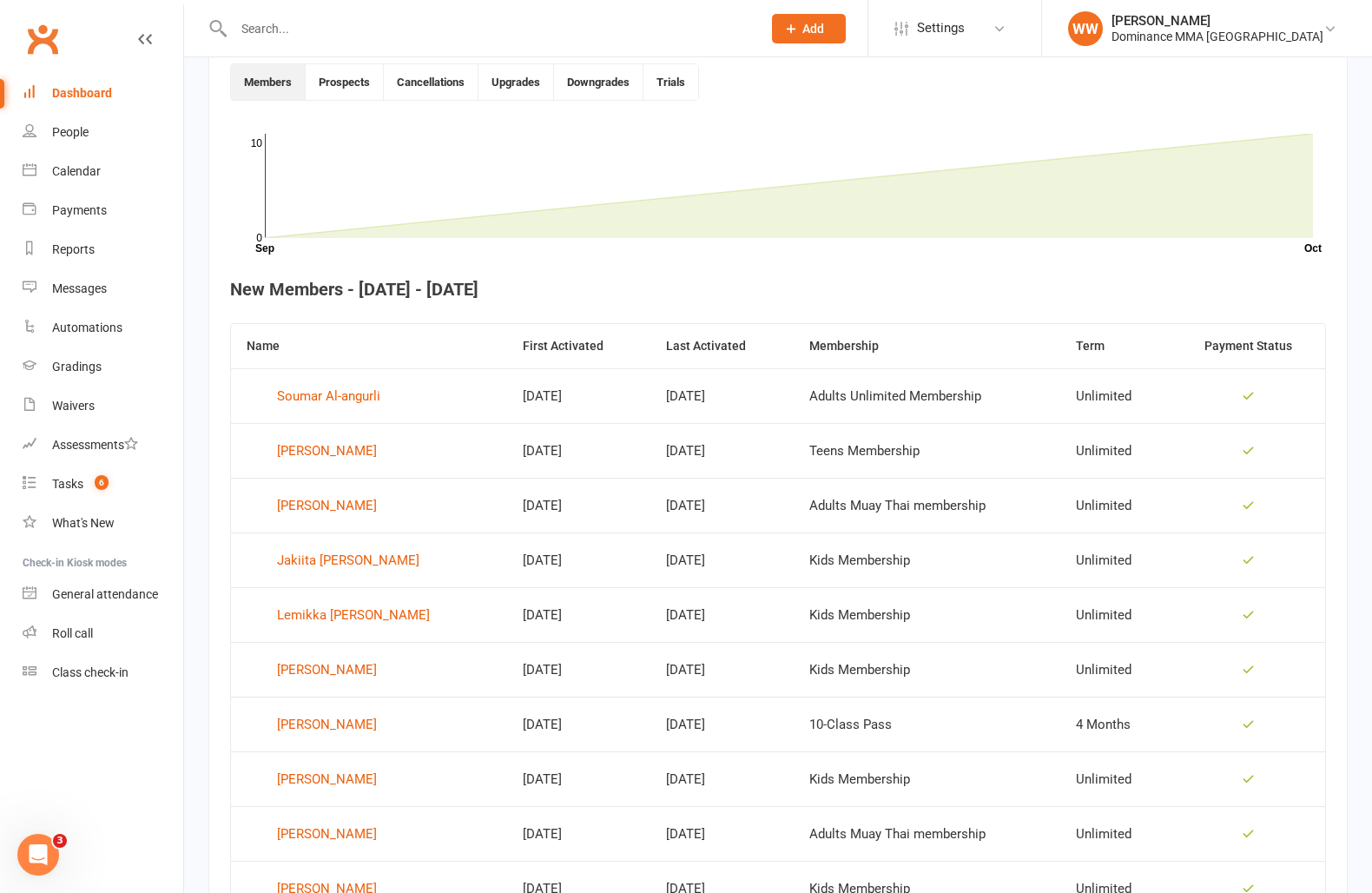
click at [736, 674] on td "Oct 11, 2025" at bounding box center [722, 669] width 143 height 55
click at [743, 676] on td "Oct 11, 2025" at bounding box center [722, 669] width 143 height 55
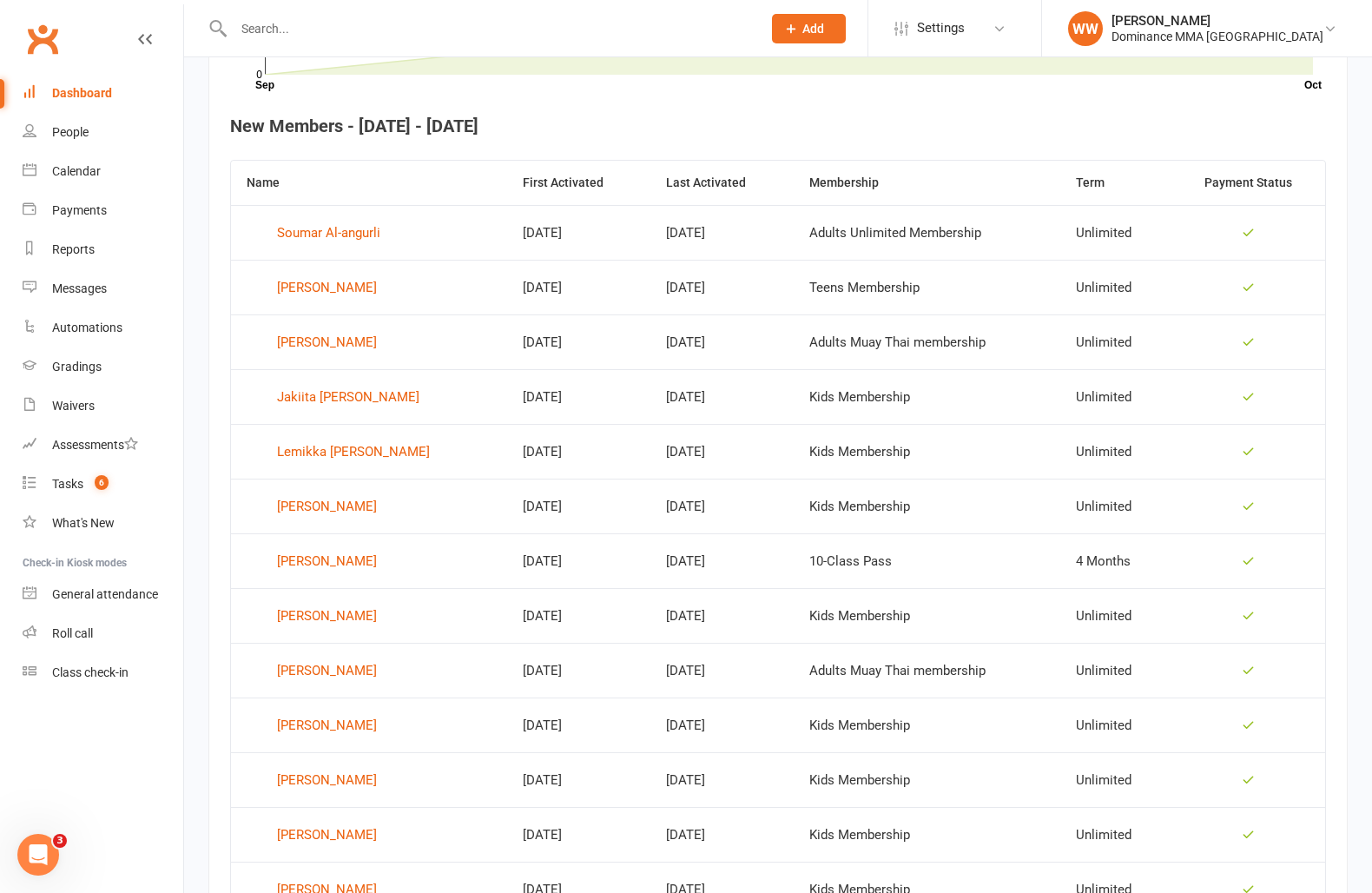
scroll to position [634, 0]
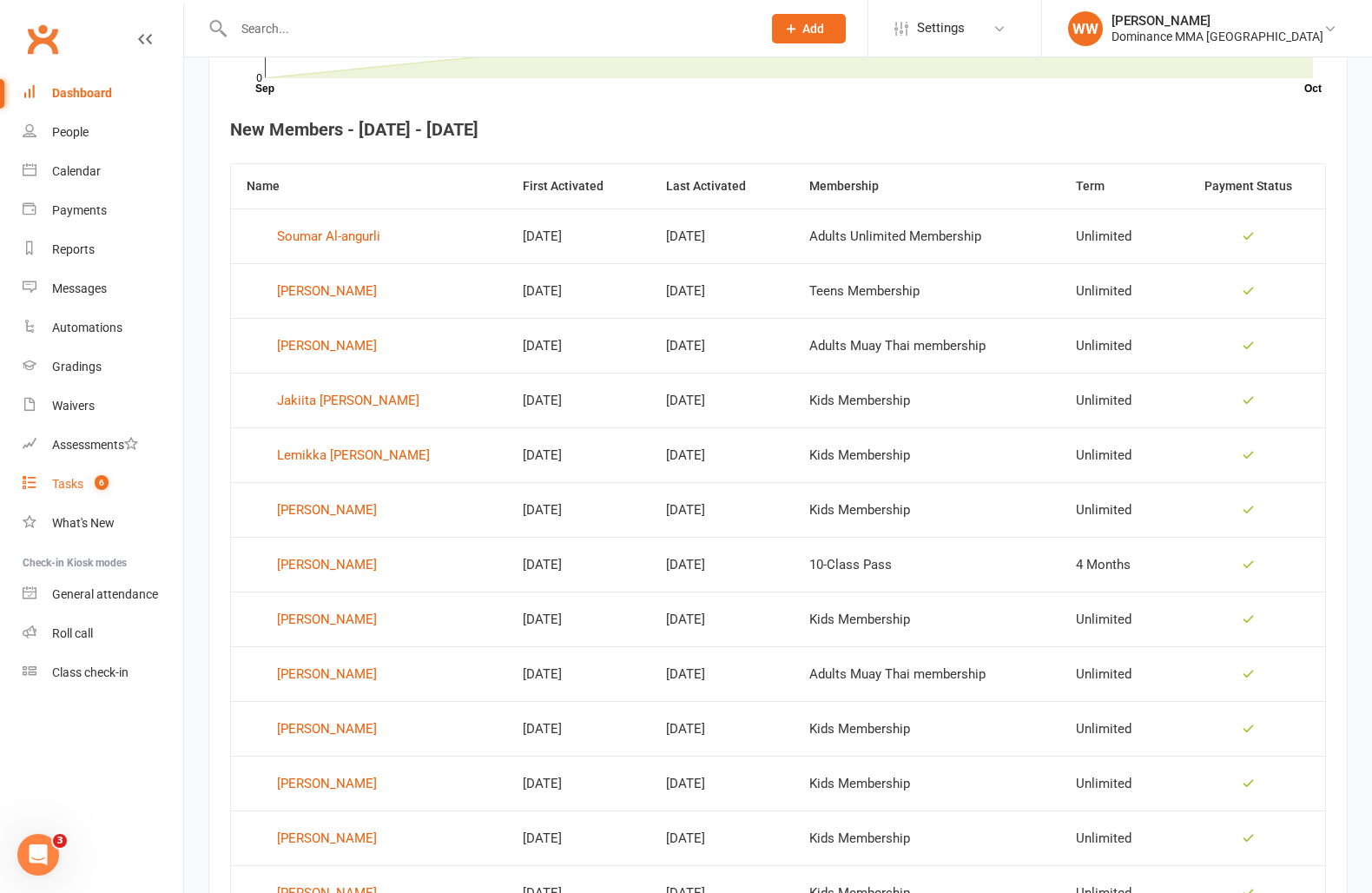
click at [70, 476] on link "Tasks 6" at bounding box center [102, 485] width 160 height 39
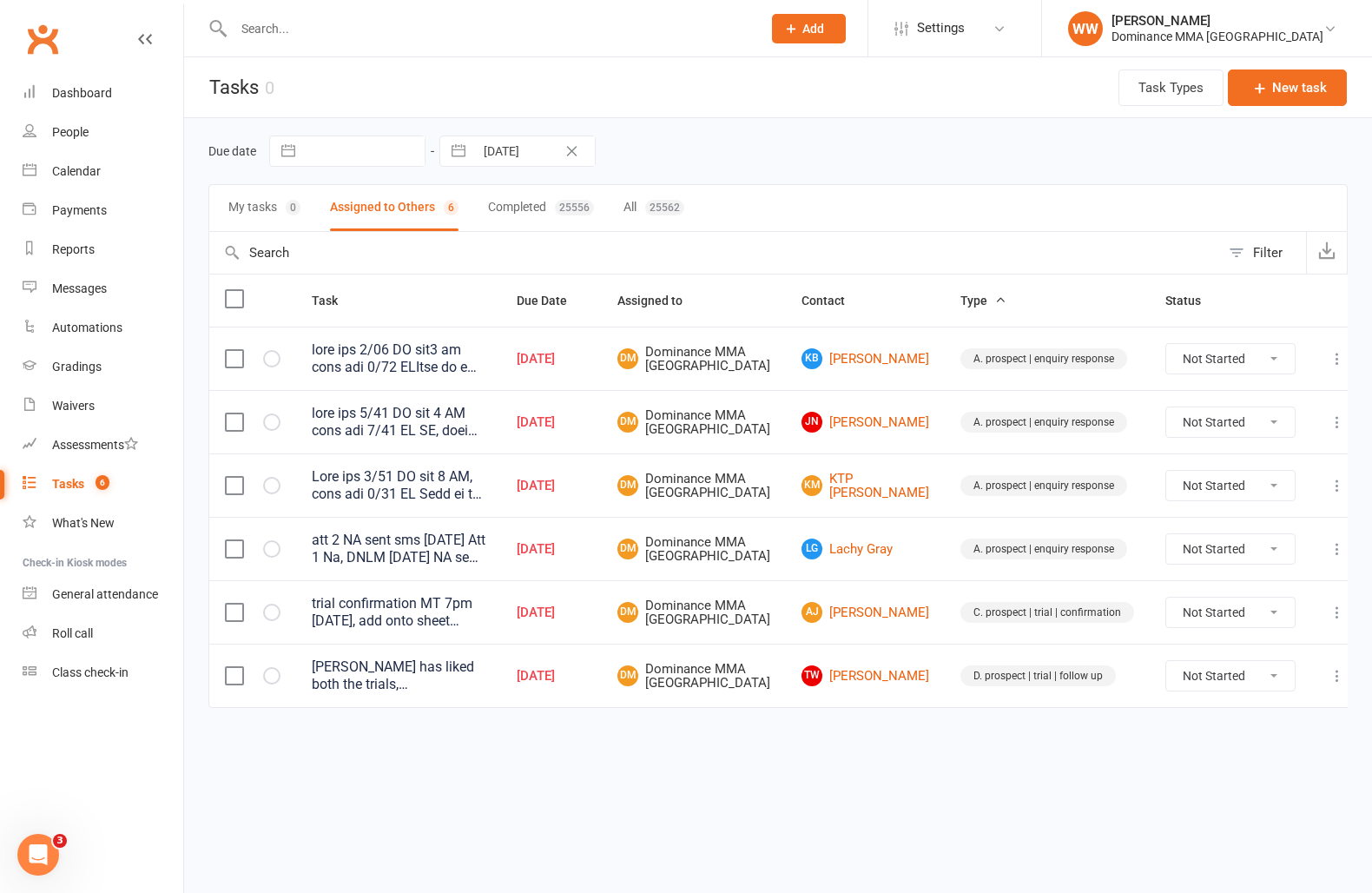
click at [804, 644] on td "AJ Aymen Jebril" at bounding box center [865, 612] width 159 height 64
click at [786, 644] on td "DM Dominance MMA Abbotsford" at bounding box center [694, 612] width 184 height 64
click at [806, 644] on td "AJ Aymen Jebril" at bounding box center [865, 612] width 159 height 64
click at [1329, 558] on icon at bounding box center [1337, 548] width 17 height 17
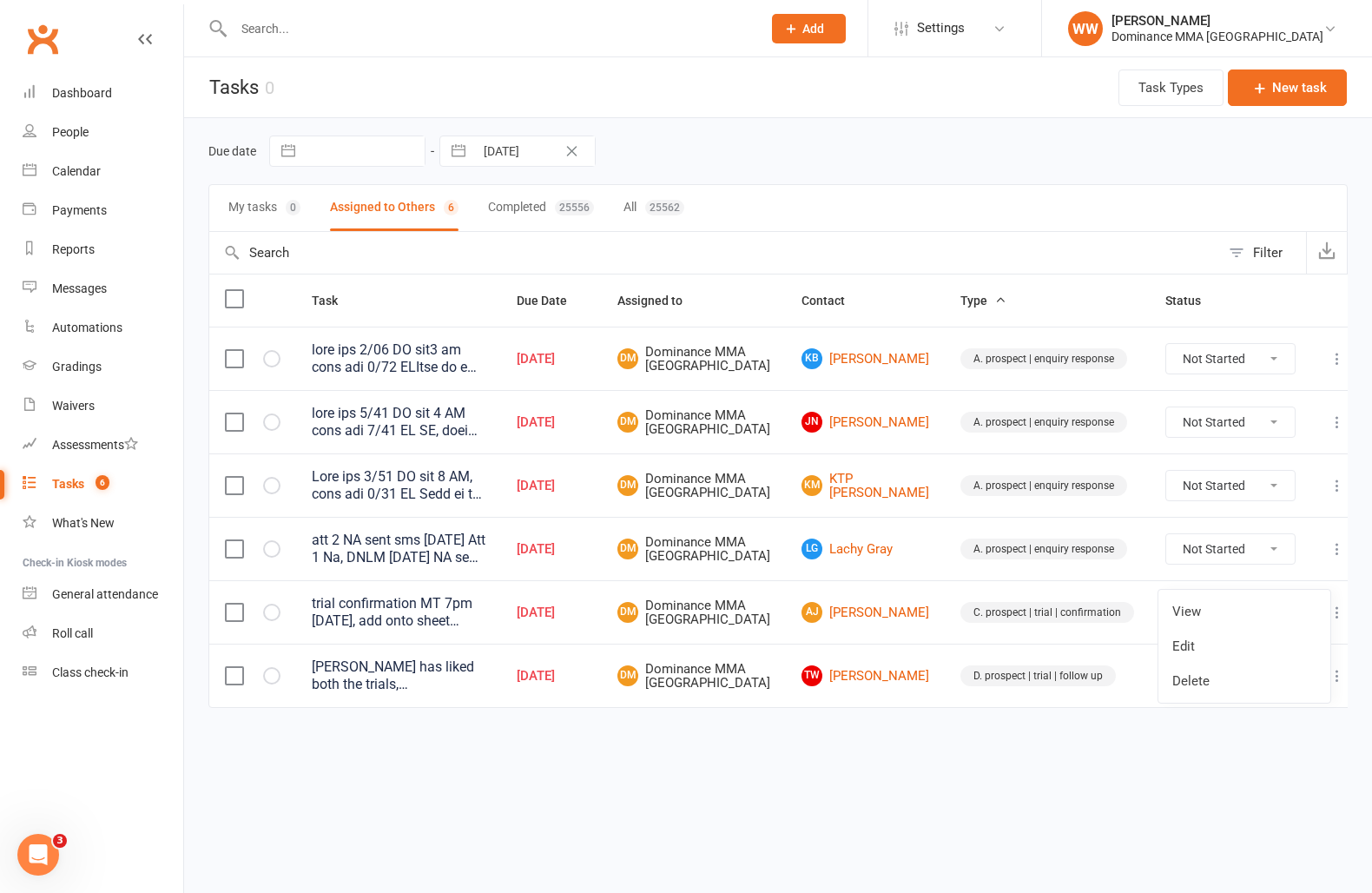
click at [1187, 647] on link "Edit" at bounding box center [1245, 646] width 172 height 35
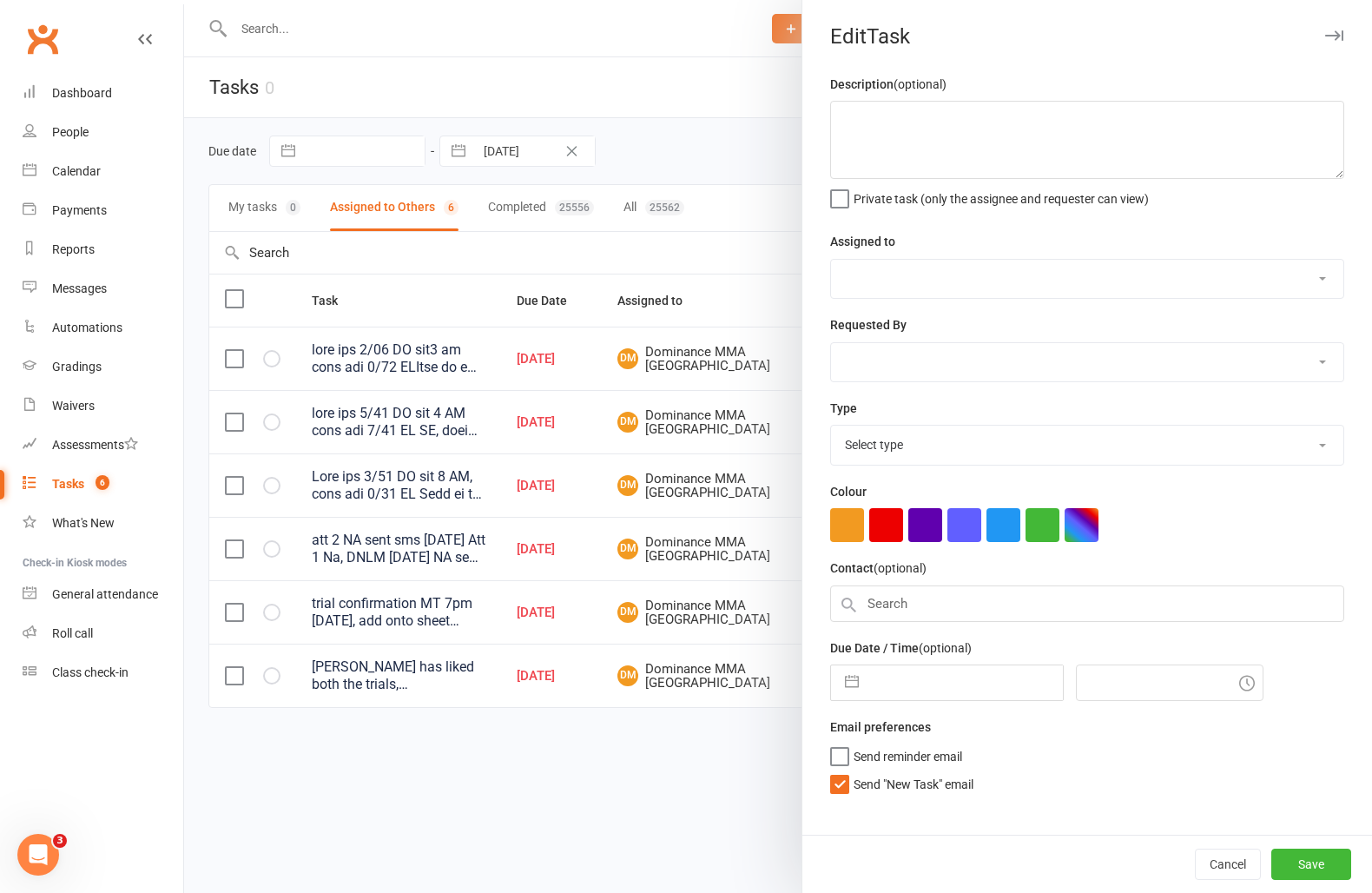
type textarea "att 2 NA sent sms 9/10 SA Att 1 Na, DNLM 4/10 SA NA sent sms - Ellen 3/10 Has b…"
select select "12631"
type input "11 Oct 2025"
type input "10:45am"
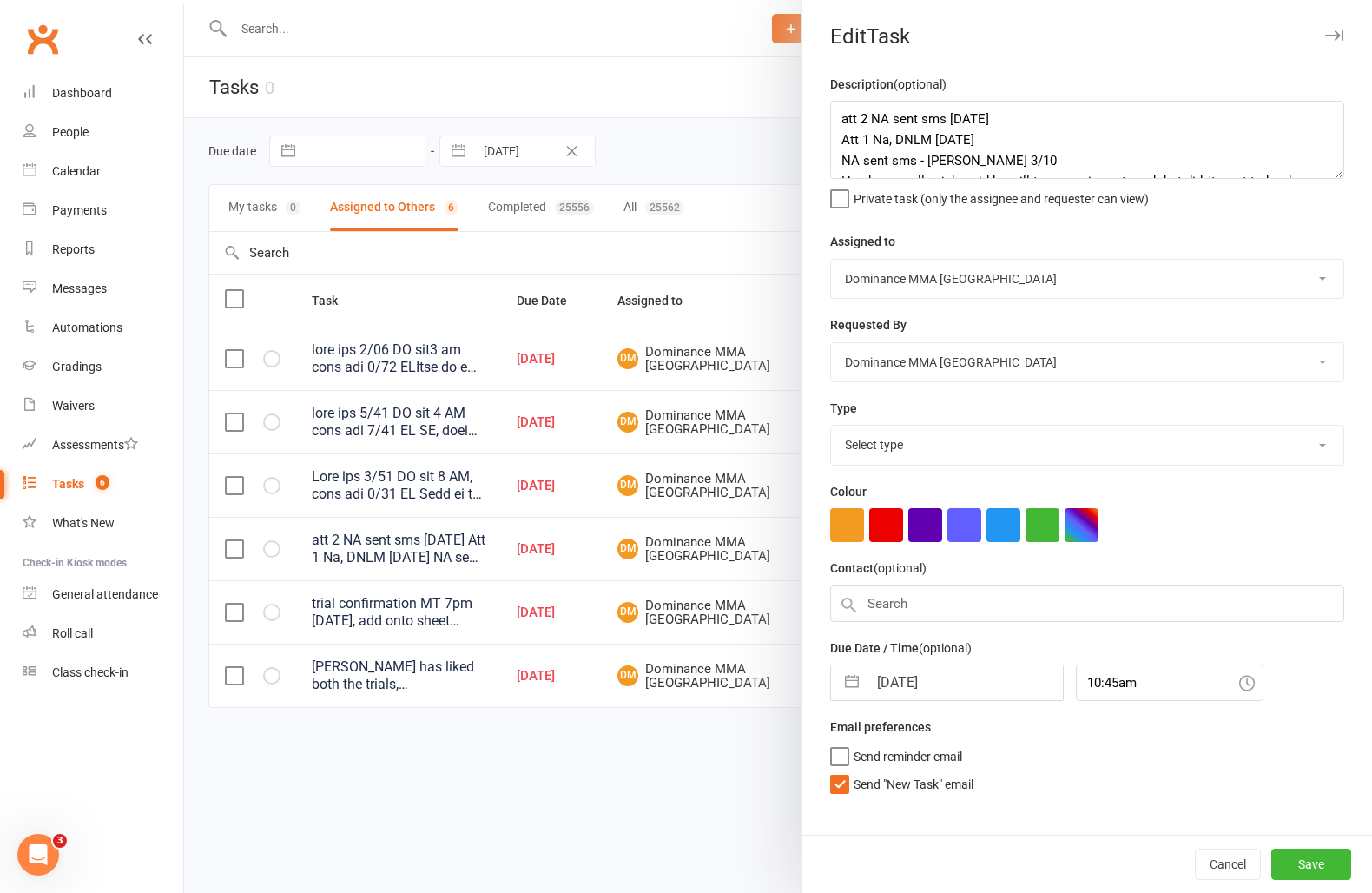
select select "3860"
click at [936, 279] on select "Cat Wilson Alish S. David Hart Lachlan Dart Will Wesley Ellen T. Max Viney Domi…" at bounding box center [1087, 279] width 512 height 39
select select "50862"
click at [831, 260] on select "Cat Wilson Alish S. David Hart Lachlan Dart Will Wesley Ellen T. Max Viney Domi…" at bounding box center [1087, 279] width 512 height 39
click at [929, 676] on input "11 Oct 2025" at bounding box center [965, 677] width 195 height 35
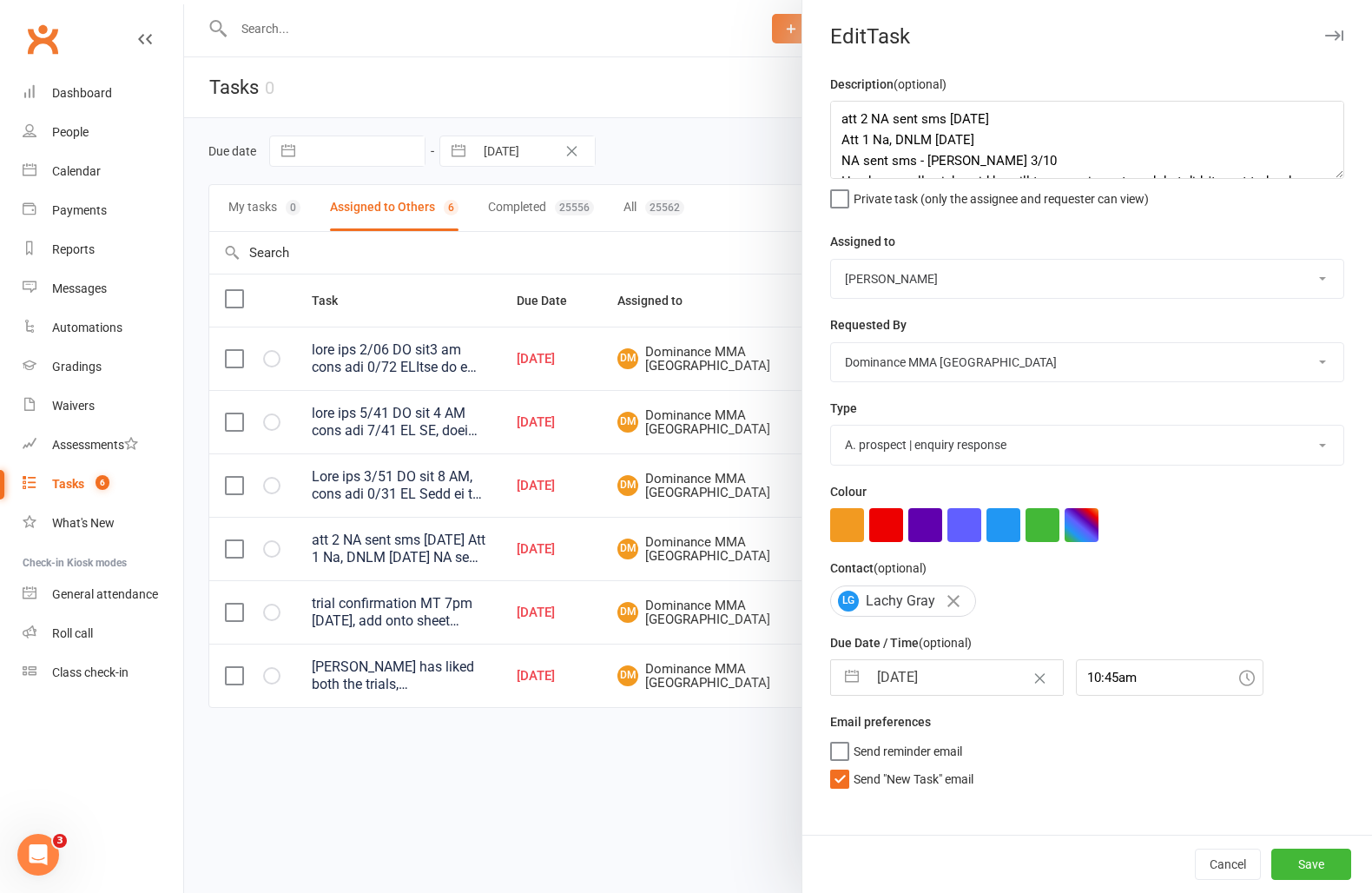
select select "8"
select select "2025"
select select "9"
select select "2025"
select select "10"
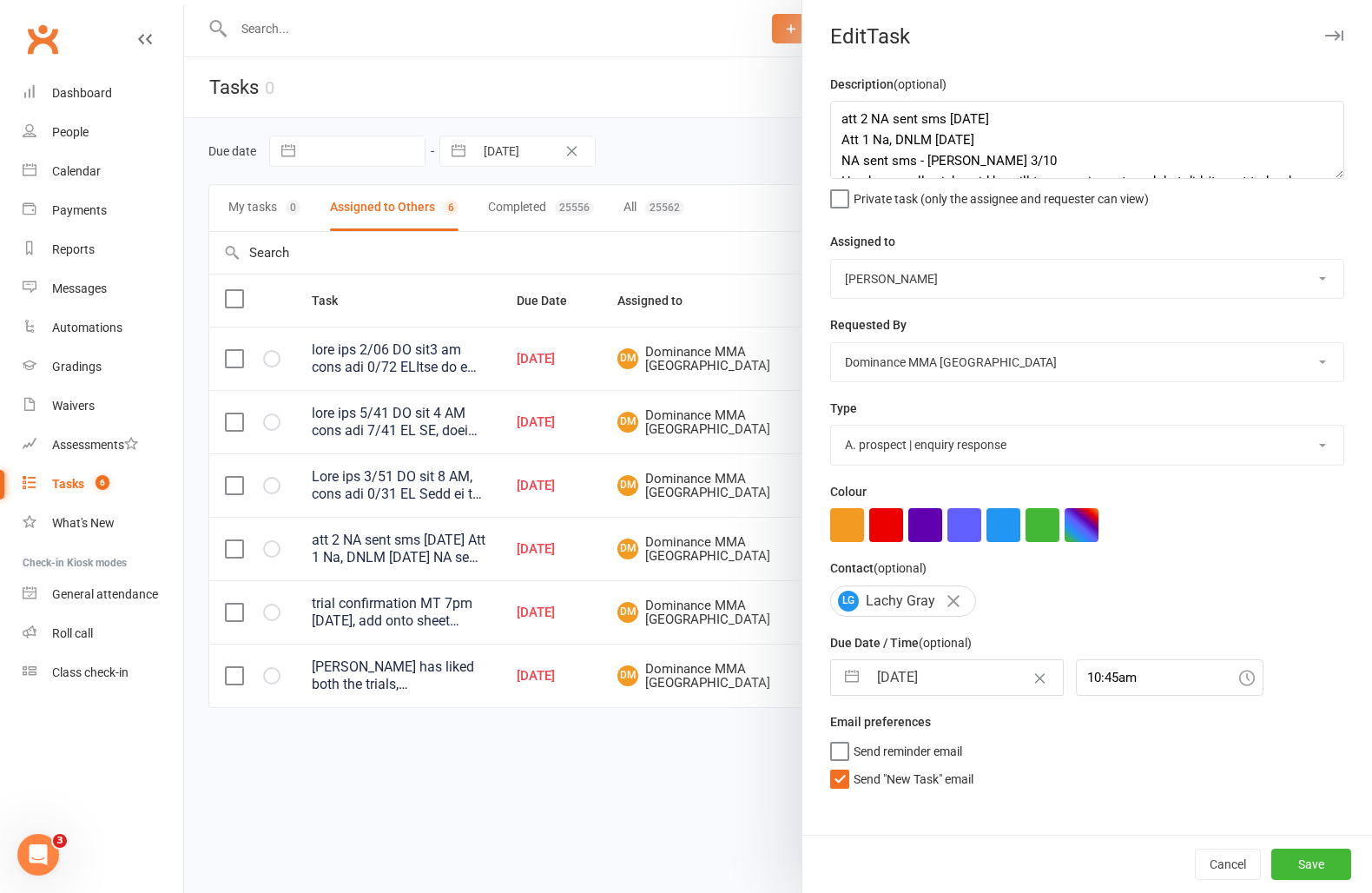
select select "2025"
drag, startPoint x: 905, startPoint y: 875, endPoint x: 904, endPoint y: 863, distance: 12.0
click at [905, 875] on td "13" at bounding box center [901, 875] width 34 height 33
type input "[DATE]"
click at [913, 785] on span "Send "New Task" email" at bounding box center [913, 776] width 120 height 20
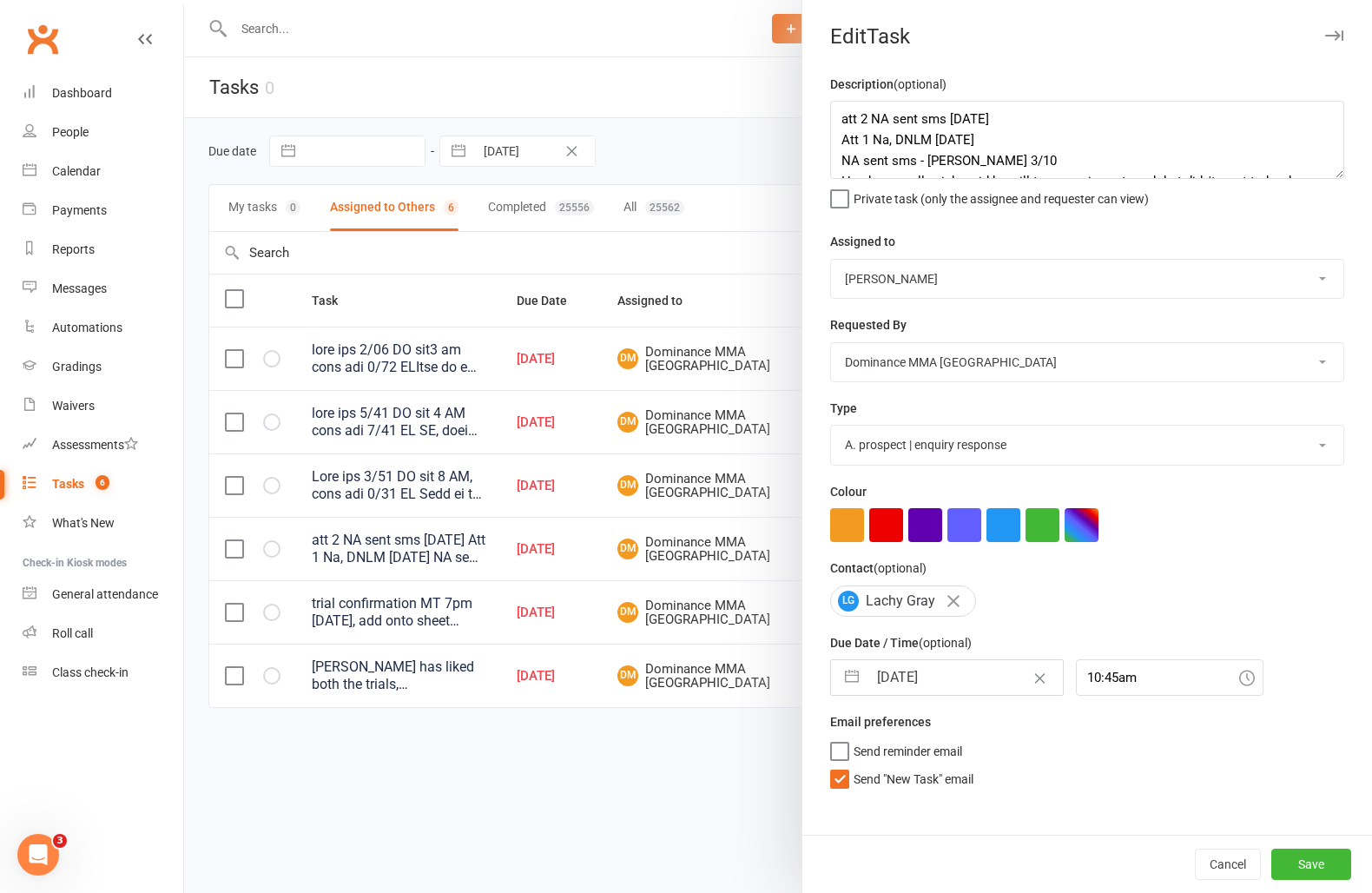
click at [913, 766] on input "Send "New Task" email" at bounding box center [902, 766] width 143 height 0
click at [1316, 864] on button "Save" at bounding box center [1311, 864] width 80 height 31
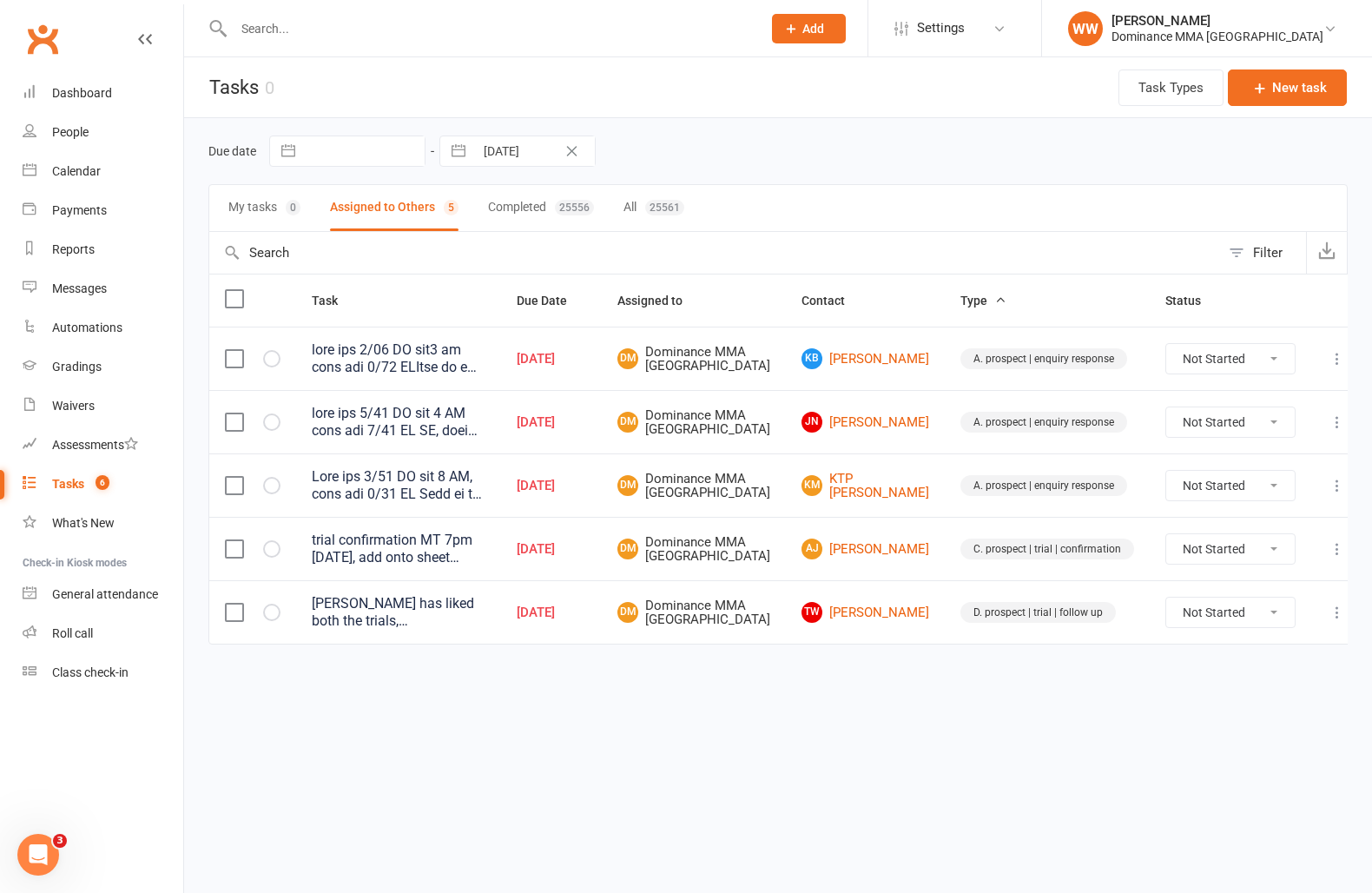
click at [945, 580] on td "C. prospect | trial | confirmation" at bounding box center [1047, 548] width 205 height 64
click at [945, 567] on td "C. prospect | trial | confirmation" at bounding box center [1047, 548] width 205 height 64
click at [1329, 431] on icon at bounding box center [1337, 422] width 17 height 17
click at [1218, 497] on link "Edit" at bounding box center [1245, 502] width 172 height 35
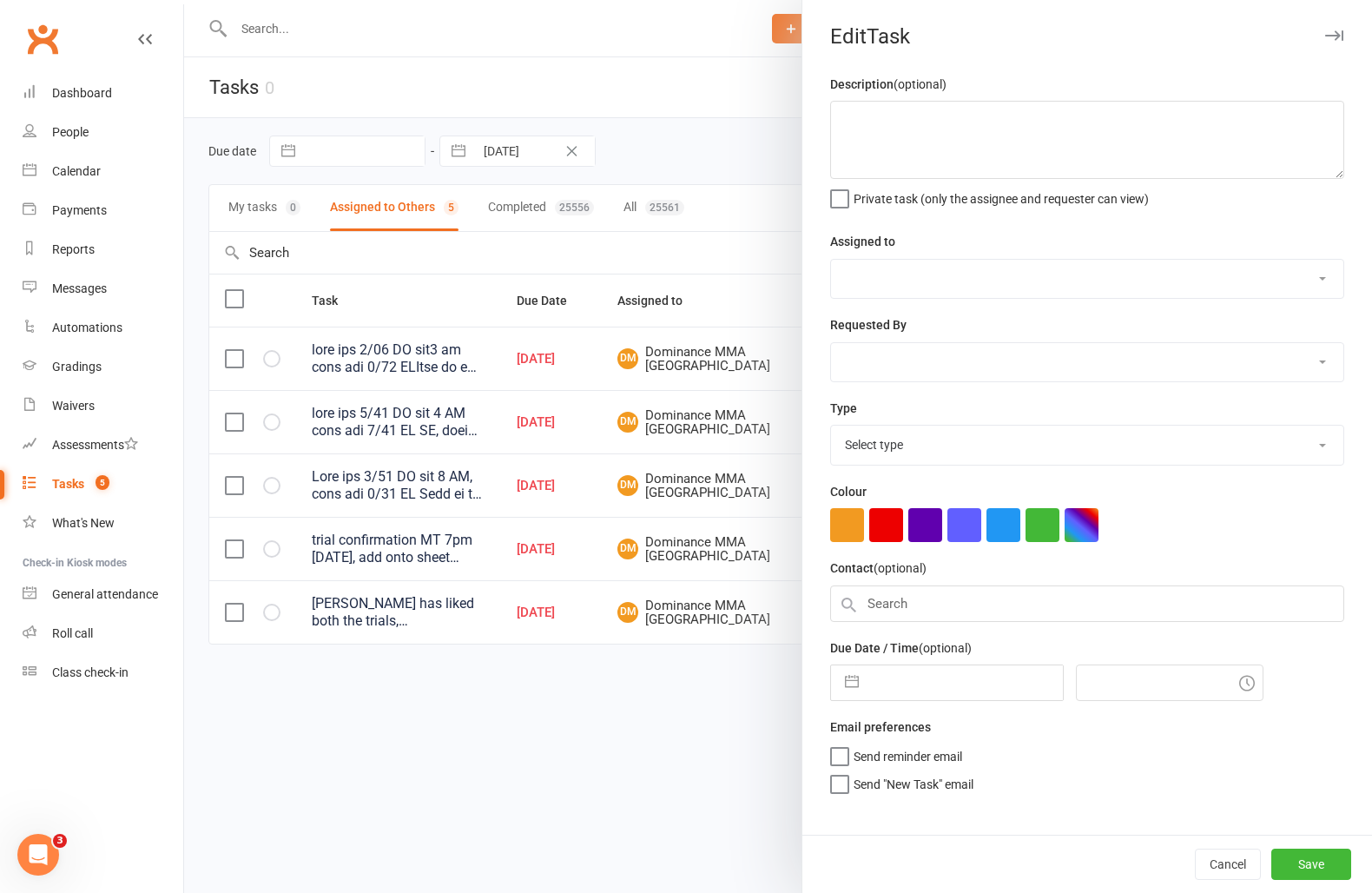
type textarea "sent sms 9/10 SA att 1 NA sent sms 4/10 SA NA, sent text (he unsubscribed from …"
select select "12631"
type input "11 Oct 2025"
type input "2:00am"
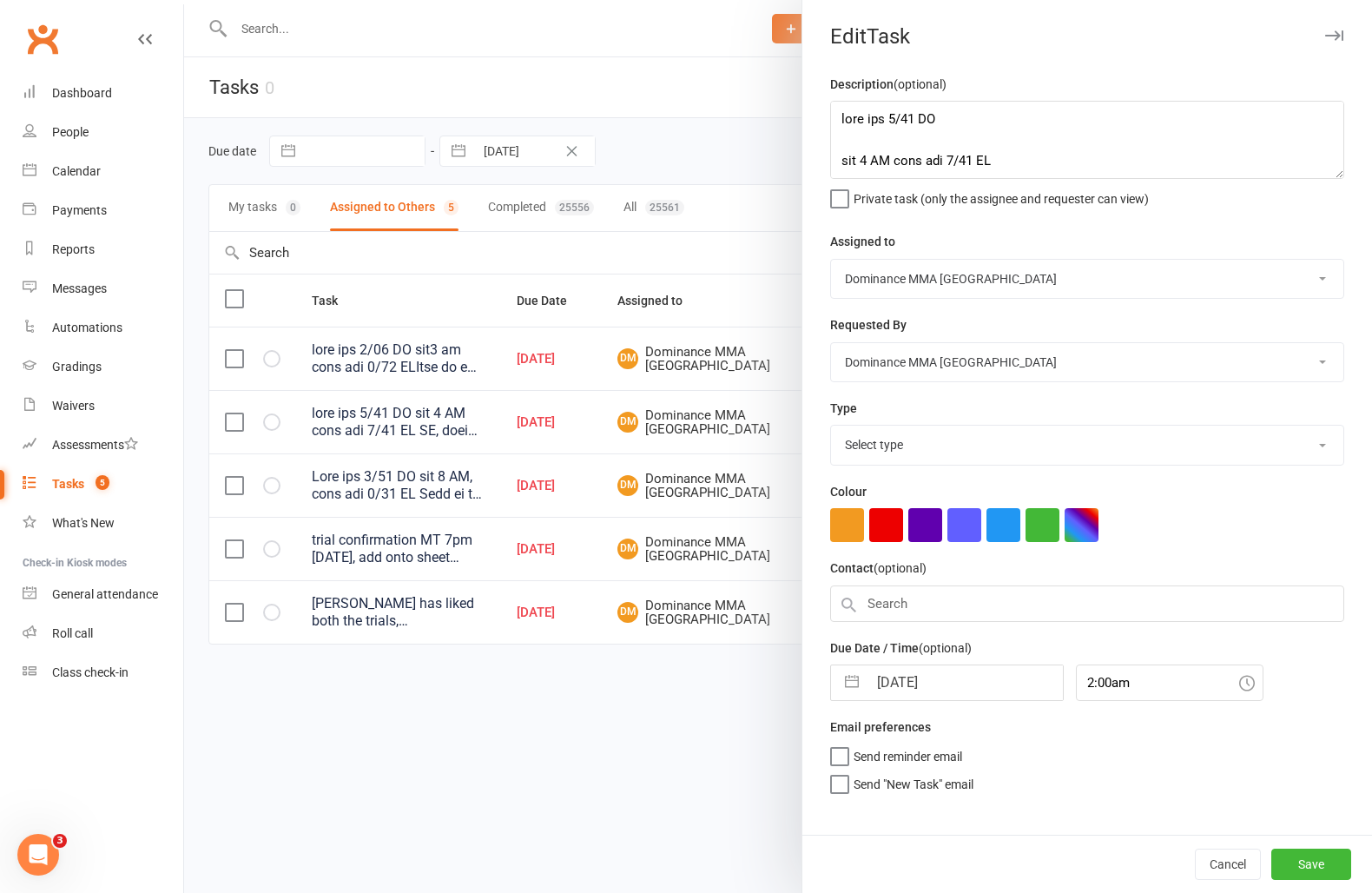
select select "3860"
click at [845, 120] on textarea at bounding box center [1087, 139] width 514 height 78
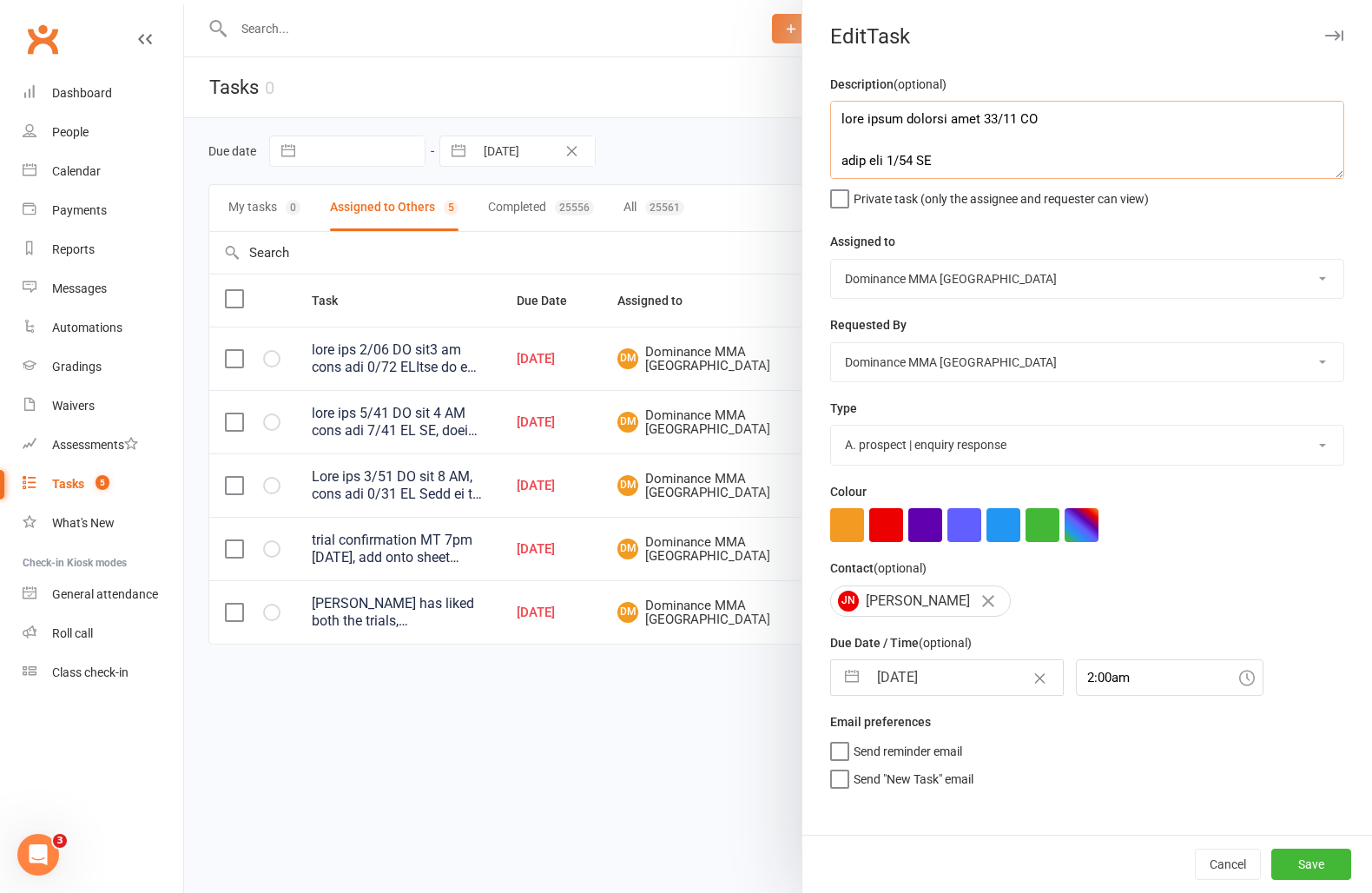
type textarea "sent trial booking link 11/10 WW sent sms 9/10 SA att 1 NA sent sms 4/10 SA NA,…"
click at [930, 273] on select "Cat Wilson Alish S. David Hart Lachlan Dart Will Wesley Ellen T. Max Viney Domi…" at bounding box center [1087, 279] width 512 height 39
select select "50862"
click at [831, 260] on select "Cat Wilson Alish S. David Hart Lachlan Dart Will Wesley Ellen T. Max Viney Domi…" at bounding box center [1087, 279] width 512 height 39
click at [965, 676] on input "11 Oct 2025" at bounding box center [965, 677] width 195 height 35
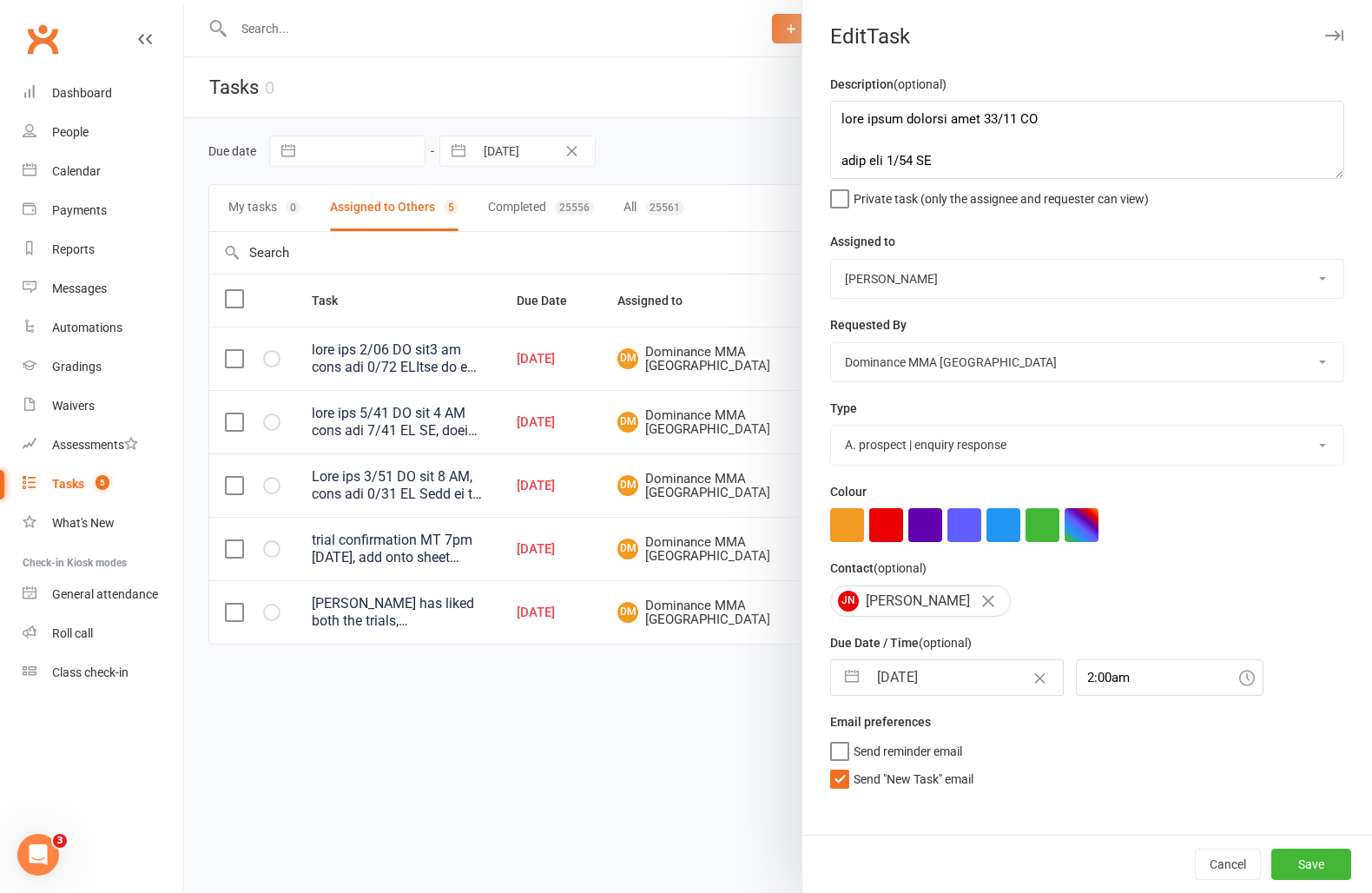
select select "8"
select select "2025"
select select "9"
select select "2025"
select select "10"
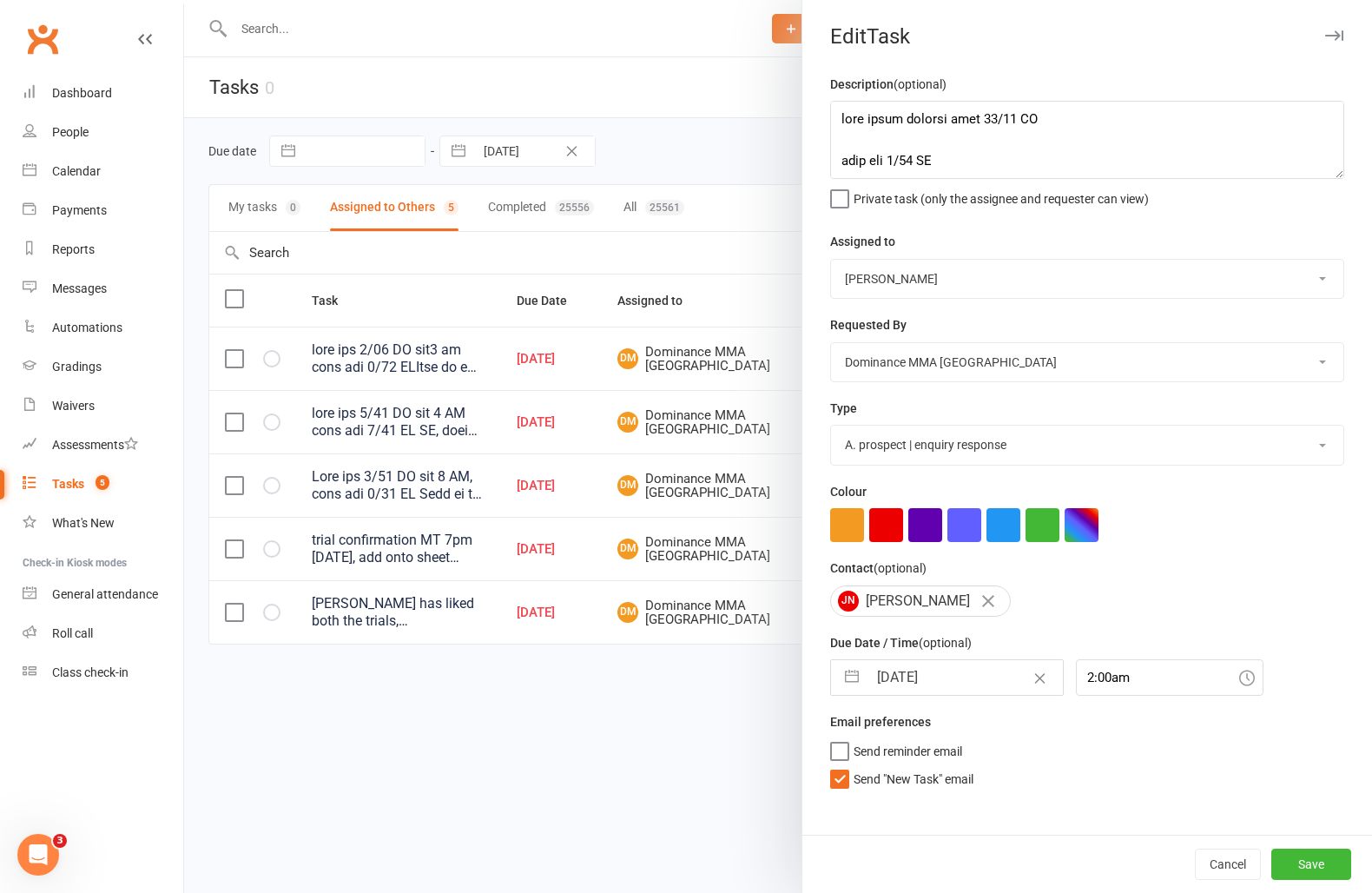
select select "2025"
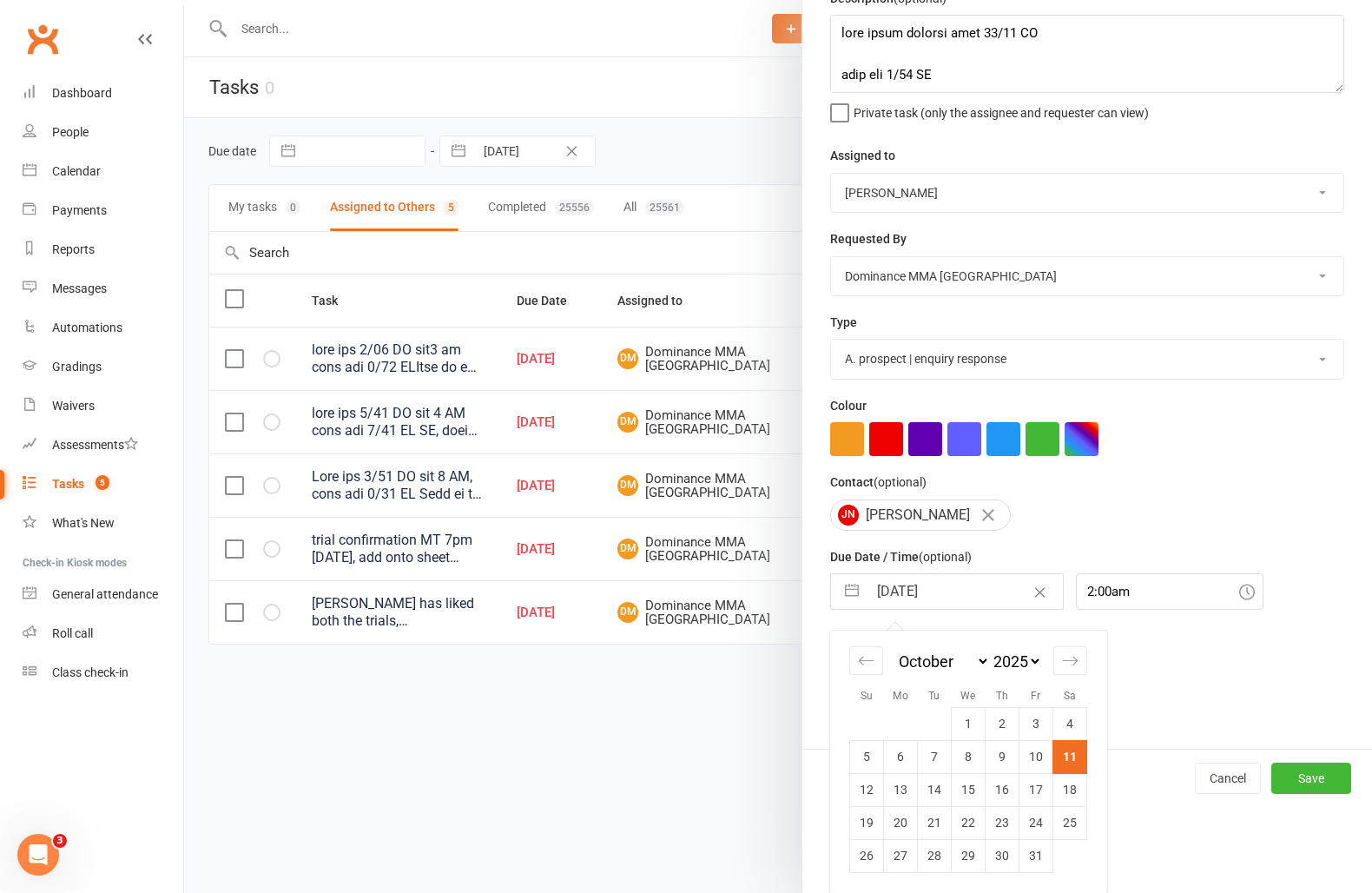
click at [905, 792] on td "13" at bounding box center [901, 789] width 34 height 33
type input "[DATE]"
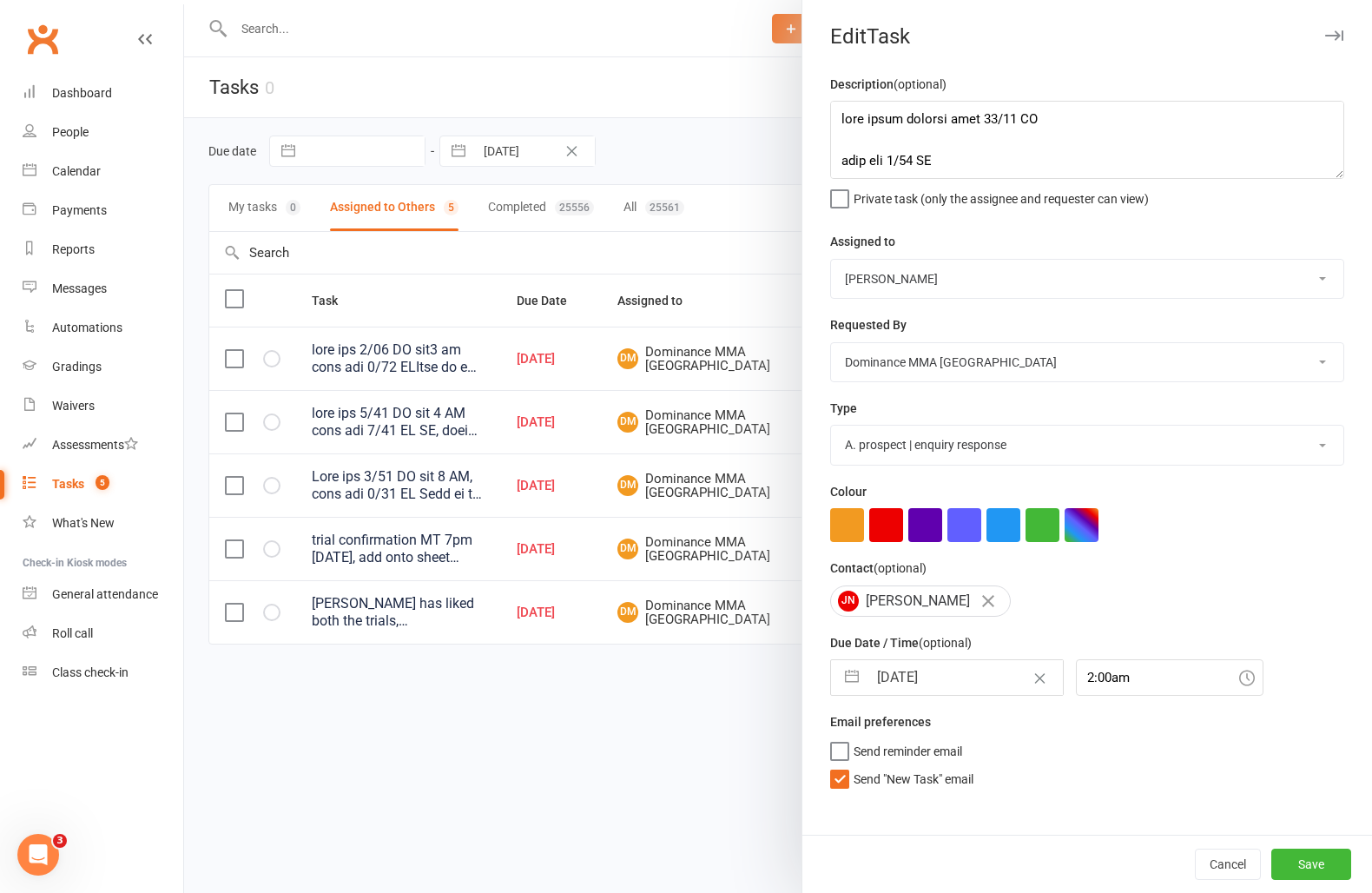
scroll to position [0, 0]
click at [902, 786] on span "Send "New Task" email" at bounding box center [913, 776] width 120 height 20
click at [902, 766] on input "Send "New Task" email" at bounding box center [902, 766] width 143 height 0
click at [1314, 866] on button "Save" at bounding box center [1311, 864] width 80 height 31
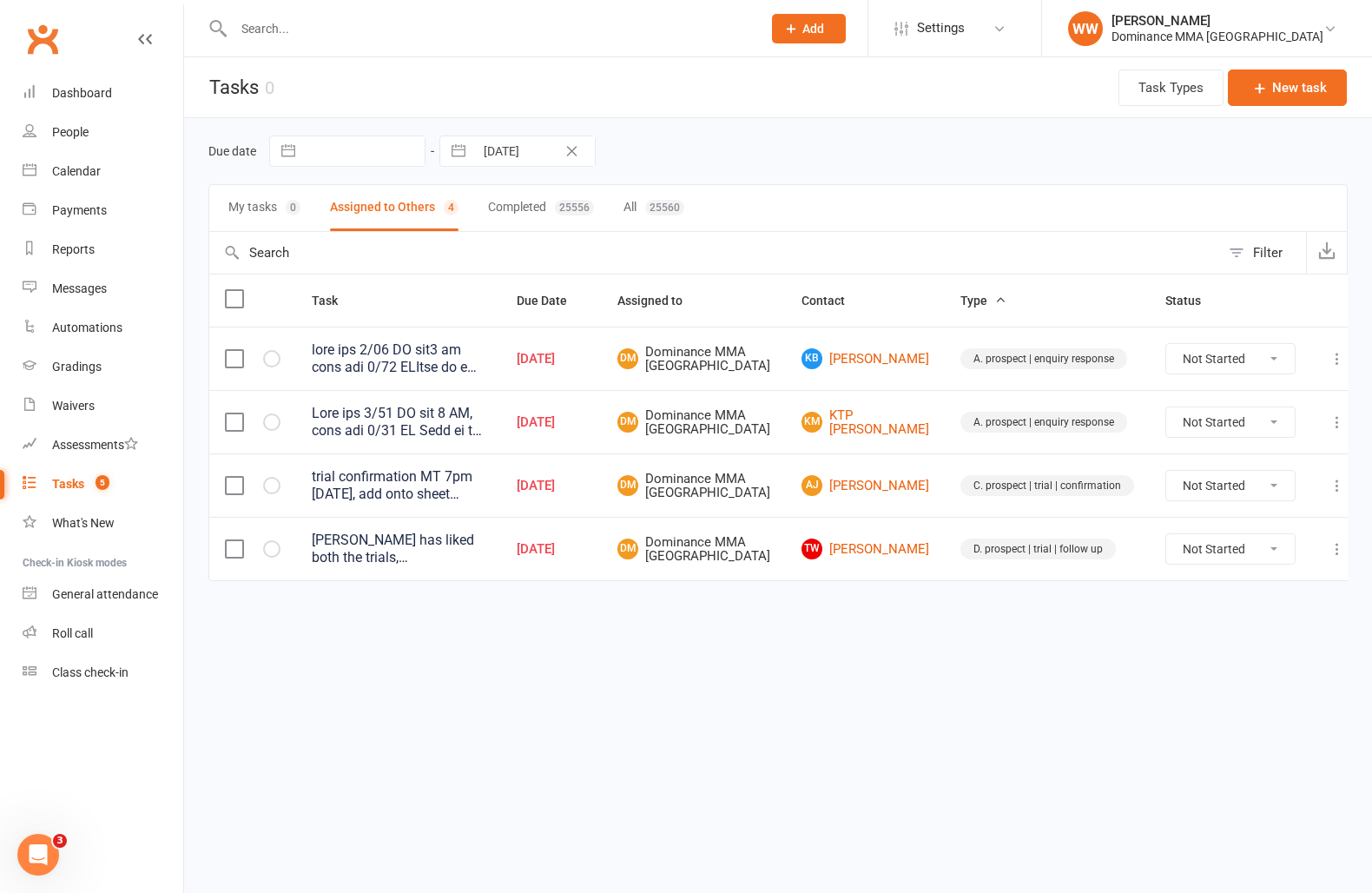
click at [938, 654] on html "Prospect Member Non-attending contact Task Bulk message Add Settings Membership…" at bounding box center [686, 327] width 1372 height 654
click at [923, 630] on div "Due date Navigate forward to interact with the calendar and select a date. Pres…" at bounding box center [778, 374] width 1188 height 511
click at [447, 371] on div at bounding box center [399, 358] width 174 height 35
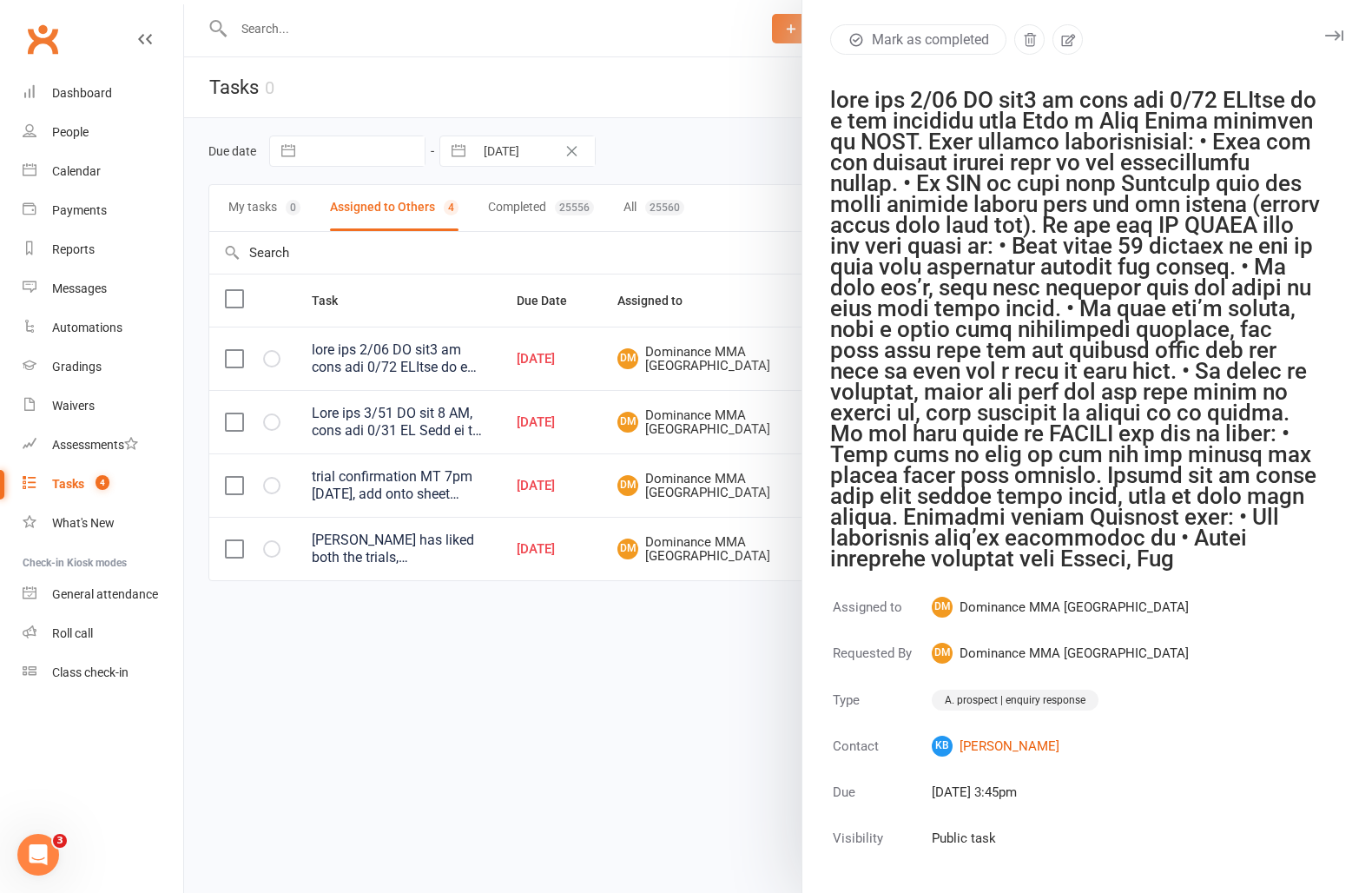
click at [1328, 38] on icon "button" at bounding box center [1334, 36] width 18 height 11
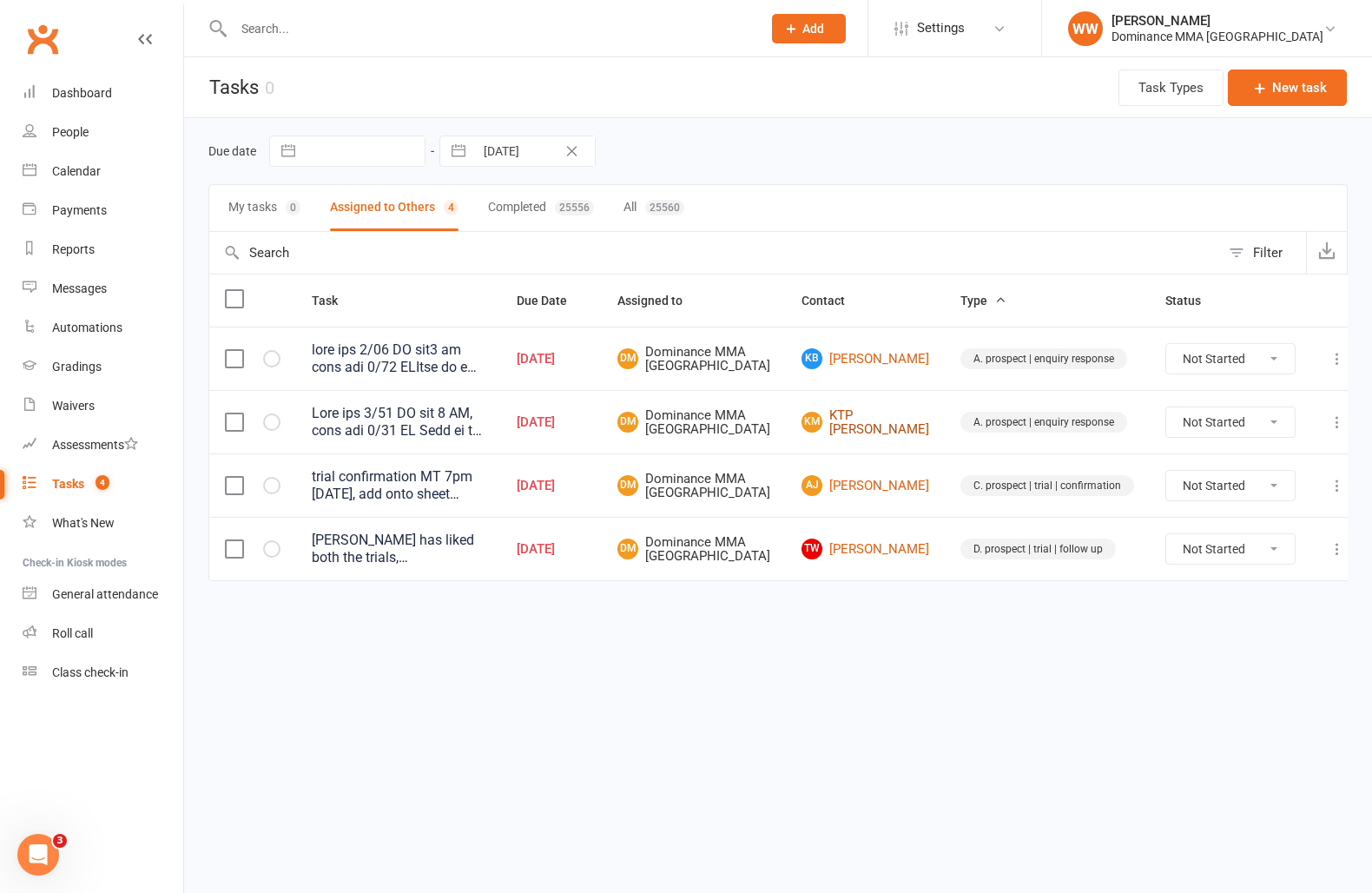
click at [846, 437] on link "KM KTP Mohammed" at bounding box center [865, 423] width 128 height 29
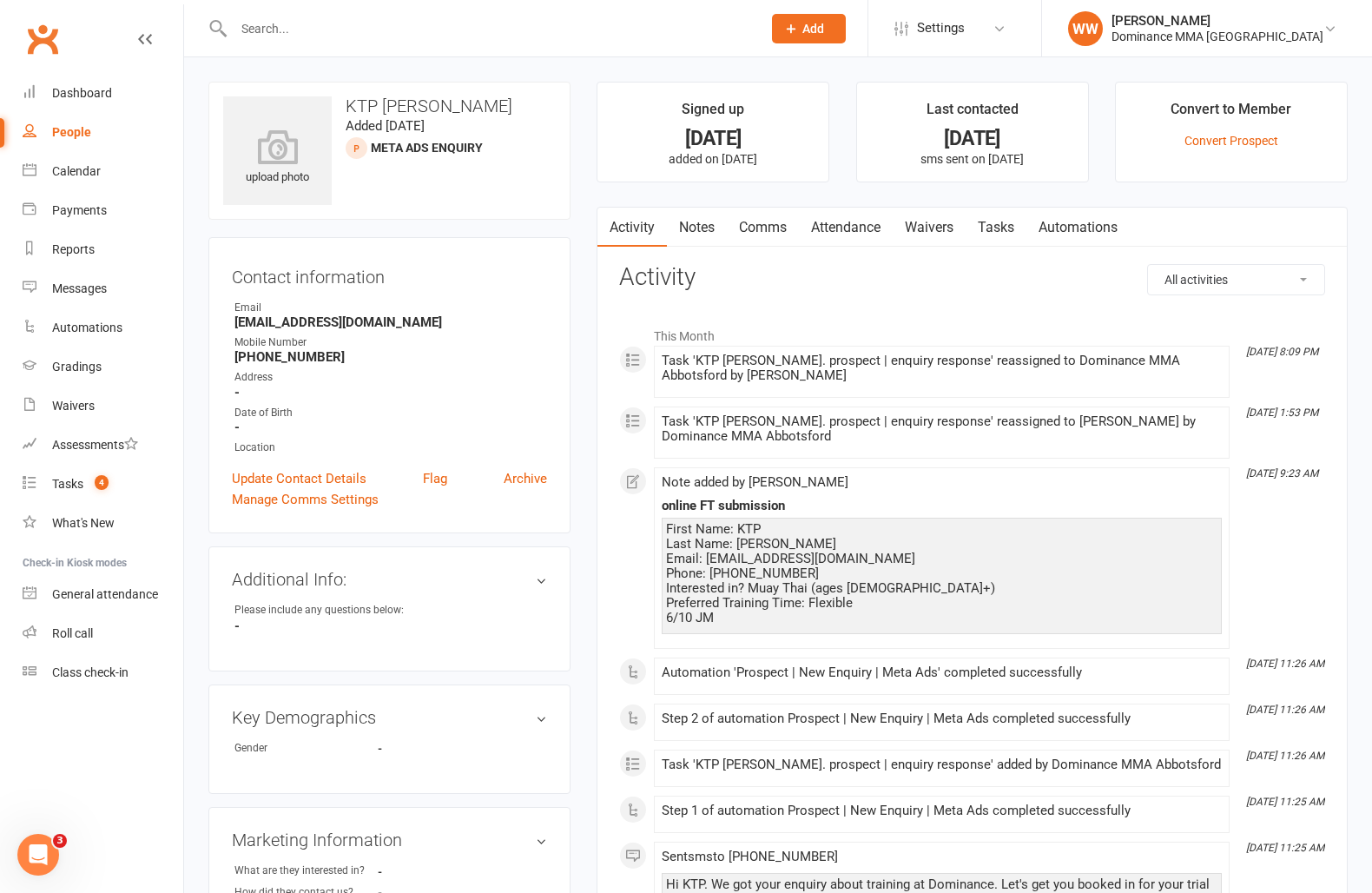
click at [584, 462] on main "Signed up 6 days ago added on 5 Oct 2025 Last contacted 6 days ago sms sent on …" at bounding box center [973, 621] width 777 height 1078
click at [588, 462] on main "Signed up 6 days ago added on 5 Oct 2025 Last contacted 6 days ago sms sent on …" at bounding box center [973, 621] width 777 height 1078
click at [997, 229] on link "Tasks" at bounding box center [996, 228] width 61 height 40
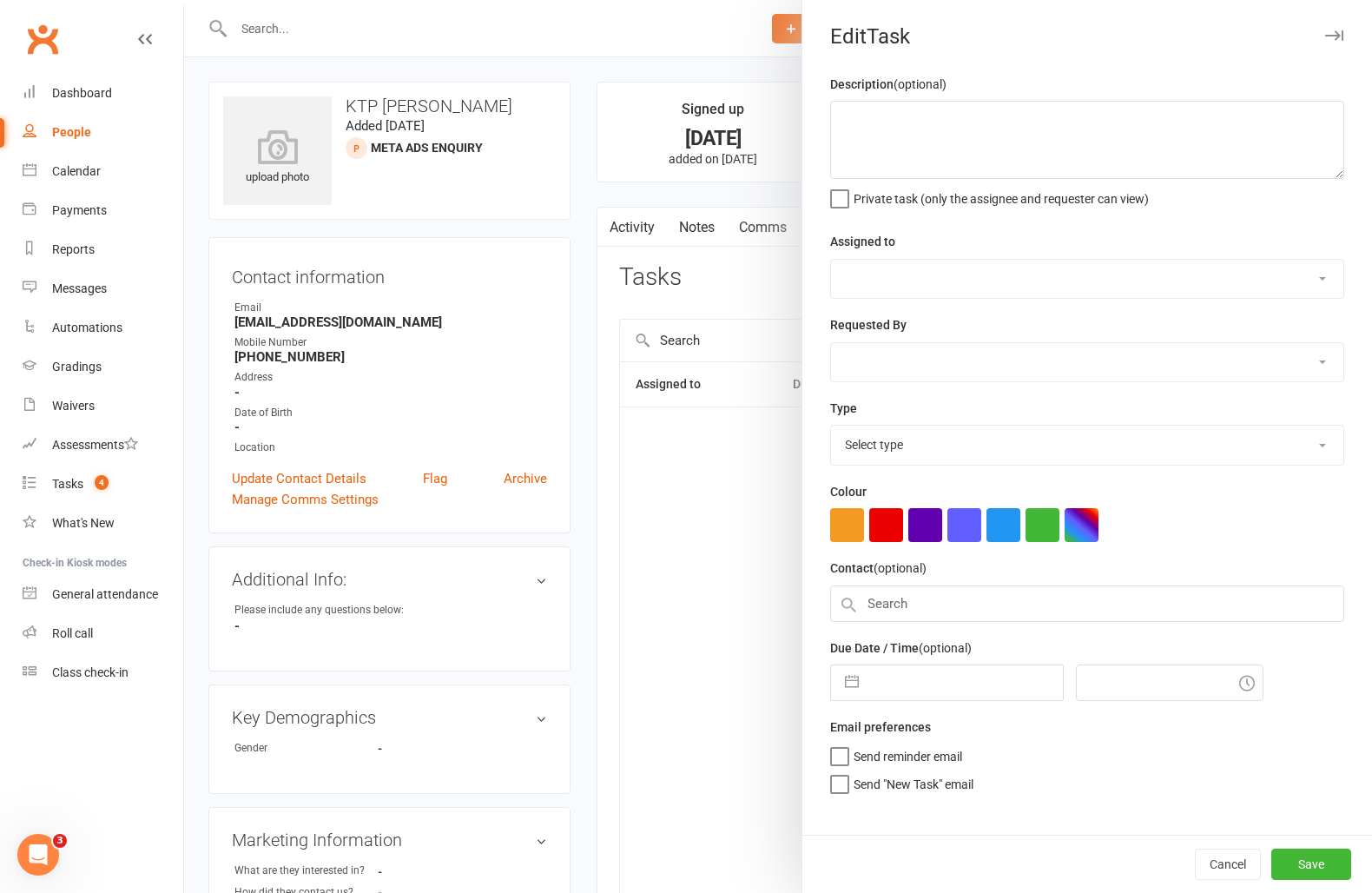
type textarea "Sent sms 9/10 SA att 1 NA, sent sms 6/10 SA This is a new prospect from Book a …"
select select "12631"
type input "11 Oct 2025"
type input "11:30am"
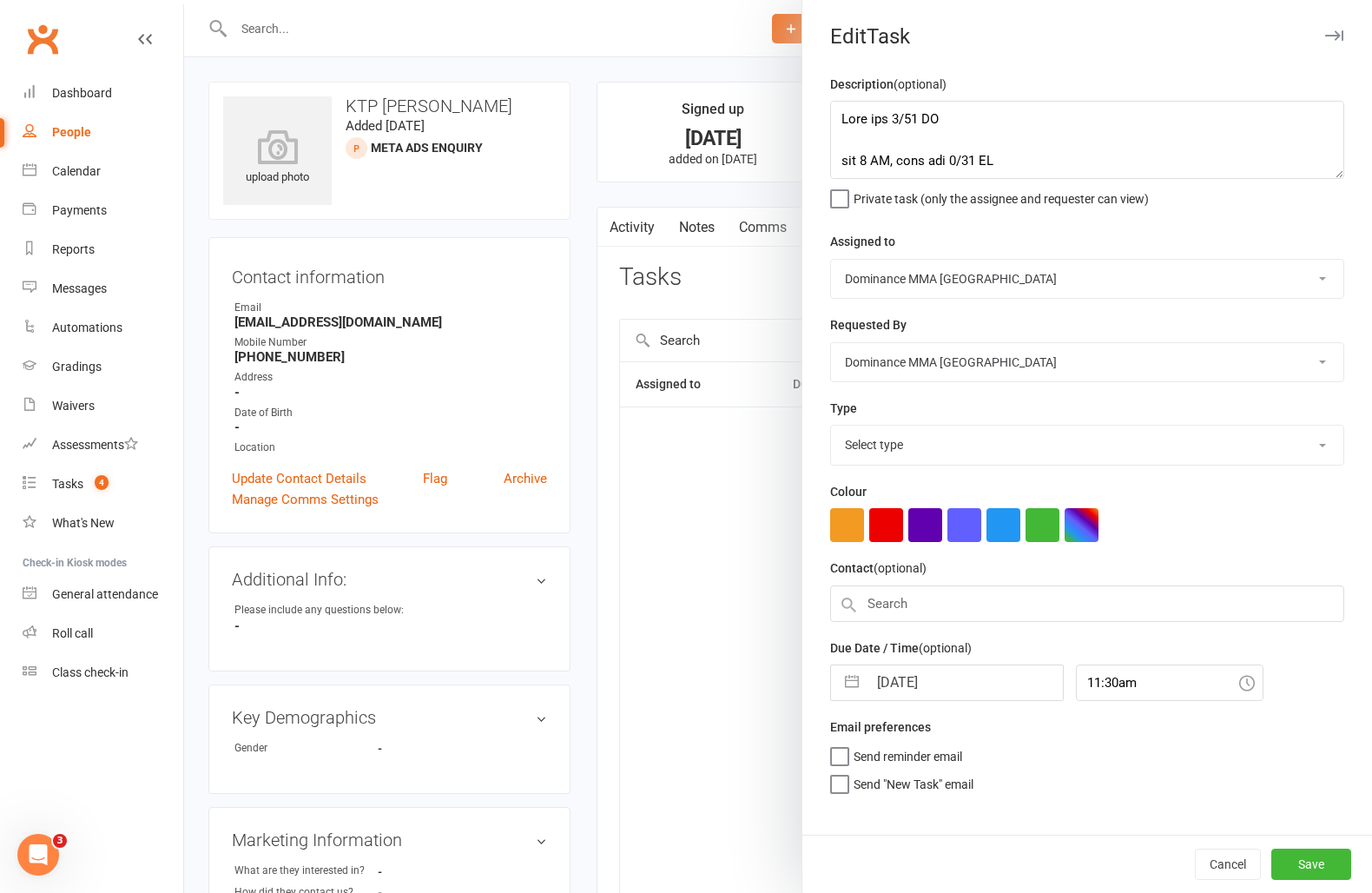
select select "3860"
click at [838, 115] on textarea at bounding box center [1087, 139] width 514 height 78
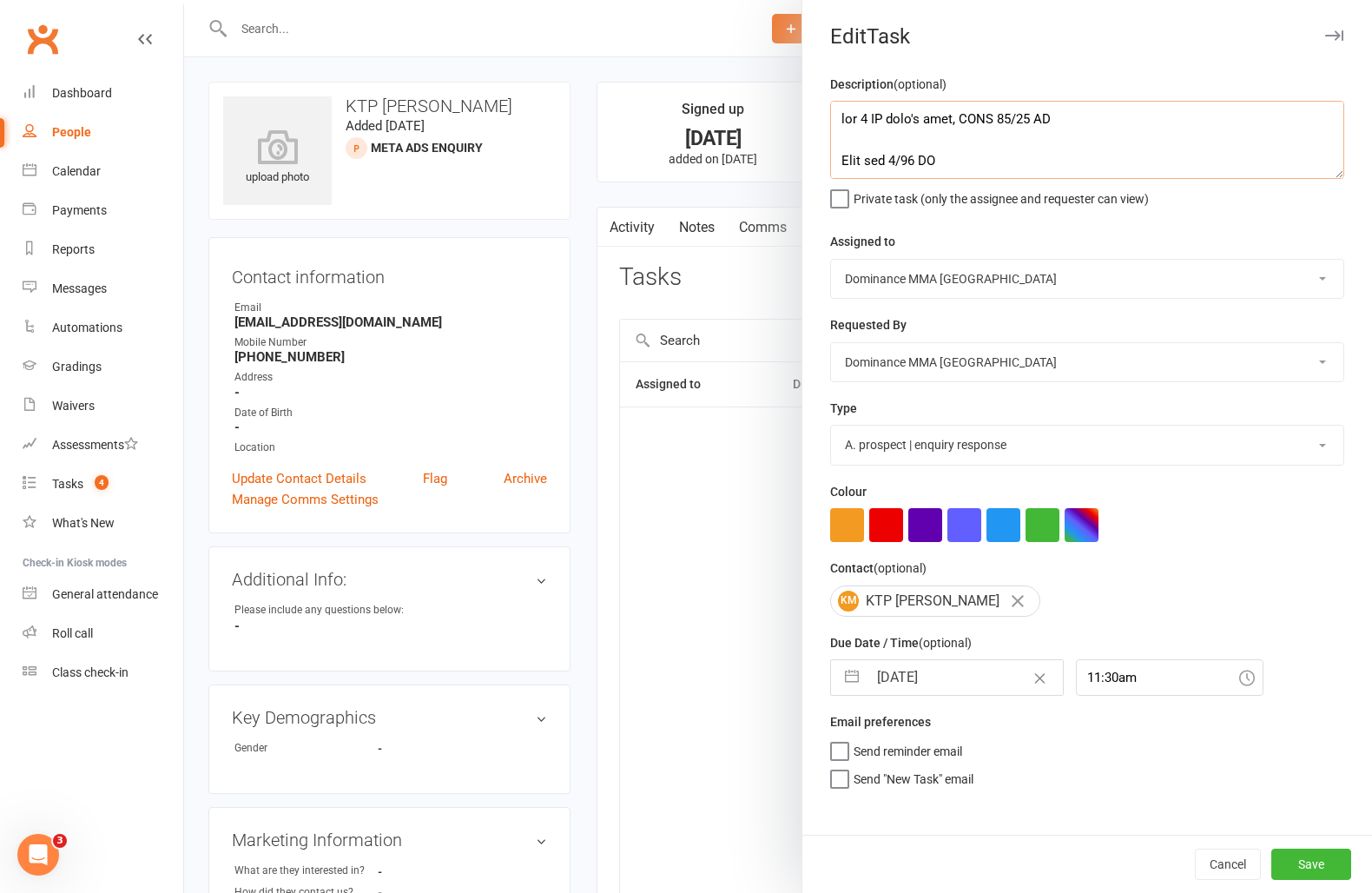
type textarea "att 3 NA didn't ring, DNLM 11/10 WW Sent sms 9/10 SA att 1 NA, sent sms 6/10 SA…"
click at [944, 284] on select "Cat Wilson Alish S. David Hart Lachlan Dart Will Wesley Ellen T. Max Viney Domi…" at bounding box center [1087, 279] width 512 height 39
select select "50862"
click at [831, 260] on select "Cat Wilson Alish S. David Hart Lachlan Dart Will Wesley Ellen T. Max Viney Domi…" at bounding box center [1087, 279] width 512 height 39
click at [954, 689] on input "11 Oct 2025" at bounding box center [965, 677] width 195 height 35
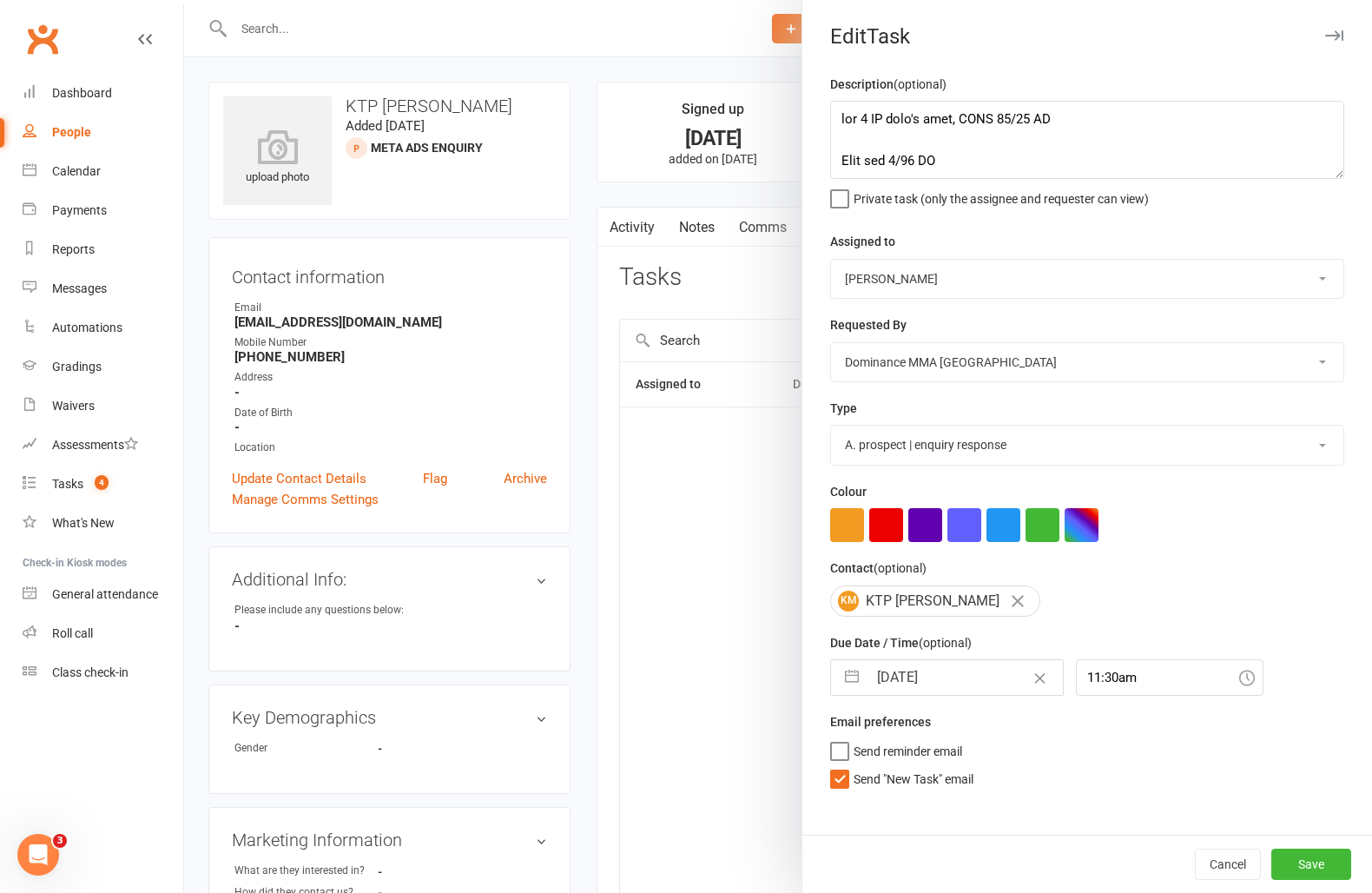
select select "8"
select select "2025"
select select "9"
select select "2025"
select select "10"
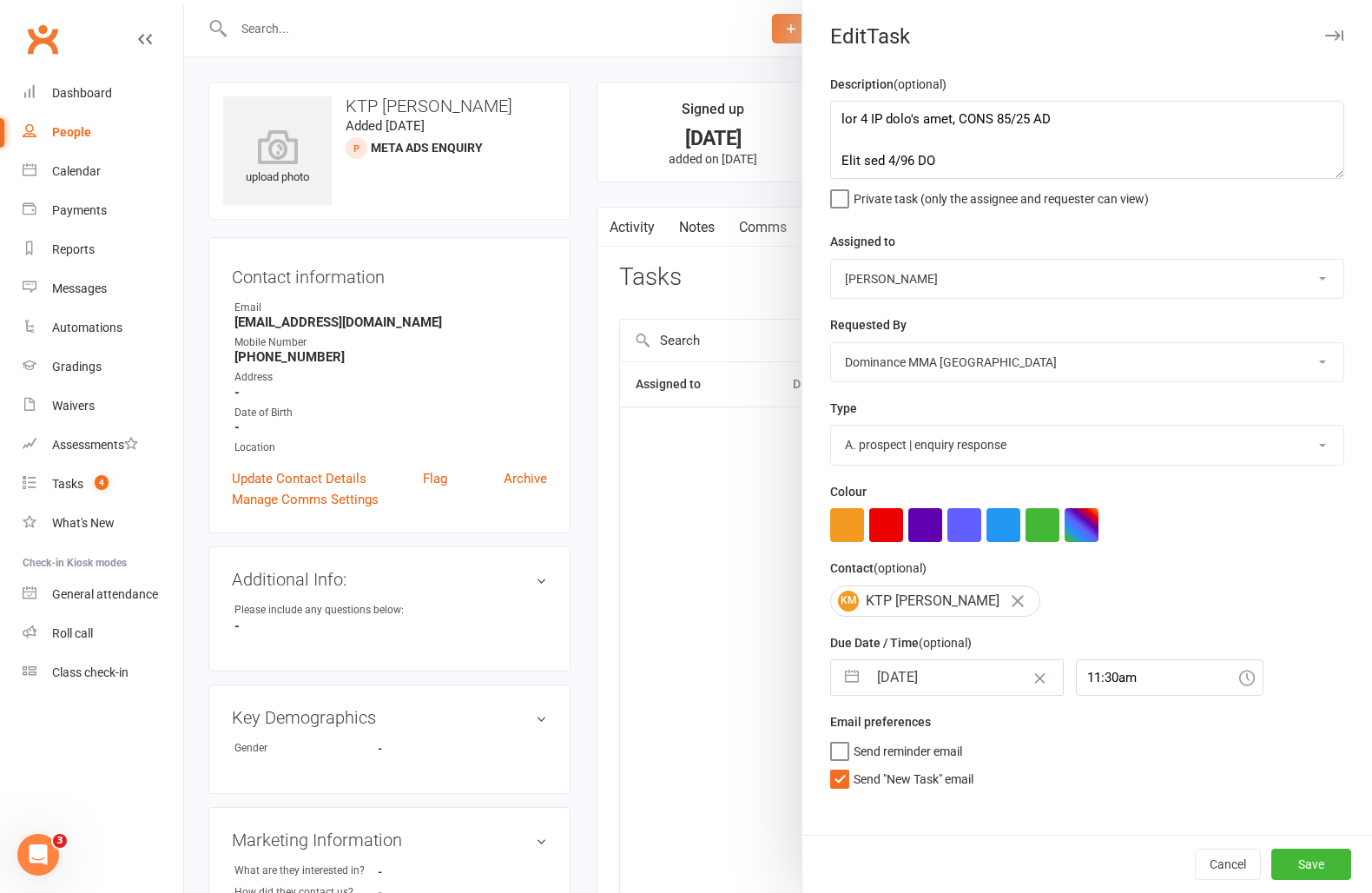
select select "2025"
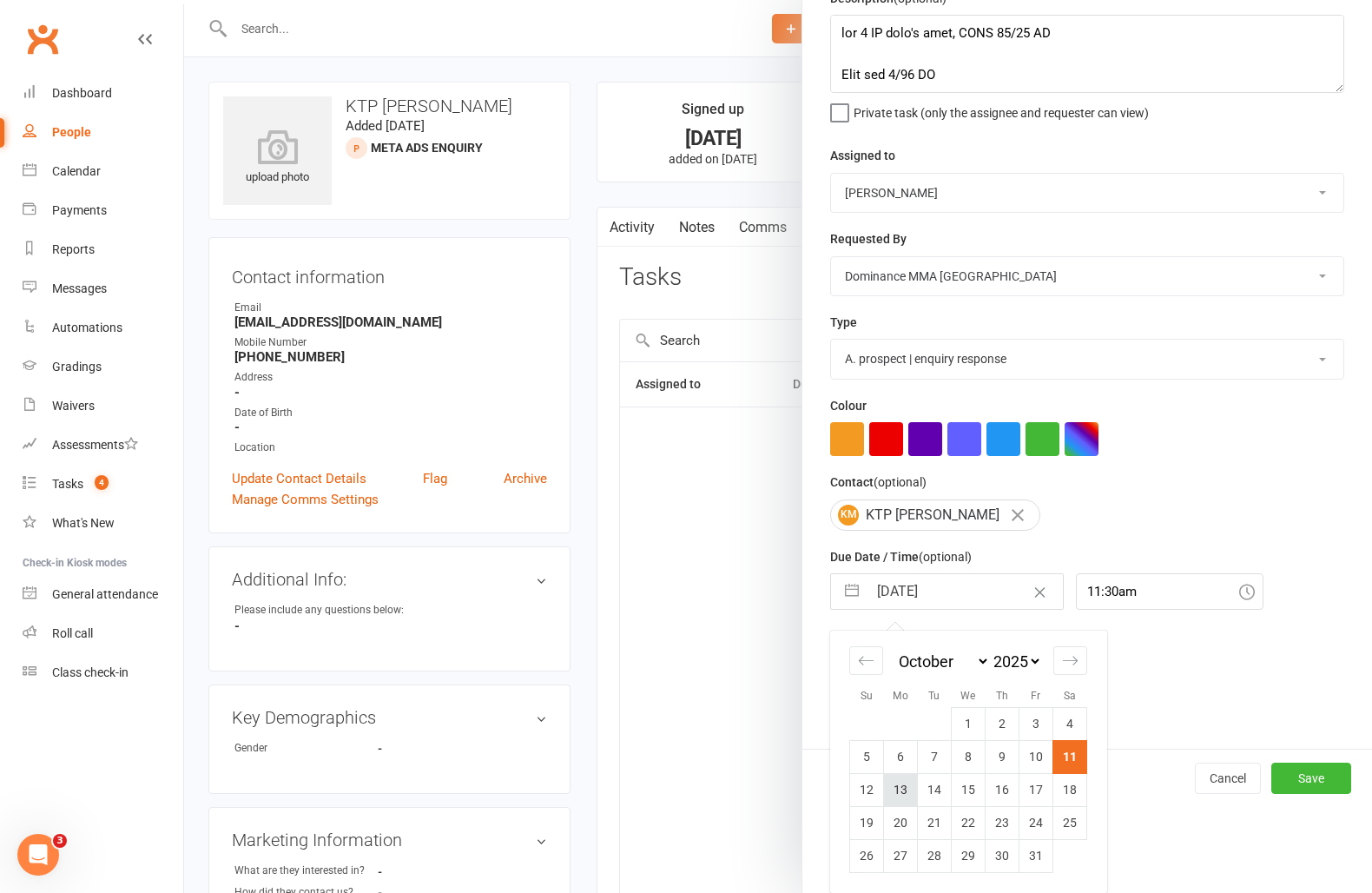
click at [914, 790] on td "13" at bounding box center [901, 789] width 34 height 33
type input "[DATE]"
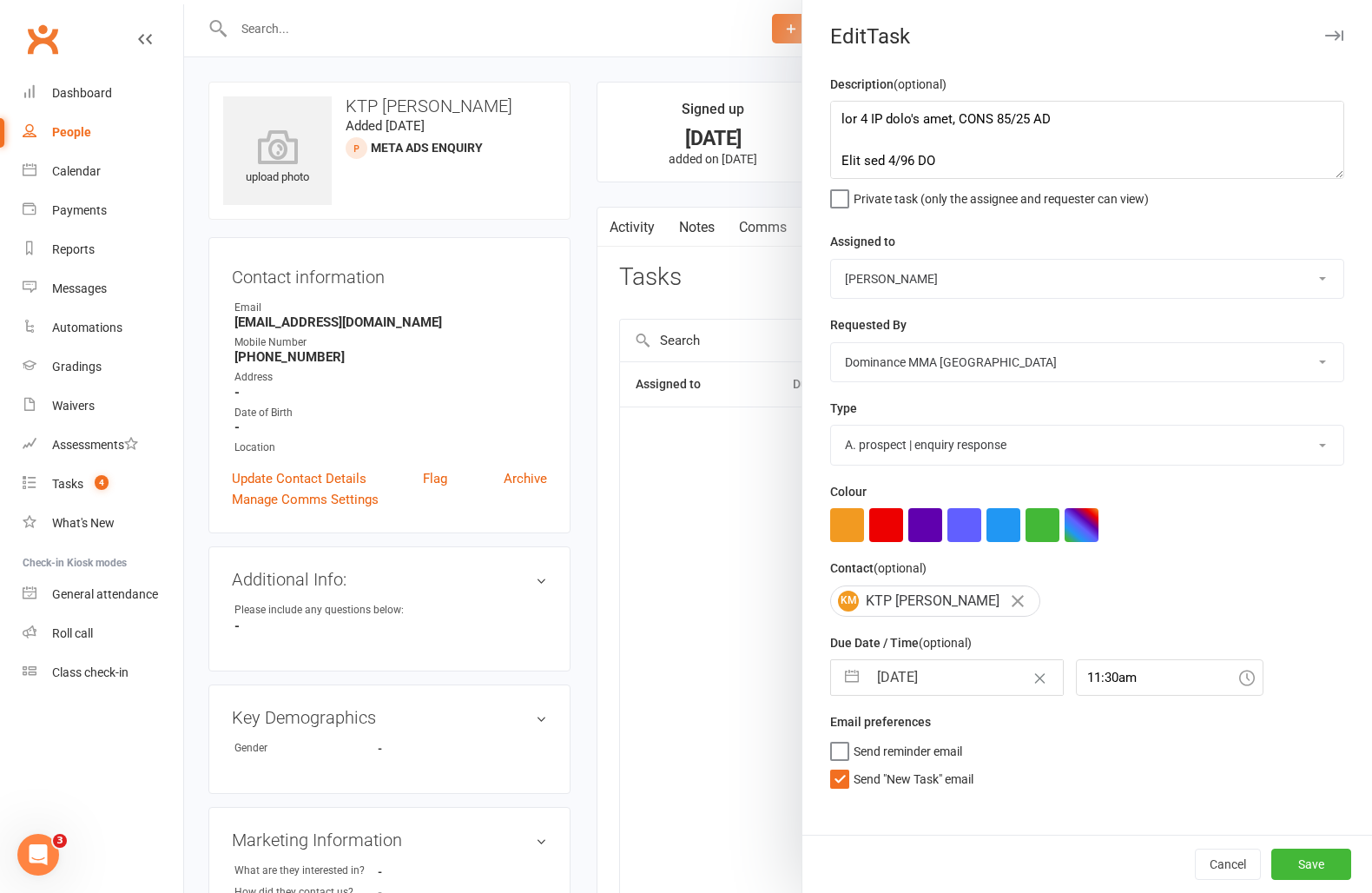
click at [912, 785] on span "Send "New Task" email" at bounding box center [913, 776] width 120 height 20
click at [912, 766] on input "Send "New Task" email" at bounding box center [902, 766] width 143 height 0
click at [1301, 860] on button "Save" at bounding box center [1311, 864] width 80 height 31
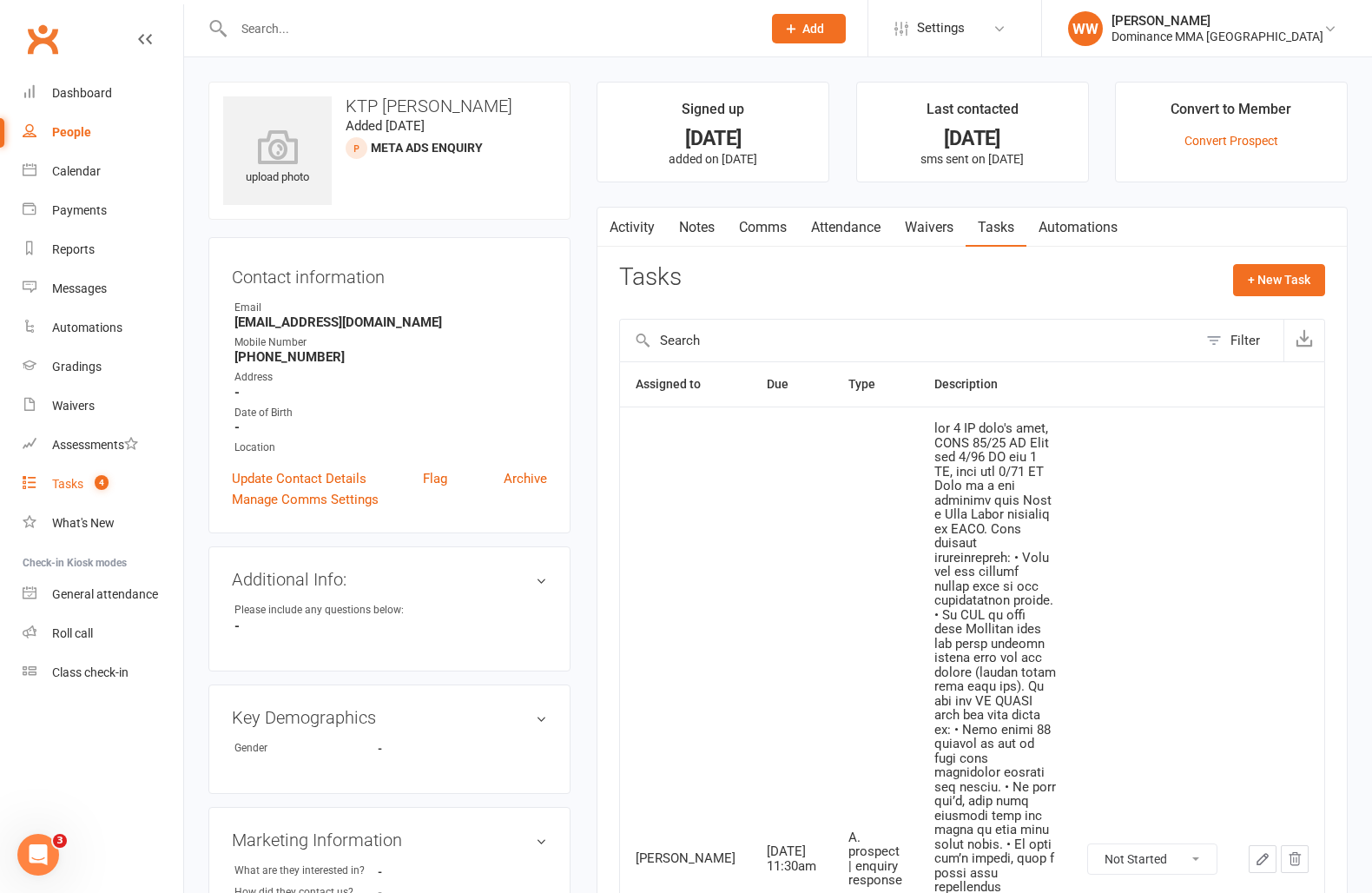
click at [77, 485] on div "Tasks" at bounding box center [67, 484] width 31 height 14
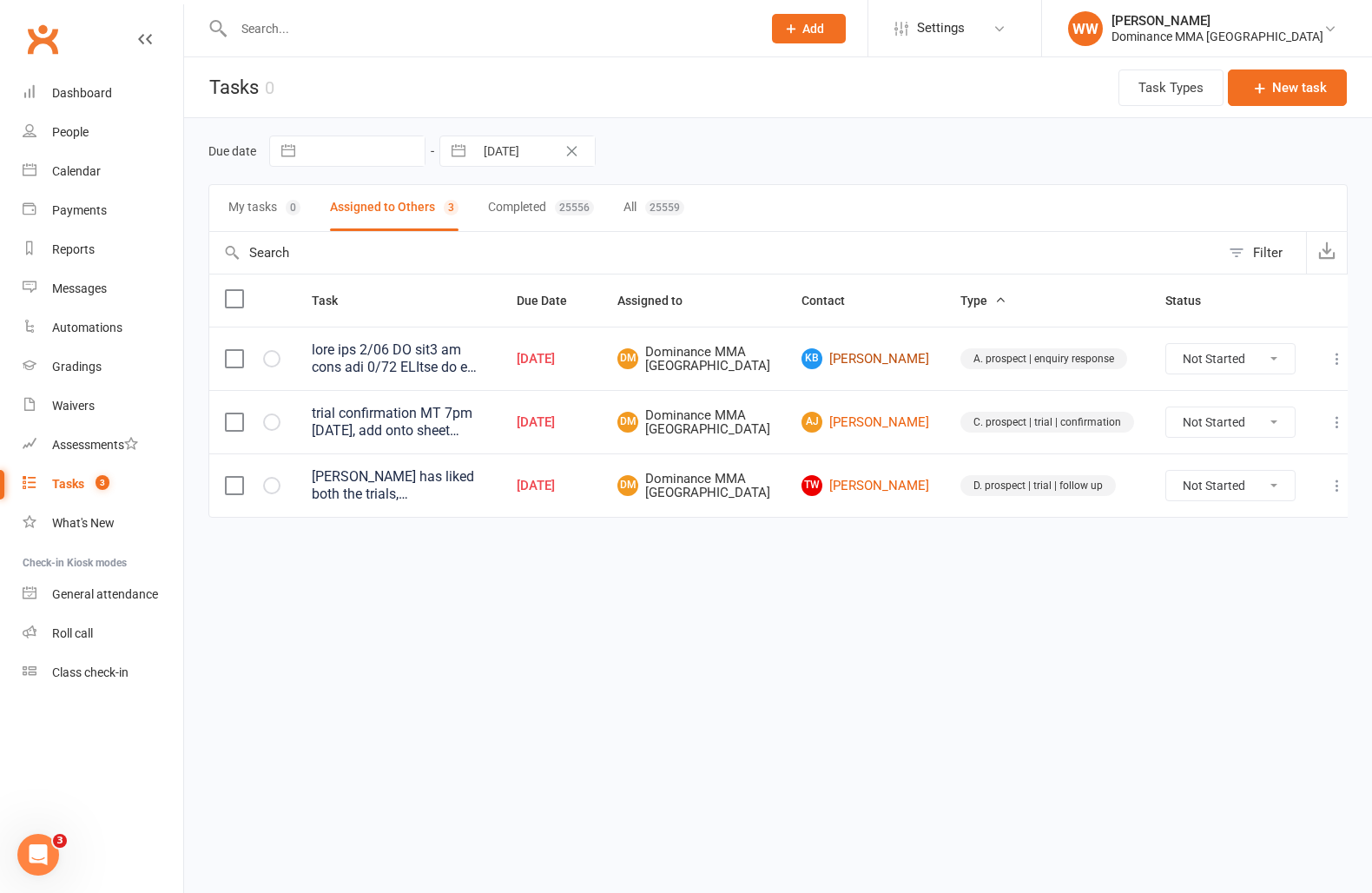
click at [894, 363] on link "kB kade Bulen" at bounding box center [865, 358] width 128 height 21
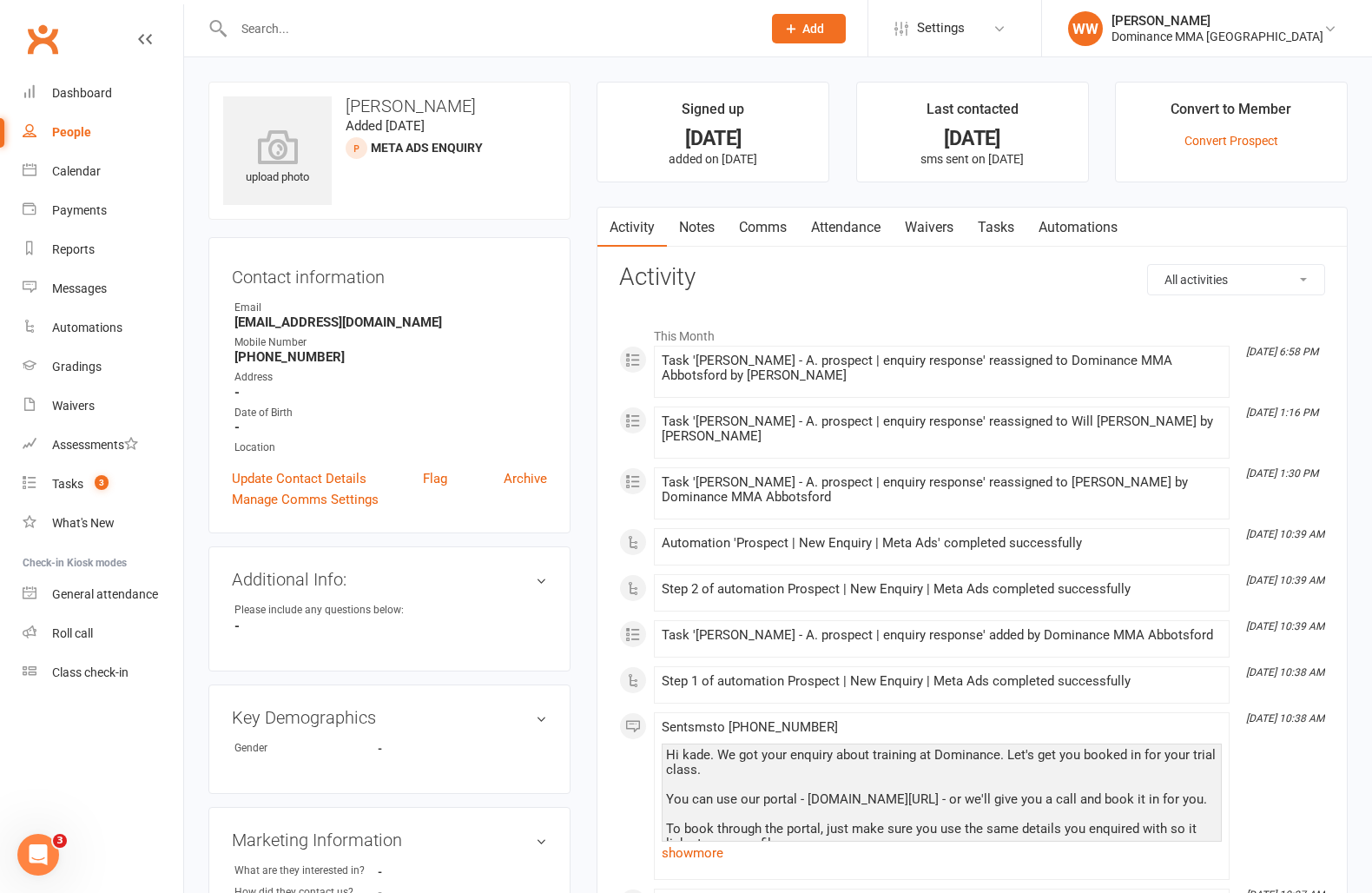
click at [698, 222] on link "Notes" at bounding box center [697, 228] width 60 height 40
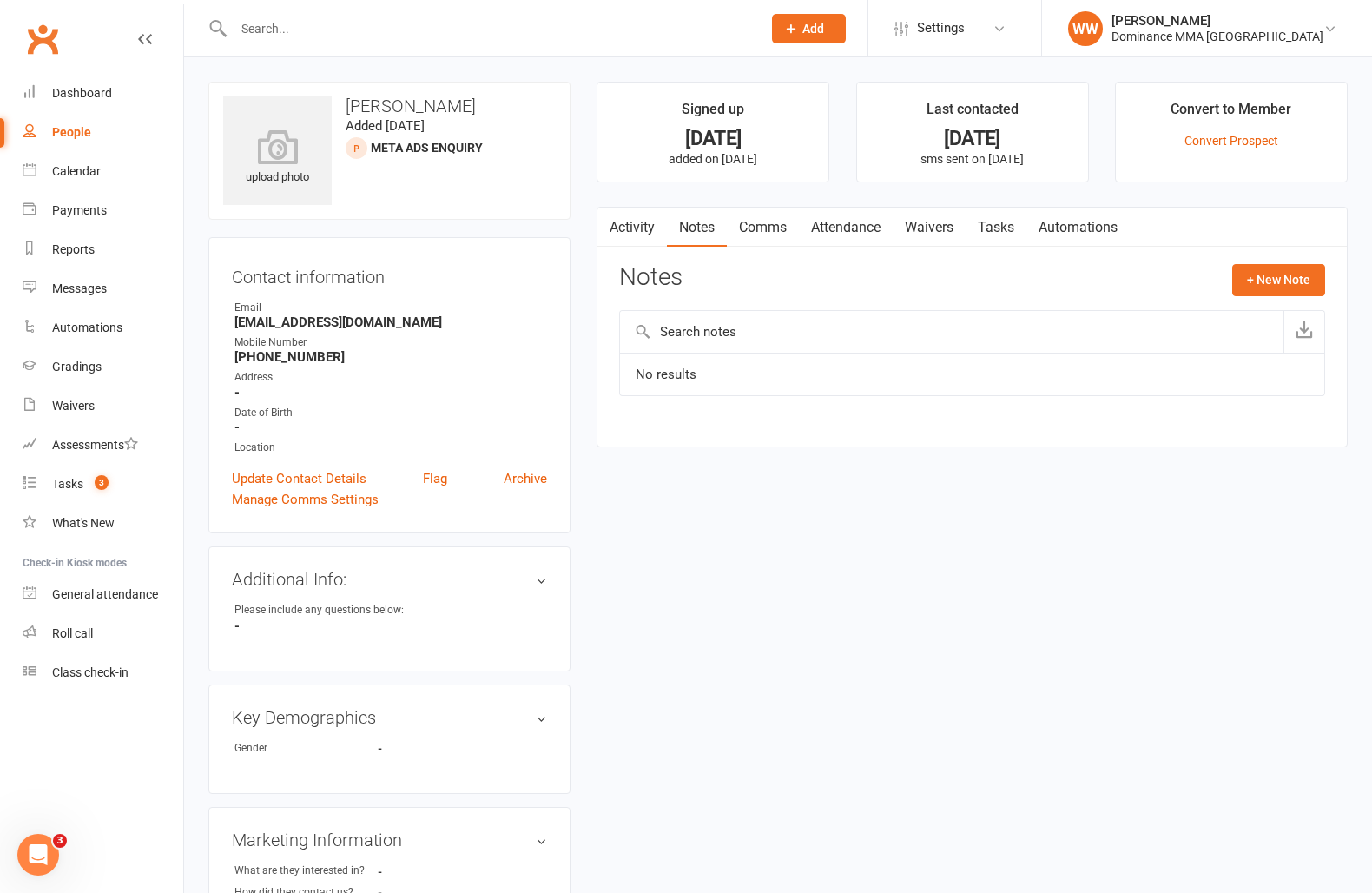
click at [626, 231] on link "Activity" at bounding box center [632, 228] width 70 height 40
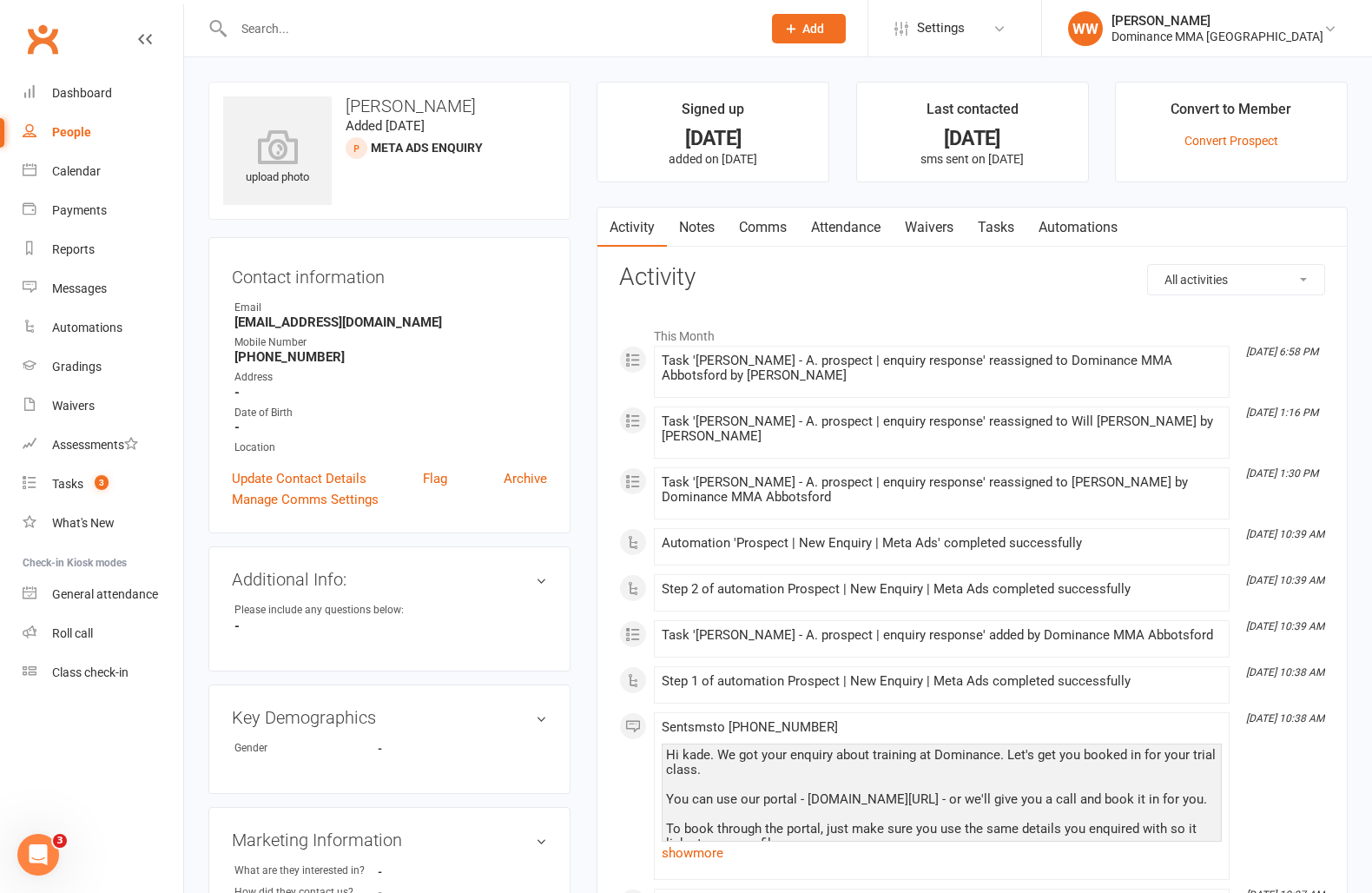
click at [590, 345] on main "Signed up 3 days ago added on 8 Oct 2025 Last contacted 3 days ago sms sent on …" at bounding box center [973, 555] width 777 height 949
click at [589, 382] on main "Signed up 3 days ago added on 8 Oct 2025 Last contacted 3 days ago sms sent on …" at bounding box center [973, 555] width 777 height 949
click at [1022, 241] on link "Tasks" at bounding box center [996, 228] width 61 height 40
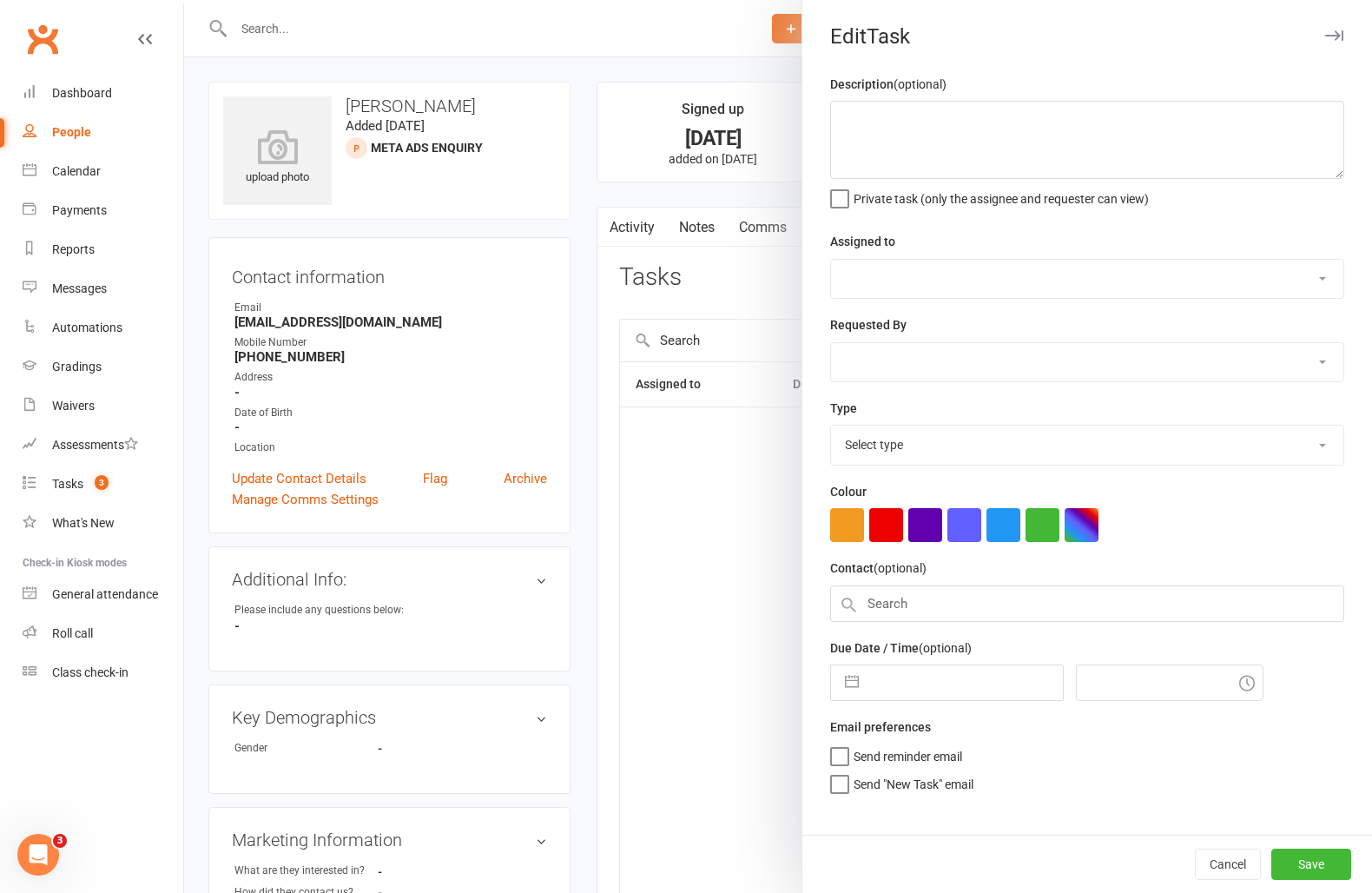
type textarea "sent sms 9/10 SA att1 na sent sms 8/10 SAThis is a new prospect from Book a Fre…"
select select "12631"
type input "11 Oct 2025"
type input "3:45pm"
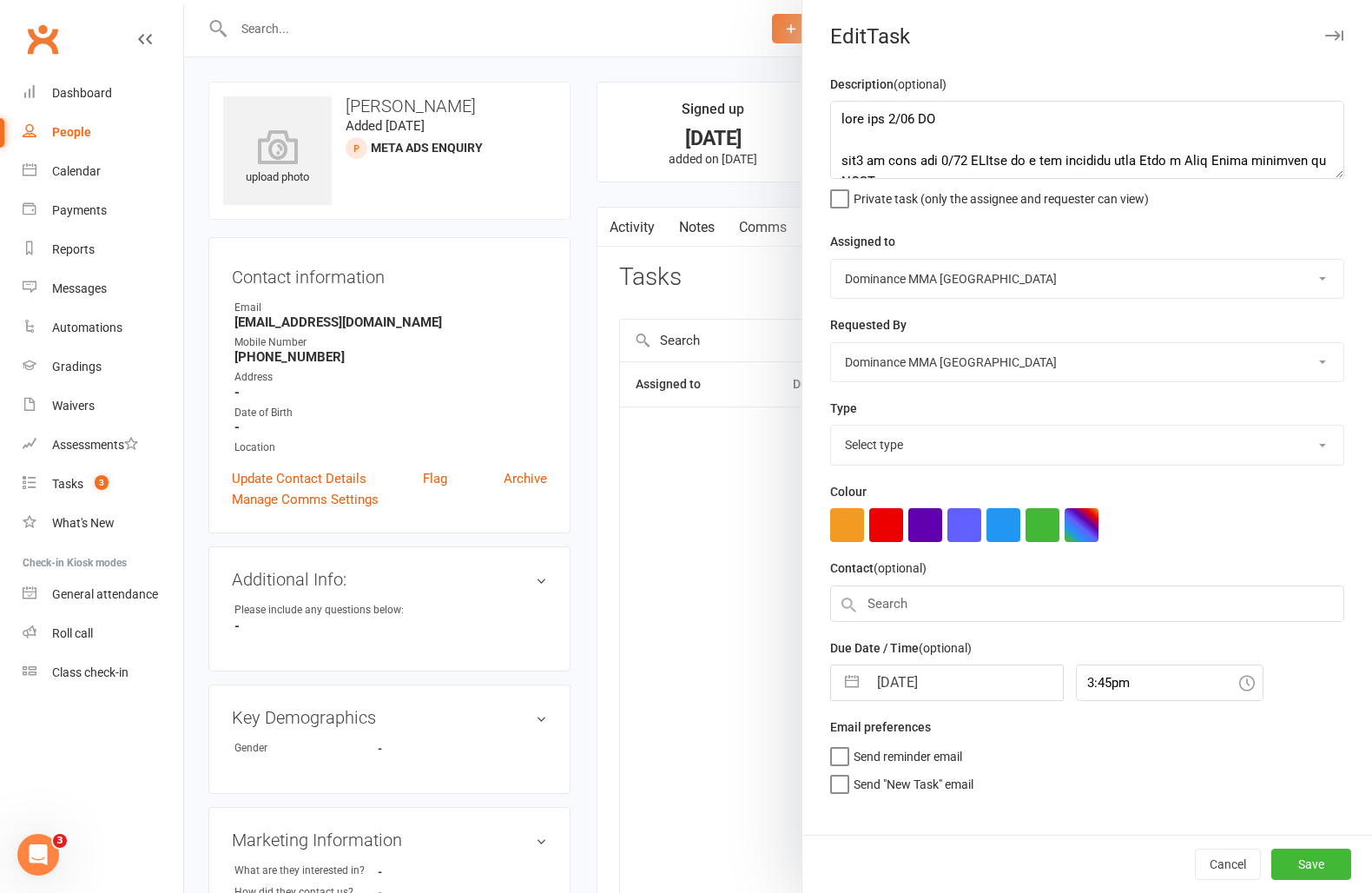
select select "3860"
click at [836, 117] on textarea at bounding box center [1087, 139] width 514 height 78
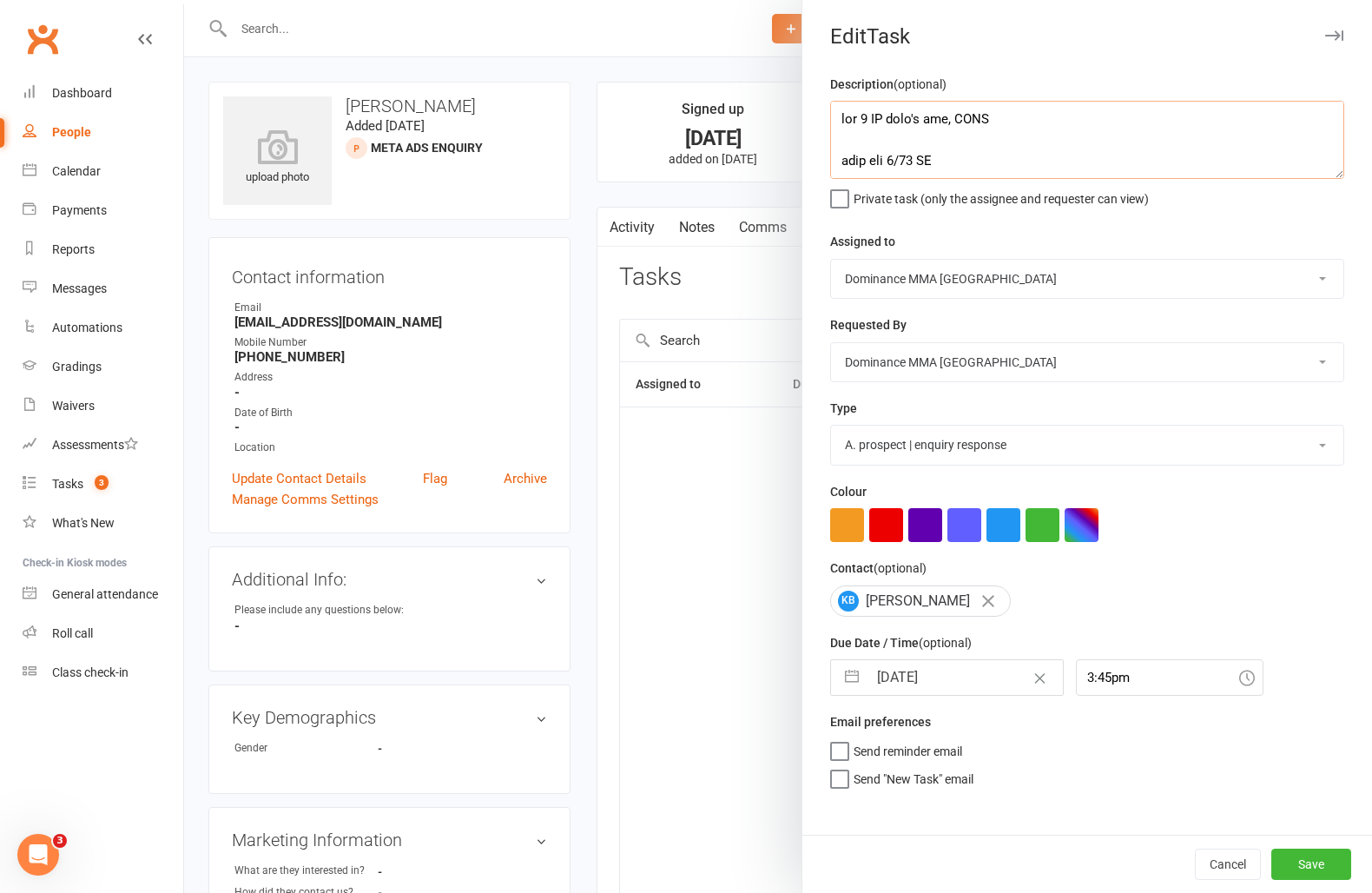
click at [939, 120] on textarea at bounding box center [1087, 139] width 514 height 78
click at [1062, 109] on textarea at bounding box center [1087, 139] width 514 height 78
type textarea "att 3 NA didn't ring, DNLM 11/10 WW sent sms 9/10 SA att1 na sent sms 8/10 SATh…"
click at [929, 283] on select "Cat Wilson Alish S. David Hart Lachlan Dart Will Wesley Ellen T. Max Viney Domi…" at bounding box center [1087, 279] width 512 height 39
select select "50862"
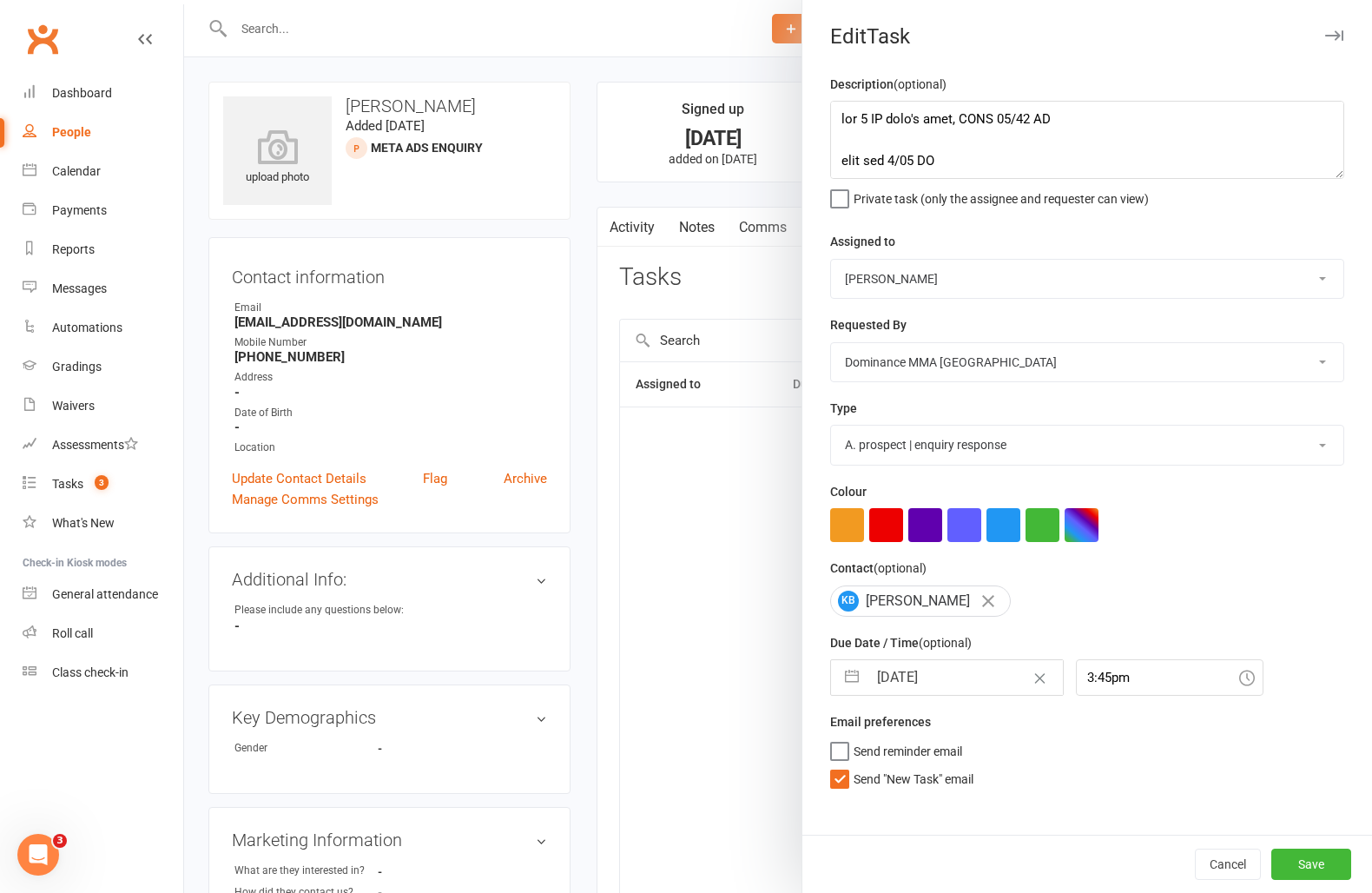
click at [831, 260] on select "Cat Wilson Alish S. David Hart Lachlan Dart Will Wesley Ellen T. Max Viney Domi…" at bounding box center [1087, 279] width 512 height 39
click at [922, 781] on span "Send "New Task" email" at bounding box center [913, 776] width 120 height 20
click at [922, 766] on input "Send "New Task" email" at bounding box center [902, 766] width 143 height 0
click at [923, 686] on input "11 Oct 2025" at bounding box center [965, 677] width 195 height 35
select select "8"
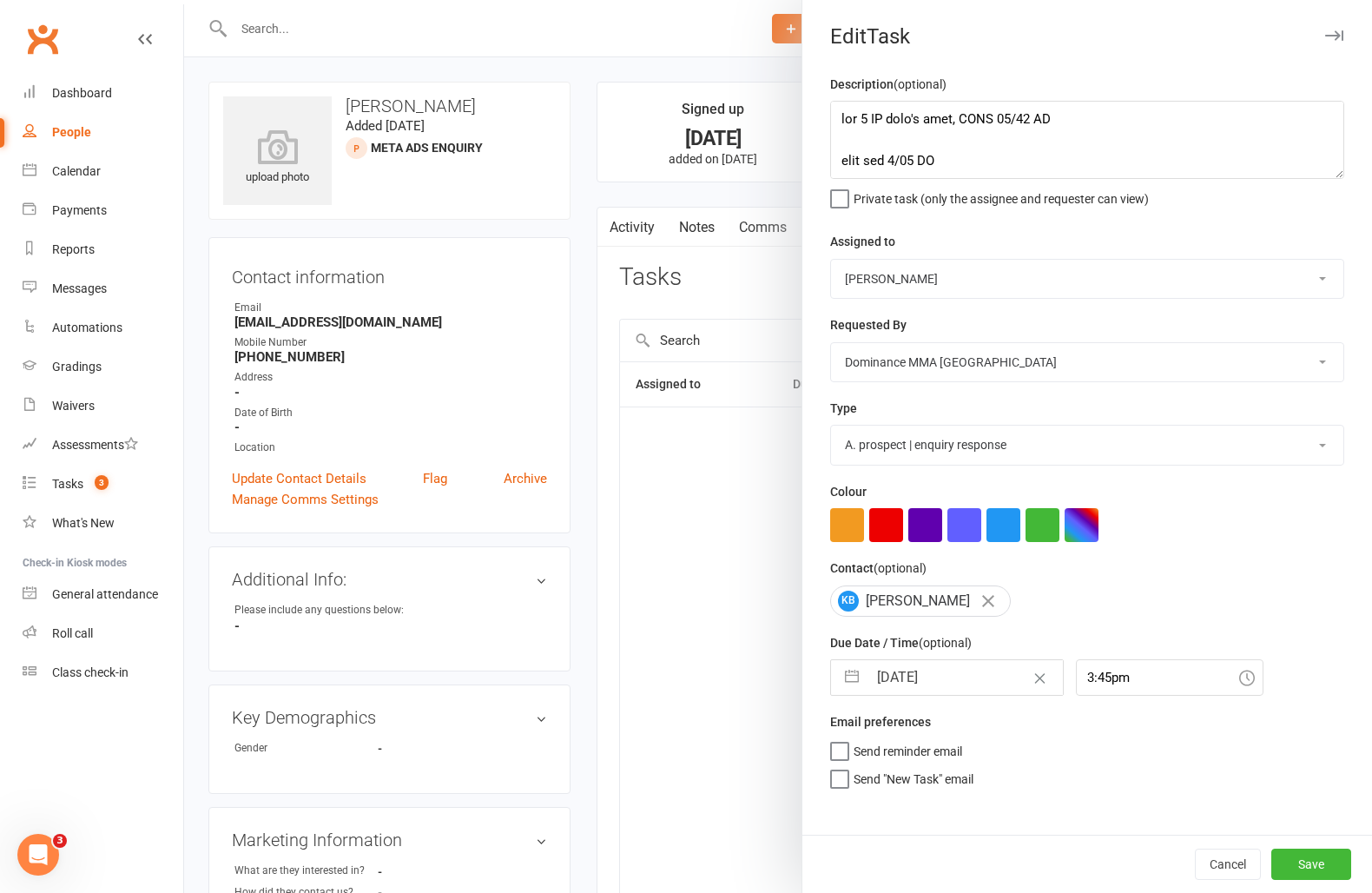
select select "2025"
select select "9"
select select "2025"
select select "10"
select select "2025"
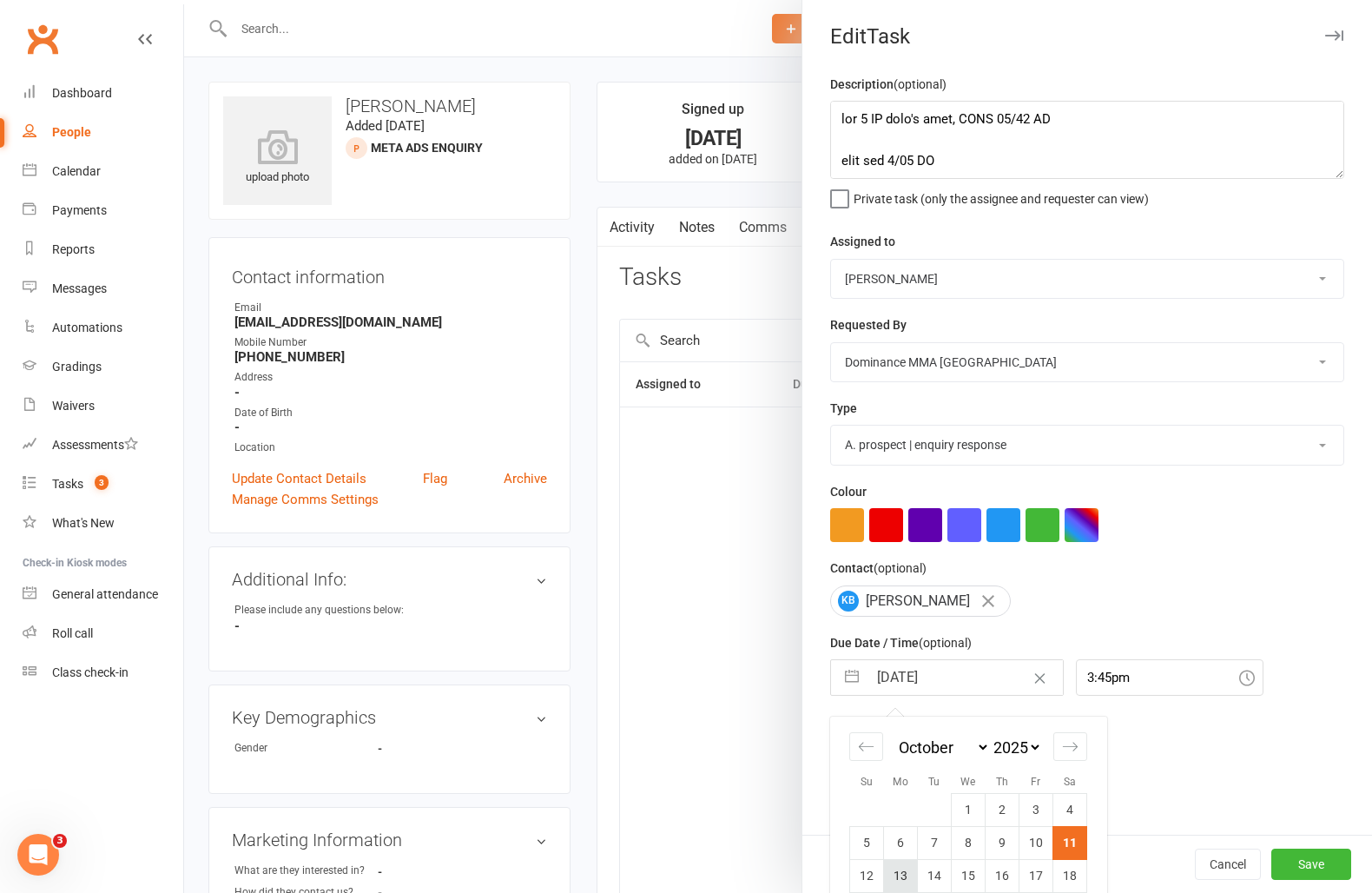
click at [904, 879] on td "13" at bounding box center [901, 875] width 34 height 33
type input "[DATE]"
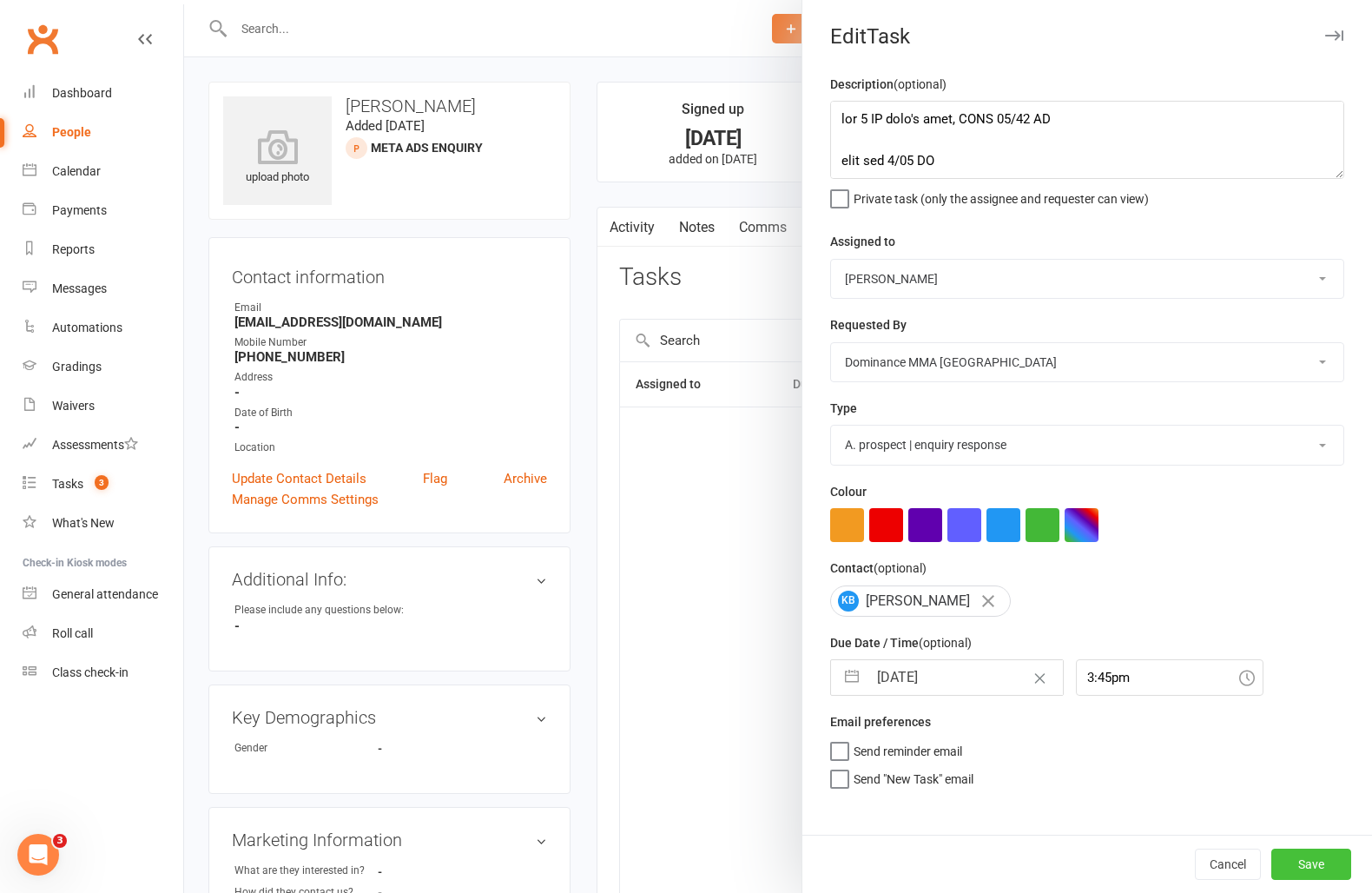
click at [1335, 868] on button "Save" at bounding box center [1311, 864] width 80 height 31
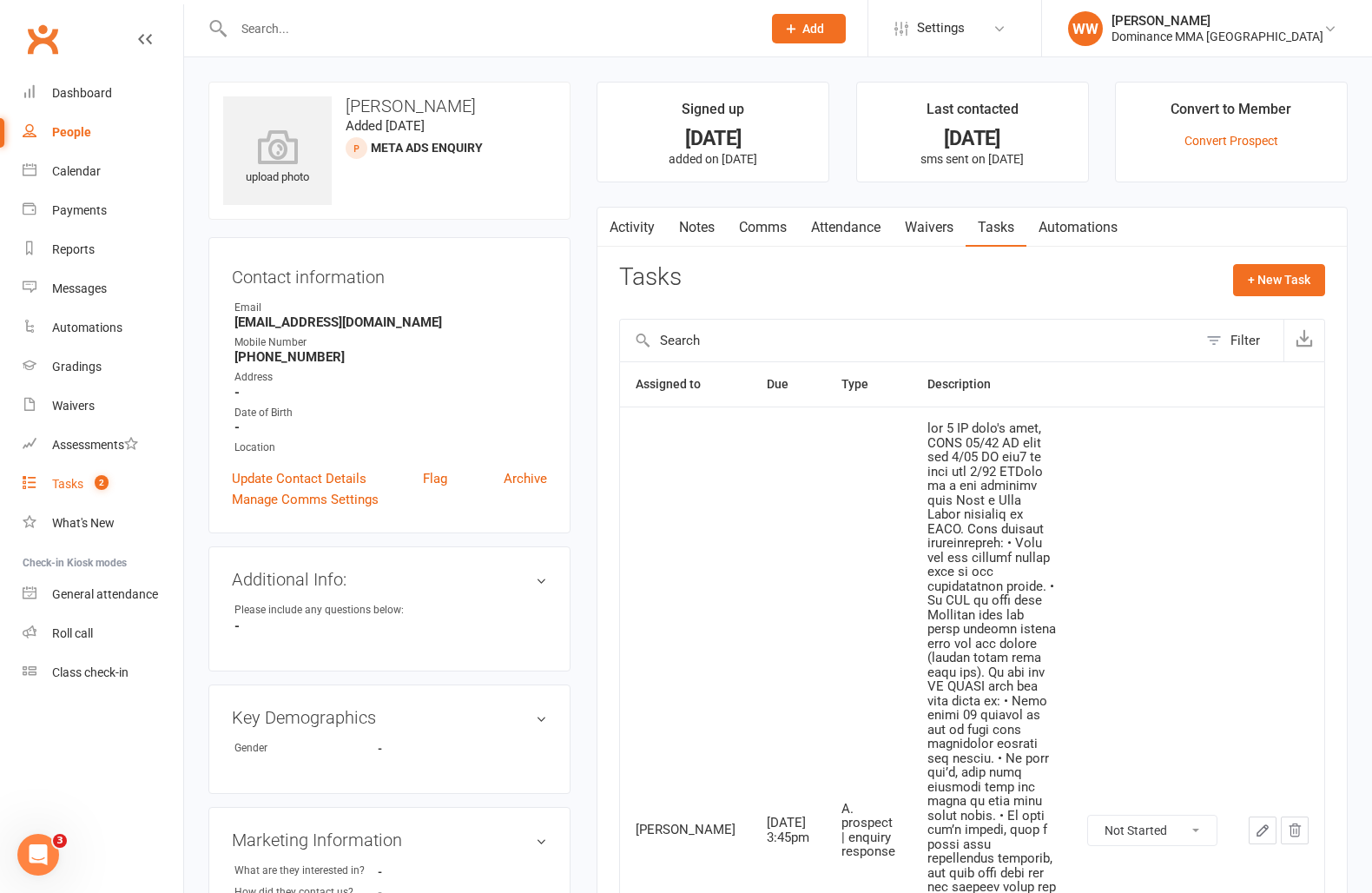
click at [97, 484] on span "2" at bounding box center [102, 482] width 14 height 14
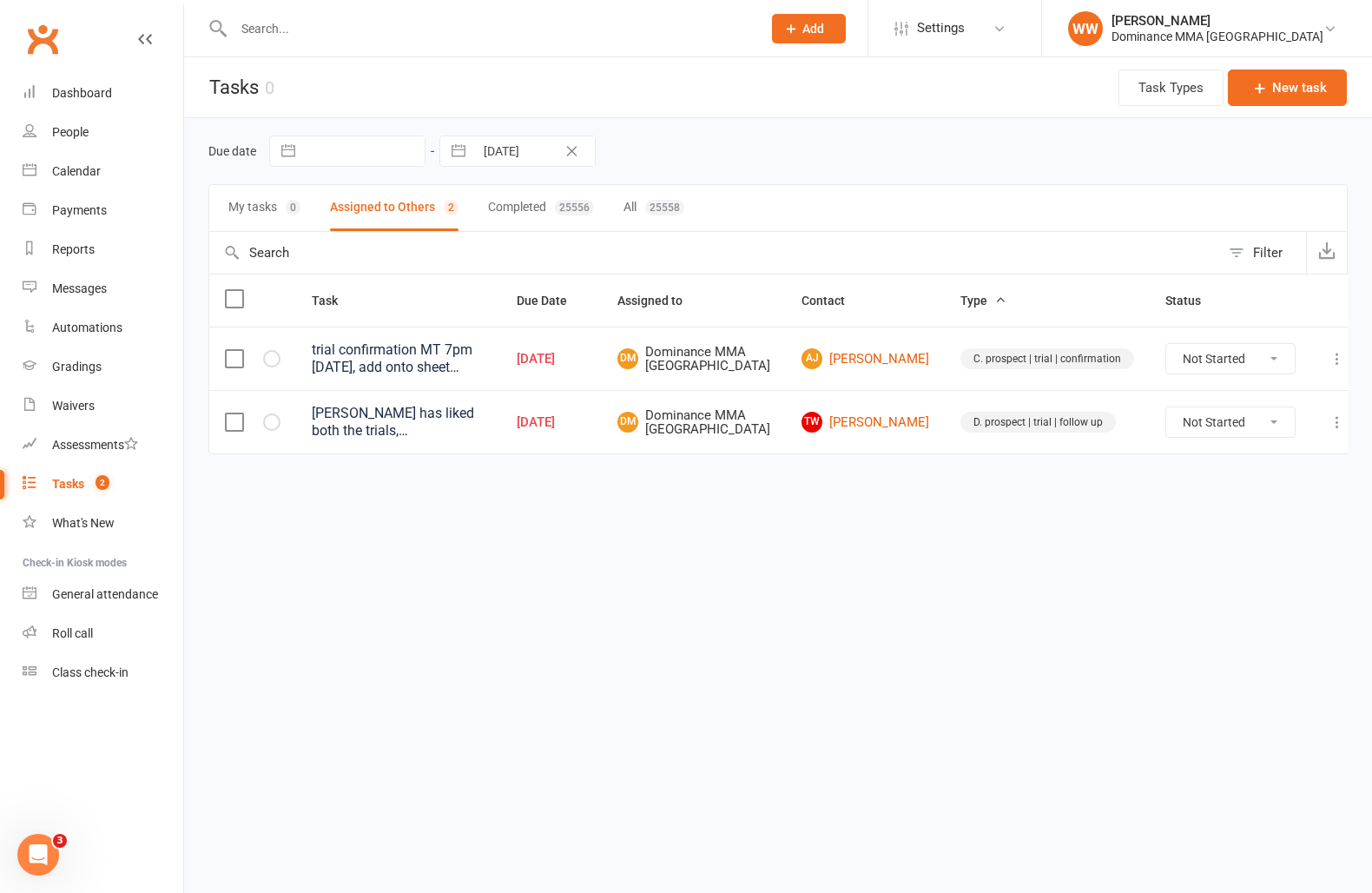
click at [793, 150] on div "Due date Navigate forward to interact with the calendar and select a date. Pres…" at bounding box center [778, 150] width 1139 height 31
click at [823, 162] on div "Due date Navigate forward to interact with the calendar and select a date. Pres…" at bounding box center [778, 150] width 1139 height 31
click at [900, 166] on div "Due date Navigate forward to interact with the calendar and select a date. Pres…" at bounding box center [778, 150] width 1139 height 31
click at [1329, 430] on icon at bounding box center [1337, 422] width 17 height 17
click at [1194, 503] on link "Edit" at bounding box center [1245, 502] width 172 height 35
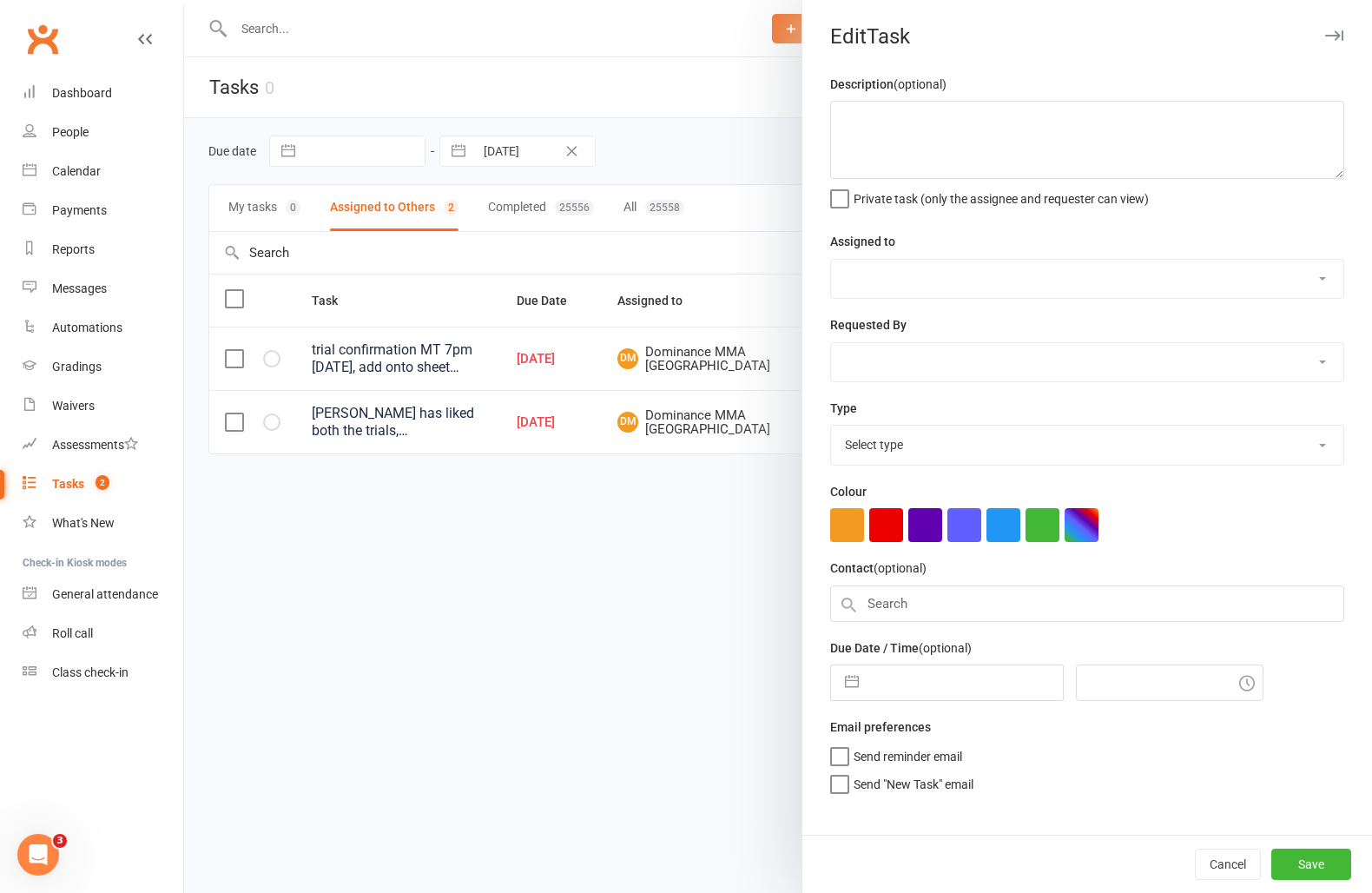
type textarea "Cormac has liked both the trials, Thomas is still keen for him to come in on Sa…"
select select "12631"
type input "11 Oct 2025"
type input "5:30pm"
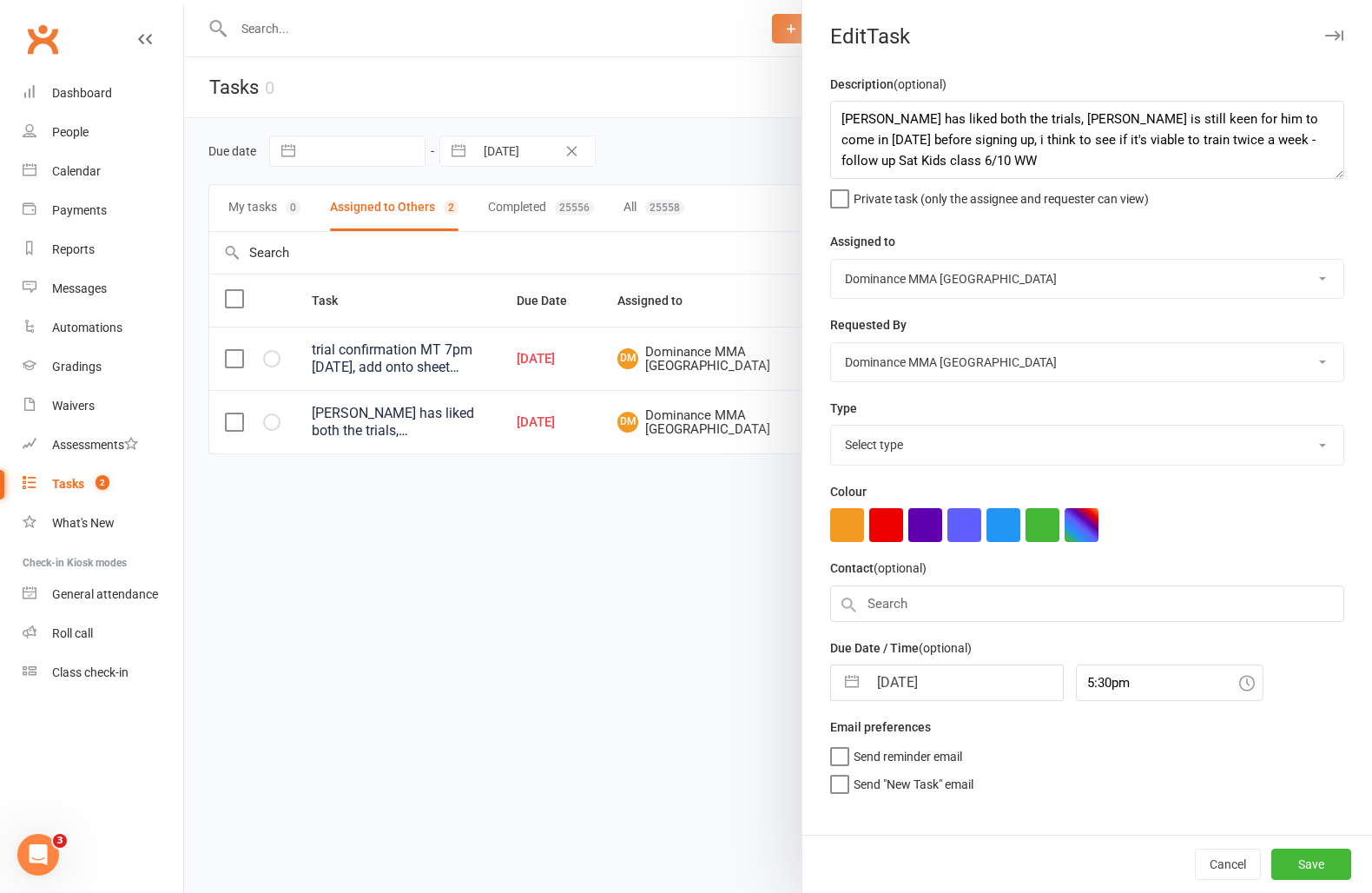
select select "3863"
click at [888, 279] on select "Cat Wilson Alish S. David Hart Lachlan Dart Will Wesley Ellen T. Max Viney Domi…" at bounding box center [1087, 279] width 512 height 39
select select "49757"
click at [831, 260] on select "Cat Wilson Alish S. David Hart Lachlan Dart Will Wesley Ellen T. Max Viney Domi…" at bounding box center [1087, 279] width 512 height 39
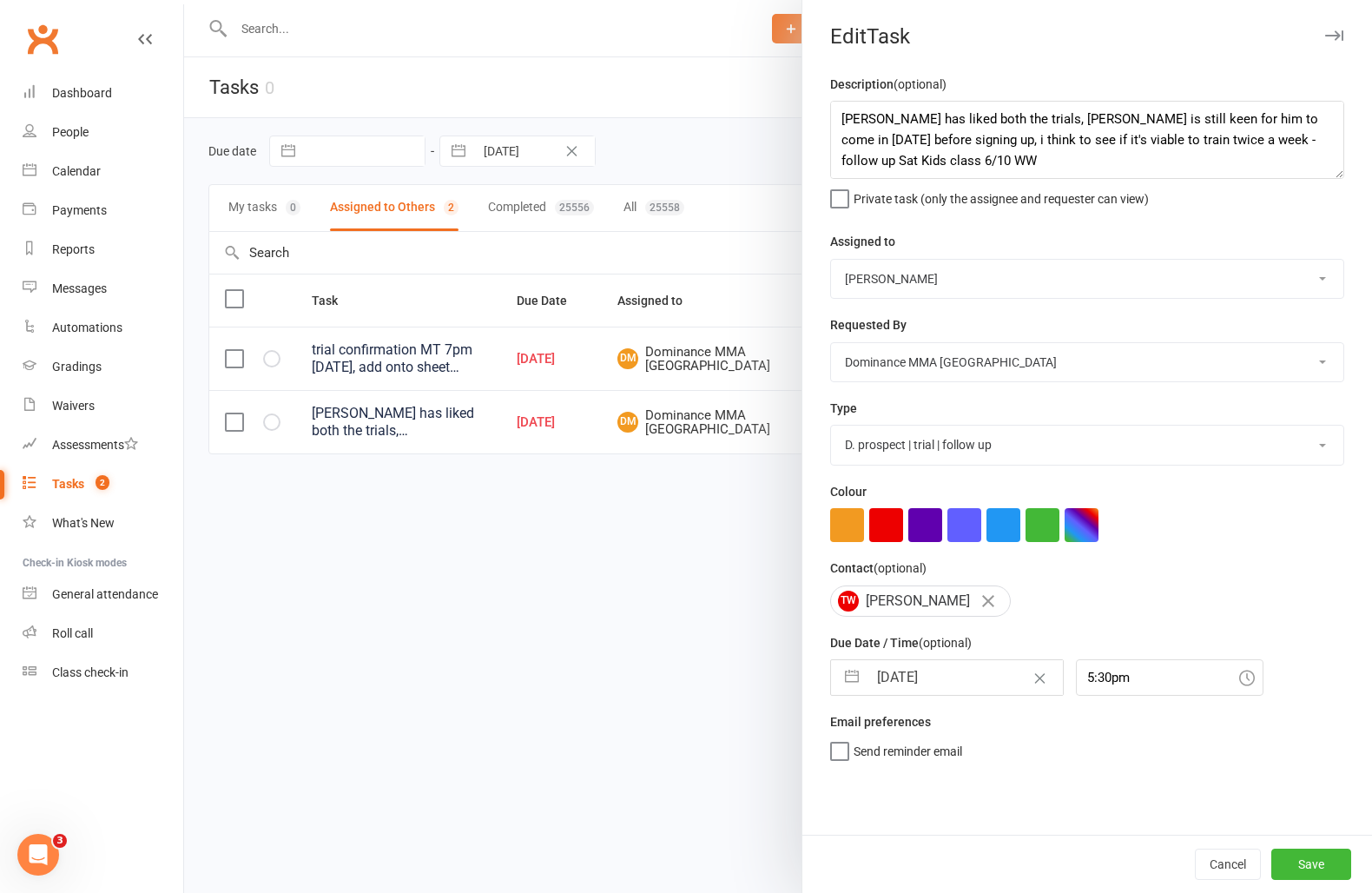
click at [927, 695] on input "11 Oct 2025" at bounding box center [965, 677] width 195 height 35
select select "8"
select select "2025"
select select "9"
select select "2025"
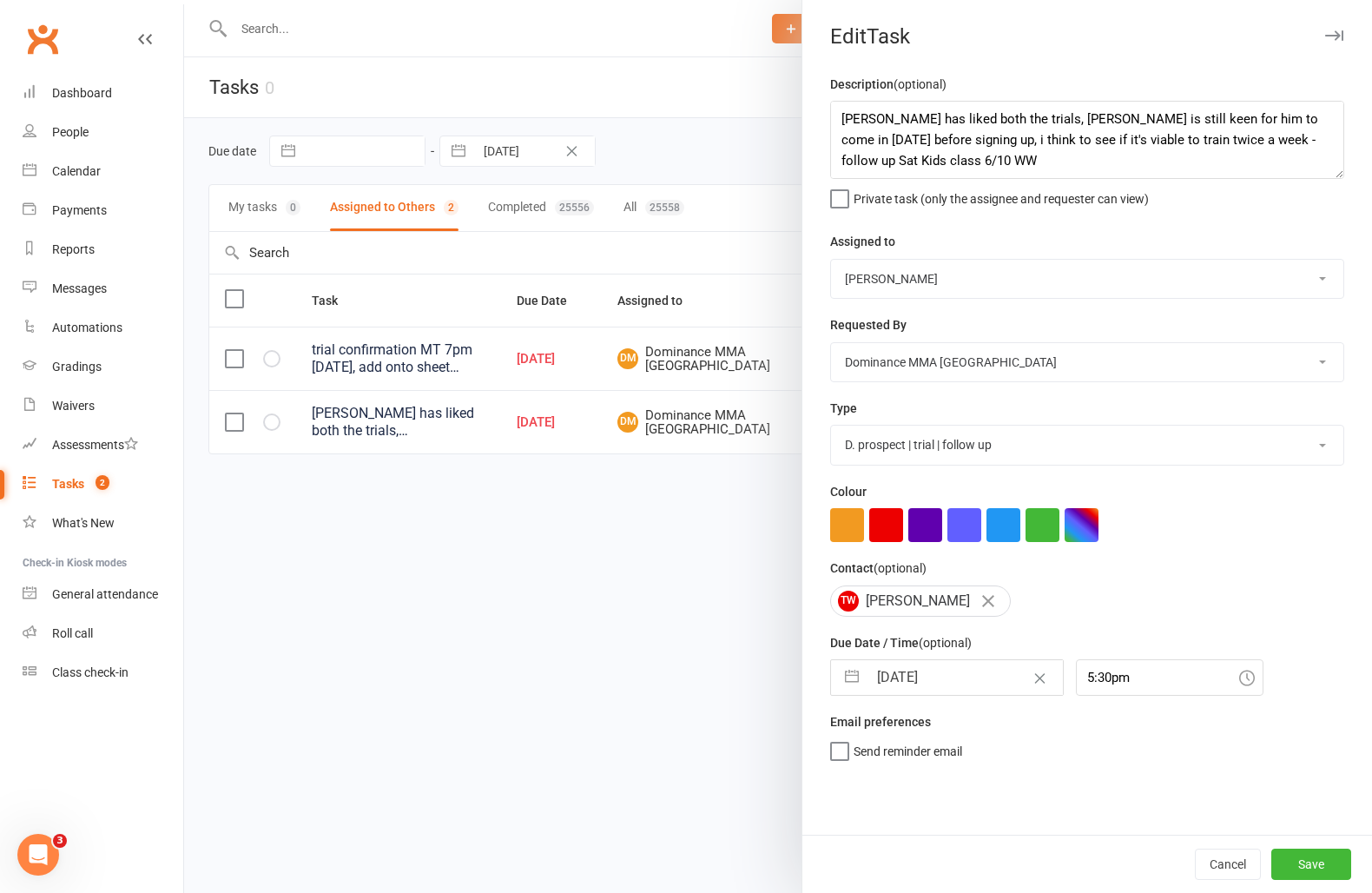
select select "10"
select select "2025"
click at [897, 872] on td "13" at bounding box center [901, 875] width 34 height 33
type input "[DATE]"
click at [1311, 867] on button "Save" at bounding box center [1311, 864] width 80 height 31
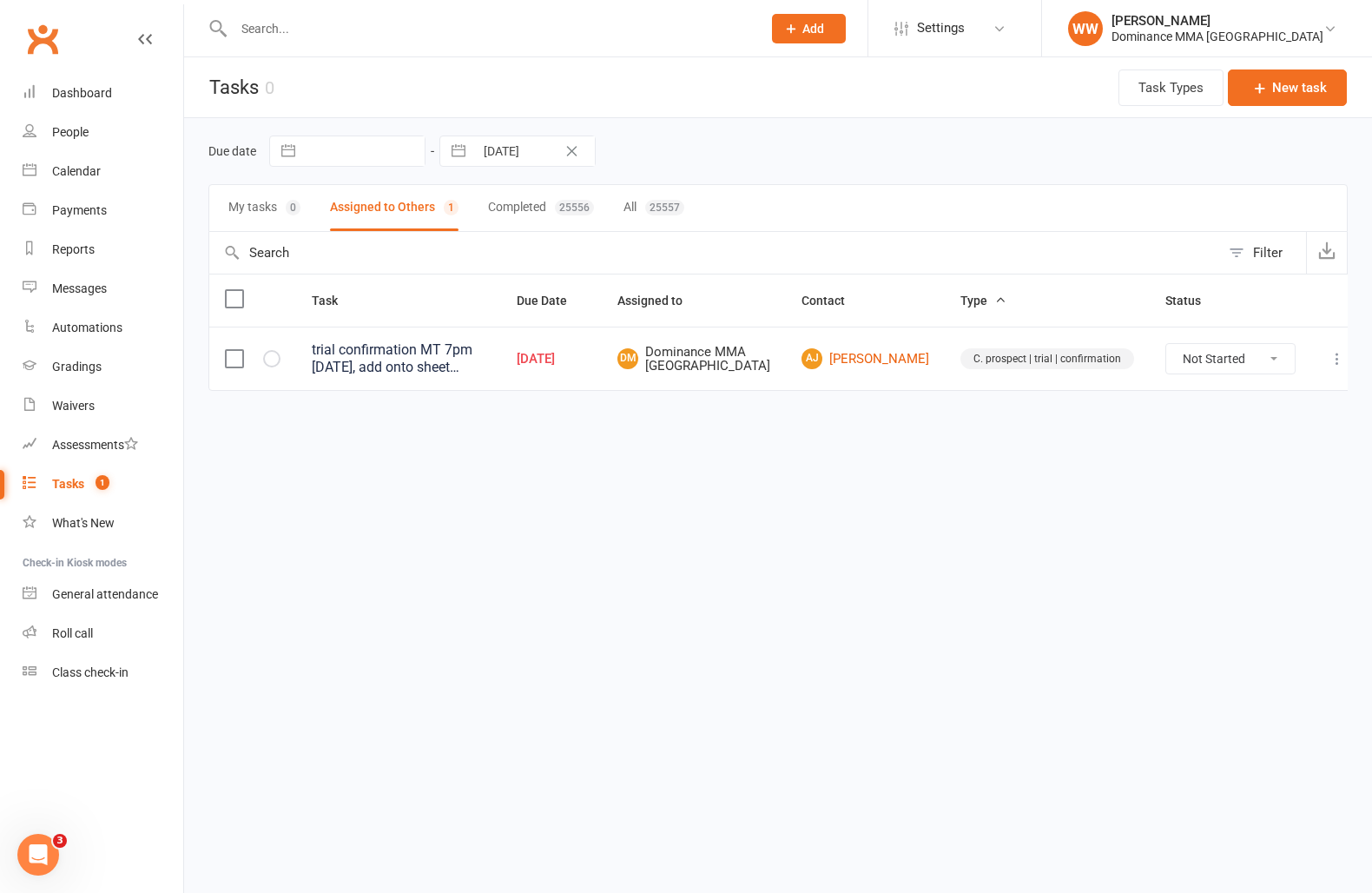
click at [811, 464] on html "Prospect Member Non-attending contact Task Bulk message Add Settings Membership…" at bounding box center [686, 232] width 1372 height 464
click at [740, 163] on div "Due date Navigate forward to interact with the calendar and select a date. Pres…" at bounding box center [778, 150] width 1139 height 31
click at [751, 161] on div "Due date Navigate forward to interact with the calendar and select a date. Pres…" at bounding box center [778, 150] width 1139 height 31
click at [475, 39] on input "text" at bounding box center [489, 28] width 521 height 24
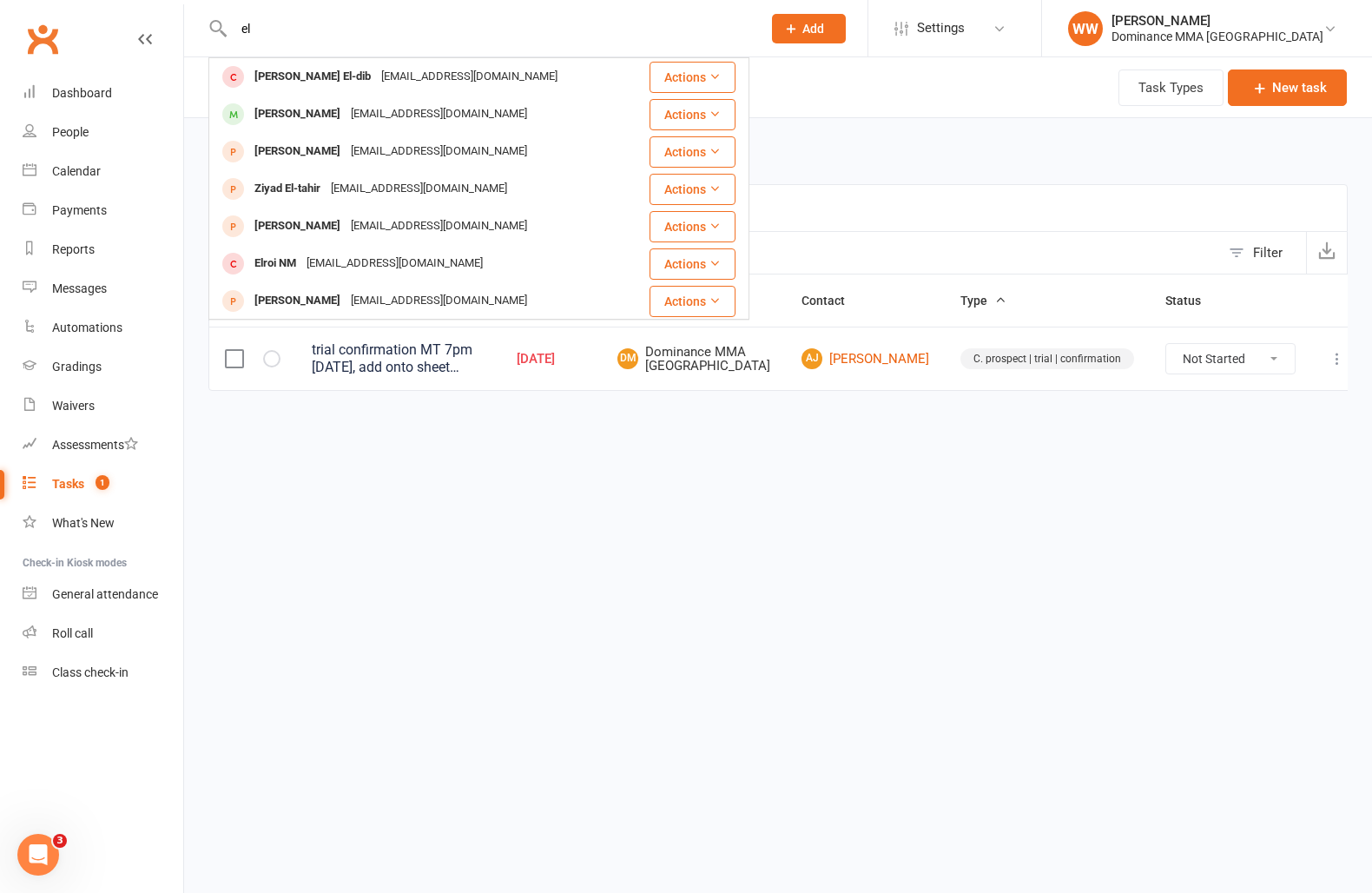
type input "e"
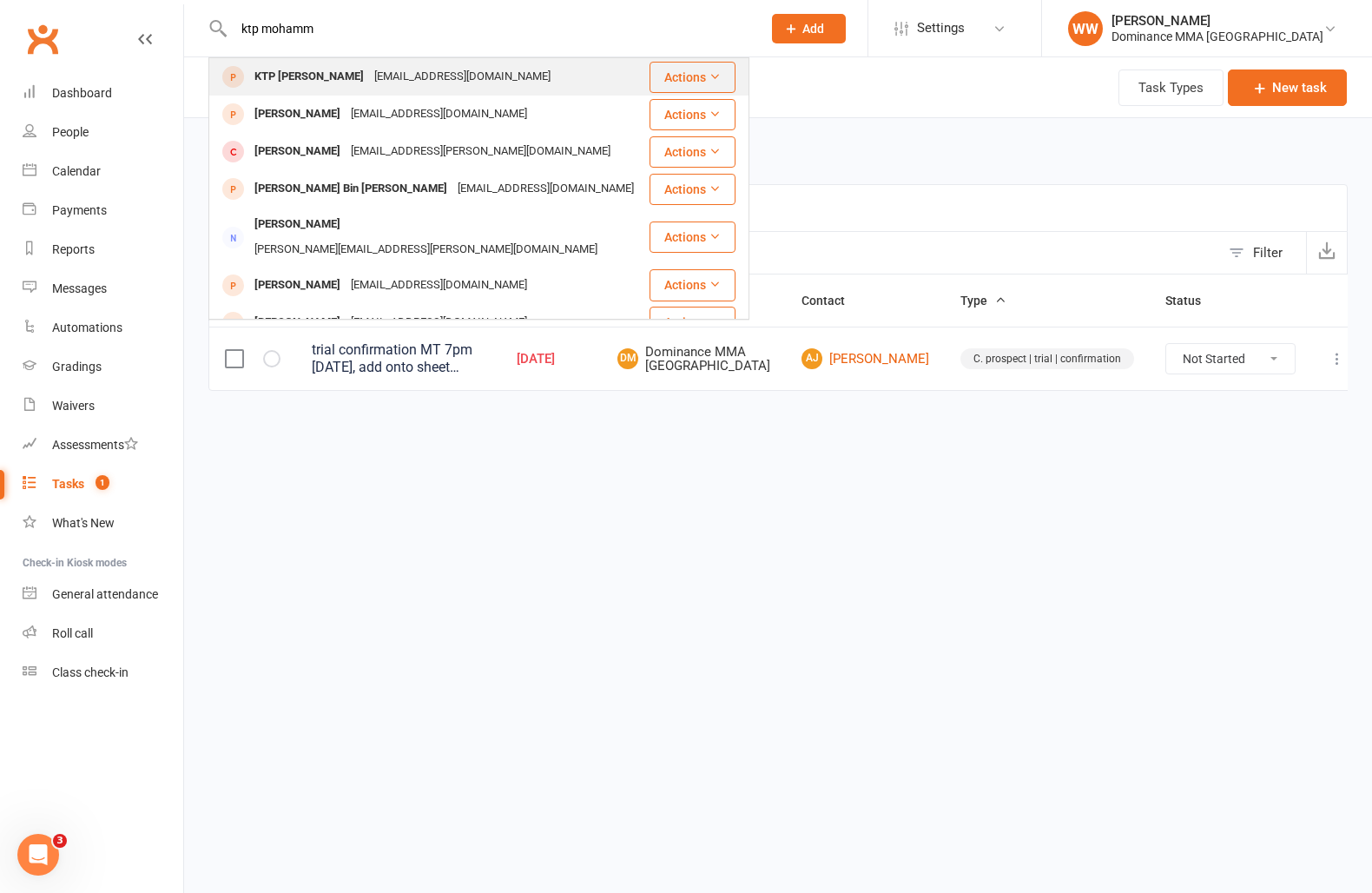
type input "ktp mohamm"
click at [369, 88] on div "frm33rd@gmail.com" at bounding box center [462, 77] width 187 height 25
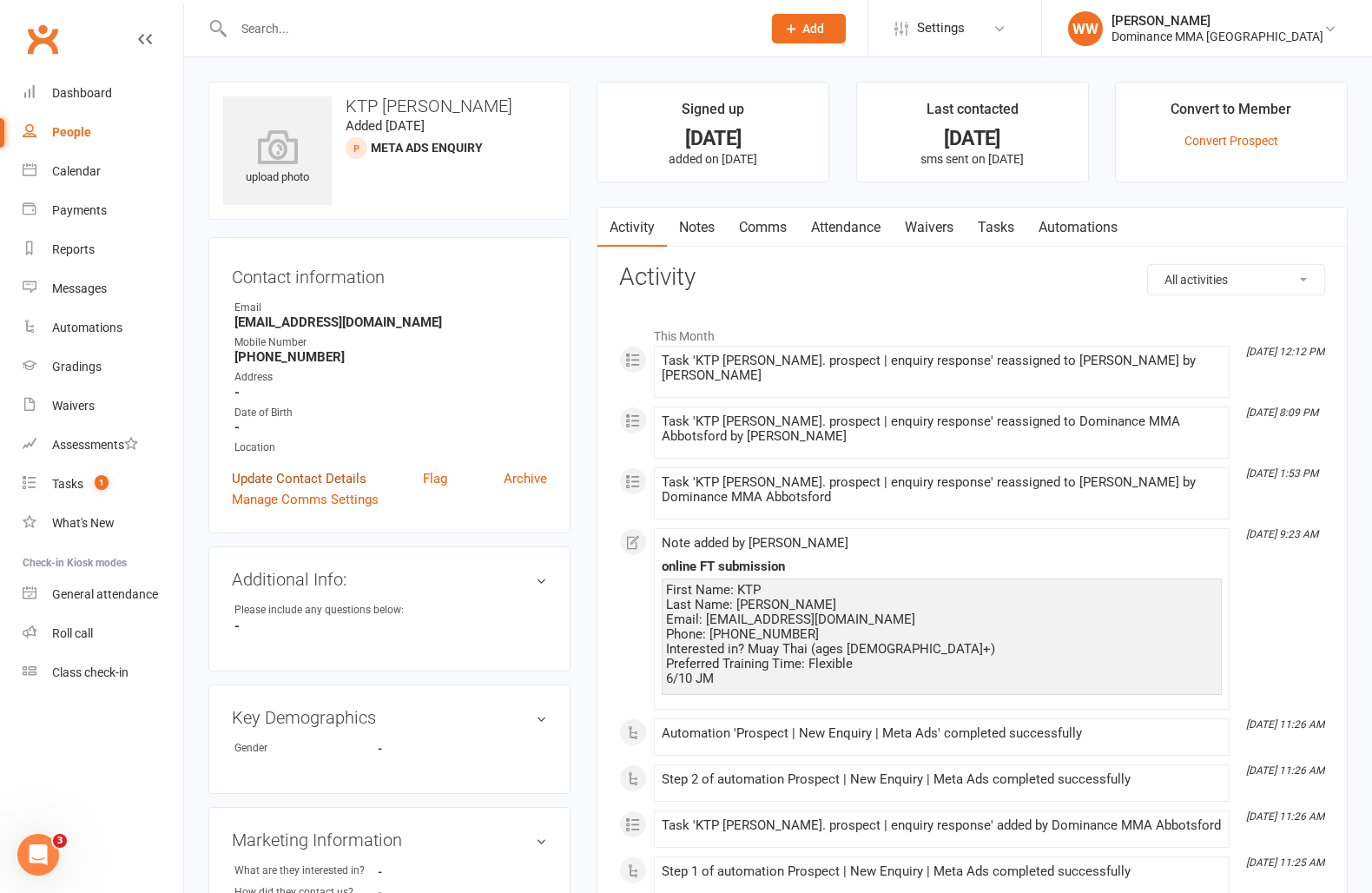
click at [338, 471] on link "Update Contact Details" at bounding box center [299, 478] width 134 height 21
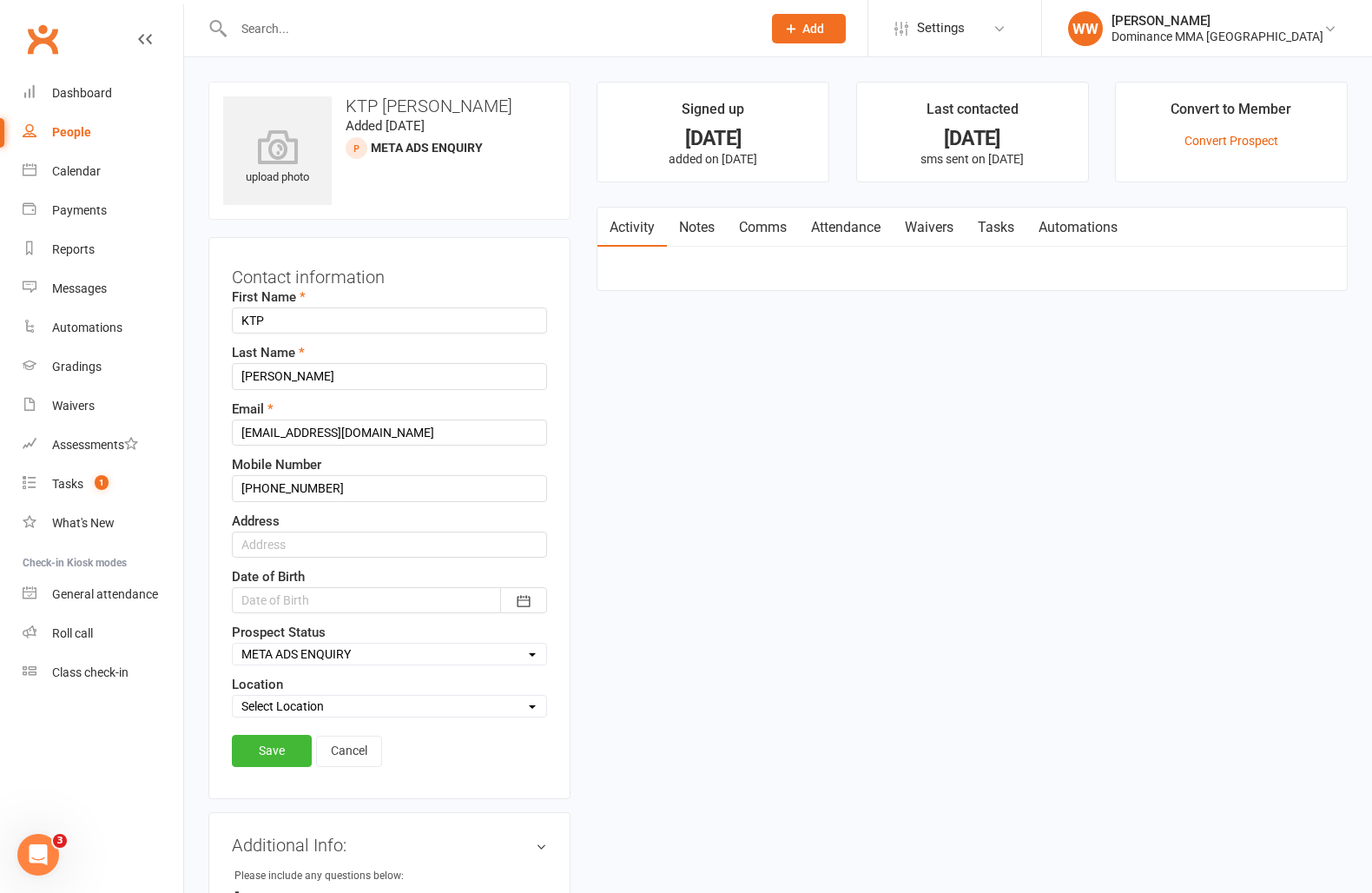
scroll to position [82, 0]
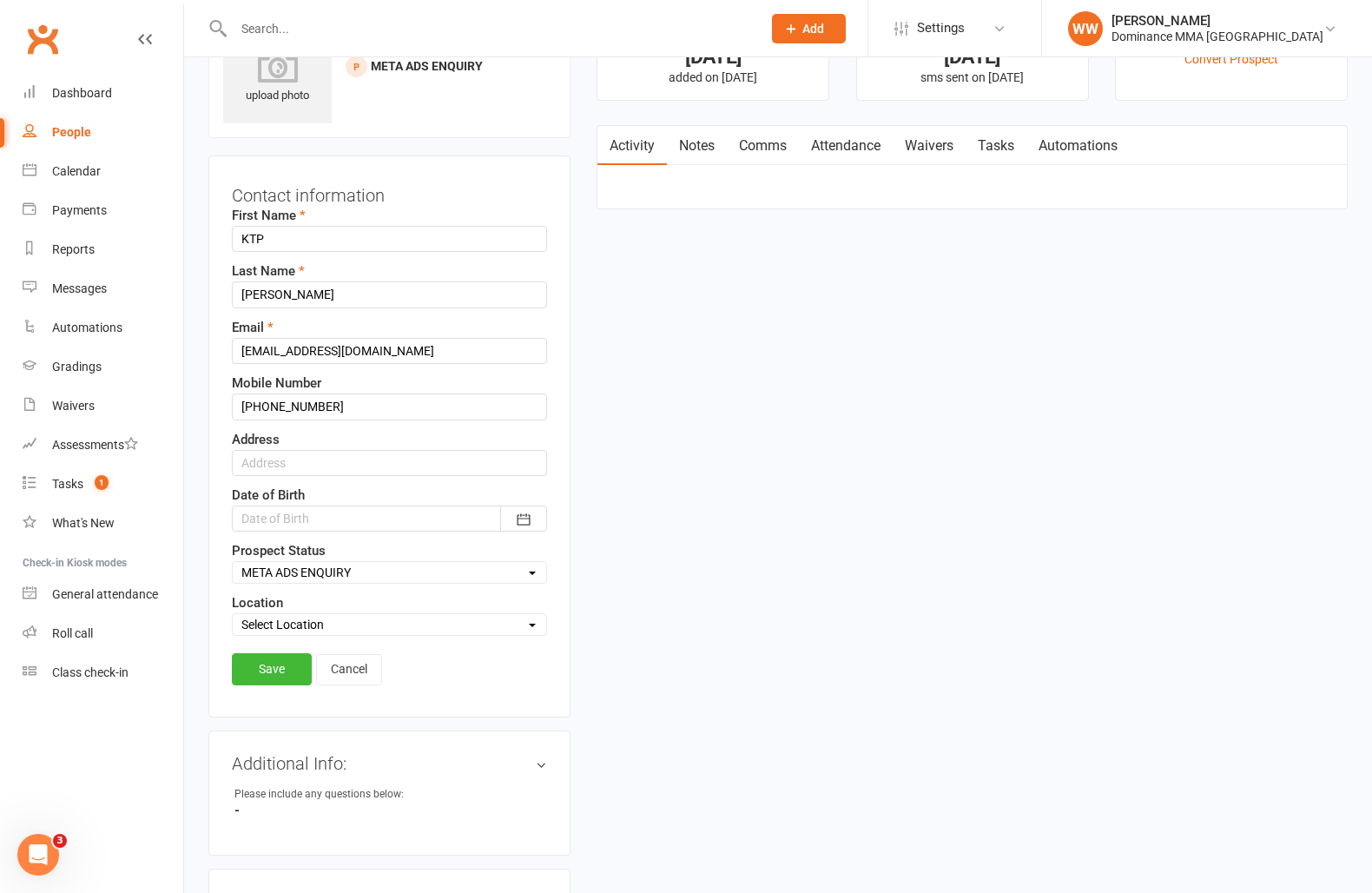
click at [330, 575] on select "Select ENQUIRY WEBSITE ENQUIRY GOOGLE ADS ENQUIRY META ADS ENQUIRY DROPPED DROP…" at bounding box center [390, 571] width 313 height 19
select select "DROPPED"
click at [233, 562] on select "Select ENQUIRY WEBSITE ENQUIRY GOOGLE ADS ENQUIRY META ADS ENQUIRY DROPPED DROP…" at bounding box center [390, 571] width 313 height 19
click at [286, 663] on link "Save" at bounding box center [271, 668] width 80 height 31
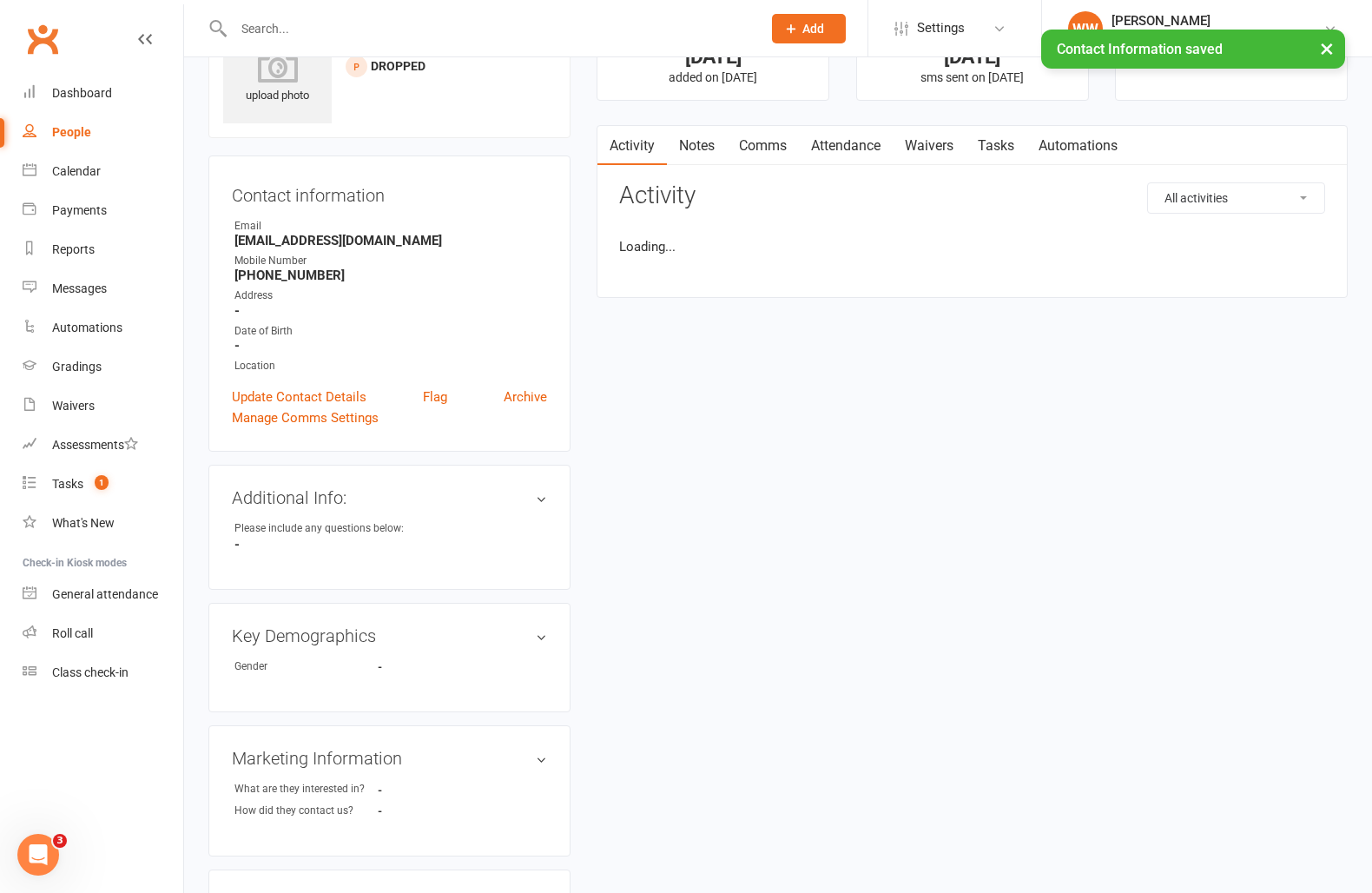
click at [701, 140] on link "Notes" at bounding box center [697, 146] width 60 height 40
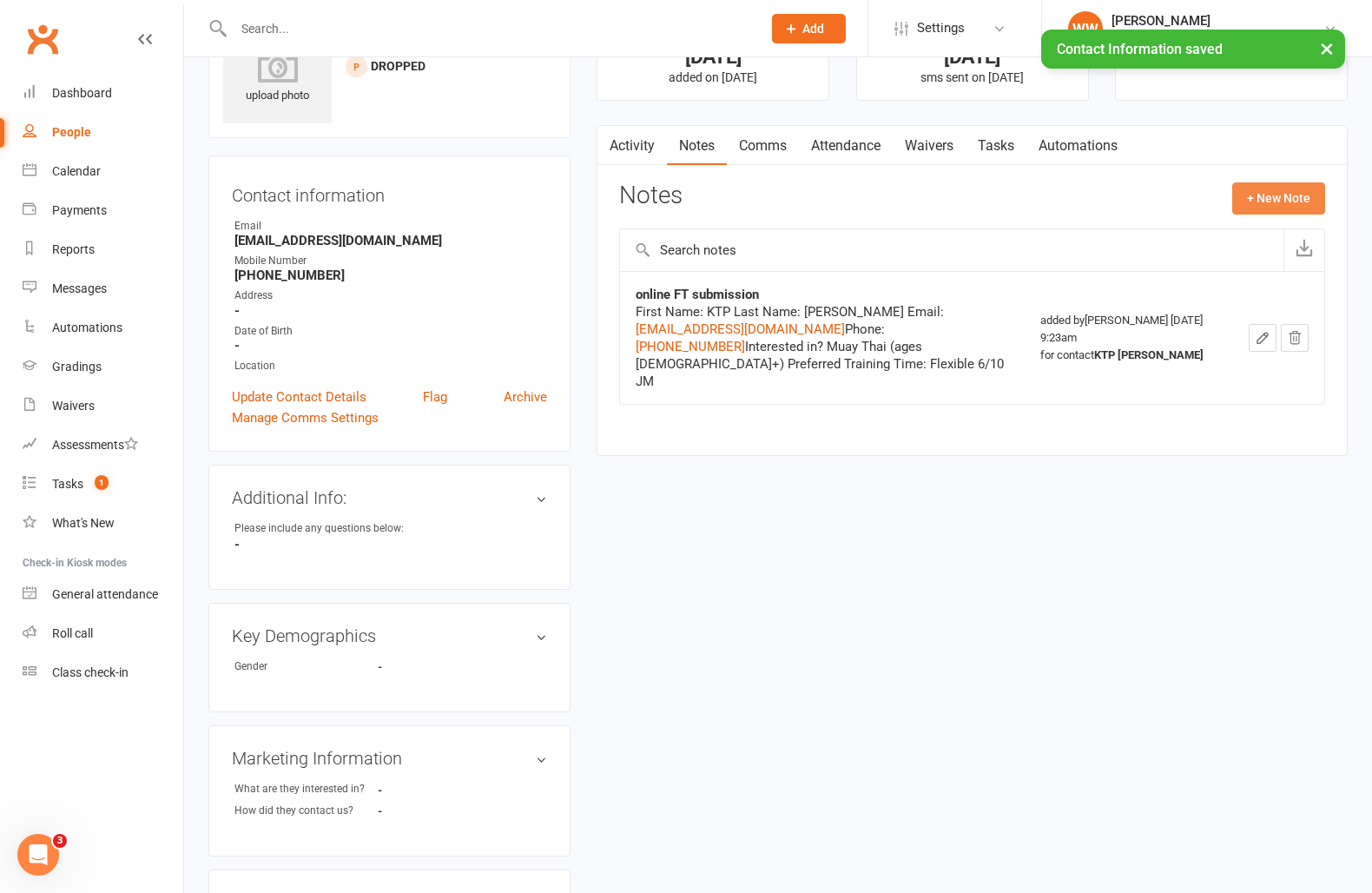
click at [1248, 201] on button "+ New Note" at bounding box center [1279, 198] width 93 height 31
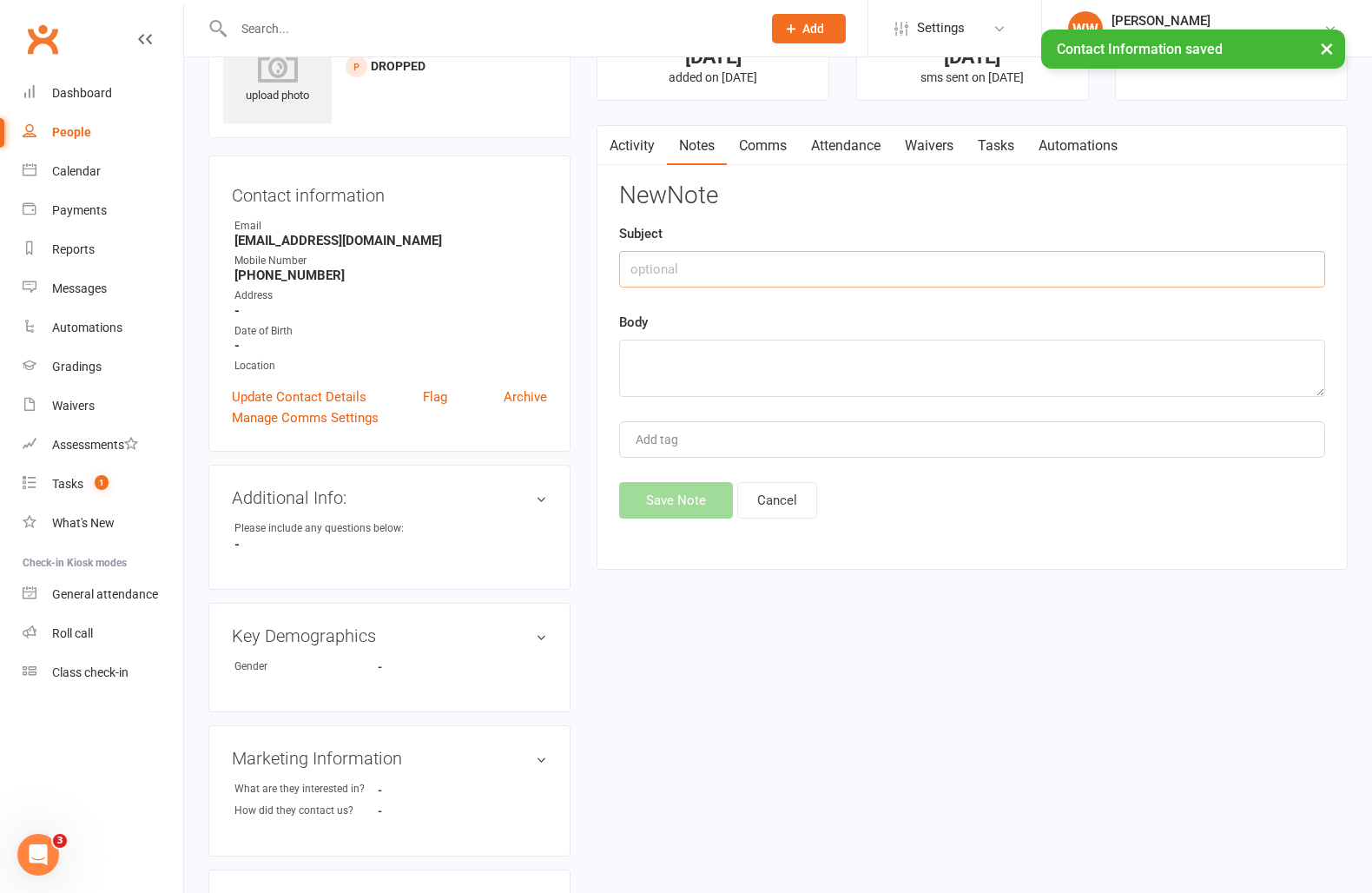
click at [804, 271] on input "text" at bounding box center [972, 269] width 706 height 37
type input "dropped"
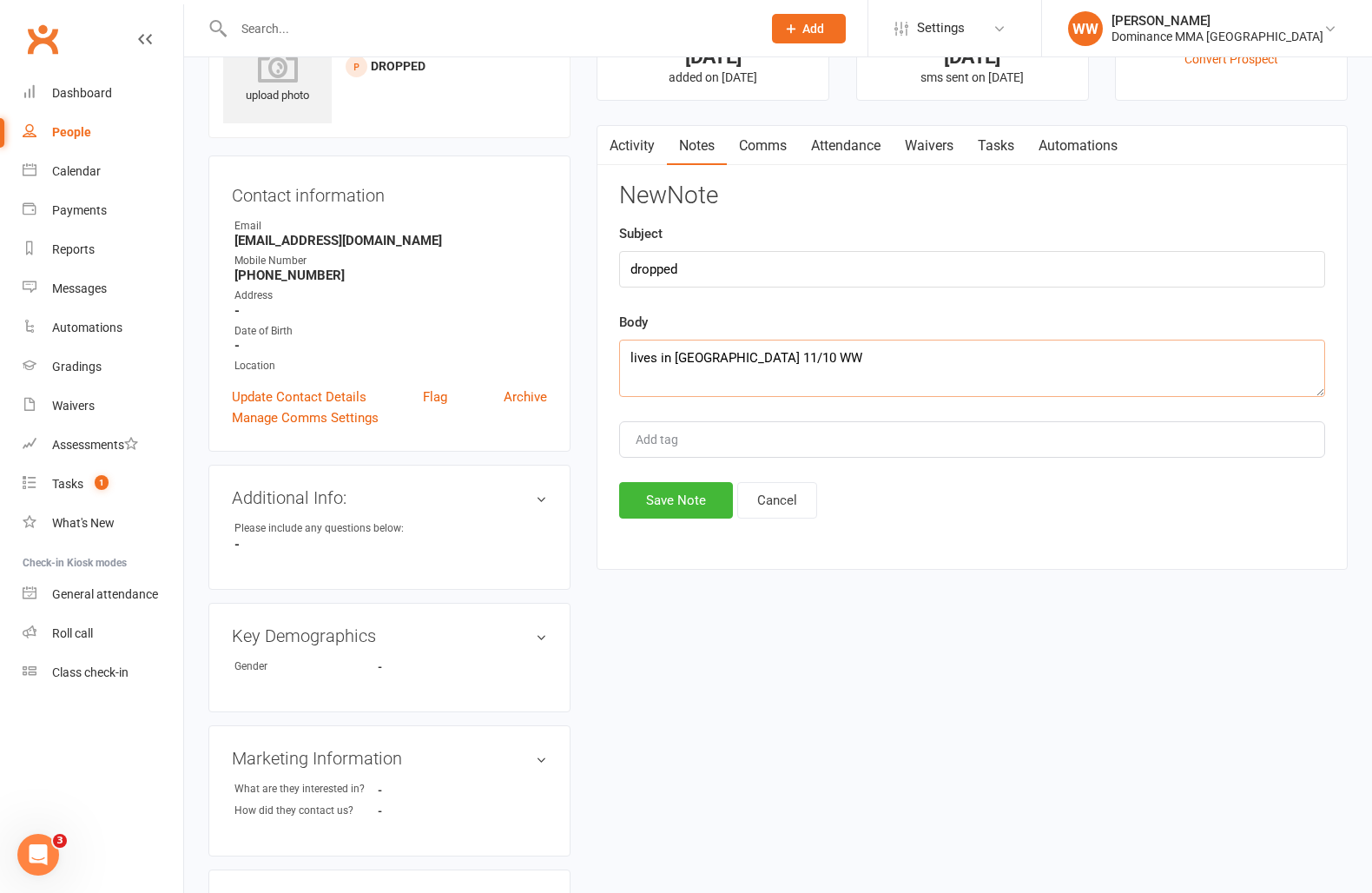
type textarea "lives in melton 11/10 WW"
click at [682, 495] on button "Save Note" at bounding box center [675, 500] width 114 height 37
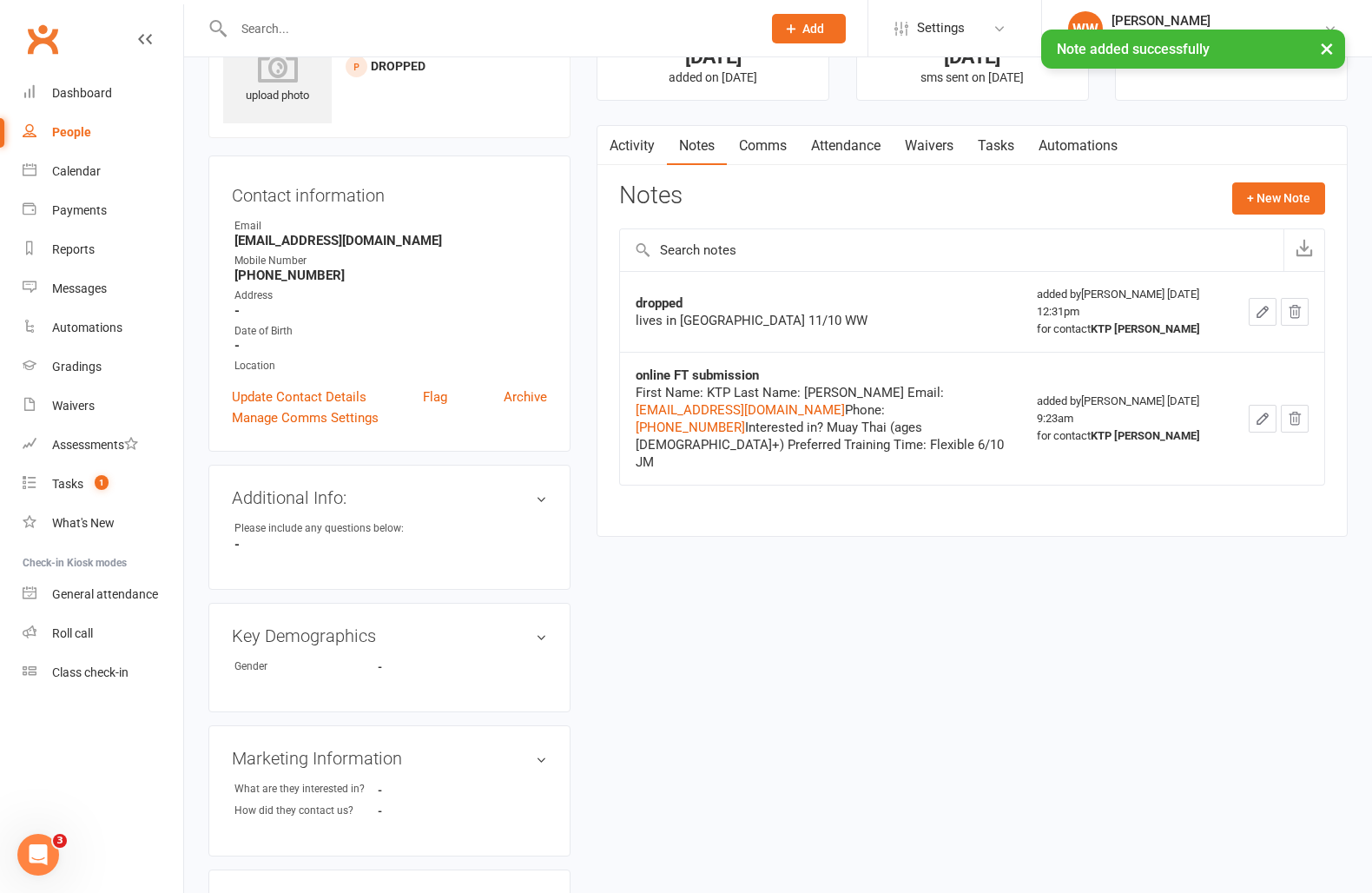
click at [1001, 148] on link "Tasks" at bounding box center [996, 146] width 61 height 40
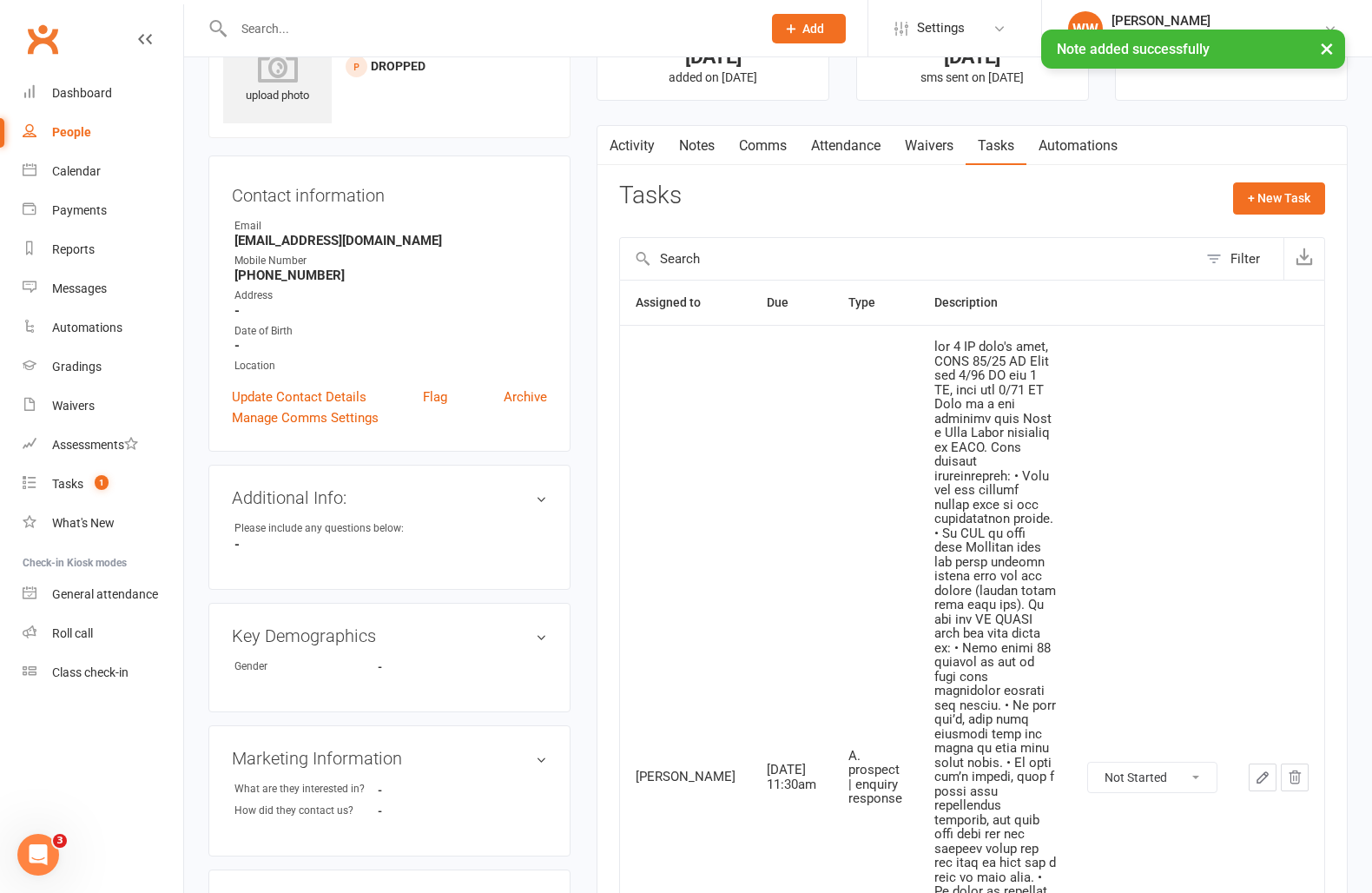
click at [1145, 762] on select "Not Started In Progress Waiting Complete" at bounding box center [1153, 777] width 129 height 30
click at [1088, 762] on select "Not Started In Progress Waiting Complete" at bounding box center [1153, 777] width 129 height 30
select select "unstarted"
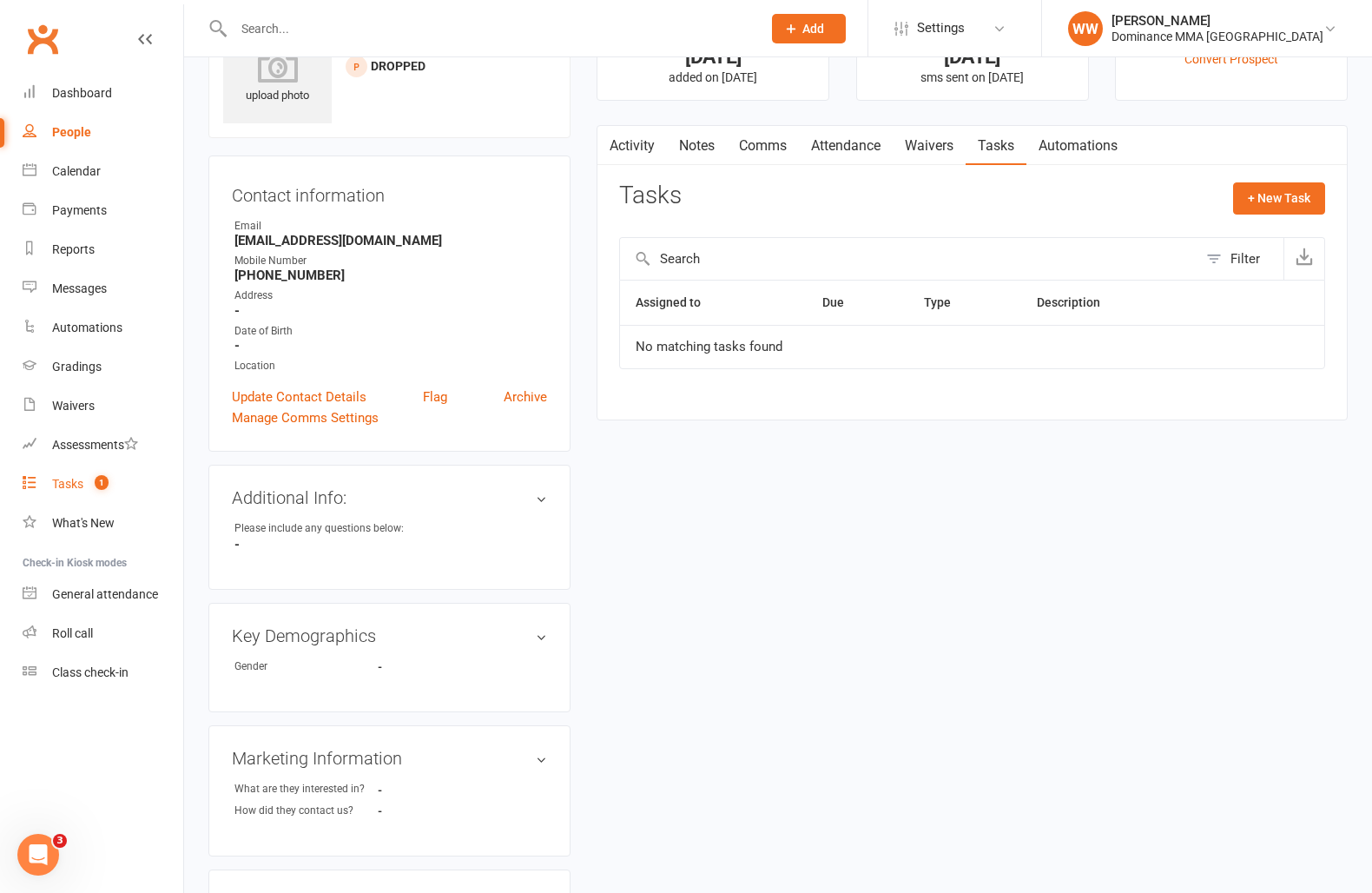
click at [69, 489] on div "Tasks" at bounding box center [67, 484] width 31 height 14
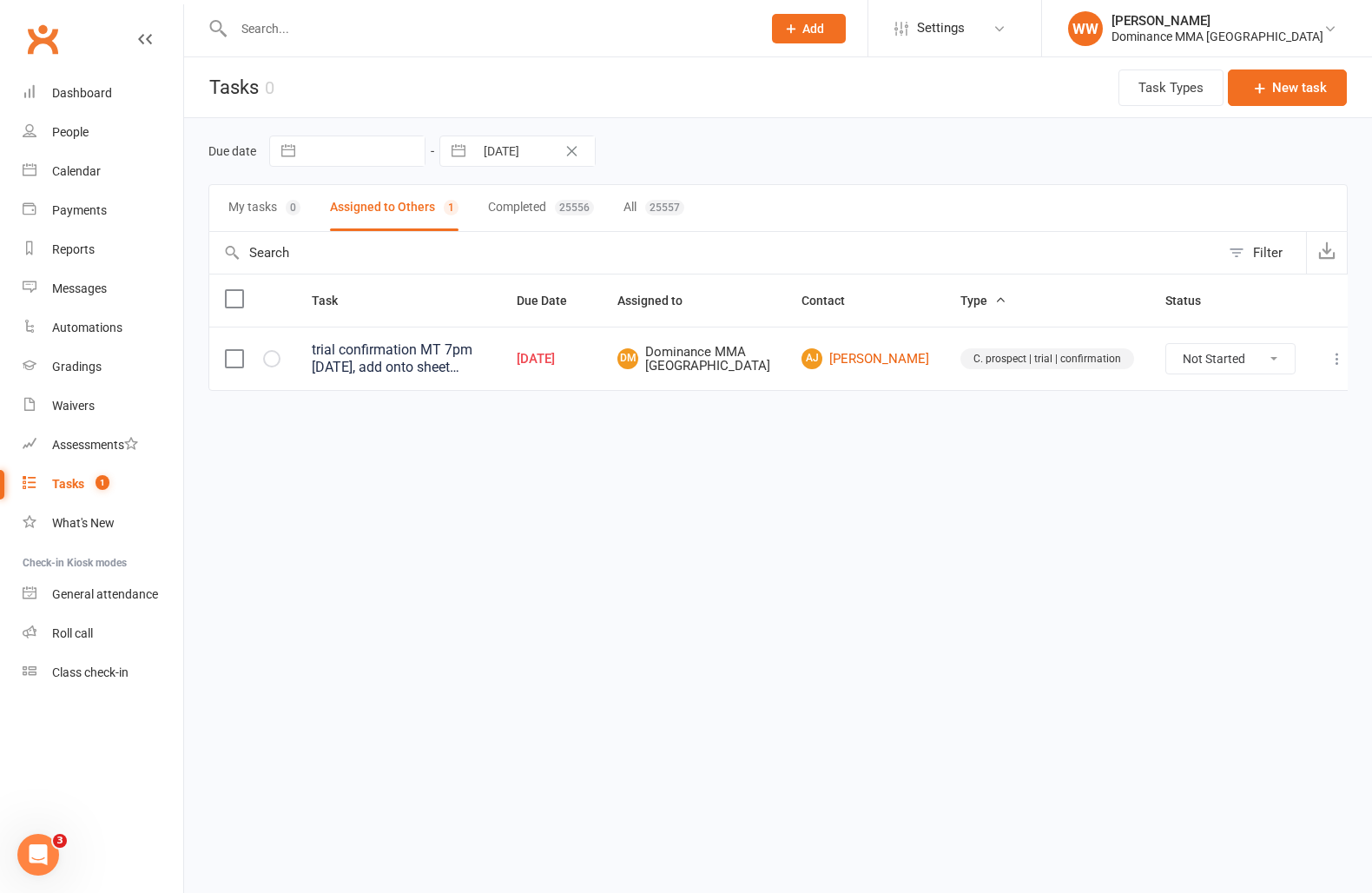
click at [388, 32] on input "text" at bounding box center [489, 28] width 521 height 24
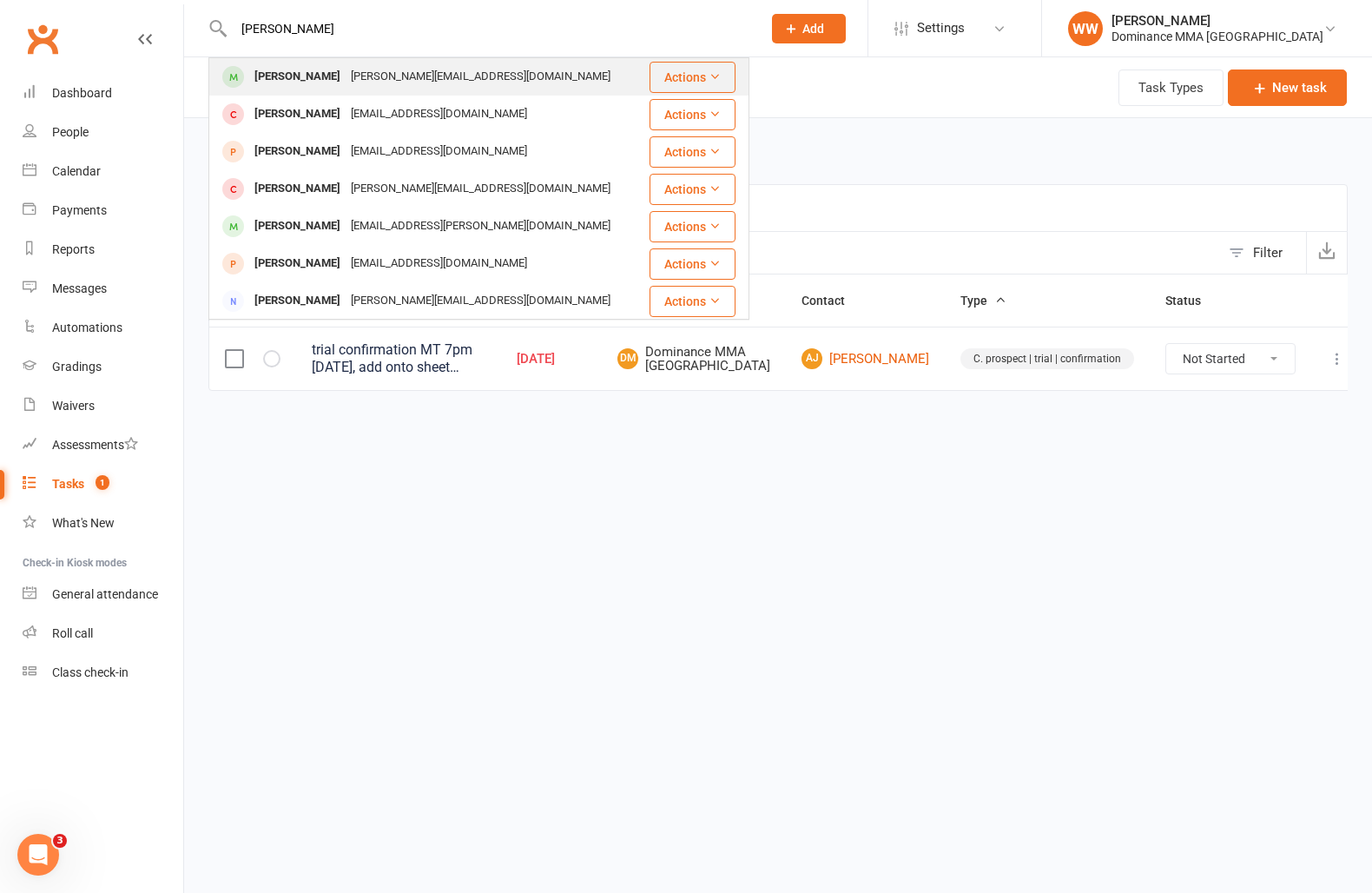
type input "liam heaver"
click at [413, 84] on div "liam@heaver.com.au" at bounding box center [481, 77] width 270 height 25
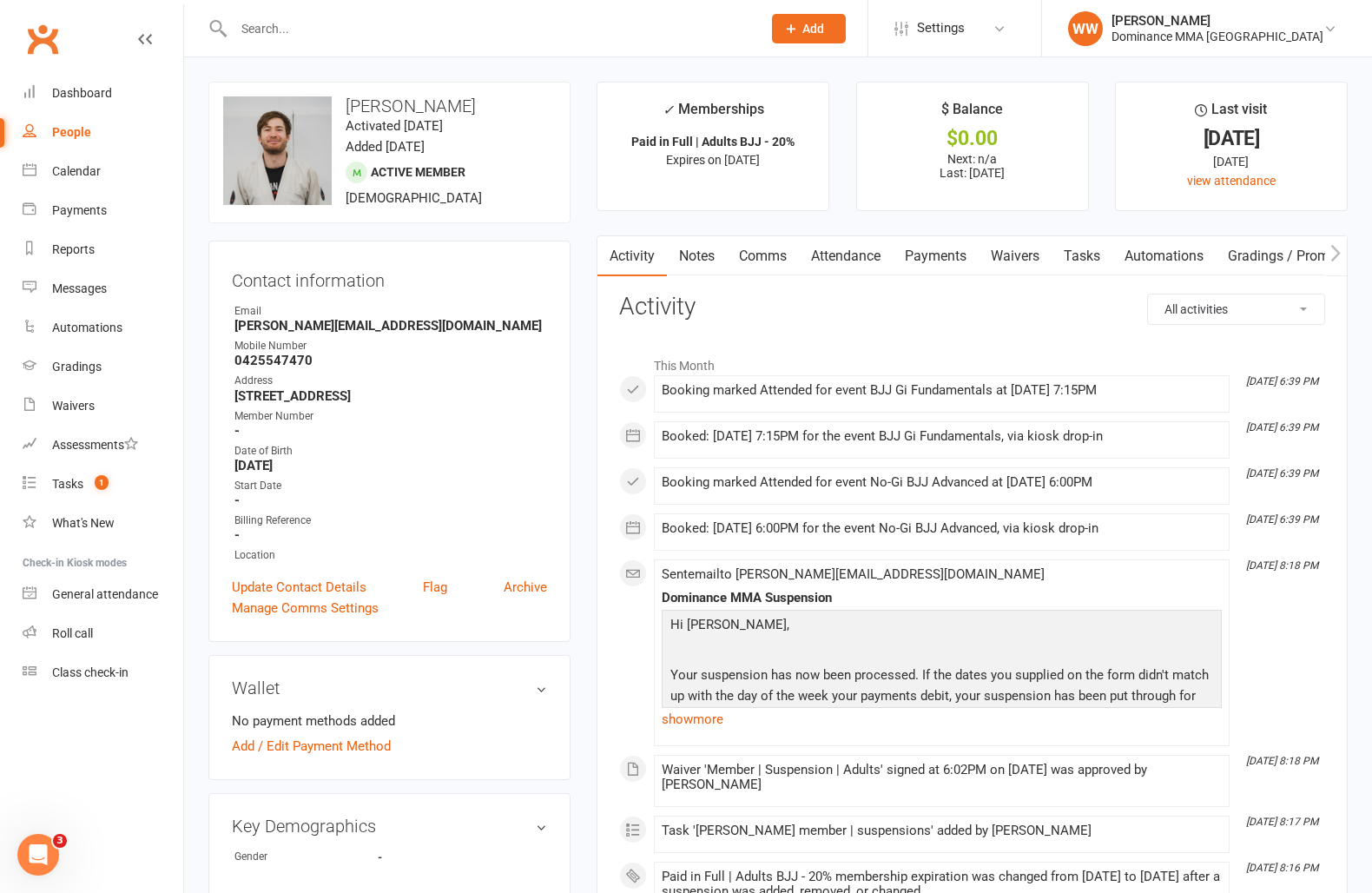
click at [850, 250] on link "Attendance" at bounding box center [845, 256] width 94 height 40
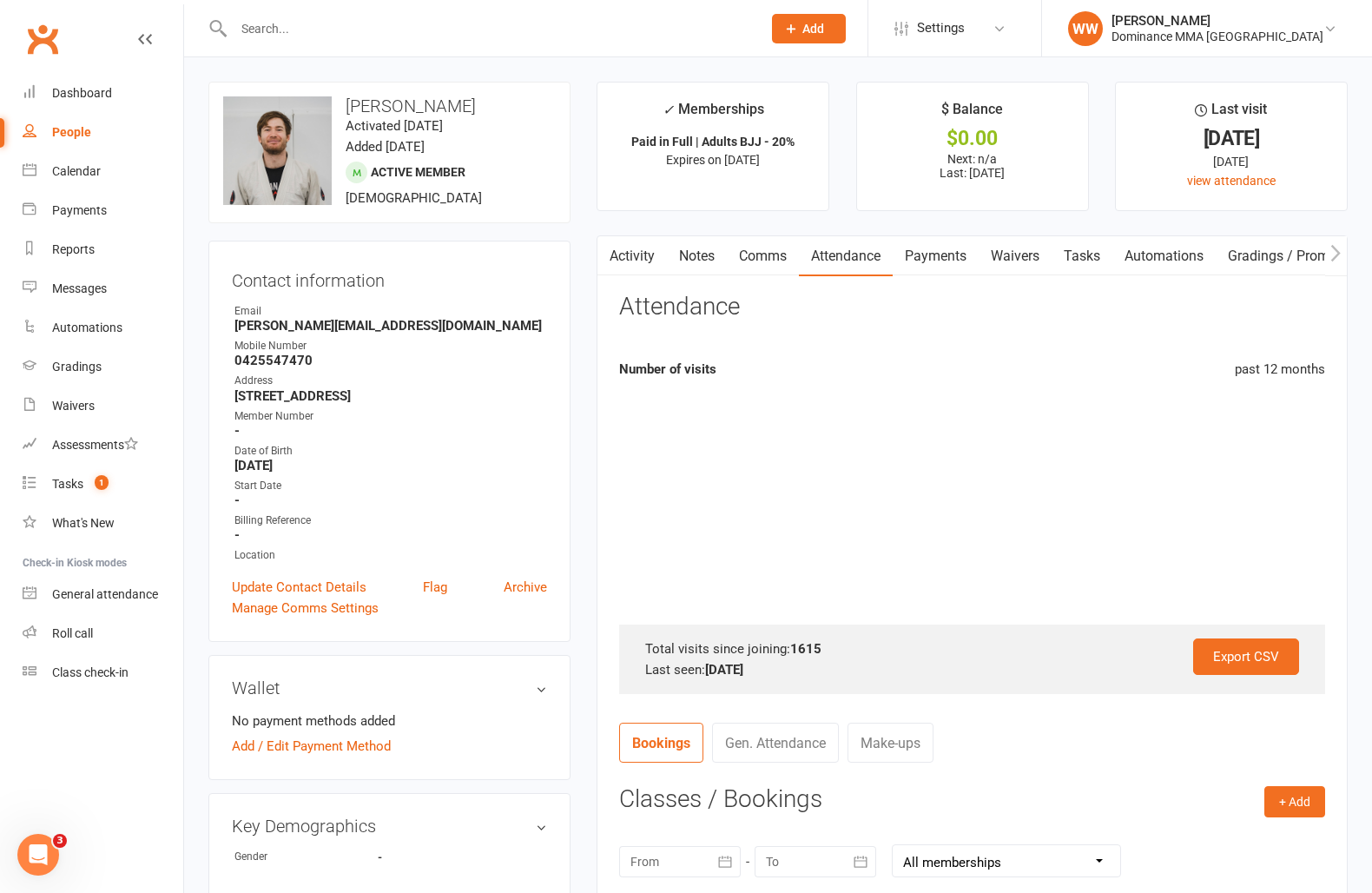
click at [596, 535] on div "Activity Notes Comms Attendance Payments Waivers Tasks Automations Gradings / P…" at bounding box center [972, 699] width 751 height 927
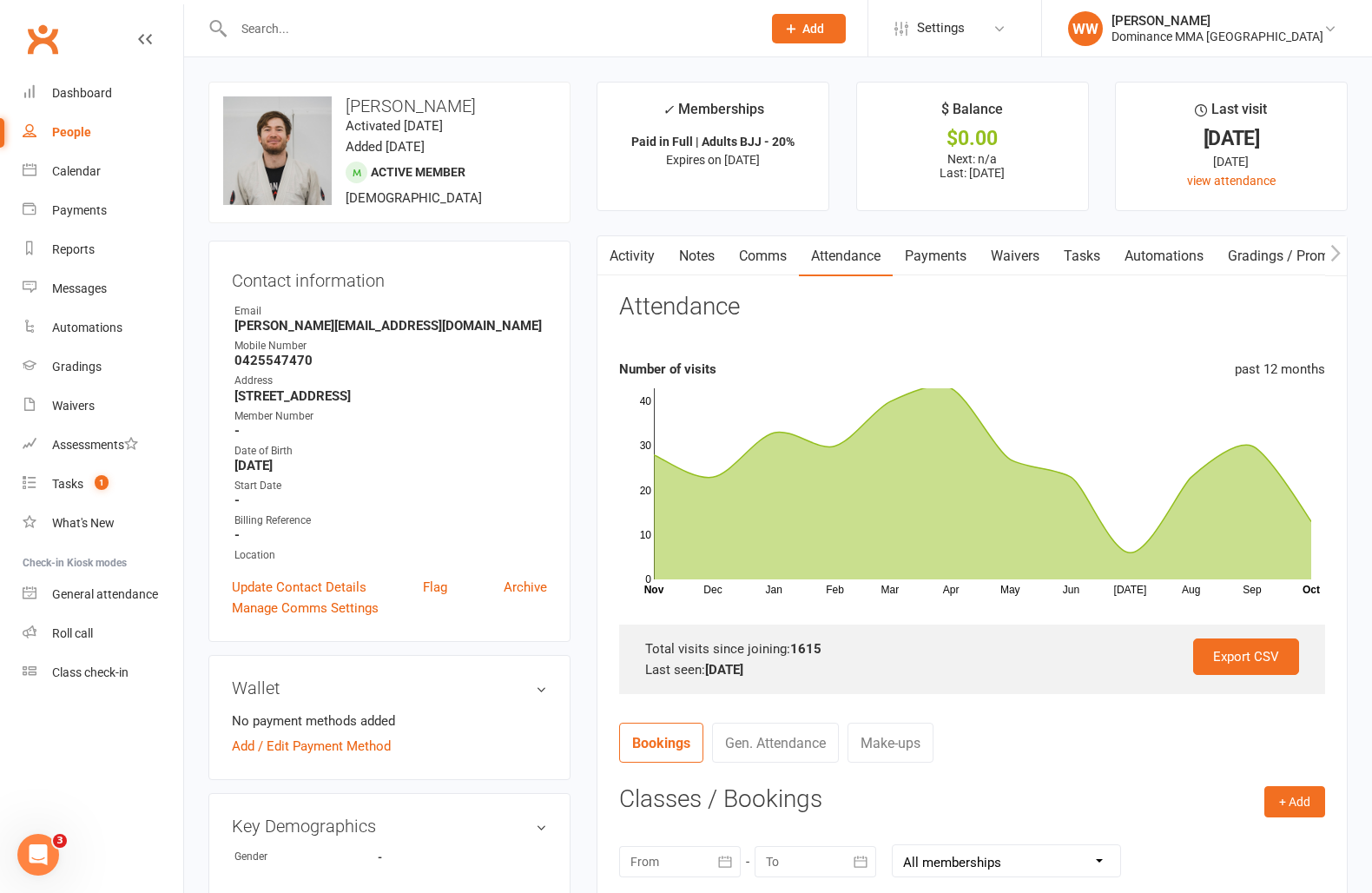
click at [593, 542] on main "✓ Memberships Paid in Full | Adults BJJ - 20% Expires on 4th July, 2026 $ Balan…" at bounding box center [973, 631] width 777 height 1099
click at [262, 23] on input "text" at bounding box center [489, 28] width 521 height 24
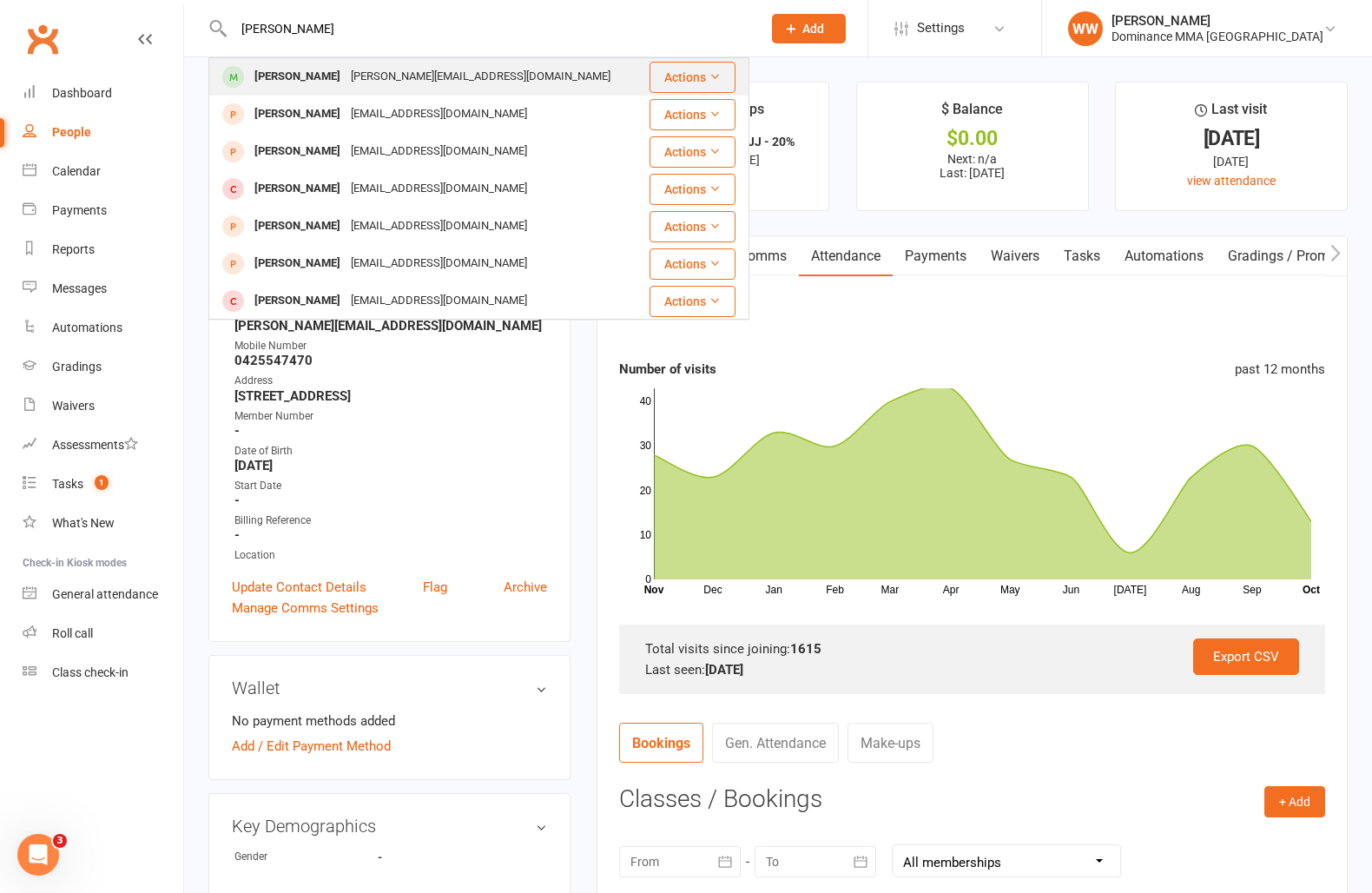
type input "elliot burne"
click at [346, 71] on div "Elliot.burne@gmail.com" at bounding box center [481, 77] width 270 height 25
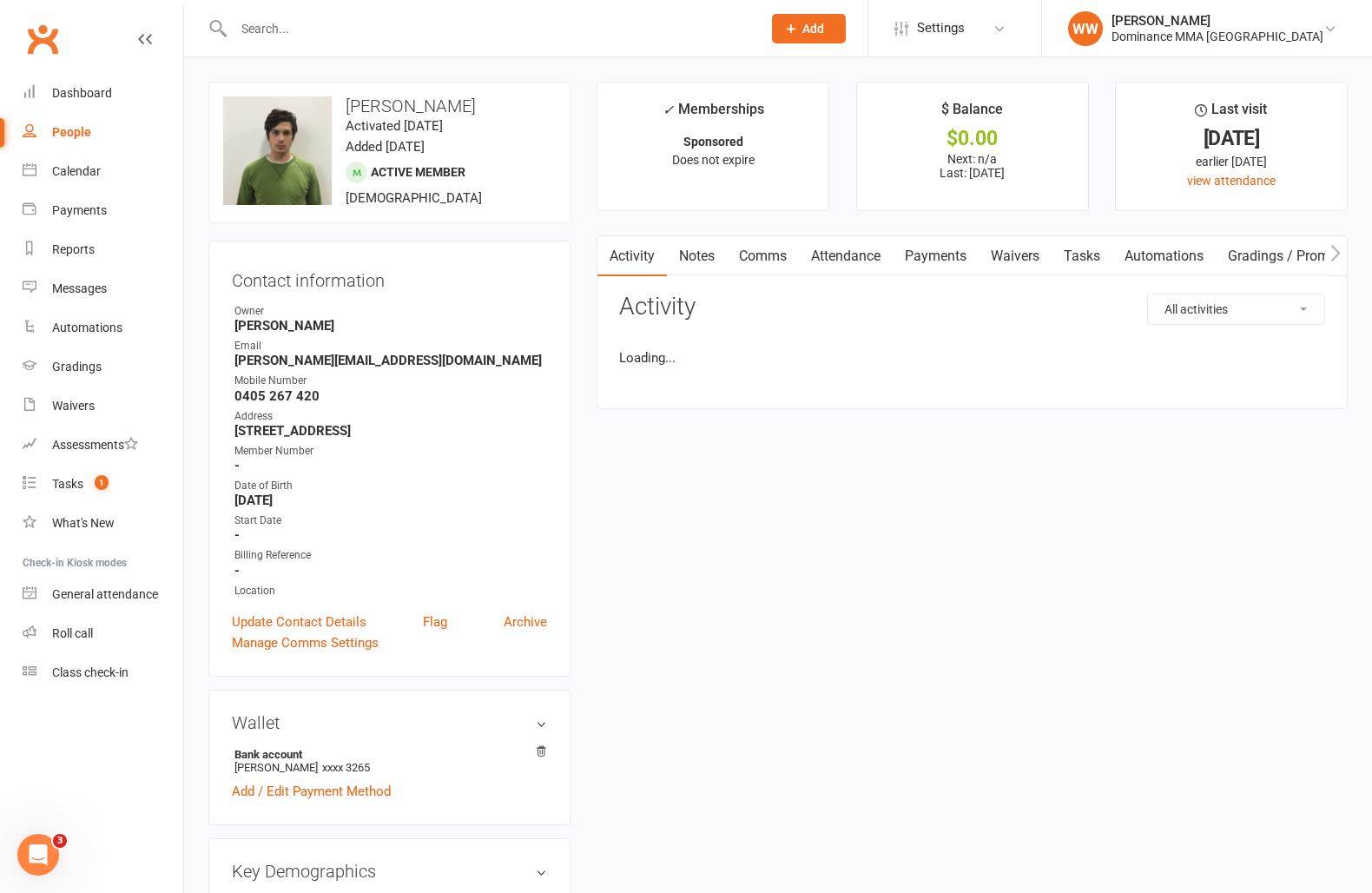
click at [844, 257] on link "Attendance" at bounding box center [845, 256] width 94 height 40
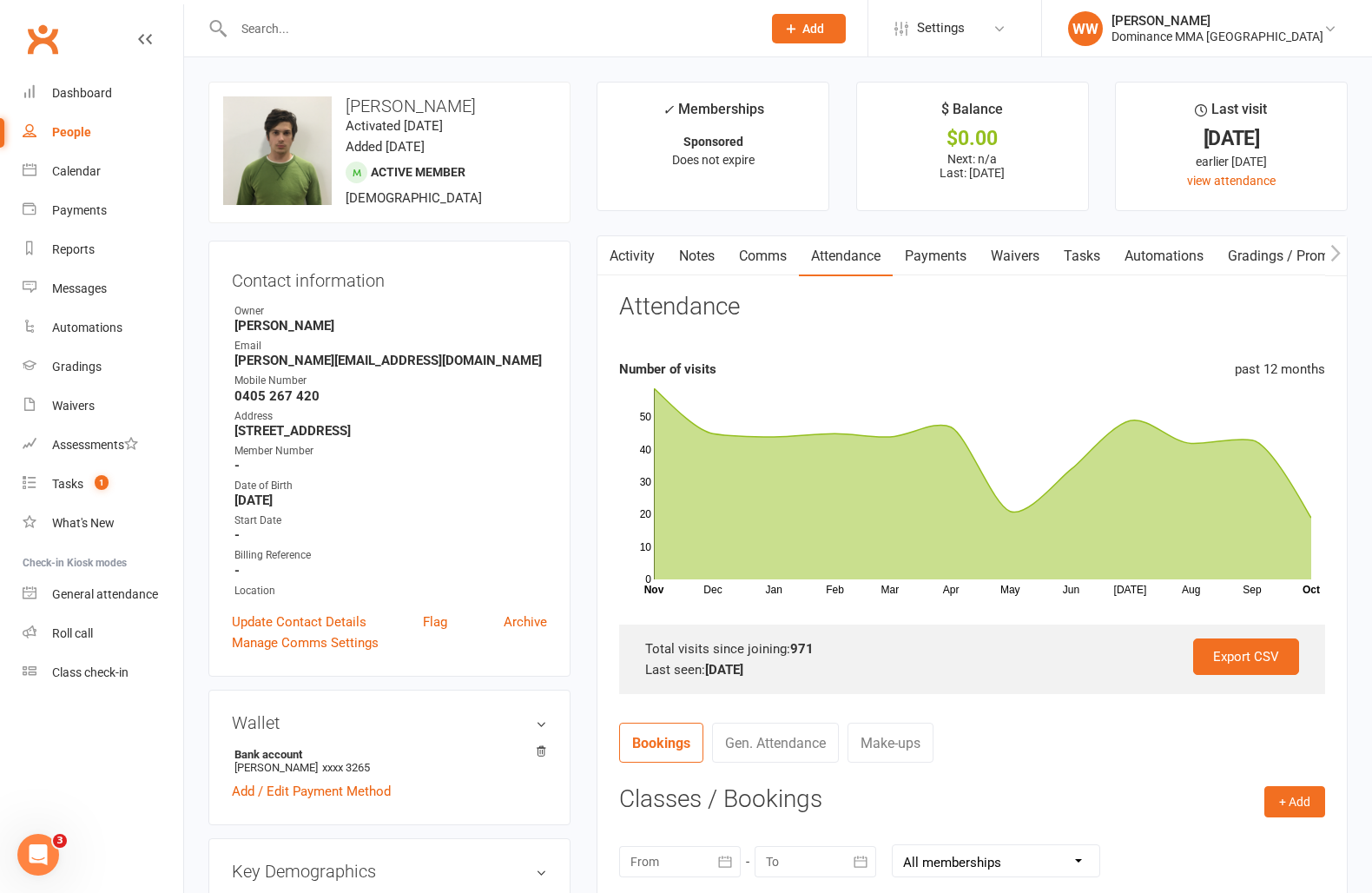
click at [584, 484] on main "✓ Memberships Sponsored Does not expire $ Balance $0.00 Next: n/a Last: 27 Aug …" at bounding box center [973, 669] width 777 height 1176
click at [585, 500] on main "✓ Memberships Sponsored Does not expire $ Balance $0.00 Next: n/a Last: 27 Aug …" at bounding box center [973, 669] width 777 height 1176
drag, startPoint x: 346, startPoint y: 191, endPoint x: 366, endPoint y: 195, distance: 20.4
click at [366, 195] on span "21 years old" at bounding box center [414, 196] width 136 height 15
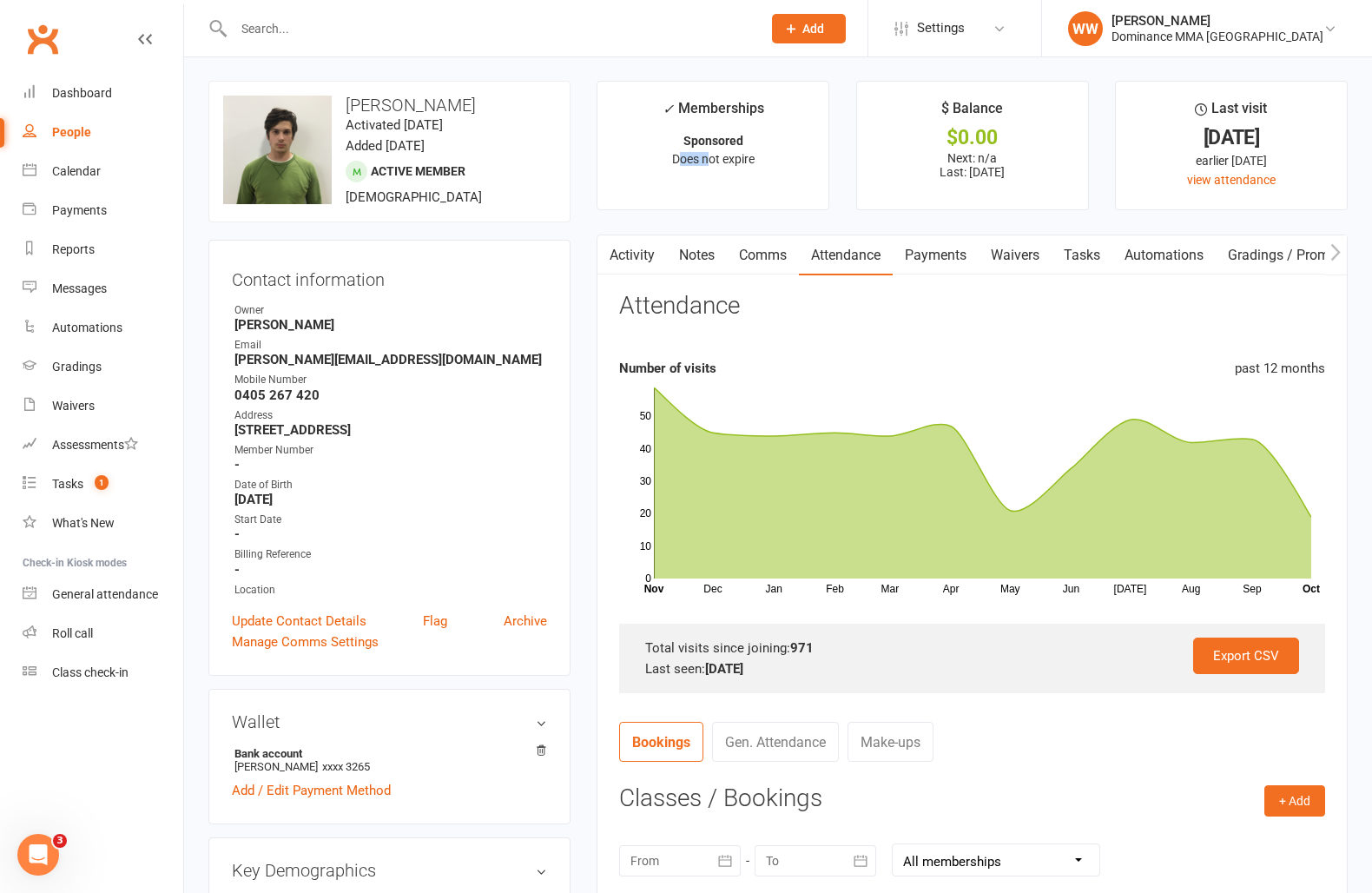
drag, startPoint x: 677, startPoint y: 160, endPoint x: 691, endPoint y: 162, distance: 14.1
click at [707, 159] on span "Does not expire" at bounding box center [714, 159] width 82 height 14
drag, startPoint x: 311, startPoint y: 331, endPoint x: 273, endPoint y: 347, distance: 41.2
click at [236, 316] on li "Owner Alish Smith" at bounding box center [390, 318] width 315 height 30
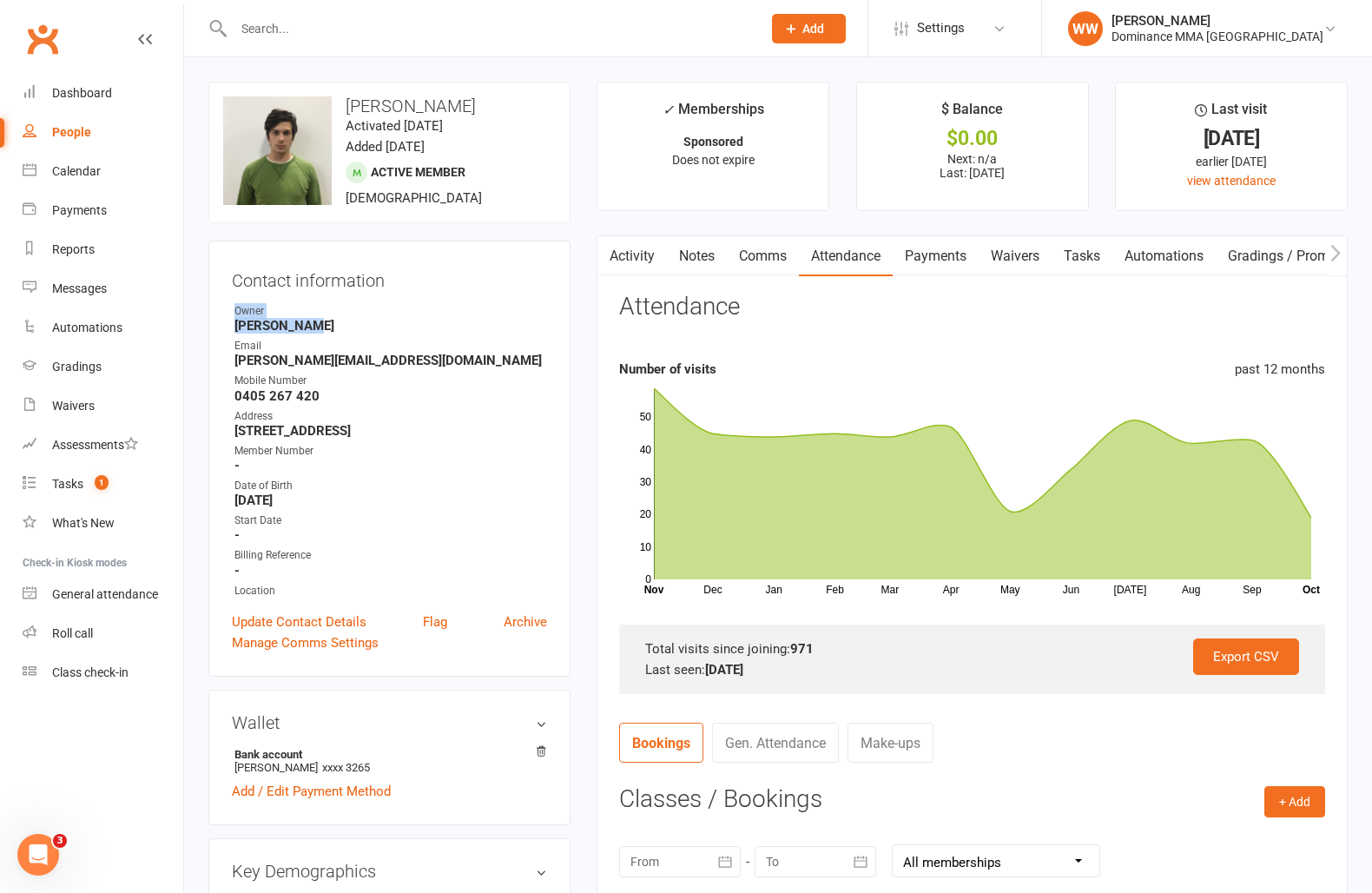
click at [335, 331] on strong "Alish Smith" at bounding box center [390, 325] width 313 height 15
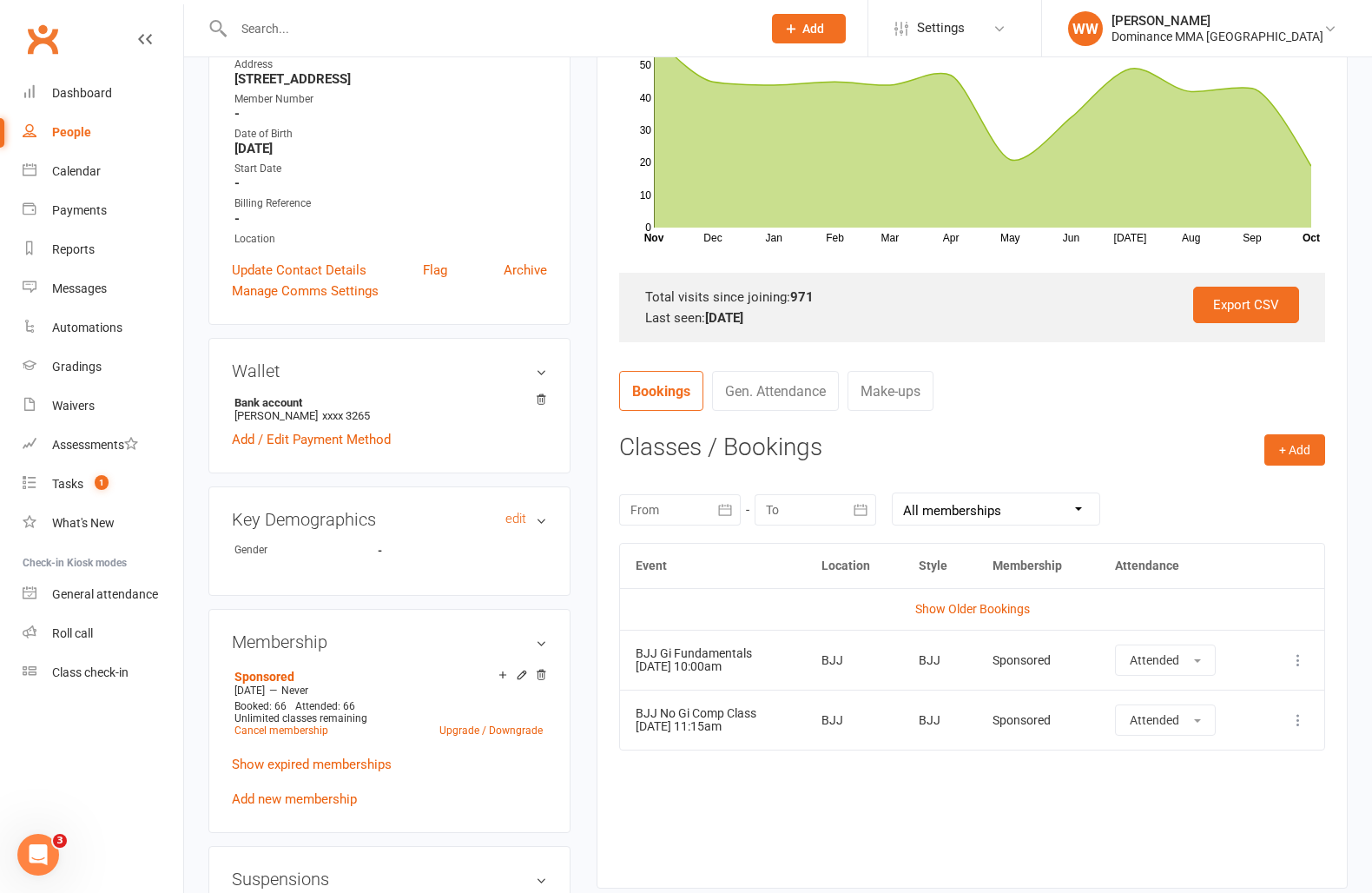
scroll to position [370, 0]
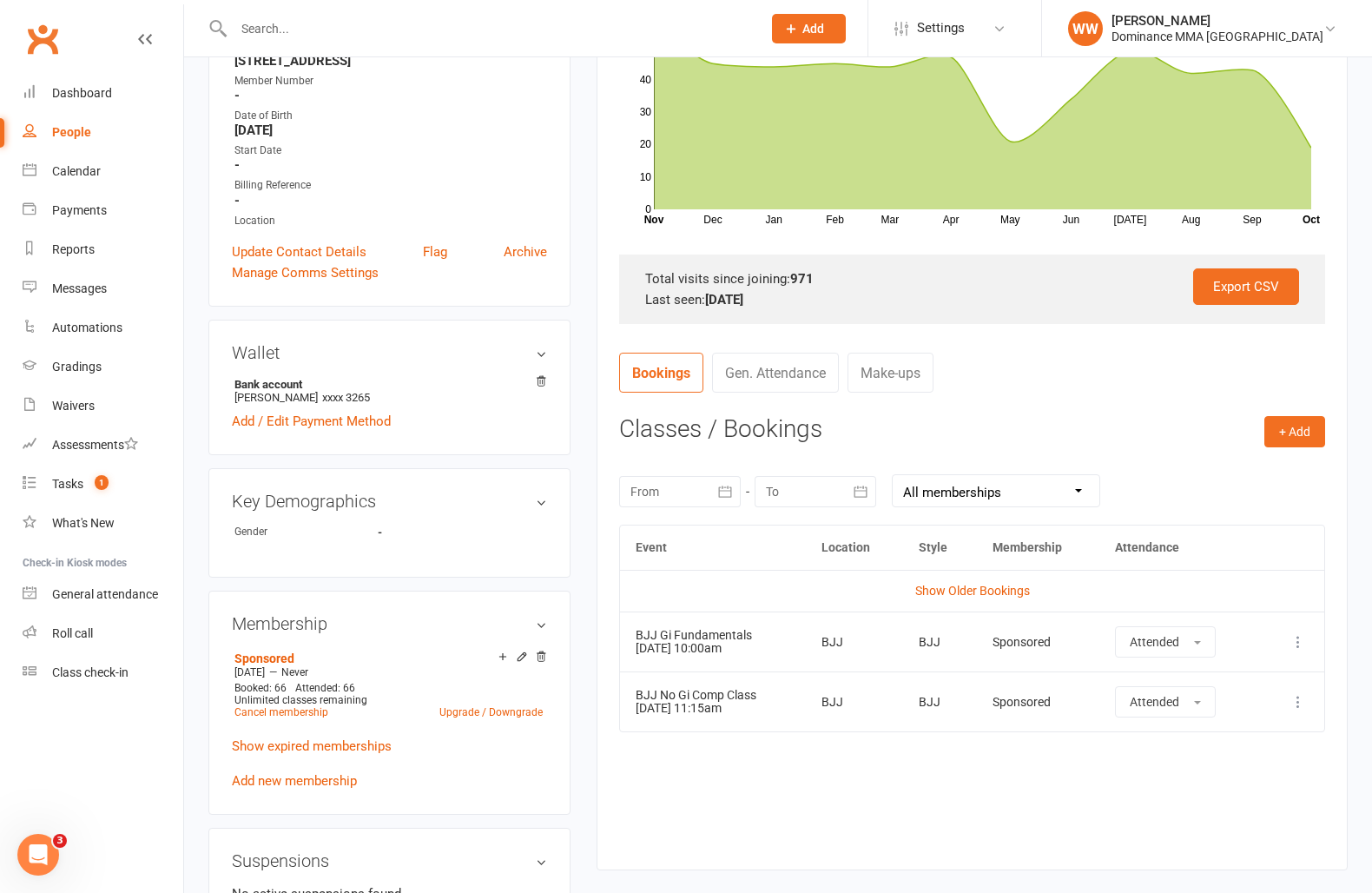
click at [385, 531] on strong "-" at bounding box center [428, 532] width 100 height 13
click at [252, 531] on div "Gender" at bounding box center [306, 532] width 143 height 16
click at [539, 494] on h3 "Key Demographics edit" at bounding box center [390, 501] width 315 height 19
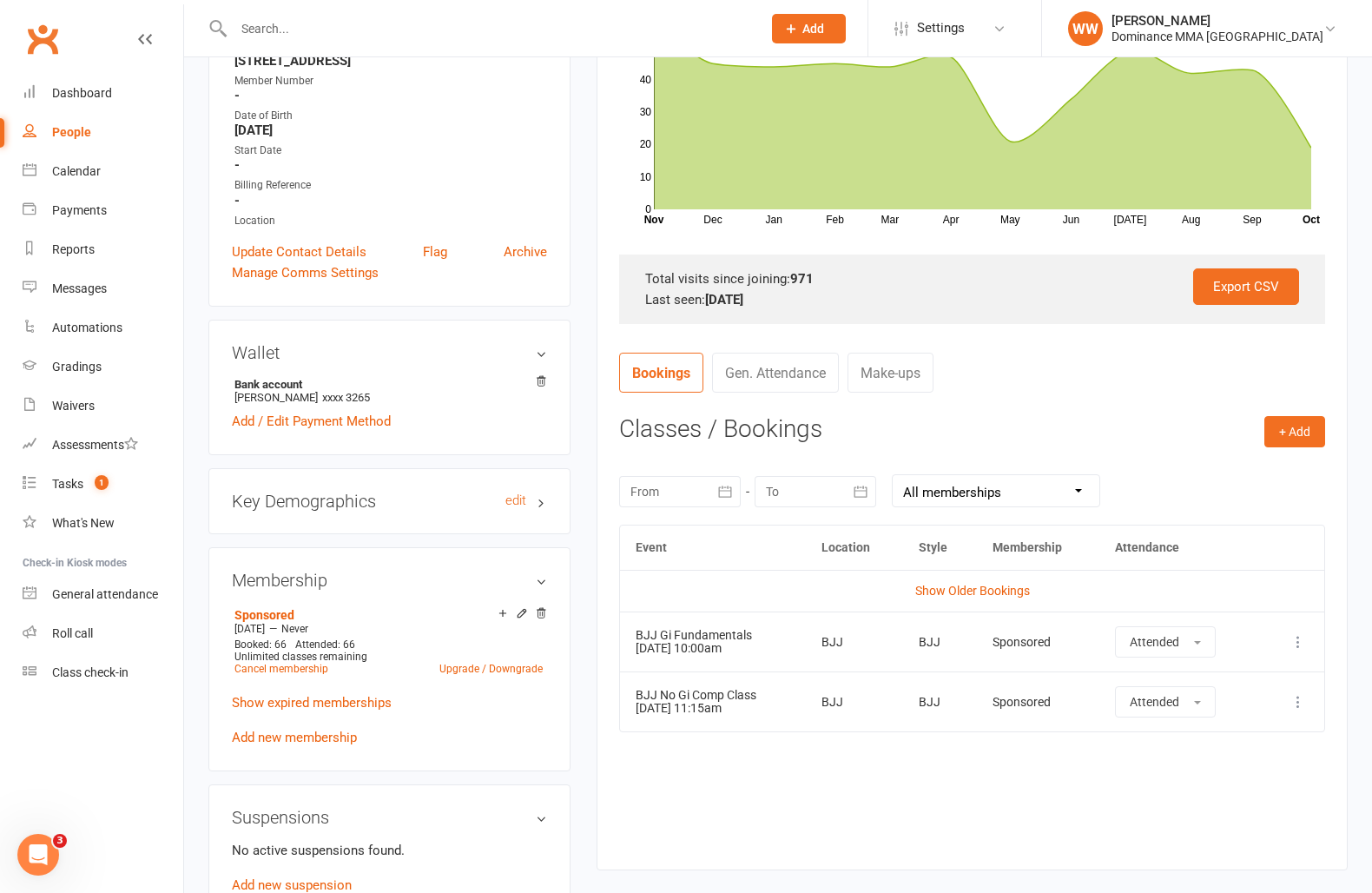
click at [539, 494] on h3 "Key Demographics edit" at bounding box center [390, 501] width 315 height 19
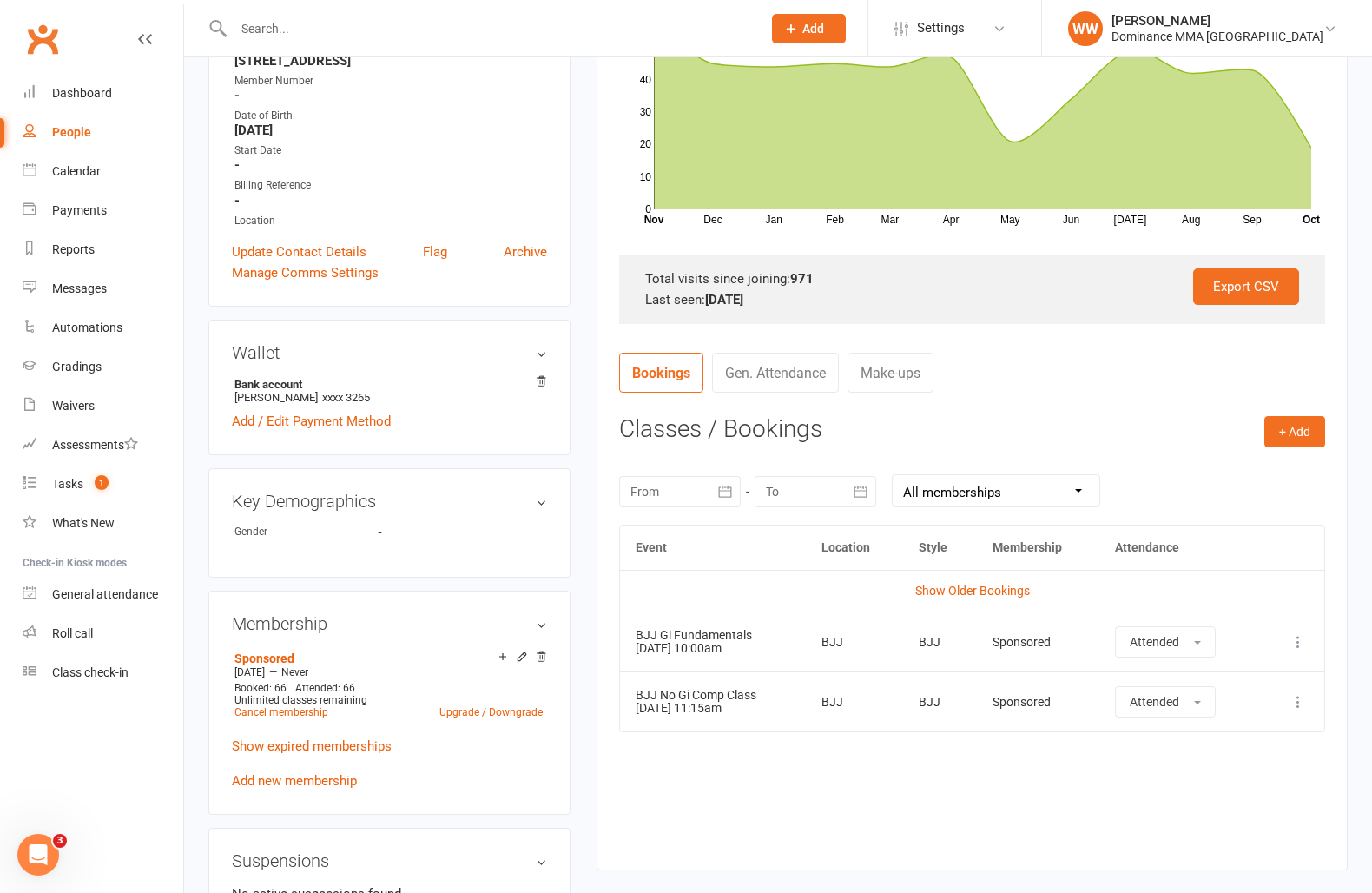
drag, startPoint x: 218, startPoint y: 534, endPoint x: 238, endPoint y: 534, distance: 20.0
click at [228, 537] on div "Key Demographics edit Gender -" at bounding box center [390, 523] width 362 height 109
click at [452, 524] on li "Gender -" at bounding box center [390, 532] width 315 height 16
click at [513, 495] on link "edit" at bounding box center [515, 501] width 21 height 14
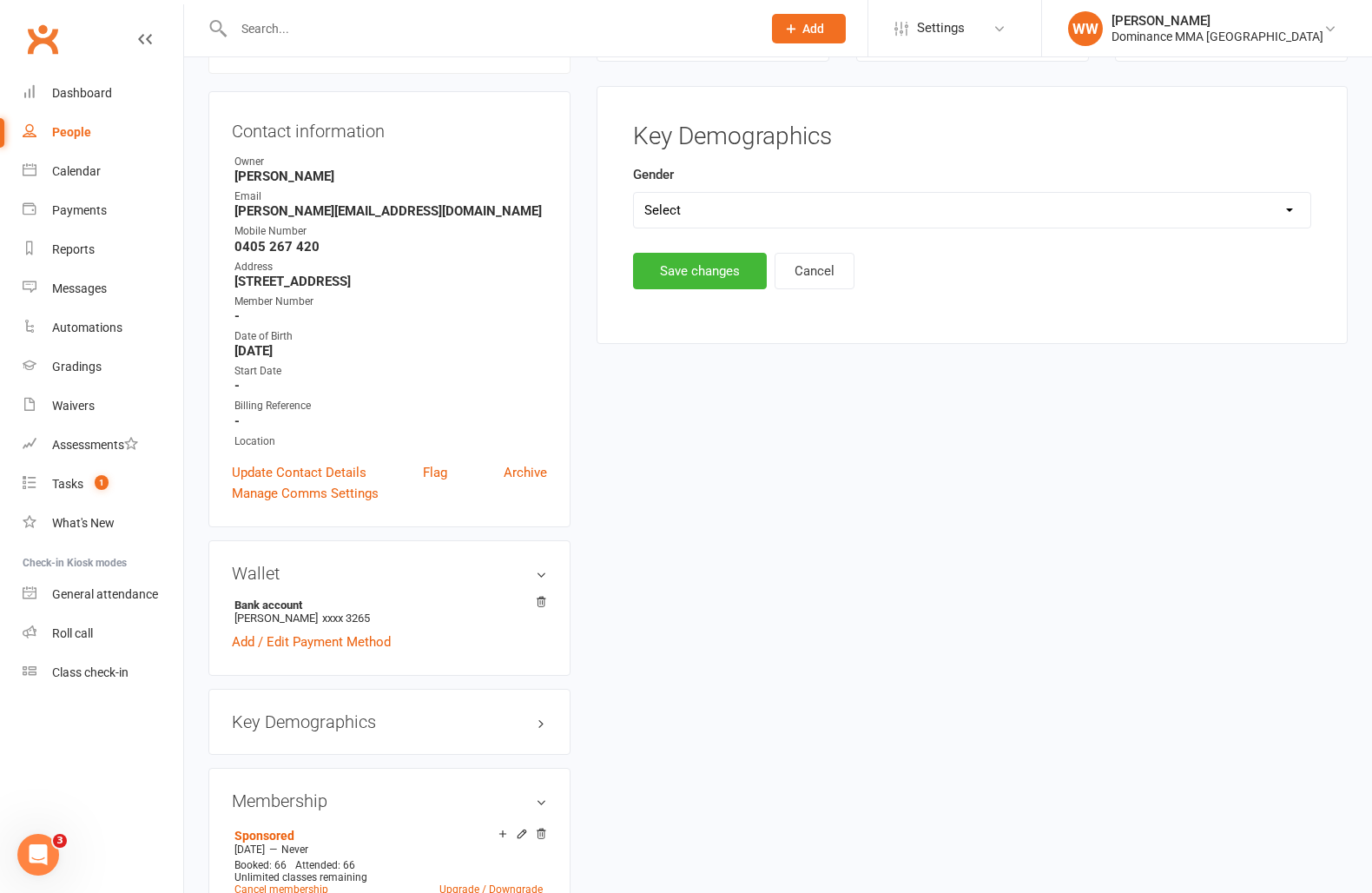
scroll to position [149, 0]
click at [755, 213] on select "Select Male Female" at bounding box center [972, 210] width 676 height 35
select select "Male"
click at [634, 193] on select "Select Male Female" at bounding box center [972, 210] width 676 height 35
click at [667, 267] on button "Save changes" at bounding box center [699, 271] width 133 height 37
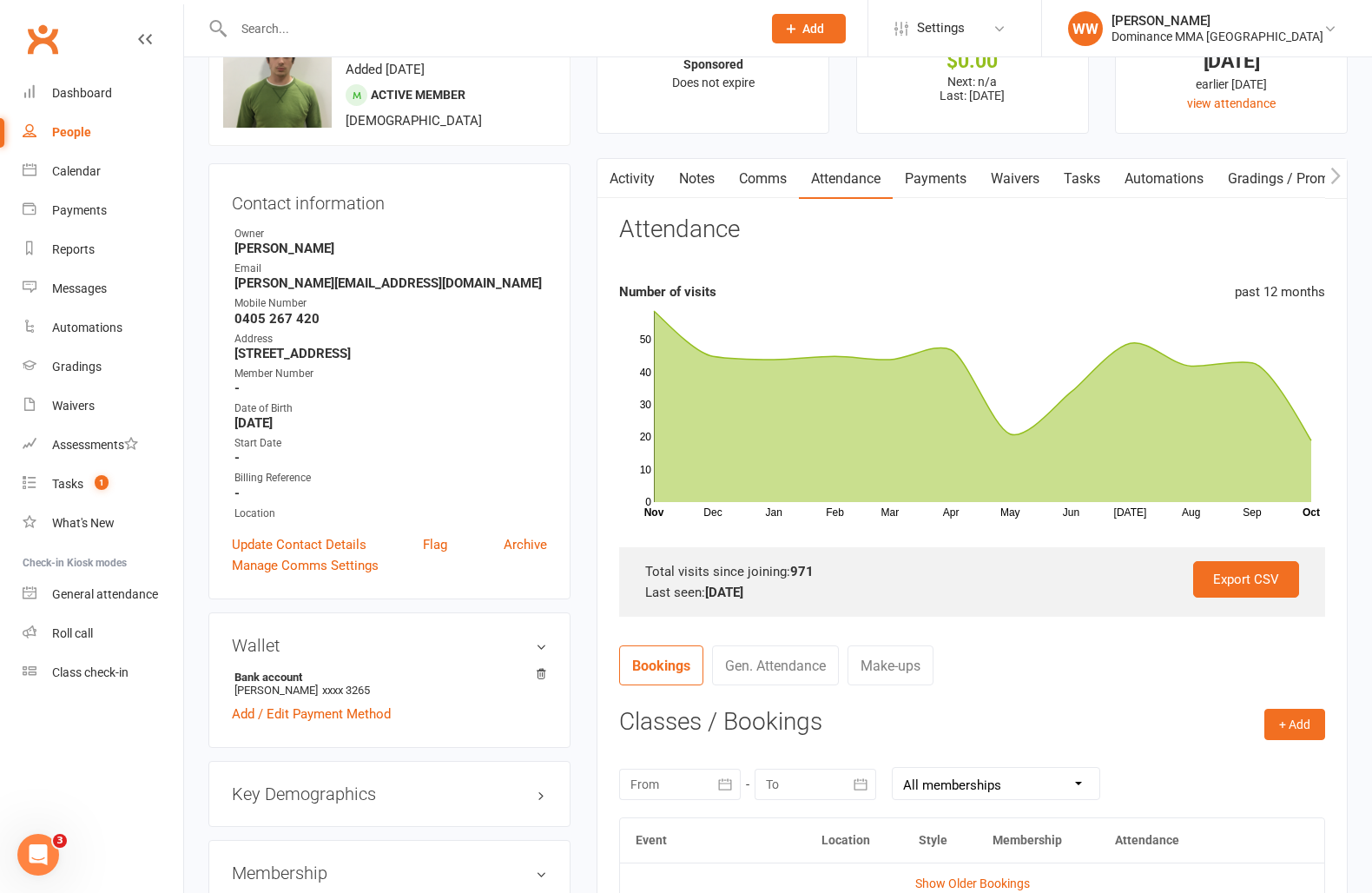
scroll to position [0, 0]
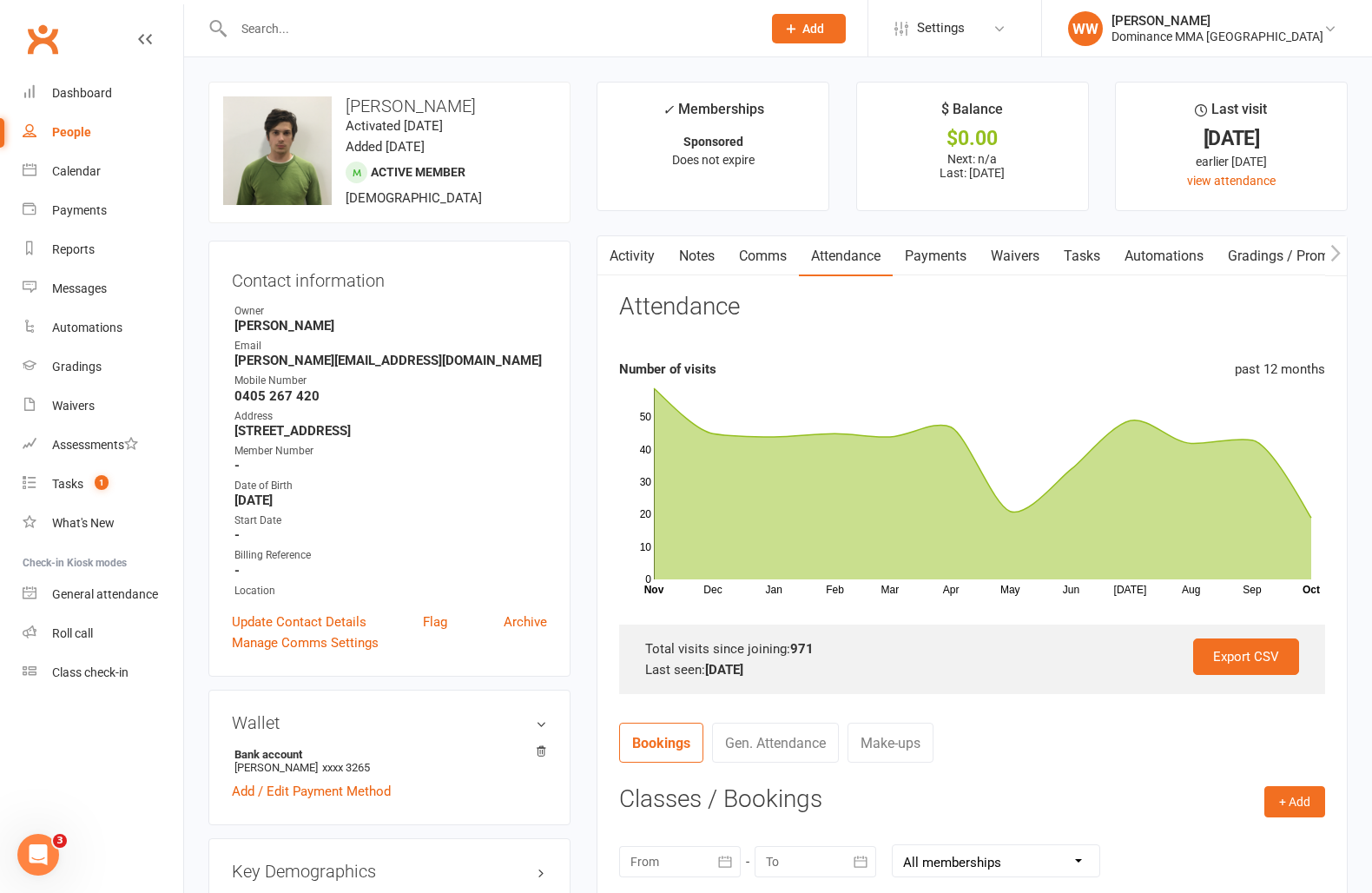
click at [1343, 252] on button "button" at bounding box center [1336, 256] width 21 height 39
click at [1342, 252] on button "button" at bounding box center [1336, 256] width 21 height 39
click at [1112, 253] on link "Gradings / Promotions" at bounding box center [1059, 256] width 164 height 40
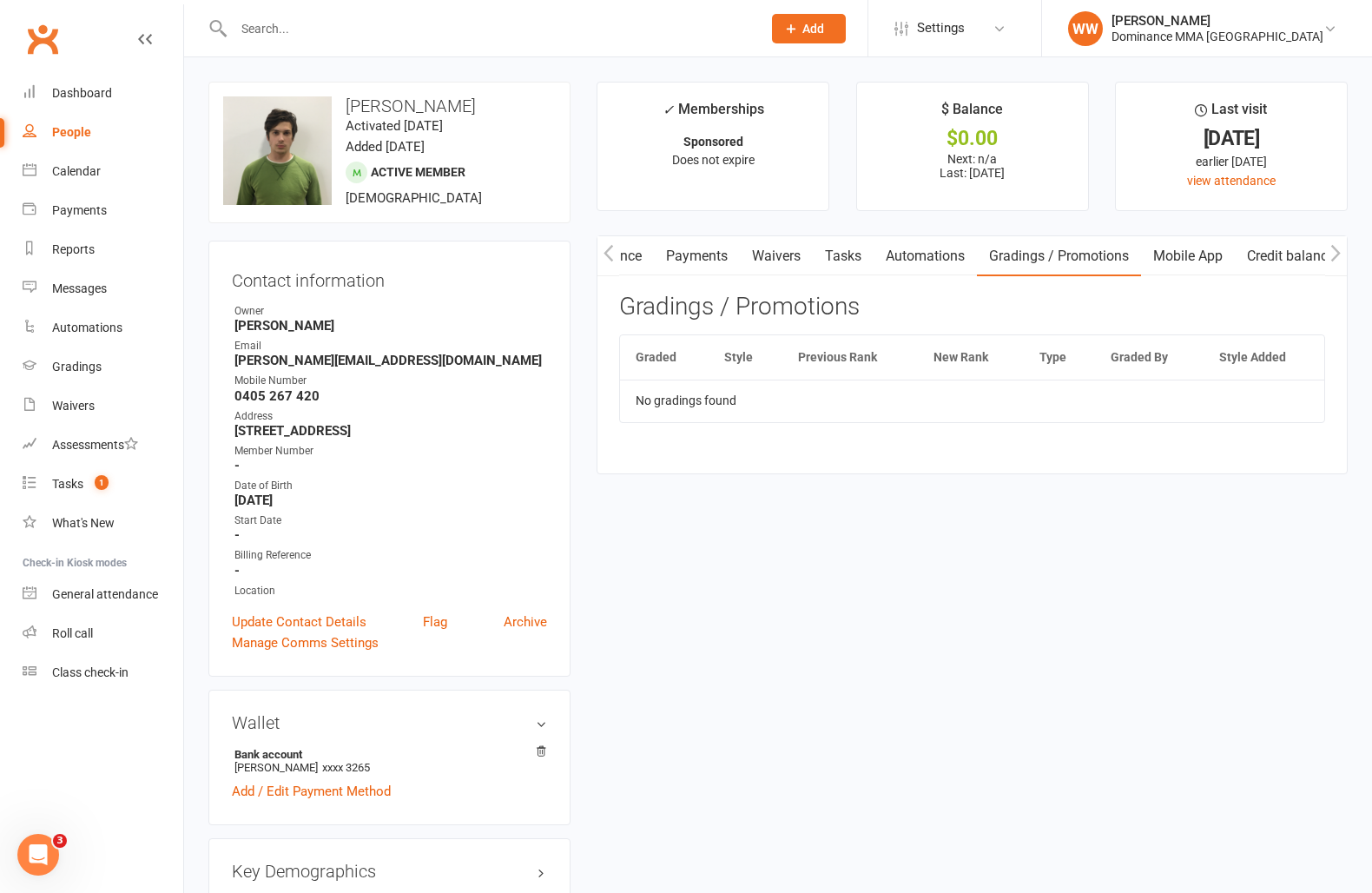
click at [1231, 266] on link "Mobile App" at bounding box center [1188, 256] width 94 height 40
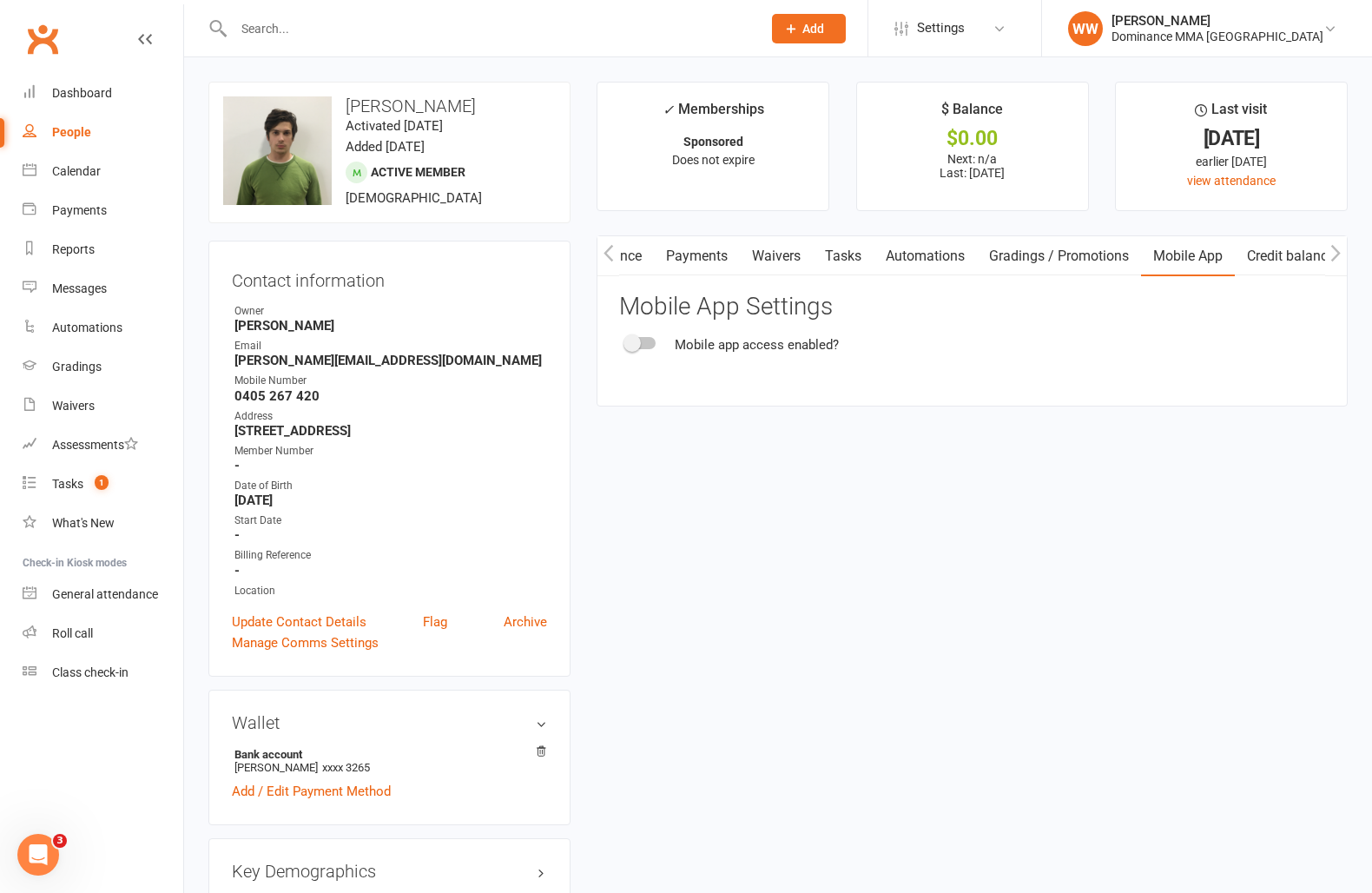
click at [1261, 266] on link "Credit balance" at bounding box center [1291, 256] width 112 height 40
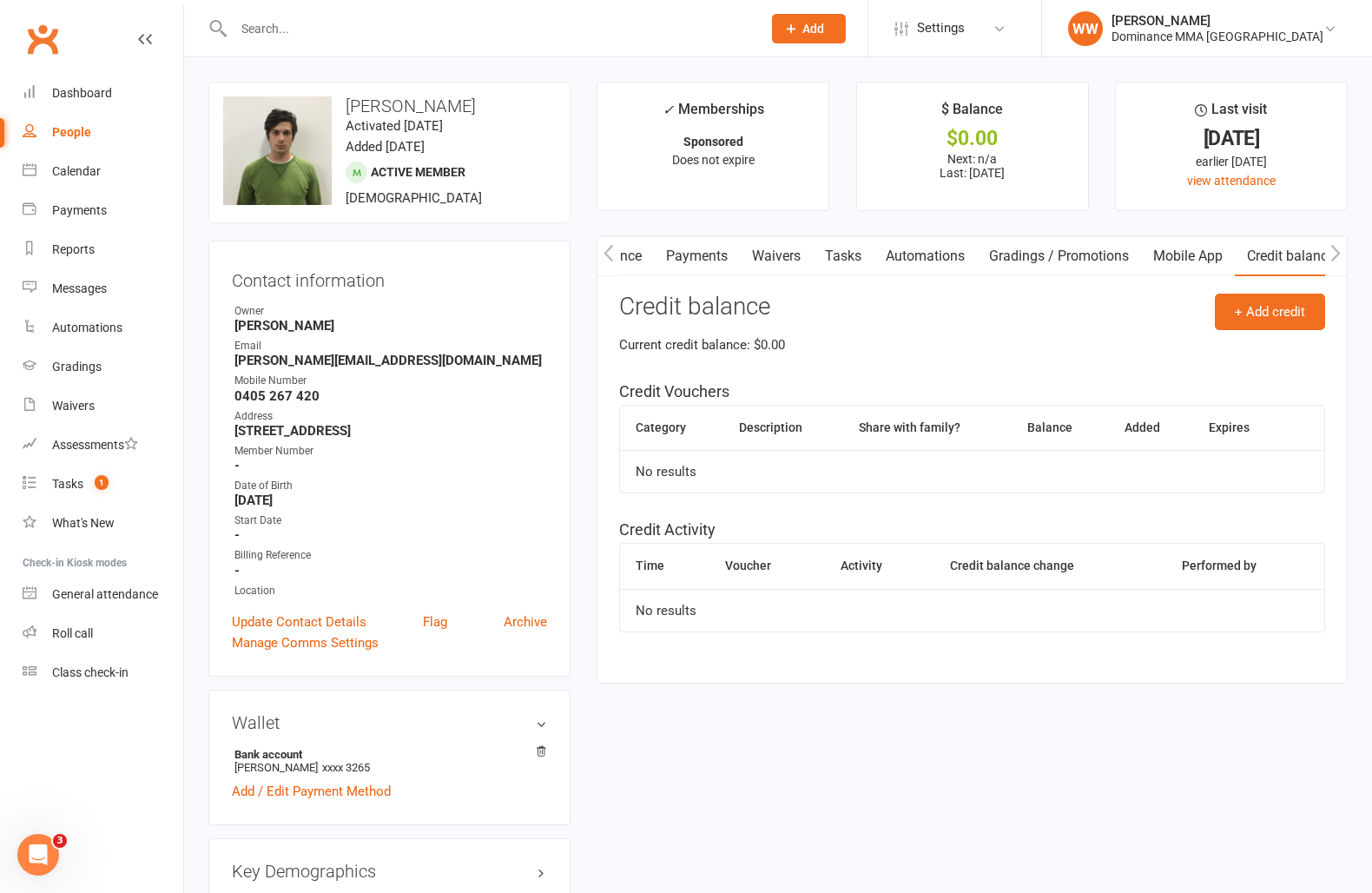
click at [613, 256] on icon "button" at bounding box center [609, 253] width 11 height 18
click at [630, 268] on link "Activity" at bounding box center [632, 256] width 70 height 40
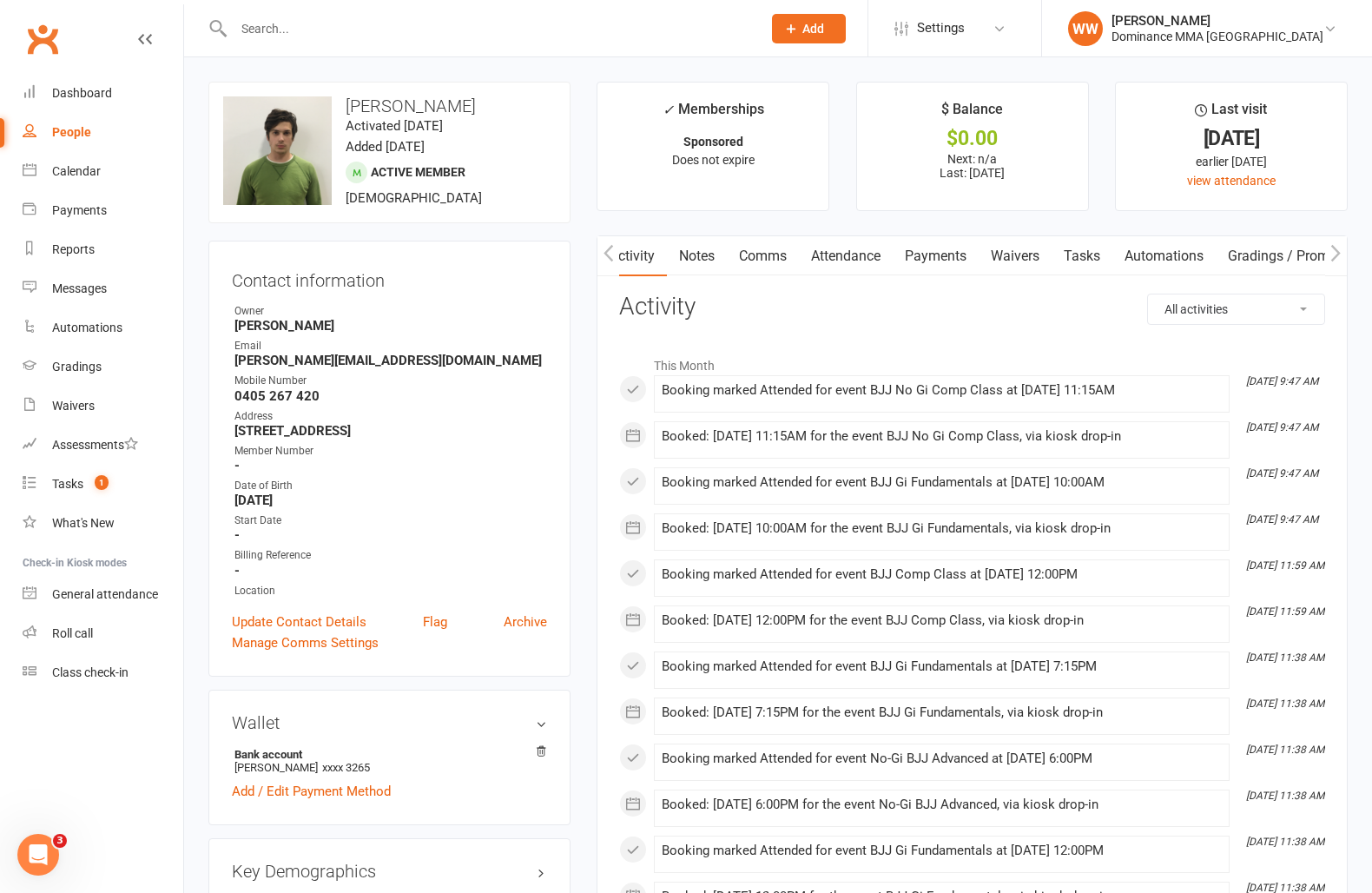
click at [688, 268] on link "Notes" at bounding box center [697, 256] width 60 height 40
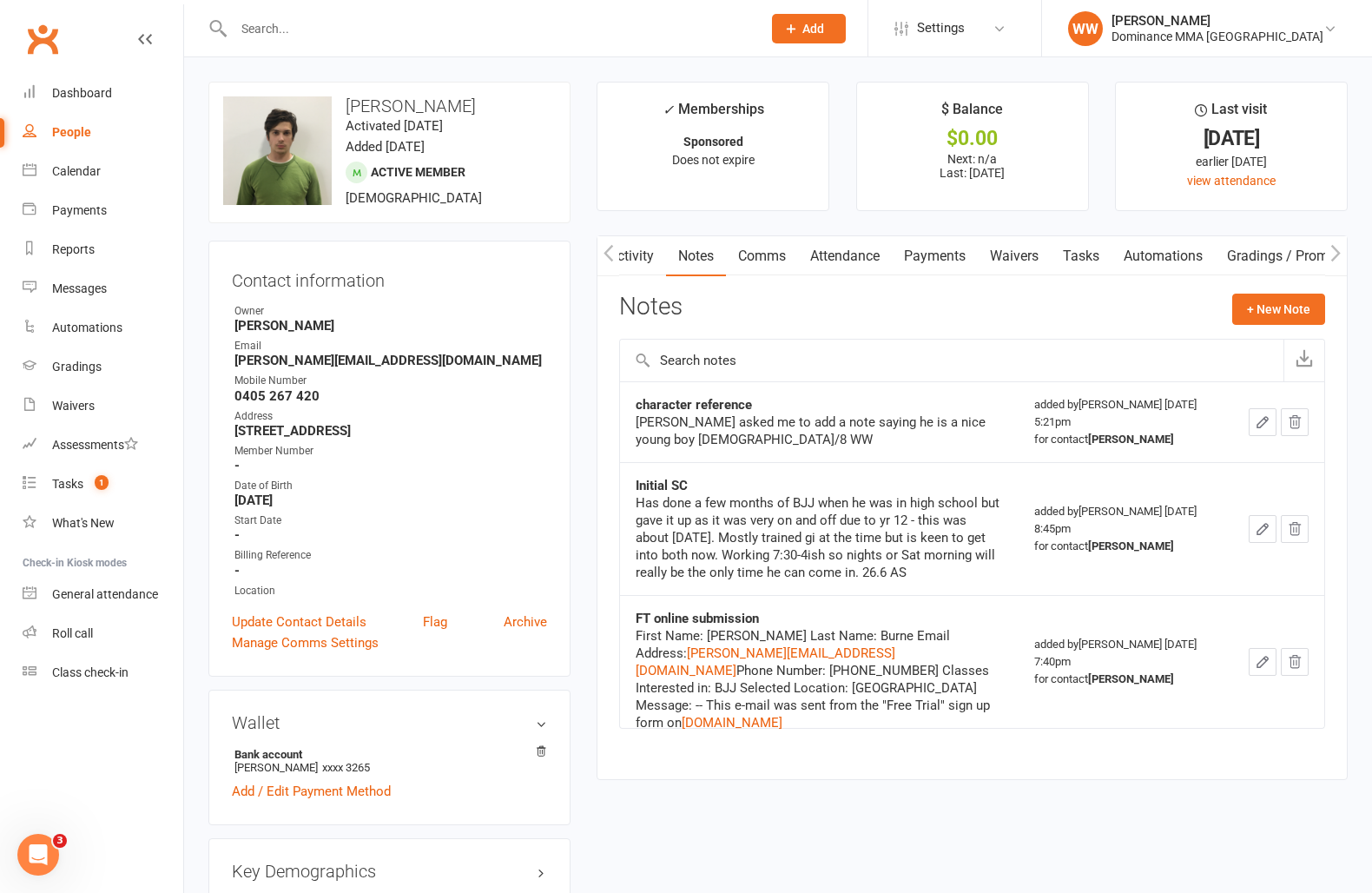
click at [772, 264] on link "Comms" at bounding box center [762, 256] width 72 height 40
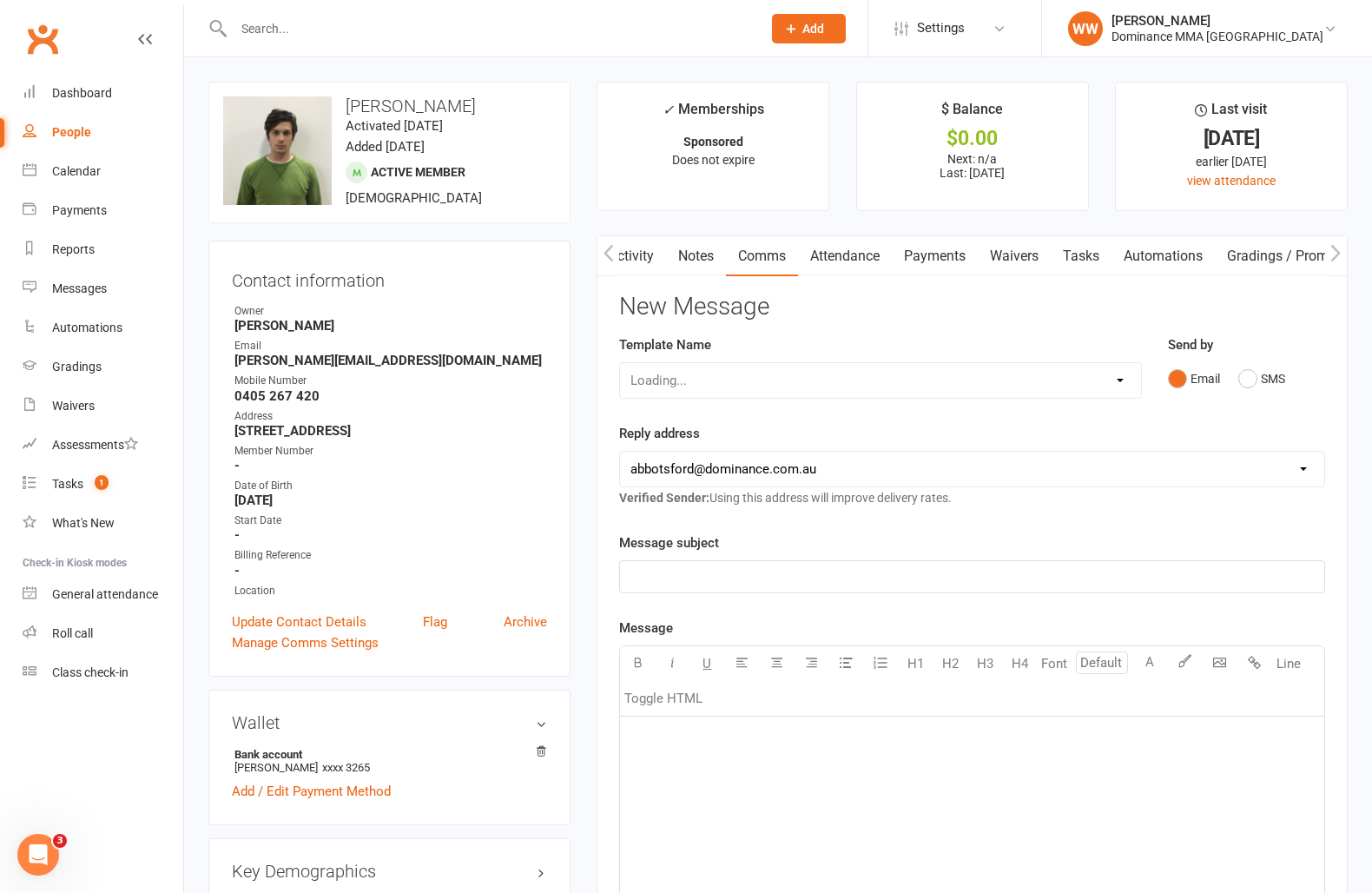
click at [836, 262] on link "Attendance" at bounding box center [845, 256] width 94 height 40
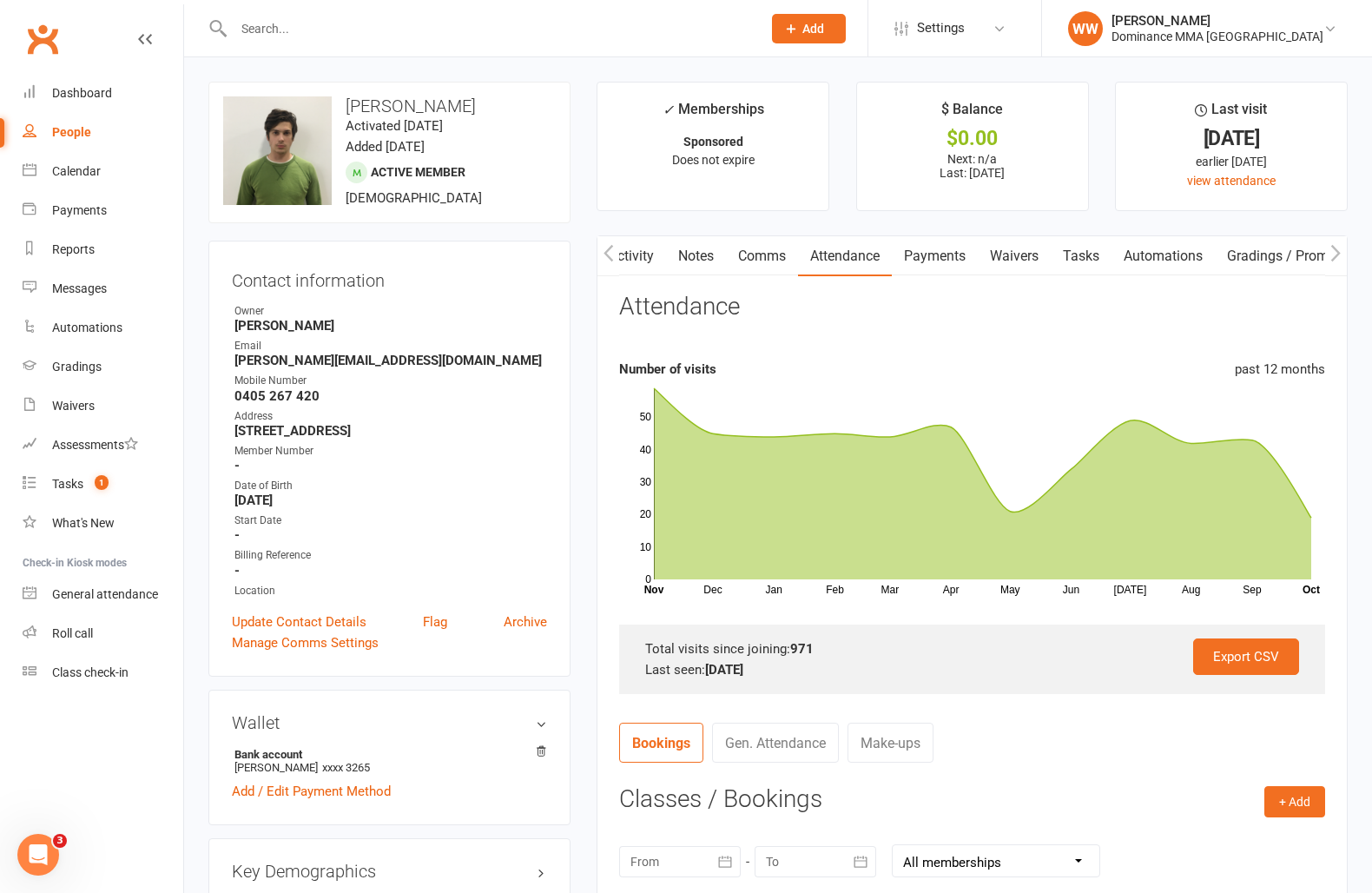
drag, startPoint x: 916, startPoint y: 269, endPoint x: 884, endPoint y: 266, distance: 32.1
click at [916, 269] on link "Payments" at bounding box center [935, 256] width 86 height 40
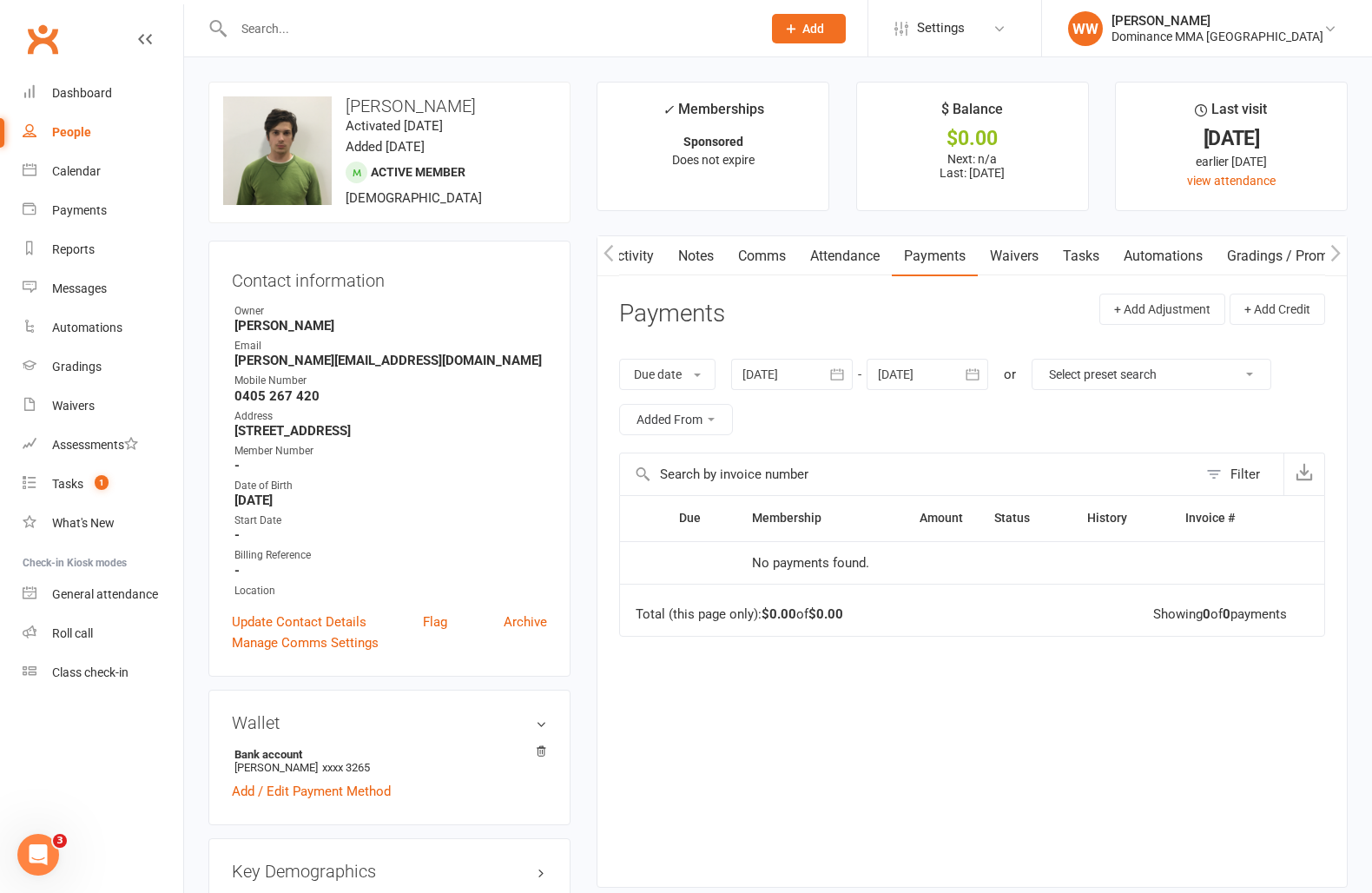
click at [862, 264] on link "Attendance" at bounding box center [845, 256] width 94 height 40
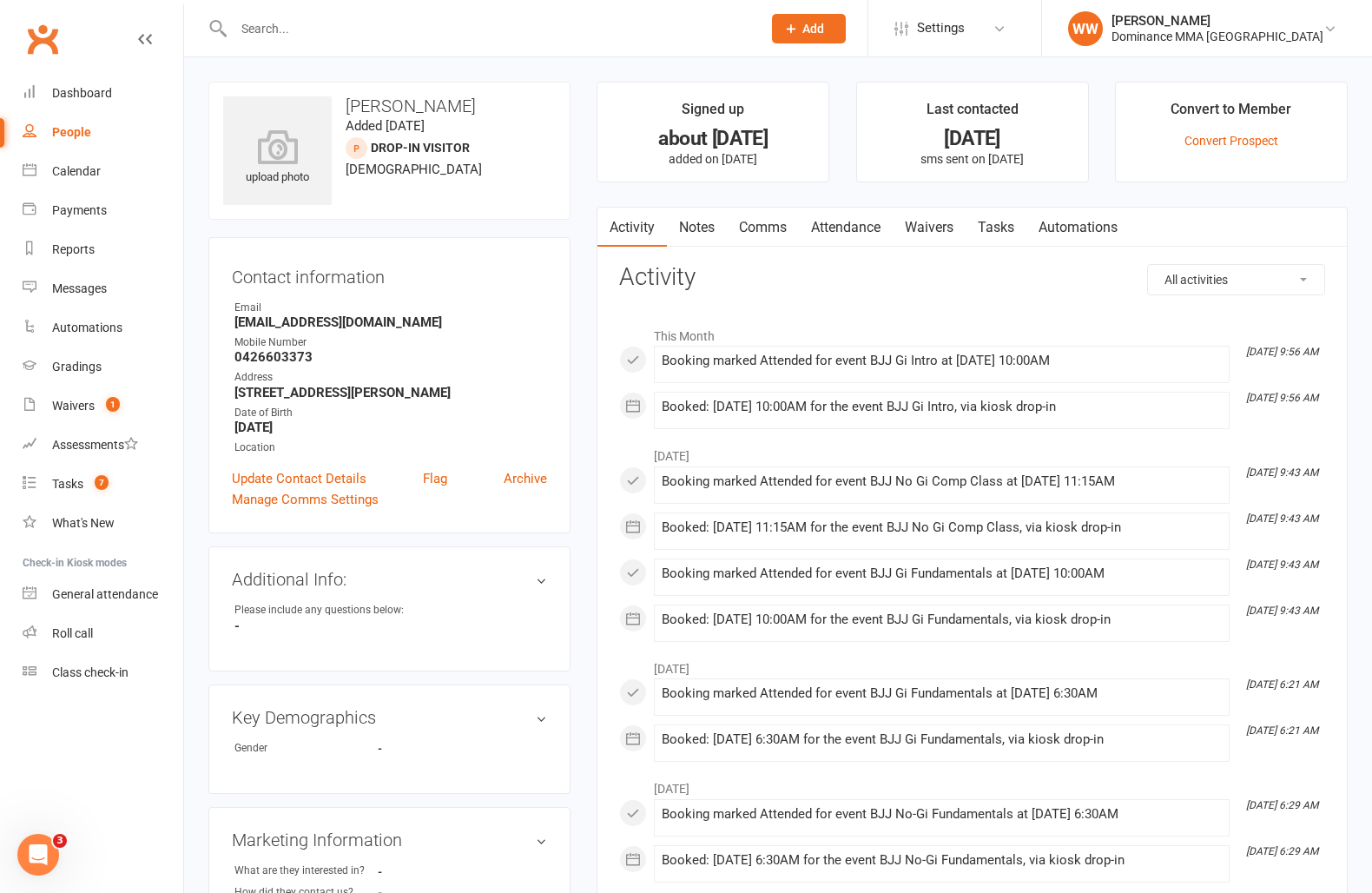
click at [582, 210] on div "upload photo [PERSON_NAME] Added [DATE] DROP-IN VISITOR prospect [DEMOGRAPHIC_D…" at bounding box center [390, 767] width 389 height 1370
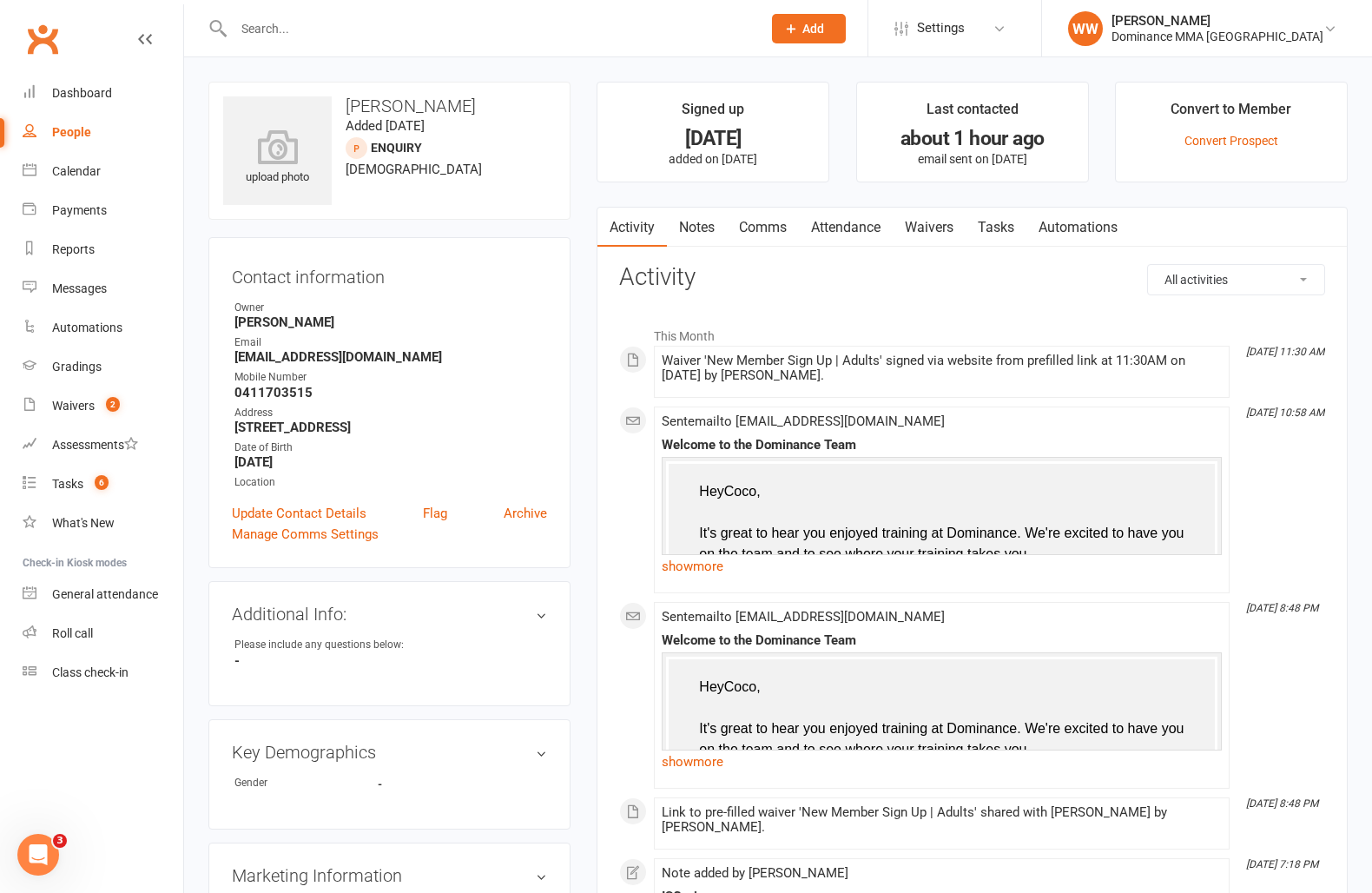
click at [1010, 240] on link "Tasks" at bounding box center [996, 228] width 61 height 40
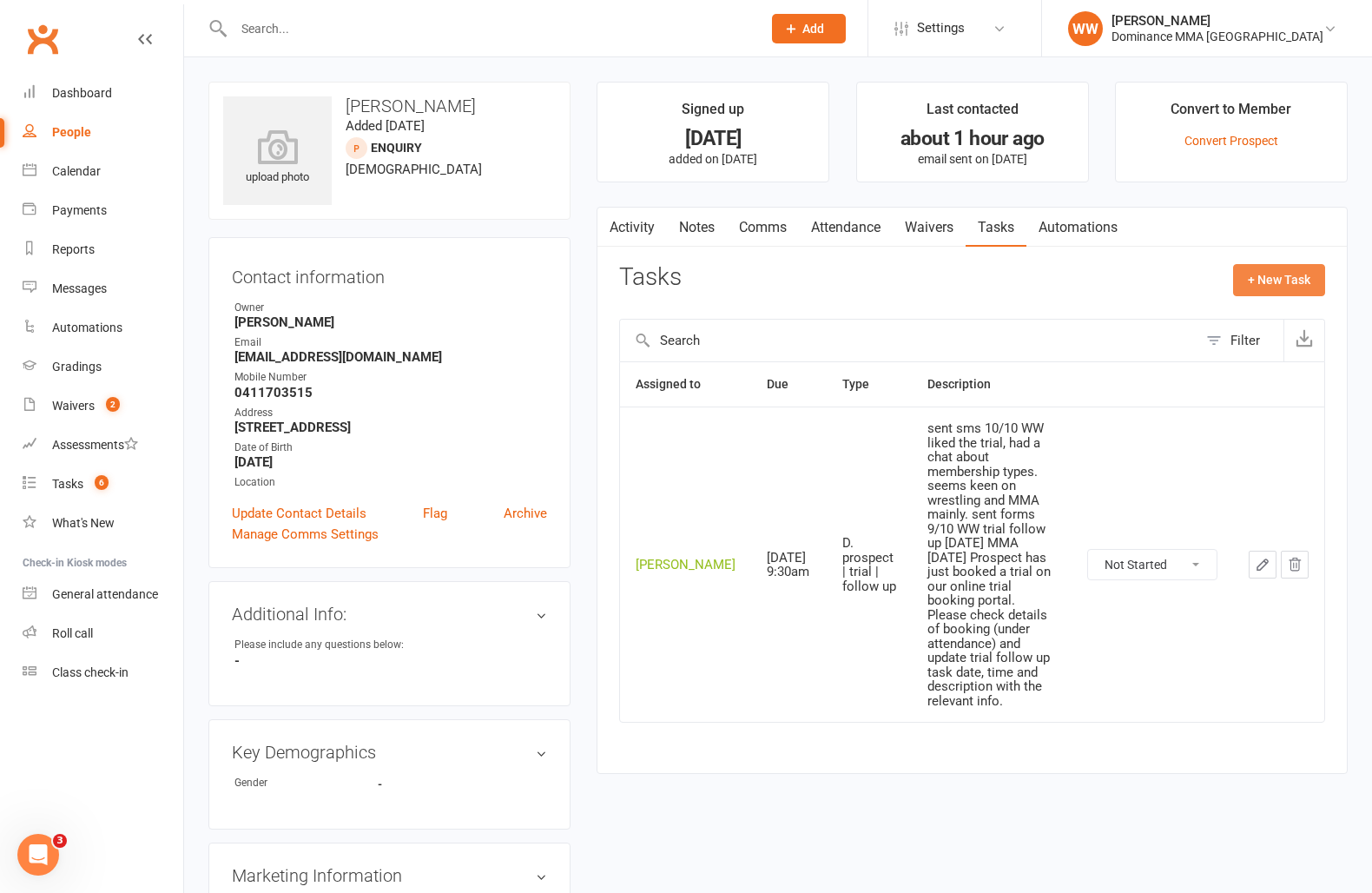
click at [1248, 282] on button "+ New Task" at bounding box center [1279, 279] width 92 height 31
select select "49757"
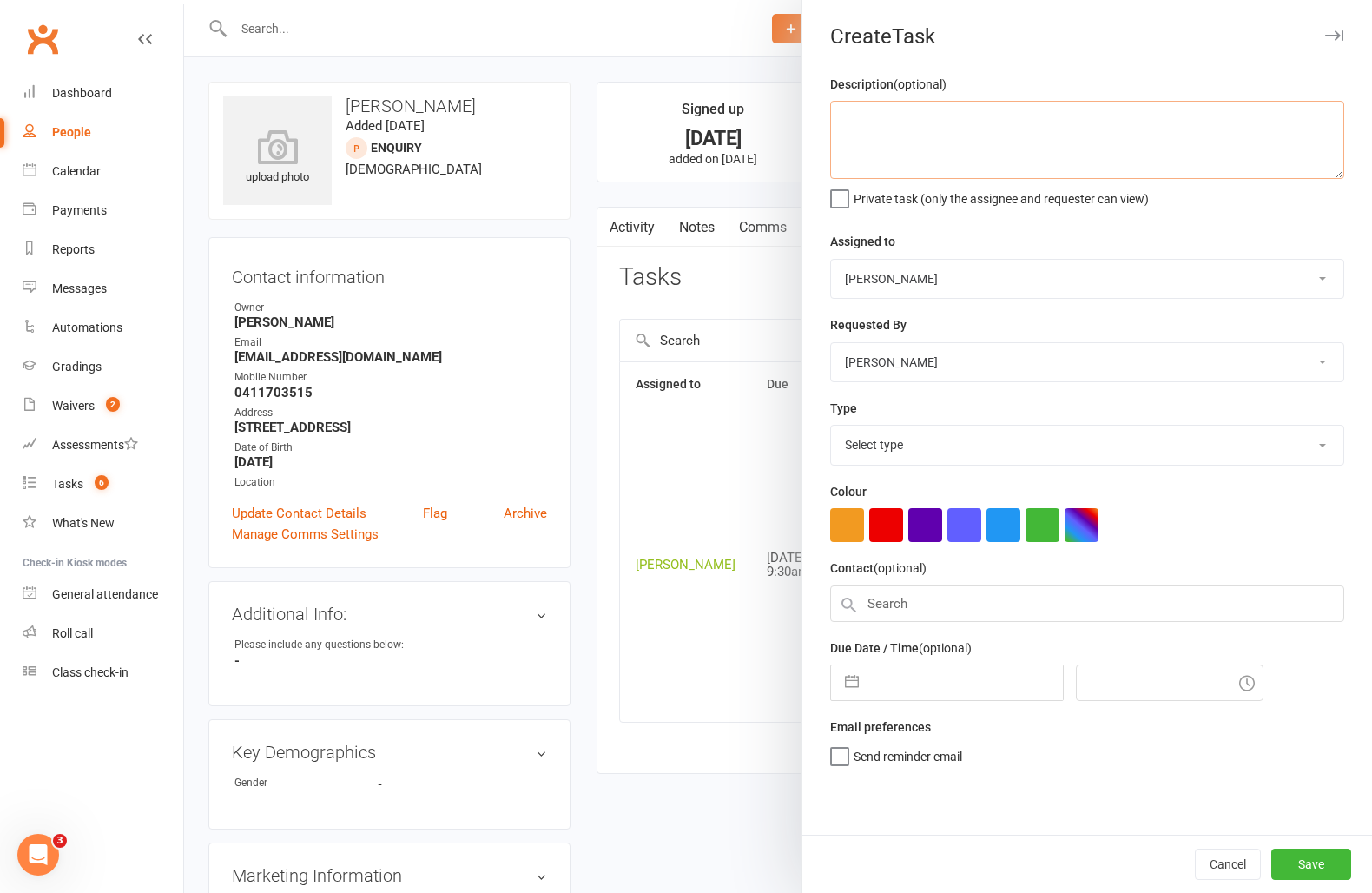
click at [952, 158] on textarea at bounding box center [1087, 139] width 514 height 78
type textarea "1 week ret 11/10 WW"
click at [922, 449] on select "Select type A. prospect | enquiry response B. prospect | trial | not yet booked…" at bounding box center [1087, 444] width 512 height 39
click at [831, 427] on select "Select type A. prospect | enquiry response B. prospect | trial | not yet booked…" at bounding box center [1087, 444] width 512 height 39
click at [901, 451] on select "A. prospect | enquiry response B. prospect | trial | not yet booked C. prospect…" at bounding box center [1087, 444] width 512 height 39
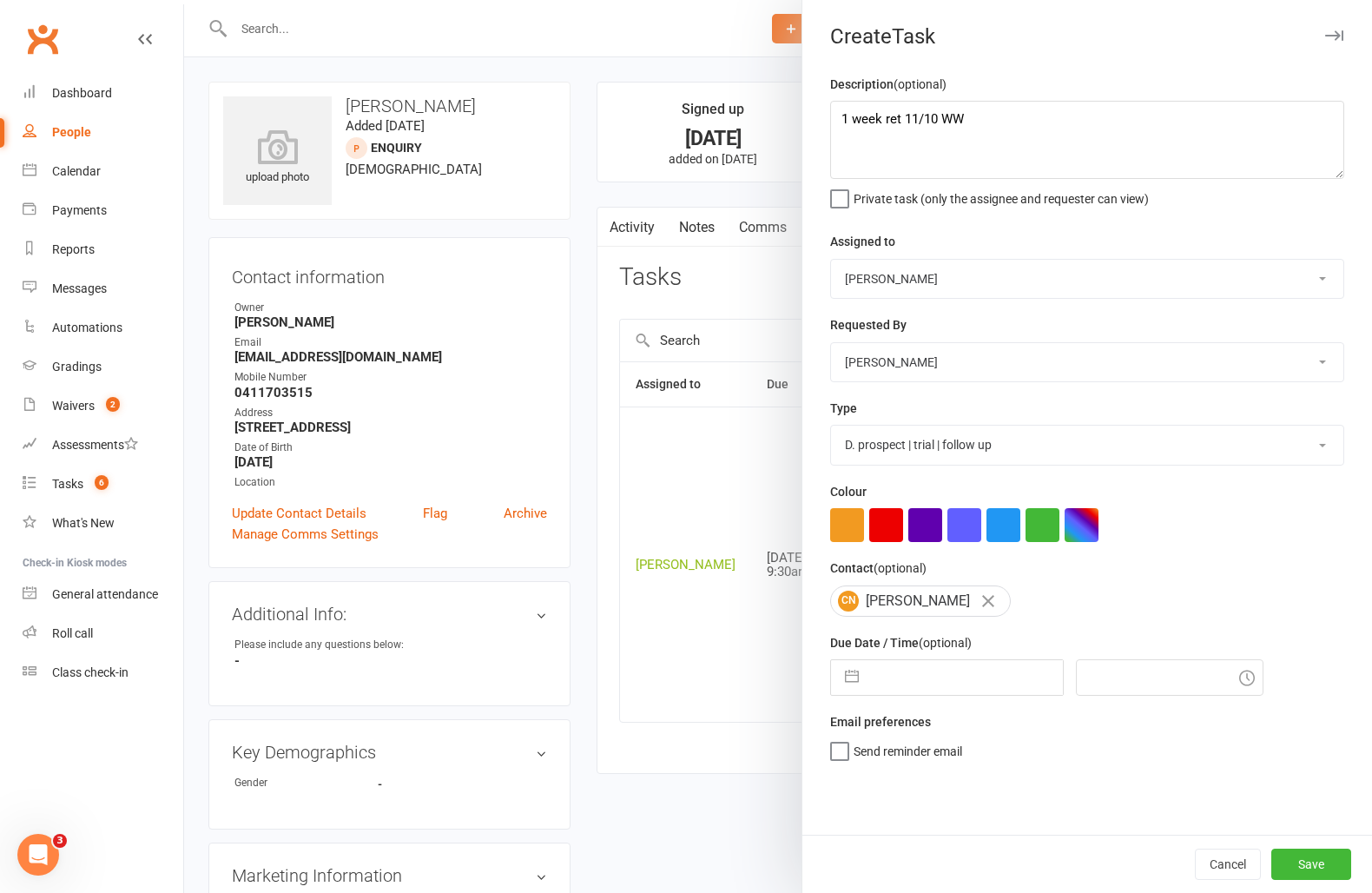
select select "3865"
click at [831, 427] on select "A. prospect | enquiry response B. prospect | trial | not yet booked C. prospect…" at bounding box center [1087, 444] width 512 height 39
click at [932, 683] on input "text" at bounding box center [965, 677] width 195 height 35
select select "8"
select select "2025"
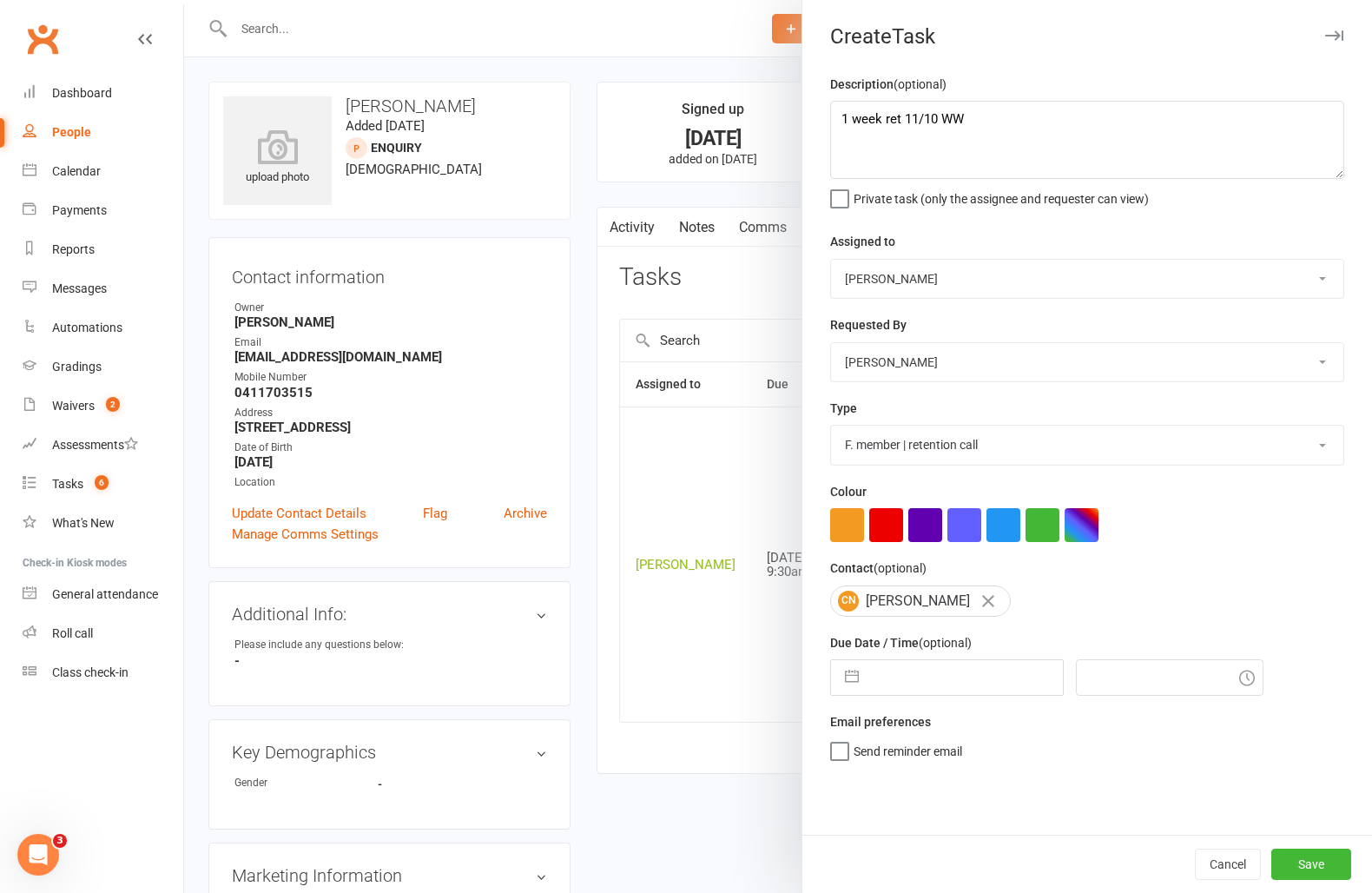
select select "9"
select select "2025"
select select "10"
select select "2025"
click at [1000, 867] on td "16" at bounding box center [1003, 875] width 34 height 33
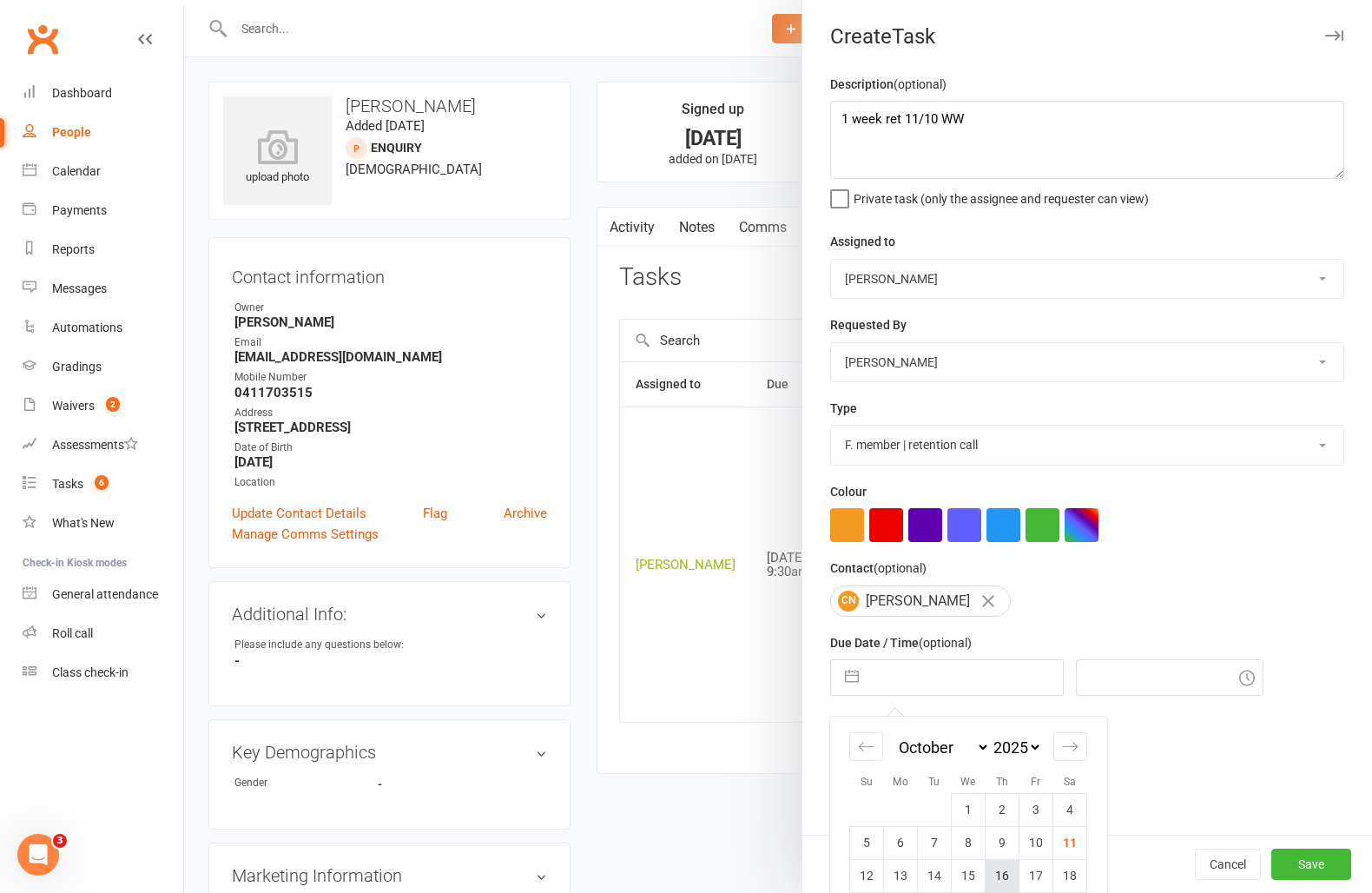
type input "[DATE]"
type input "12:15pm"
click at [1338, 871] on button "Save" at bounding box center [1311, 864] width 80 height 31
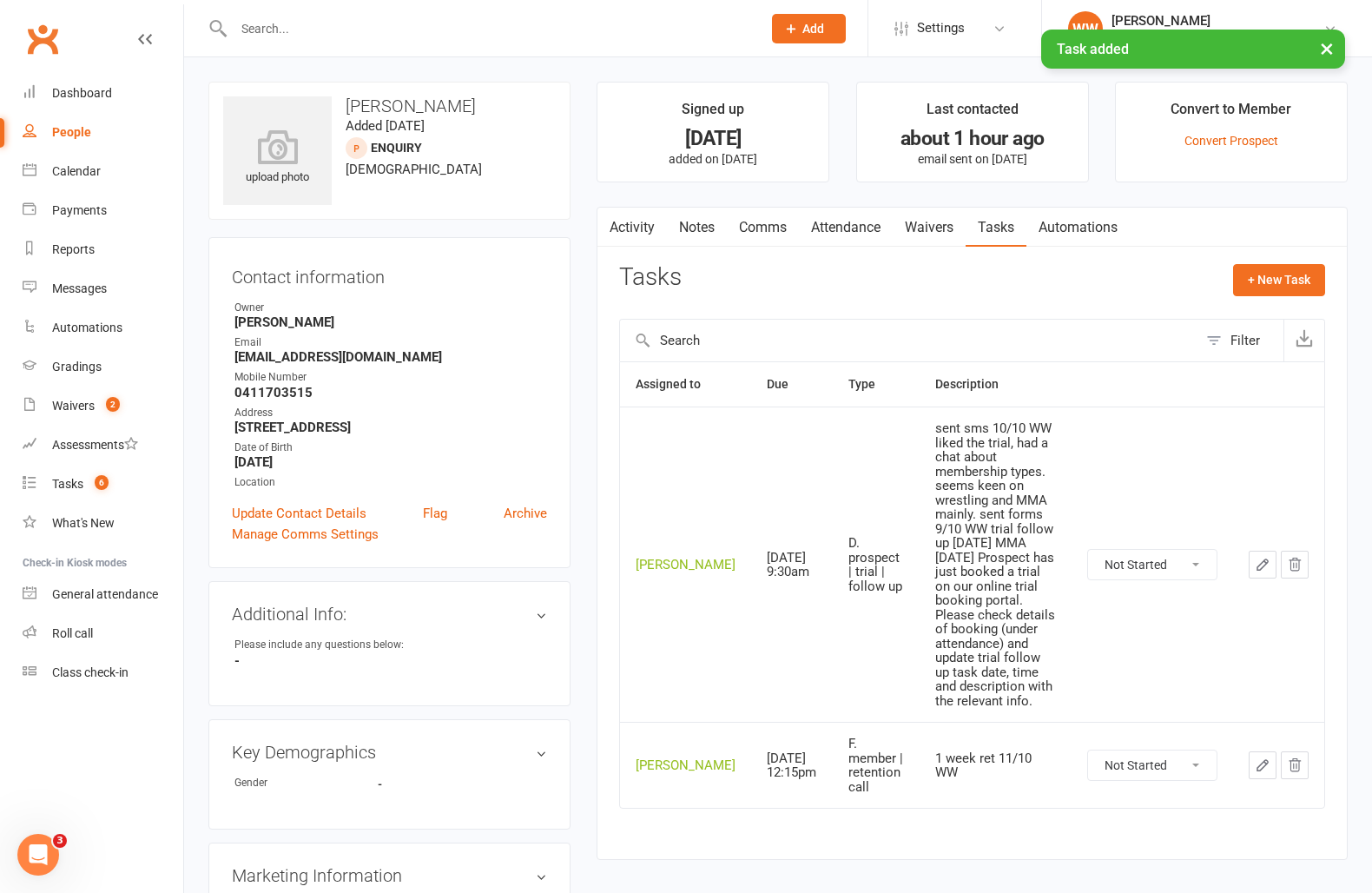
click at [791, 276] on div "Tasks + New Task" at bounding box center [972, 285] width 706 height 41
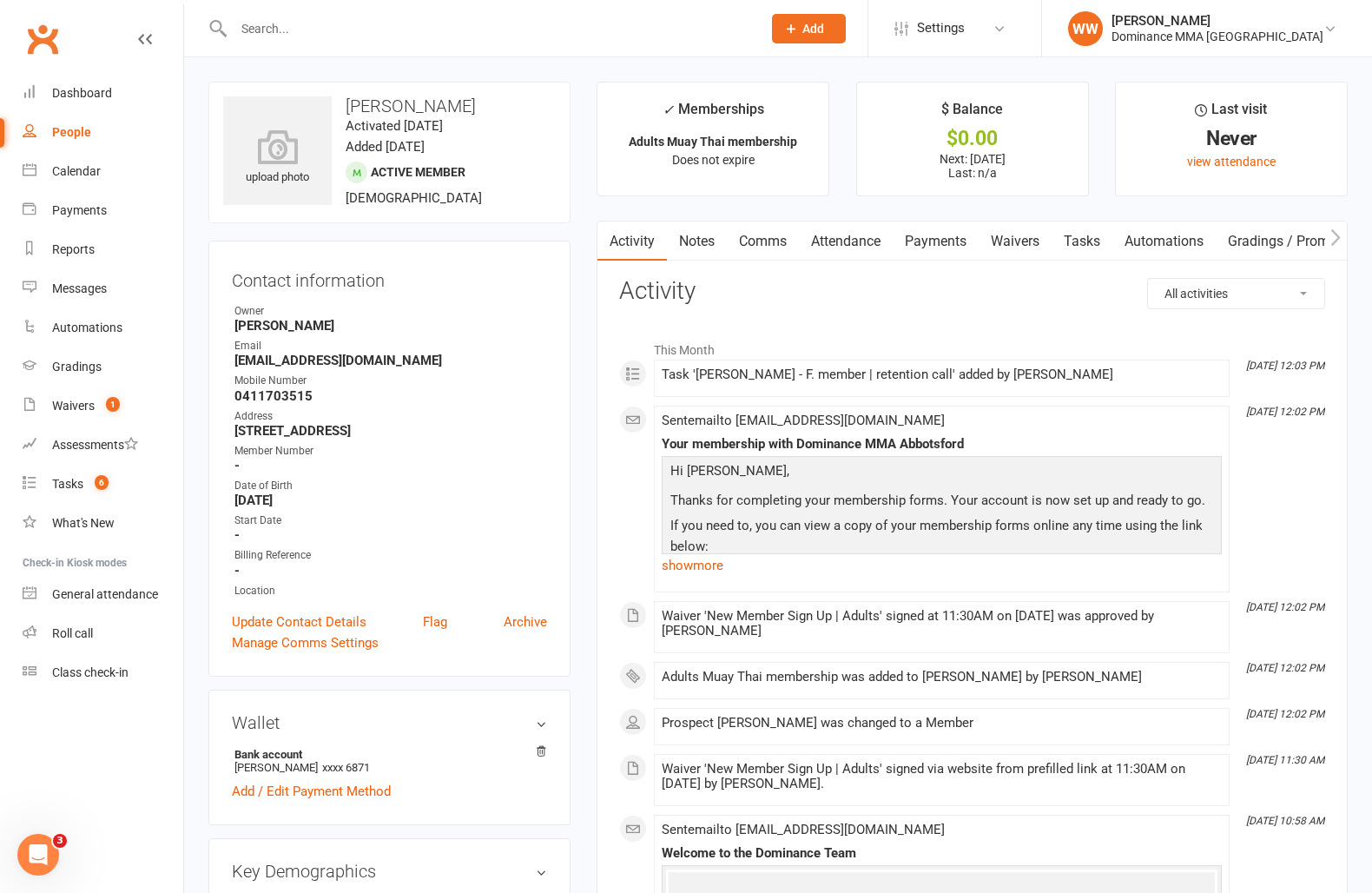
click at [1086, 245] on link "Tasks" at bounding box center [1082, 241] width 61 height 40
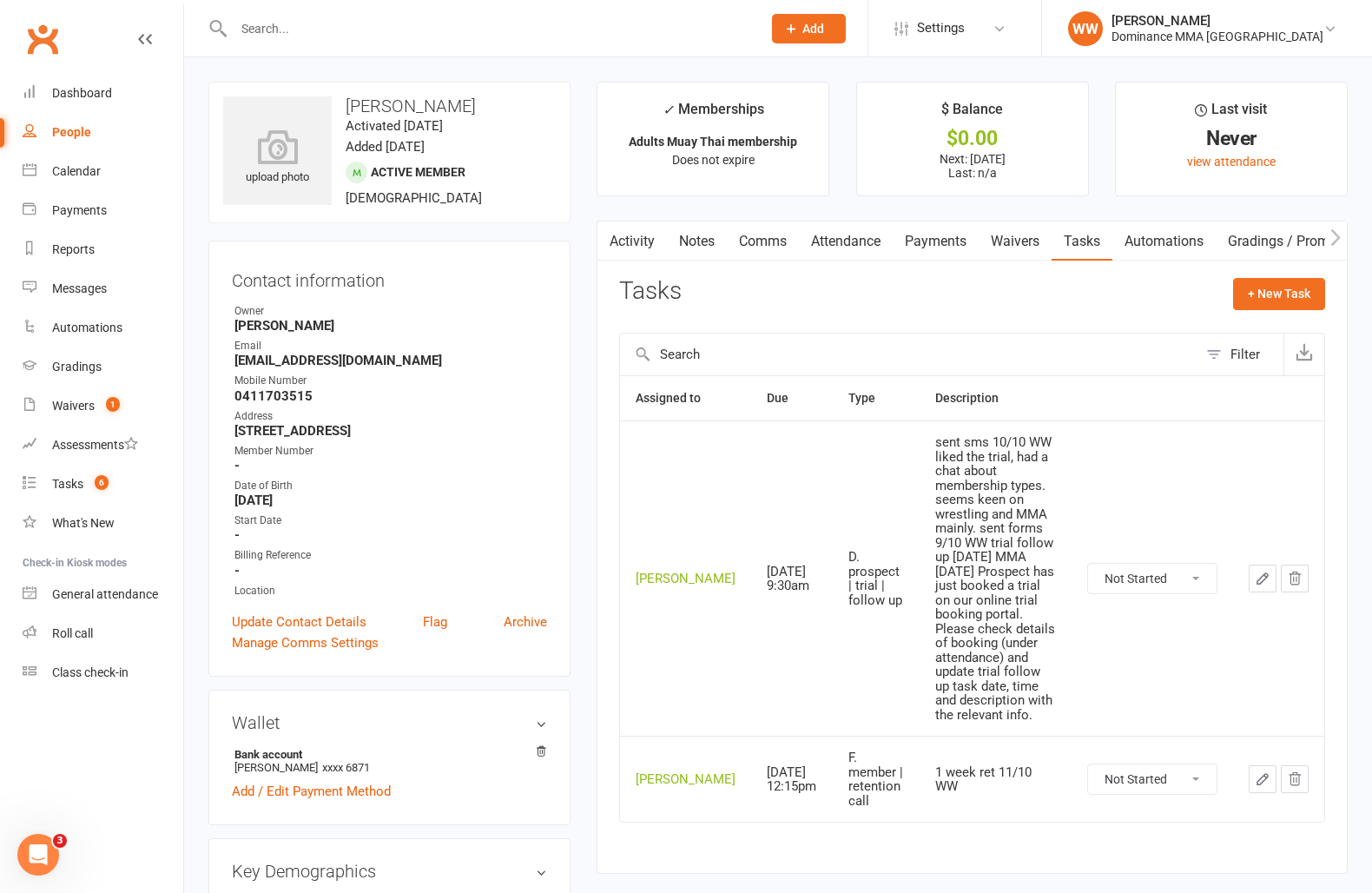
click at [1138, 563] on select "Not Started In Progress Waiting Complete" at bounding box center [1153, 578] width 129 height 30
click at [1088, 563] on select "Not Started In Progress Waiting Complete" at bounding box center [1153, 578] width 129 height 30
select select "unstarted"
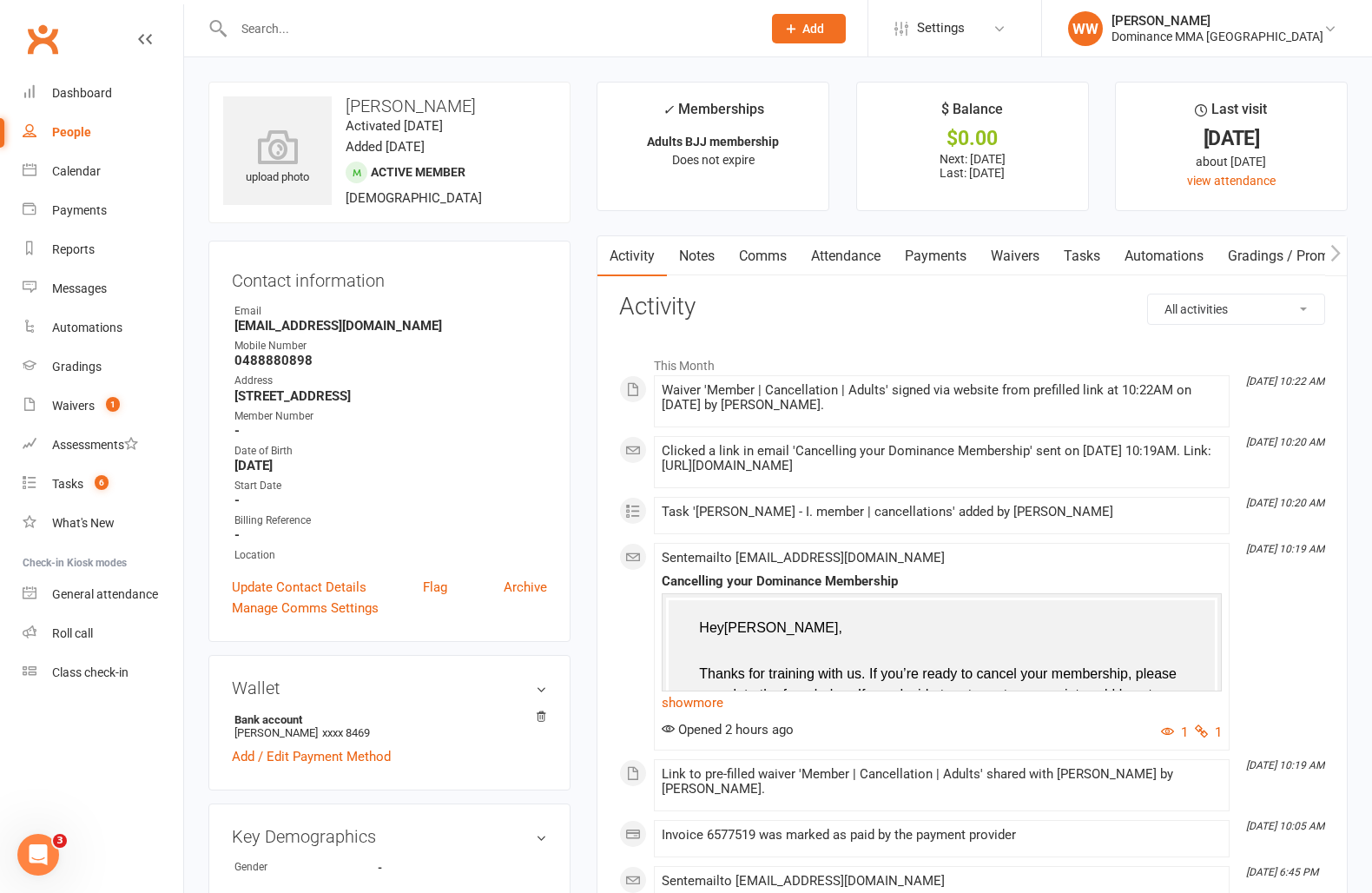
click at [950, 258] on link "Payments" at bounding box center [936, 256] width 86 height 40
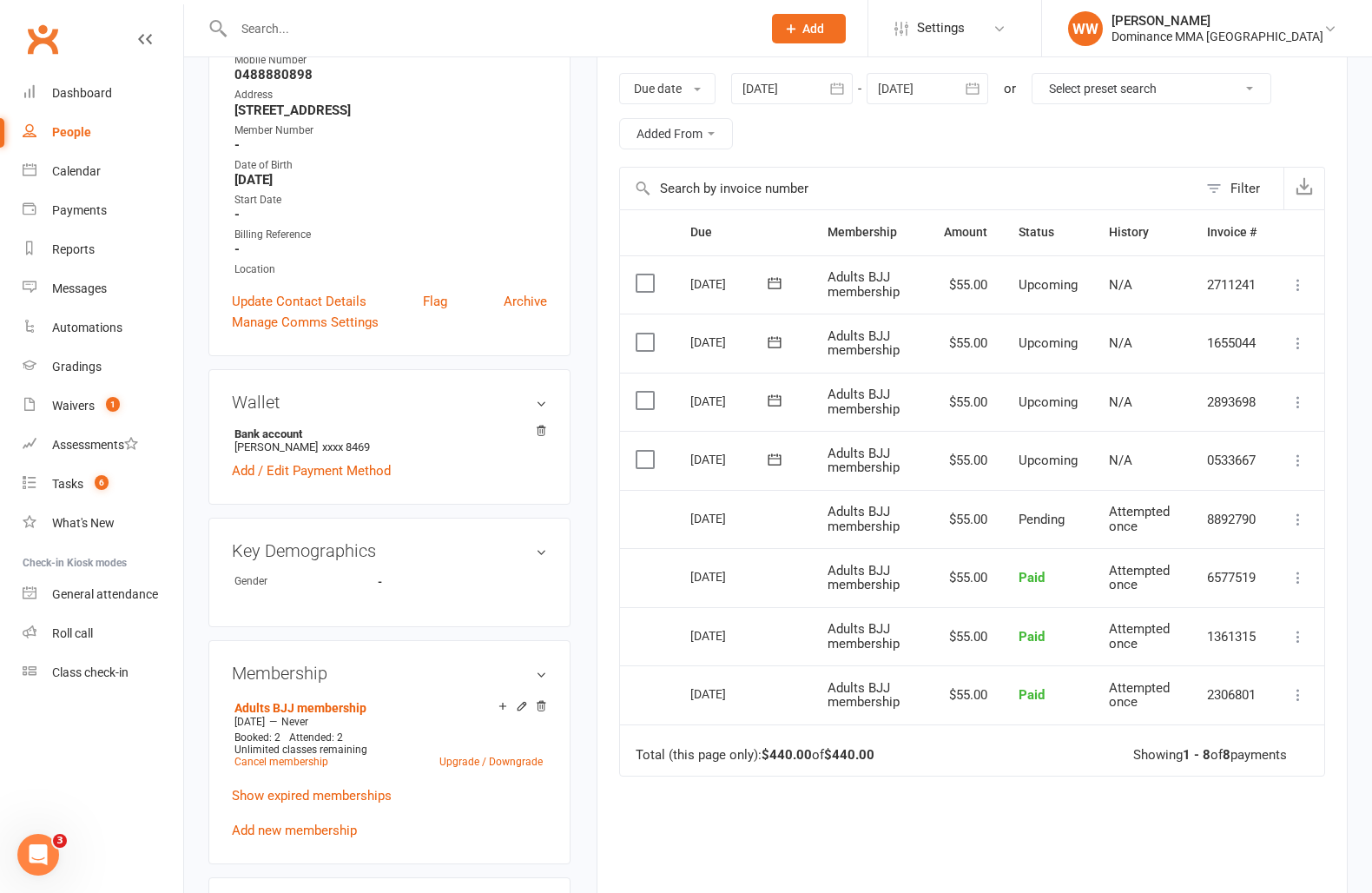
scroll to position [309, 0]
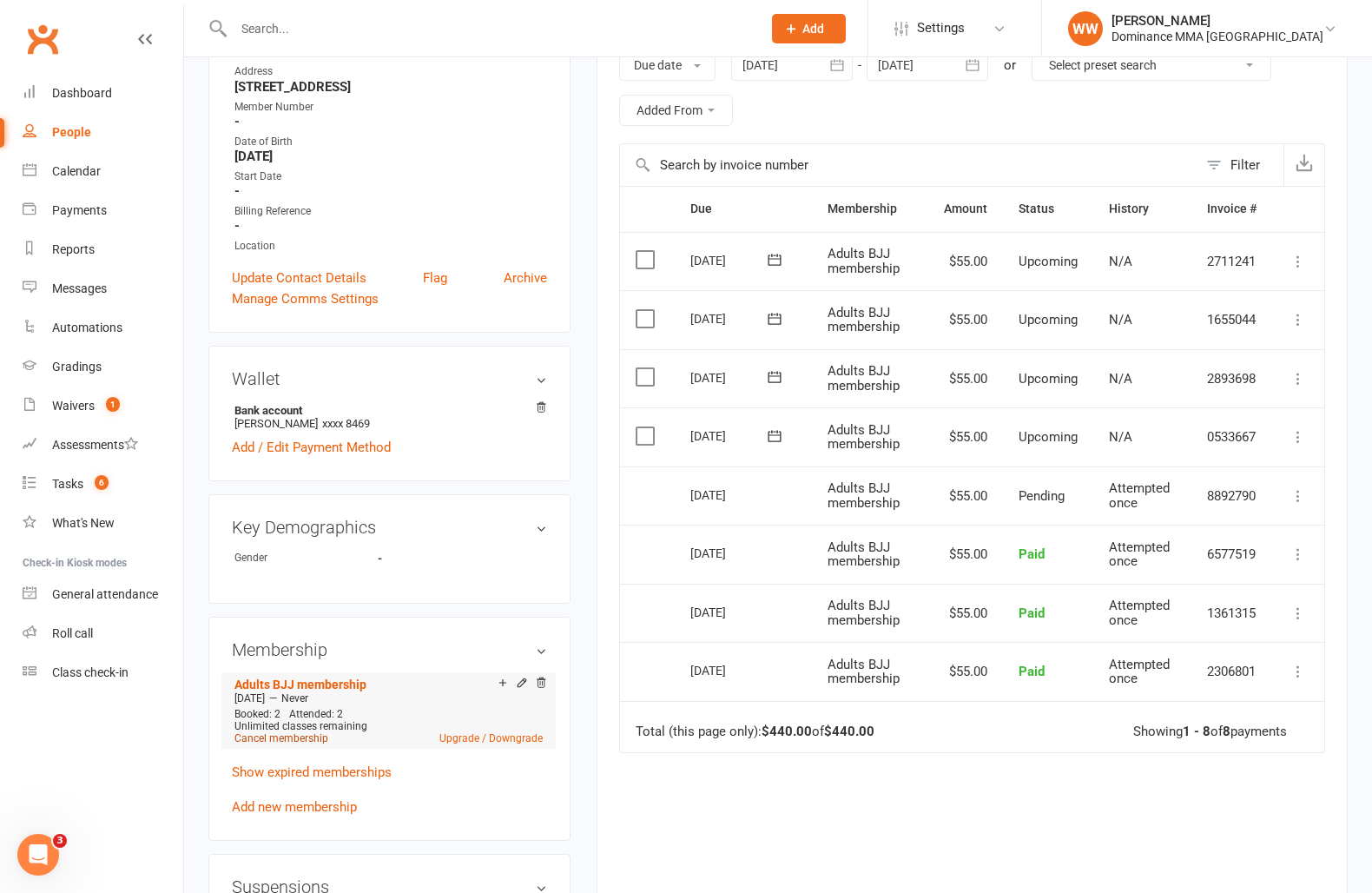
click at [296, 733] on link "Cancel membership" at bounding box center [281, 739] width 94 height 13
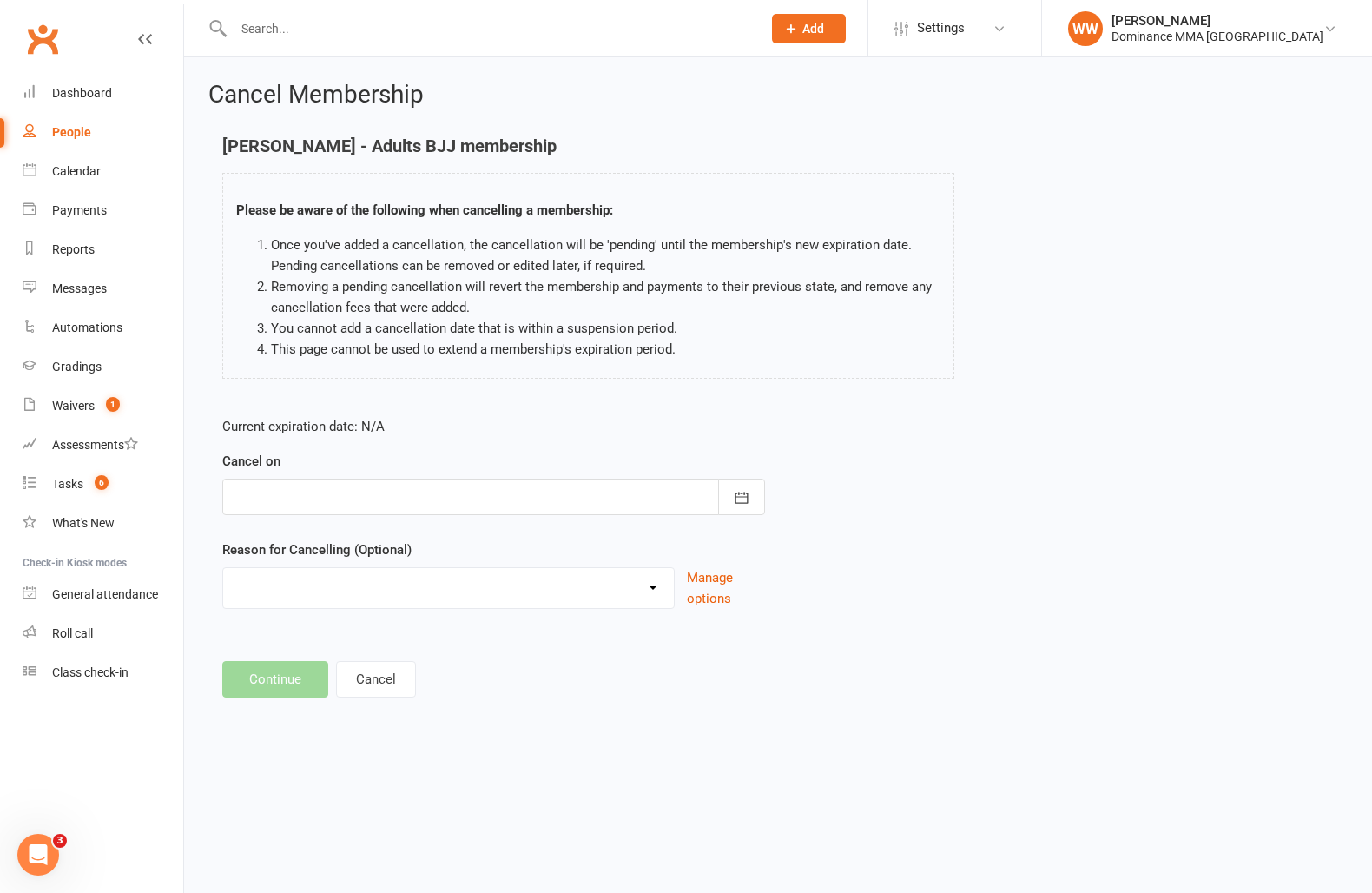
click at [365, 494] on div at bounding box center [493, 496] width 543 height 37
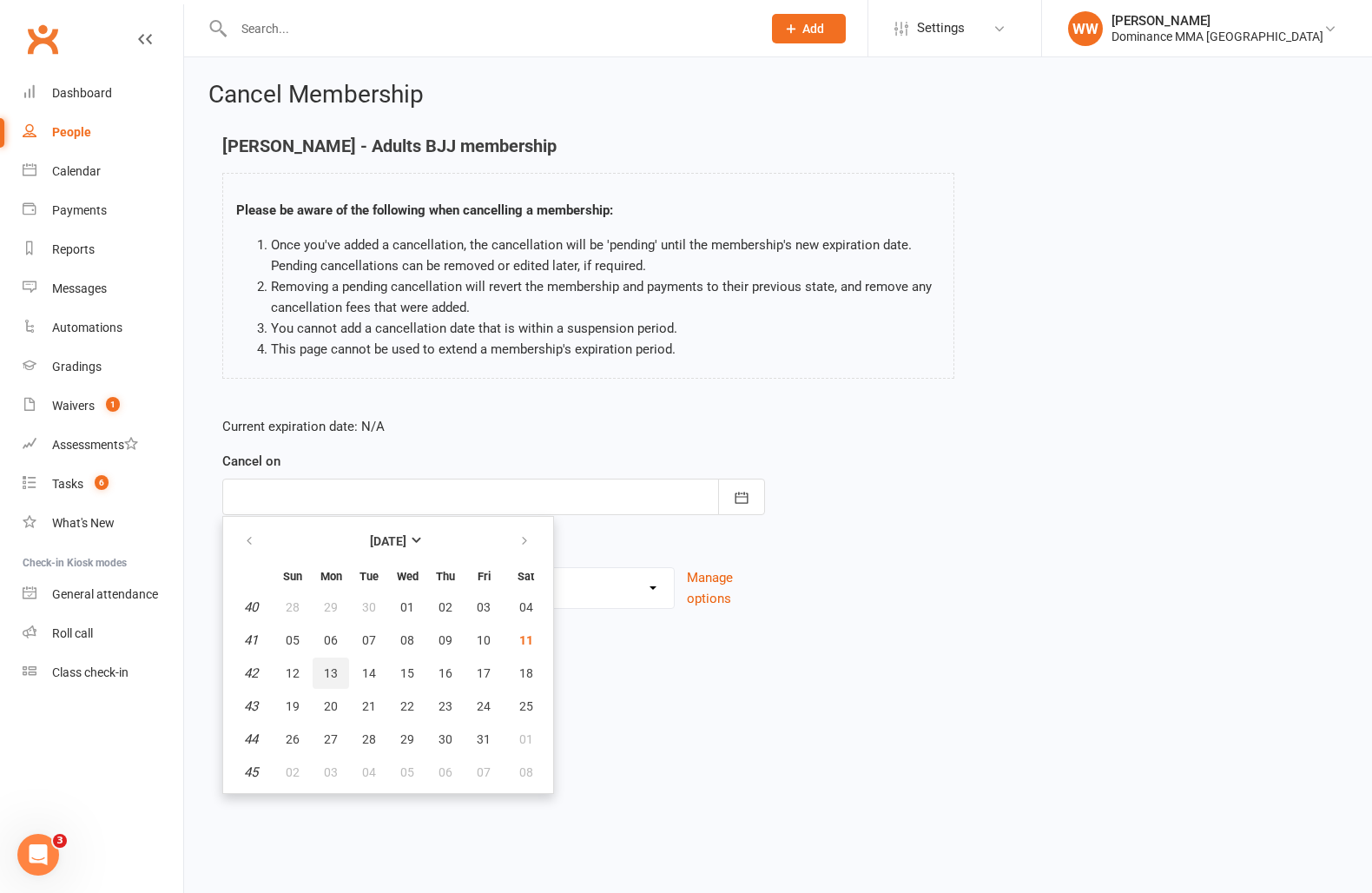
click at [327, 678] on span "13" at bounding box center [331, 674] width 14 height 14
type input "[DATE]"
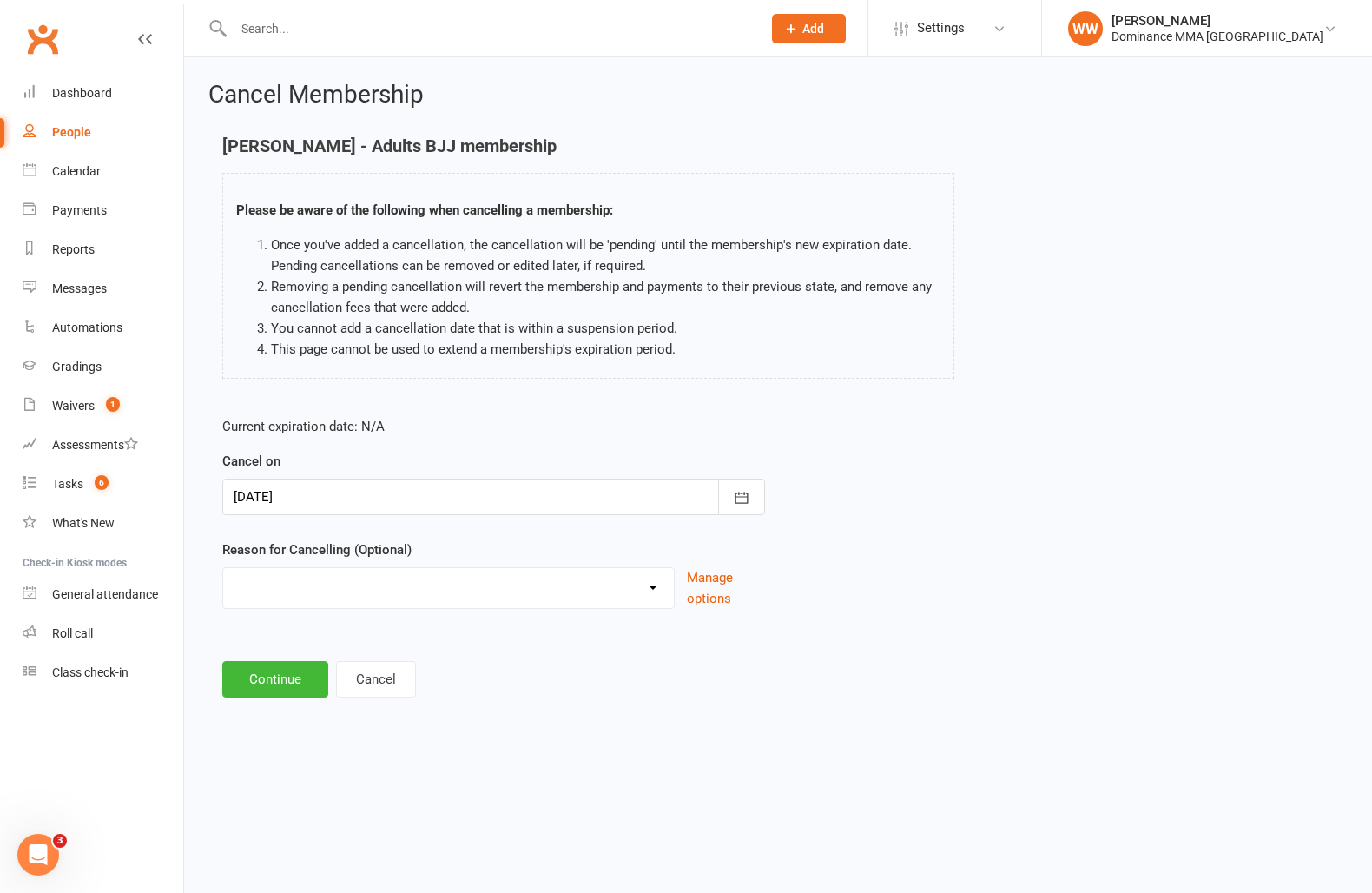
click at [302, 585] on select "force cancel Holiday Injury Moved away upgrade/downgrade Other reason" at bounding box center [448, 585] width 450 height 35
select select "2"
click at [223, 568] on select "force cancel Holiday Injury Moved away upgrade/downgrade Other reason" at bounding box center [448, 585] width 450 height 35
click at [277, 681] on button "Continue" at bounding box center [275, 679] width 106 height 37
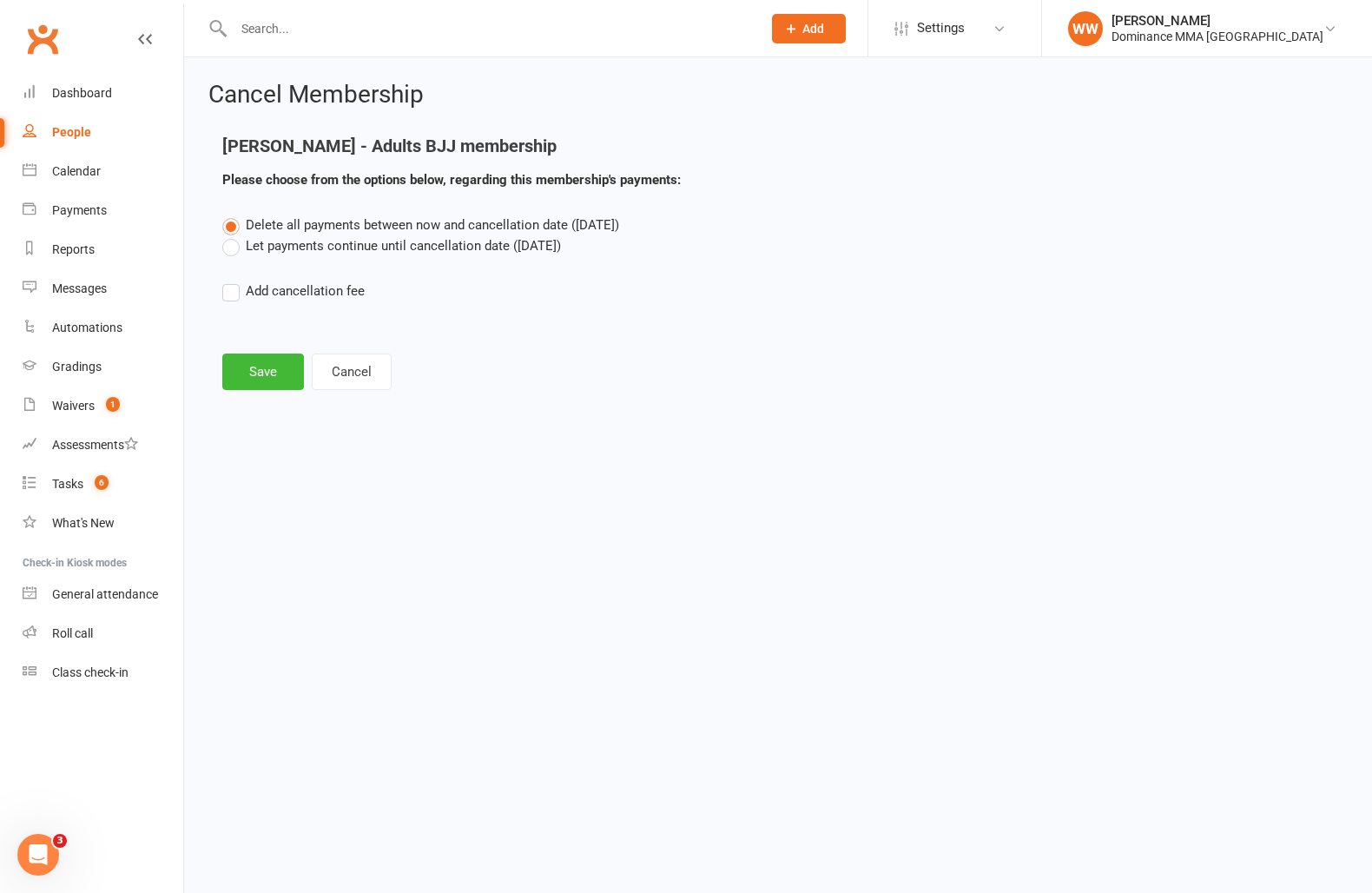
drag, startPoint x: 259, startPoint y: 239, endPoint x: 262, endPoint y: 349, distance: 110.0
click at [259, 239] on label "Let payments continue until cancellation date ([DATE])" at bounding box center [391, 245] width 339 height 21
click at [234, 236] on input "Let payments continue until cancellation date ([DATE])" at bounding box center [227, 236] width 12 height 0
click at [274, 389] on button "Save" at bounding box center [262, 372] width 81 height 37
